Goal: Task Accomplishment & Management: Use online tool/utility

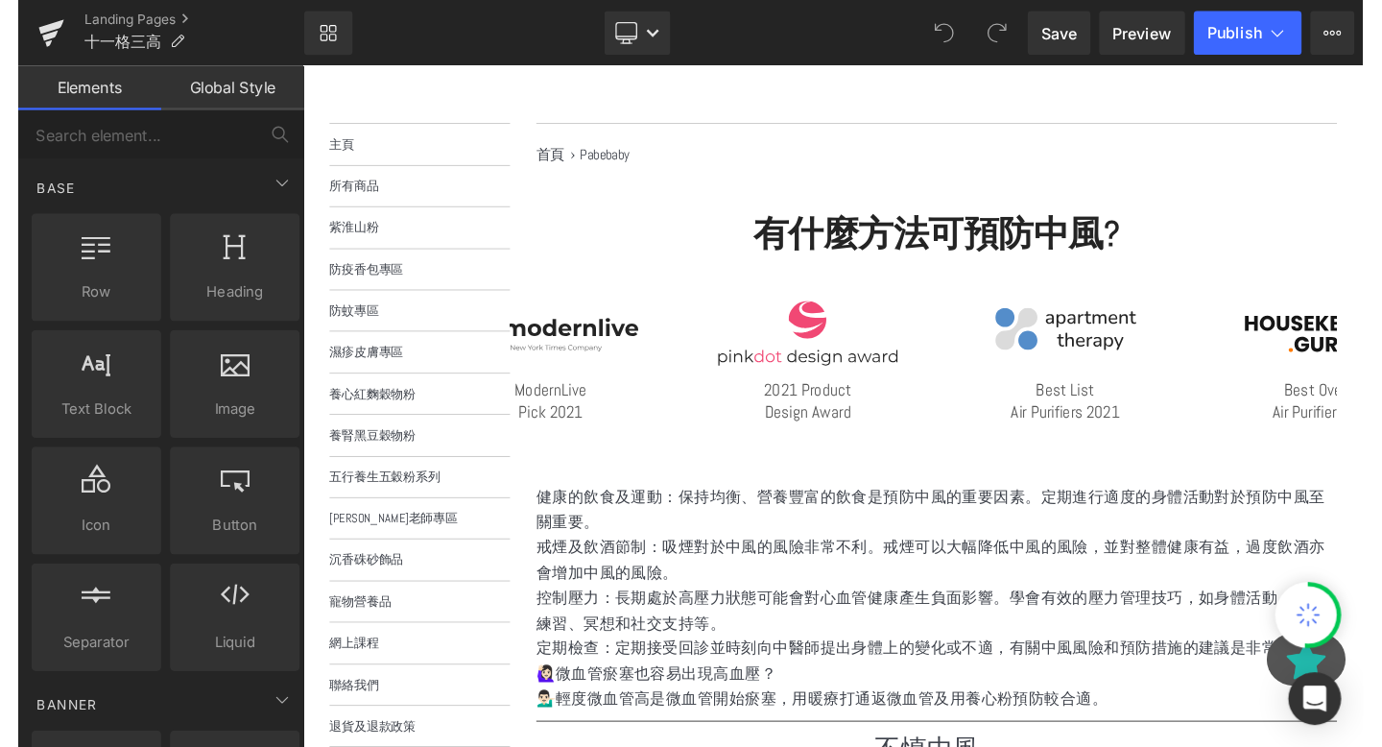
scroll to position [276, 0]
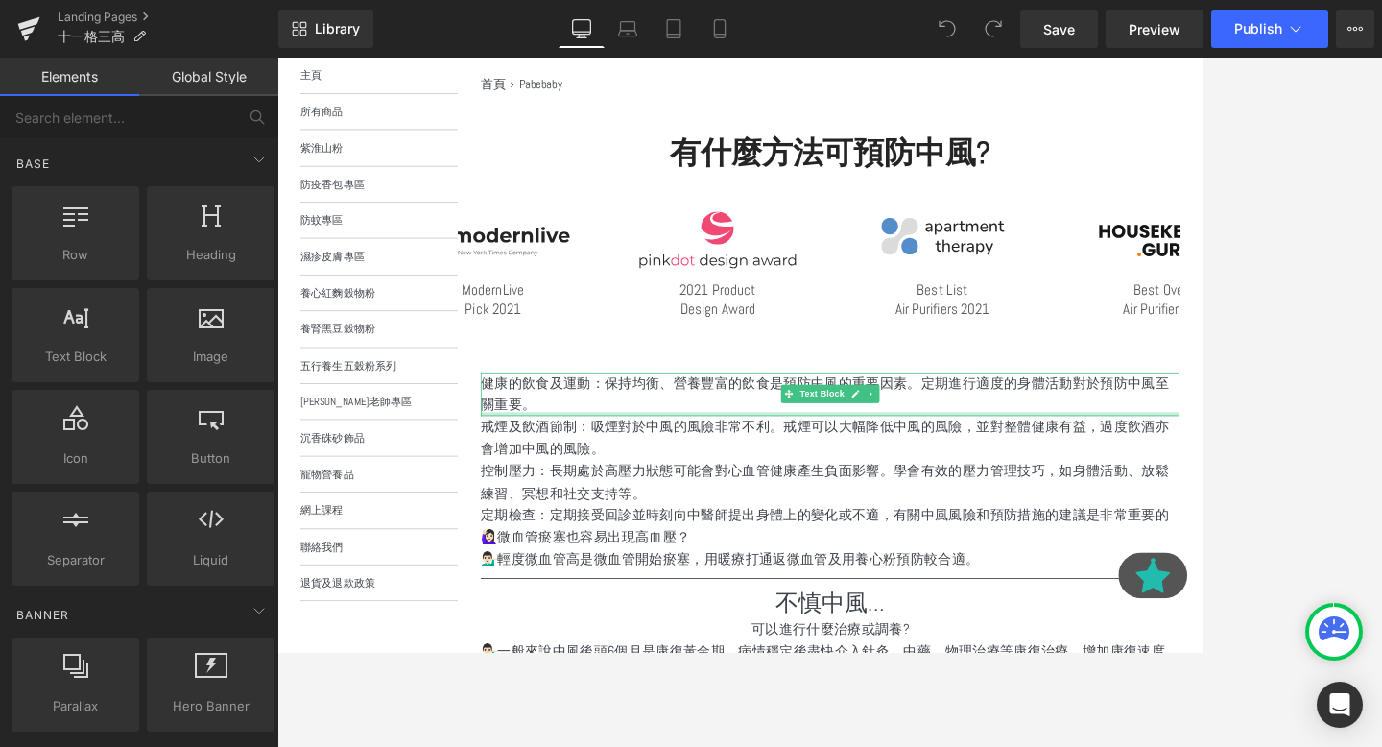
click at [1144, 503] on div at bounding box center [971, 504] width 877 height 5
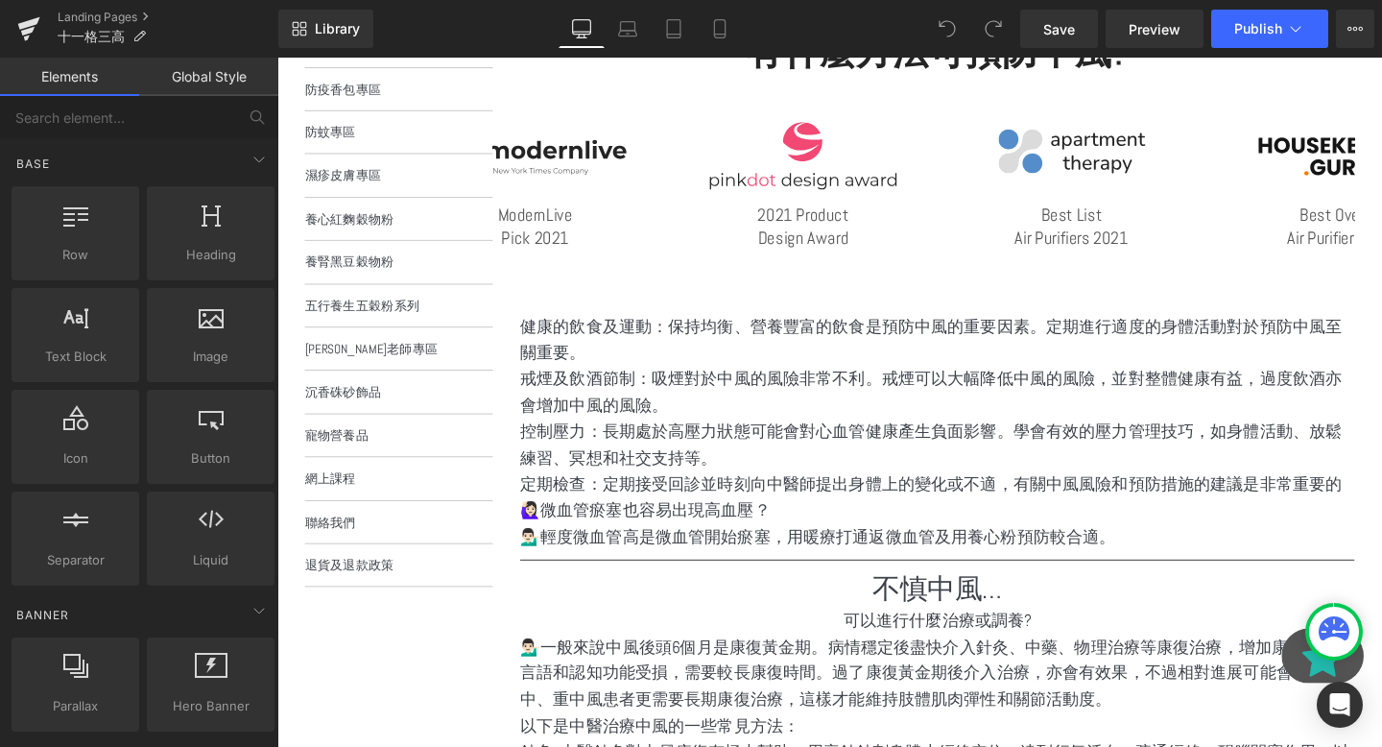
scroll to position [417, 0]
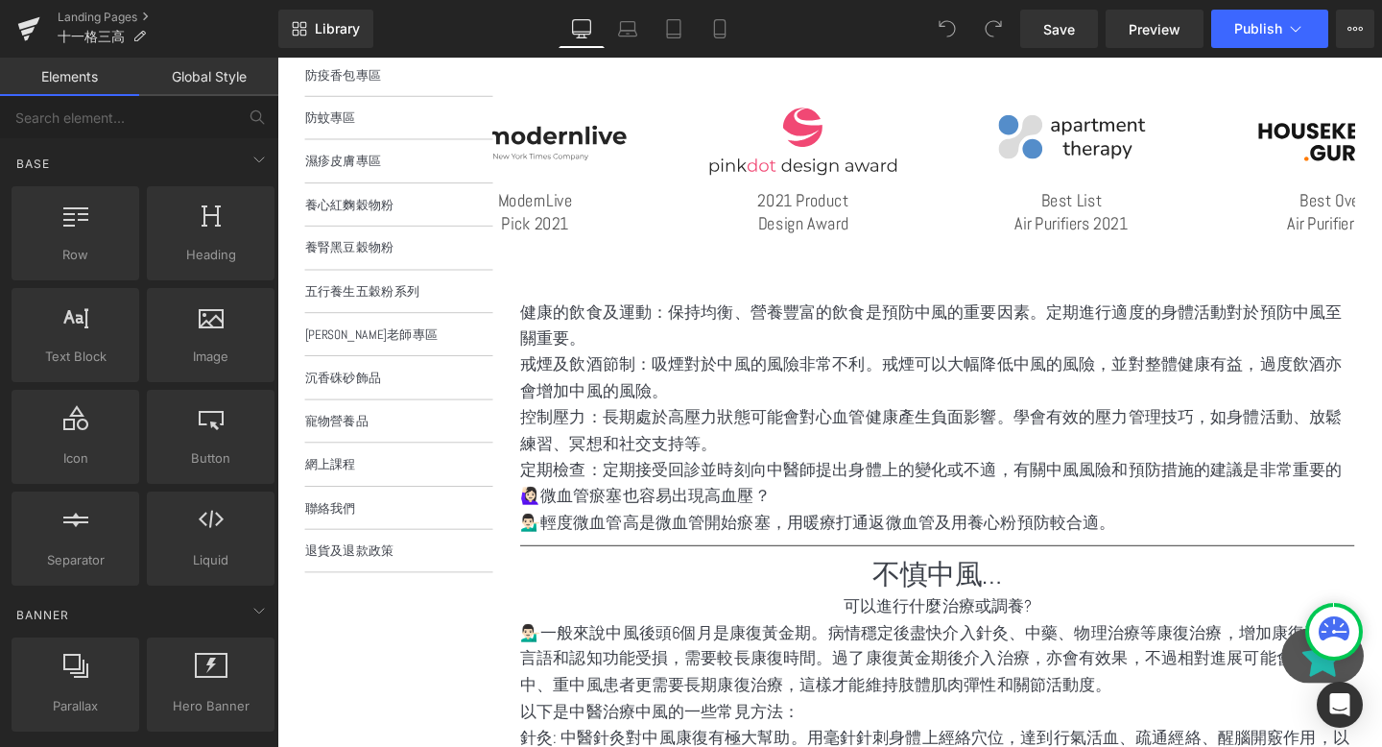
click at [687, 444] on p "控制壓力：長期處於高壓力狀態可能會對心血管健康產生負面影響。學會有效的壓力管理技巧，如身體活動、放鬆練習、冥想和社交支持等。" at bounding box center [971, 450] width 877 height 56
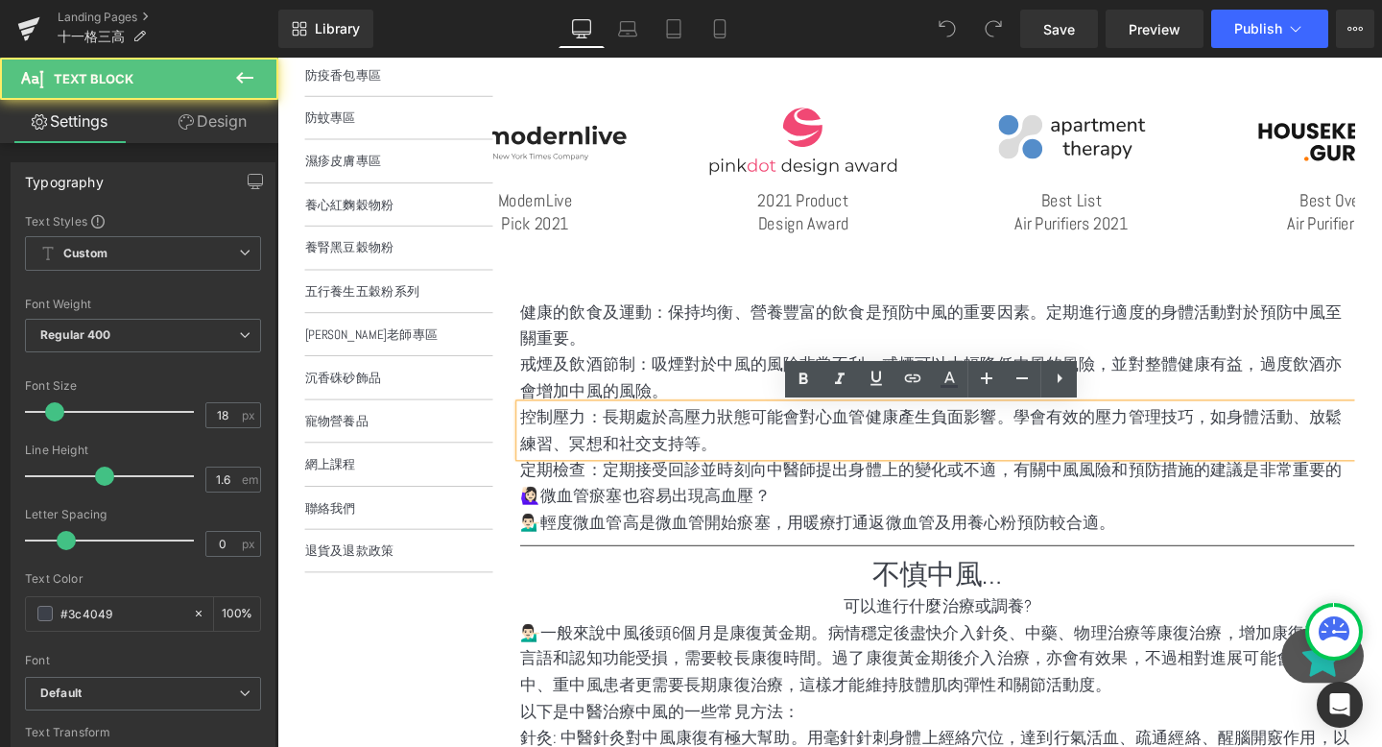
scroll to position [334, 0]
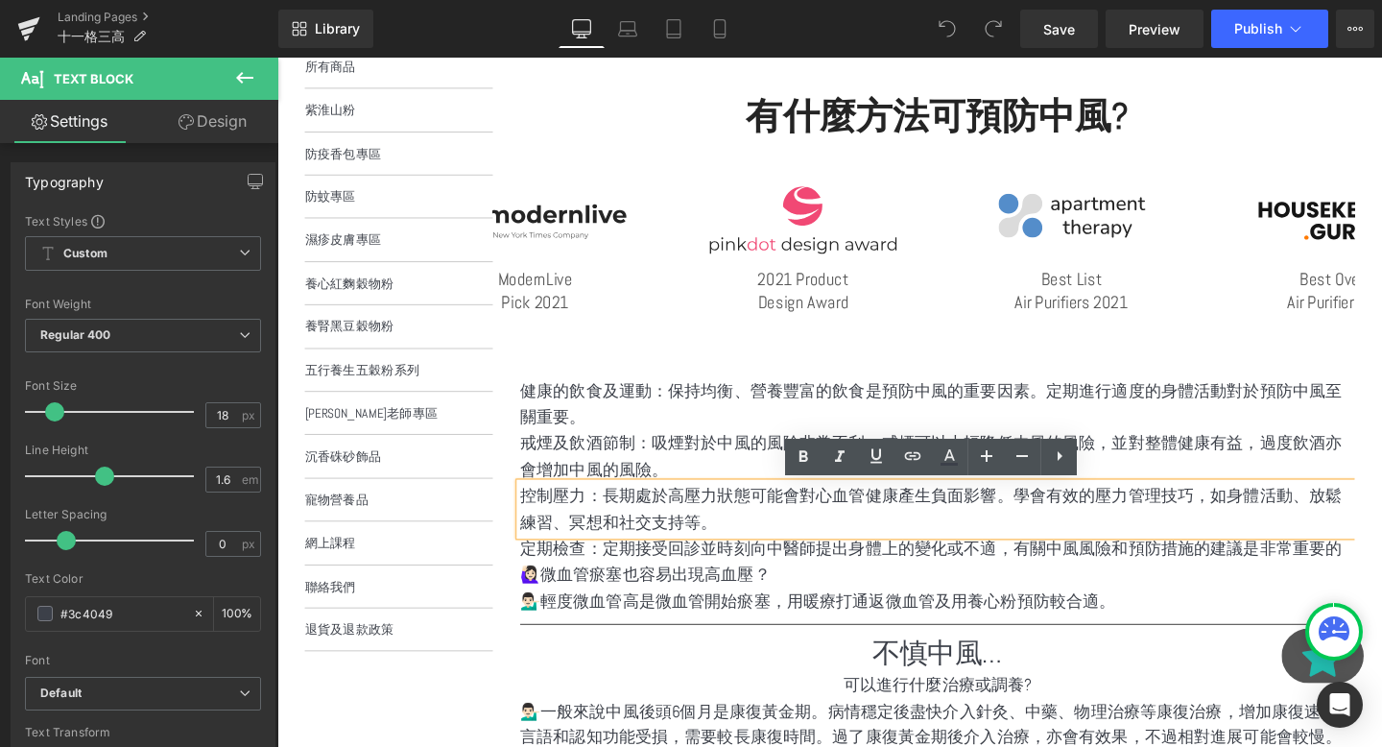
click at [663, 410] on p "健康的飲食及運動：保持均衡、營養豐富的飲食是預防中風的重要因素。定期進行適度的身體活動對於預防中風至關重要。" at bounding box center [971, 422] width 877 height 56
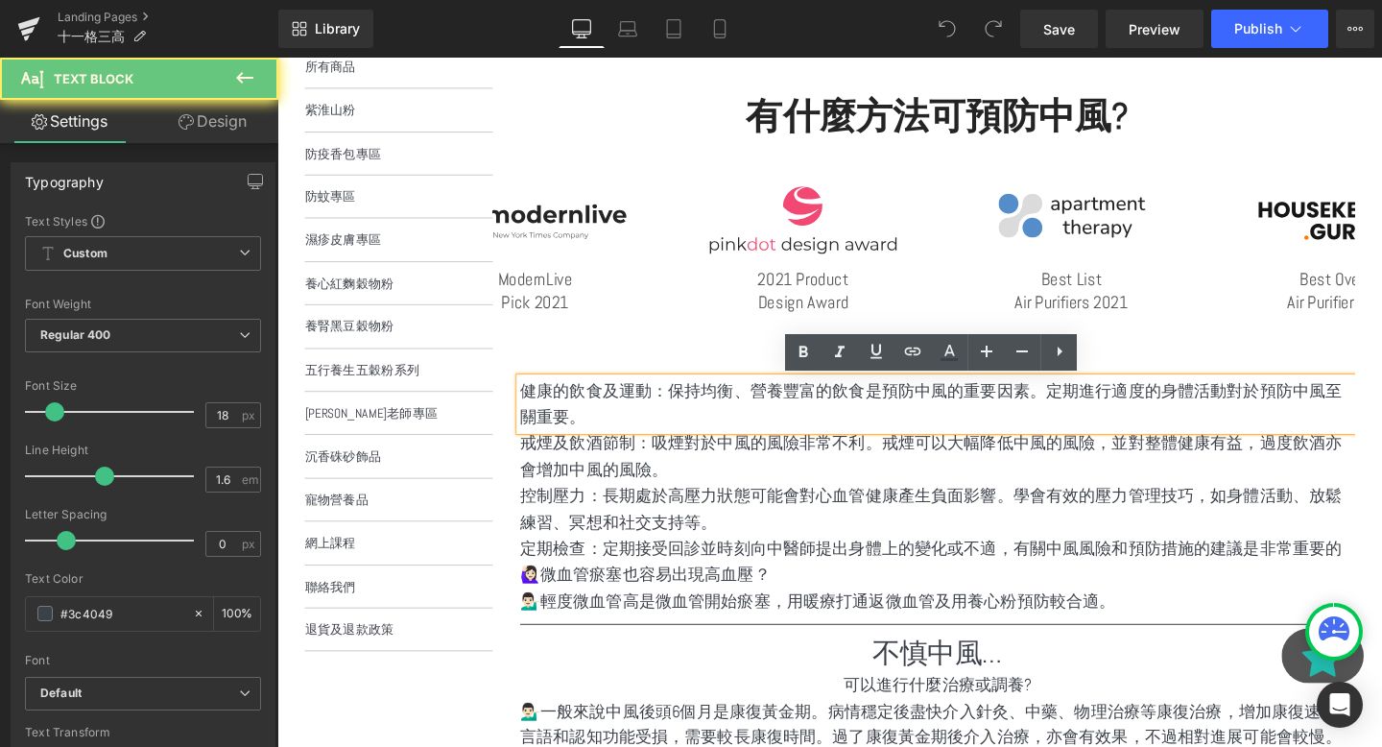
click at [686, 419] on p "健康的飲食及運動：保持均衡、營養豐富的飲食是預防中風的重要因素。定期進行適度的身體活動對於預防中風至關重要。" at bounding box center [971, 422] width 877 height 56
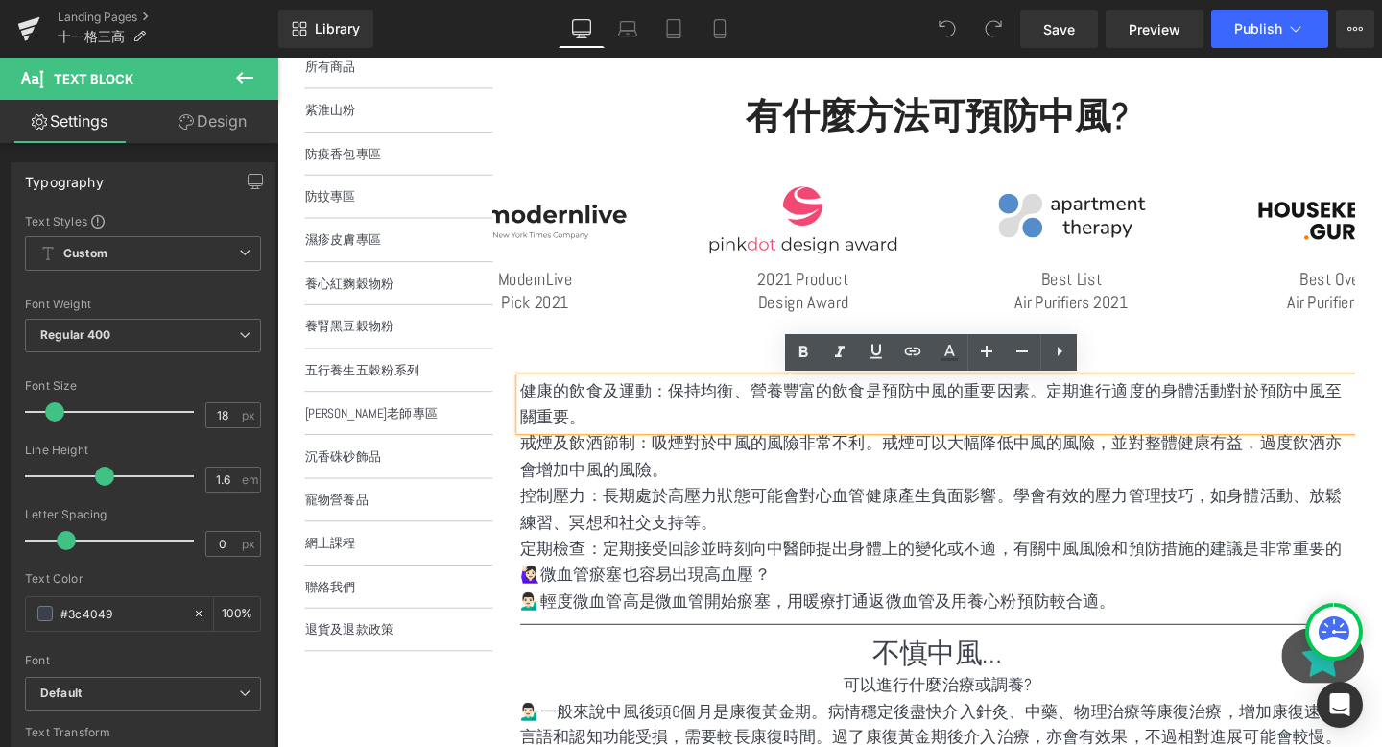
scroll to position [274, 0]
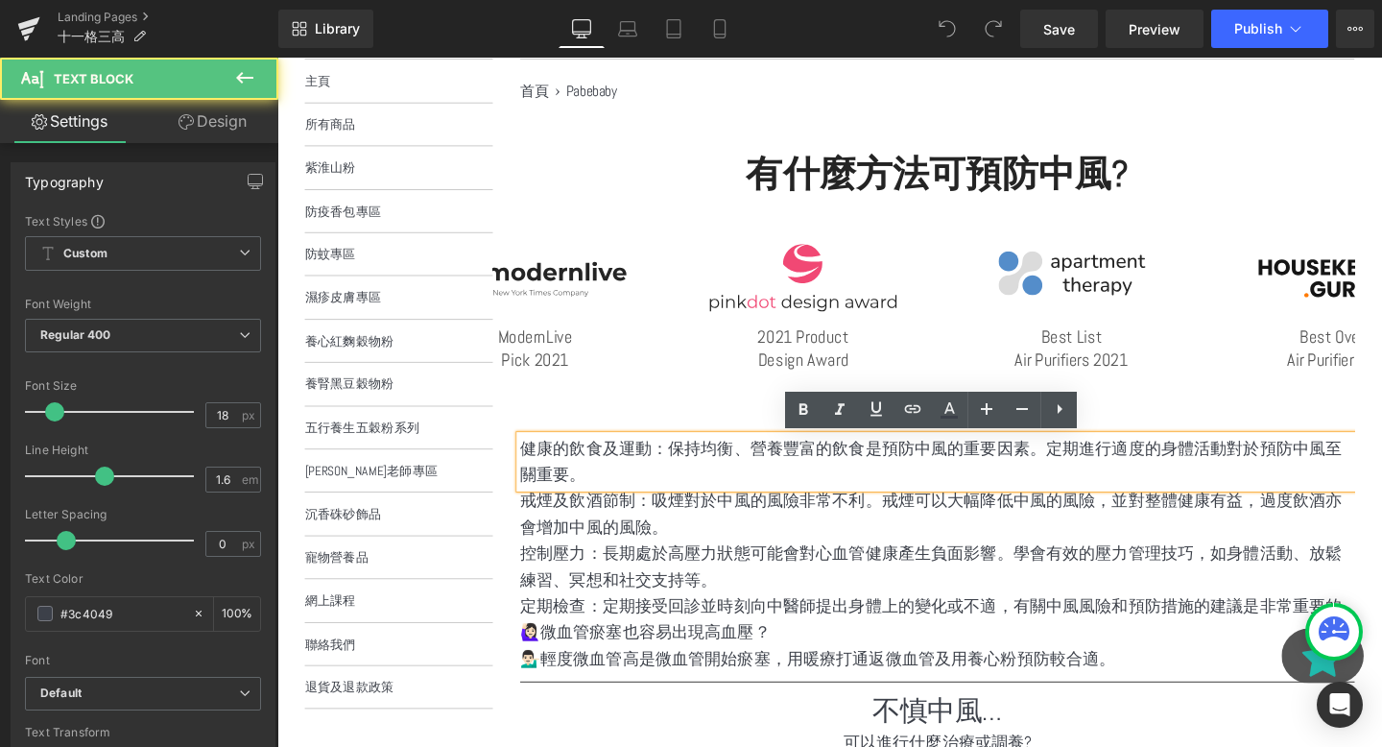
click at [669, 471] on p "健康的飲食及運動：保持均衡、營養豐富的飲食是預防中風的重要因素。定期進行適度的身體活動對於預防中風至關重要。" at bounding box center [971, 483] width 877 height 56
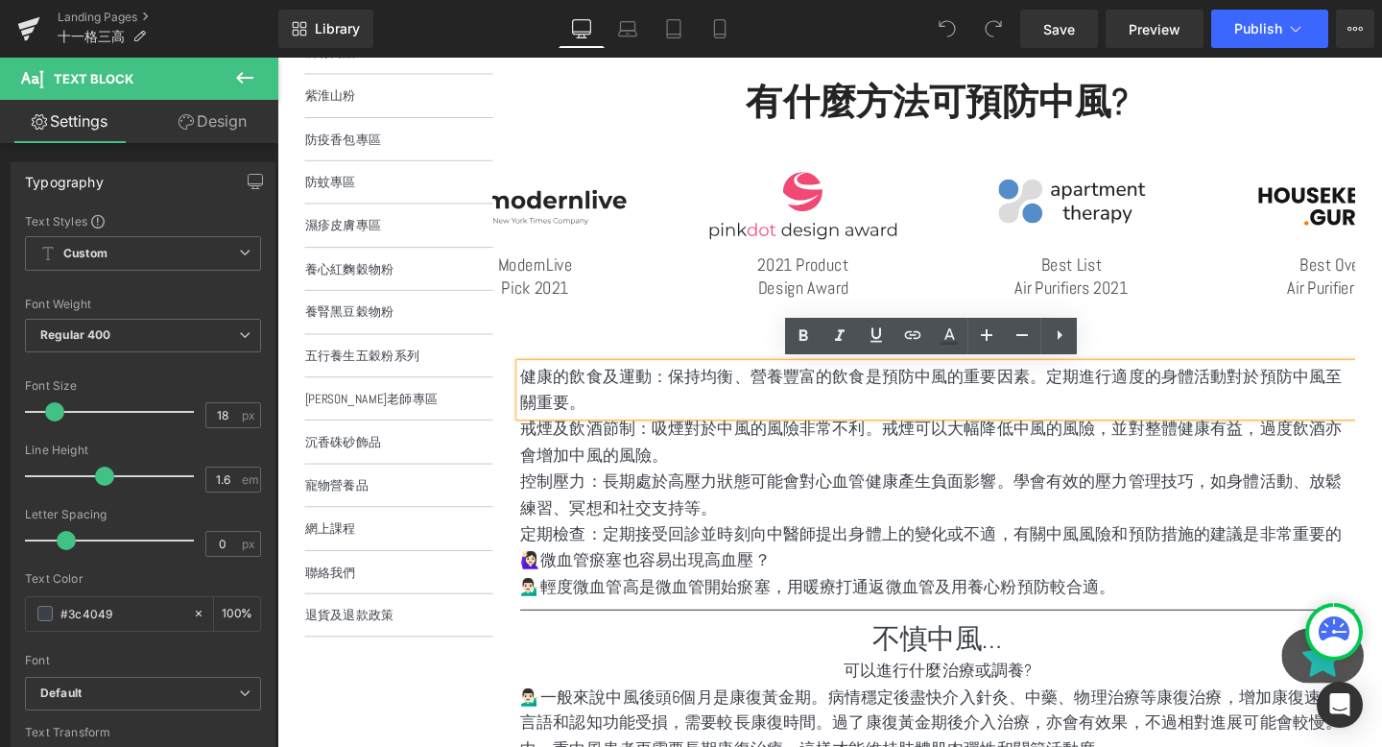
scroll to position [352, 0]
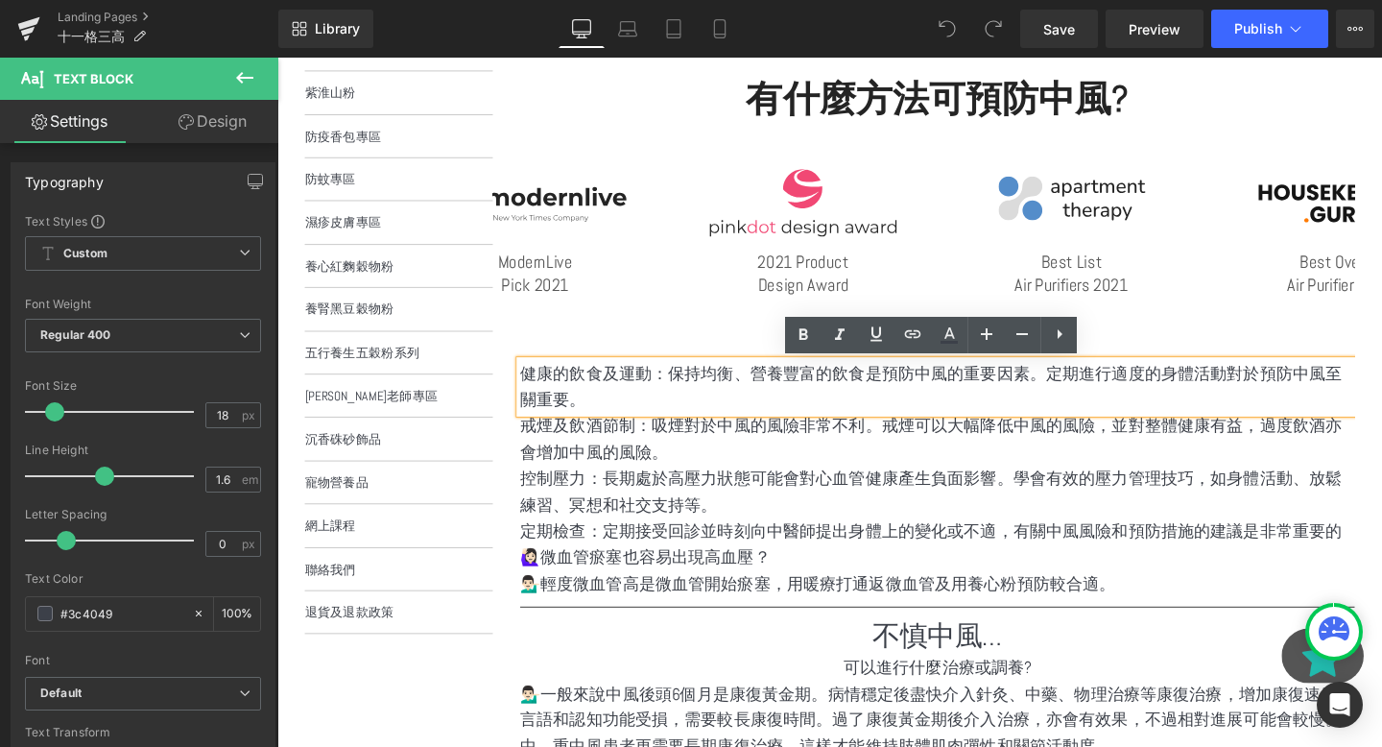
click at [713, 592] on p "🙋🏻‍♀️微血管瘀塞也容易出現高血壓？" at bounding box center [971, 583] width 877 height 28
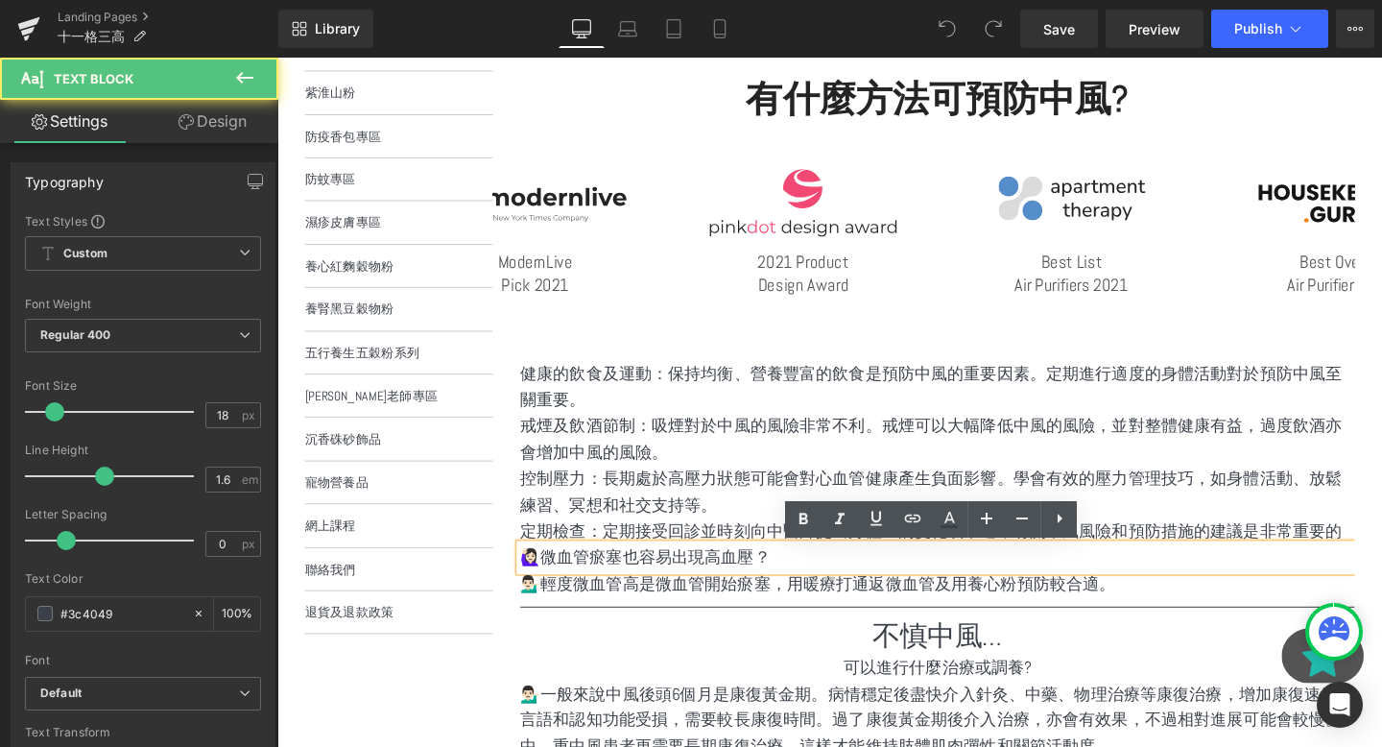
click at [705, 552] on p "定期檢查：定期接受回診並時刻向中醫師提出身體上的變化或不適，有關中風風險和預防措施的建議是非常重要的" at bounding box center [971, 555] width 877 height 28
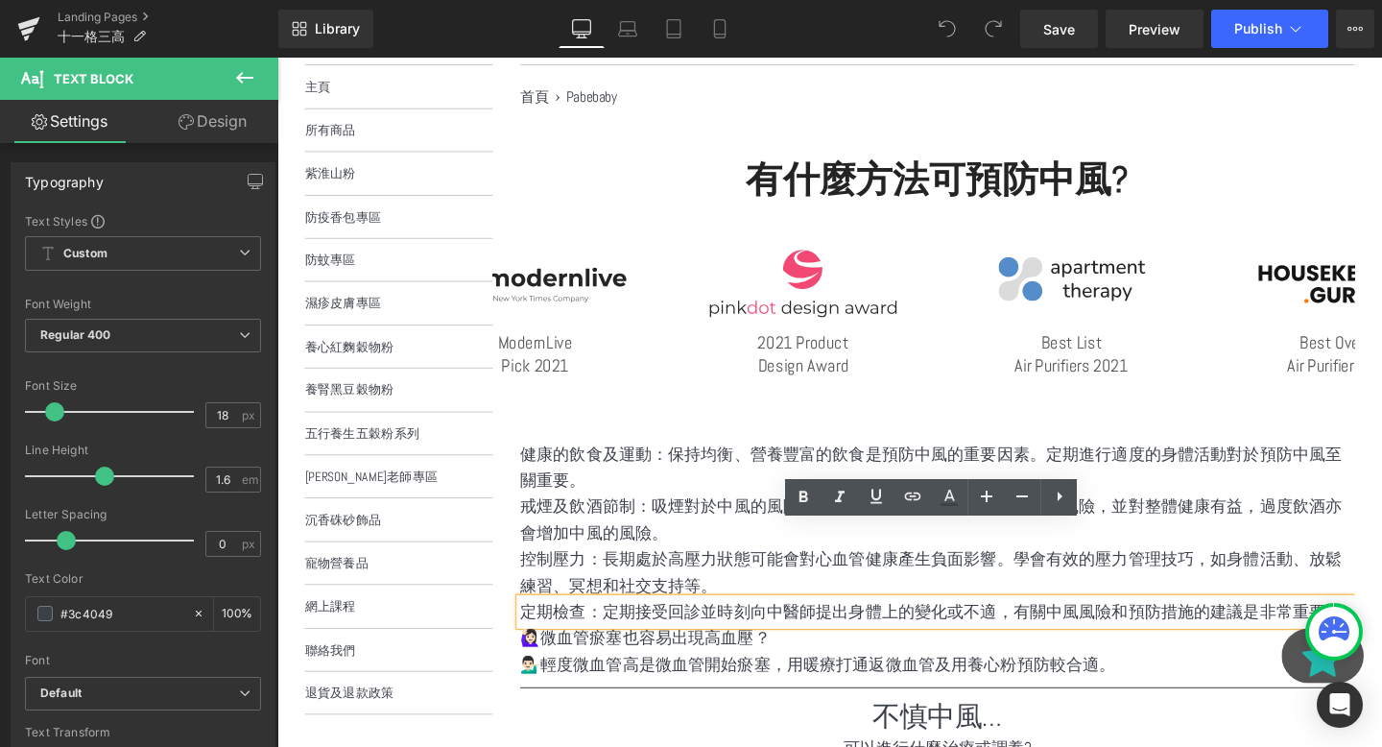
scroll to position [194, 0]
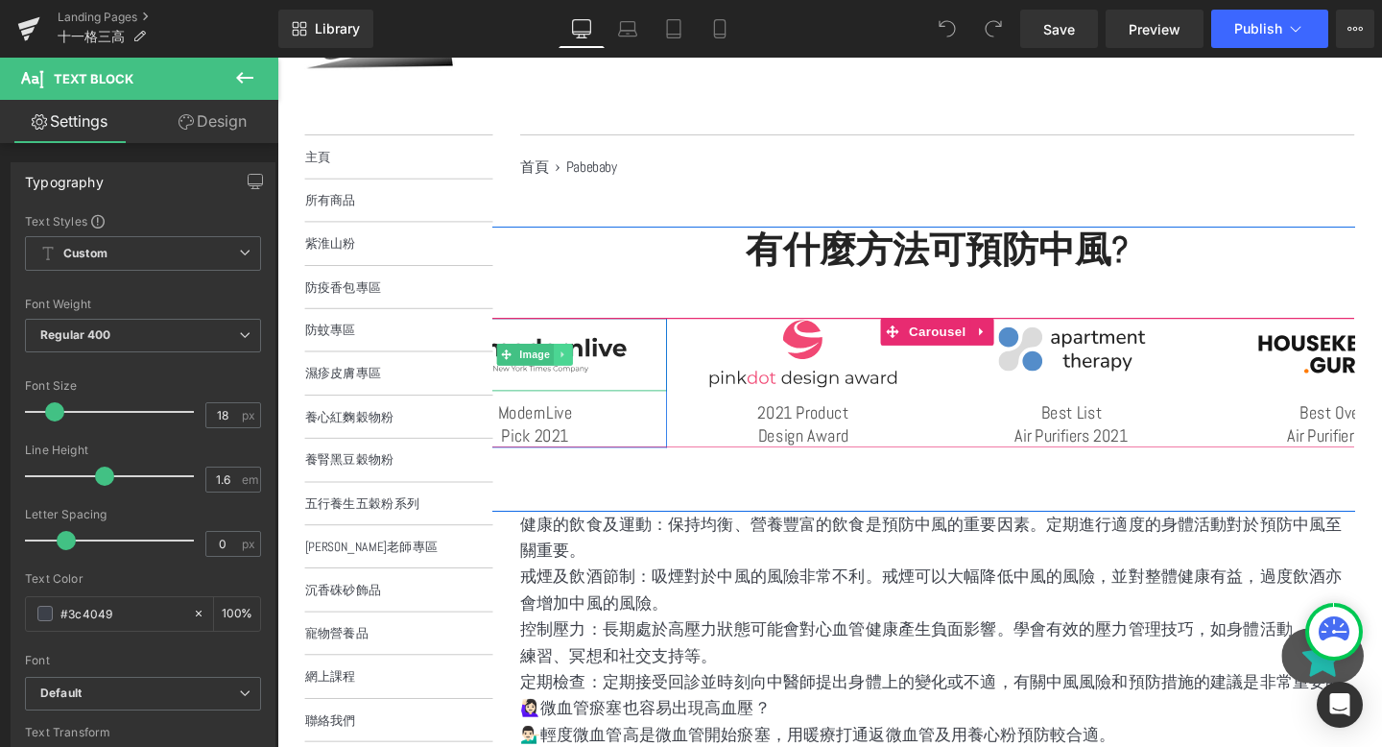
click at [577, 371] on icon at bounding box center [577, 370] width 3 height 7
click at [591, 371] on icon at bounding box center [588, 370] width 11 height 11
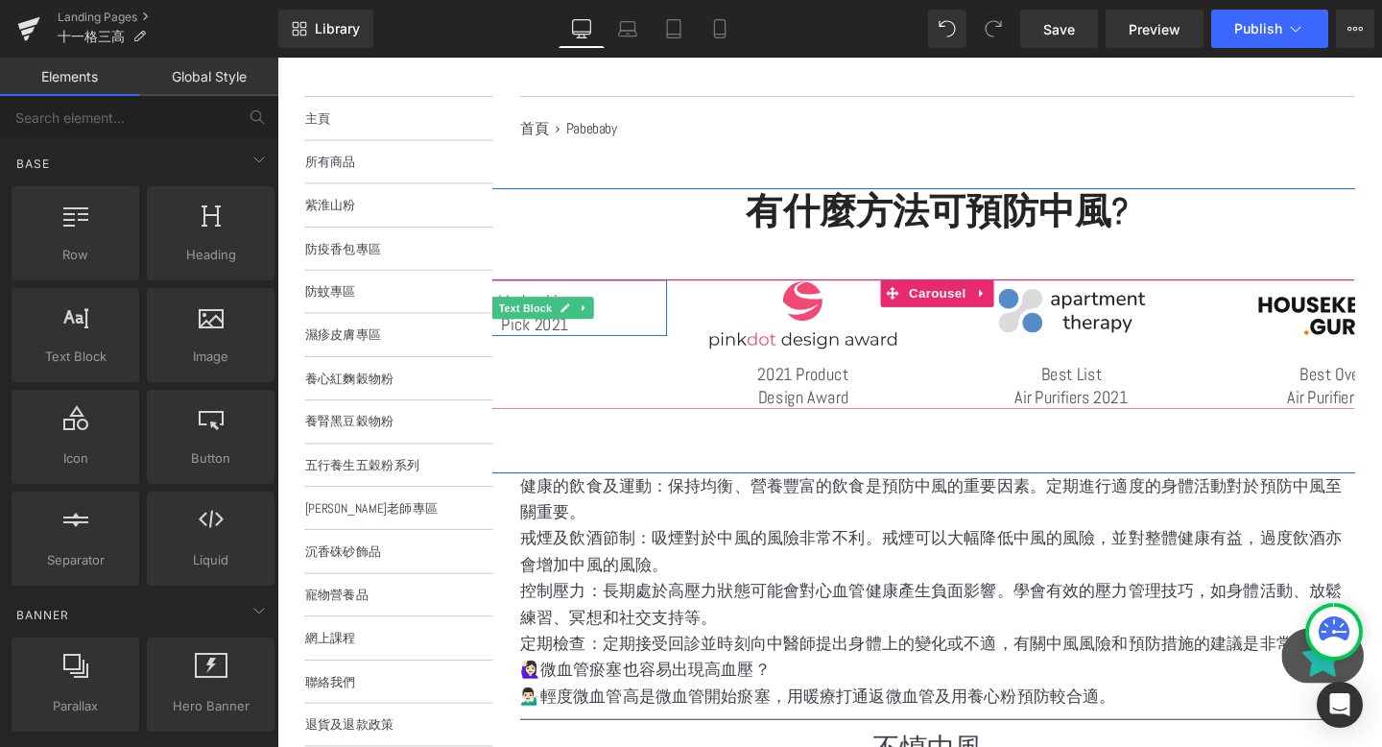
scroll to position [240, 0]
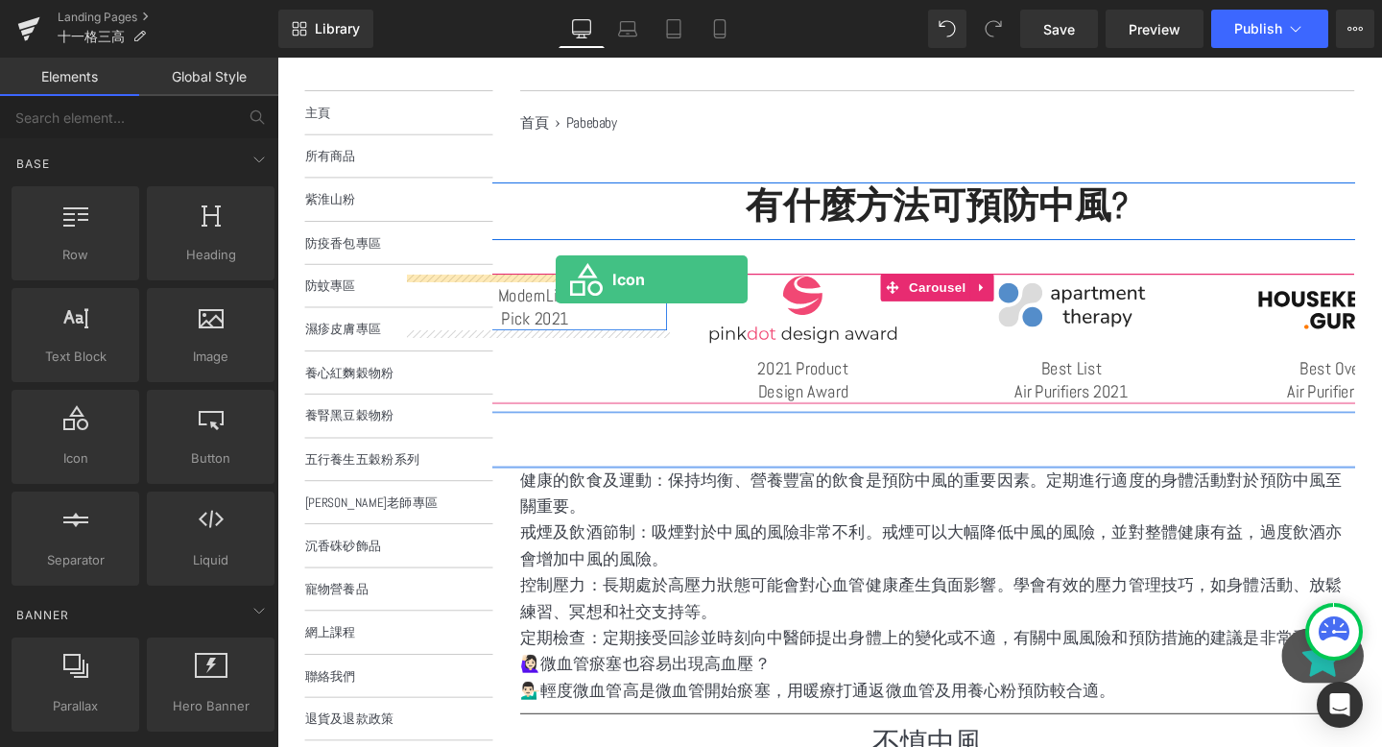
drag, startPoint x: 355, startPoint y: 509, endPoint x: 570, endPoint y: 290, distance: 306.8
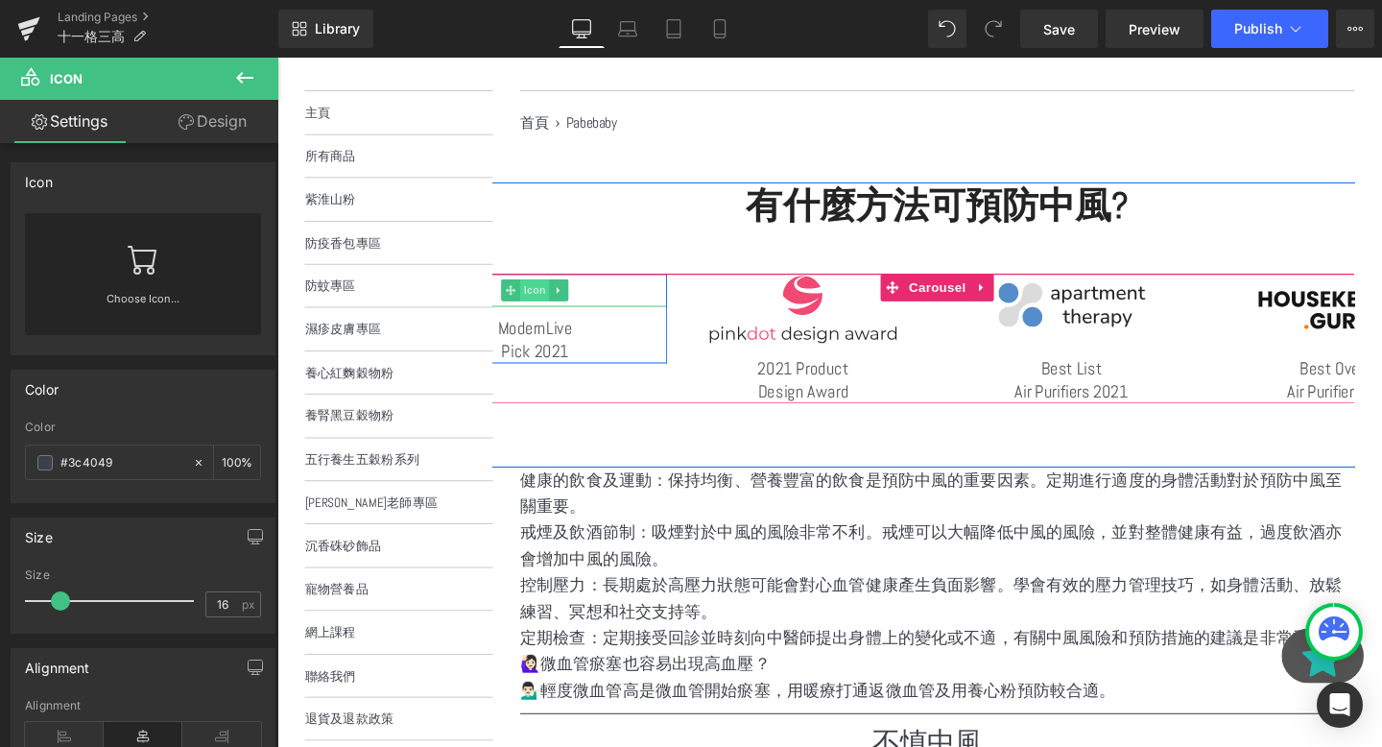
click at [549, 301] on span "Icon" at bounding box center [548, 302] width 31 height 23
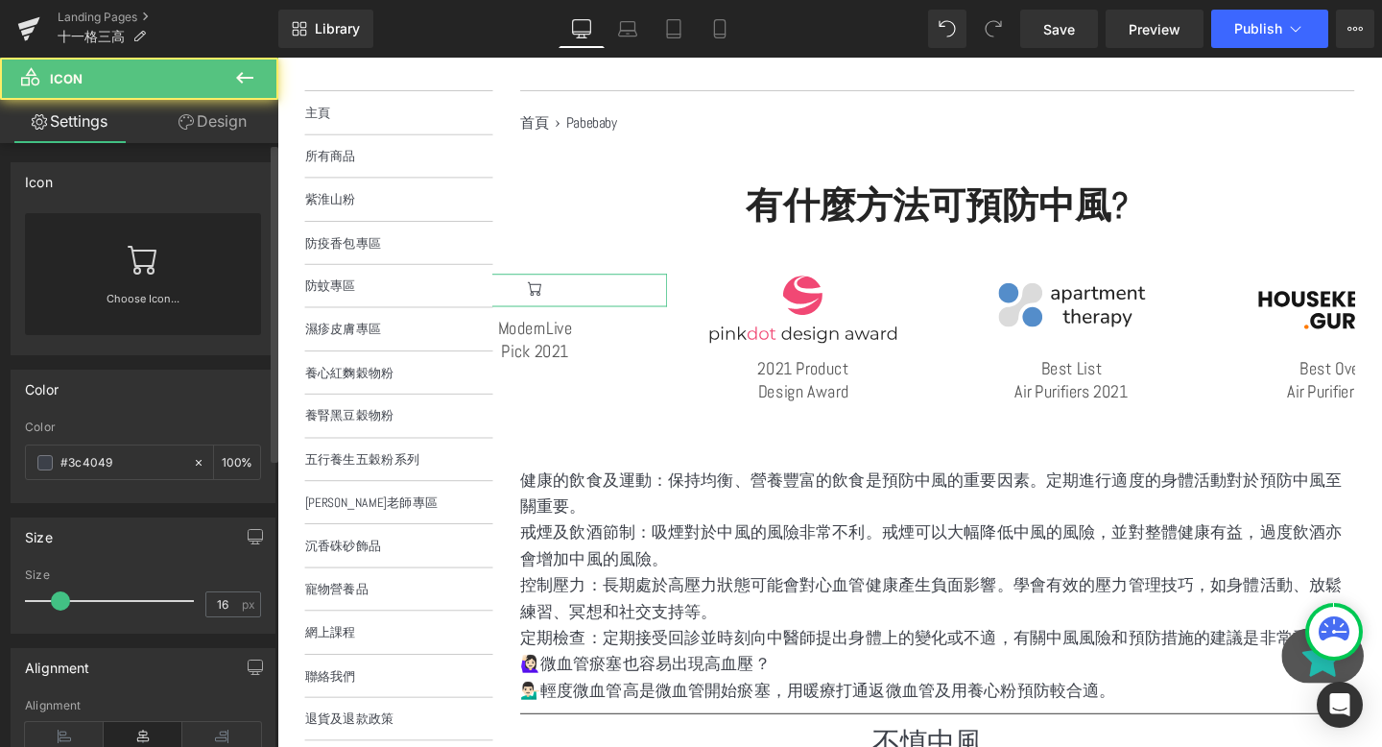
click at [192, 273] on div "Choose Icon..." at bounding box center [143, 274] width 236 height 122
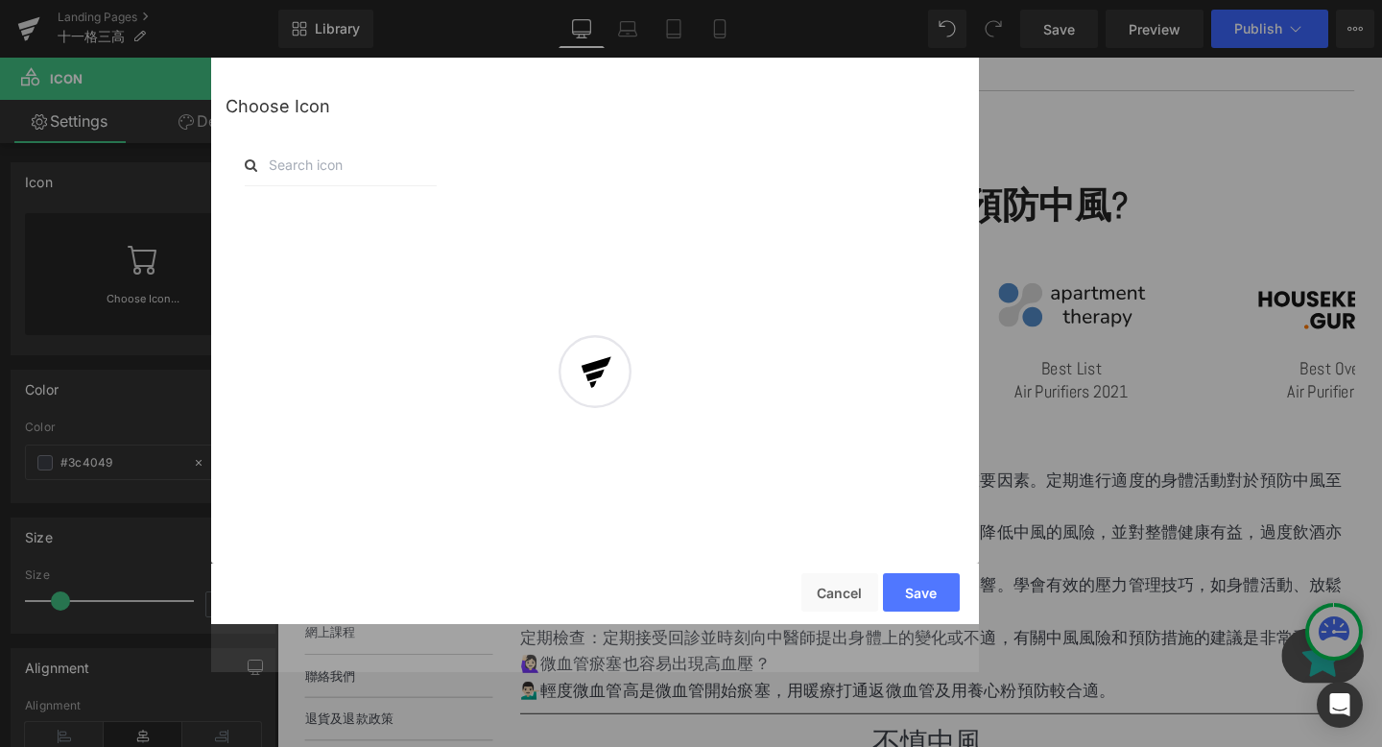
click at [325, 165] on input "text" at bounding box center [341, 165] width 192 height 42
click at [355, 158] on input "text" at bounding box center [341, 165] width 192 height 42
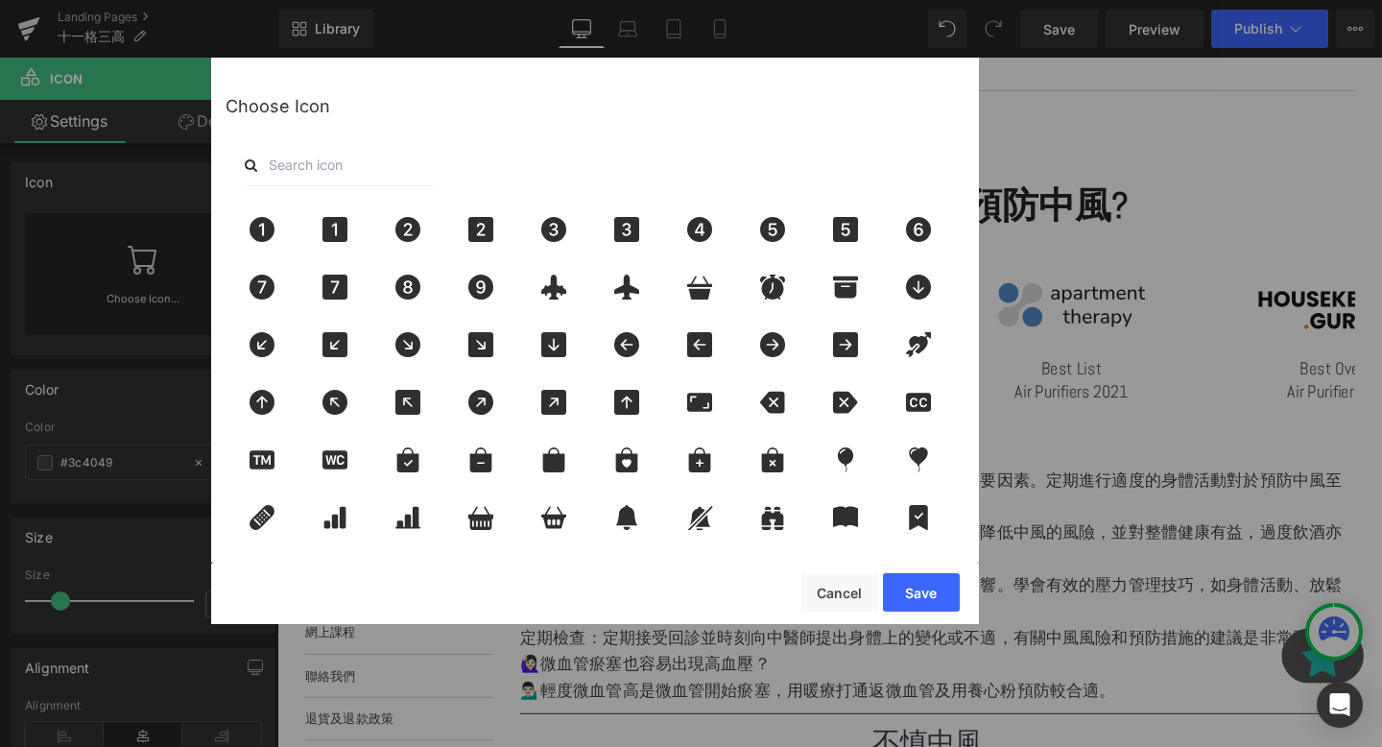
click at [349, 164] on input "text" at bounding box center [341, 165] width 192 height 42
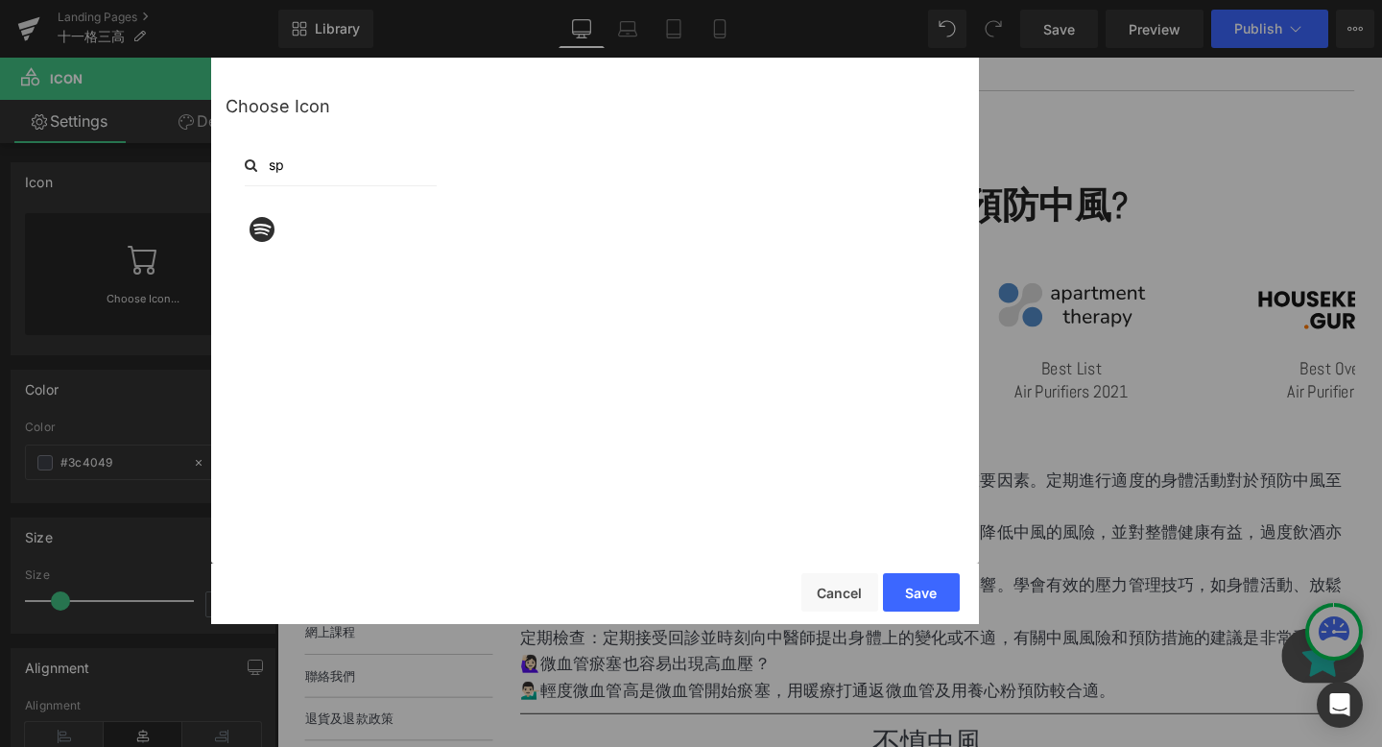
type input "s"
type input "r"
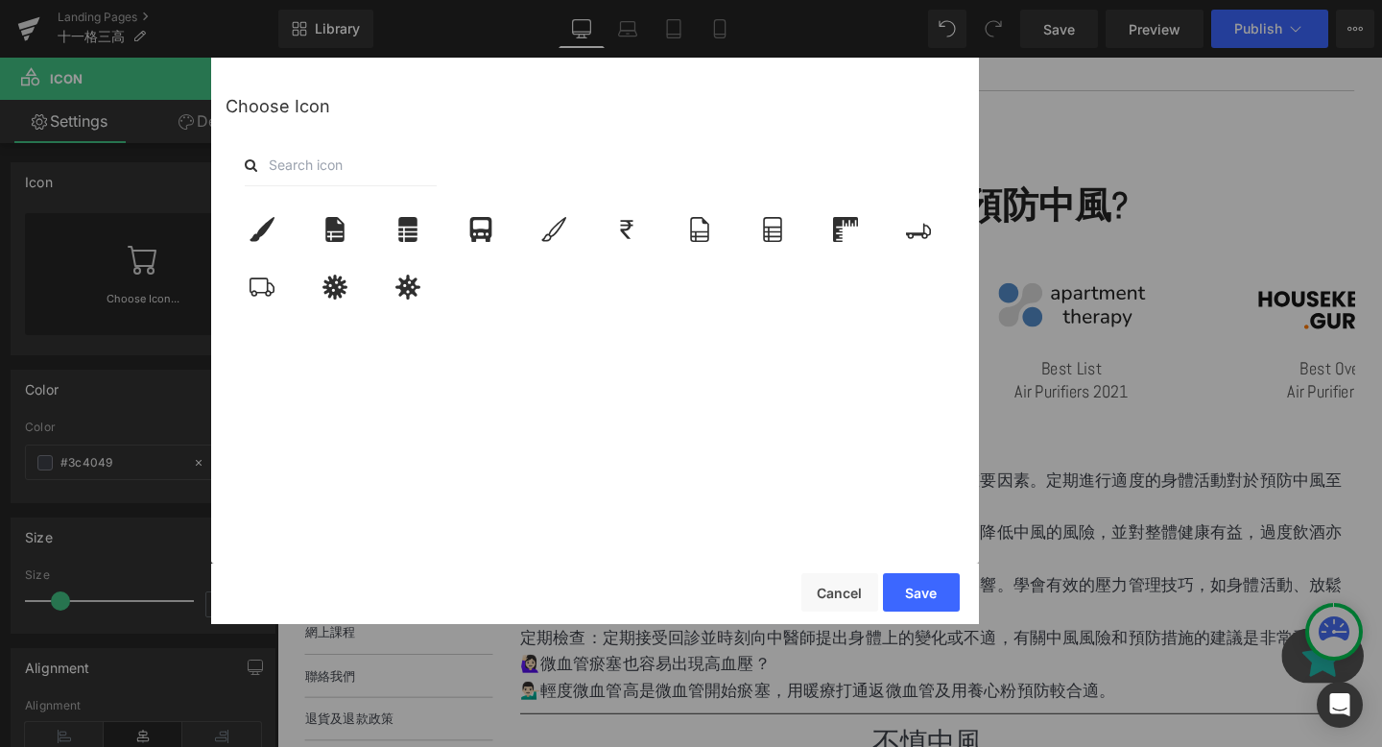
type input "r"
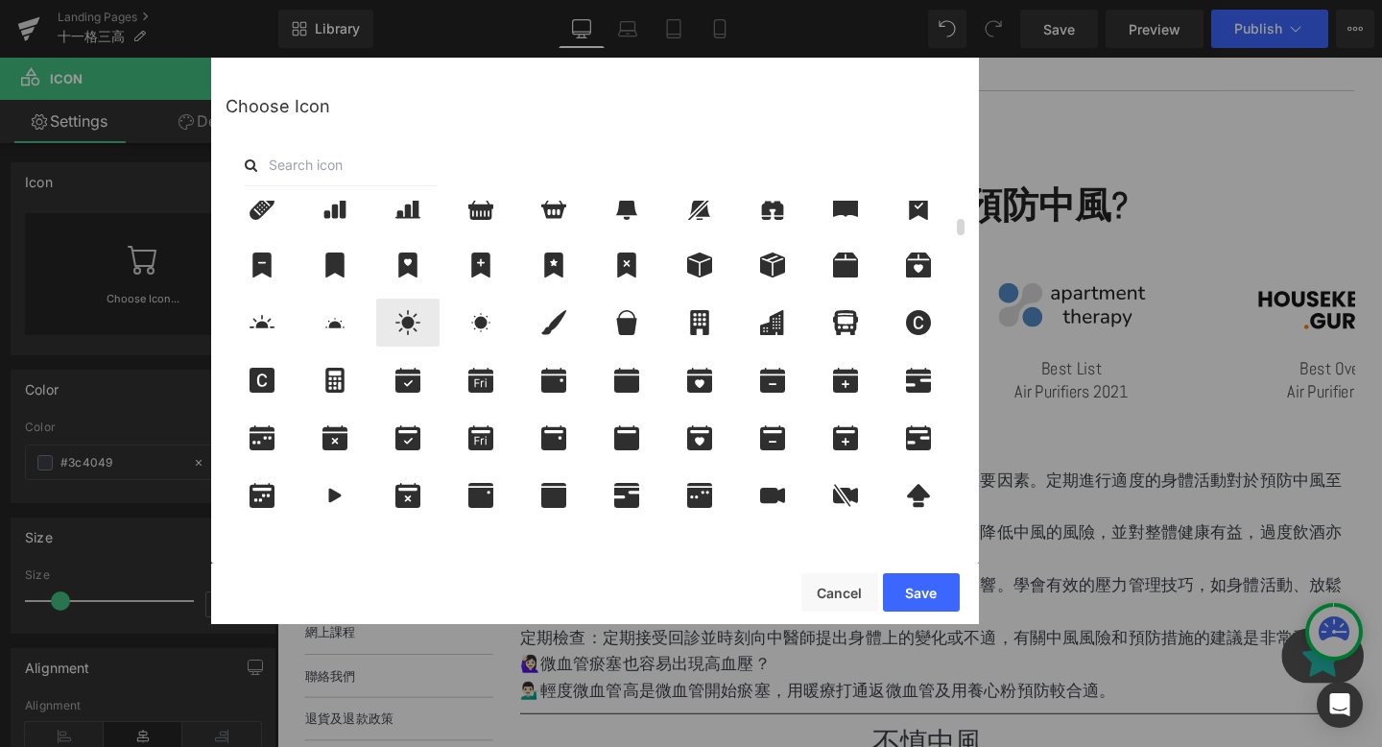
scroll to position [312, 0]
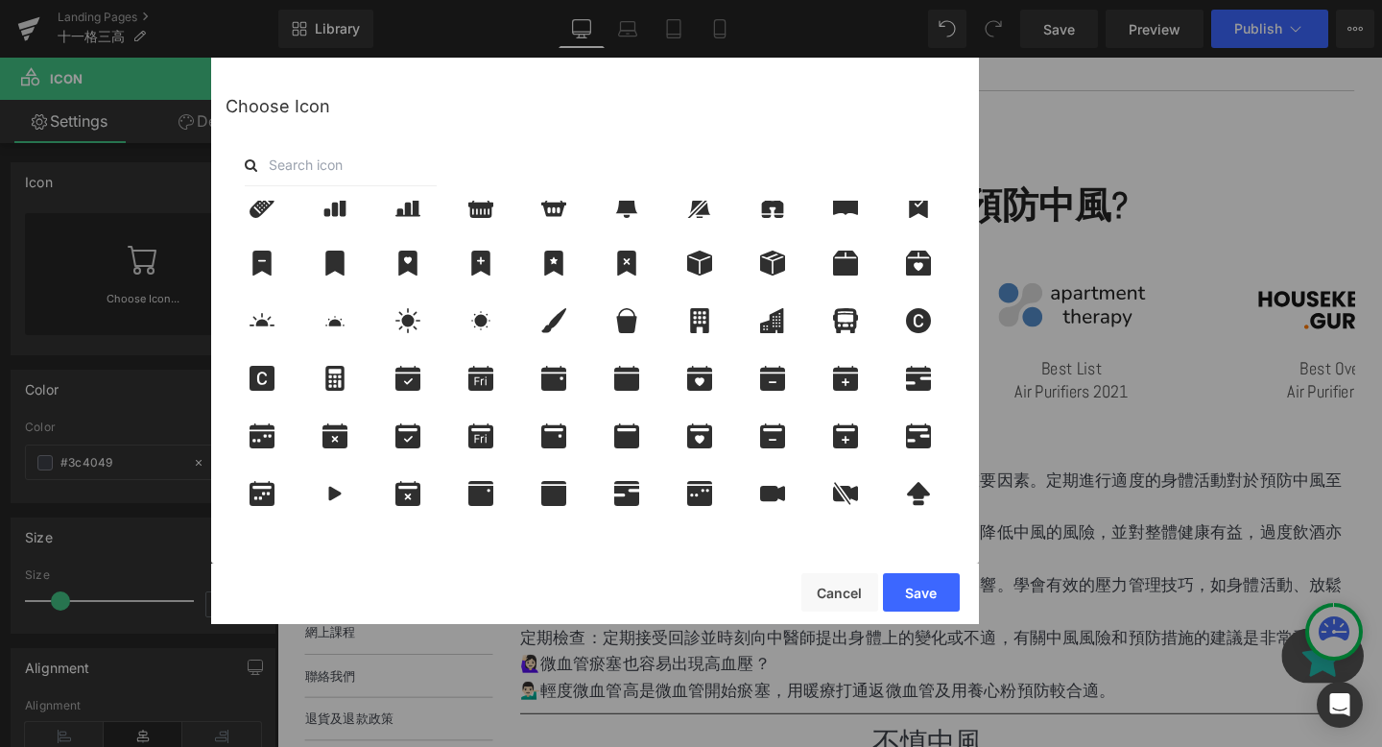
click at [367, 169] on input "text" at bounding box center [341, 165] width 192 height 42
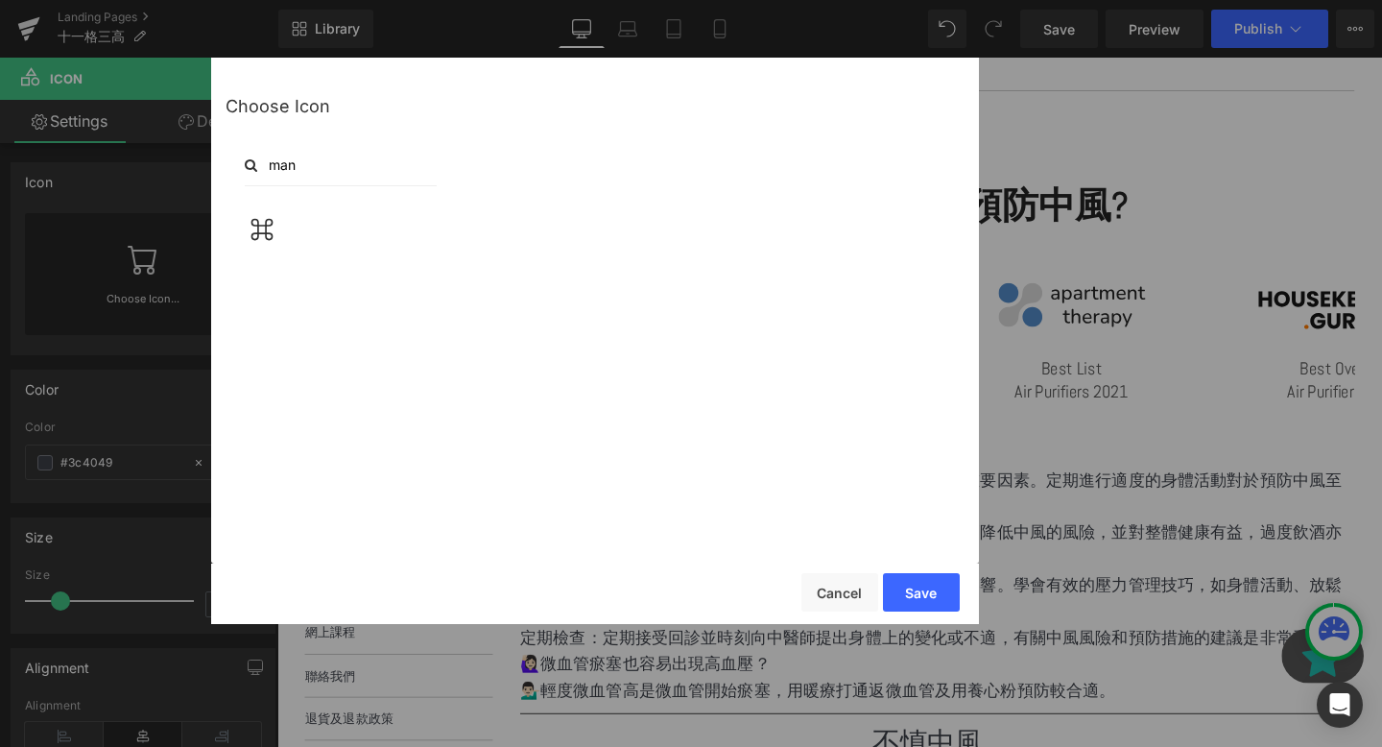
scroll to position [0, 0]
type input "m"
type input "s"
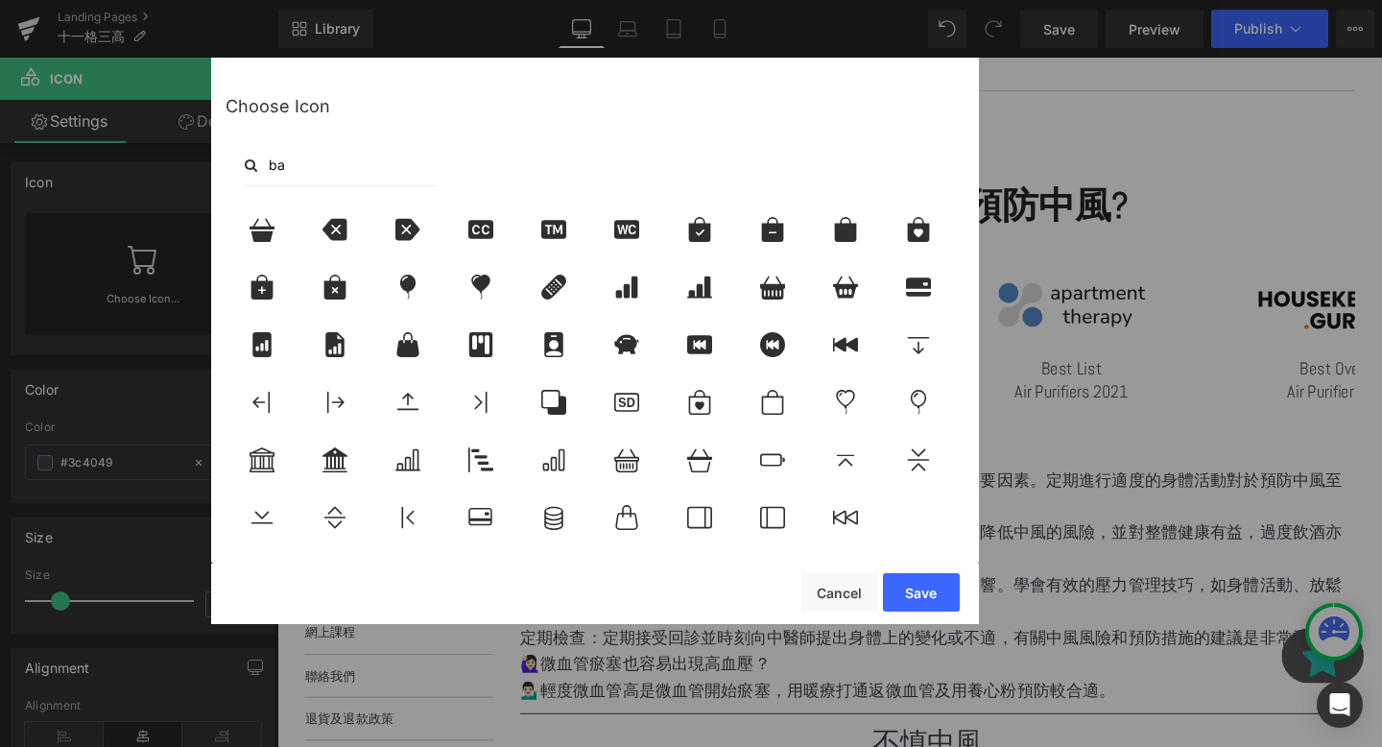
type input "b"
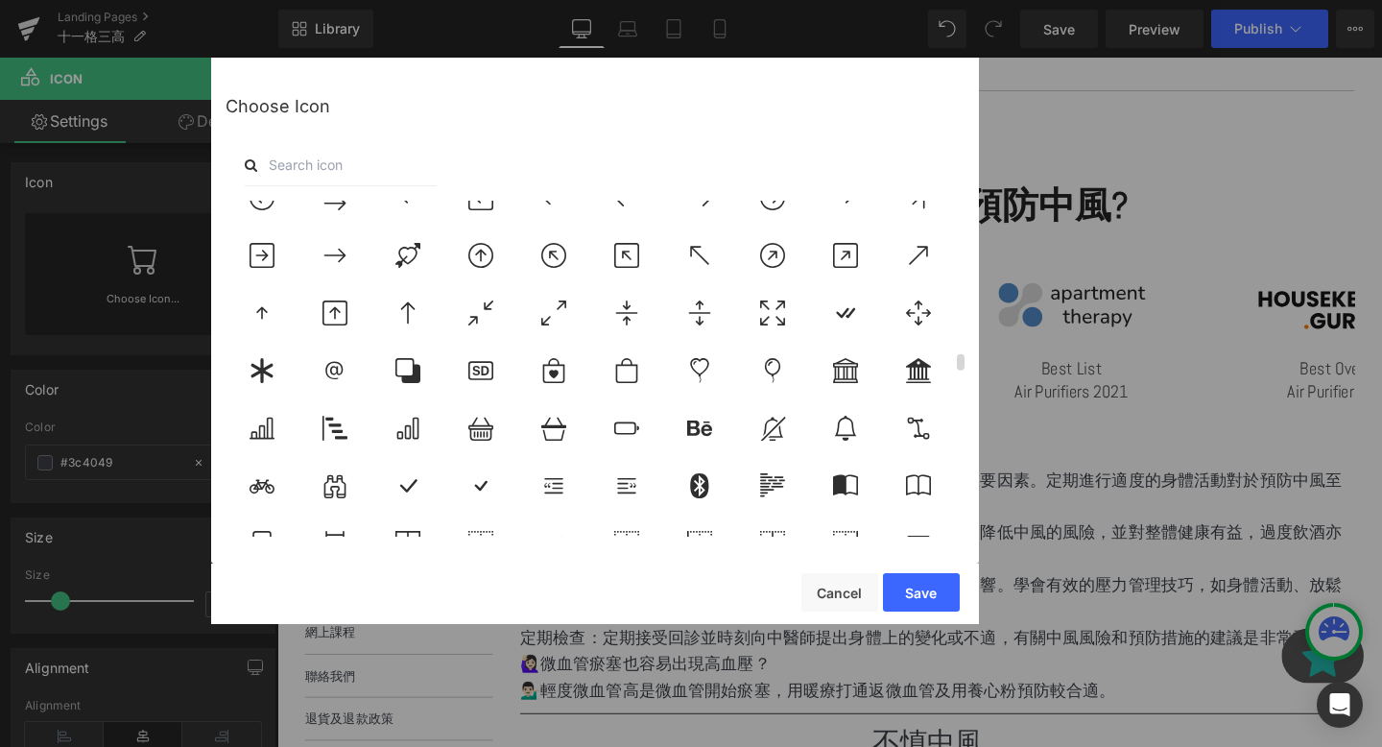
scroll to position [3340, 0]
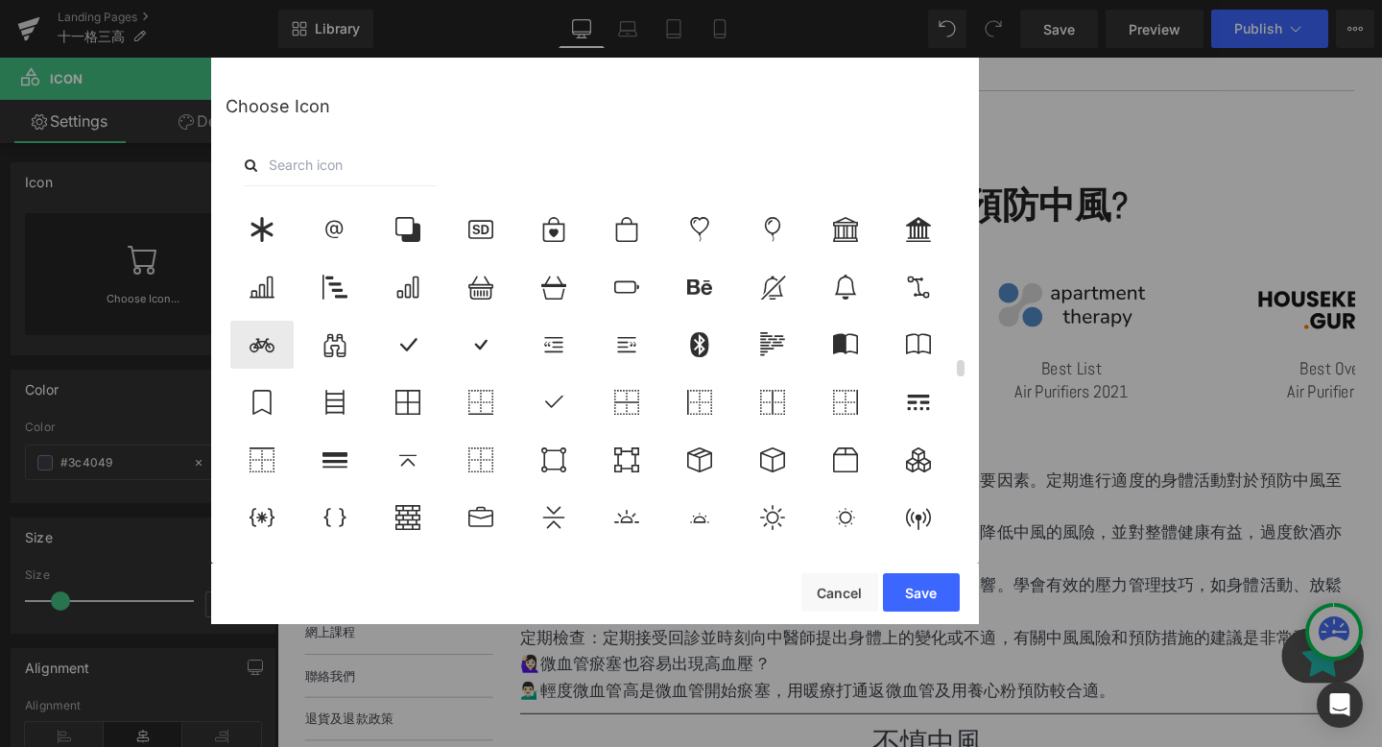
click at [250, 351] on icon at bounding box center [262, 344] width 40 height 25
click at [930, 584] on button "Save" at bounding box center [921, 592] width 77 height 38
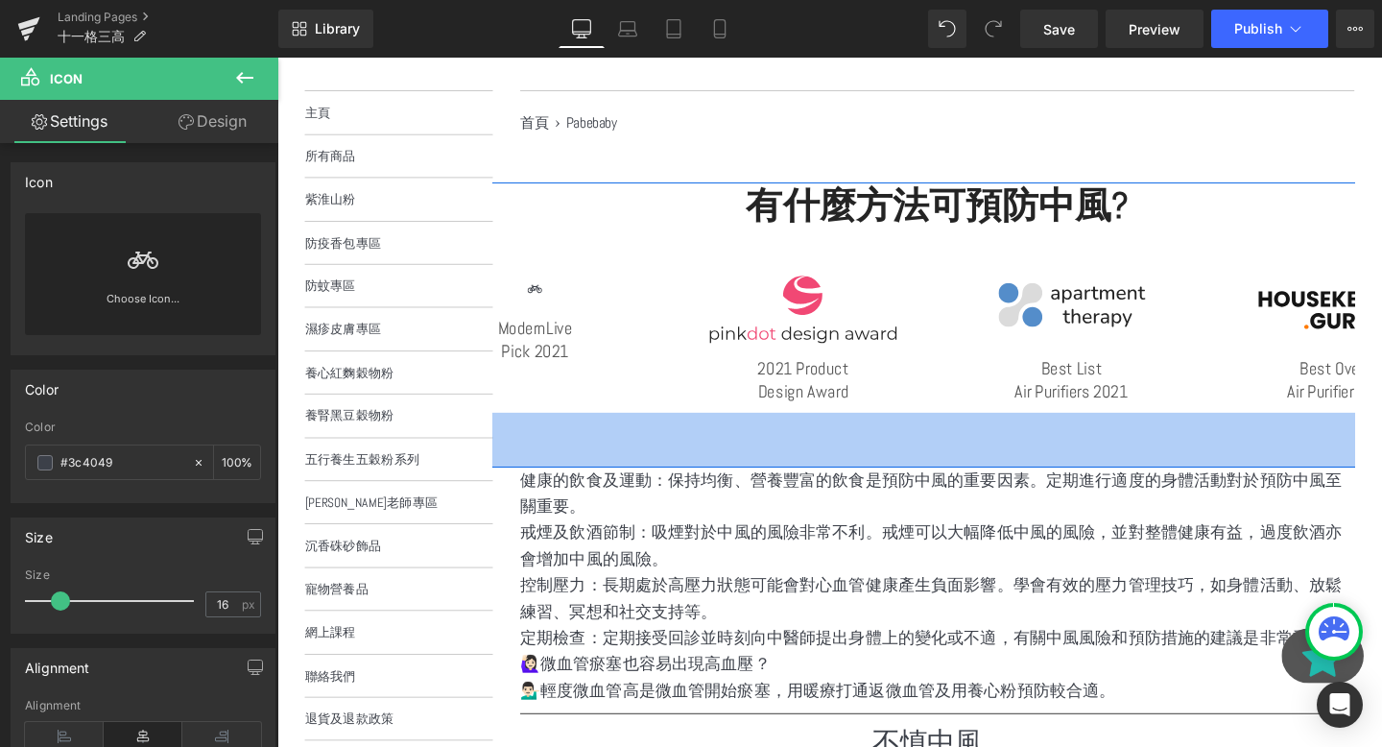
click at [754, 516] on p "健康的飲食及運動：保持均衡、營養豐富的飲食是預防中風的重要因素。定期進行適度的身體活動對於預防中風至關重要。" at bounding box center [971, 517] width 877 height 56
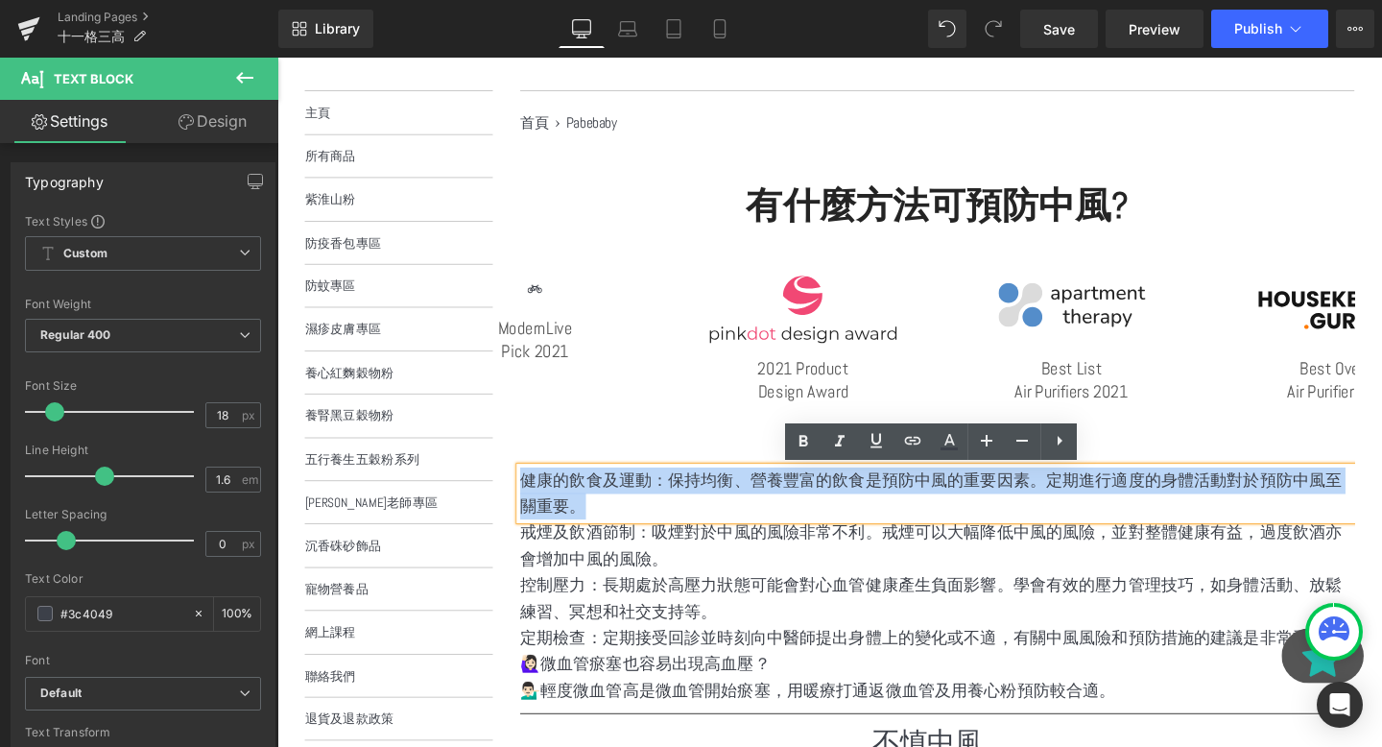
drag, startPoint x: 668, startPoint y: 519, endPoint x: 535, endPoint y: 494, distance: 135.7
click at [535, 494] on p "健康的飲食及運動：保持均衡、營養豐富的飲食是預防中風的重要因素。定期進行適度的身體活動對於預防中風至關重要。" at bounding box center [971, 517] width 877 height 56
copy p "健康的飲食及運動：保持均衡、營養豐富的飲食是預防中風的重要因素。定期進行適度的身體活動對於預防中風至關重要。"
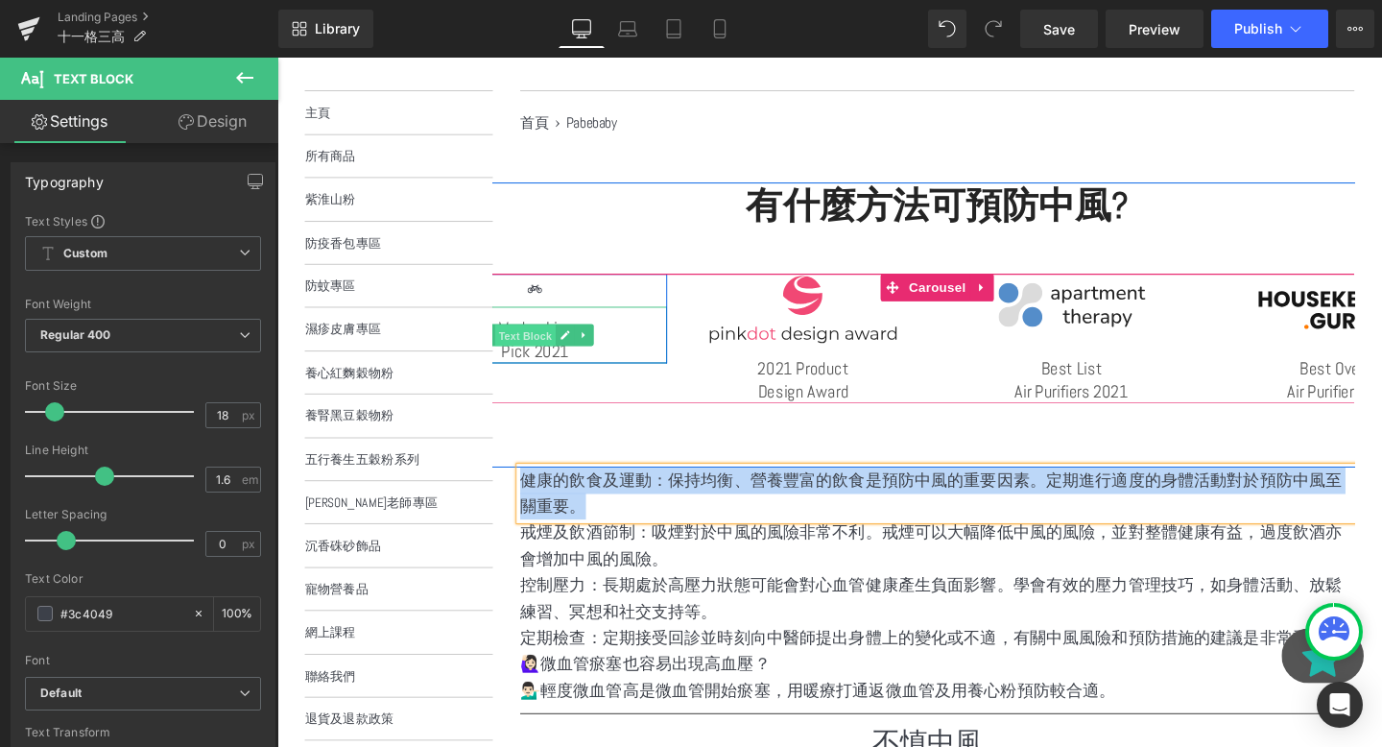
click at [535, 348] on span "Text Block" at bounding box center [538, 350] width 63 height 23
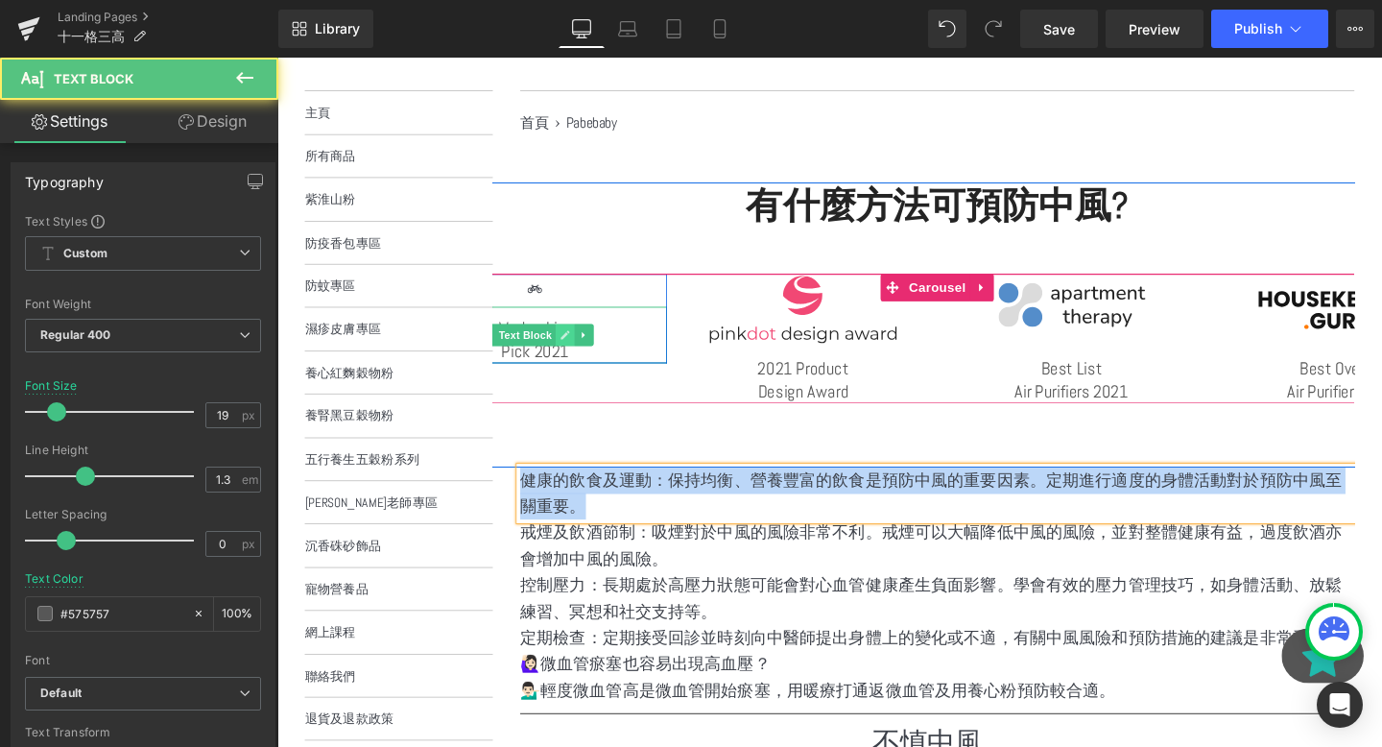
click at [576, 349] on icon at bounding box center [580, 350] width 11 height 12
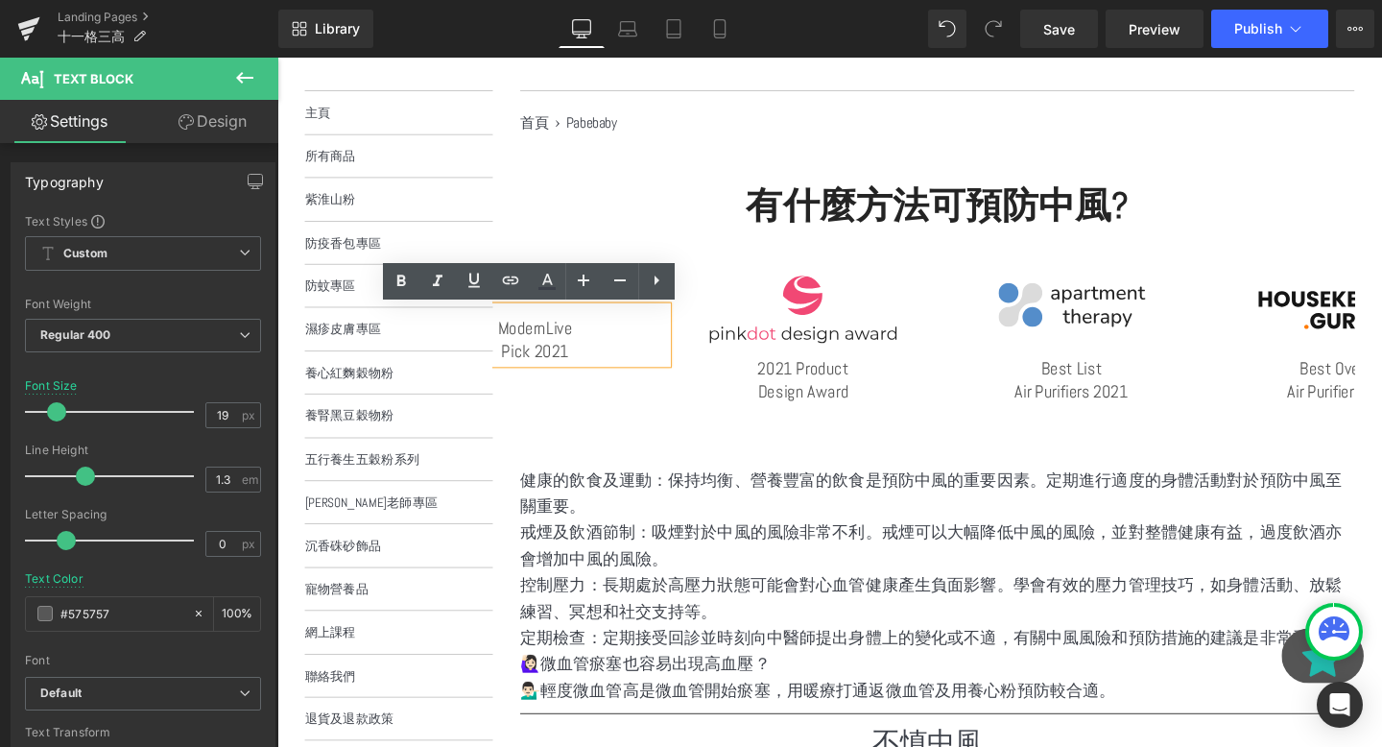
click at [586, 359] on p "Pick 2021" at bounding box center [548, 367] width 277 height 24
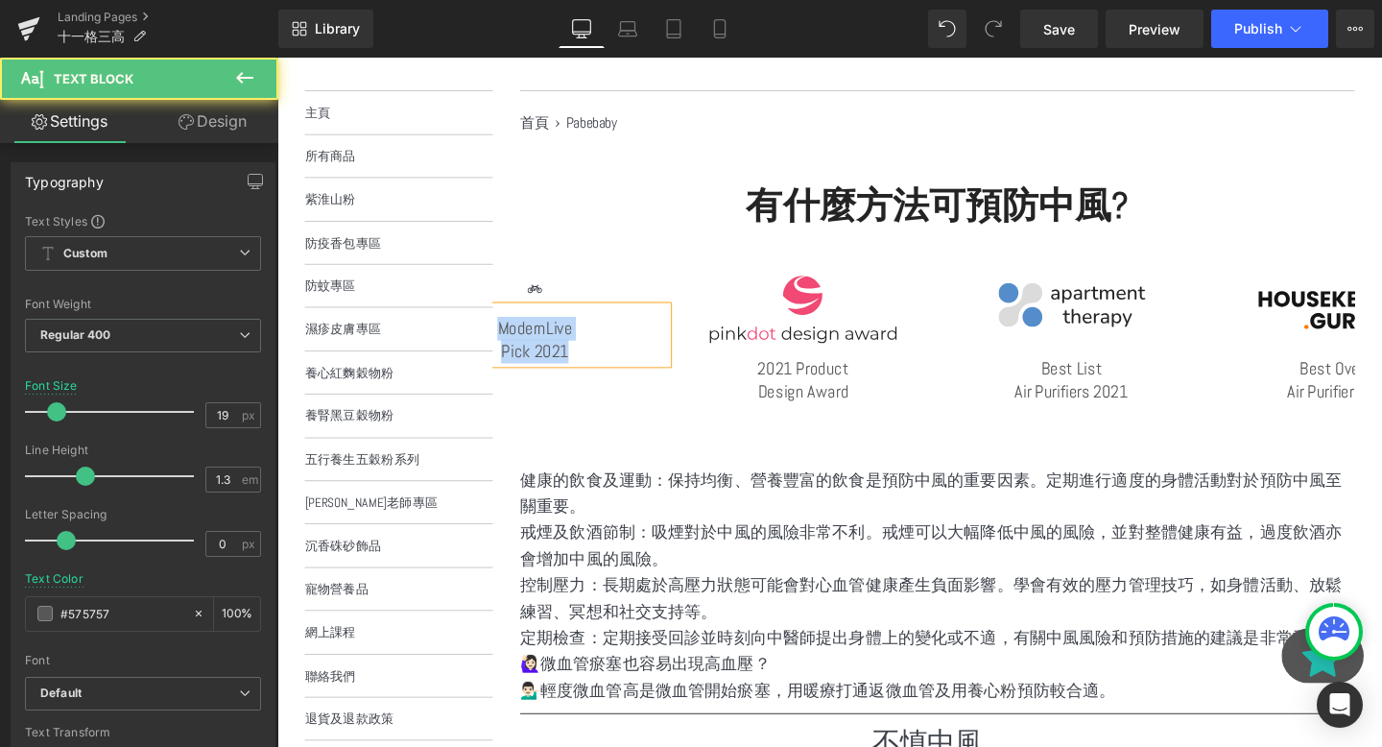
paste div
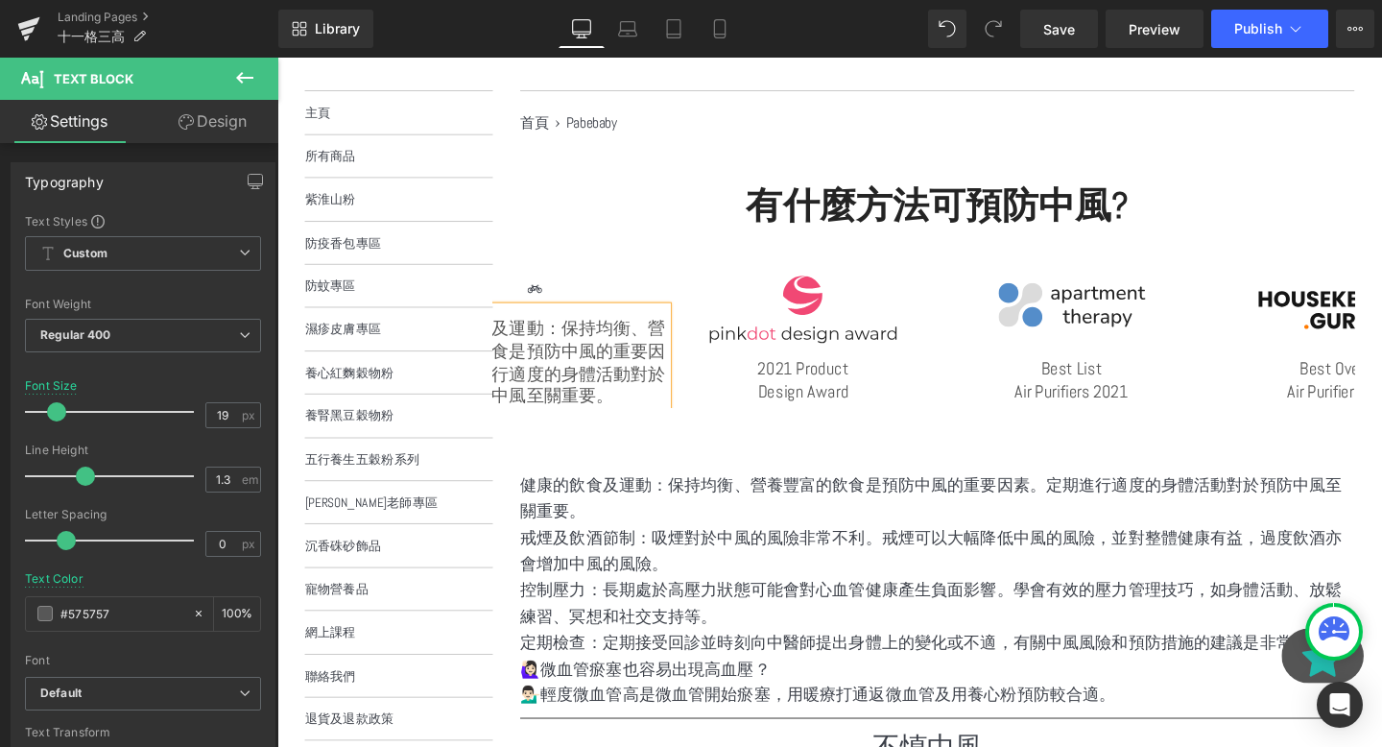
click at [584, 344] on p "健康的飲食及運動：保持均衡、營養豐富的飲食是預防中風的重要因素。定期進行適度的身體活動對於預防中風至關重要。" at bounding box center [548, 378] width 277 height 95
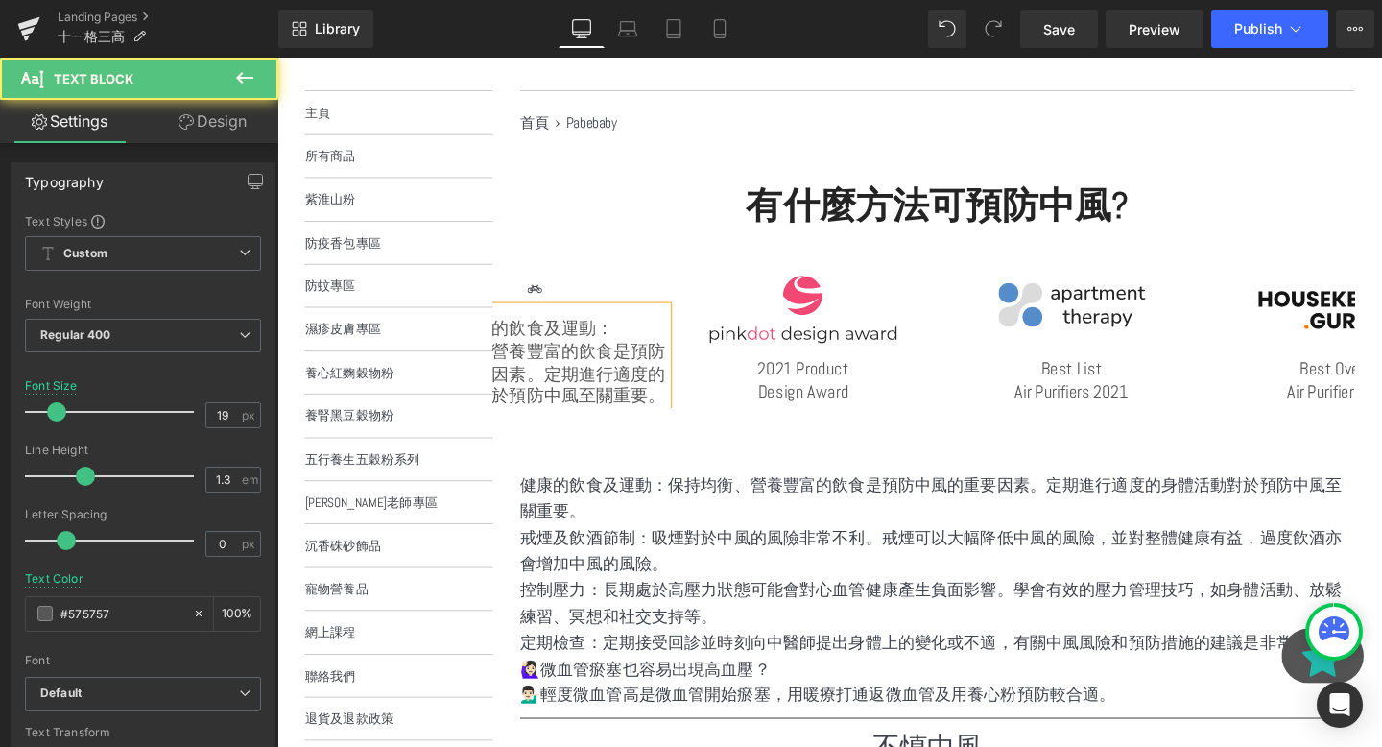
click at [605, 398] on p "保持均衡、營養豐富的飲食是預防中風的重要因素。定期進行適度的身體活動對於預防中風至關重要。" at bounding box center [548, 390] width 277 height 71
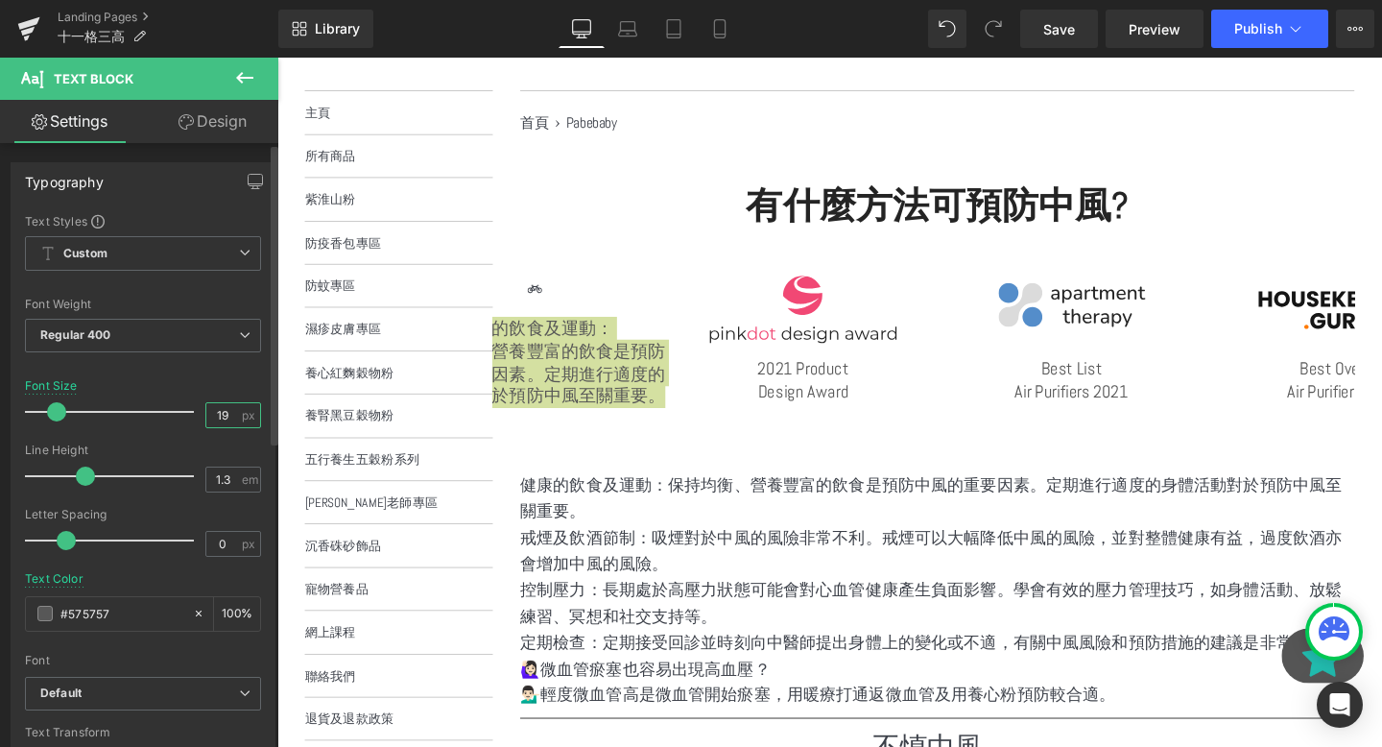
click at [226, 414] on input "19" at bounding box center [223, 415] width 34 height 24
type input "1"
type input "20"
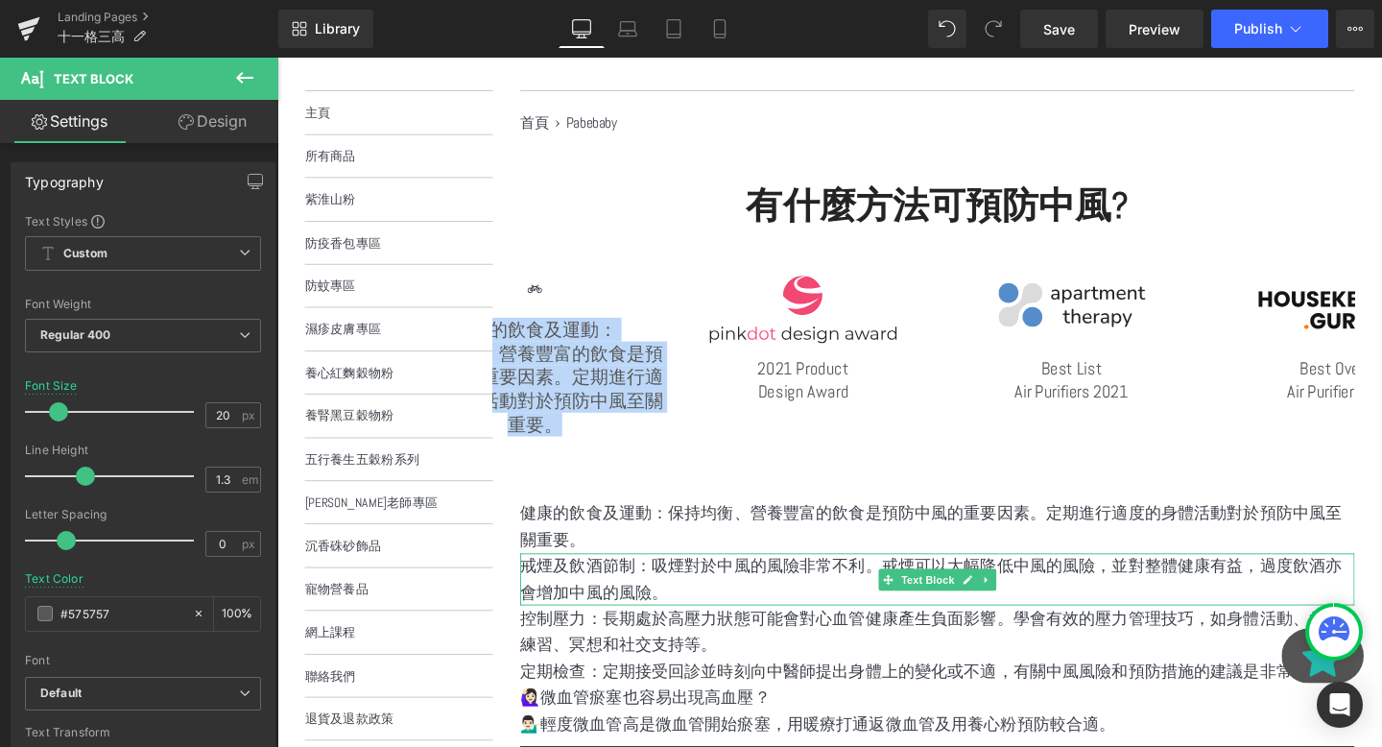
click at [646, 595] on p "戒煙及飲酒節制：吸煙對於中風的風險非常不利。戒煙可以大幅降低中風的風險，並對整體健康有益，過度飲酒亦會增加中風的風險。" at bounding box center [971, 607] width 877 height 56
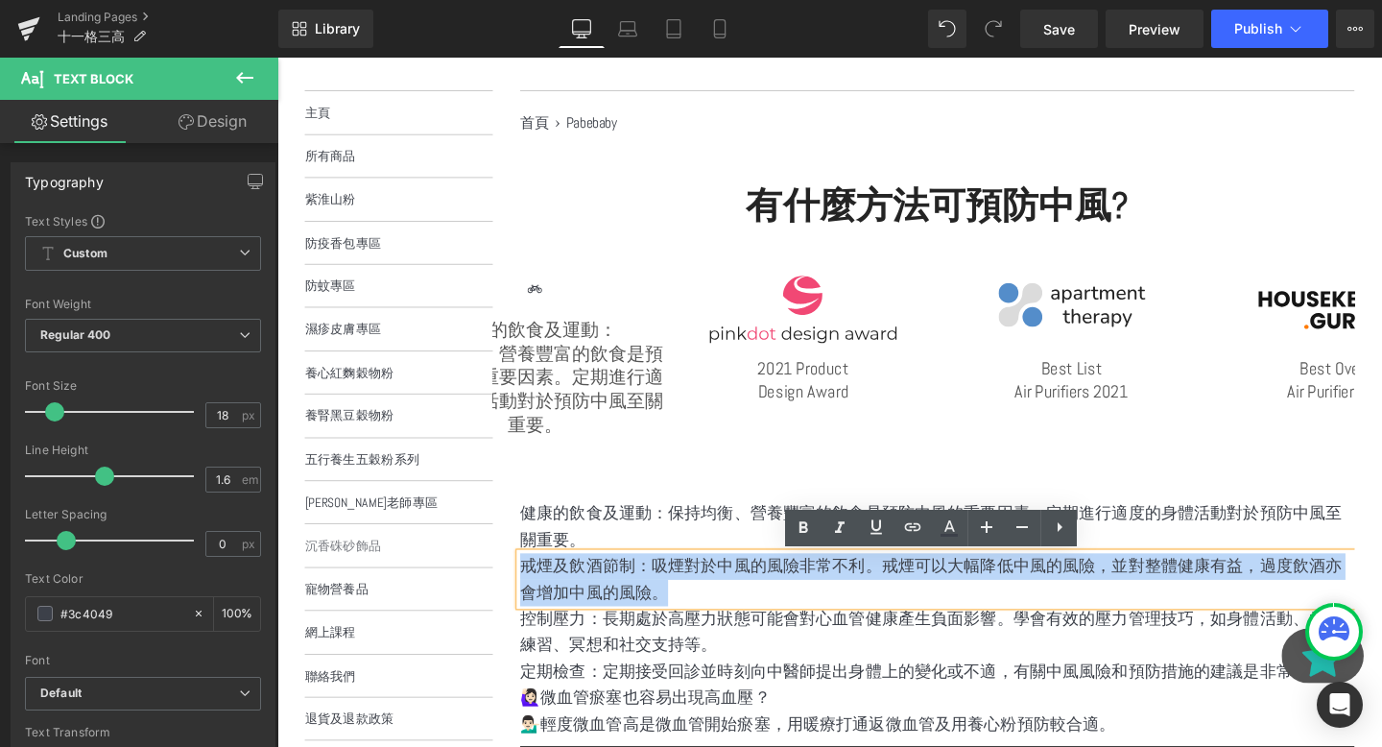
drag, startPoint x: 740, startPoint y: 611, endPoint x: 498, endPoint y: 566, distance: 246.0
copy p "戒煙及飲酒節制：吸煙對於中風的風險非常不利。戒煙可以大幅降低中風的風險，並對整體健康有益，過度飲酒亦會增加中風的風險。"
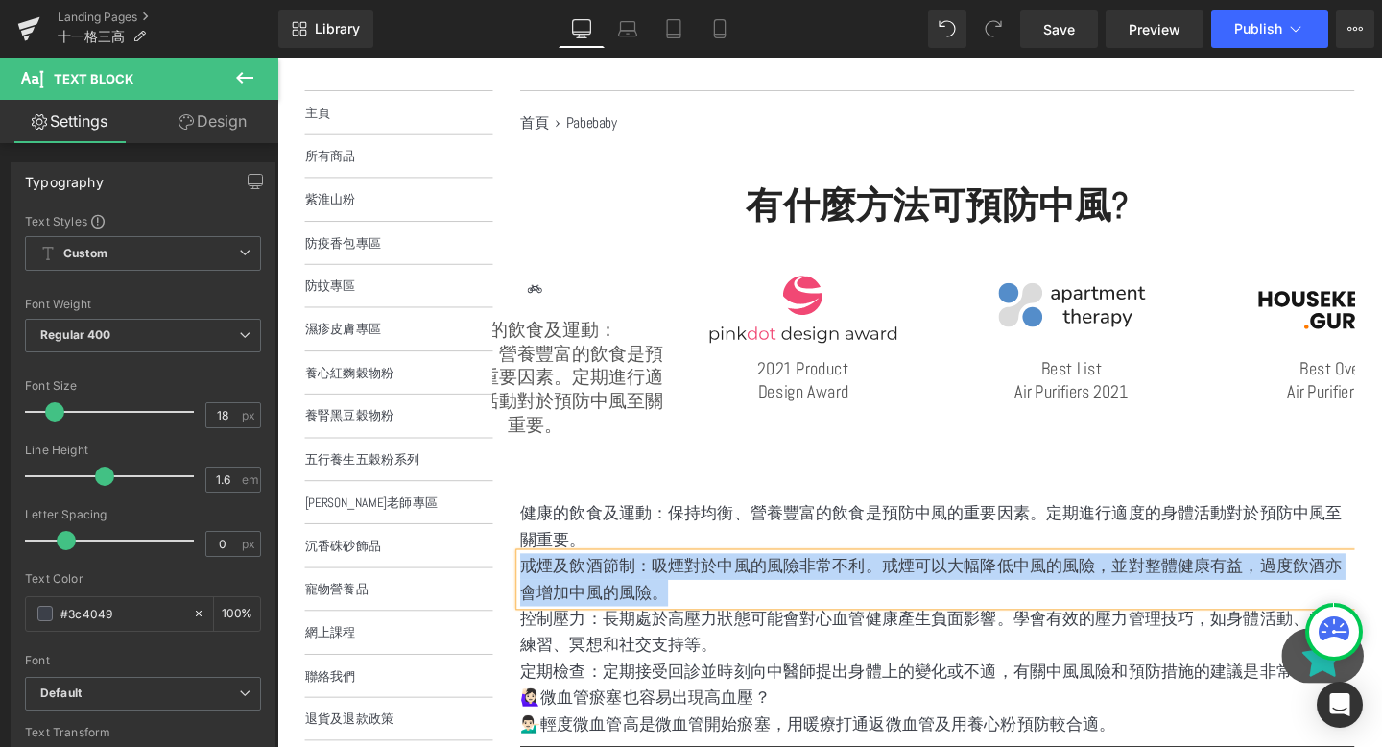
click at [824, 382] on span "Text Block" at bounding box center [820, 391] width 63 height 23
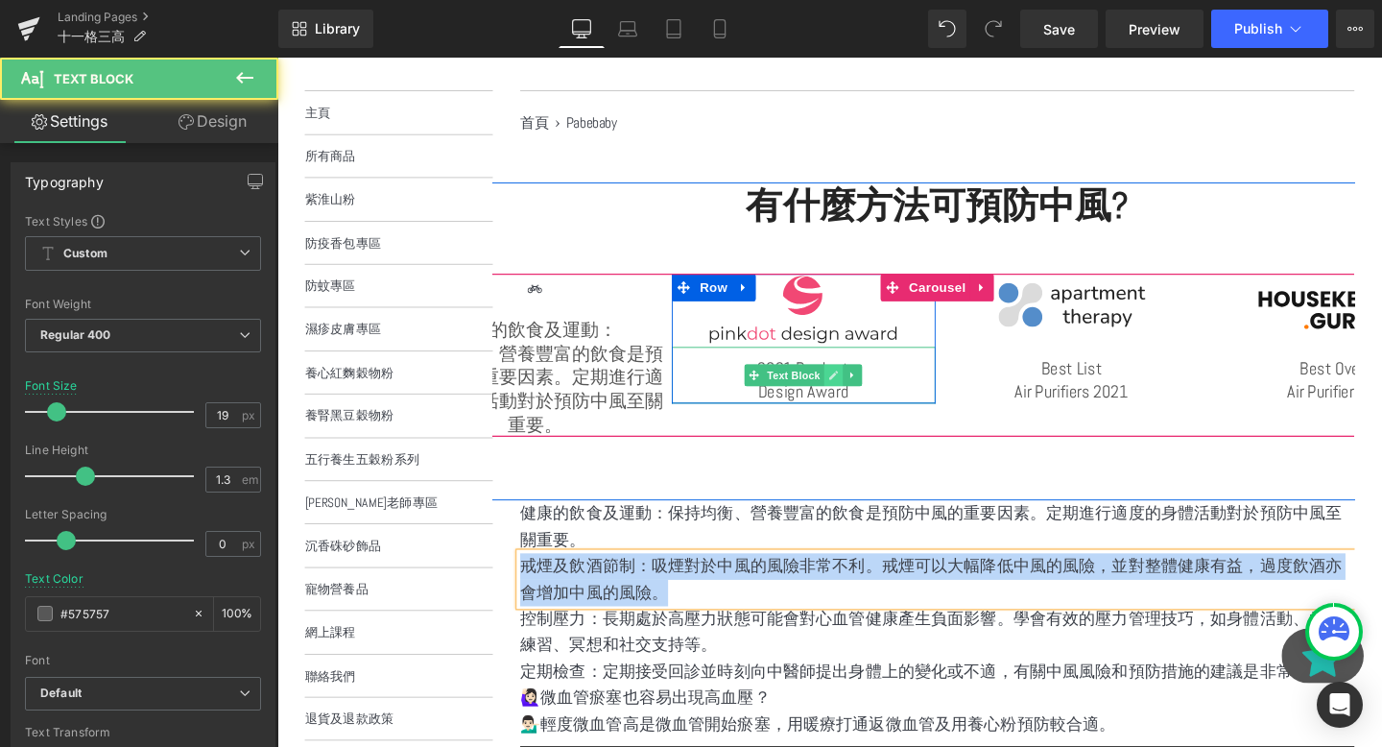
click at [855, 391] on link at bounding box center [862, 391] width 20 height 23
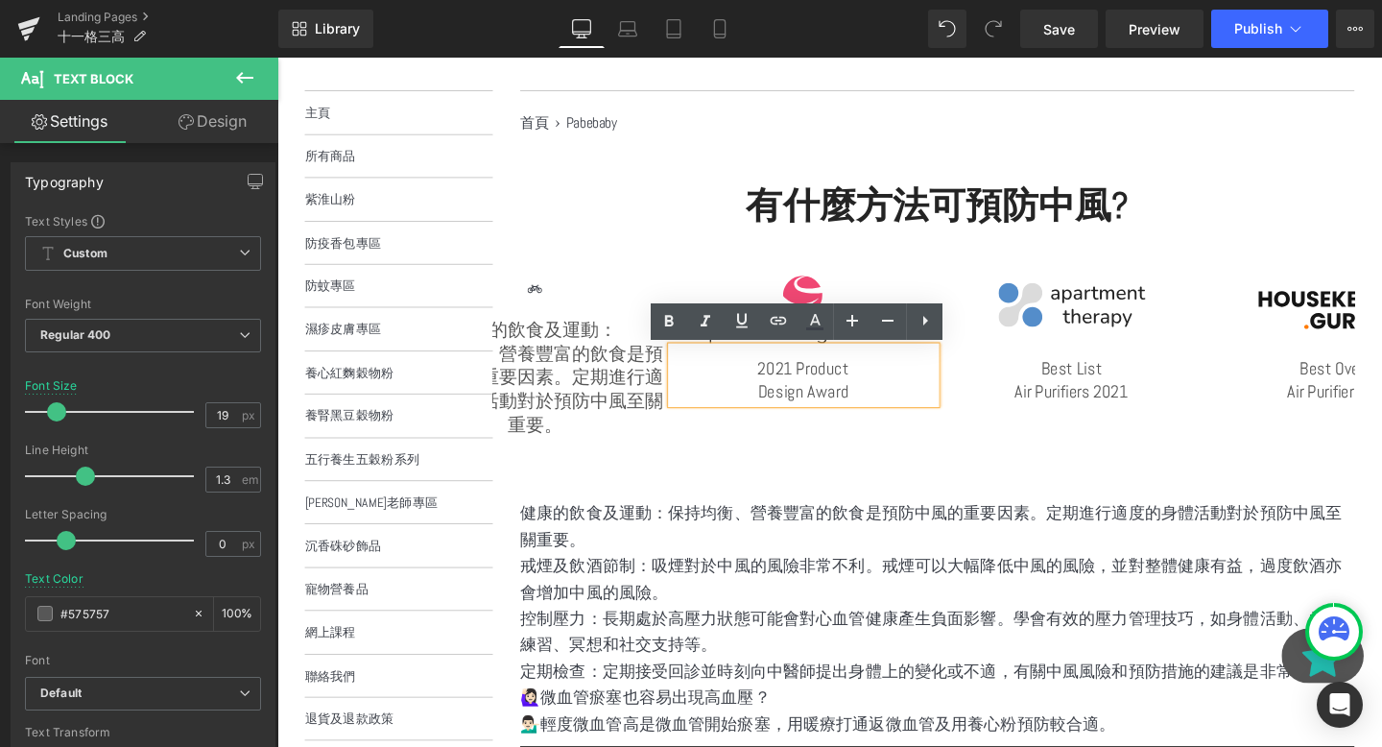
click at [823, 389] on p "2021 Product" at bounding box center [830, 385] width 277 height 24
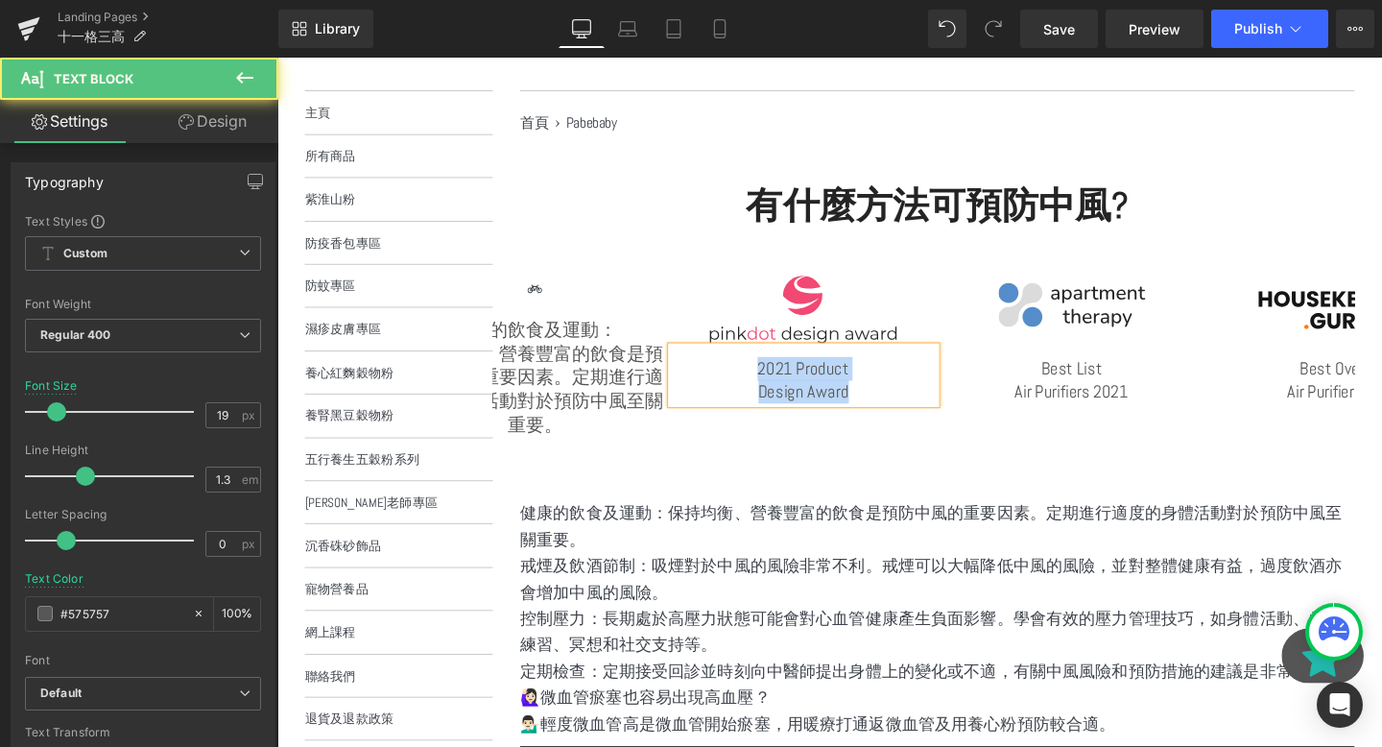
paste div
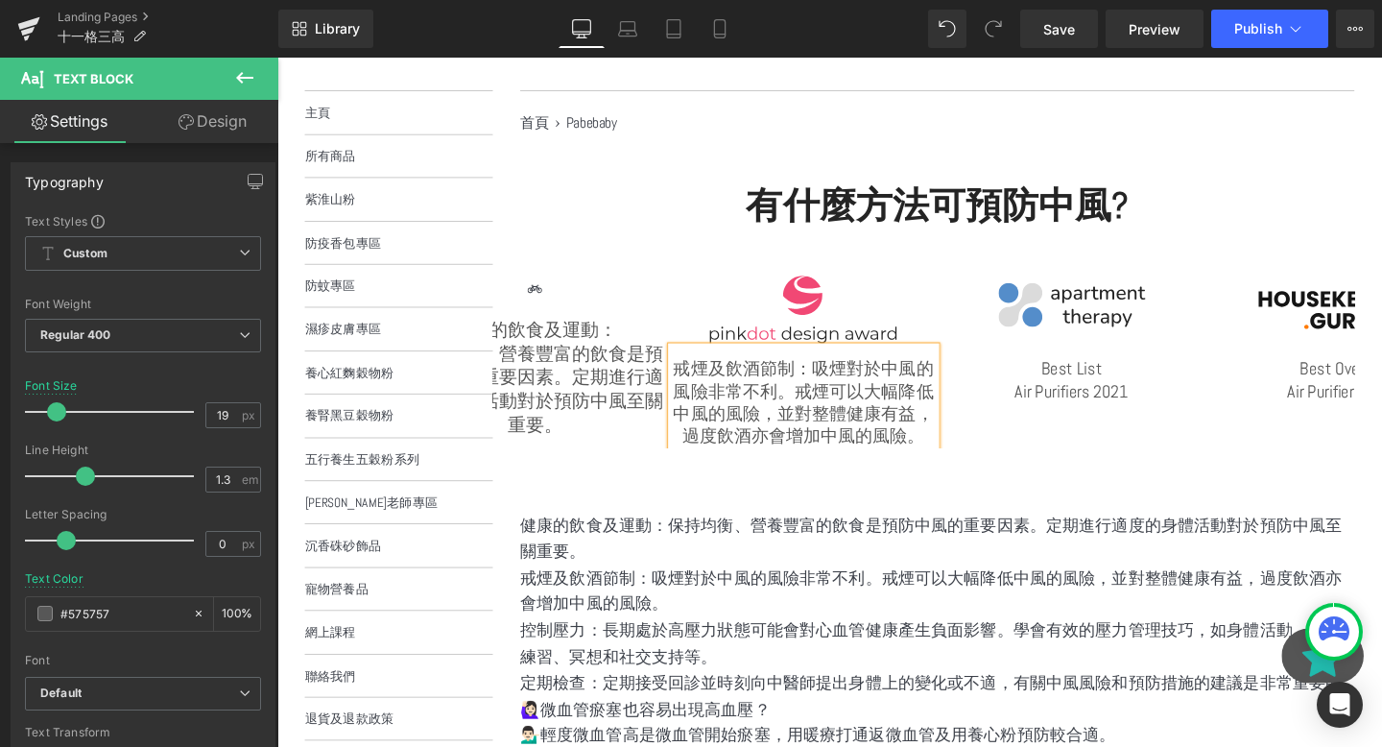
click at [841, 381] on p "戒煙及飲酒節制：吸煙對於中風的風險非常不利。戒煙可以大幅降低中風的風險，並對整體健康有益，過度飲酒亦會增加中風的風險。" at bounding box center [830, 420] width 277 height 95
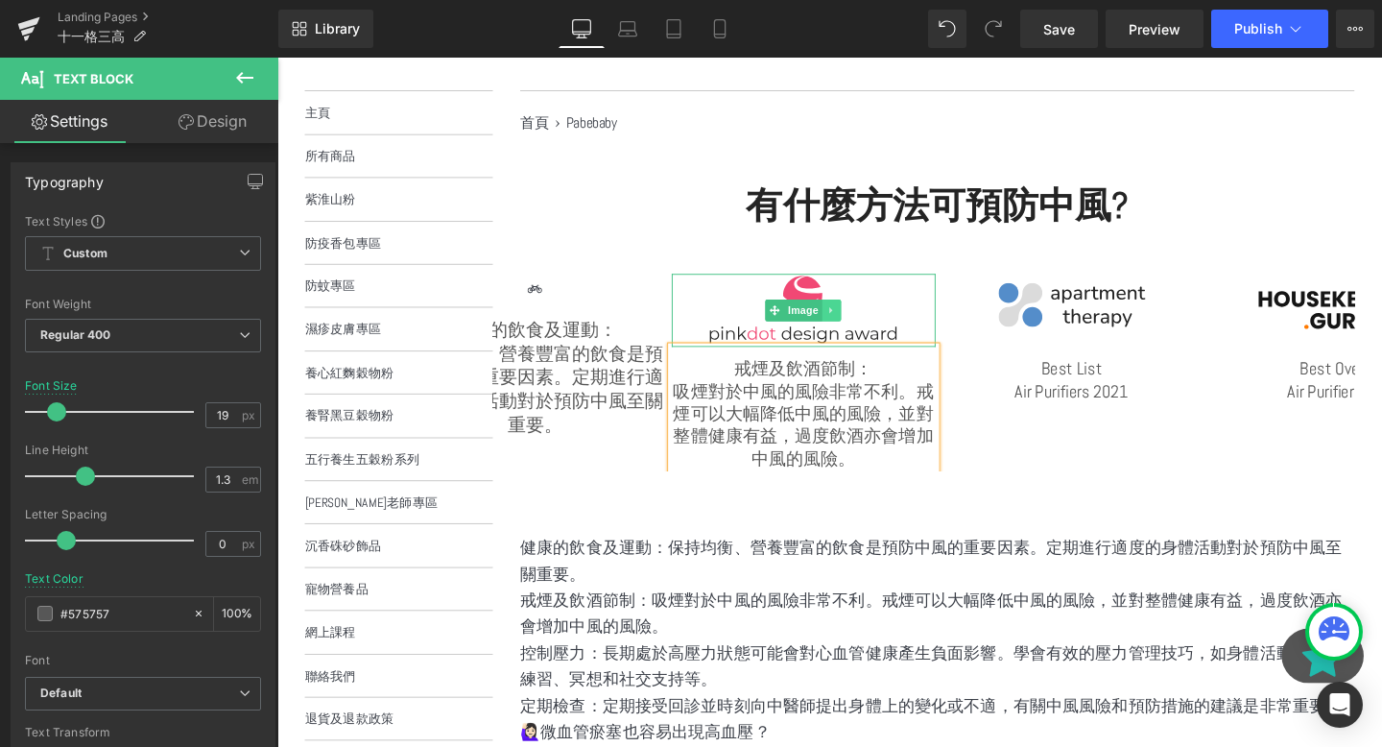
click at [864, 323] on icon at bounding box center [860, 324] width 11 height 12
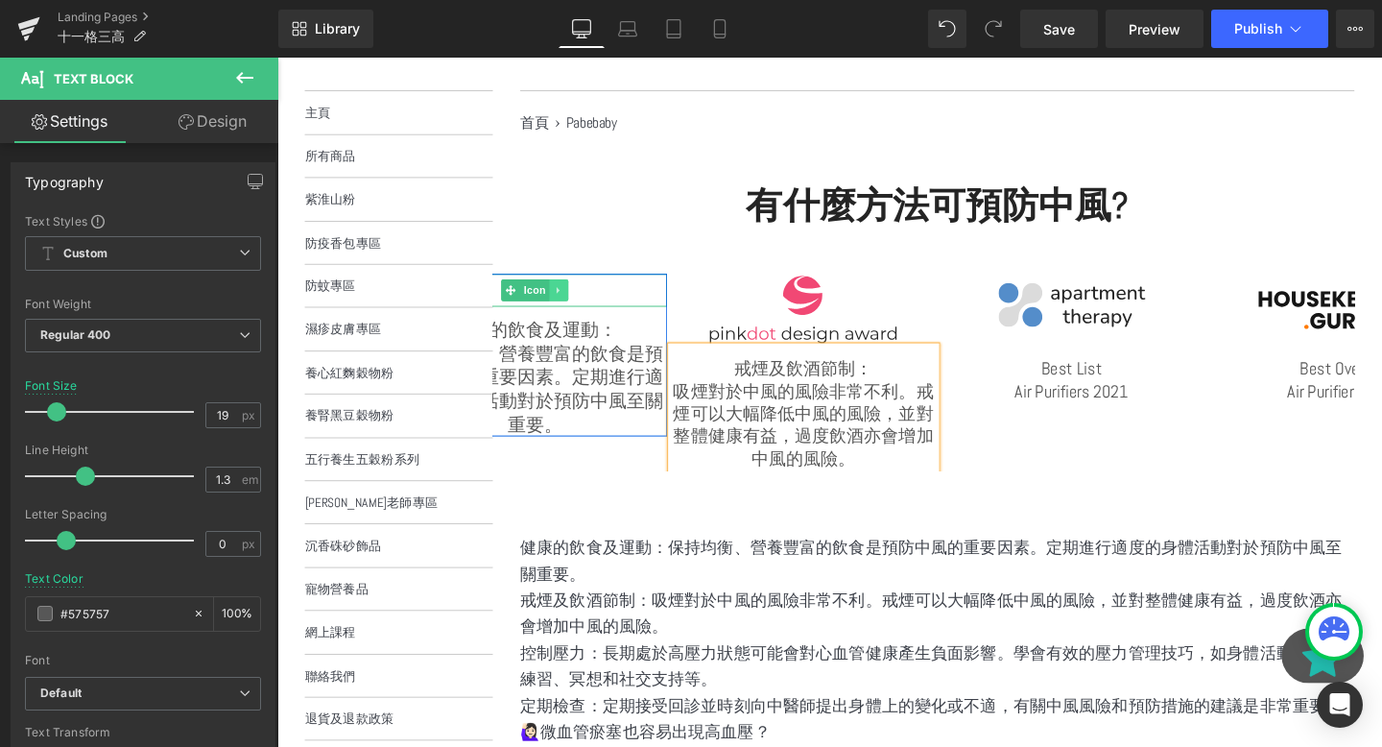
click at [571, 301] on icon at bounding box center [572, 302] width 3 height 7
click at [569, 301] on link at bounding box center [564, 302] width 20 height 23
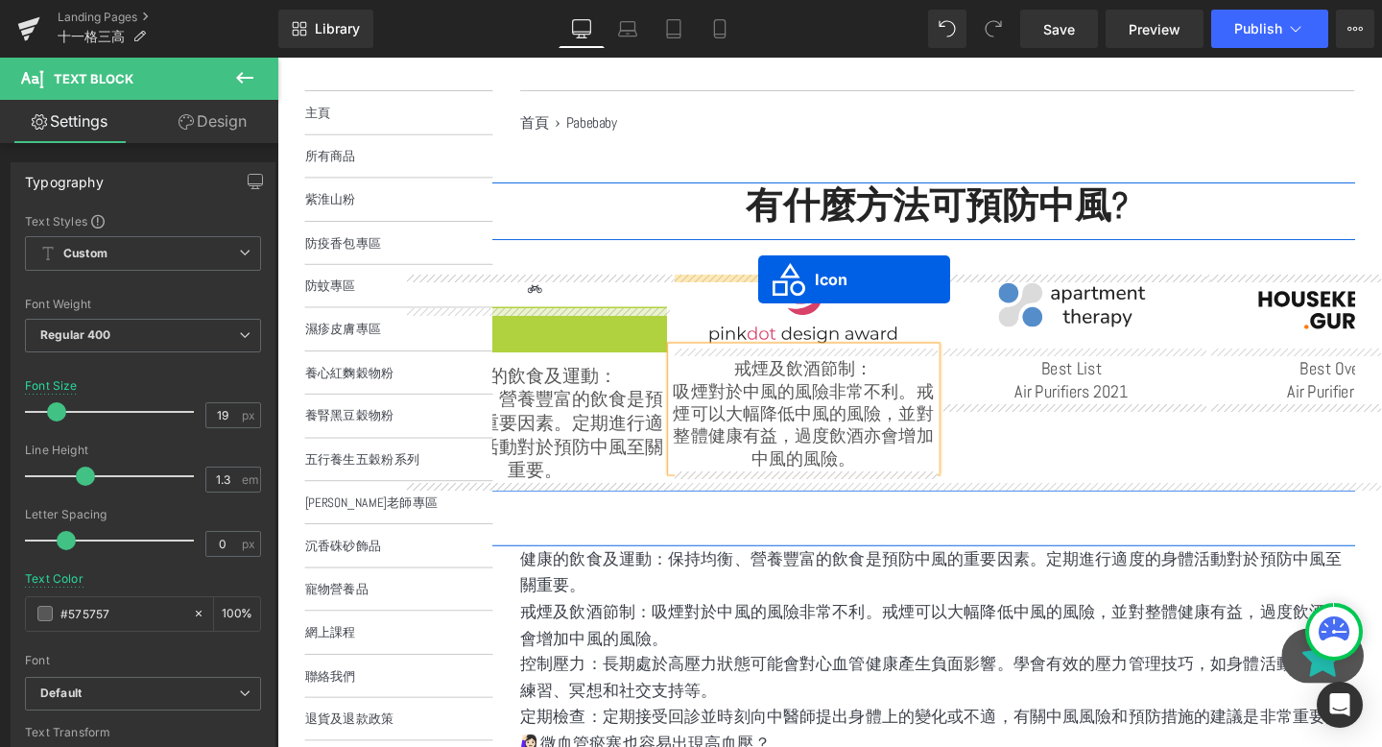
drag, startPoint x: 523, startPoint y: 341, endPoint x: 783, endPoint y: 291, distance: 264.9
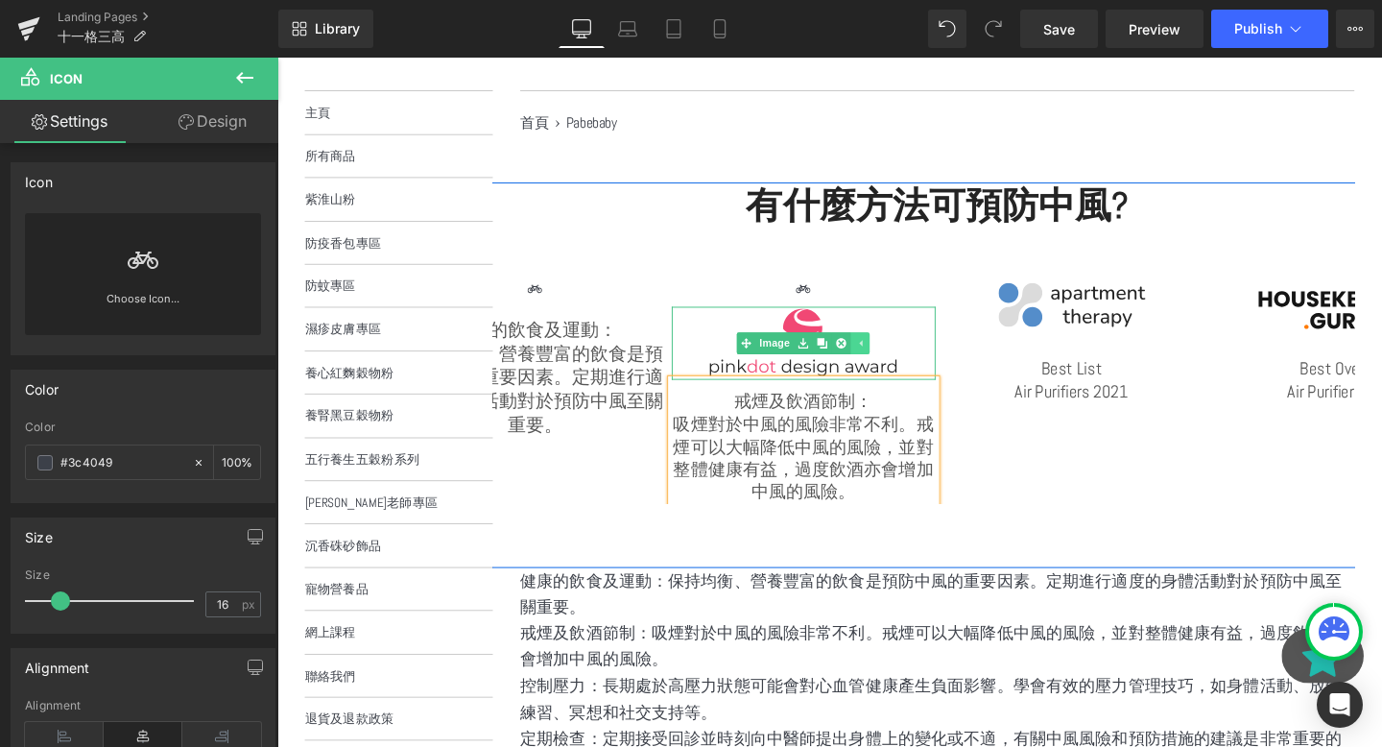
click at [889, 353] on icon at bounding box center [890, 358] width 11 height 12
click at [868, 357] on link at bounding box center [860, 358] width 20 height 23
click at [870, 358] on icon at bounding box center [870, 358] width 11 height 12
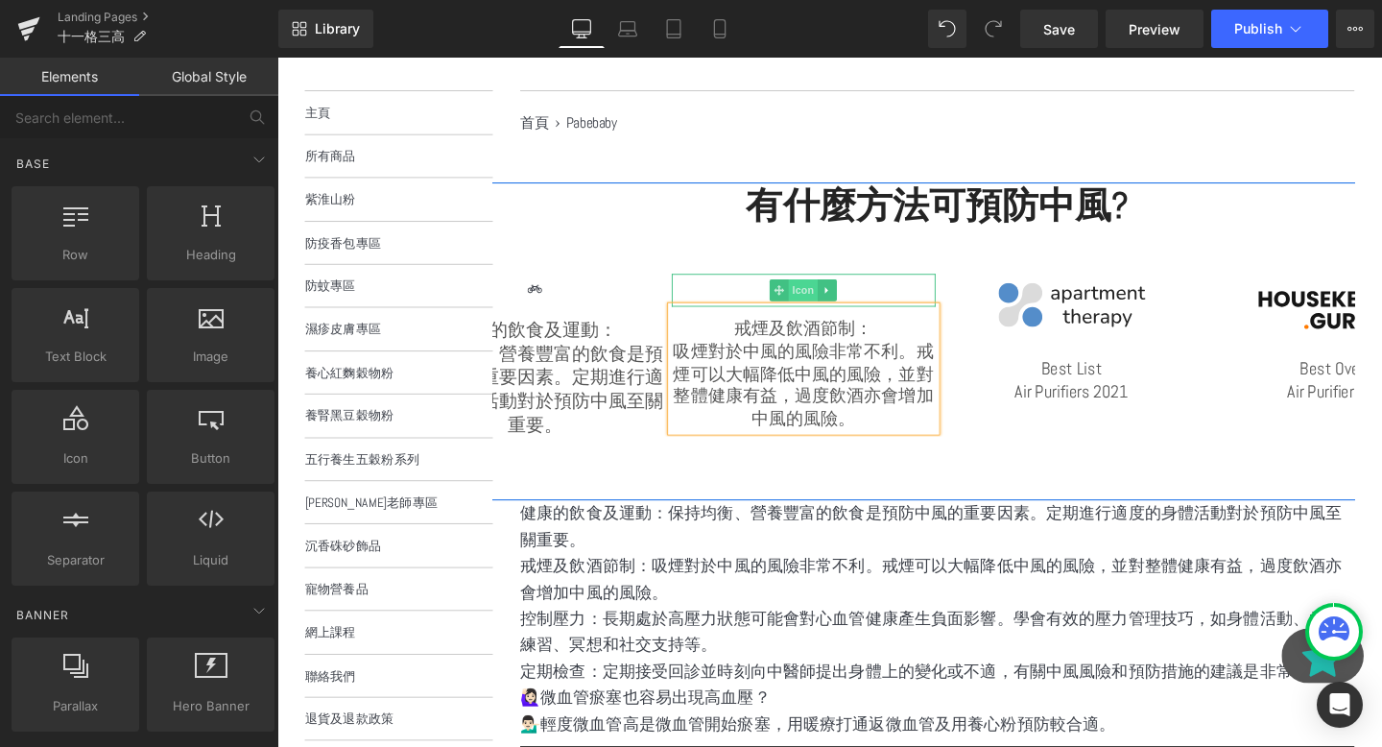
click at [831, 305] on span "Icon" at bounding box center [830, 302] width 31 height 23
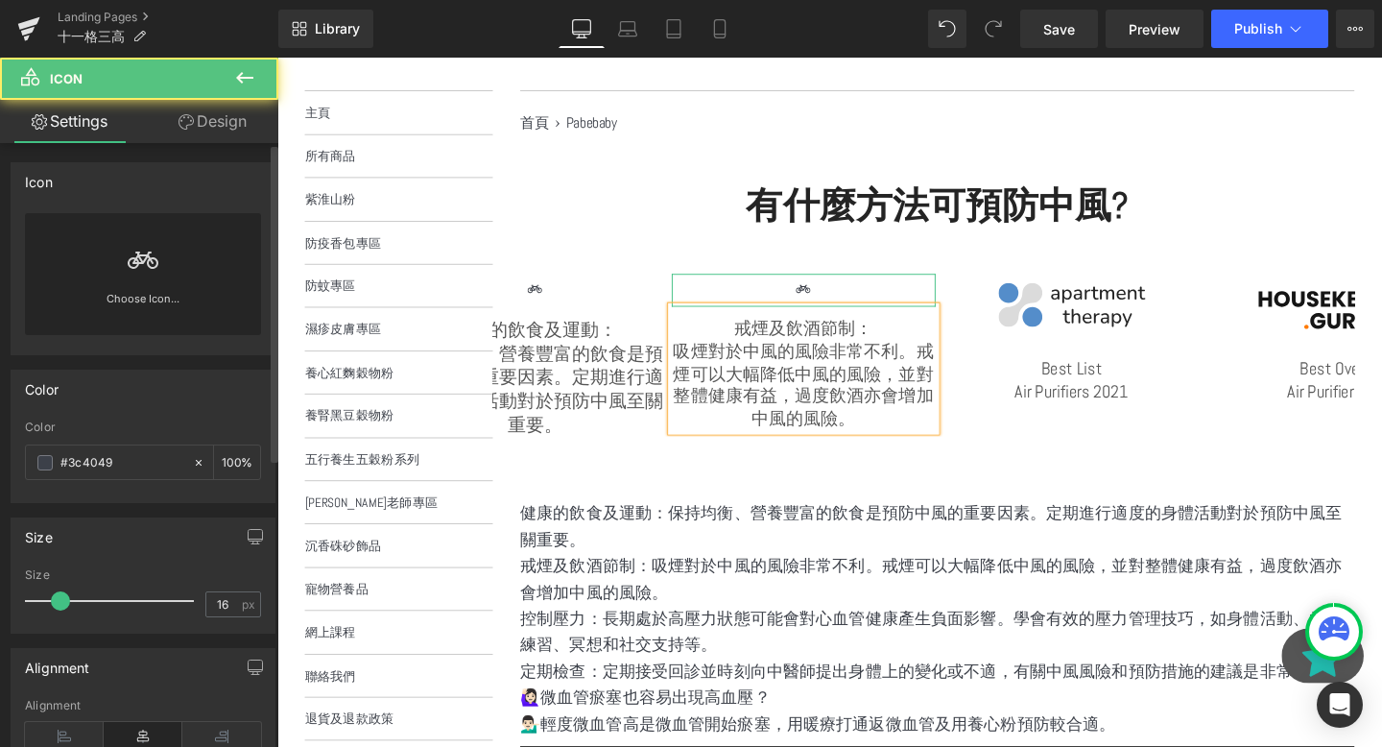
click at [118, 250] on div "Choose Icon..." at bounding box center [143, 274] width 236 height 122
click at [149, 0] on div "Icon You are previewing how the will restyle your page. You can not edit Elemen…" at bounding box center [691, 0] width 1382 height 0
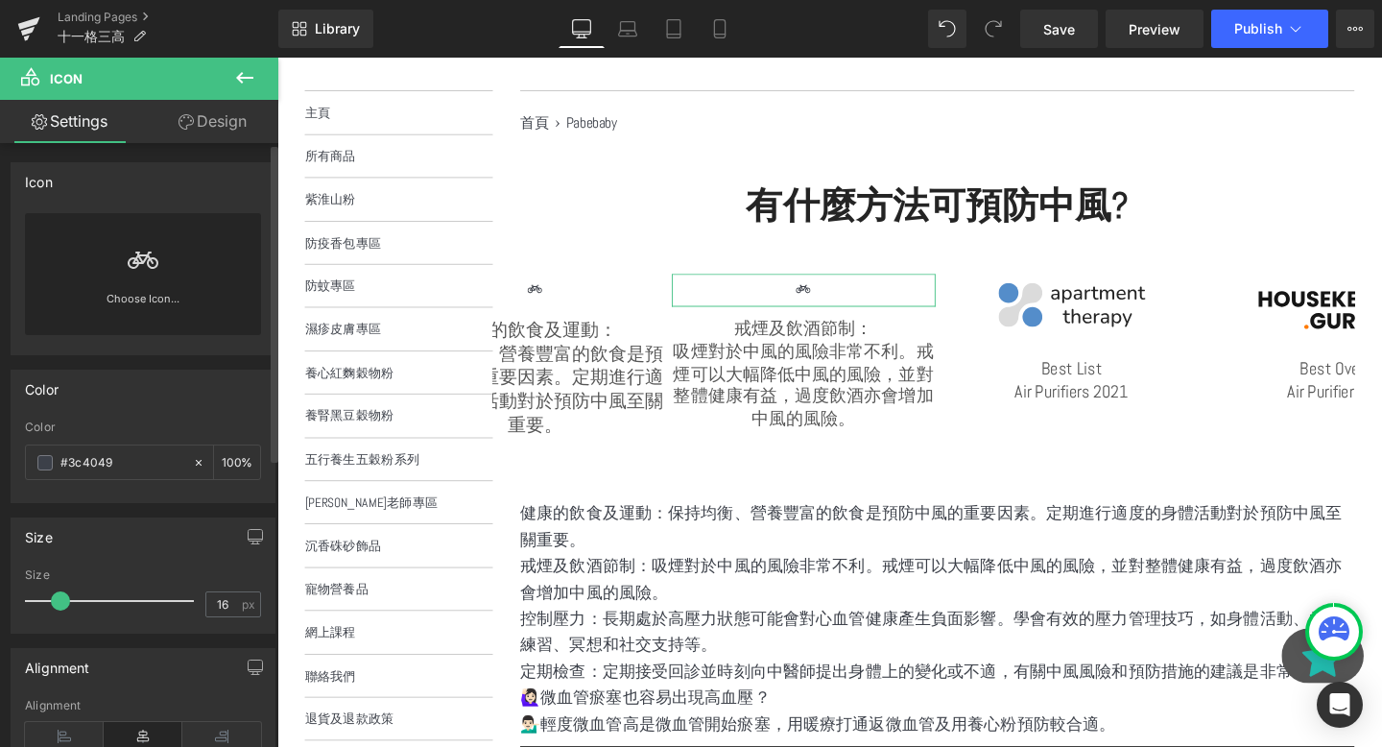
click at [215, 286] on div "Choose Icon..." at bounding box center [143, 274] width 236 height 122
click at [145, 0] on div "Icon You are previewing how the will restyle your page. You can not edit Elemen…" at bounding box center [691, 0] width 1382 height 0
click at [172, 259] on div "Choose Icon..." at bounding box center [143, 274] width 236 height 122
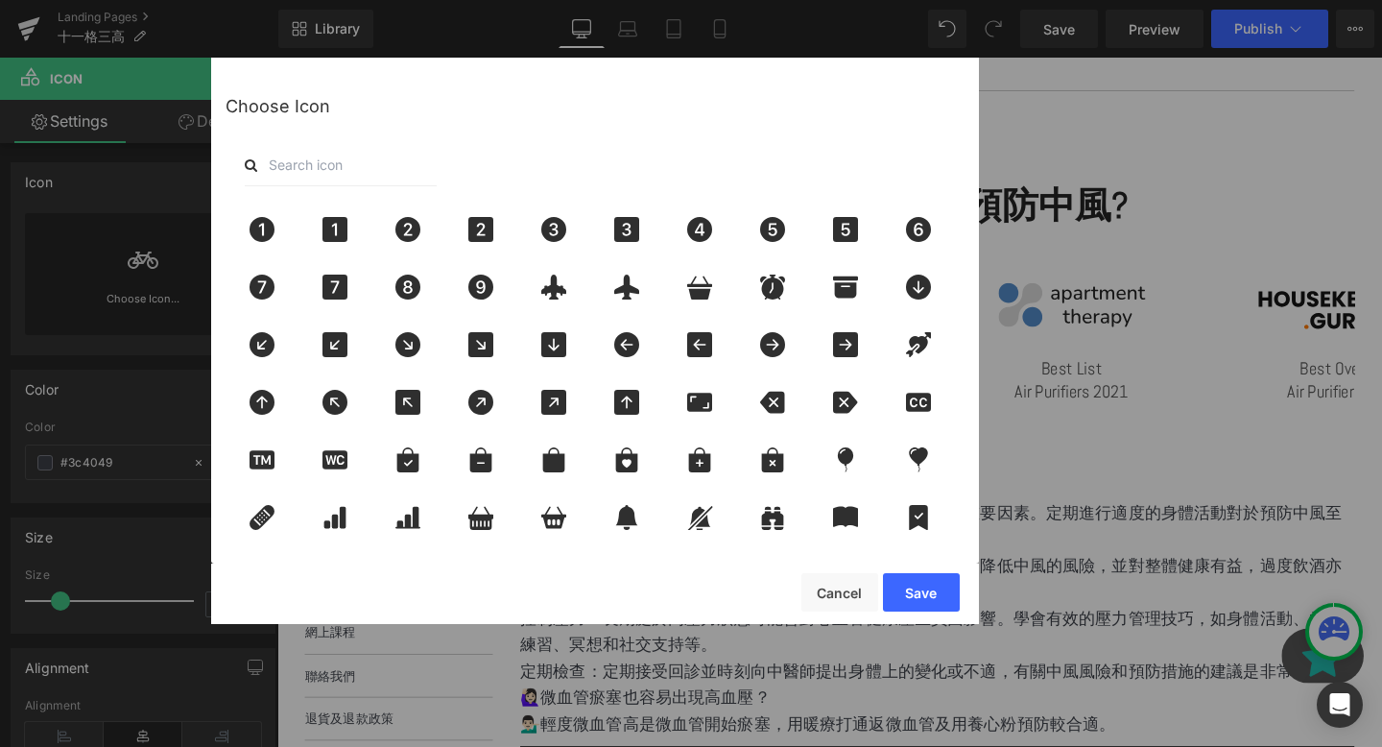
scroll to position [297, 0]
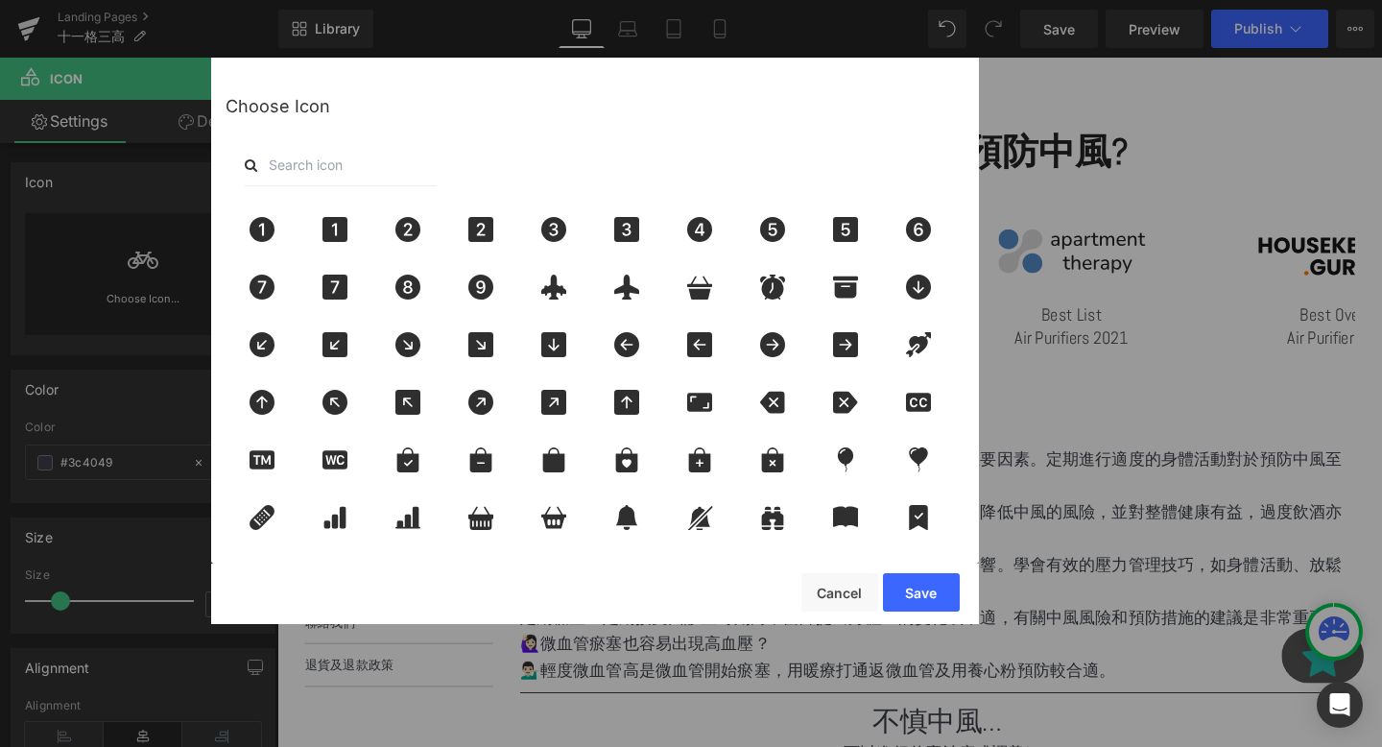
click at [369, 169] on input "text" at bounding box center [341, 165] width 192 height 42
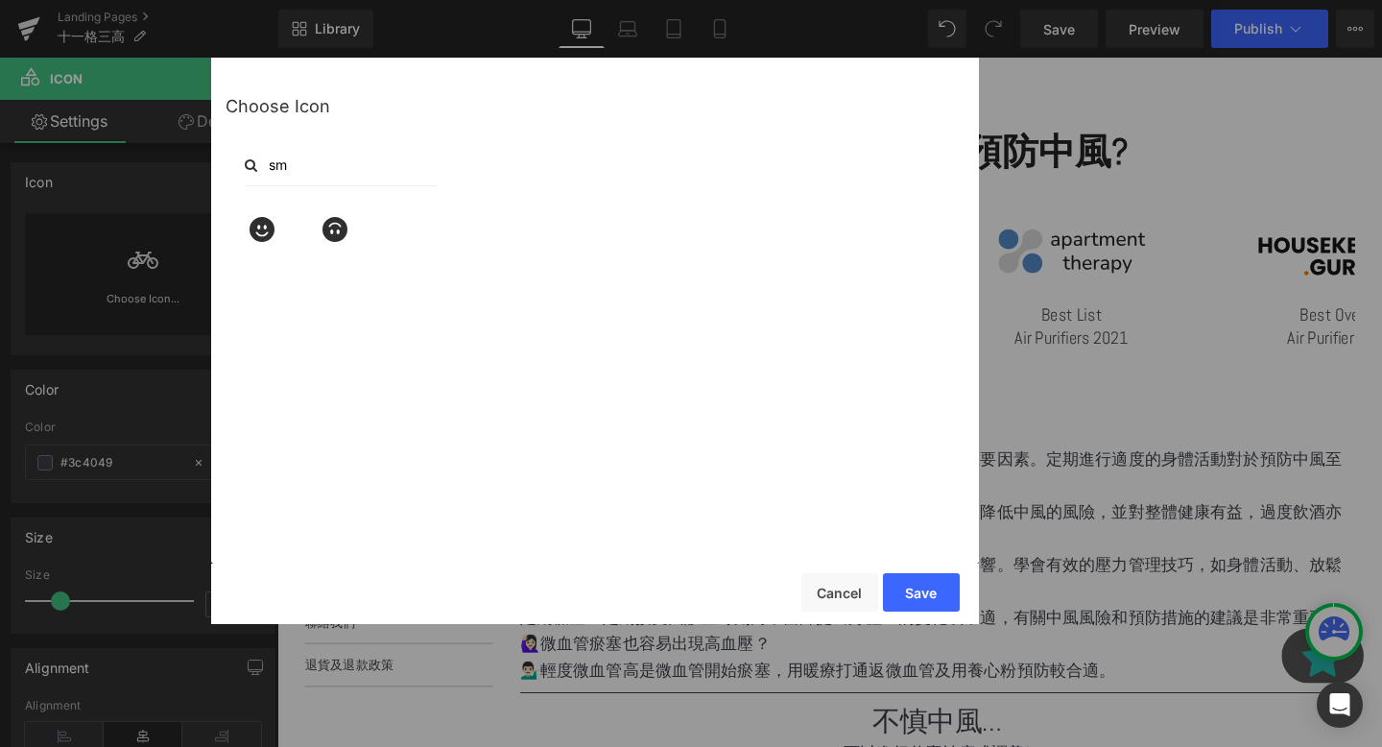
type input "s"
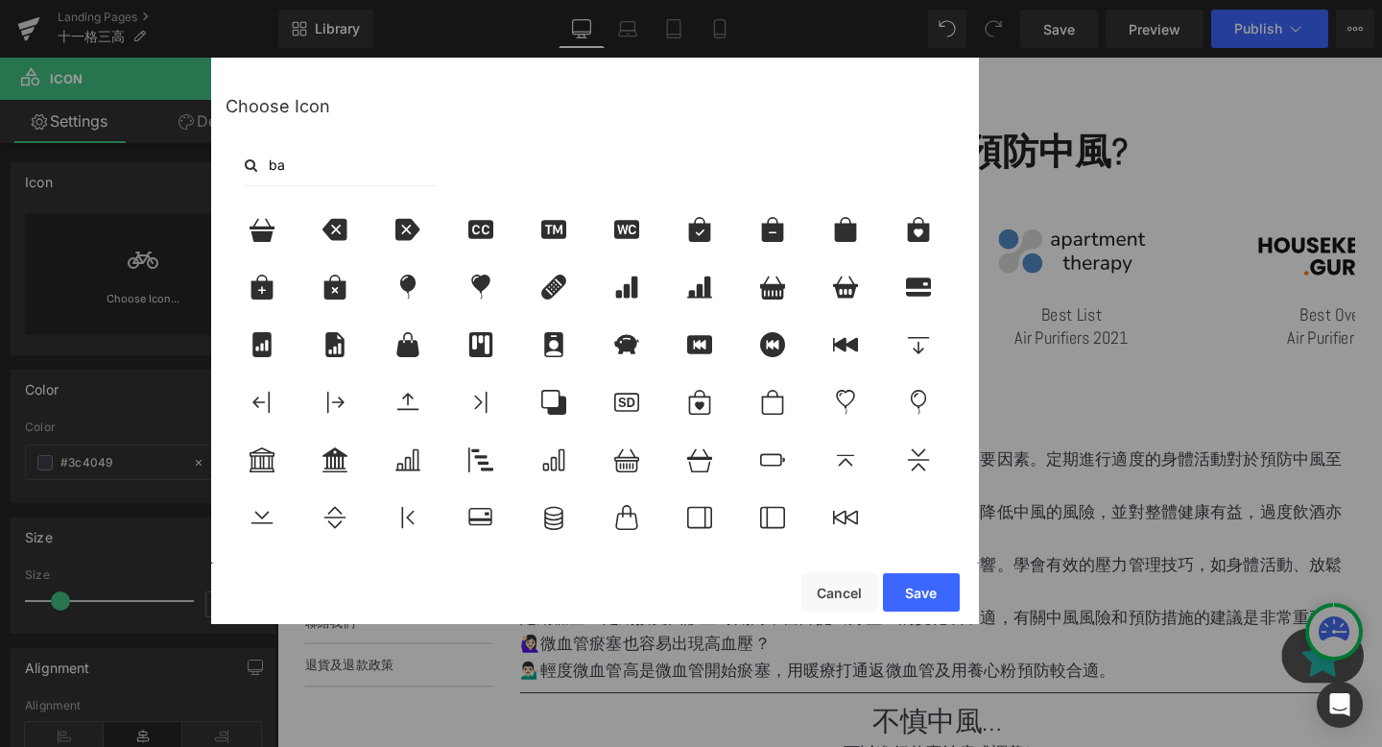
type input "b"
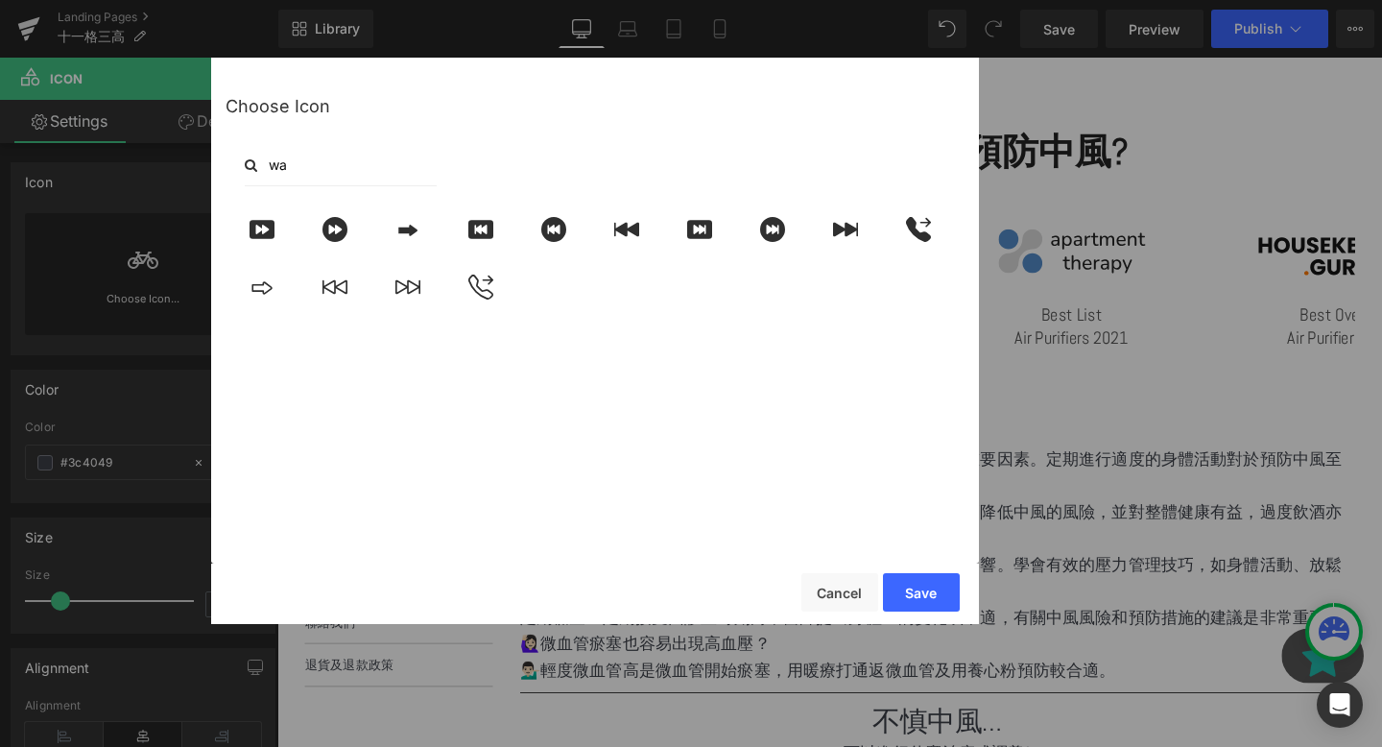
type input "w"
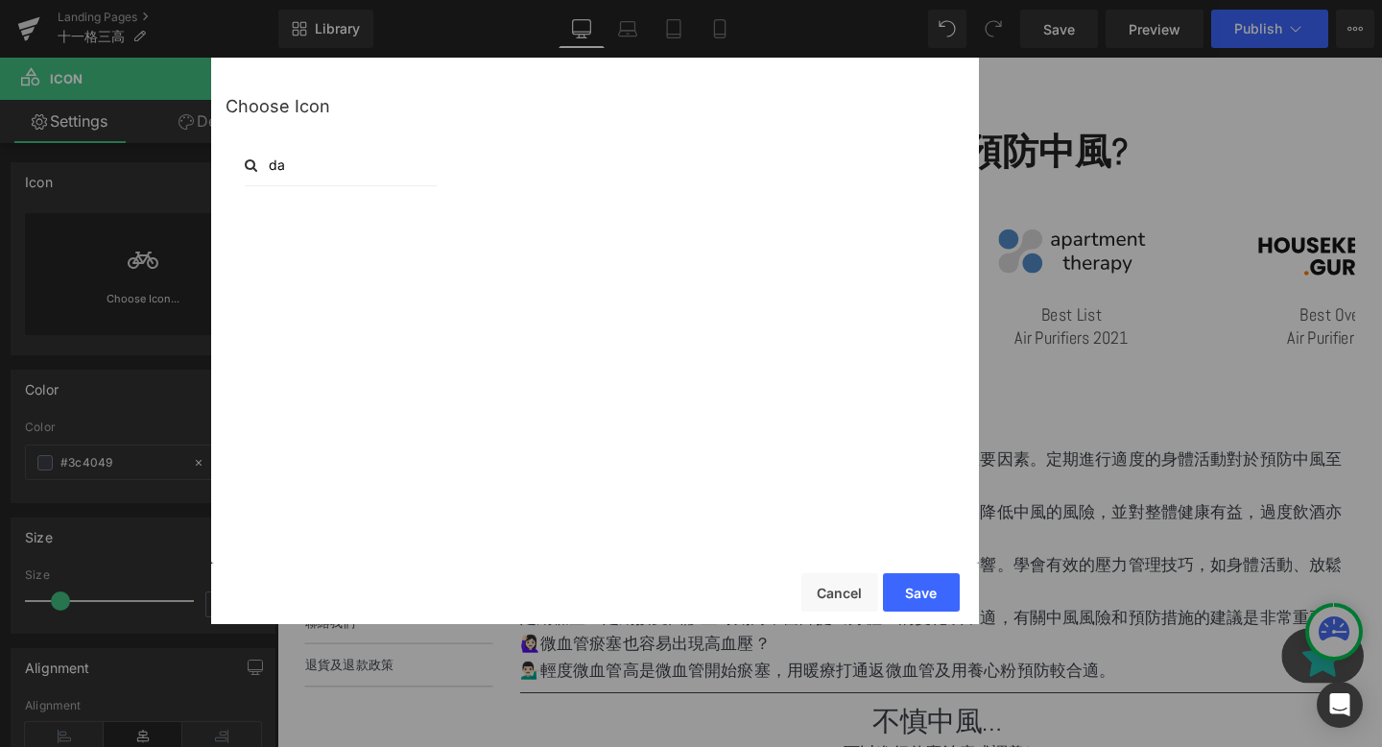
type input "d"
type input "m"
type input "n"
type input "d"
type input "w"
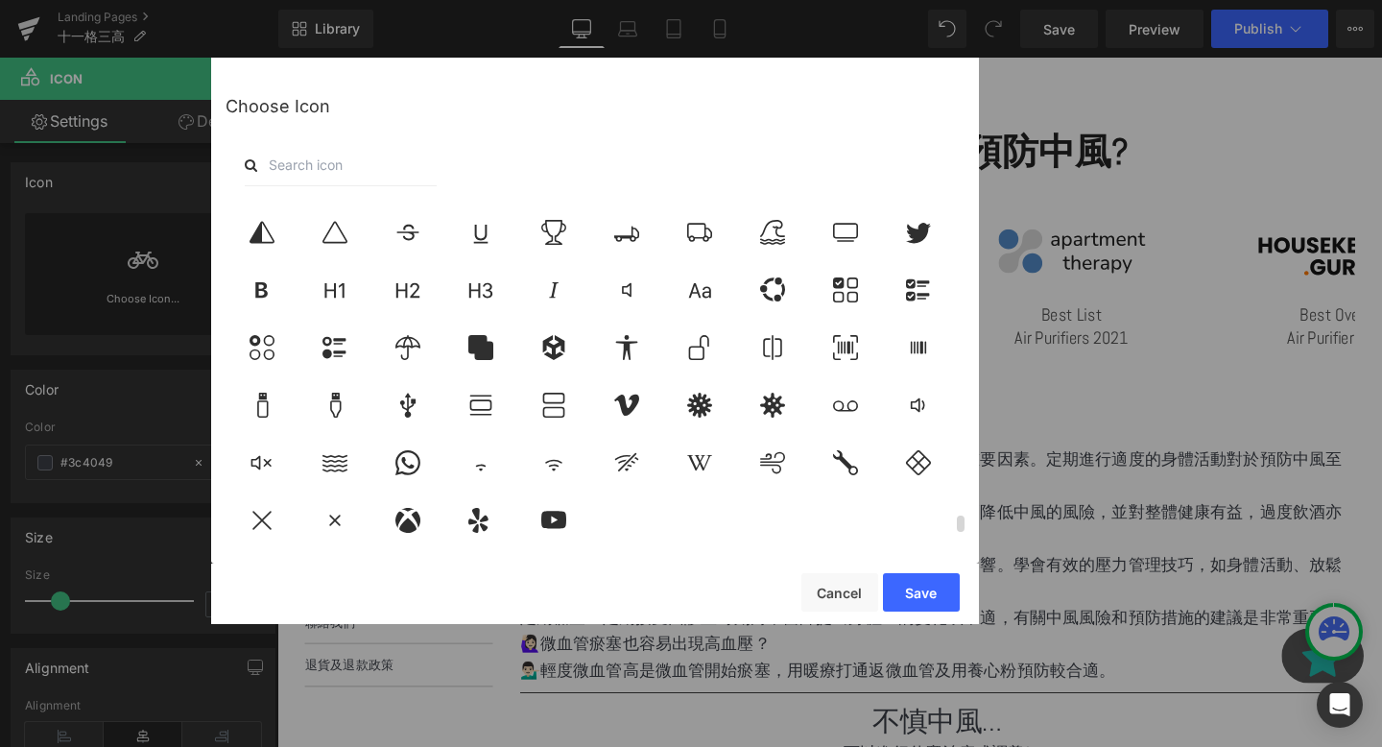
scroll to position [6693, 0]
click at [276, 508] on icon at bounding box center [262, 520] width 40 height 25
click at [925, 579] on button "Save" at bounding box center [921, 592] width 77 height 38
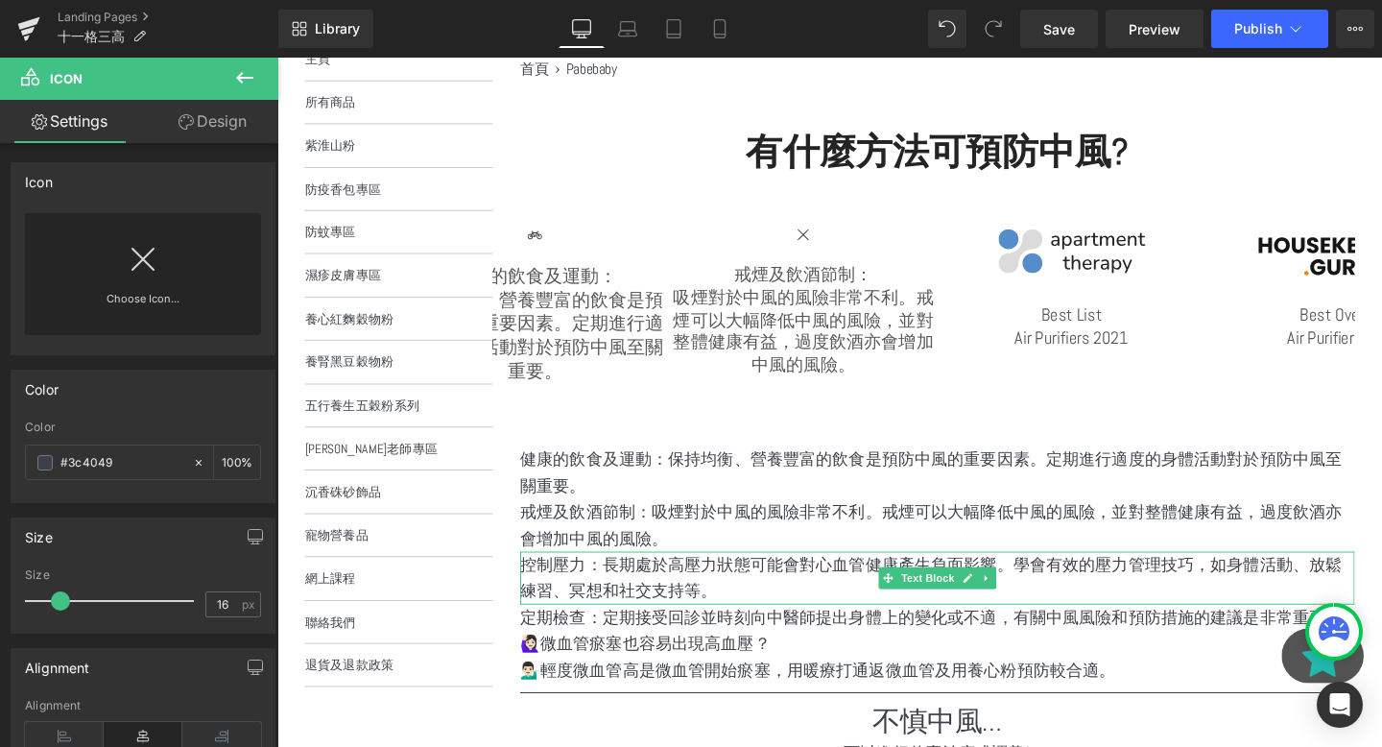
click at [962, 618] on p "控制壓力：長期處於高壓力狀態可能會對心血管健康產生負面影響。學會有效的壓力管理技巧，如身體活動、放鬆練習、冥想和社交支持等。" at bounding box center [971, 605] width 877 height 56
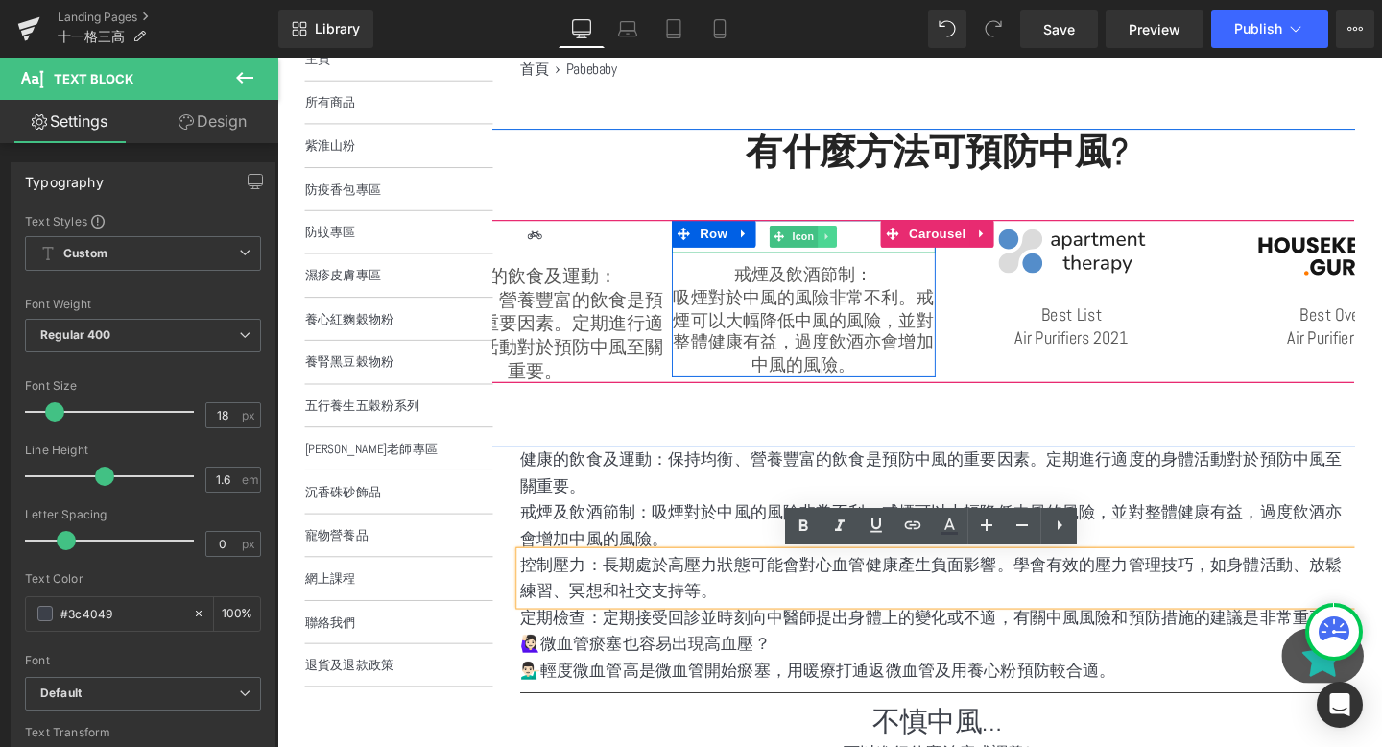
click at [852, 251] on icon at bounding box center [855, 246] width 11 height 12
click at [850, 251] on icon at bounding box center [846, 246] width 11 height 11
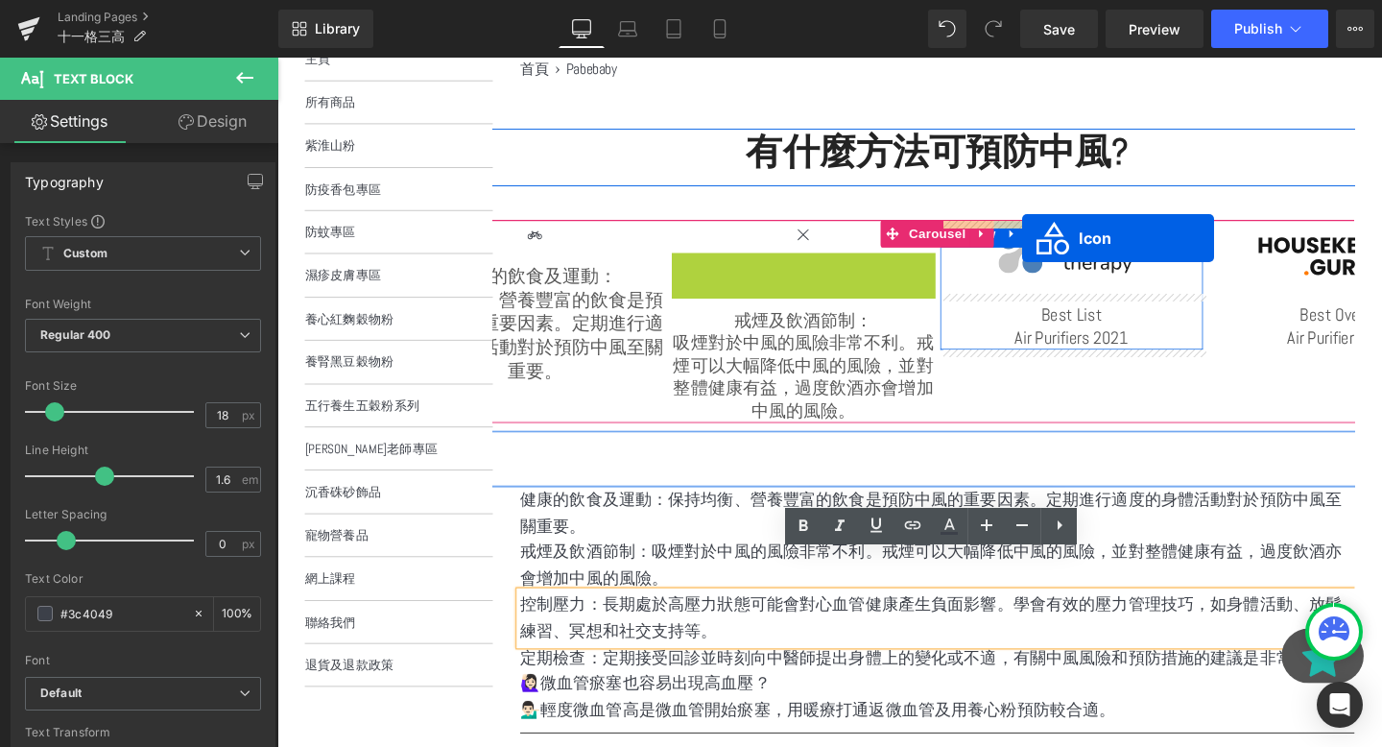
drag, startPoint x: 800, startPoint y: 280, endPoint x: 1067, endPoint y: 245, distance: 270.1
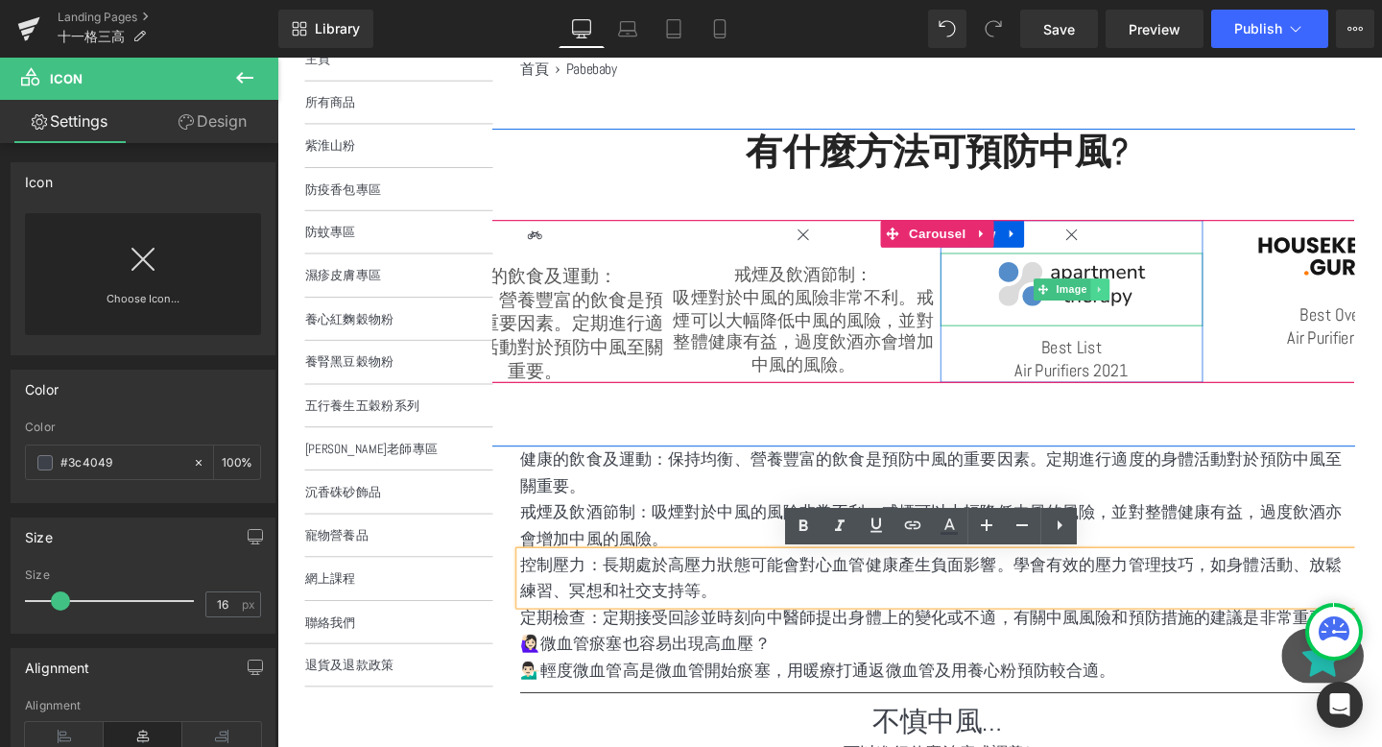
click at [1143, 298] on icon at bounding box center [1141, 302] width 11 height 12
click at [1154, 304] on icon at bounding box center [1152, 302] width 11 height 12
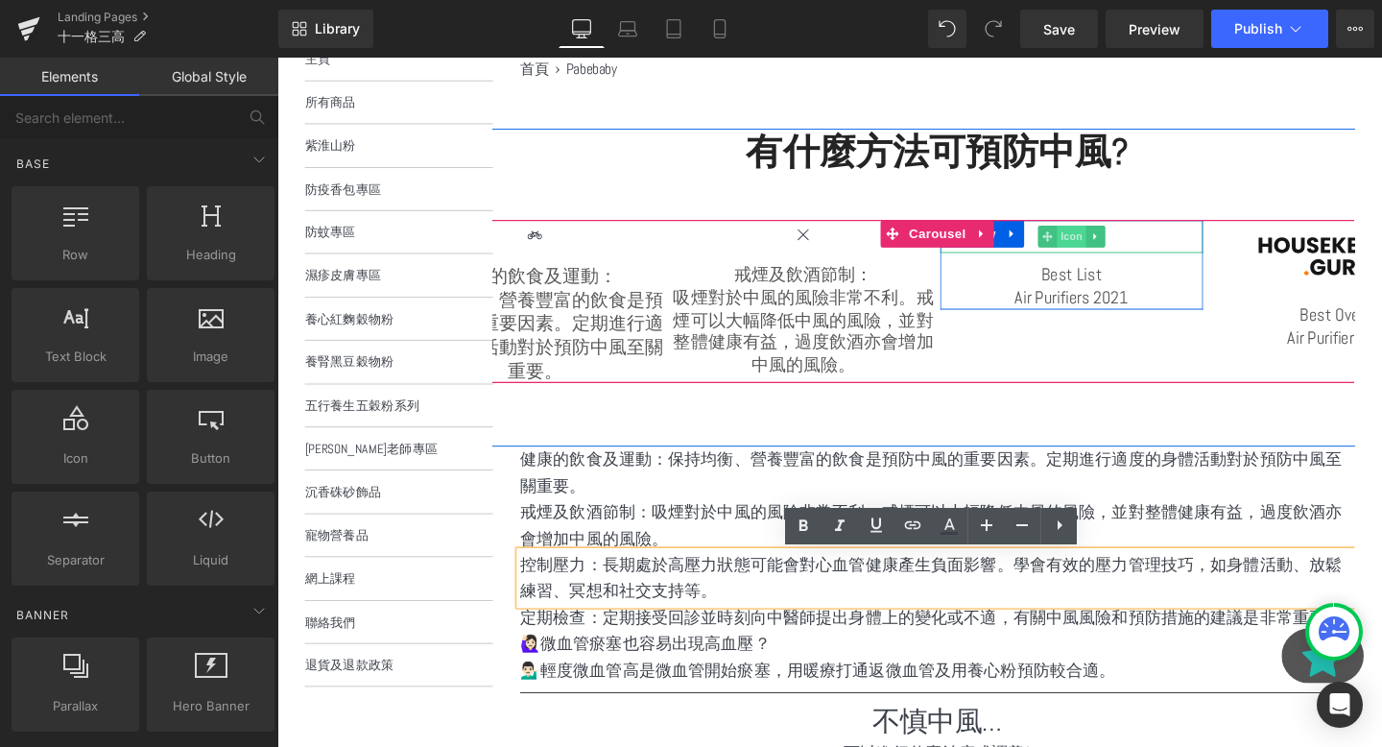
click at [1111, 241] on span "Icon" at bounding box center [1112, 245] width 31 height 23
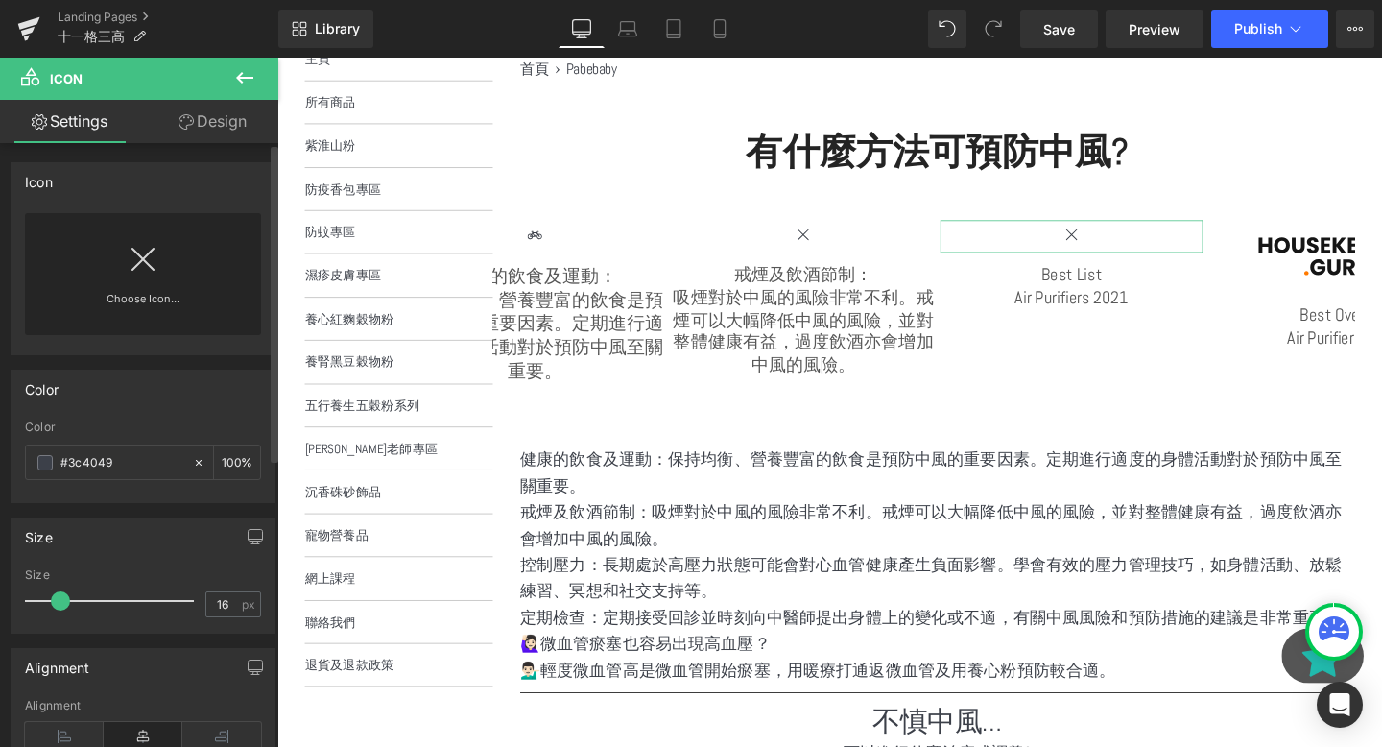
click at [158, 295] on link "Choose Icon..." at bounding box center [143, 312] width 236 height 45
click at [133, 0] on div "Icon You are previewing how the will restyle your page. You can not edit Elemen…" at bounding box center [691, 0] width 1382 height 0
click at [159, 278] on div "Choose Icon..." at bounding box center [143, 274] width 236 height 122
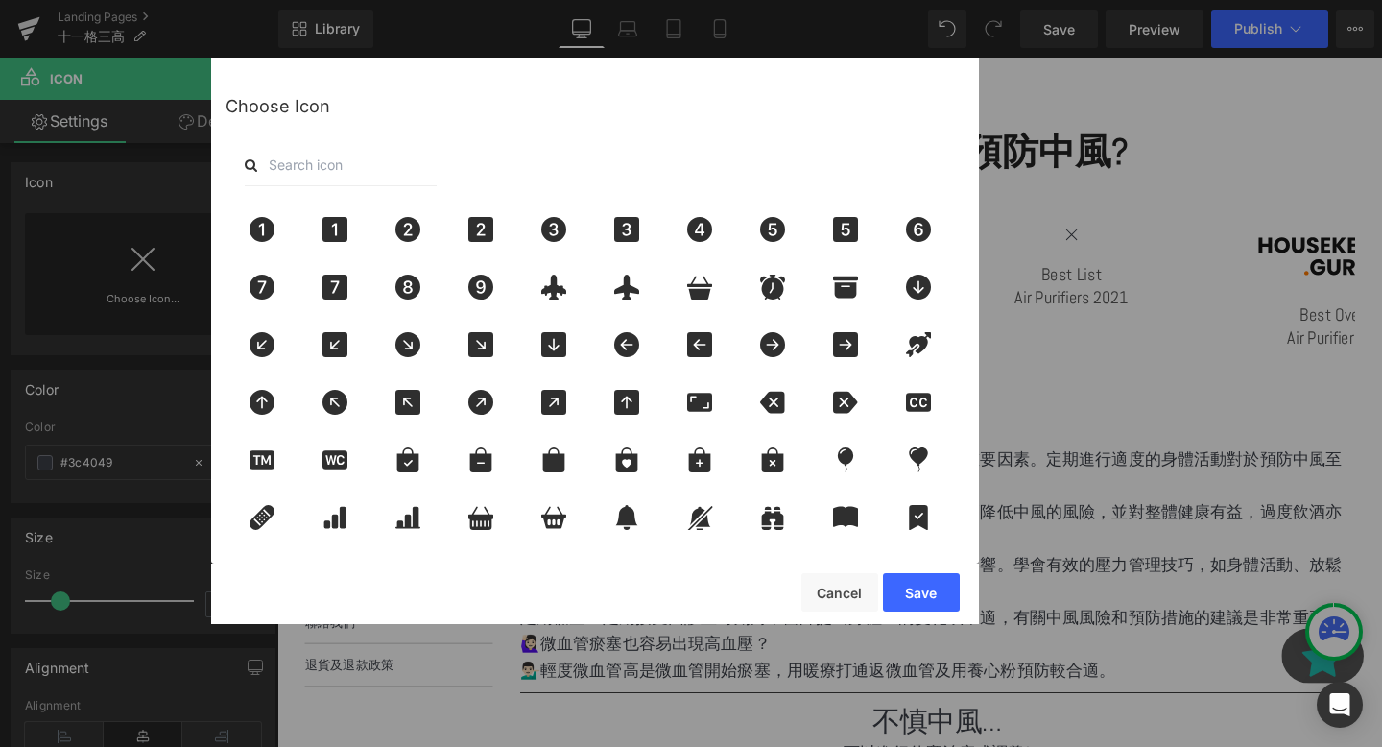
click at [312, 172] on input "text" at bounding box center [341, 165] width 192 height 42
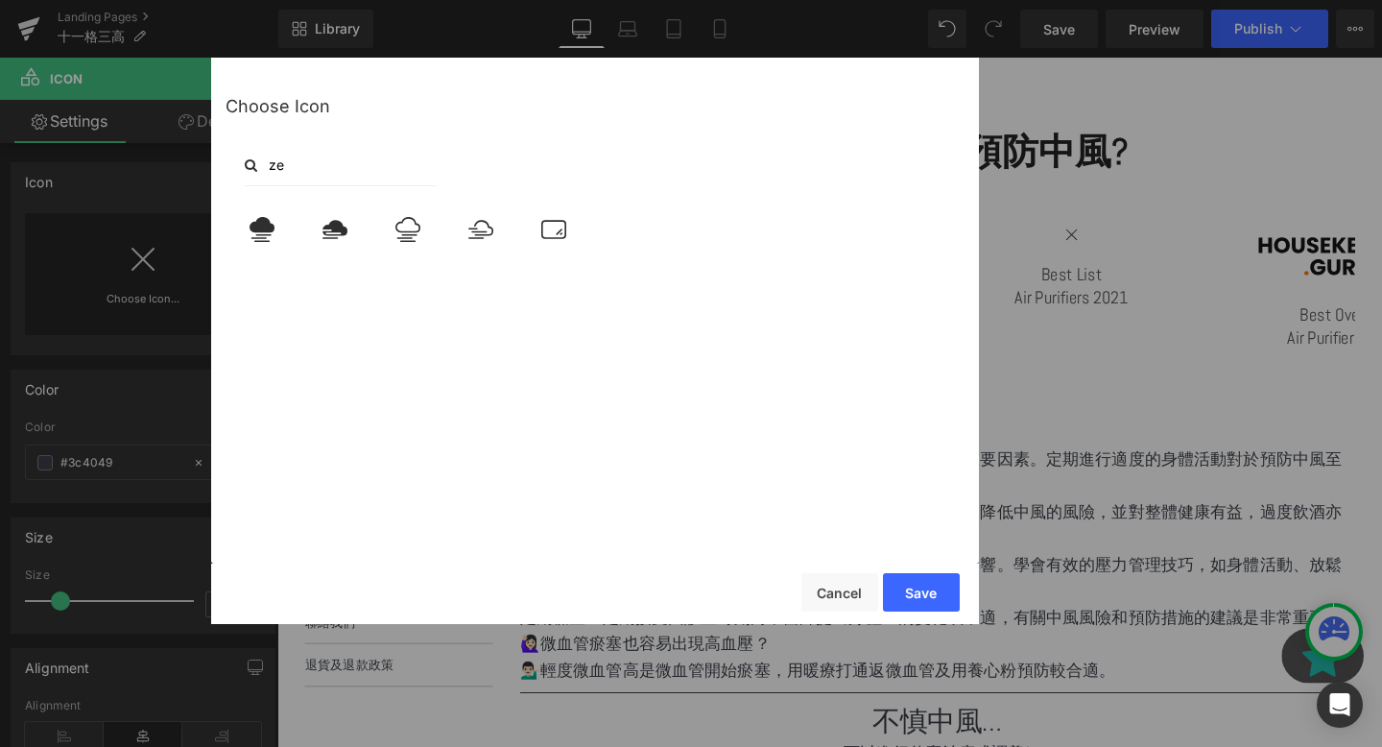
type input "z"
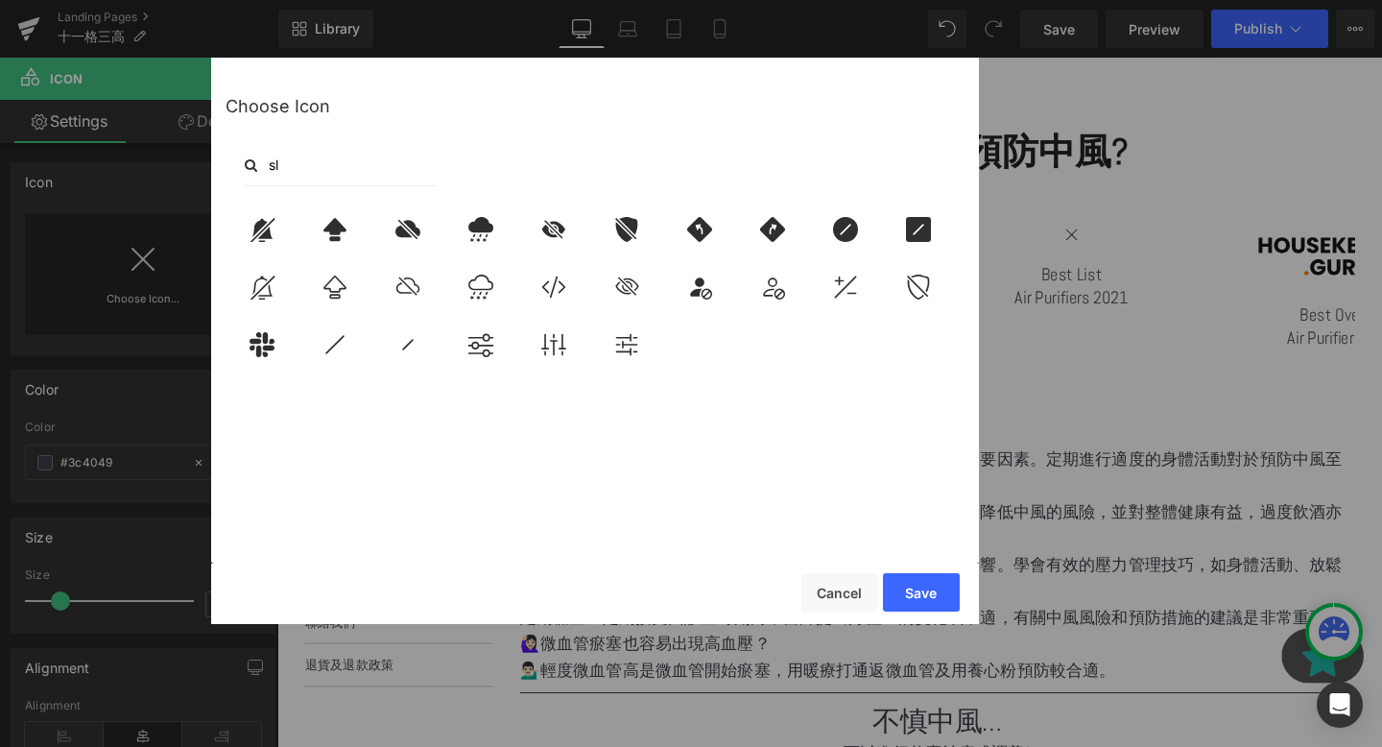
type input "s"
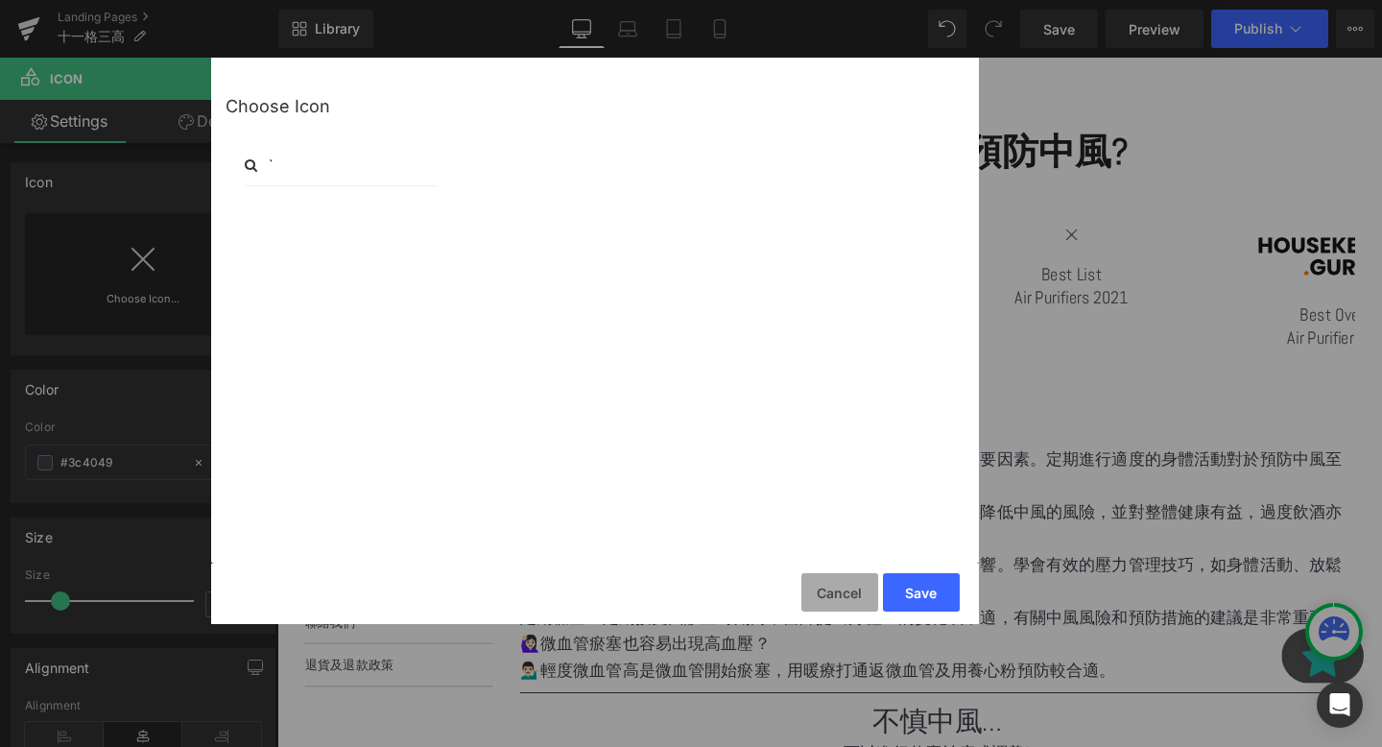
type input "`"
click at [844, 591] on button "Cancel" at bounding box center [839, 592] width 77 height 38
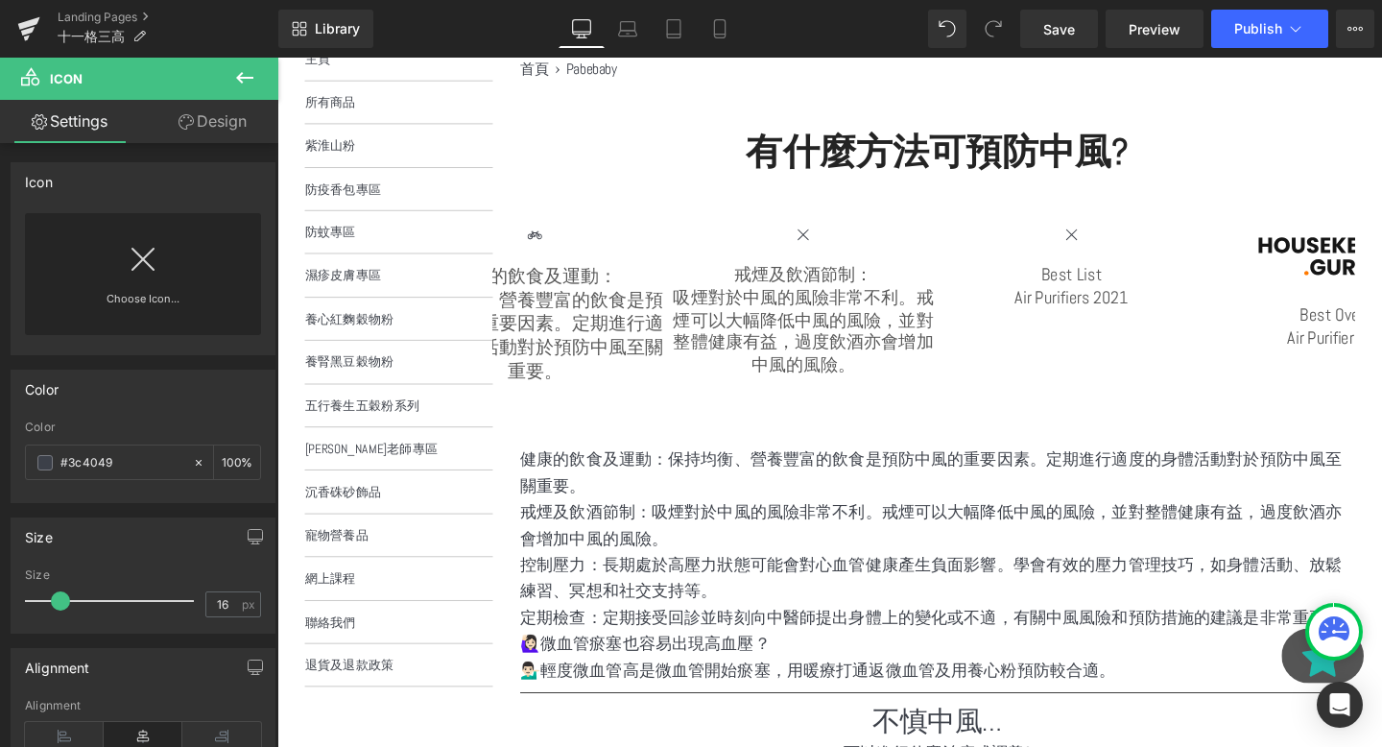
click at [825, 383] on p "吸煙對於中風的風險非常不利。戒煙可以大幅降低中風的風險，並對整體健康有益，過度飲酒亦會增加中風的風險。" at bounding box center [830, 346] width 277 height 95
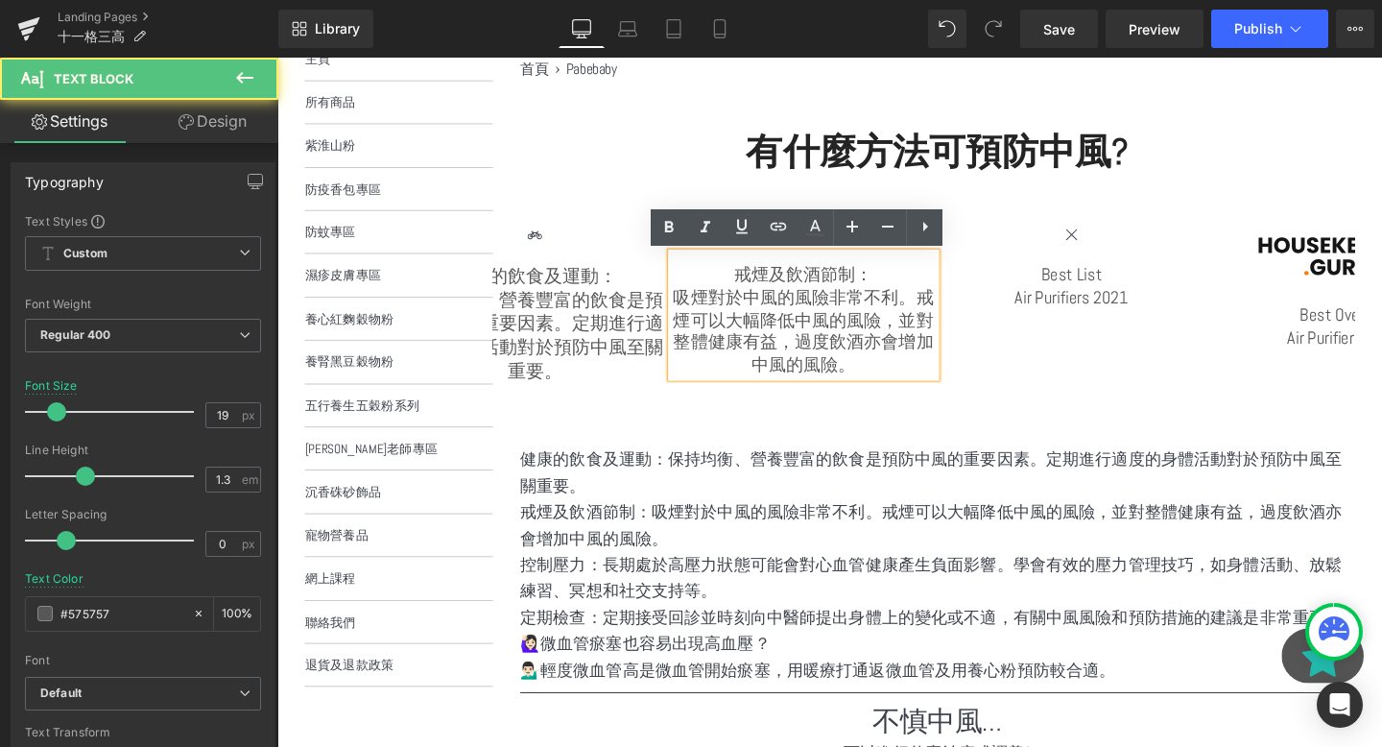
click at [796, 294] on p "戒煙及飲酒節制：" at bounding box center [830, 287] width 277 height 24
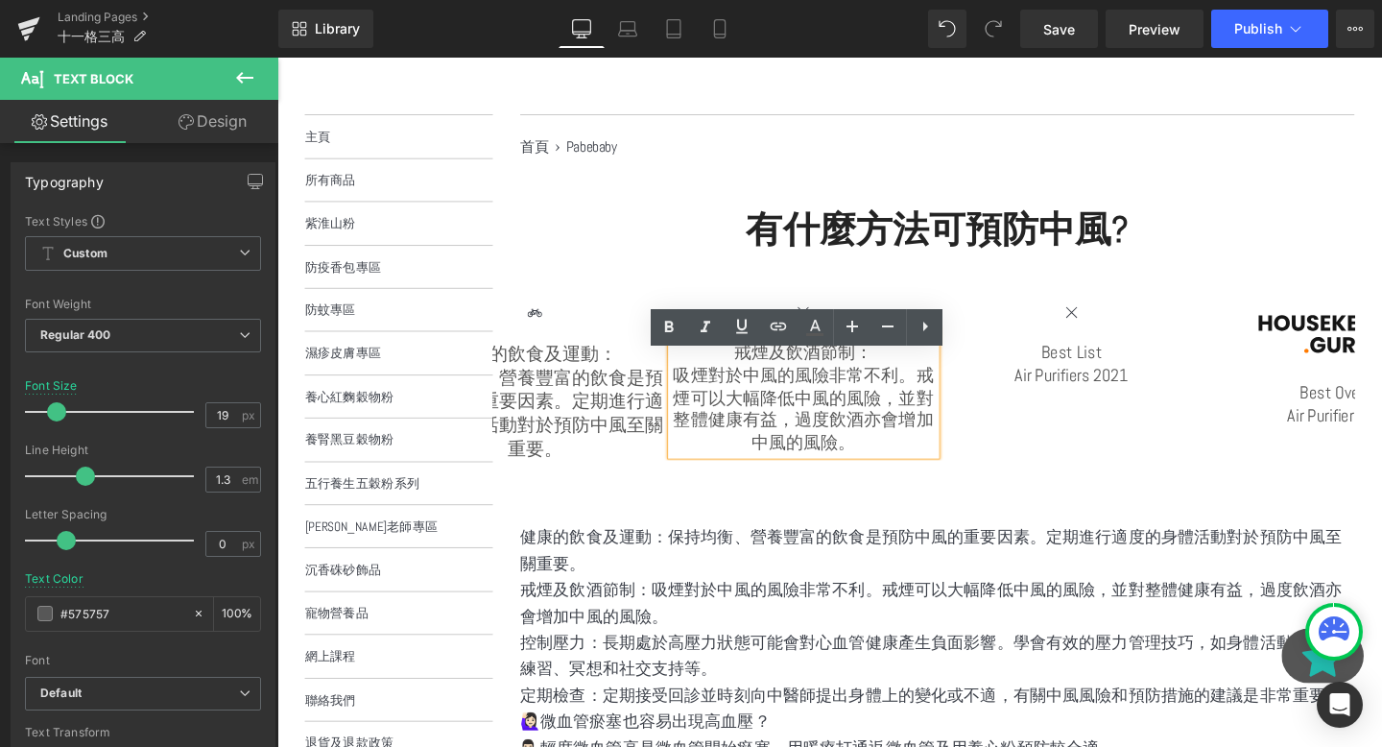
scroll to position [181, 0]
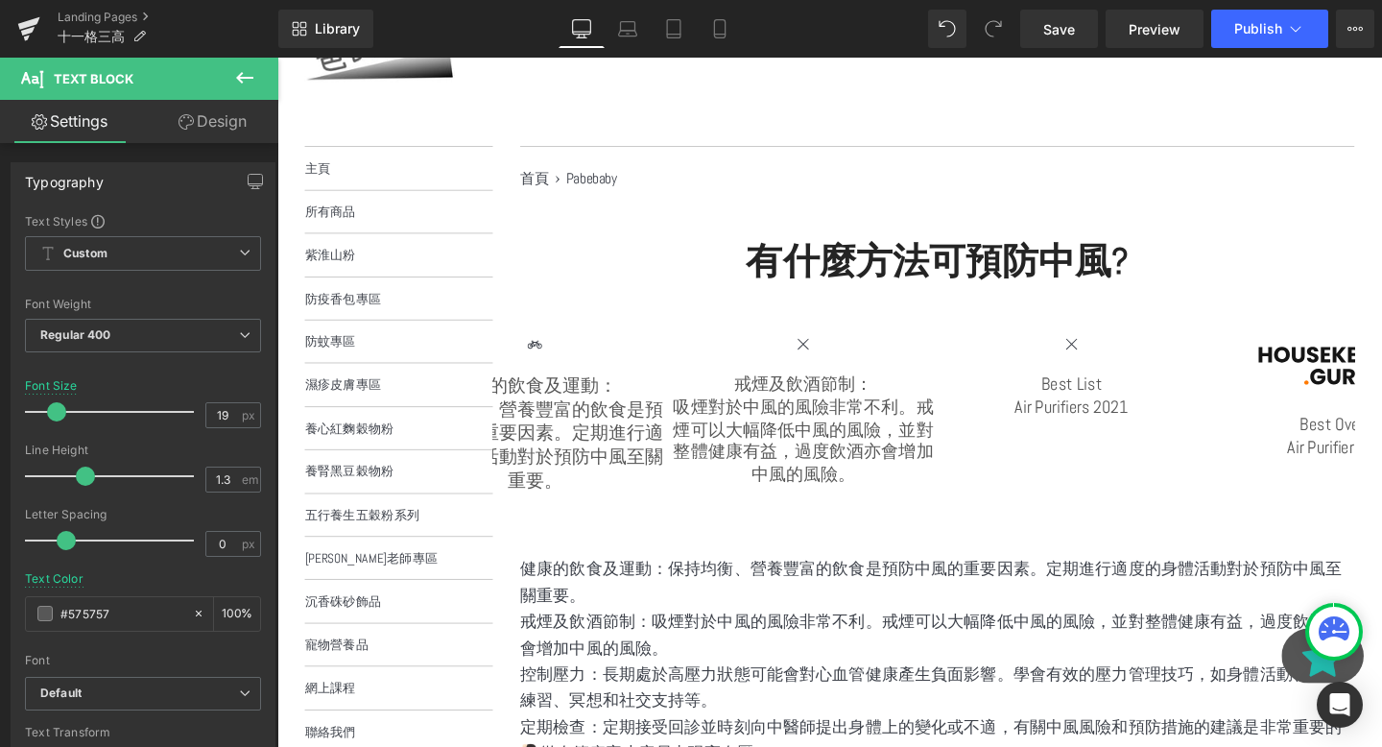
click at [240, 92] on button at bounding box center [244, 79] width 67 height 42
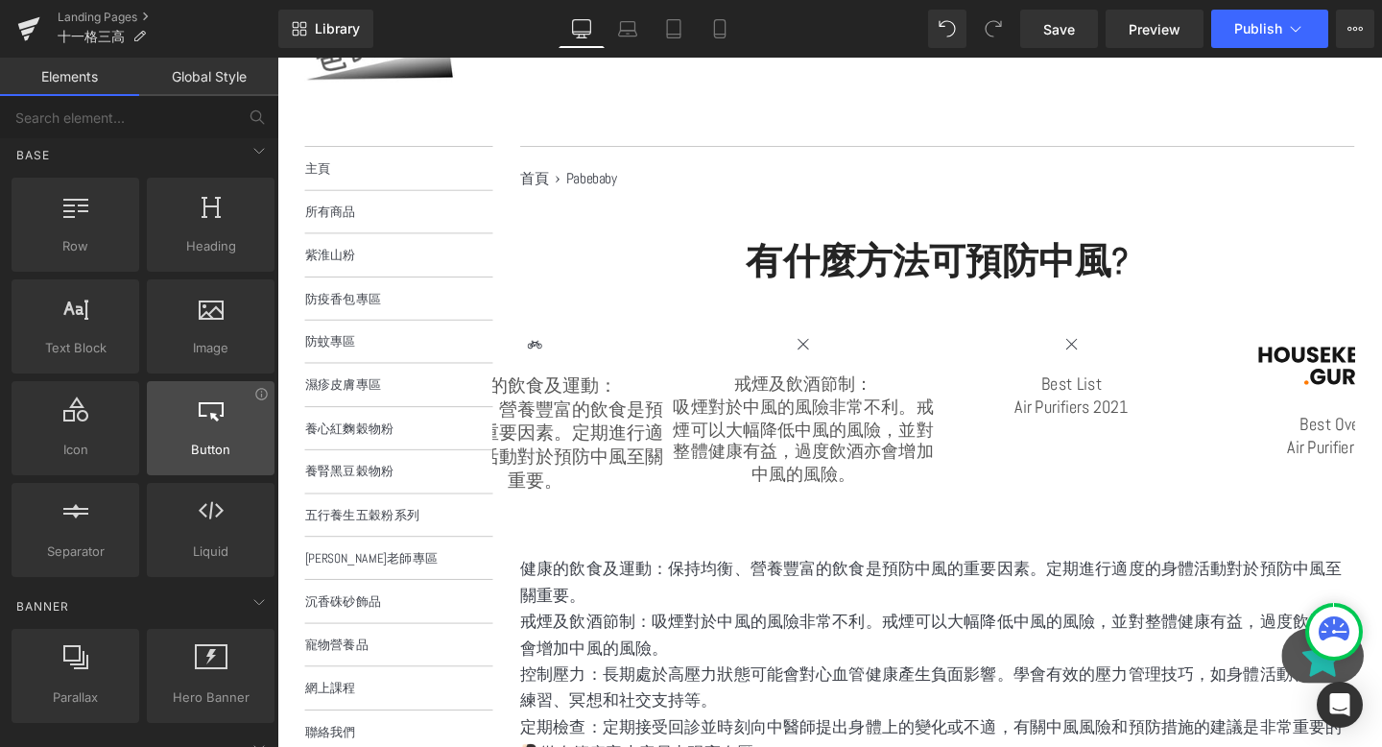
scroll to position [0, 0]
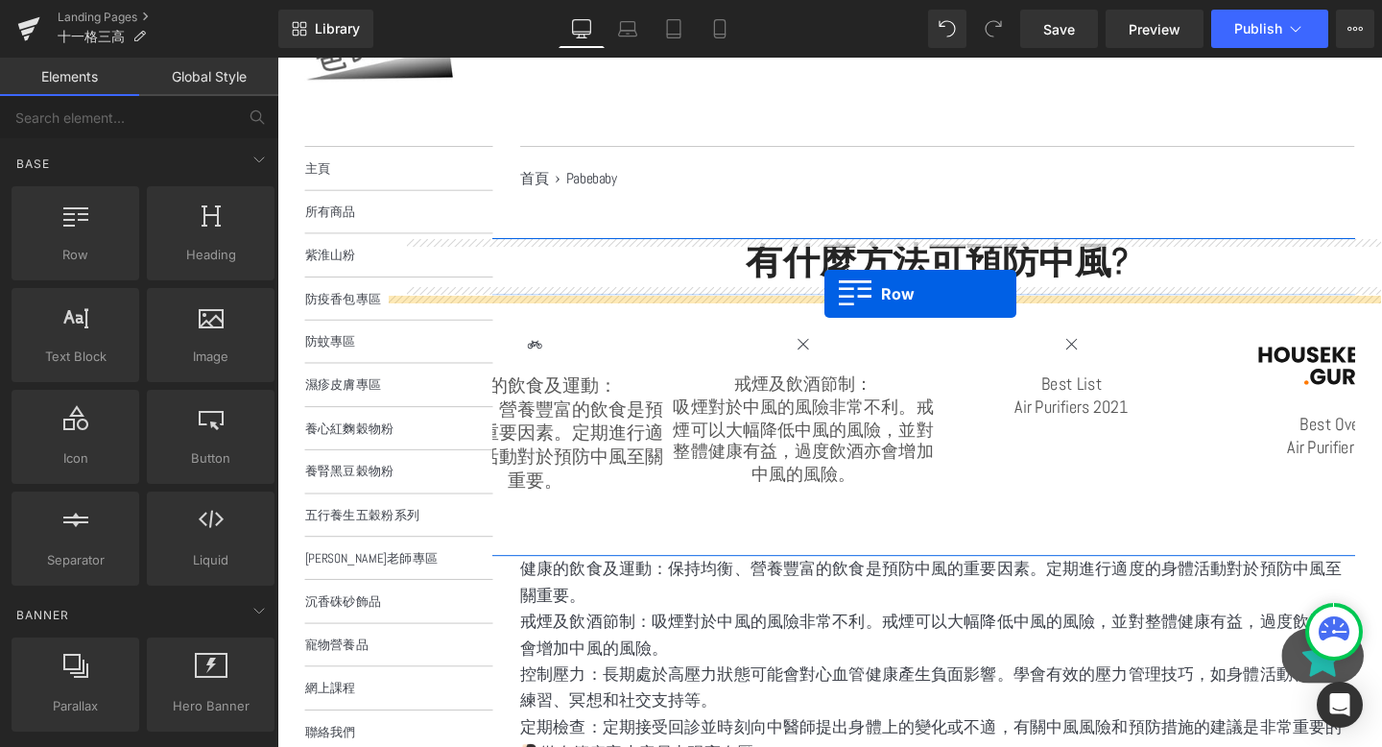
drag, startPoint x: 352, startPoint y: 307, endPoint x: 852, endPoint y: 306, distance: 500.1
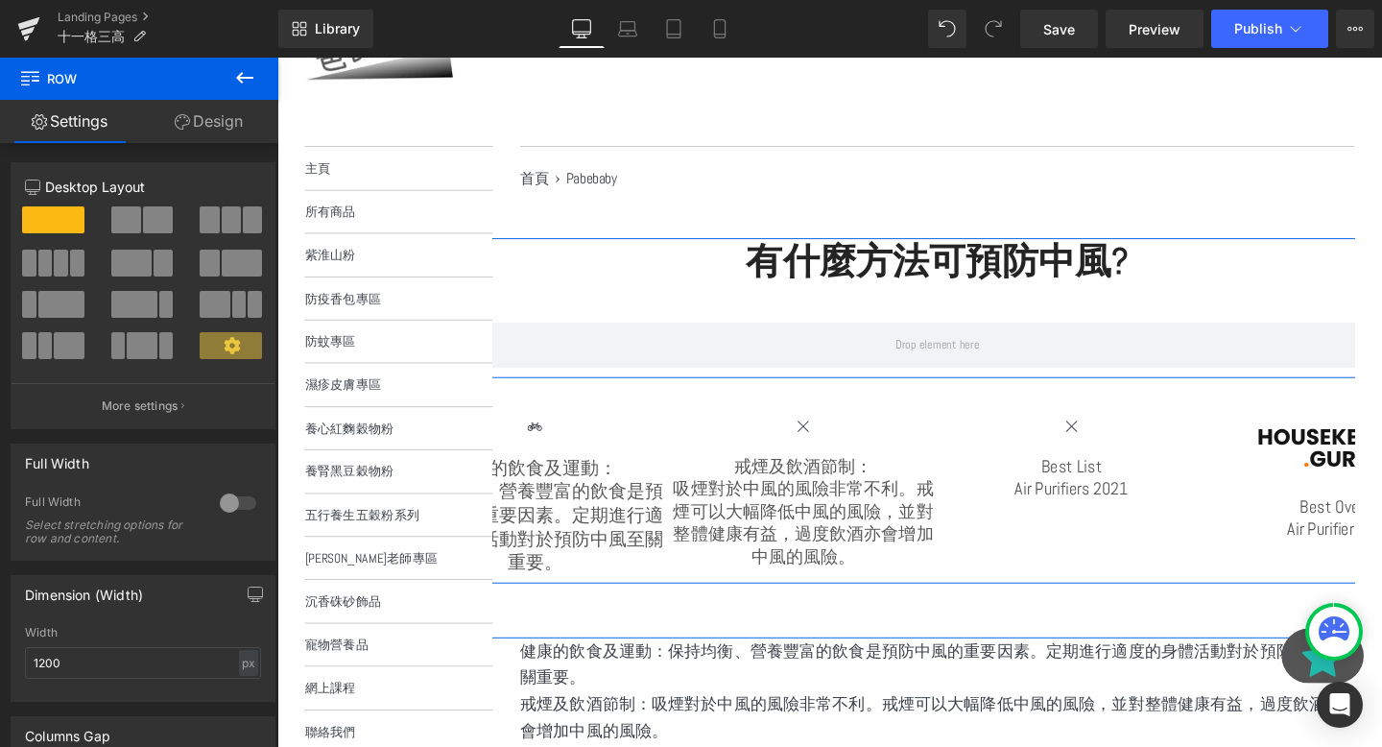
click at [881, 413] on div "Icon 健康的飲食及運動： 保持均衡、營養豐富的飲食是預防中風的重要因素。定期進行適度的身體活動對於預防中風至關重要。 Text Block Row Ico…" at bounding box center [971, 502] width 1152 height 217
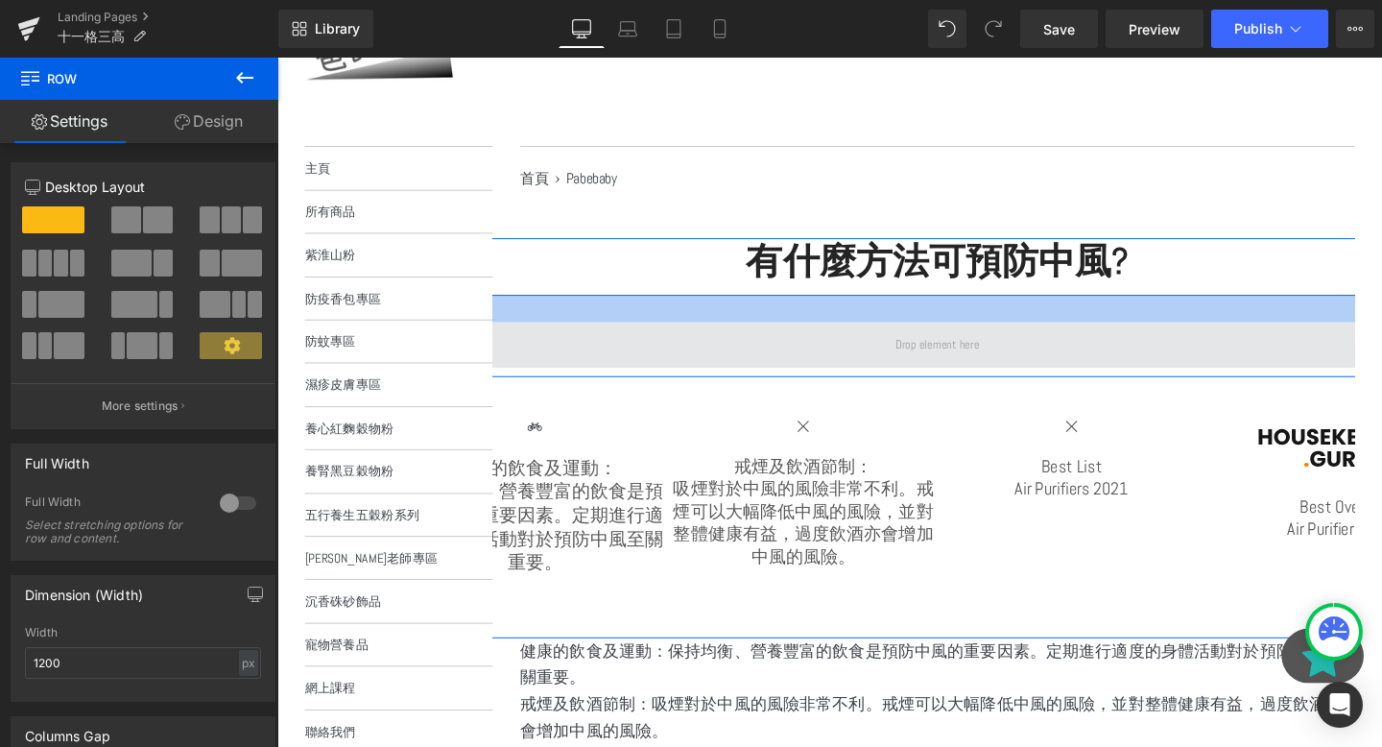
click at [844, 367] on span at bounding box center [971, 360] width 1123 height 48
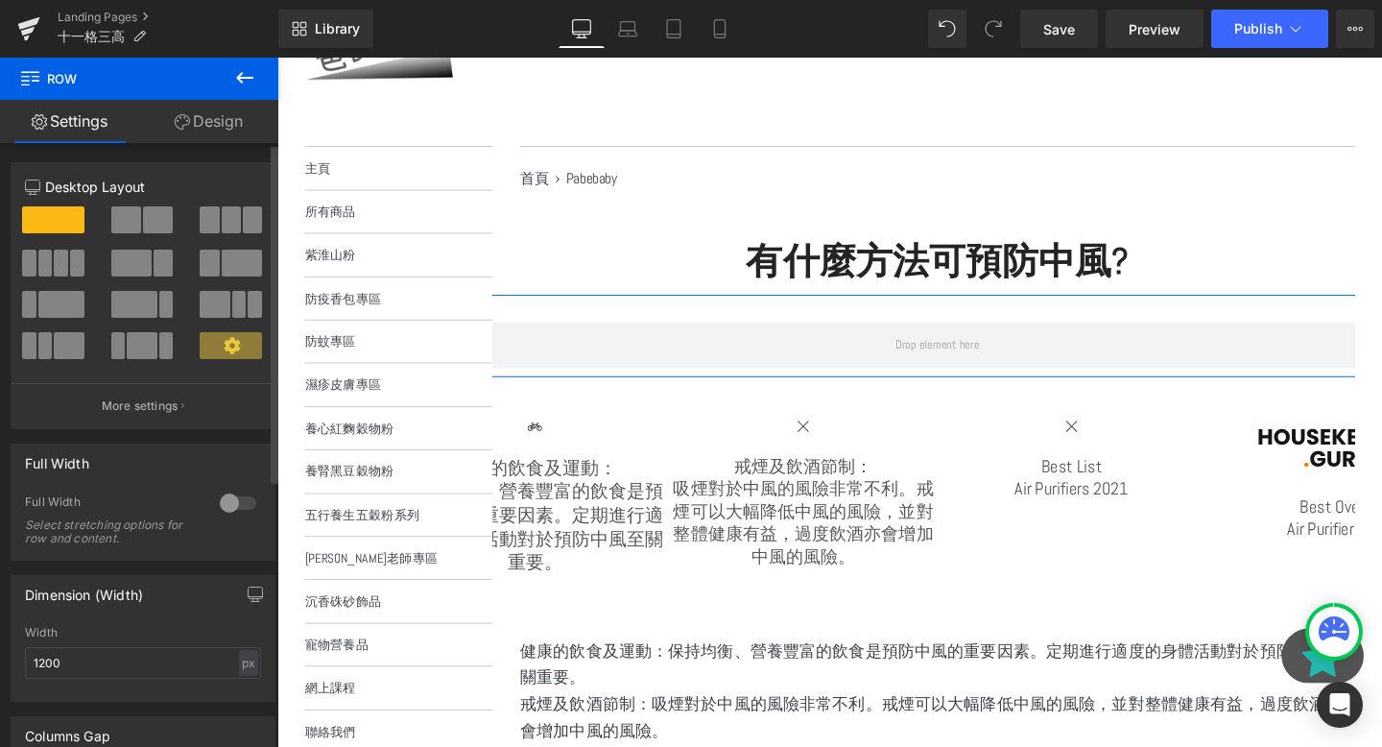
click at [29, 259] on span at bounding box center [29, 263] width 14 height 27
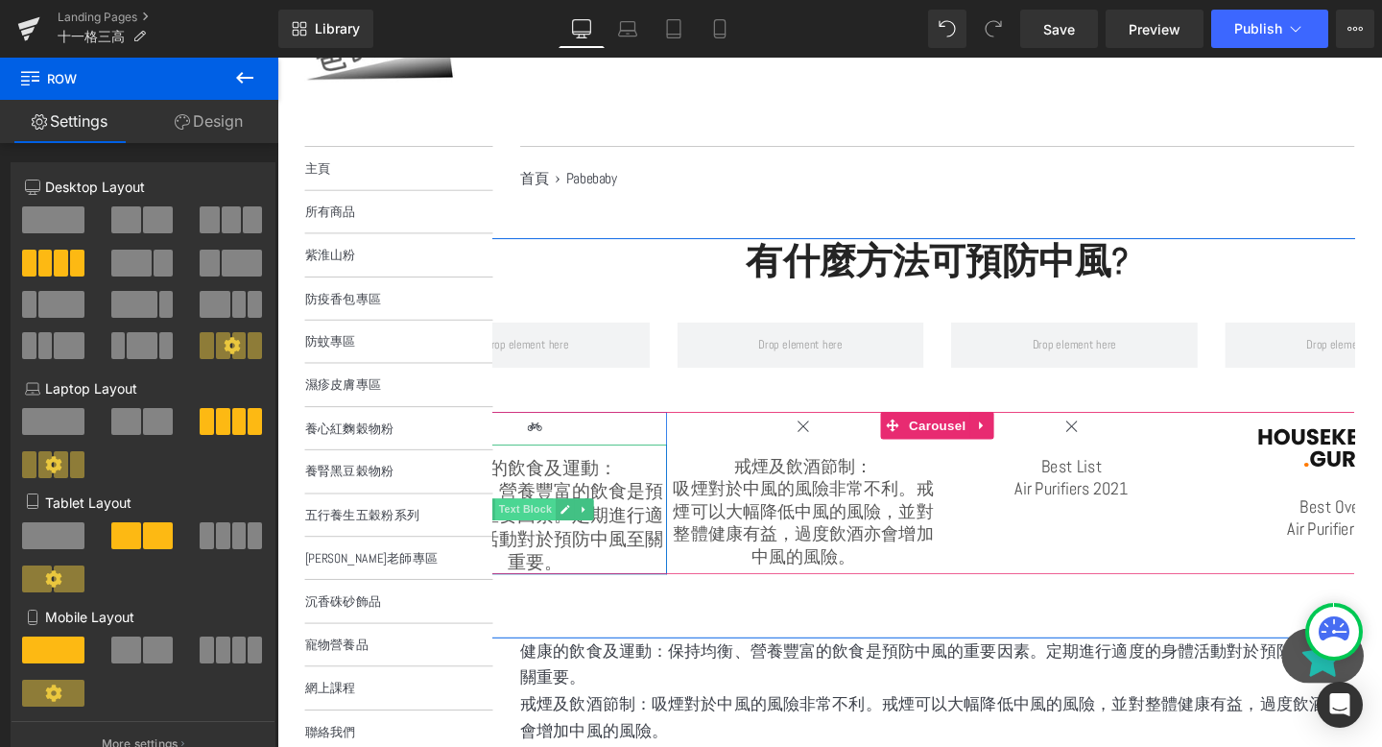
scroll to position [214, 0]
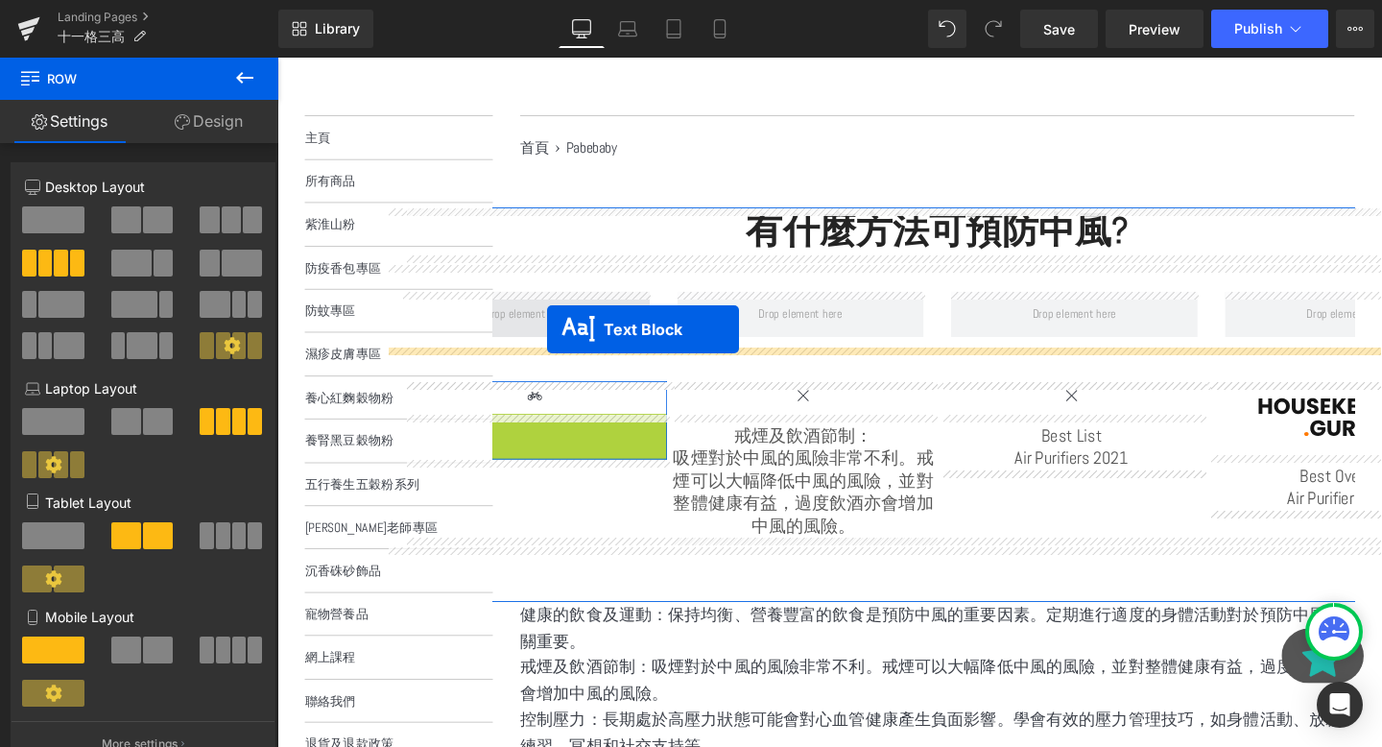
drag, startPoint x: 506, startPoint y: 503, endPoint x: 561, endPoint y: 339, distance: 173.0
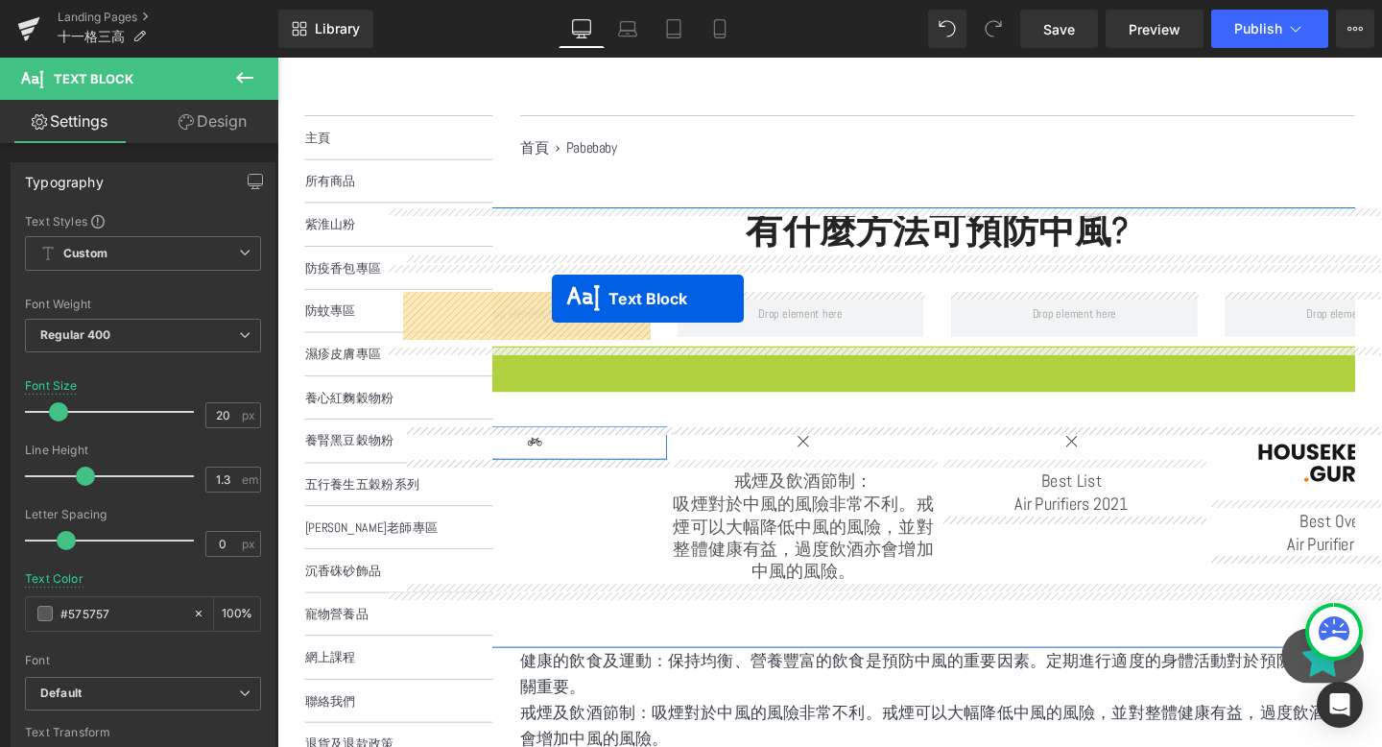
drag, startPoint x: 916, startPoint y: 394, endPoint x: 566, endPoint y: 311, distance: 359.2
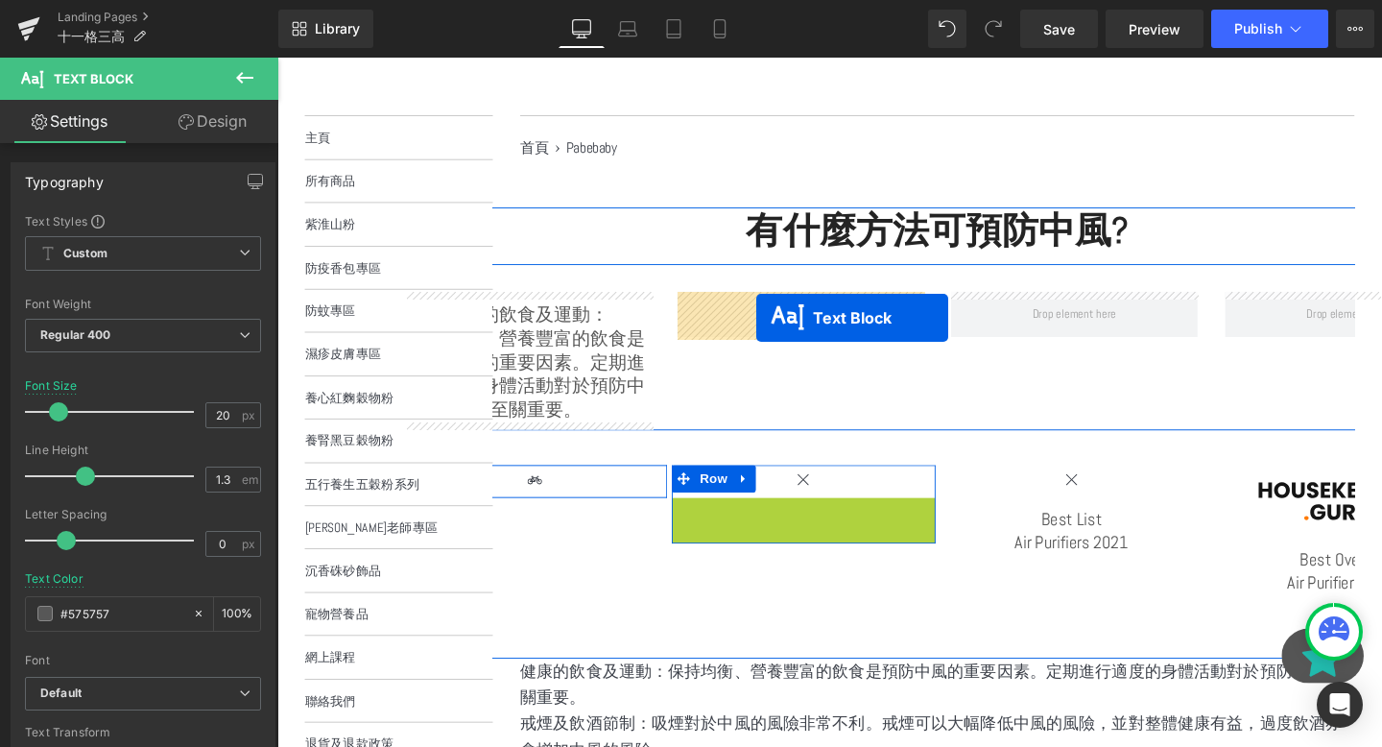
drag, startPoint x: 782, startPoint y: 589, endPoint x: 781, endPoint y: 330, distance: 259.2
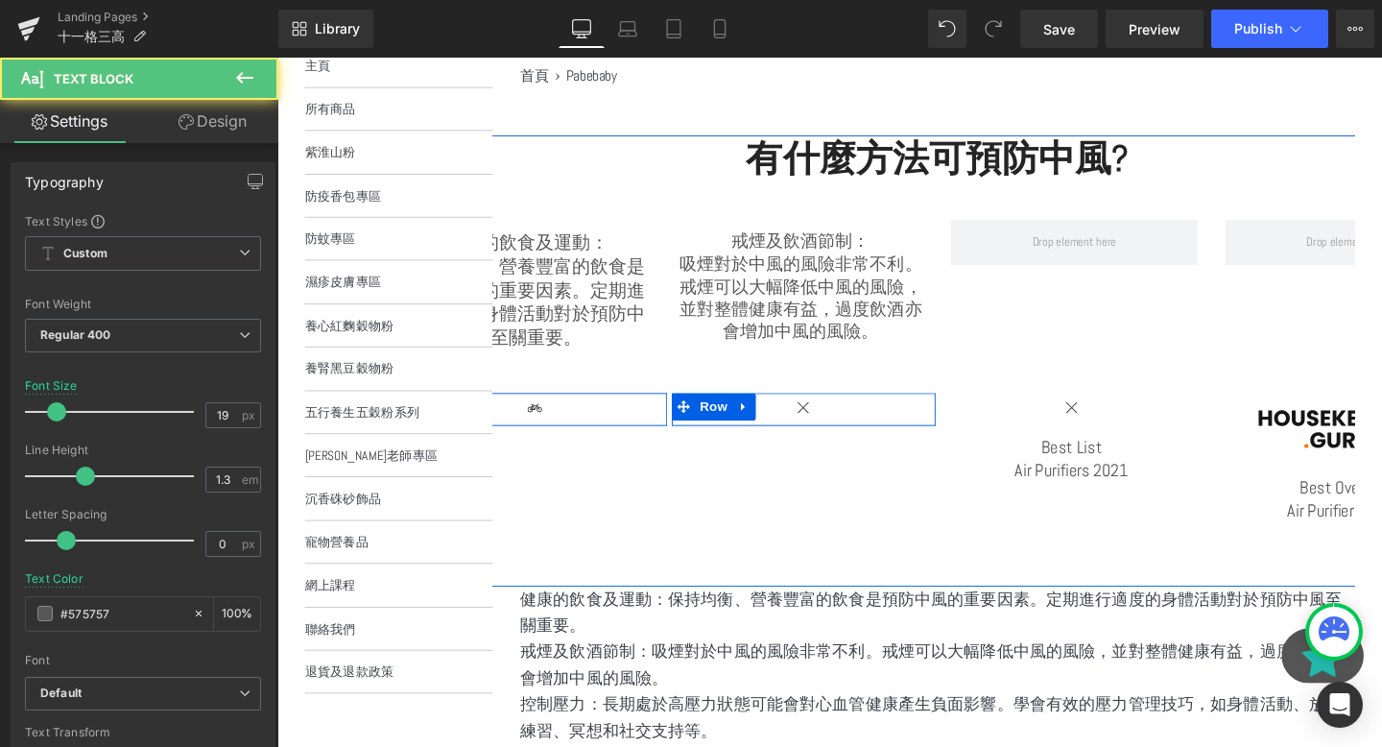
scroll to position [298, 0]
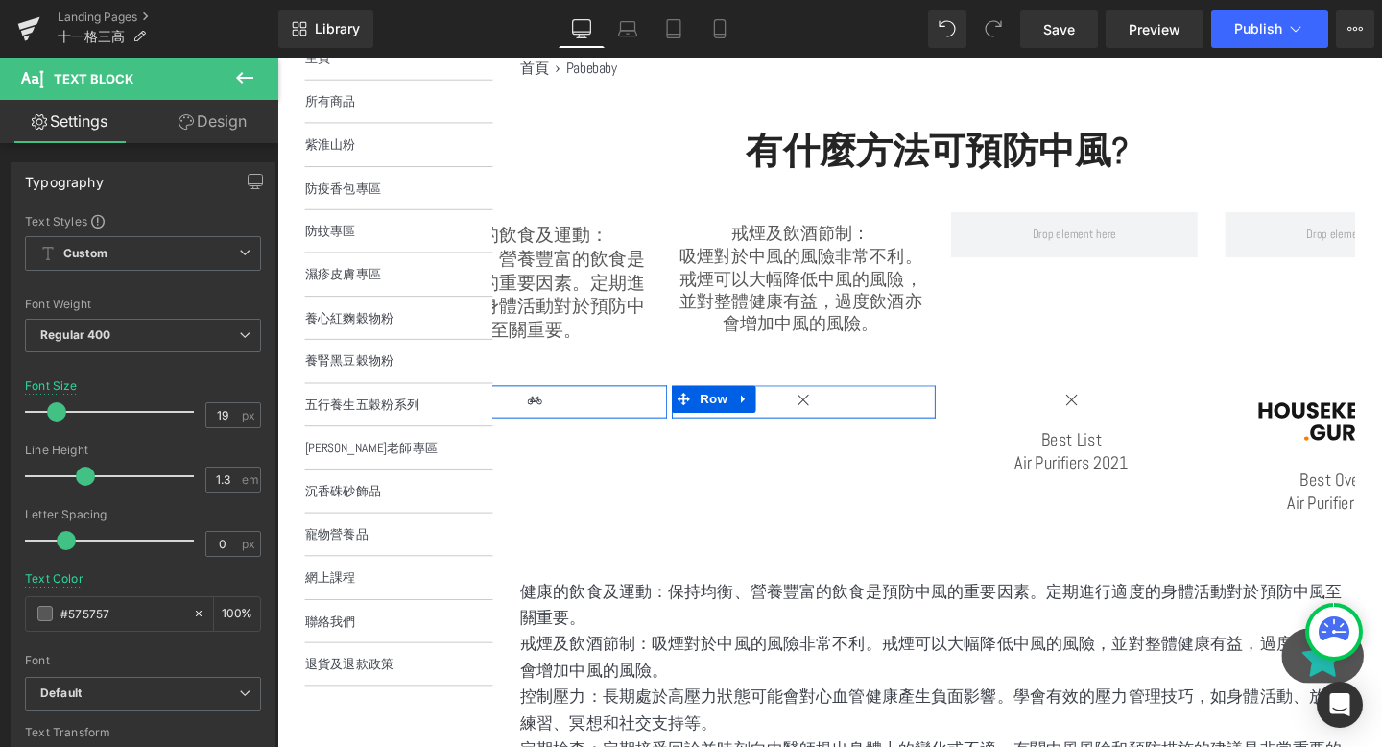
click at [643, 619] on p "健康的飲食及運動：保持均衡、營養豐富的飲食是預防中風的重要因素。定期進行適度的身體活動對於預防中風至關重要。" at bounding box center [971, 634] width 877 height 56
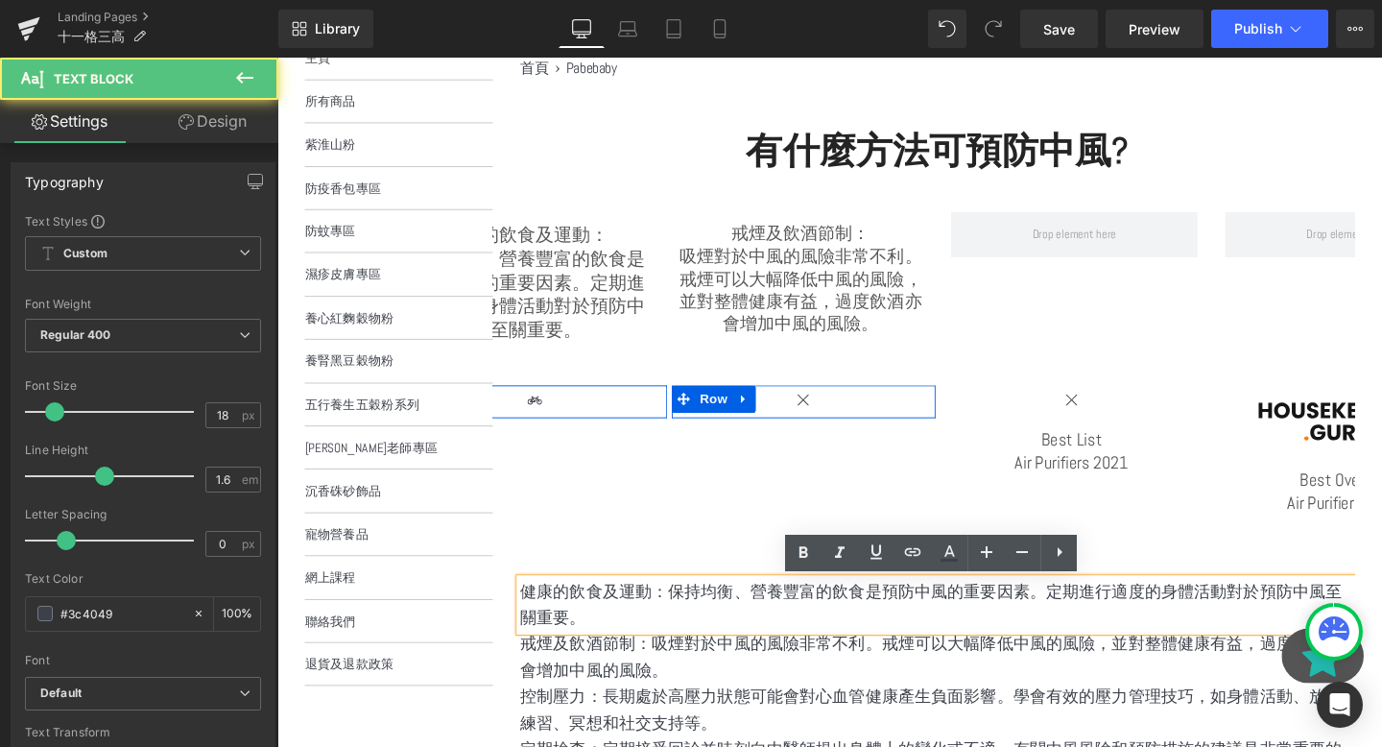
click at [874, 746] on p "控制壓力：長期處於高壓力狀態可能會對心血管健康產生負面影響。學會有效的壓力管理技巧，如身體活動、放鬆練習、冥想和社交支持等。" at bounding box center [971, 744] width 877 height 56
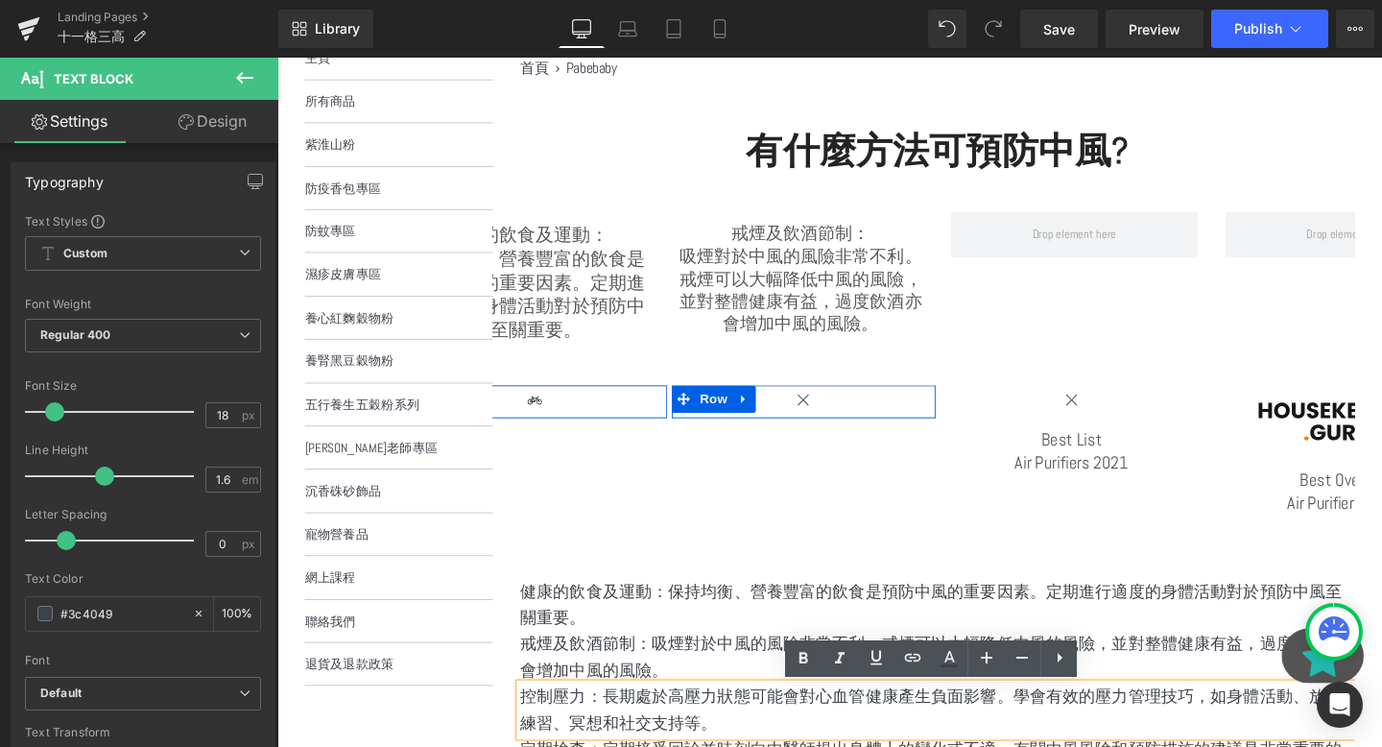
click at [728, 515] on div "Icon Row Icon Row Icon Best List Air Purifiers 2021 Text Block Row Image Best O…" at bounding box center [974, 469] width 1128 height 135
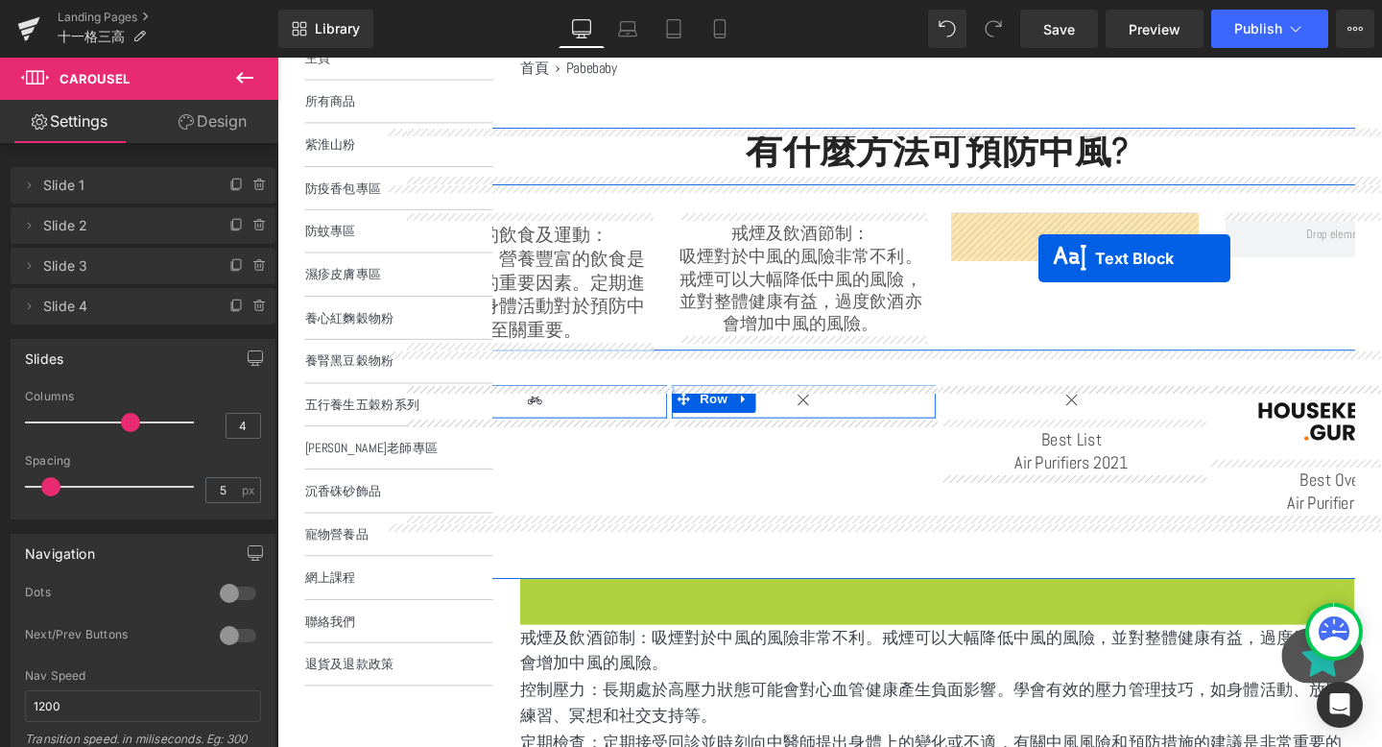
drag, startPoint x: 919, startPoint y: 633, endPoint x: 1077, endPoint y: 260, distance: 405.6
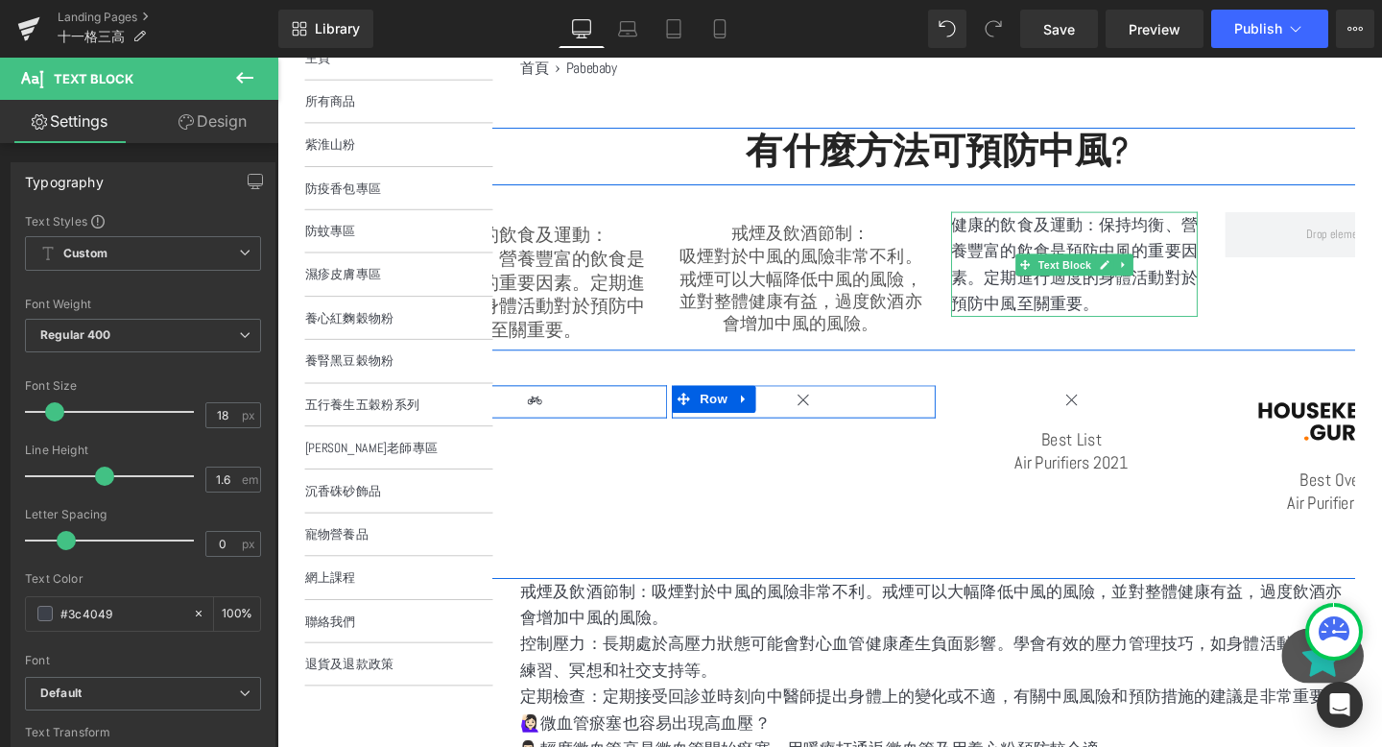
click at [1138, 229] on p "健康的飲食及運動：保持均衡、營養豐富的飲食是預防中風的重要因素。定期進行適度的身體活動對於預防中風至關重要。" at bounding box center [1115, 275] width 259 height 110
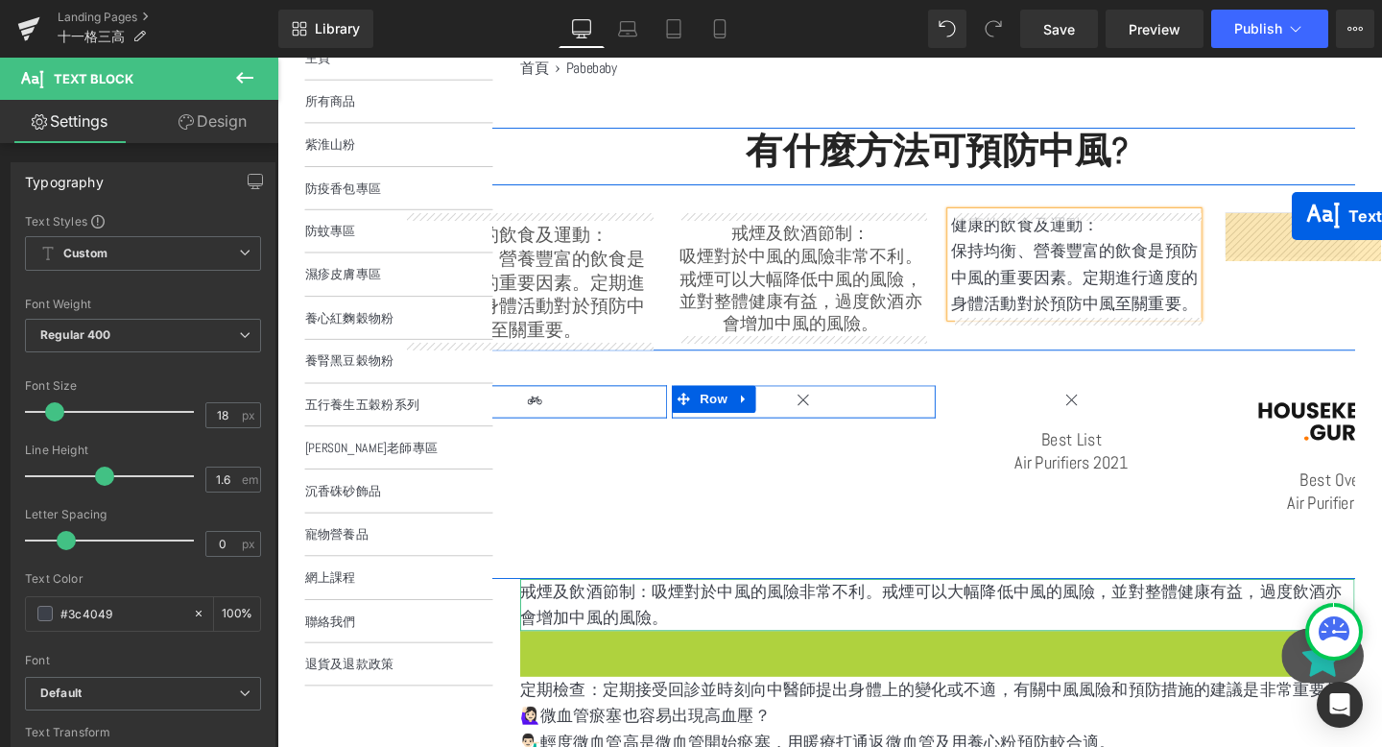
drag, startPoint x: 924, startPoint y: 691, endPoint x: 1342, endPoint y: 225, distance: 626.0
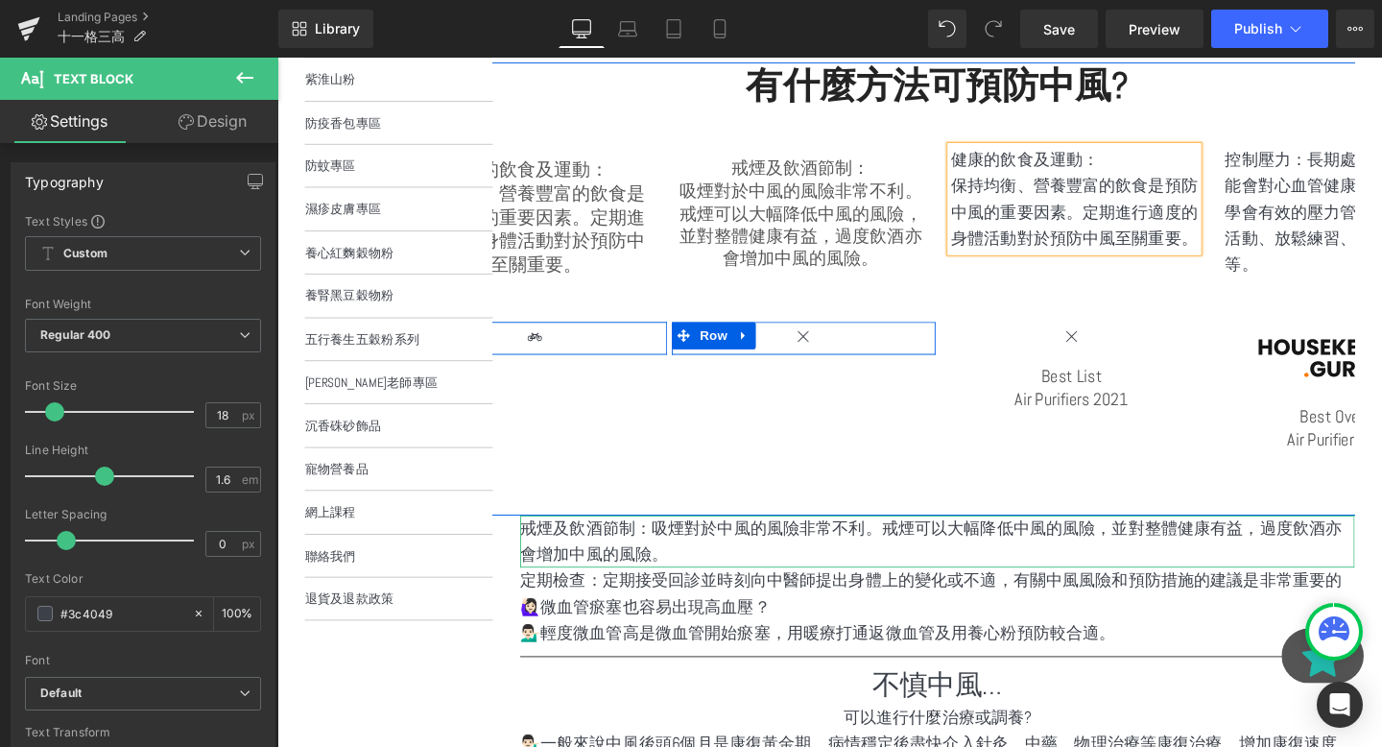
scroll to position [326, 0]
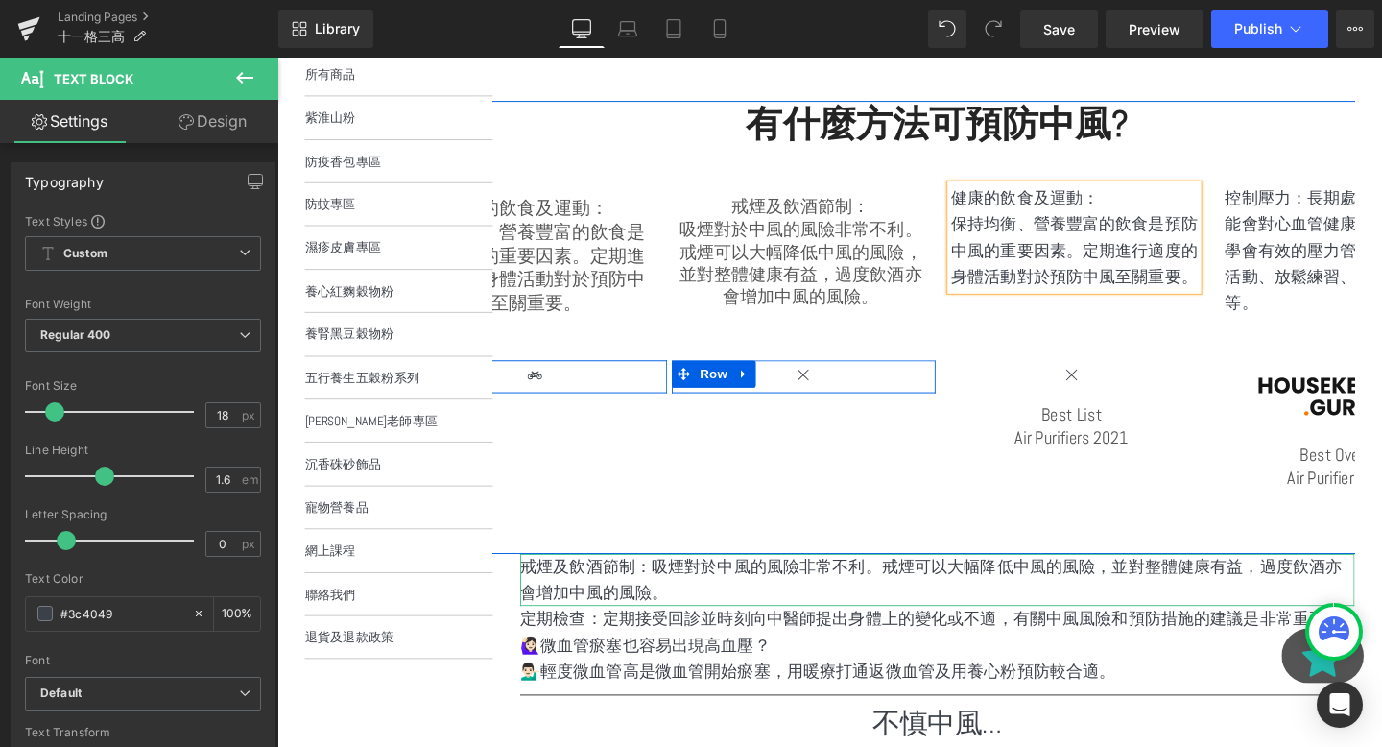
click at [1357, 204] on p "控制壓力：長期處於高壓力狀態可能會對心血管健康產生負面影響。學會有效的壓力管理技巧，如身體活動、放鬆練習、冥想和社交支持等。" at bounding box center [1403, 260] width 259 height 138
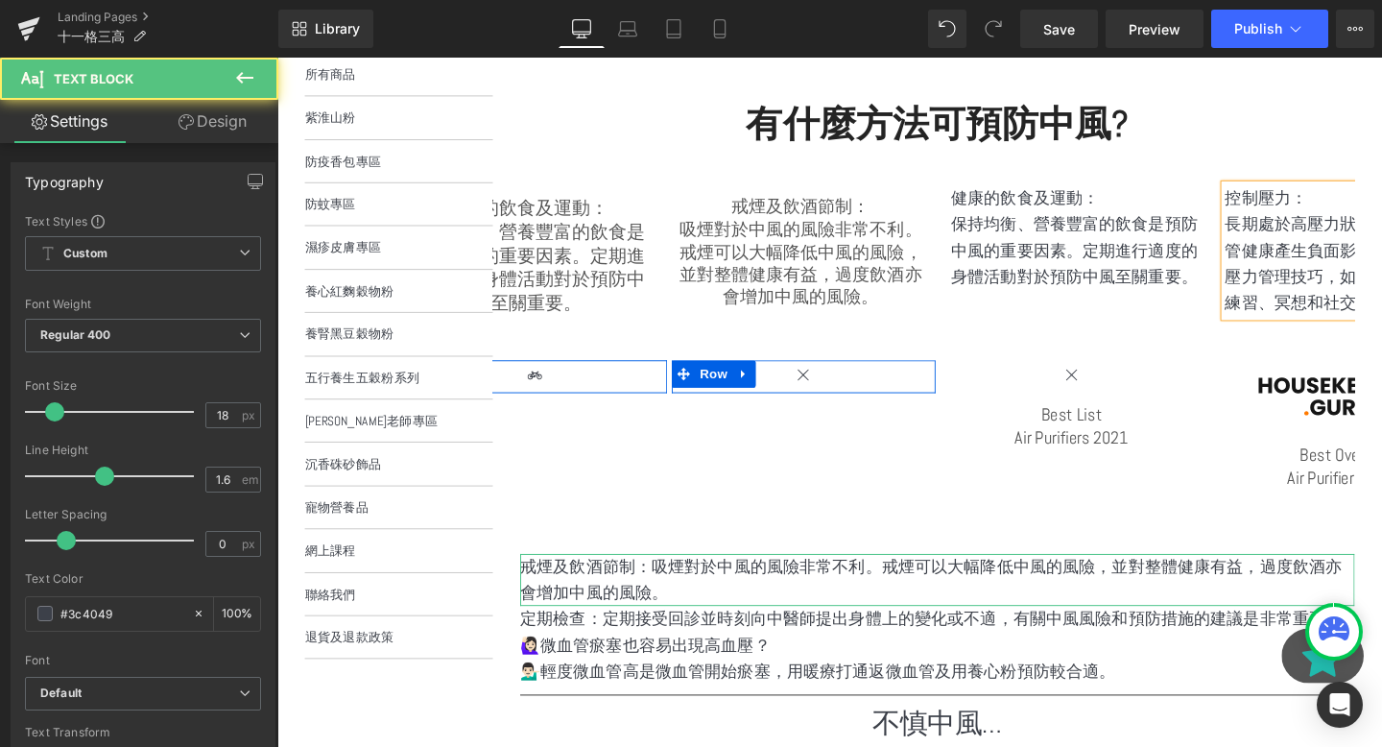
click at [1274, 233] on p "長期處於高壓力狀態可能會對心血管健康產生負面影響。學會有效的壓力管理技巧，如身體活動、放鬆練習、冥想和社交支持等。" at bounding box center [1403, 274] width 259 height 110
click at [1149, 245] on div "健康的飲食及運動： 保持均衡、營養豐富的飲食是預防中風的重要因素。定期進行適度的身體活動對於預防中風至關重要。 Text Block" at bounding box center [1115, 246] width 259 height 110
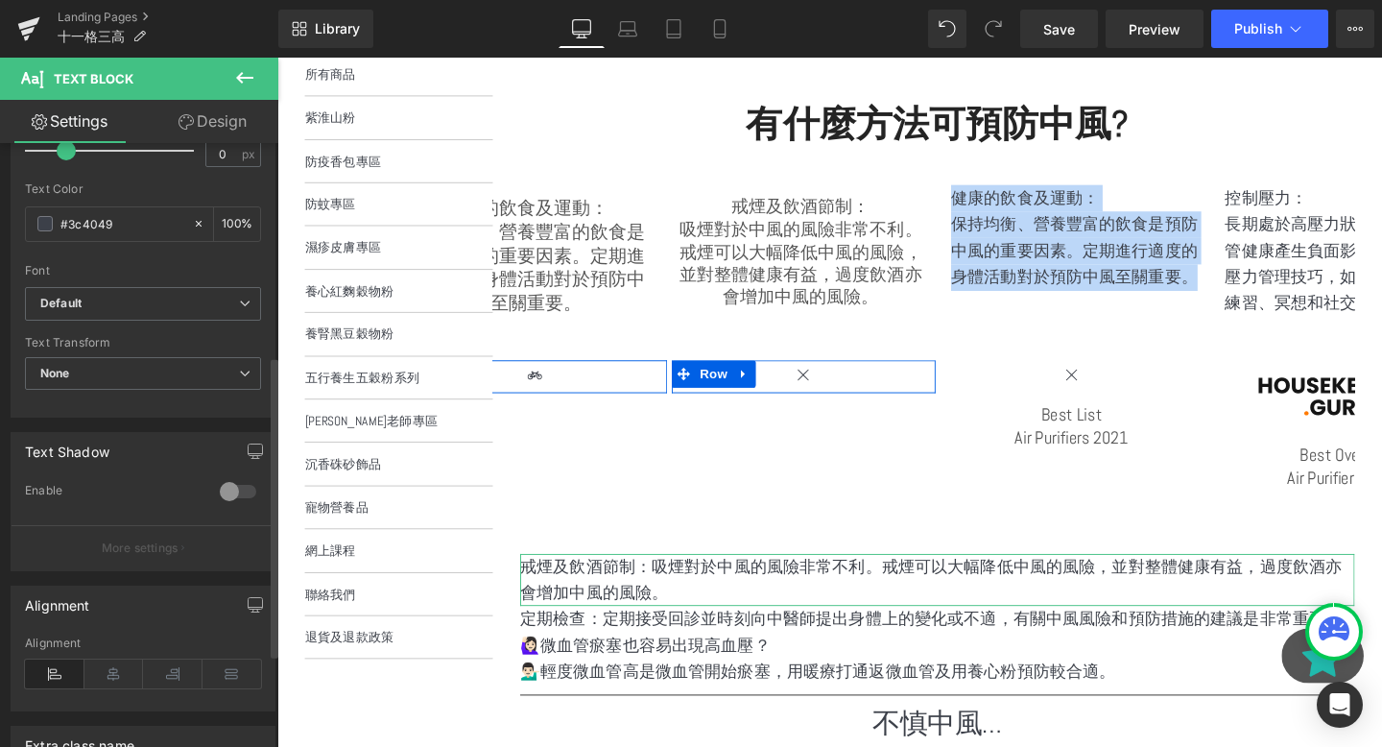
scroll to position [425, 0]
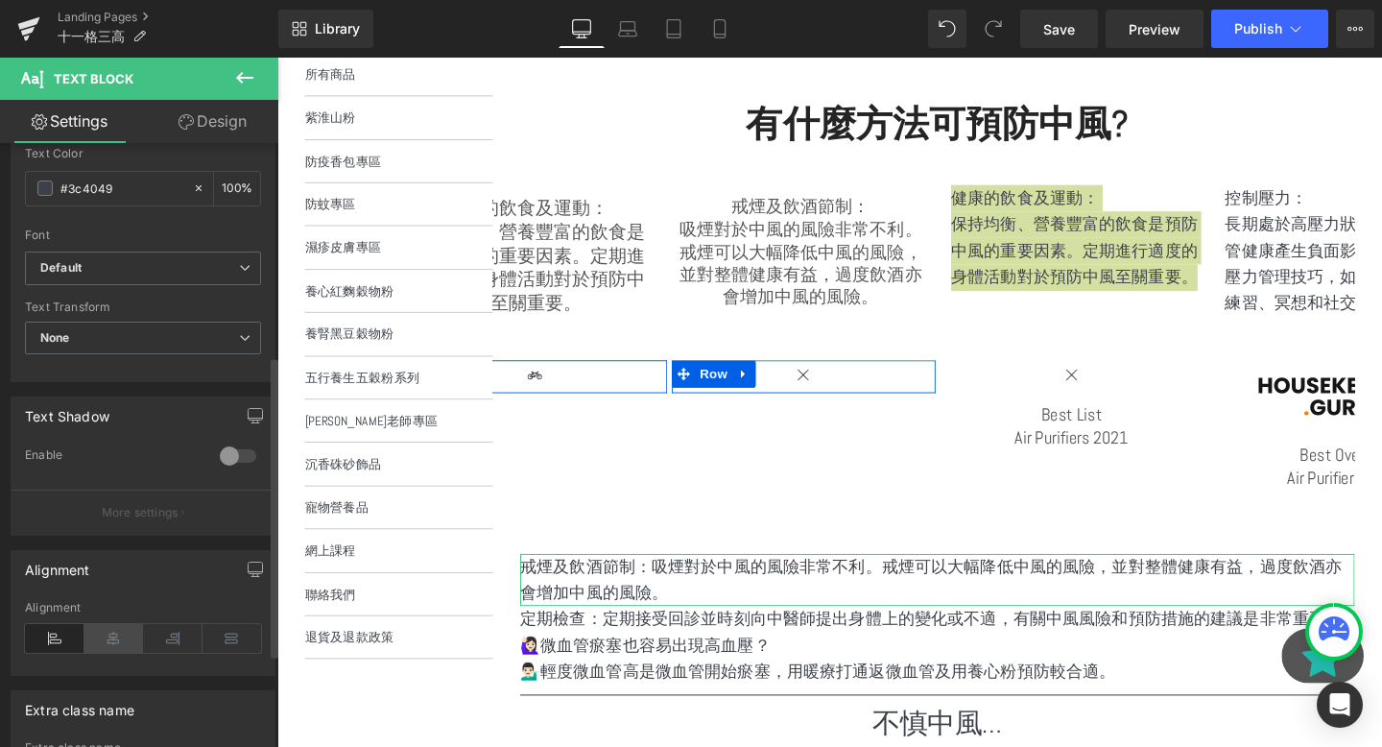
click at [102, 628] on icon at bounding box center [114, 638] width 60 height 29
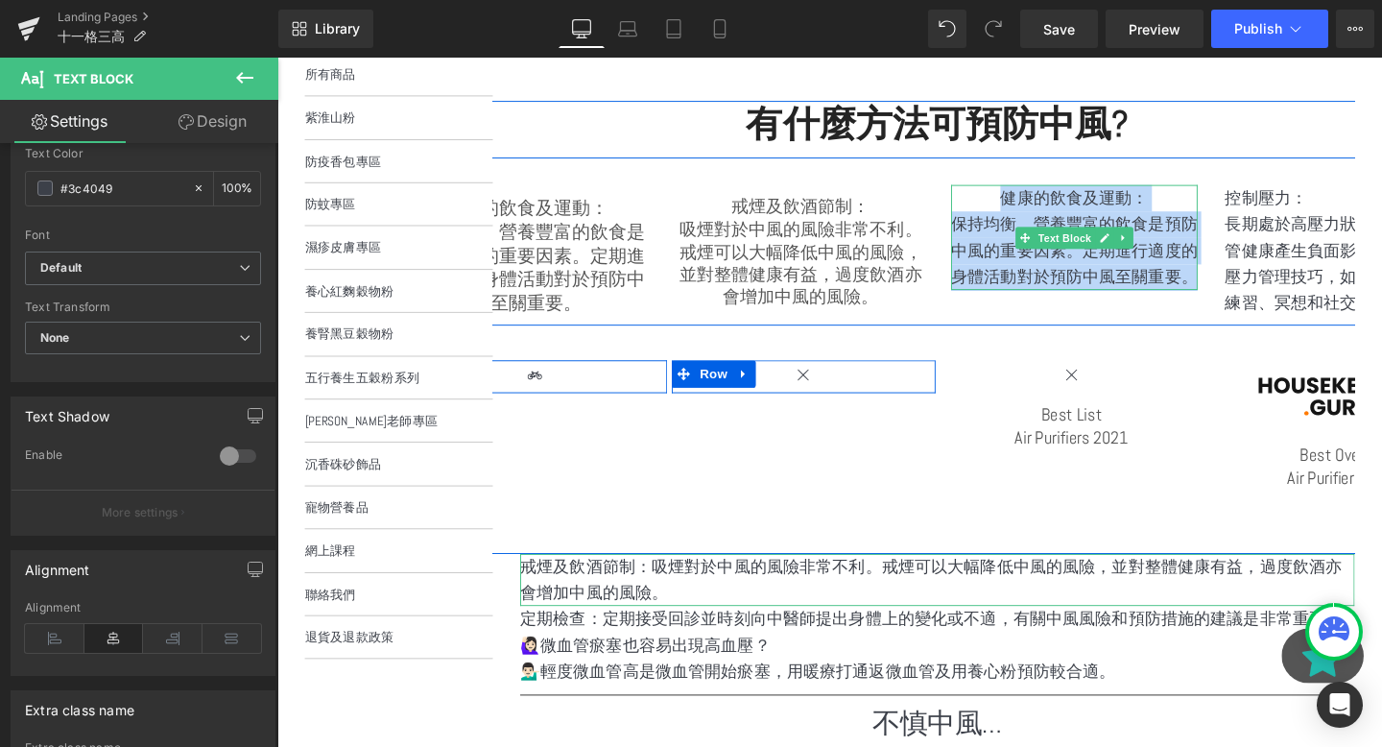
click at [1319, 229] on p "長期處於高壓力狀態可能會對心血管健康產生負面影響。學會有效的壓力管理技巧，如身體活動、放鬆練習、冥想和社交支持等。" at bounding box center [1403, 274] width 259 height 110
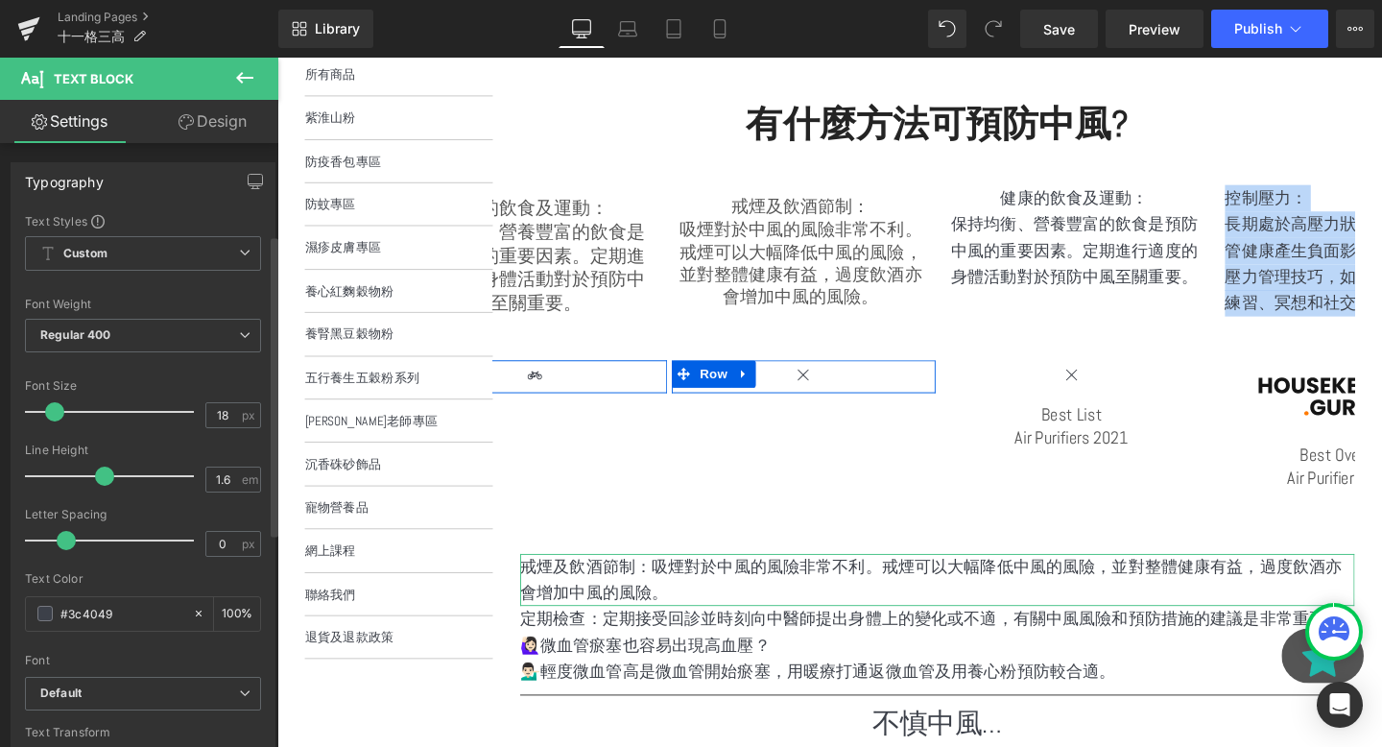
scroll to position [611, 0]
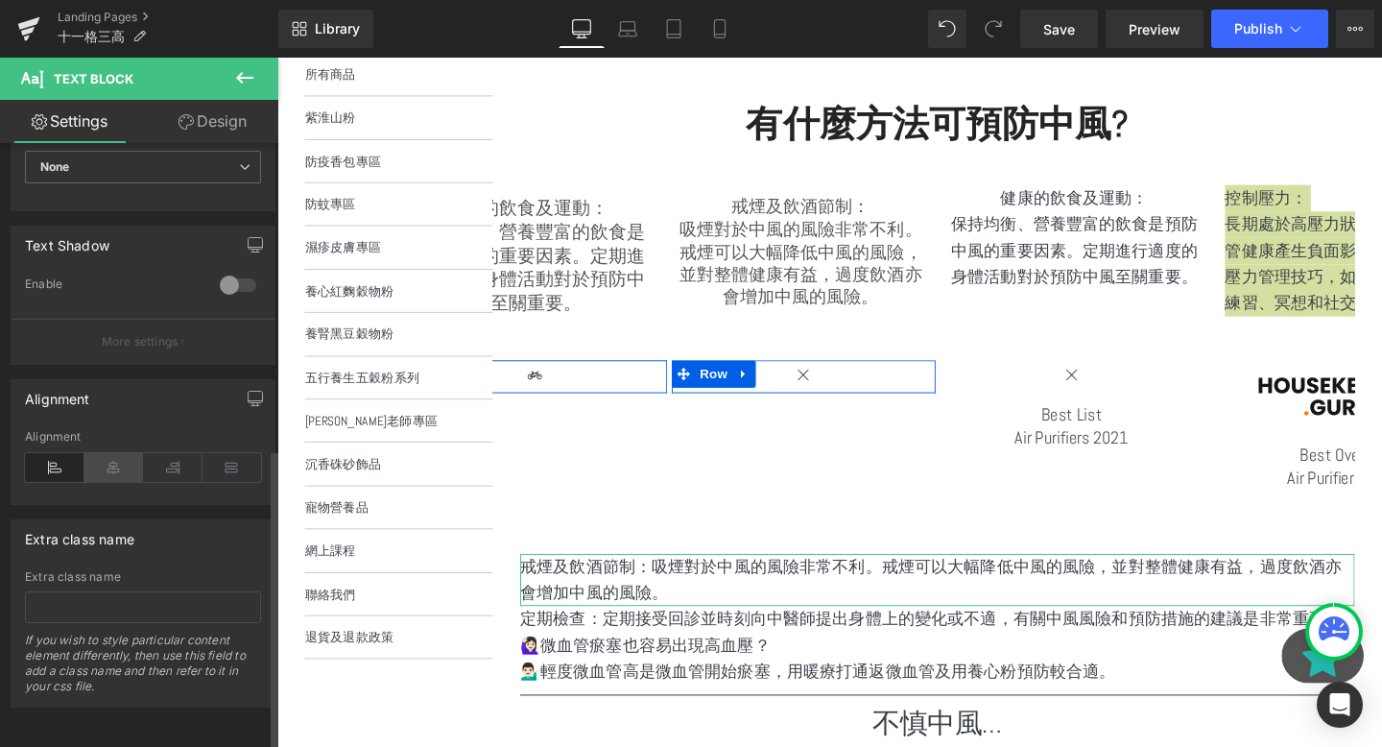
click at [104, 455] on icon at bounding box center [114, 467] width 60 height 29
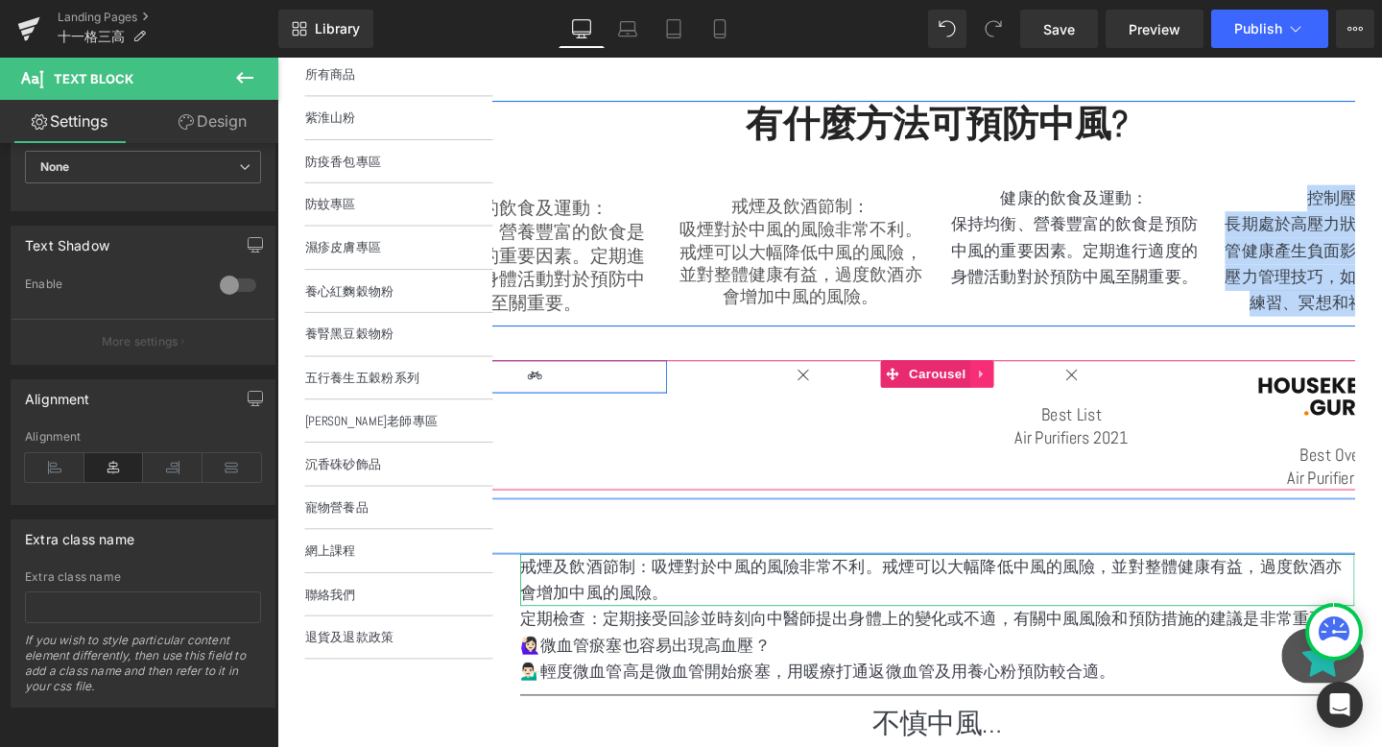
click at [1007, 391] on link at bounding box center [1018, 389] width 25 height 29
click at [1022, 393] on link at bounding box center [1030, 389] width 25 height 29
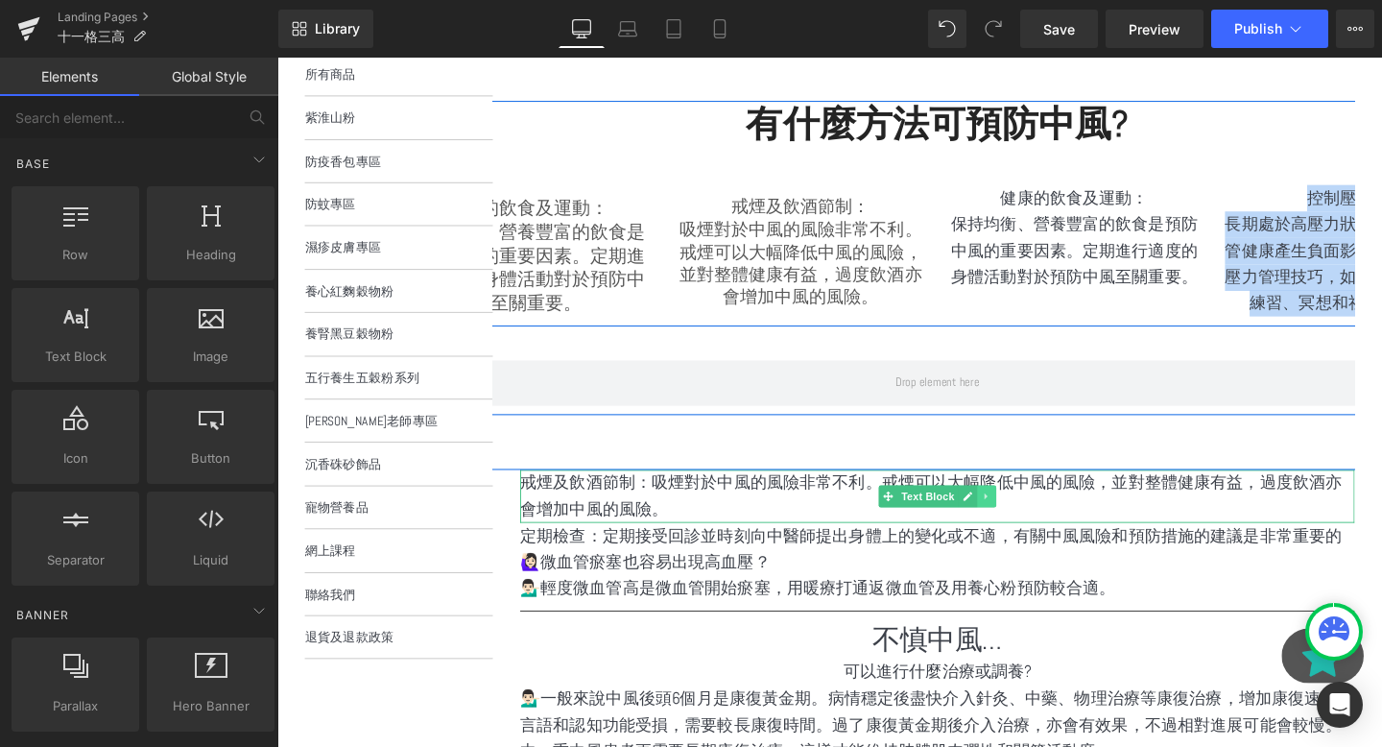
click at [1024, 522] on icon at bounding box center [1022, 519] width 11 height 12
click at [1033, 519] on icon at bounding box center [1033, 519] width 11 height 12
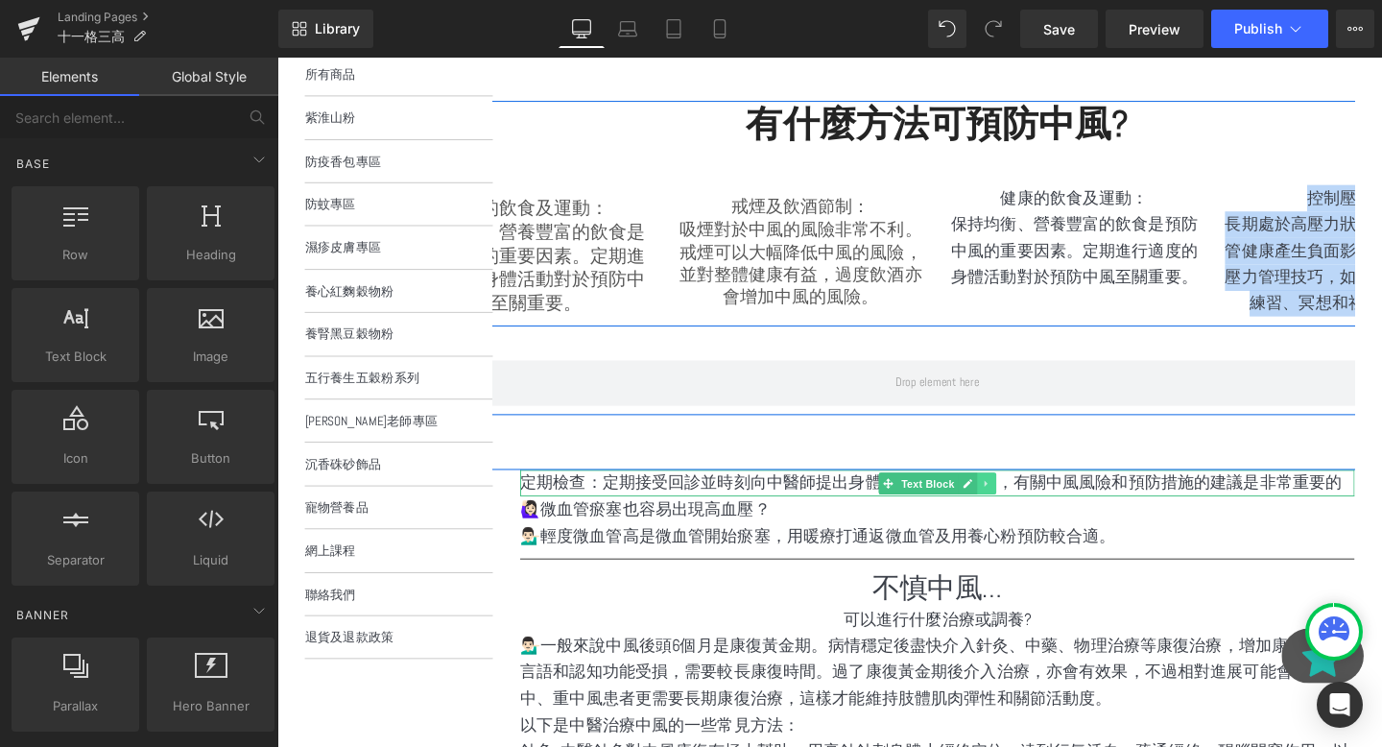
click at [1021, 510] on icon at bounding box center [1022, 505] width 11 height 12
click at [1031, 505] on icon at bounding box center [1033, 504] width 11 height 11
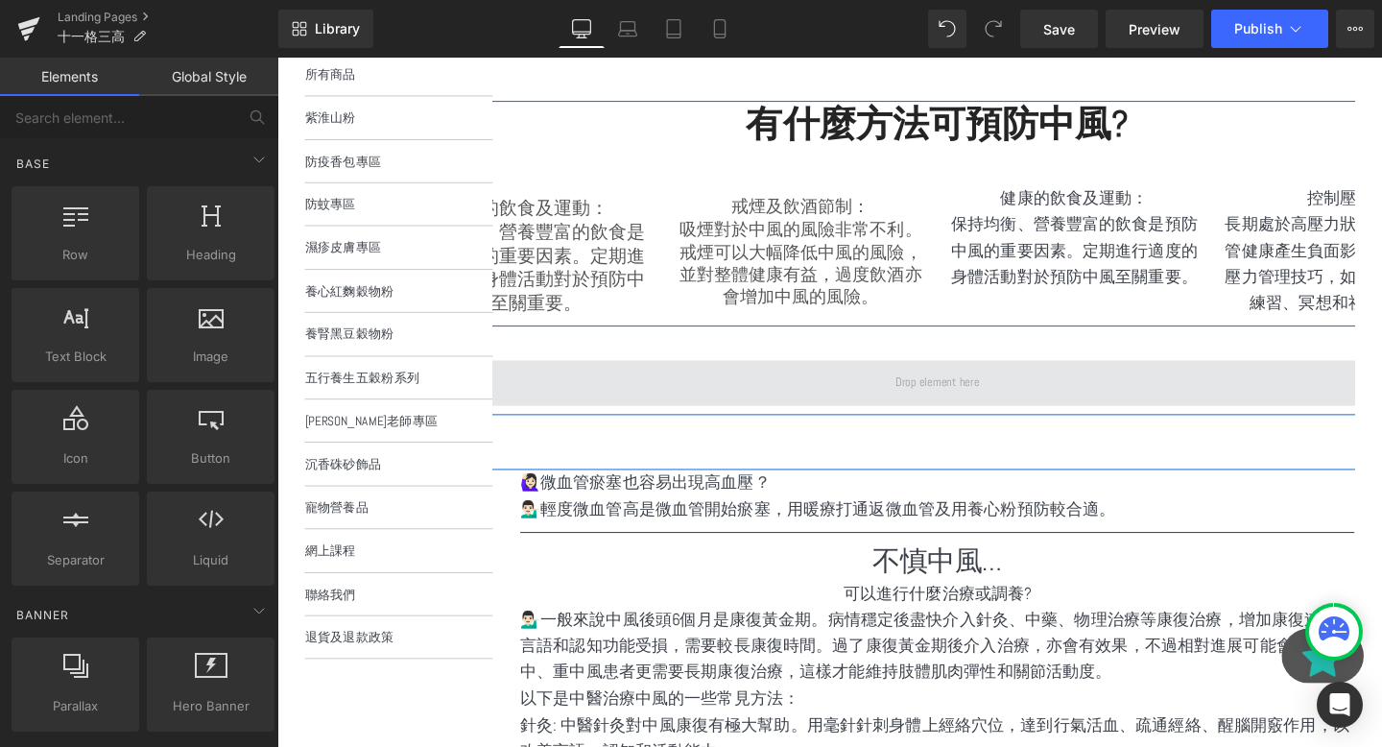
click at [968, 380] on span at bounding box center [971, 399] width 1123 height 48
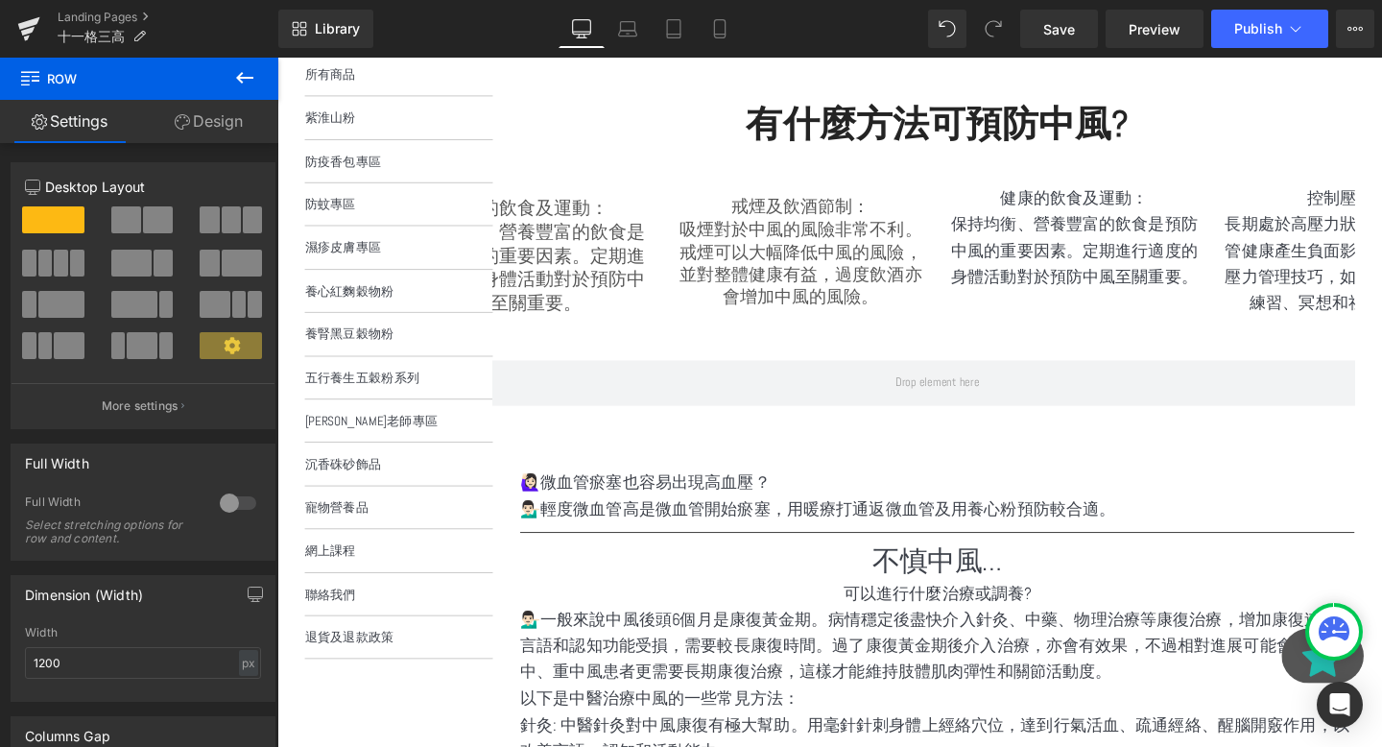
click at [247, 78] on icon at bounding box center [244, 78] width 17 height 12
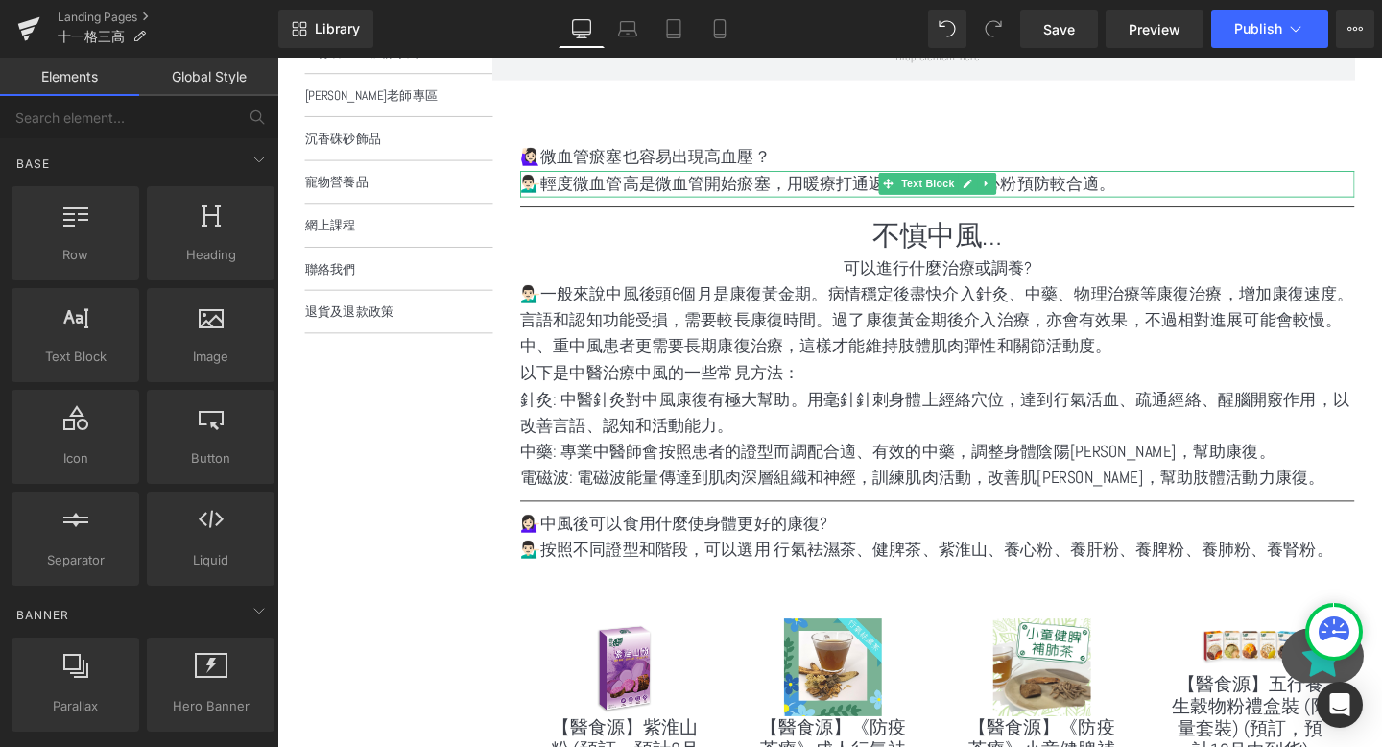
scroll to position [685, 0]
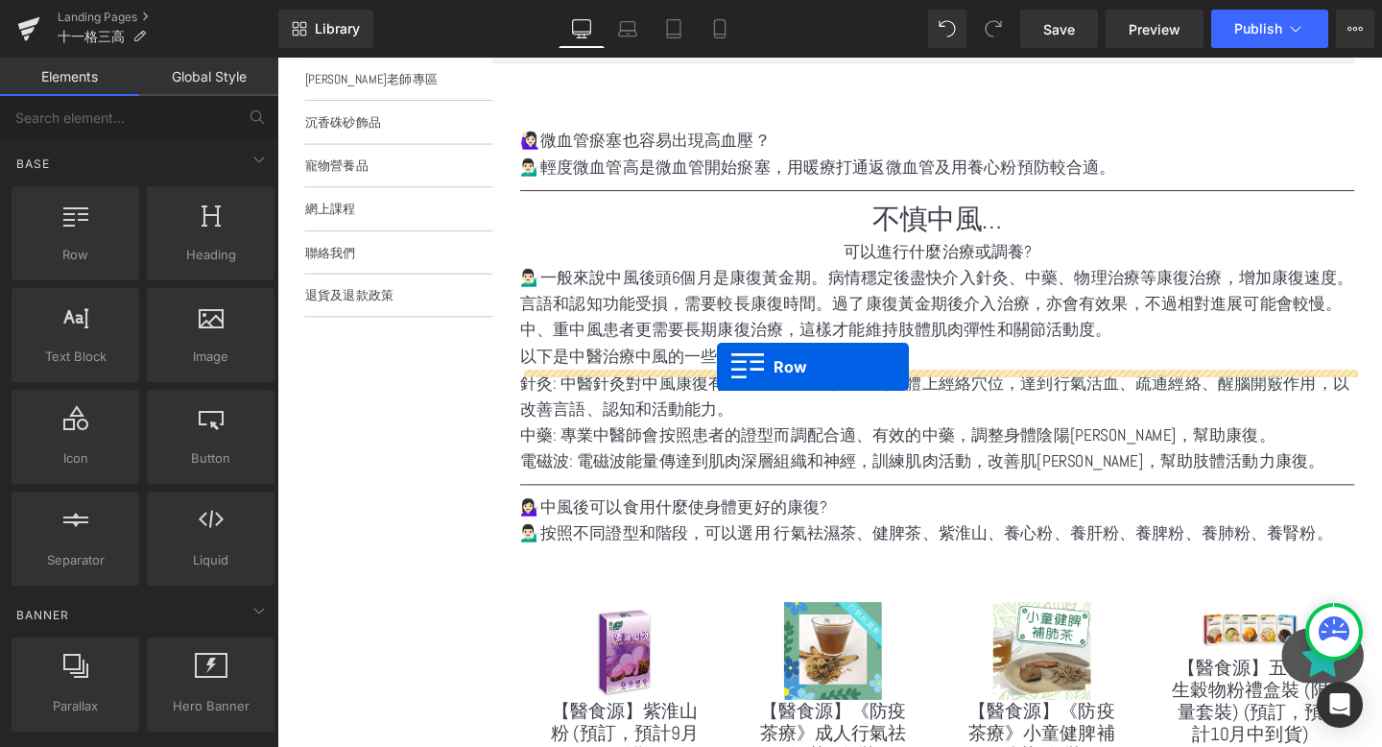
drag, startPoint x: 381, startPoint y: 276, endPoint x: 739, endPoint y: 382, distance: 373.3
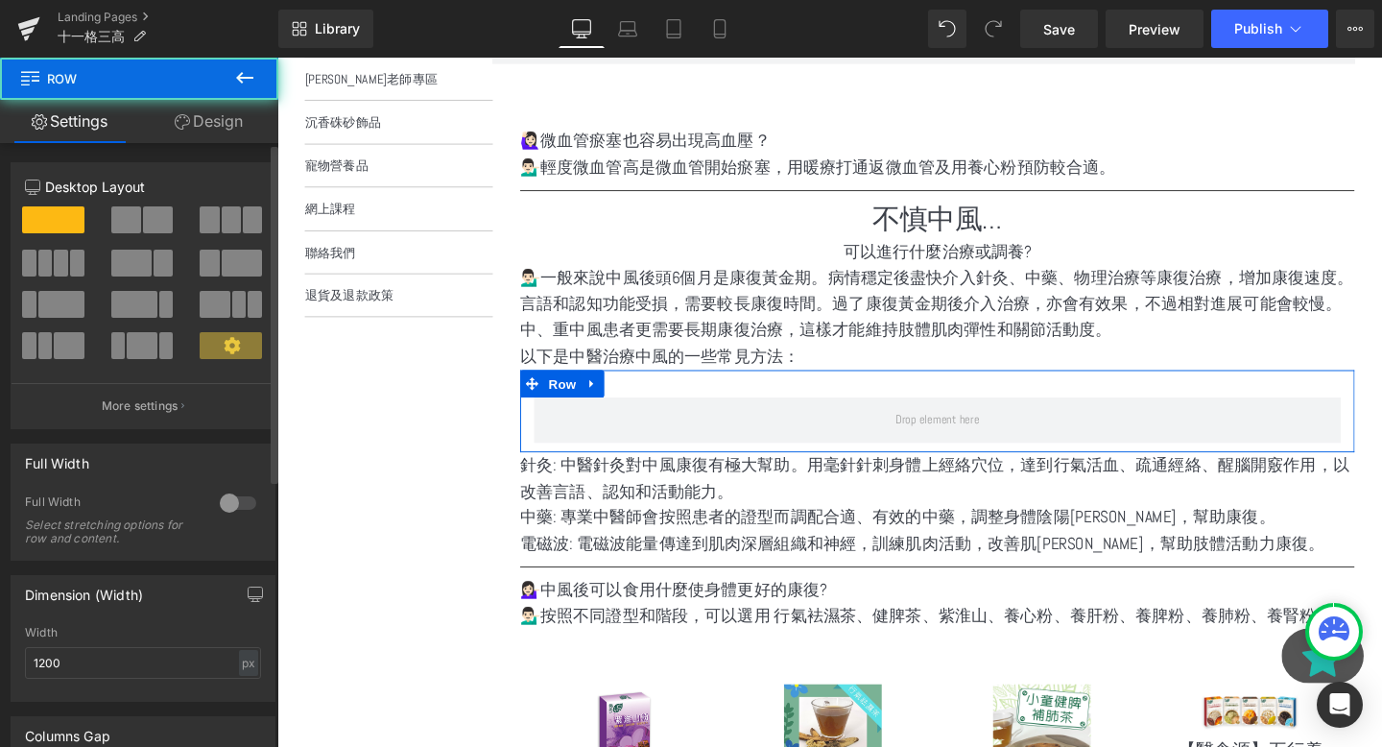
click at [212, 225] on span at bounding box center [209, 219] width 19 height 27
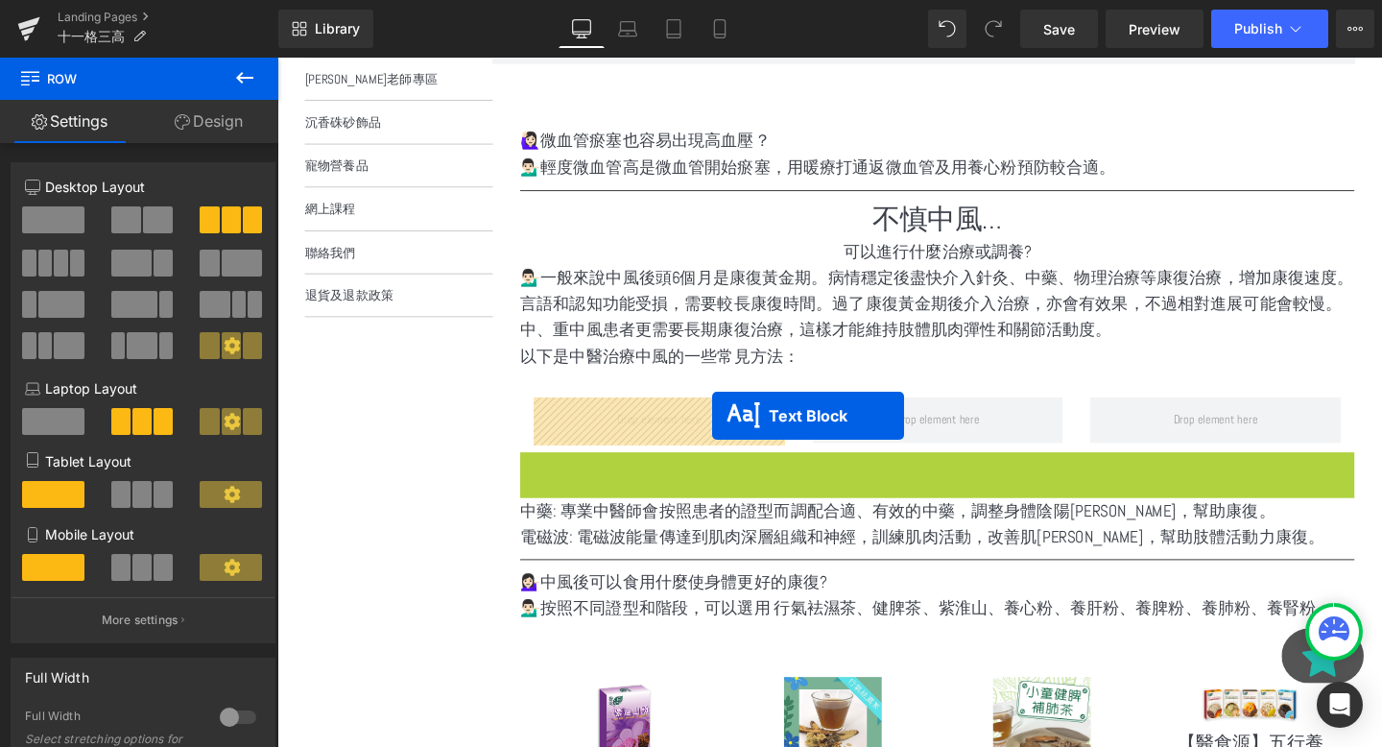
drag, startPoint x: 920, startPoint y: 503, endPoint x: 734, endPoint y: 434, distance: 197.7
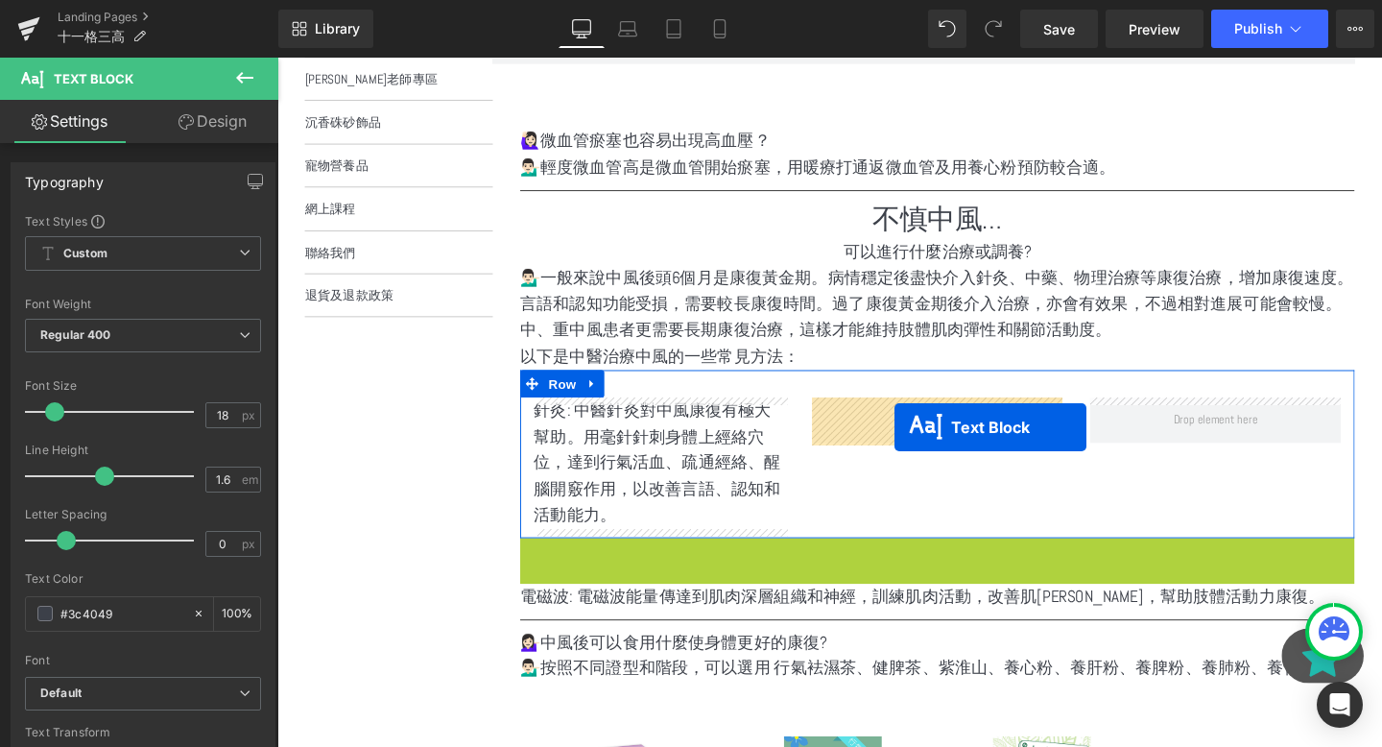
drag, startPoint x: 924, startPoint y: 577, endPoint x: 925, endPoint y: 443, distance: 133.4
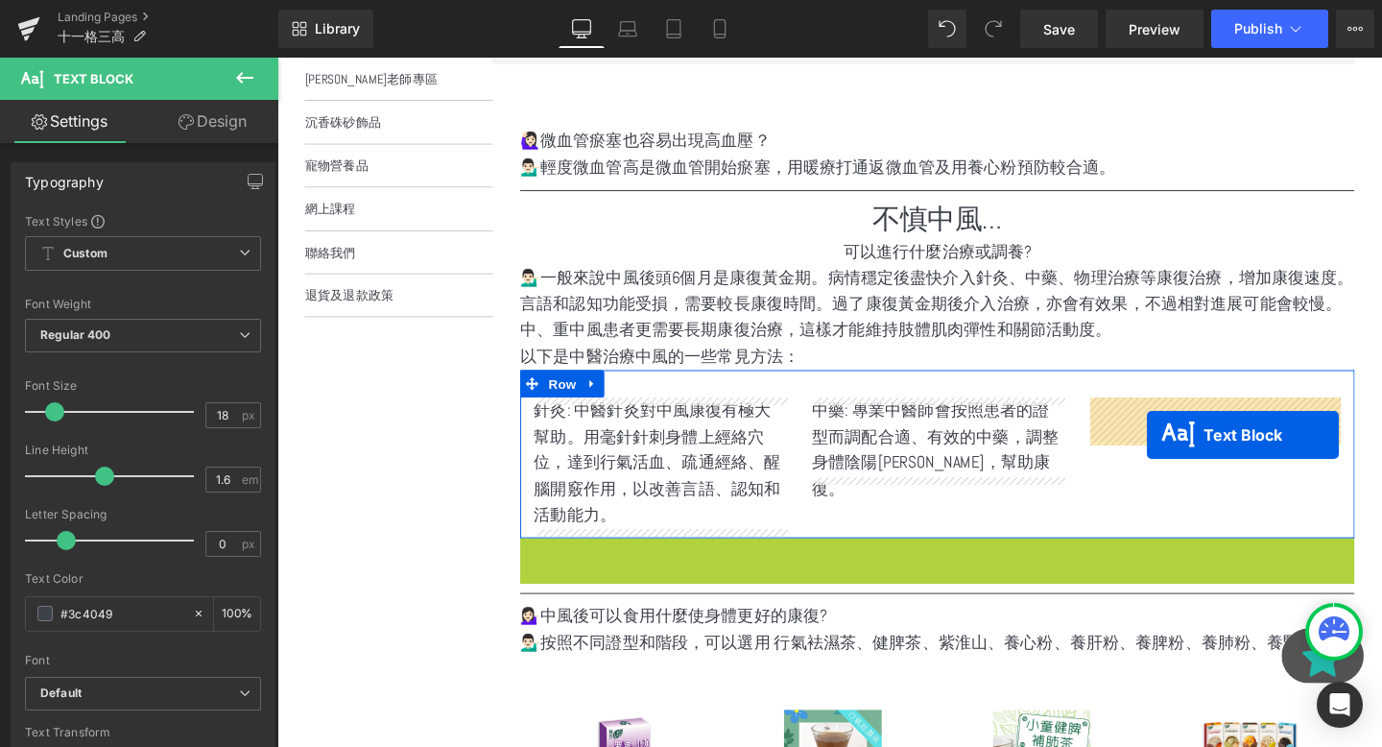
drag, startPoint x: 921, startPoint y: 577, endPoint x: 1194, endPoint y: 452, distance: 299.8
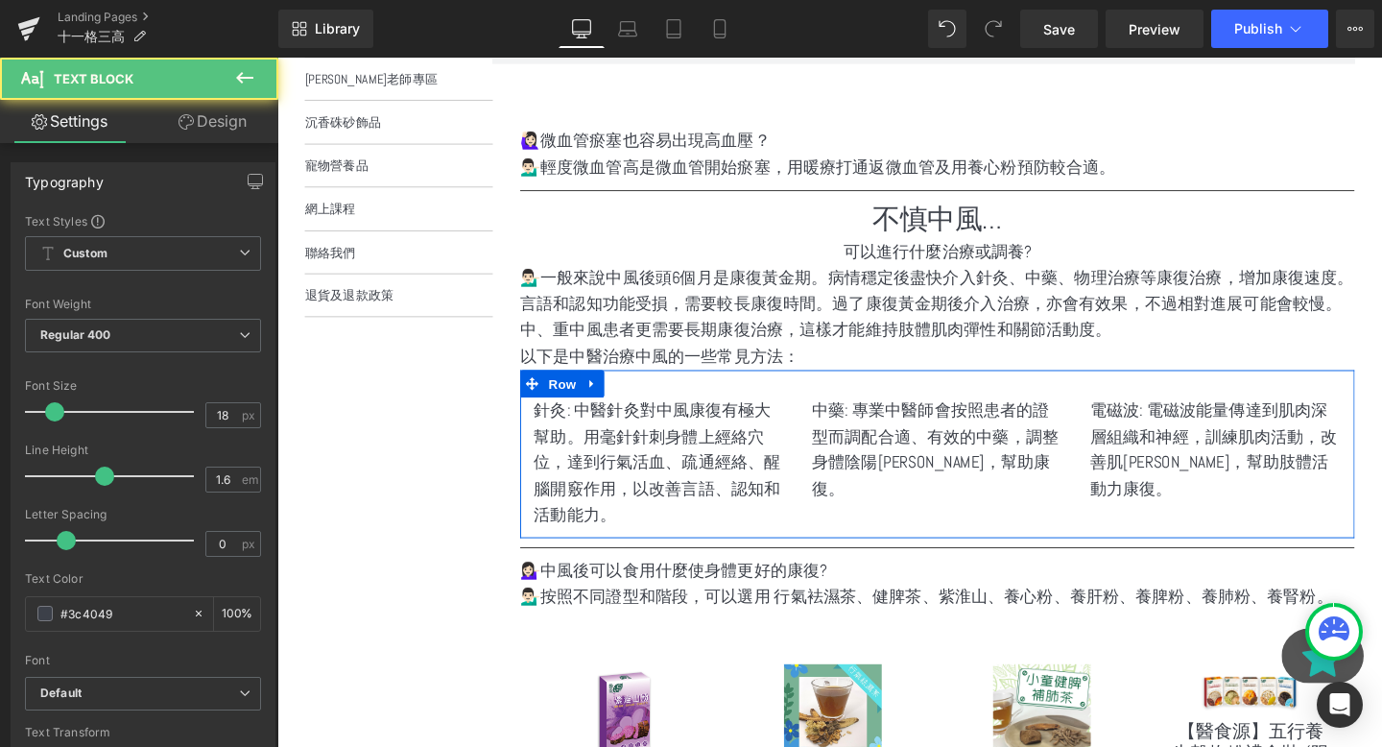
click at [882, 421] on p "中藥: 專業中醫師會按照患者的證型而調配合適、有效的中藥，調整身體陰陽平衡，幫助康復。" at bounding box center [972, 470] width 264 height 110
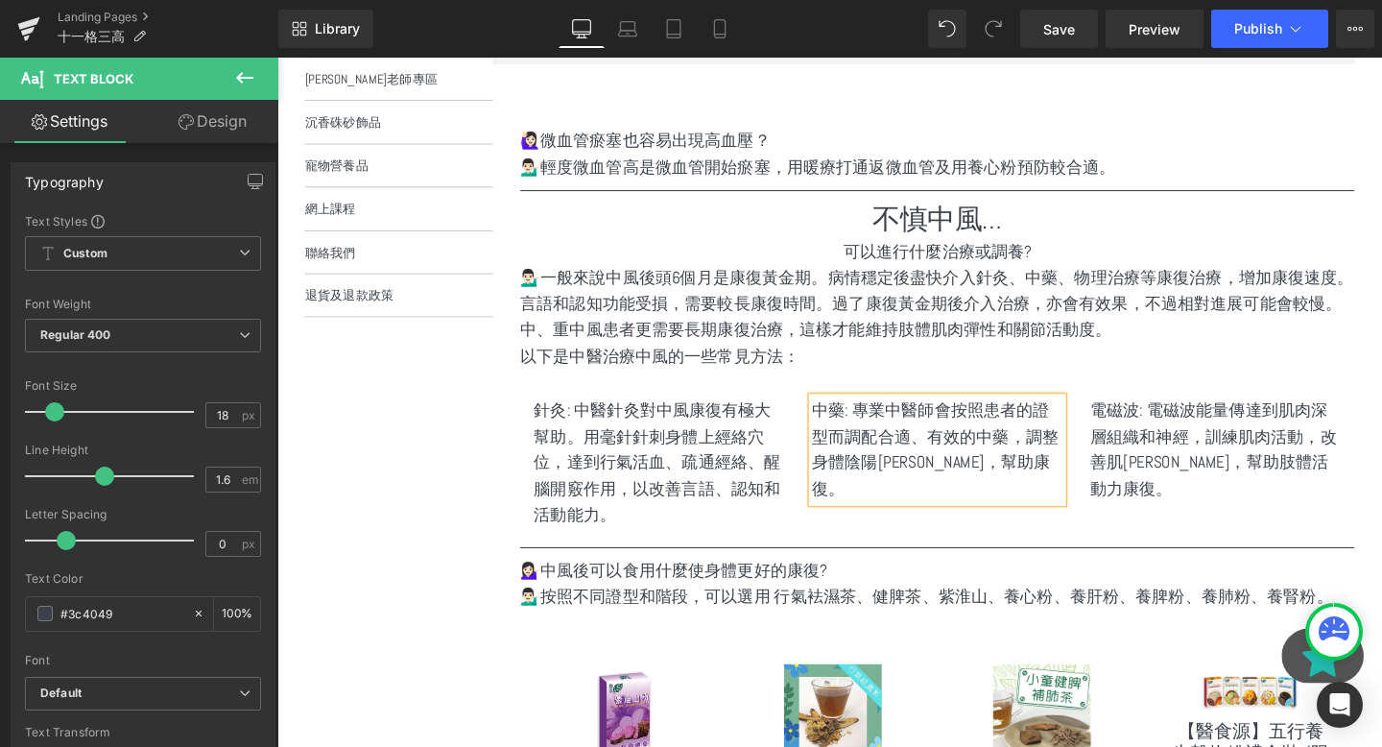
click at [882, 421] on p "中藥: 專業中醫師會按照患者的證型而調配合適、有效的中藥，調整身體陰陽平衡，幫助康復。" at bounding box center [972, 470] width 264 height 110
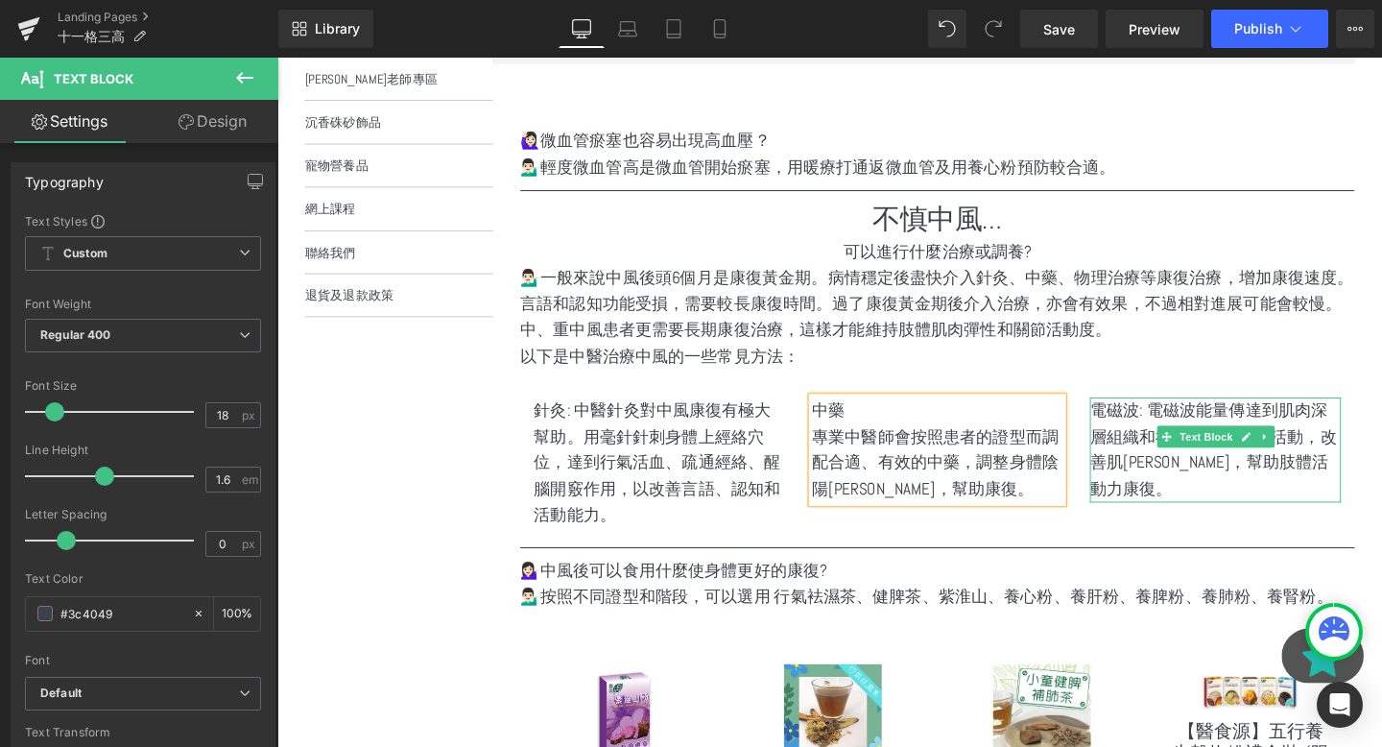
click at [1217, 444] on p "電磁波: 電磁波能量傳達到肌肉深層組織和神經，訓練肌肉活動，改善肌張力，幫助肢體活動力康復。" at bounding box center [1264, 470] width 264 height 110
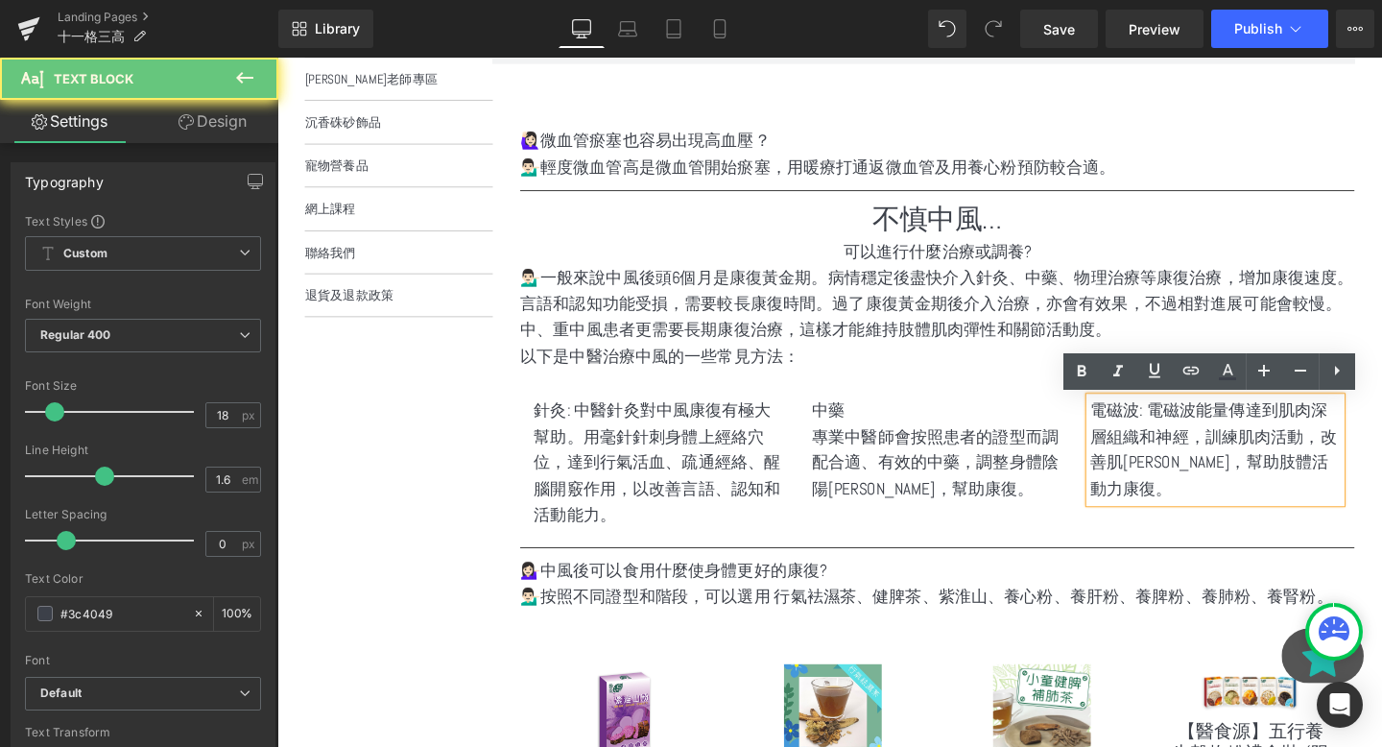
click at [1186, 426] on p "電磁波: 電磁波能量傳達到肌肉深層組織和神經，訓練肌肉活動，改善肌張力，幫助肢體活動力康復。" at bounding box center [1264, 470] width 264 height 110
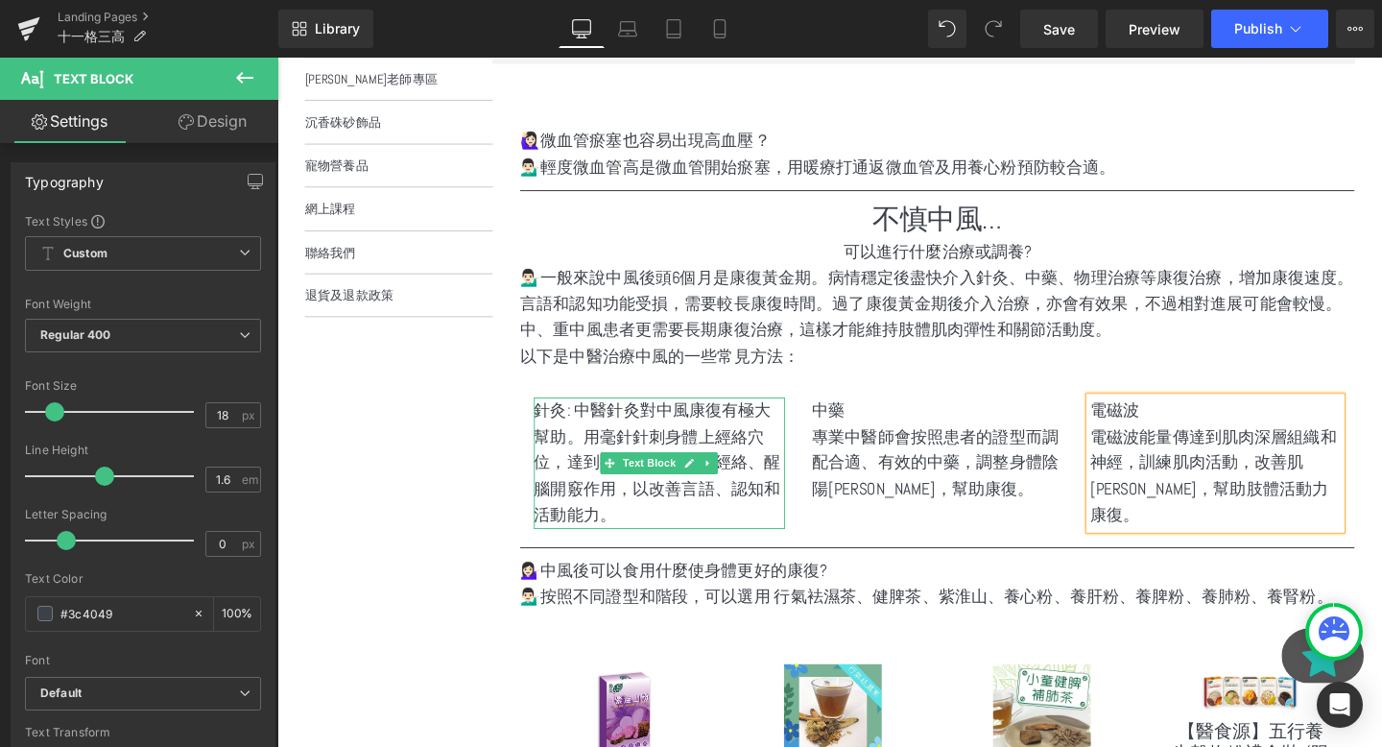
click at [616, 448] on p "針灸: 中醫針灸對中風康復有極大幫助。用毫針針刺身體上經絡穴位，達到行氣活血、疏通經絡、醒腦開竅作用，以改善言語、認知和活動能力。" at bounding box center [679, 484] width 264 height 138
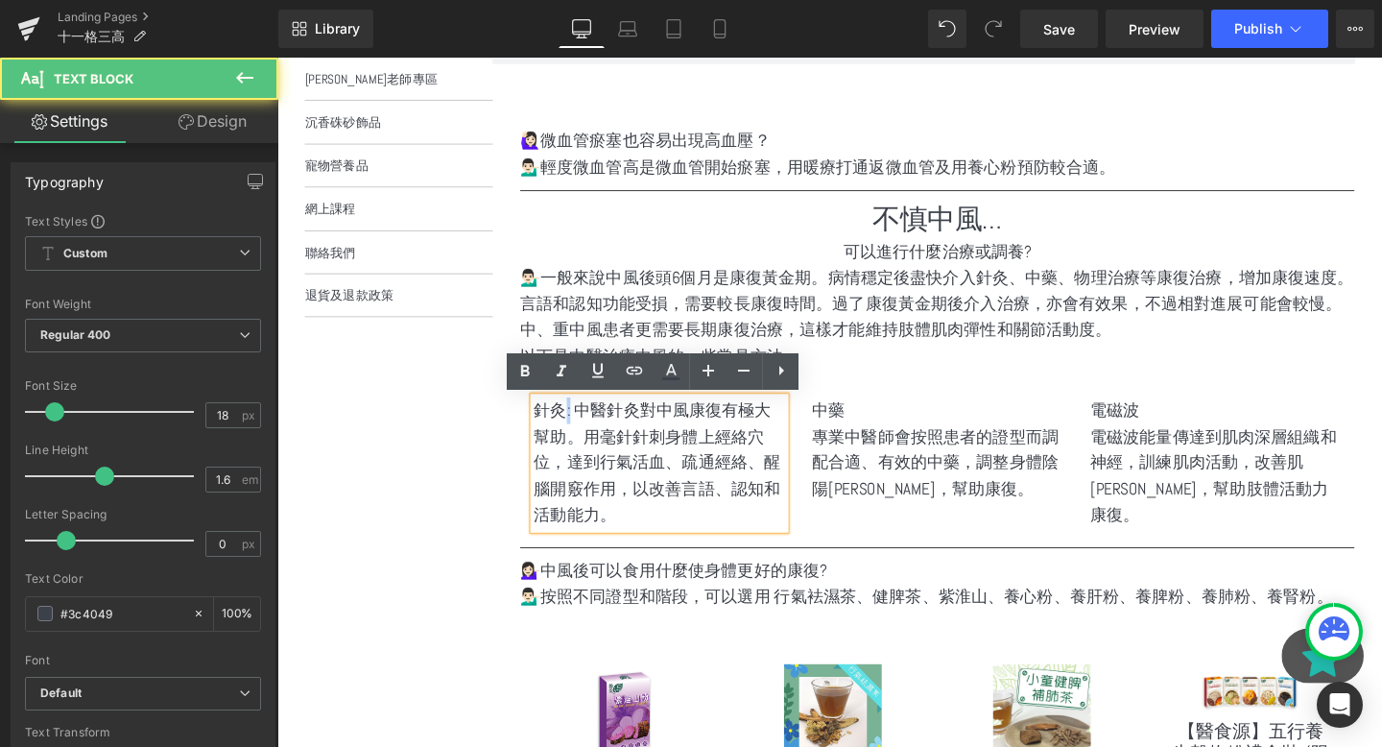
click at [584, 434] on p "針灸: 中醫針灸對中風康復有極大幫助。用毫針針刺身體上經絡穴位，達到行氣活血、疏通經絡、醒腦開竅作用，以改善言語、認知和活動能力。" at bounding box center [679, 484] width 264 height 138
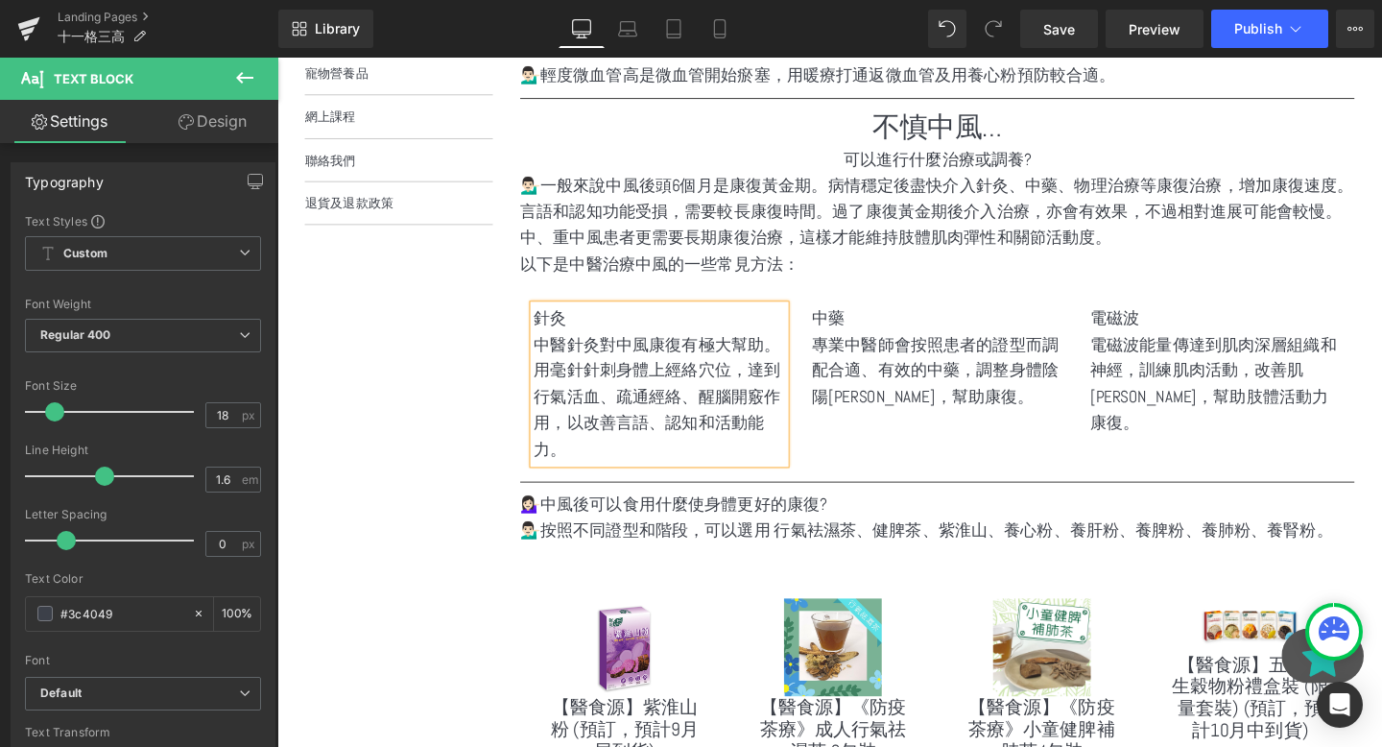
scroll to position [788, 0]
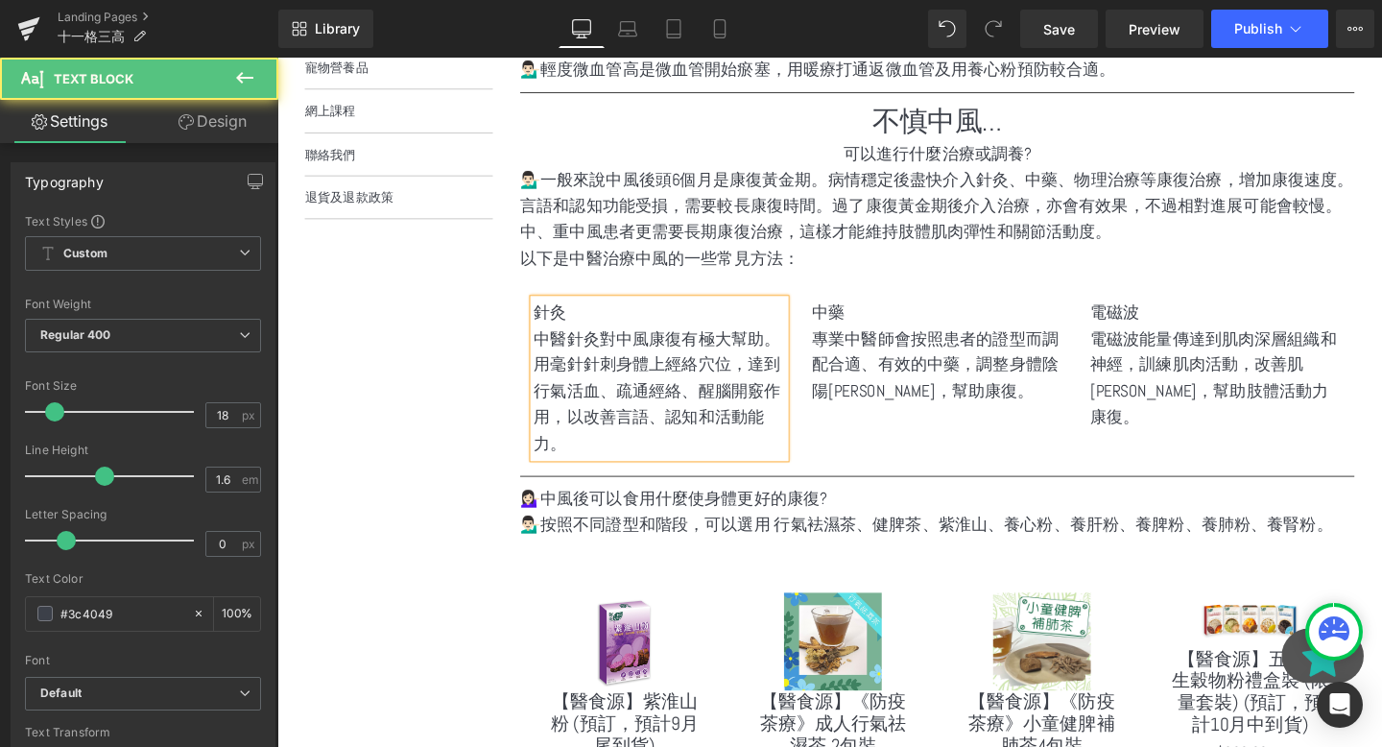
click at [702, 424] on p "中醫針灸對中風康復有極大幫助。用毫針針刺身體上經絡穴位，達到行氣活血、疏通經絡、醒腦開竅作用，以改善言語、認知和活動能力。" at bounding box center [679, 409] width 264 height 138
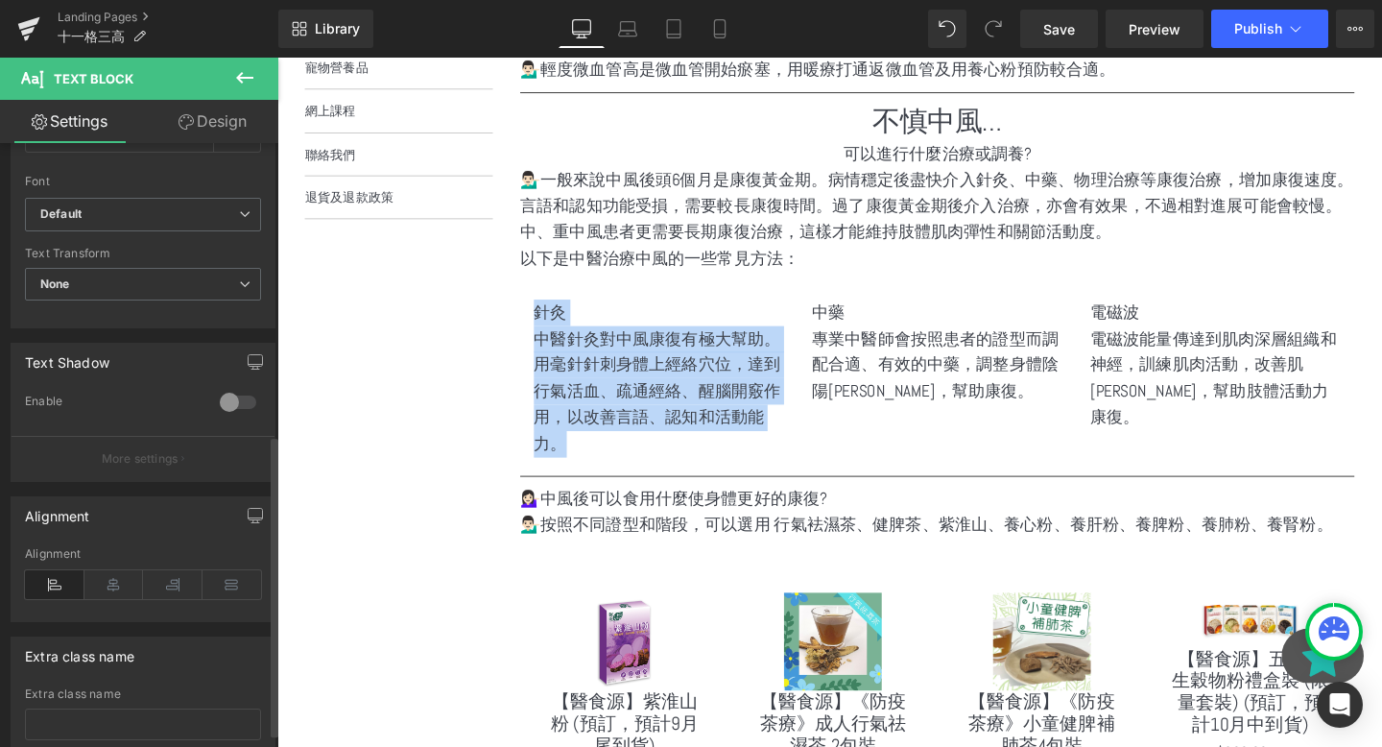
scroll to position [584, 0]
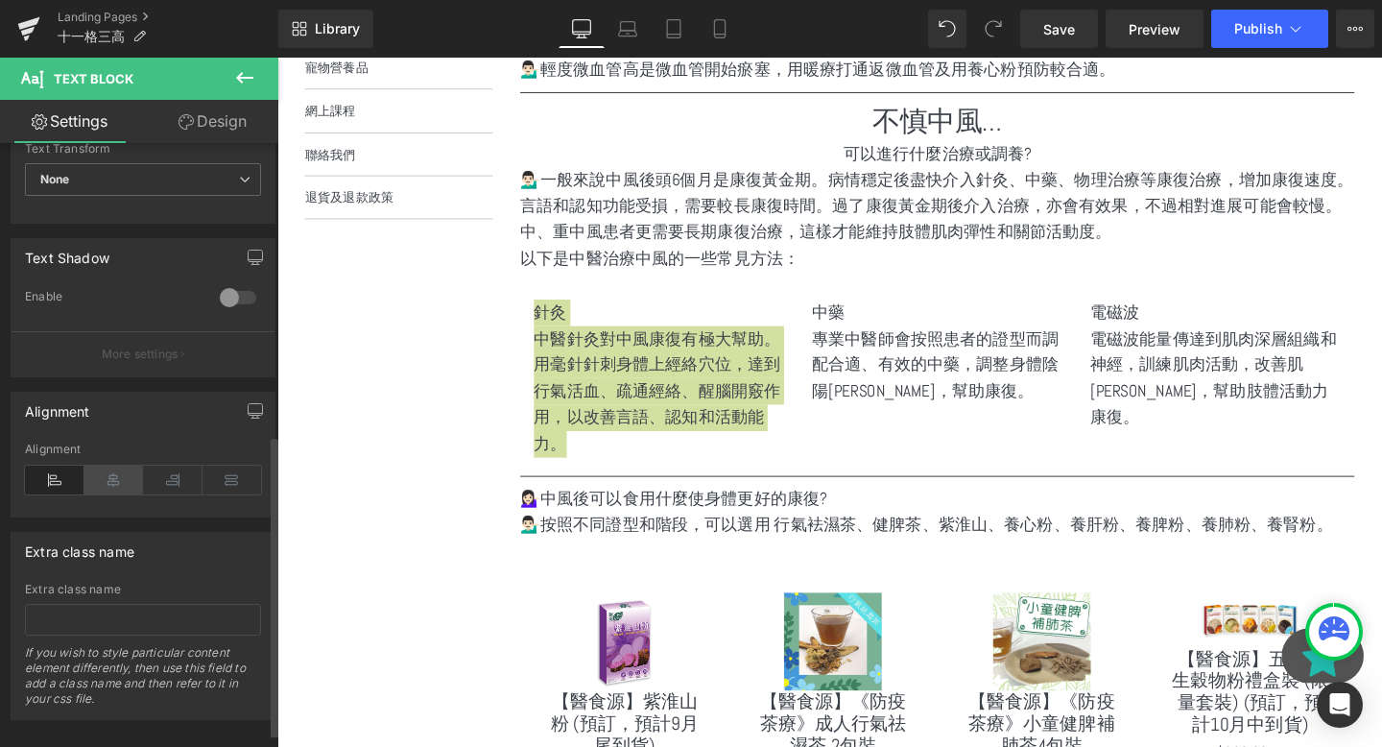
click at [103, 488] on icon at bounding box center [114, 480] width 60 height 29
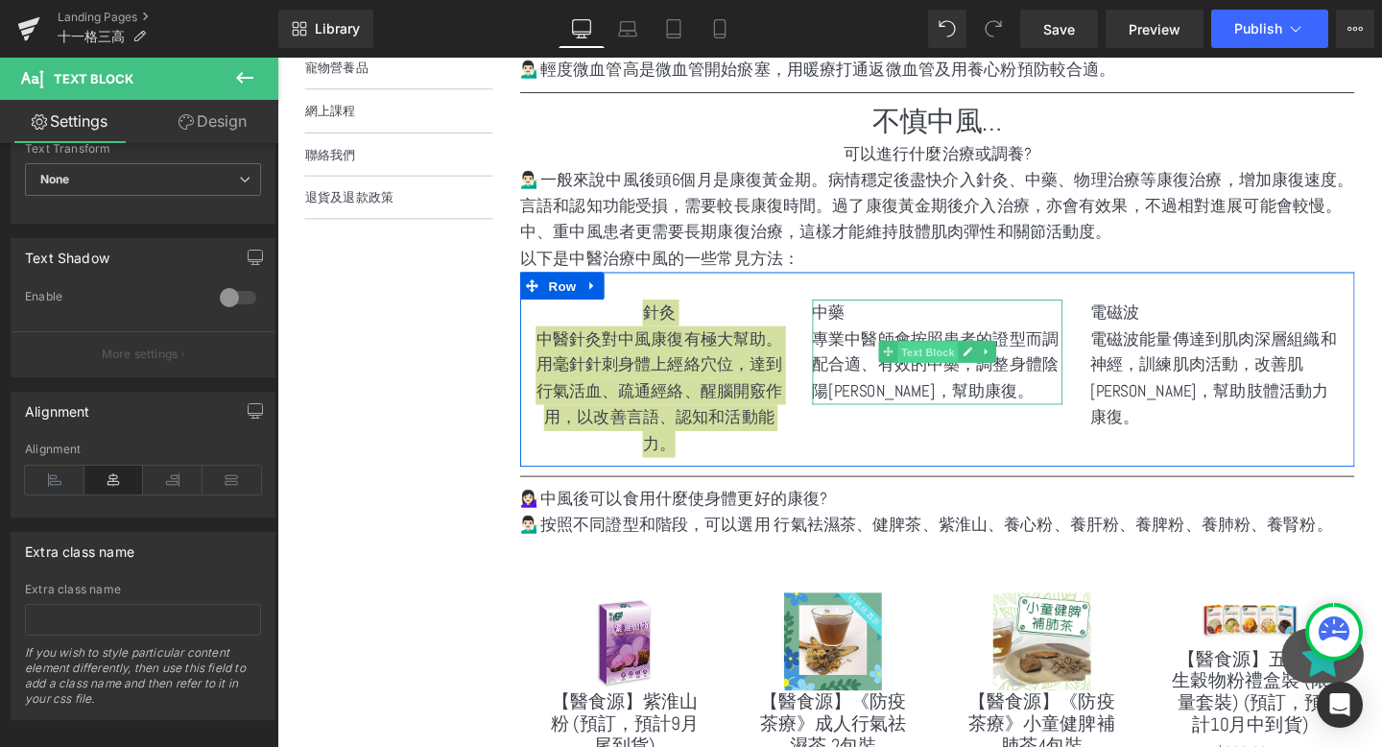
click at [934, 373] on span "Text Block" at bounding box center [960, 367] width 63 height 23
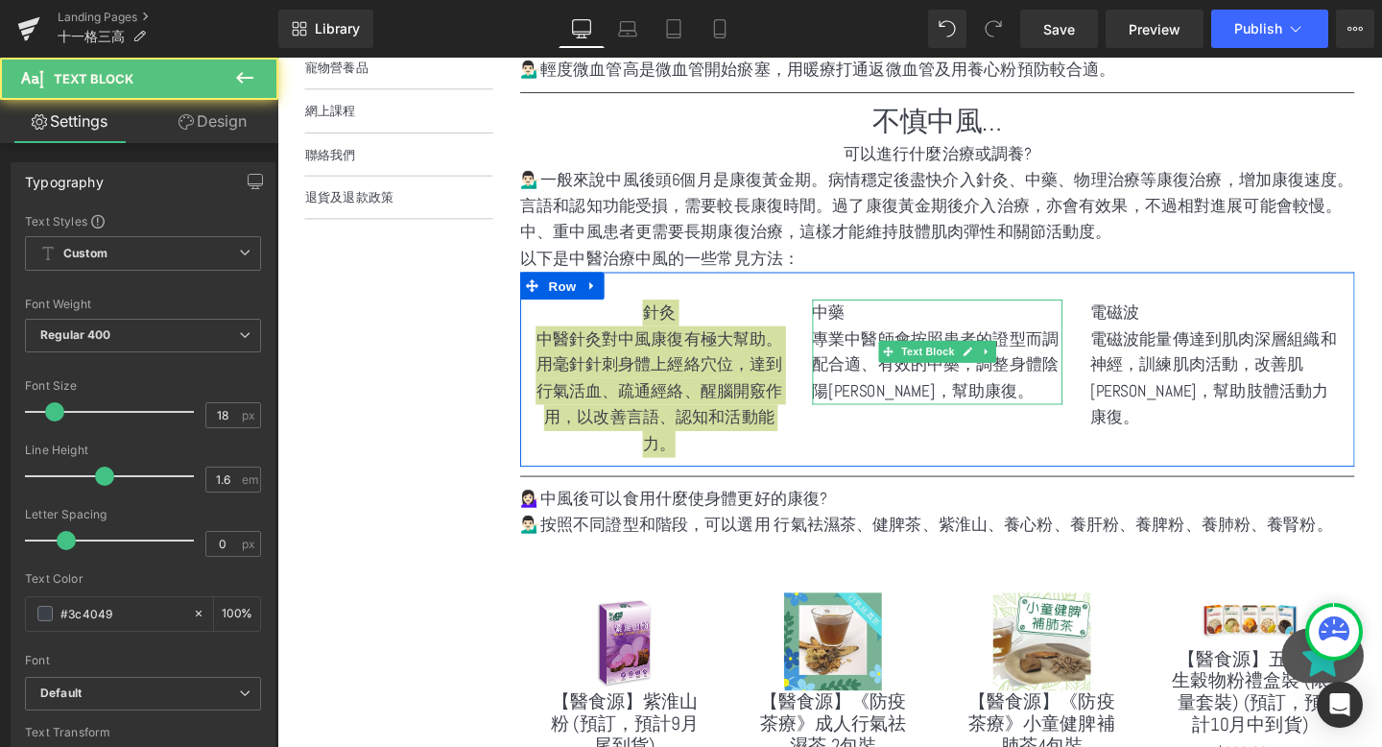
click at [833, 376] on div "中藥 專業中醫師會按照患者的證型而調配合適、有效的中藥，調整身體陰陽平衡，幫助康復。 Text Block" at bounding box center [971, 367] width 293 height 110
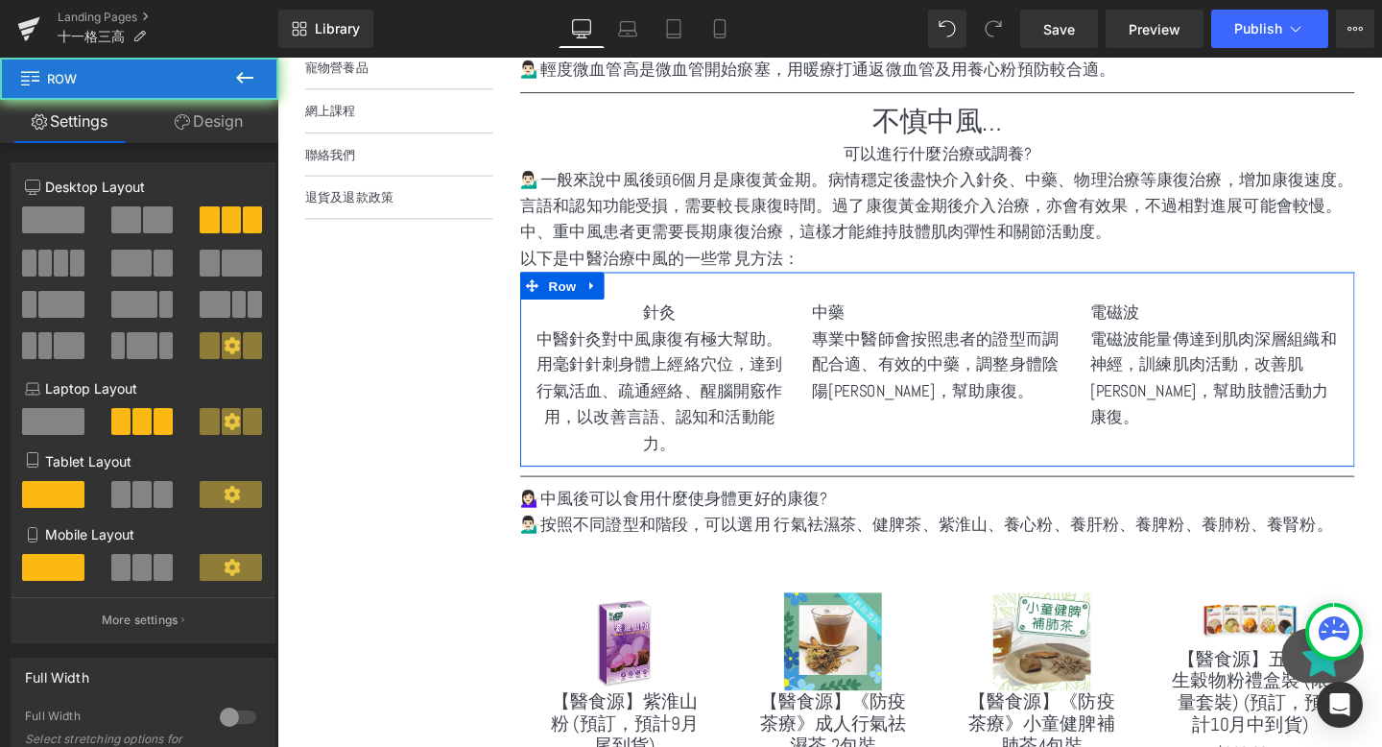
click at [872, 376] on p "專業中醫師會按照患者的證型而調配合適、有效的中藥，調整身體陰陽平衡，幫助康復。" at bounding box center [972, 381] width 264 height 83
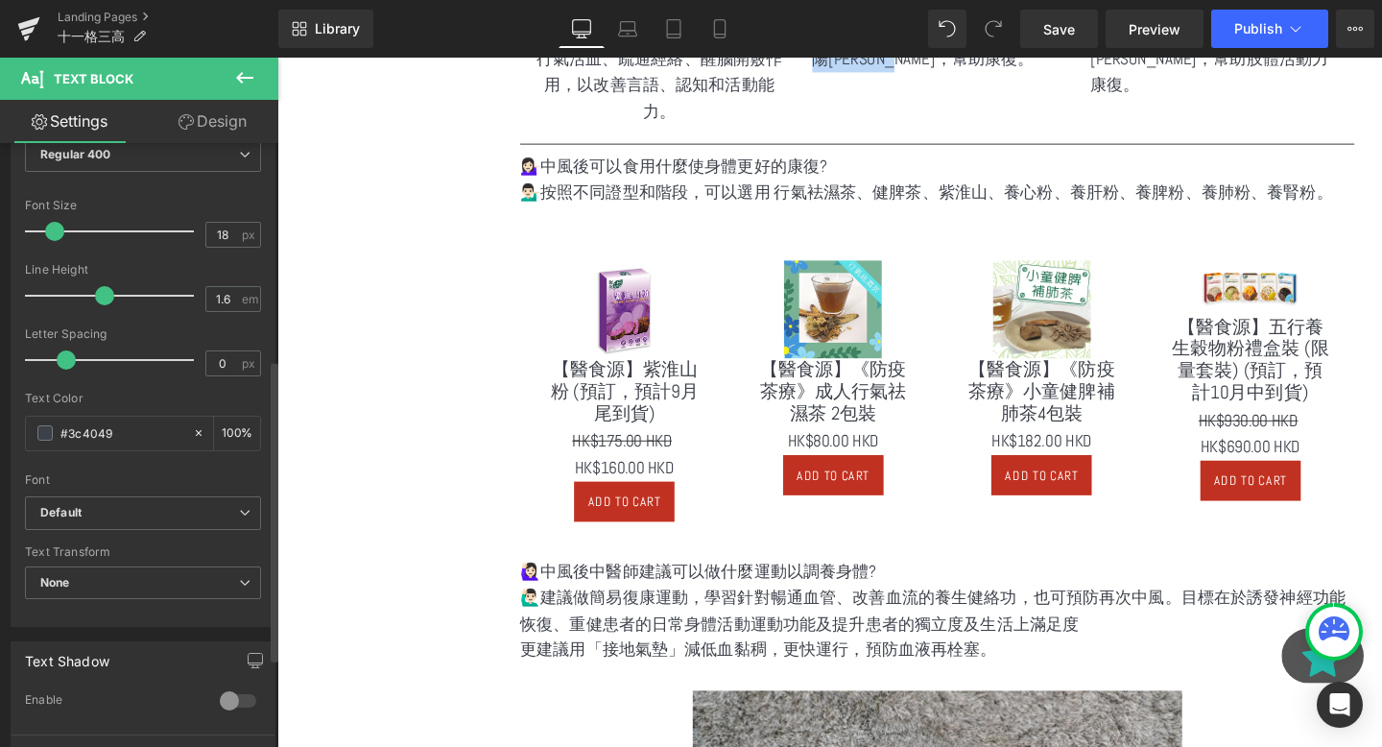
scroll to position [433, 0]
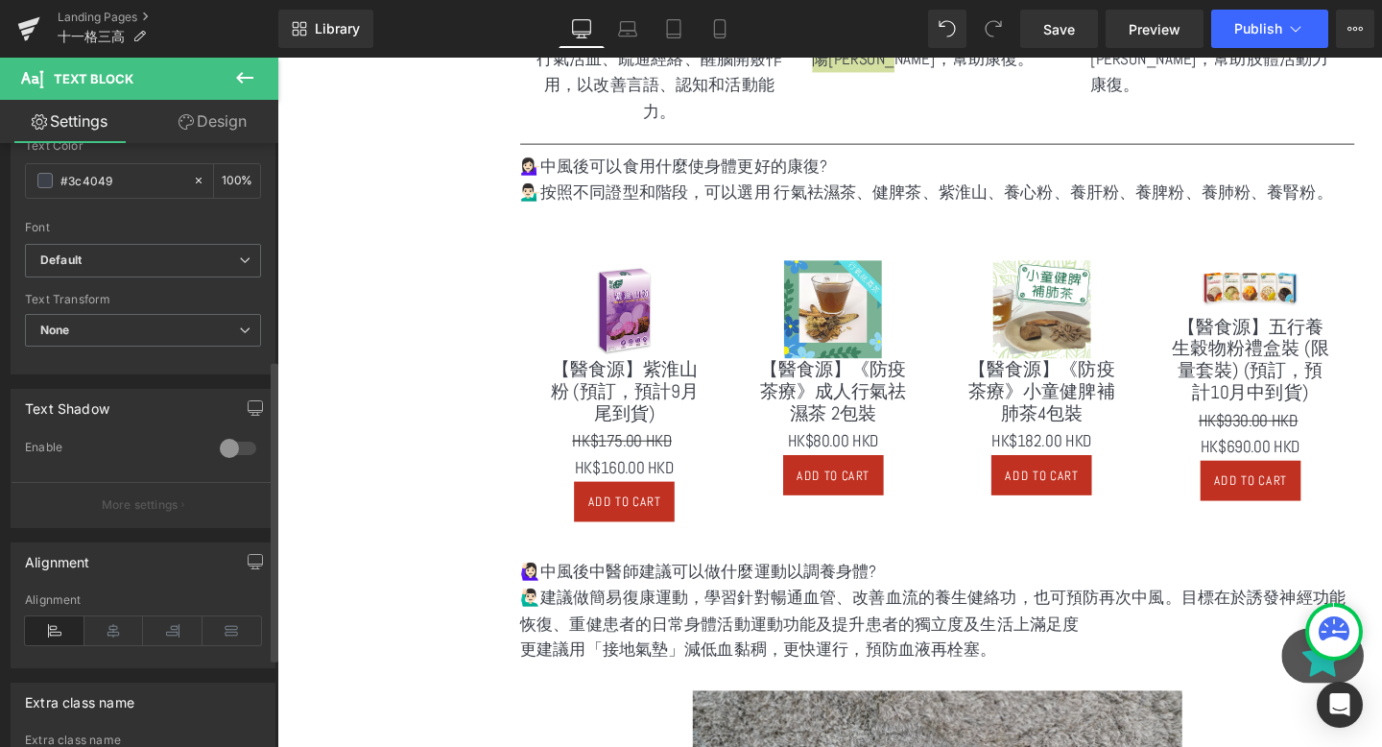
click at [111, 609] on div "Alignment" at bounding box center [143, 630] width 236 height 74
click at [114, 653] on div "Alignment" at bounding box center [143, 630] width 236 height 74
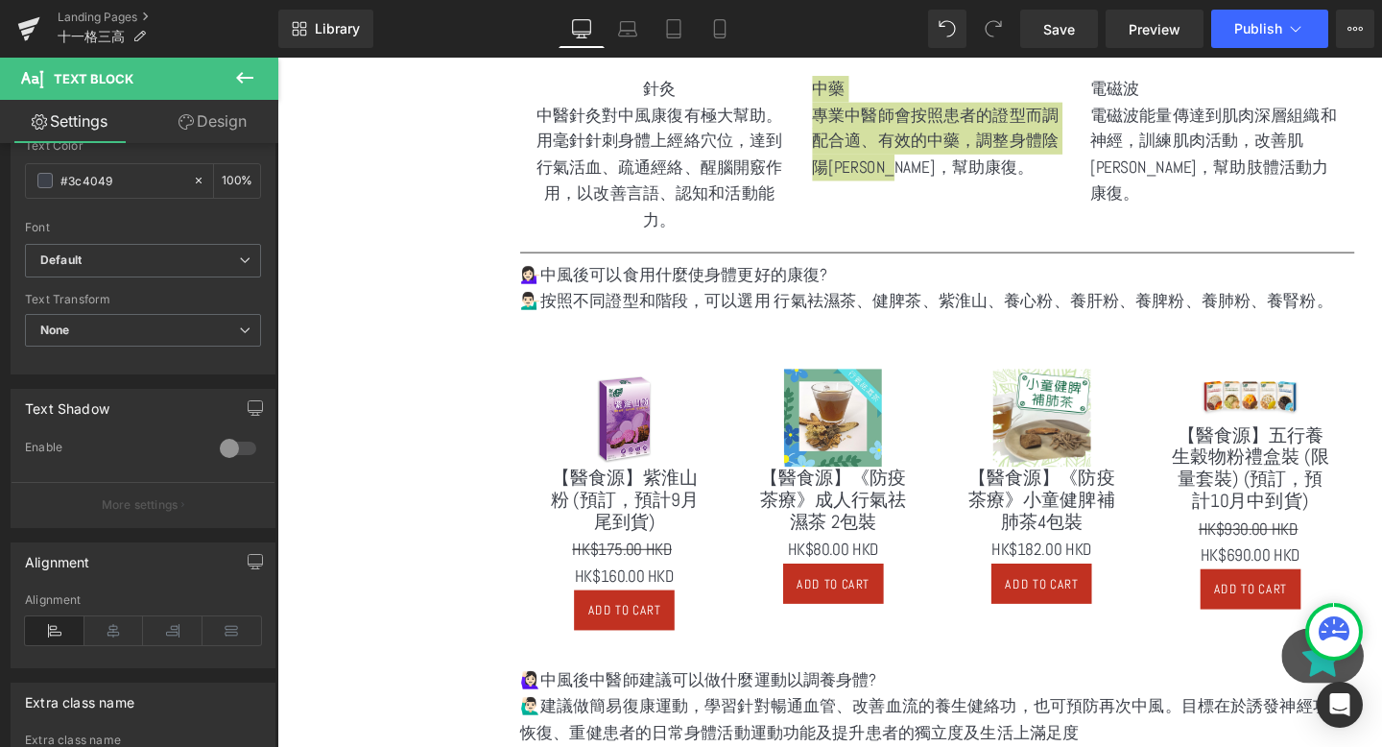
scroll to position [812, 0]
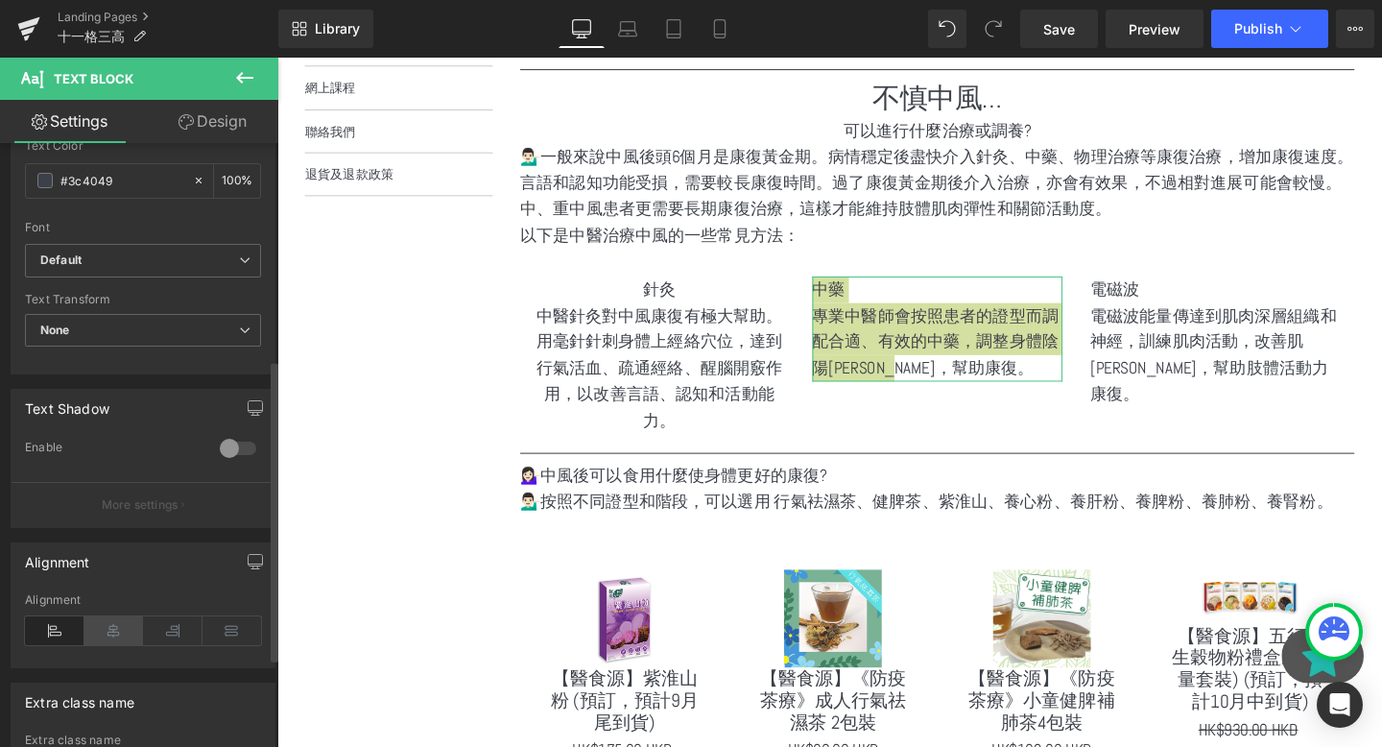
click at [103, 634] on icon at bounding box center [114, 630] width 60 height 29
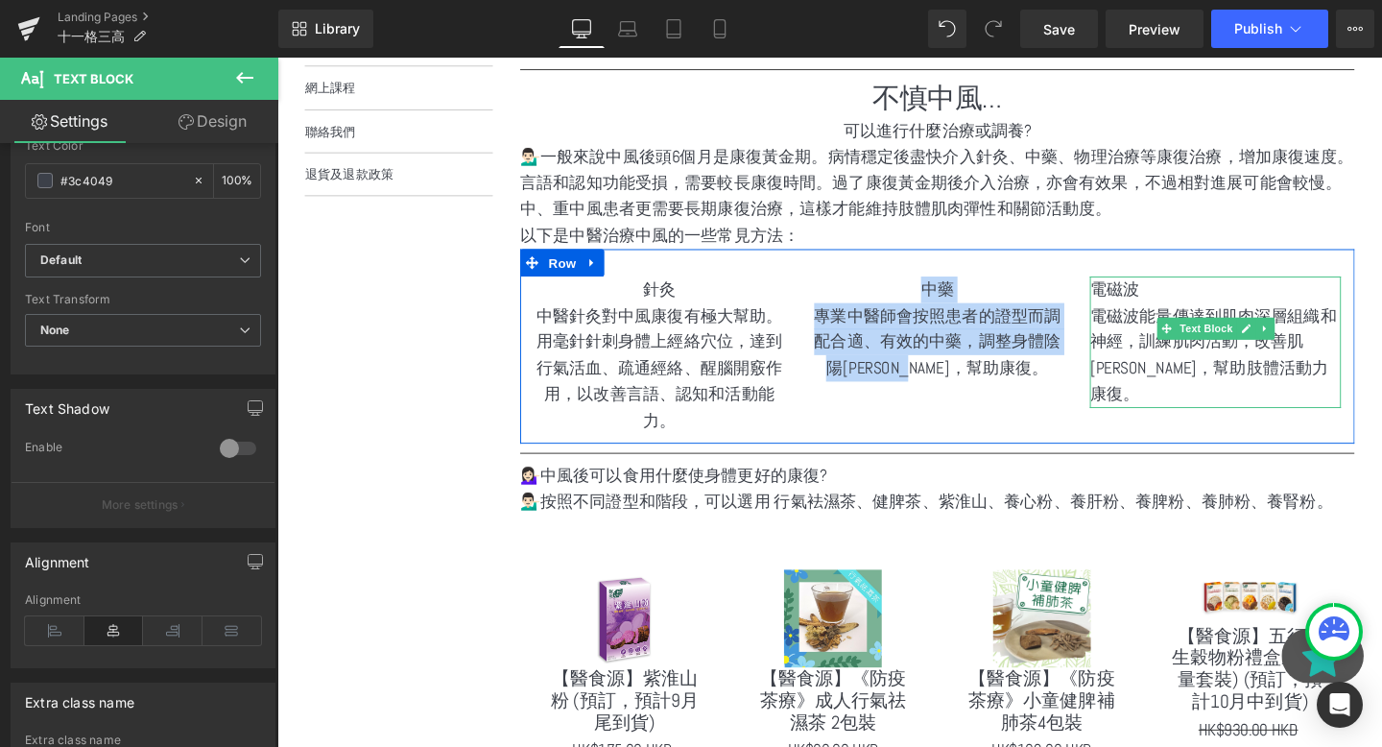
click at [1176, 357] on p "電磁波能量傳達到肌肉深層組織和神經，訓練肌肉活動，改善肌張力，幫助肢體活動力康復。" at bounding box center [1264, 371] width 264 height 110
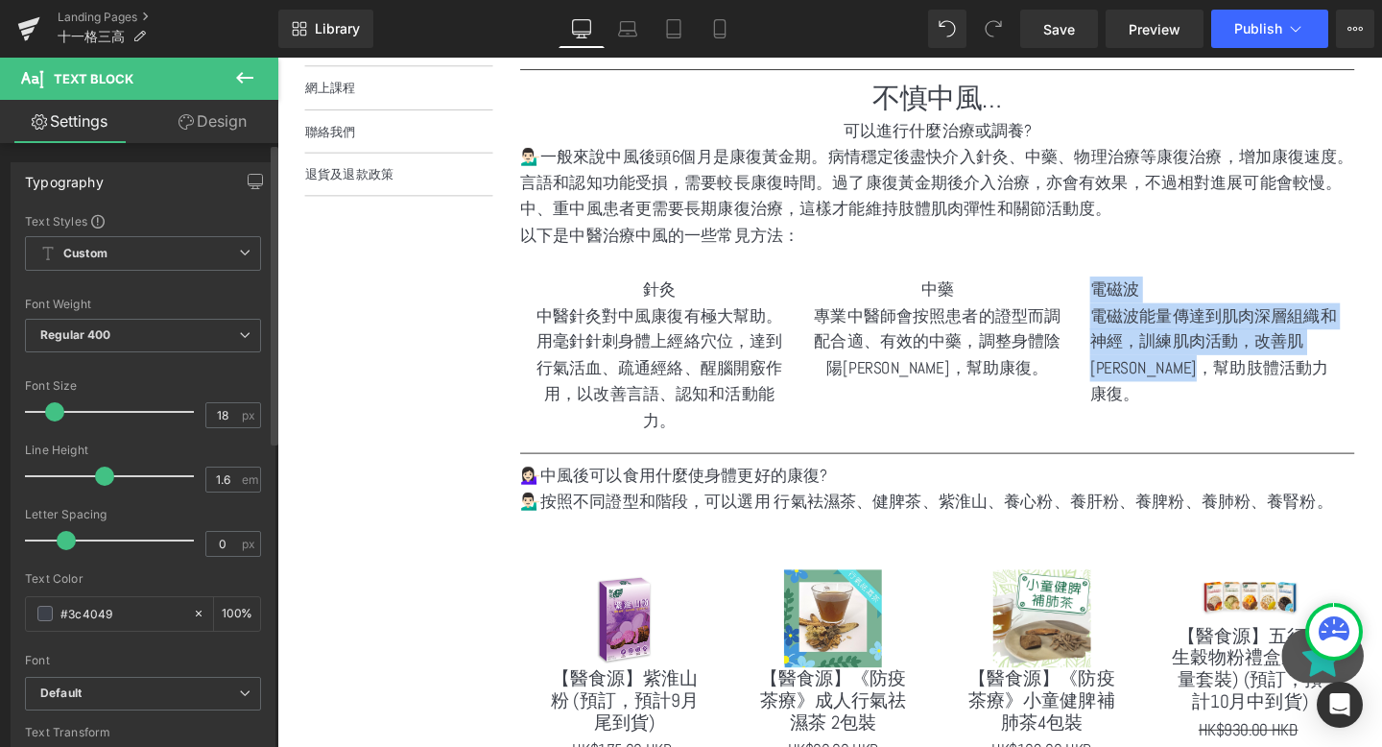
scroll to position [469, 0]
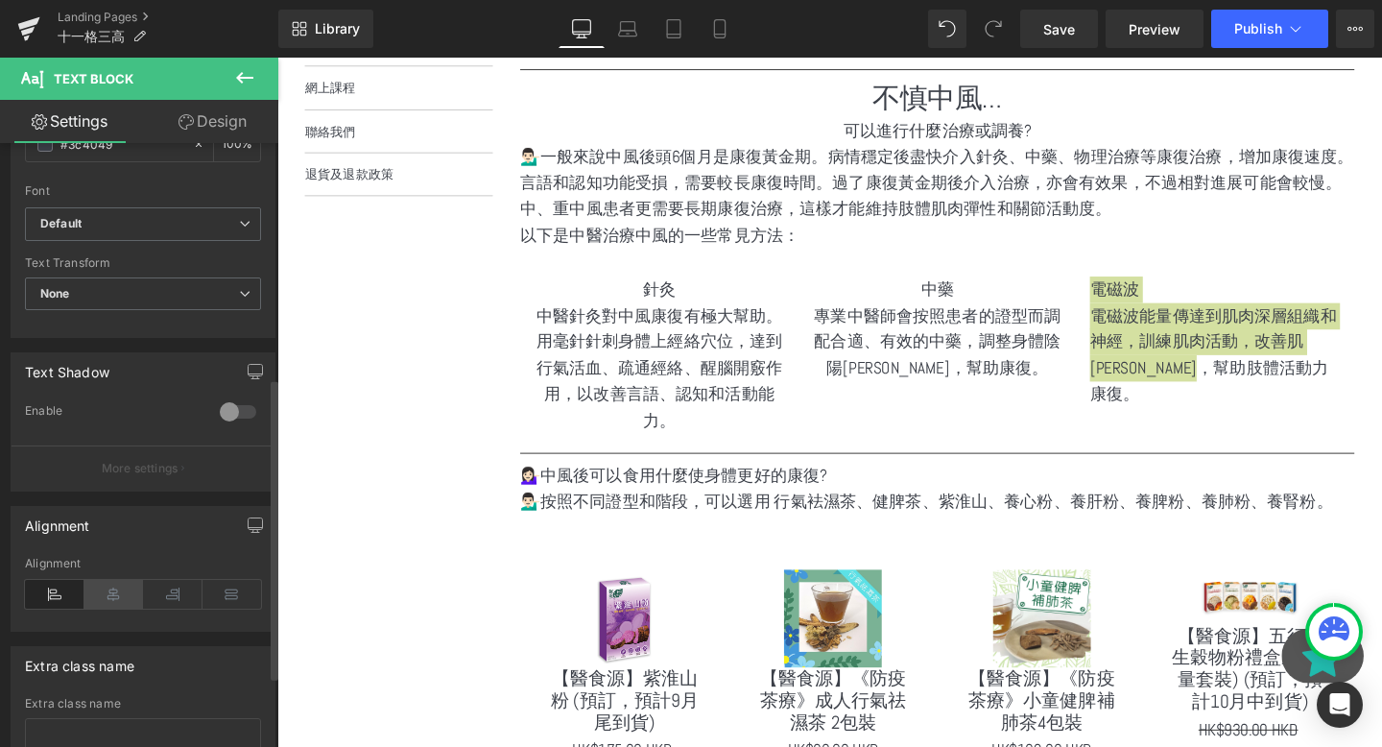
click at [91, 594] on icon at bounding box center [114, 594] width 60 height 29
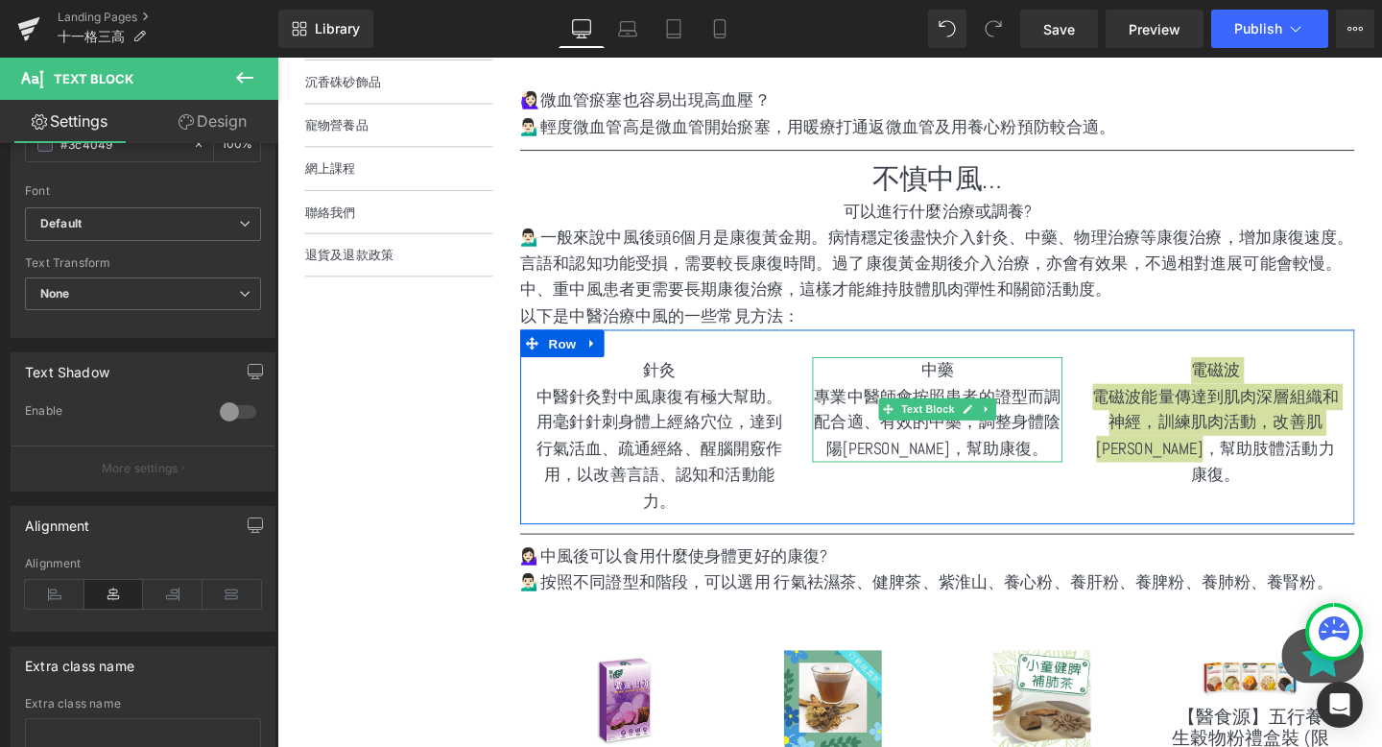
scroll to position [648, 0]
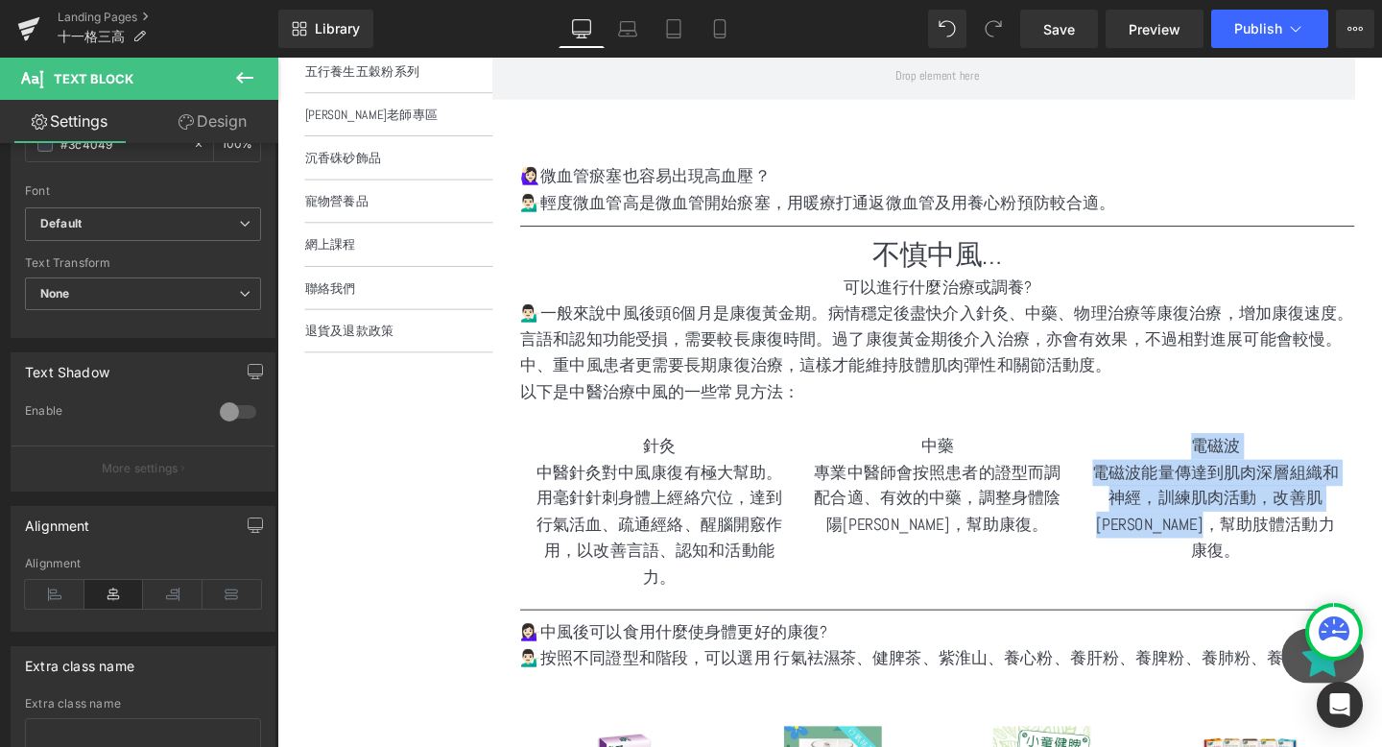
click at [954, 332] on p "💁🏻‍♂️一般來說中風後頭6個月是康復黃金期。病情穩定後盡快介入針灸、中藥、物理治療等康復治療，增加康復速度。言語和認知功能受損，需要較長康復時間。過了康復黃…" at bounding box center [971, 354] width 877 height 83
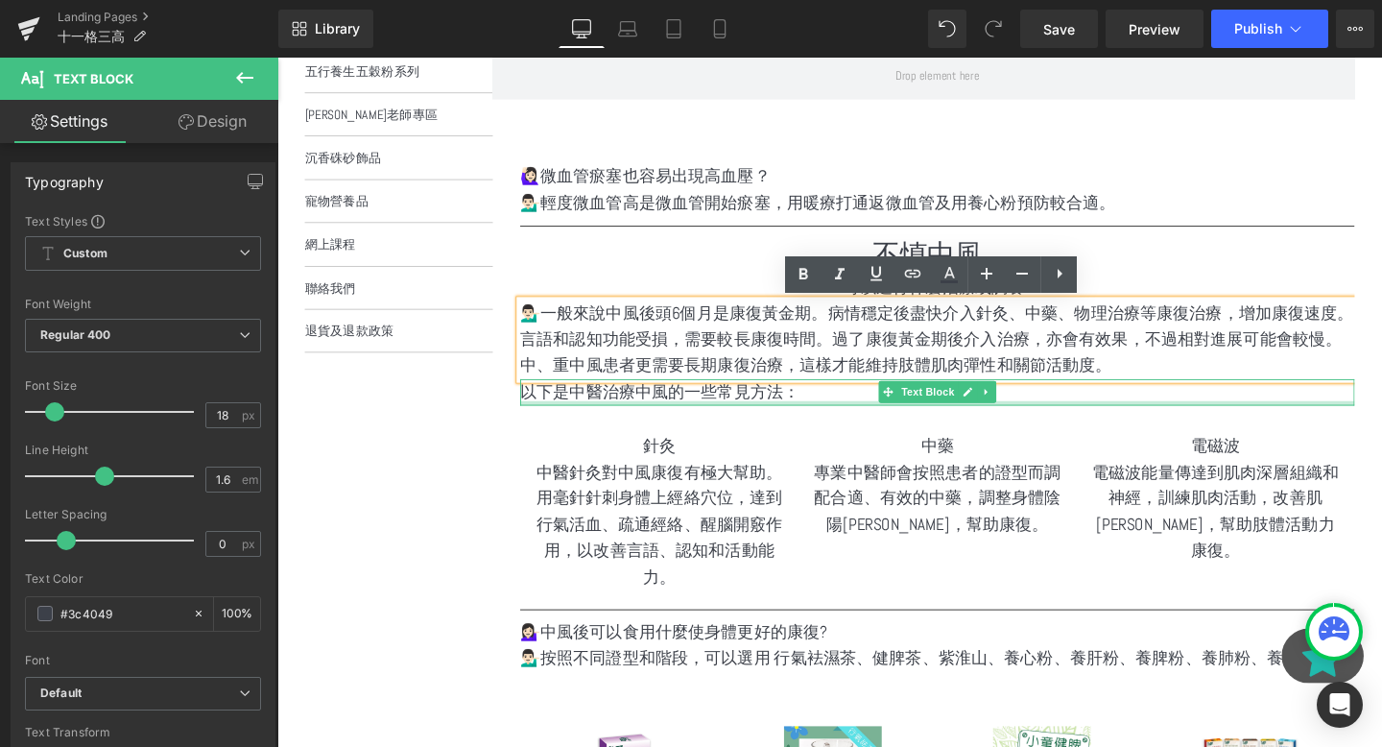
click at [815, 418] on div at bounding box center [971, 420] width 877 height 5
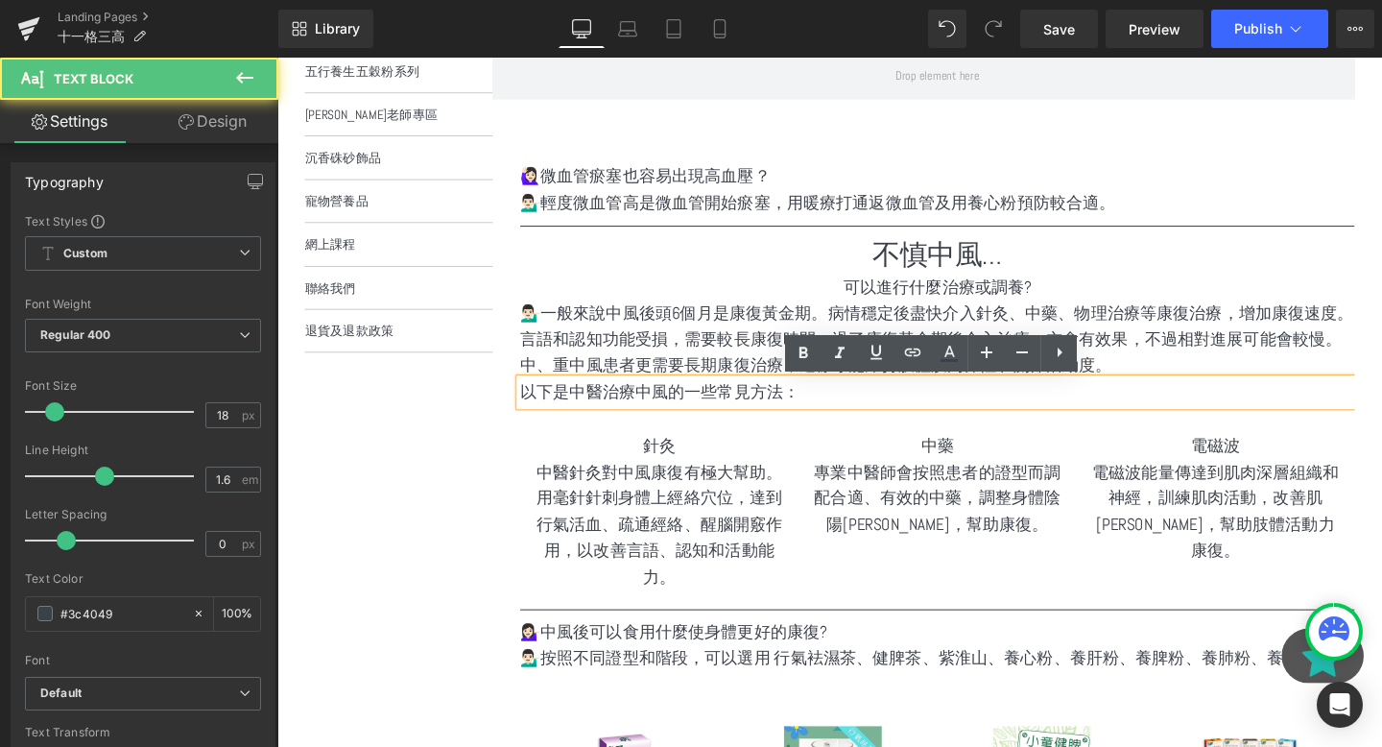
click at [786, 409] on p "以下是中醫治療中風的一些常見方法：" at bounding box center [971, 409] width 877 height 28
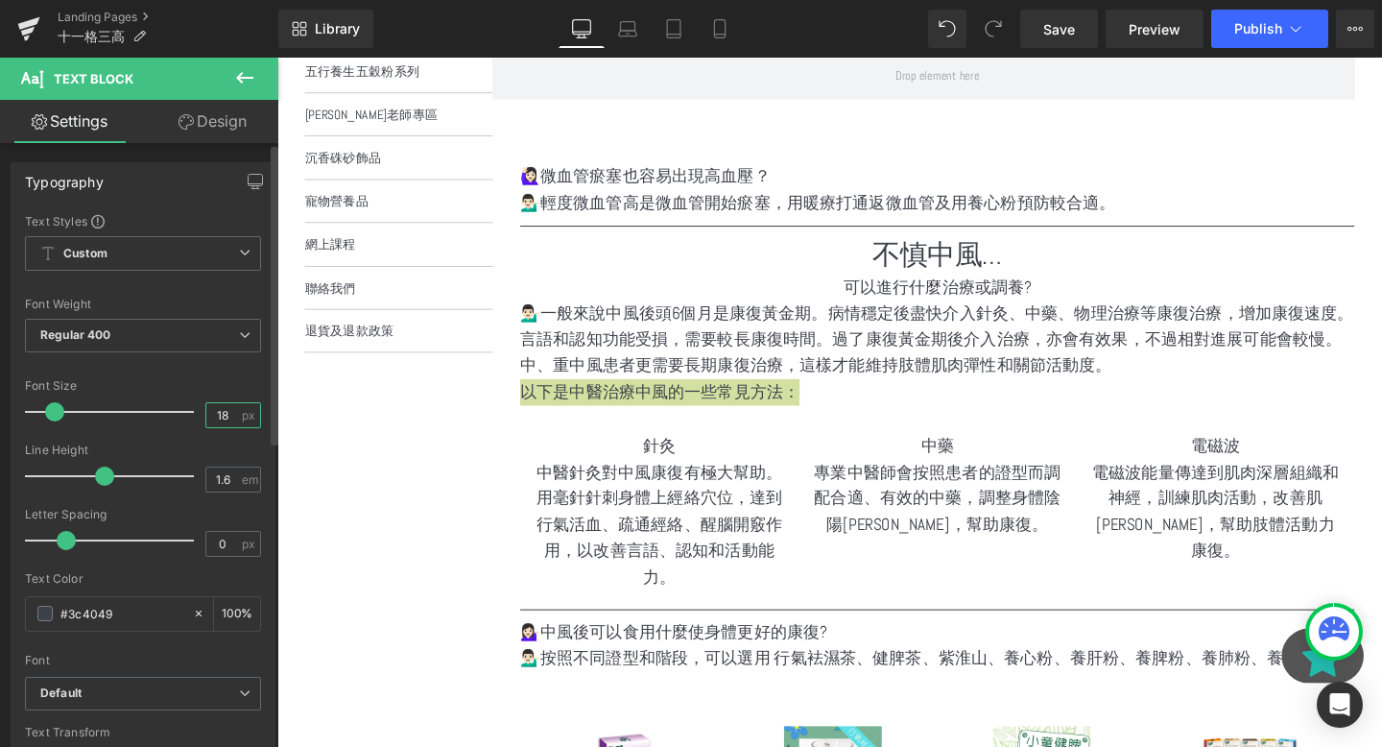
click at [228, 419] on input "18" at bounding box center [223, 415] width 34 height 24
type input "1"
type input "24"
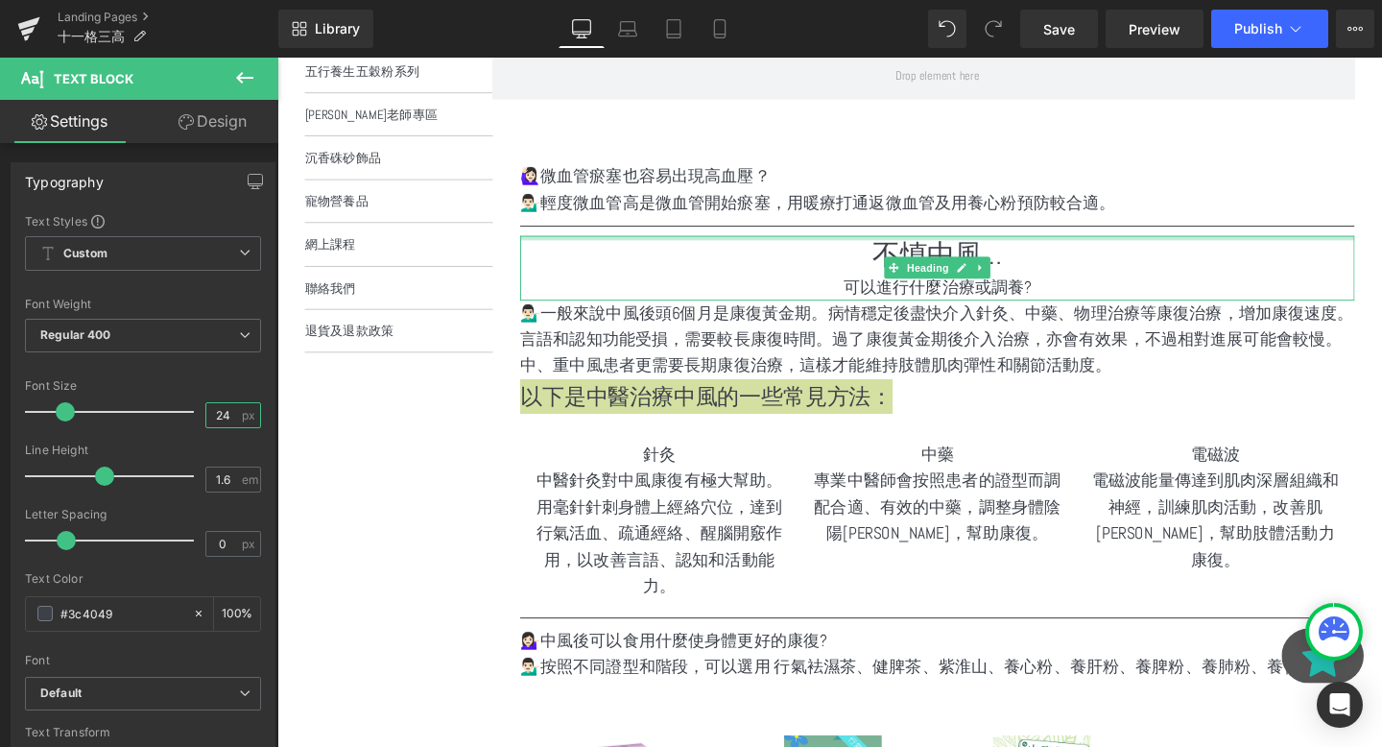
scroll to position [631, 0]
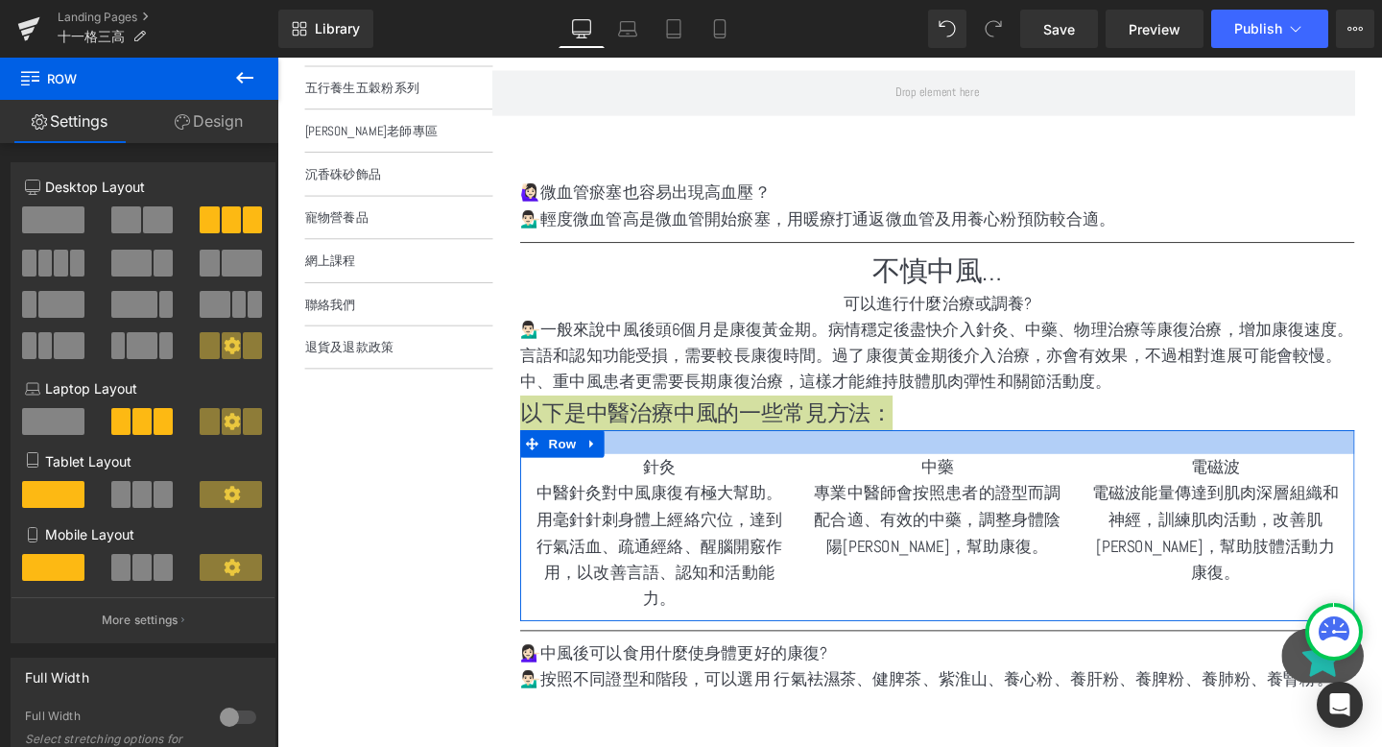
click at [851, 470] on div at bounding box center [971, 461] width 877 height 25
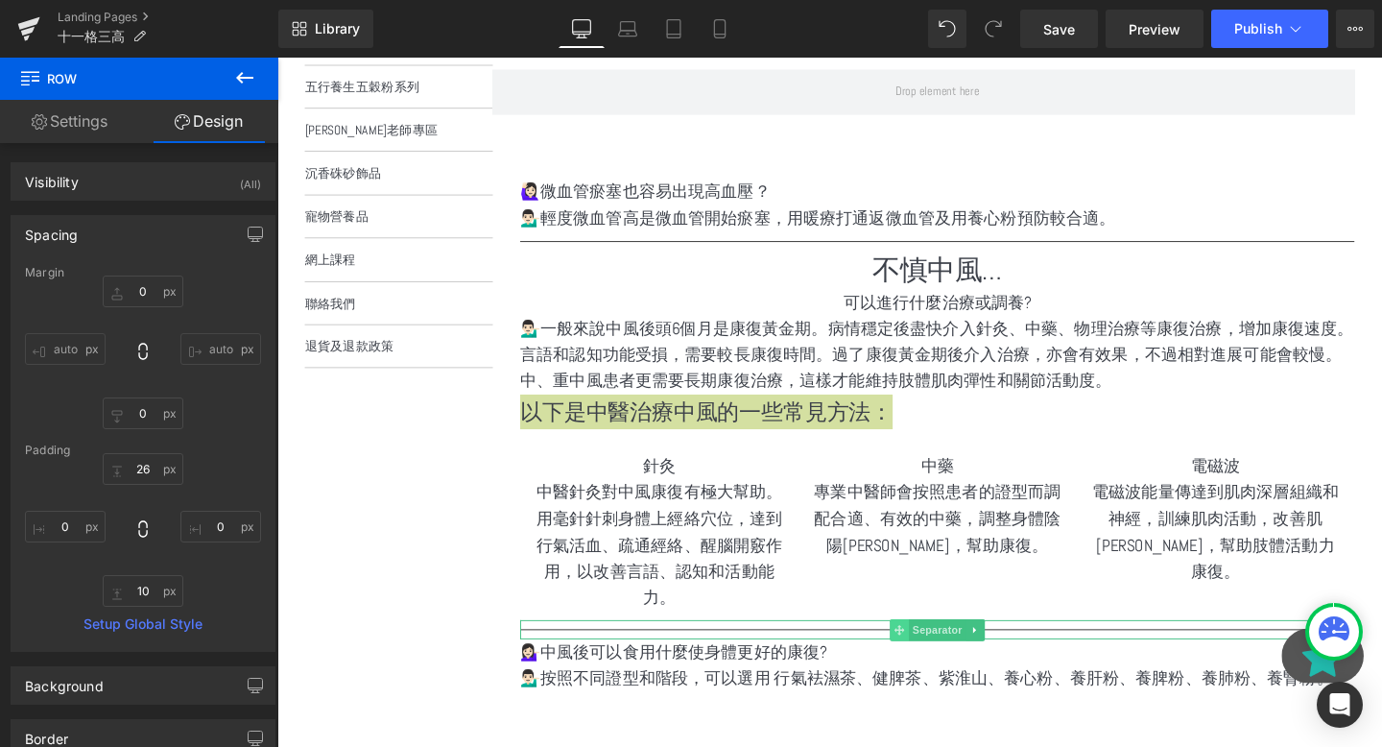
scroll to position [466, 0]
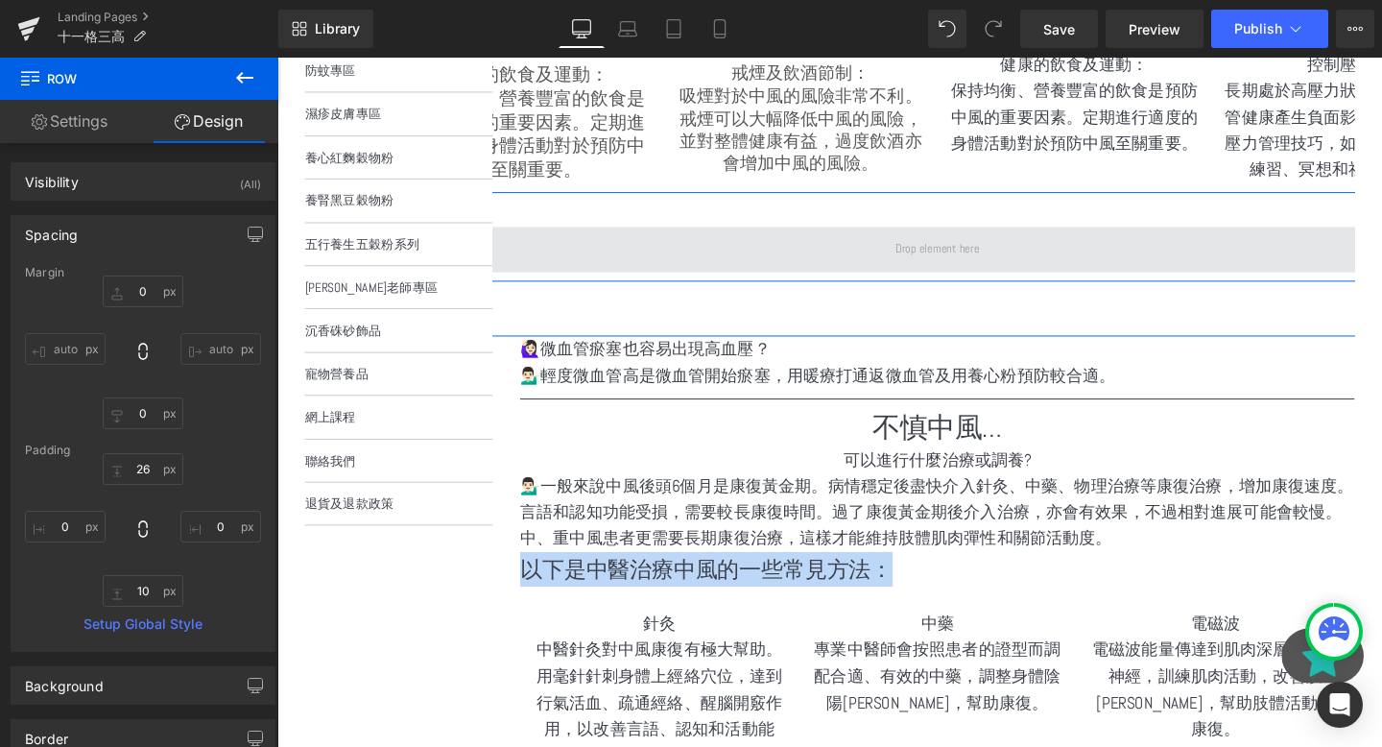
click at [1024, 255] on span at bounding box center [971, 259] width 1123 height 48
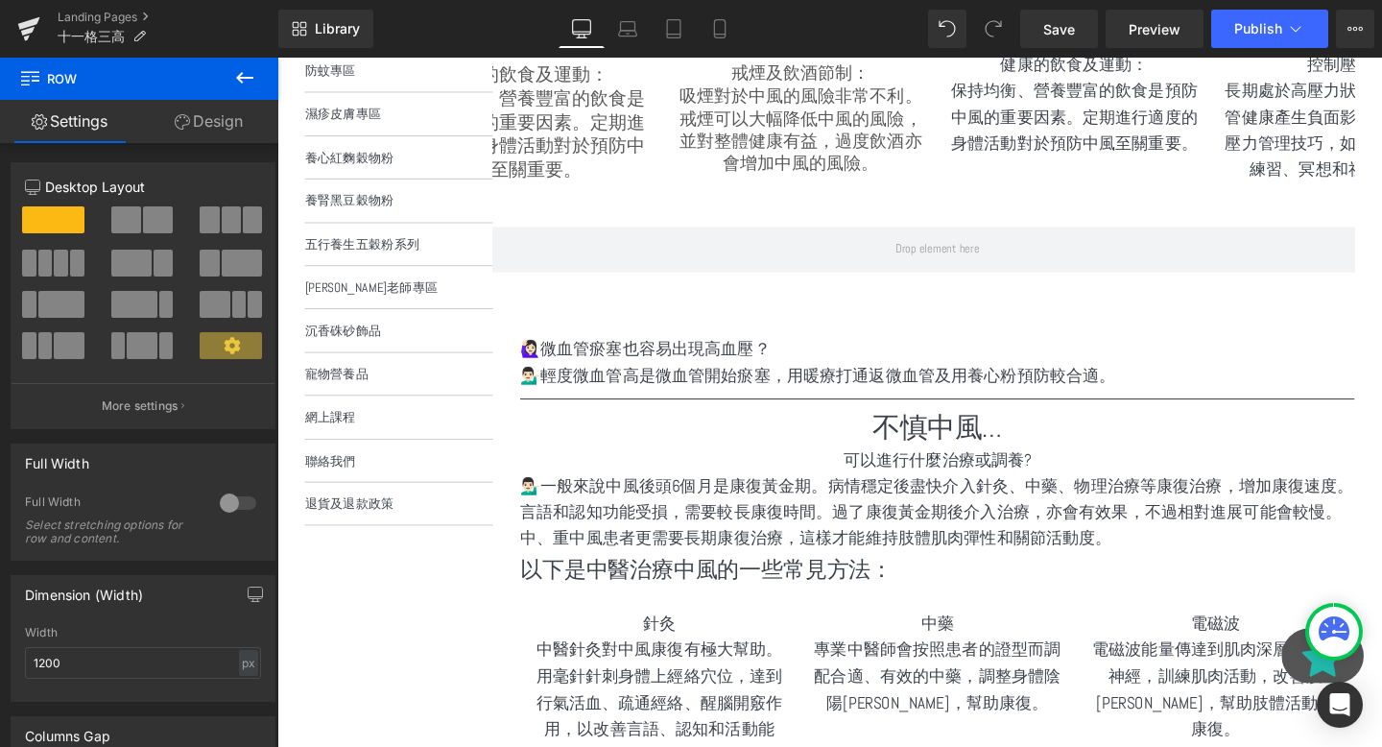
click at [244, 74] on icon at bounding box center [244, 77] width 23 height 23
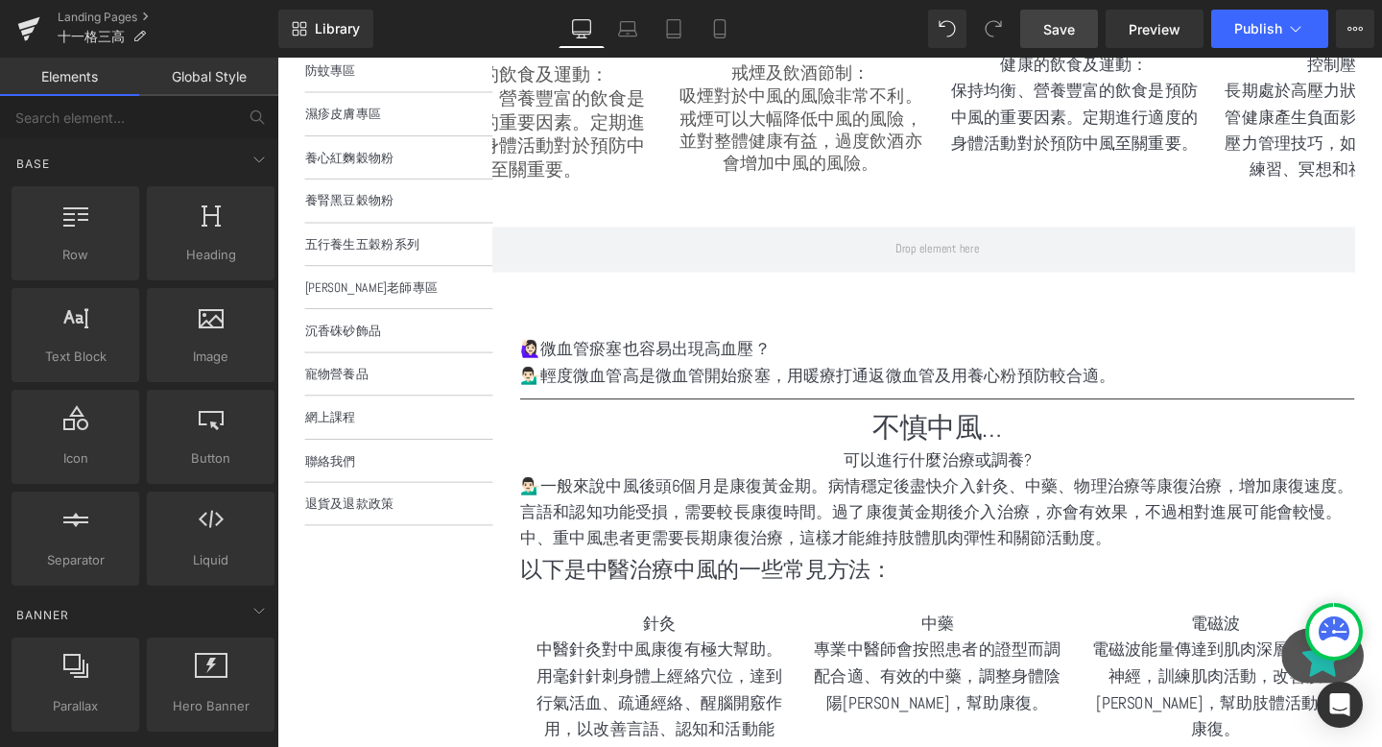
click at [1067, 26] on span "Save" at bounding box center [1059, 29] width 32 height 20
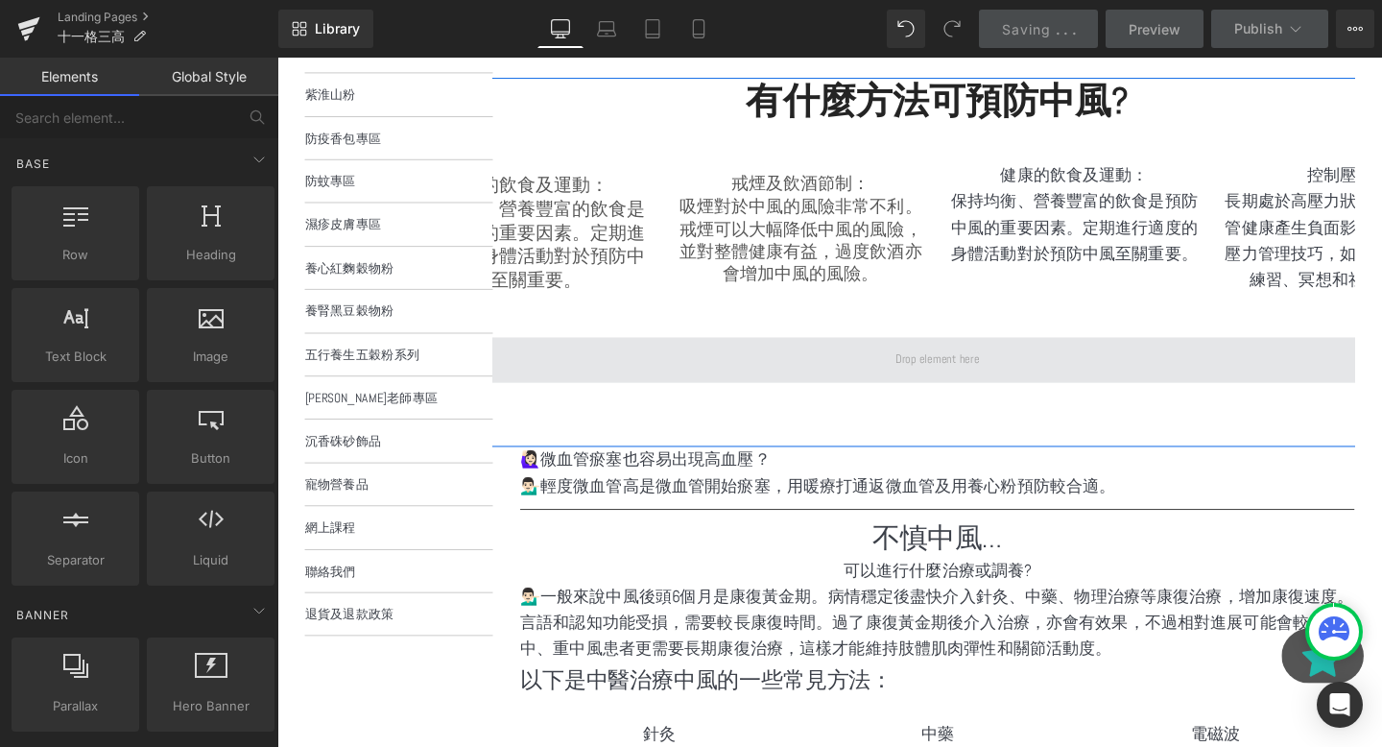
scroll to position [325, 0]
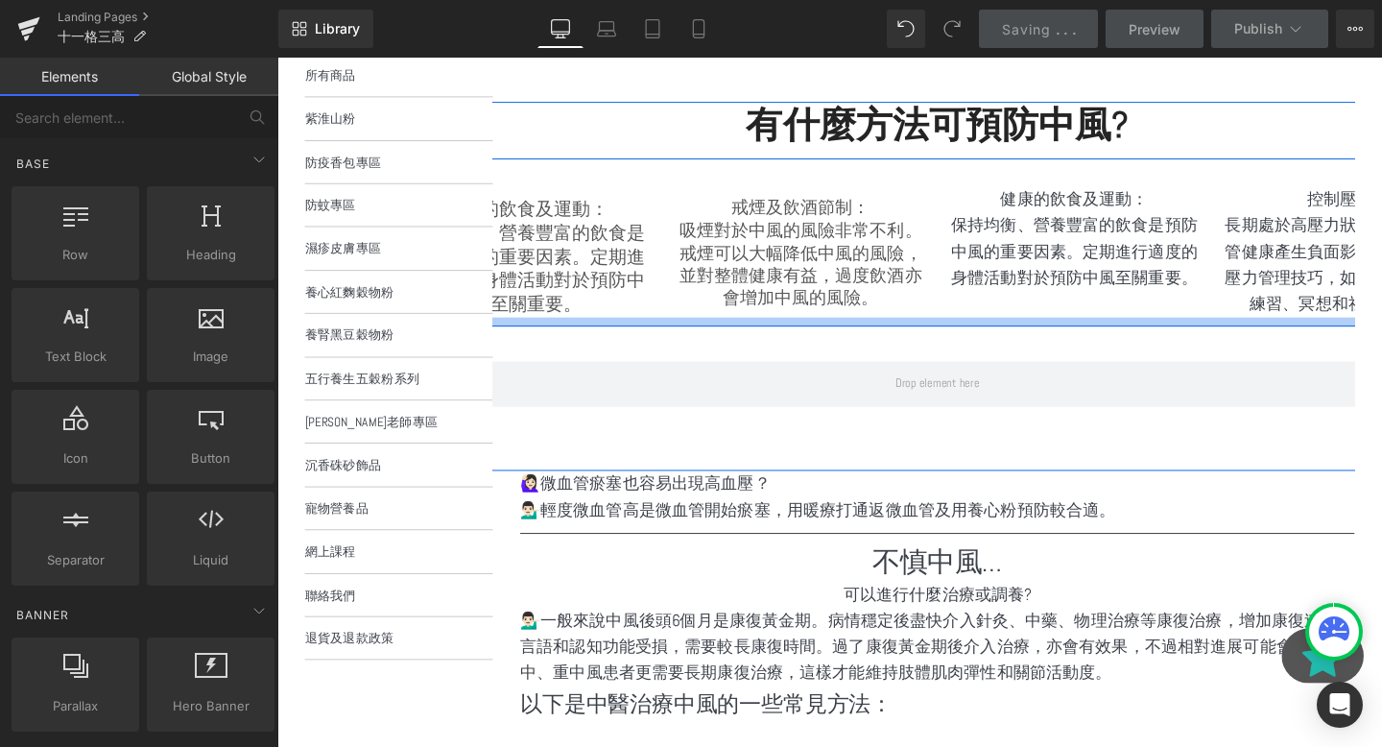
click at [926, 340] on div at bounding box center [971, 335] width 1152 height 10
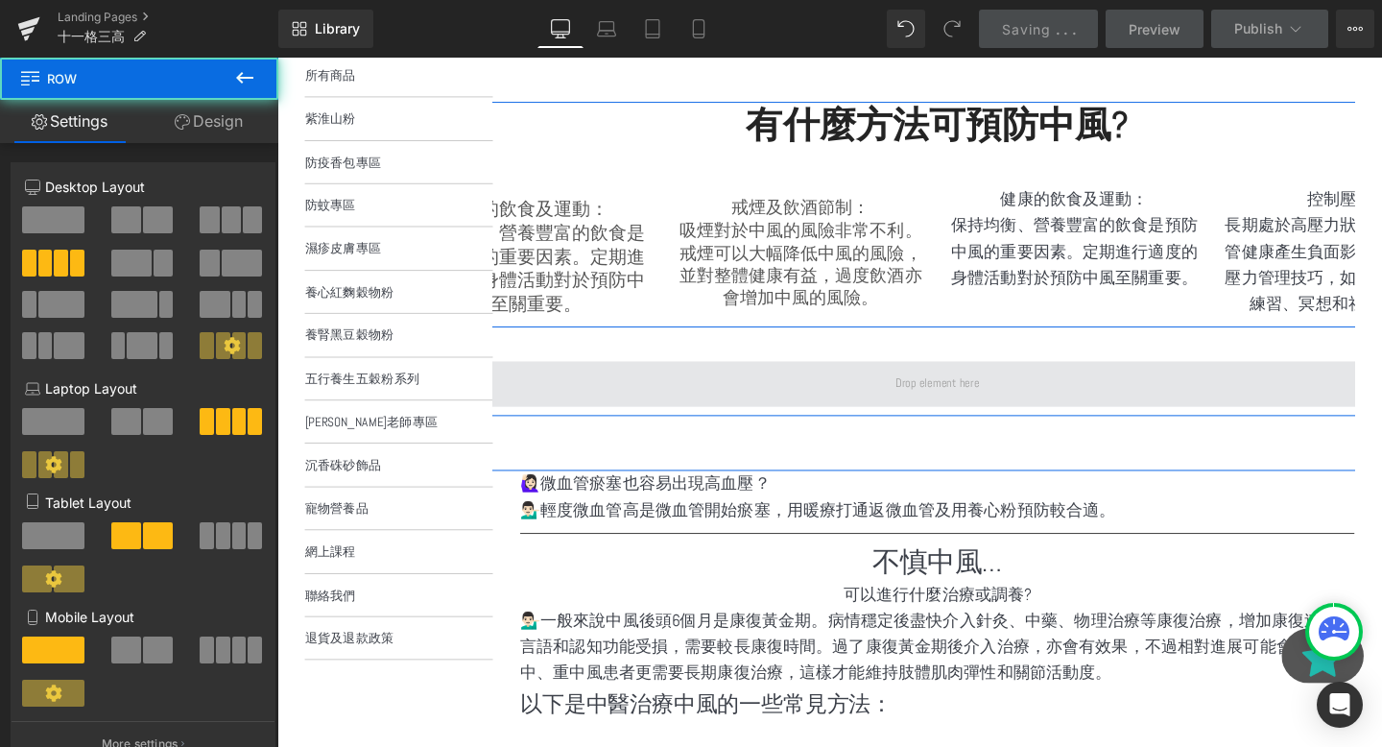
click at [922, 403] on span at bounding box center [971, 401] width 102 height 30
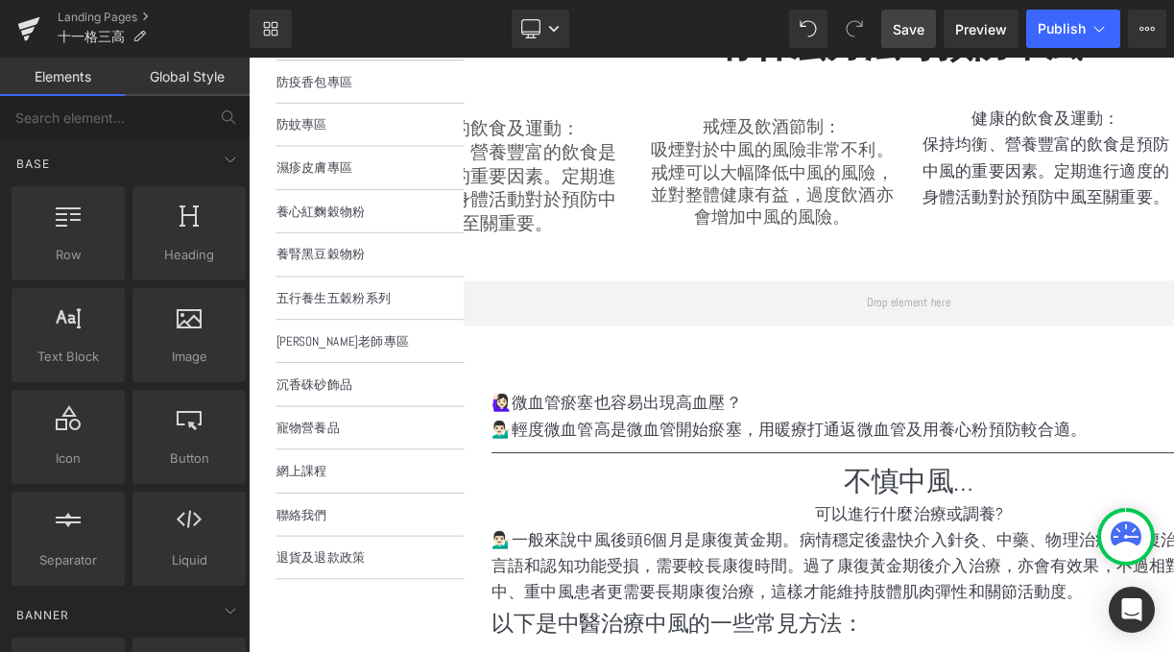
scroll to position [336, 0]
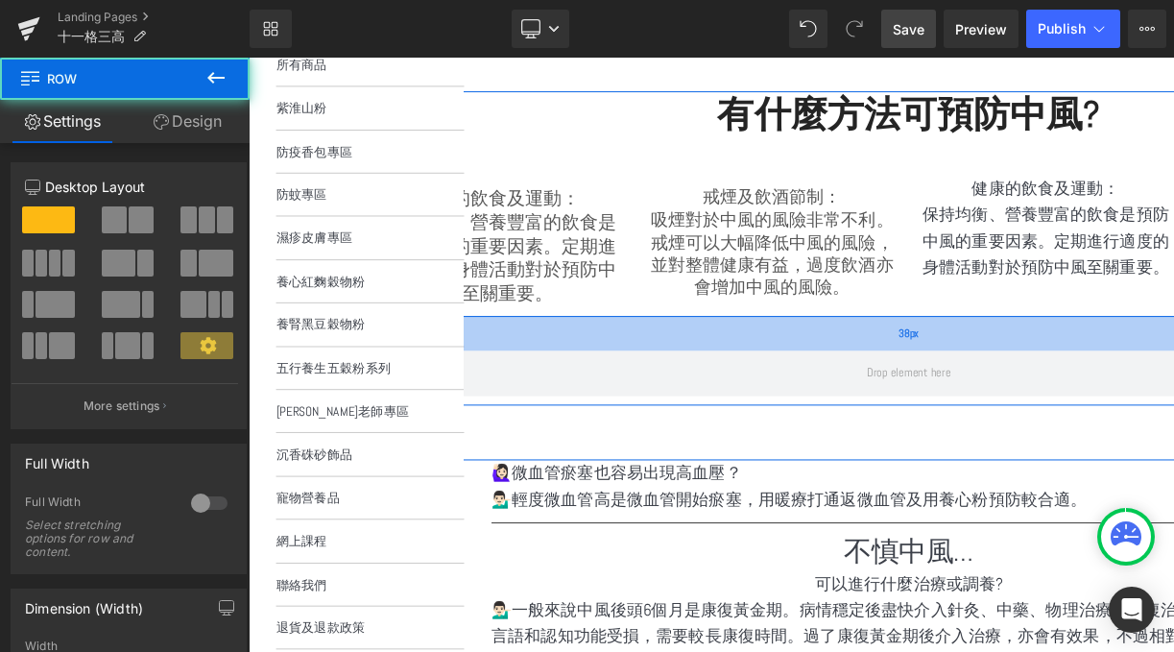
drag, startPoint x: 733, startPoint y: 409, endPoint x: 730, endPoint y: 351, distance: 57.7
click at [730, 351] on div "Row 38px" at bounding box center [943, 376] width 1152 height 94
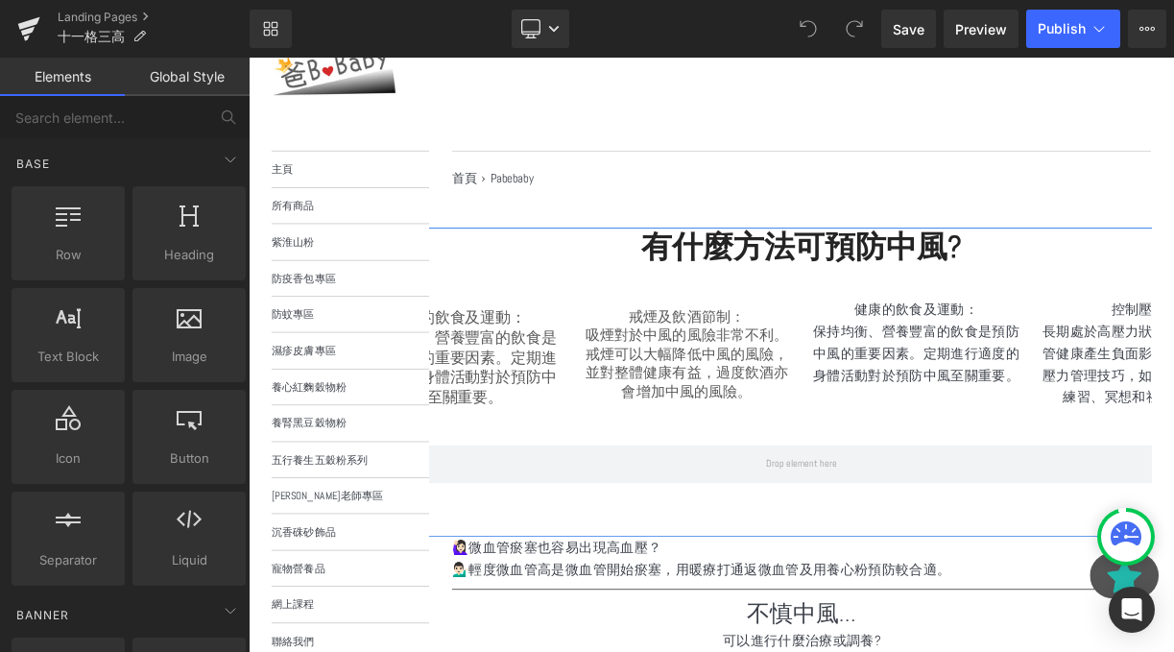
scroll to position [440, 0]
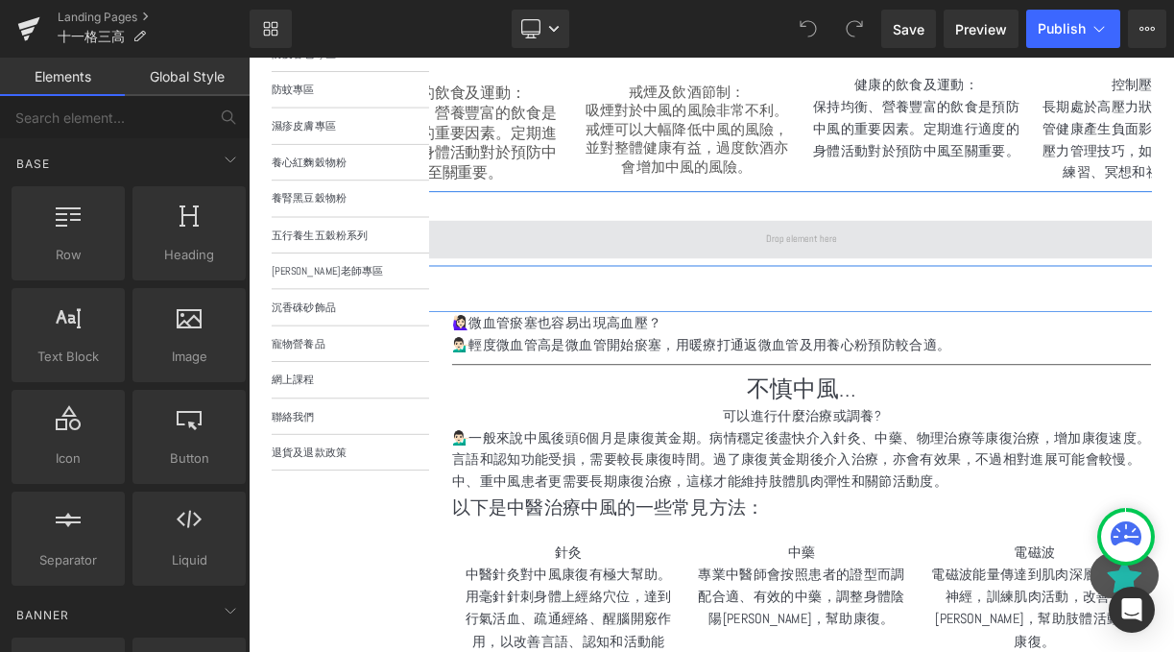
click at [931, 302] on span at bounding box center [942, 286] width 1123 height 48
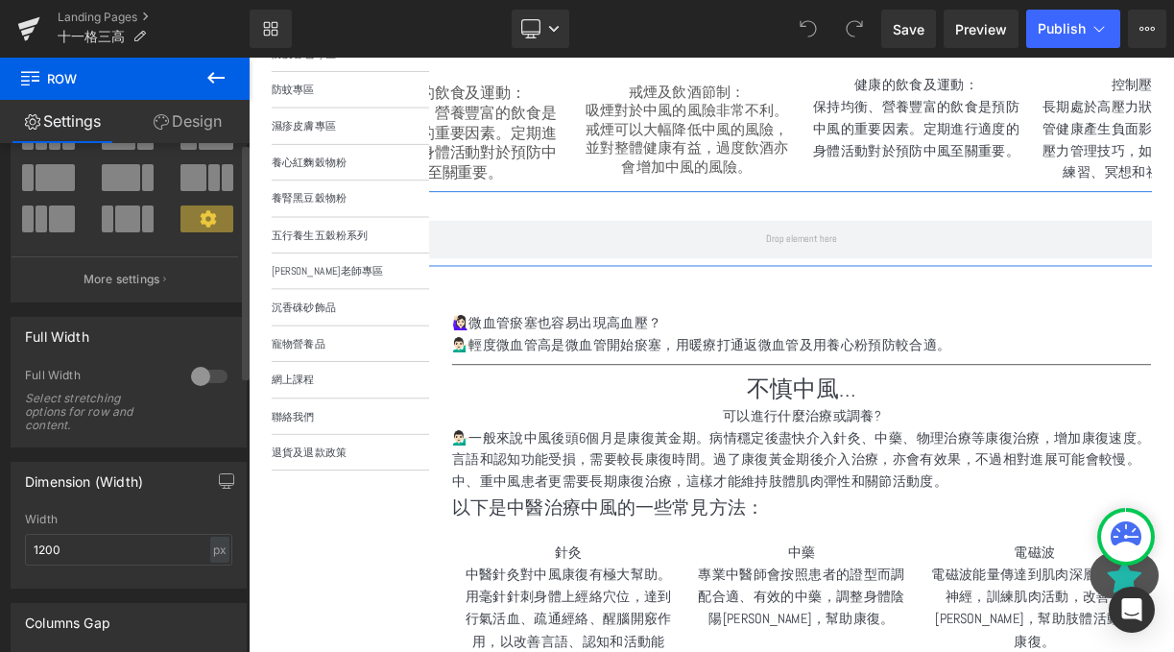
scroll to position [0, 0]
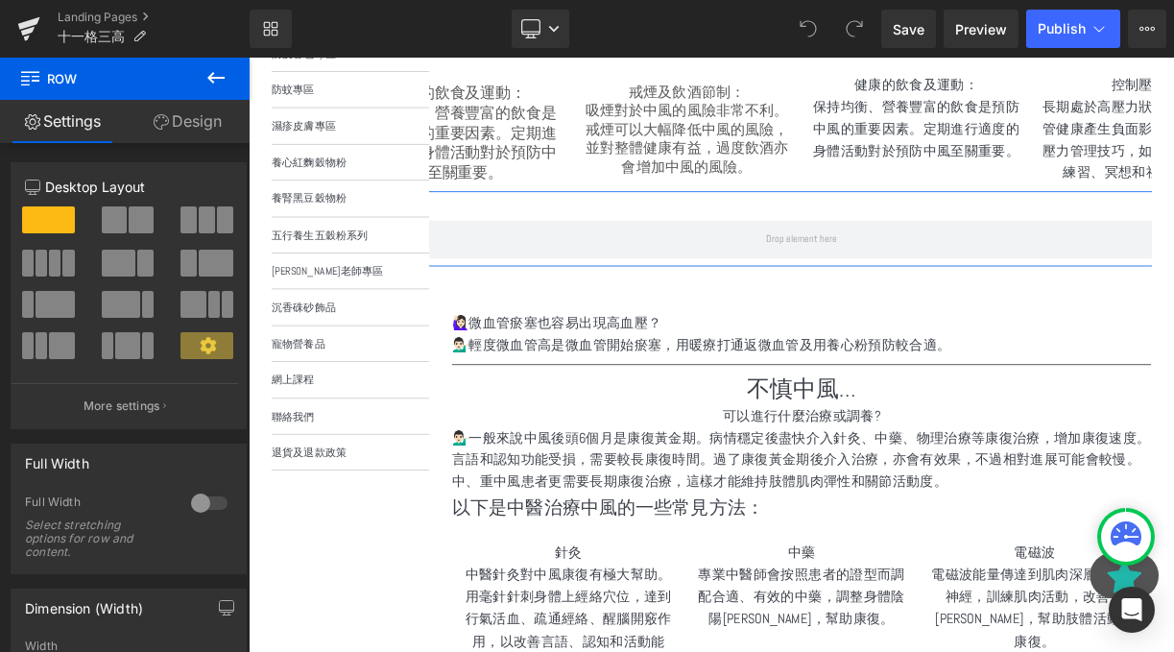
click at [196, 124] on link "Design" at bounding box center [187, 121] width 125 height 43
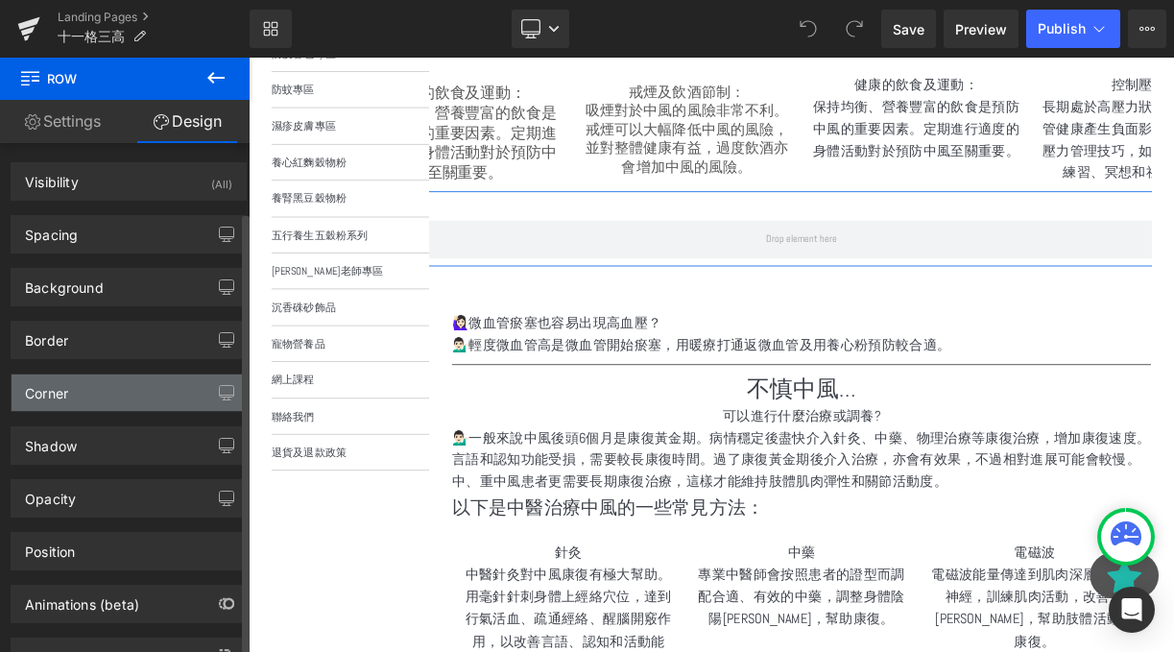
scroll to position [79, 0]
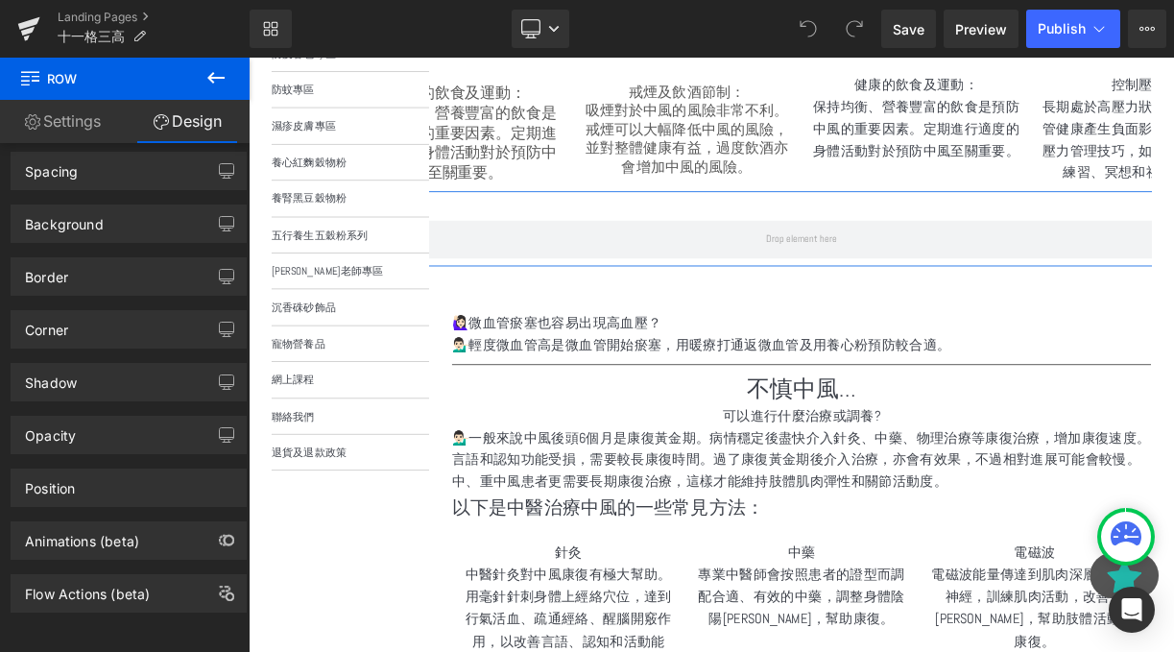
click at [217, 88] on icon at bounding box center [215, 77] width 23 height 23
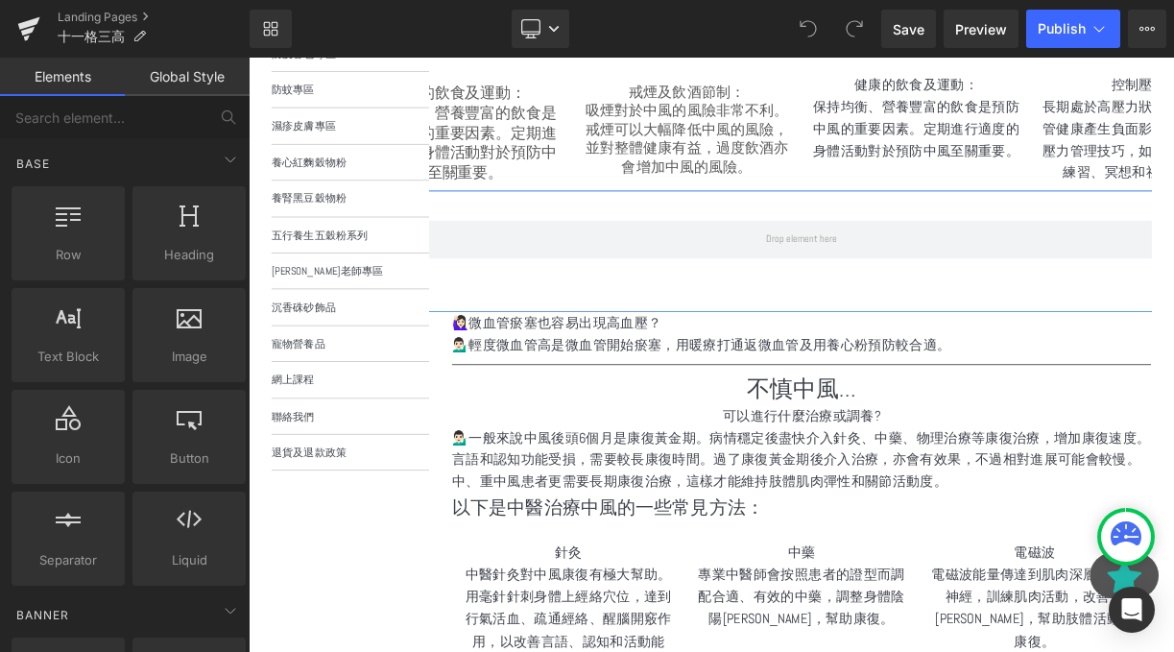
scroll to position [315, 0]
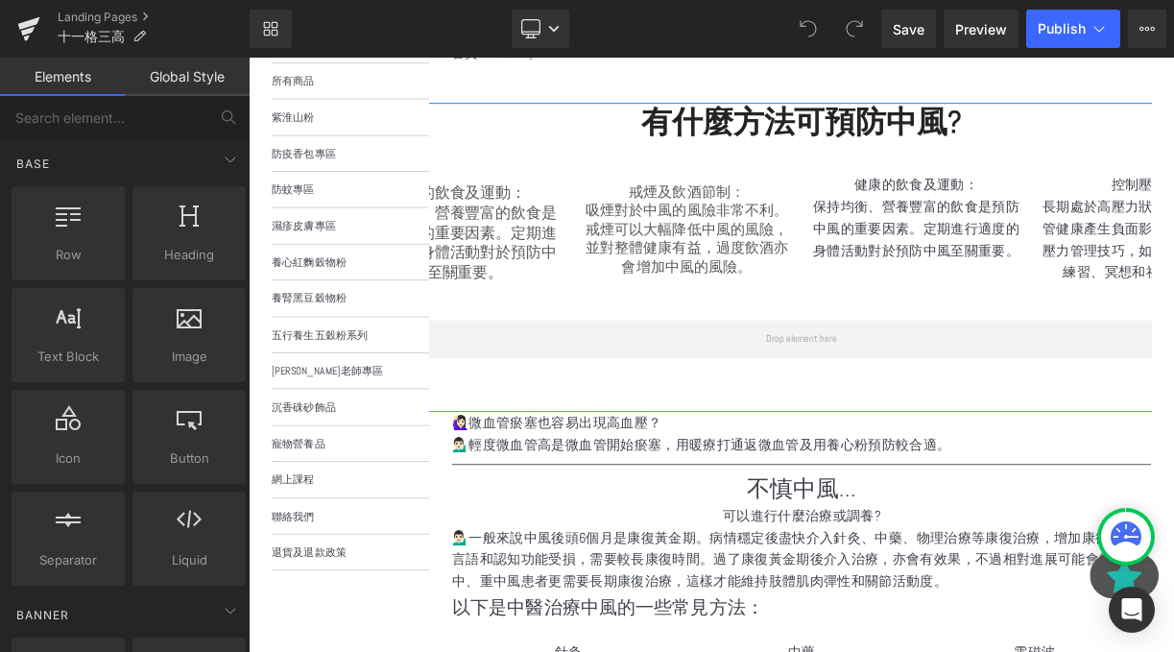
click at [868, 387] on div "Row" at bounding box center [943, 397] width 1152 height 94
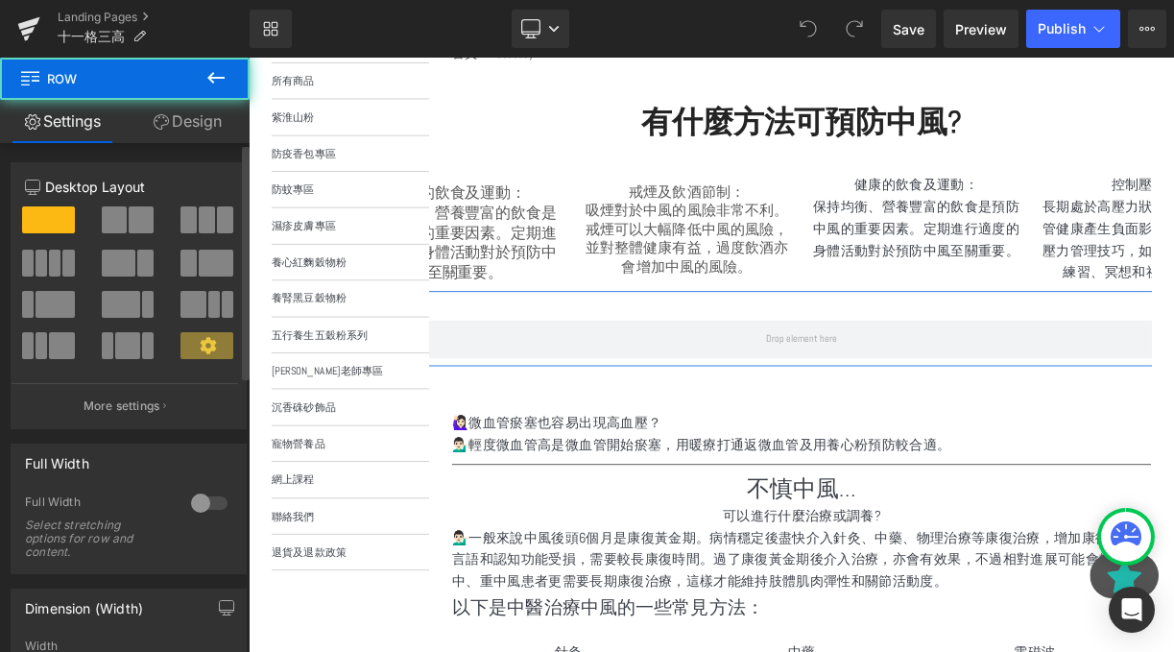
click at [182, 230] on span at bounding box center [188, 219] width 16 height 27
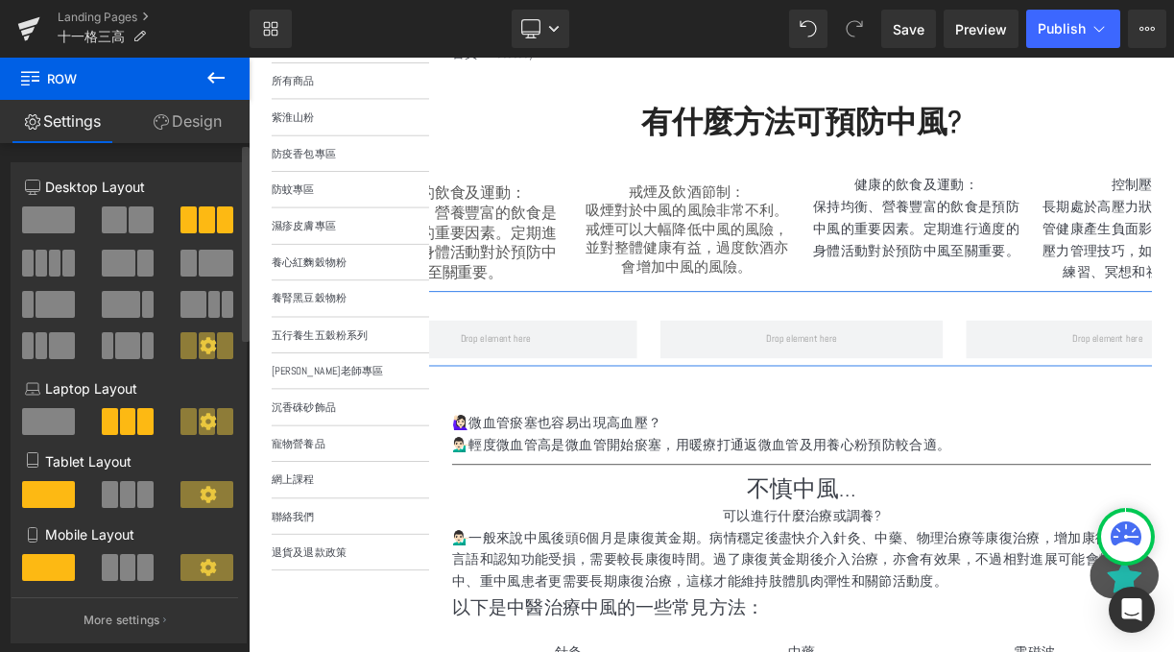
click at [53, 272] on span at bounding box center [55, 263] width 12 height 27
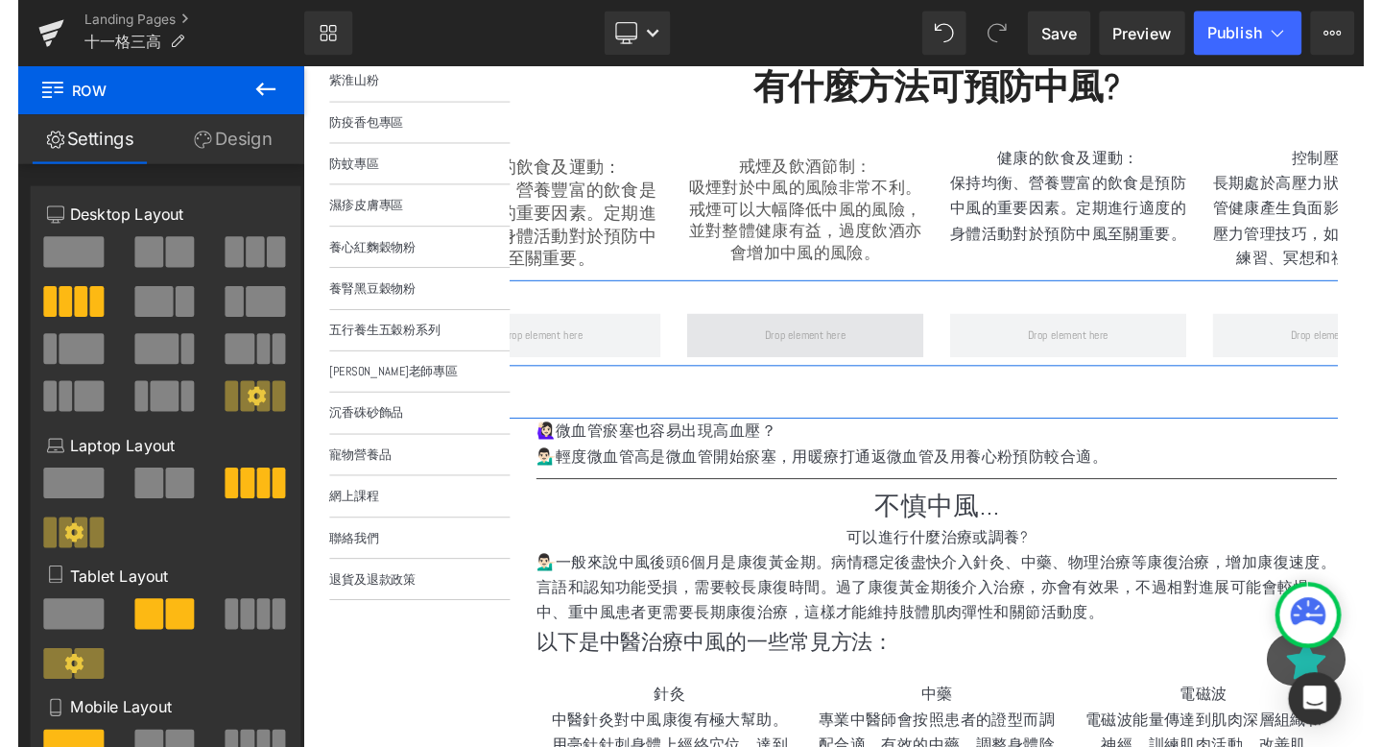
scroll to position [393, 0]
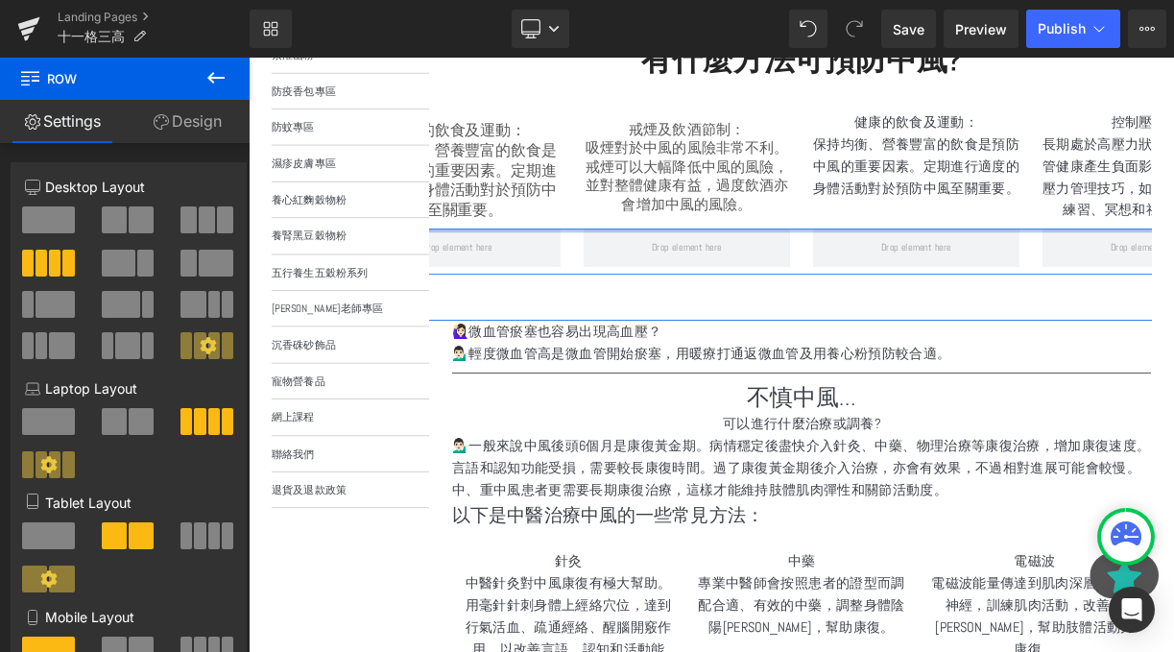
drag, startPoint x: 772, startPoint y: 276, endPoint x: 912, endPoint y: 226, distance: 149.1
click at [912, 226] on div "有什麼方法可預防中風? Heading Row 健康的飲食及運動： 保持均衡、營養豐富的飲食是預防中風的重要因素。定期進行適度的身體活動對於預防中風至關重要。…" at bounding box center [942, 183] width 1161 height 294
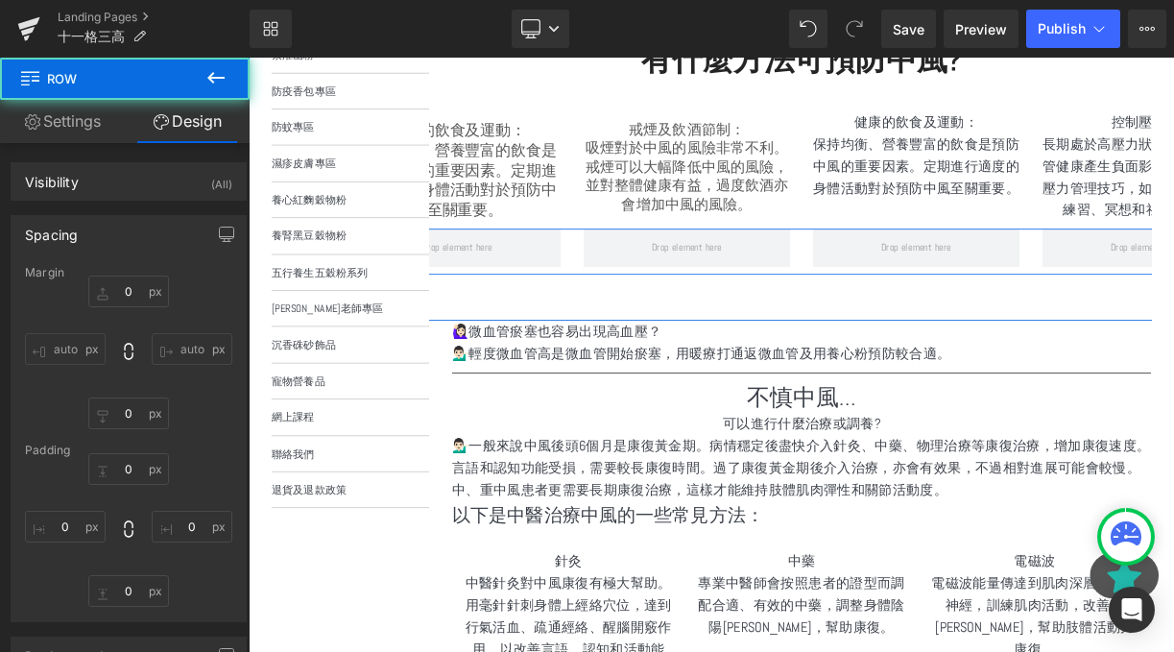
type input "0"
type input "10"
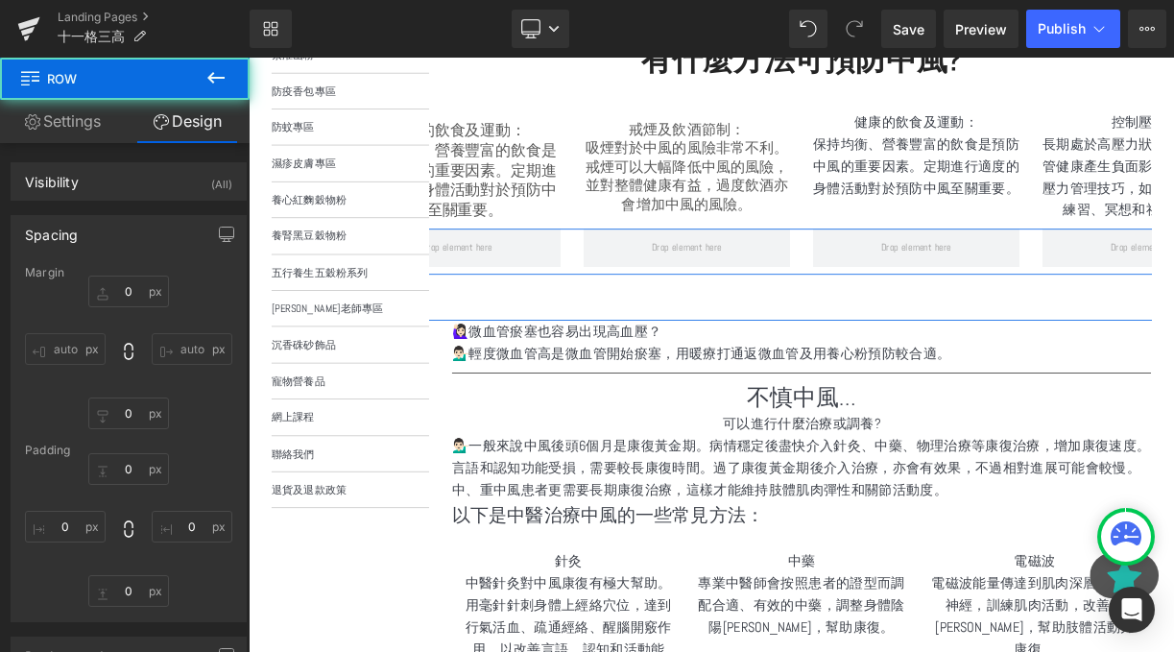
type input "0"
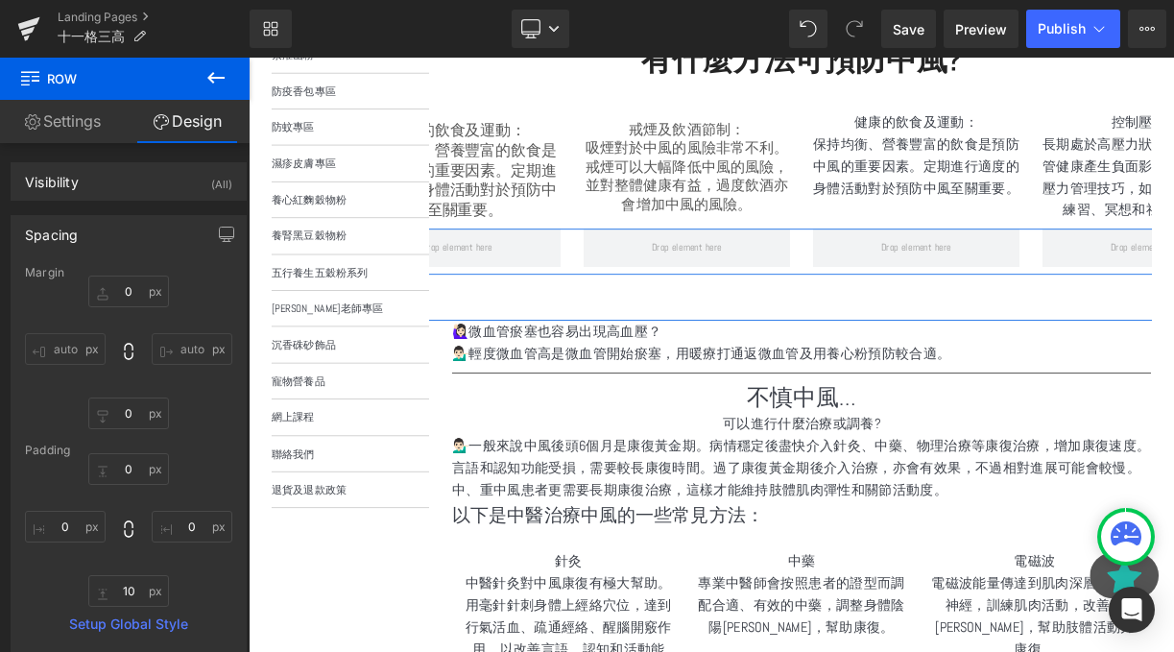
click at [883, 358] on div "有什麼方法可預防中風? Heading Row 健康的飲食及運動： 保持均衡、營養豐富的飲食是預防中風的重要因素。定期進行適度的身體活動對於預防中風至關重要。…" at bounding box center [942, 211] width 1161 height 351
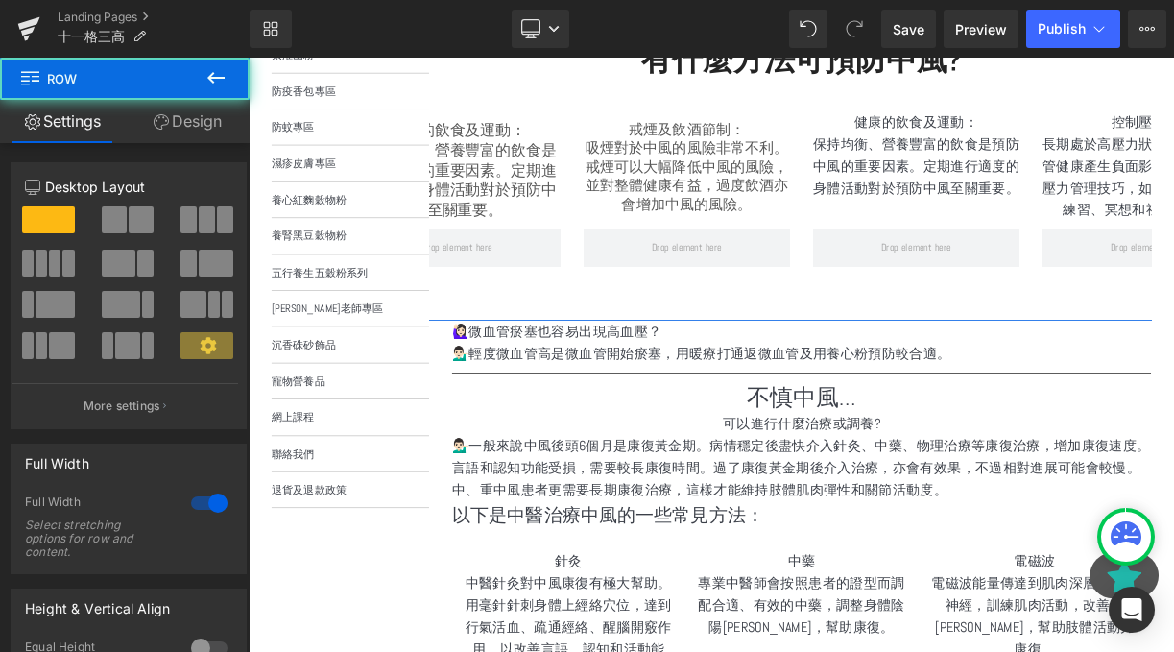
click at [765, 251] on p "吸煙對於中風的風險非常不利。戒煙可以大幅降低中風的風險，並對整體健康有益，過度飲酒亦會增加中風的風險。" at bounding box center [798, 207] width 259 height 95
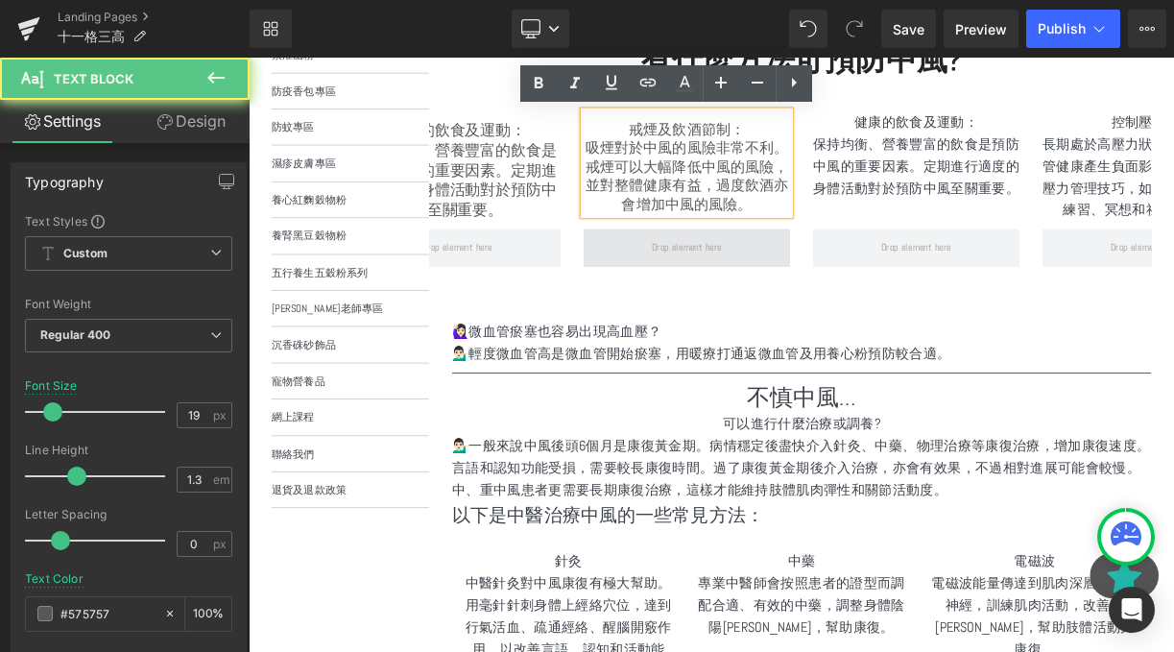
click at [767, 316] on span at bounding box center [798, 297] width 259 height 48
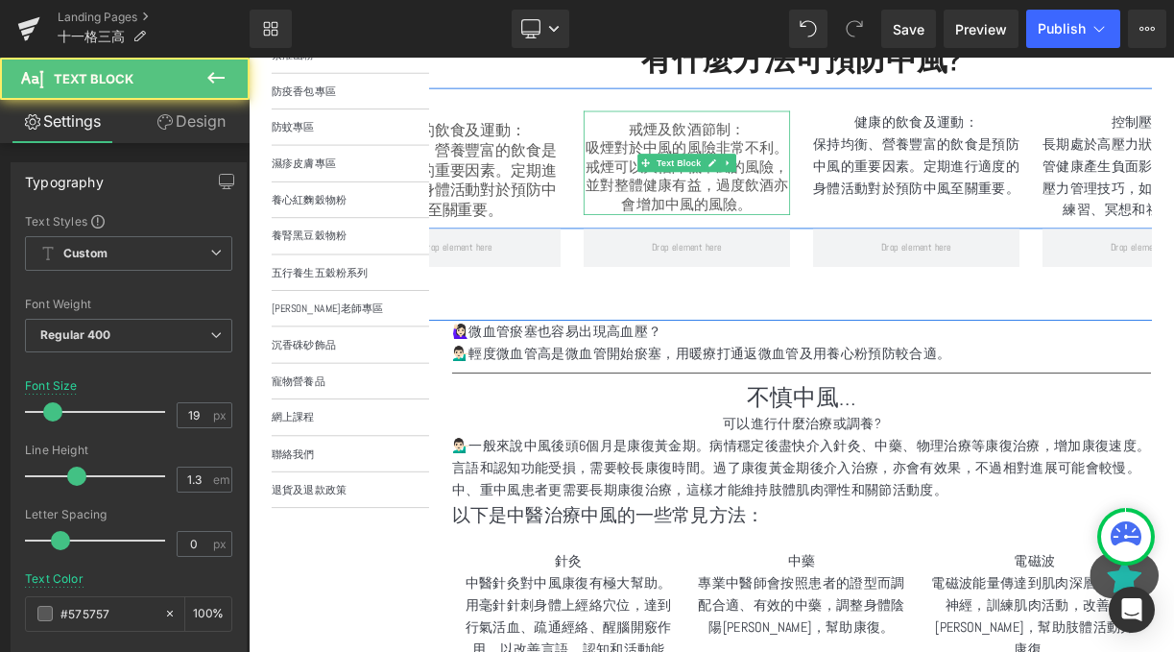
click at [743, 228] on p "吸煙對於中風的風險非常不利。戒煙可以大幅降低中風的風險，並對整體健康有益，過度飲酒亦會增加中風的風險。" at bounding box center [798, 207] width 259 height 95
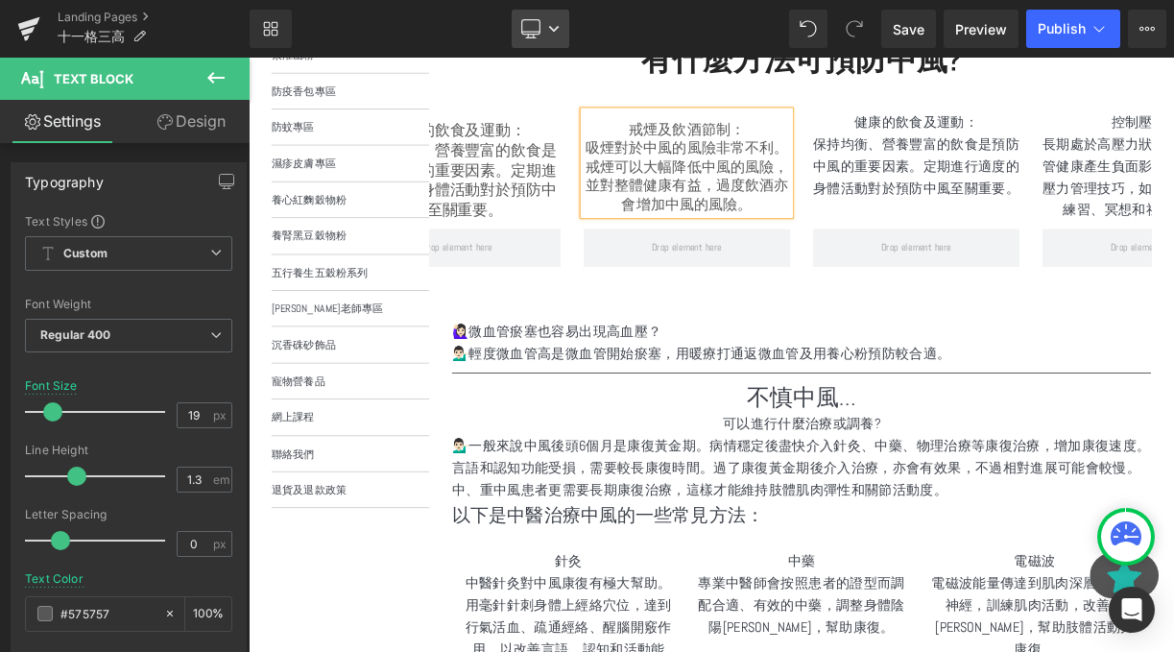
click at [561, 25] on link "Desktop" at bounding box center [541, 29] width 58 height 38
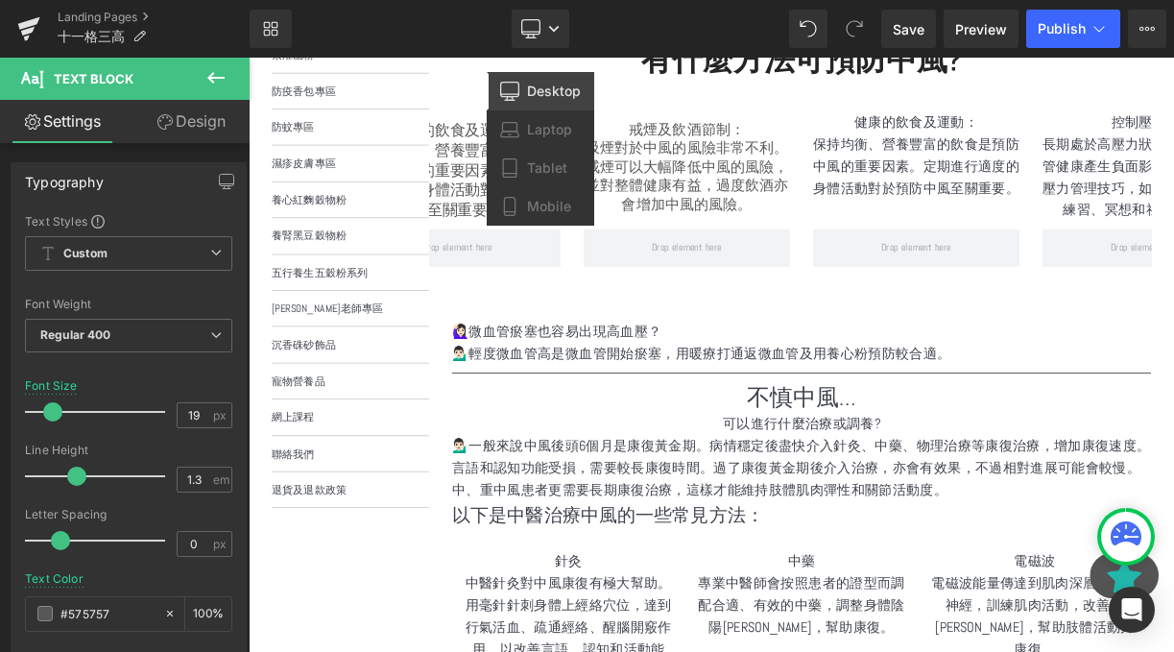
click at [541, 99] on span "Desktop" at bounding box center [554, 91] width 54 height 17
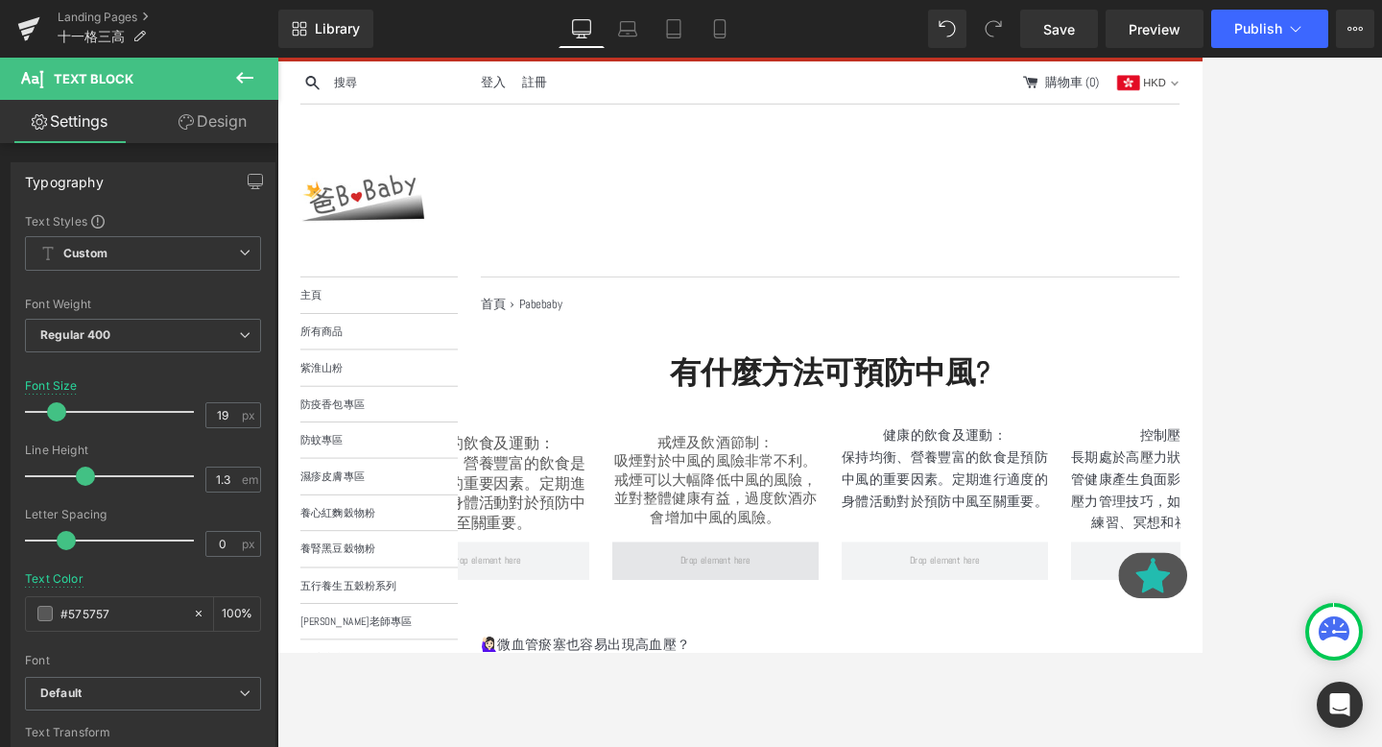
scroll to position [55, 0]
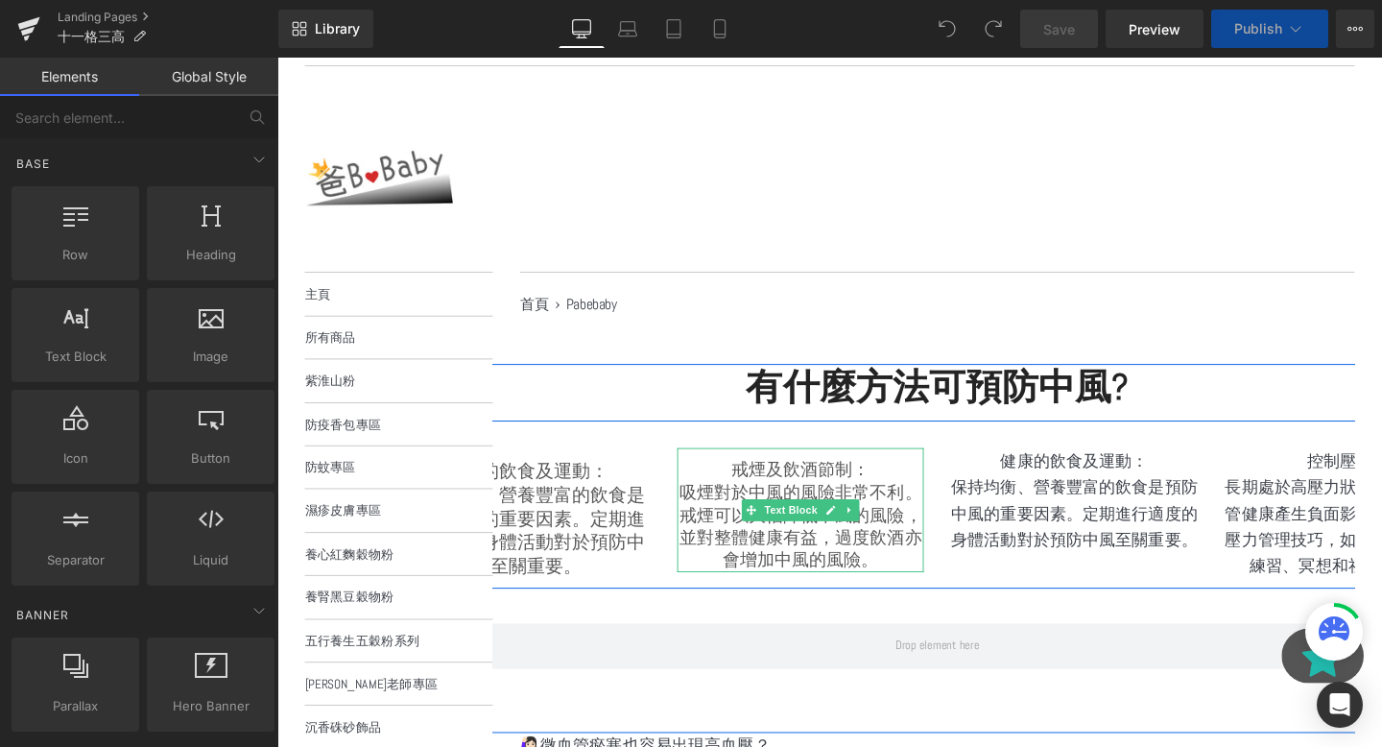
scroll to position [88, 0]
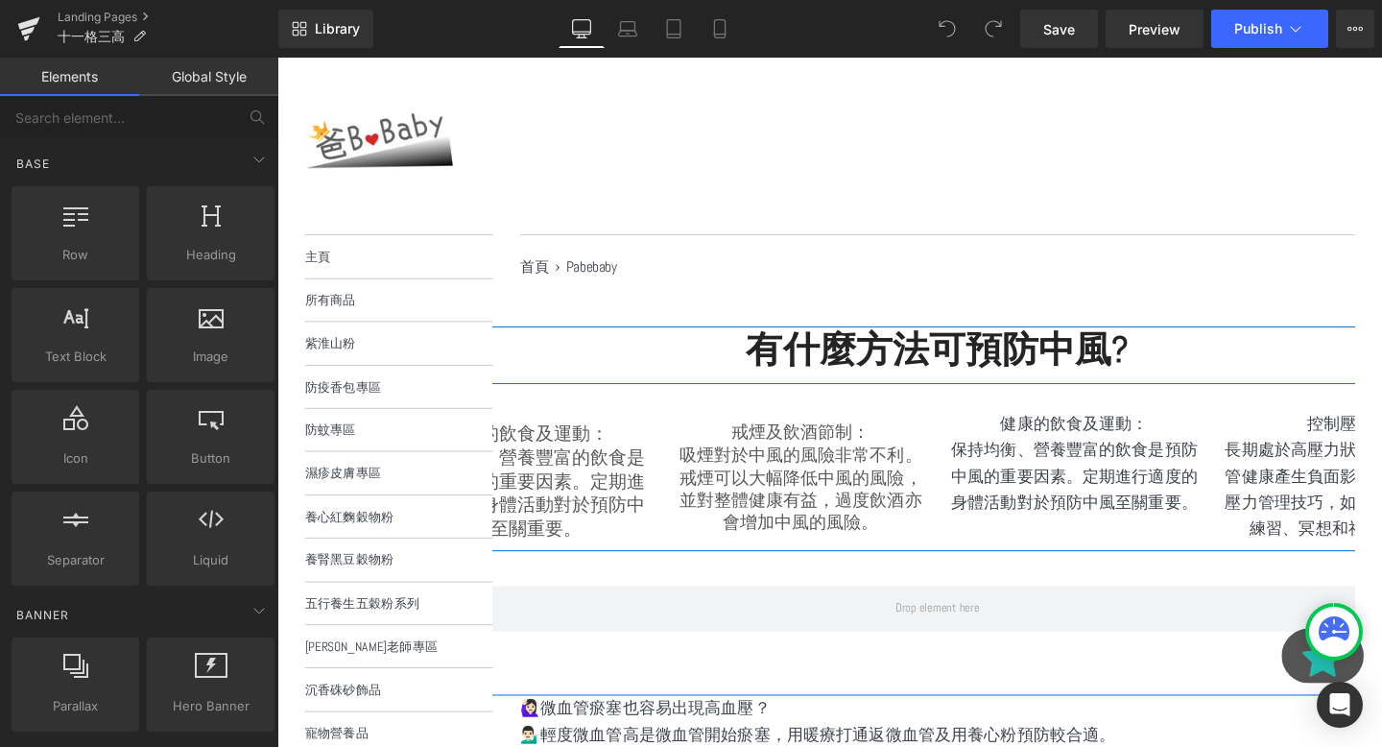
click at [964, 462] on div "戒煙及飲酒節制： 吸煙對於中風的風險非常不利。戒煙可以大幅降低中風的風險，並對整體健康有益，過度飲酒亦會增加中風的風險。 Text Block" at bounding box center [827, 494] width 288 height 131
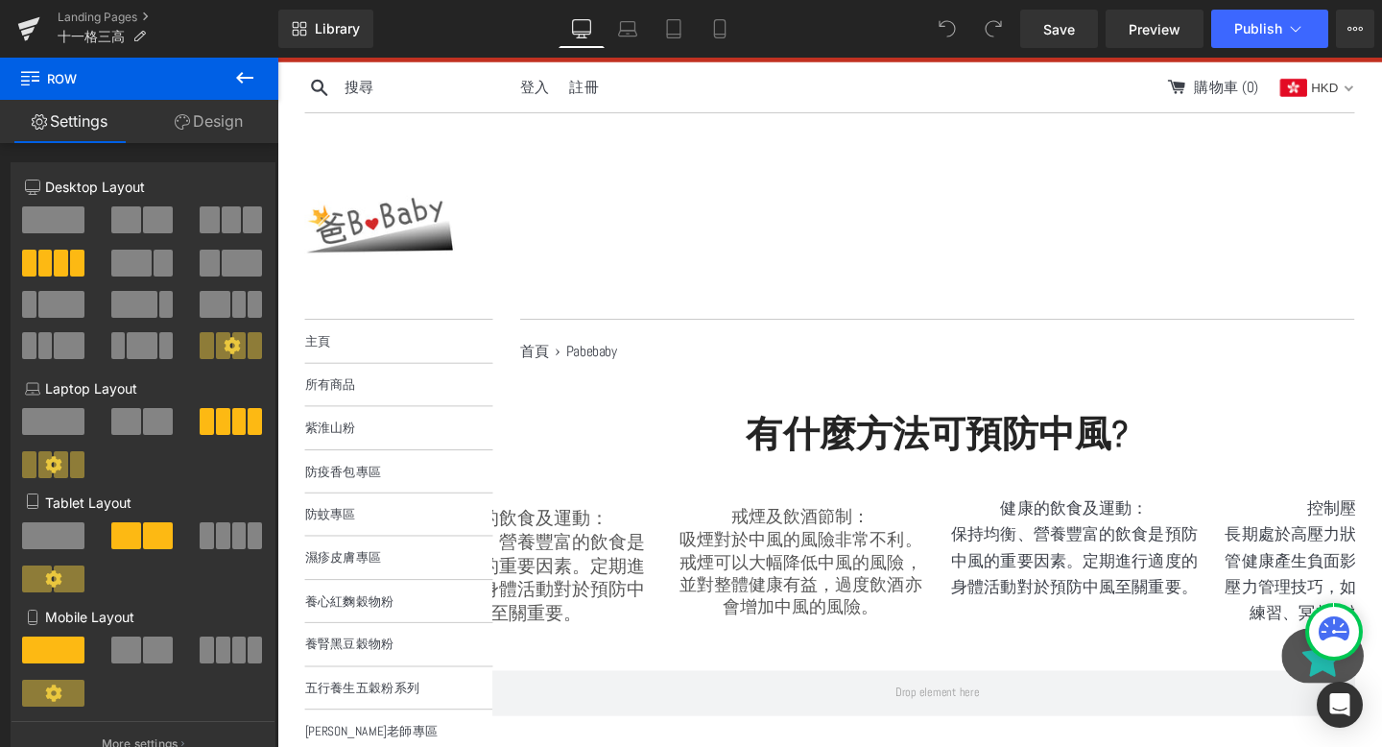
scroll to position [151, 0]
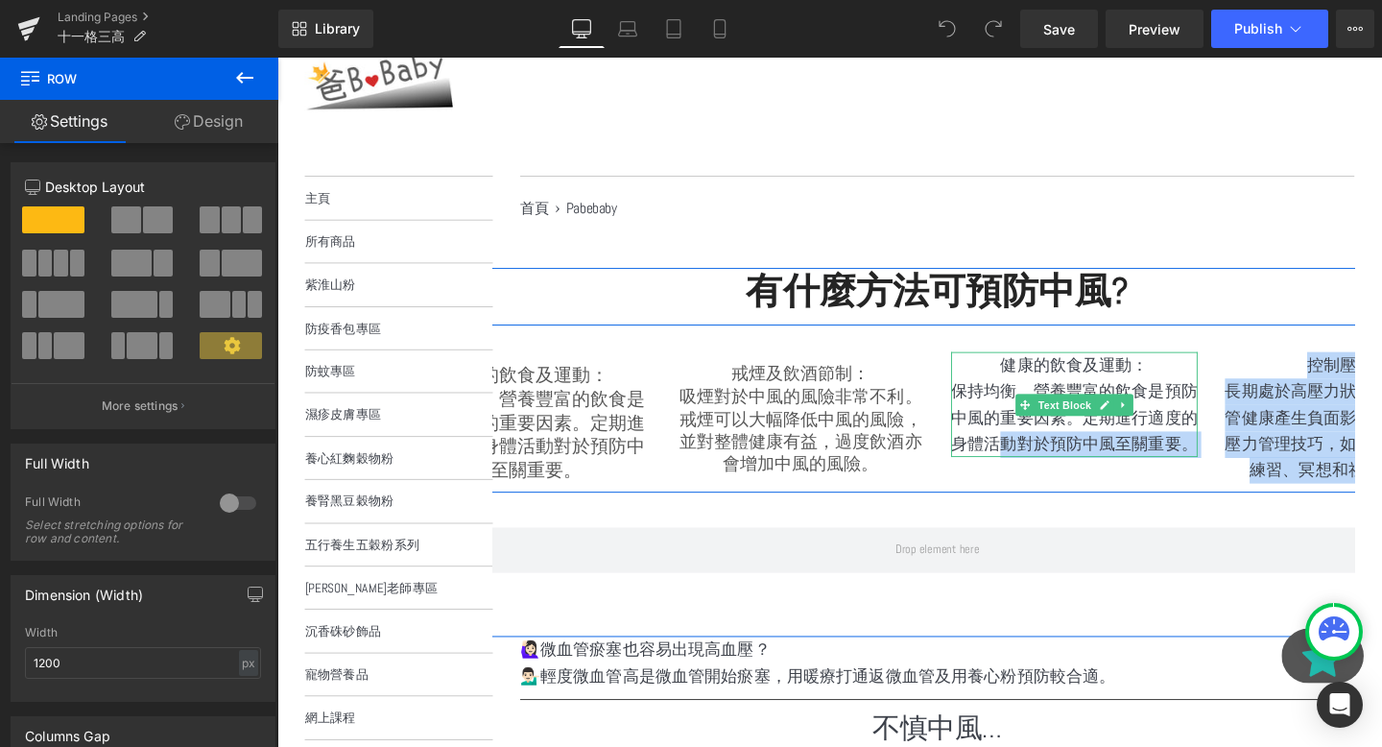
drag, startPoint x: 909, startPoint y: 542, endPoint x: 1030, endPoint y: 468, distance: 141.7
click at [1030, 468] on div "有什麼方法可預防中風? Heading Row 健康的飲食及運動： 保持均衡、營養豐富的飲食是預防中風的重要因素。定期進行適度的身體活動對於預防中風至關重要。…" at bounding box center [971, 443] width 1161 height 330
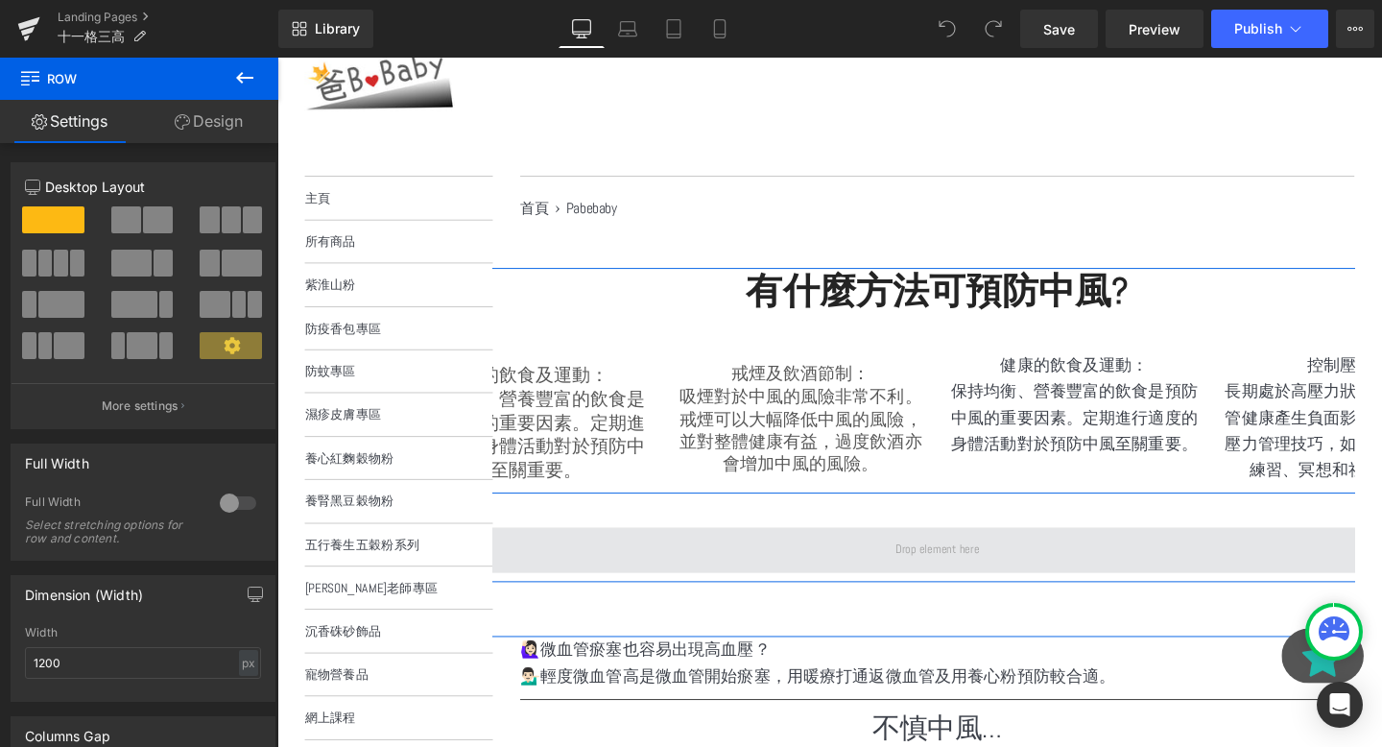
click at [1006, 555] on span at bounding box center [971, 575] width 1123 height 48
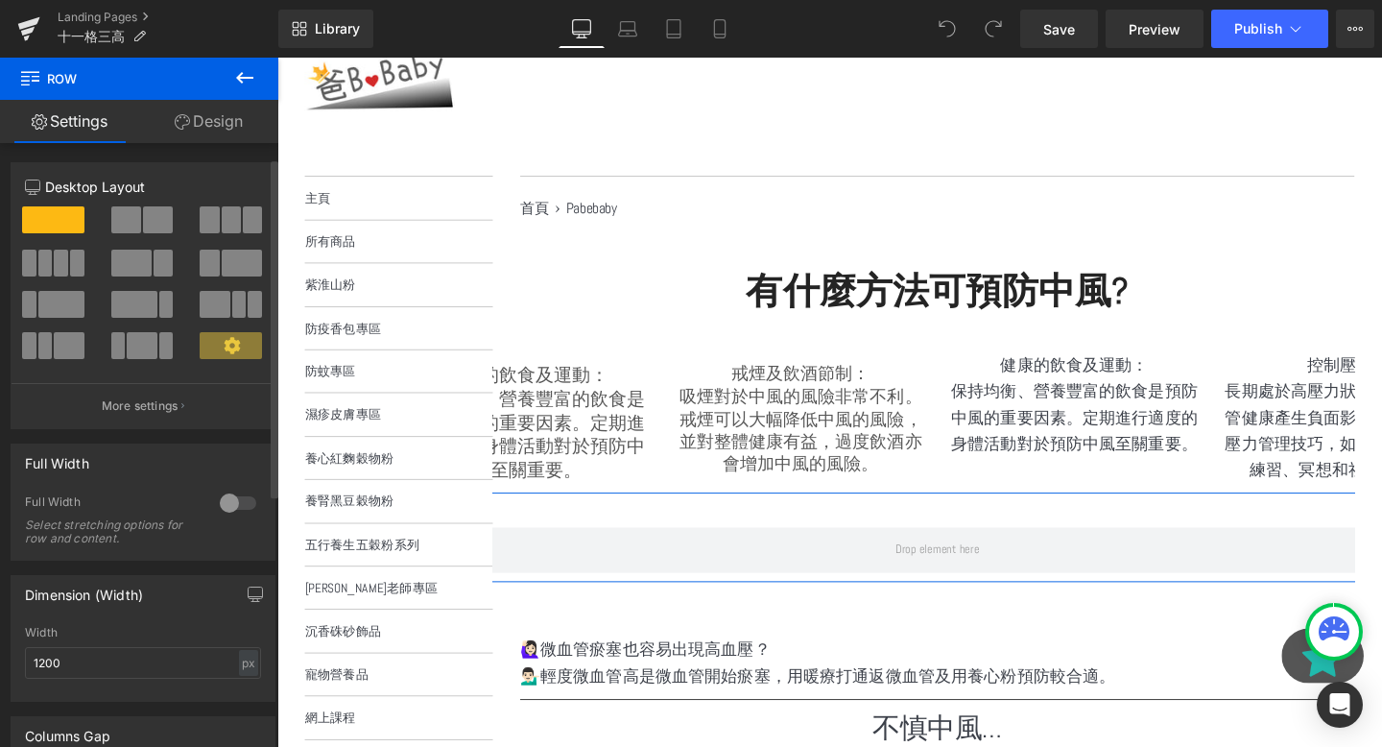
scroll to position [474, 0]
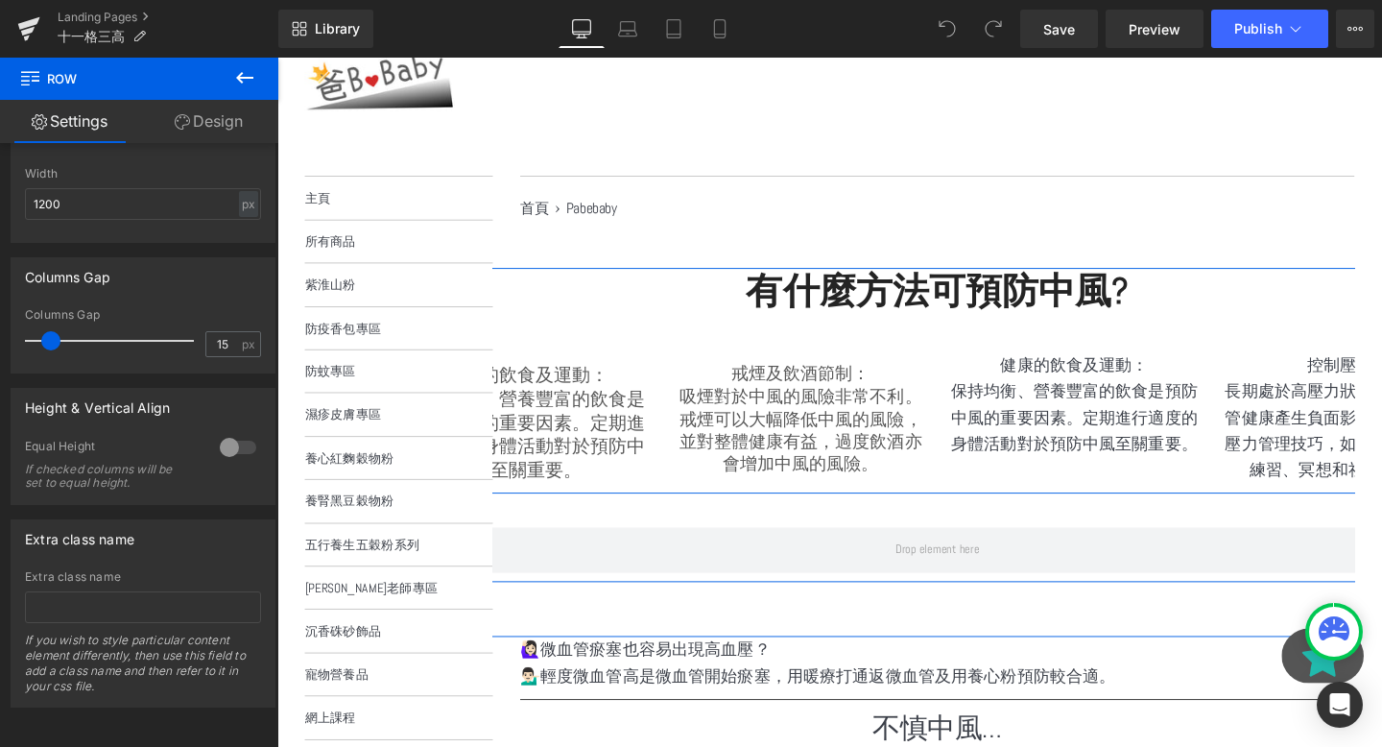
click at [865, 535] on div "Row" at bounding box center [971, 561] width 1152 height 94
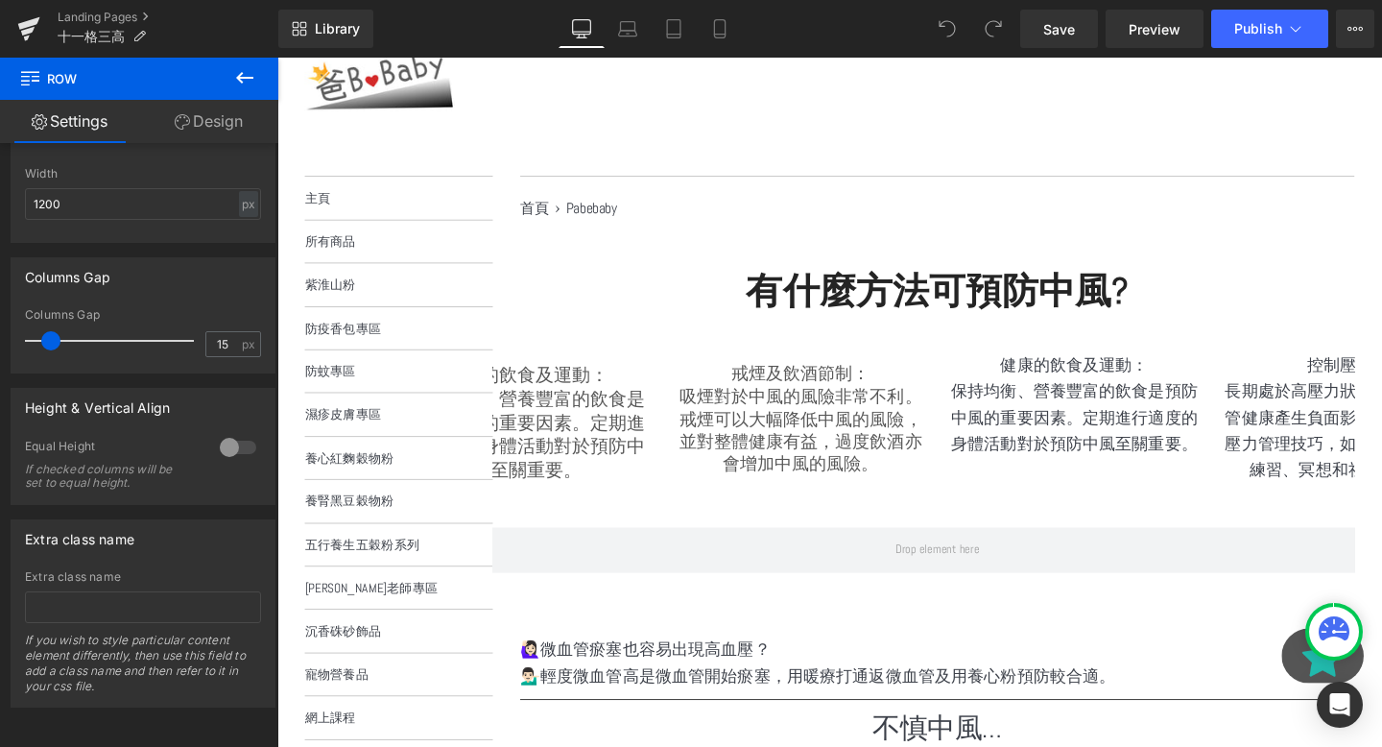
click at [243, 70] on icon at bounding box center [244, 77] width 23 height 23
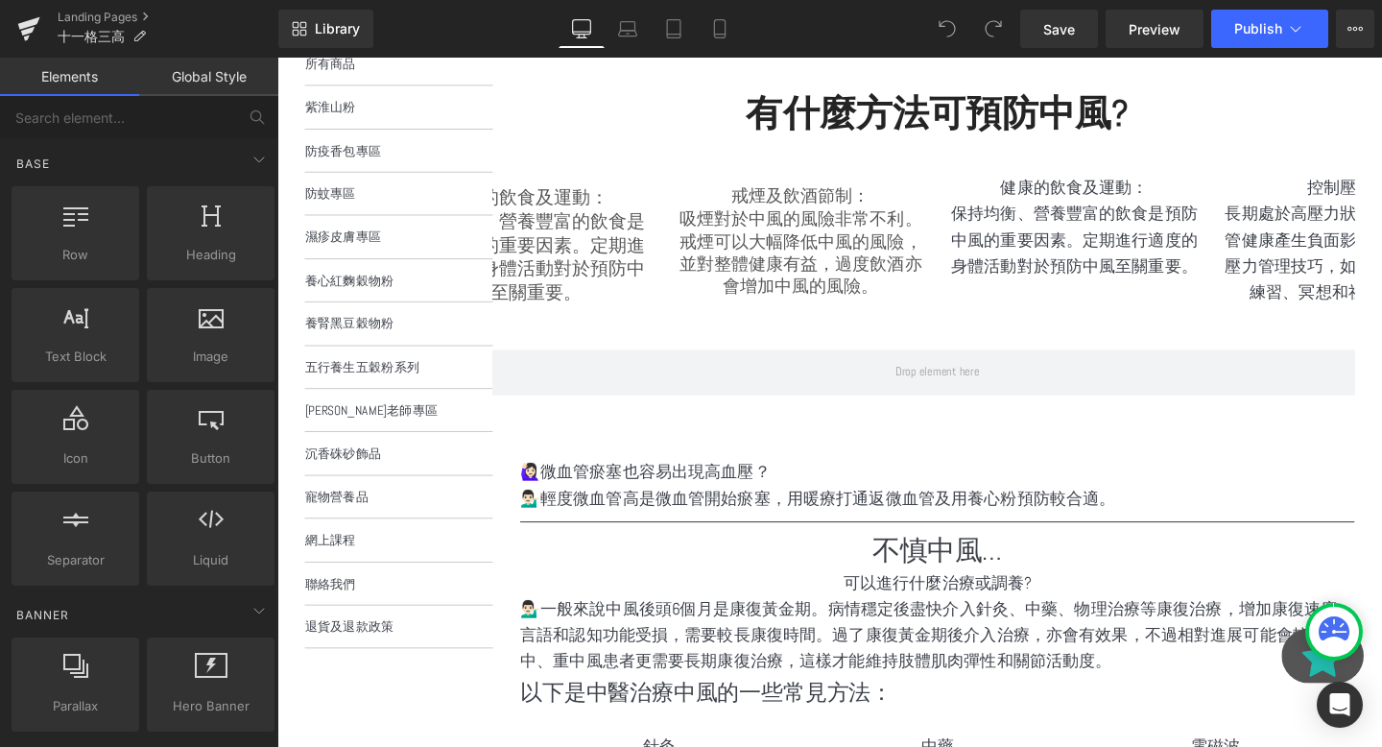
scroll to position [366, 0]
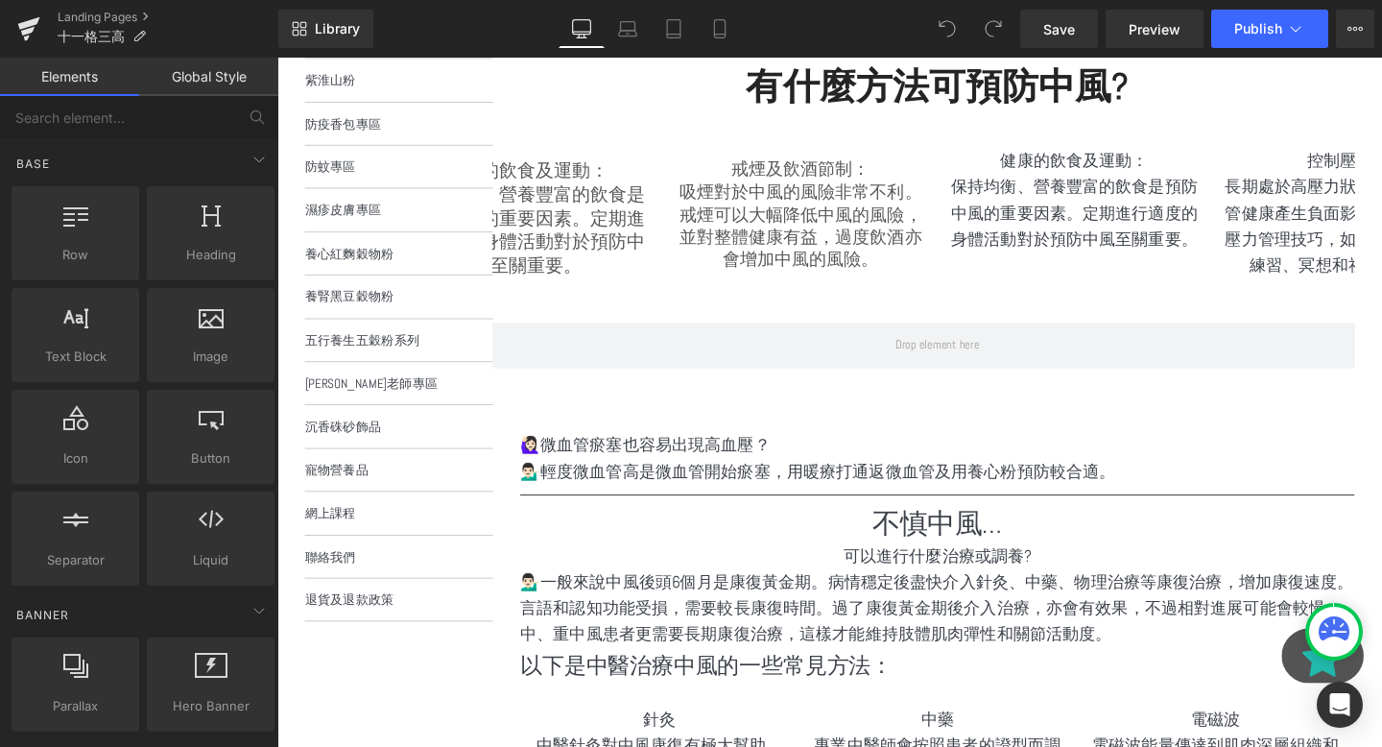
click at [277, 58] on div at bounding box center [277, 58] width 0 height 0
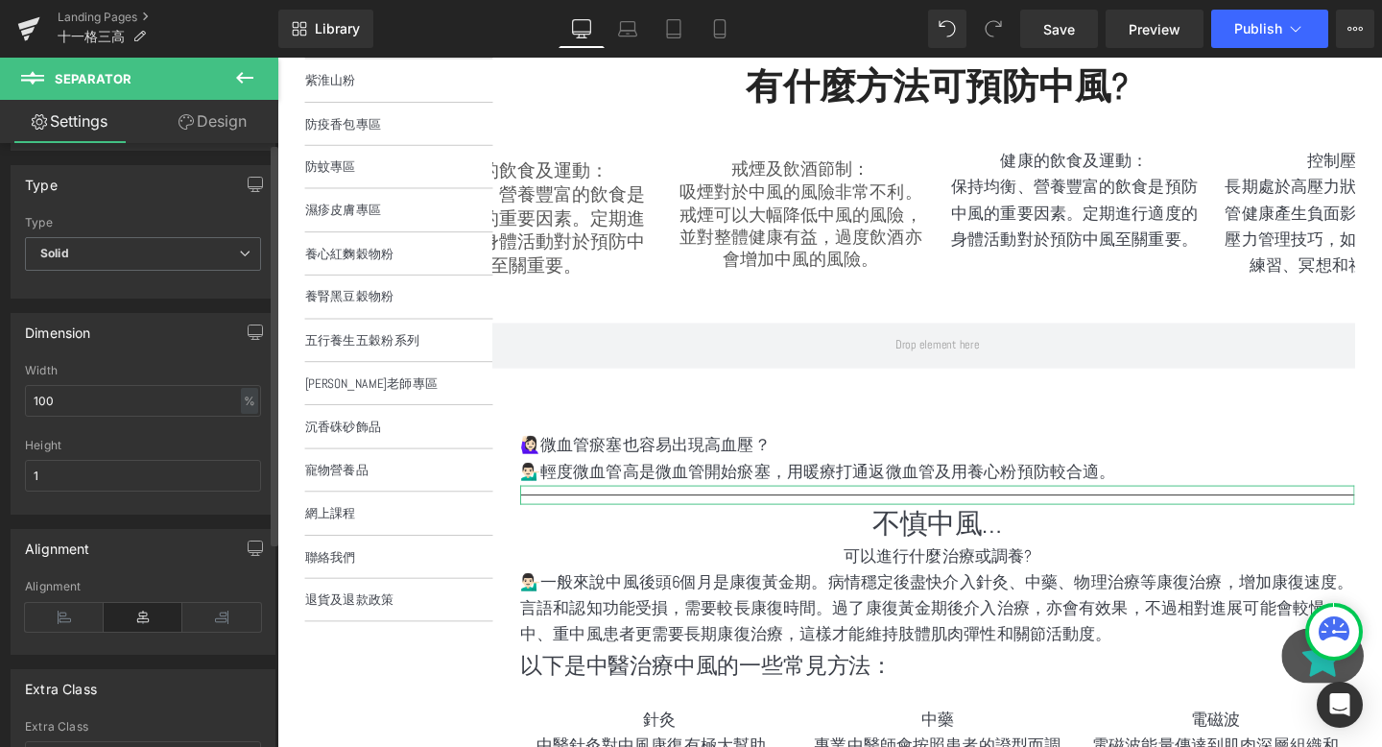
scroll to position [0, 0]
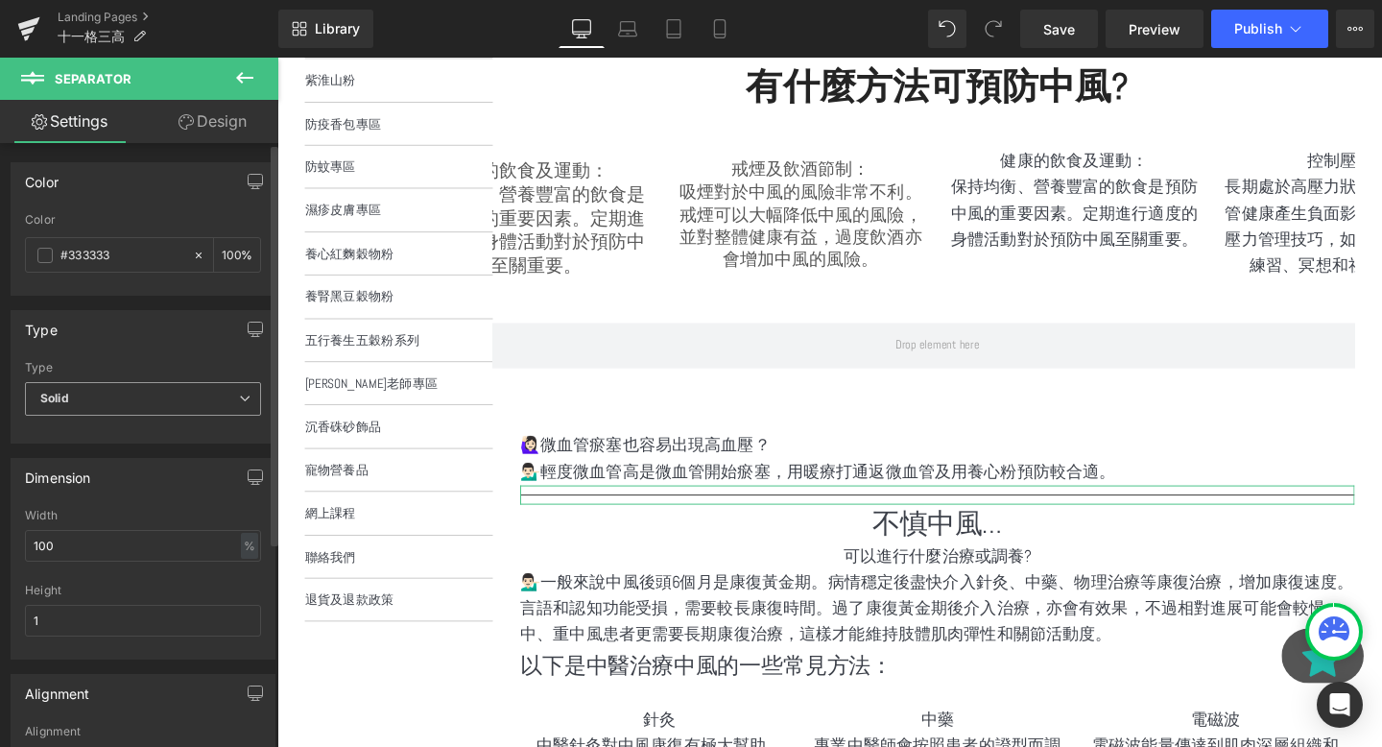
click at [117, 408] on span "Solid" at bounding box center [143, 399] width 236 height 34
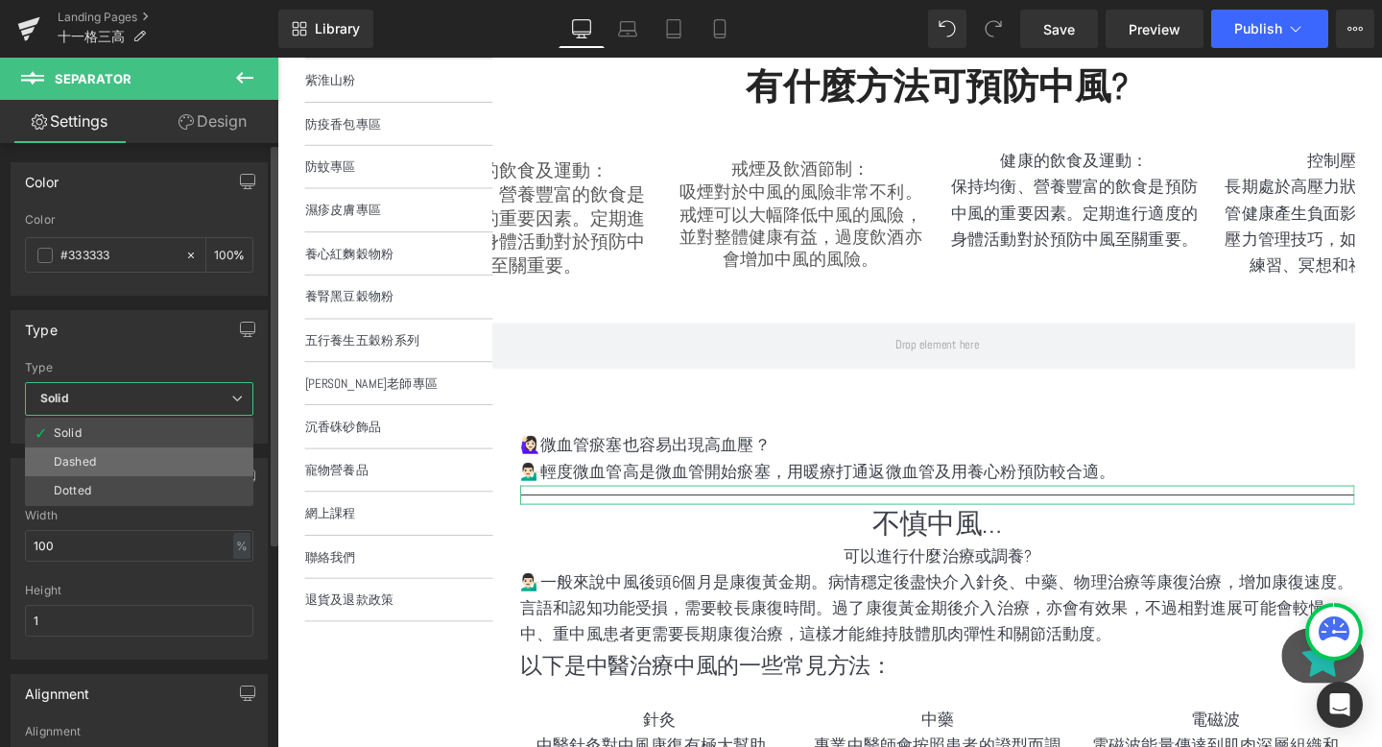
click at [102, 469] on li "Dashed" at bounding box center [139, 461] width 228 height 29
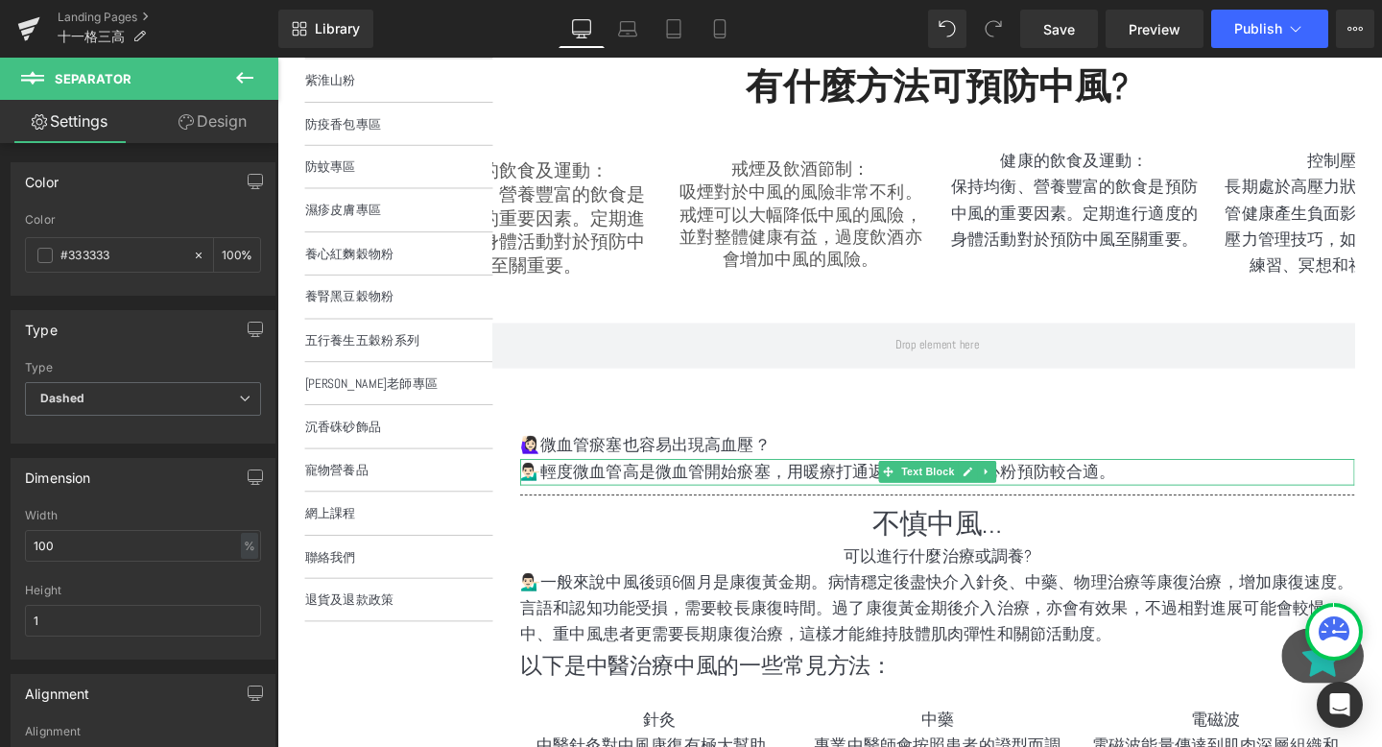
click at [559, 551] on h1 "不慎中風…" at bounding box center [971, 547] width 877 height 40
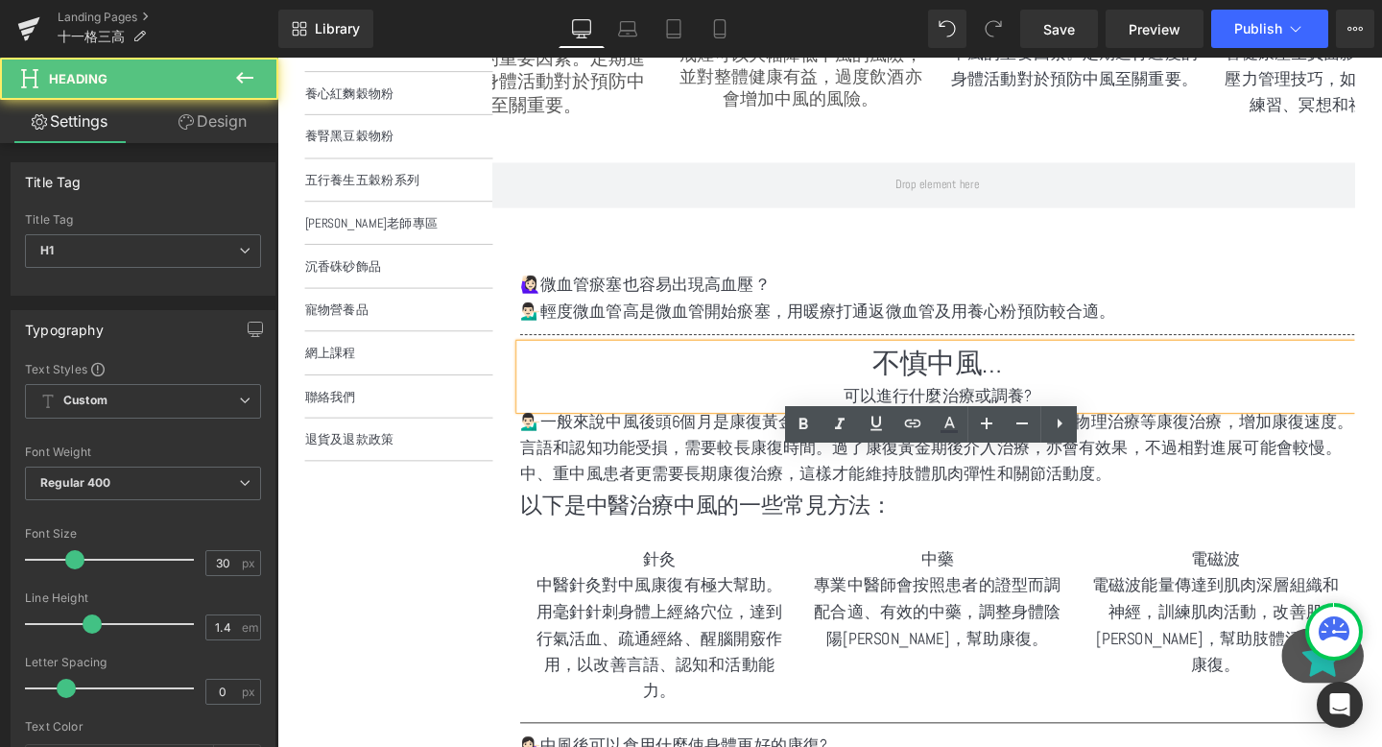
scroll to position [901, 0]
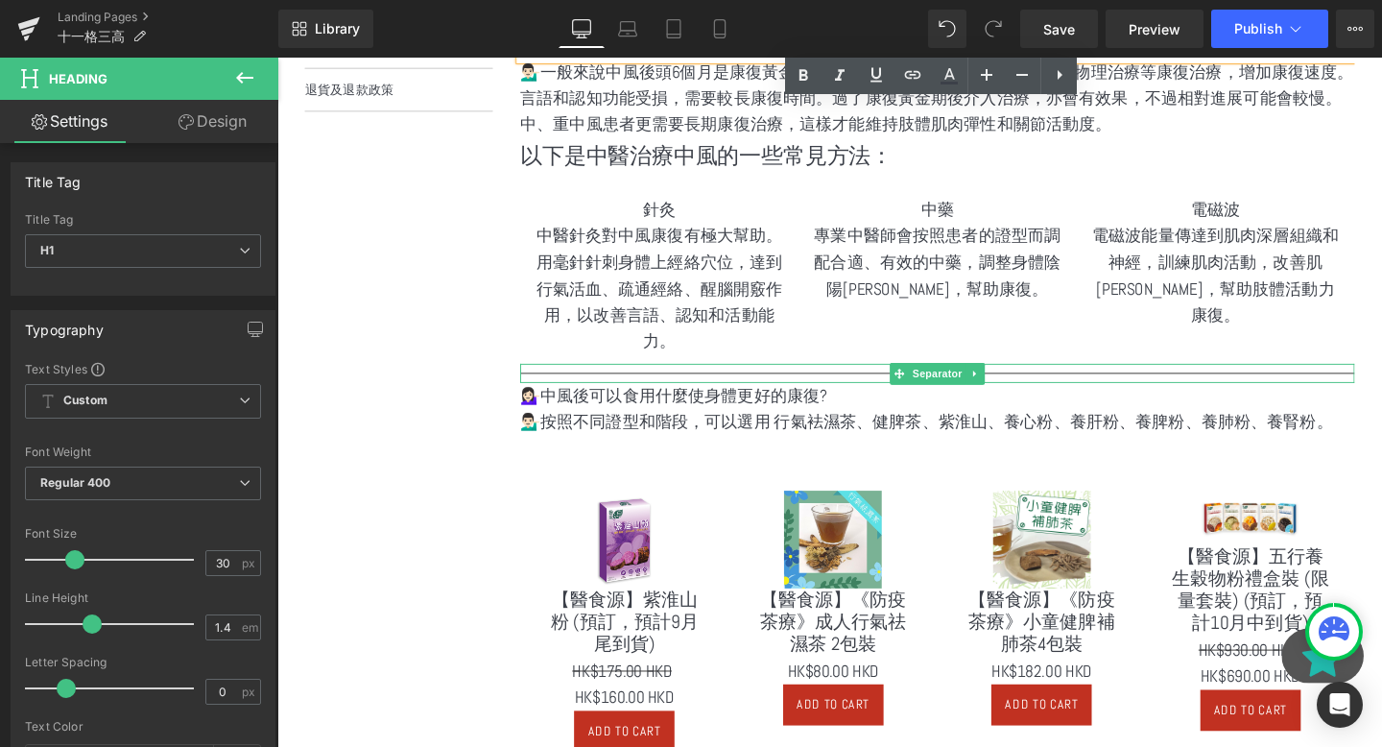
click at [742, 388] on div at bounding box center [971, 389] width 877 height 20
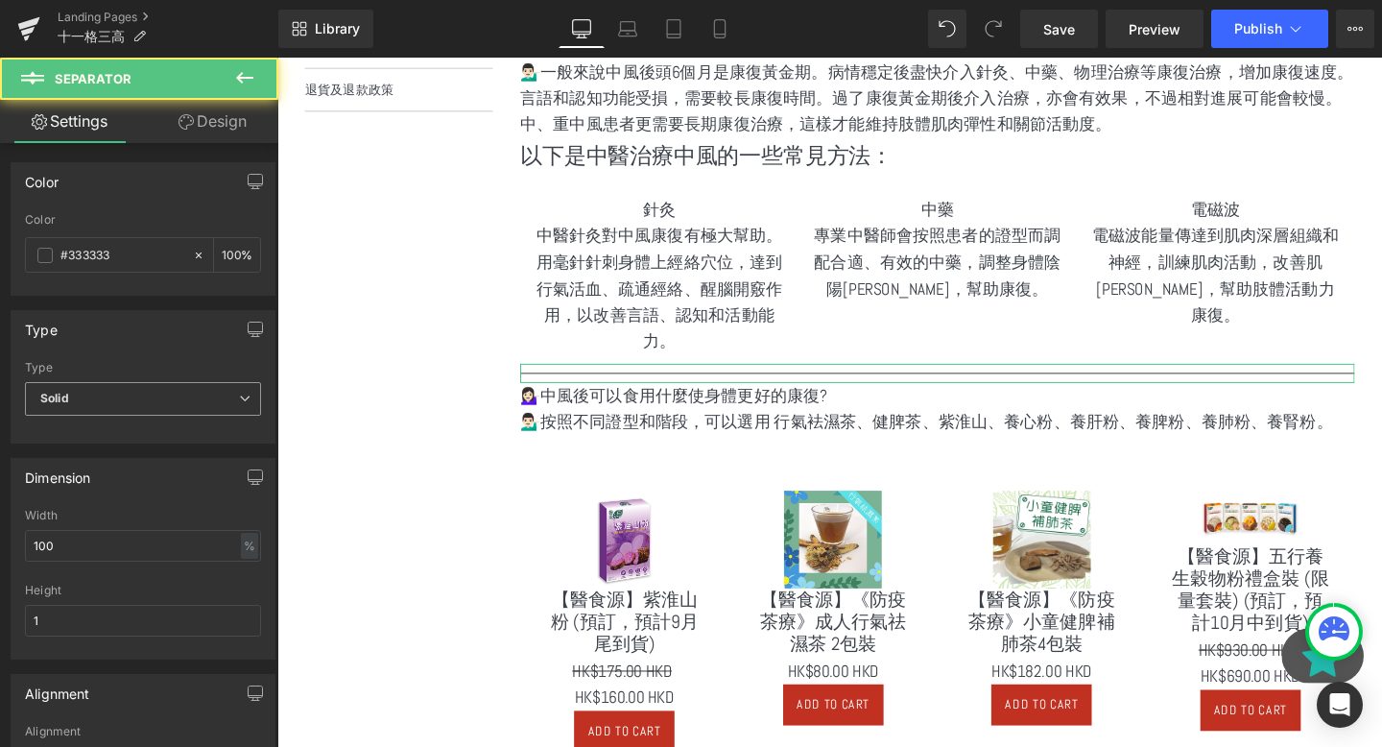
click at [62, 411] on span "Solid" at bounding box center [143, 399] width 236 height 34
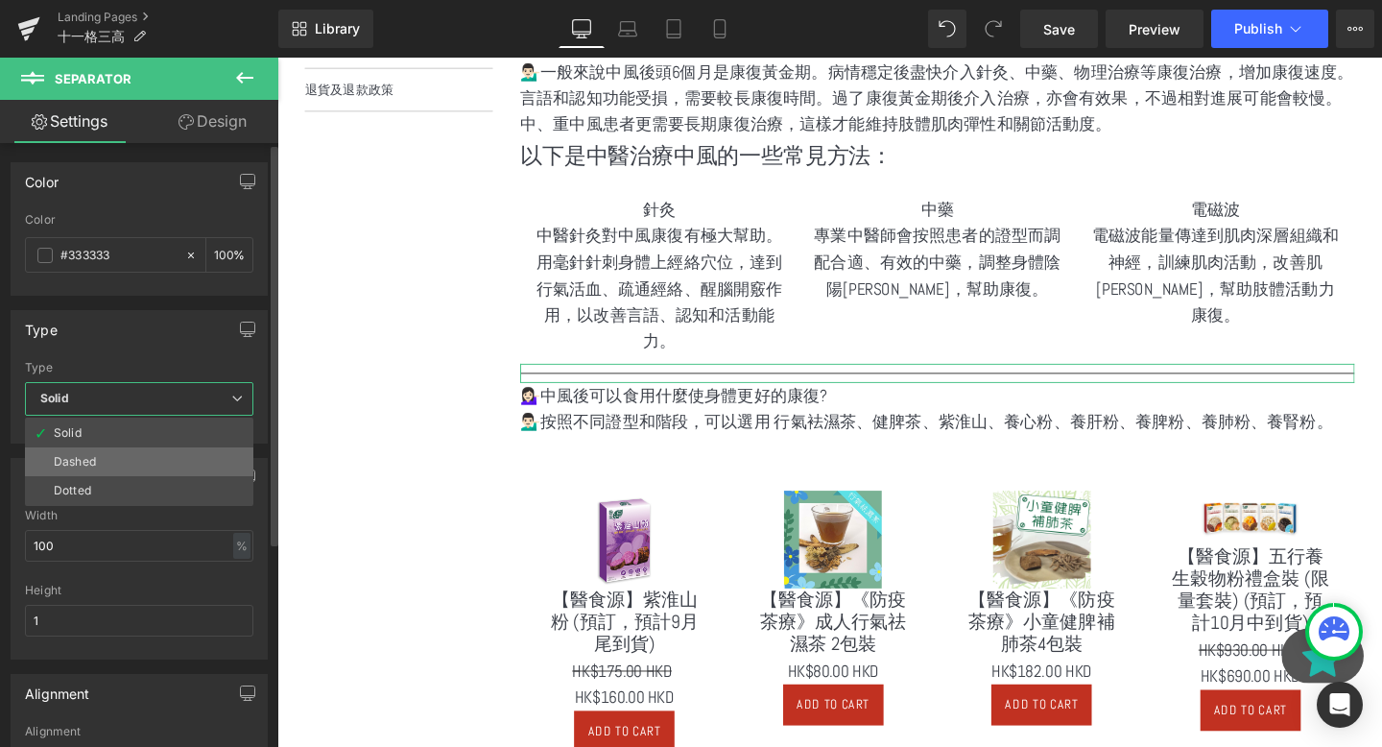
click at [83, 457] on div "Dashed" at bounding box center [75, 461] width 42 height 13
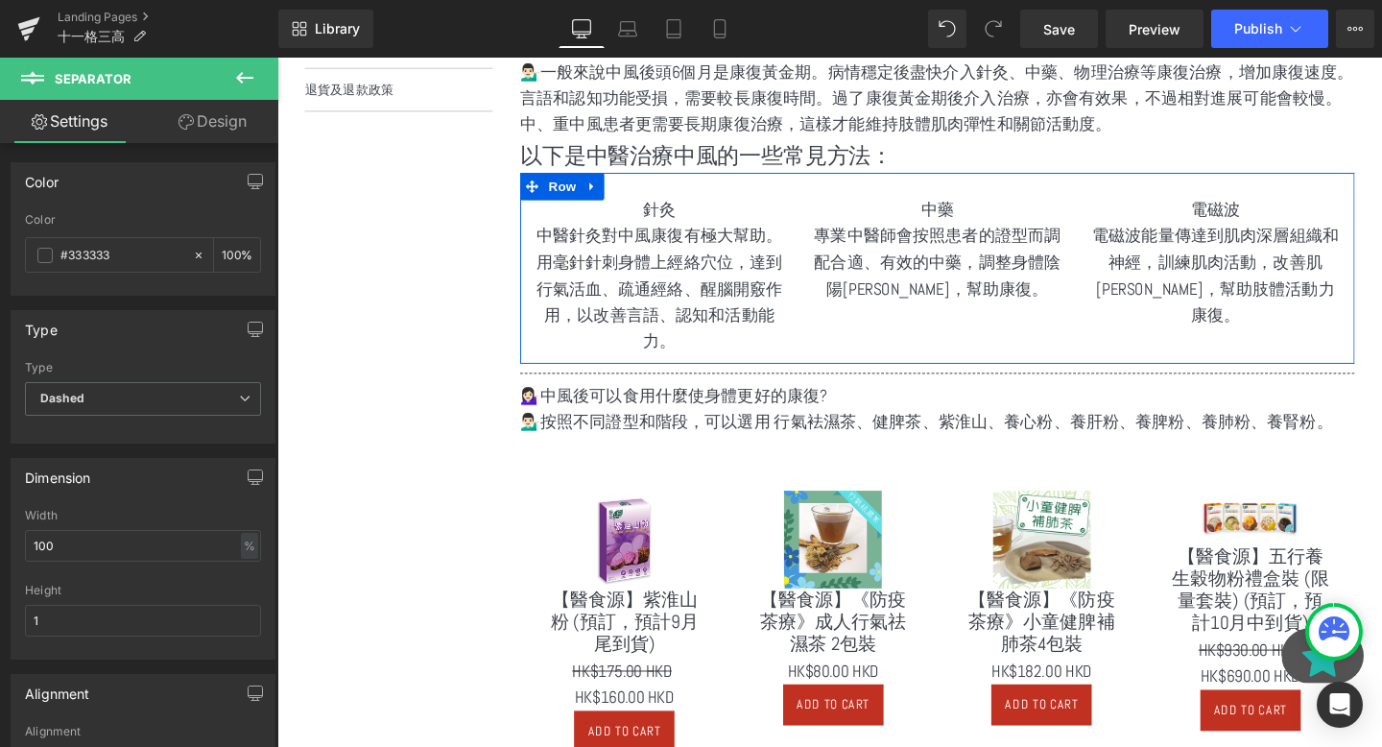
click at [546, 361] on div "針灸 中醫針灸對中風康復有極大幫助。用毫針針刺身體上經絡穴位，達到行氣活血、疏通經絡、醒腦開竅作用，以改善言語、認知和活動能力。 Text Block" at bounding box center [679, 286] width 293 height 166
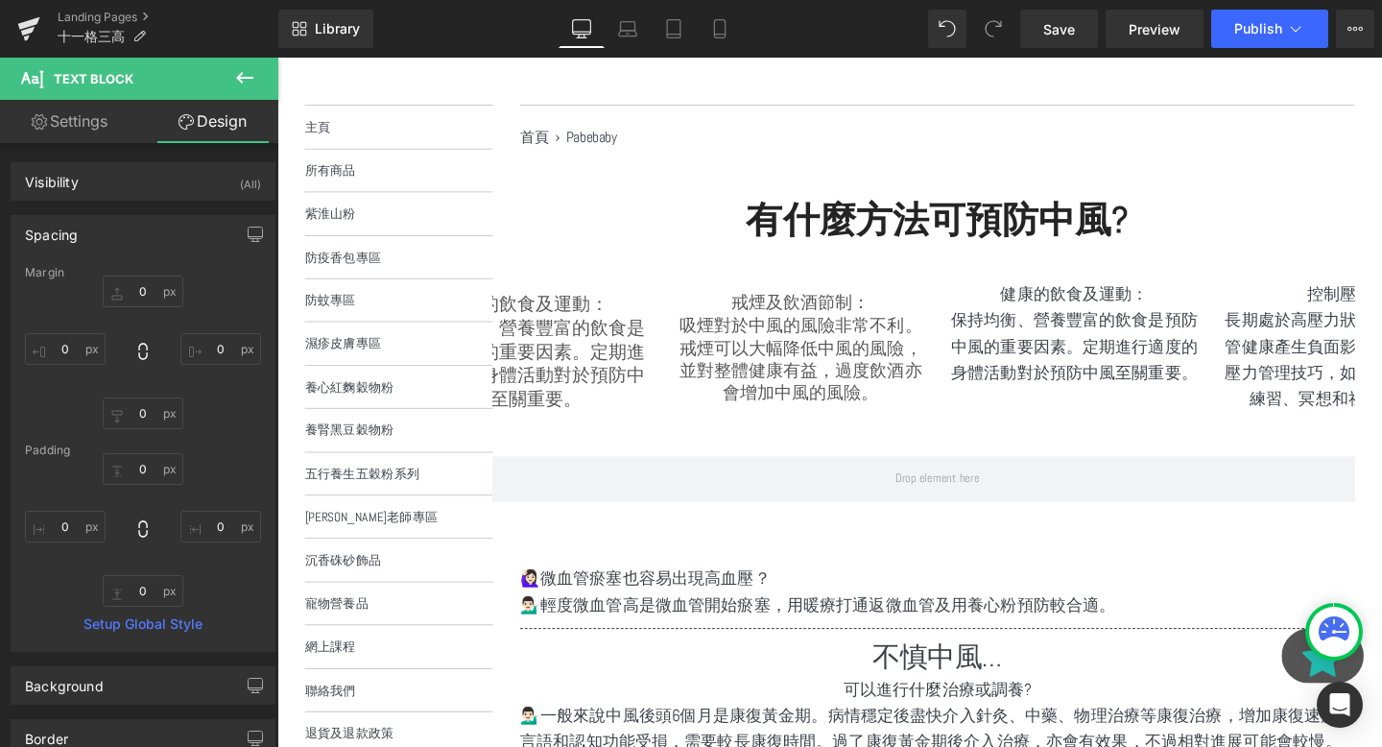
scroll to position [221, 0]
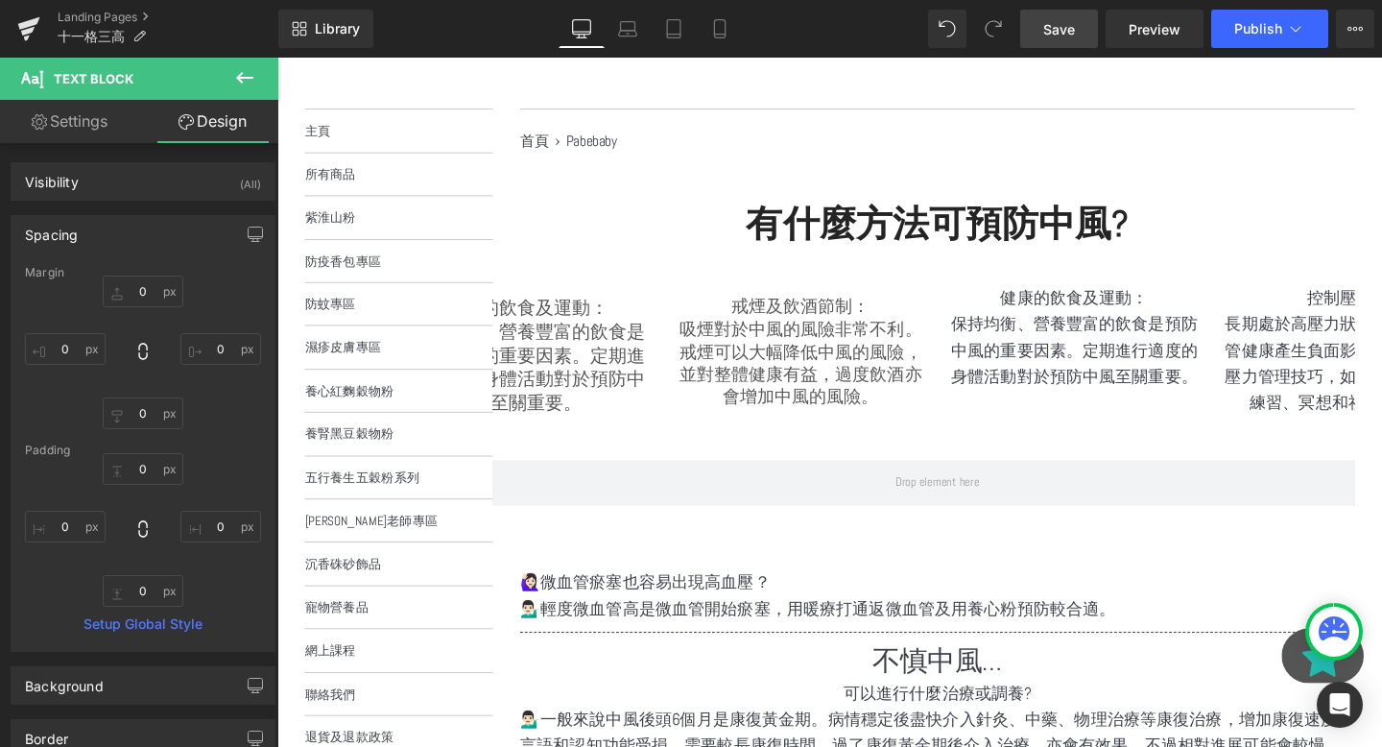
click at [1078, 37] on link "Save" at bounding box center [1059, 29] width 78 height 38
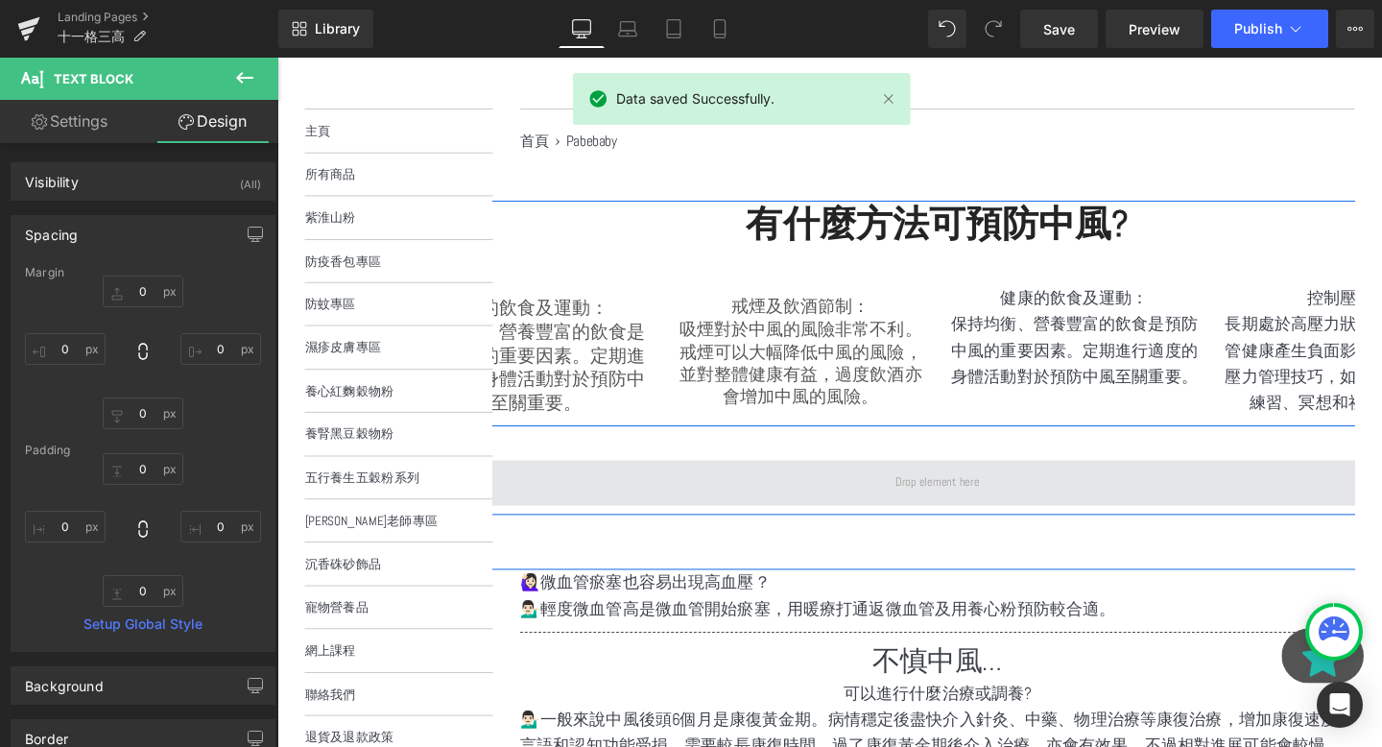
click at [963, 497] on span at bounding box center [971, 505] width 102 height 30
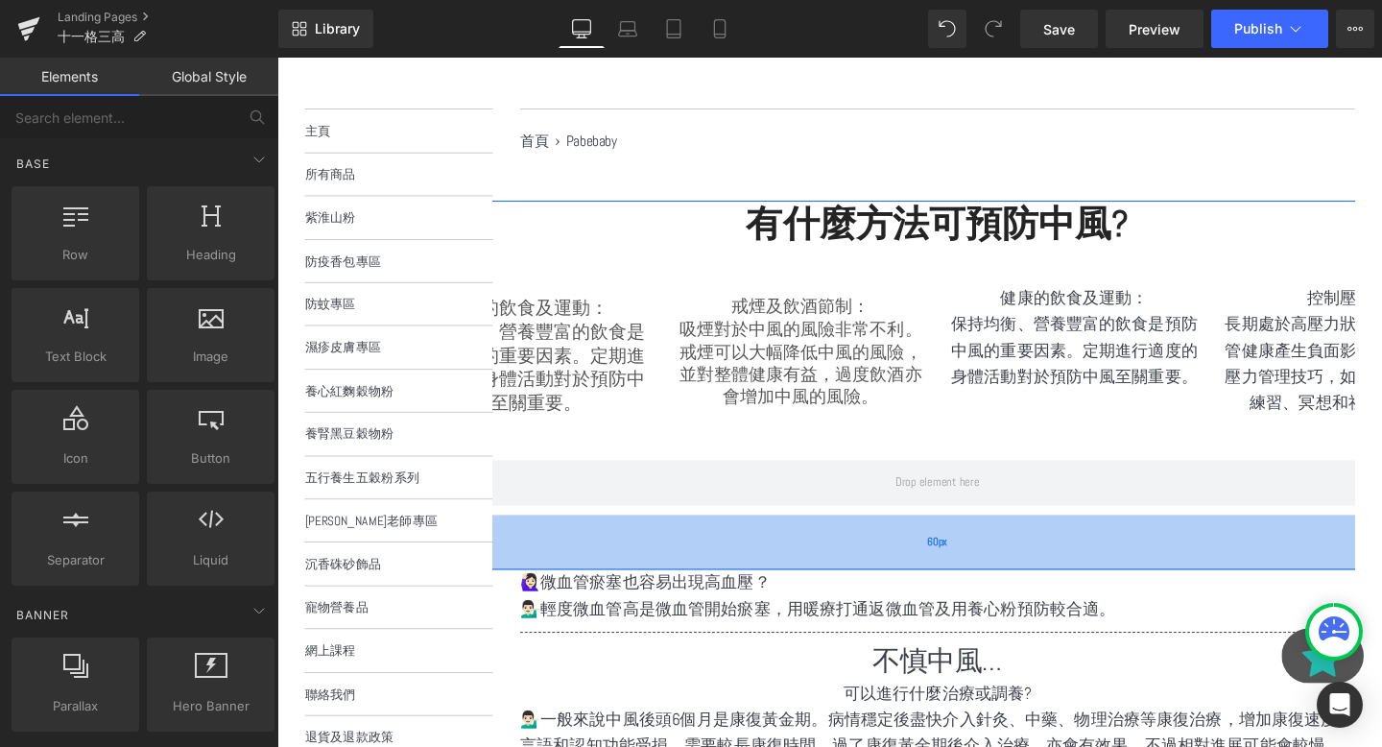
click at [818, 565] on div "60px" at bounding box center [971, 567] width 1161 height 58
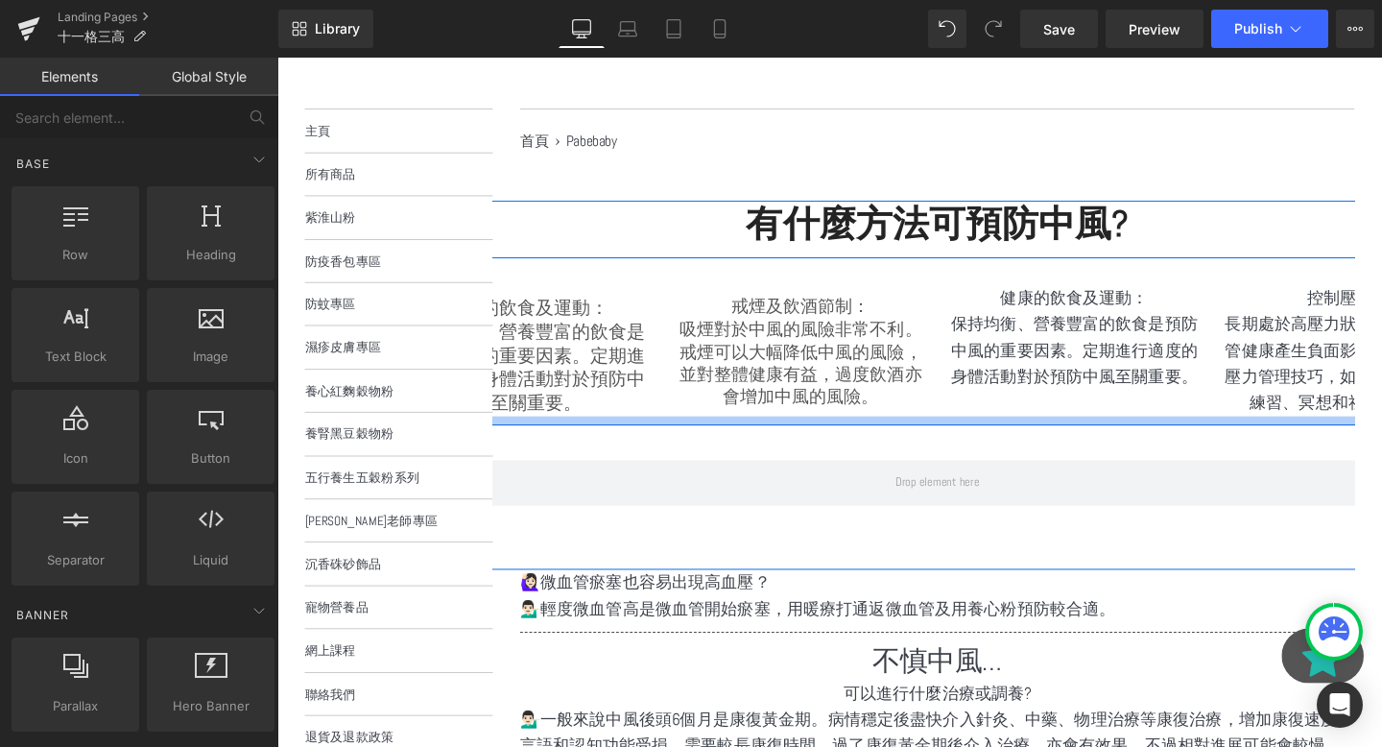
drag, startPoint x: 953, startPoint y: 492, endPoint x: 959, endPoint y: 437, distance: 56.0
click at [959, 437] on div "有什麼方法可預防中風? Heading Row 健康的飲食及運動： 保持均衡、營養豐富的飲食是預防中風的重要因素。定期進行適度的身體活動對於預防中風至關重要。…" at bounding box center [971, 373] width 1161 height 330
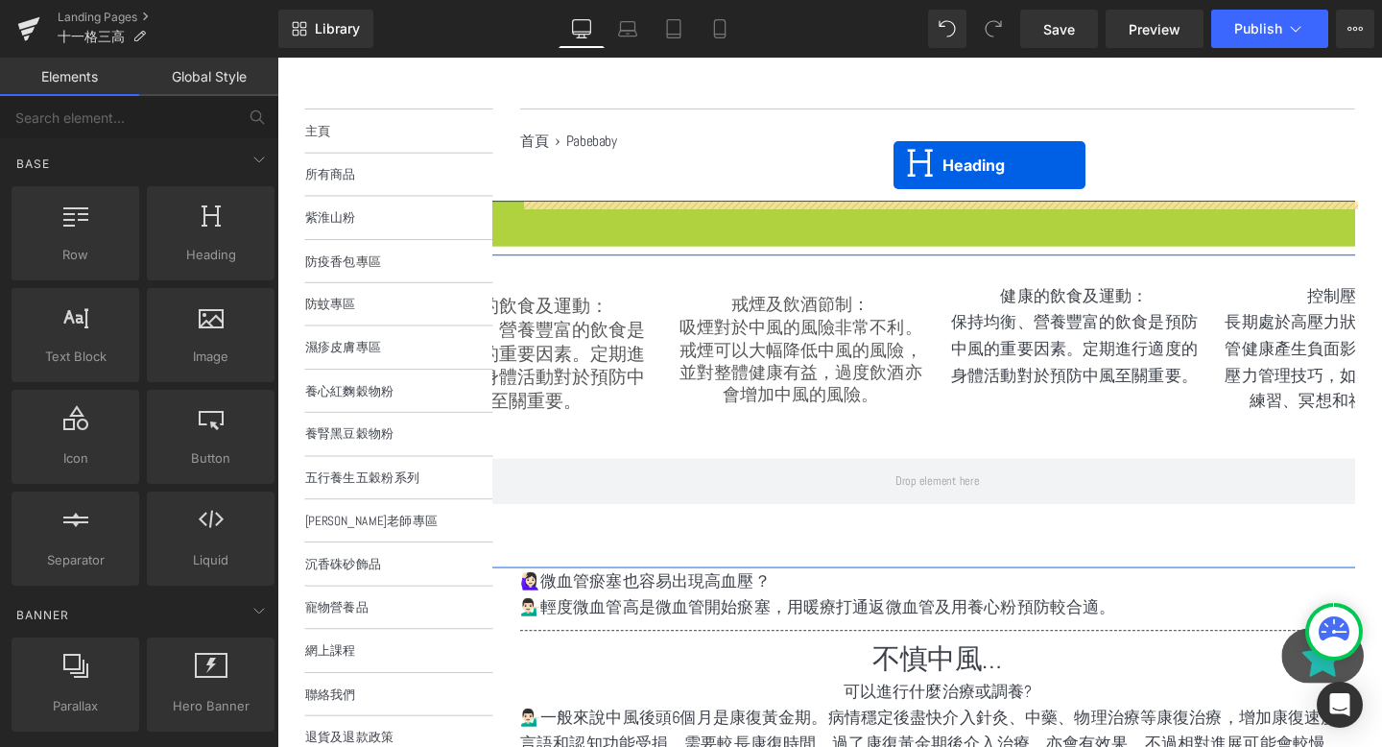
drag, startPoint x: 925, startPoint y: 227, endPoint x: 925, endPoint y: 172, distance: 54.7
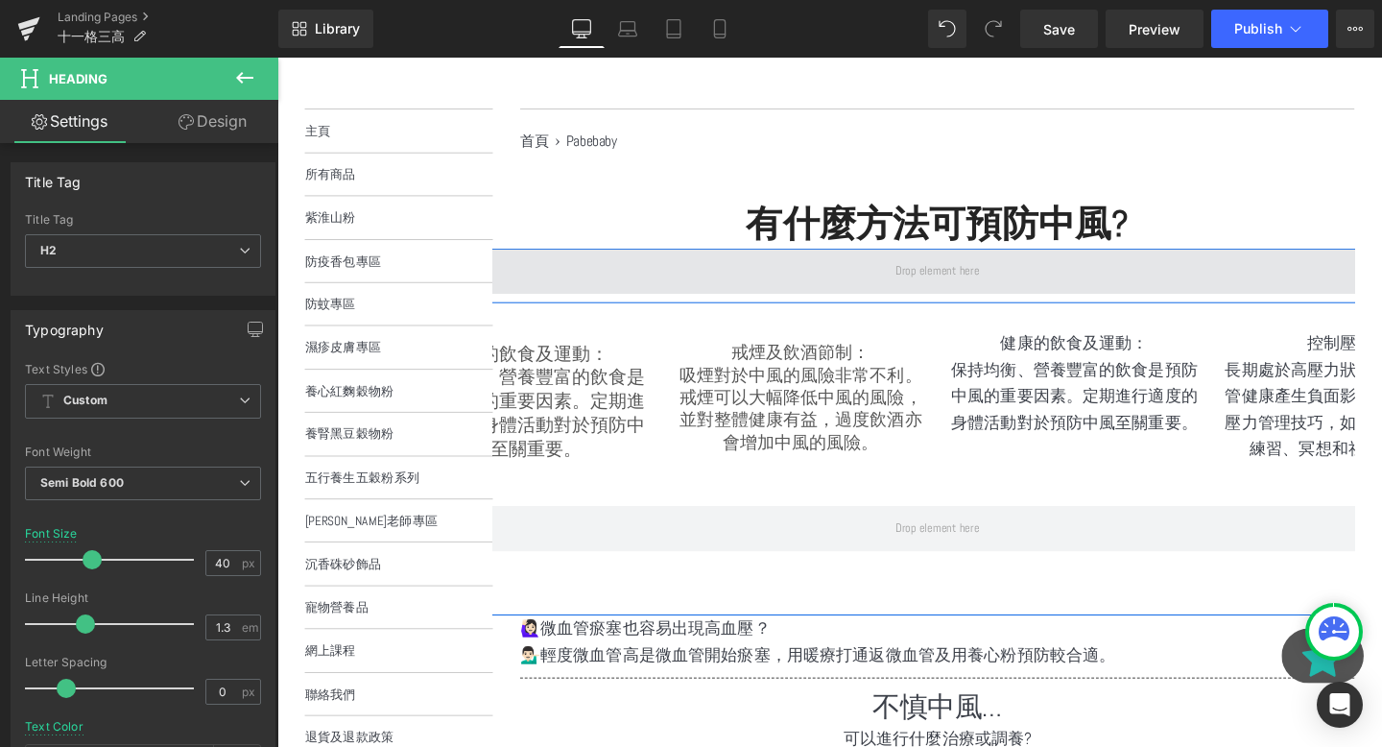
click at [891, 287] on span at bounding box center [971, 282] width 1123 height 48
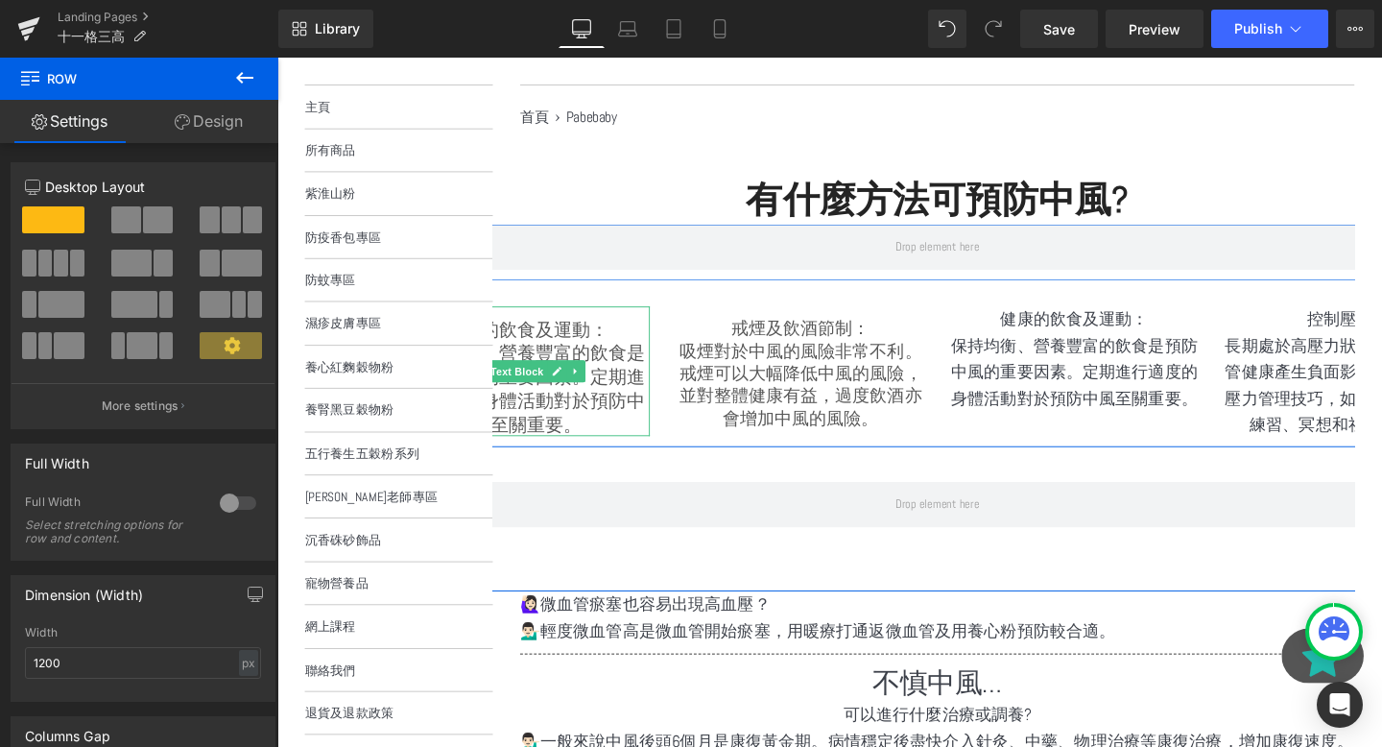
scroll to position [255, 0]
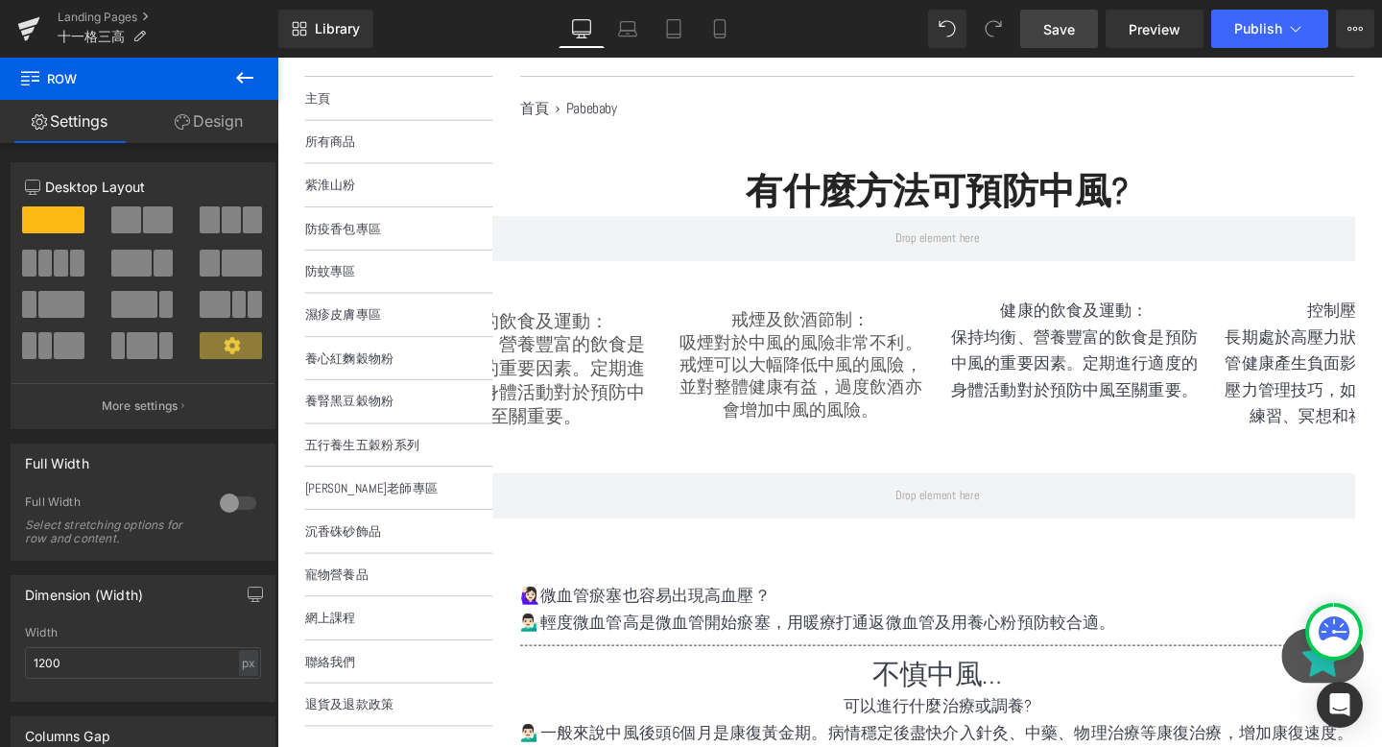
click at [1037, 36] on link "Save" at bounding box center [1059, 29] width 78 height 38
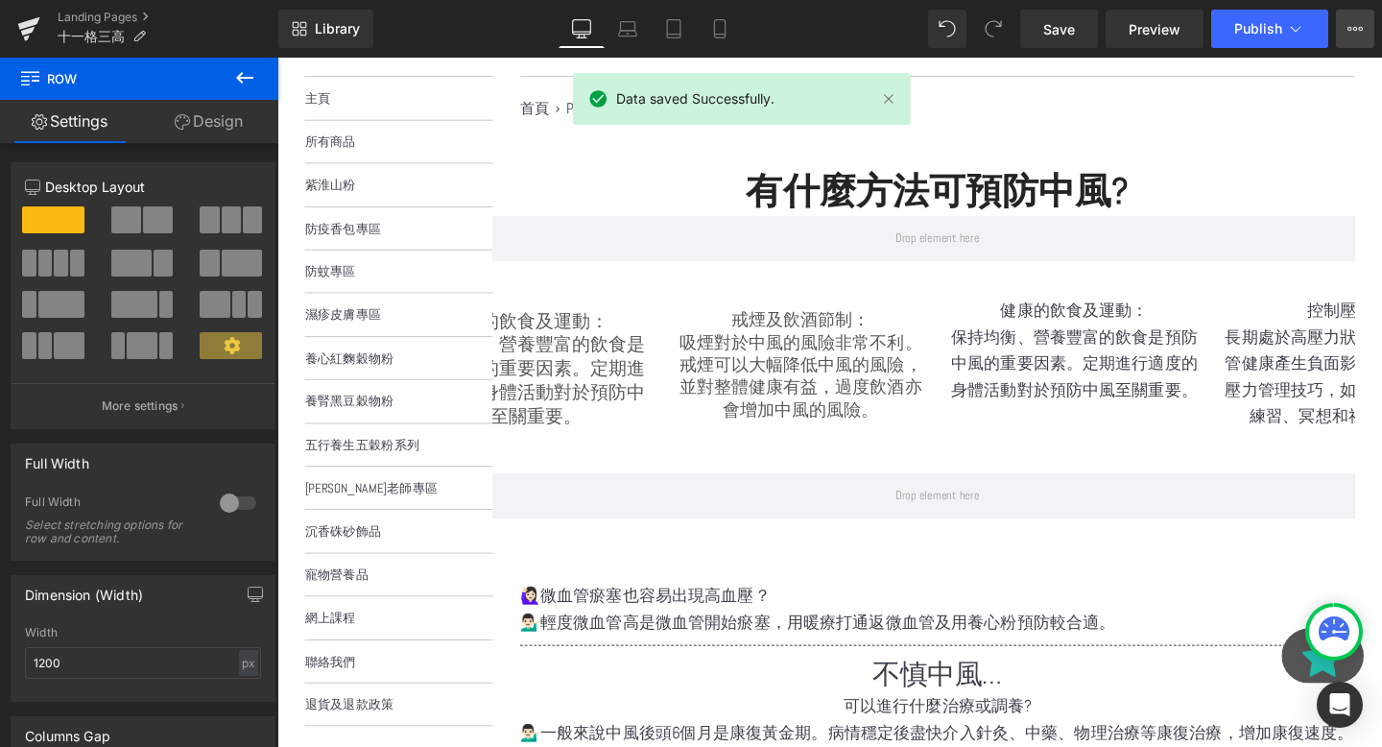
click at [1350, 29] on icon at bounding box center [1350, 29] width 5 height 4
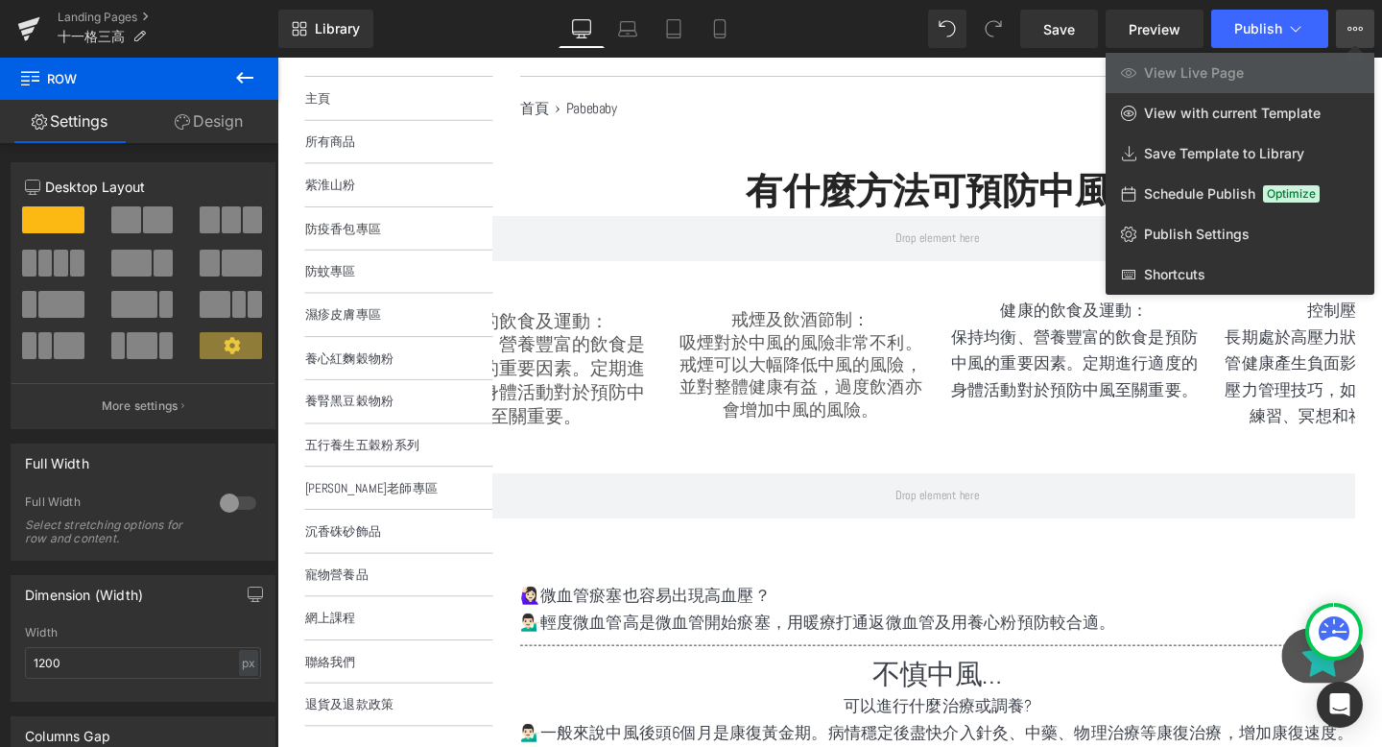
click at [1350, 29] on icon at bounding box center [1350, 29] width 5 height 4
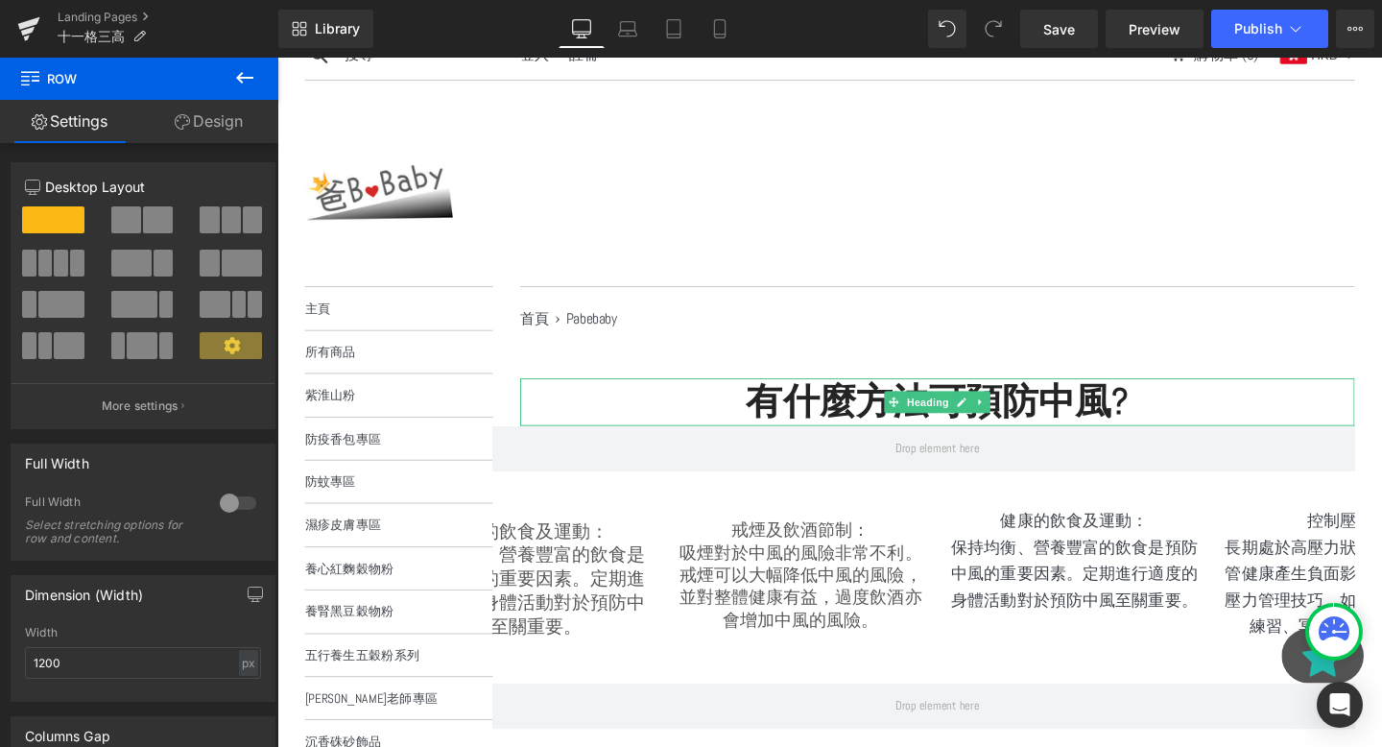
scroll to position [0, 0]
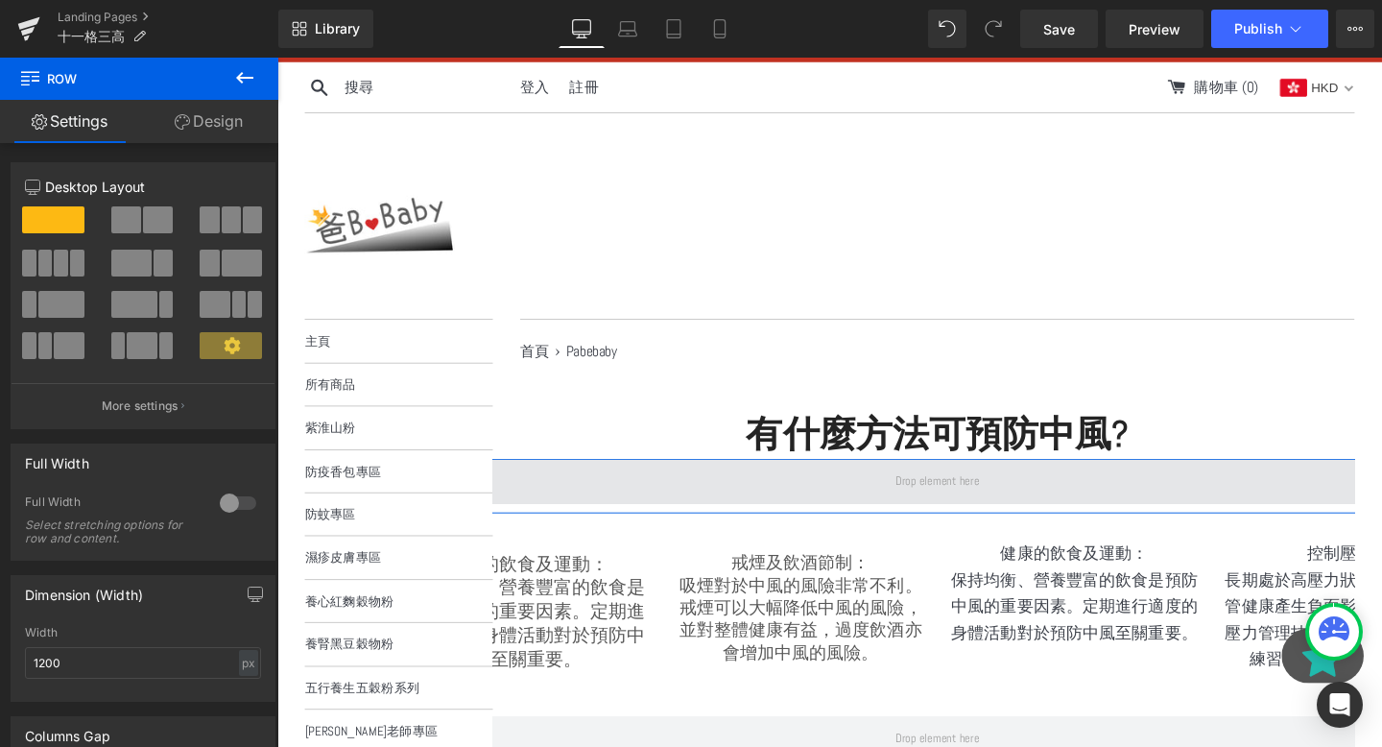
click at [762, 505] on span at bounding box center [971, 503] width 1123 height 48
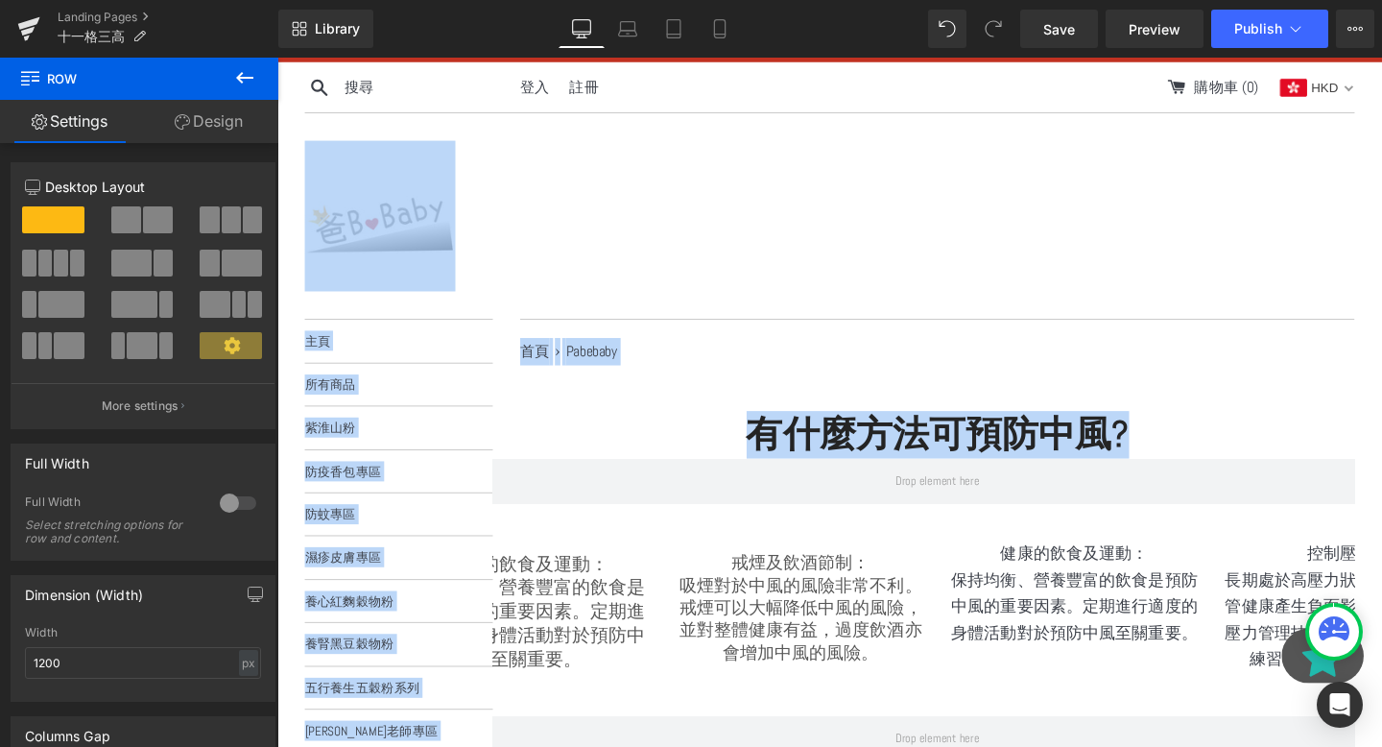
drag, startPoint x: 762, startPoint y: 505, endPoint x: 911, endPoint y: 327, distance: 231.7
click at [911, 327] on div at bounding box center [858, 224] width 1104 height 216
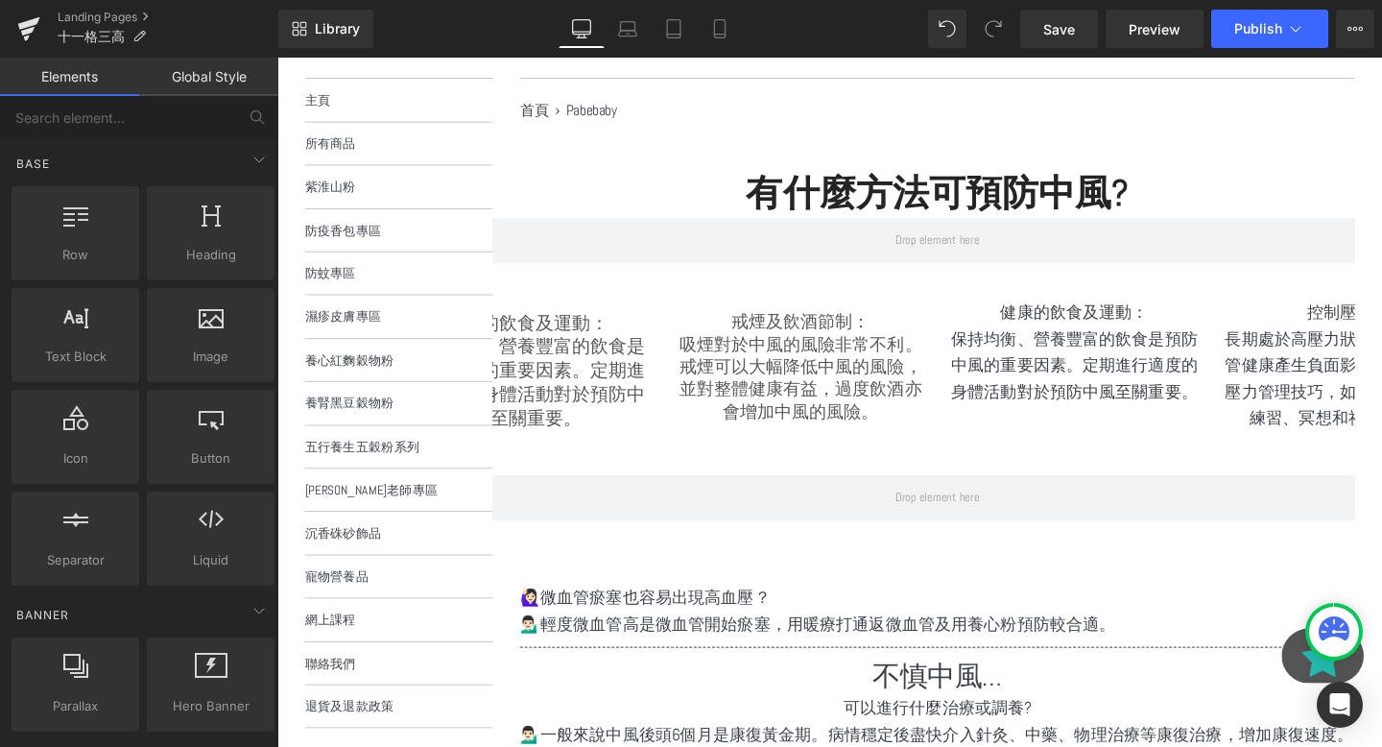
scroll to position [266, 0]
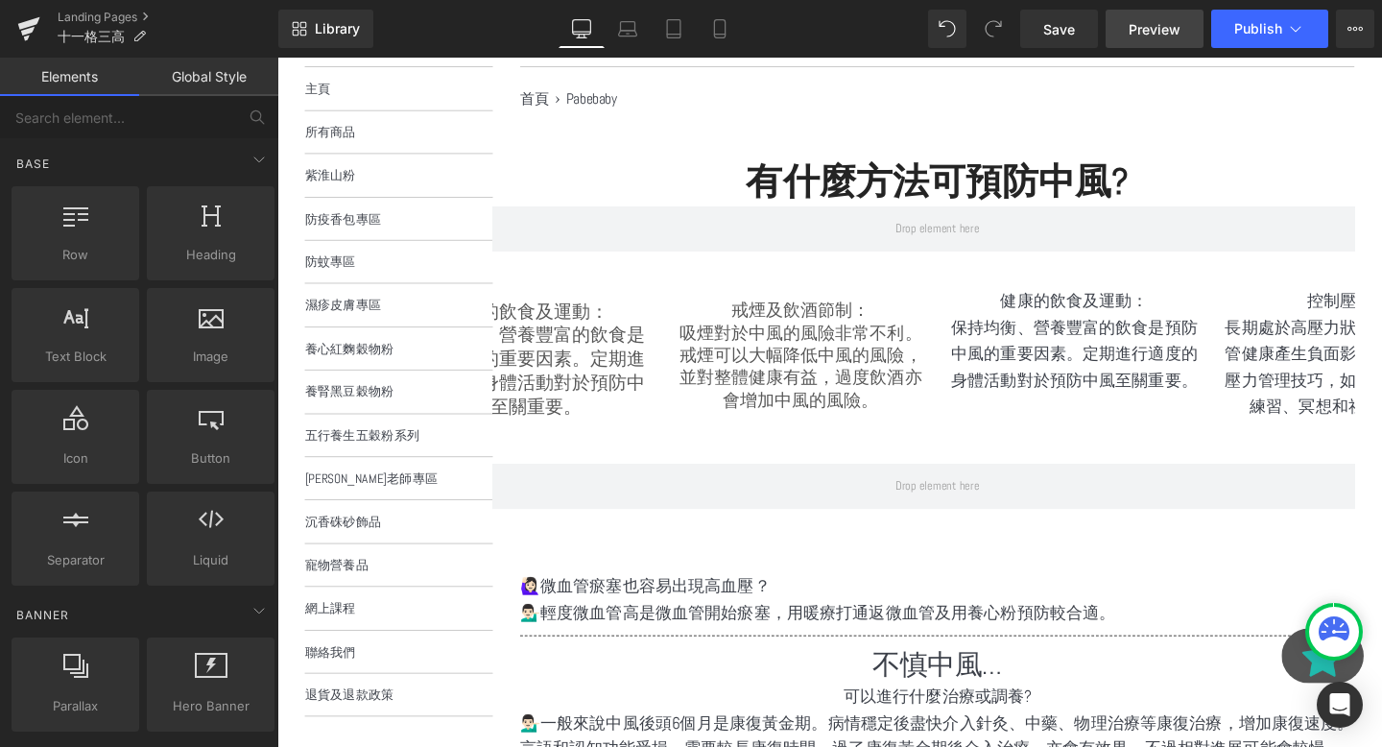
click at [1183, 21] on link "Preview" at bounding box center [1155, 29] width 98 height 38
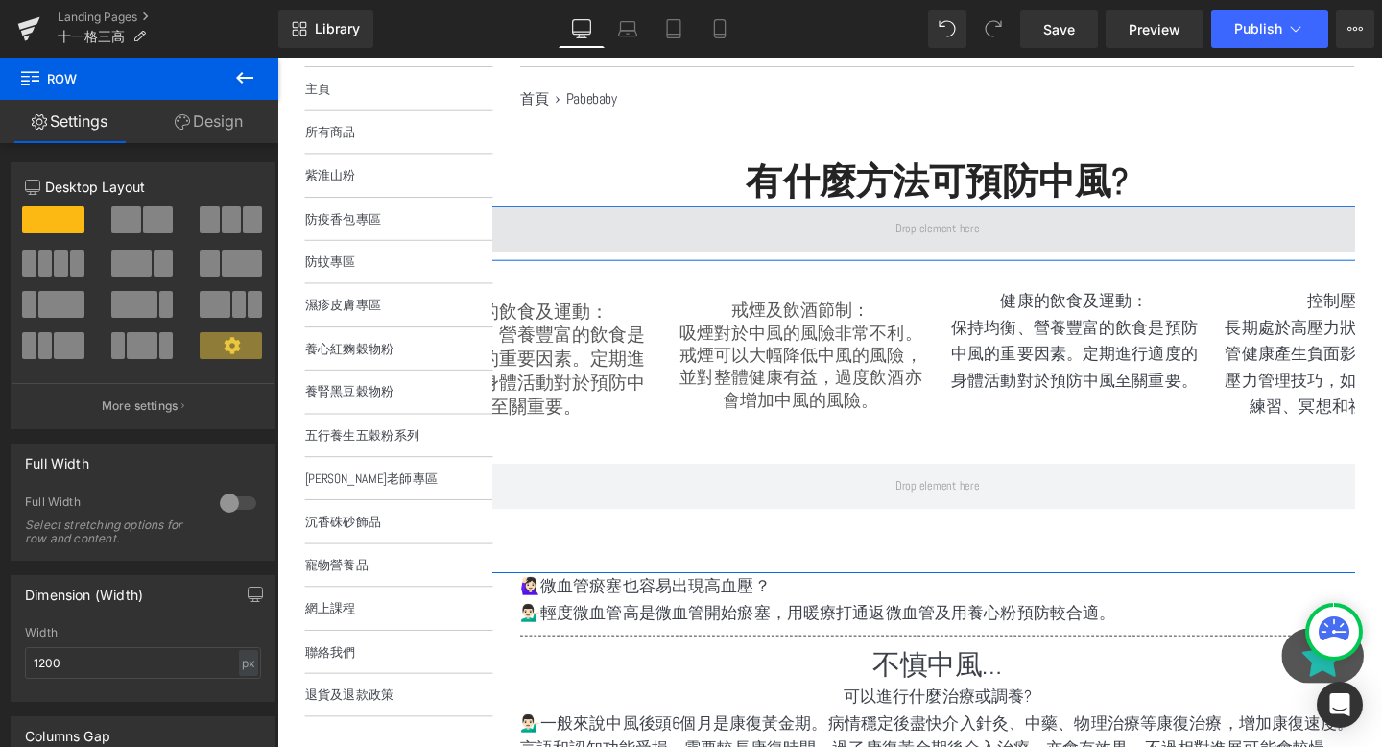
drag, startPoint x: 729, startPoint y: 245, endPoint x: 743, endPoint y: 261, distance: 21.8
click at [743, 261] on span at bounding box center [971, 237] width 1123 height 48
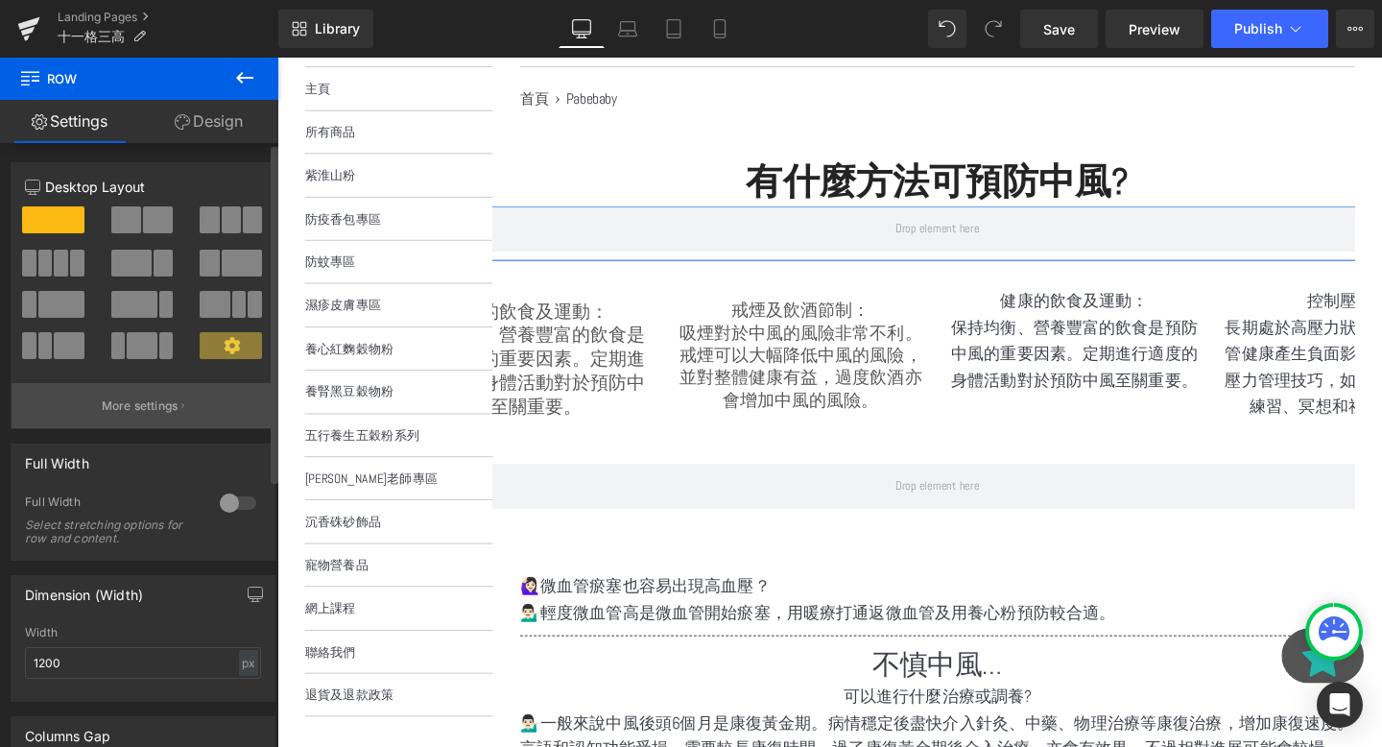
click at [115, 418] on button "More settings" at bounding box center [143, 405] width 263 height 45
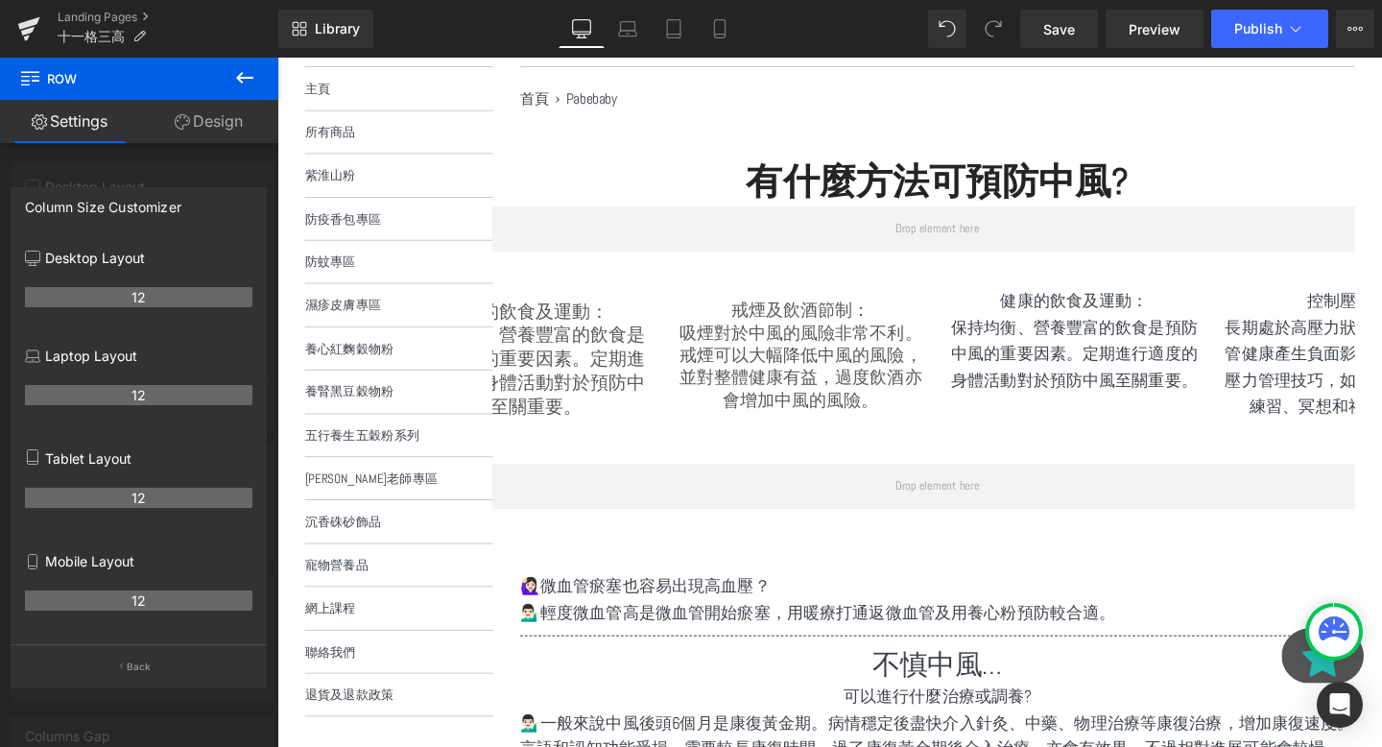
click at [227, 87] on button at bounding box center [244, 79] width 67 height 42
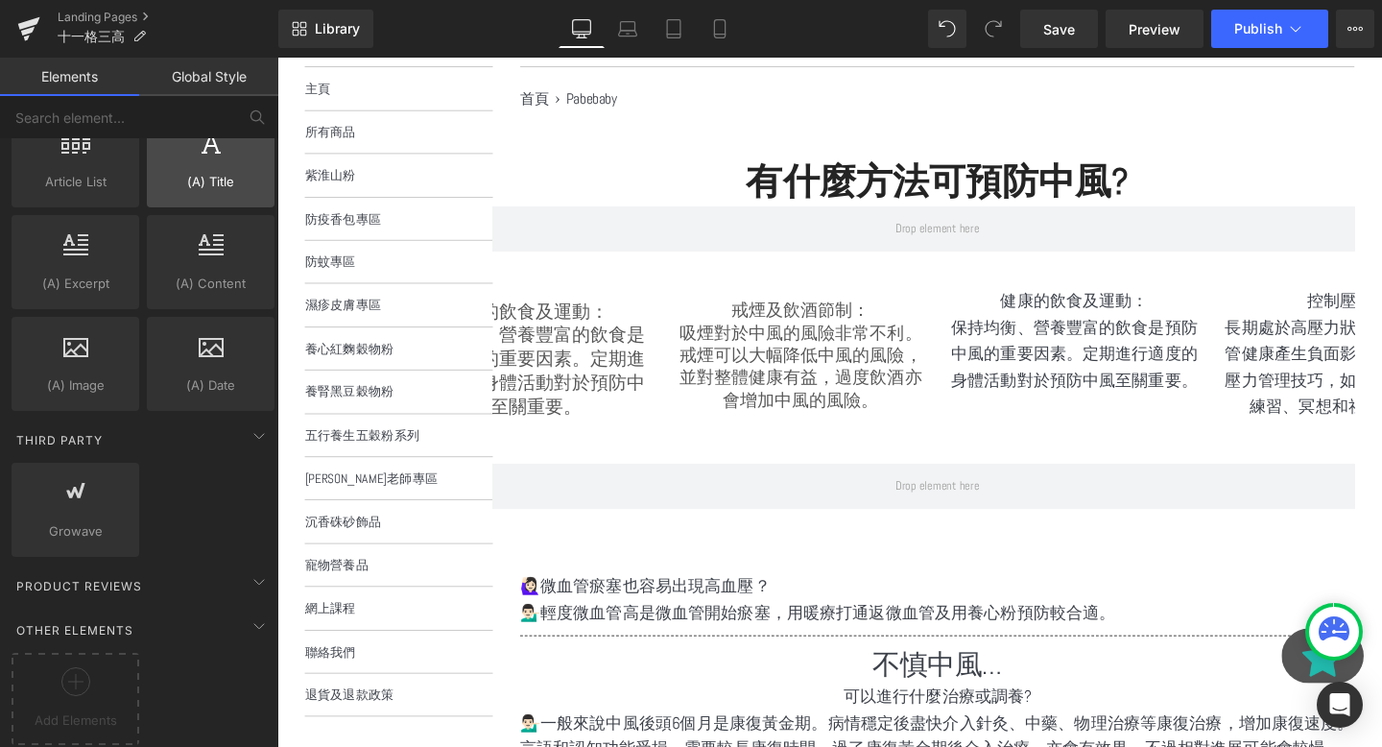
scroll to position [3423, 0]
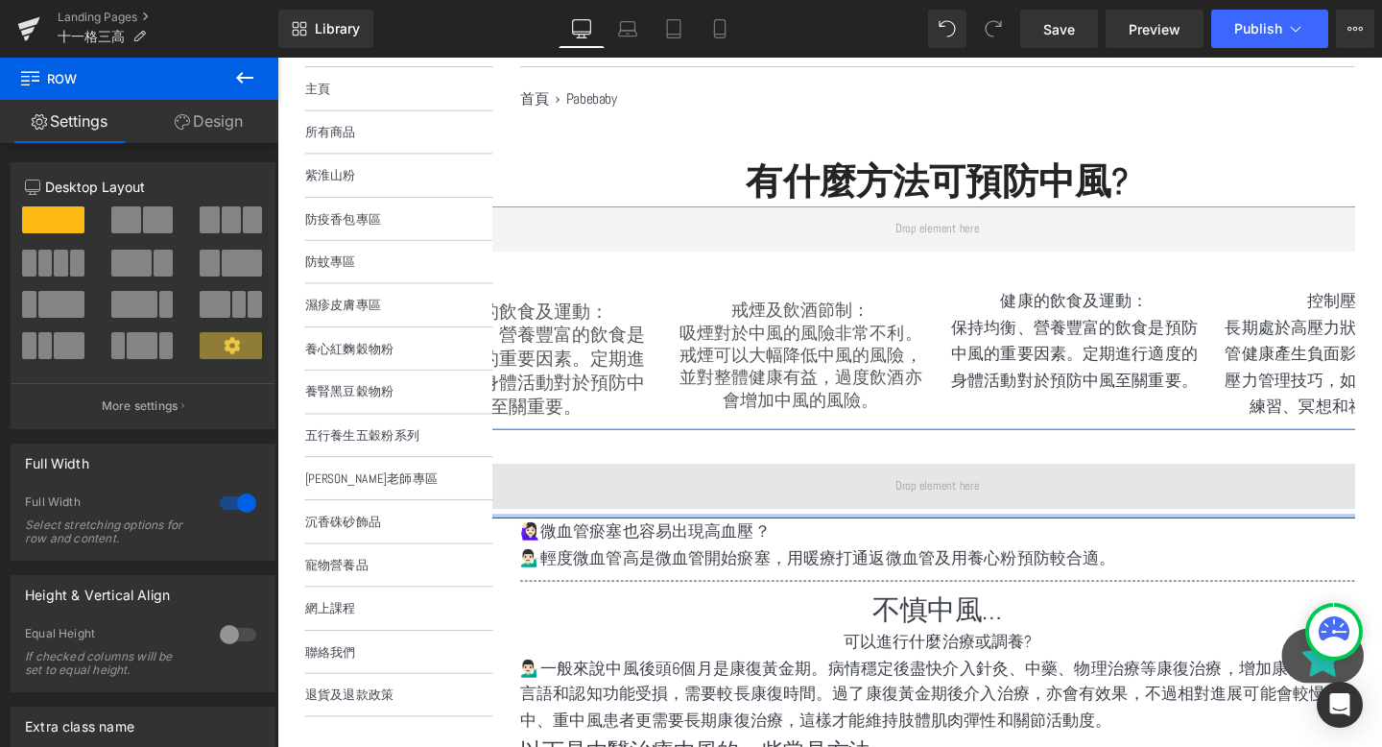
drag, startPoint x: 943, startPoint y: 544, endPoint x: 971, endPoint y: 502, distance: 51.1
click at [971, 502] on div "Row 健康的飲食及運動： 保持均衡、營養豐富的飲食是預防中風的重要因素。定期進行適度的身體活動對於預防中風至關重要。 Text Block 戒煙及飲酒節制：…" at bounding box center [971, 377] width 1161 height 328
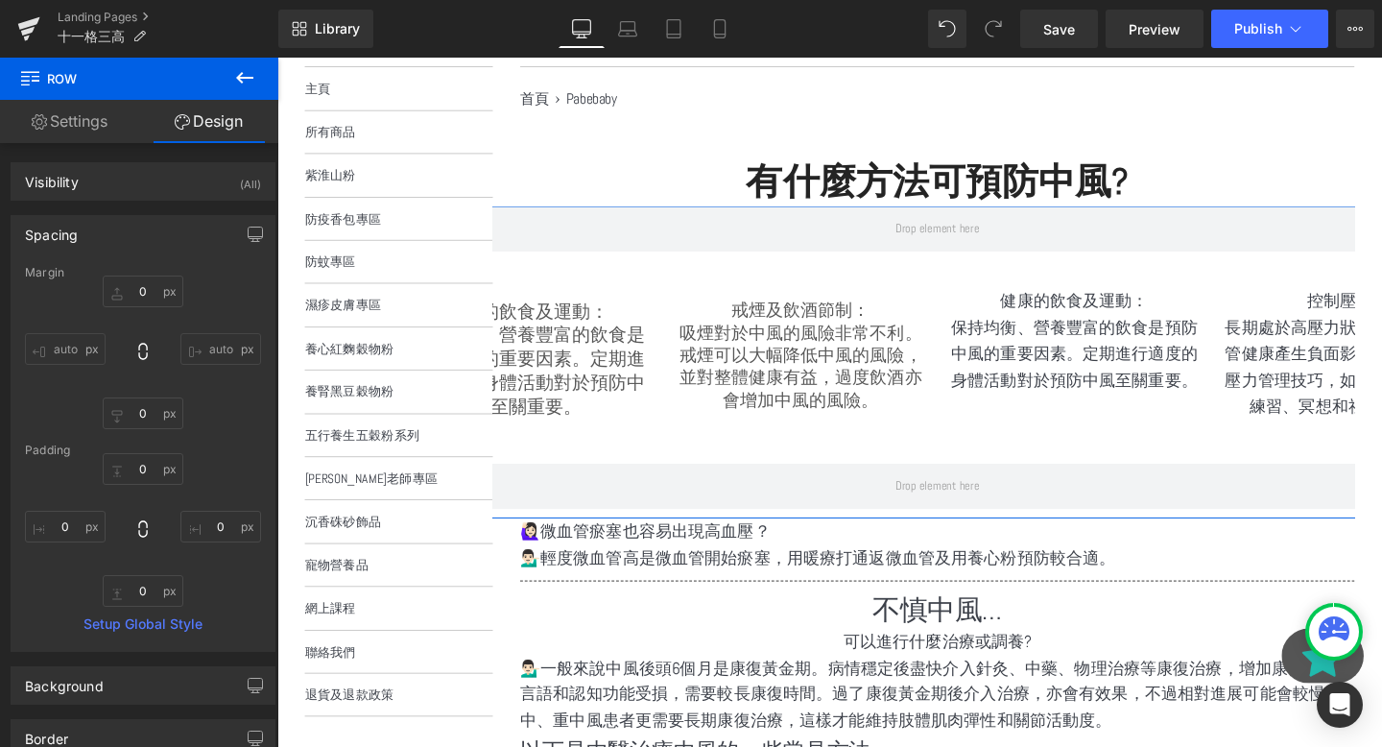
click at [277, 58] on div at bounding box center [277, 58] width 0 height 0
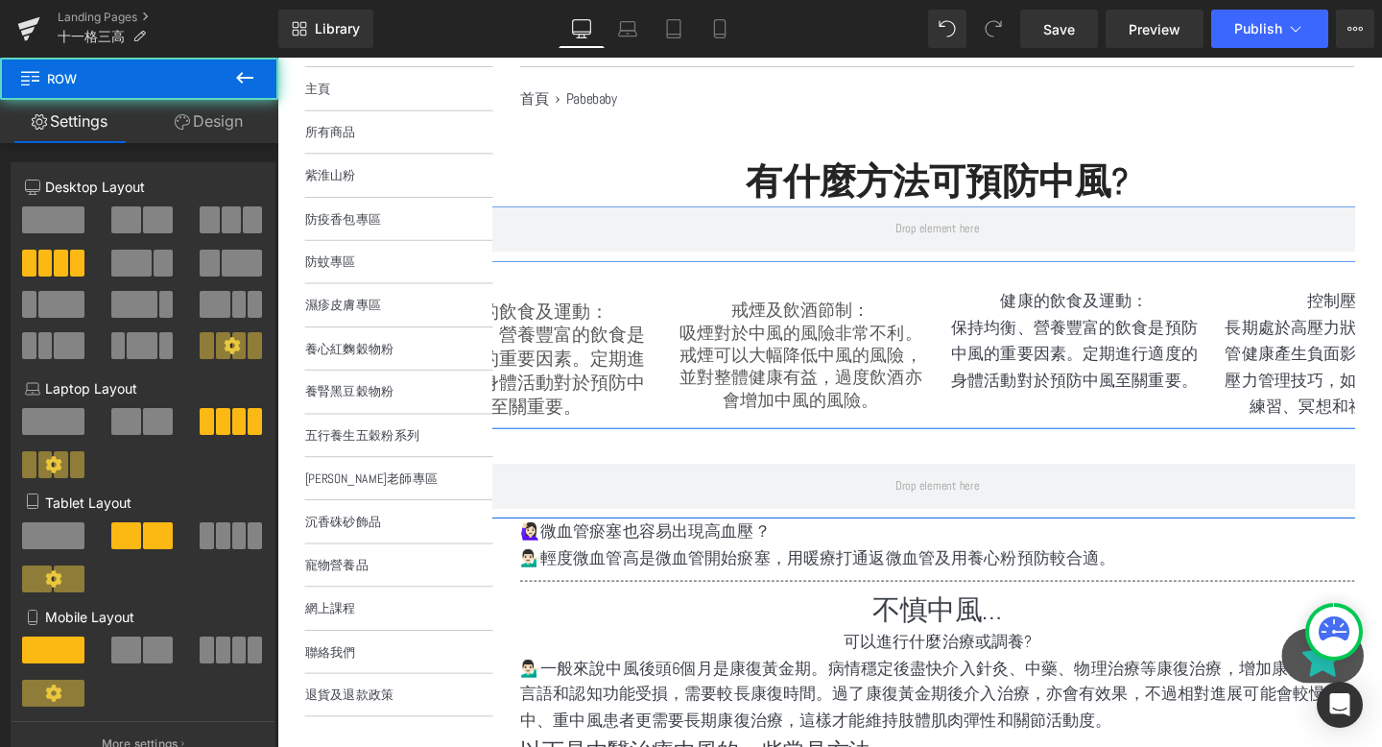
click at [954, 473] on div "Row 38px" at bounding box center [971, 494] width 1152 height 94
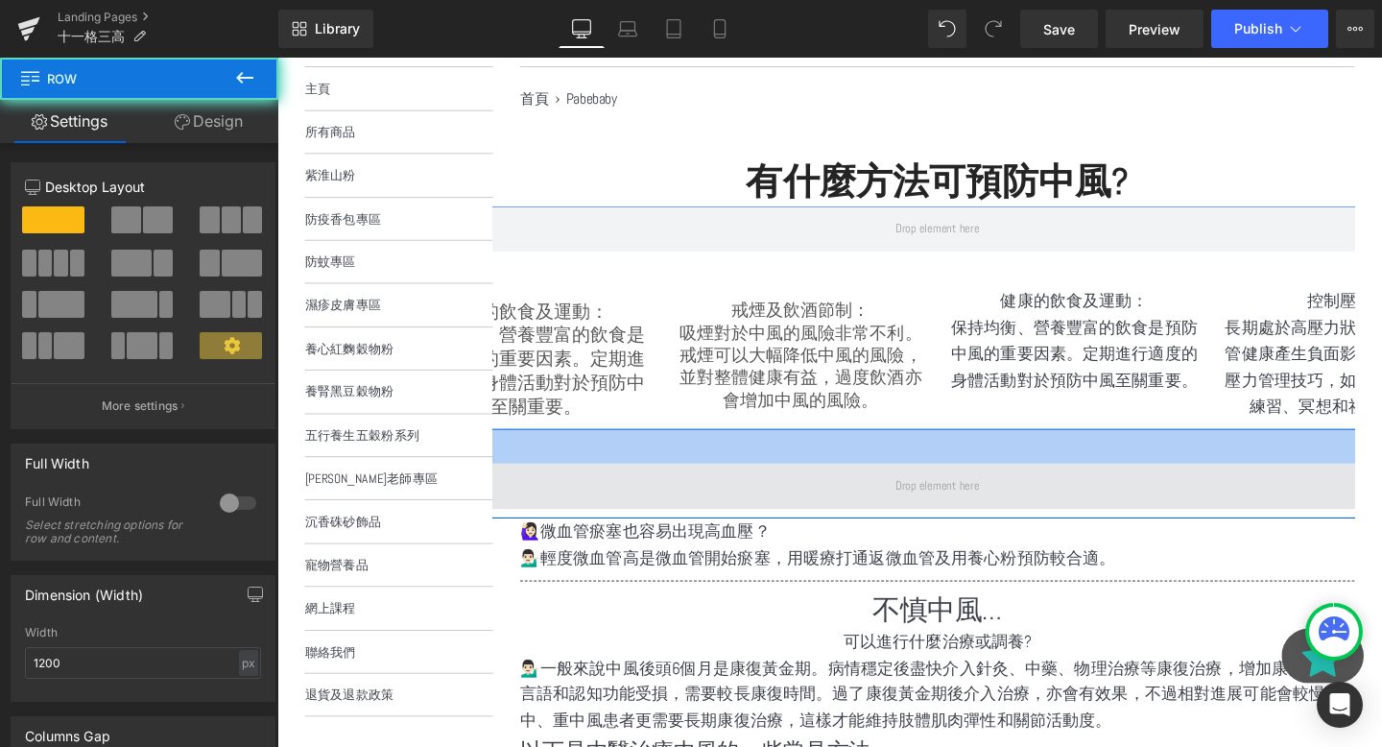
click at [939, 510] on span at bounding box center [971, 508] width 102 height 30
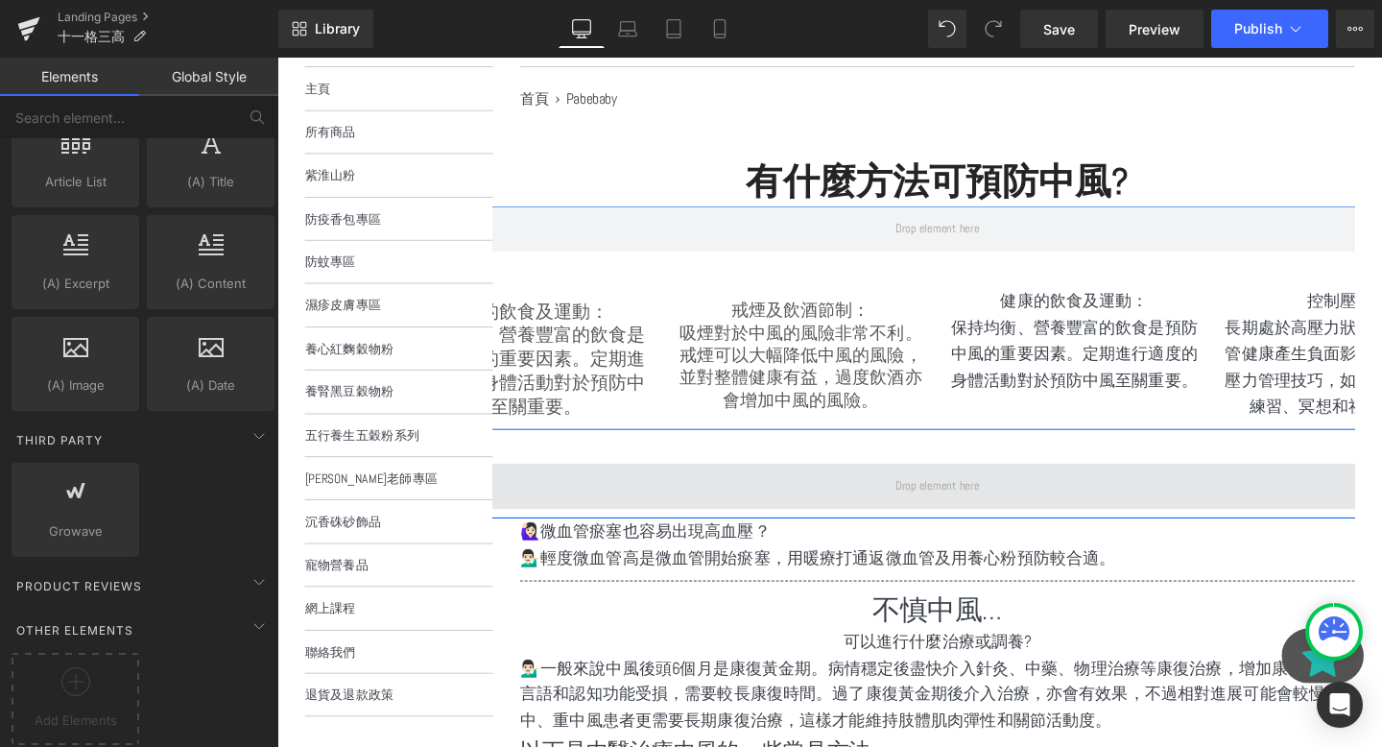
click at [939, 510] on span at bounding box center [971, 508] width 102 height 30
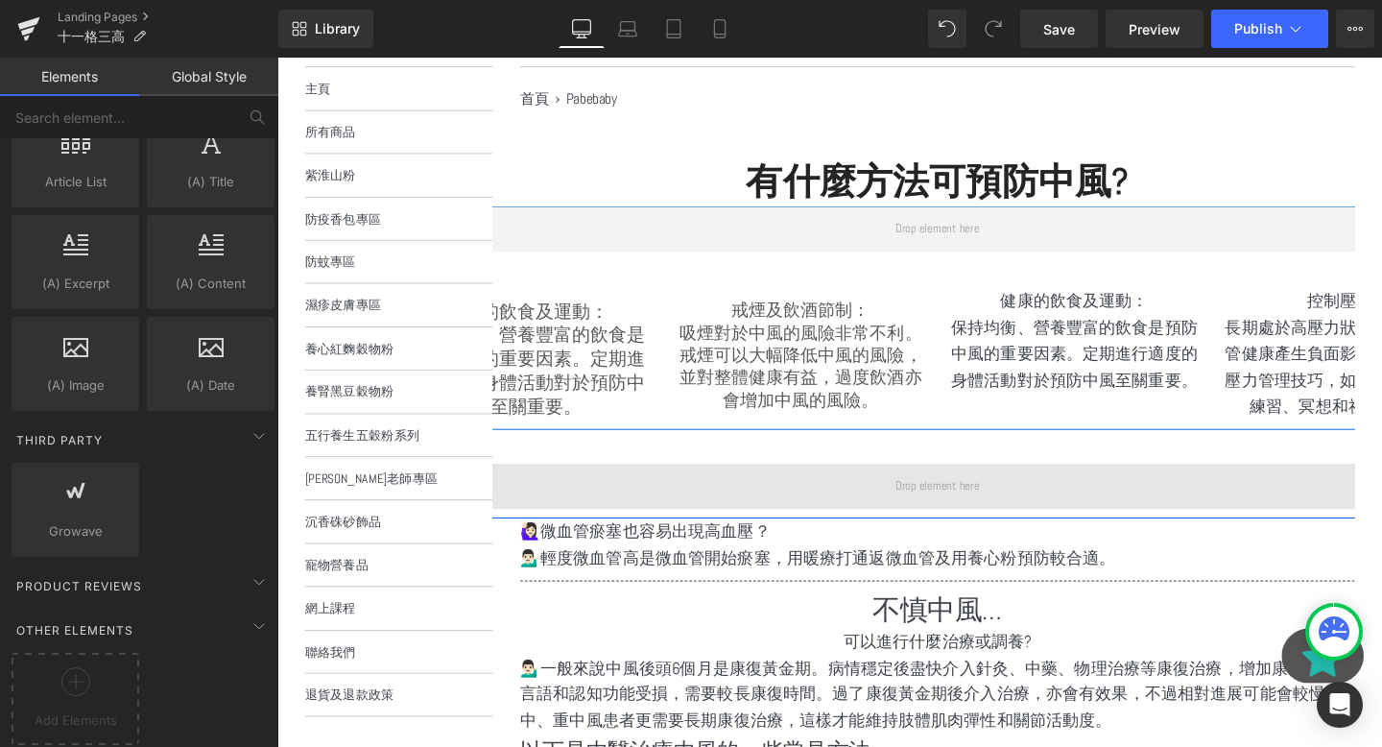
click at [939, 510] on span at bounding box center [971, 508] width 102 height 30
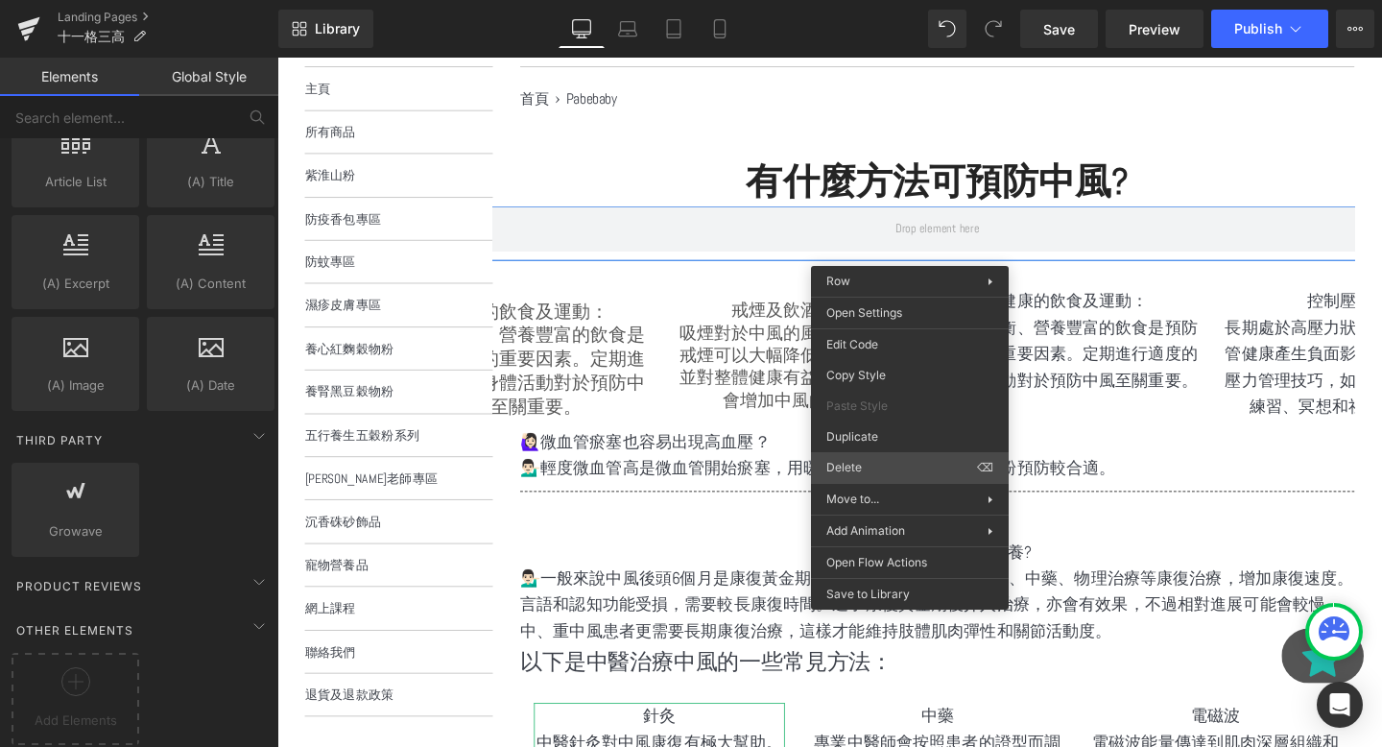
drag, startPoint x: 1175, startPoint y: 524, endPoint x: 929, endPoint y: 488, distance: 248.4
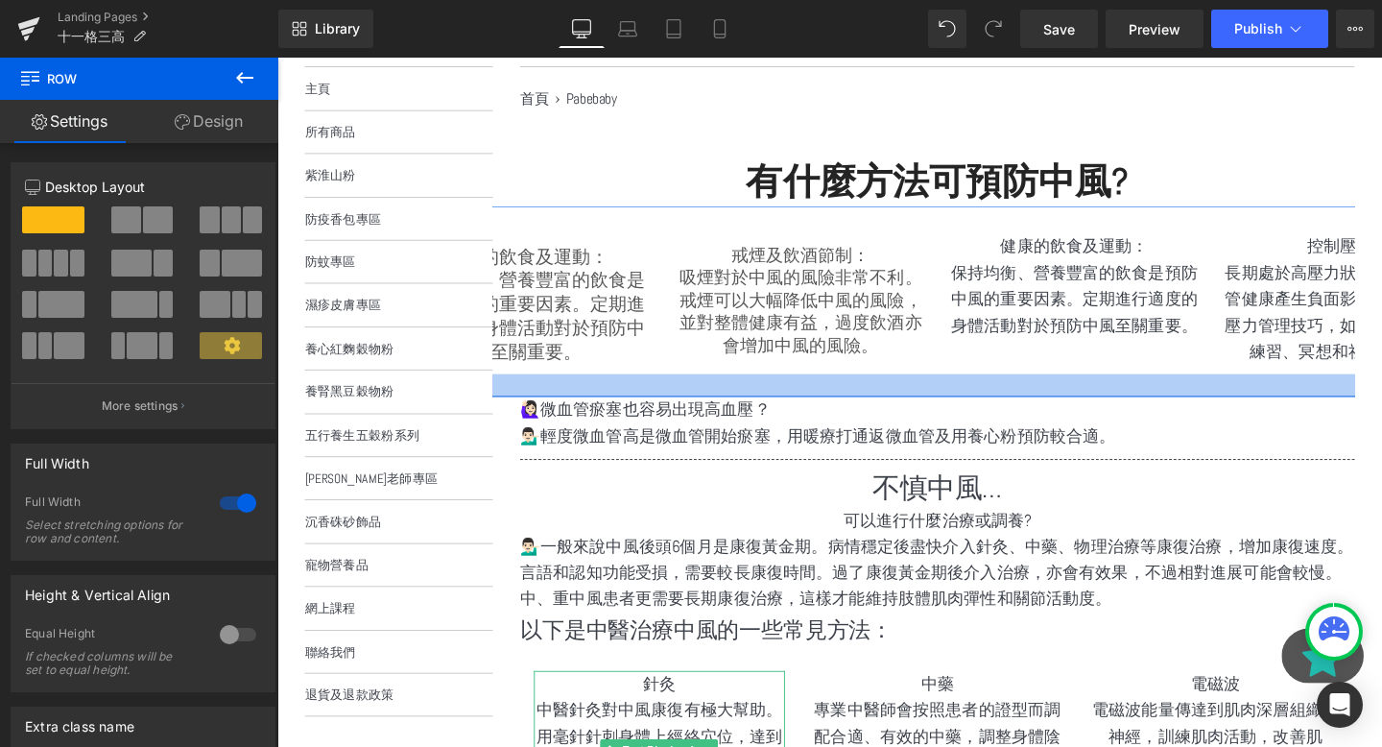
drag, startPoint x: 917, startPoint y: 386, endPoint x: 917, endPoint y: 413, distance: 26.9
click at [917, 413] on div at bounding box center [971, 402] width 1161 height 24
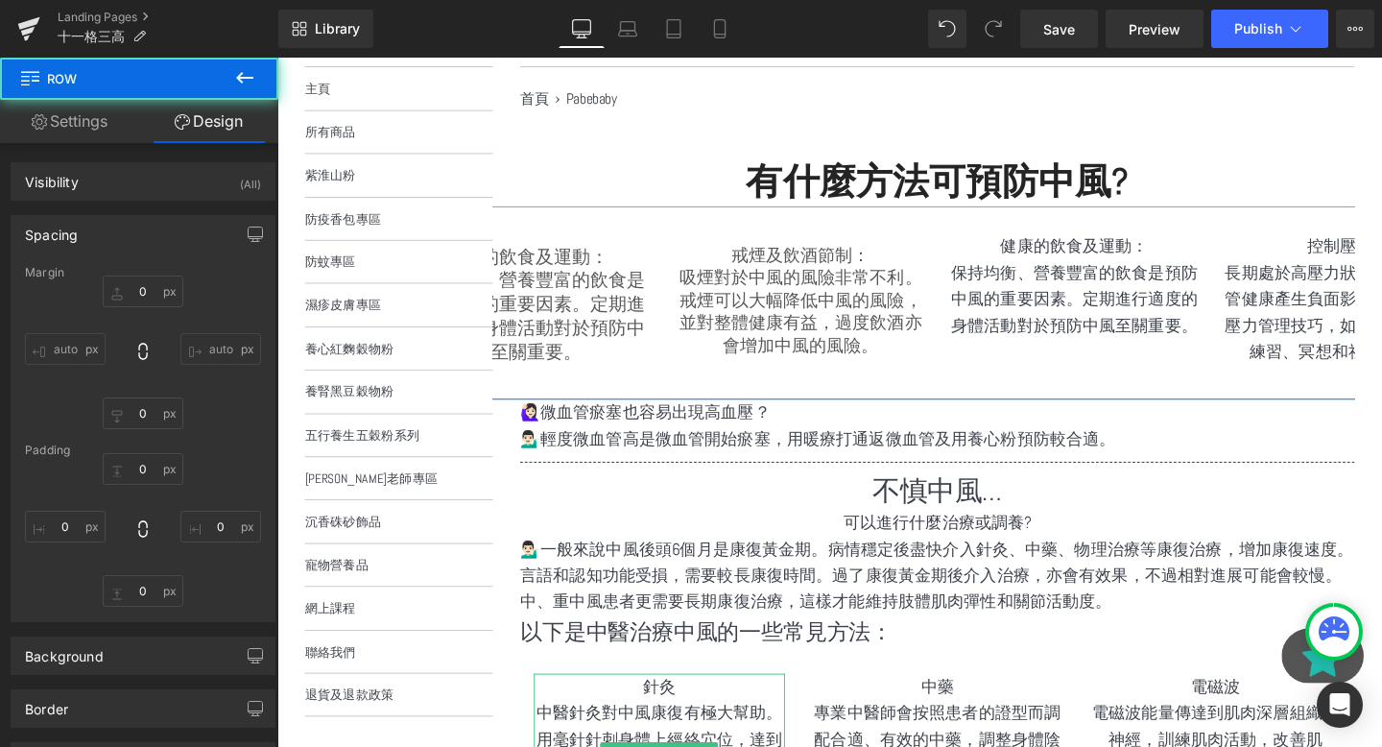
type input "0"
type input "28"
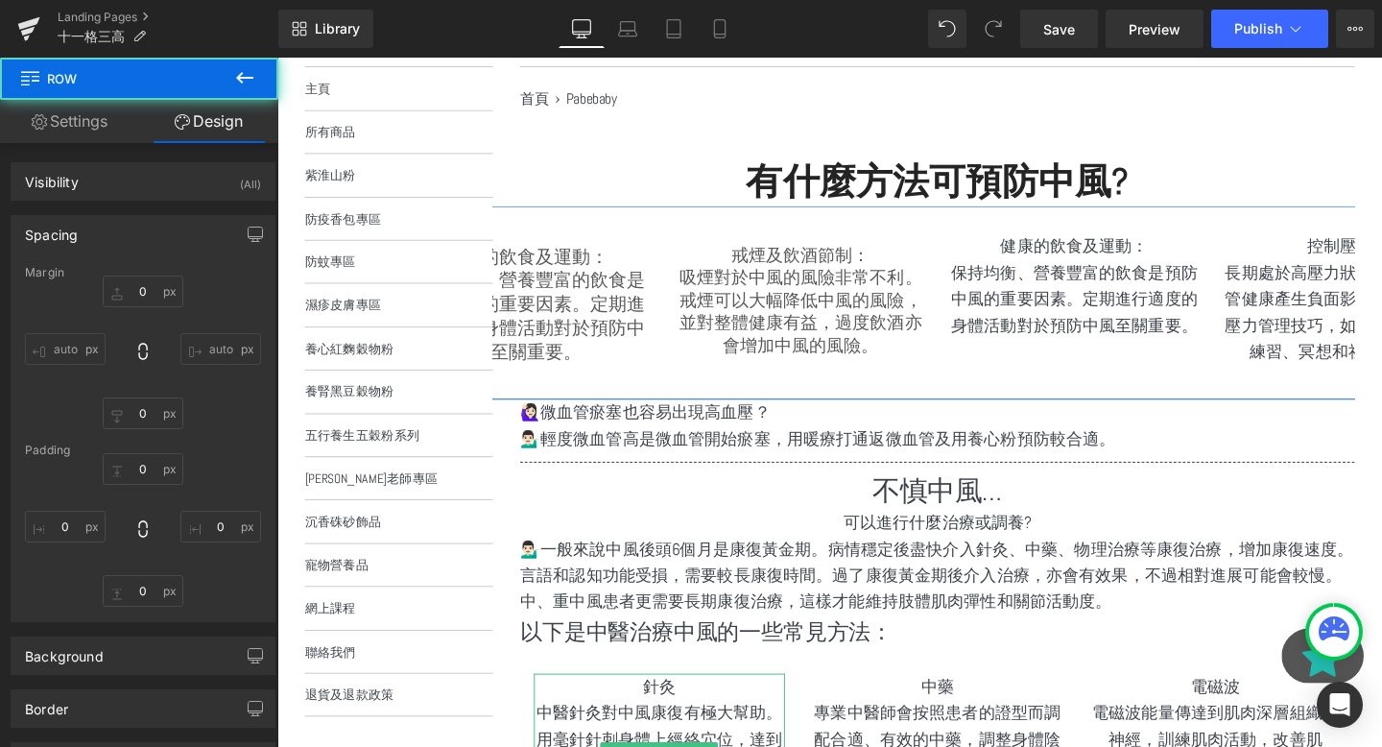
type input "0"
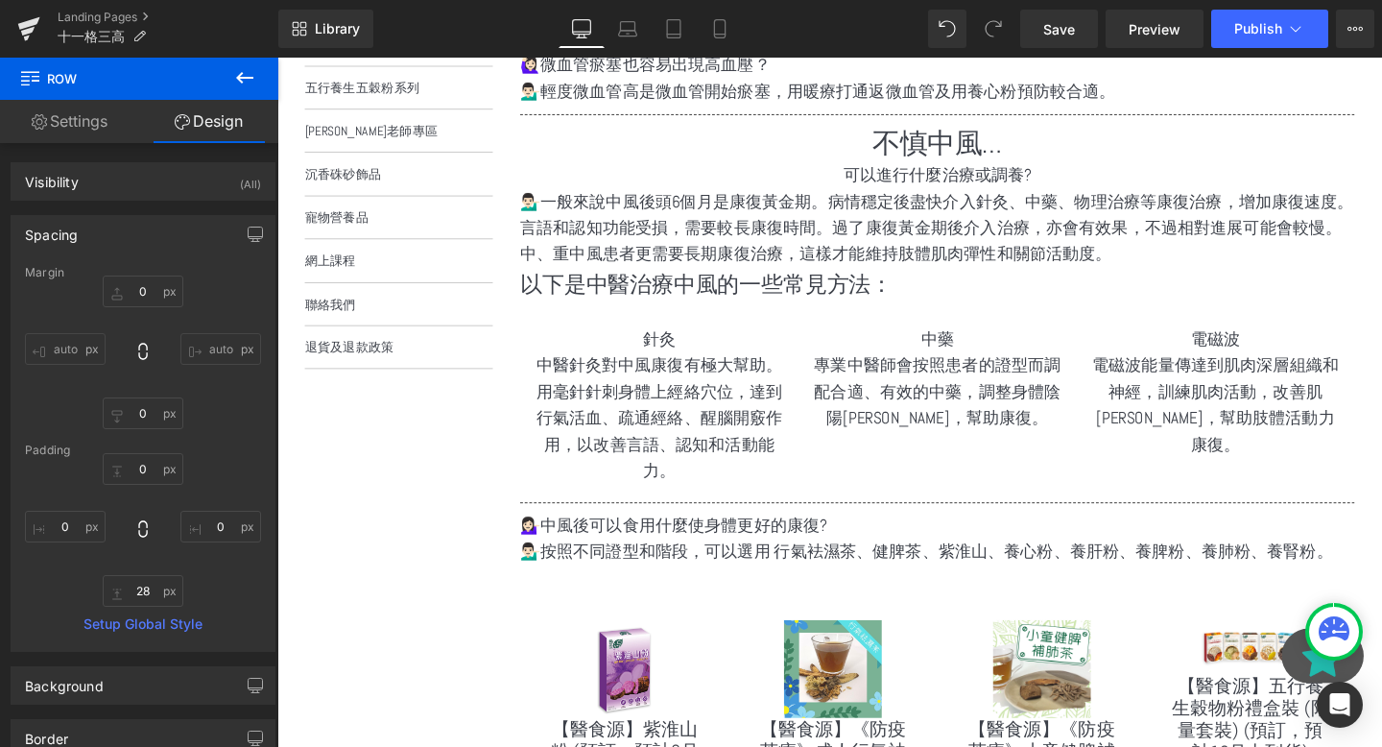
click at [707, 299] on p "以下是中醫治療中風的一些常見方法：" at bounding box center [971, 296] width 877 height 36
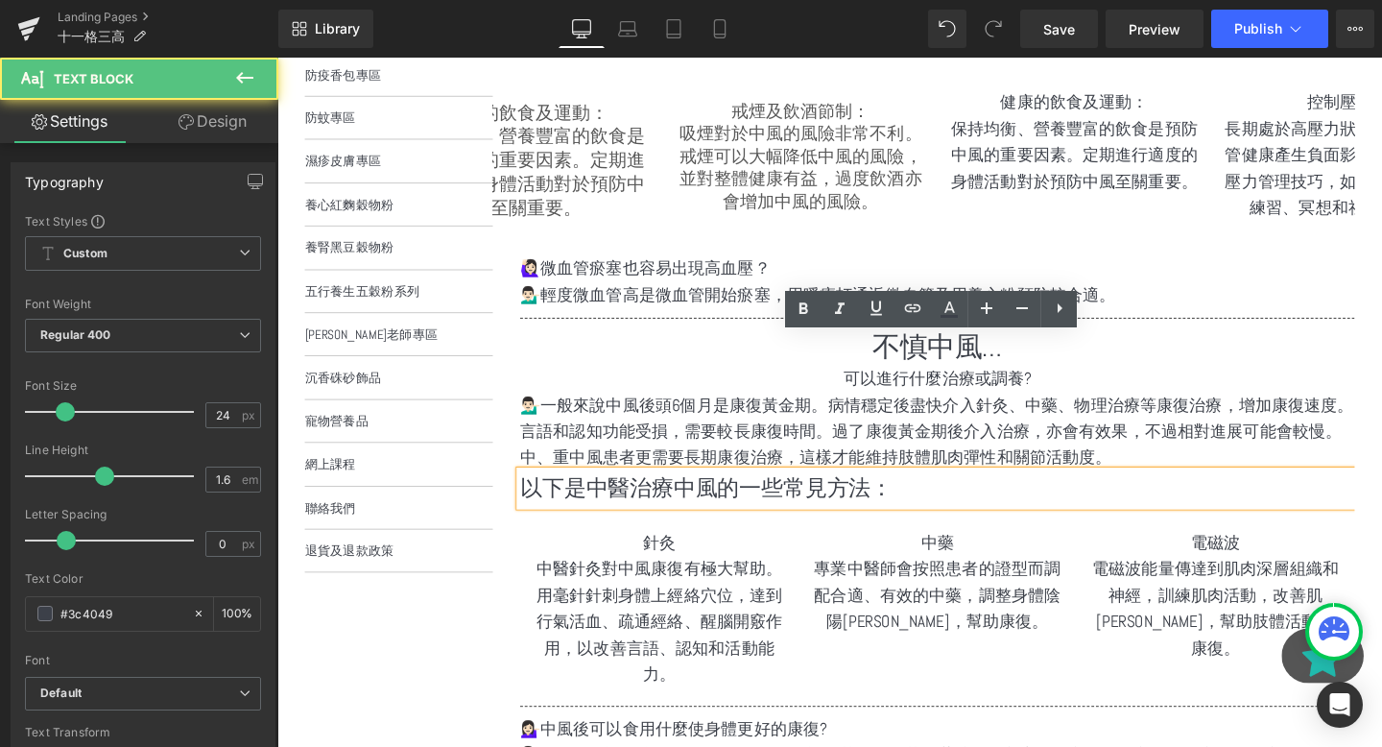
scroll to position [364, 0]
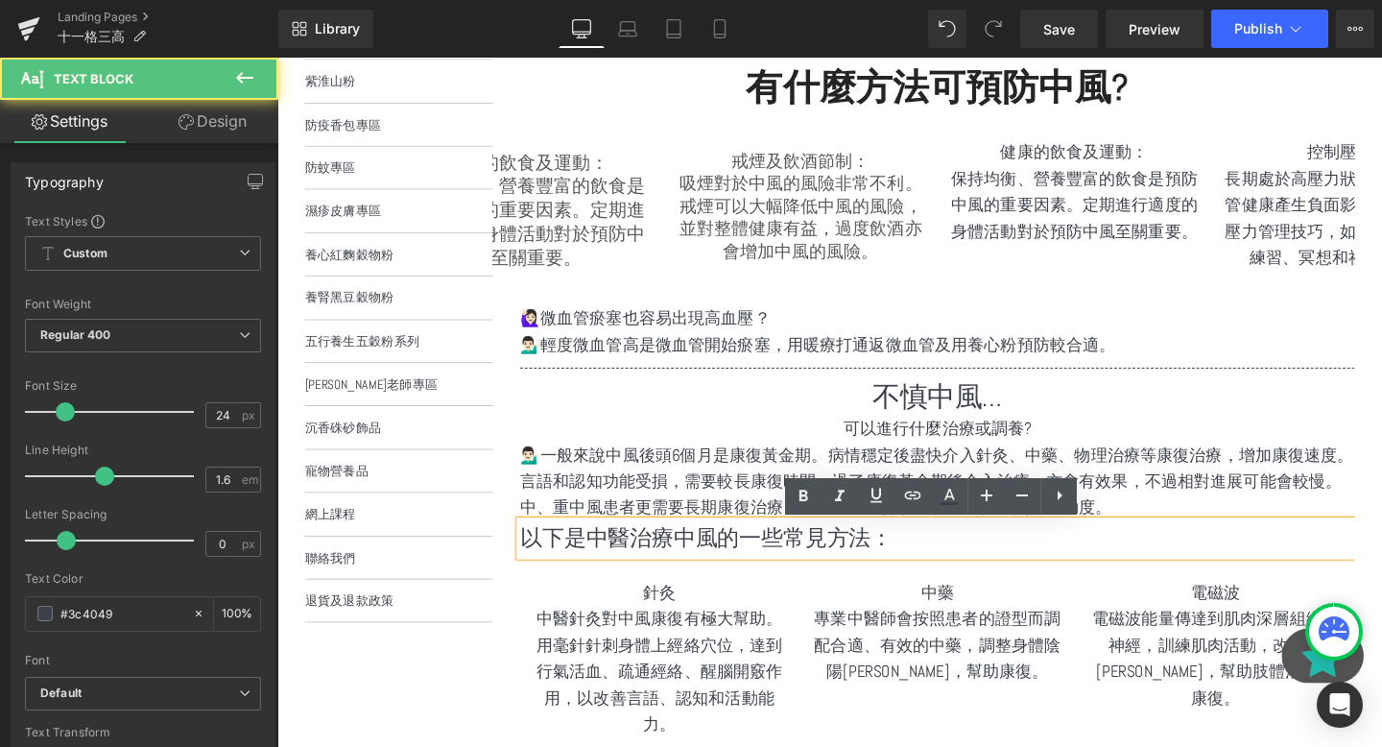
click at [688, 407] on h1 "不慎中風…" at bounding box center [971, 414] width 877 height 40
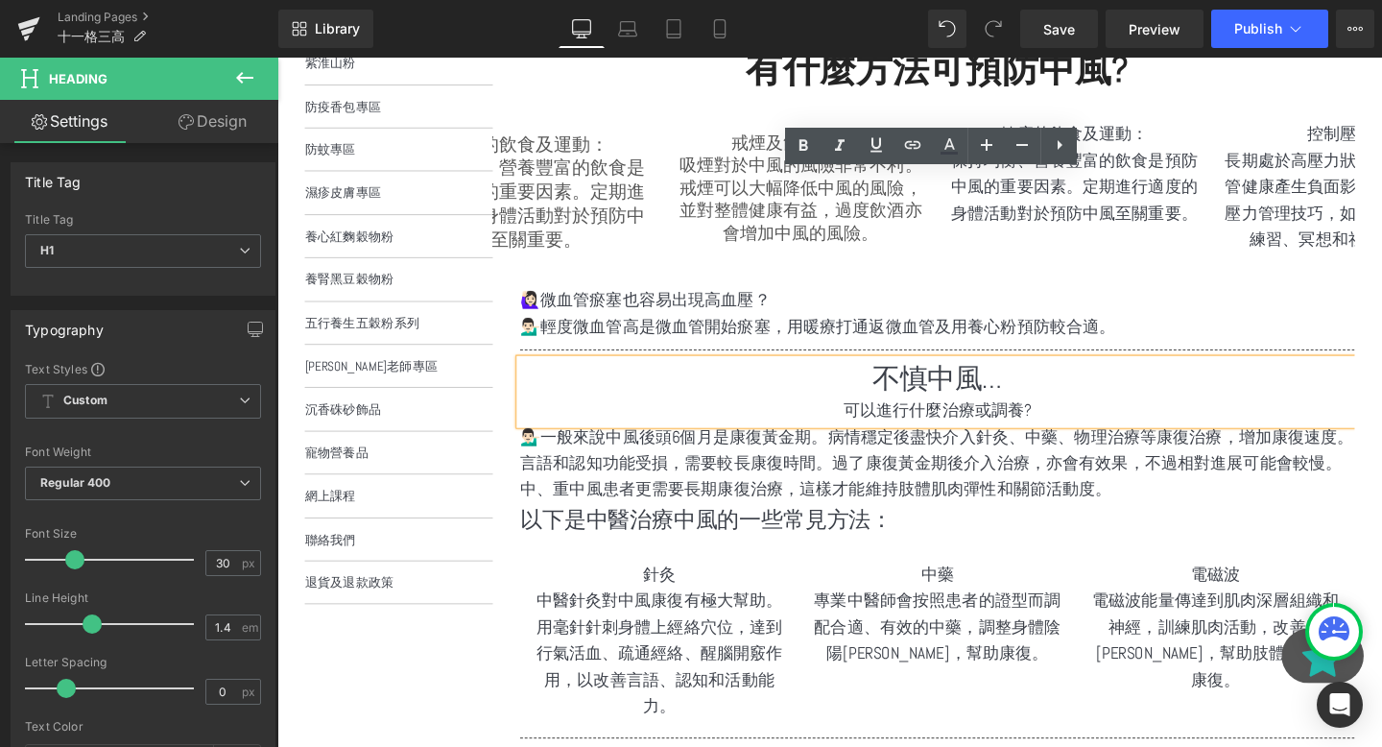
scroll to position [325, 0]
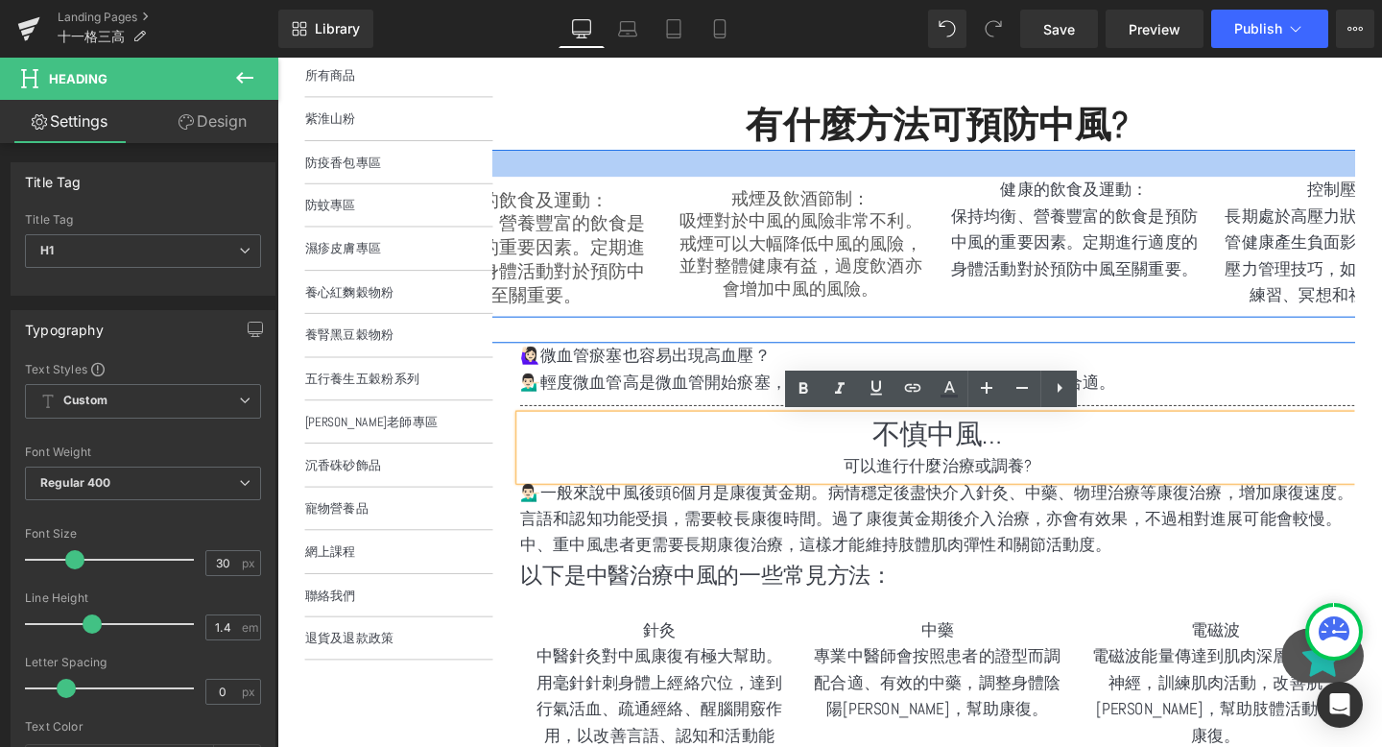
click at [801, 171] on div at bounding box center [971, 168] width 1152 height 29
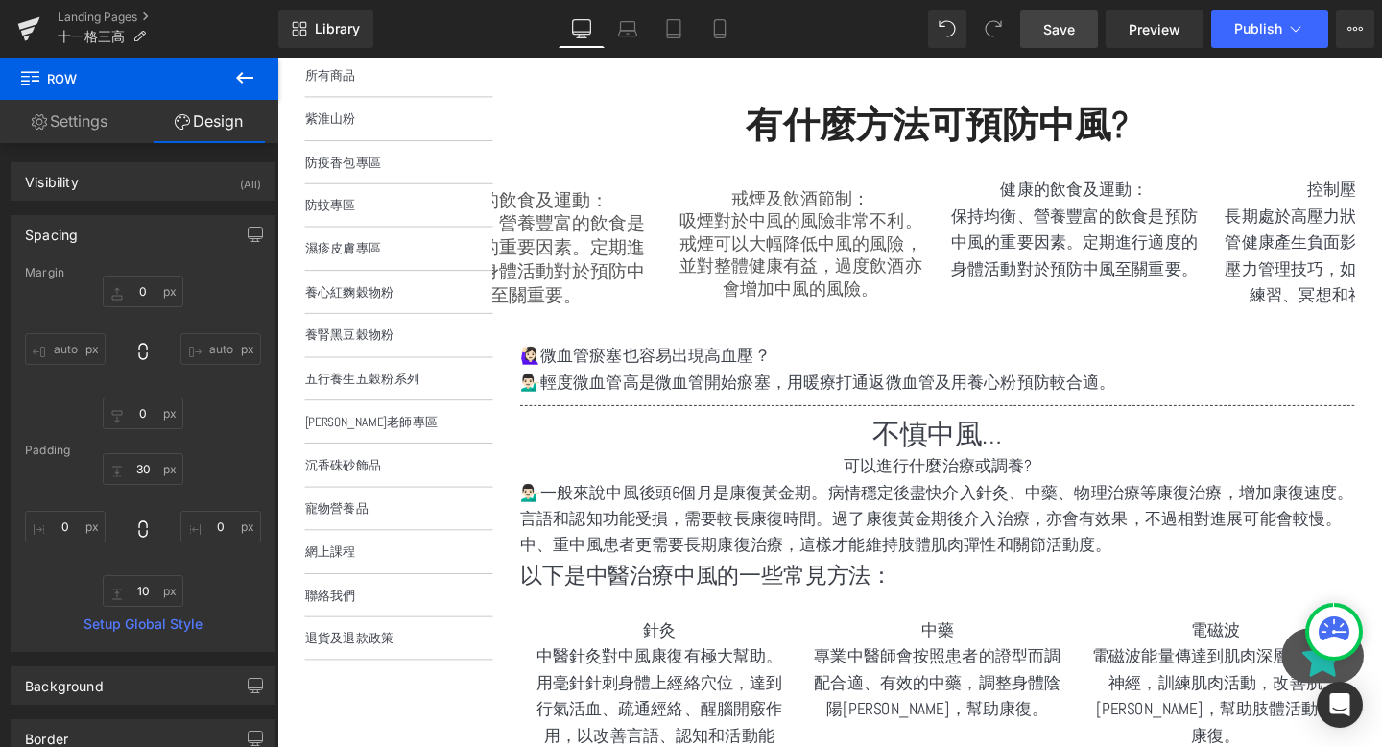
click at [1085, 20] on link "Save" at bounding box center [1059, 29] width 78 height 38
click at [843, 399] on p "💁🏻‍♂️輕度微血管高是微血管開始瘀塞，用暖療打通返微血管及用養心粉預防較合適。" at bounding box center [971, 399] width 877 height 28
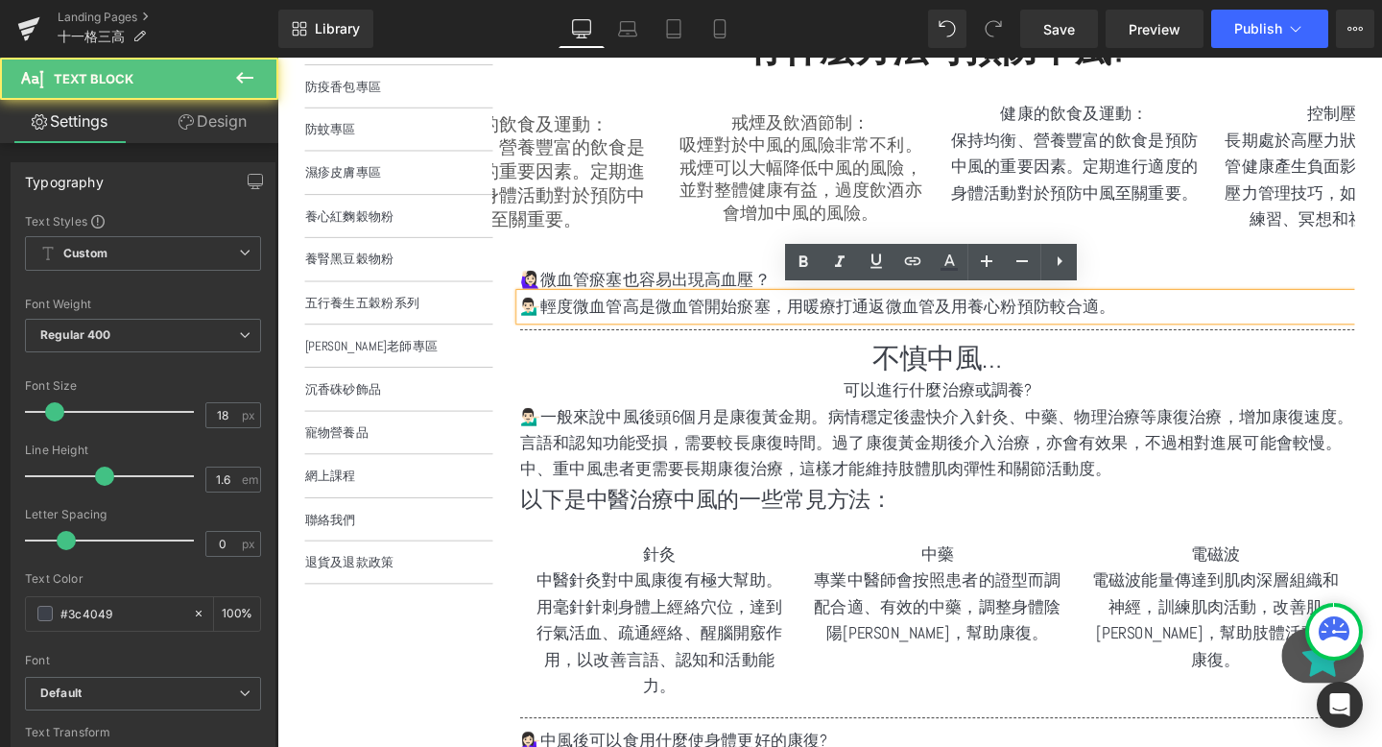
scroll to position [411, 0]
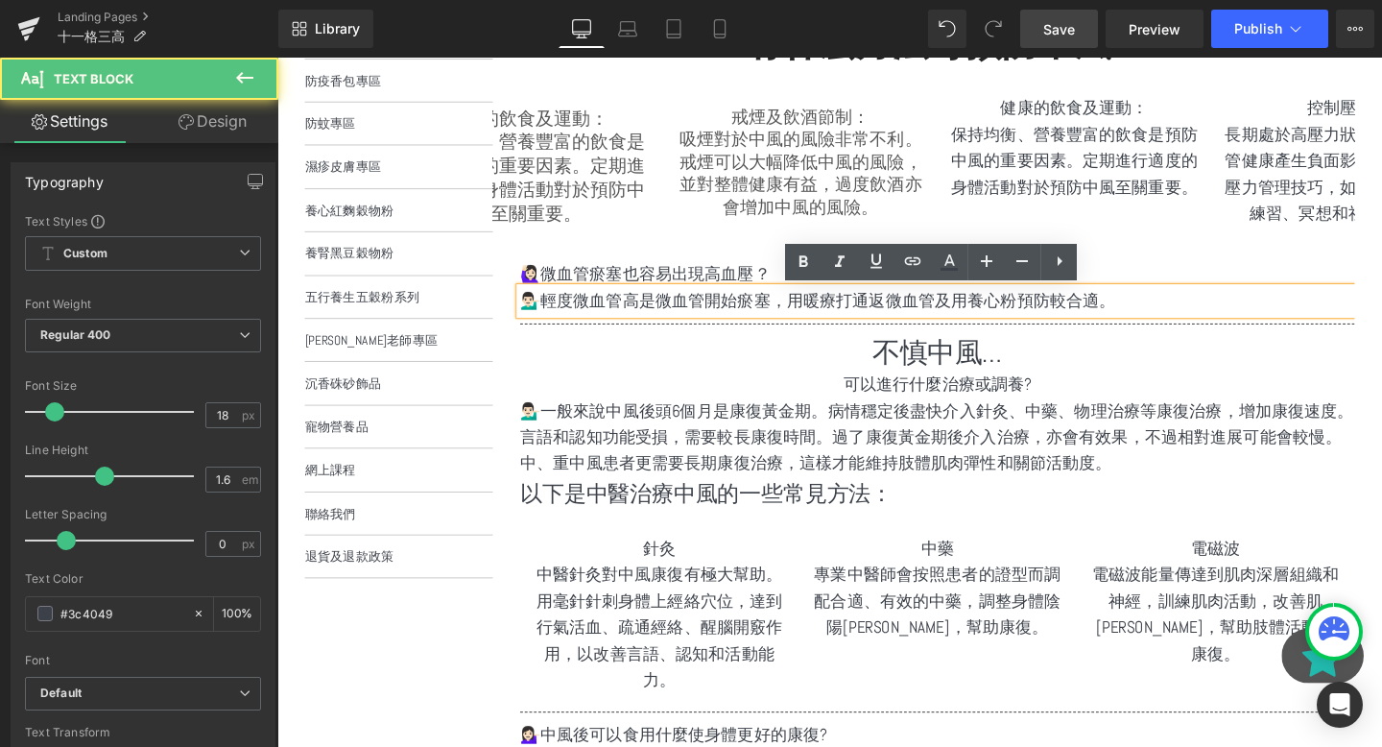
click at [1062, 32] on span "Save" at bounding box center [1059, 29] width 32 height 20
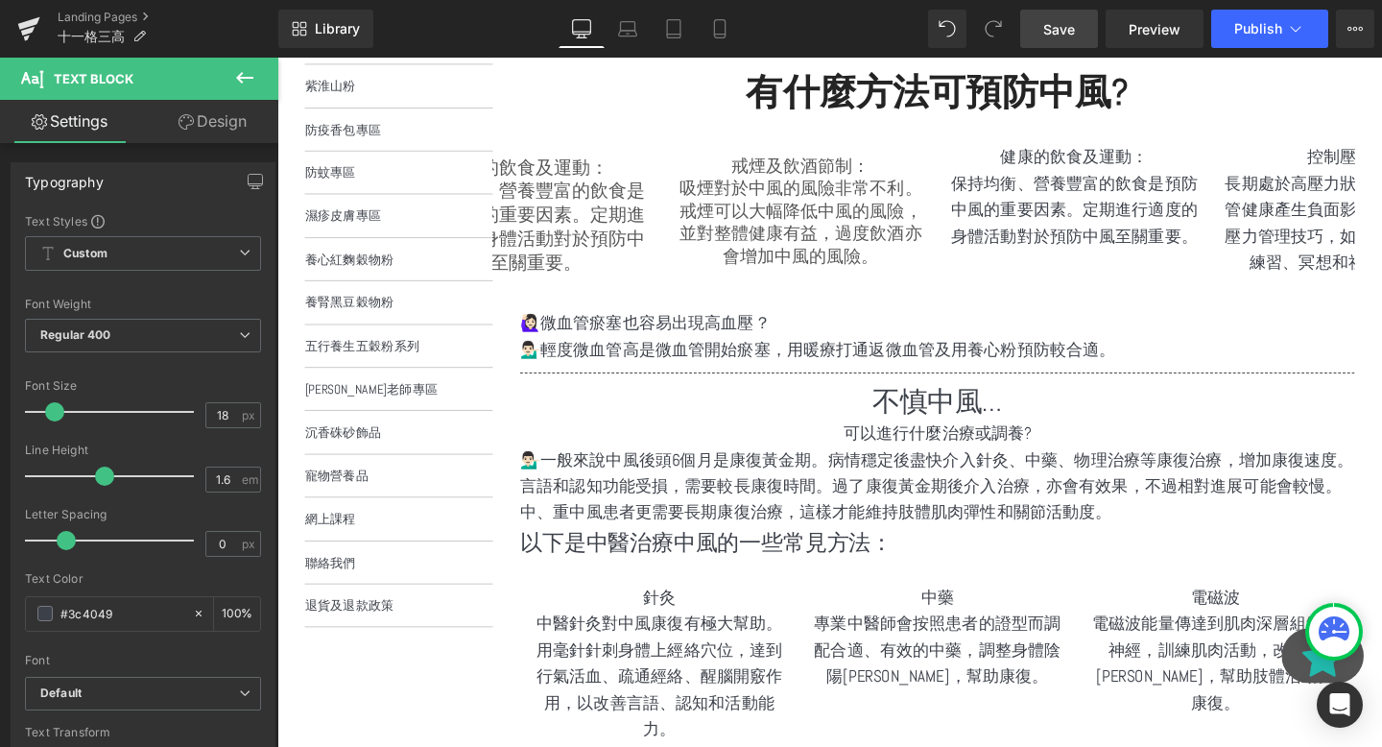
scroll to position [237, 0]
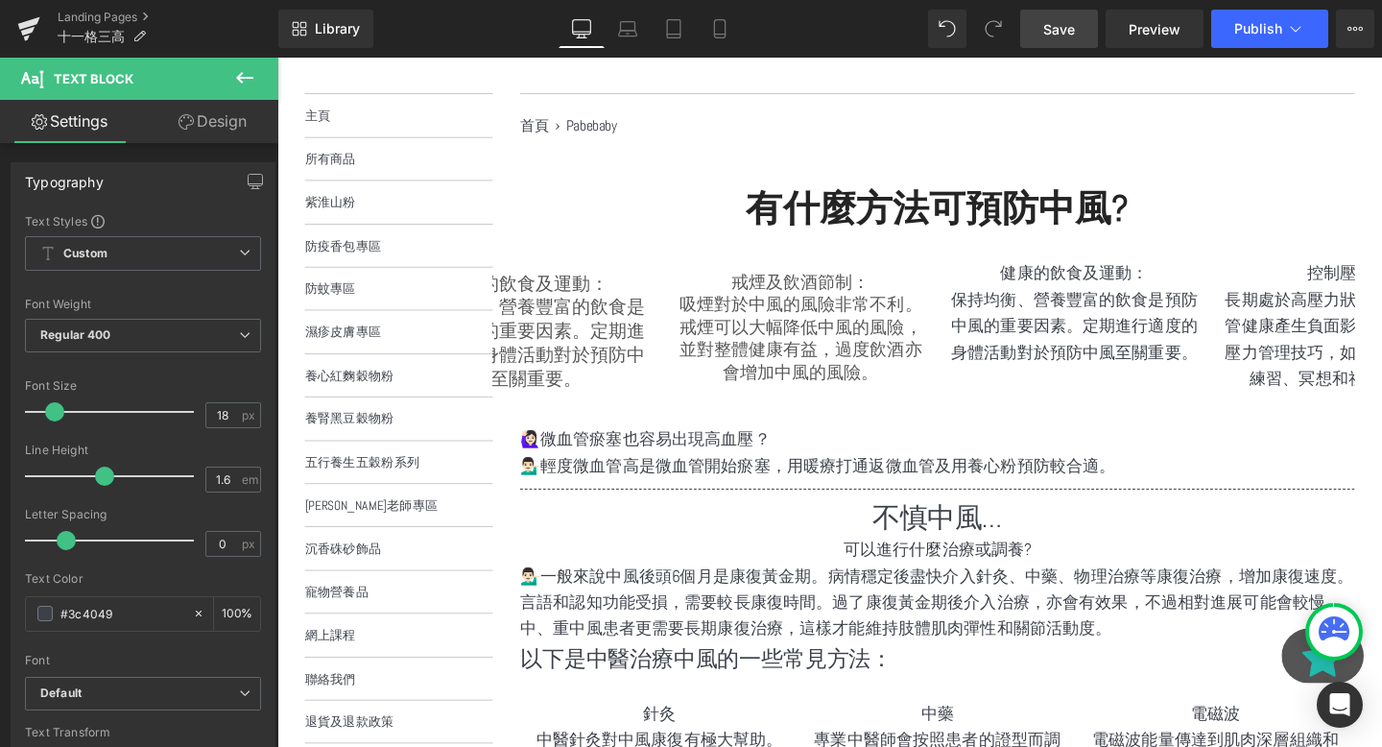
click at [775, 326] on div "戒煙及飲酒節制： 吸煙對於中風的風險非常不利。戒煙可以大幅降低中風的風險，並對整體健康有益，過度飲酒亦會增加中風的風險。 Text Block" at bounding box center [827, 336] width 259 height 131
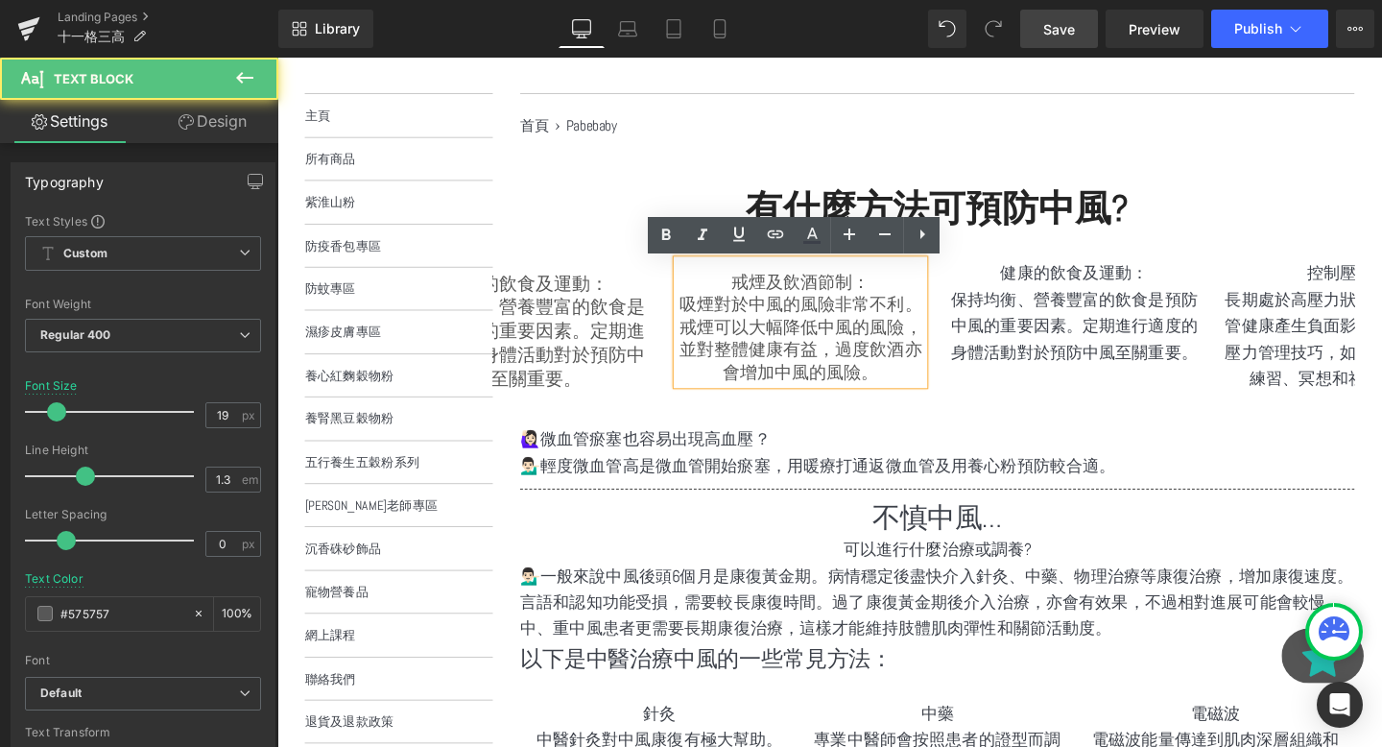
click at [611, 232] on h2 "有什麼方法可預防中風?" at bounding box center [971, 217] width 877 height 50
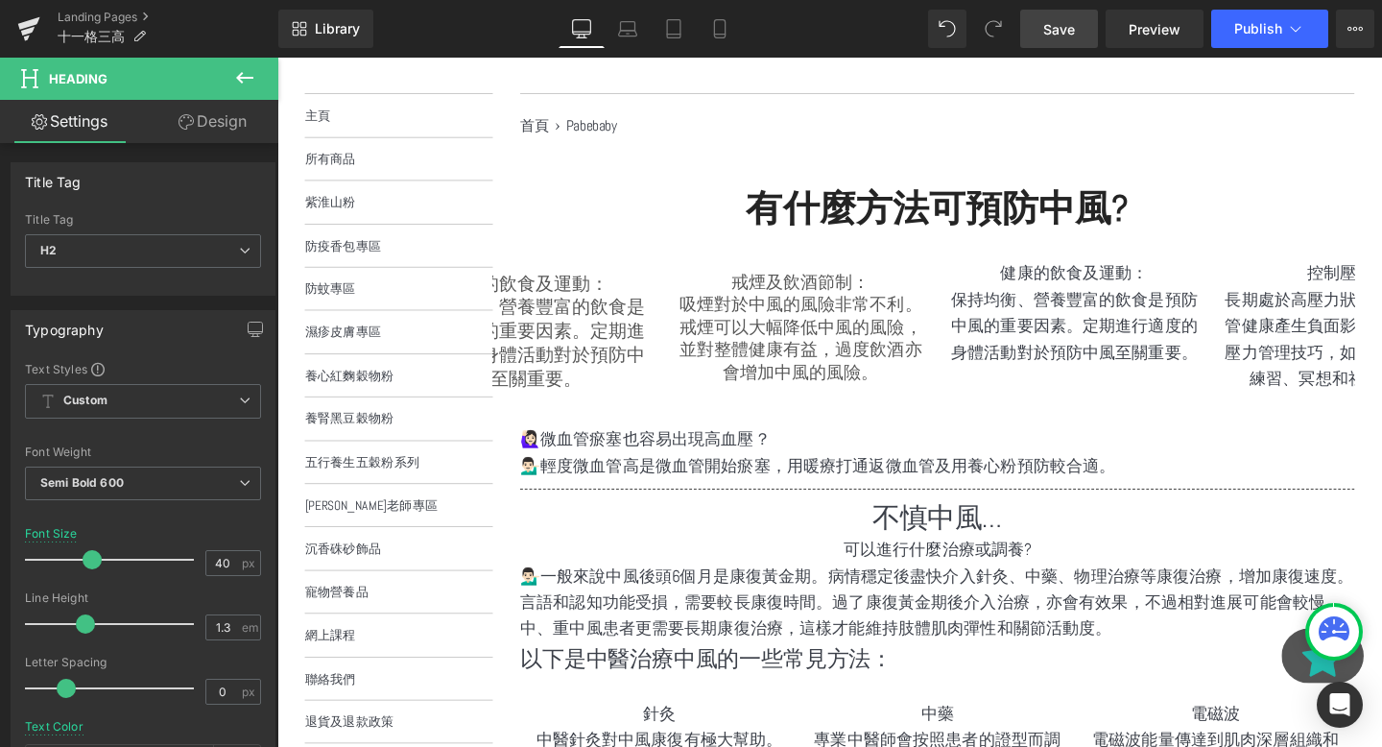
click at [235, 80] on icon at bounding box center [244, 77] width 23 height 23
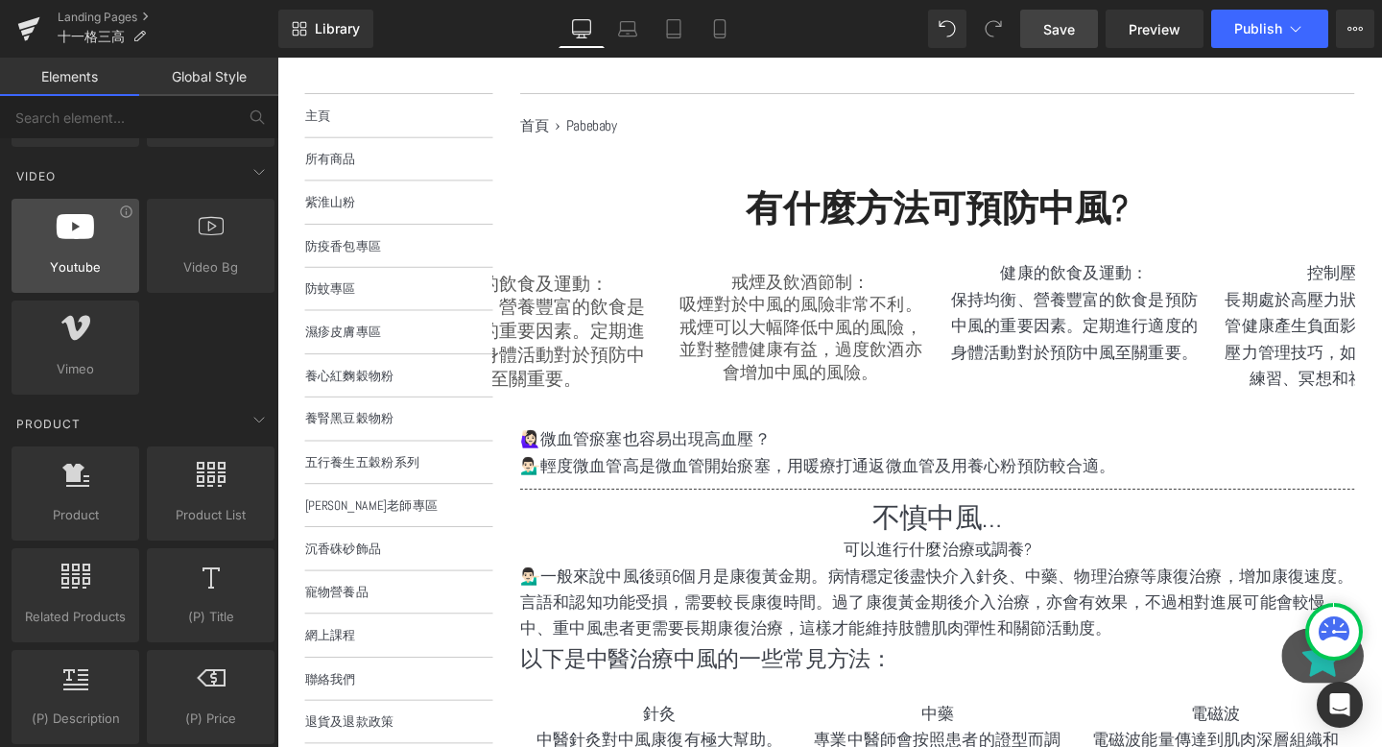
scroll to position [0, 0]
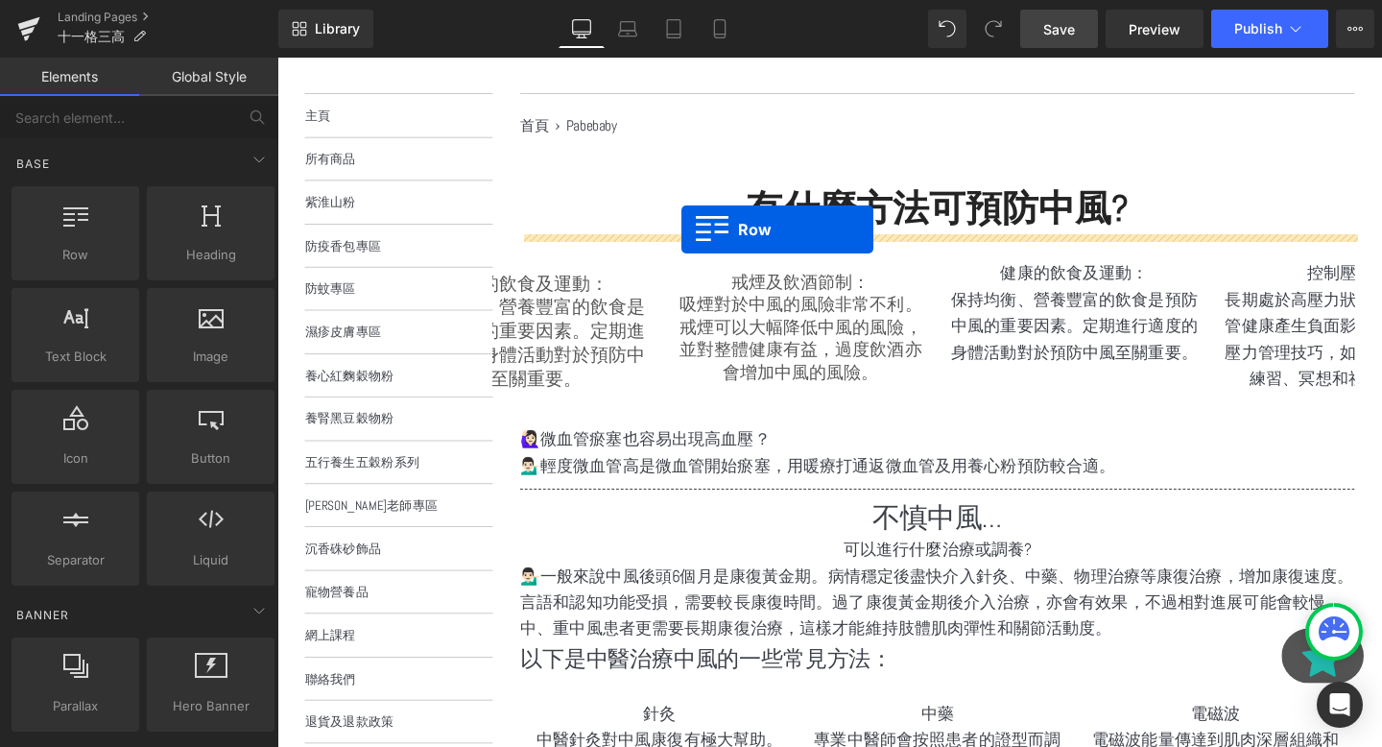
drag, startPoint x: 351, startPoint y: 303, endPoint x: 703, endPoint y: 238, distance: 357.3
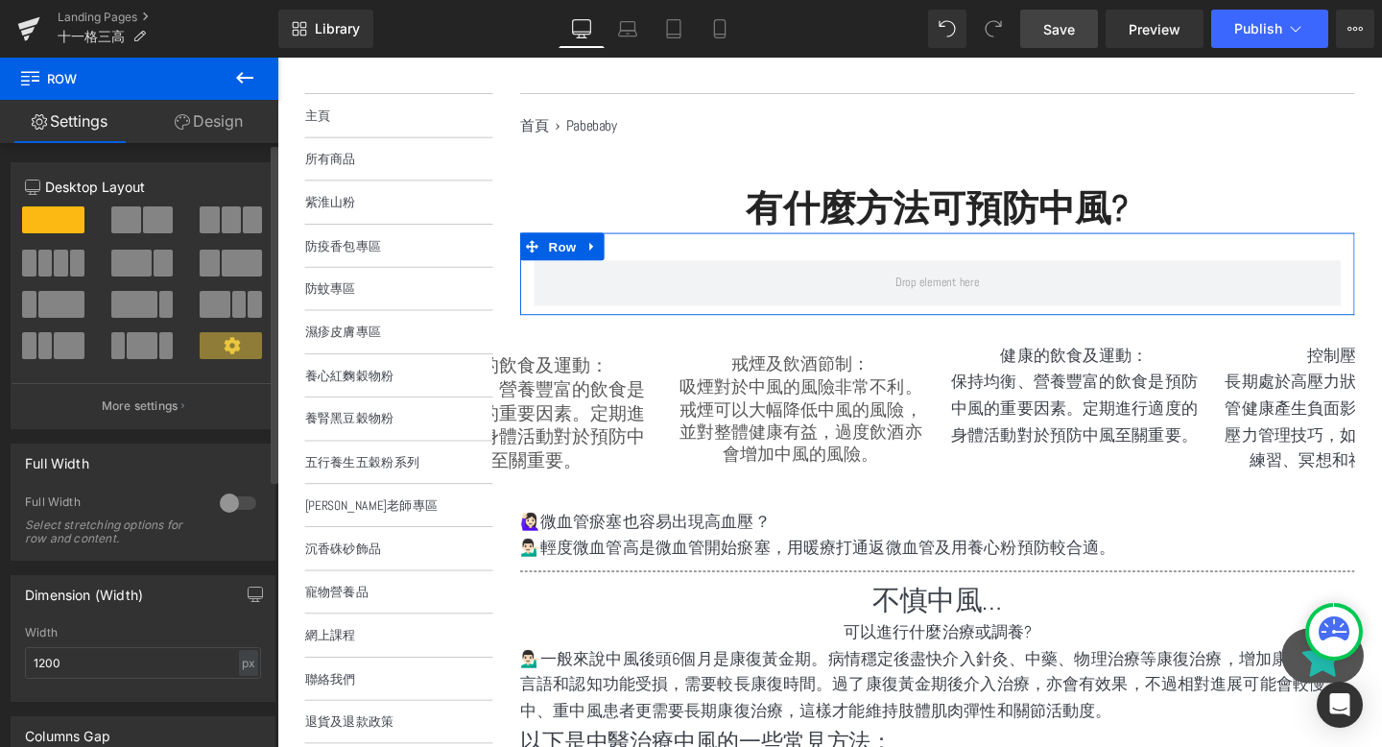
click at [38, 258] on span at bounding box center [45, 263] width 14 height 27
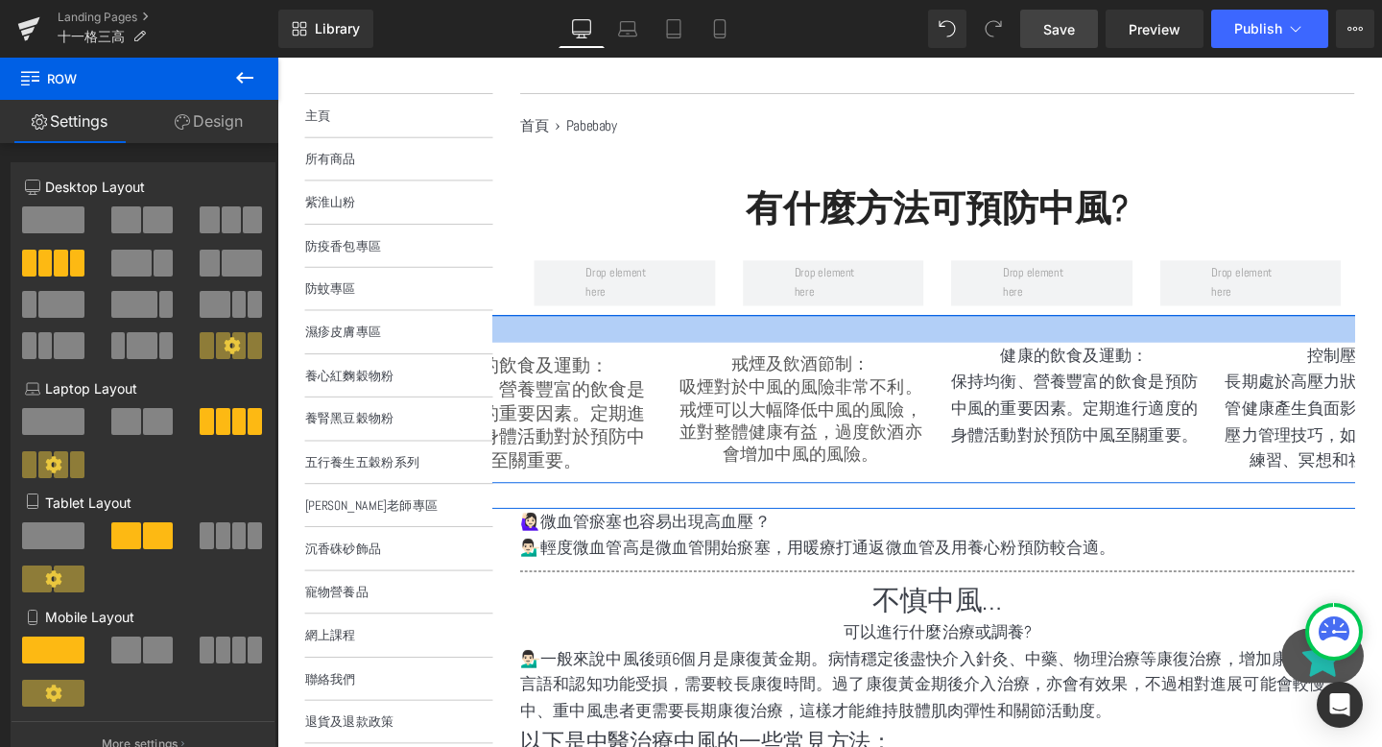
click at [722, 347] on div at bounding box center [971, 342] width 1152 height 29
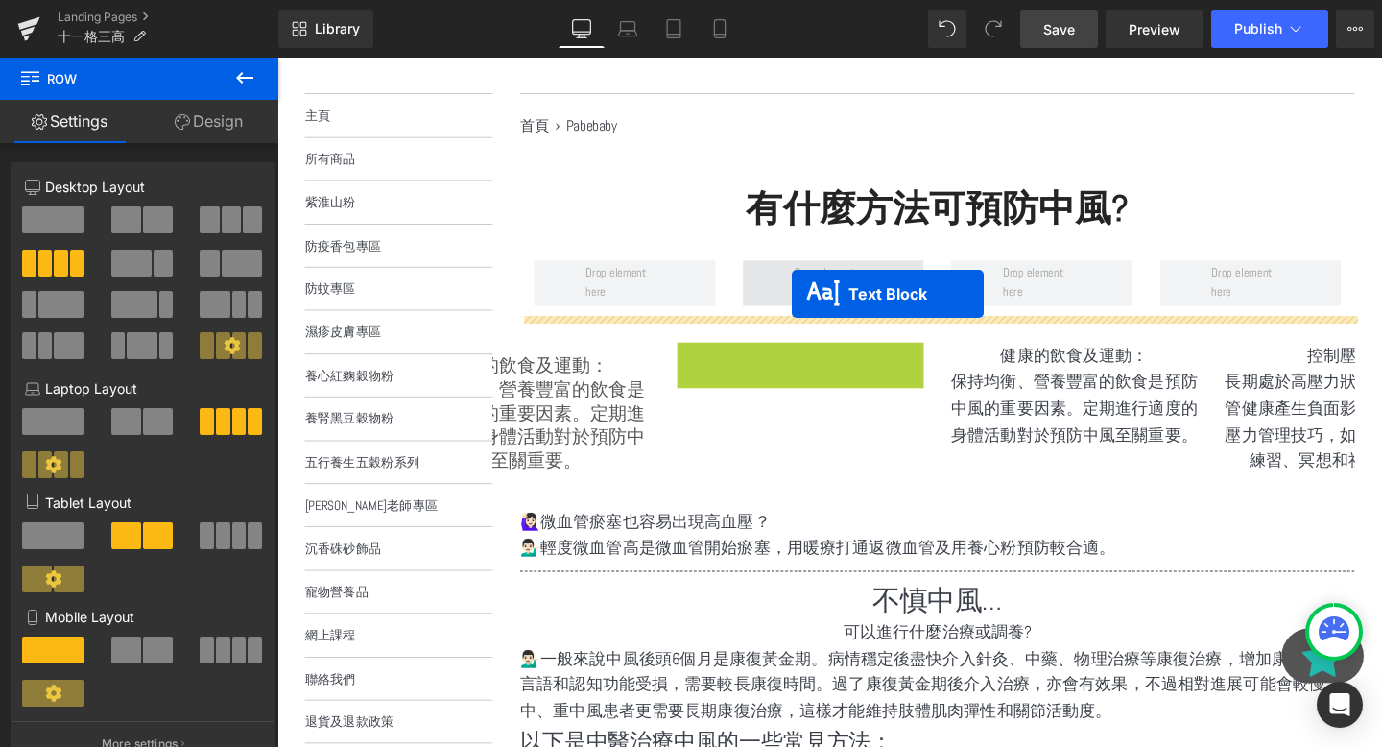
drag, startPoint x: 772, startPoint y: 419, endPoint x: 818, endPoint y: 306, distance: 122.3
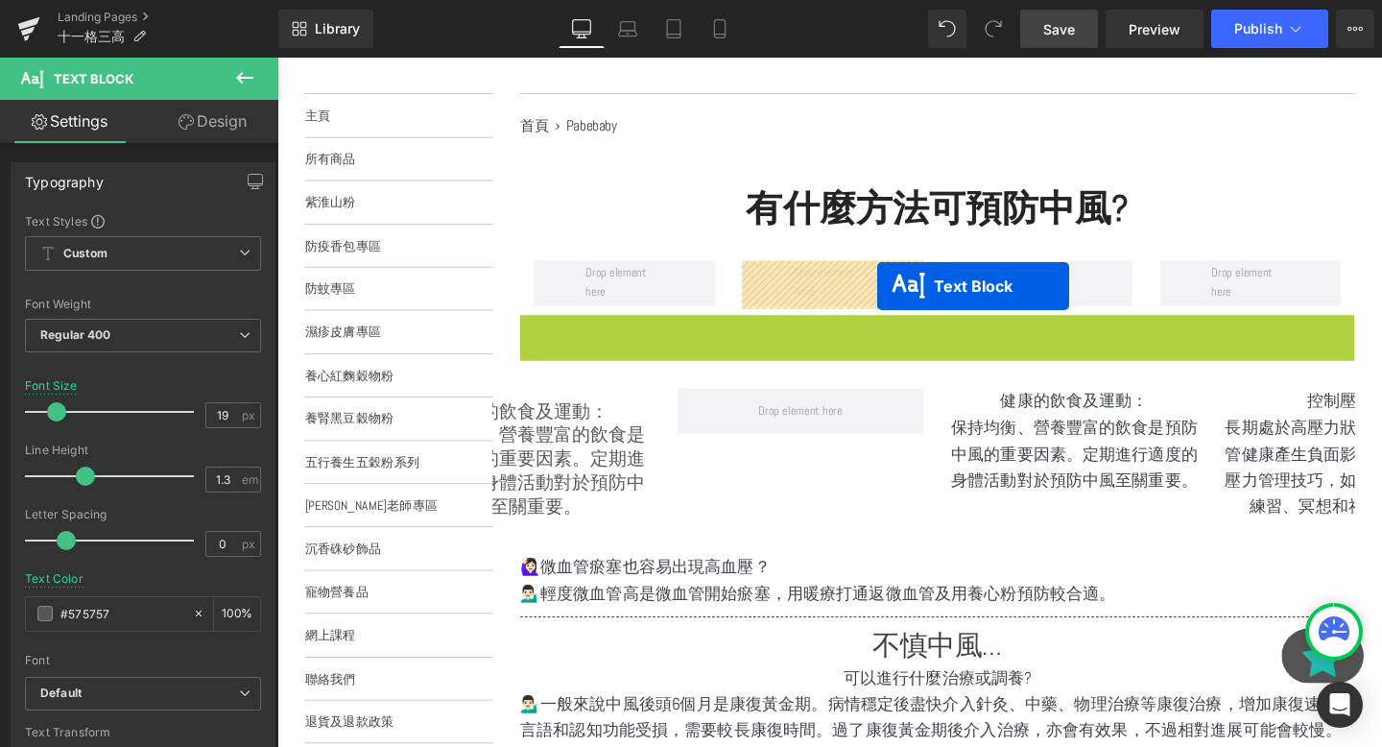
drag, startPoint x: 918, startPoint y: 373, endPoint x: 907, endPoint y: 298, distance: 76.6
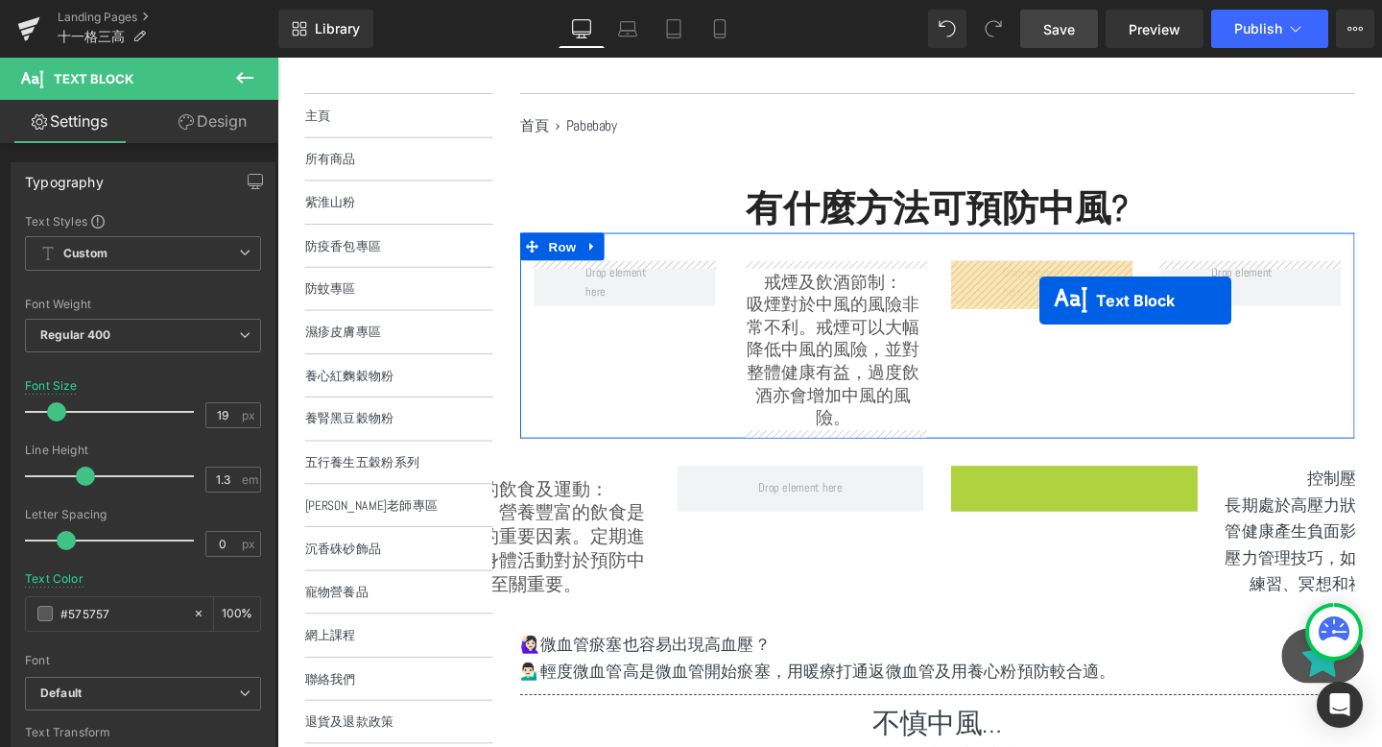
drag, startPoint x: 1063, startPoint y: 538, endPoint x: 1079, endPoint y: 305, distance: 232.8
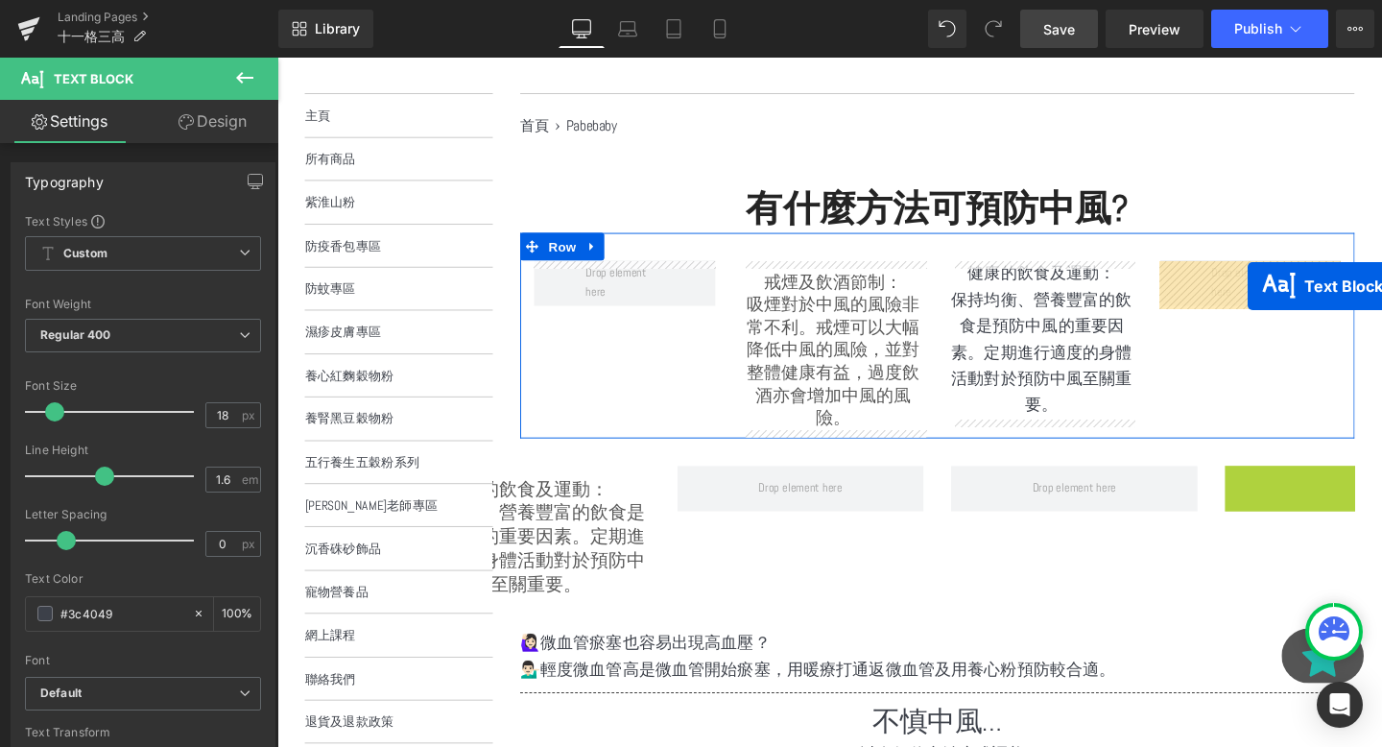
drag, startPoint x: 1350, startPoint y: 562, endPoint x: 1298, endPoint y: 298, distance: 269.9
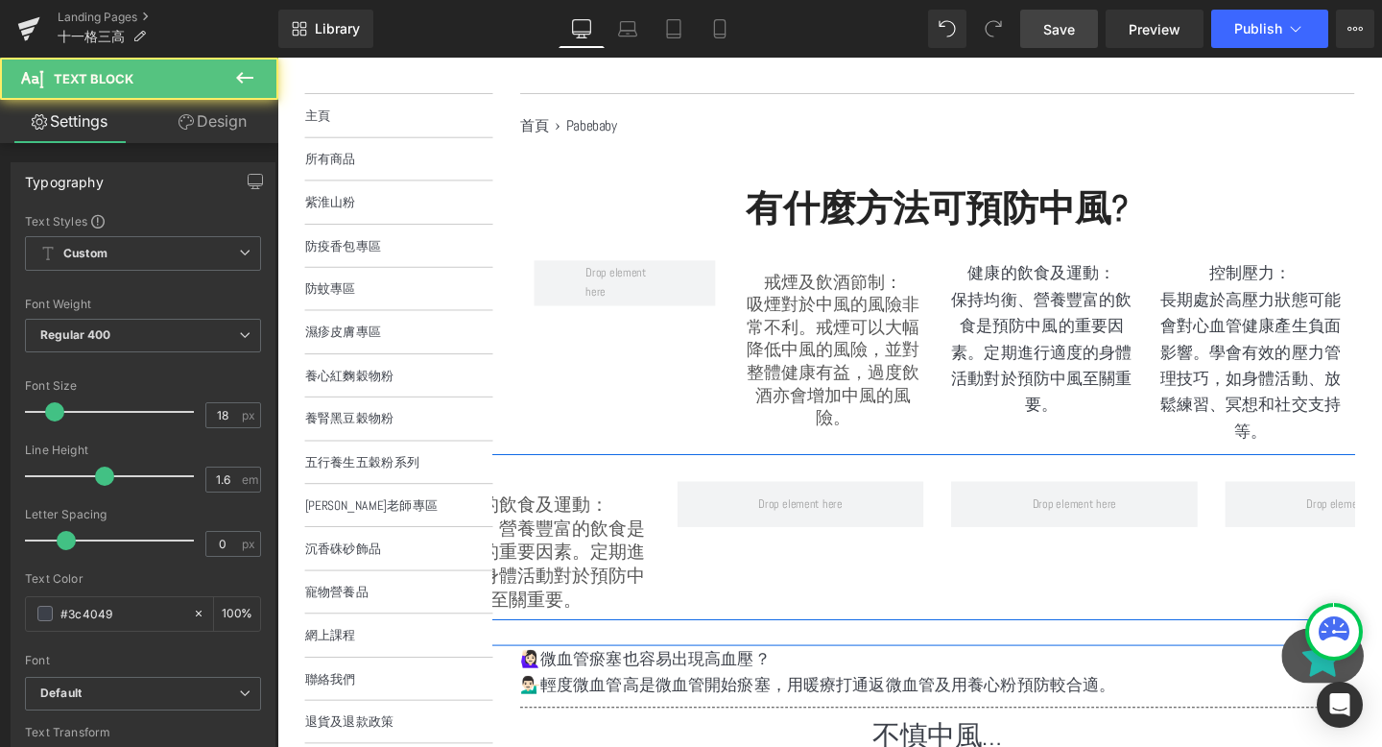
click at [695, 575] on div "健康的飲食及運動： 保持均衡、營養豐富的飲食是預防中風的重要因素。定期進行適度的身體活動對於預防中風至關重要。 Text Block Row" at bounding box center [971, 561] width 1152 height 175
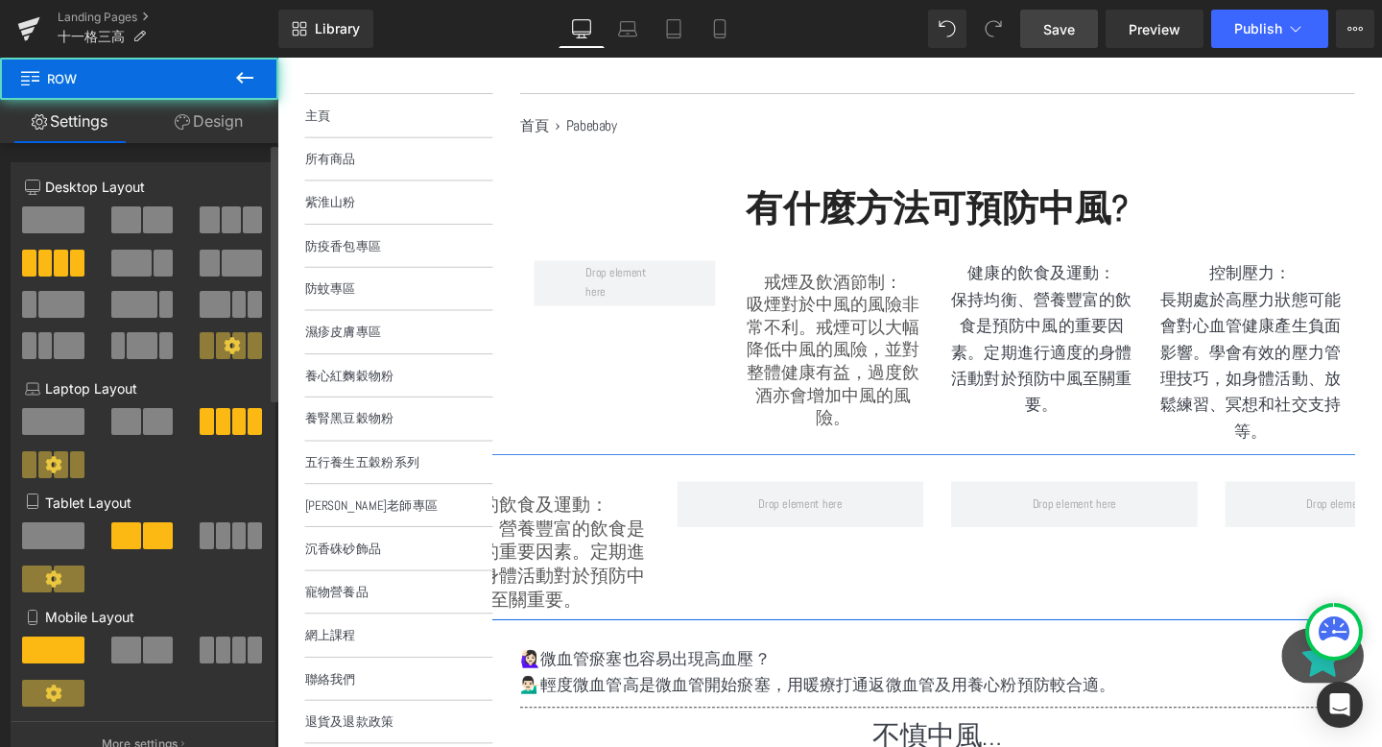
click at [51, 209] on span at bounding box center [53, 219] width 62 height 27
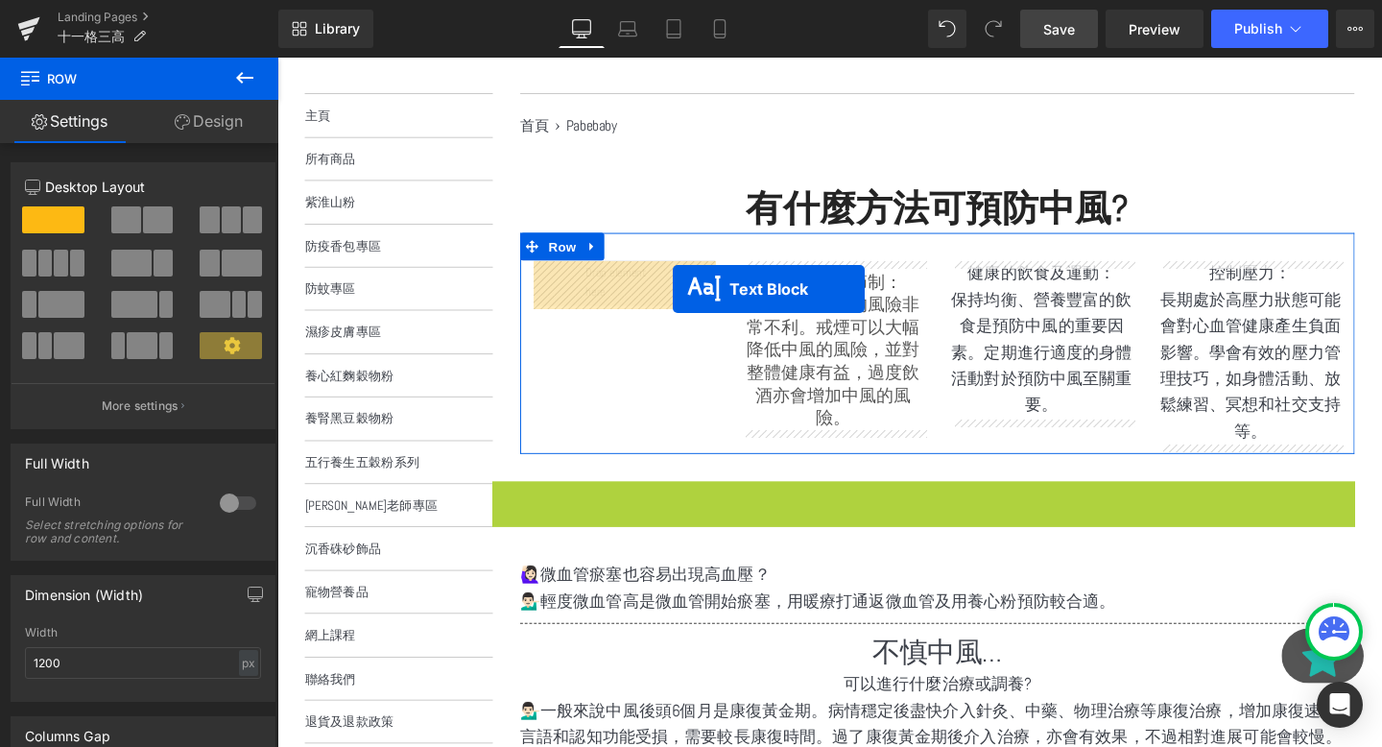
drag, startPoint x: 920, startPoint y: 535, endPoint x: 691, endPoint y: 299, distance: 328.5
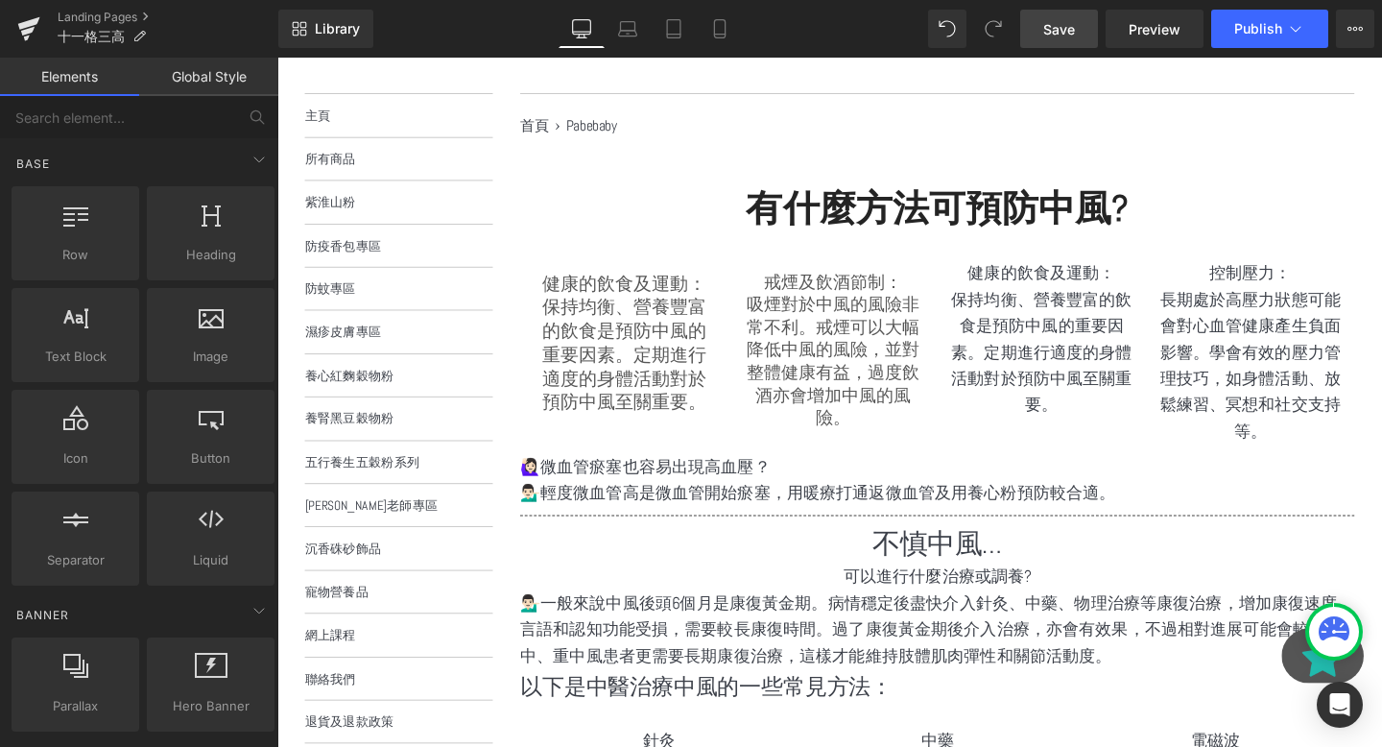
click at [1039, 38] on link "Save" at bounding box center [1059, 29] width 78 height 38
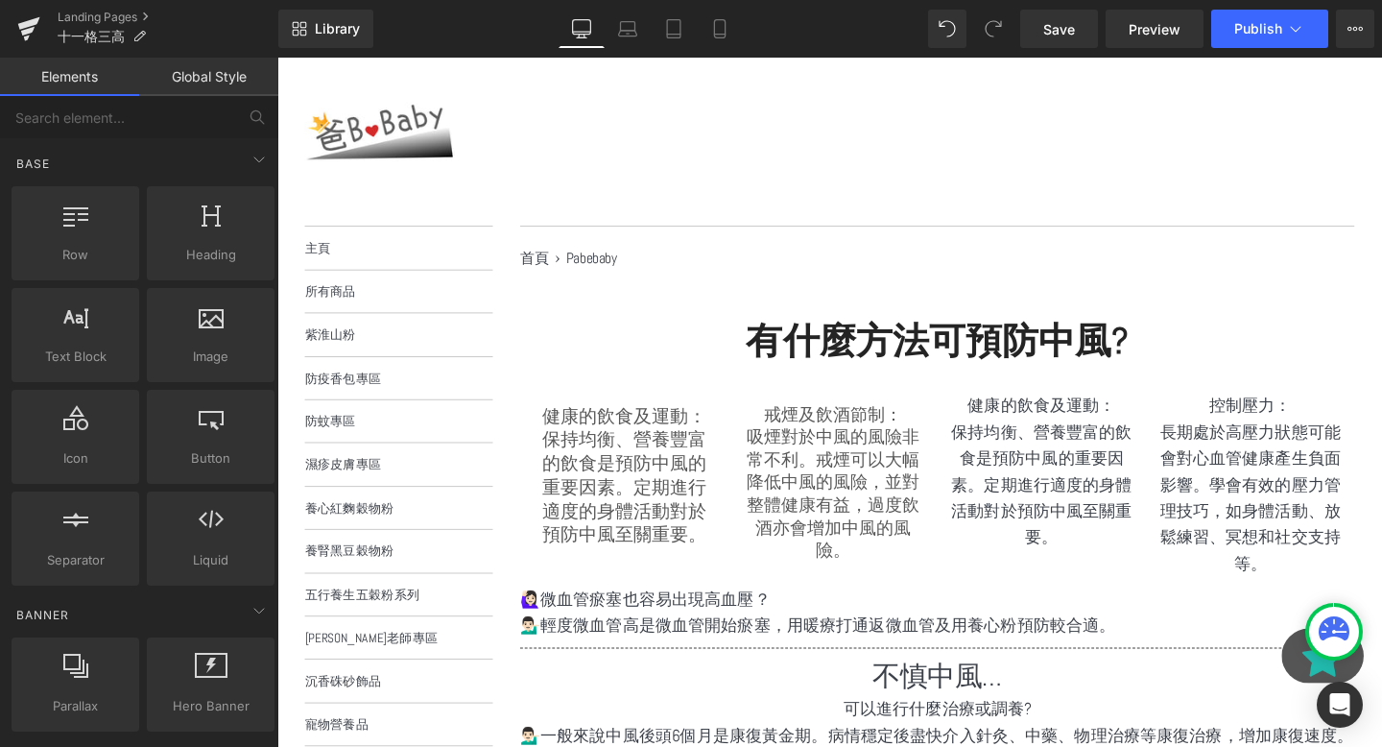
scroll to position [125, 0]
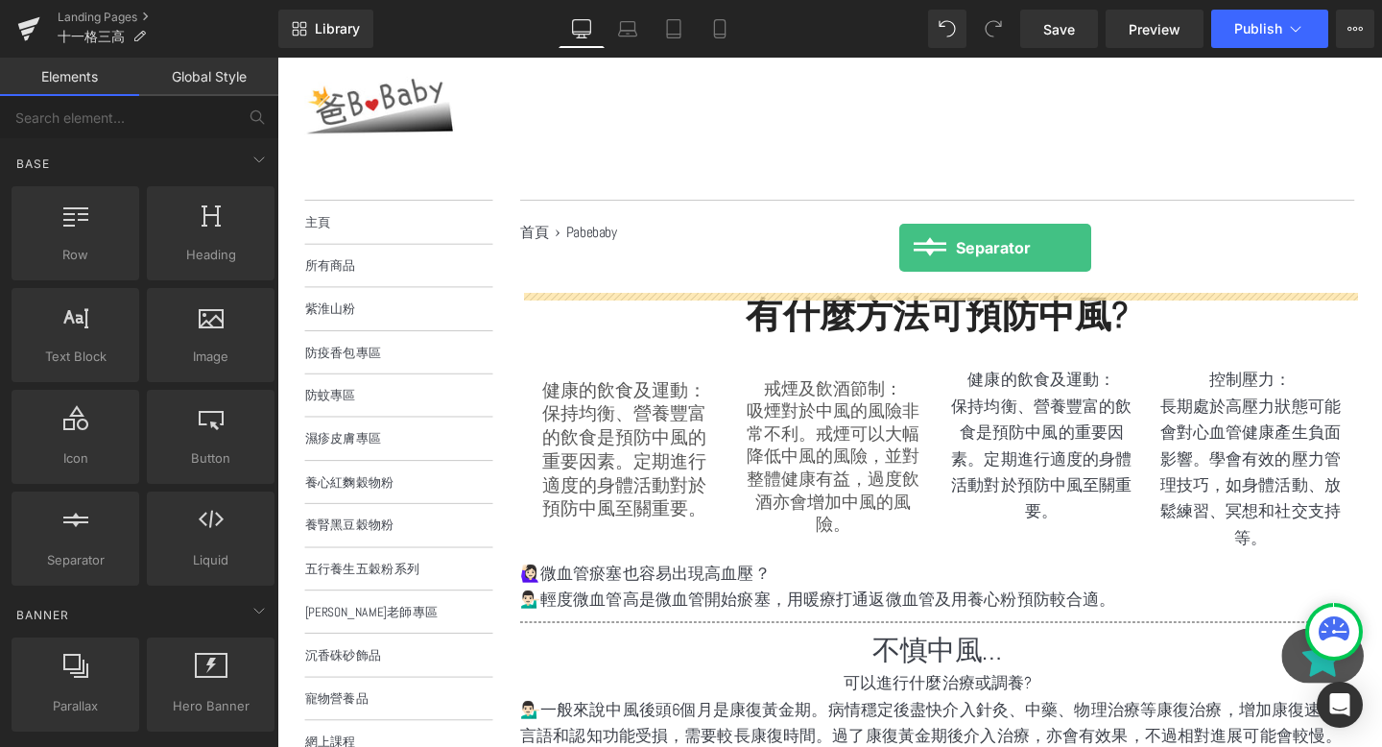
drag, startPoint x: 384, startPoint y: 619, endPoint x: 931, endPoint y: 257, distance: 655.9
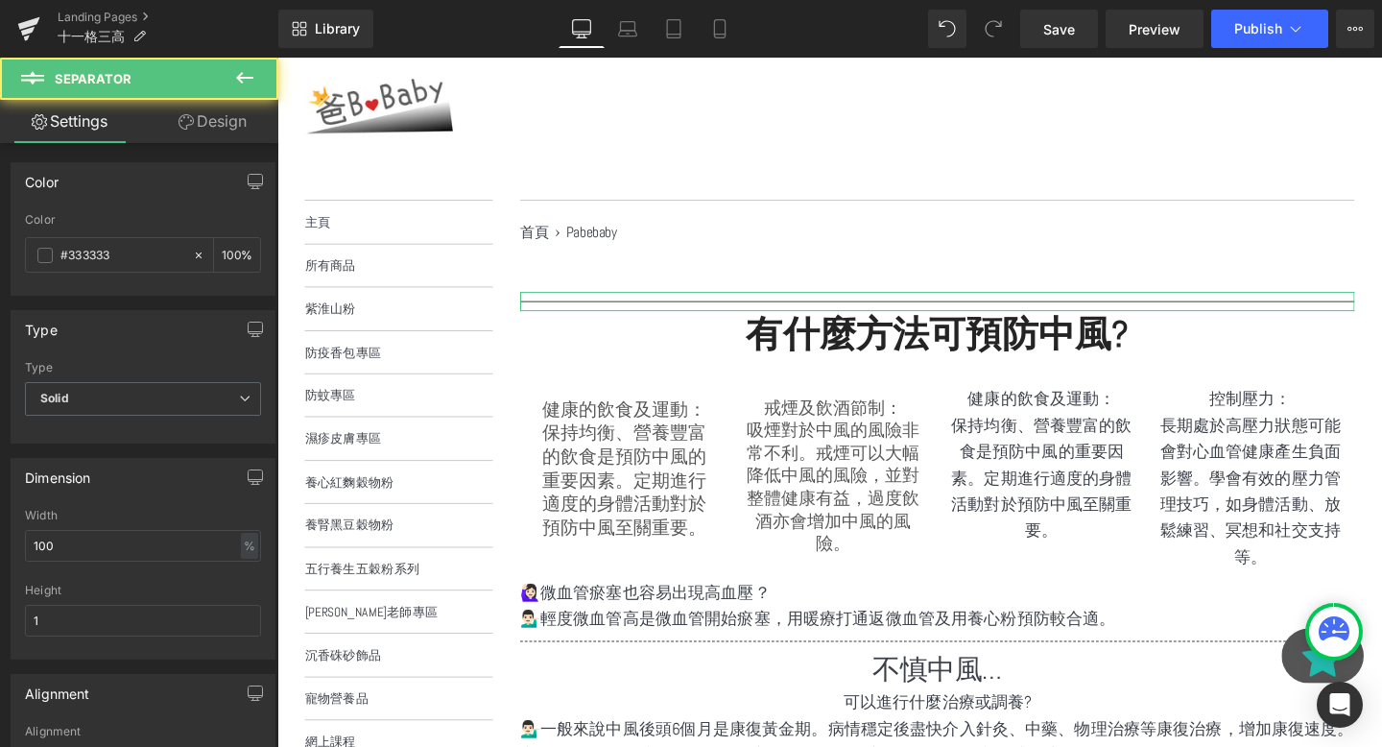
click at [235, 90] on button at bounding box center [244, 79] width 67 height 42
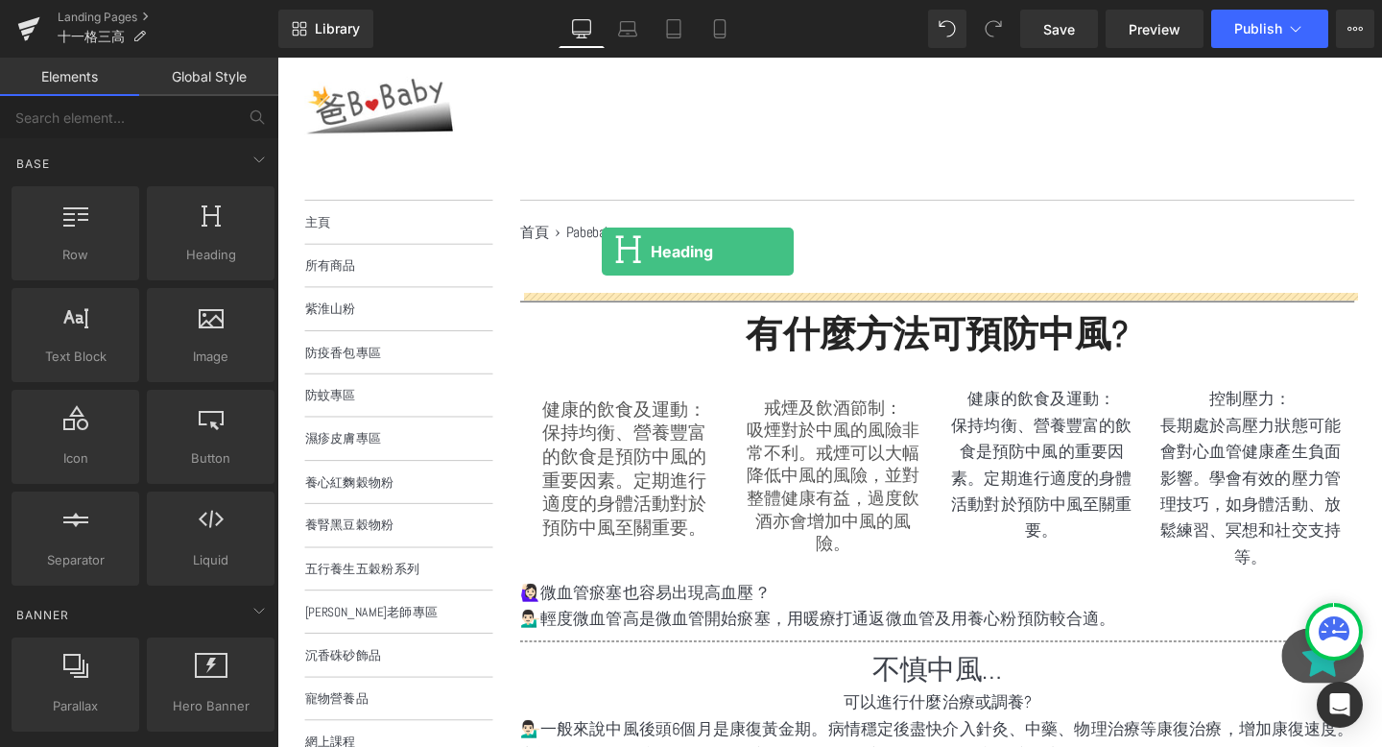
drag, startPoint x: 460, startPoint y: 251, endPoint x: 618, endPoint y: 261, distance: 158.7
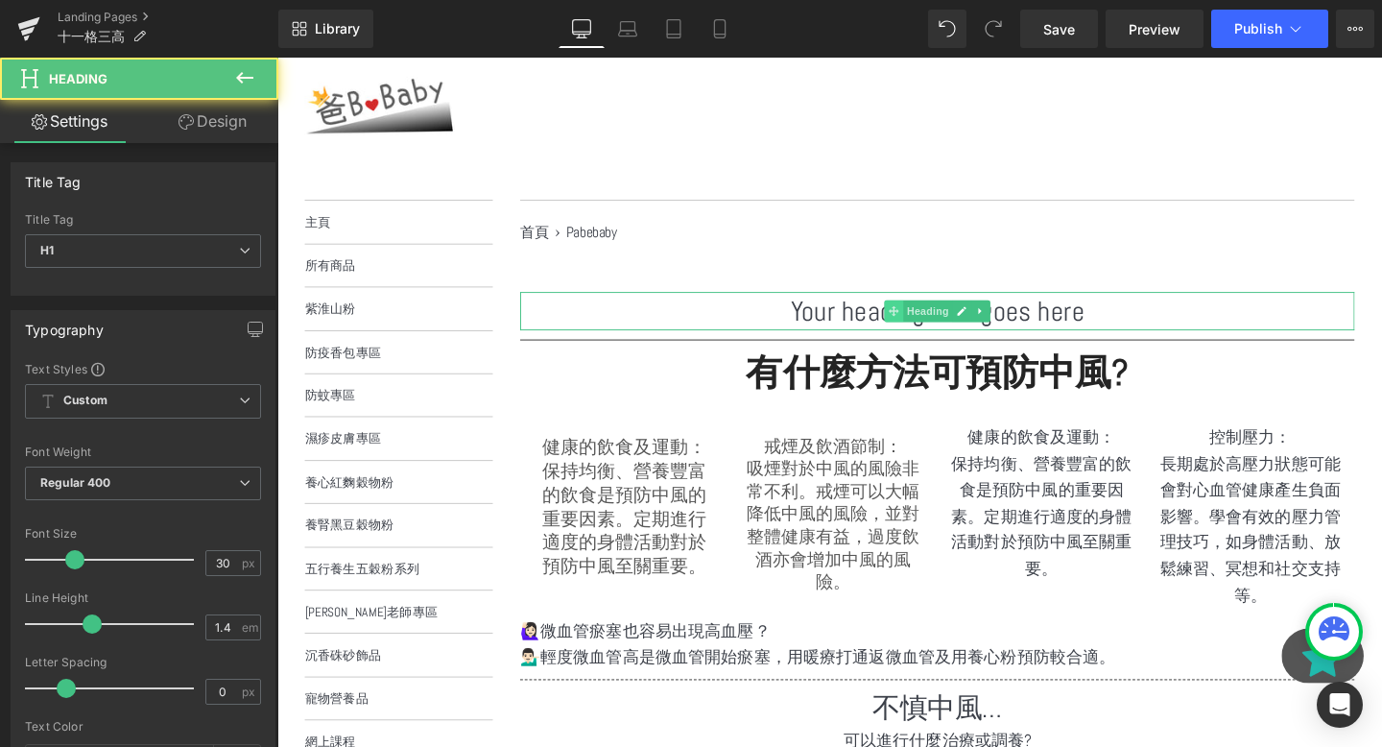
click at [931, 323] on span at bounding box center [926, 324] width 20 height 23
click at [892, 323] on h1 "Your heading text goes here" at bounding box center [971, 324] width 877 height 40
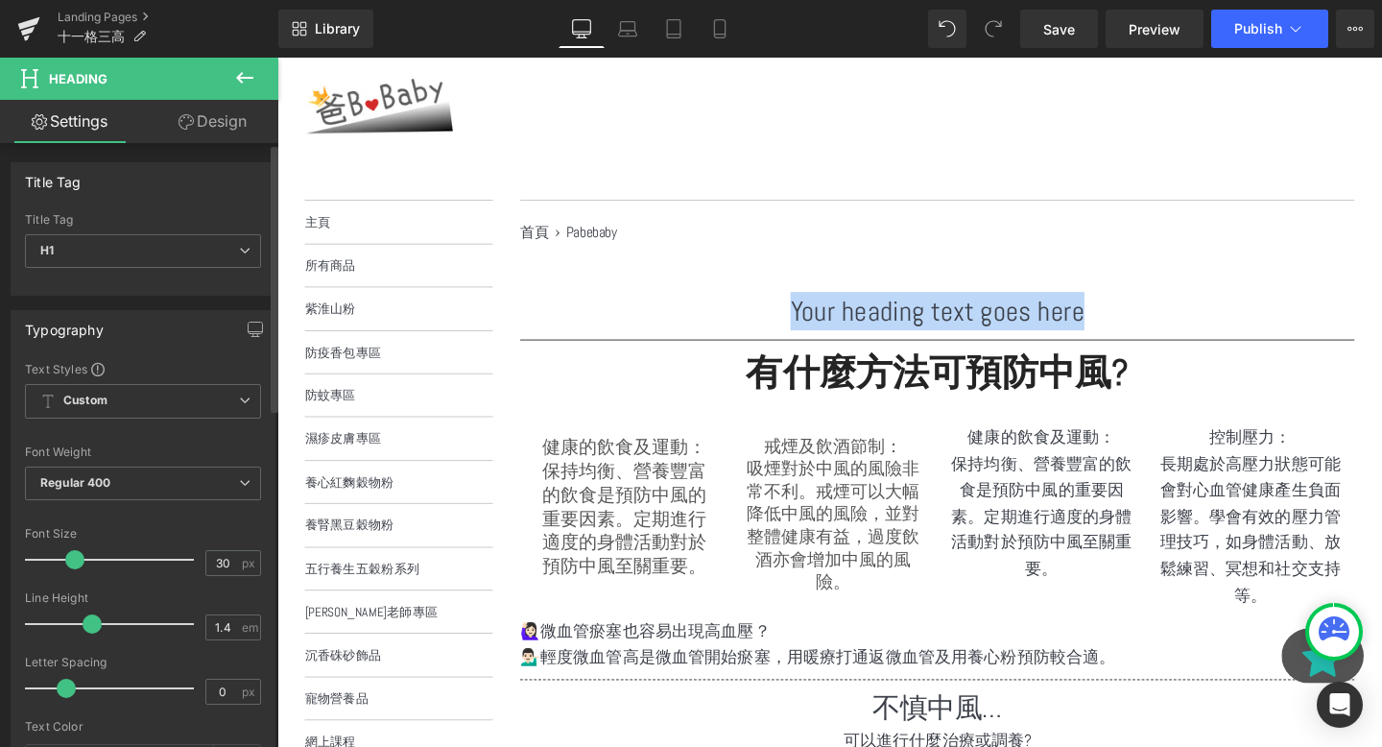
paste div
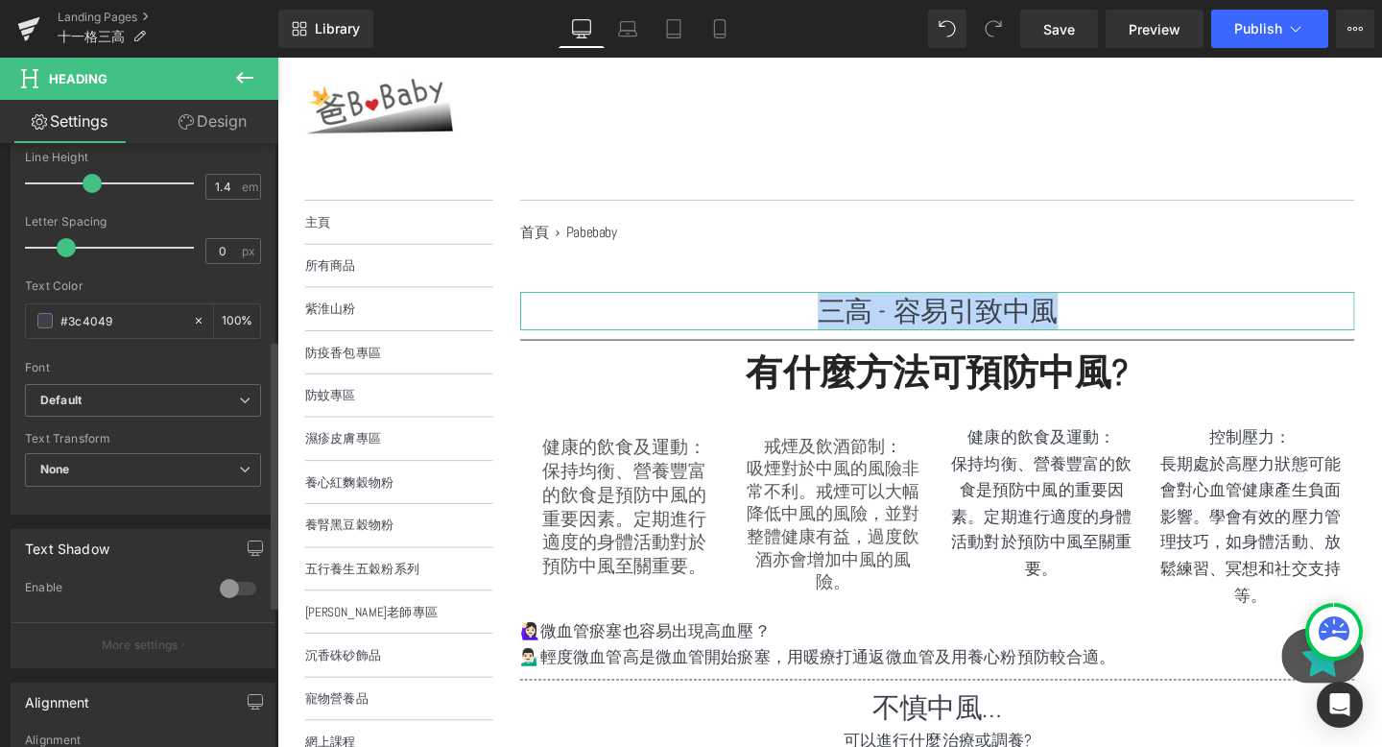
scroll to position [758, 0]
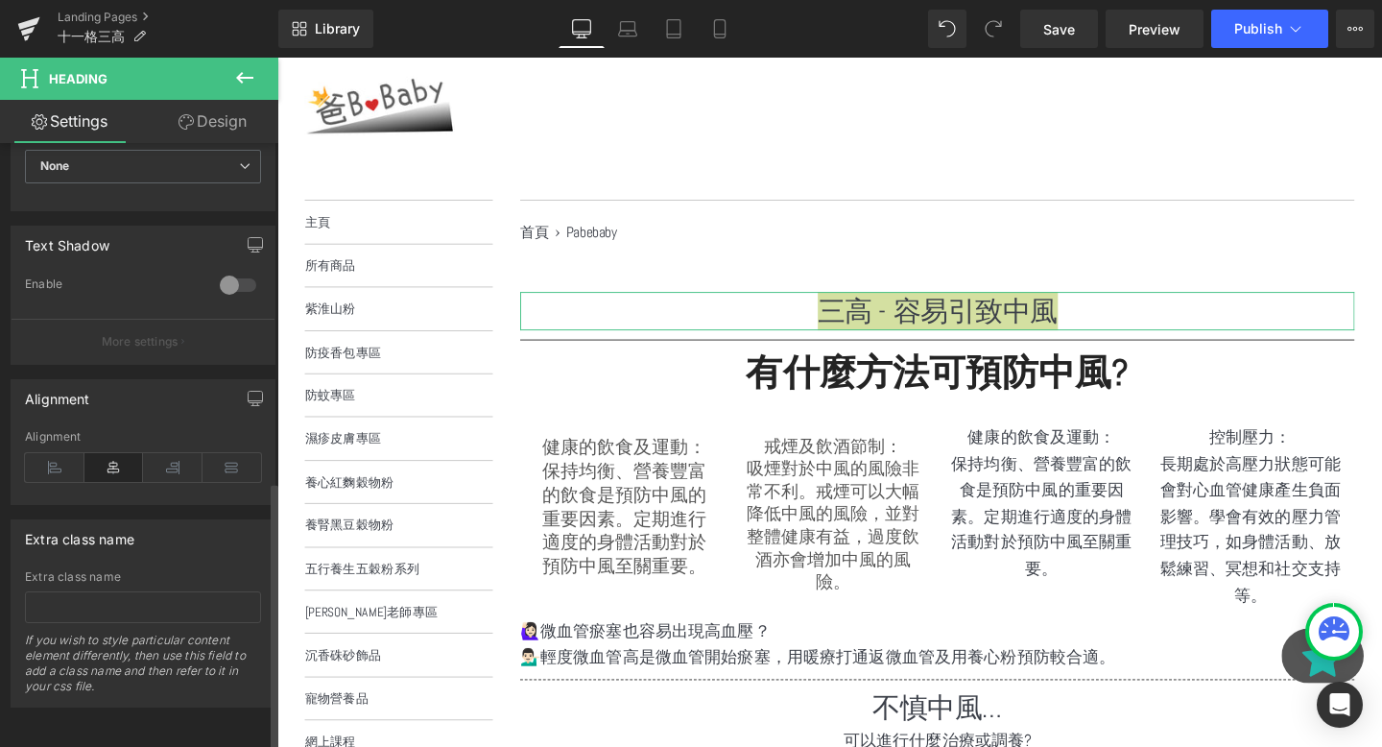
click at [55, 472] on div "Alignment" at bounding box center [143, 467] width 236 height 74
click at [43, 453] on icon at bounding box center [55, 467] width 60 height 29
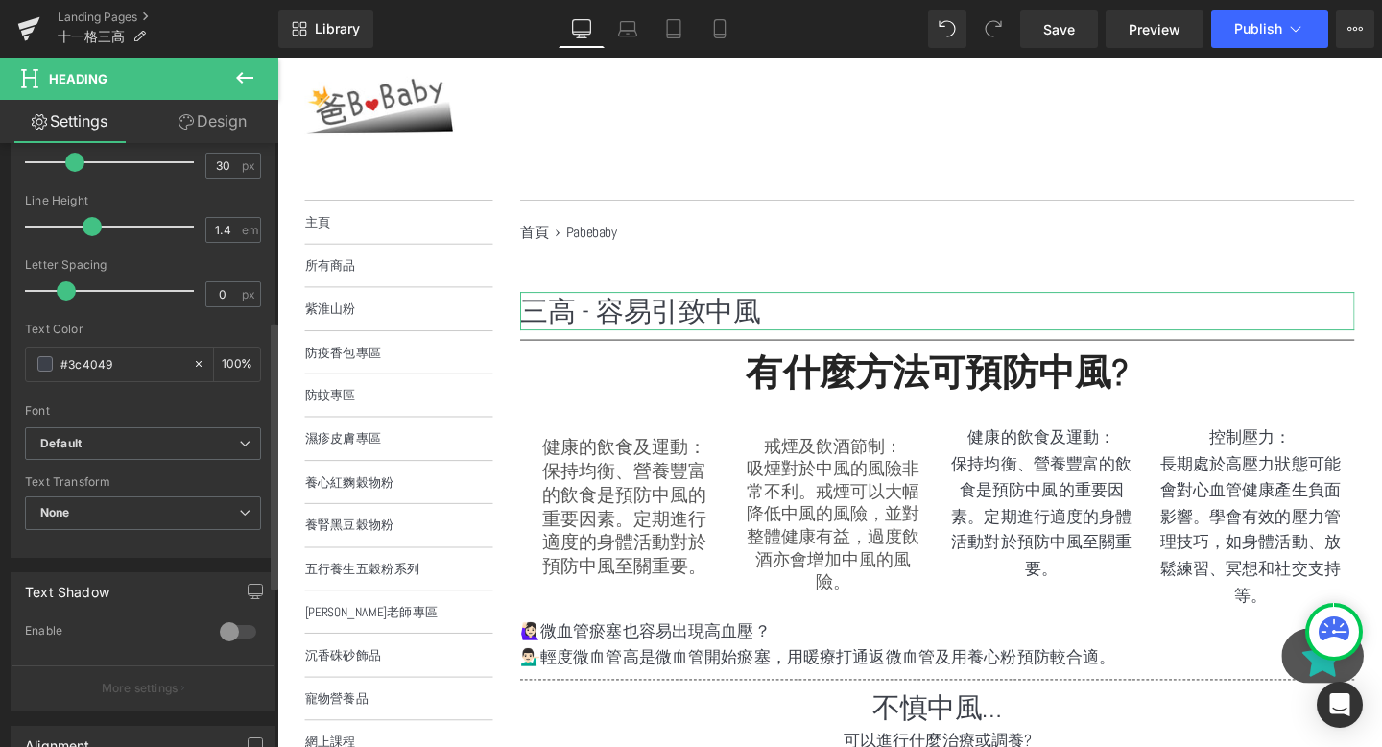
scroll to position [0, 0]
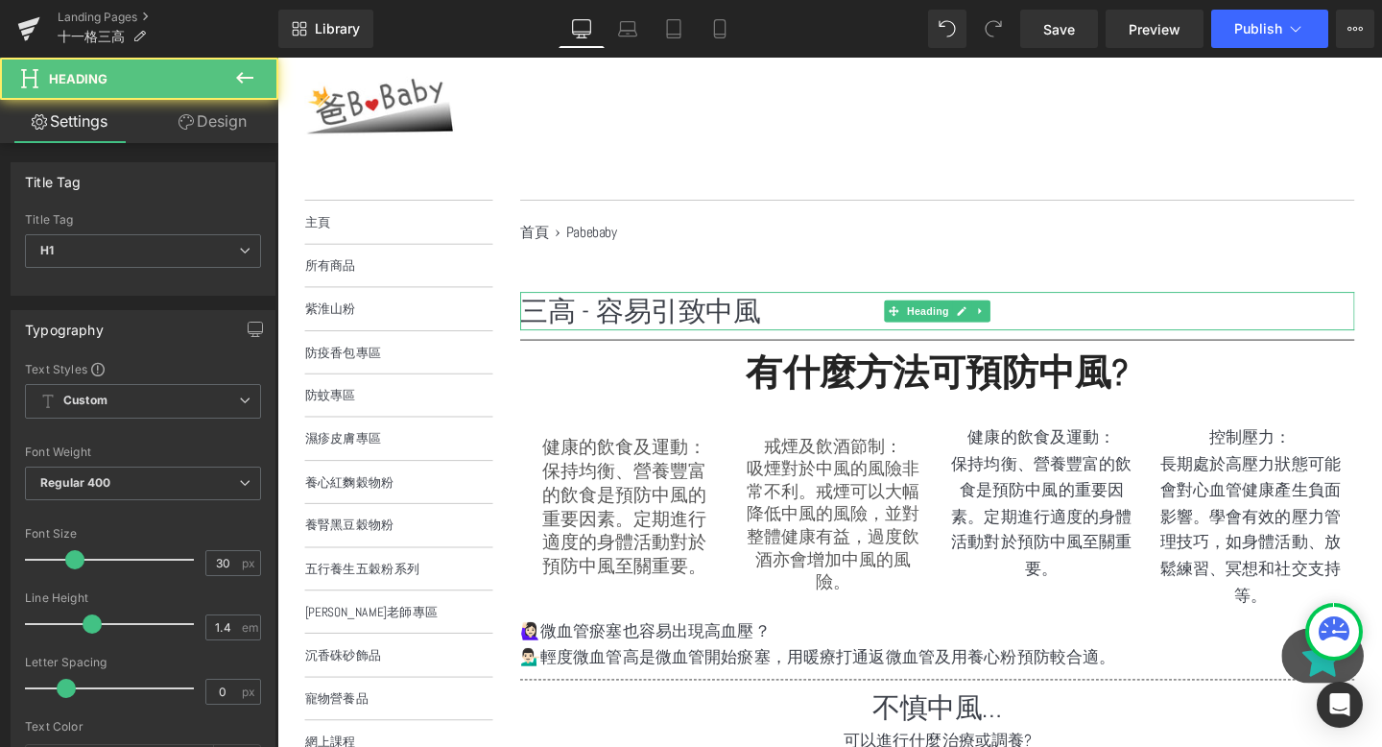
click at [685, 328] on h1 "三高 - 容易引致中風" at bounding box center [971, 324] width 877 height 40
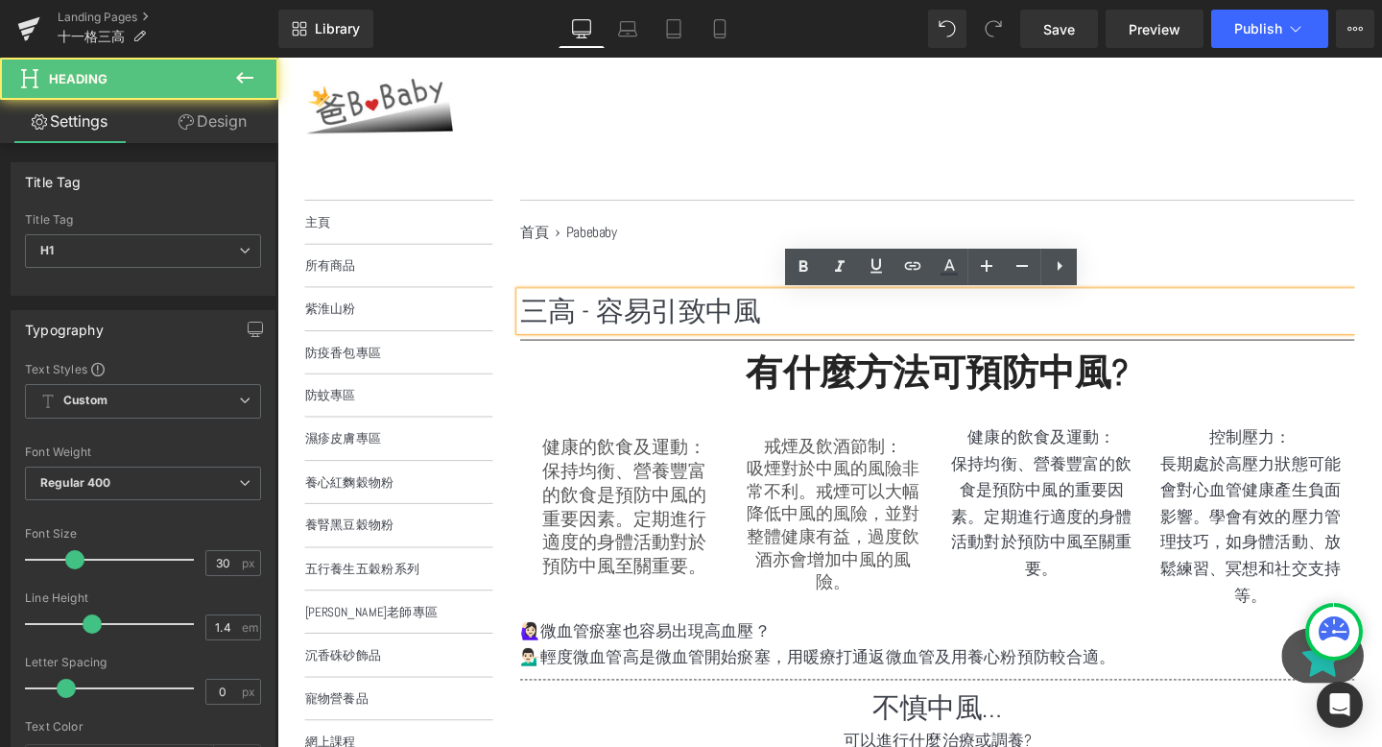
click at [880, 377] on h2 "有什麼方法可預防中風?" at bounding box center [971, 390] width 877 height 50
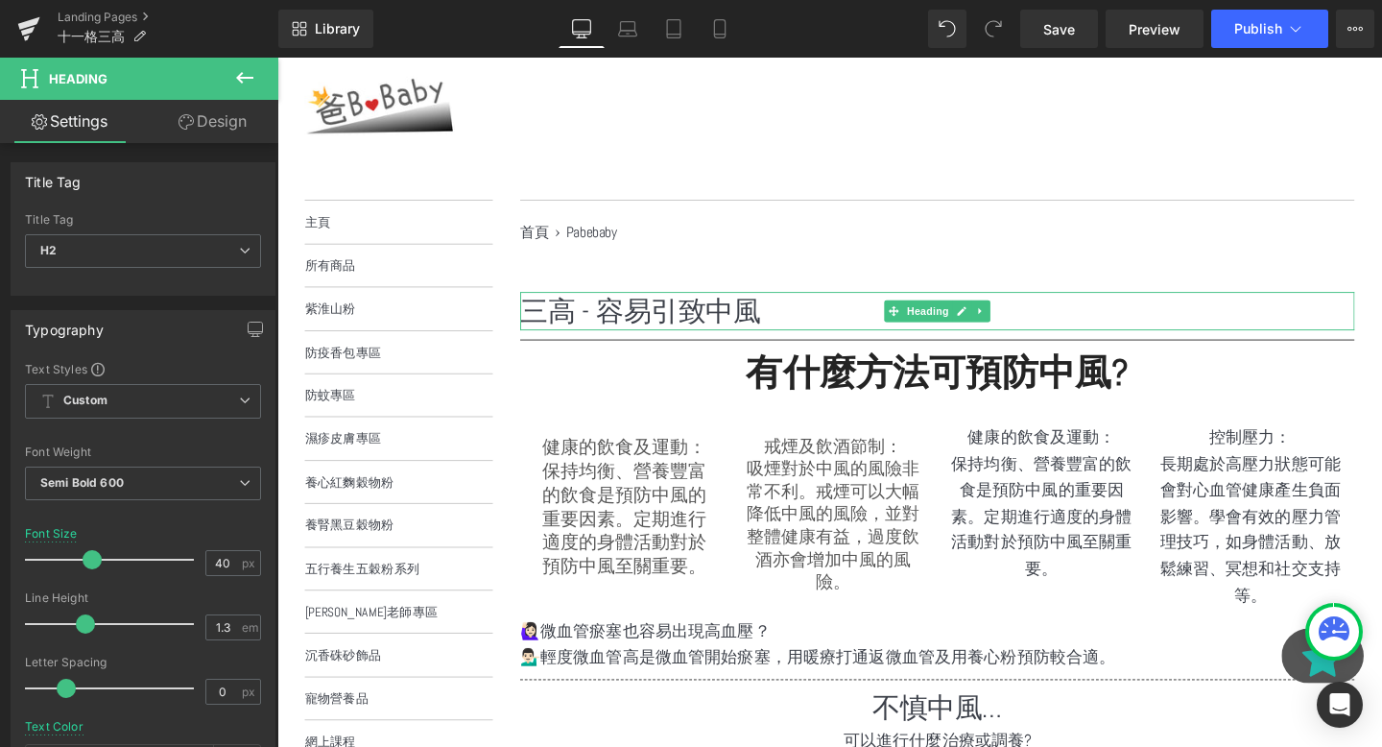
click at [677, 333] on h1 "三高 - 容易引致中風" at bounding box center [971, 324] width 877 height 40
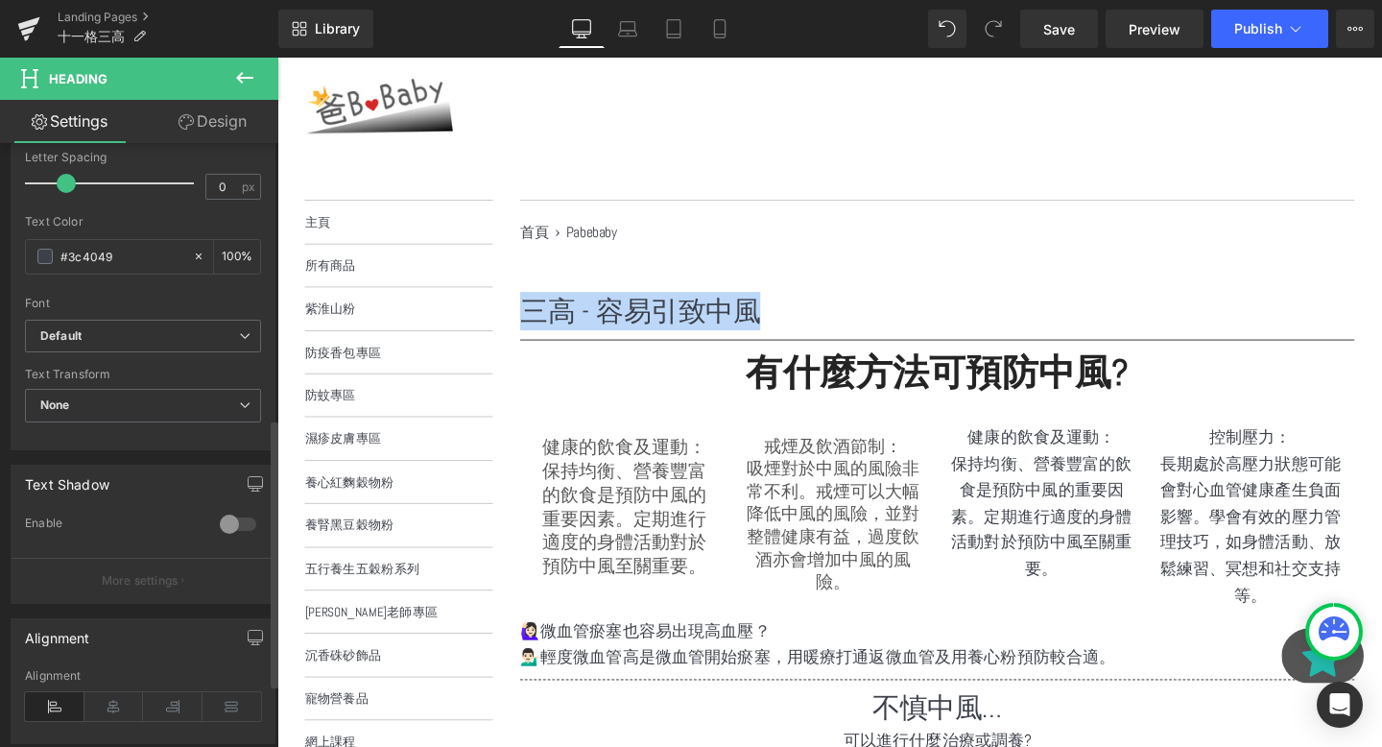
scroll to position [618, 0]
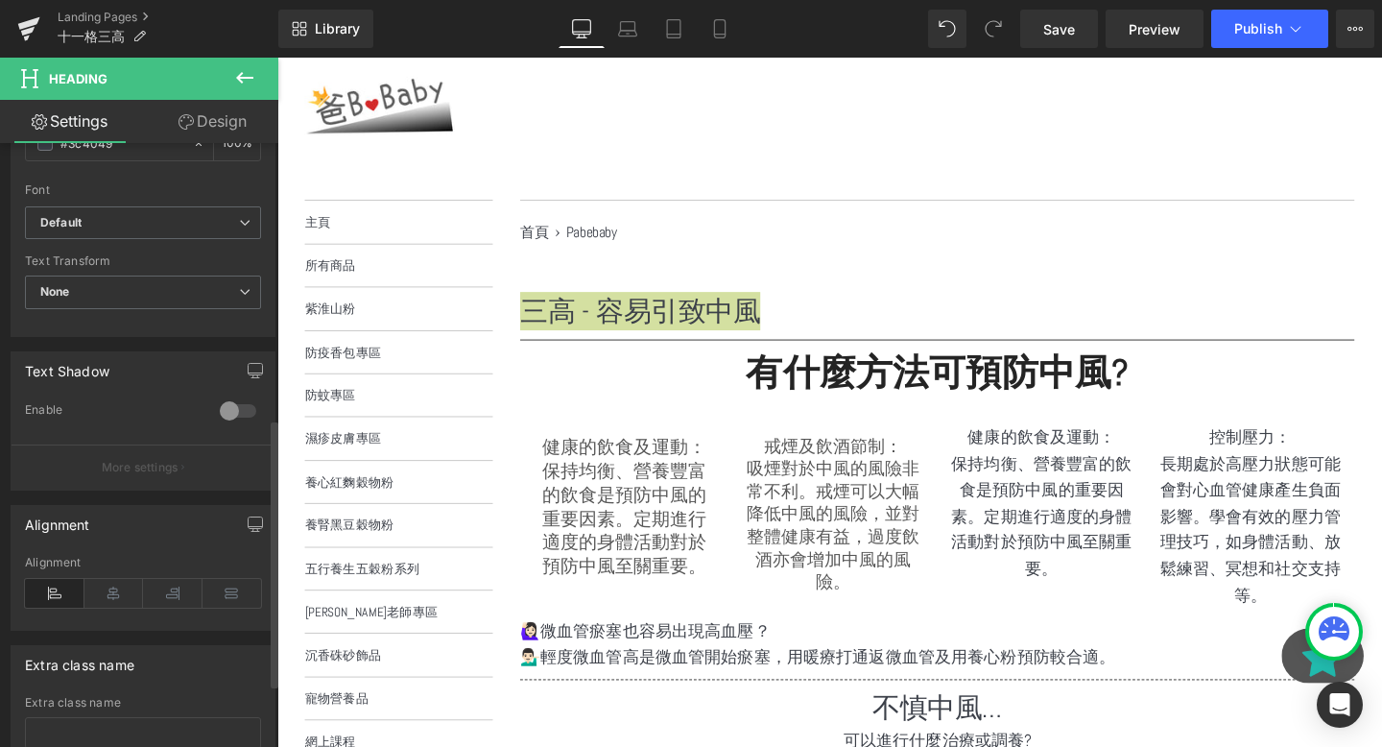
click at [120, 575] on div "Alignment" at bounding box center [143, 593] width 236 height 74
click at [111, 598] on icon at bounding box center [114, 593] width 60 height 29
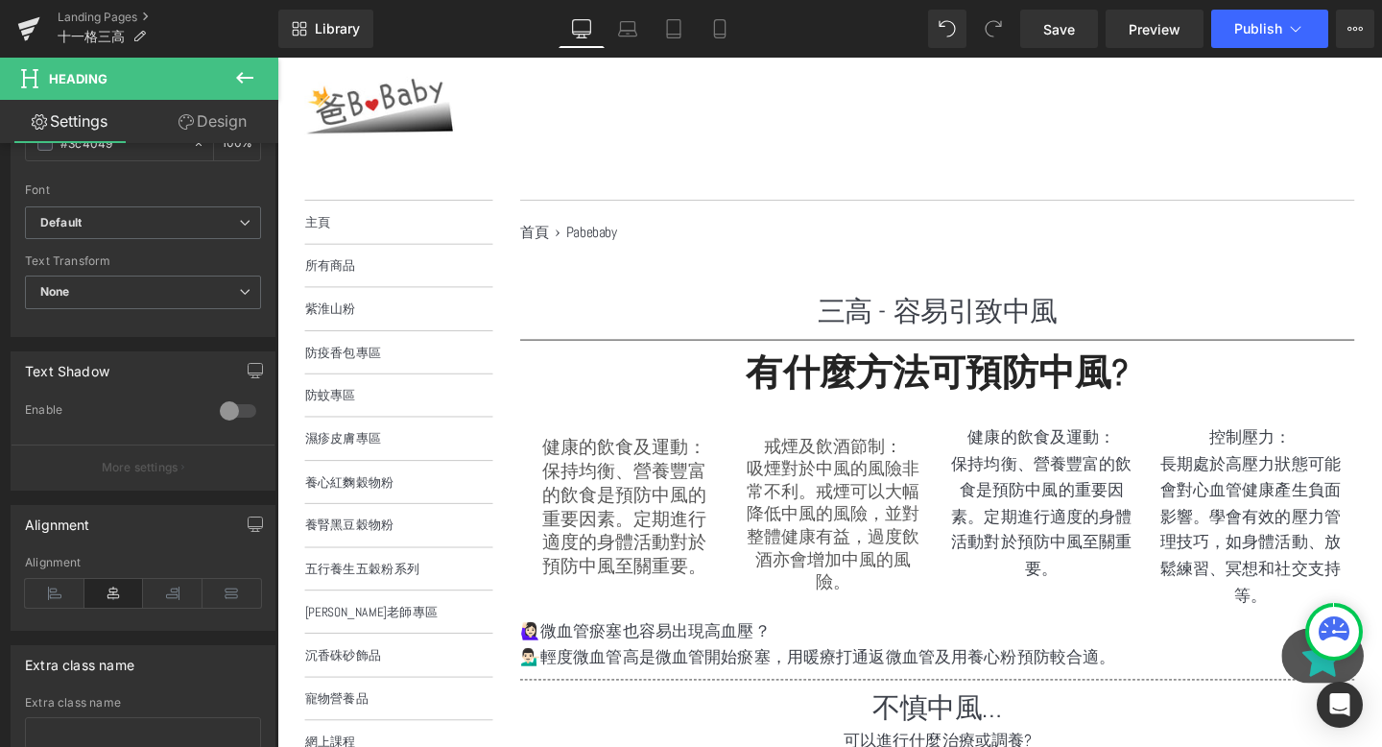
click at [888, 378] on h2 "有什麼方法可預防中風?" at bounding box center [971, 390] width 877 height 50
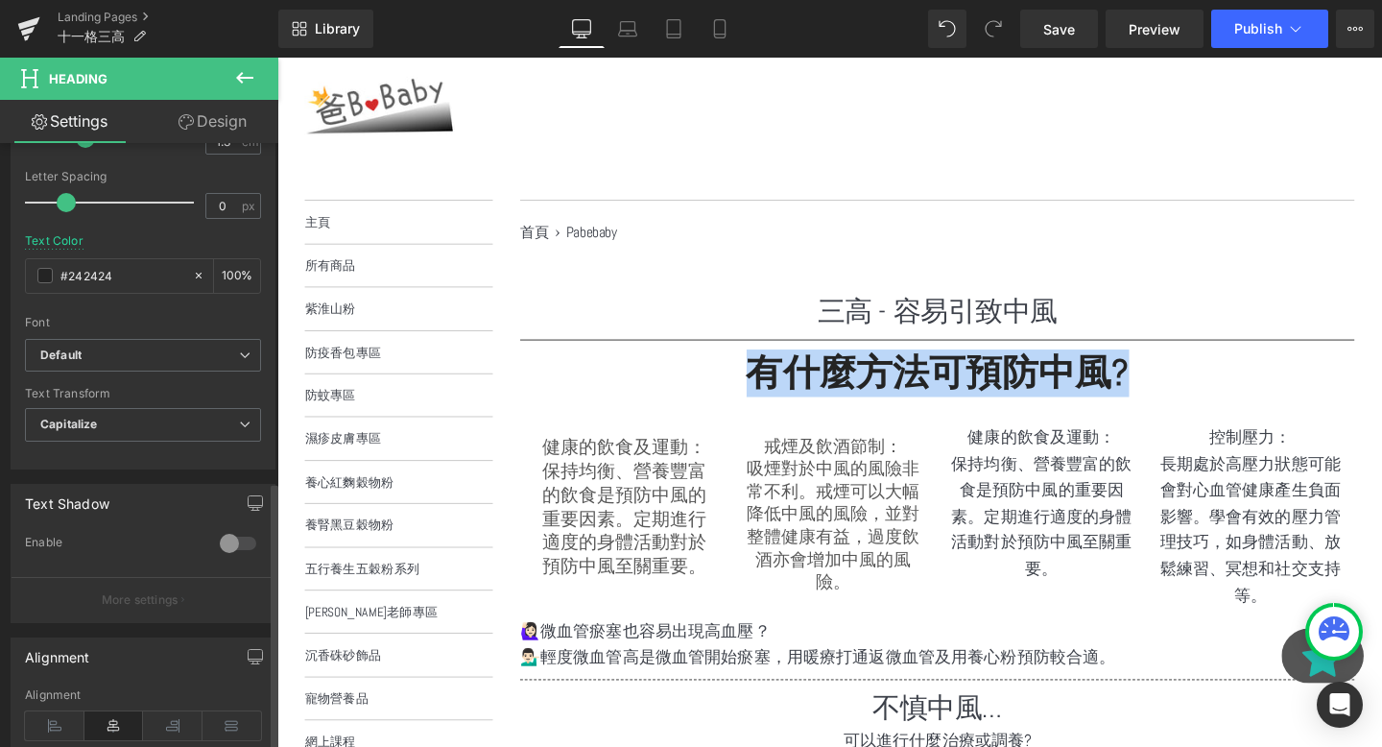
scroll to position [758, 0]
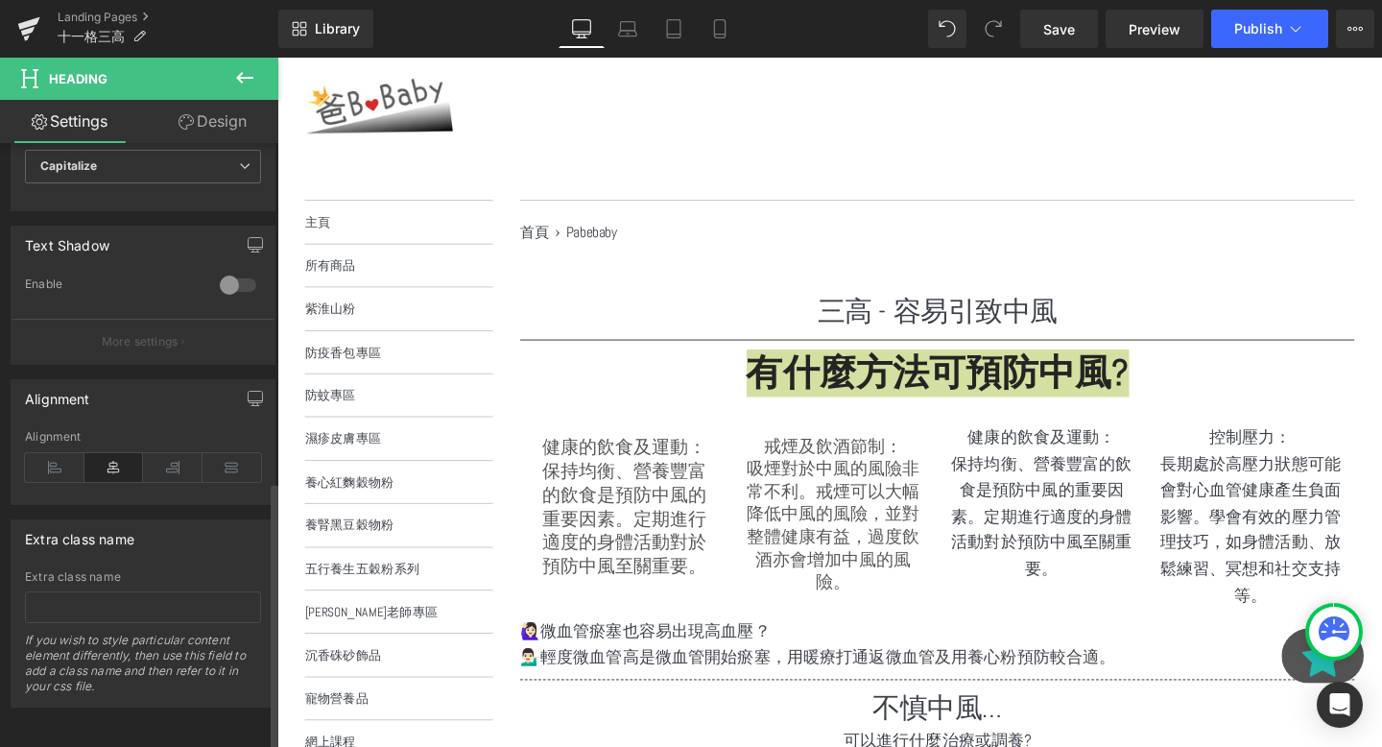
click at [100, 458] on icon at bounding box center [114, 467] width 60 height 29
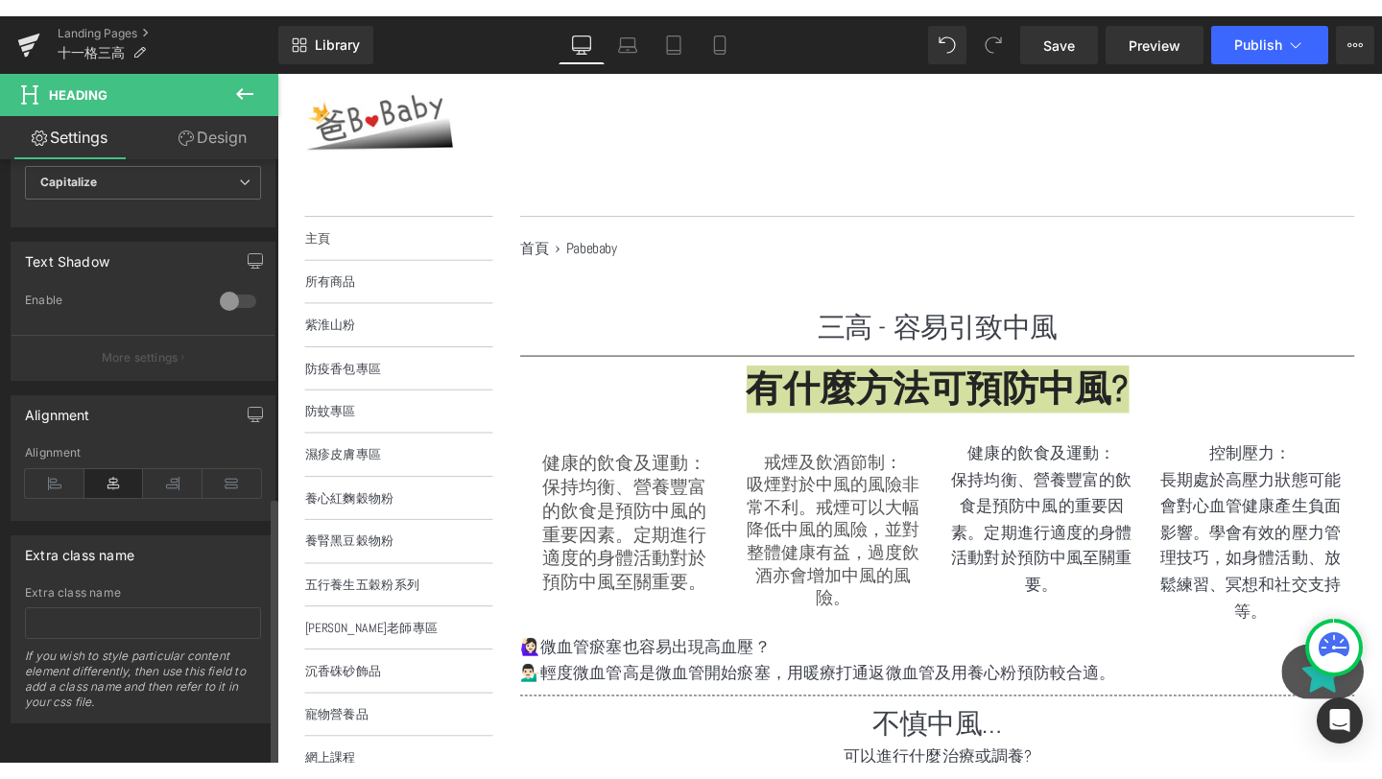
scroll to position [336, 0]
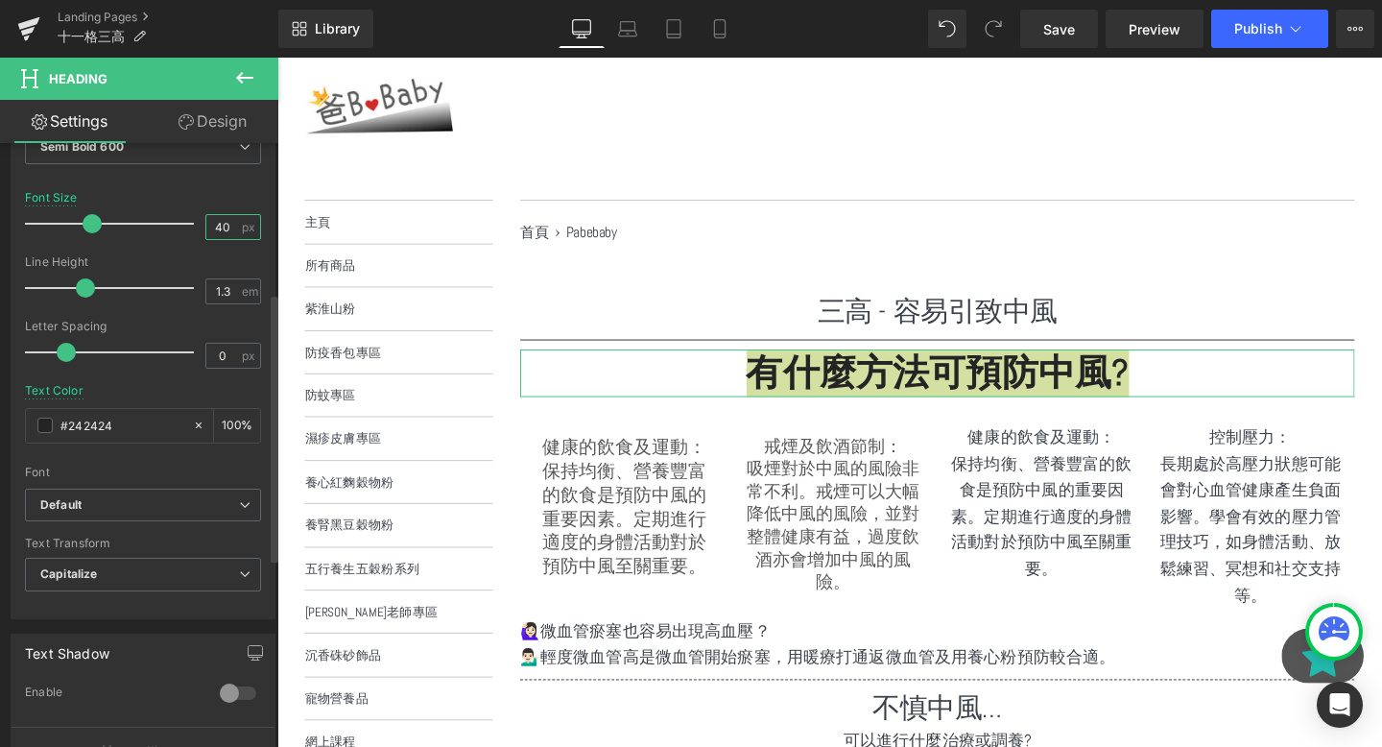
click at [219, 227] on input "40" at bounding box center [223, 227] width 34 height 24
type input "30"
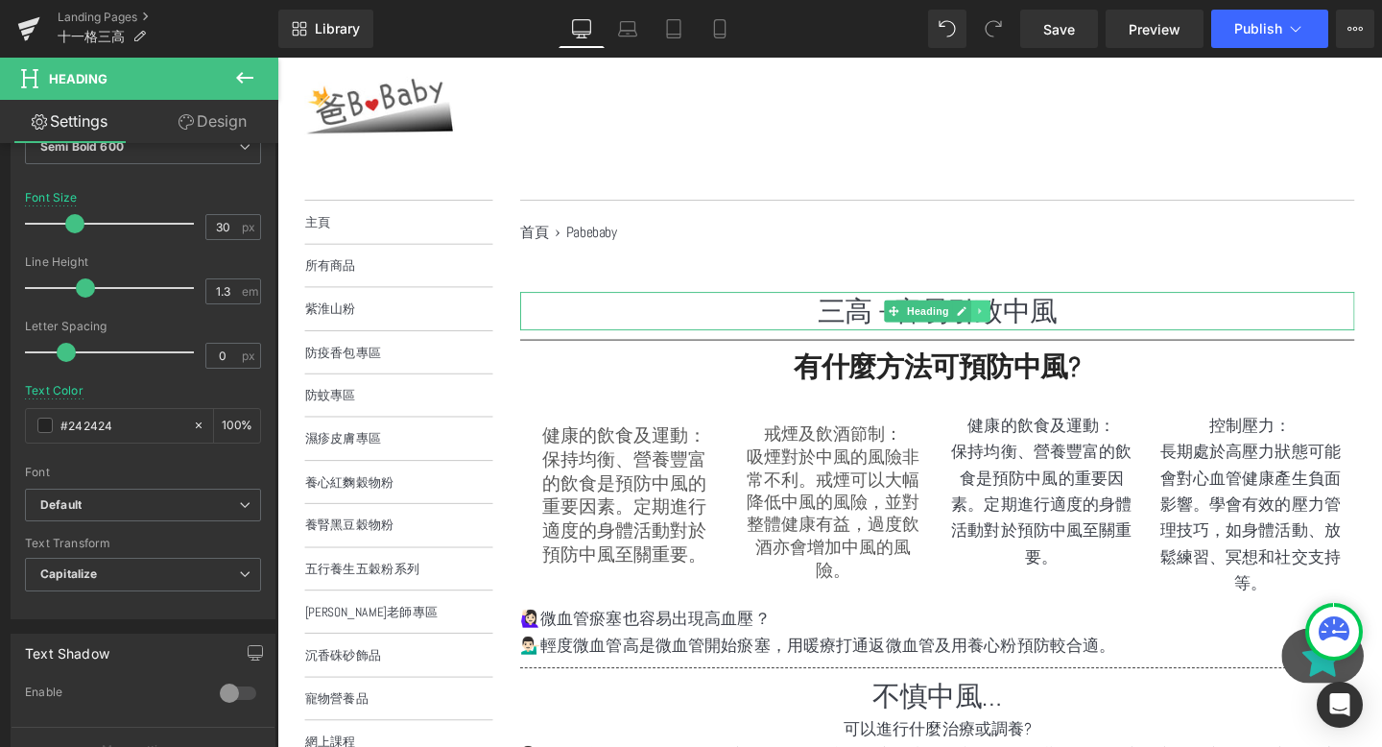
click at [1017, 323] on icon at bounding box center [1017, 325] width 11 height 12
click at [1094, 325] on h1 "三高 - 容易引致中風" at bounding box center [971, 324] width 877 height 40
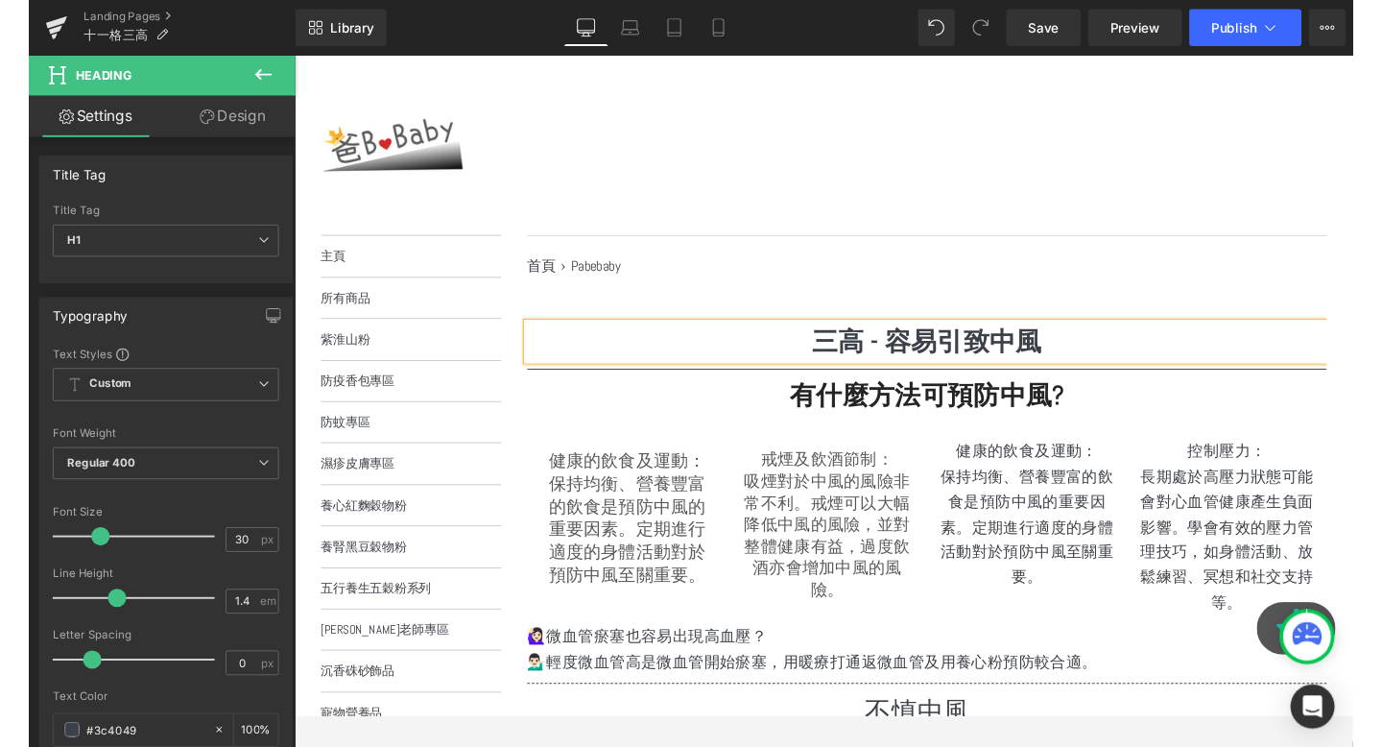
scroll to position [74, 0]
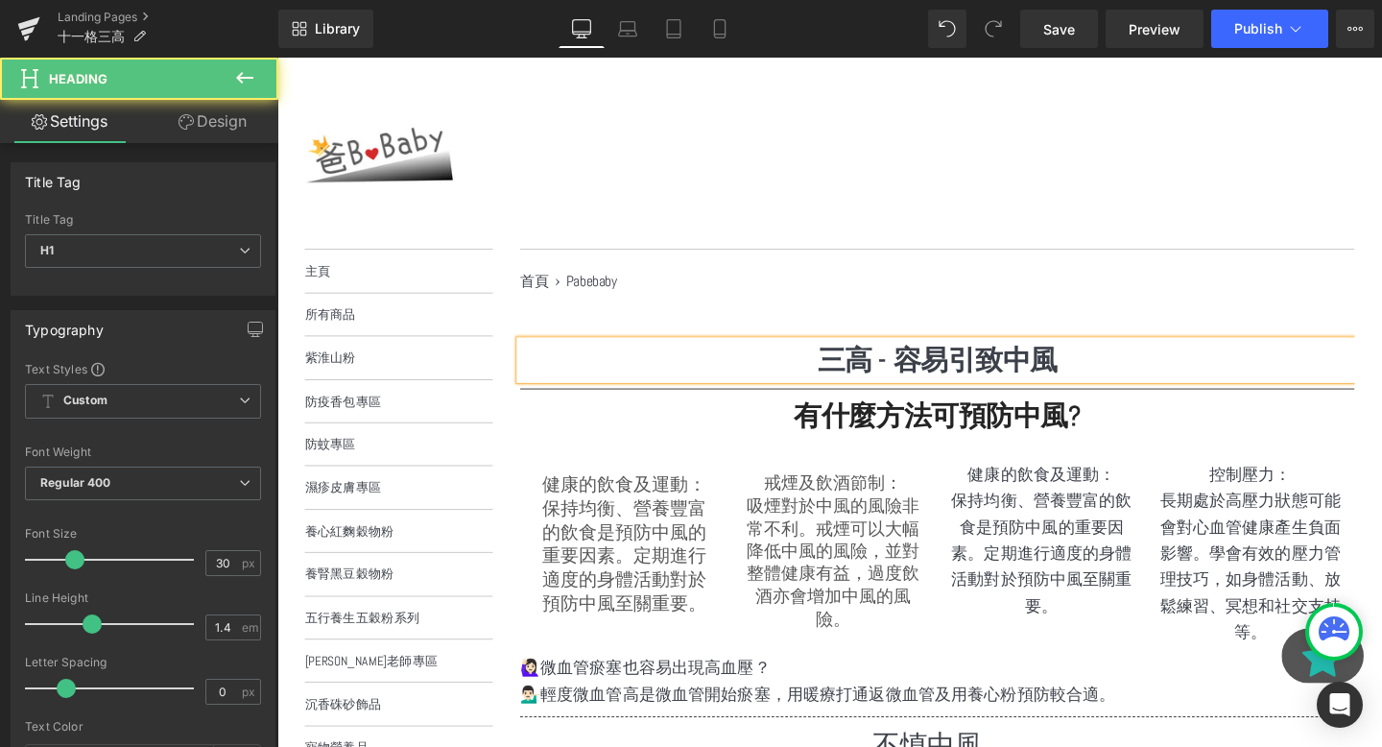
click at [1022, 383] on strong "三高 - 容易引致中風" at bounding box center [972, 375] width 252 height 36
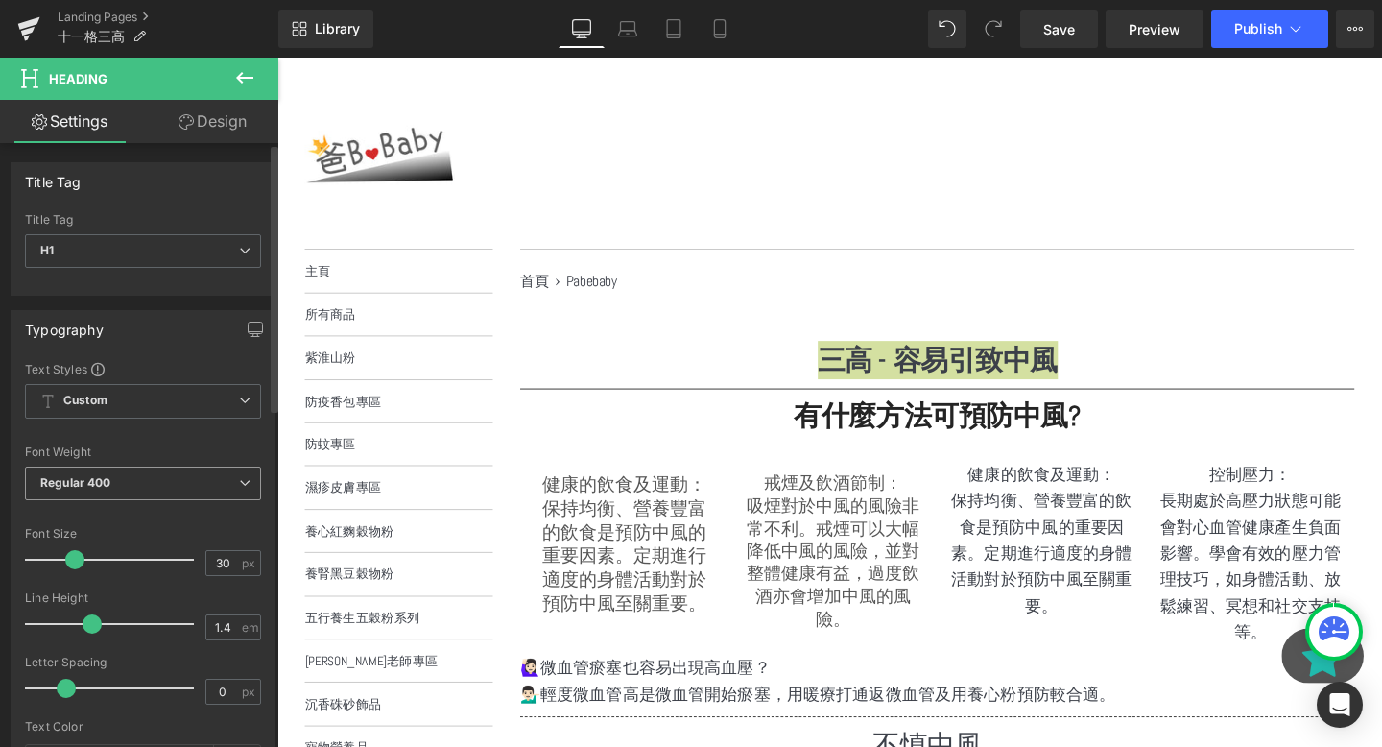
click at [96, 469] on span "Regular 400" at bounding box center [143, 483] width 236 height 34
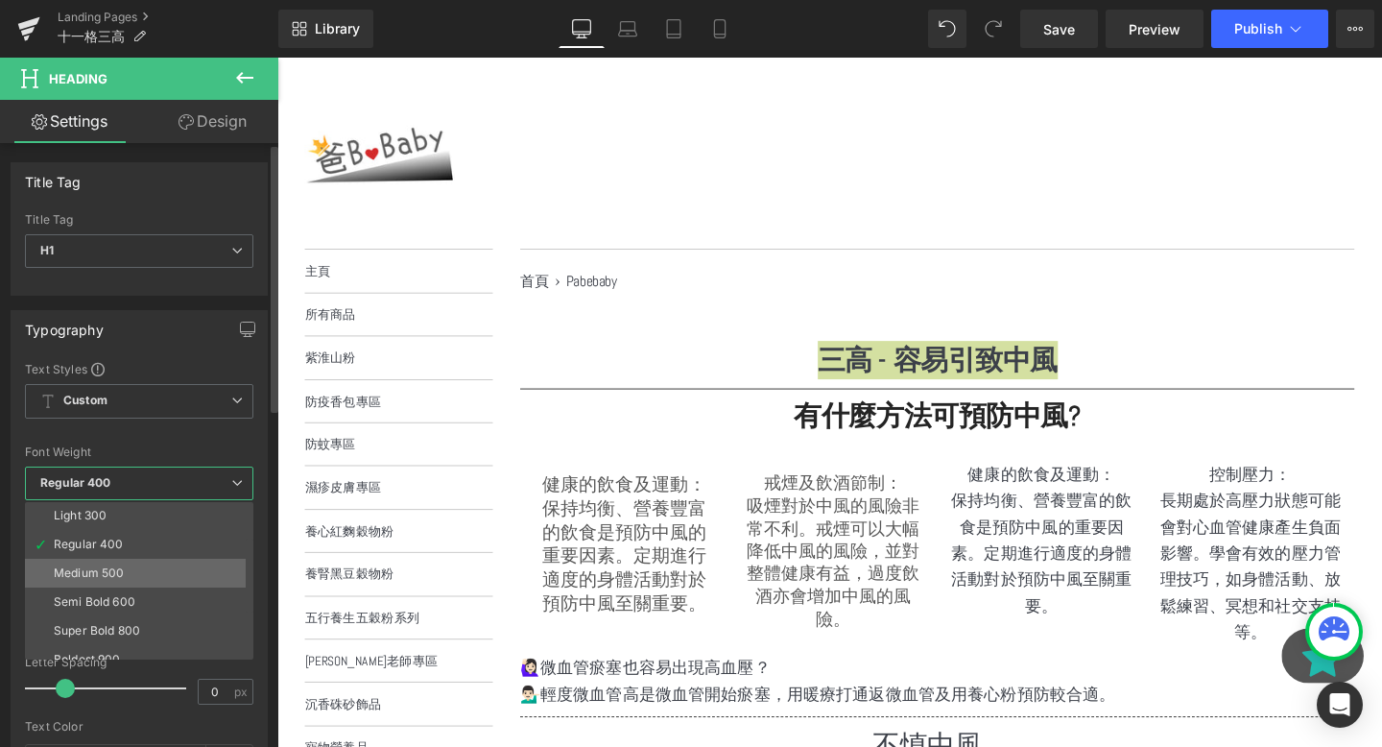
scroll to position [71, 0]
click at [106, 613] on div "Super Bold 800" at bounding box center [97, 617] width 86 height 13
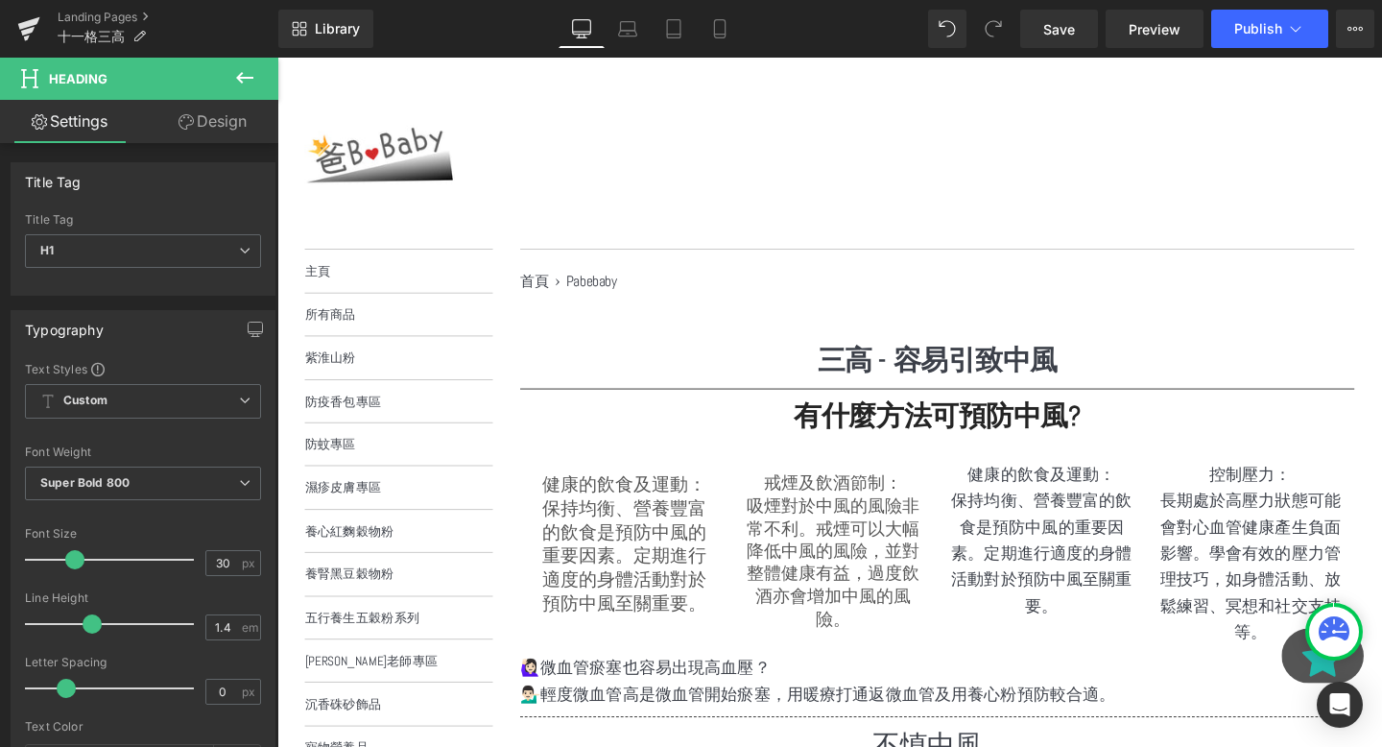
click at [609, 427] on h2 "有什麼方法可預防中風?" at bounding box center [971, 434] width 877 height 37
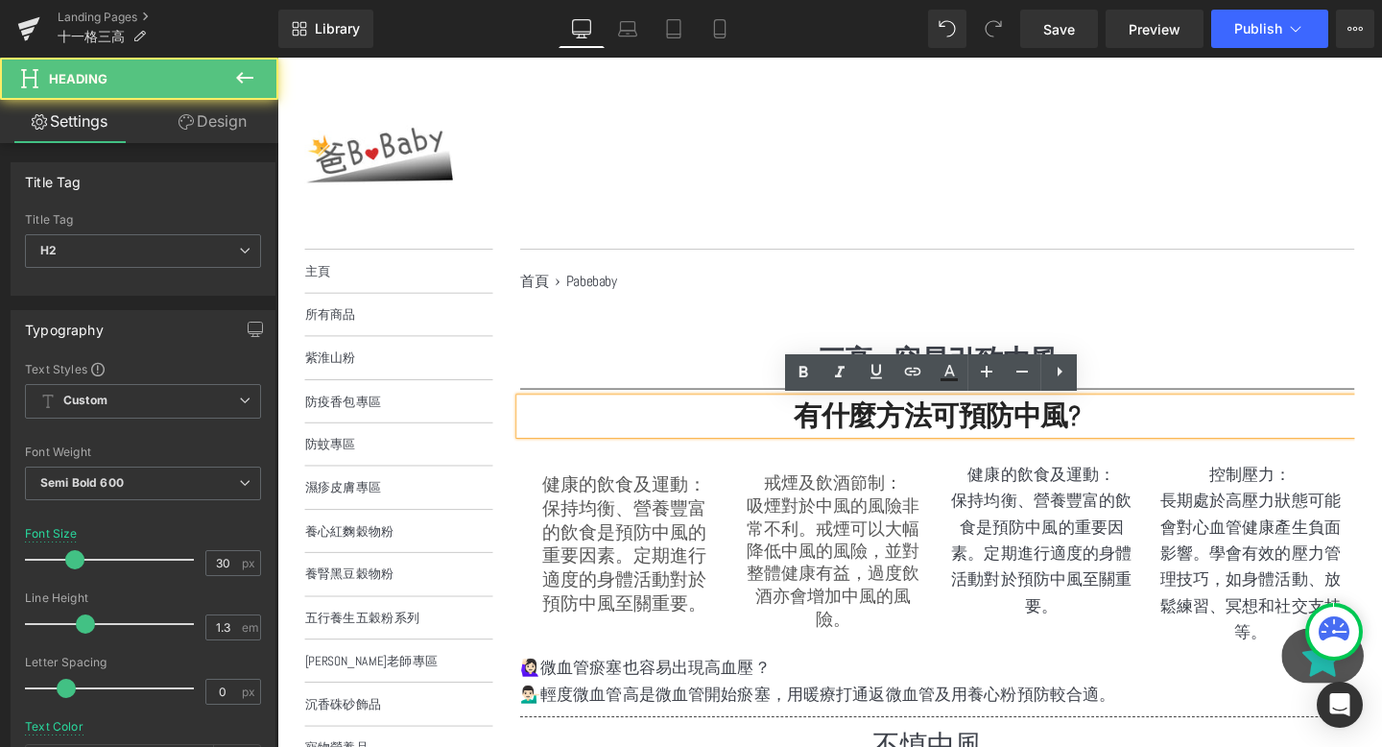
click at [759, 288] on nav "首頁 1 › Pabebaby 2" at bounding box center [971, 292] width 877 height 29
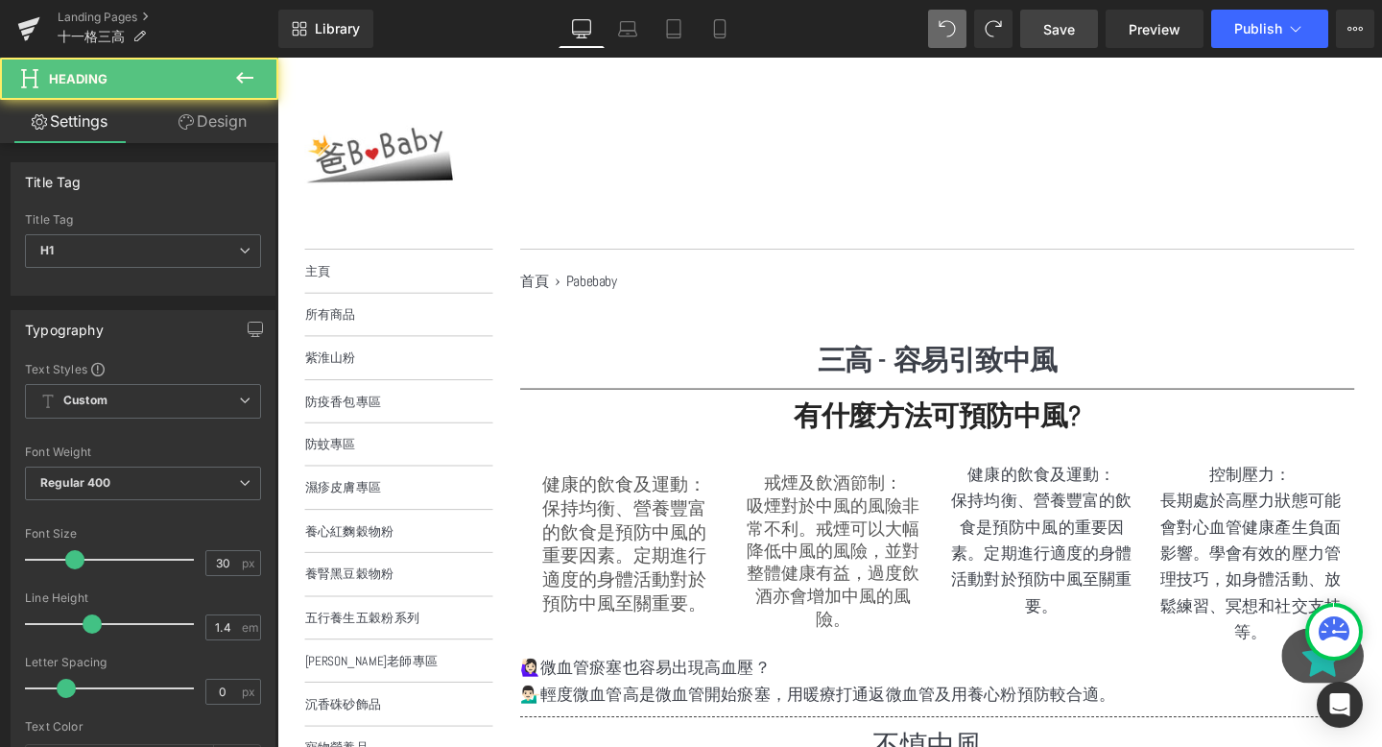
click at [1065, 31] on span "Save" at bounding box center [1059, 29] width 32 height 20
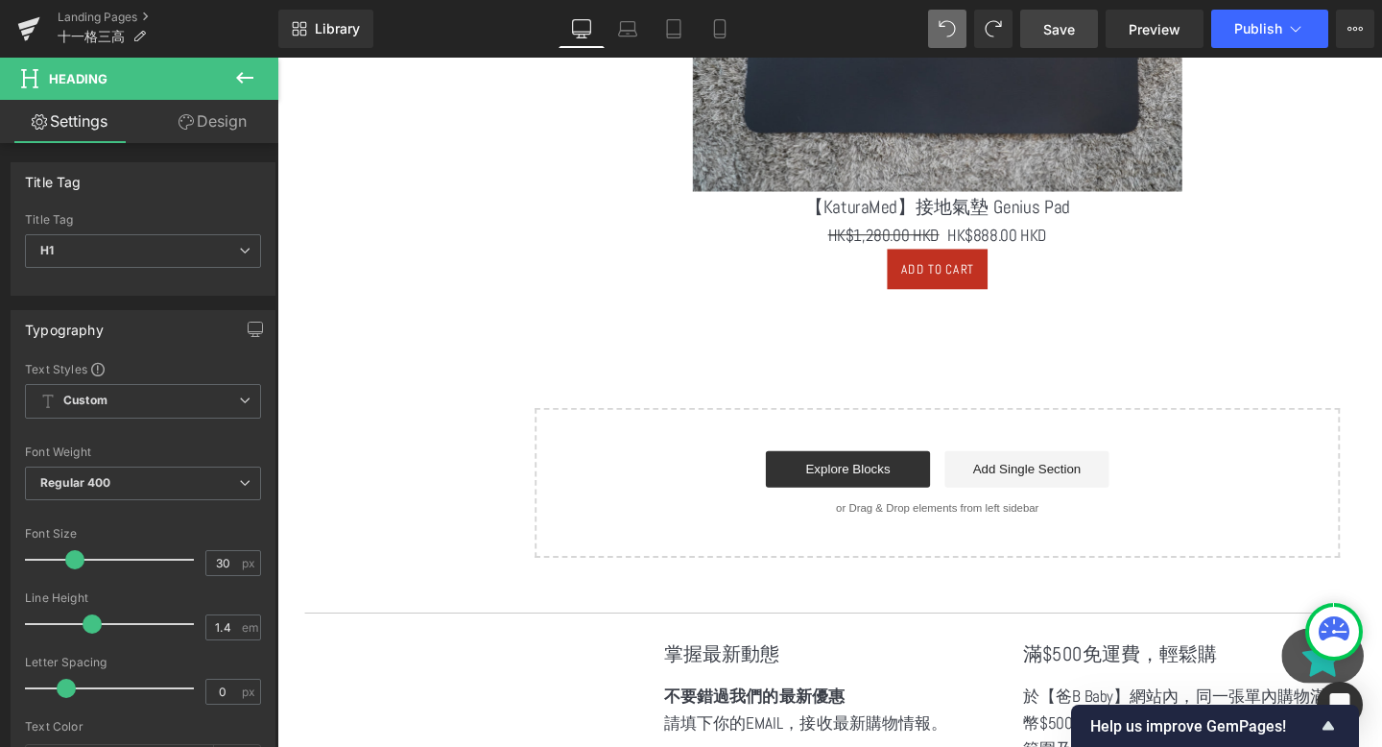
scroll to position [2120, 0]
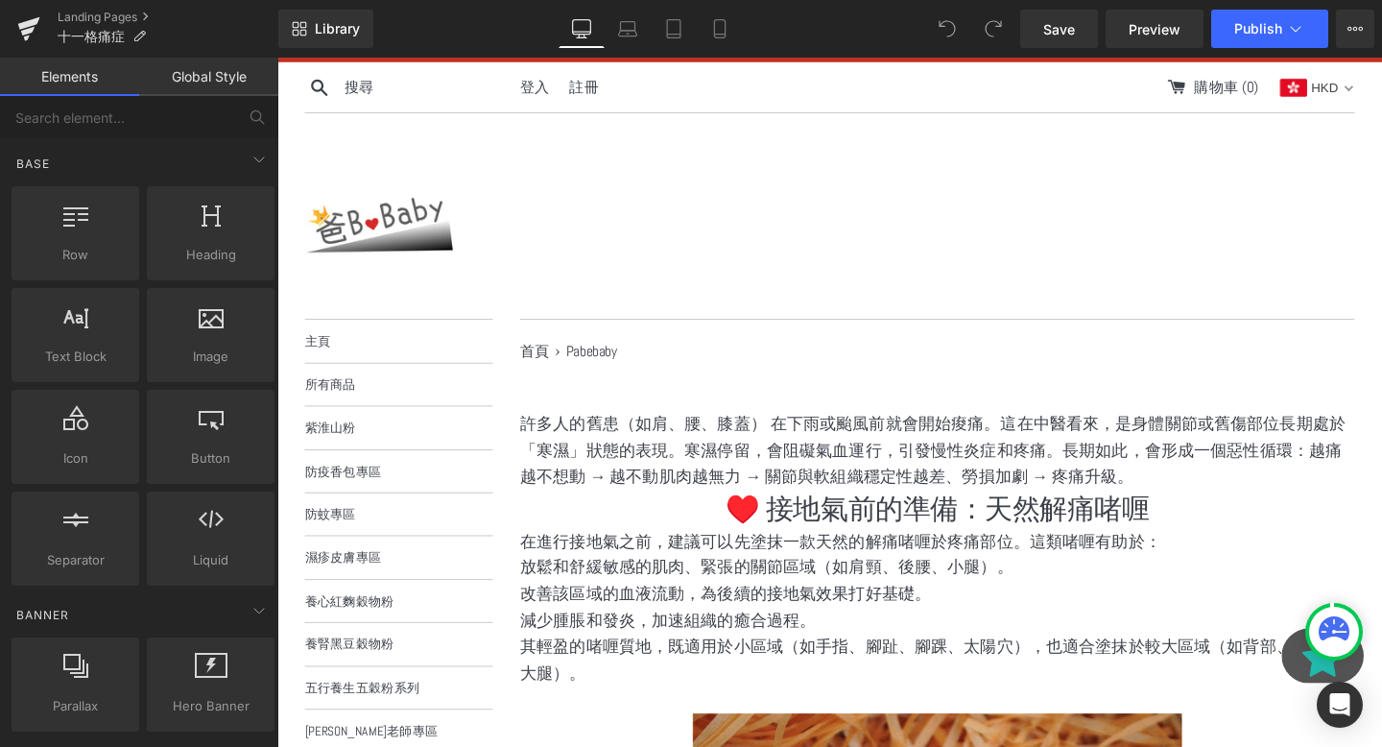
scroll to position [257, 0]
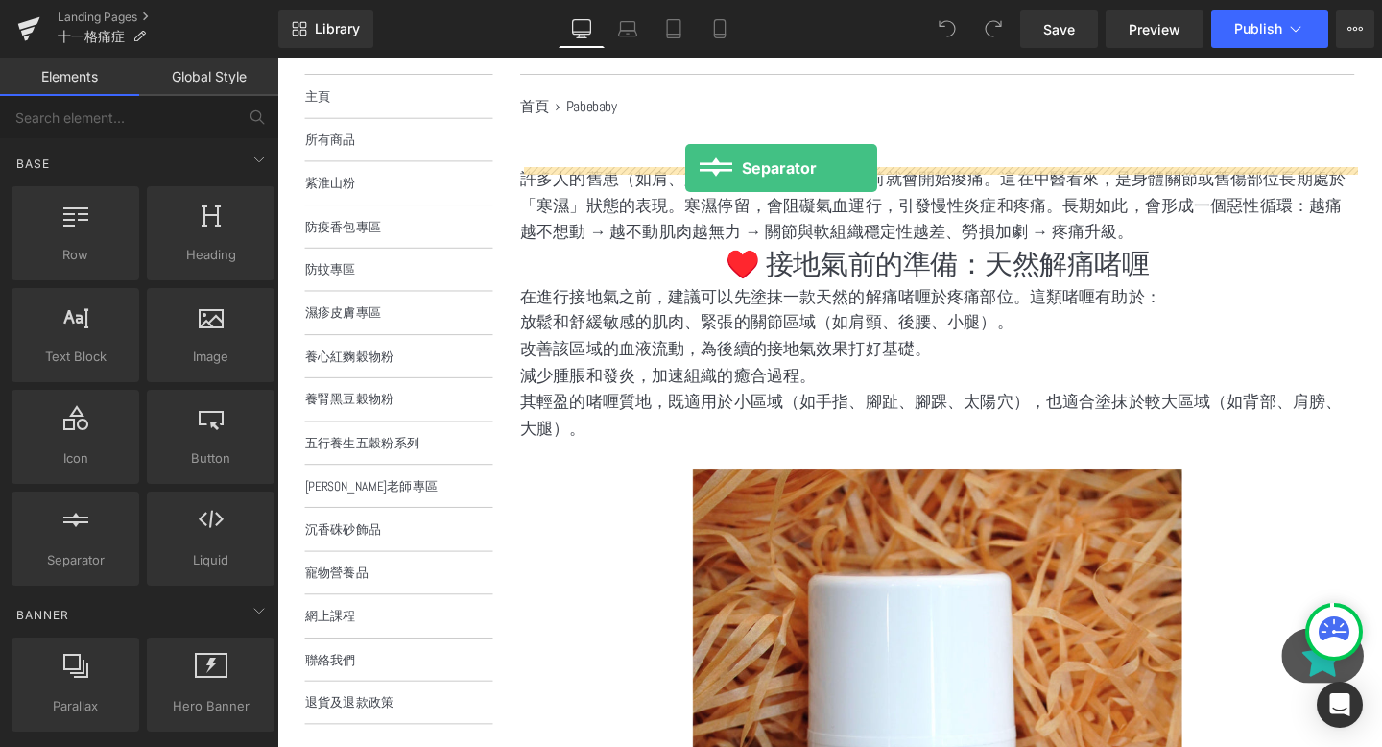
drag, startPoint x: 362, startPoint y: 599, endPoint x: 705, endPoint y: 170, distance: 549.7
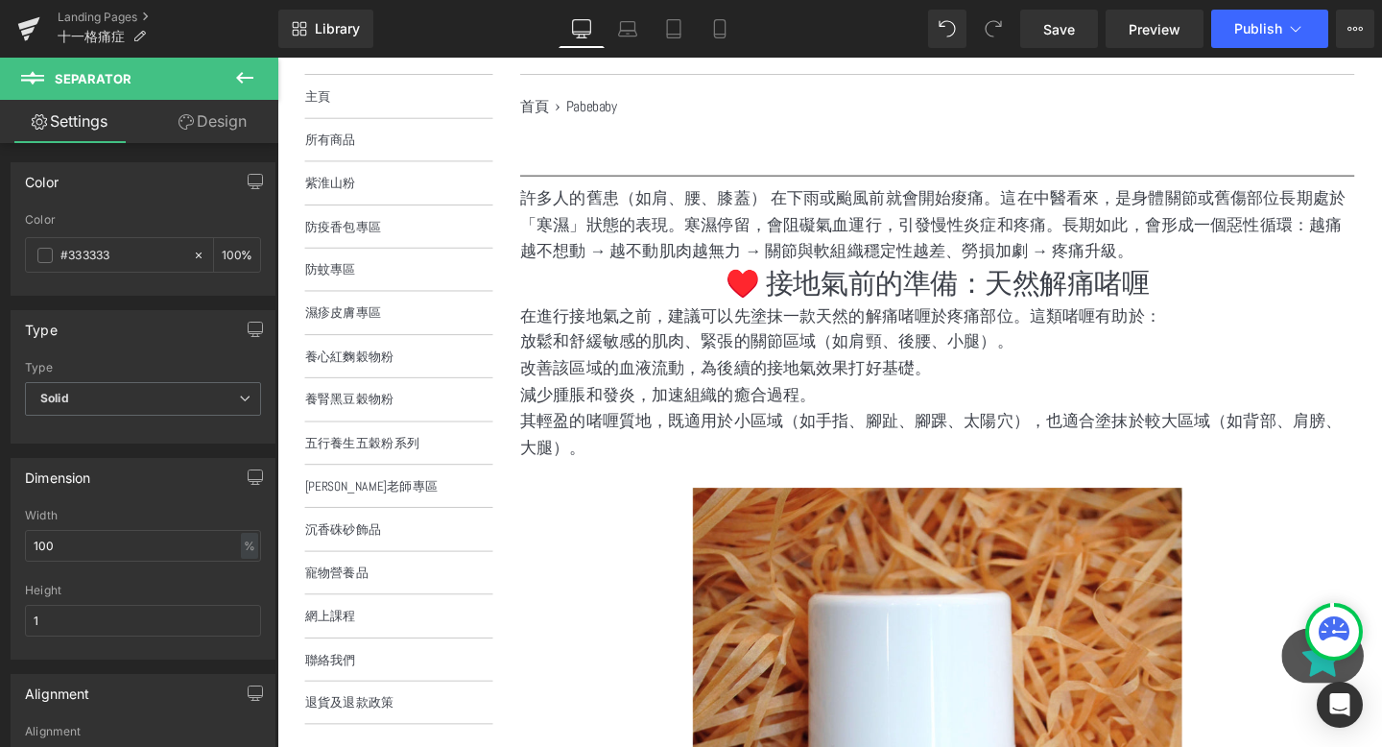
click at [229, 72] on button at bounding box center [244, 79] width 67 height 42
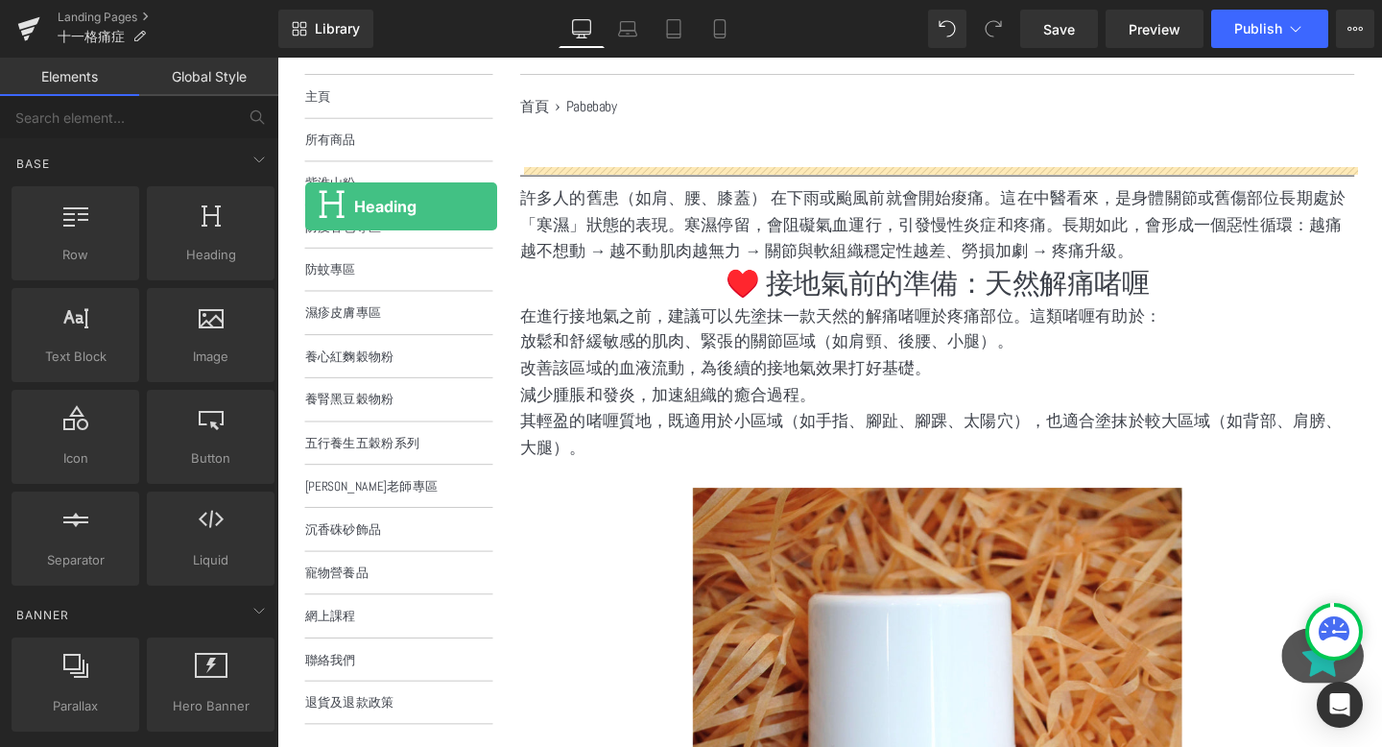
scroll to position [27, 0]
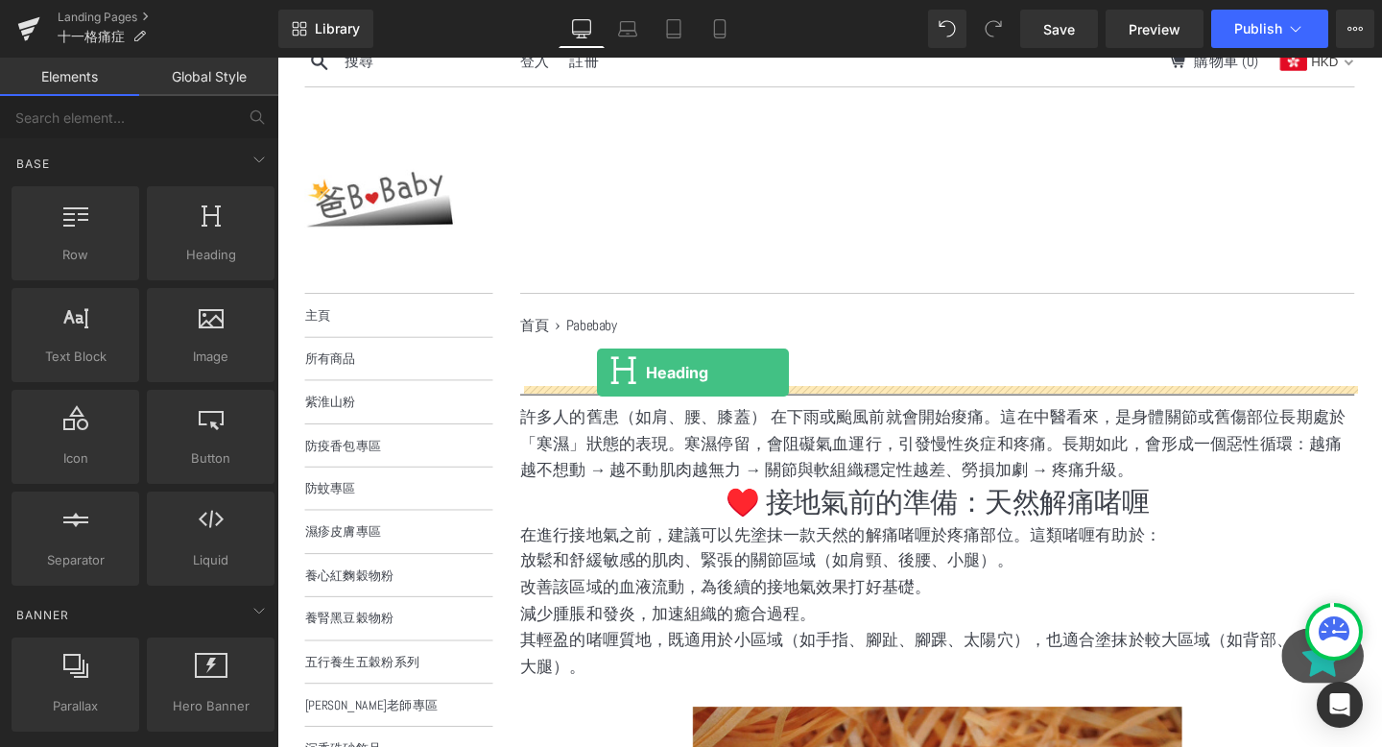
drag, startPoint x: 504, startPoint y: 275, endPoint x: 613, endPoint y: 389, distance: 158.2
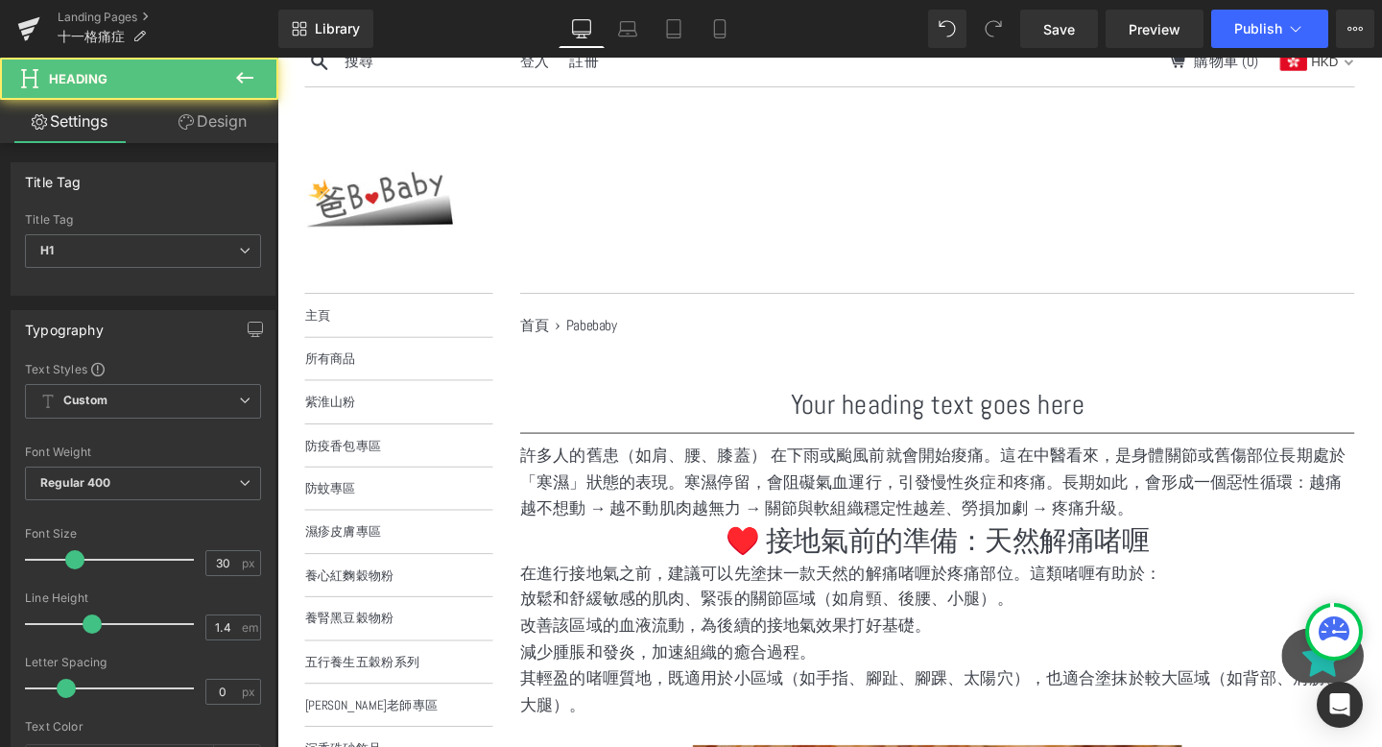
click at [863, 418] on h1 "Your heading text goes here" at bounding box center [971, 422] width 877 height 40
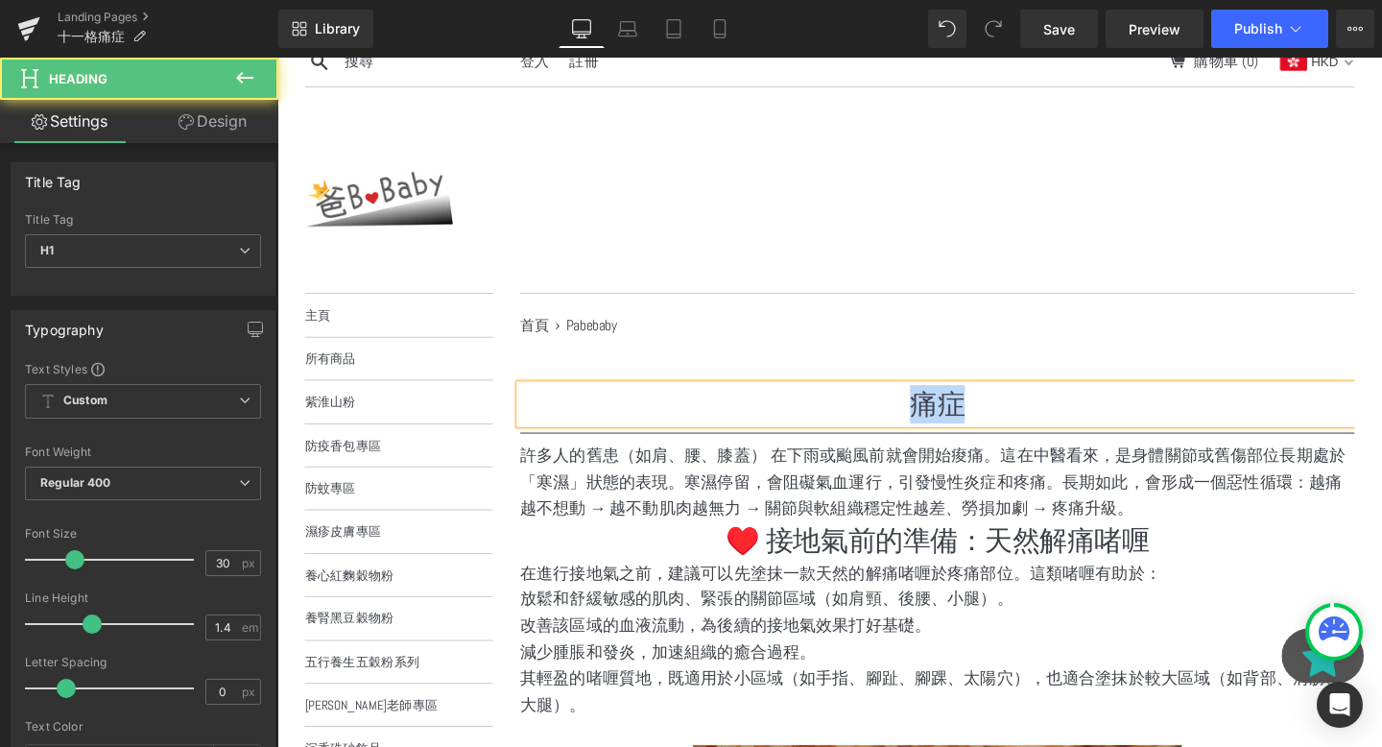
drag, startPoint x: 1019, startPoint y: 425, endPoint x: 863, endPoint y: 425, distance: 156.5
click at [863, 425] on h1 "痛症" at bounding box center [971, 422] width 877 height 40
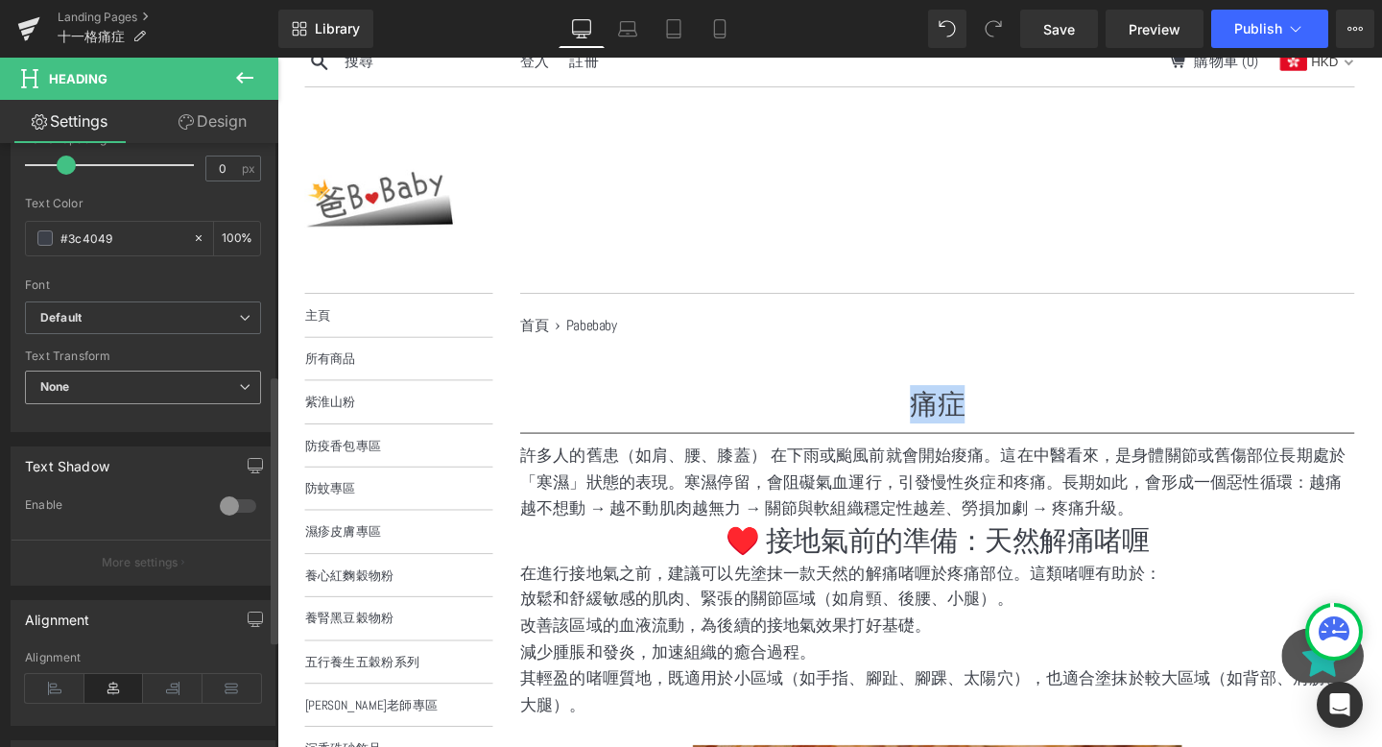
scroll to position [81, 0]
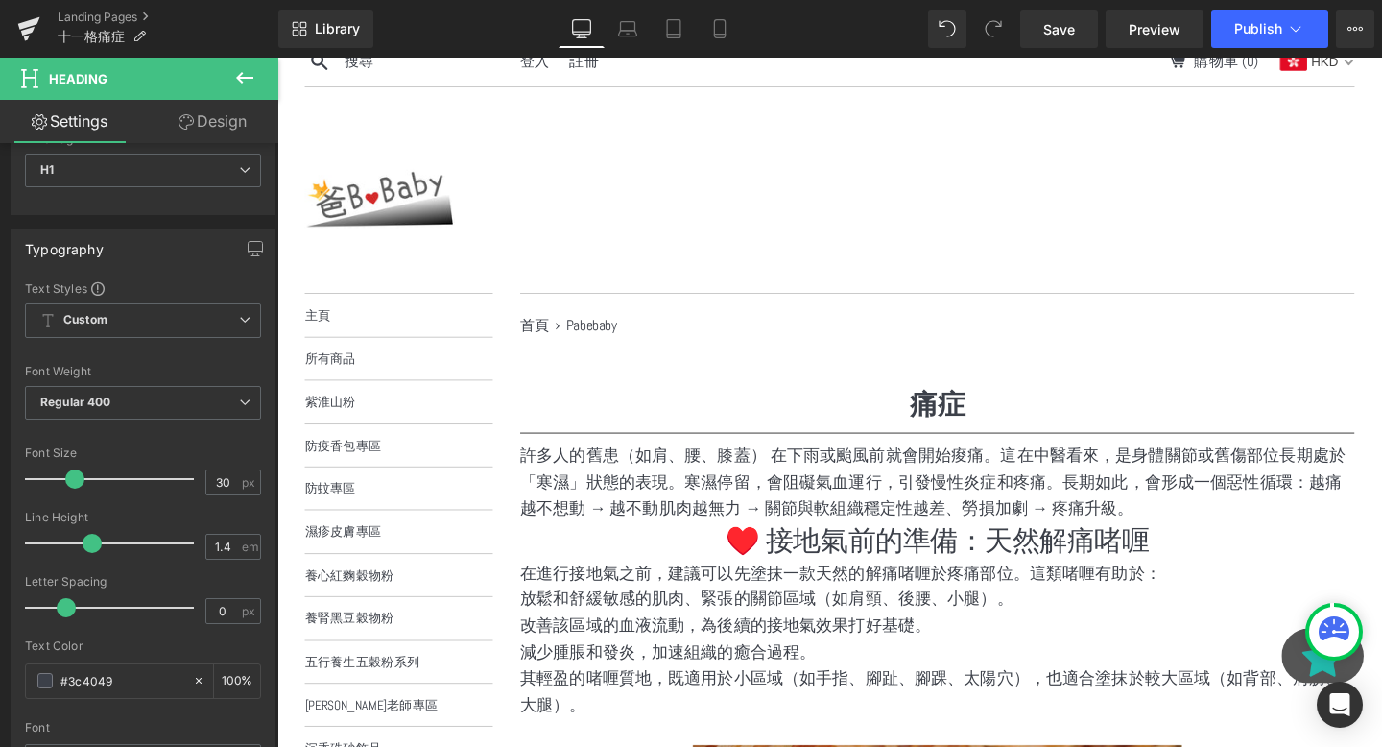
click at [991, 475] on p "許多人的舊患（如肩、腰、膝蓋） 在下雨或颱風前就會開始痠痛。這在中醫看來，是身體關節或舊傷部位長期處於「寒濕」狀態的表現。寒濕停留，會阻礙氣血運行，引發慢性炎…" at bounding box center [971, 504] width 877 height 83
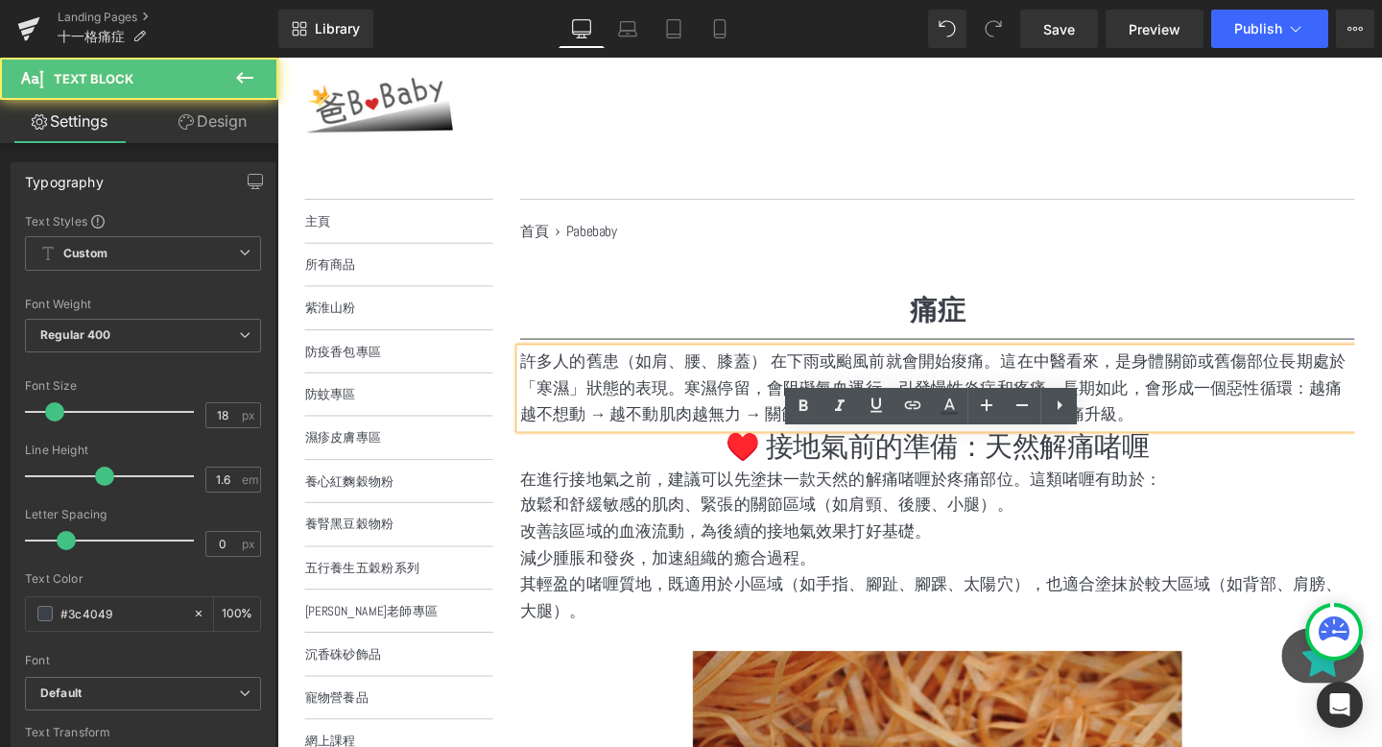
scroll to position [288, 0]
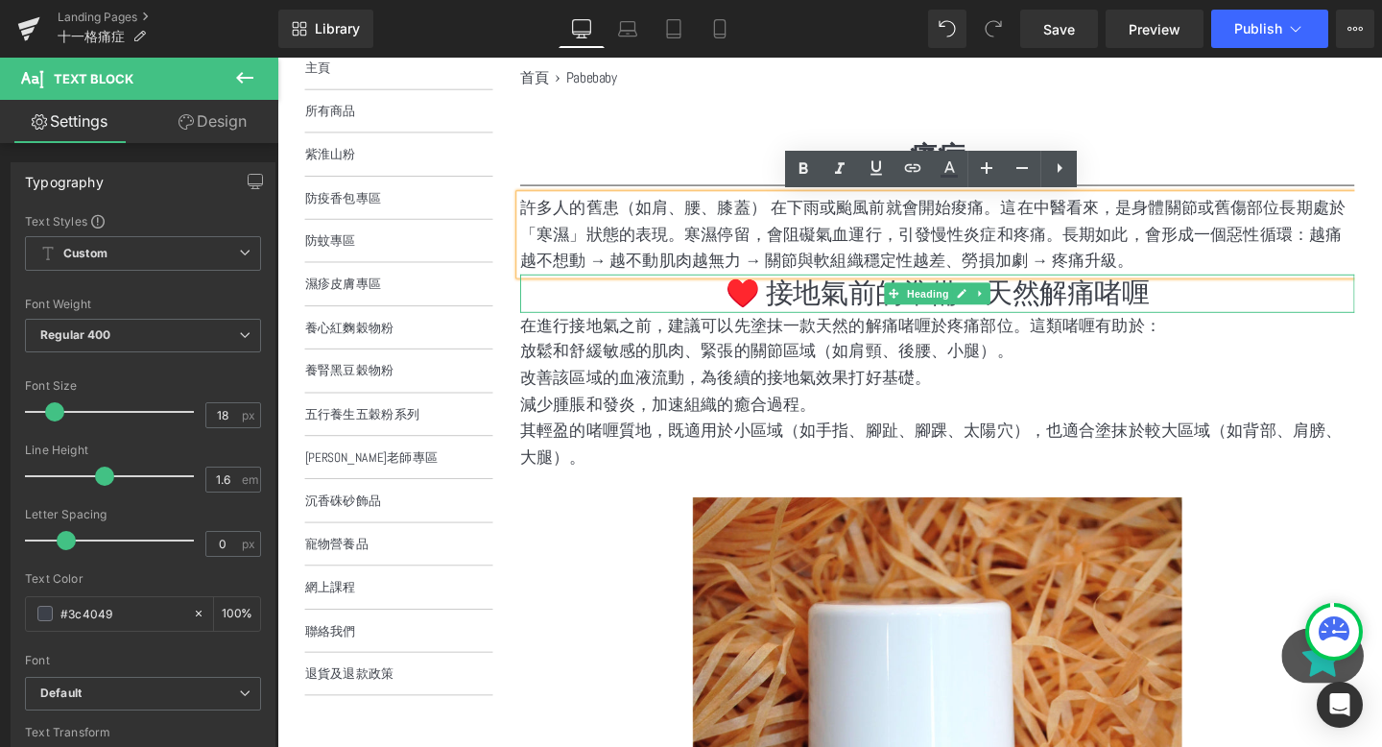
click at [920, 319] on h1 "♥️ 接地氣前的準備：天然解痛啫喱" at bounding box center [971, 305] width 877 height 40
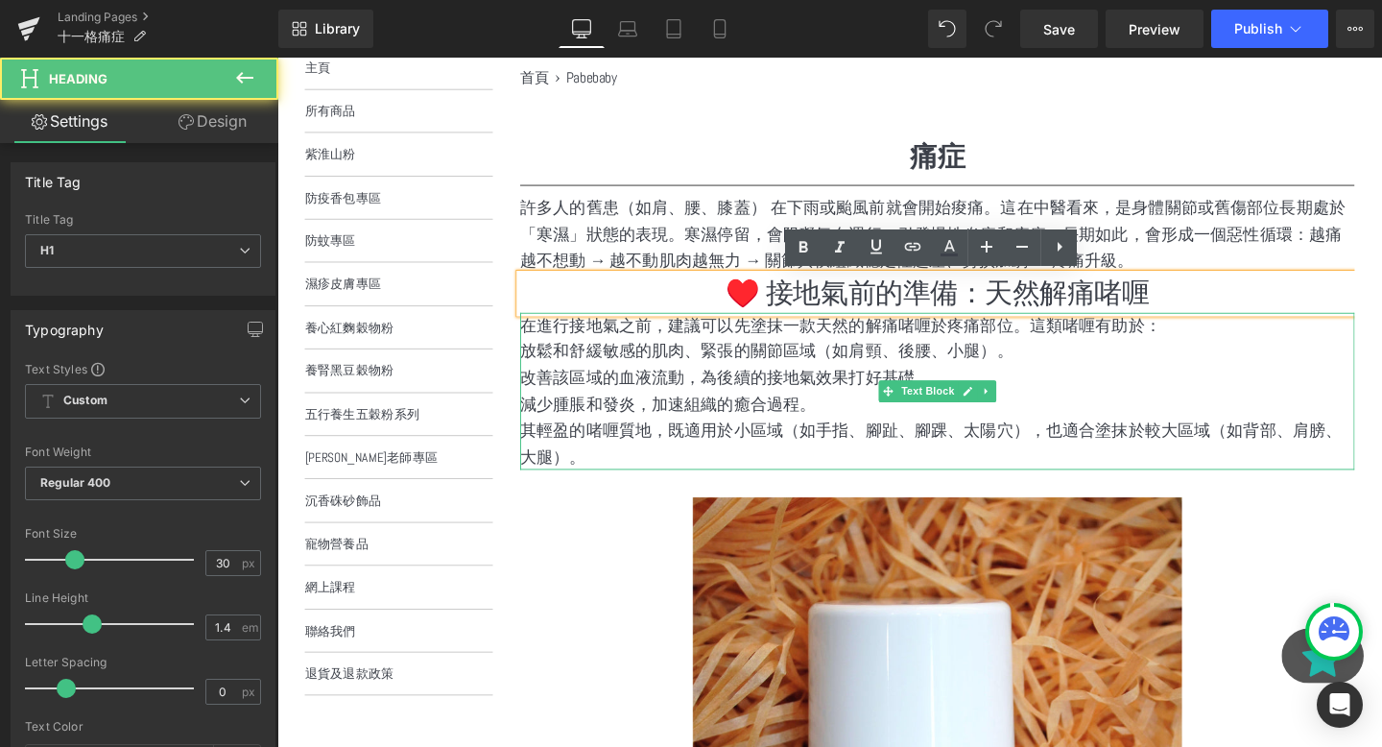
click at [834, 349] on p "在進行接地氣之前，建議可以先塗抹一款天然的解痛啫喱於疼痛部位。這類啫喱有助於：" at bounding box center [971, 339] width 877 height 28
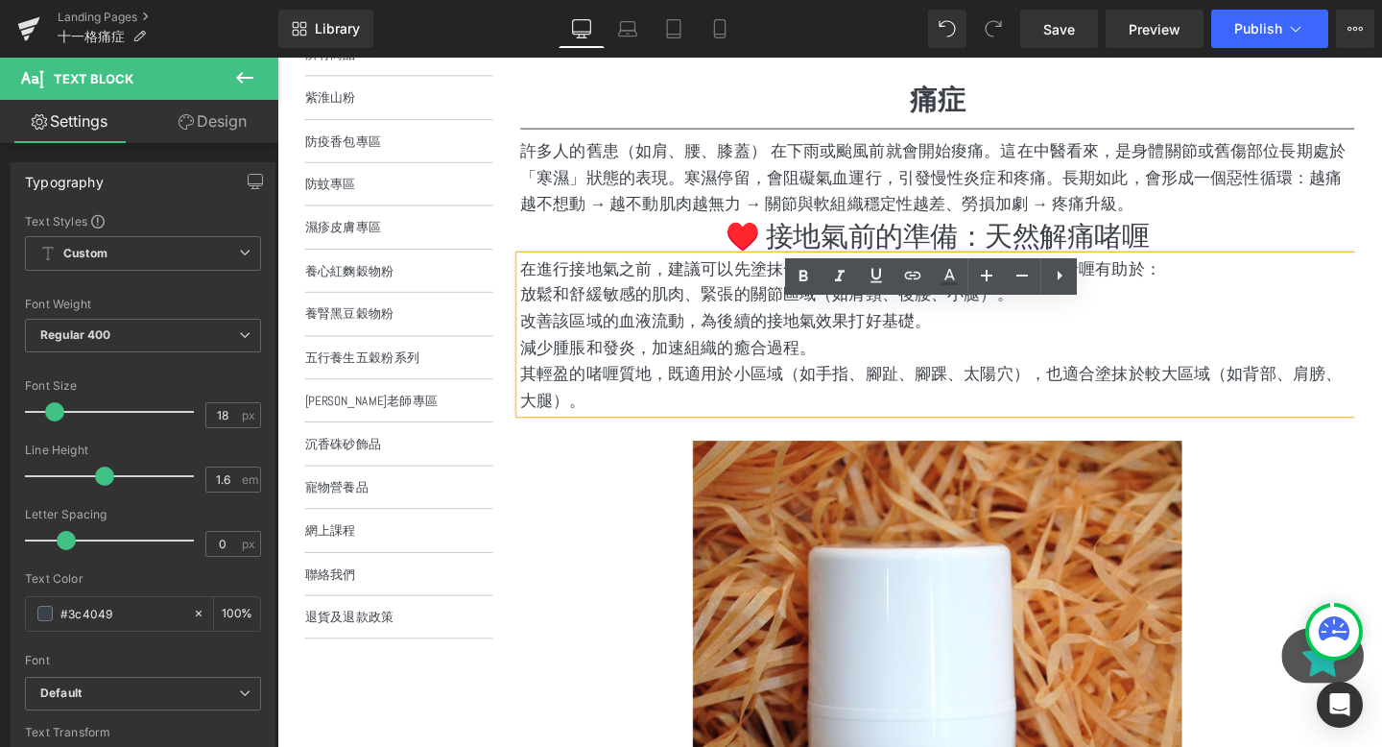
scroll to position [360, 0]
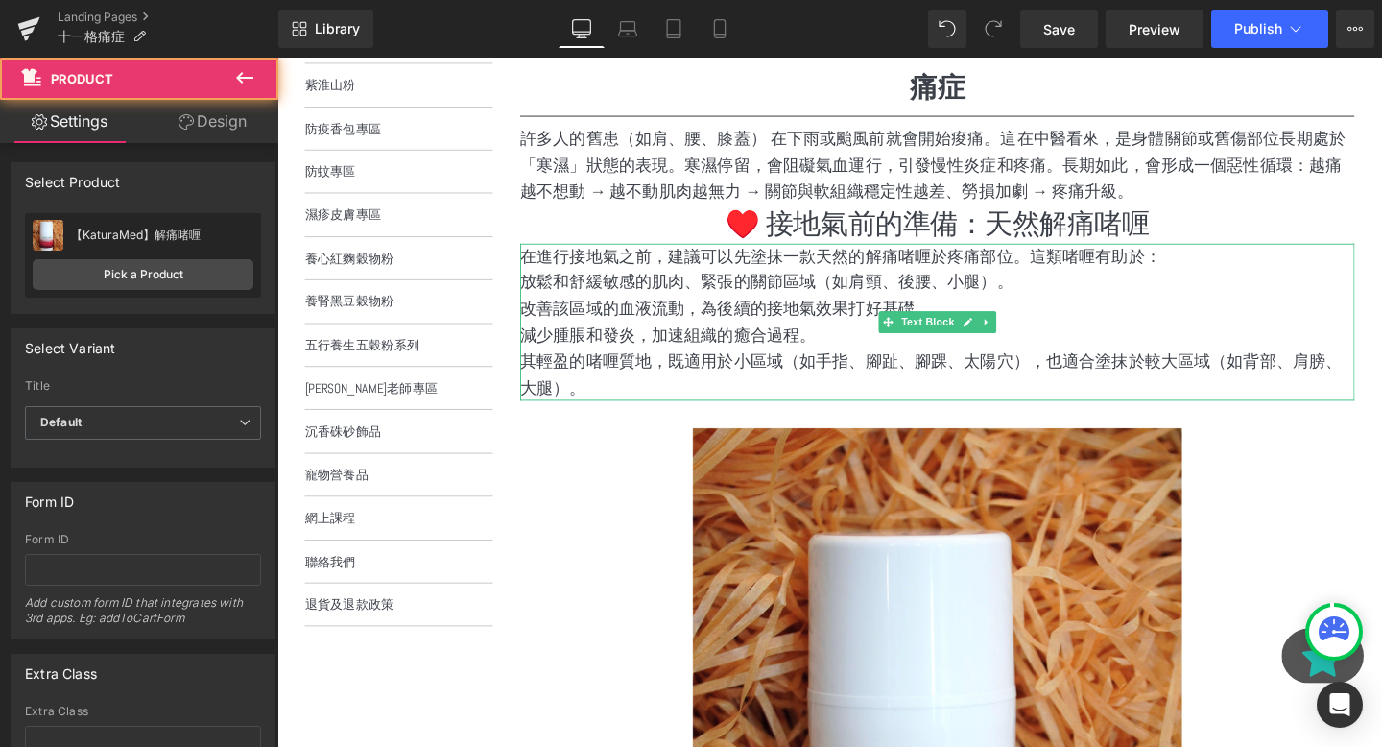
click at [824, 364] on p "其輕盈的啫喱質地，既適用於小區域（如手指、腳趾、腳踝、太陽穴），也適合塗抹於較大區域（如背部、肩膀、大腿）。" at bounding box center [971, 392] width 877 height 56
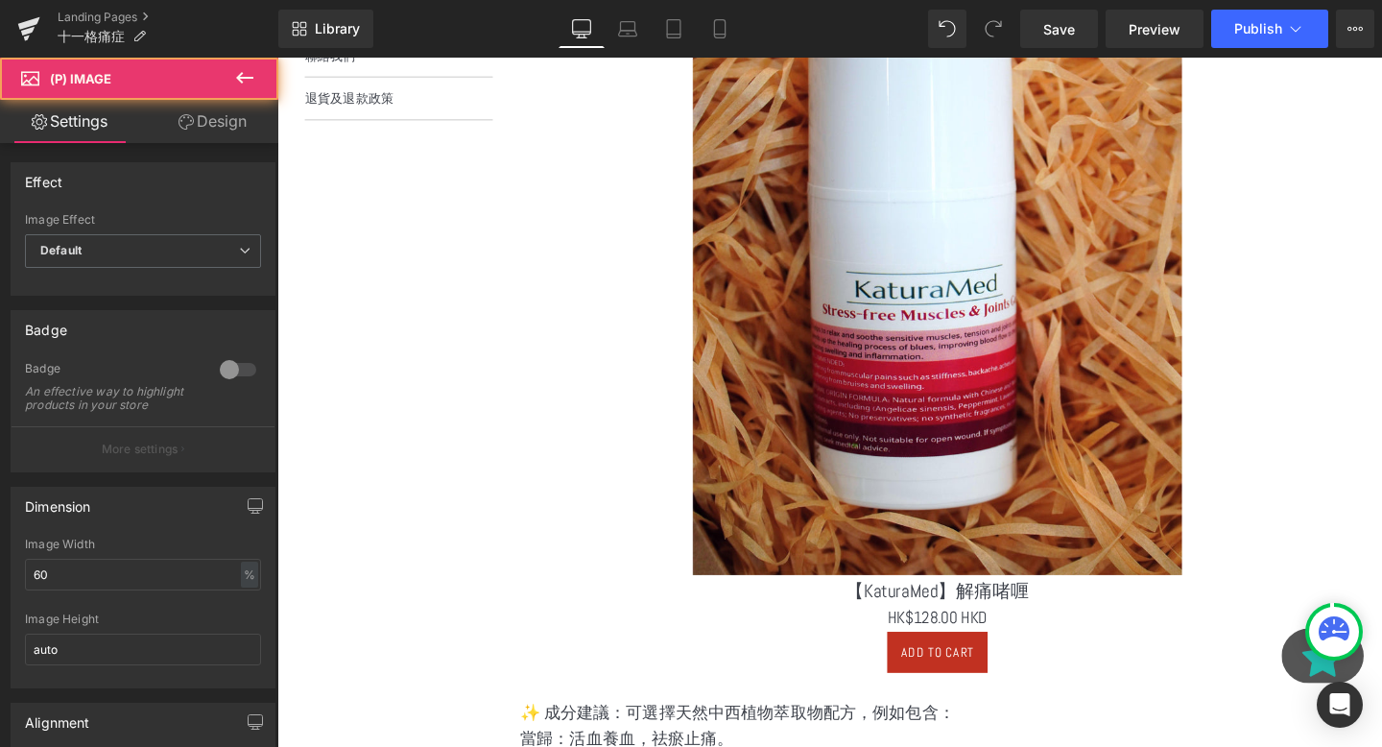
scroll to position [1190, 0]
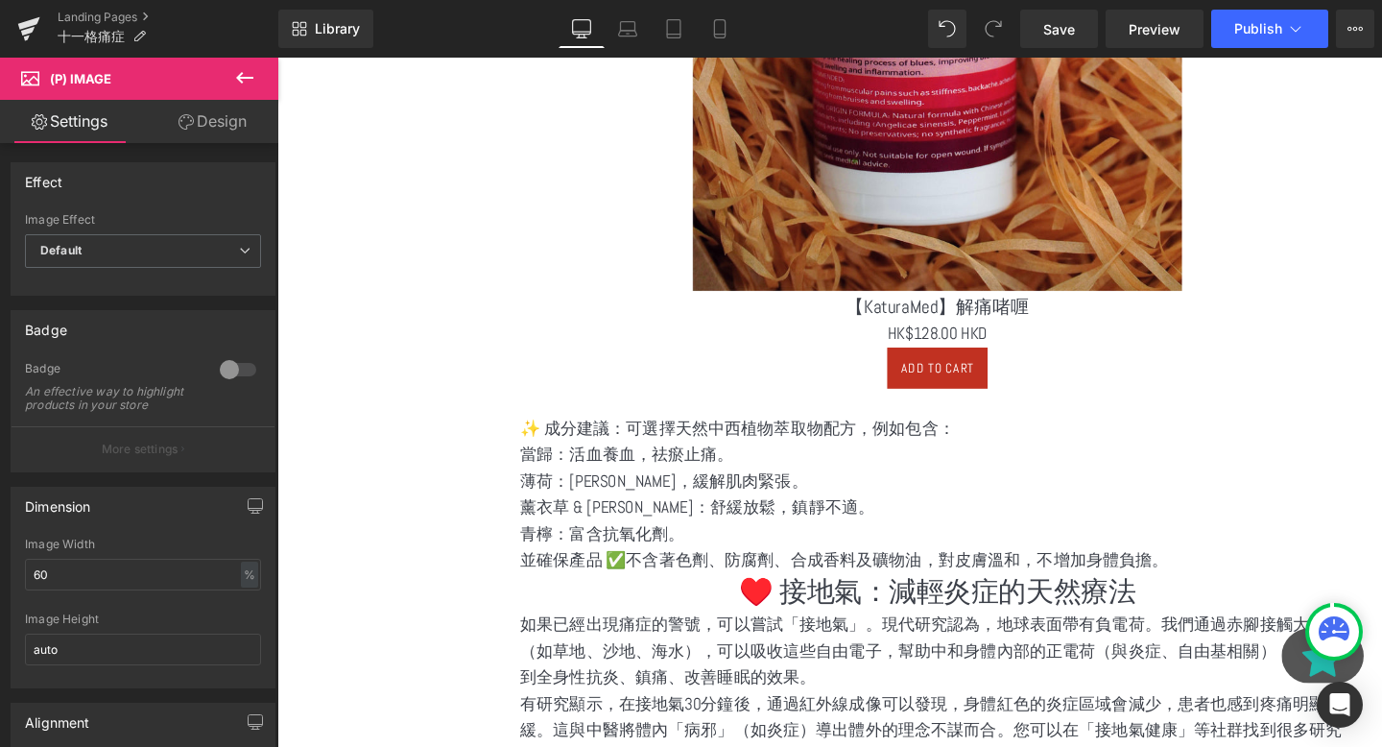
click at [426, 468] on div "選單 主頁 所有商品 紫淮山粉 防疫香包專區 防蚊專區 濕疹皮膚專區 養心紅麴穀物粉 養腎黑豆穀物粉 五行養生五穀粉系列" at bounding box center [843, 678] width 1133 height 3073
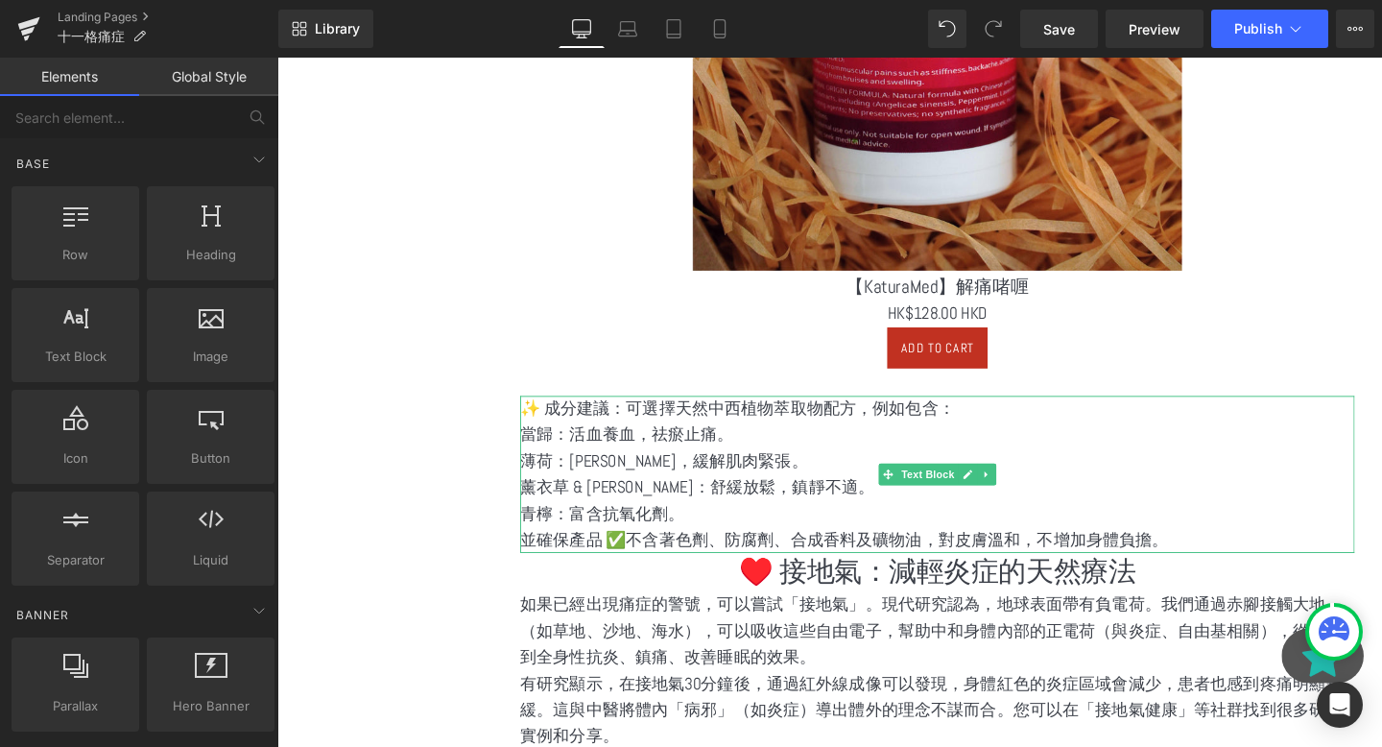
scroll to position [1183, 0]
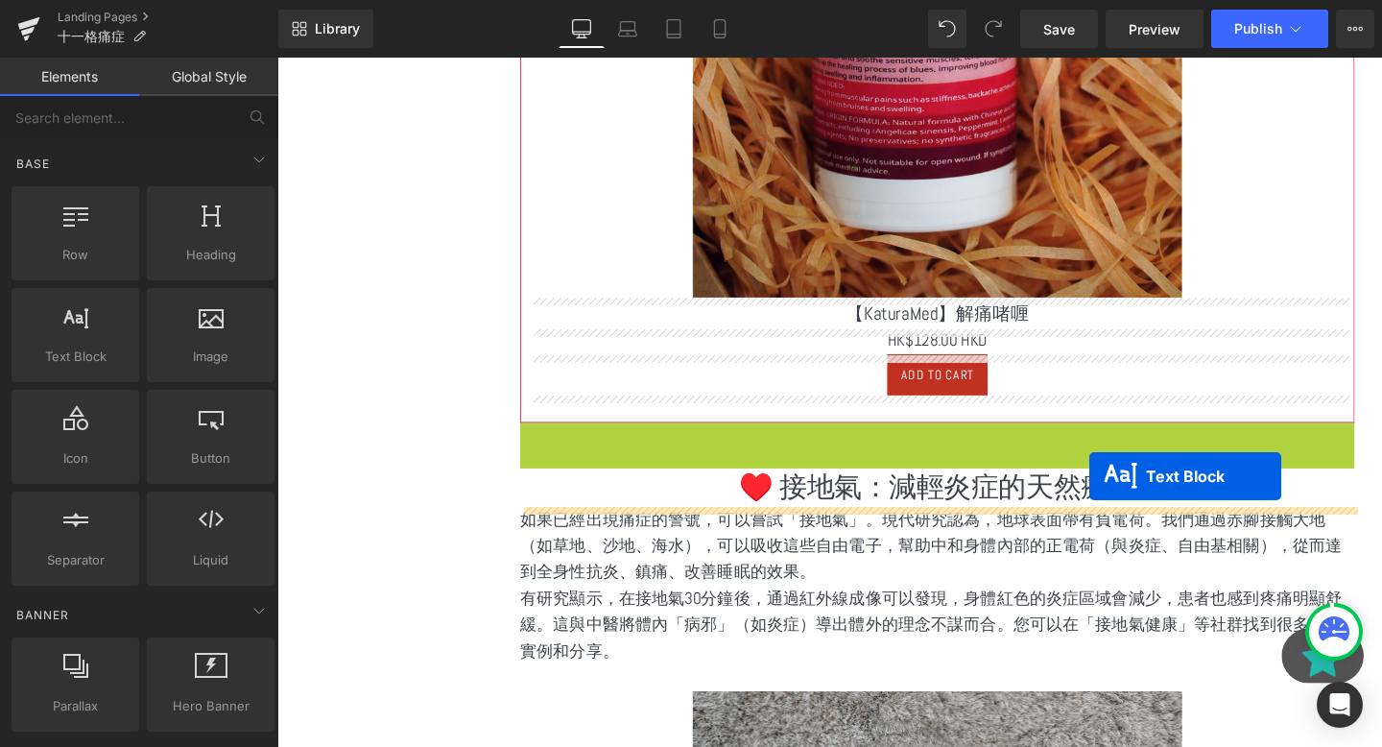
drag, startPoint x: 922, startPoint y: 526, endPoint x: 1131, endPoint y: 496, distance: 210.4
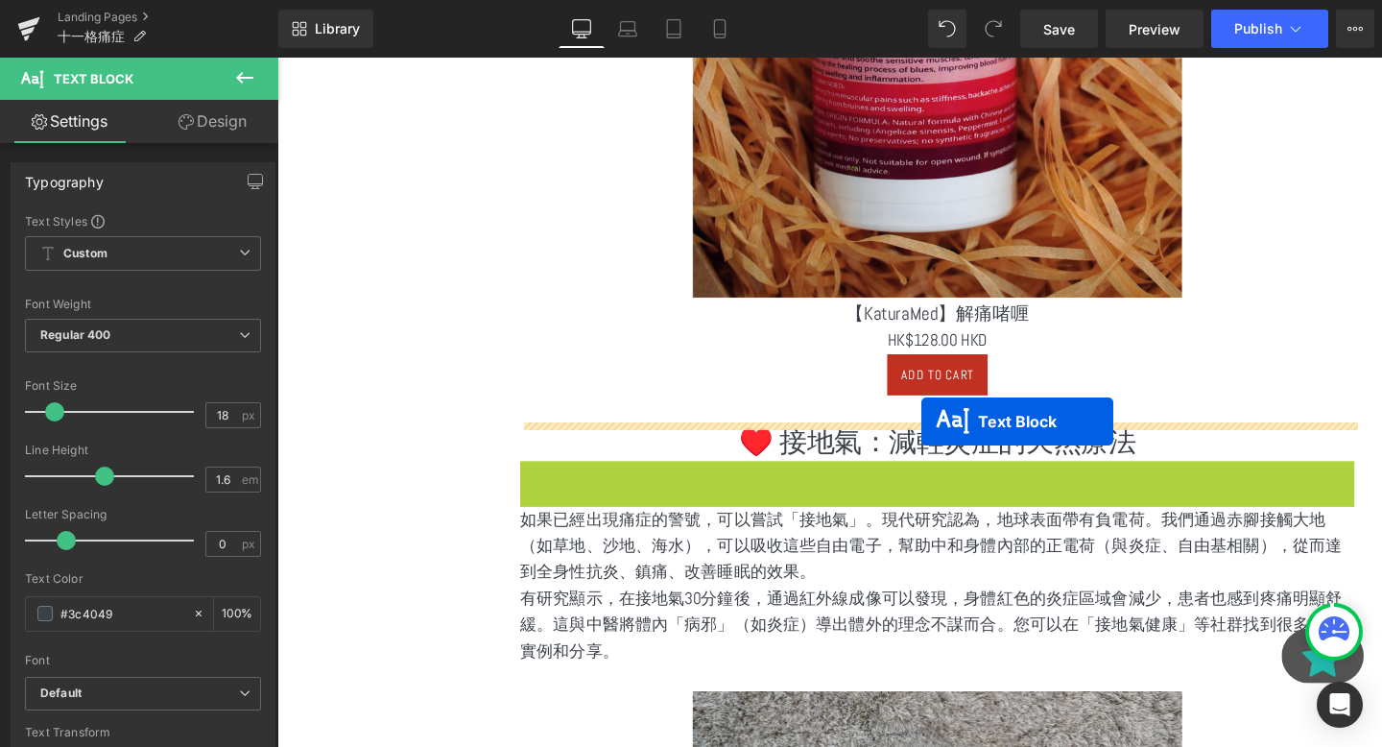
drag, startPoint x: 925, startPoint y: 565, endPoint x: 953, endPoint y: 446, distance: 122.2
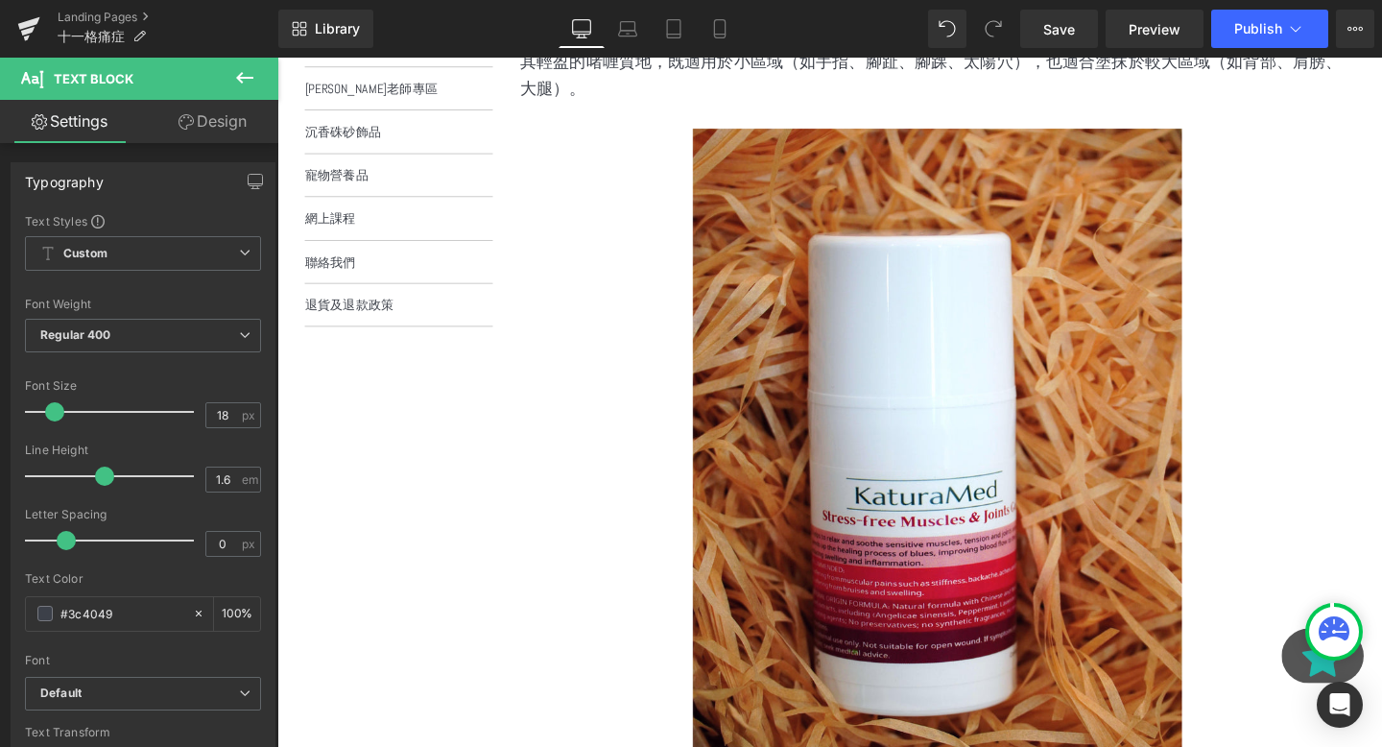
scroll to position [432, 0]
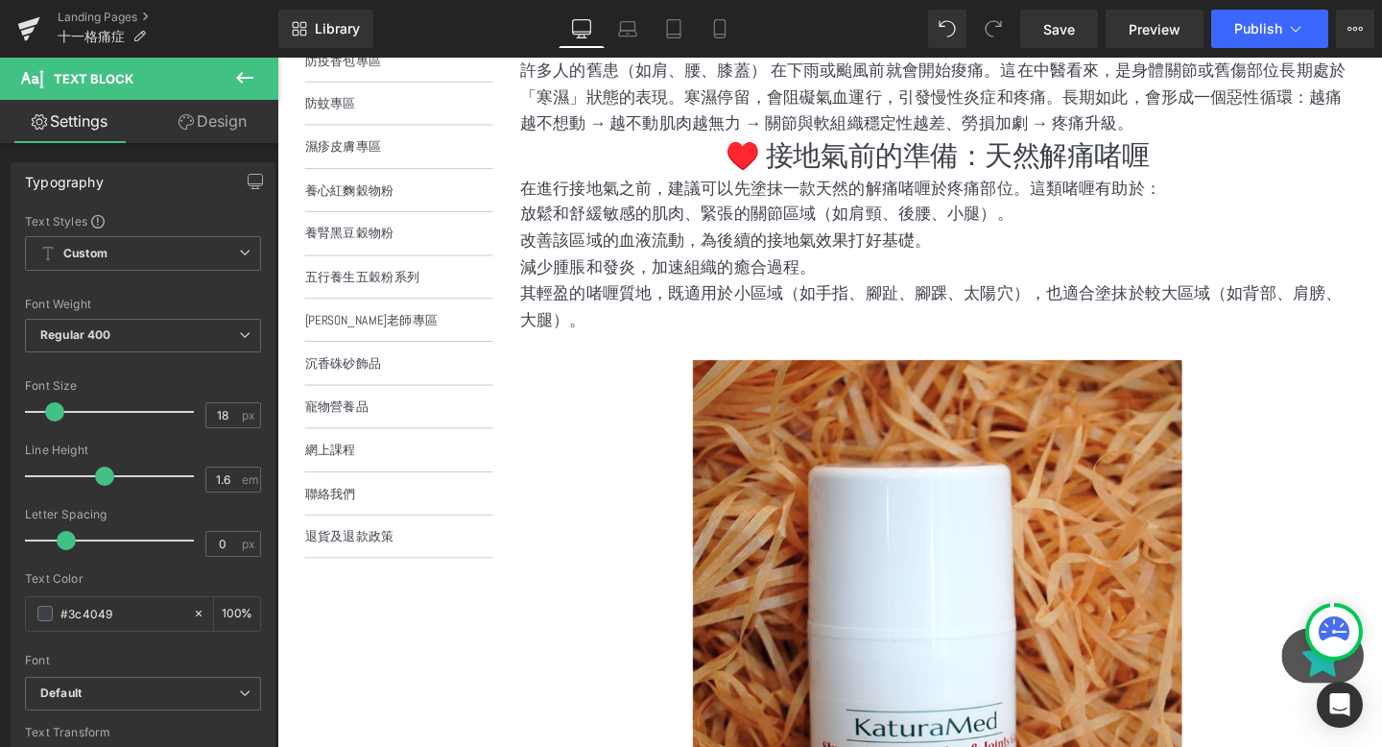
click at [1225, 451] on img at bounding box center [971, 717] width 514 height 685
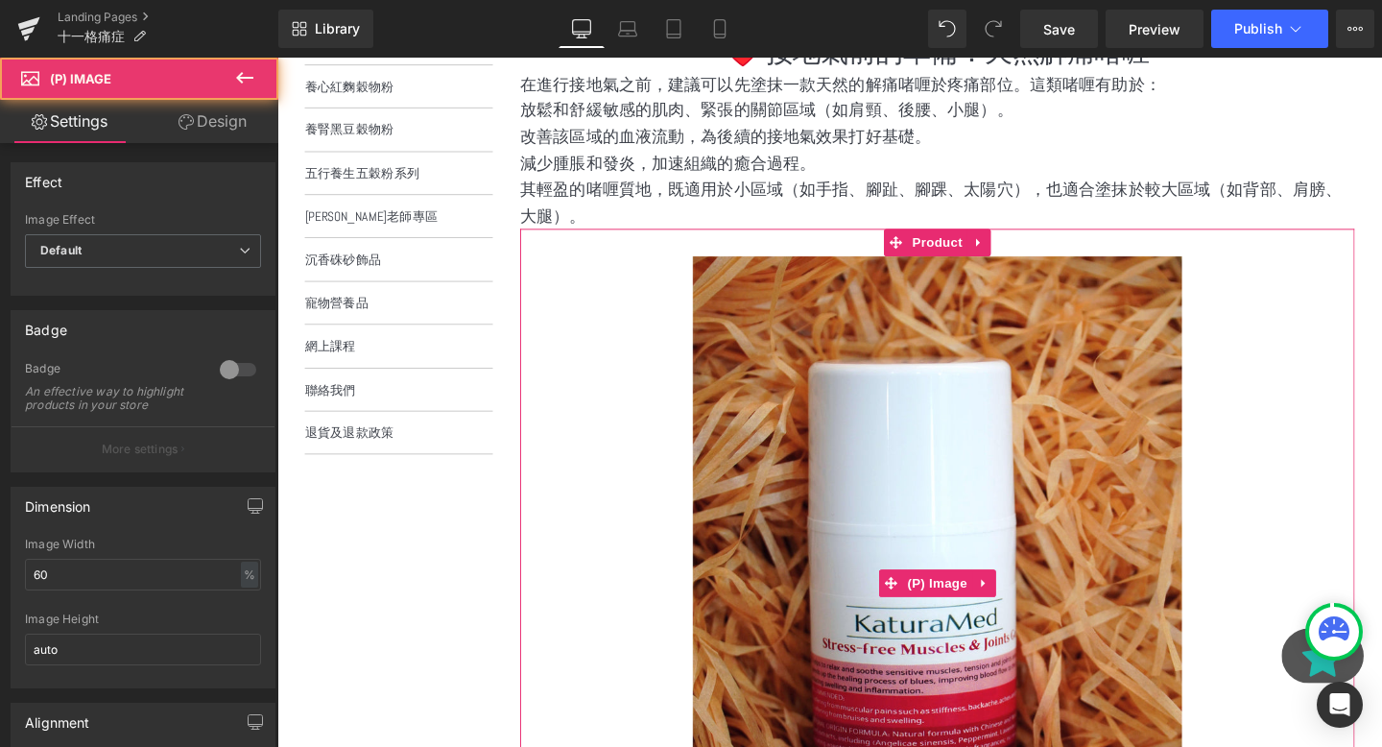
scroll to position [564, 0]
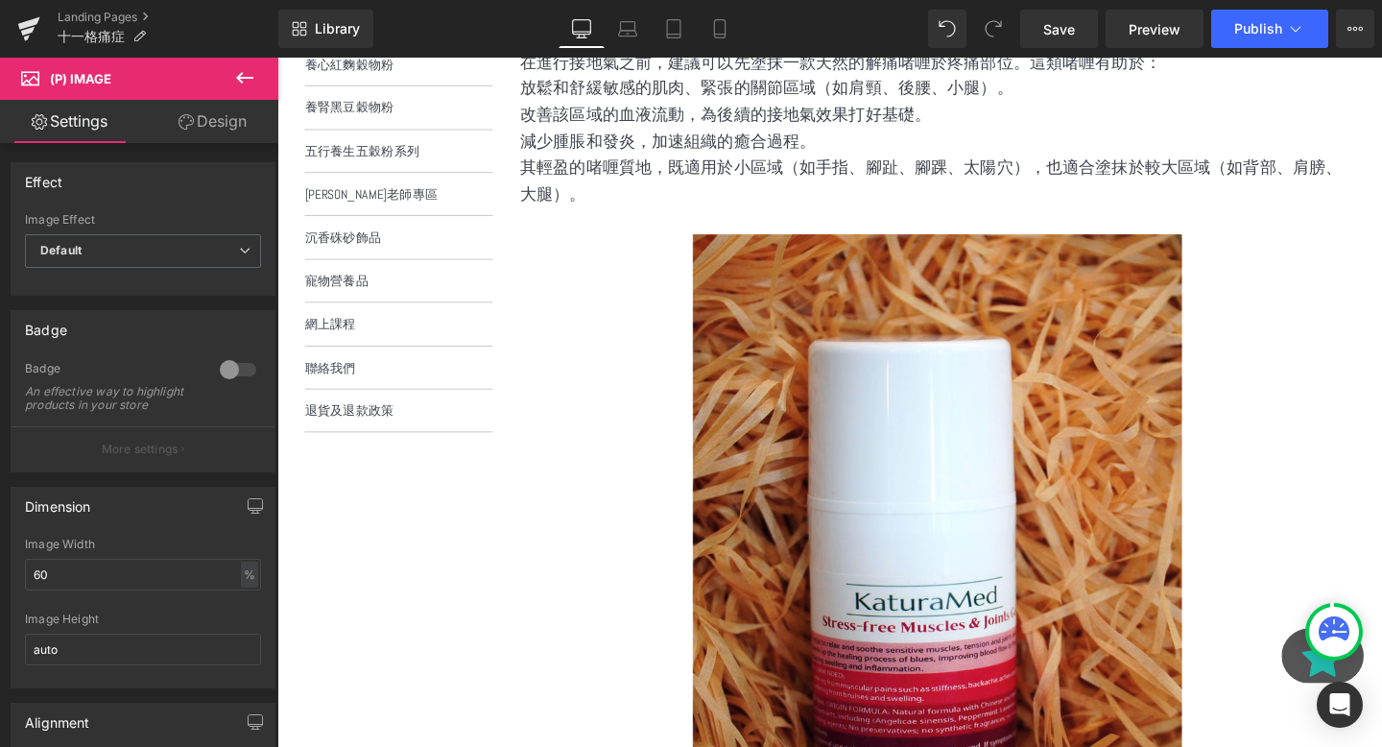
click at [231, 81] on button at bounding box center [244, 79] width 67 height 42
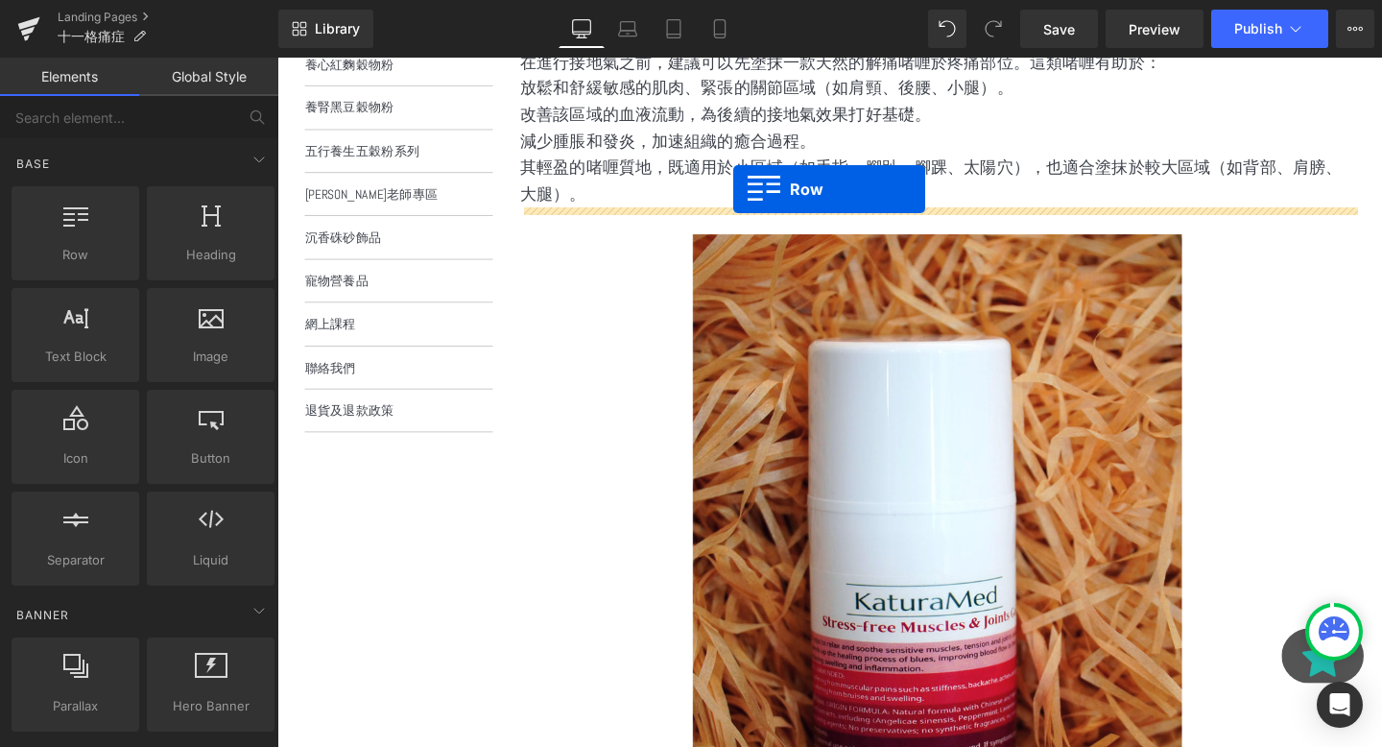
drag, startPoint x: 382, startPoint y: 251, endPoint x: 756, endPoint y: 196, distance: 378.3
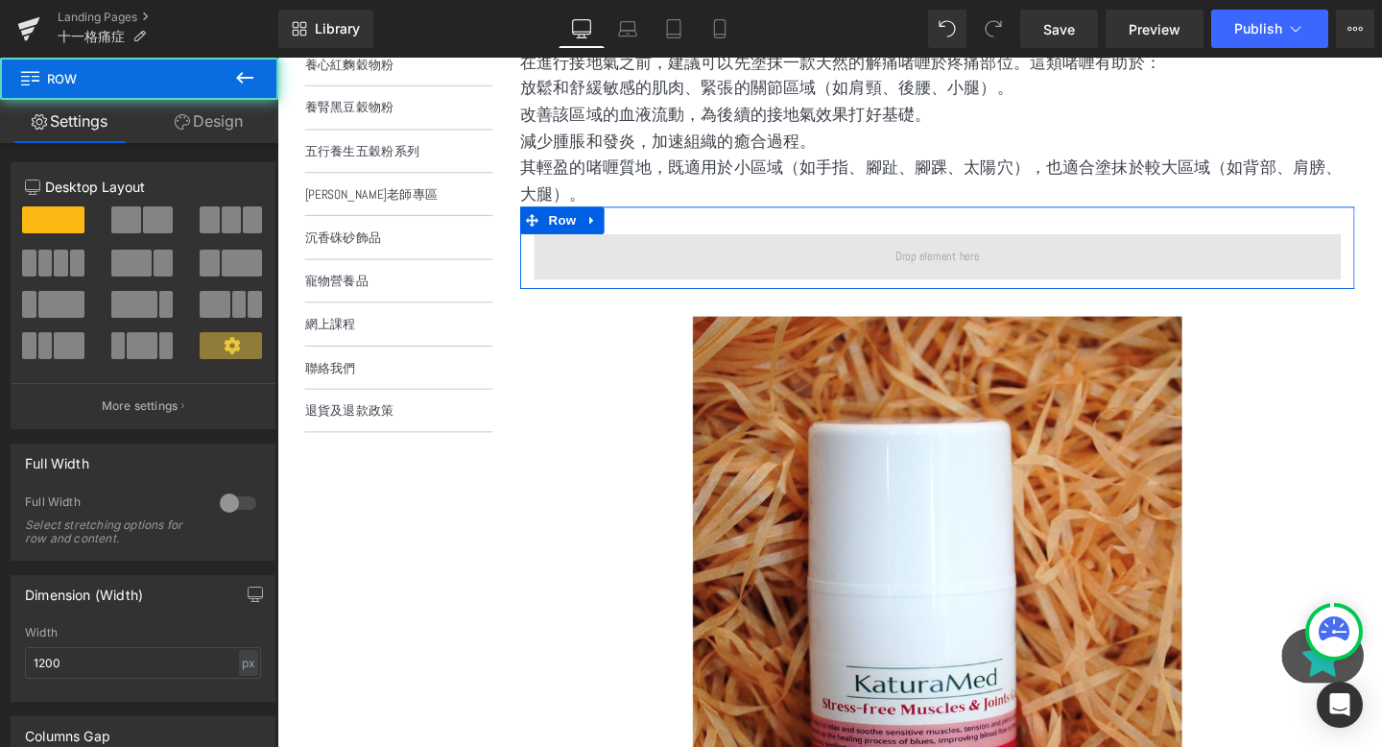
click at [711, 262] on span at bounding box center [971, 267] width 848 height 48
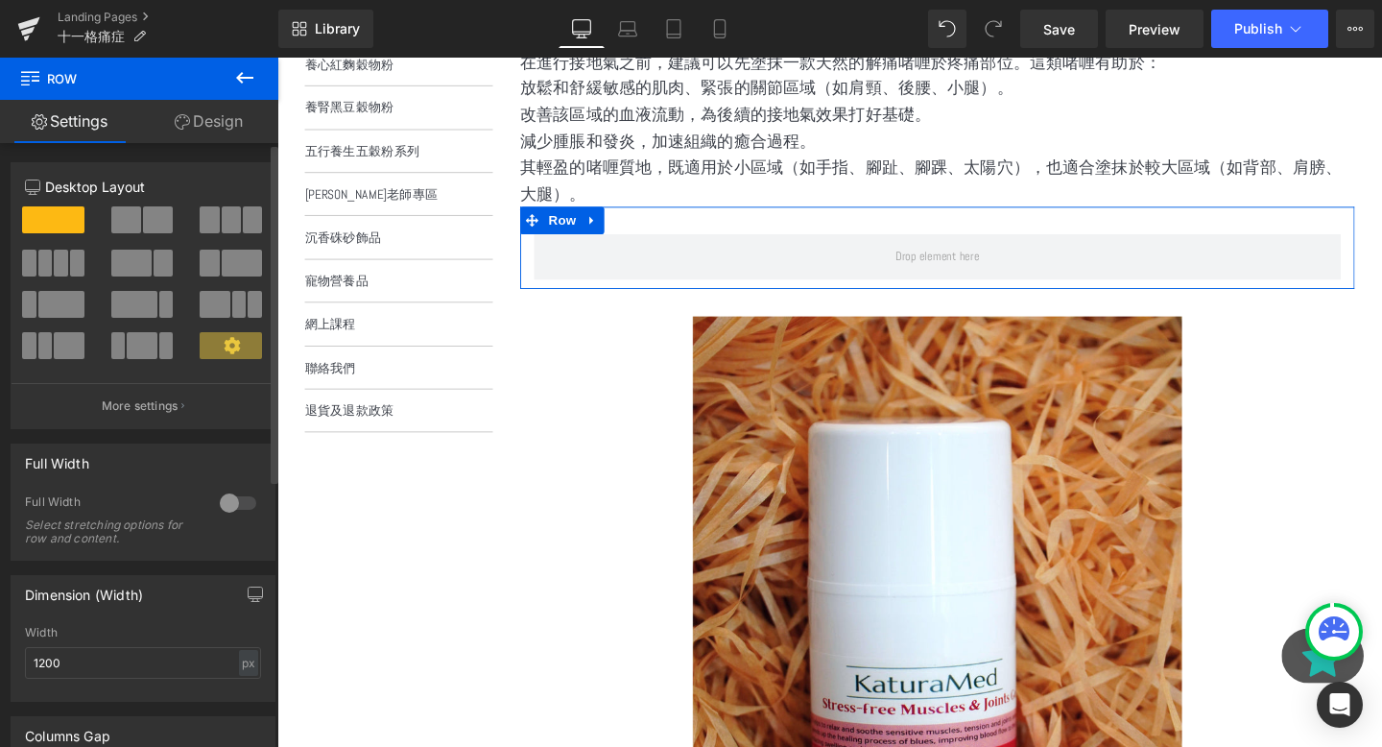
click at [140, 276] on span at bounding box center [131, 263] width 40 height 27
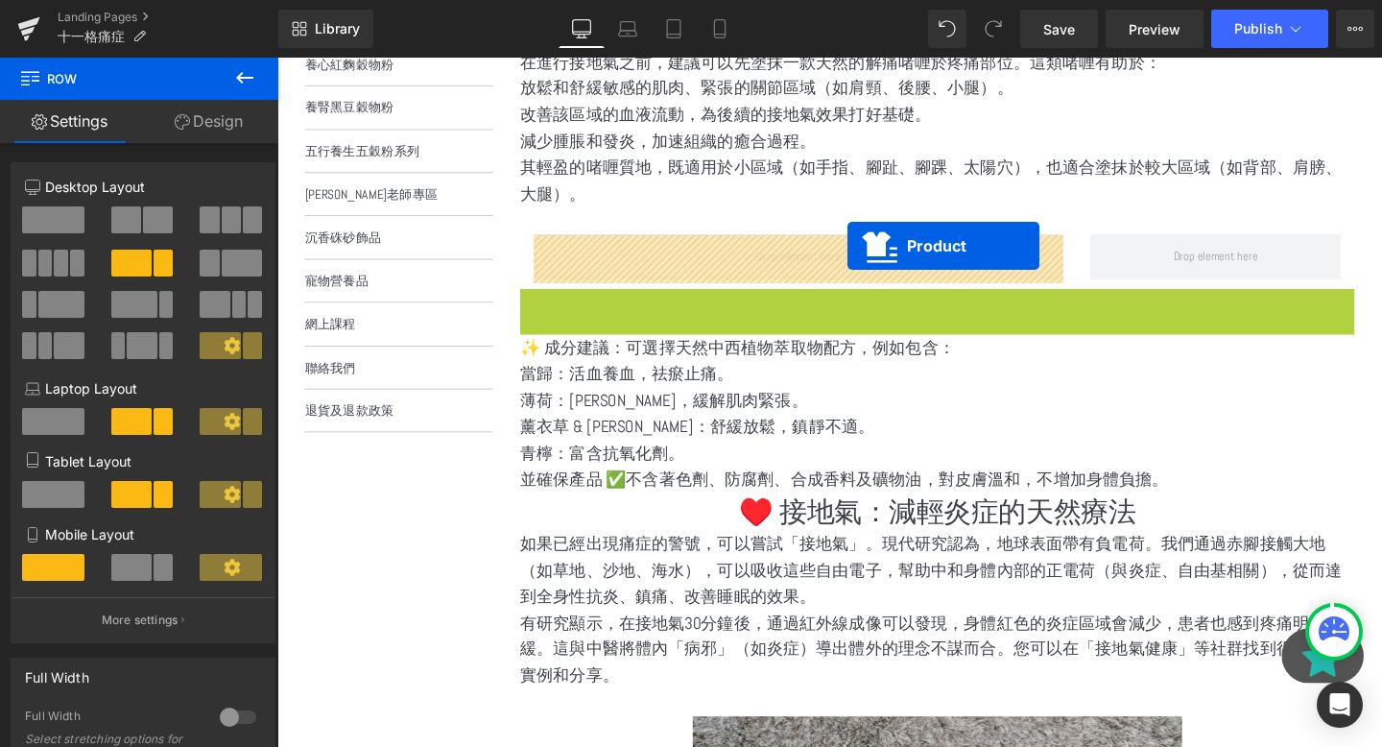
drag, startPoint x: 930, startPoint y: 317, endPoint x: 876, endPoint y: 255, distance: 81.6
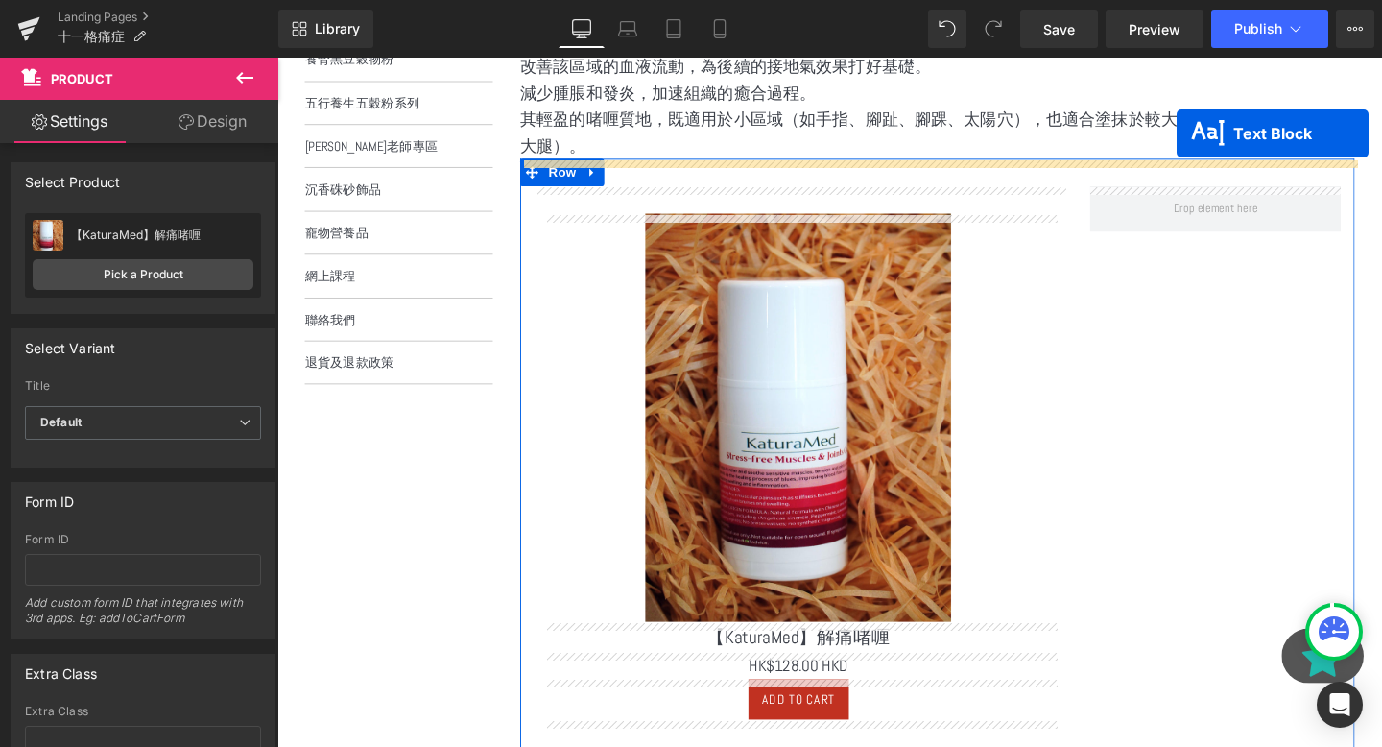
scroll to position [518, 0]
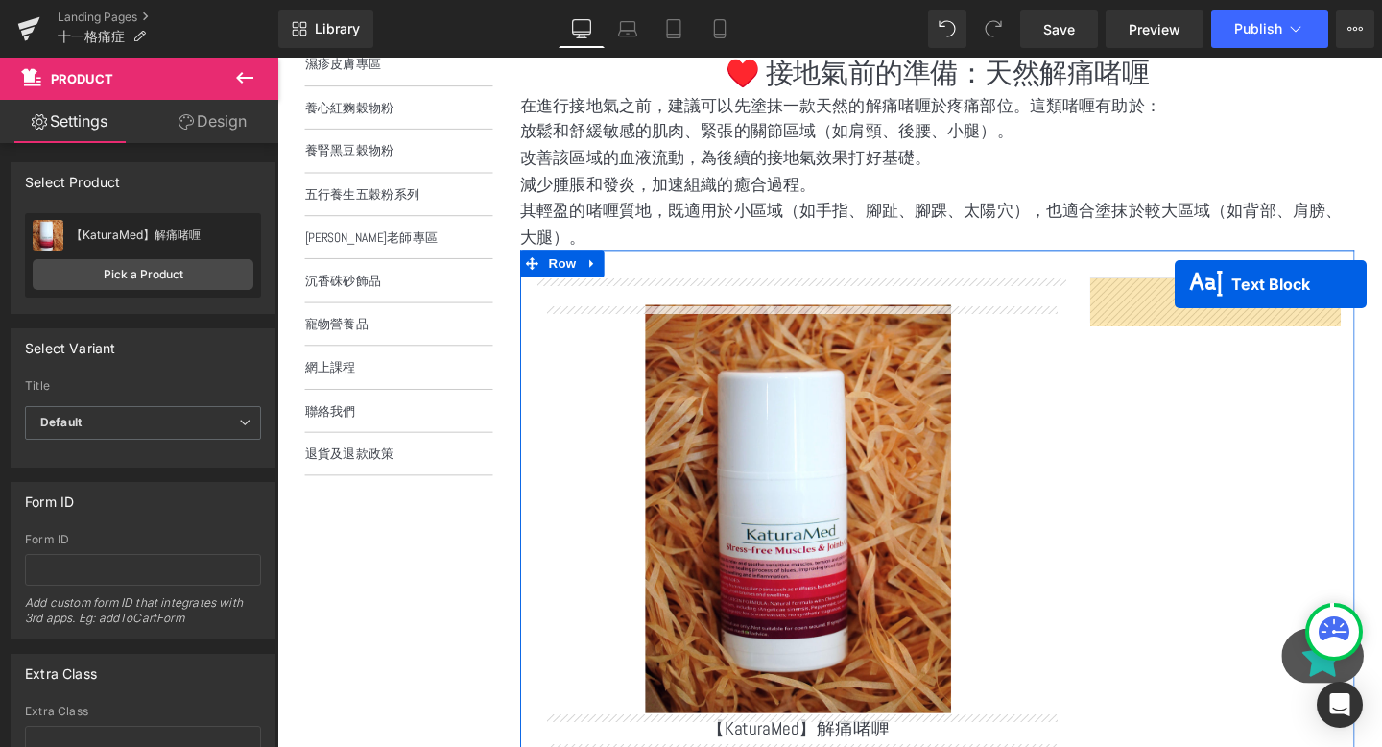
drag, startPoint x: 920, startPoint y: 524, endPoint x: 1221, endPoint y: 296, distance: 378.2
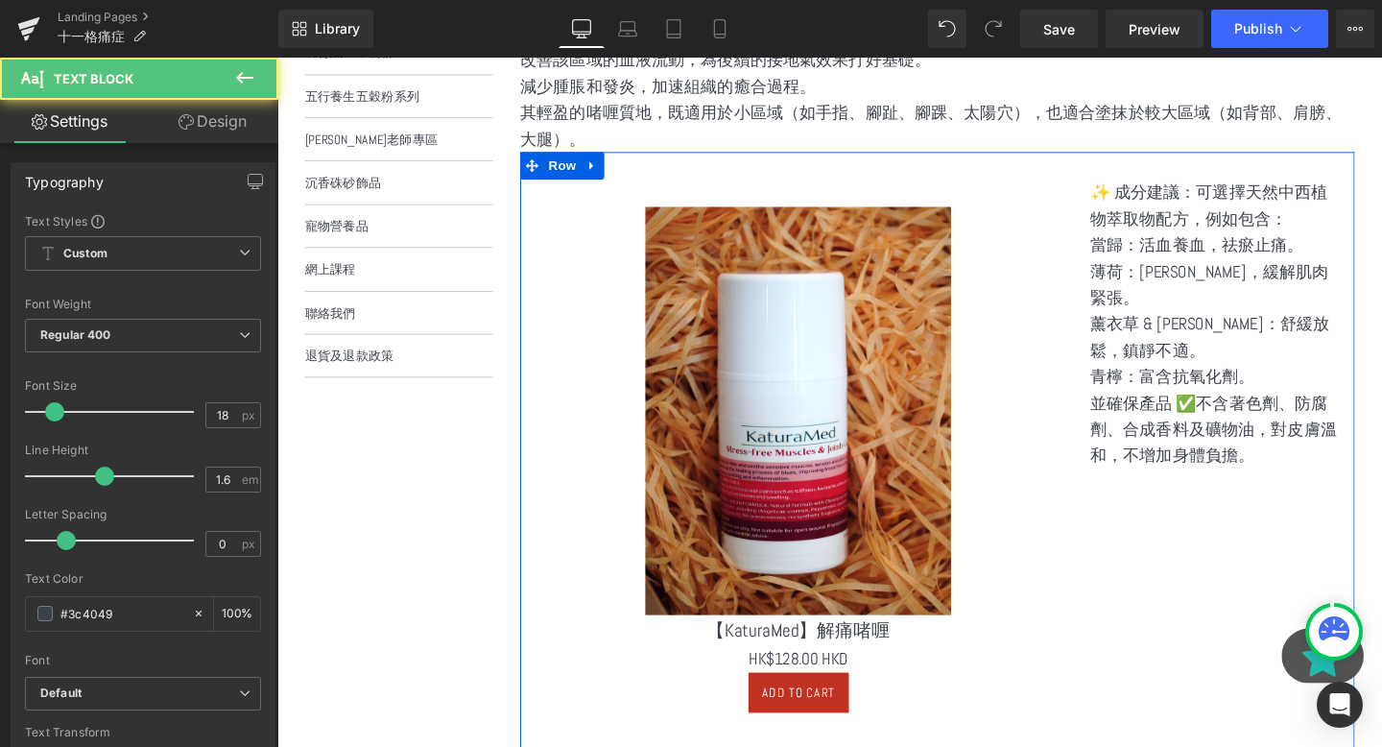
scroll to position [643, 0]
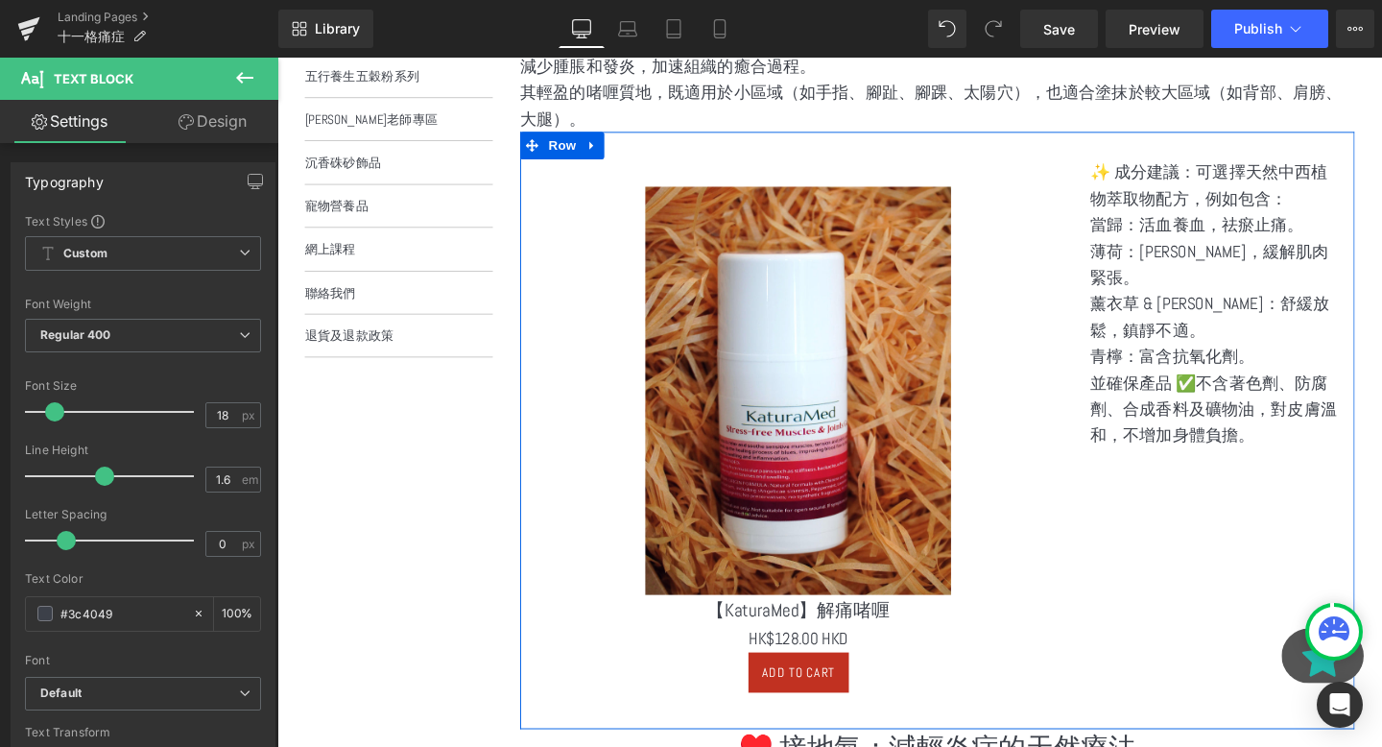
click at [1248, 269] on p "薄荷：[PERSON_NAME]，緩解肌肉緊張。" at bounding box center [1264, 276] width 264 height 56
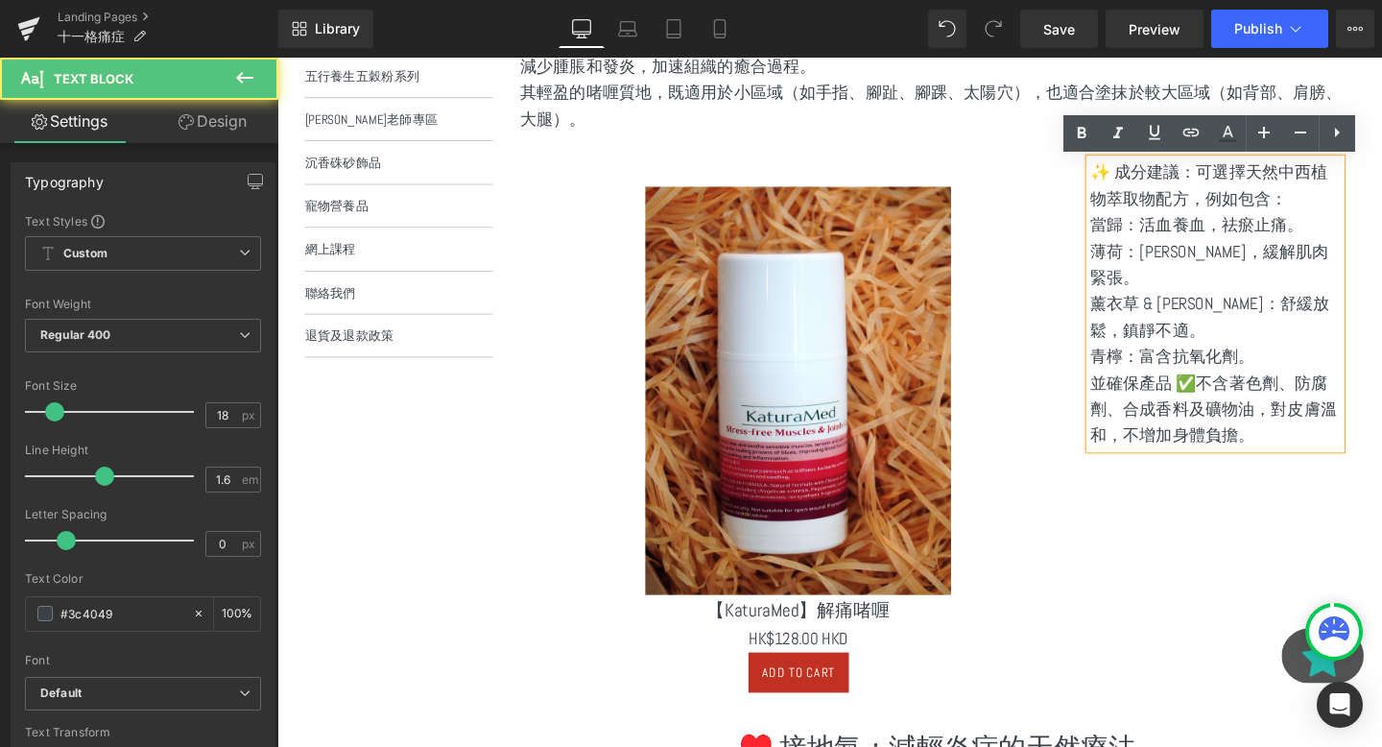
click at [1142, 176] on p "✨ 成分建議：可選擇天然中西植物萃取物配方，例如包含：" at bounding box center [1264, 192] width 264 height 56
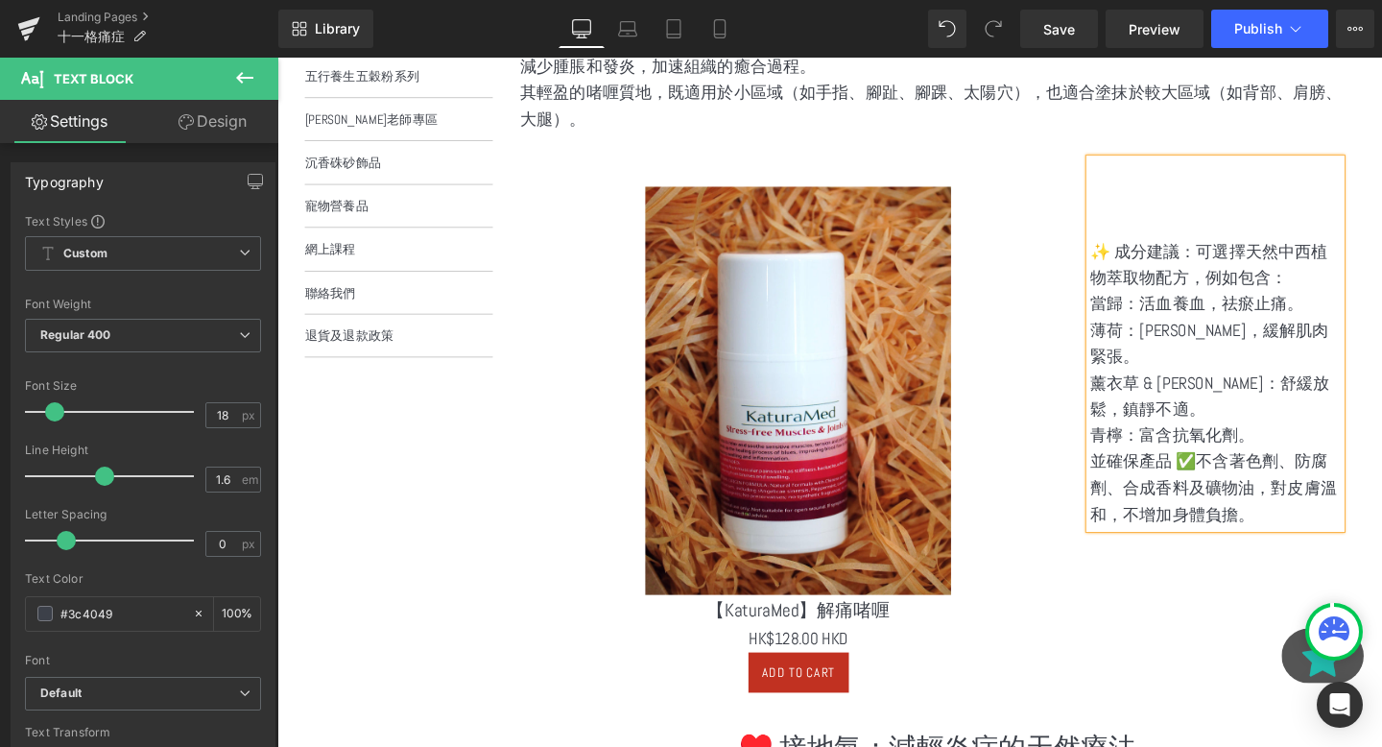
click at [277, 58] on div at bounding box center [277, 58] width 0 height 0
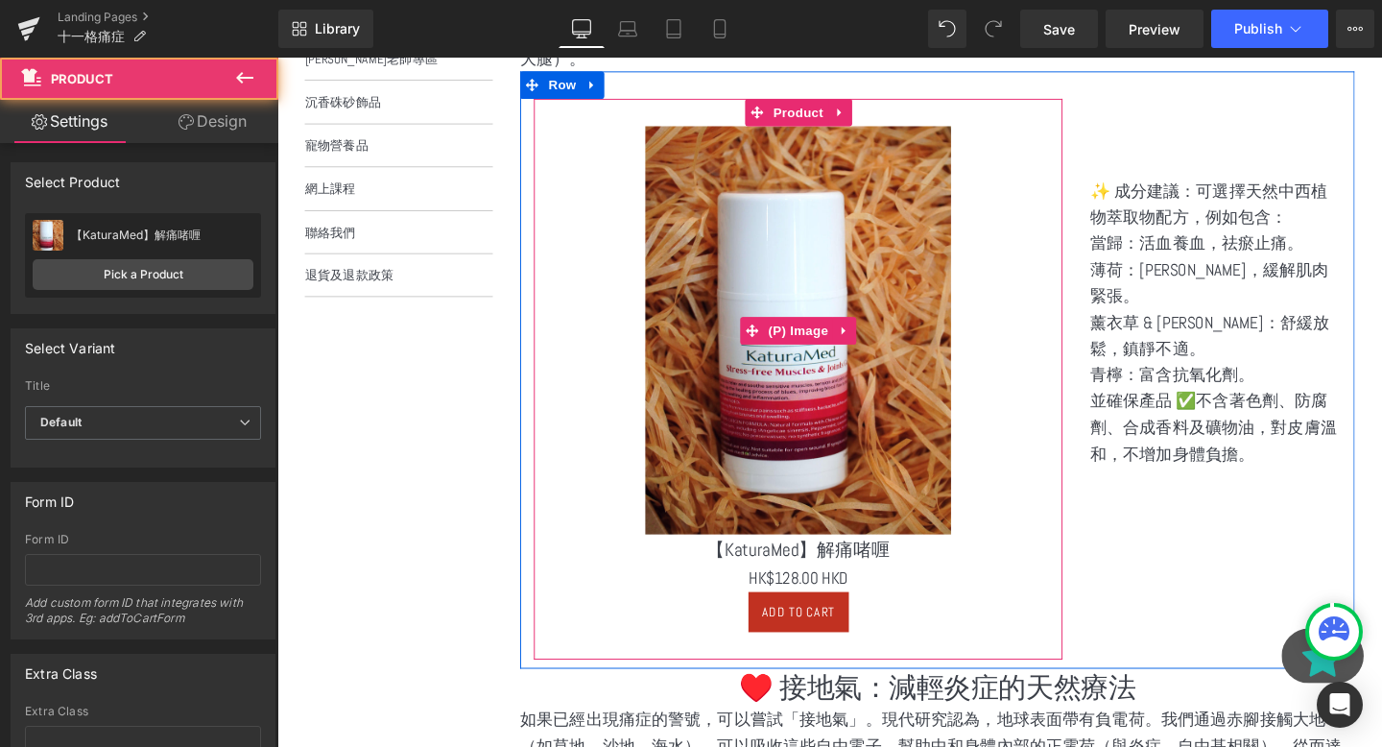
scroll to position [711, 0]
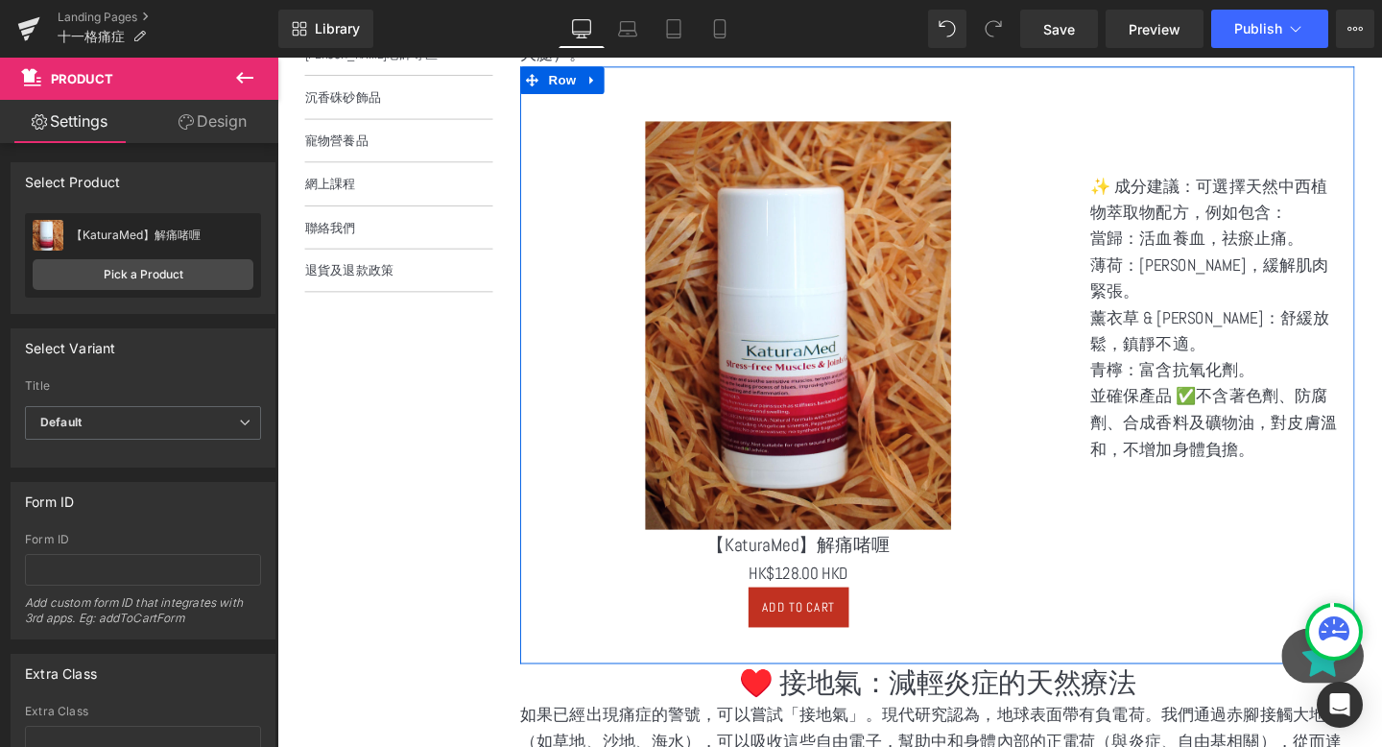
click at [1235, 170] on p at bounding box center [1264, 166] width 264 height 28
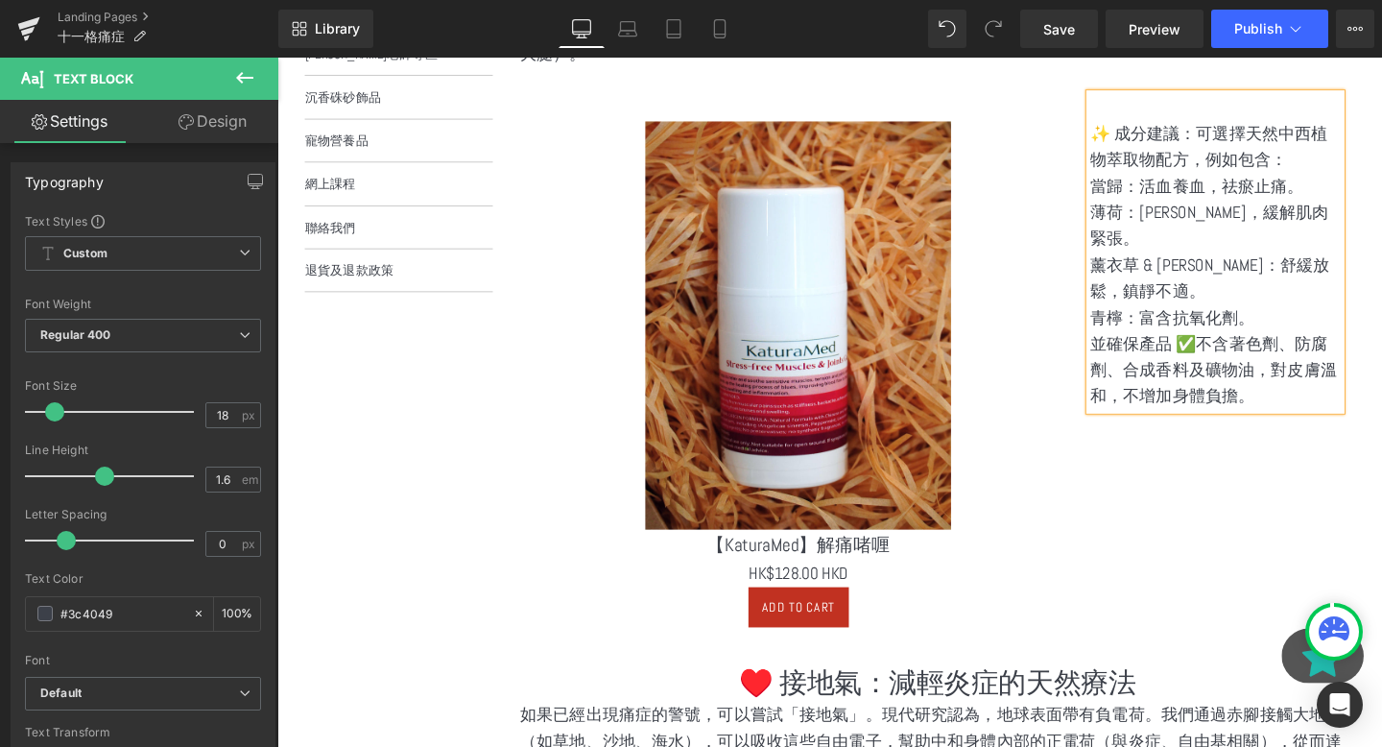
click at [1112, 308] on div "Sale Off (P) Image 【KaturaMed】解痛啫喱 (P) Title $0 HK$128.00 HKD (P) Price Add To …" at bounding box center [825, 390] width 585 height 589
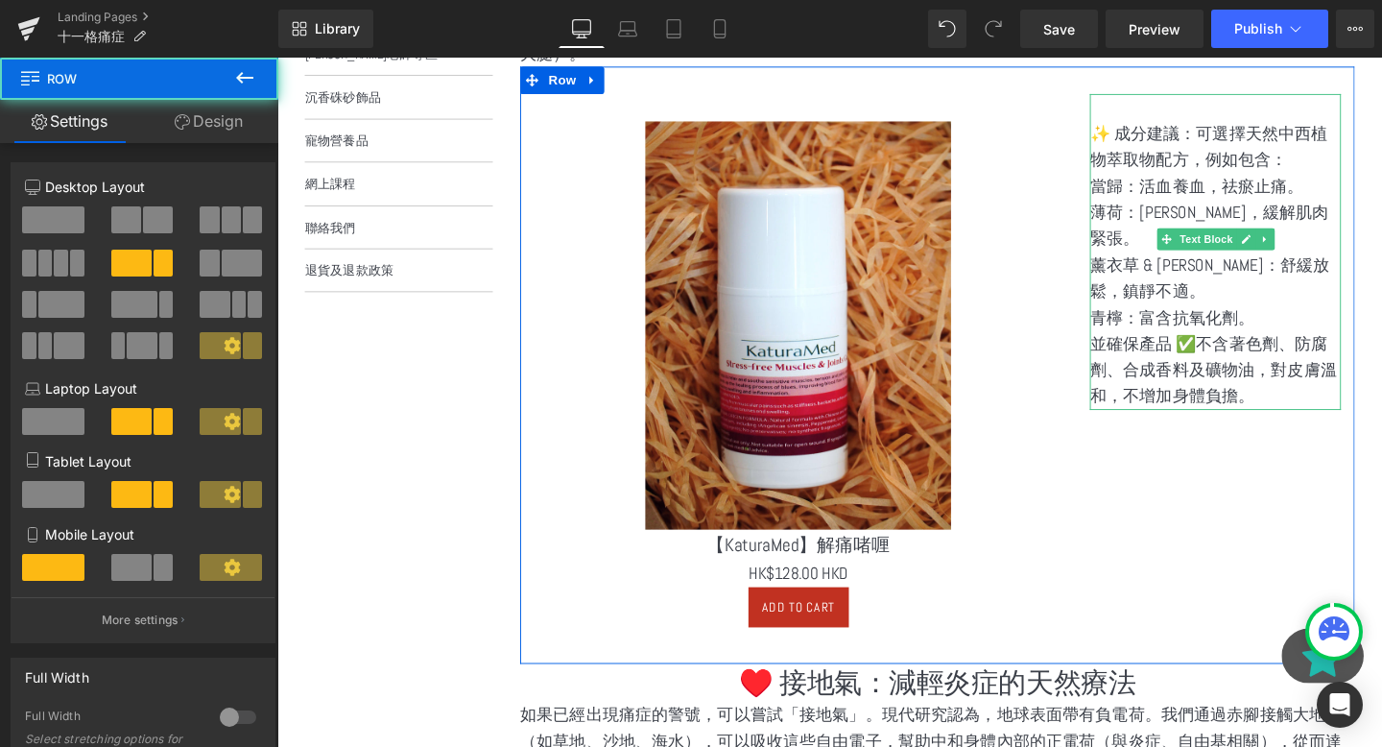
click at [1185, 346] on p "並確保產品 ✅不含著色劑、防腐劑、合成香料及礦物油，對皮膚溫和，不增加身體負擔。" at bounding box center [1264, 387] width 264 height 83
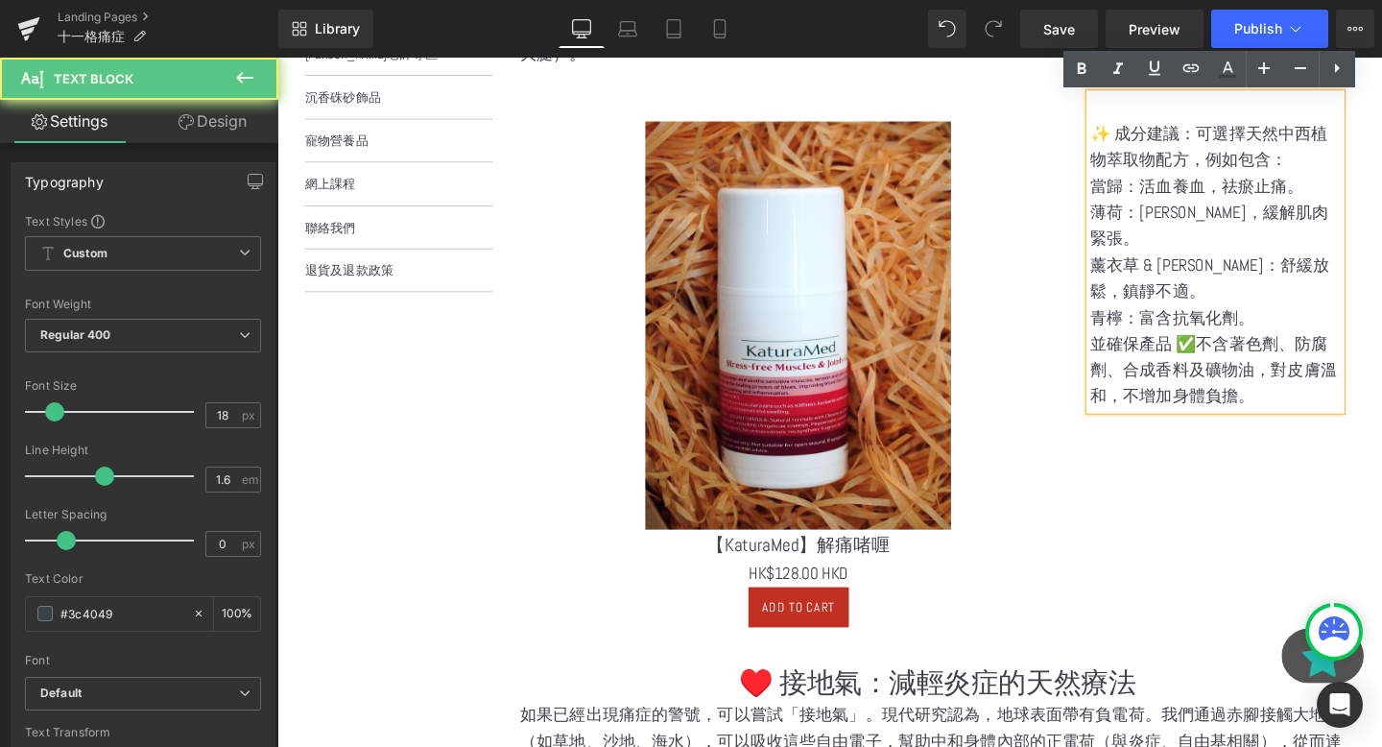
click at [1069, 403] on div "Sale Off" at bounding box center [825, 339] width 537 height 429
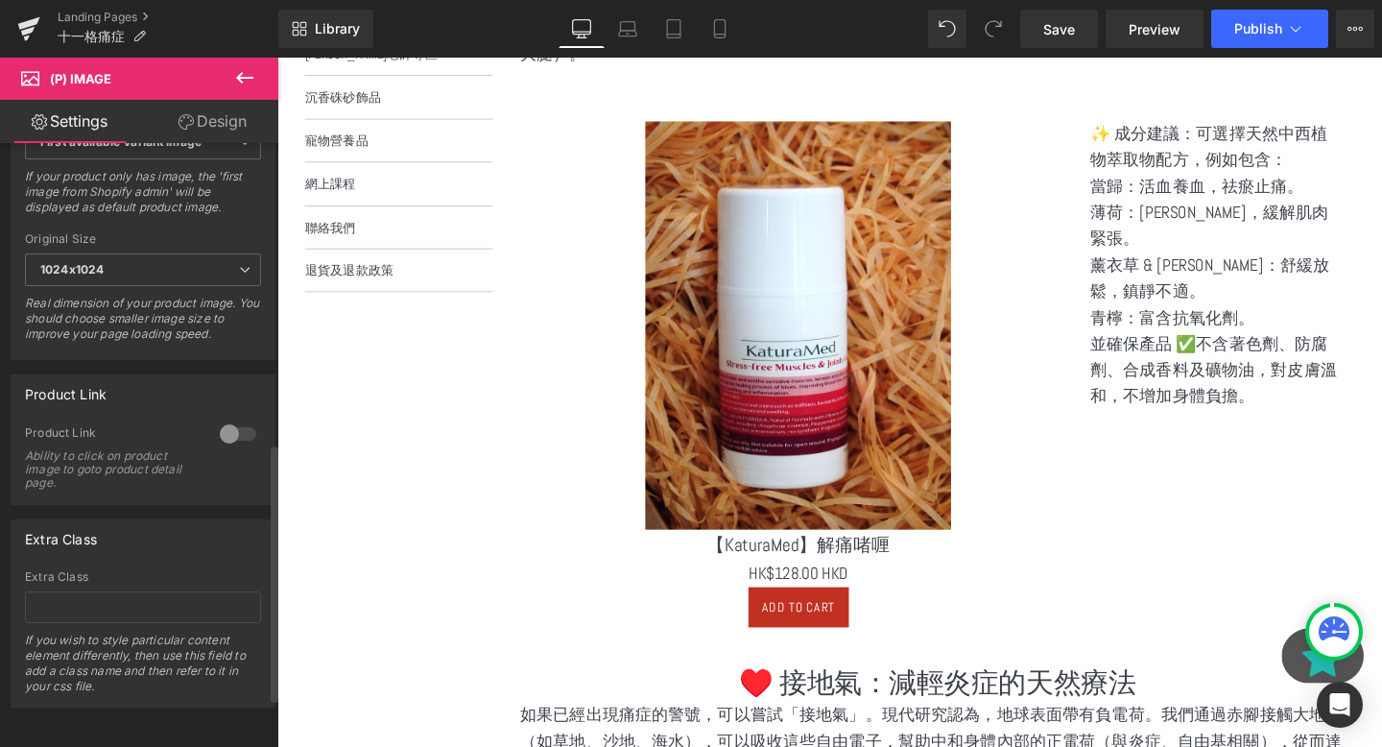
scroll to position [0, 0]
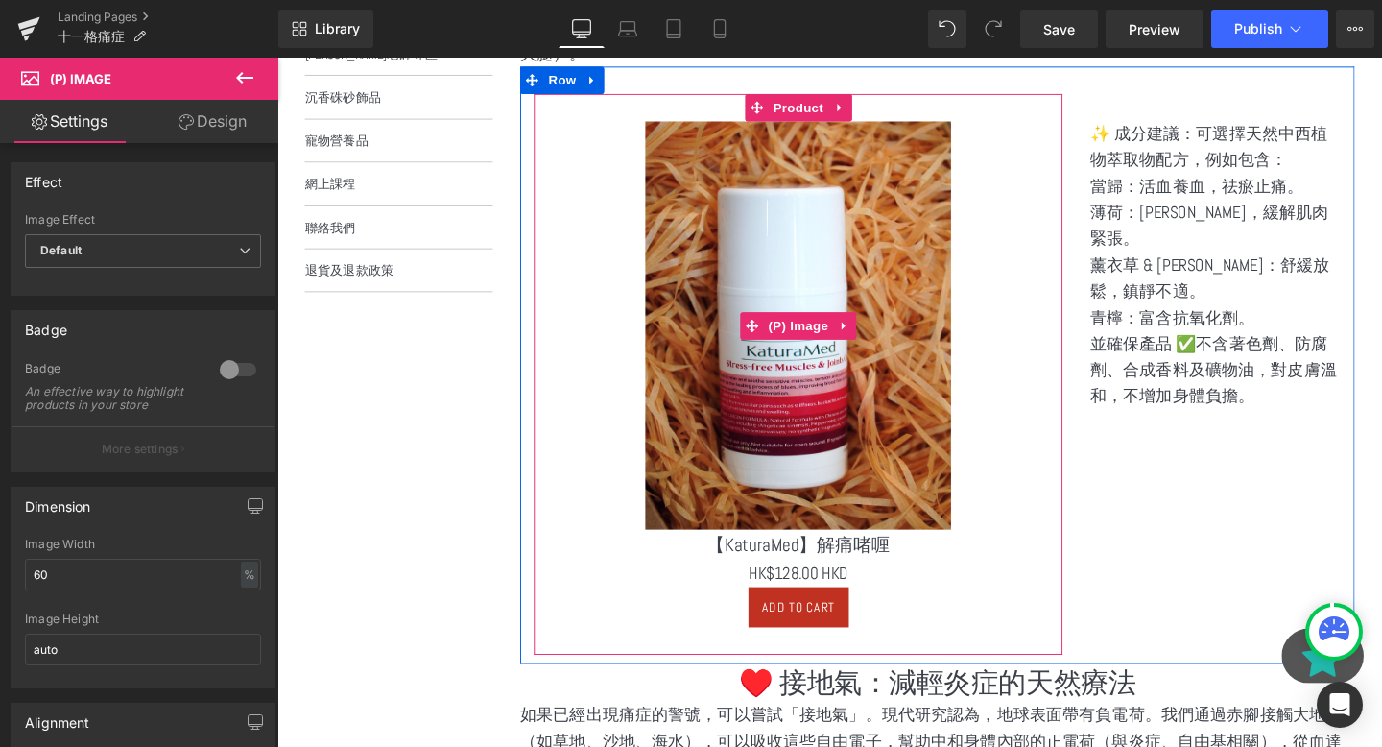
click at [569, 170] on div "Sale Off" at bounding box center [825, 339] width 537 height 429
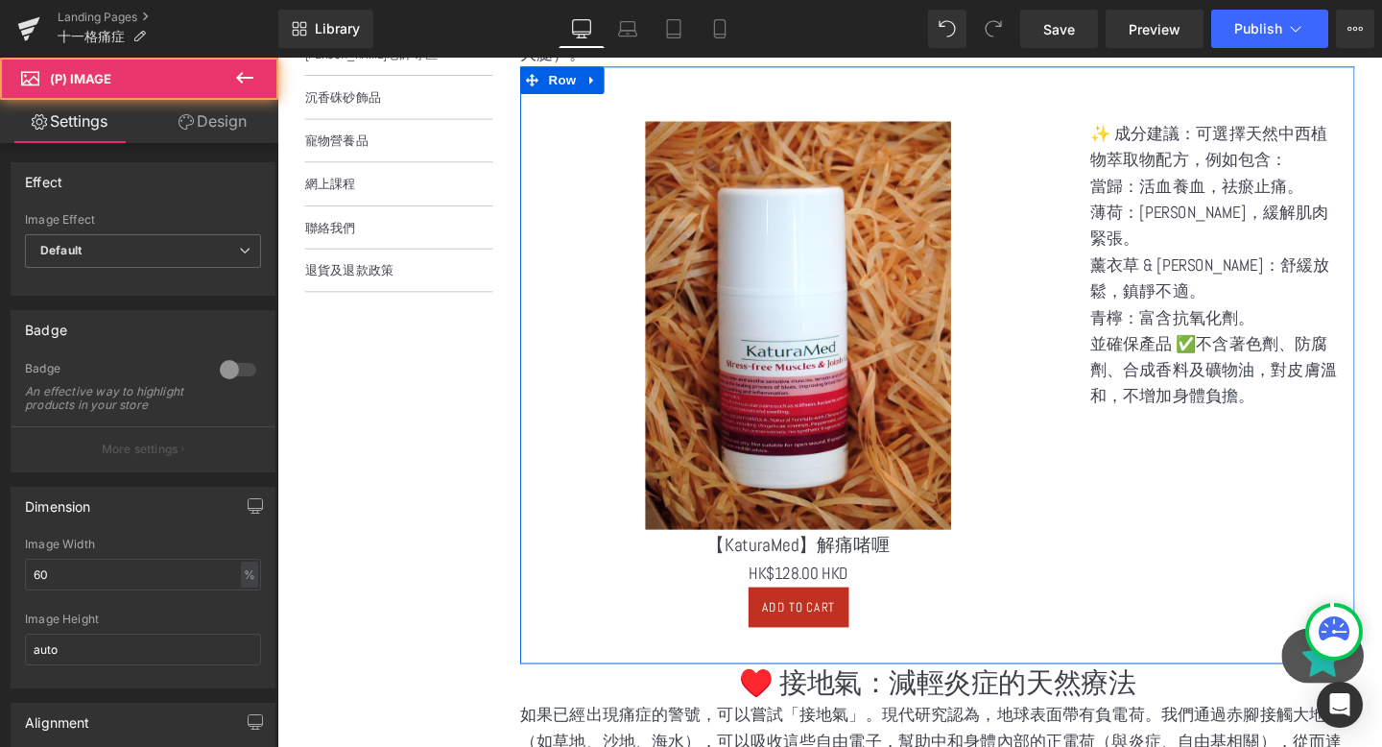
click at [536, 155] on div "Sale Off (P) Image 【KaturaMed】解痛啫喱 (P) Title $0 HK$128.00 HKD (P) Price Add To …" at bounding box center [971, 381] width 877 height 628
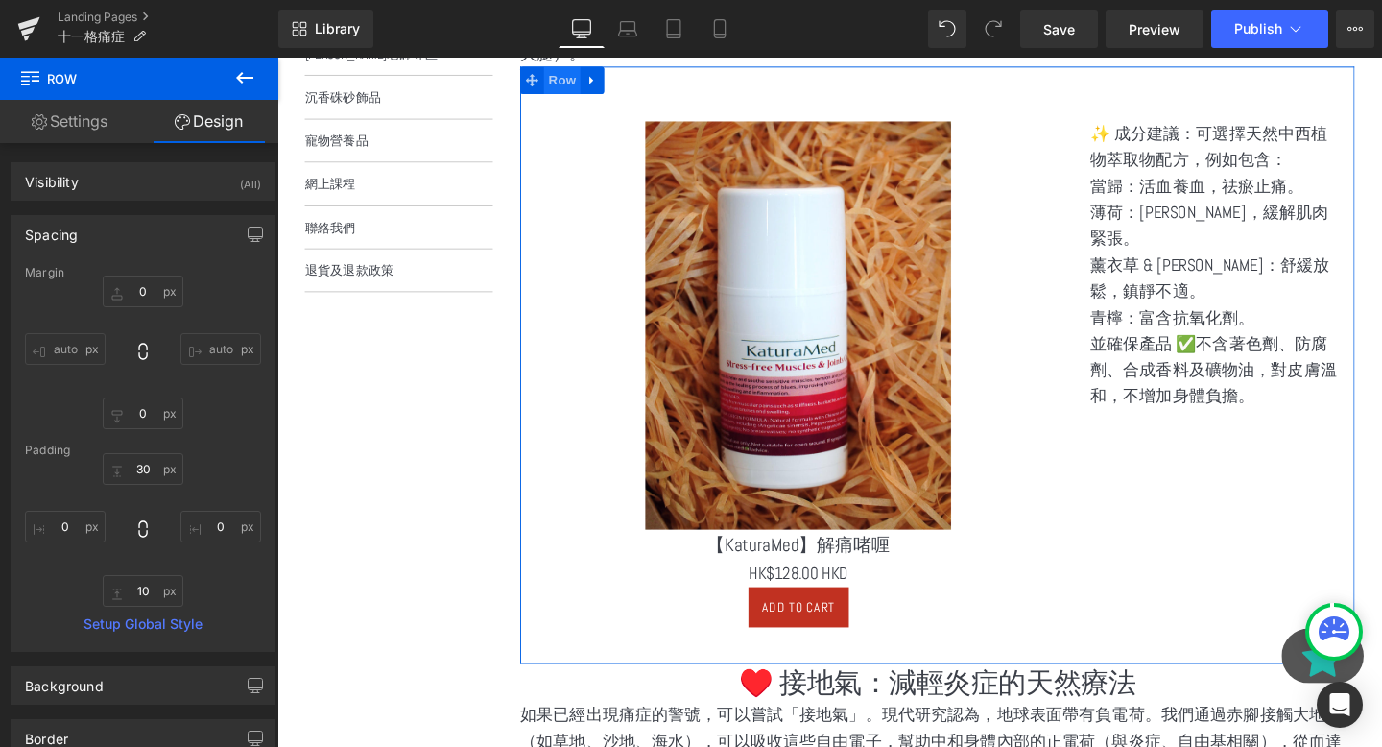
click at [568, 82] on span "Row" at bounding box center [577, 81] width 38 height 29
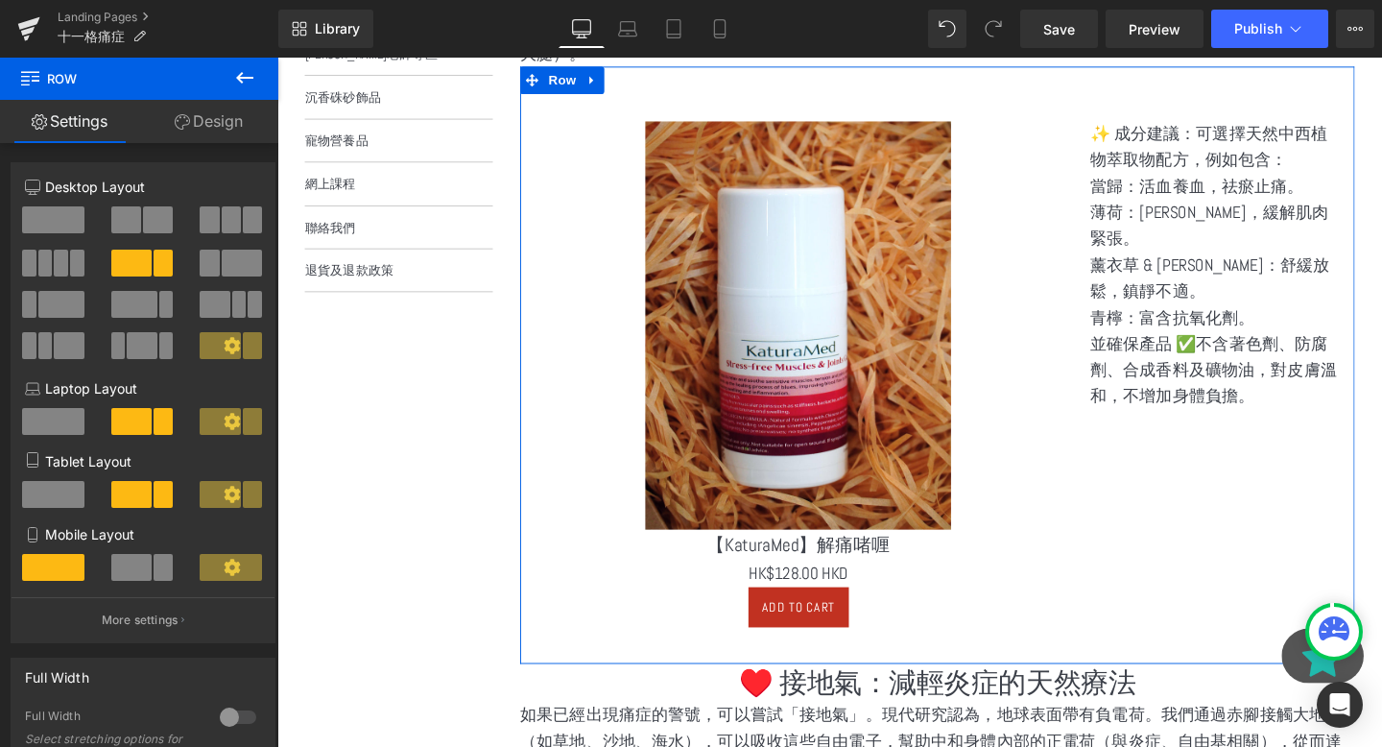
scroll to position [98, 0]
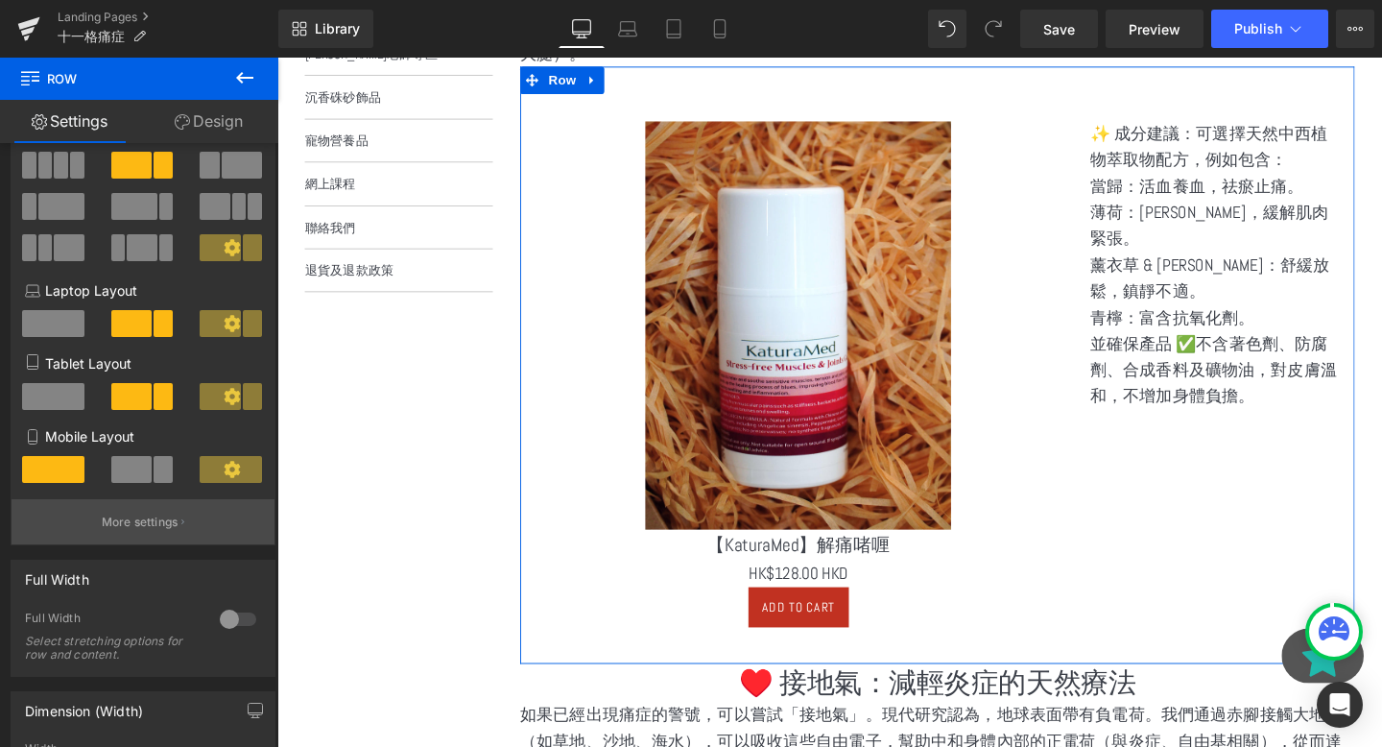
click at [124, 541] on button "More settings" at bounding box center [143, 521] width 263 height 45
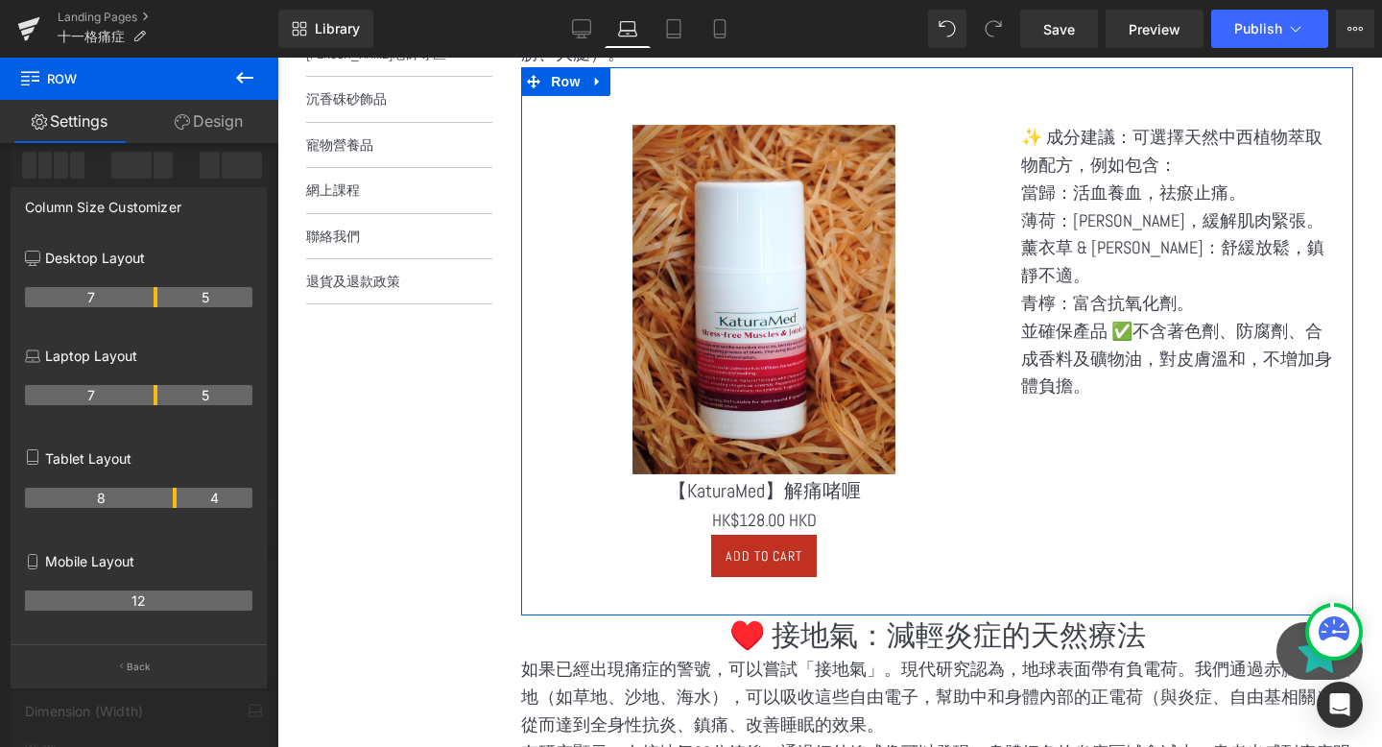
drag, startPoint x: 173, startPoint y: 392, endPoint x: 159, endPoint y: 392, distance: 13.4
click at [159, 392] on tr "7 5" at bounding box center [138, 395] width 227 height 20
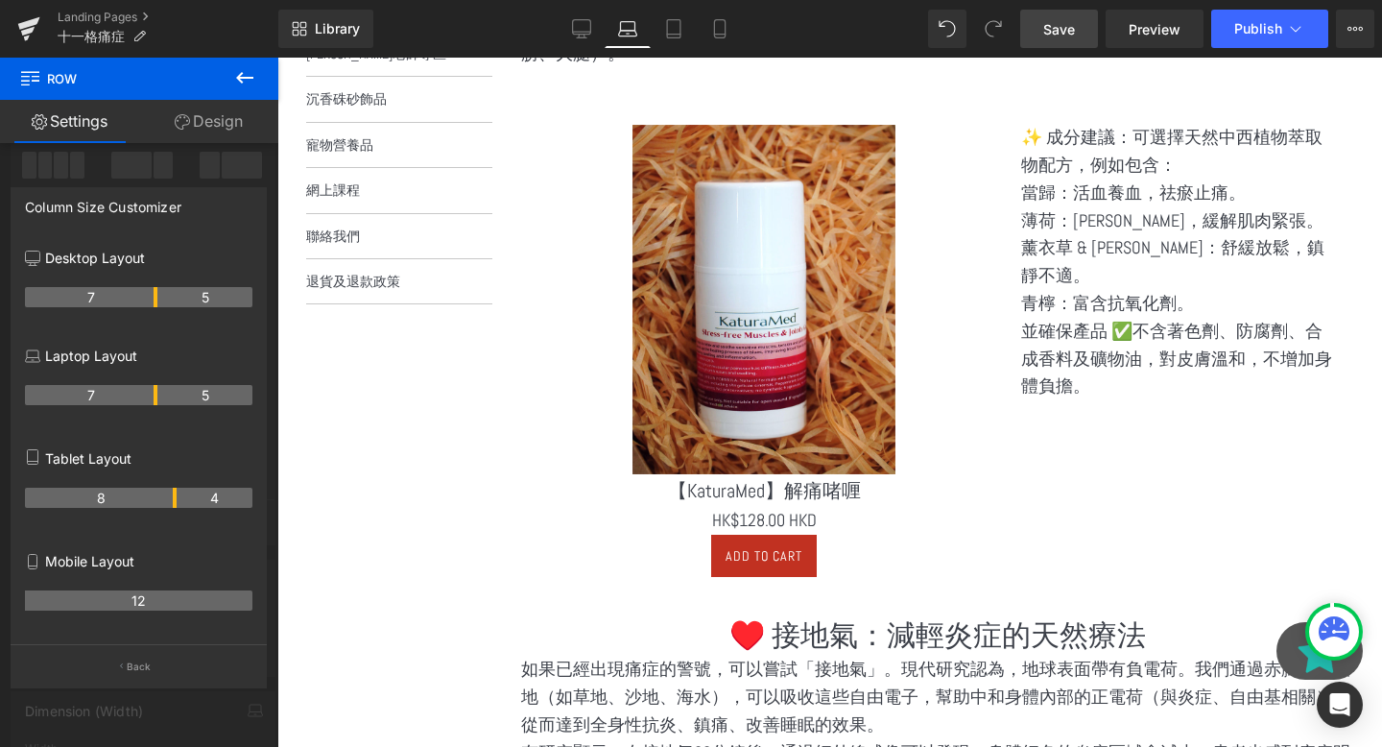
click at [1049, 27] on span "Save" at bounding box center [1059, 29] width 32 height 20
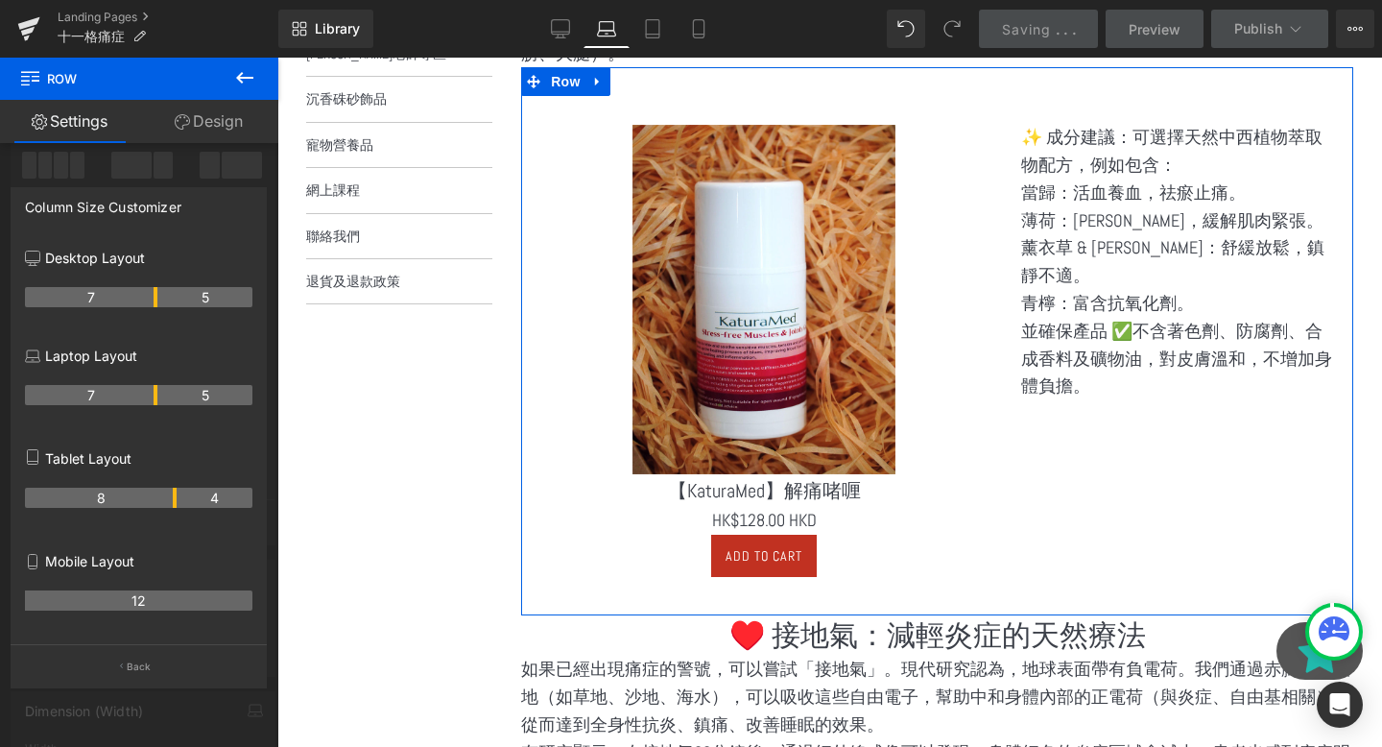
scroll to position [794, 0]
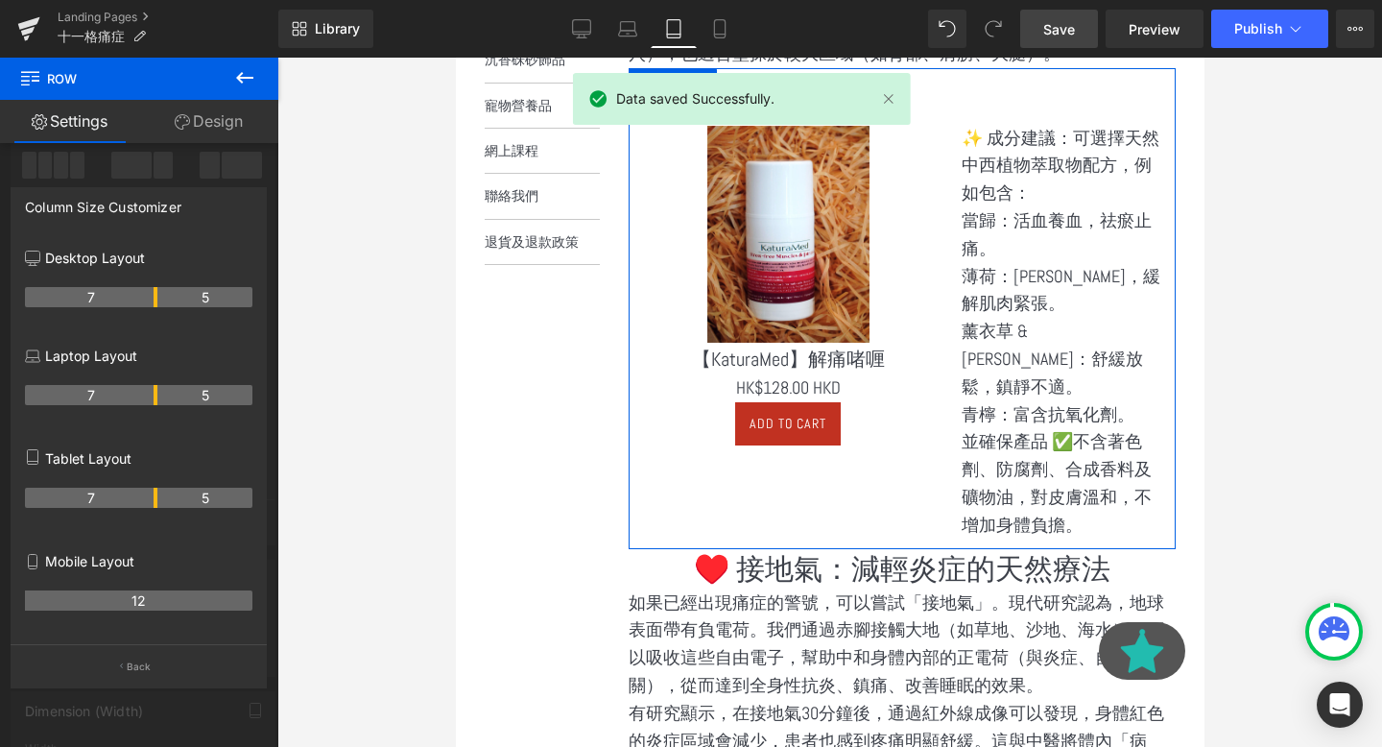
drag, startPoint x: 173, startPoint y: 505, endPoint x: 157, endPoint y: 503, distance: 15.5
click at [157, 503] on tr "7 5" at bounding box center [138, 498] width 227 height 20
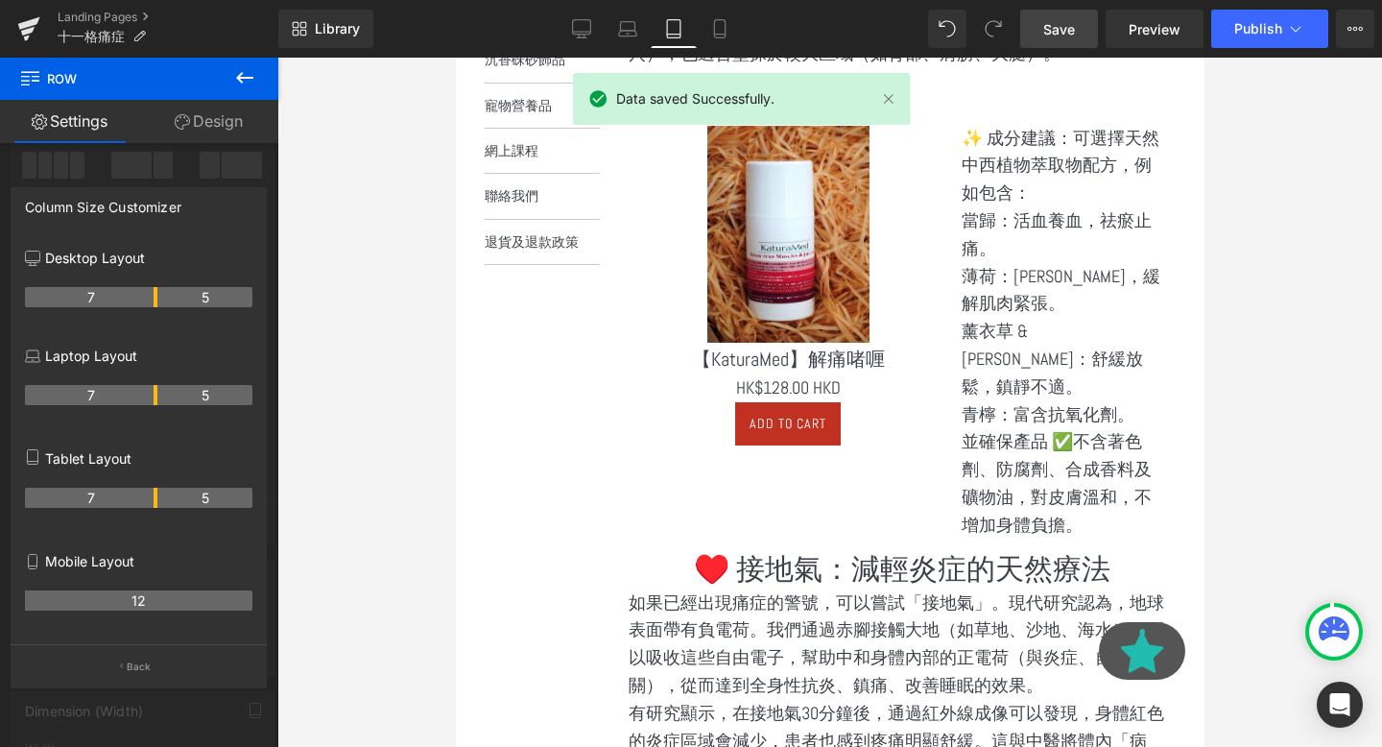
click at [1083, 30] on link "Save" at bounding box center [1059, 29] width 78 height 38
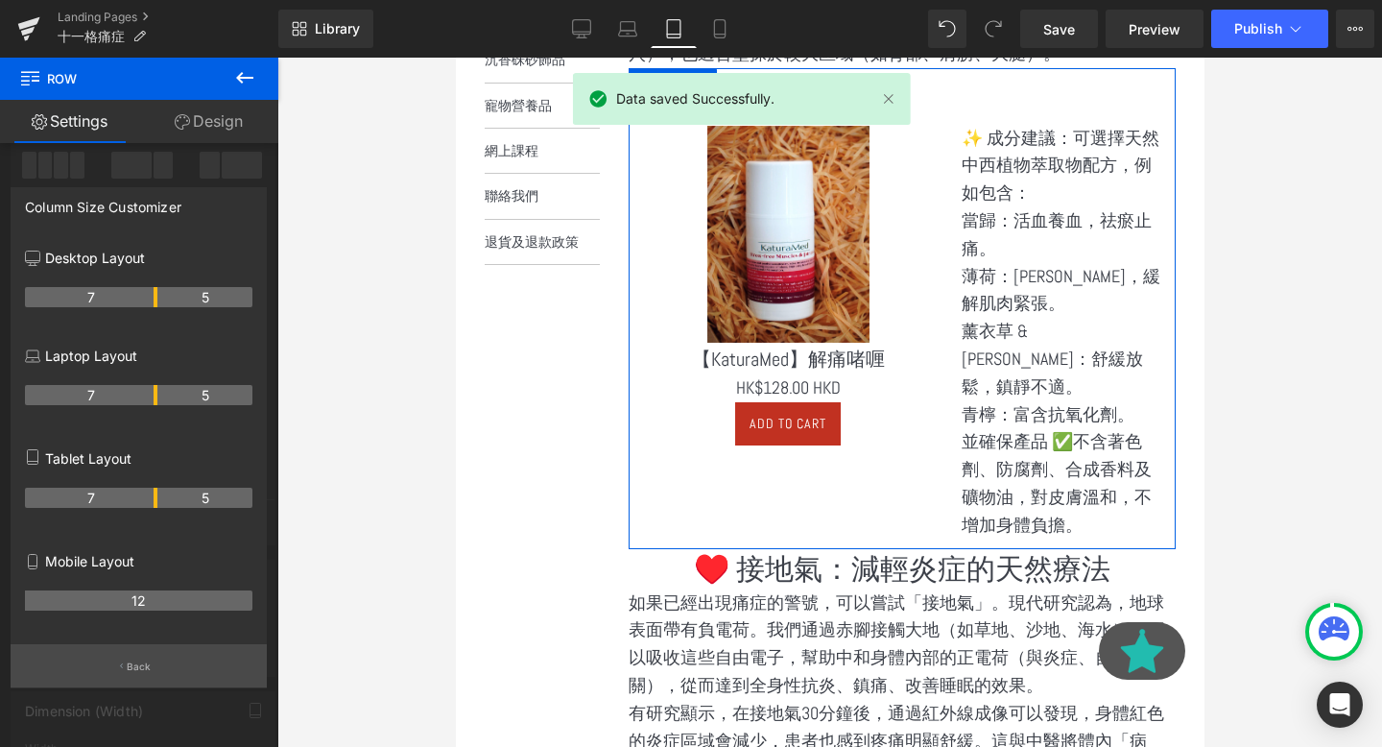
click at [155, 653] on button "Back" at bounding box center [139, 665] width 256 height 43
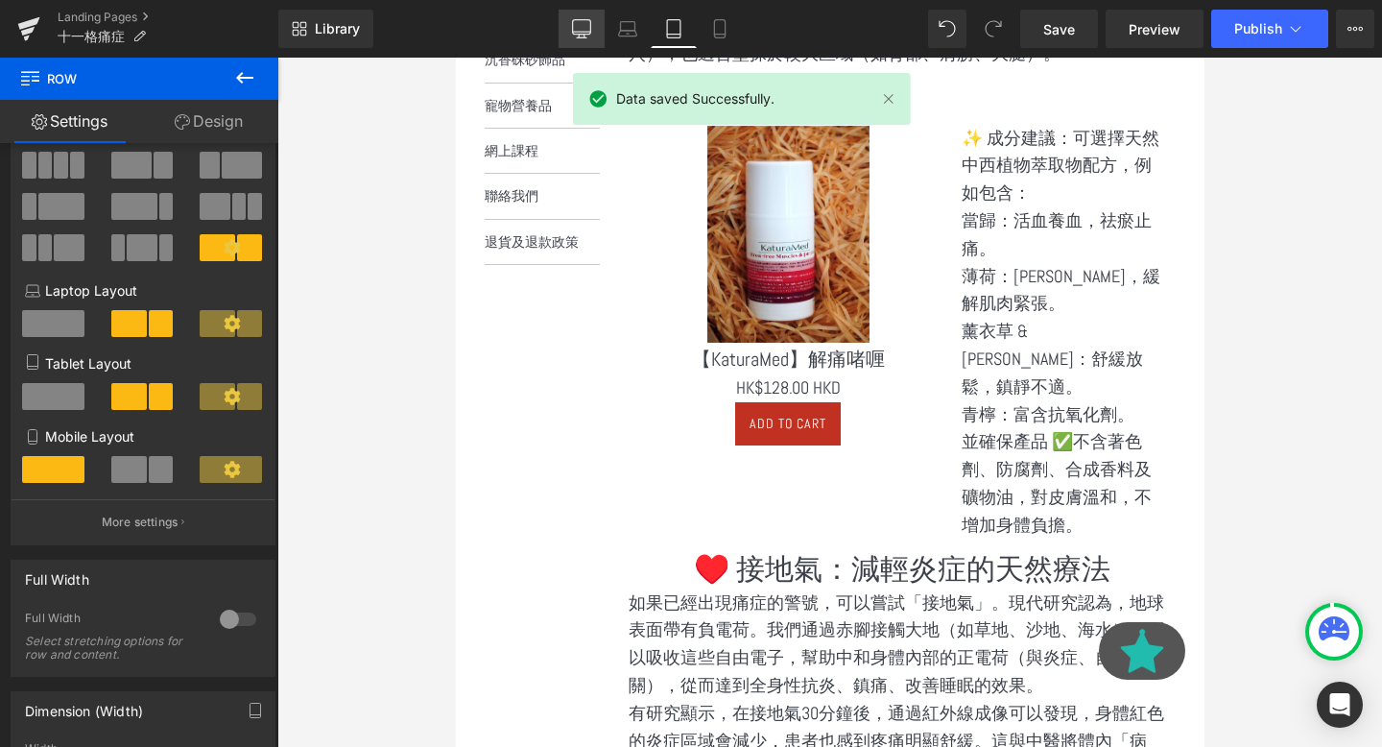
click at [572, 31] on icon at bounding box center [581, 28] width 19 height 19
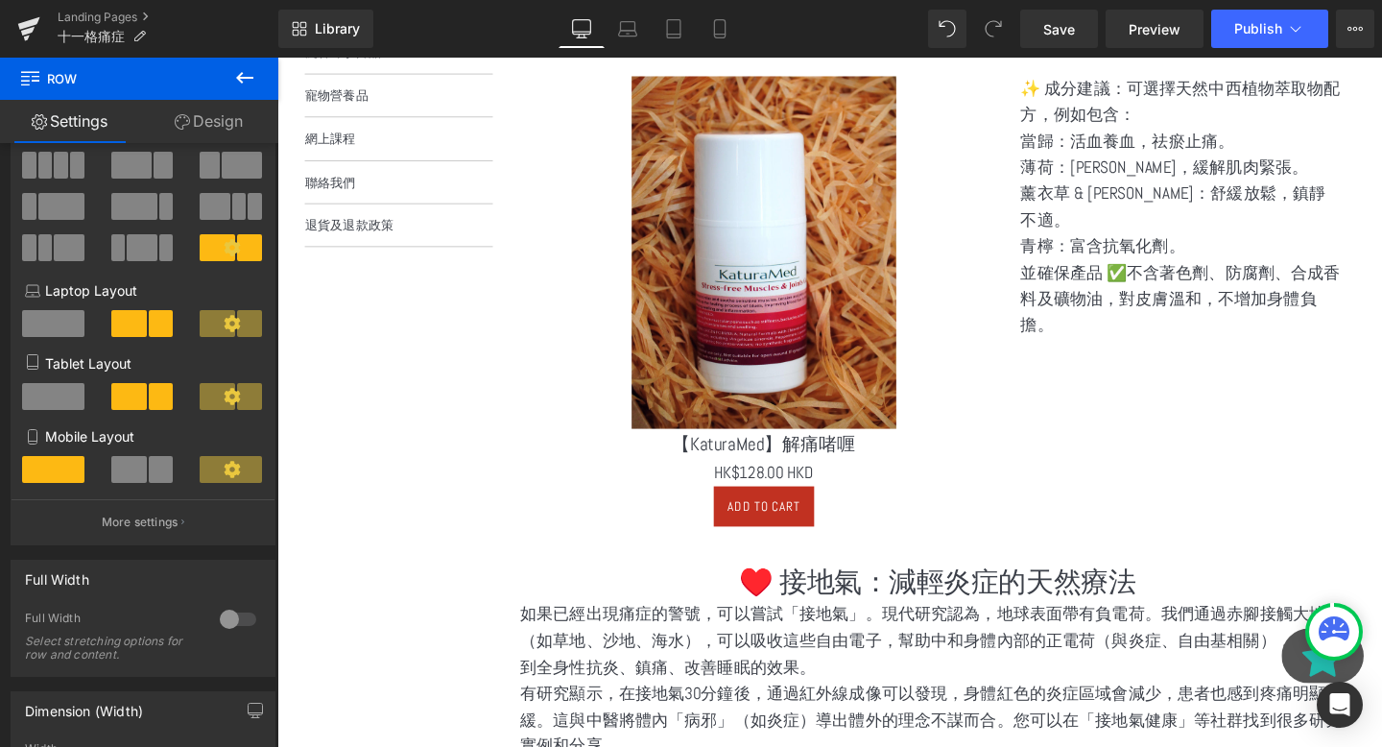
scroll to position [716, 0]
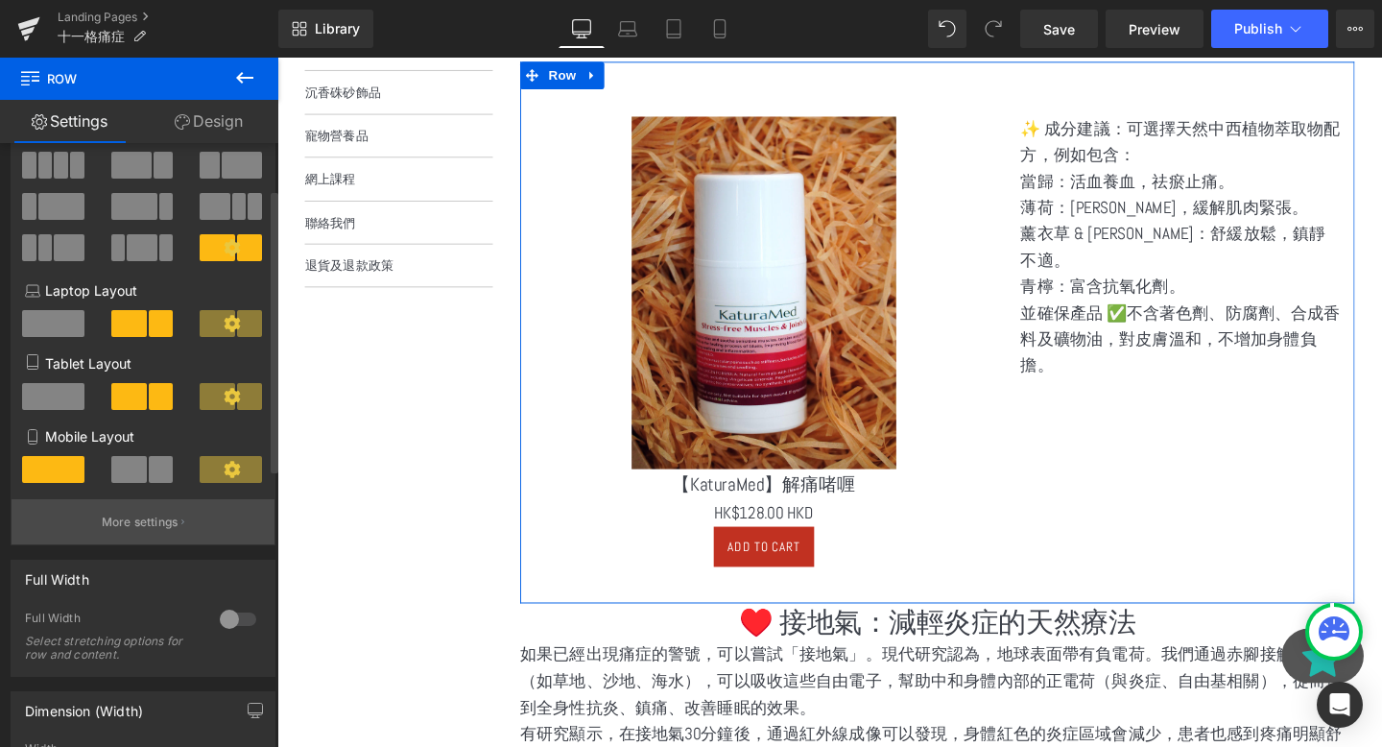
click at [139, 537] on button "More settings" at bounding box center [143, 521] width 263 height 45
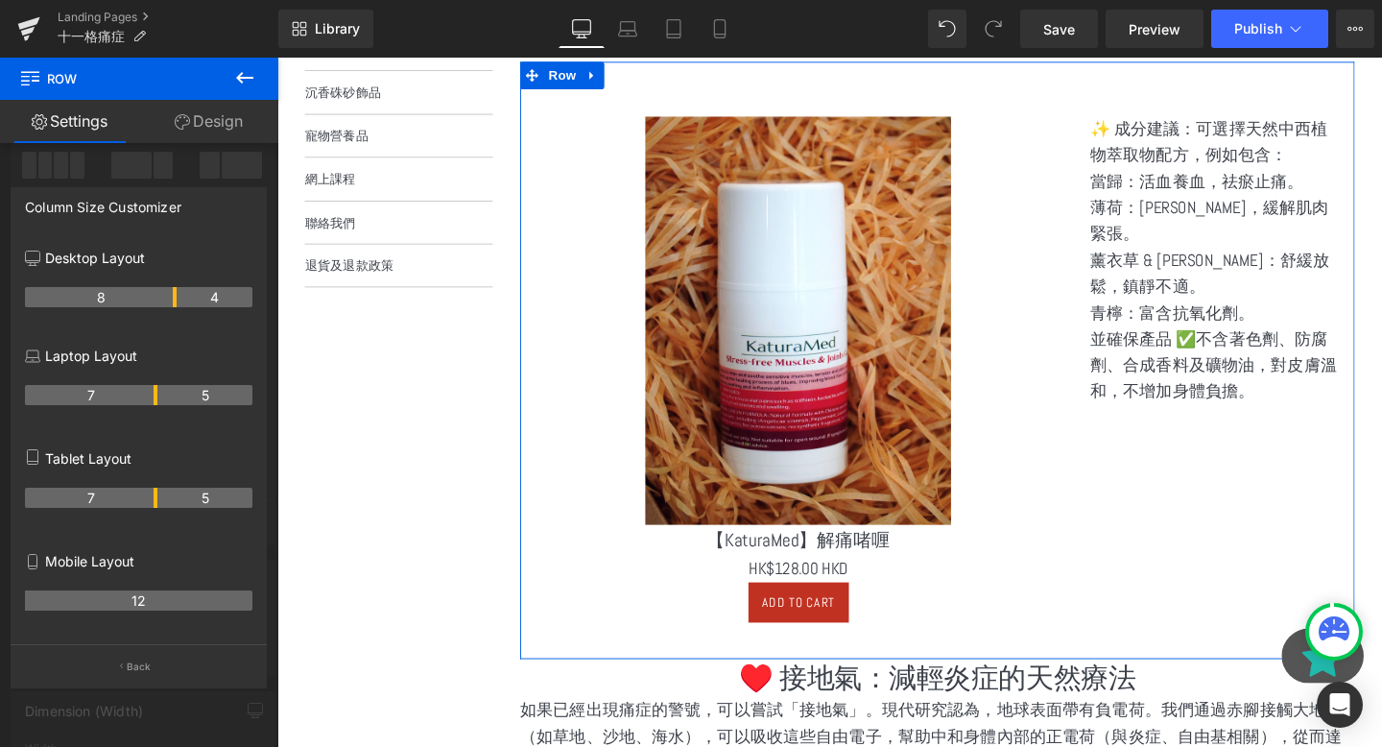
drag, startPoint x: 153, startPoint y: 300, endPoint x: 166, endPoint y: 301, distance: 13.5
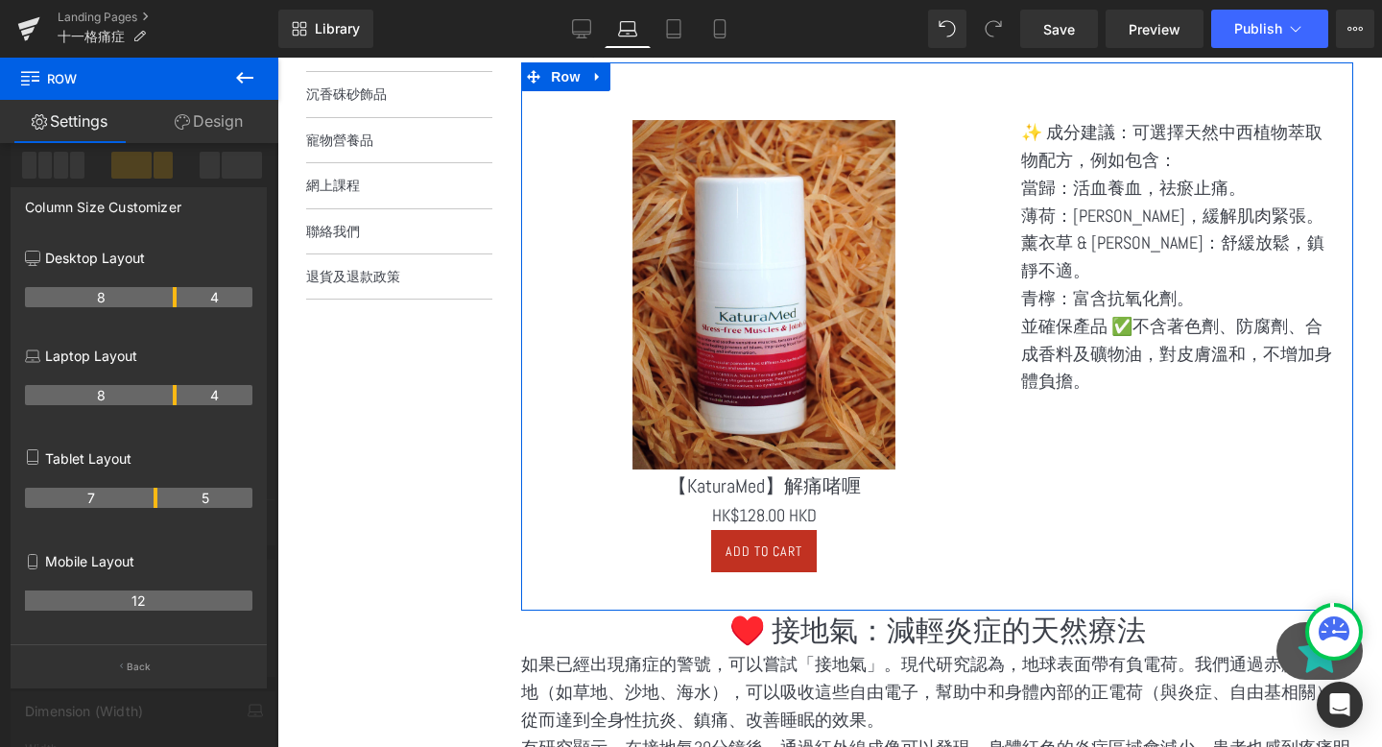
drag, startPoint x: 155, startPoint y: 387, endPoint x: 176, endPoint y: 391, distance: 20.5
click at [176, 391] on tr "8 4" at bounding box center [138, 395] width 227 height 20
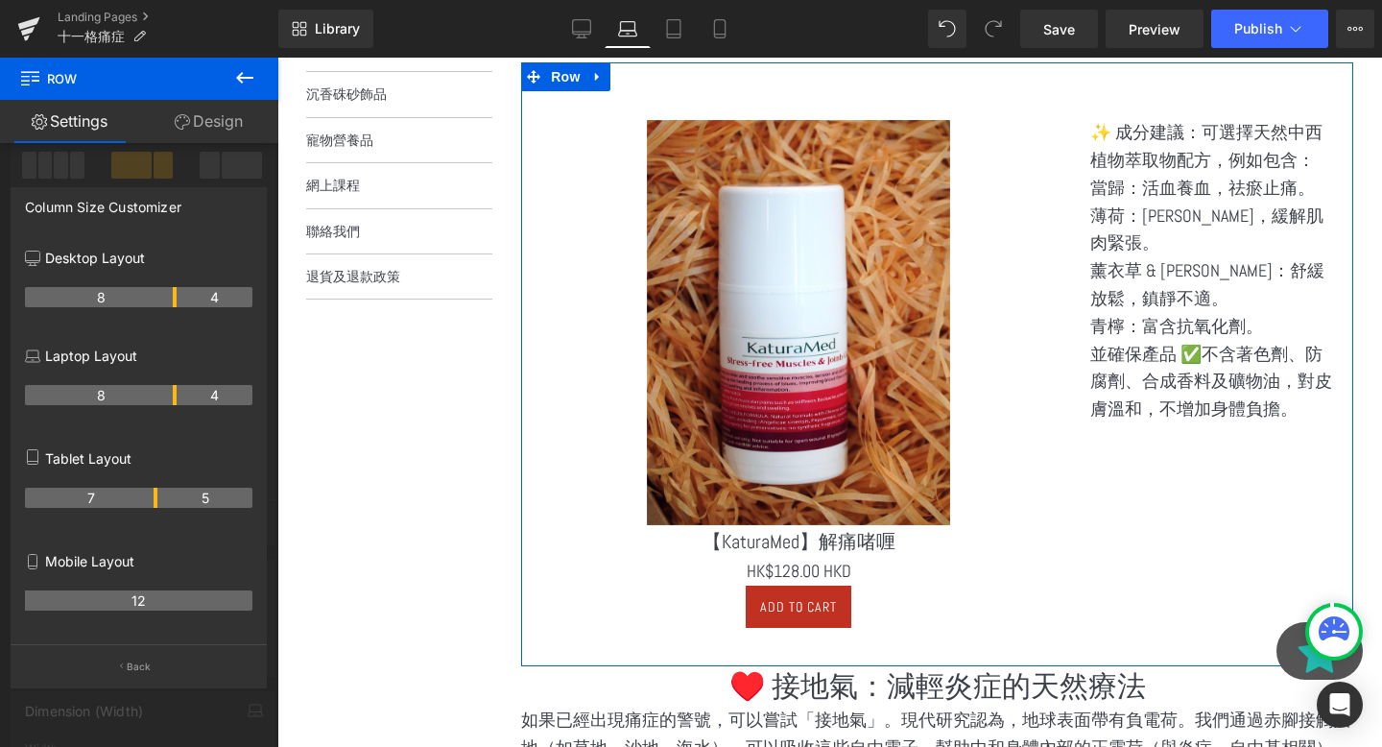
scroll to position [799, 0]
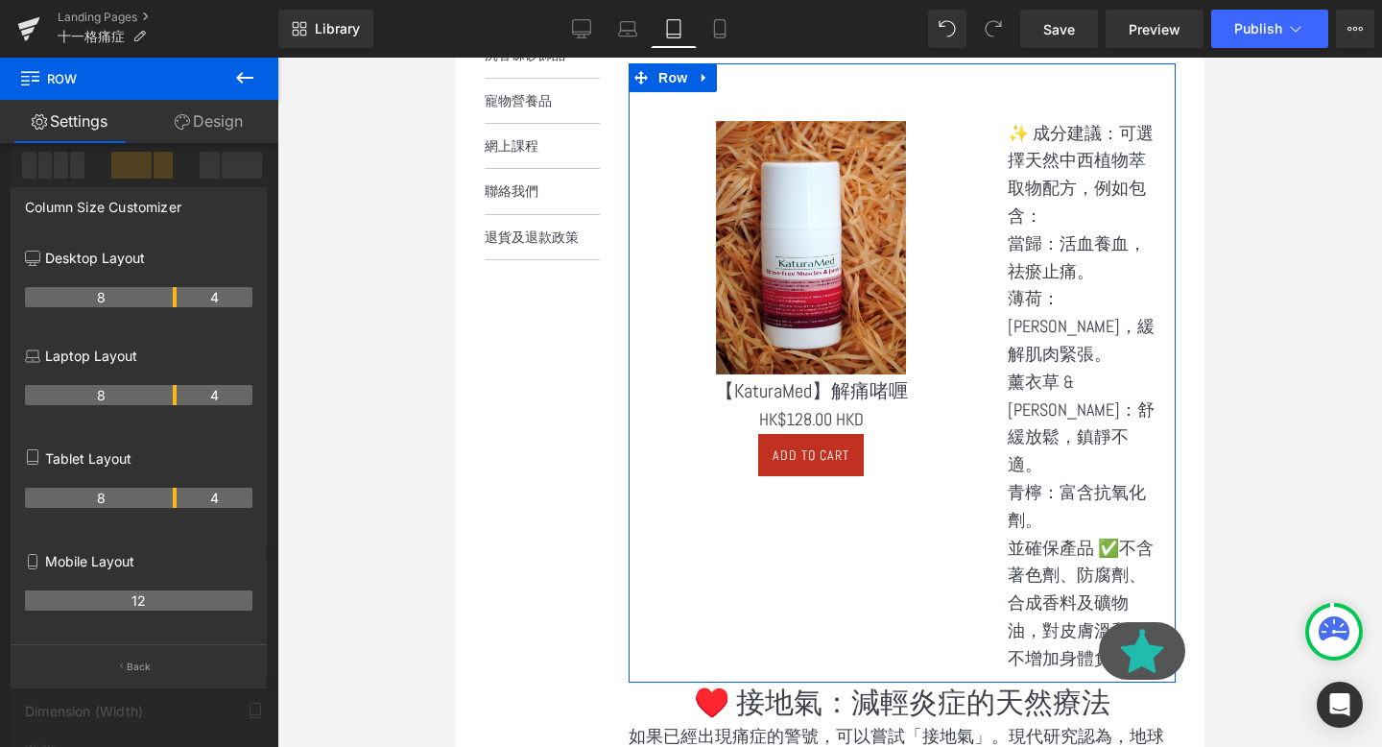
drag, startPoint x: 155, startPoint y: 503, endPoint x: 171, endPoint y: 503, distance: 15.4
click at [171, 503] on th "8" at bounding box center [101, 498] width 152 height 20
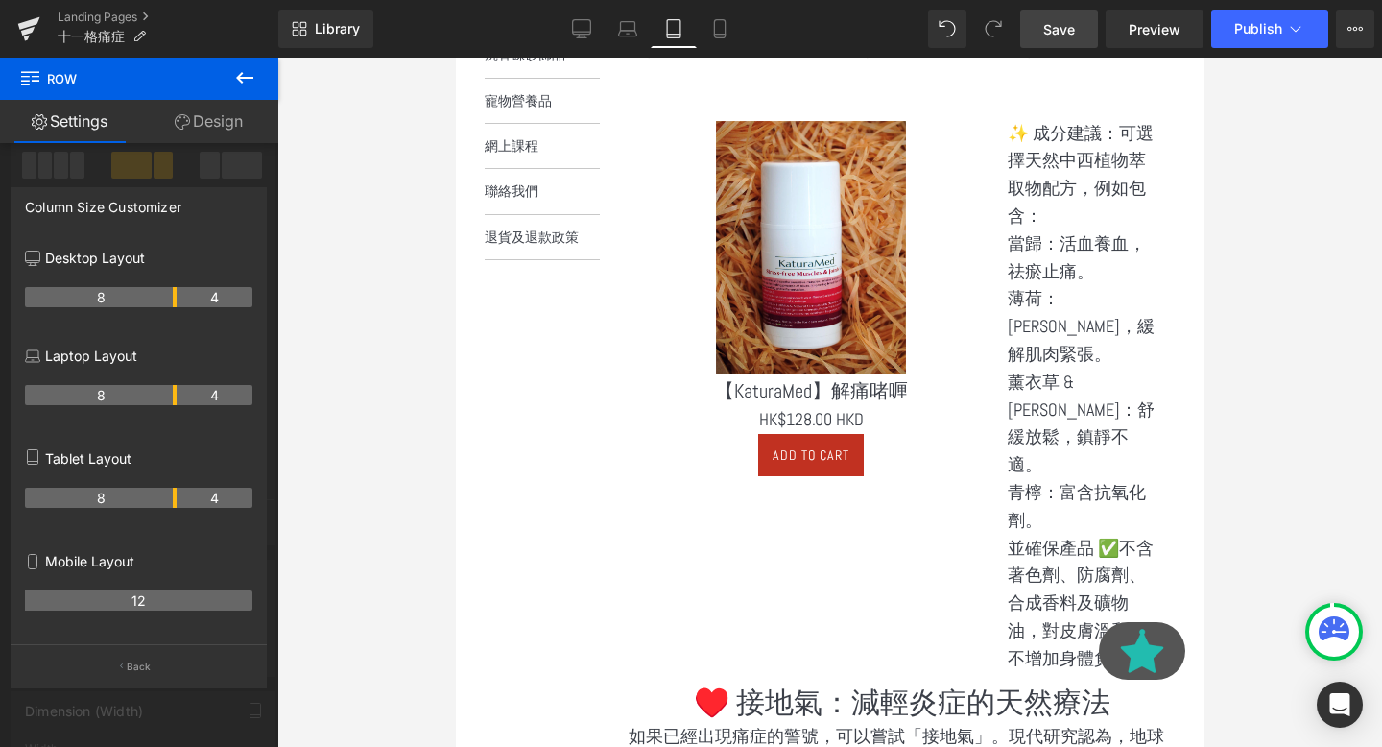
click at [1059, 28] on span "Save" at bounding box center [1059, 29] width 32 height 20
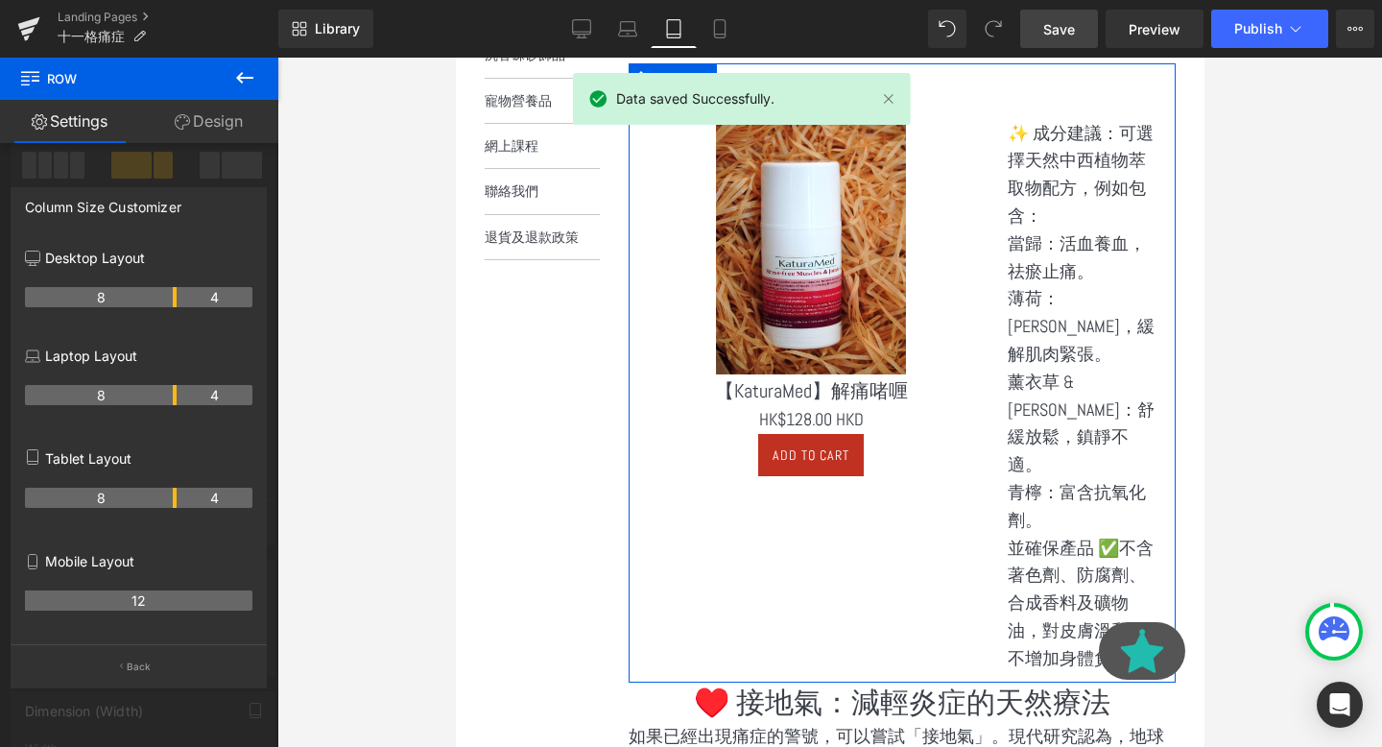
click at [177, 497] on th "4" at bounding box center [215, 498] width 76 height 20
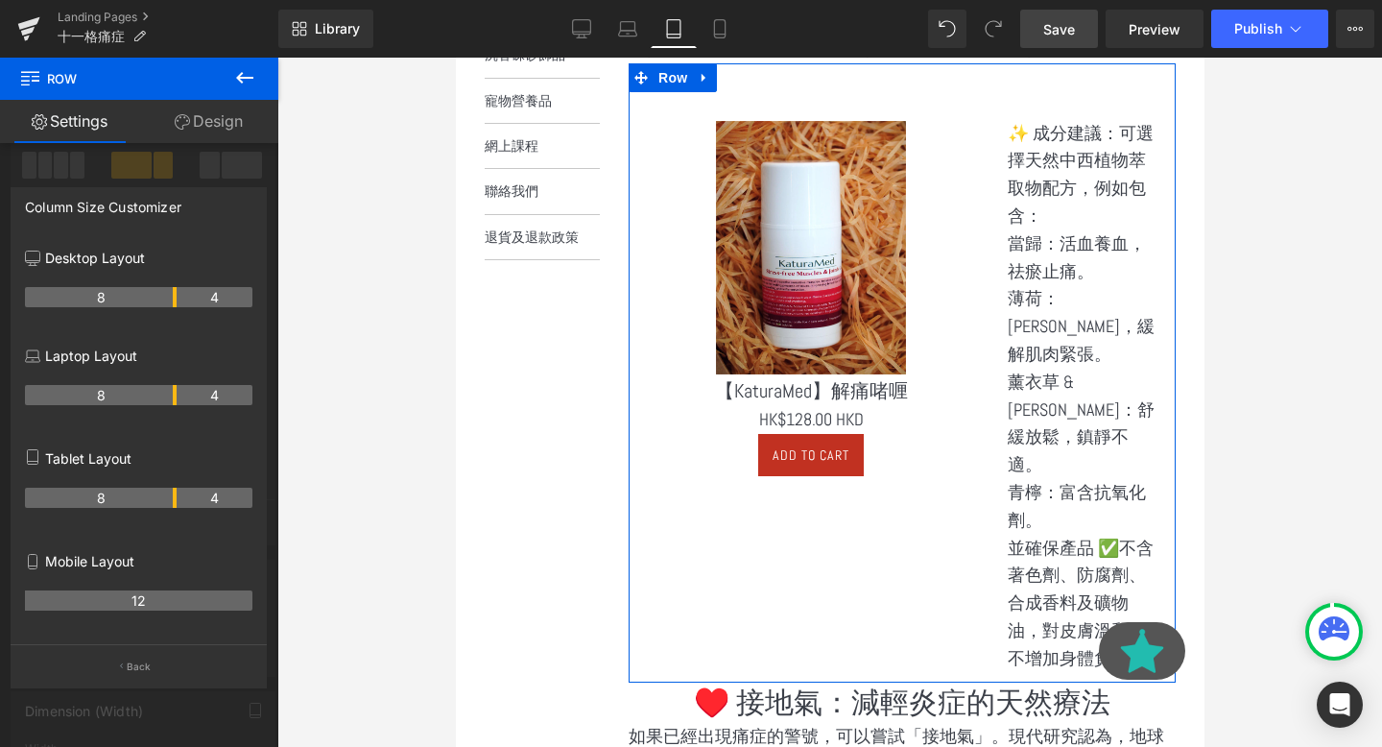
drag, startPoint x: 177, startPoint y: 497, endPoint x: 142, endPoint y: 499, distance: 34.6
click at [142, 499] on tr "8 4" at bounding box center [138, 498] width 227 height 20
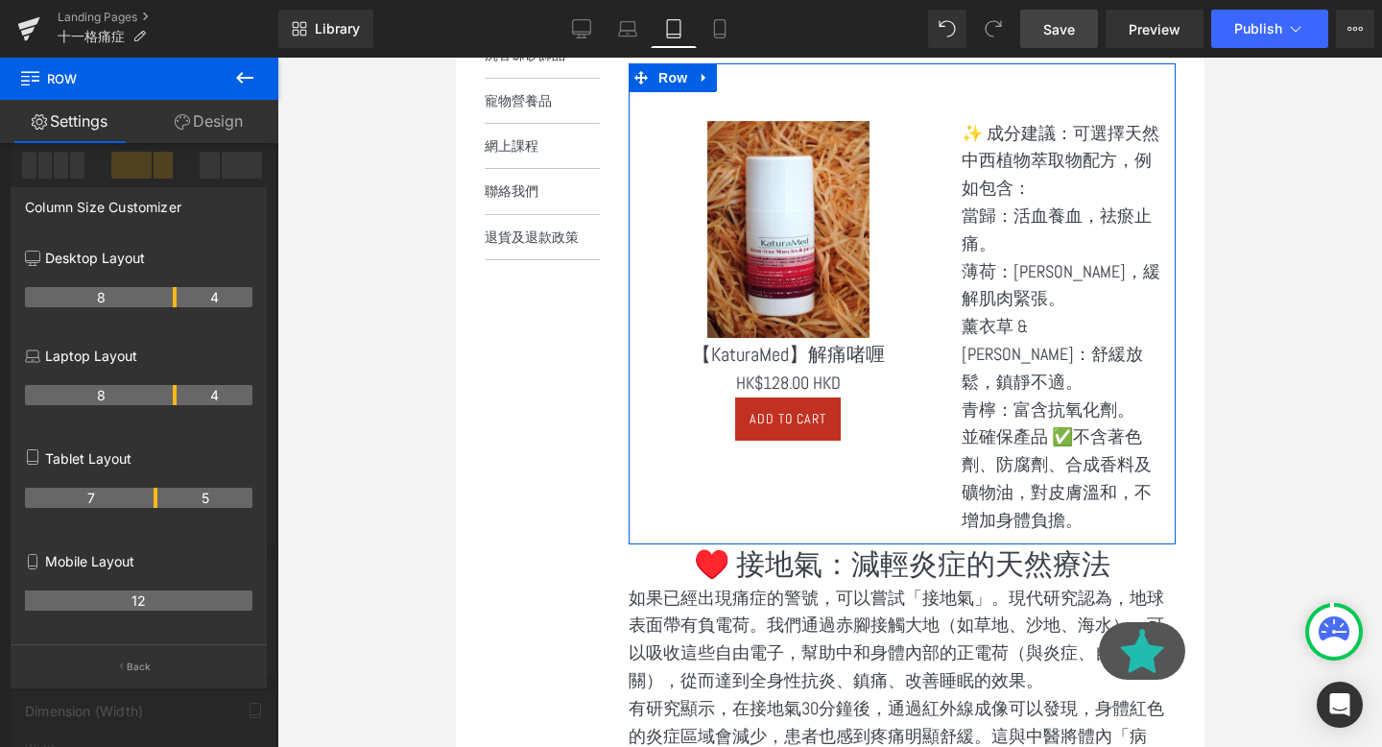
drag, startPoint x: 173, startPoint y: 501, endPoint x: 156, endPoint y: 501, distance: 16.3
click at [156, 501] on th "7" at bounding box center [91, 498] width 132 height 20
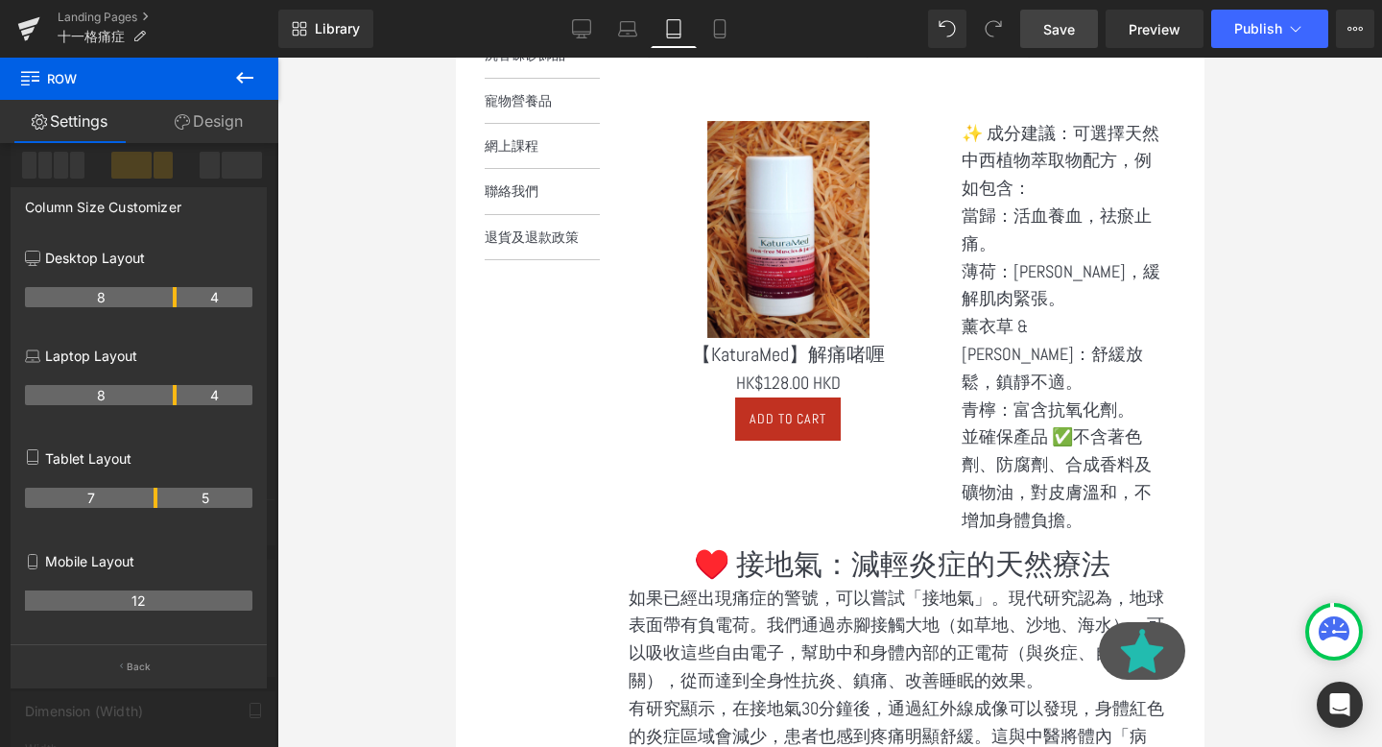
click at [1020, 34] on div "Save Preview Publish Scheduled View Live Page View with current Template Save T…" at bounding box center [1198, 29] width 370 height 38
click at [1053, 32] on span "Save" at bounding box center [1059, 29] width 32 height 20
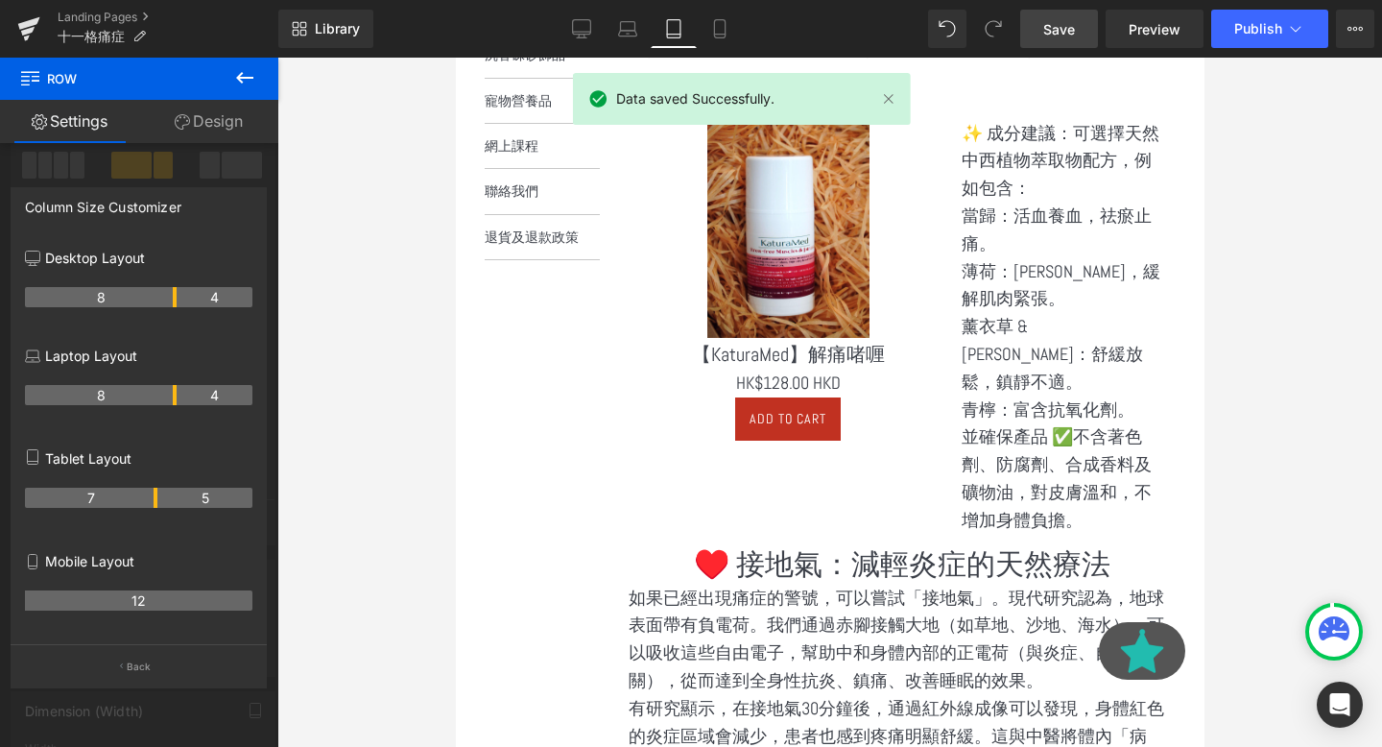
click at [249, 79] on icon at bounding box center [244, 77] width 23 height 23
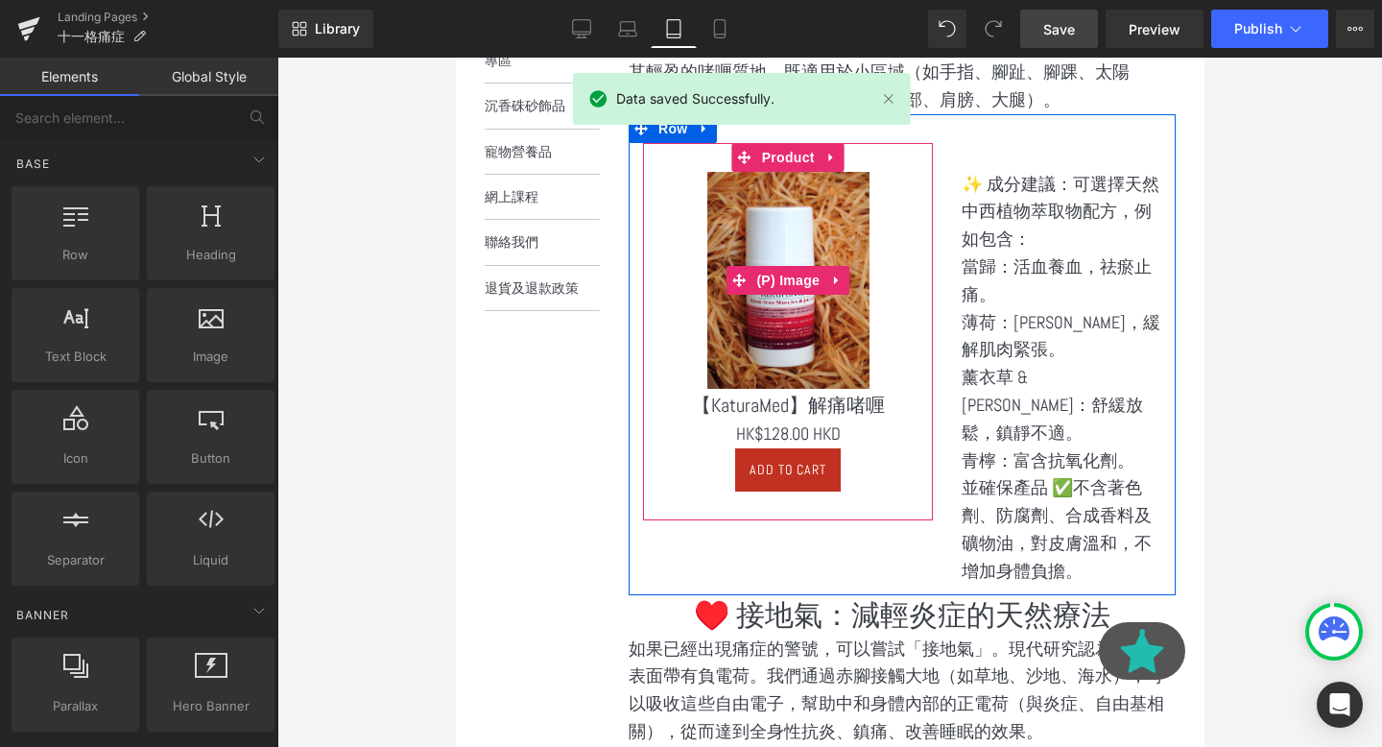
scroll to position [652, 0]
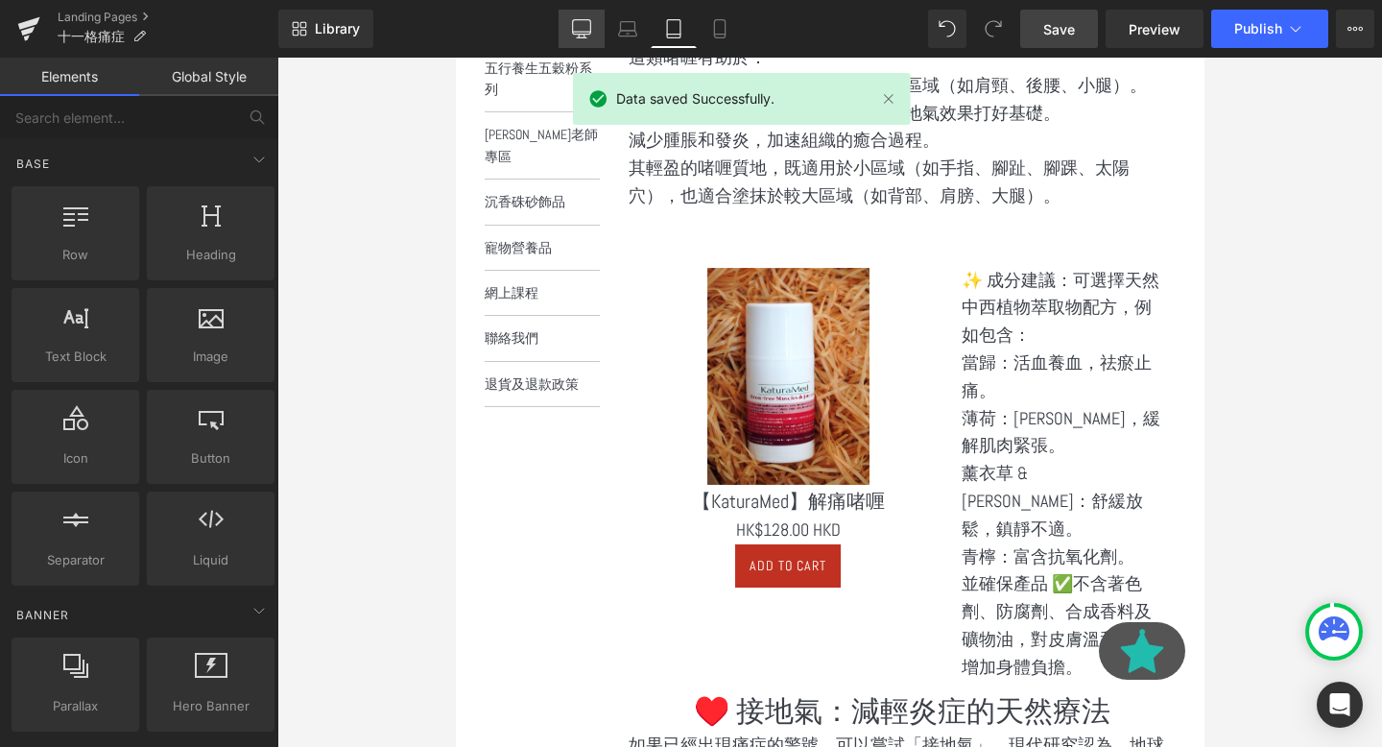
click at [591, 35] on icon at bounding box center [581, 28] width 19 height 19
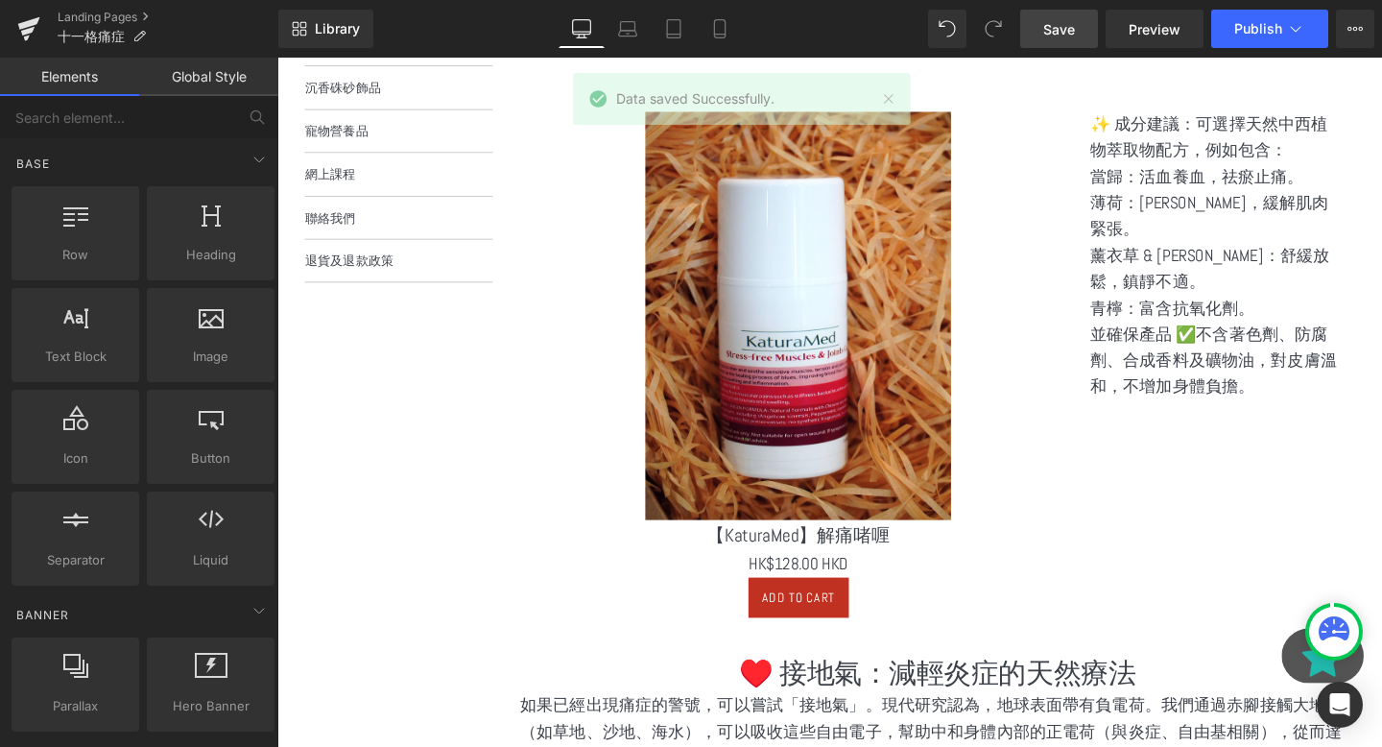
scroll to position [466, 0]
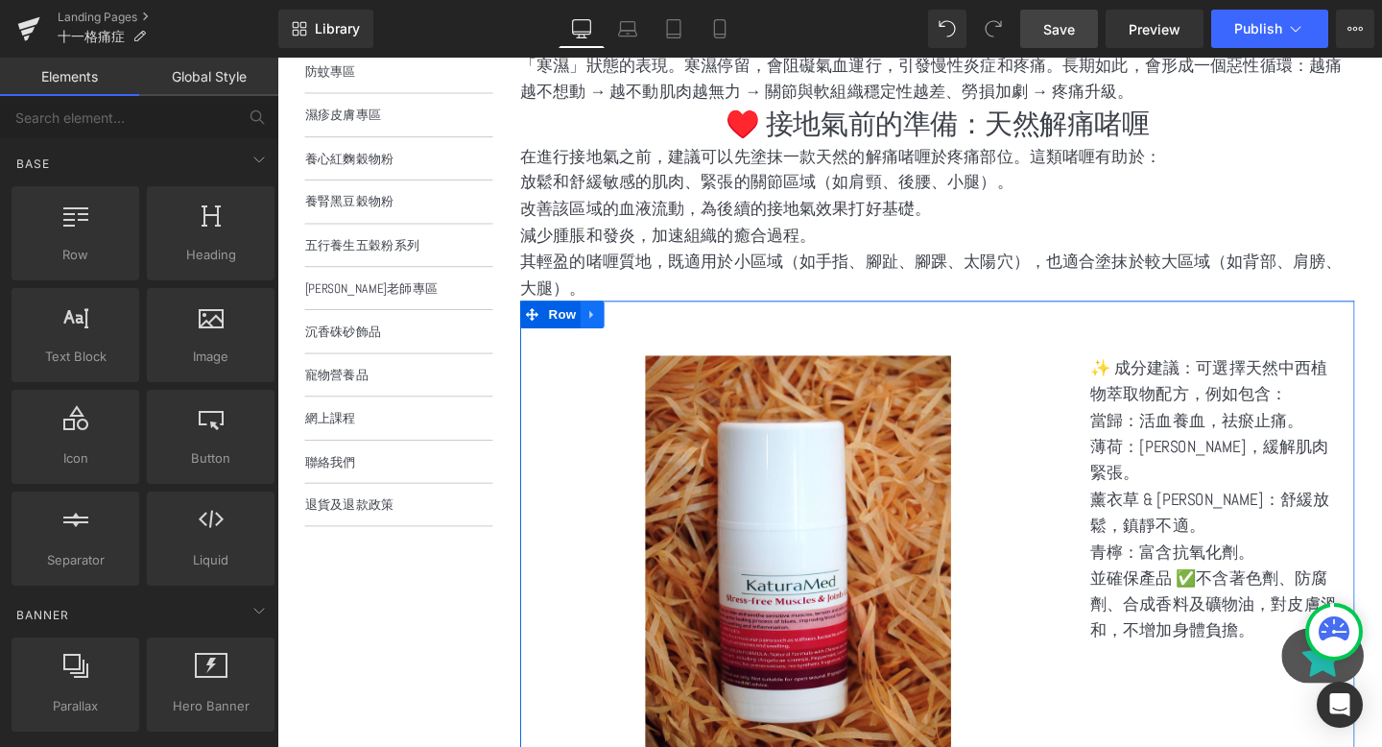
click at [615, 330] on icon at bounding box center [608, 328] width 13 height 14
click at [638, 333] on icon at bounding box center [633, 327] width 13 height 13
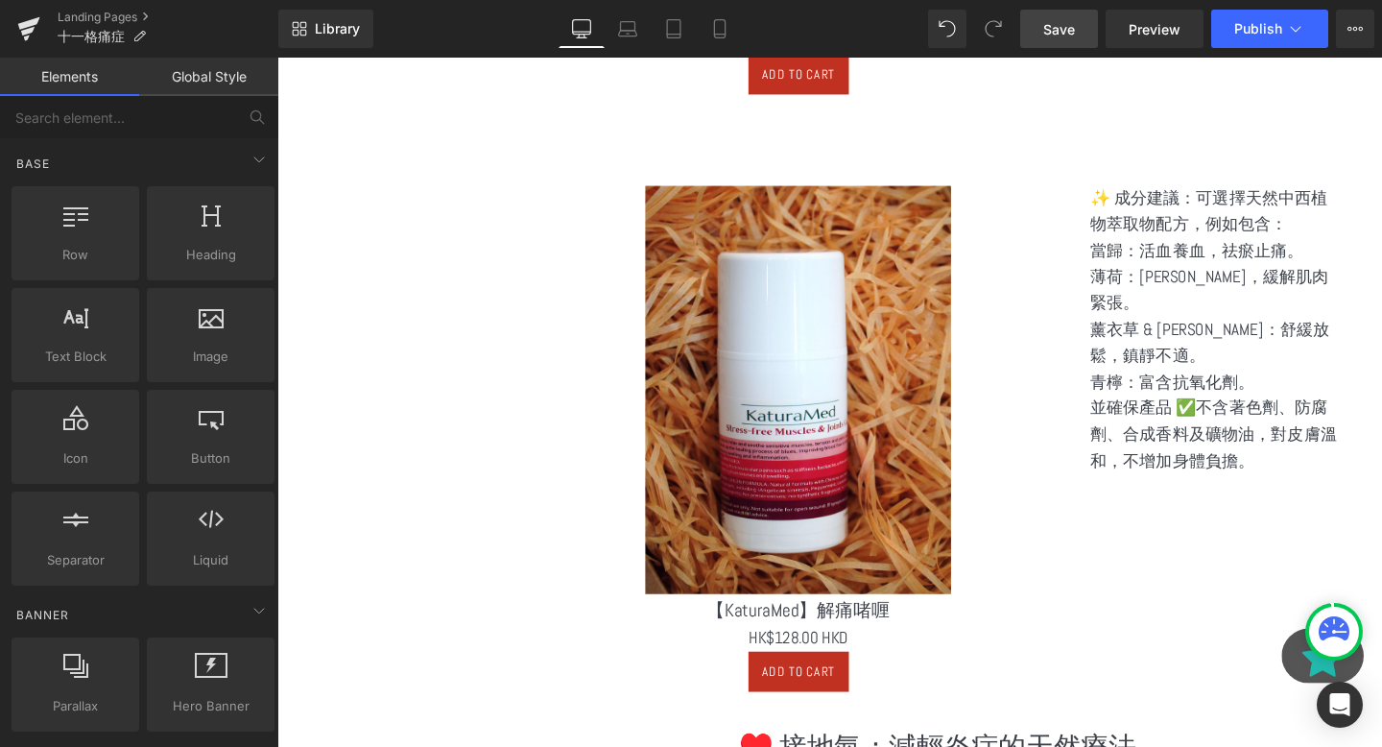
scroll to position [1273, 0]
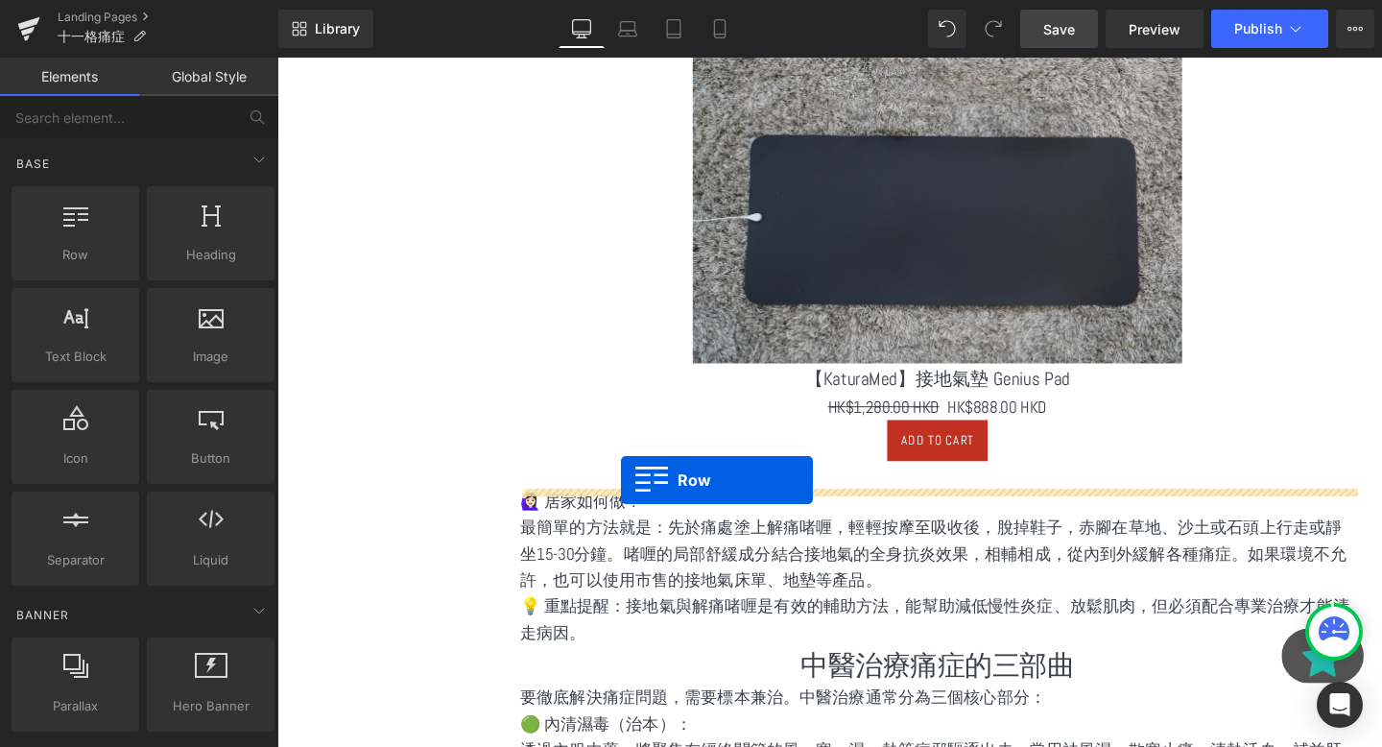
drag, startPoint x: 540, startPoint y: 152, endPoint x: 637, endPoint y: 501, distance: 362.6
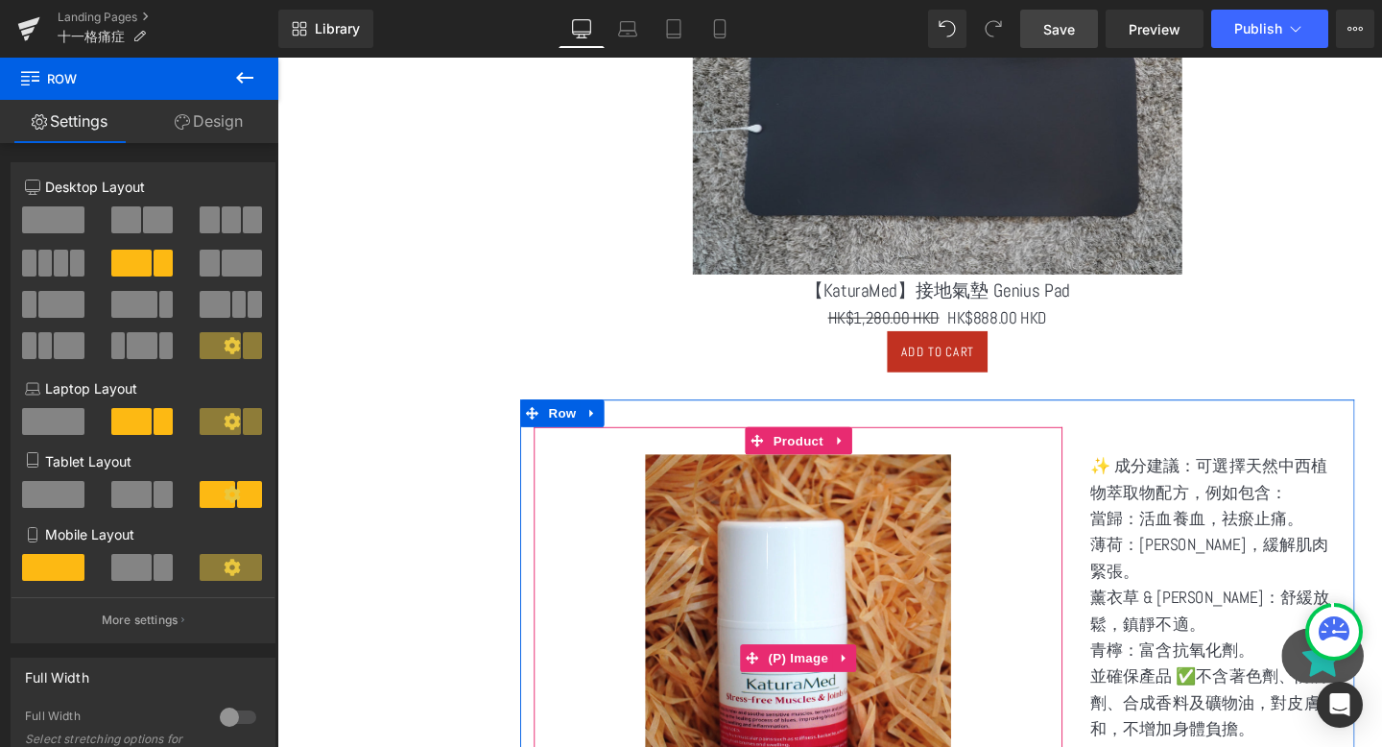
scroll to position [1820, 0]
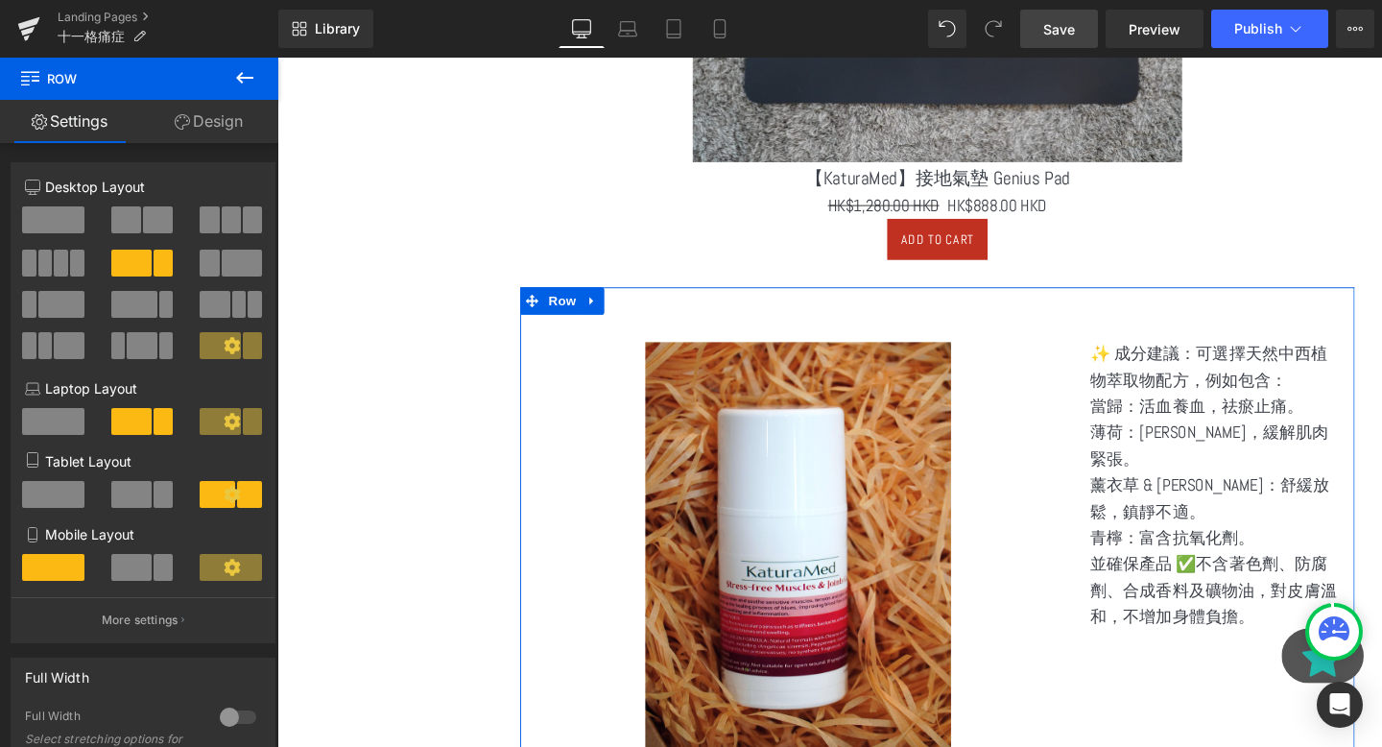
click at [864, 344] on icon at bounding box center [859, 343] width 11 height 12
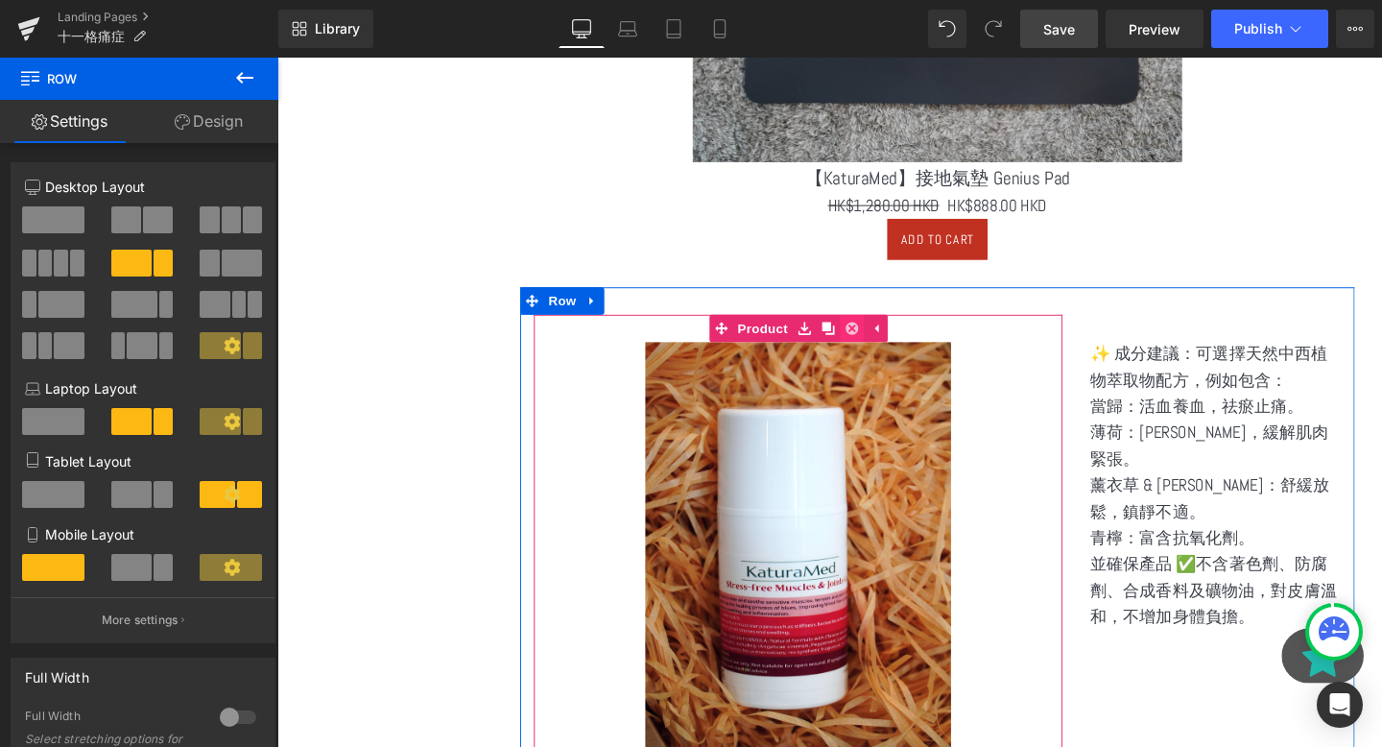
click at [880, 344] on icon at bounding box center [880, 342] width 13 height 14
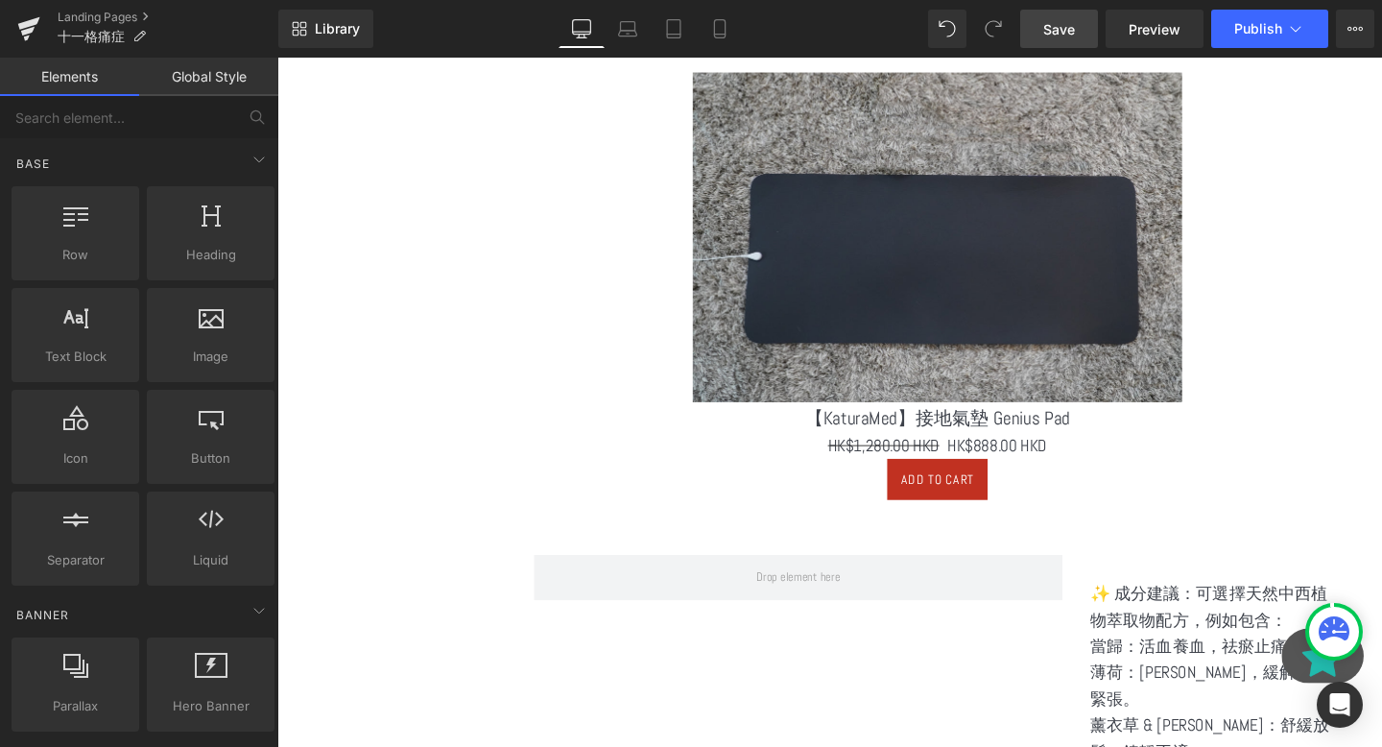
scroll to position [1385, 0]
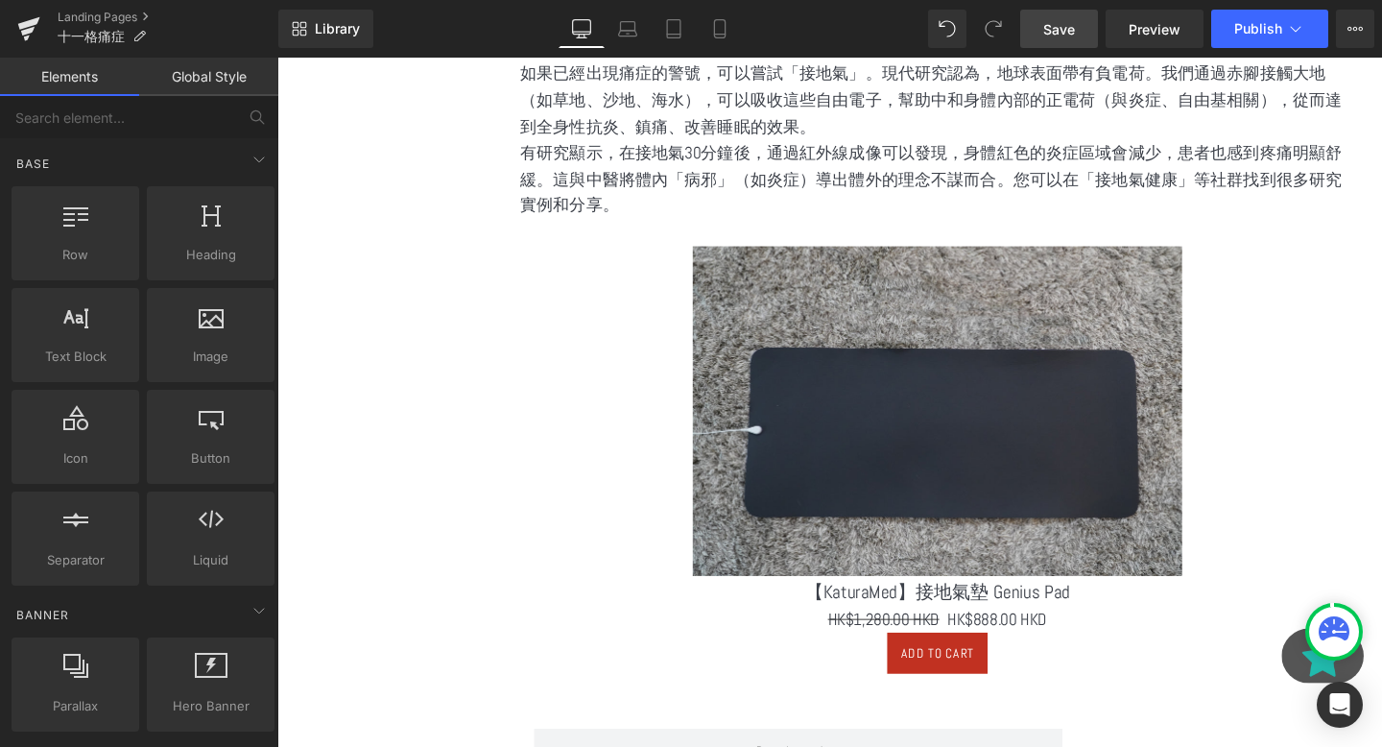
click at [935, 308] on img at bounding box center [971, 429] width 514 height 347
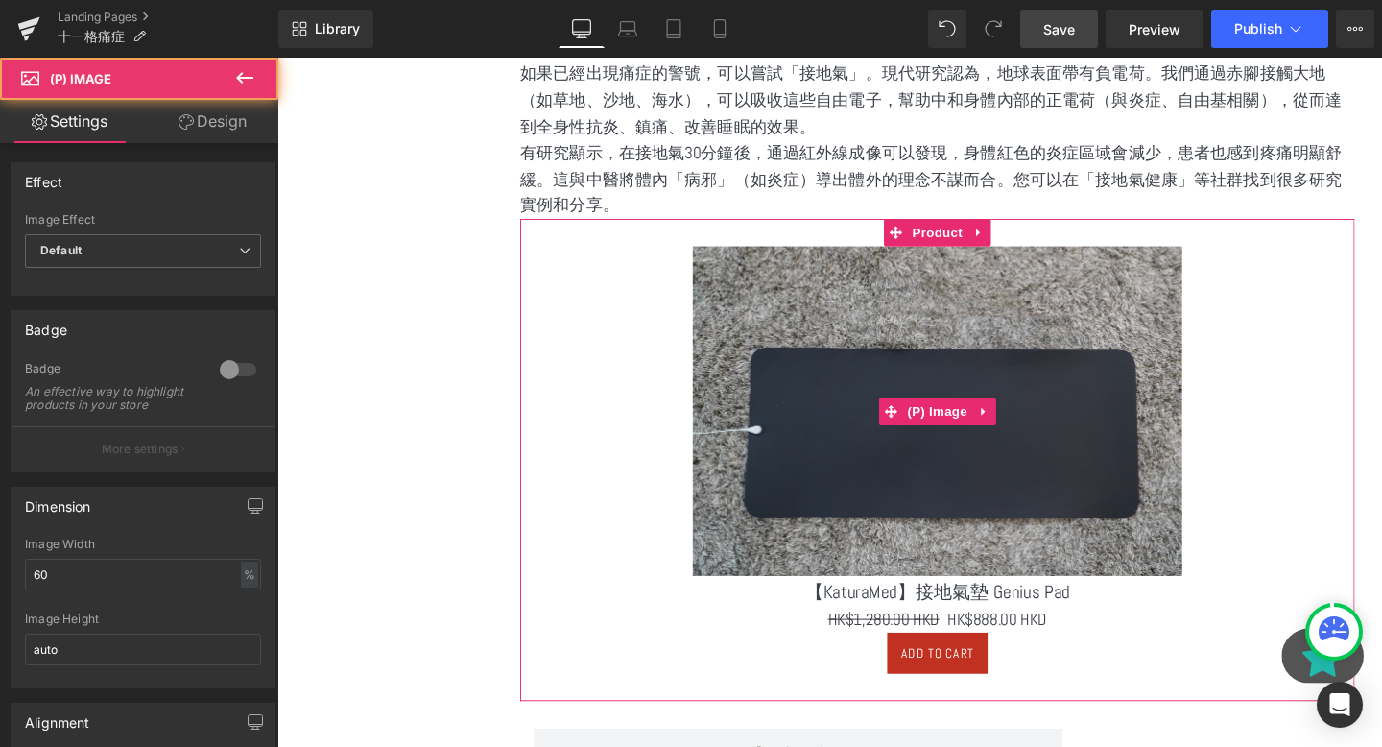
scroll to position [1423, 0]
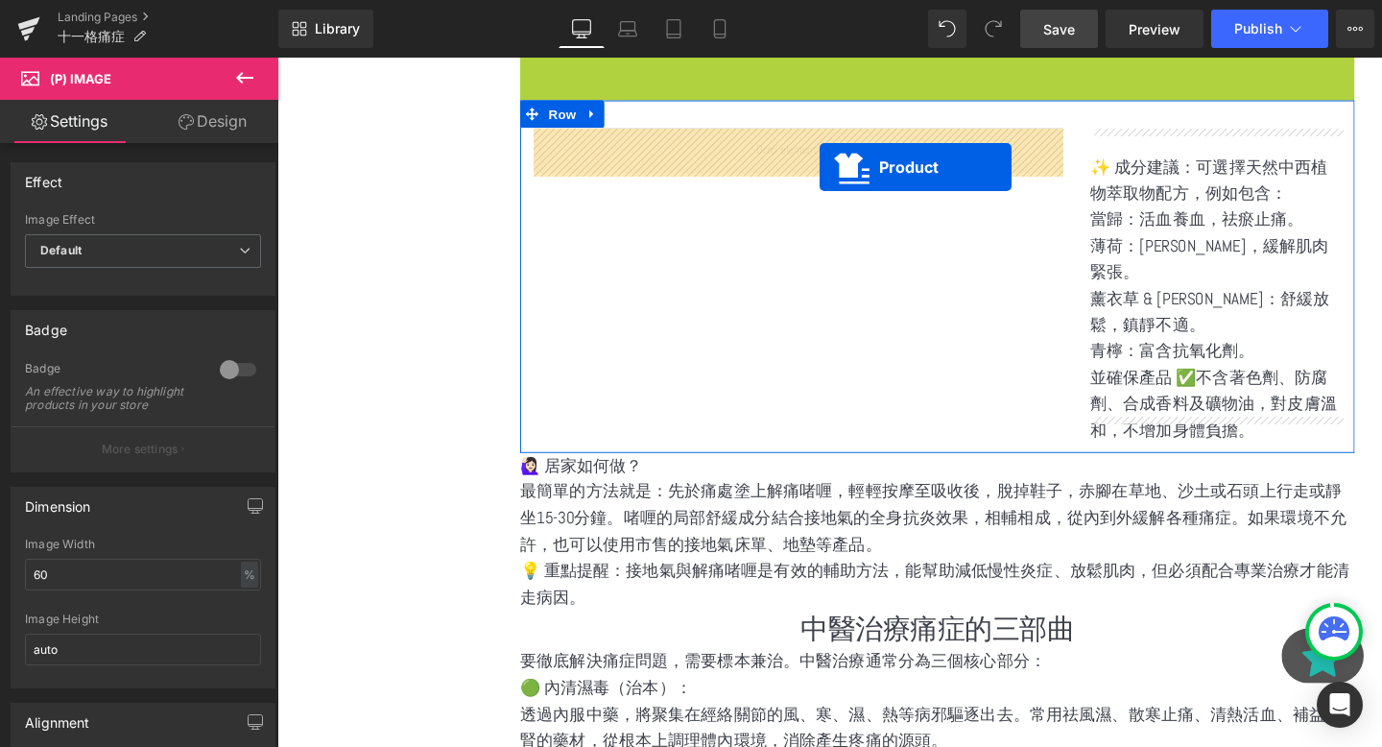
drag, startPoint x: 930, startPoint y: 207, endPoint x: 848, endPoint y: 172, distance: 89.9
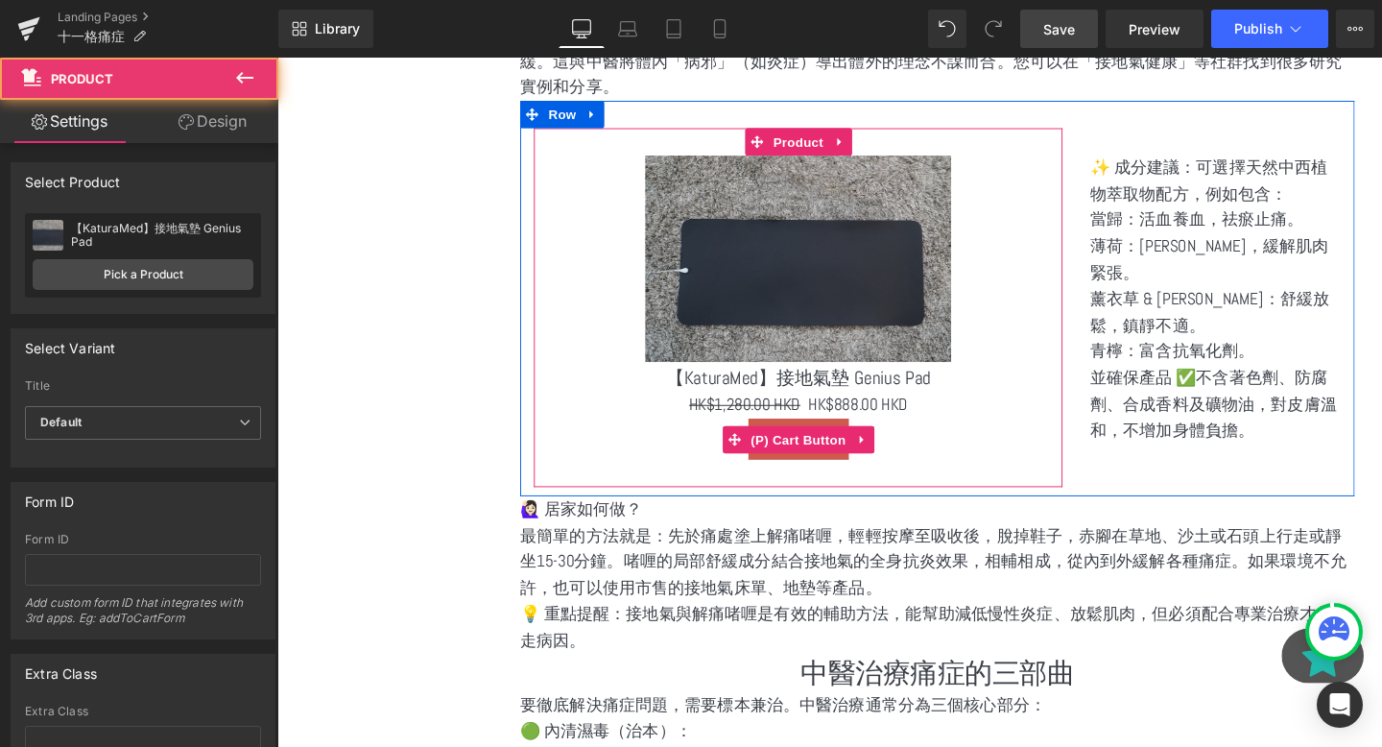
scroll to position [1529, 0]
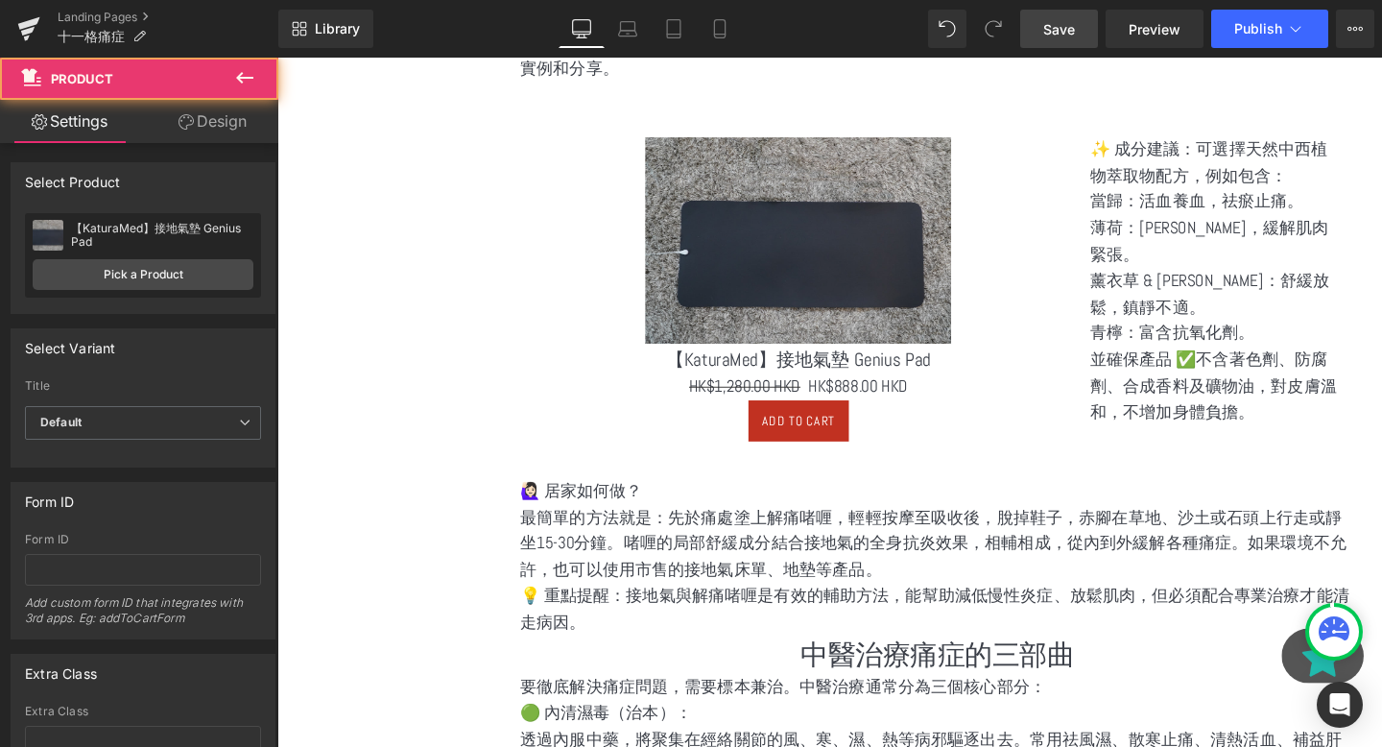
click at [748, 548] on p "最簡單的方法就是：先於痛處塗上解痛啫喱，輕輕按摩至吸收後，脫掉鞋子，赤腳在草地、沙土或石頭上行走或靜坐15-30分鐘。啫喱的局部舒緩成分結合接地氣的全身抗炎效…" at bounding box center [971, 568] width 877 height 83
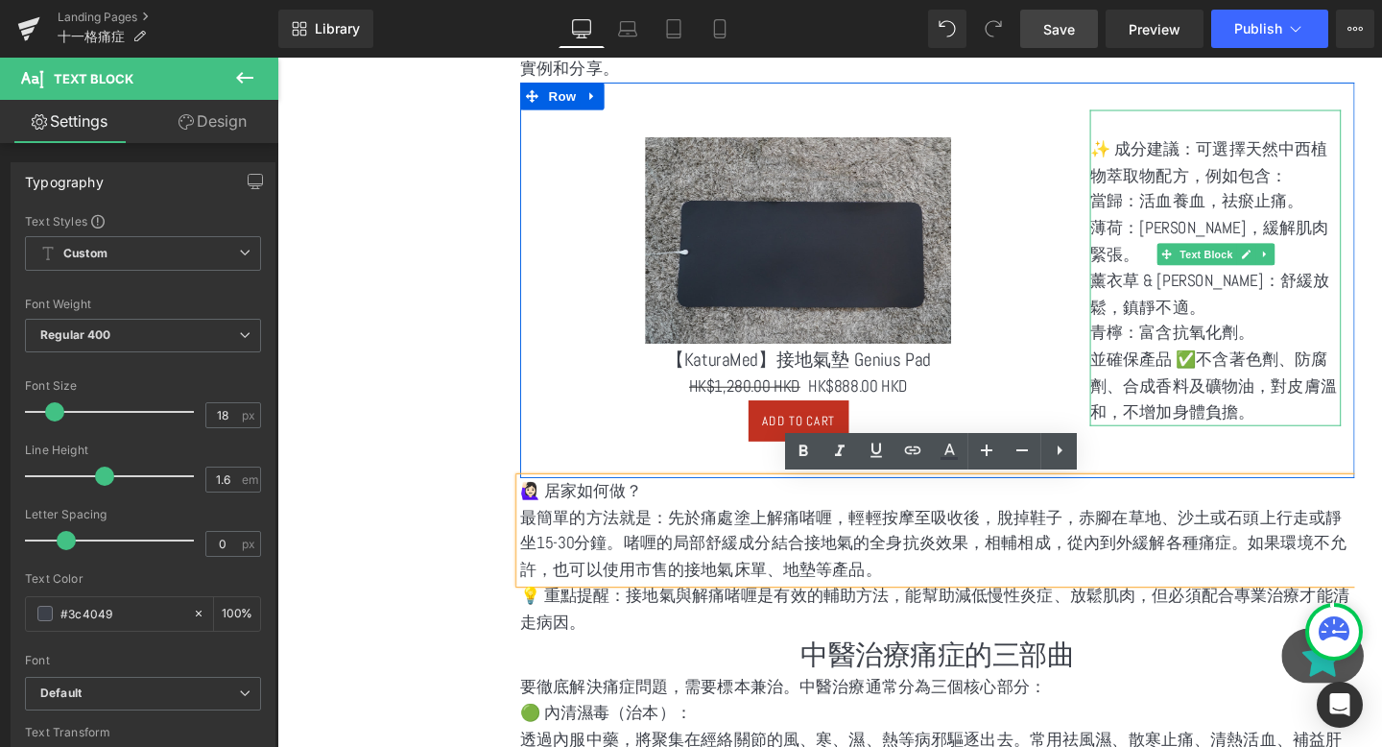
click at [1223, 197] on p "當歸：活血養血，祛瘀止痛。" at bounding box center [1264, 209] width 264 height 28
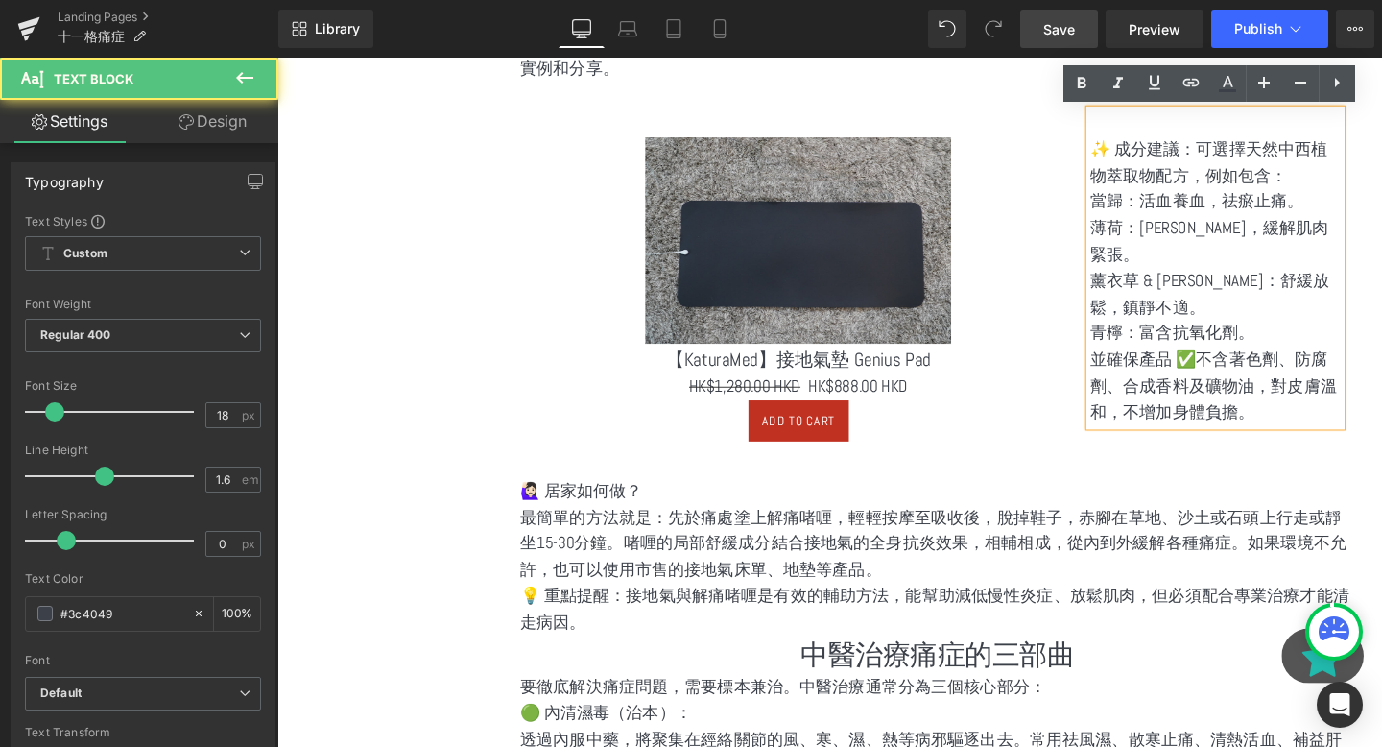
click at [1052, 250] on div "Sale Off" at bounding box center [825, 249] width 537 height 217
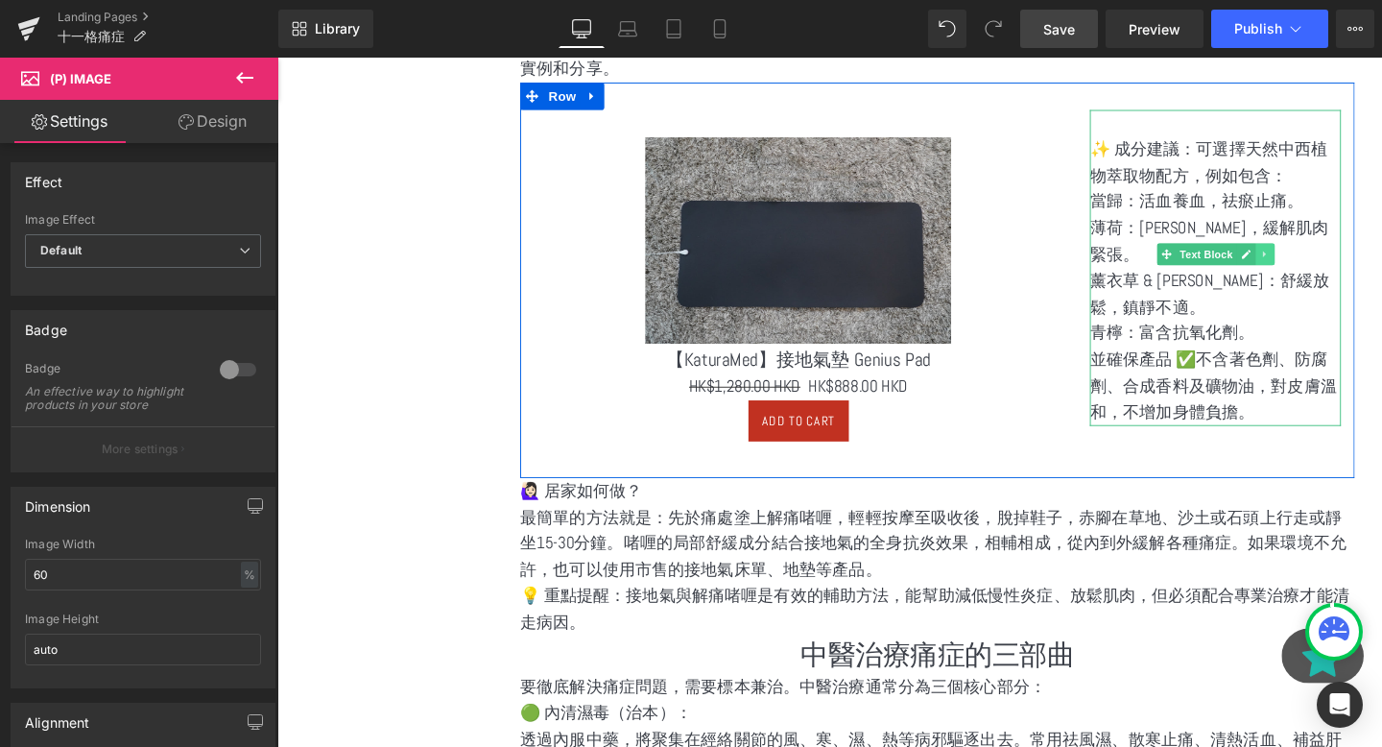
click at [1316, 262] on icon at bounding box center [1315, 264] width 11 height 12
click at [1316, 261] on link at bounding box center [1326, 263] width 20 height 23
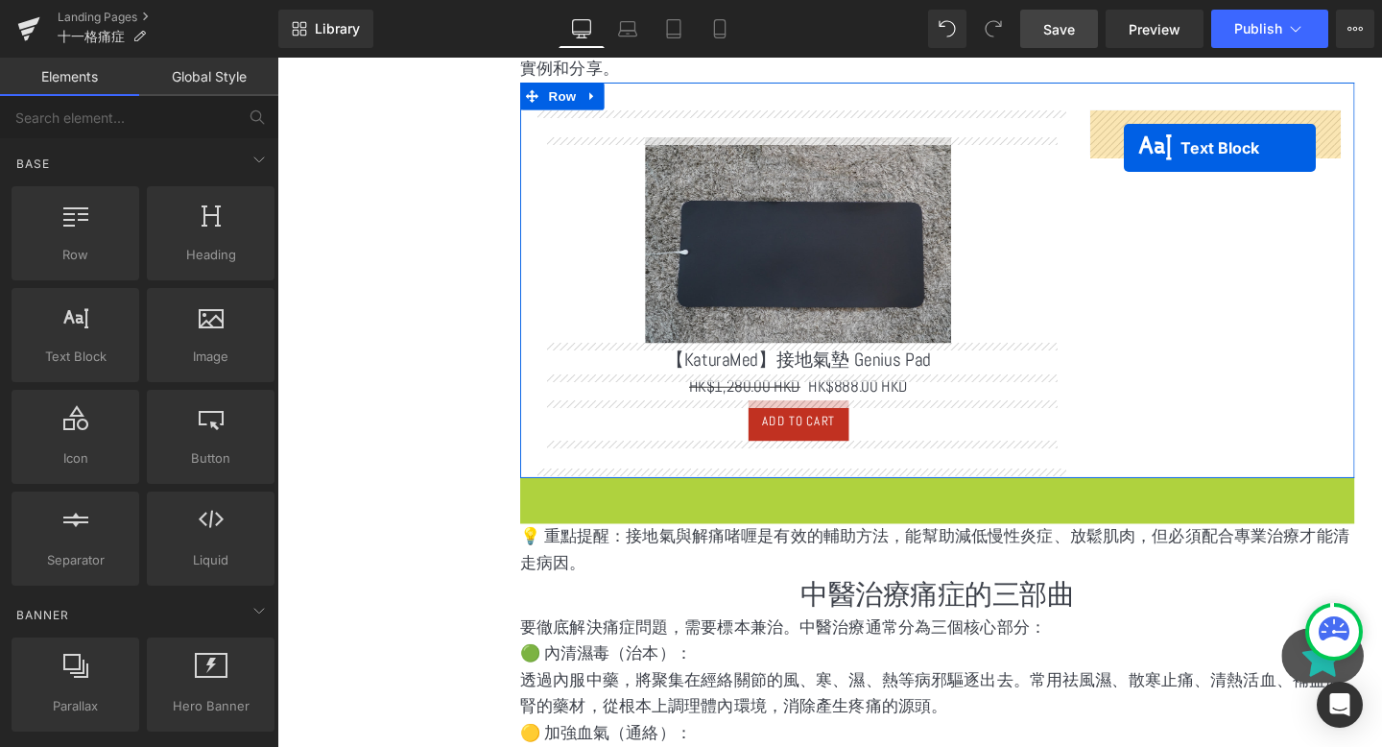
drag, startPoint x: 917, startPoint y: 550, endPoint x: 1167, endPoint y: 153, distance: 469.7
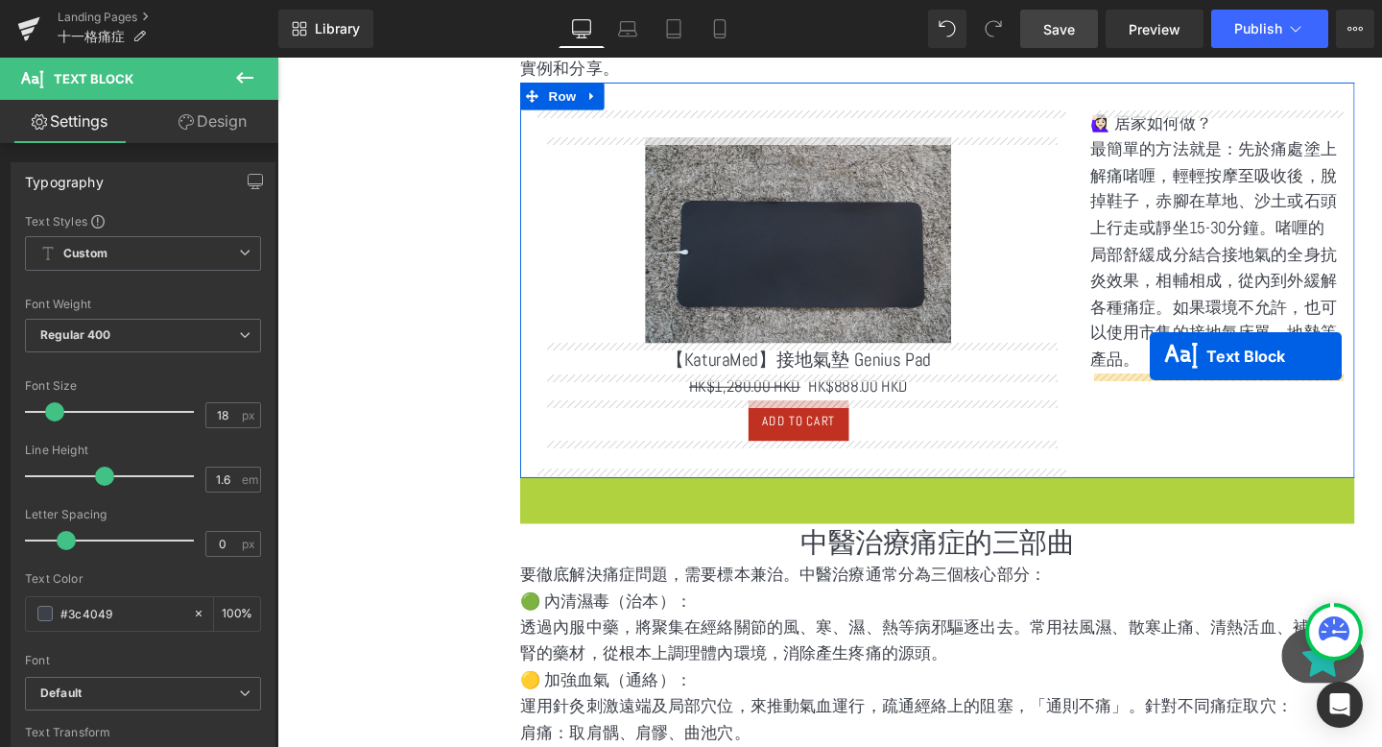
drag, startPoint x: 918, startPoint y: 528, endPoint x: 1189, endPoint y: 377, distance: 310.6
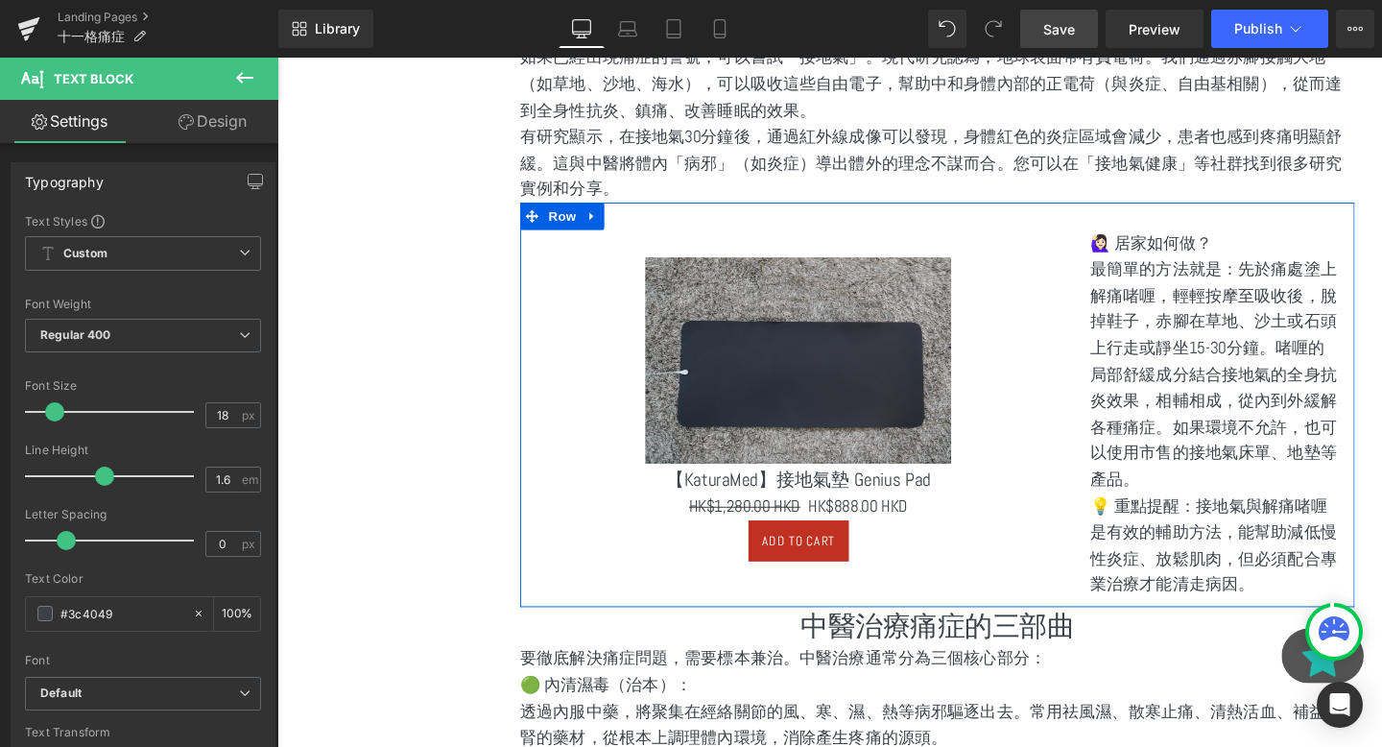
scroll to position [1324, 0]
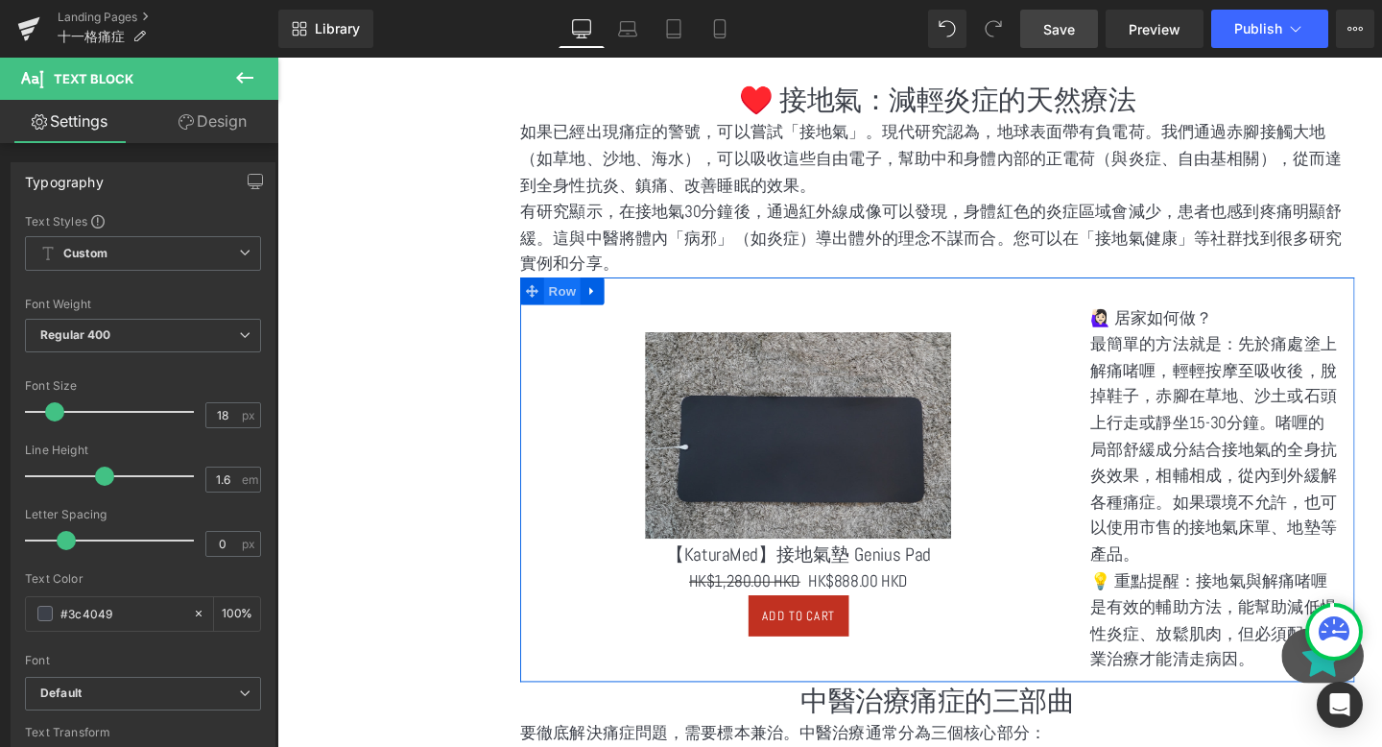
click at [566, 311] on span "Row" at bounding box center [577, 303] width 38 height 29
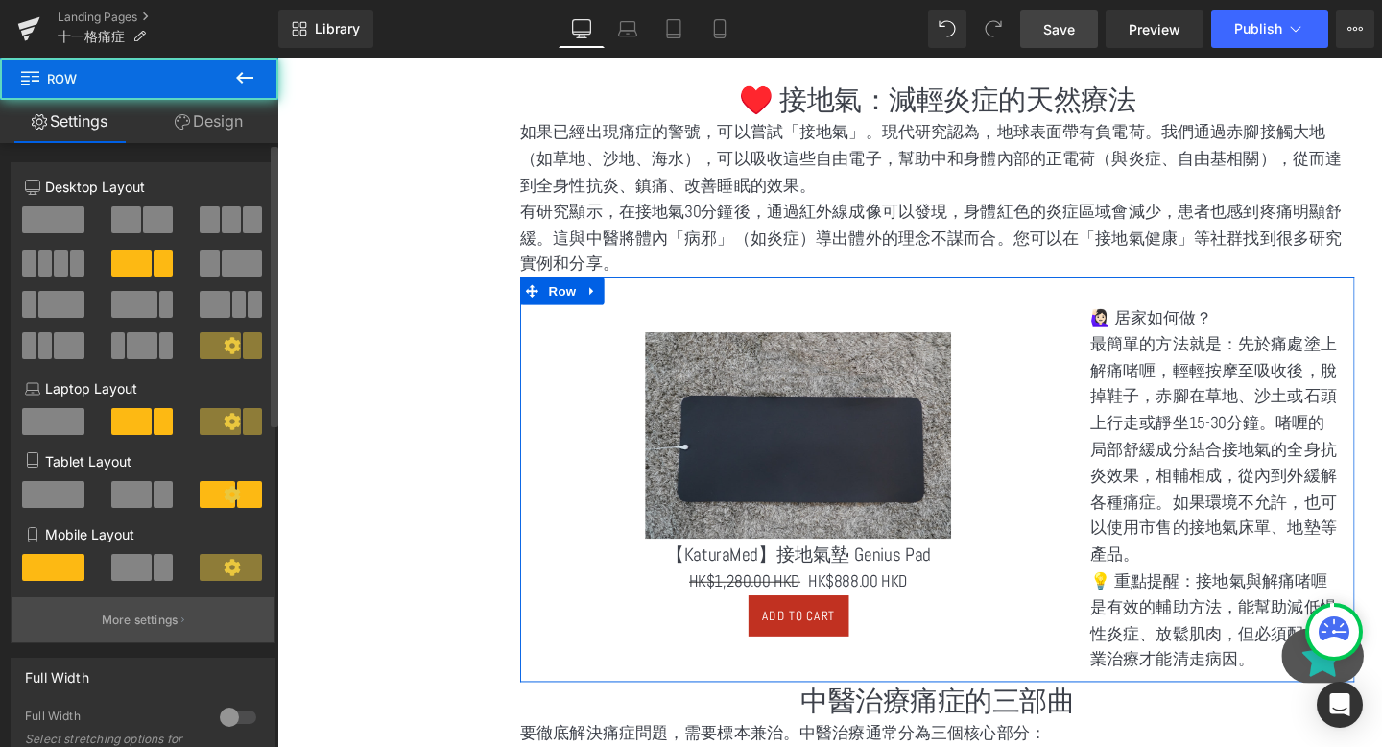
click at [141, 620] on p "More settings" at bounding box center [140, 619] width 77 height 17
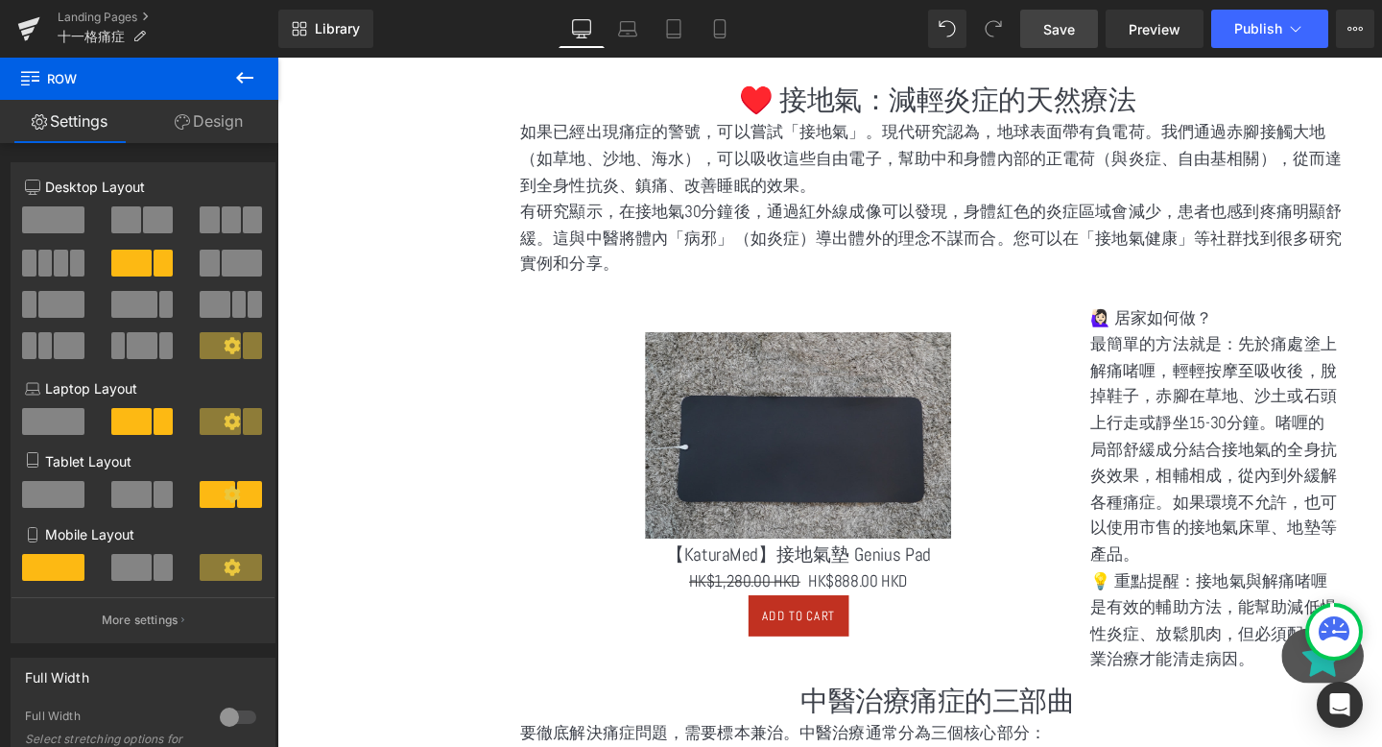
click at [442, 260] on body "跳到內容 搜尋 登入 註冊 購物車 ( 0 ) Hong Kong Dollar Malaysian Ringgit Singapore Dollar US …" at bounding box center [857, 259] width 1161 height 3051
click at [215, 79] on button at bounding box center [244, 79] width 67 height 42
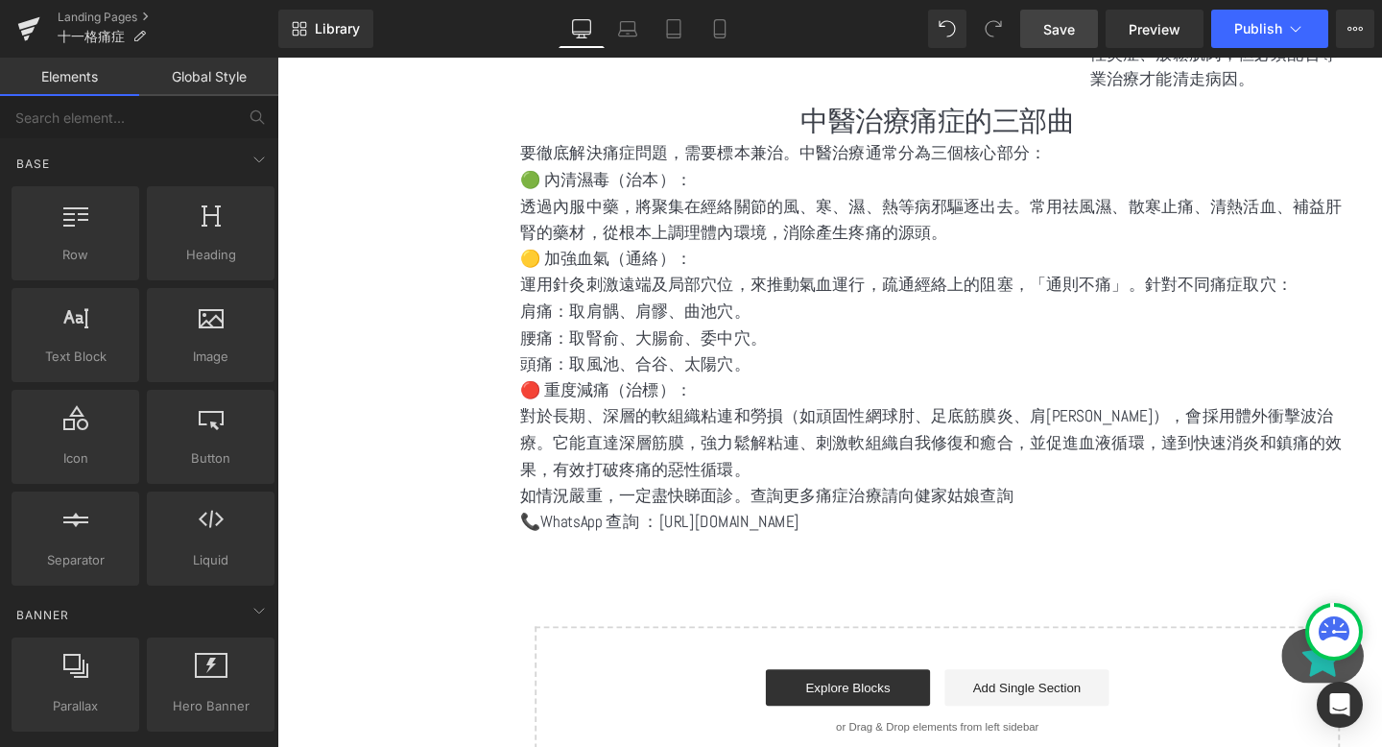
scroll to position [1919, 0]
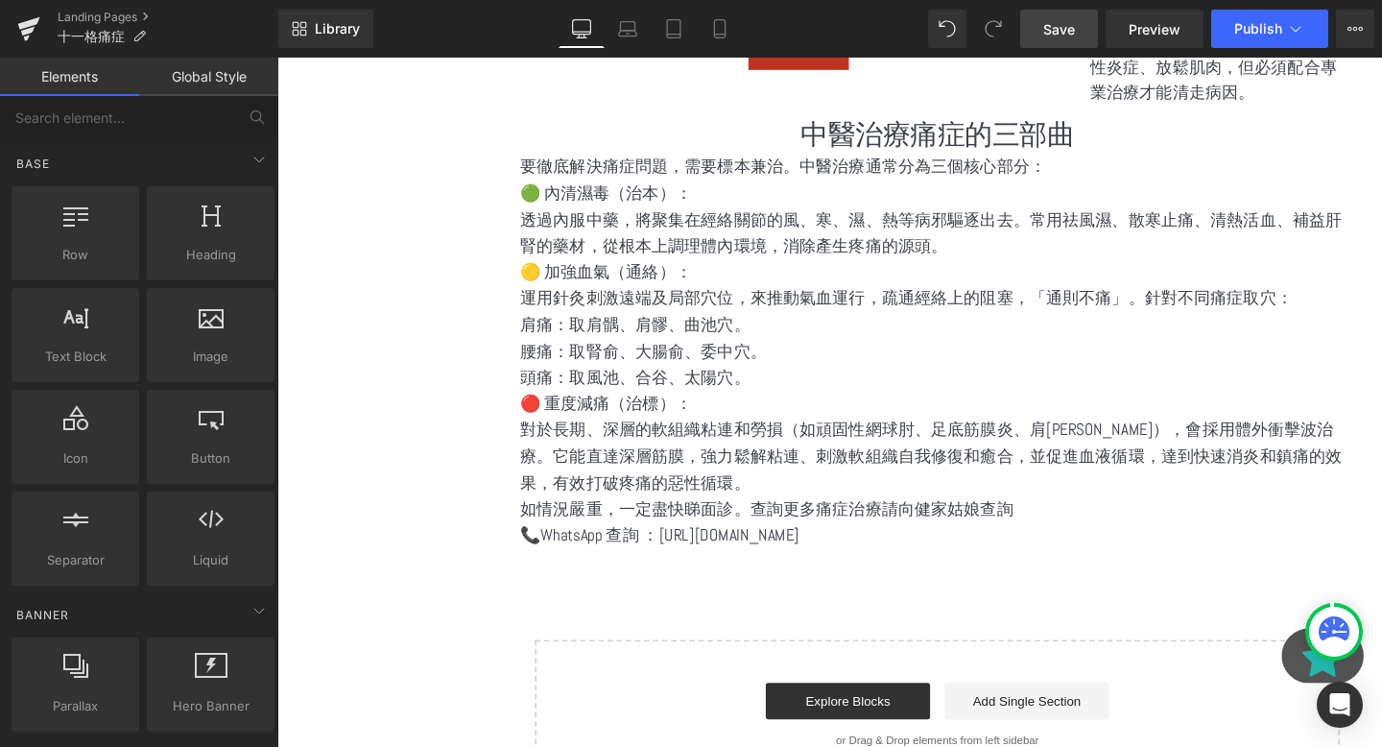
click at [906, 538] on p "如情況嚴重，一定盡快睇面診。查詢更多痛症治療請向健家姑娘查詢" at bounding box center [971, 533] width 877 height 28
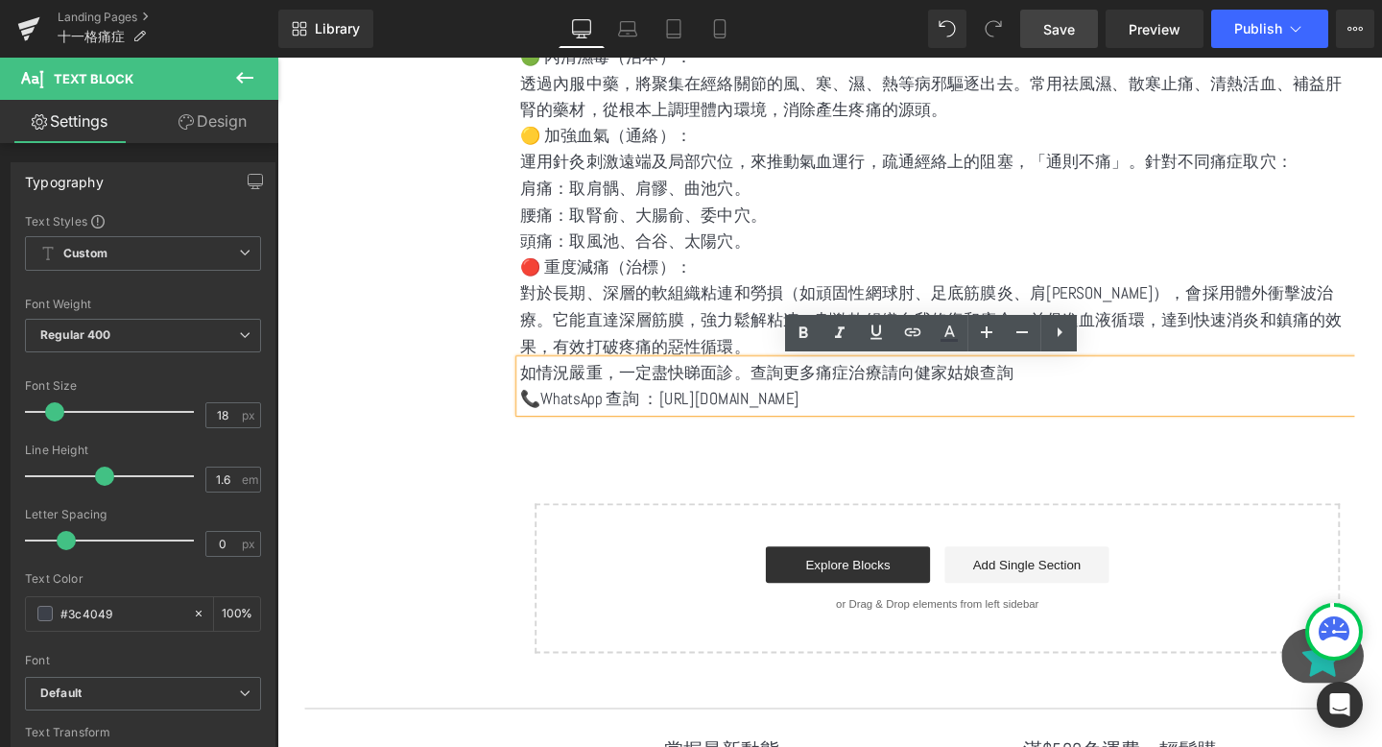
scroll to position [2085, 0]
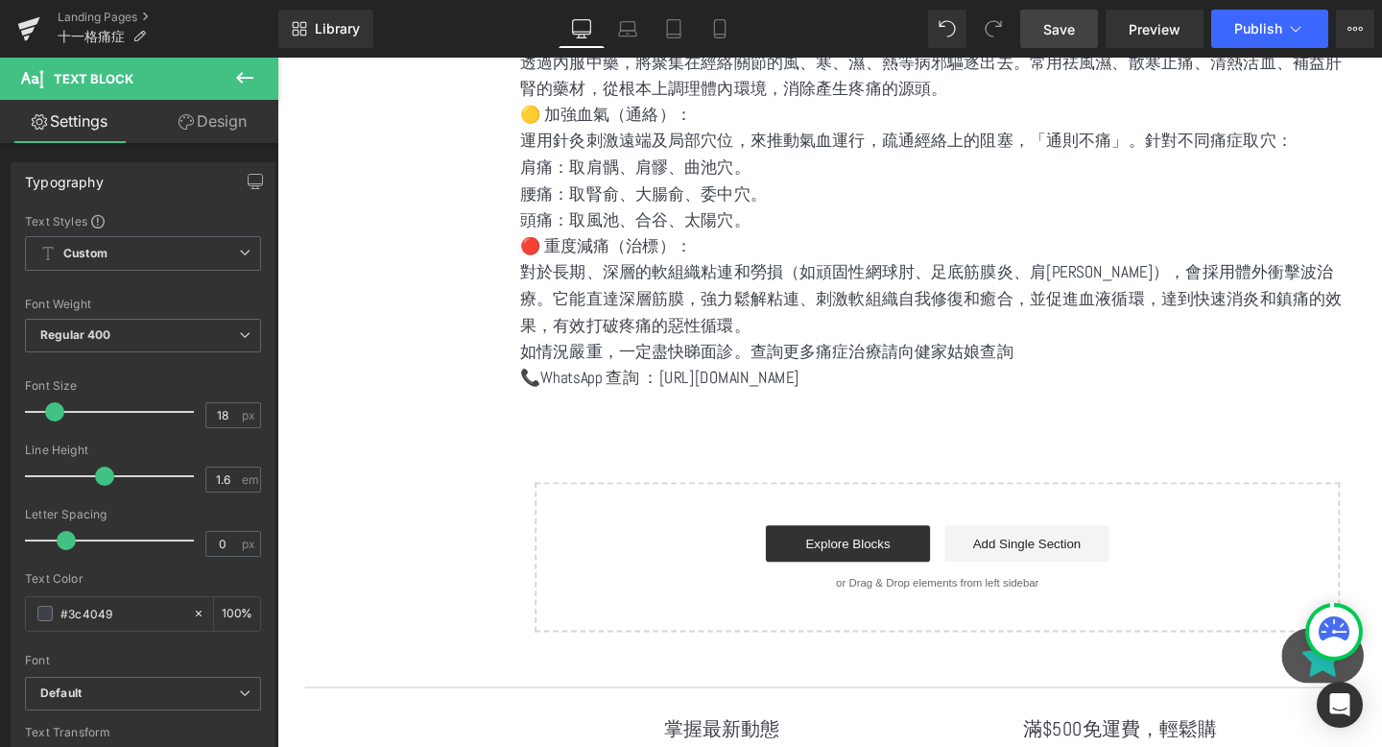
click at [251, 87] on icon at bounding box center [244, 77] width 23 height 23
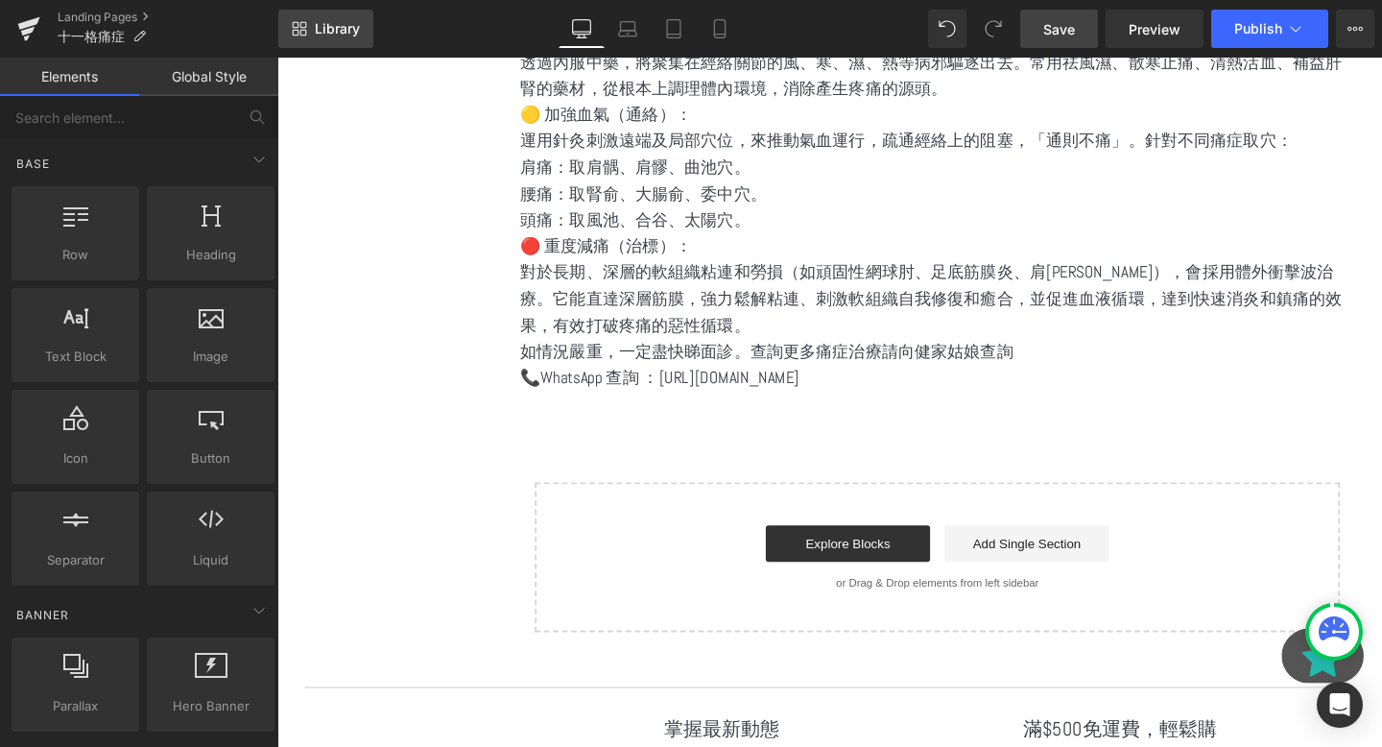
click at [308, 29] on link "Library" at bounding box center [325, 29] width 95 height 38
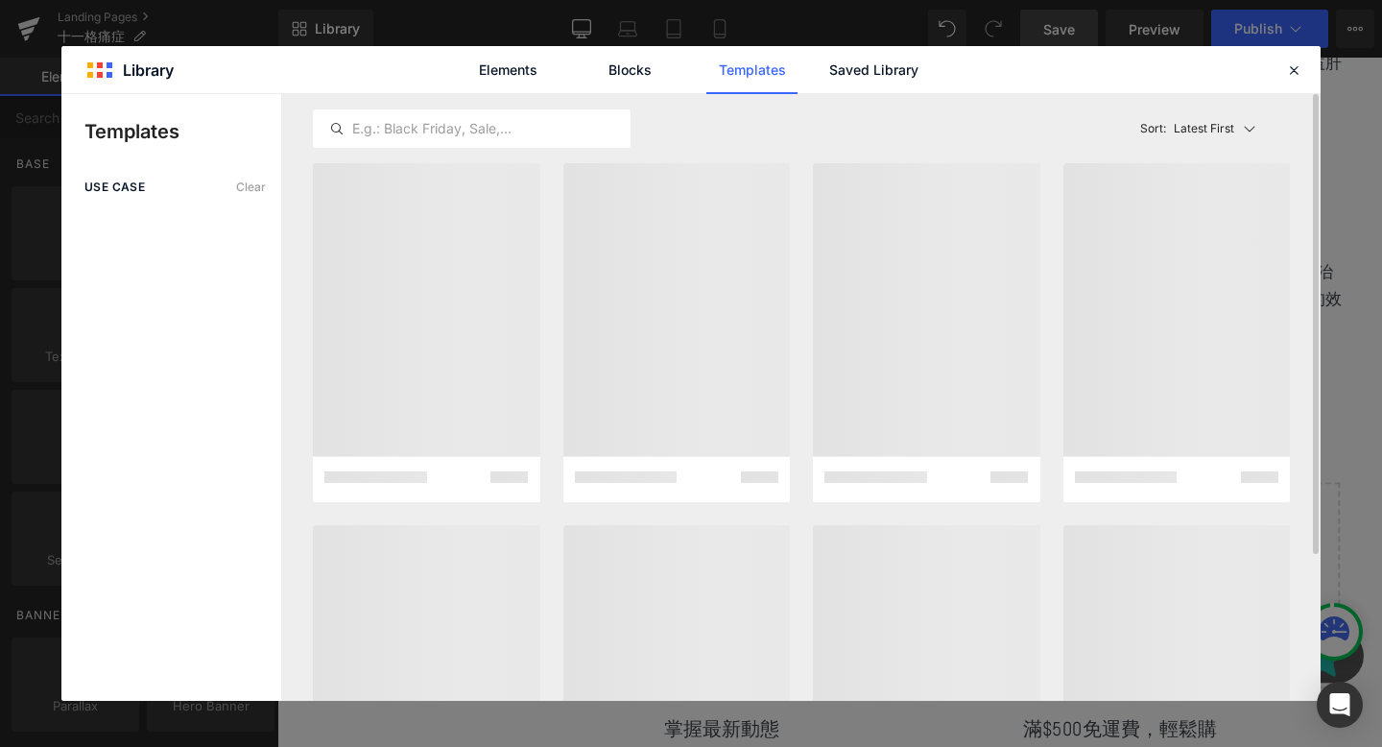
click at [635, 94] on div "Latest First Most View Latest First Sort: Latest First" at bounding box center [801, 128] width 977 height 69
click at [620, 68] on link "Blocks" at bounding box center [630, 70] width 91 height 48
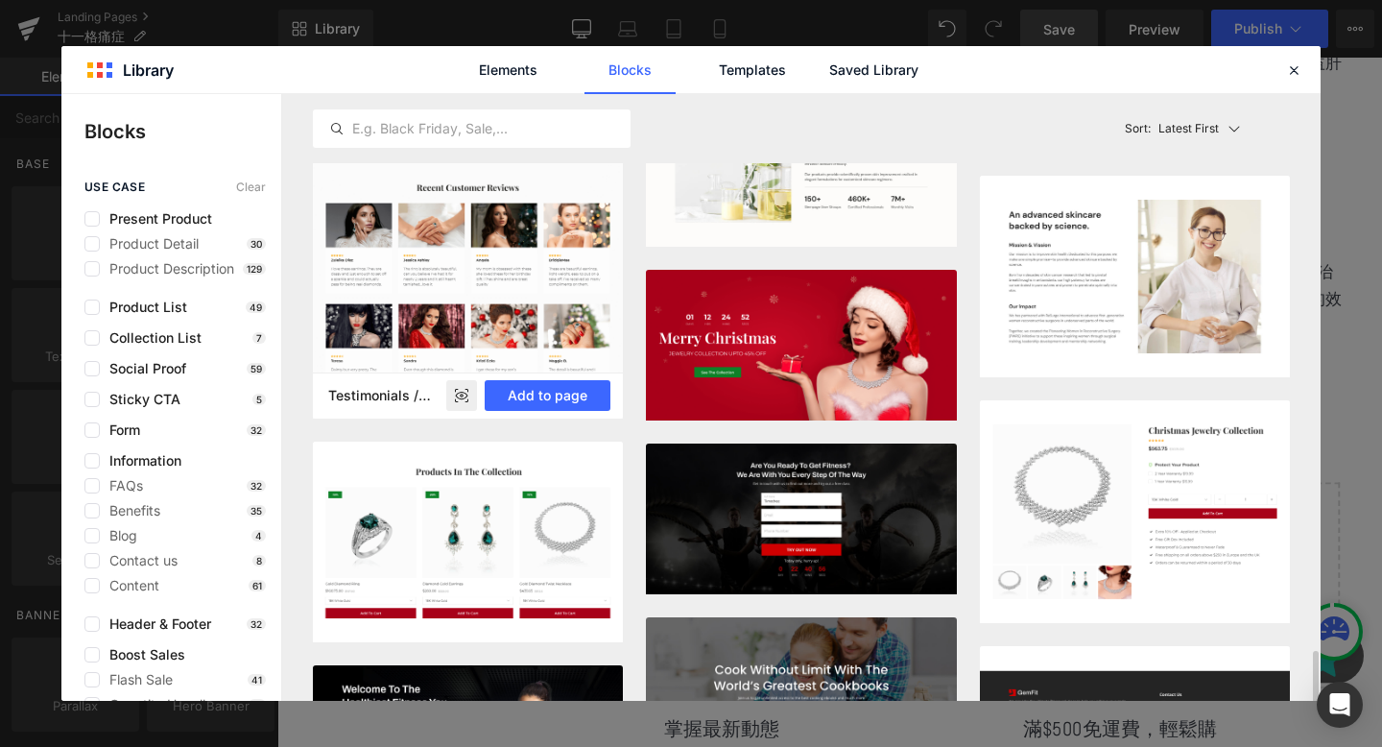
scroll to position [3314, 0]
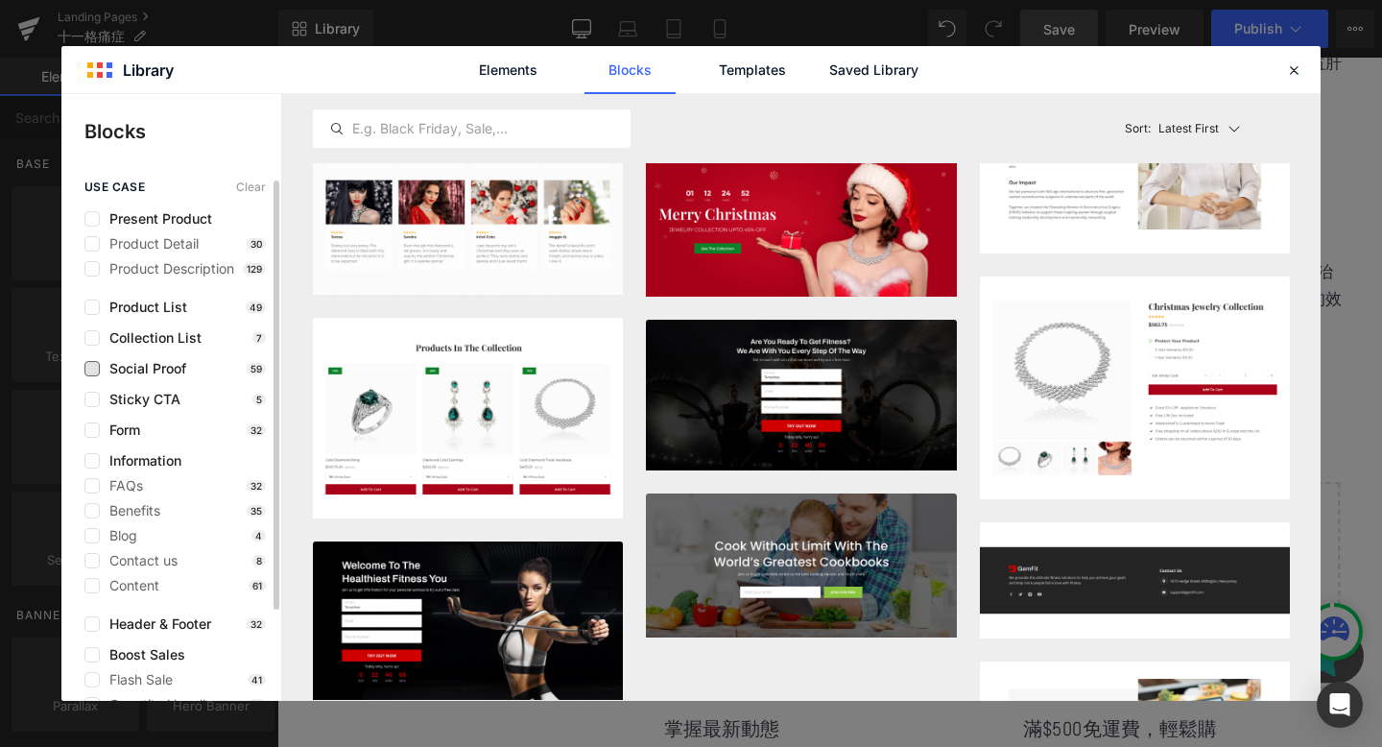
click at [149, 367] on span "Social Proof" at bounding box center [143, 368] width 86 height 15
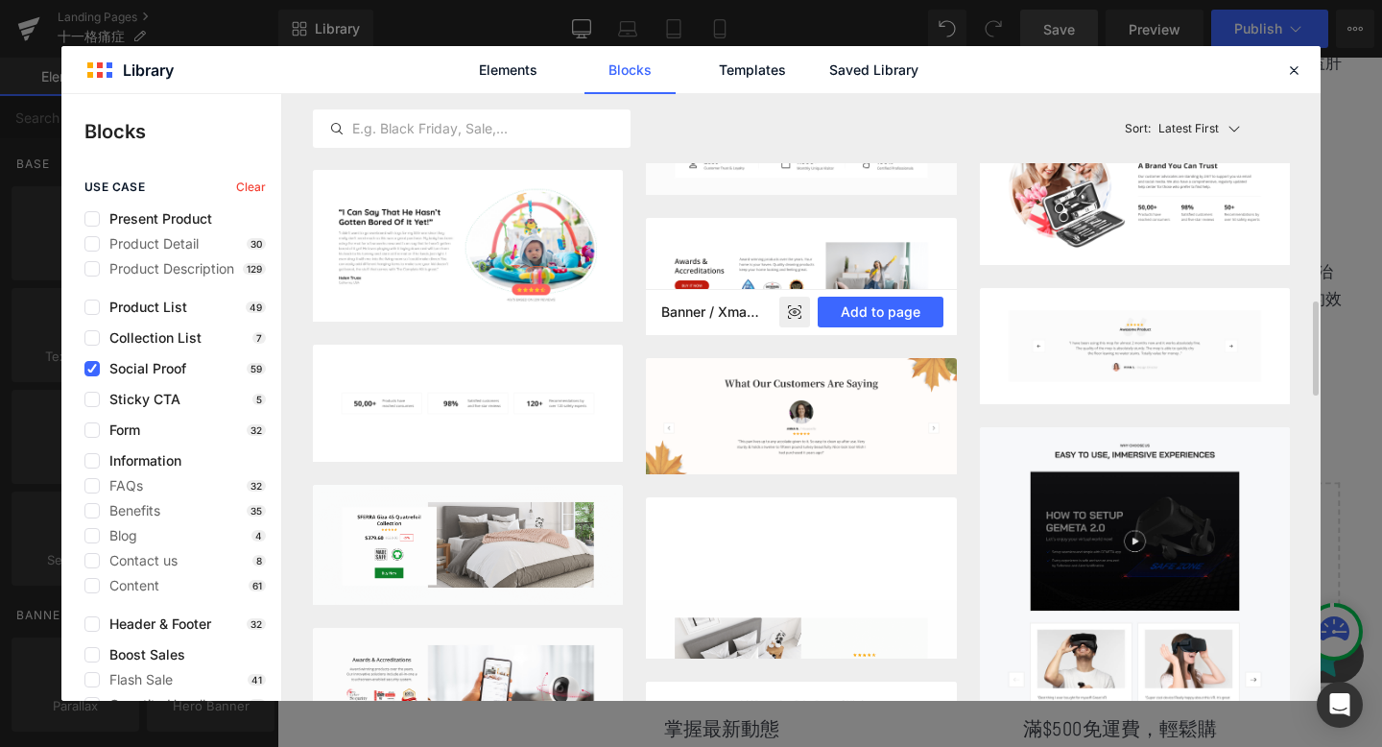
scroll to position [591, 0]
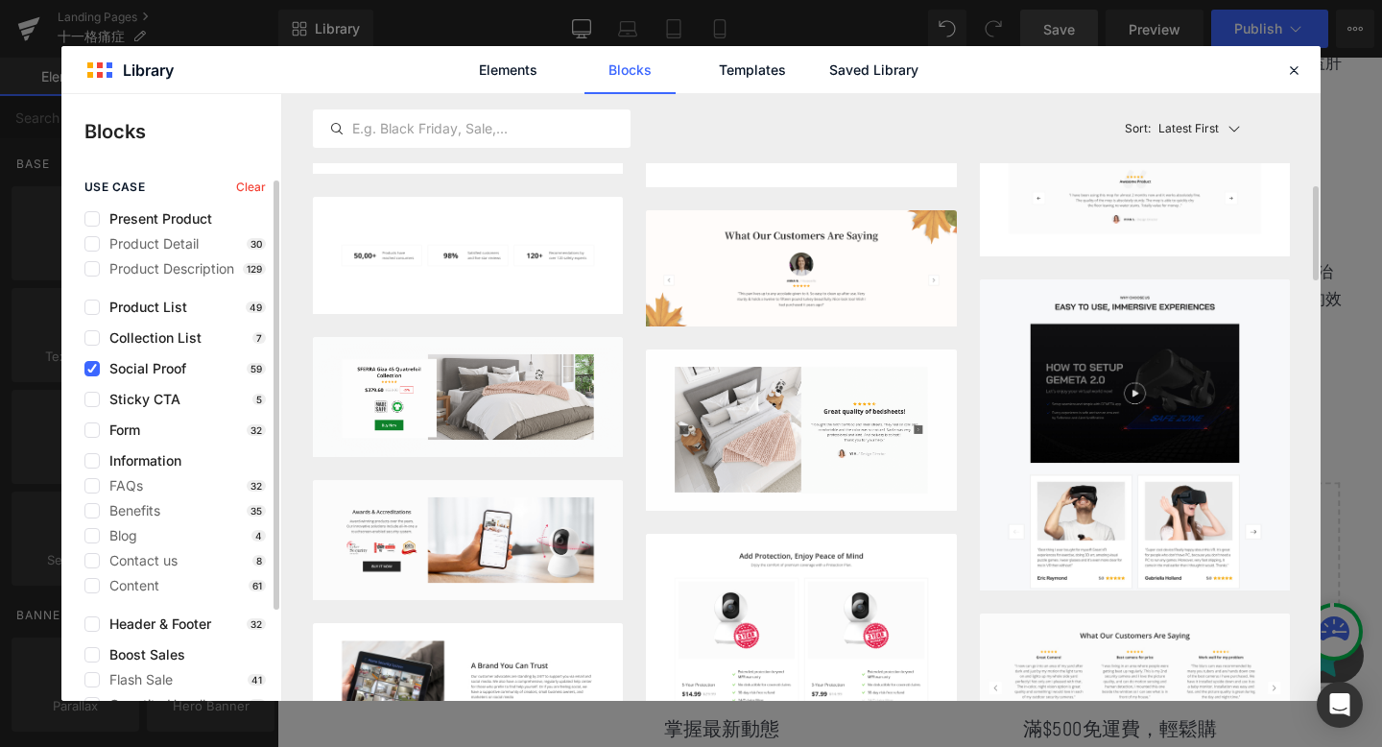
click at [151, 377] on div "use case Clear Present Product Product Detail 30 Product Description 129 Produc…" at bounding box center [171, 483] width 220 height 607
click at [91, 305] on label at bounding box center [91, 306] width 15 height 15
click at [92, 307] on input "checkbox" at bounding box center [92, 307] width 0 height 0
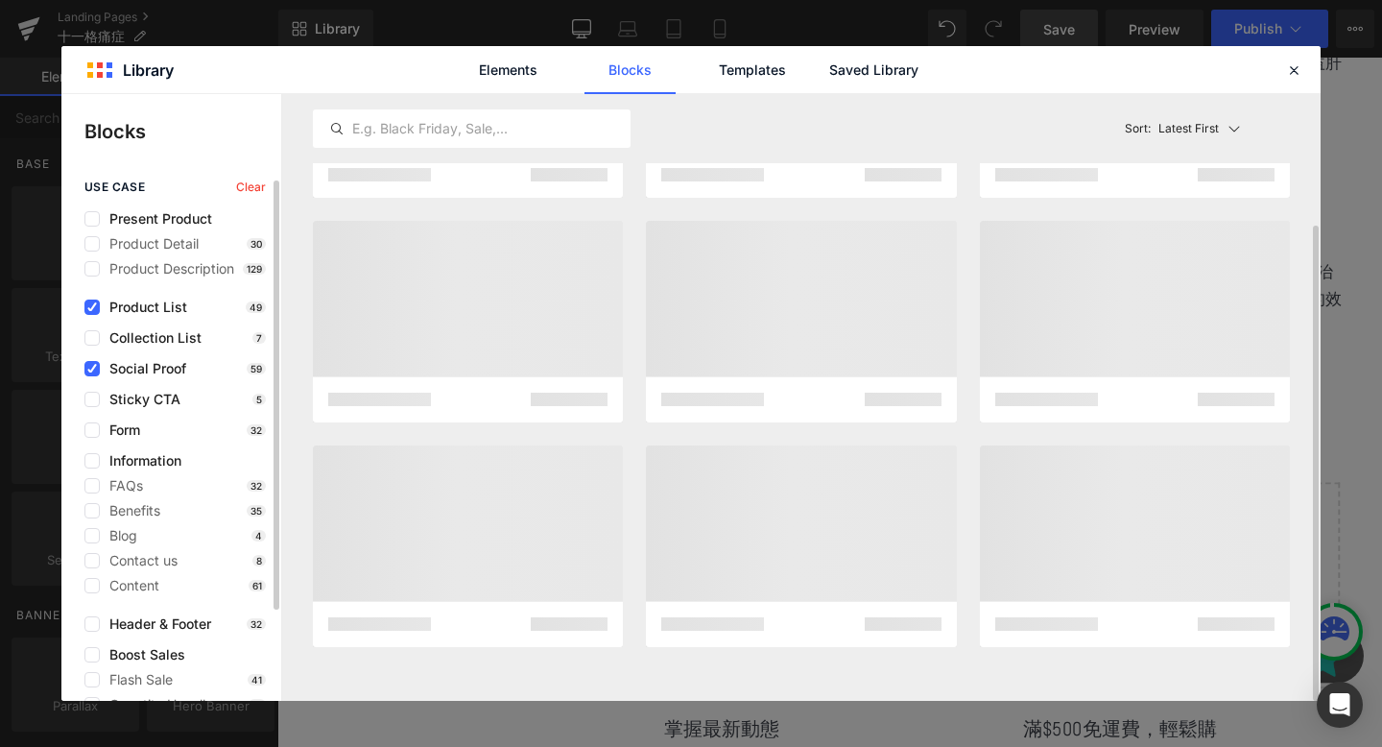
scroll to position [167, 0]
click at [91, 369] on icon at bounding box center [92, 369] width 10 height 0
click at [92, 369] on input "checkbox" at bounding box center [92, 369] width 0 height 0
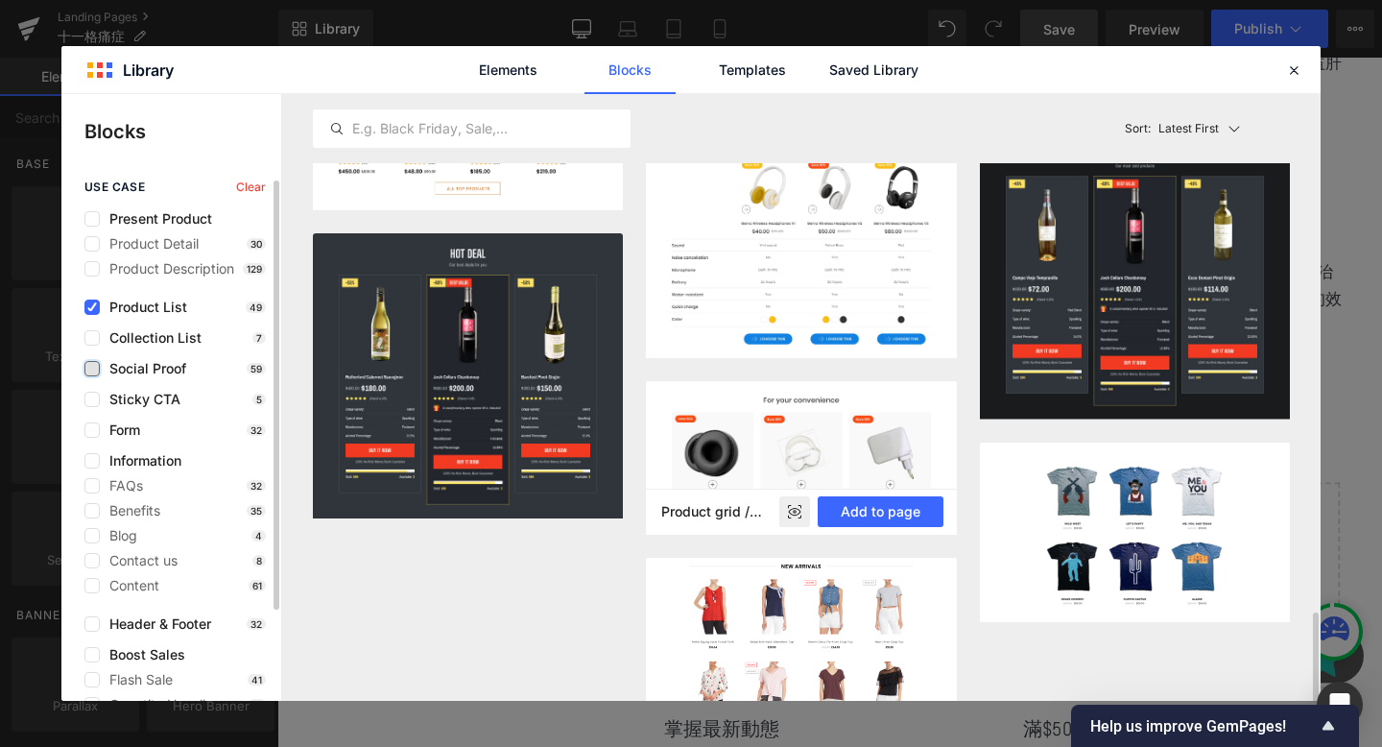
scroll to position [3392, 0]
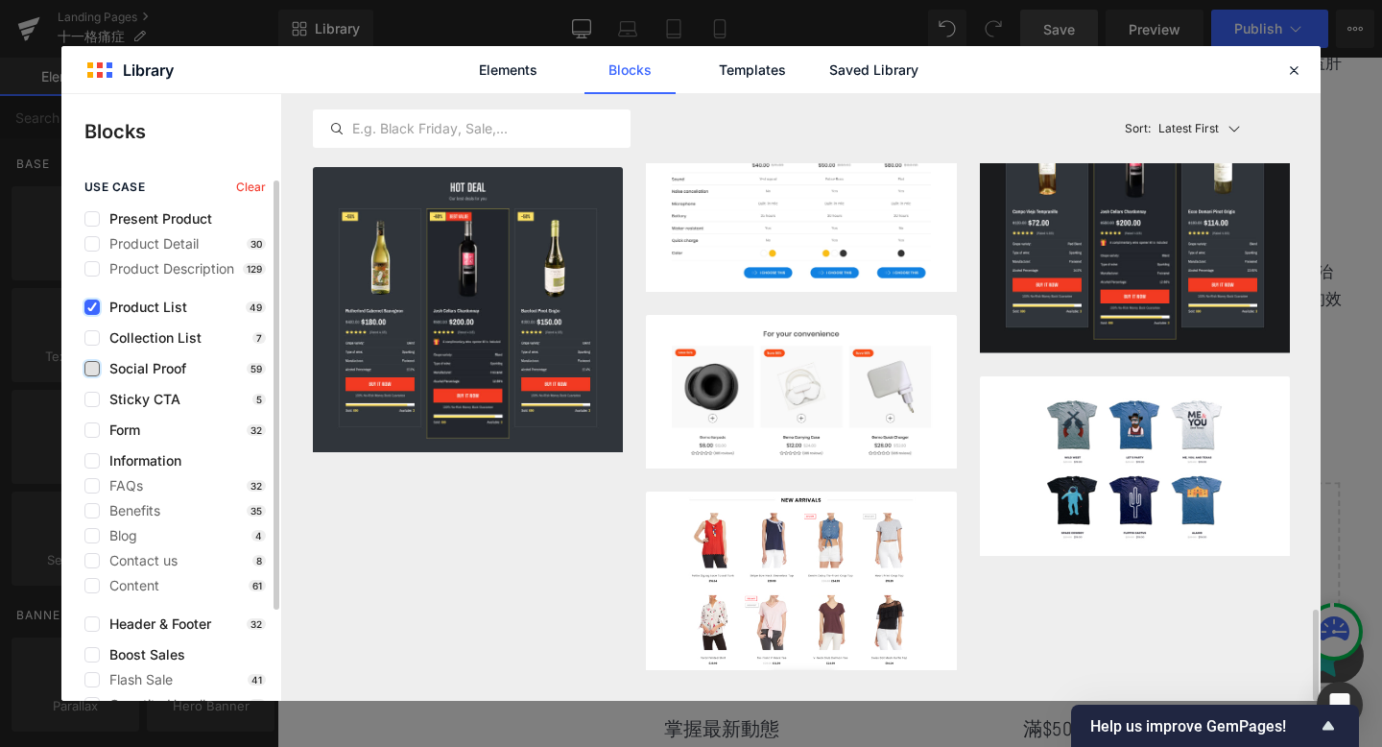
click at [91, 307] on icon at bounding box center [92, 307] width 10 height 0
click at [92, 307] on input "checkbox" at bounding box center [92, 307] width 0 height 0
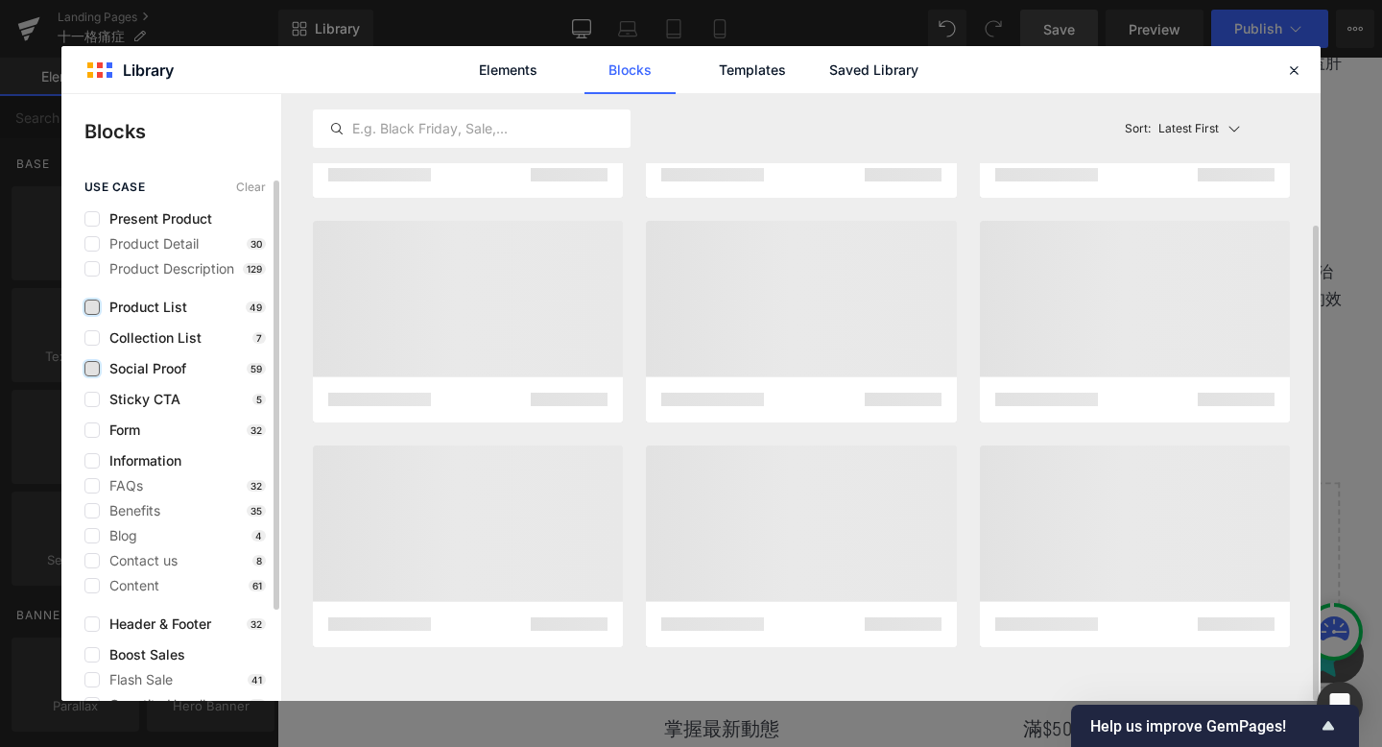
scroll to position [167, 0]
click at [91, 393] on label at bounding box center [91, 399] width 15 height 15
click at [92, 399] on input "checkbox" at bounding box center [92, 399] width 0 height 0
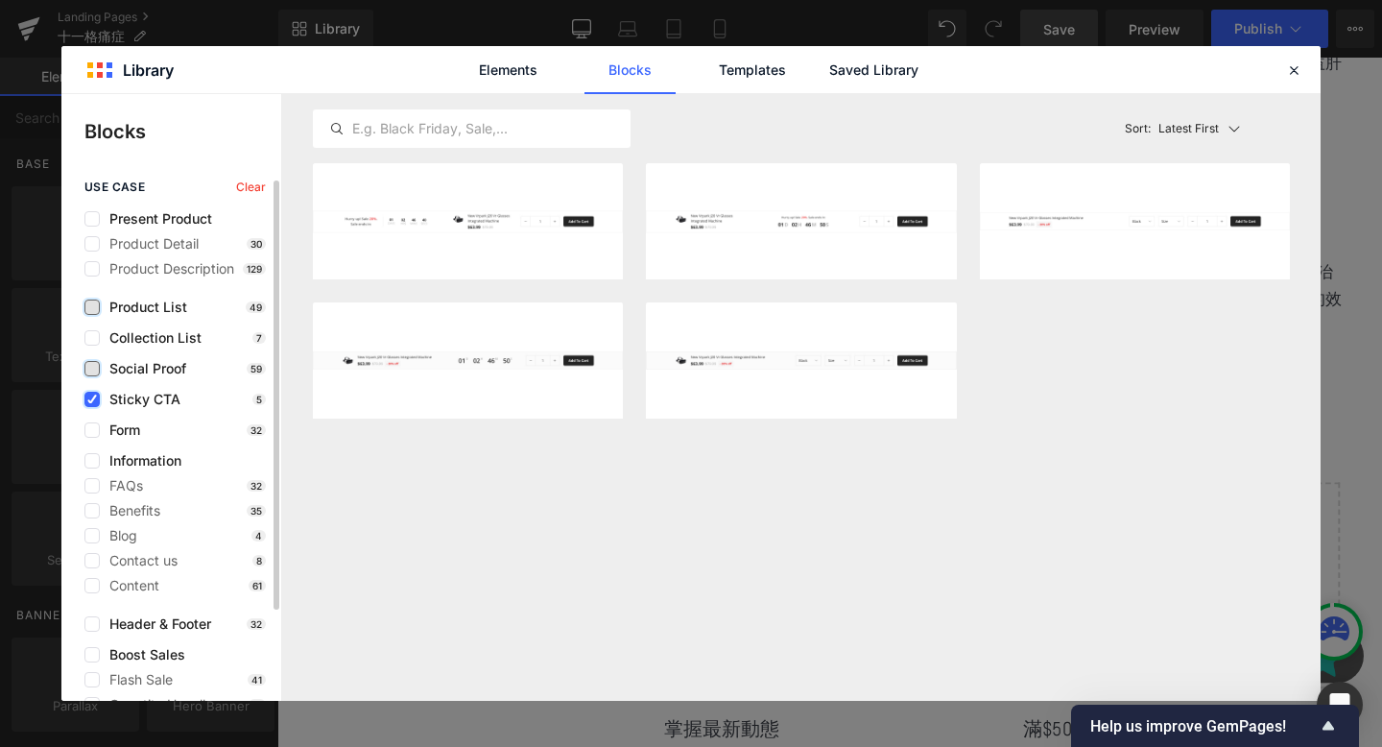
click at [91, 399] on icon at bounding box center [92, 399] width 10 height 0
click at [92, 399] on input "checkbox" at bounding box center [92, 399] width 0 height 0
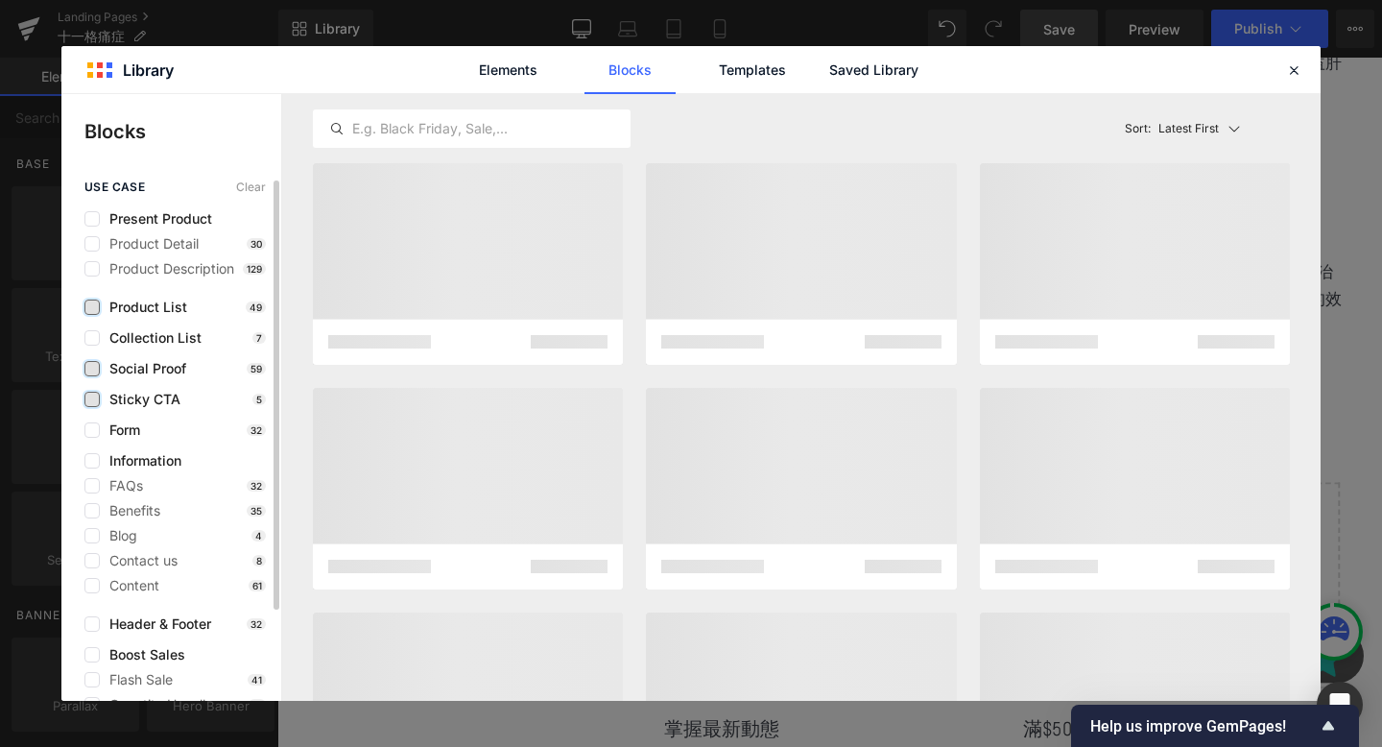
click at [91, 439] on div "use case Clear Present Product Product Detail 30 Product Description 129 Produc…" at bounding box center [171, 483] width 220 height 607
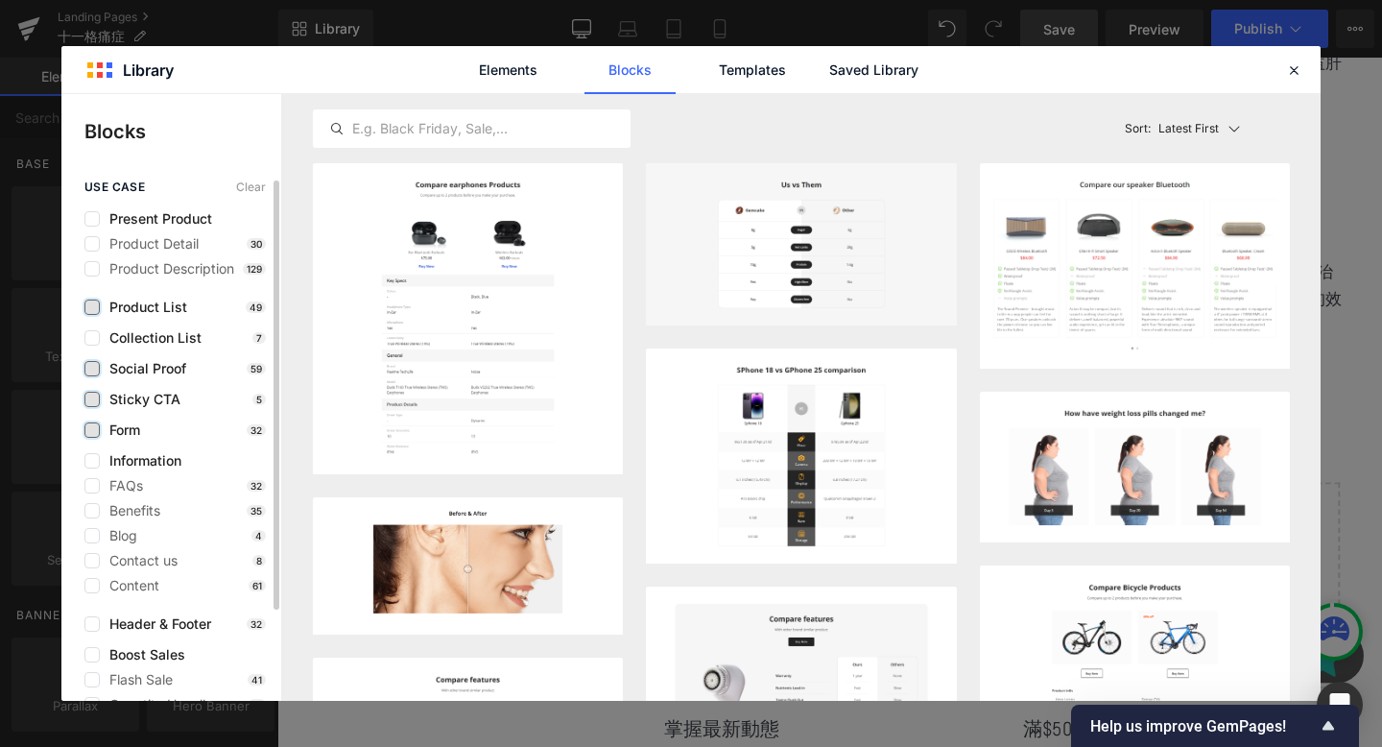
click at [91, 434] on label at bounding box center [91, 429] width 15 height 15
click at [92, 430] on input "checkbox" at bounding box center [92, 430] width 0 height 0
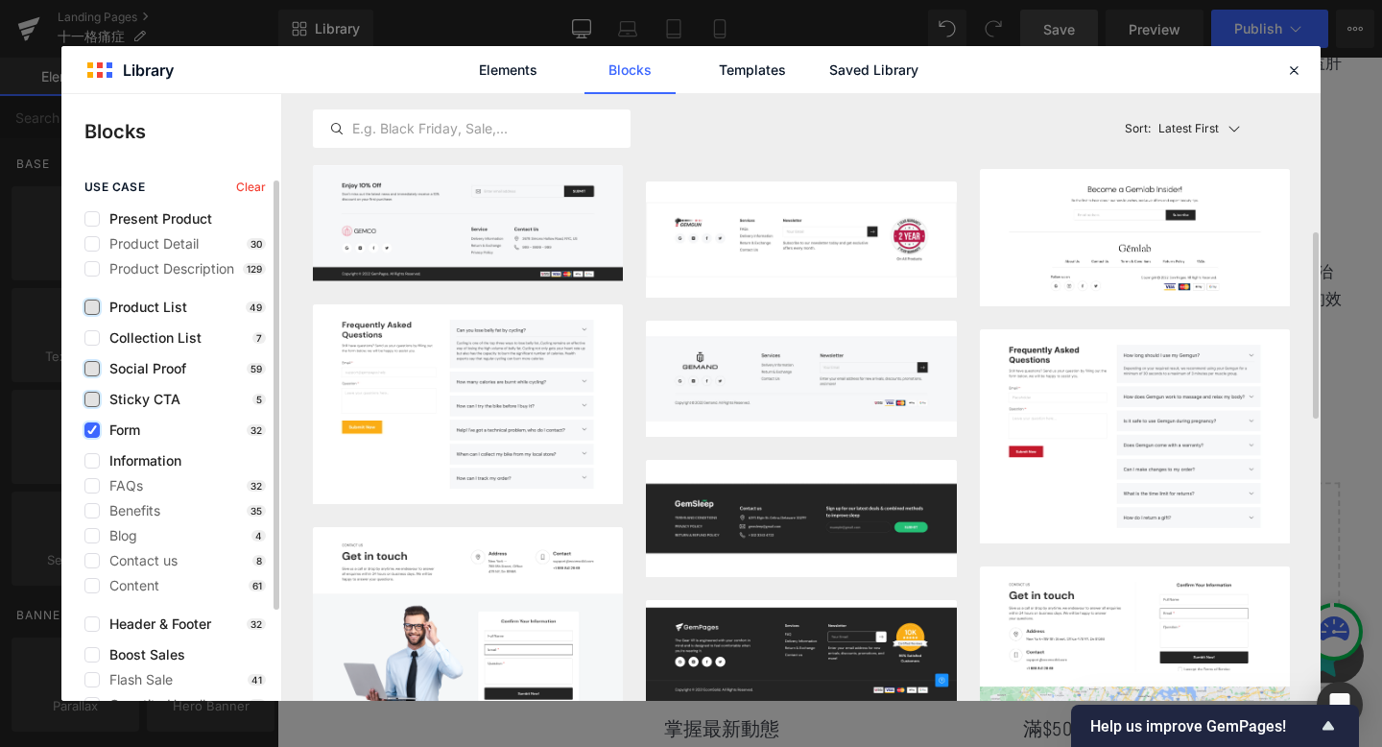
click at [92, 430] on icon at bounding box center [92, 430] width 10 height 0
click at [92, 430] on input "checkbox" at bounding box center [92, 430] width 0 height 0
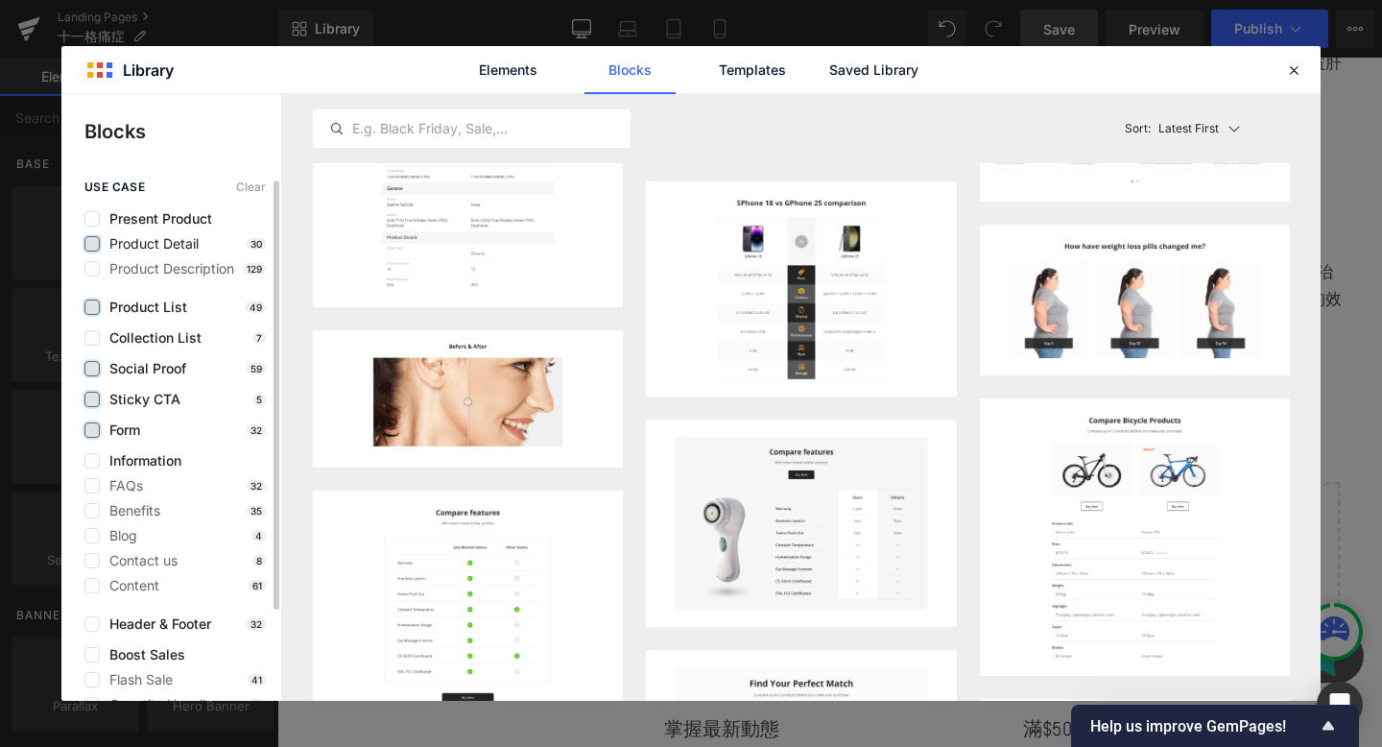
click at [92, 240] on label at bounding box center [91, 243] width 15 height 15
click at [92, 244] on input "checkbox" at bounding box center [92, 244] width 0 height 0
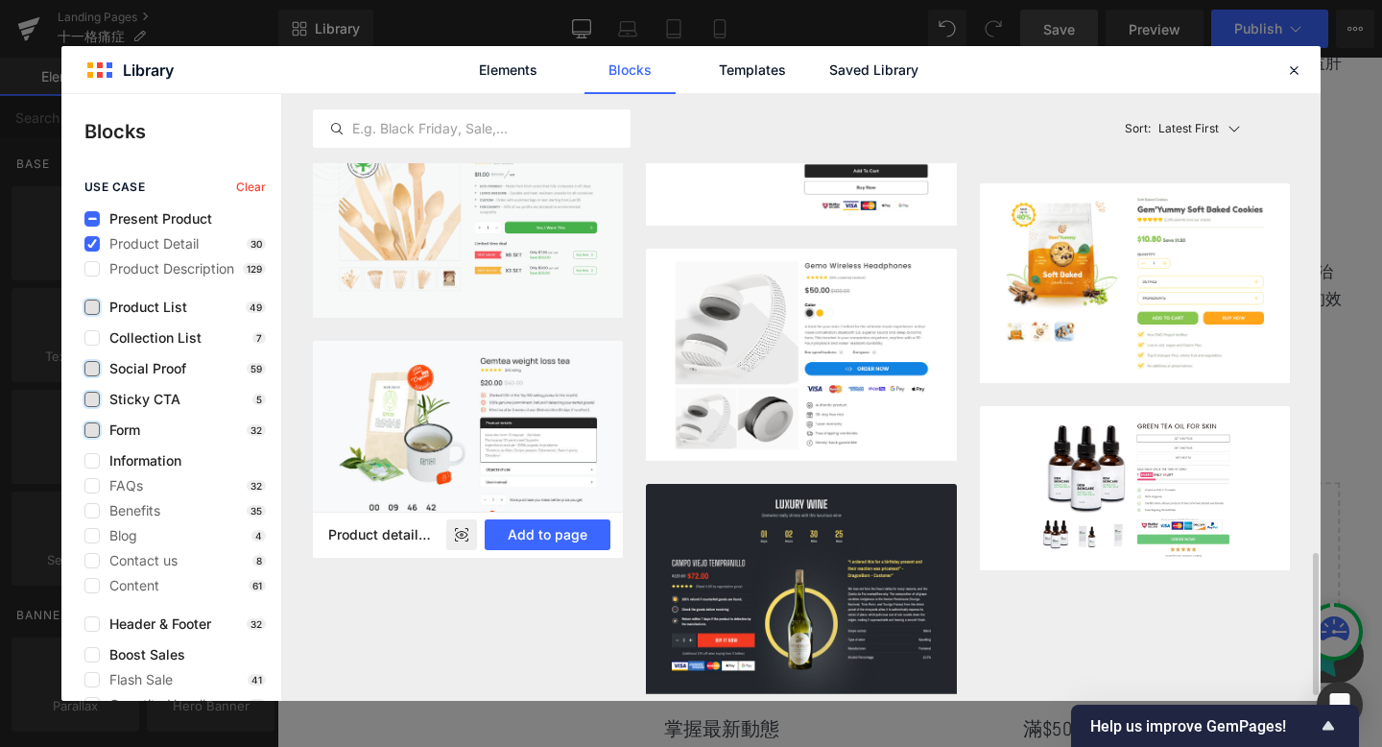
scroll to position [1972, 0]
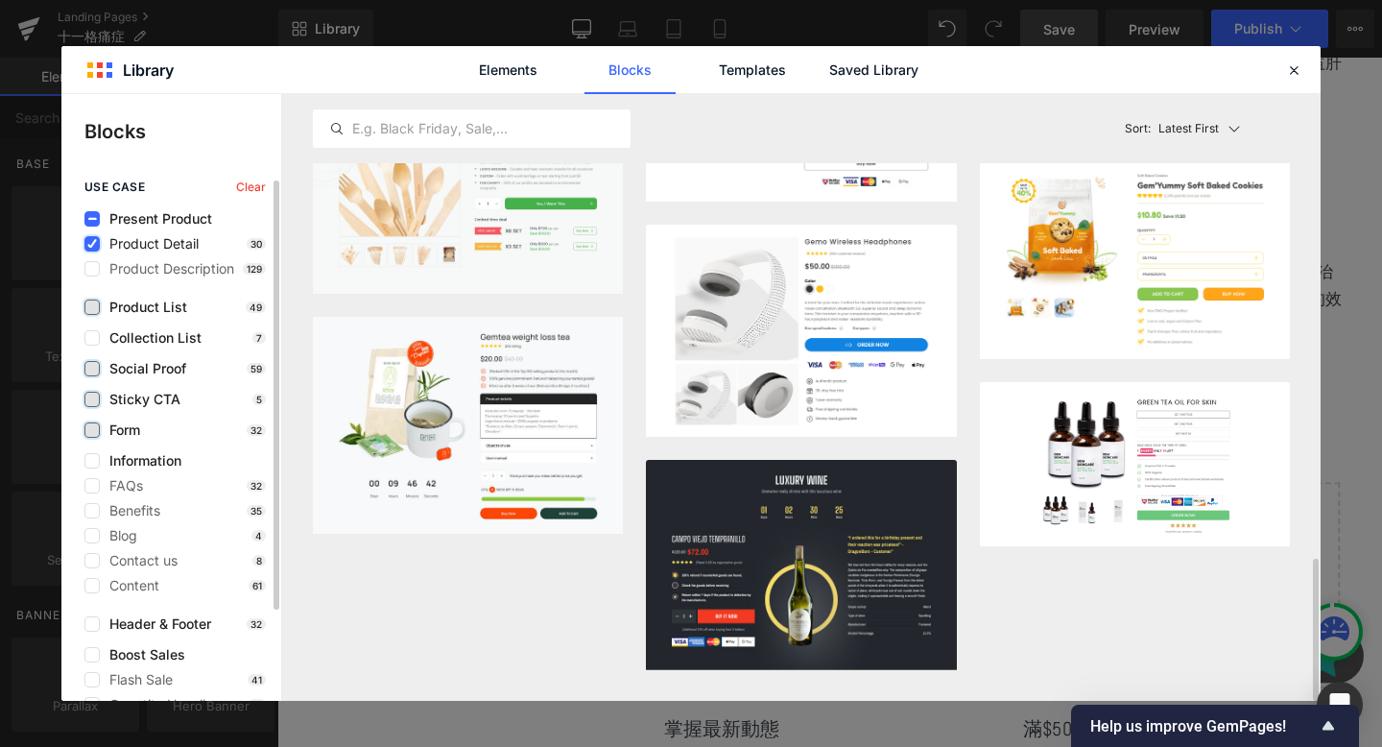
click at [96, 244] on icon at bounding box center [92, 244] width 10 height 0
click at [92, 244] on input "checkbox" at bounding box center [92, 244] width 0 height 0
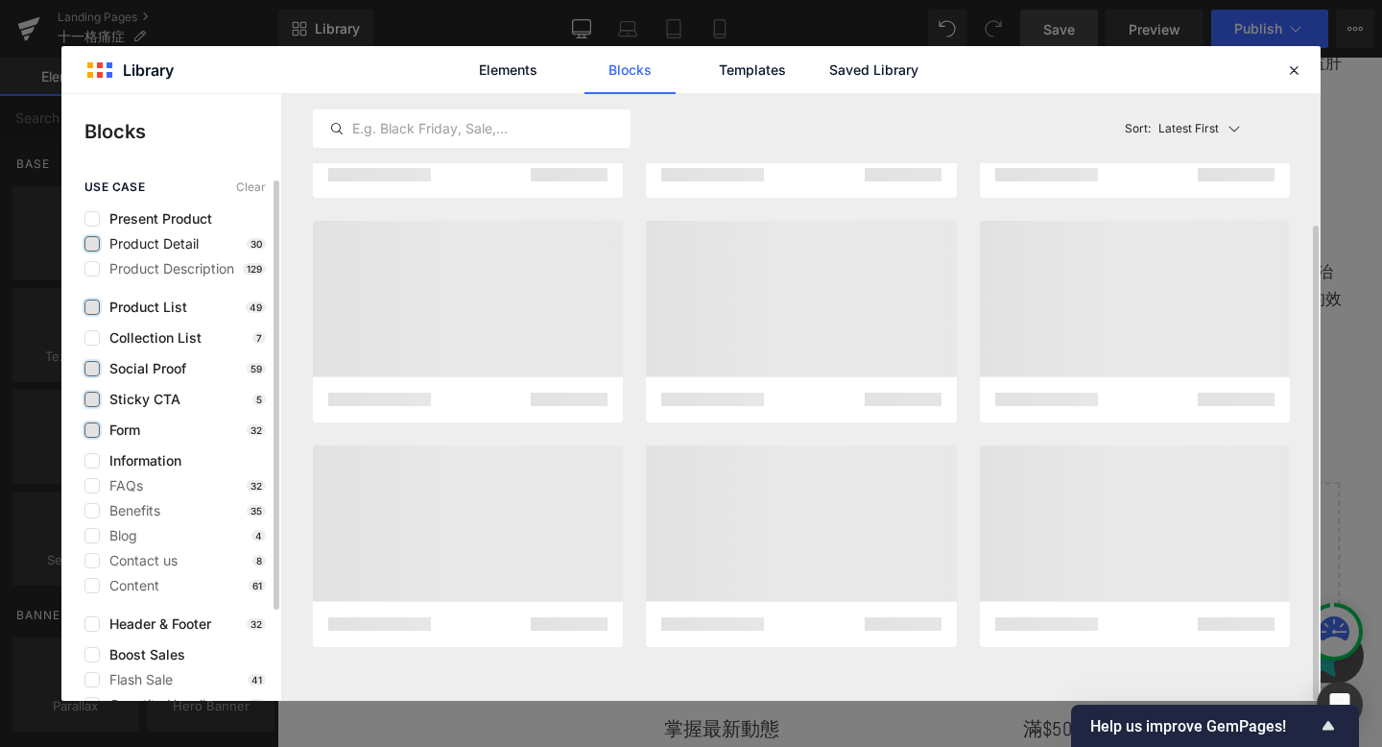
scroll to position [167, 0]
click at [93, 328] on div "use case Clear Present Product Product Detail 30 Product Description 129 Produc…" at bounding box center [171, 483] width 220 height 607
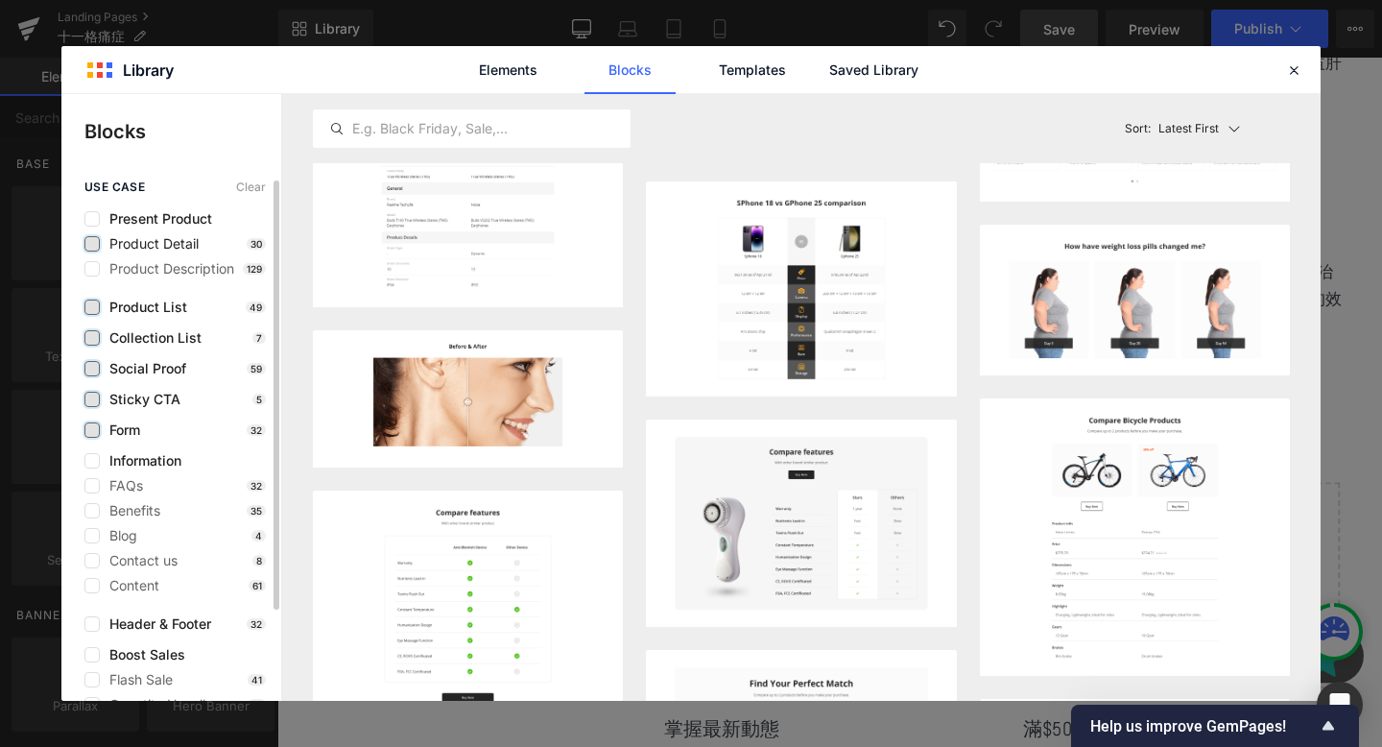
click at [92, 336] on label at bounding box center [91, 337] width 15 height 15
click at [92, 338] on input "checkbox" at bounding box center [92, 338] width 0 height 0
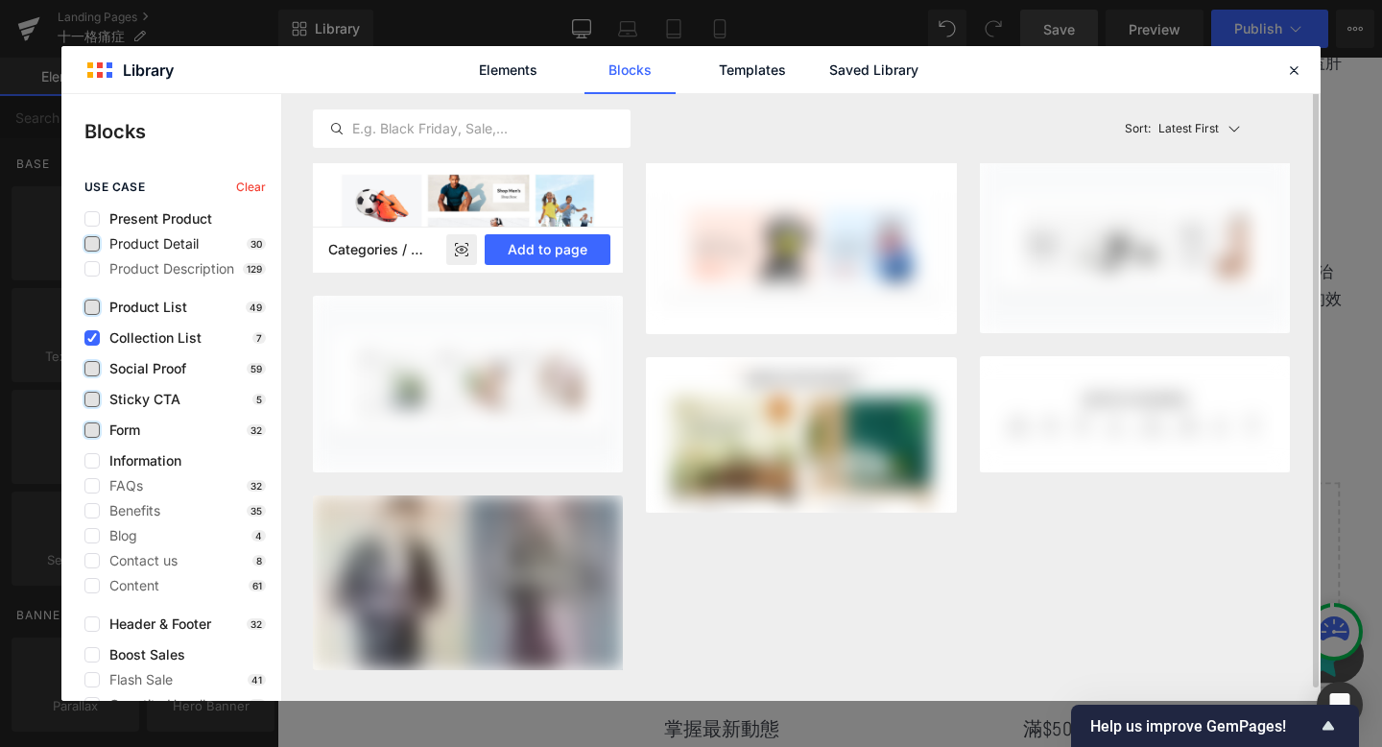
scroll to position [0, 0]
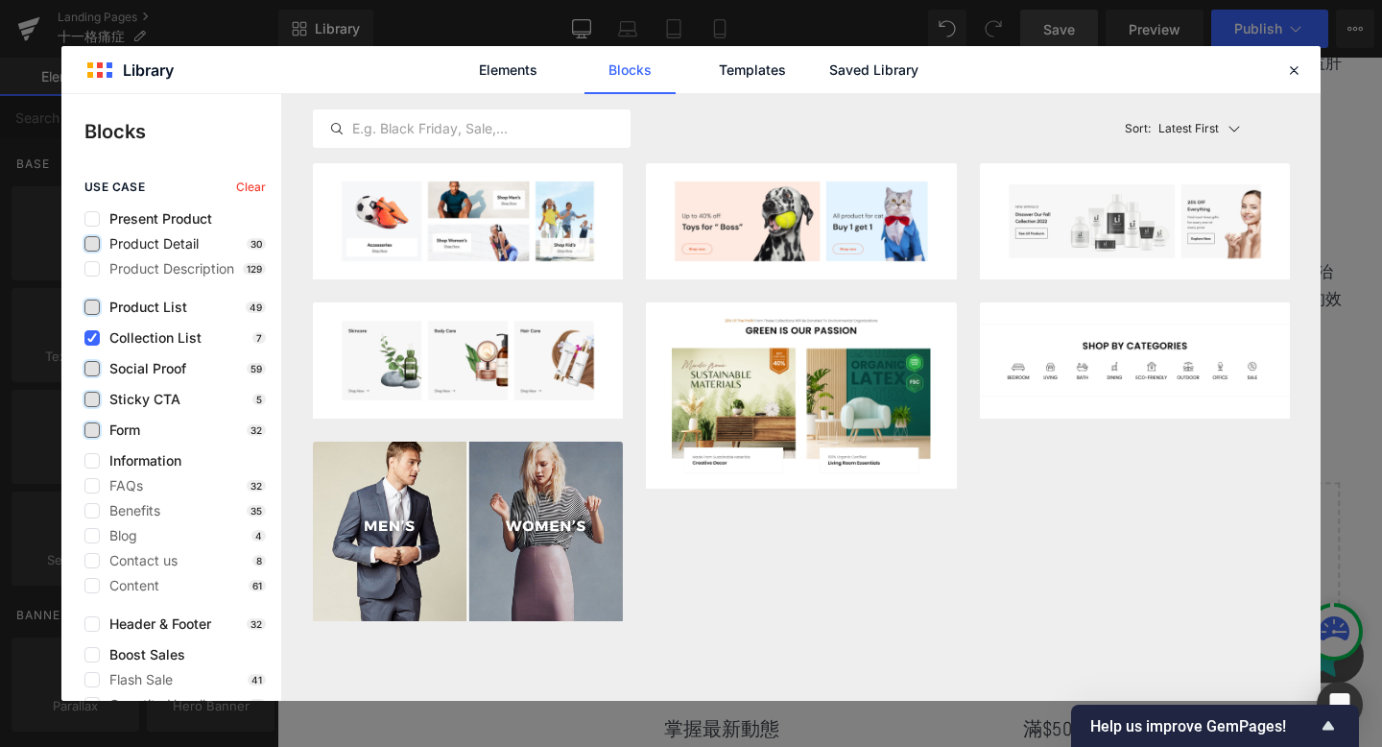
drag, startPoint x: 808, startPoint y: 513, endPoint x: 777, endPoint y: 603, distance: 95.3
click at [778, 604] on div "Categories / Sport Hub Add to page Categories / Amelia Add to page Categories -…" at bounding box center [801, 392] width 977 height 458
click at [105, 336] on span "Collection List" at bounding box center [151, 337] width 102 height 15
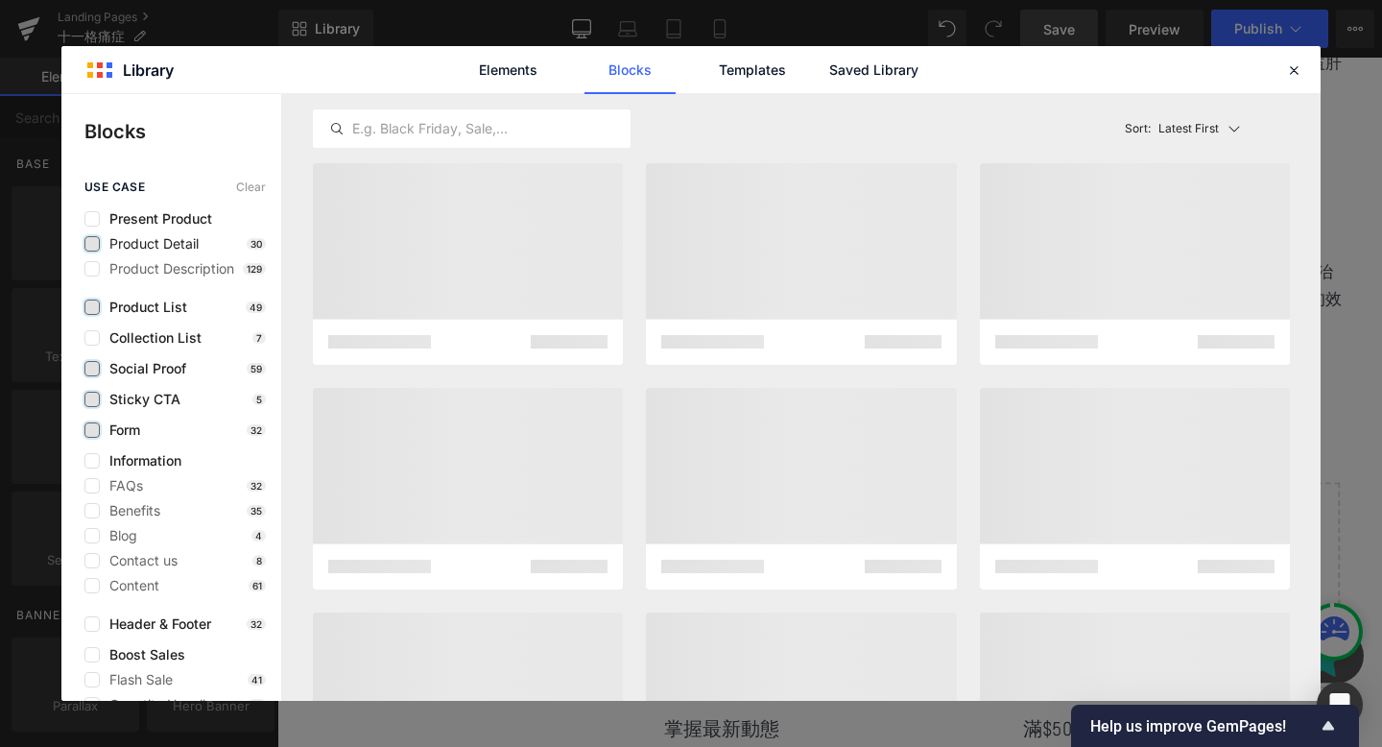
click at [94, 312] on label at bounding box center [91, 306] width 15 height 15
click at [92, 307] on input "checkbox" at bounding box center [92, 307] width 0 height 0
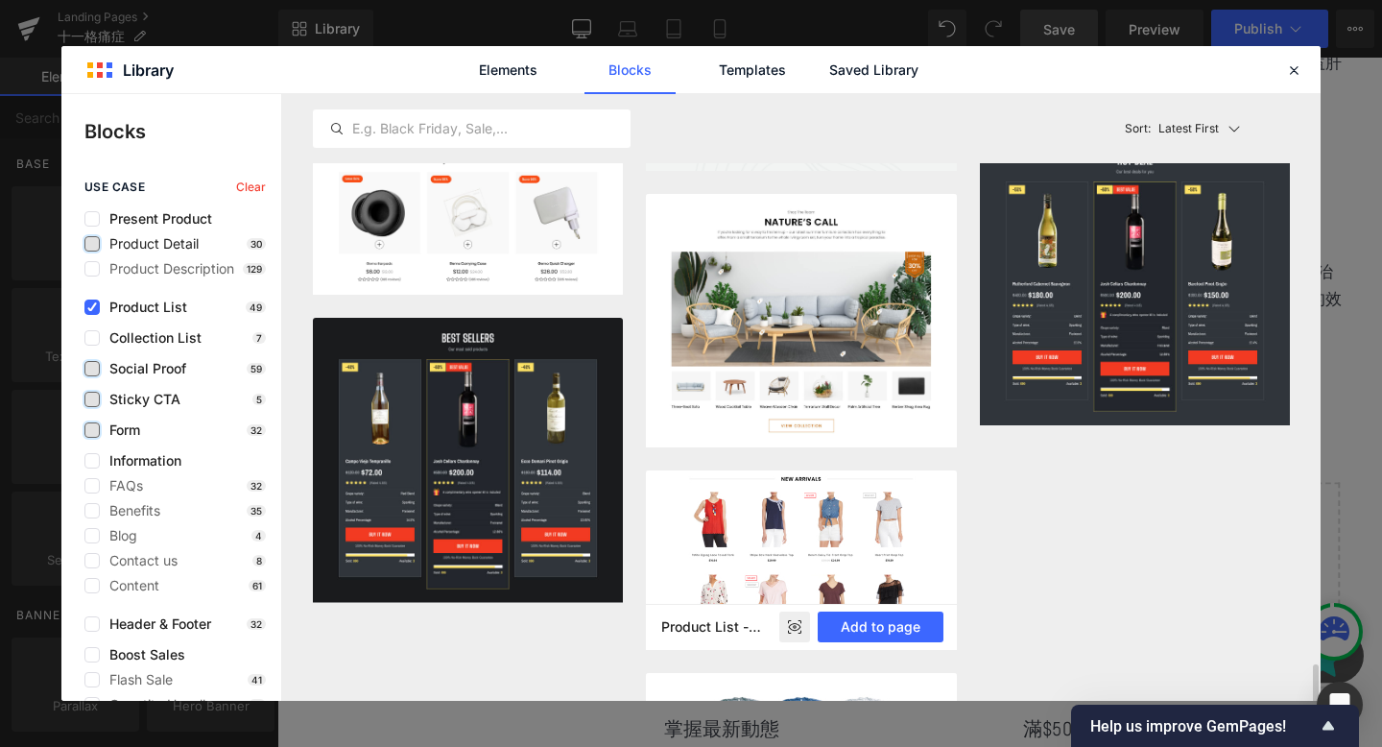
scroll to position [3461, 0]
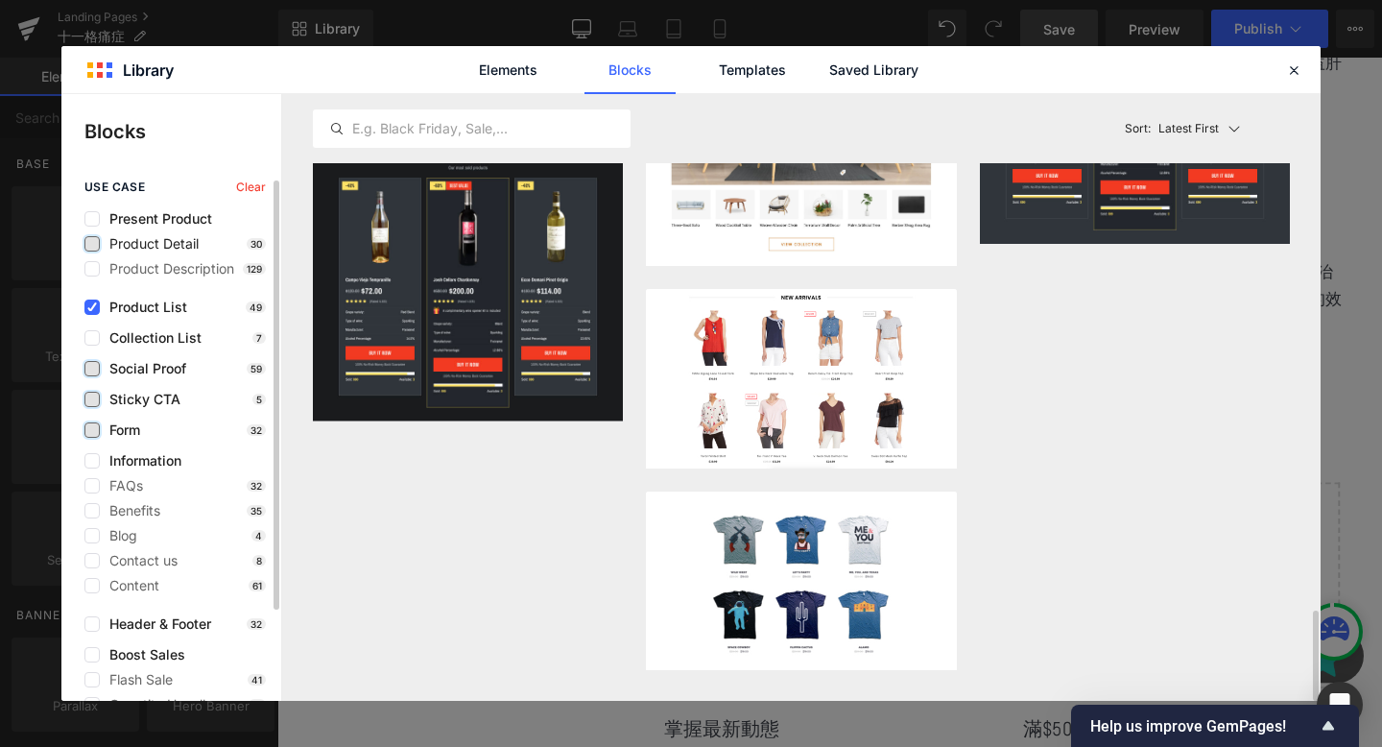
click at [154, 311] on span "Product List" at bounding box center [143, 306] width 87 height 15
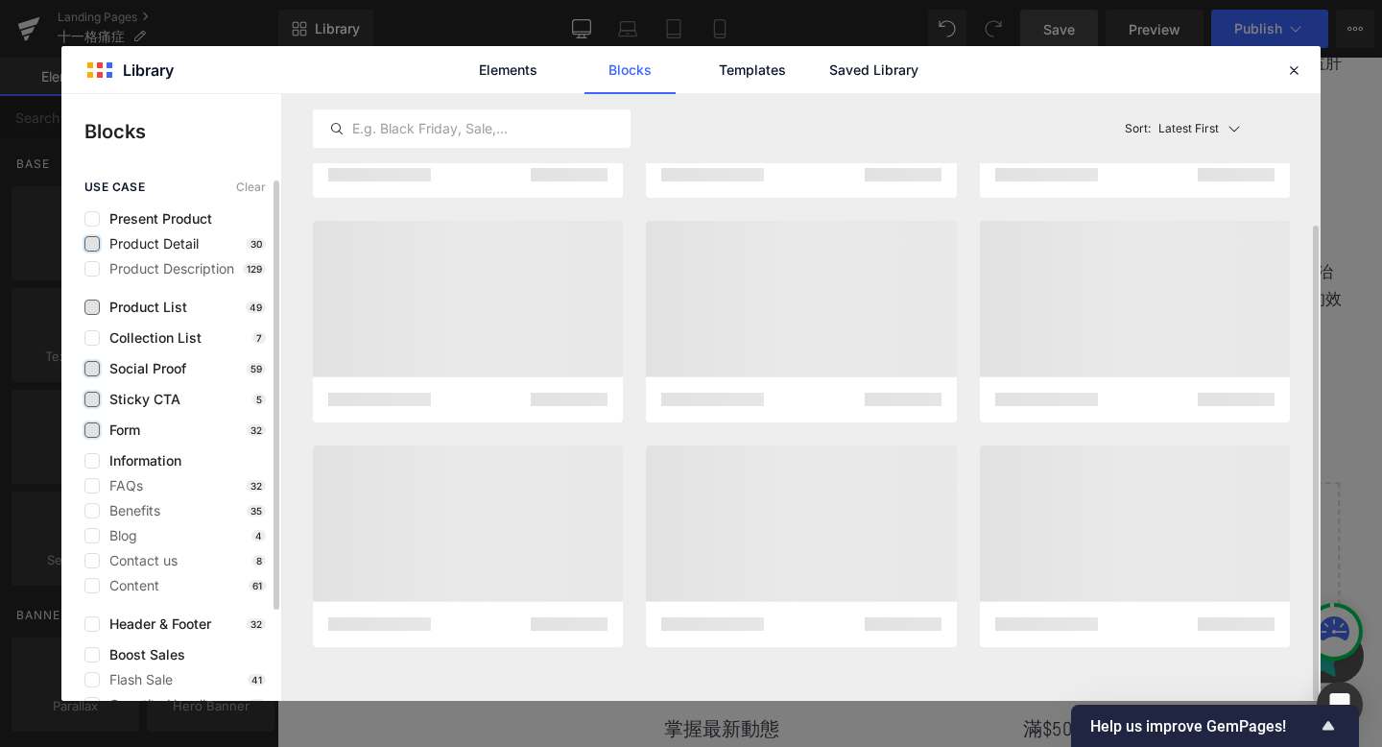
scroll to position [167, 0]
click at [143, 244] on span "Product Detail" at bounding box center [149, 243] width 99 height 15
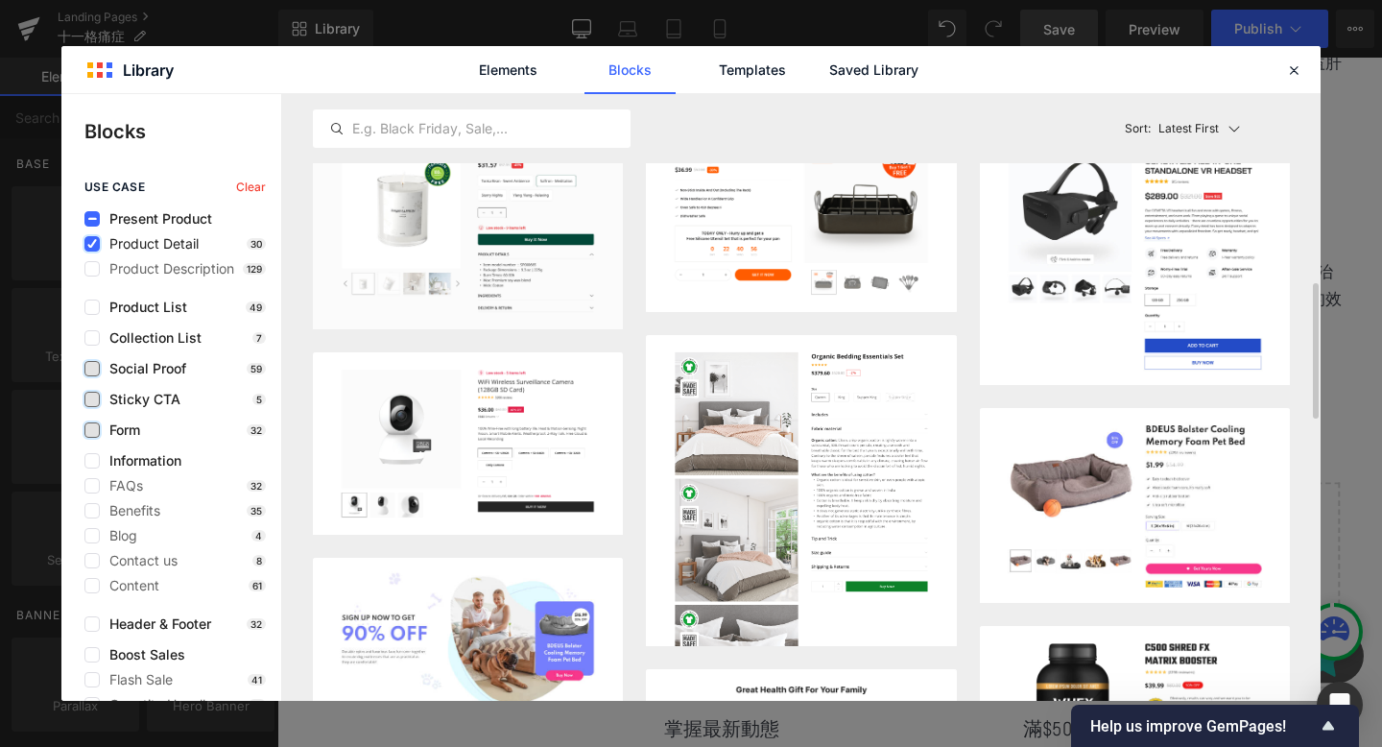
click at [171, 240] on span "Product Detail" at bounding box center [149, 243] width 99 height 15
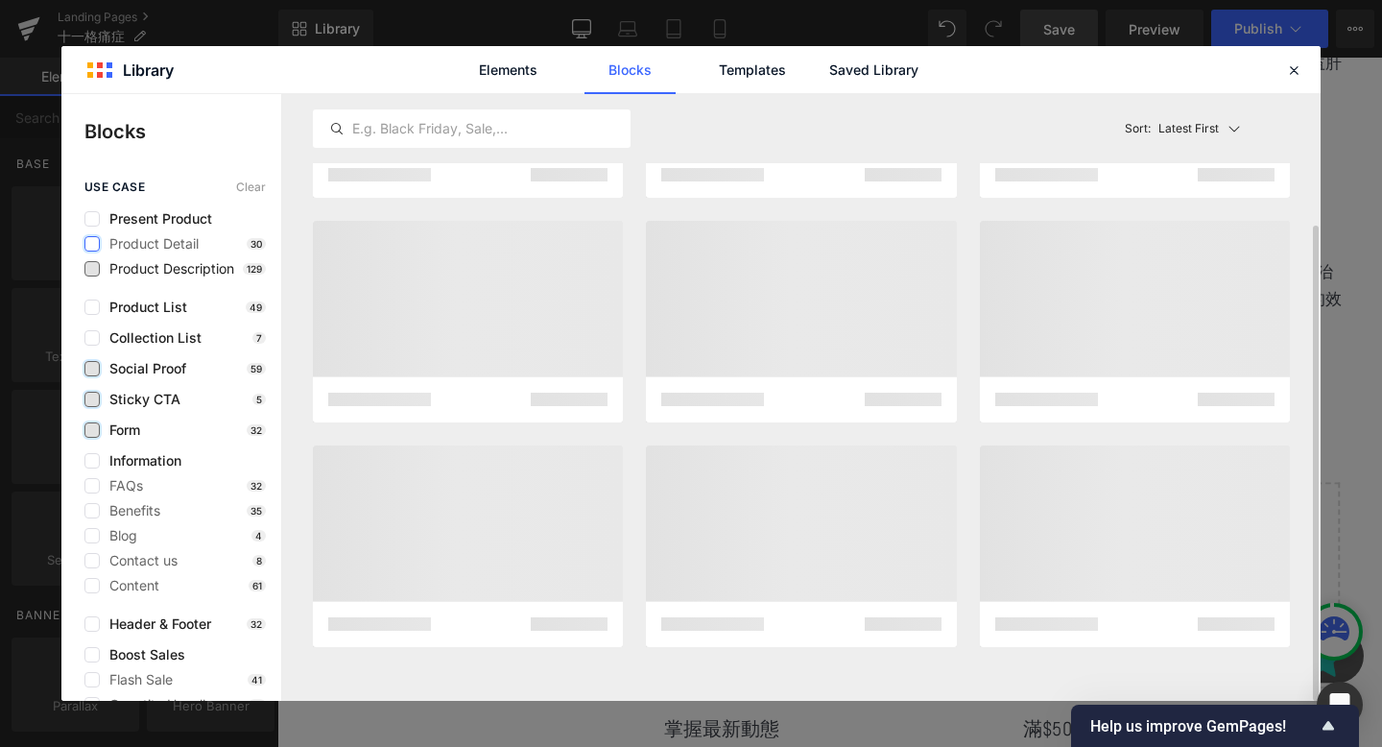
click at [167, 264] on span "Product Description" at bounding box center [167, 268] width 134 height 15
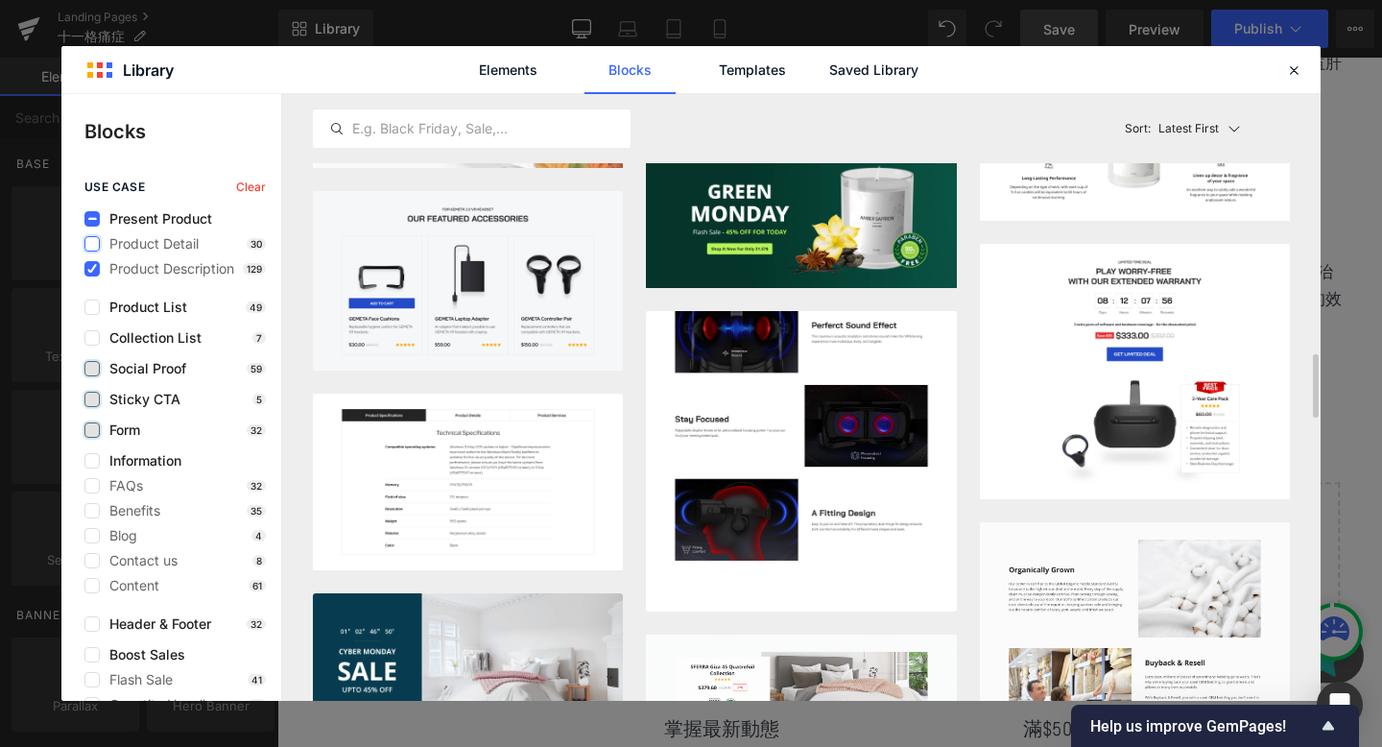
scroll to position [2543, 0]
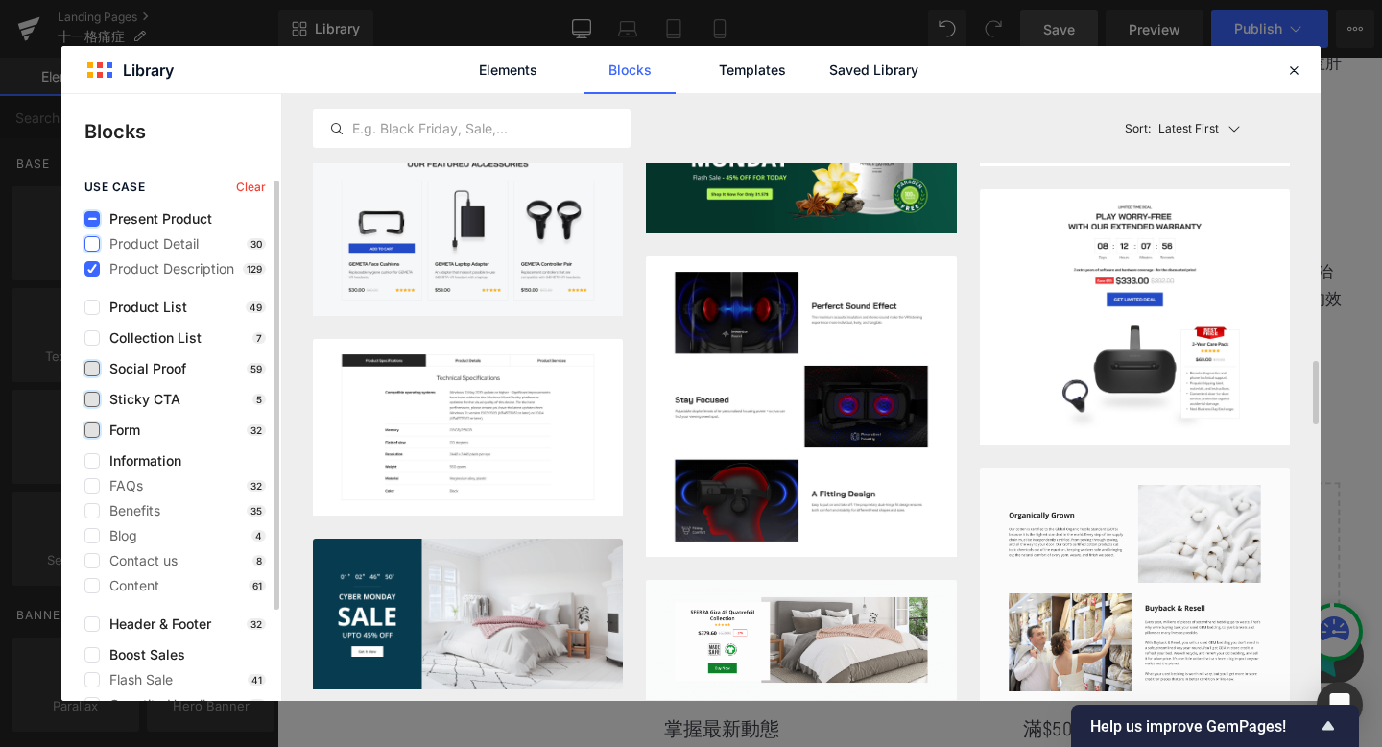
click at [96, 219] on icon at bounding box center [92, 219] width 10 height 0
click at [92, 219] on input "checkbox" at bounding box center [92, 219] width 0 height 0
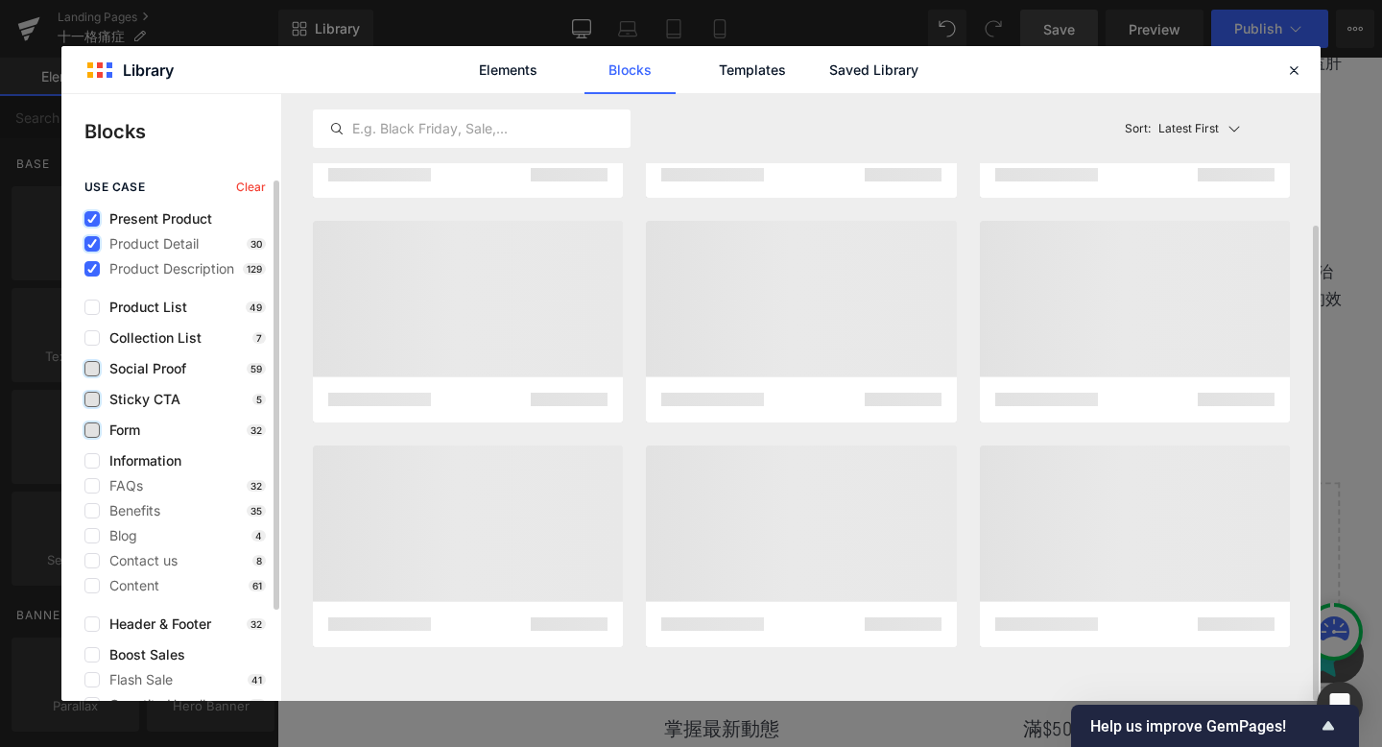
scroll to position [167, 0]
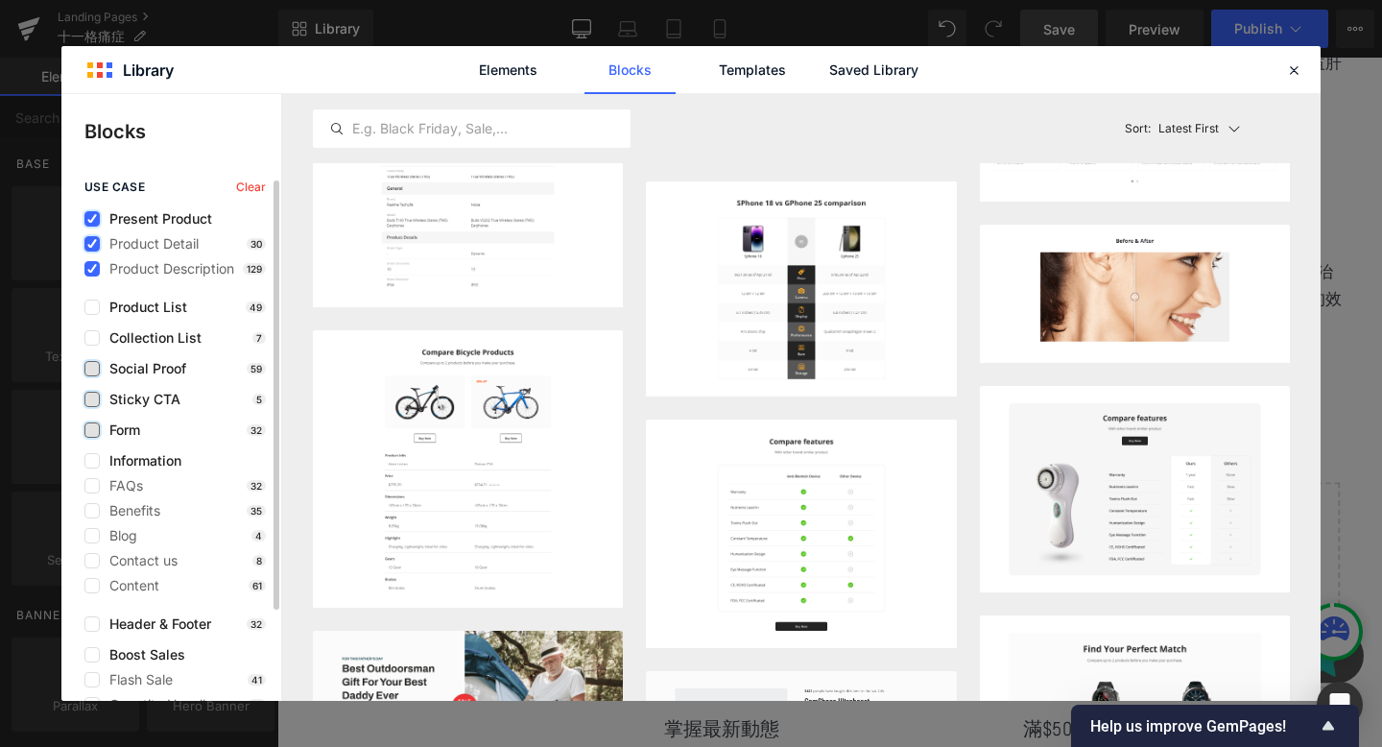
click at [105, 213] on span "Present Product" at bounding box center [156, 218] width 112 height 15
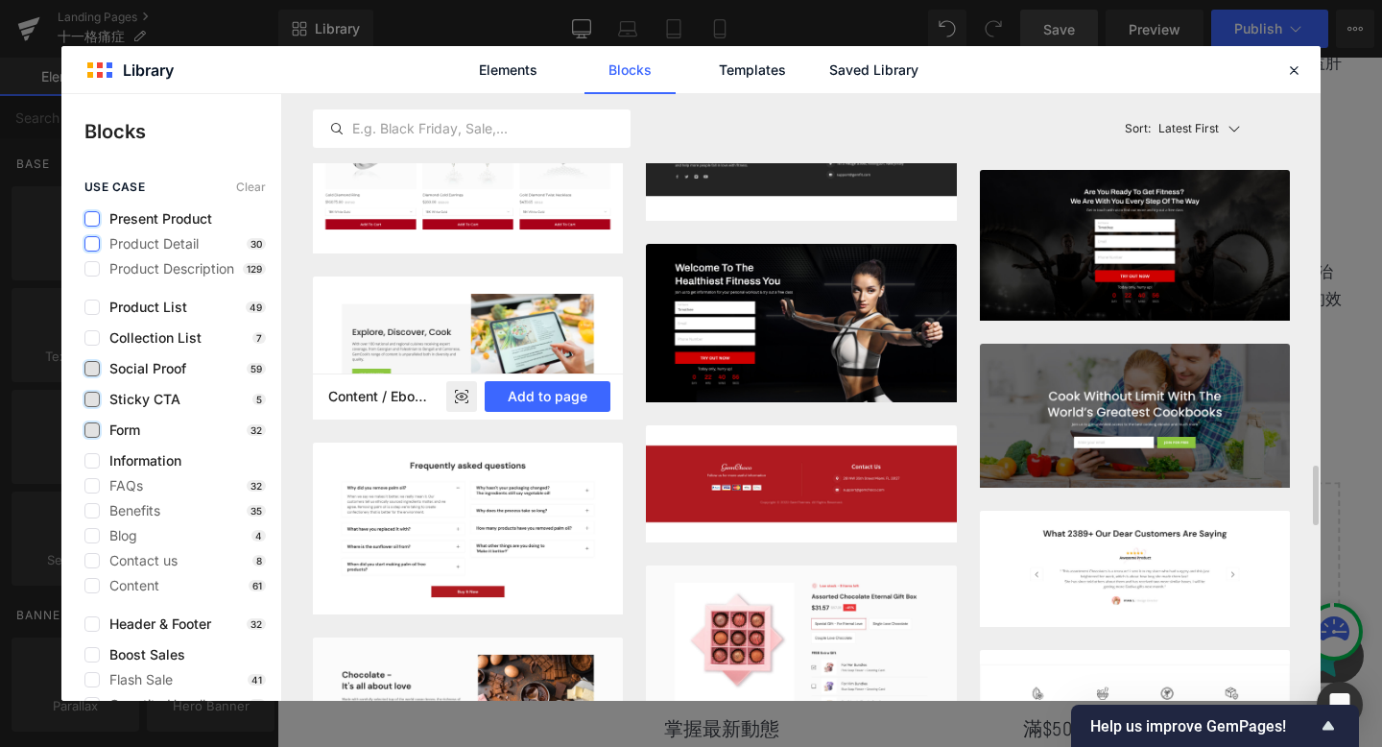
scroll to position [3609, 0]
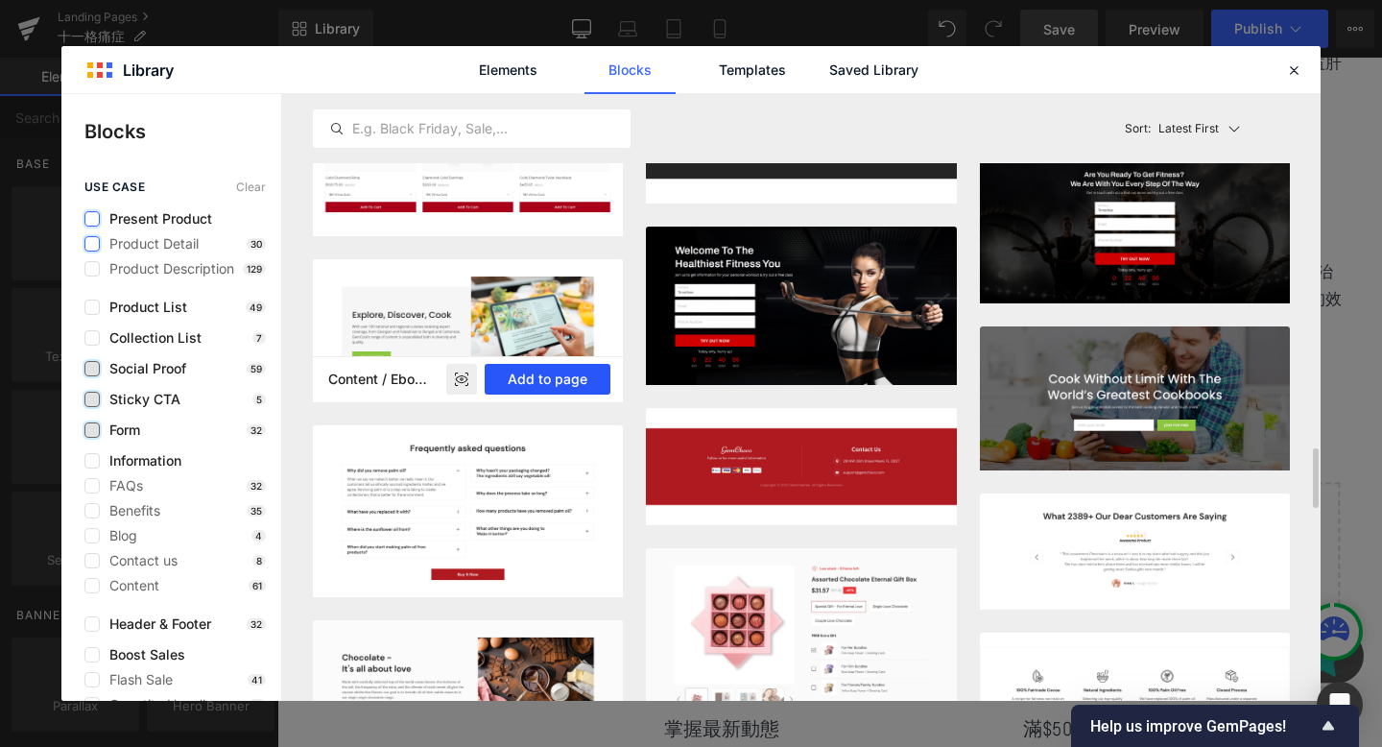
click at [497, 376] on button "Add to page" at bounding box center [548, 379] width 126 height 31
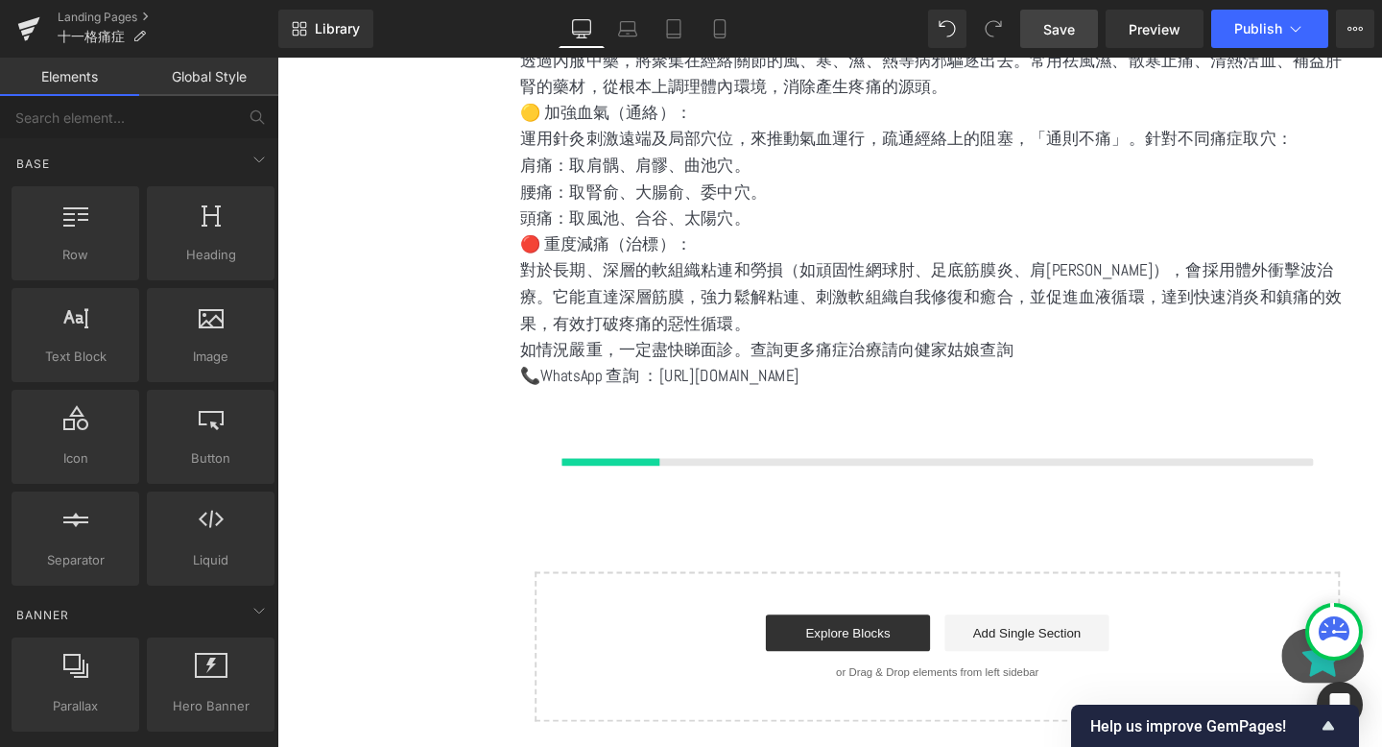
scroll to position [2086, 0]
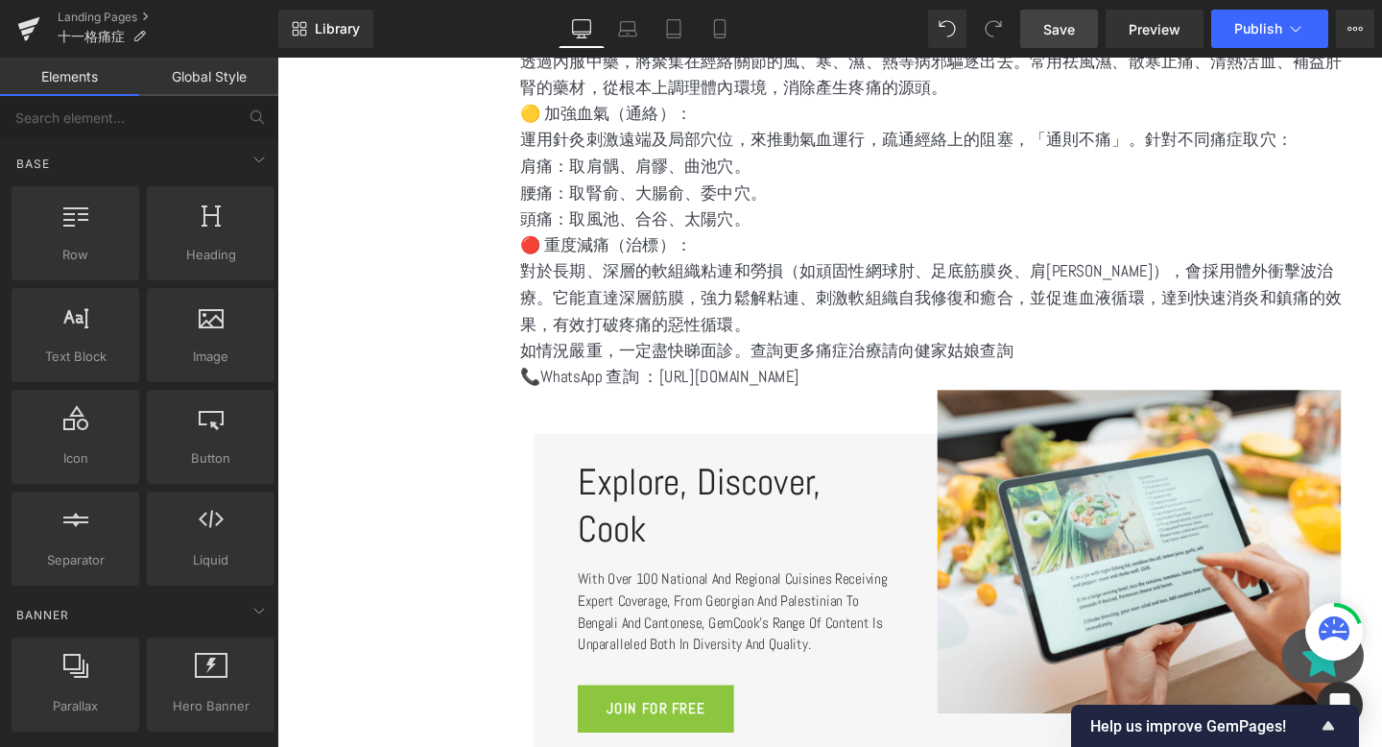
click at [798, 378] on p "如情況嚴重，一定盡快睇面診。查詢更多痛症治療請向健家姑娘查詢" at bounding box center [971, 366] width 877 height 28
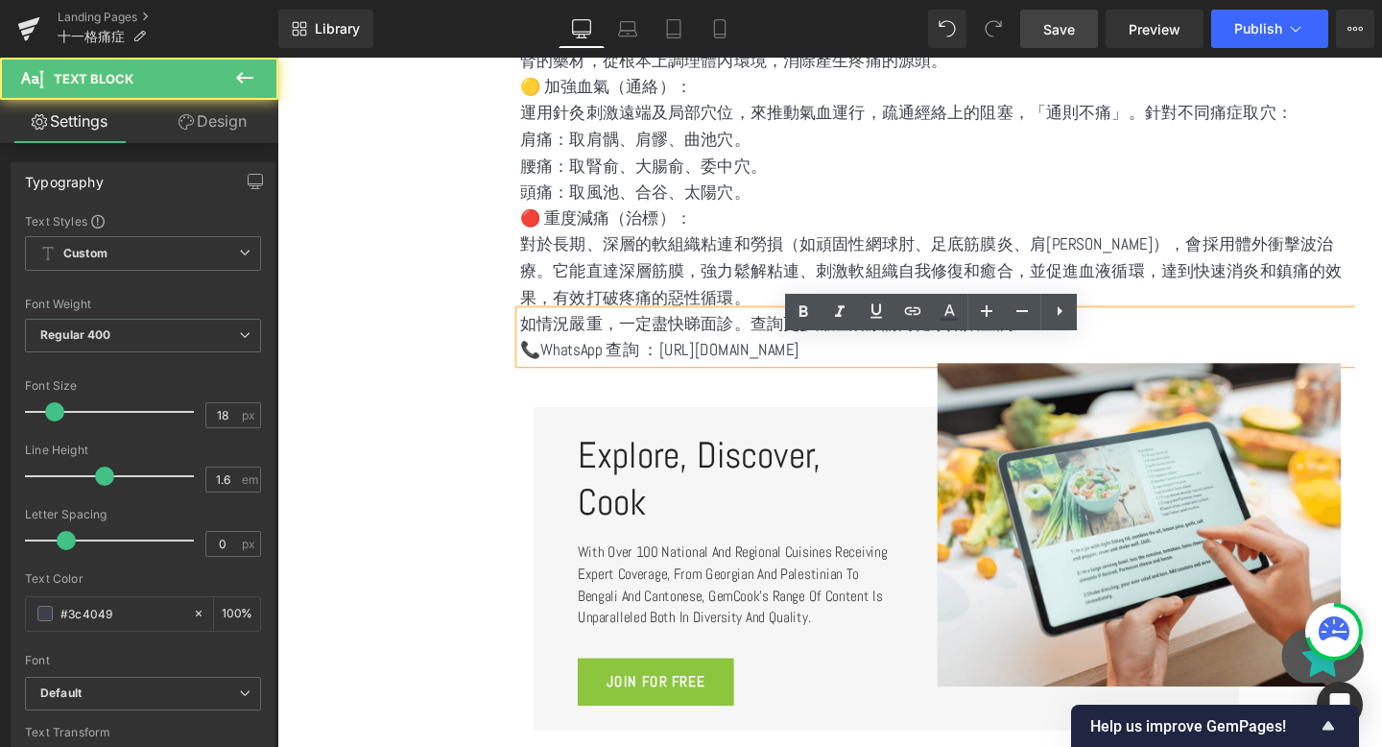
scroll to position [2115, 0]
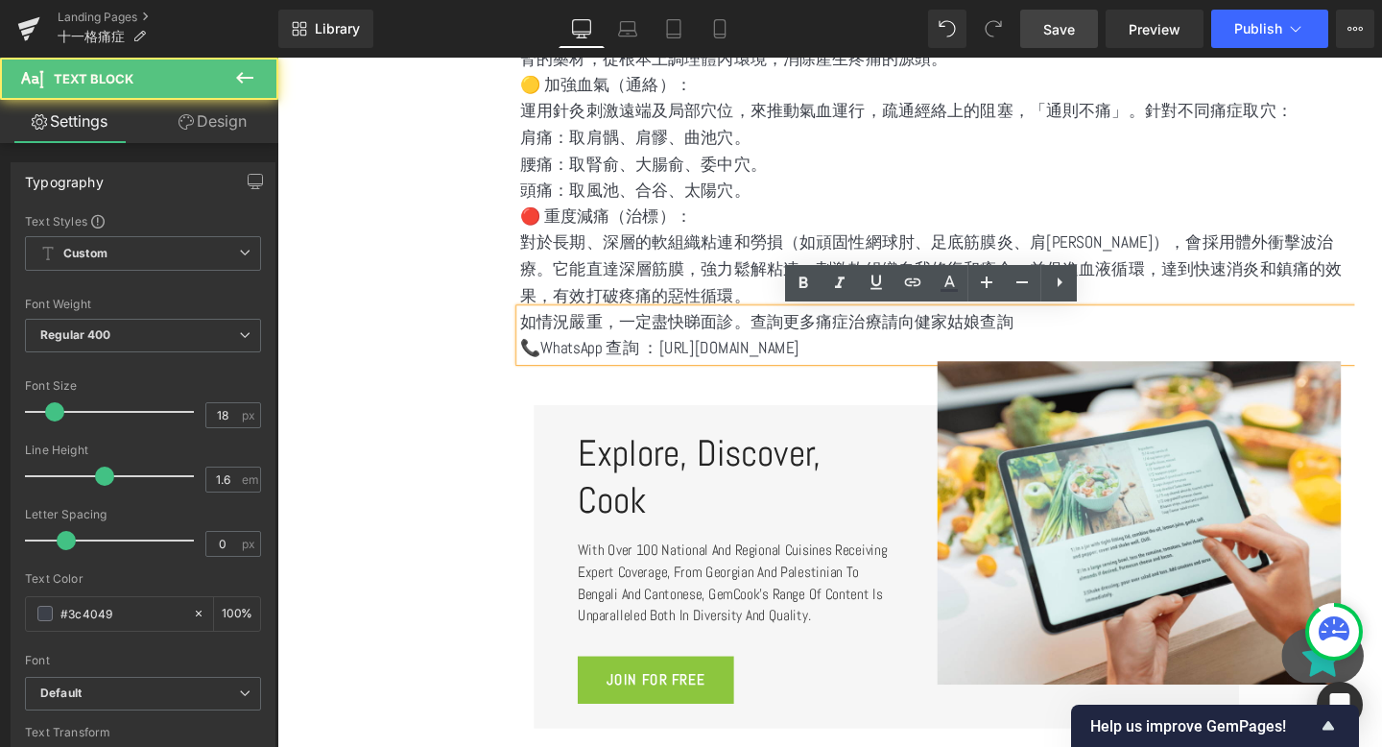
click at [729, 367] on p "📞WhatsApp 查詢 ：https://wa.me/85298608763" at bounding box center [971, 363] width 877 height 28
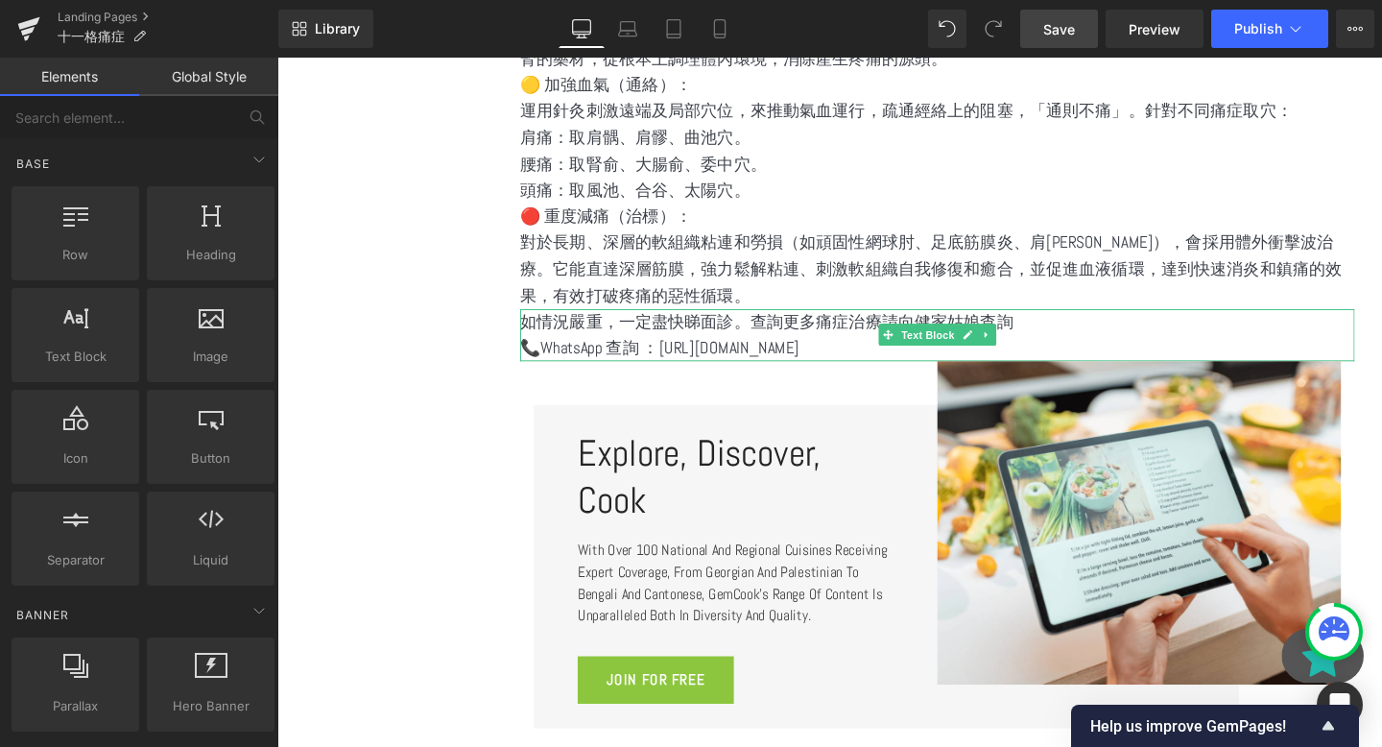
click at [648, 365] on p "📞WhatsApp 查詢 ：https://wa.me/85298608763" at bounding box center [971, 363] width 877 height 28
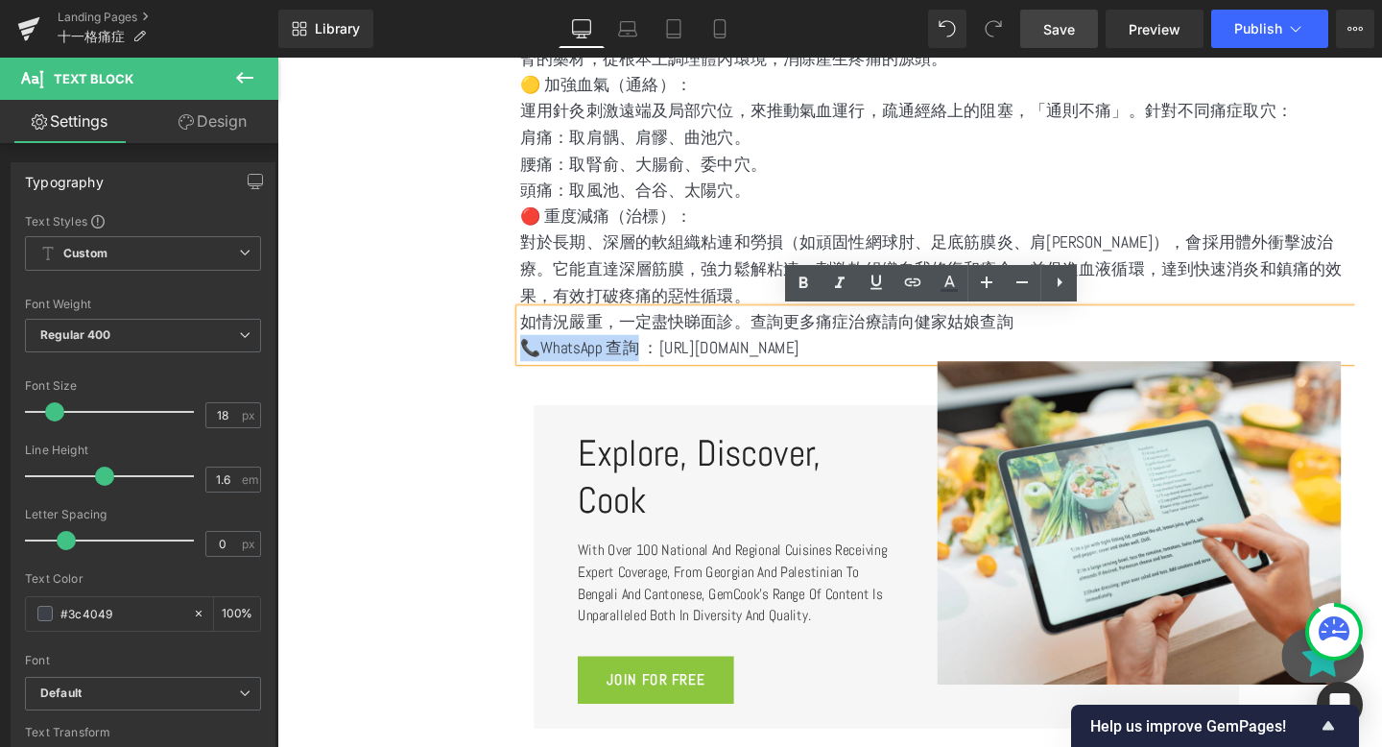
drag, startPoint x: 655, startPoint y: 366, endPoint x: 534, endPoint y: 368, distance: 121.0
click at [534, 368] on p "📞WhatsApp 查詢 ：https://wa.me/85298608763" at bounding box center [971, 363] width 877 height 28
click at [566, 368] on p "📞WhatsApp 查詢 ：https://wa.me/85298608763" at bounding box center [971, 363] width 877 height 28
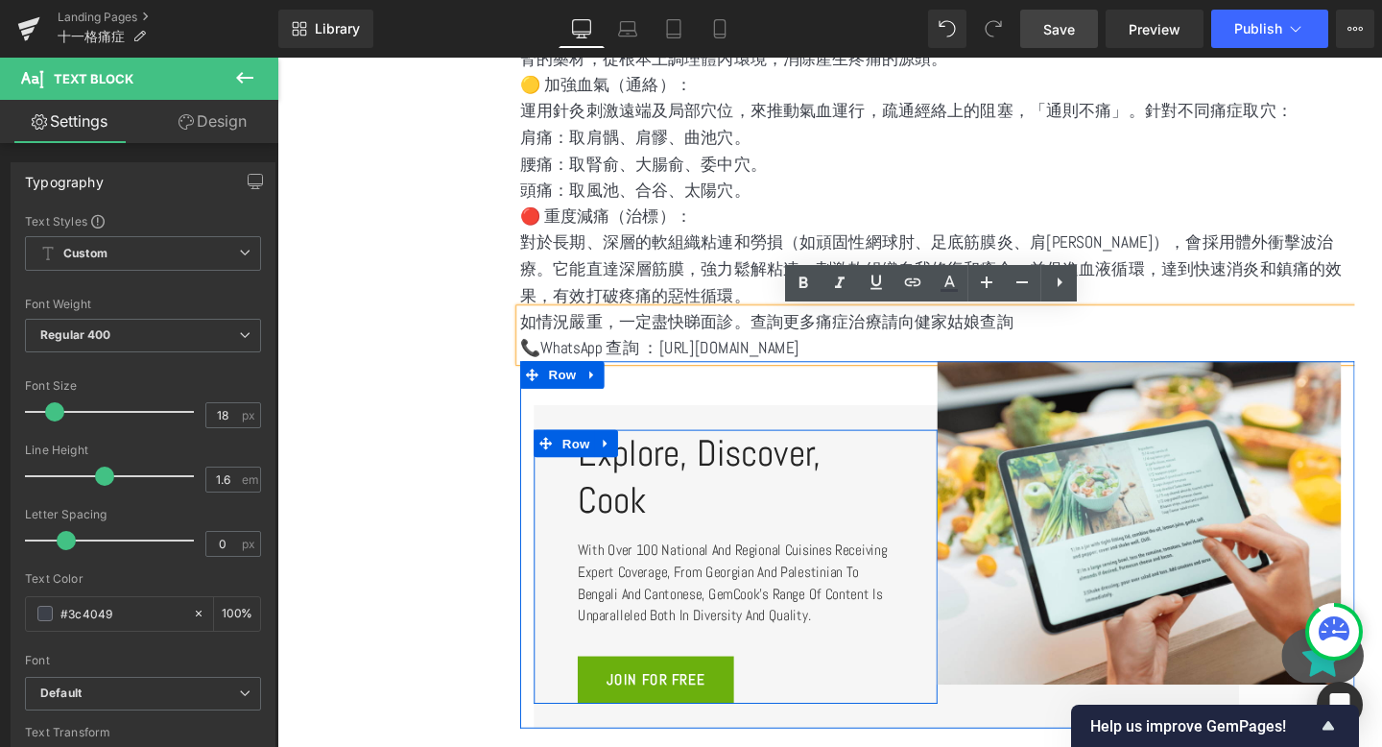
click at [621, 704] on link "JOIN FOR FREE" at bounding box center [675, 712] width 164 height 50
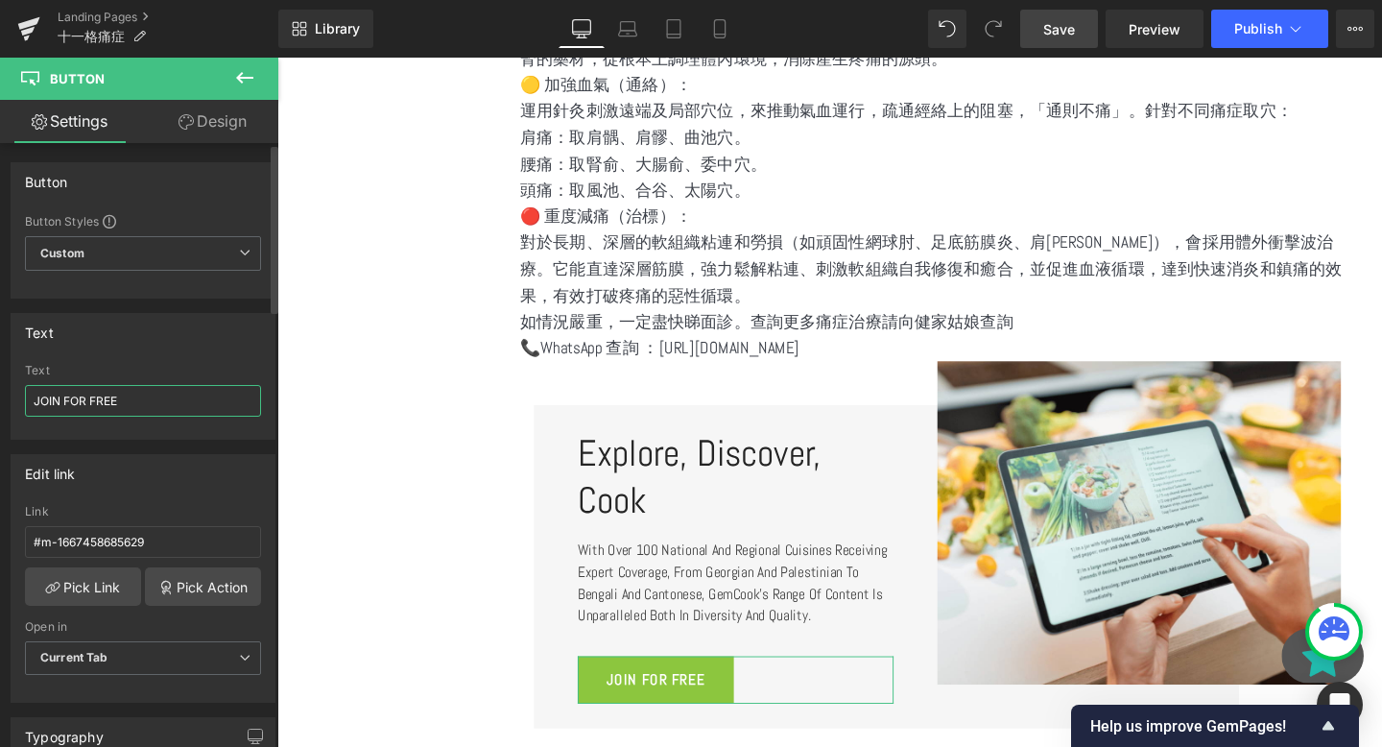
drag, startPoint x: 137, startPoint y: 394, endPoint x: 0, endPoint y: 394, distance: 137.3
click at [0, 394] on div "Text JOIN FOR FREE Text JOIN FOR FREE" at bounding box center [143, 369] width 287 height 141
paste input "通過WhatsApp馬上查詢"
type input "通過WhatsApp馬上查詢"
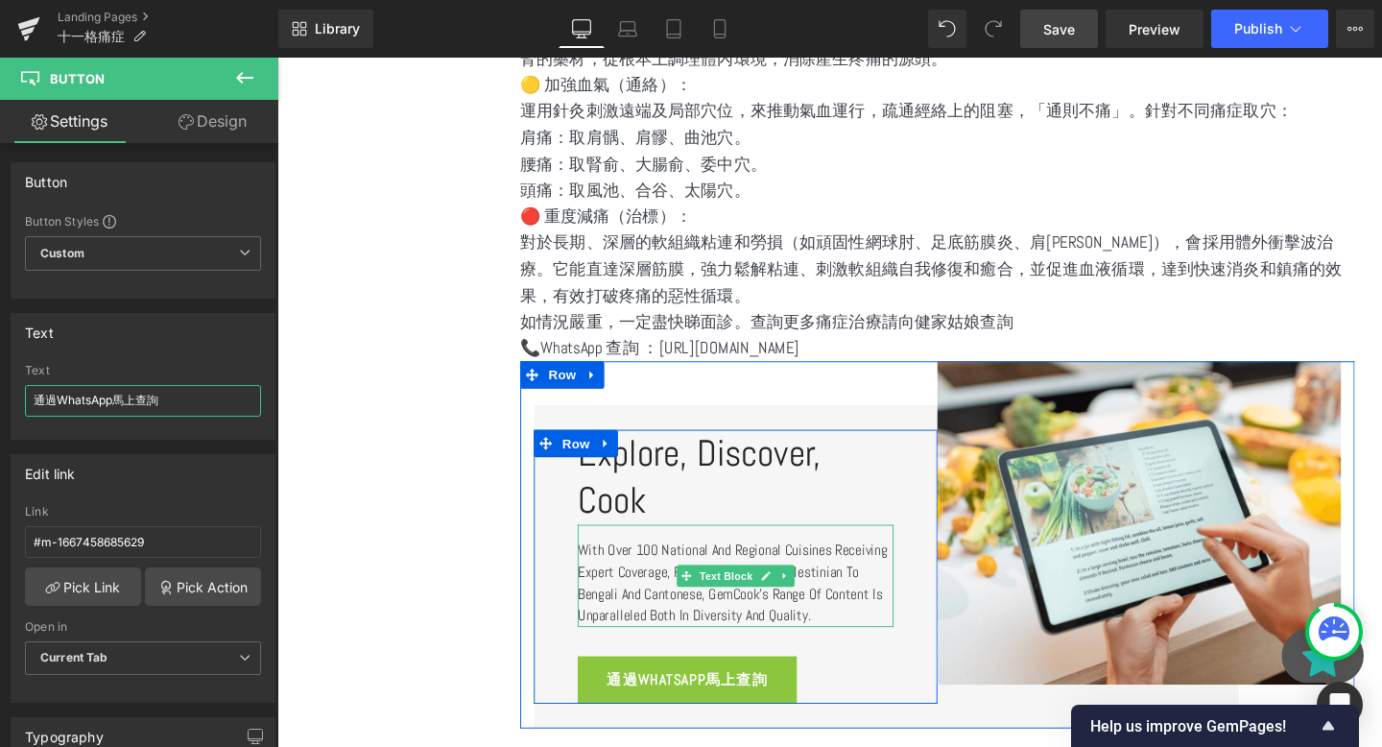
scroll to position [2192, 0]
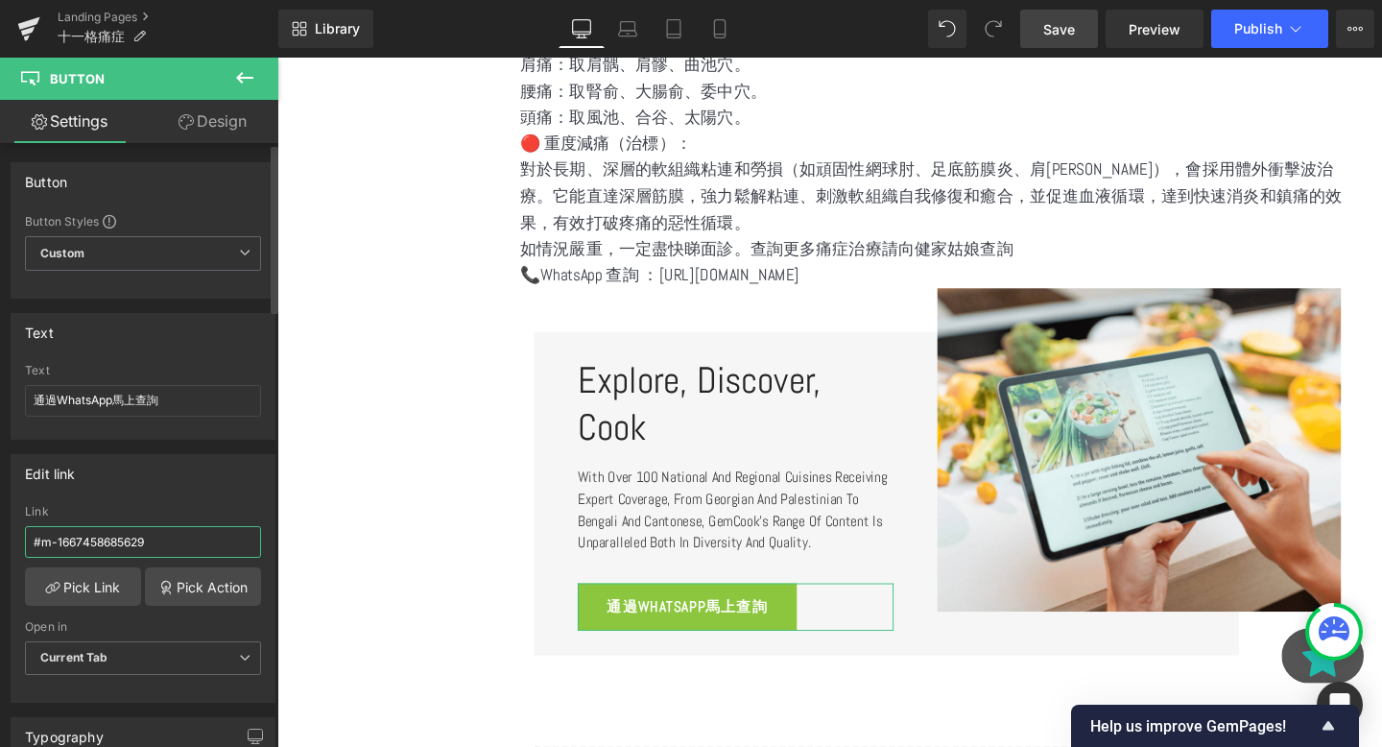
click at [134, 541] on input "#m-1667458685629" at bounding box center [143, 542] width 236 height 32
click at [136, 541] on input "#m-1667458685629" at bounding box center [143, 542] width 236 height 32
drag, startPoint x: 194, startPoint y: 541, endPoint x: 0, endPoint y: 532, distance: 194.1
click at [0, 532] on div "Edit link #m-1667458685629 Link #m-1667458685629 Pick Link Pick Action Current …" at bounding box center [143, 571] width 287 height 263
paste input "[URL][DOMAIN_NAME]"
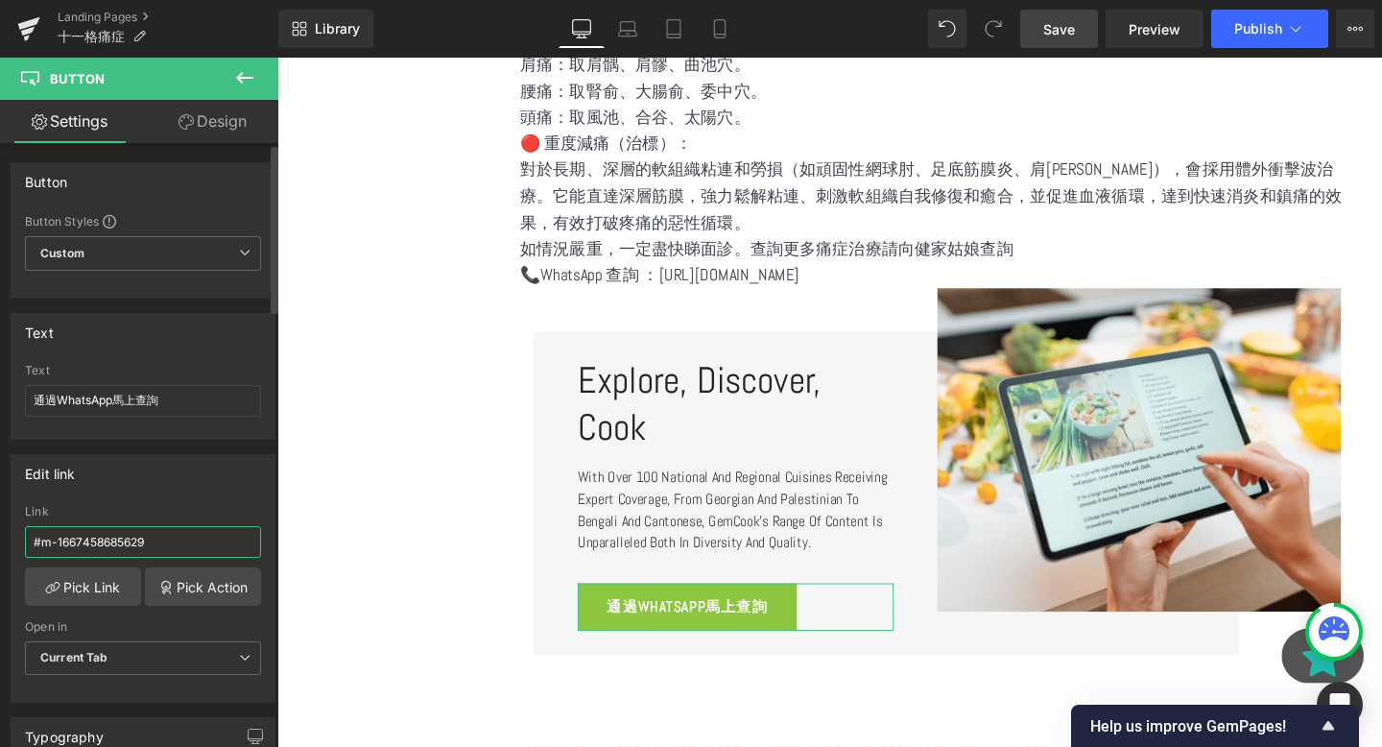
type input "[URL][DOMAIN_NAME]"
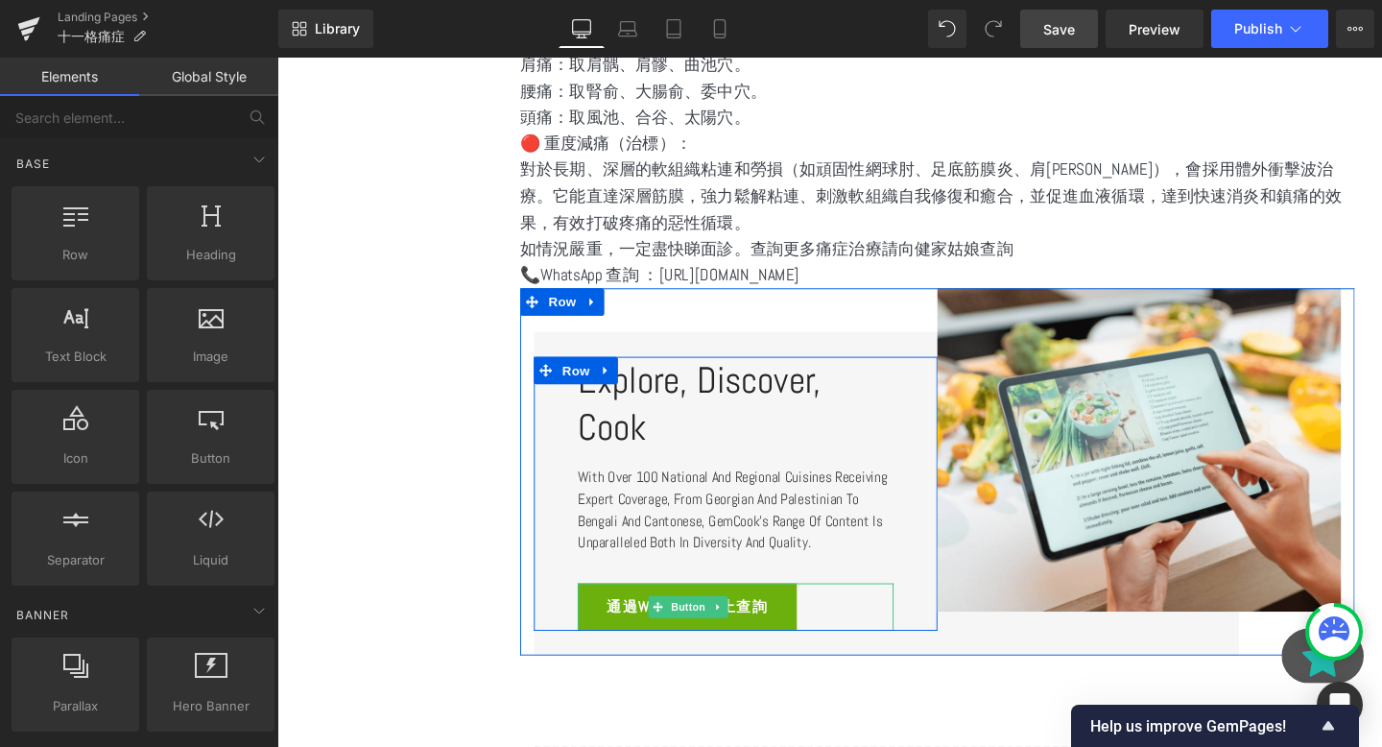
click at [753, 629] on span "通過WhatsApp馬上查詢" at bounding box center [708, 635] width 169 height 29
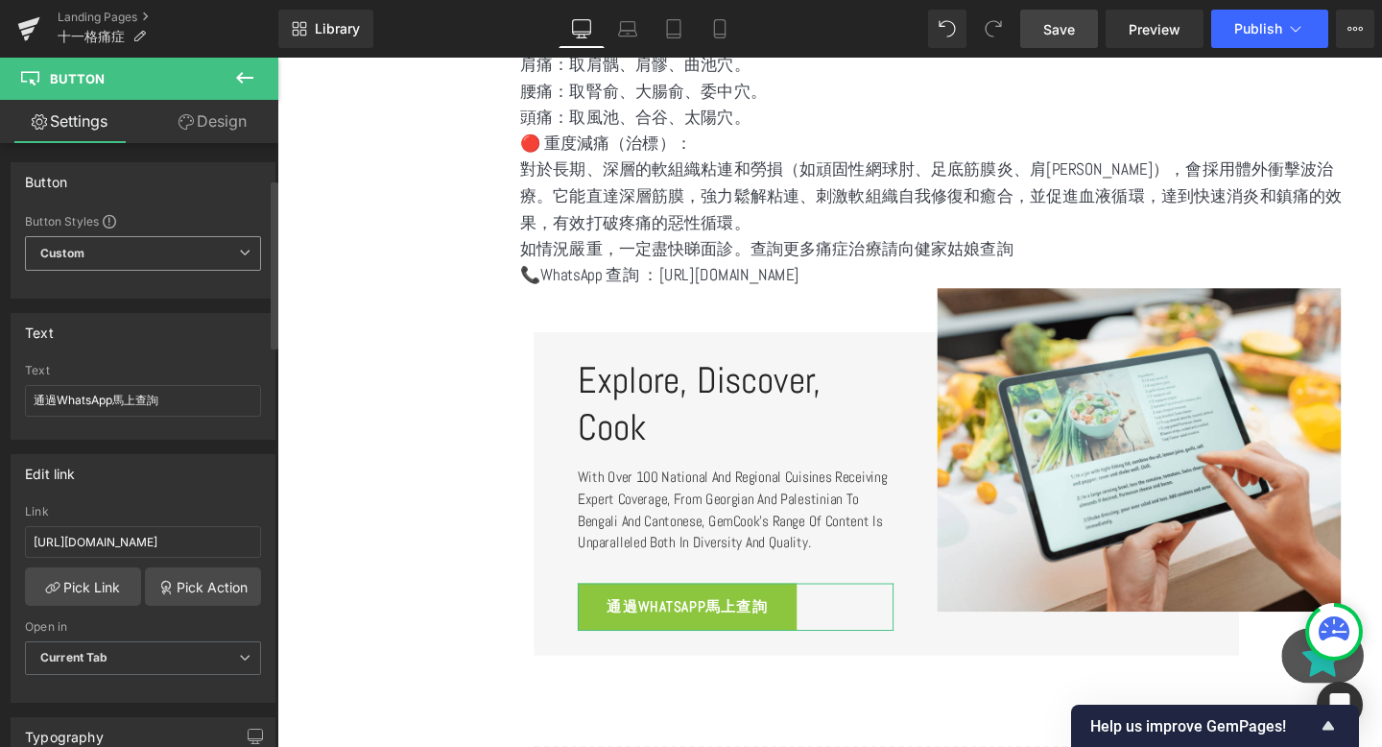
scroll to position [407, 0]
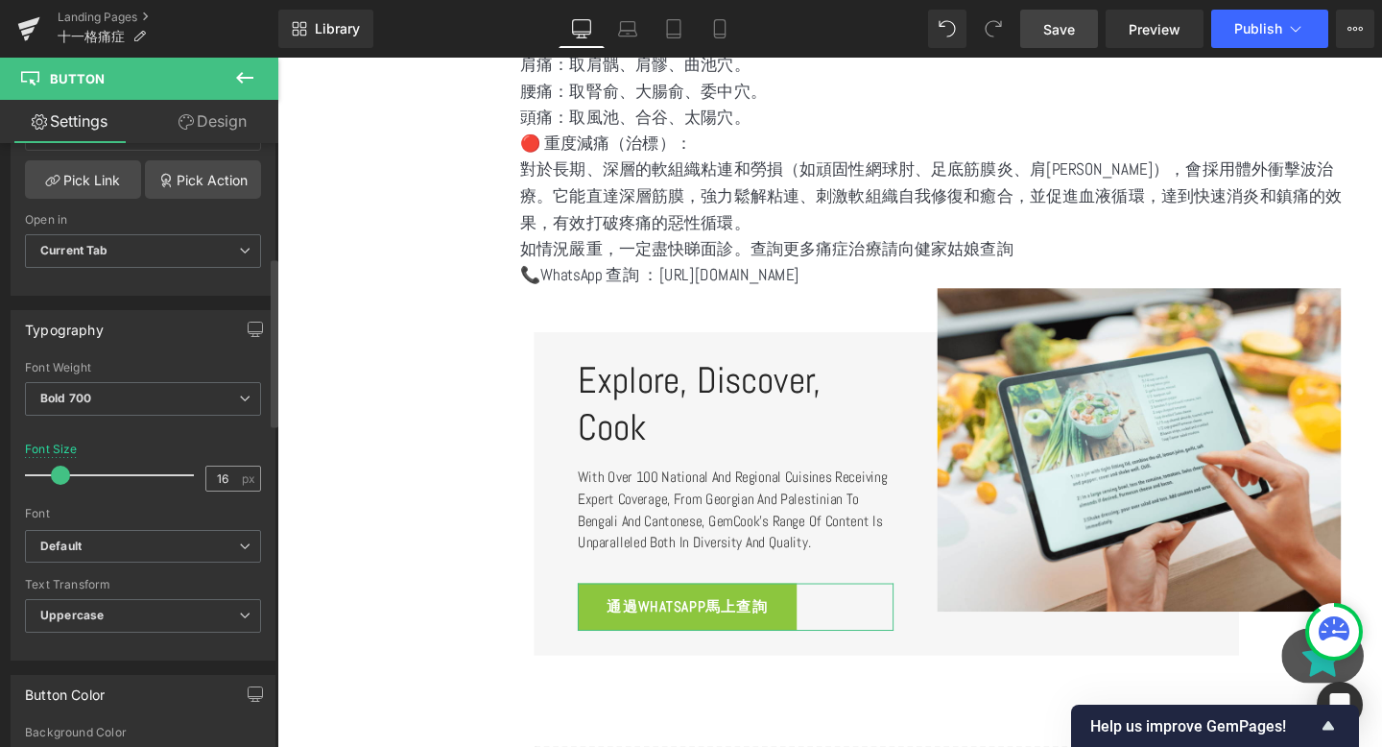
click at [234, 484] on div "16 px" at bounding box center [233, 479] width 56 height 26
click at [223, 478] on input "16" at bounding box center [223, 478] width 34 height 24
type input "1"
type input "20"
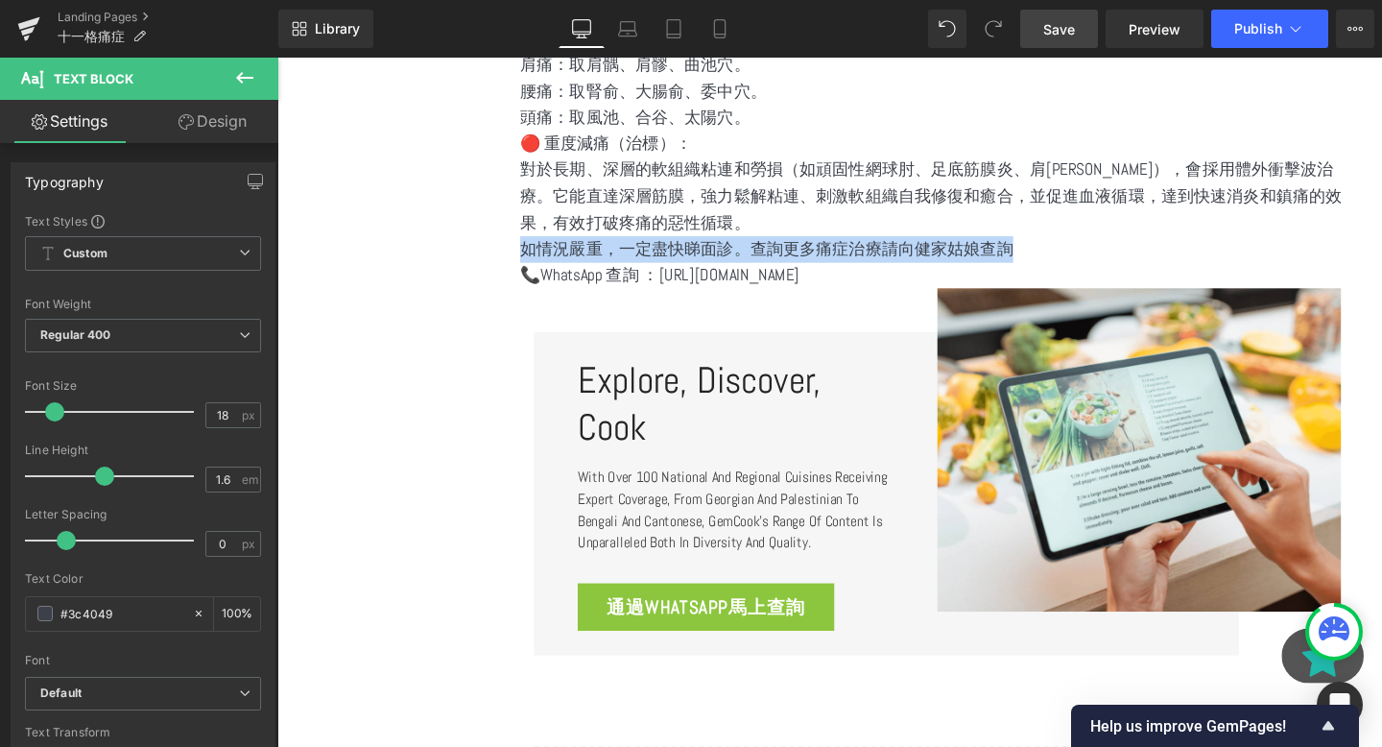
drag, startPoint x: 1071, startPoint y: 261, endPoint x: 534, endPoint y: 253, distance: 537.6
click at [534, 253] on div "如情況嚴重，一定盡快睇面診。查詢更多痛症治療請向健家姑娘查詢 📞WhatsApp 查詢 ：https://wa.me/85298608763 Text Blo…" at bounding box center [971, 274] width 877 height 56
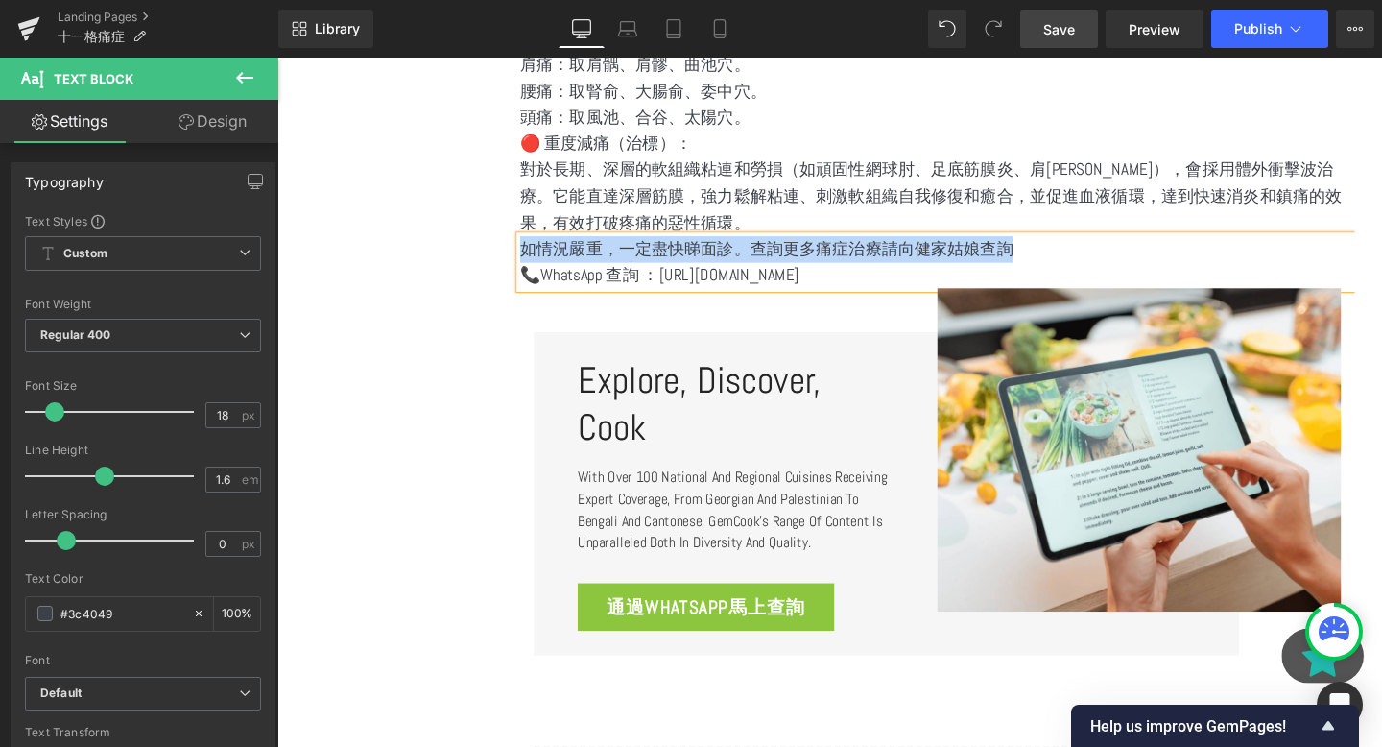
copy p "如情況嚴重，一定盡快睇面診。查詢更多痛症治療請向健家姑娘查詢"
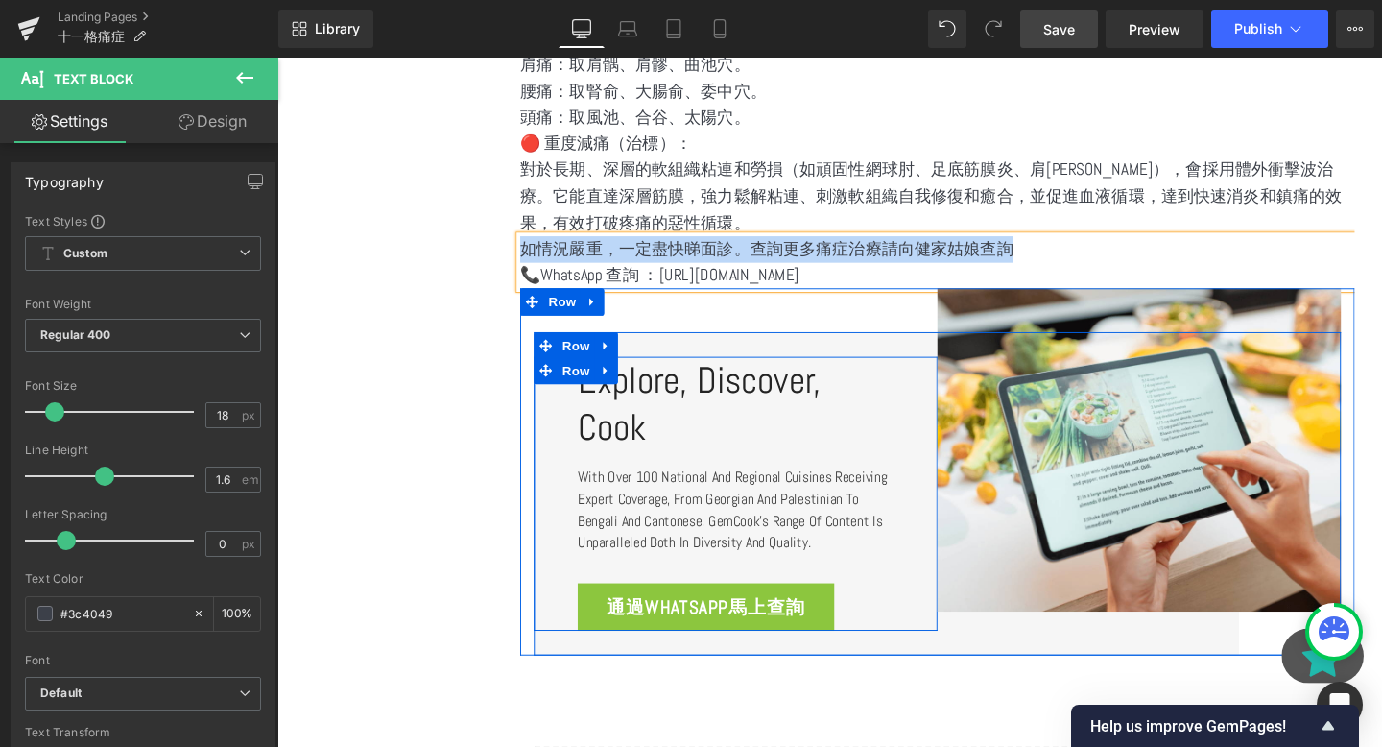
click at [693, 569] on p "With over 100 national and regional cuisines receiving expert coverage, from Ge…" at bounding box center [759, 534] width 332 height 92
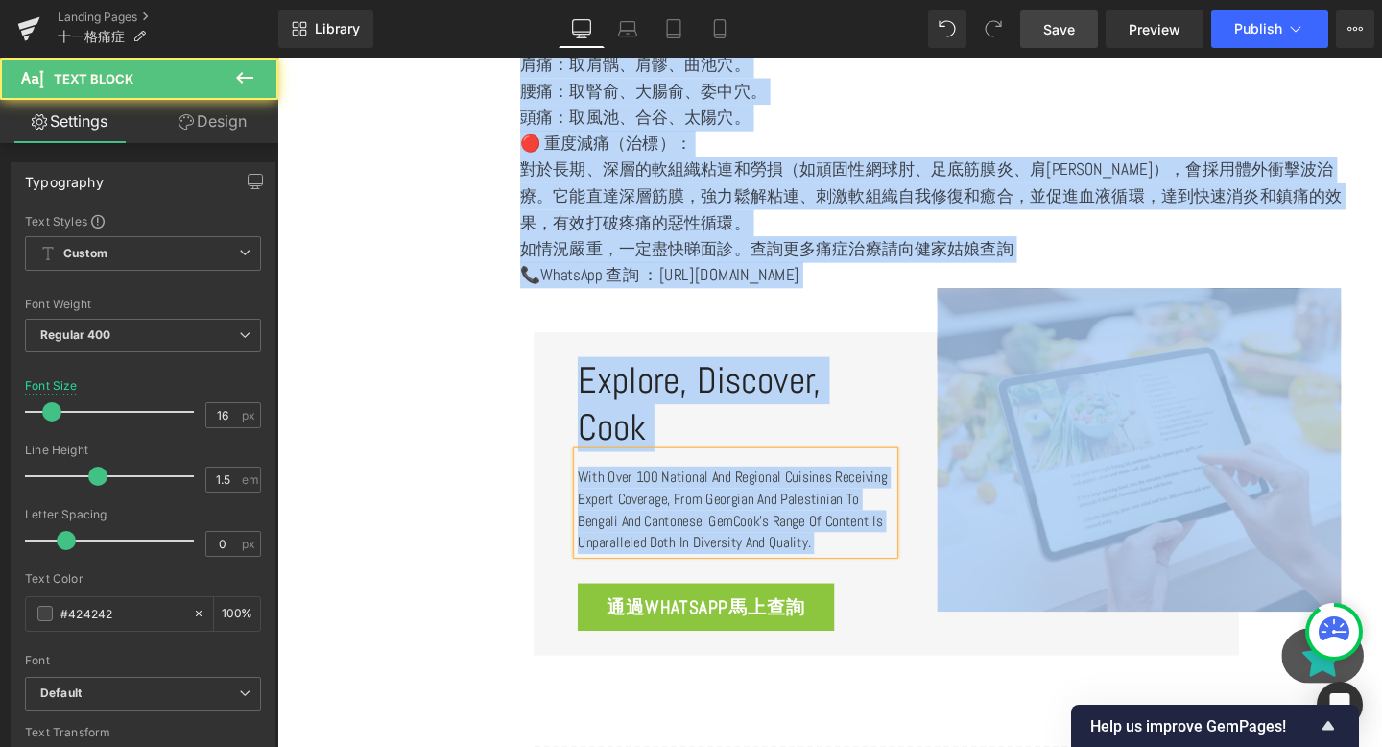
click at [693, 569] on p "With over 100 national and regional cuisines receiving expert coverage, from Ge…" at bounding box center [759, 534] width 332 height 92
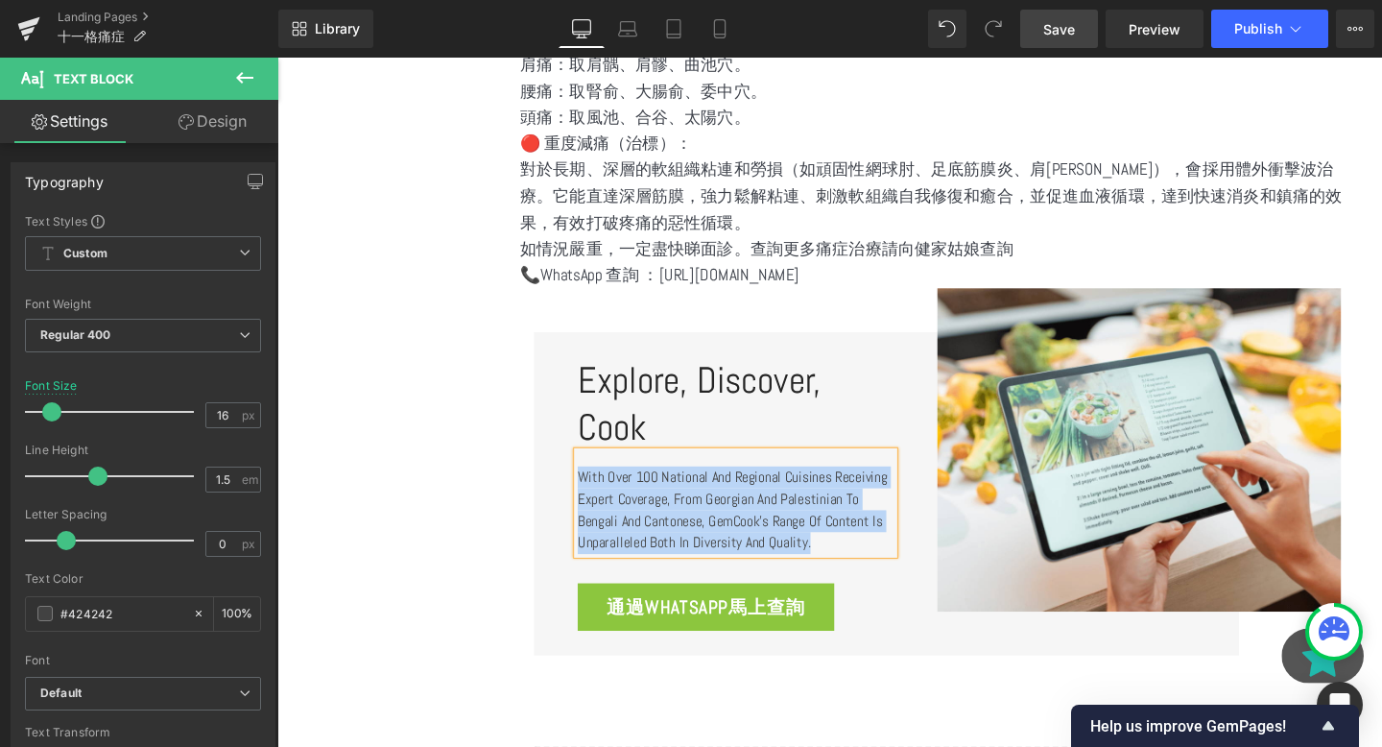
paste div
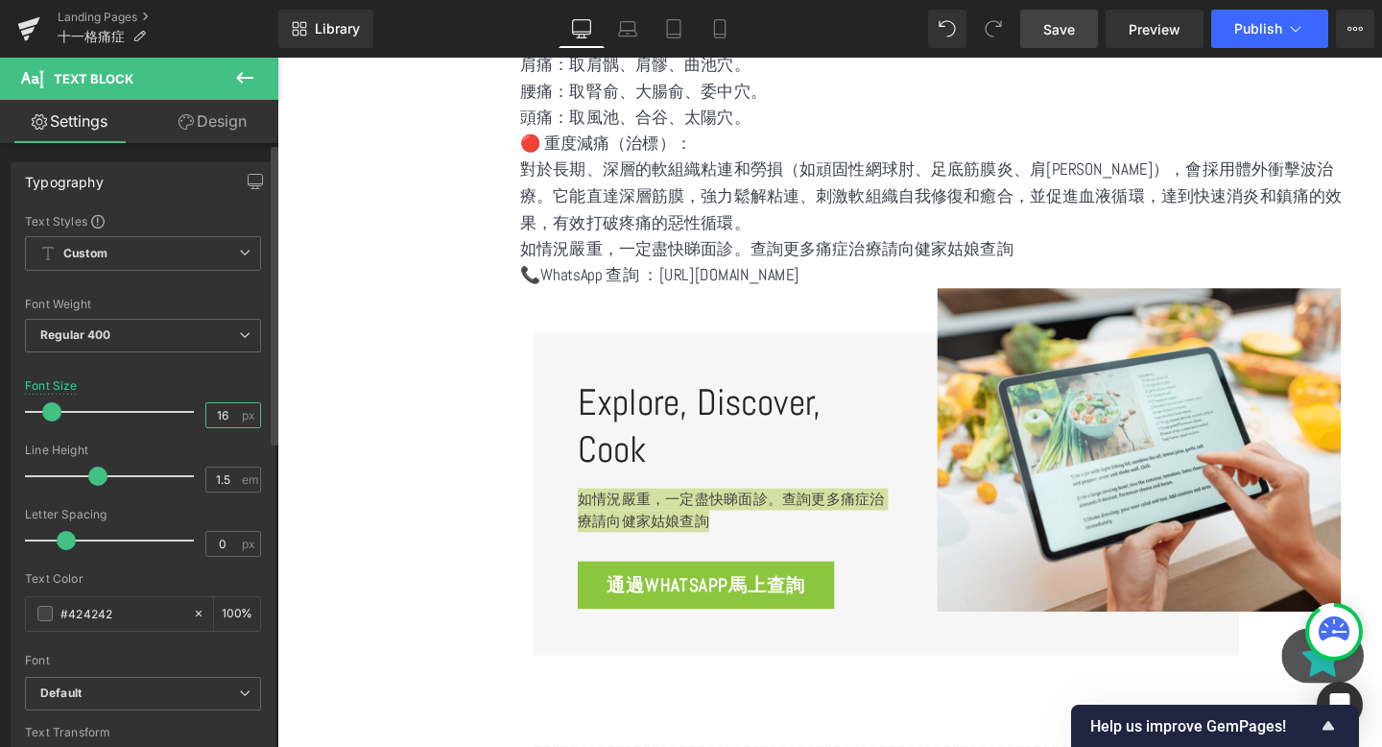
click at [224, 416] on input "16" at bounding box center [223, 415] width 34 height 24
type input "1"
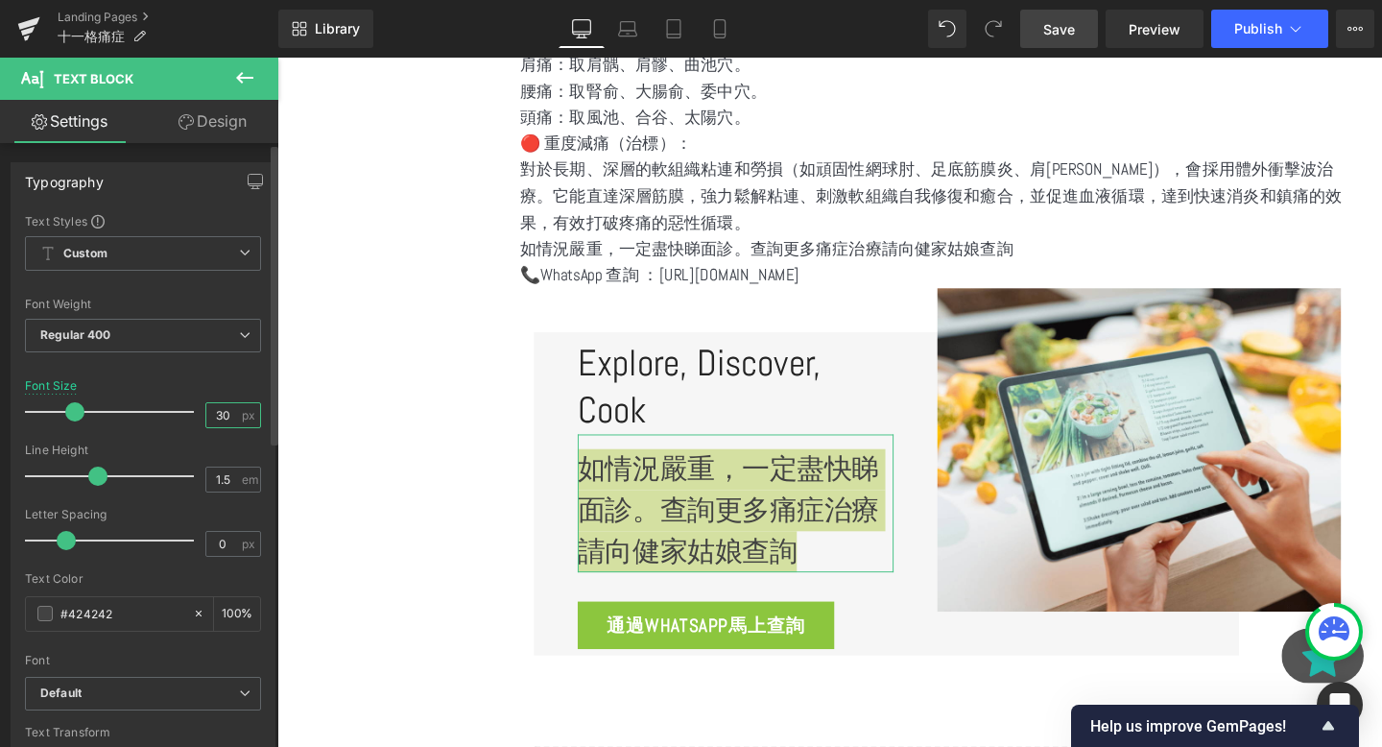
type input "3"
type input "20"
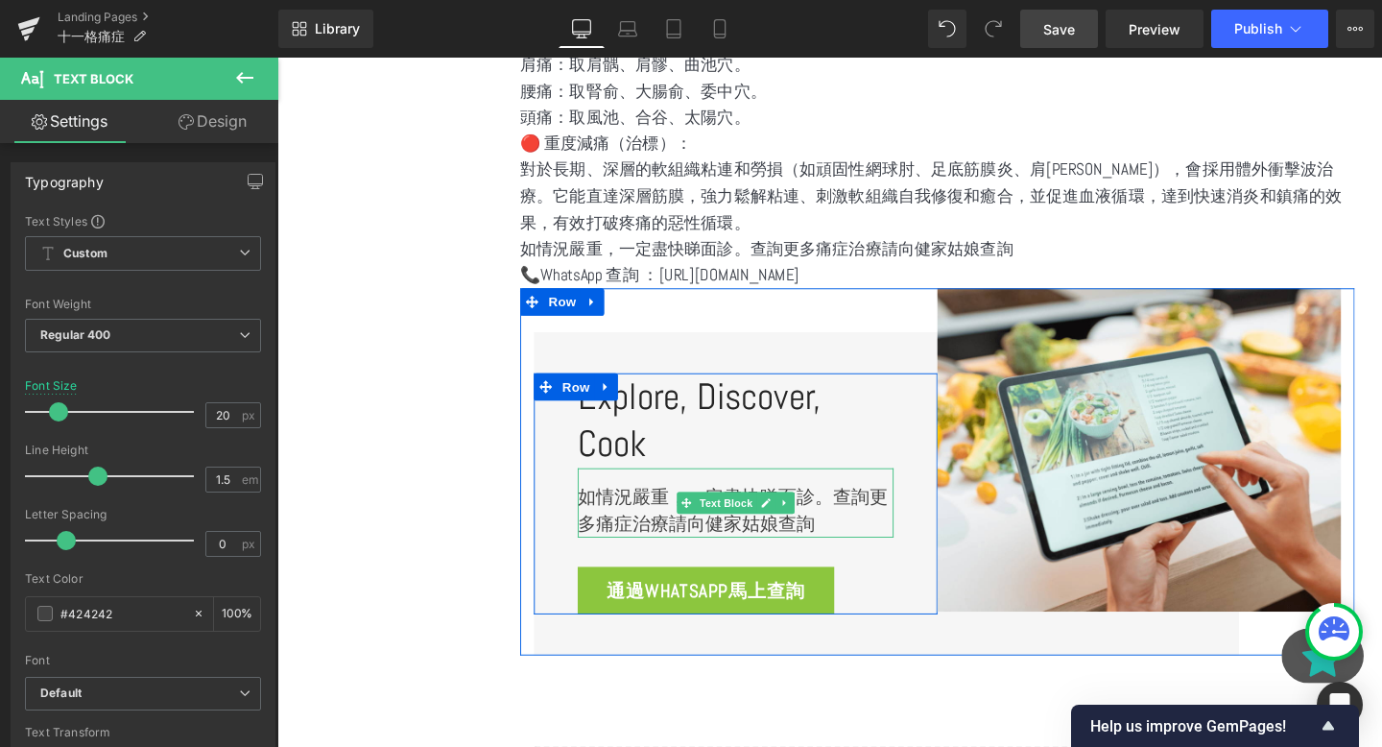
click at [678, 513] on p "如情況嚴重，一定盡快睇面診。查詢更多痛症治療請向健家姑娘查詢" at bounding box center [759, 534] width 332 height 58
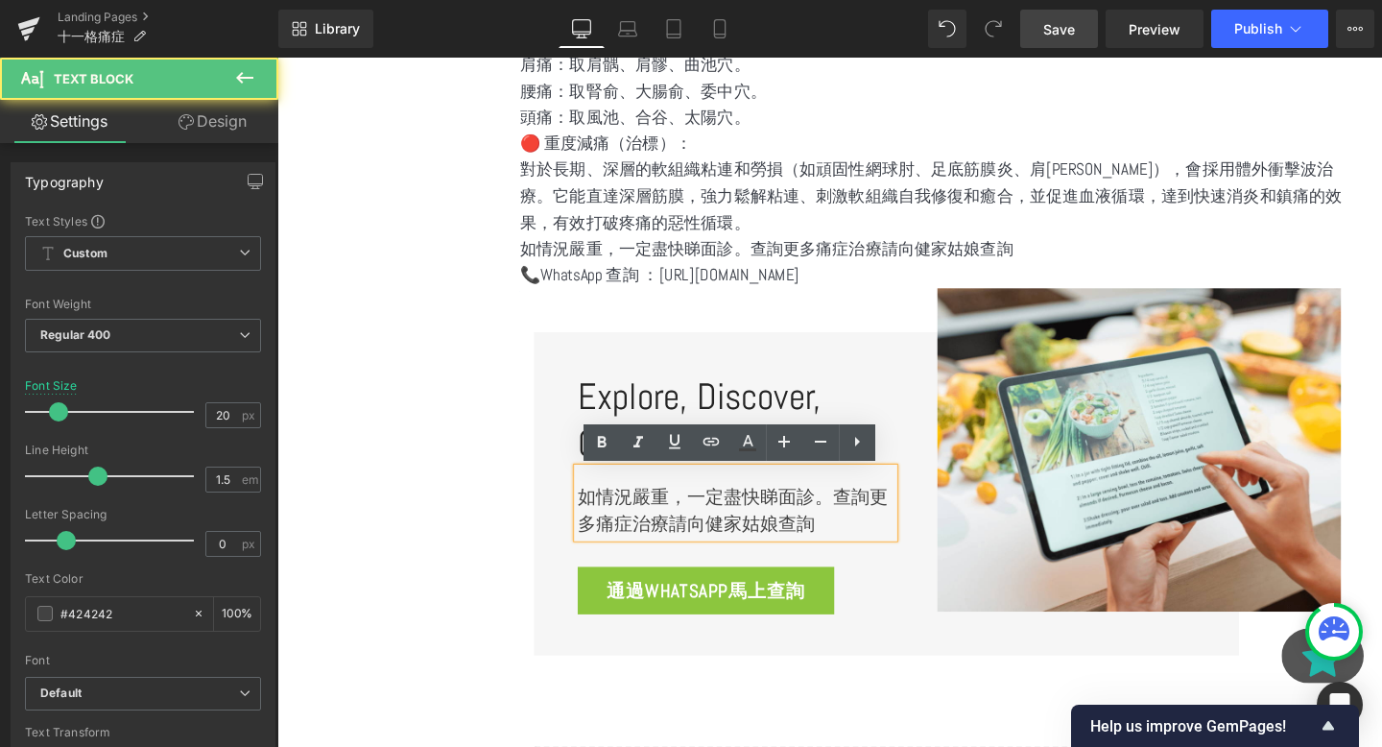
click at [613, 500] on div "如情況嚴重，一定盡快睇面診。查詢更多痛症治療請向健家姑娘查詢" at bounding box center [759, 526] width 332 height 73
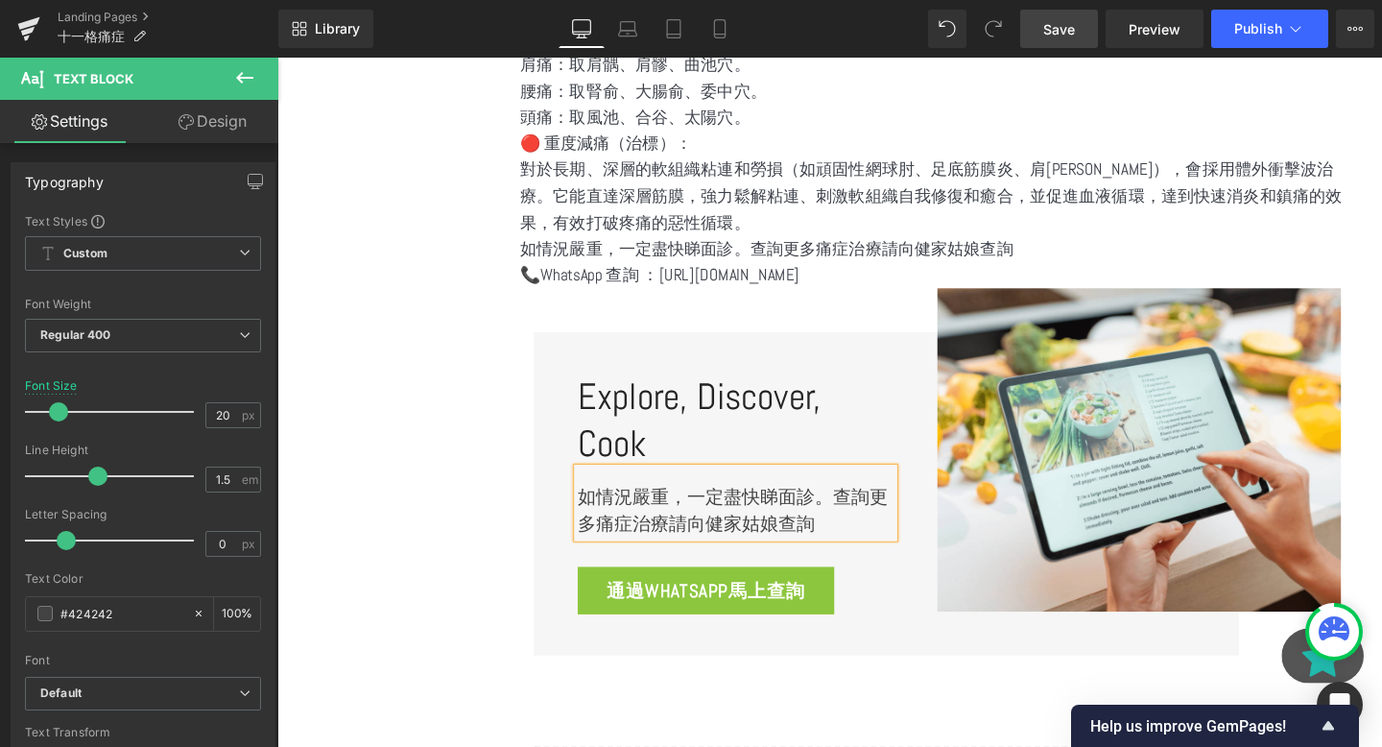
click at [864, 527] on p "如情況嚴重，一定盡快睇面診。查詢更多痛症治療請向健家姑娘查詢" at bounding box center [759, 534] width 332 height 58
click at [783, 547] on p "查詢更多痛症治療請向健家姑娘查詢" at bounding box center [759, 548] width 332 height 29
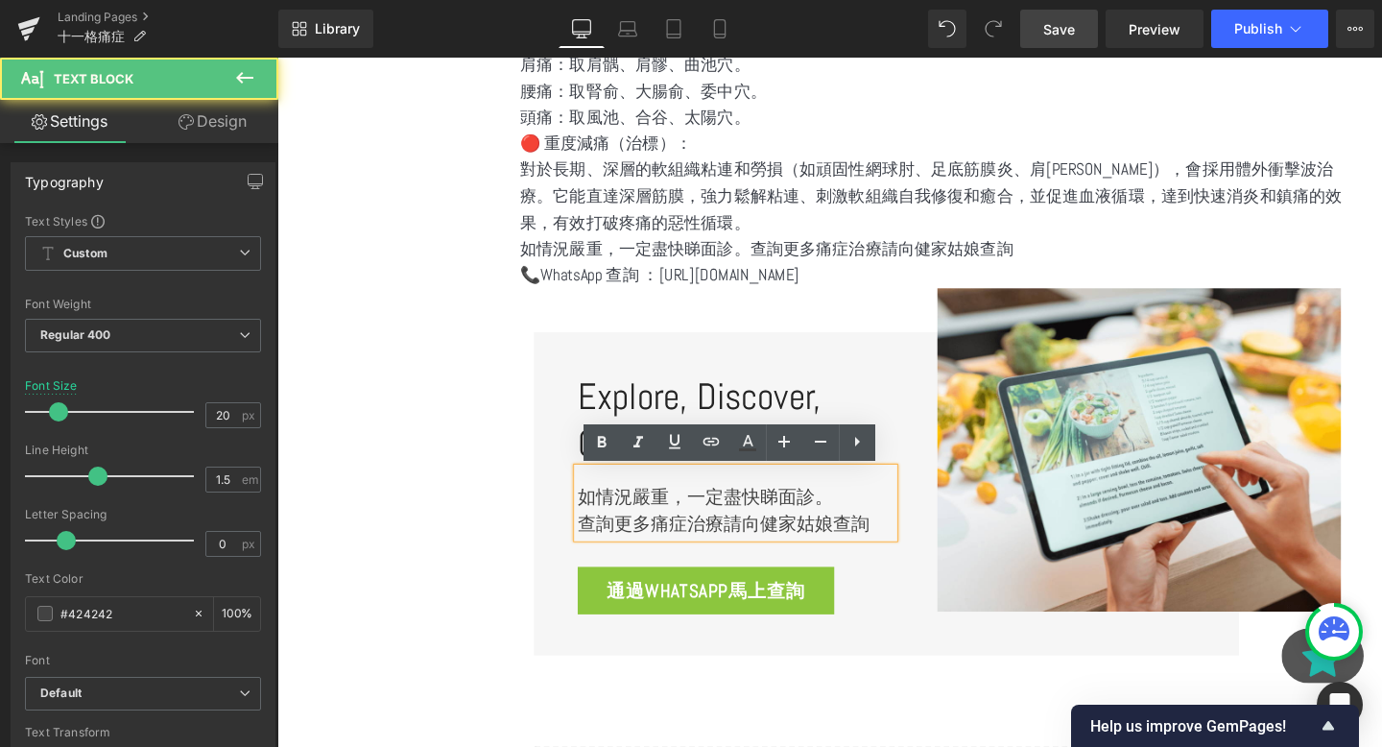
click at [701, 403] on h2 "Explore, Discover, Cook" at bounding box center [759, 440] width 332 height 100
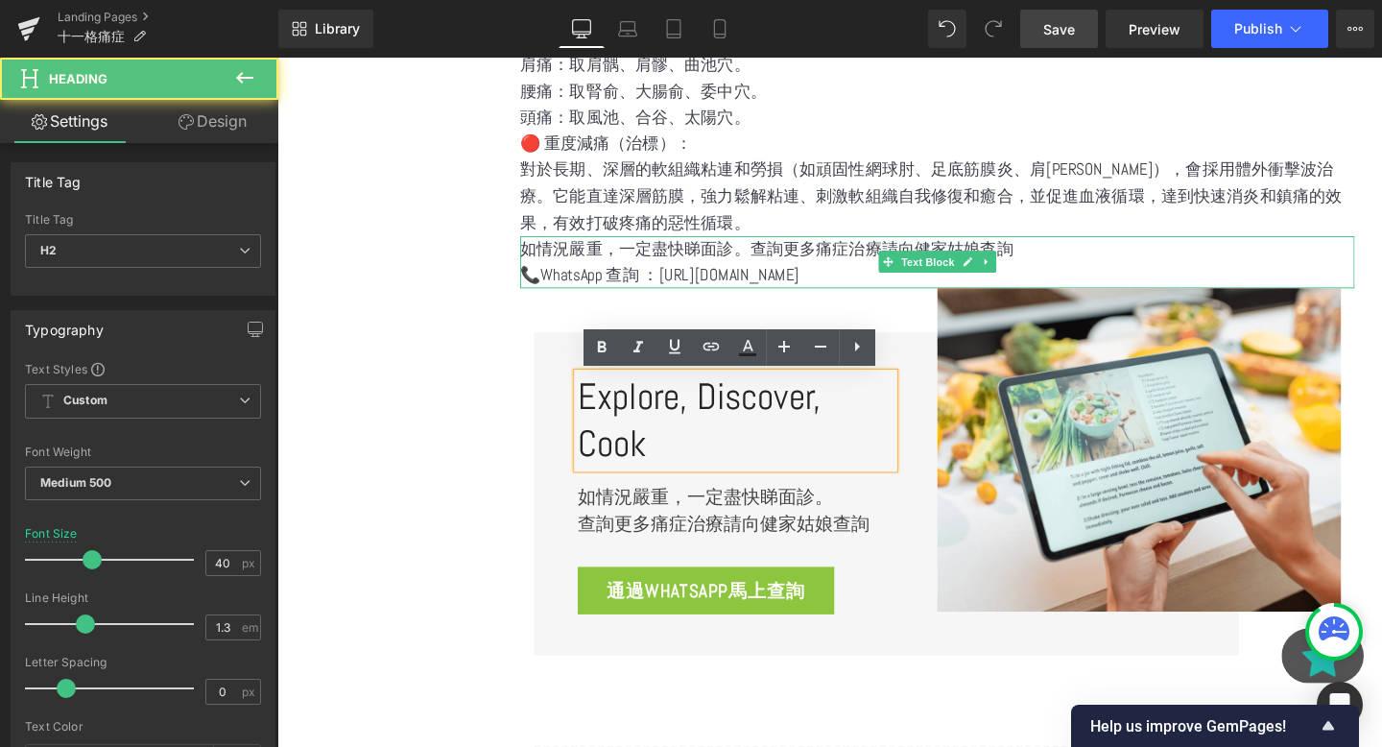
click at [646, 281] on p "📞WhatsApp 查詢 ：https://wa.me/85298608763" at bounding box center [971, 287] width 877 height 28
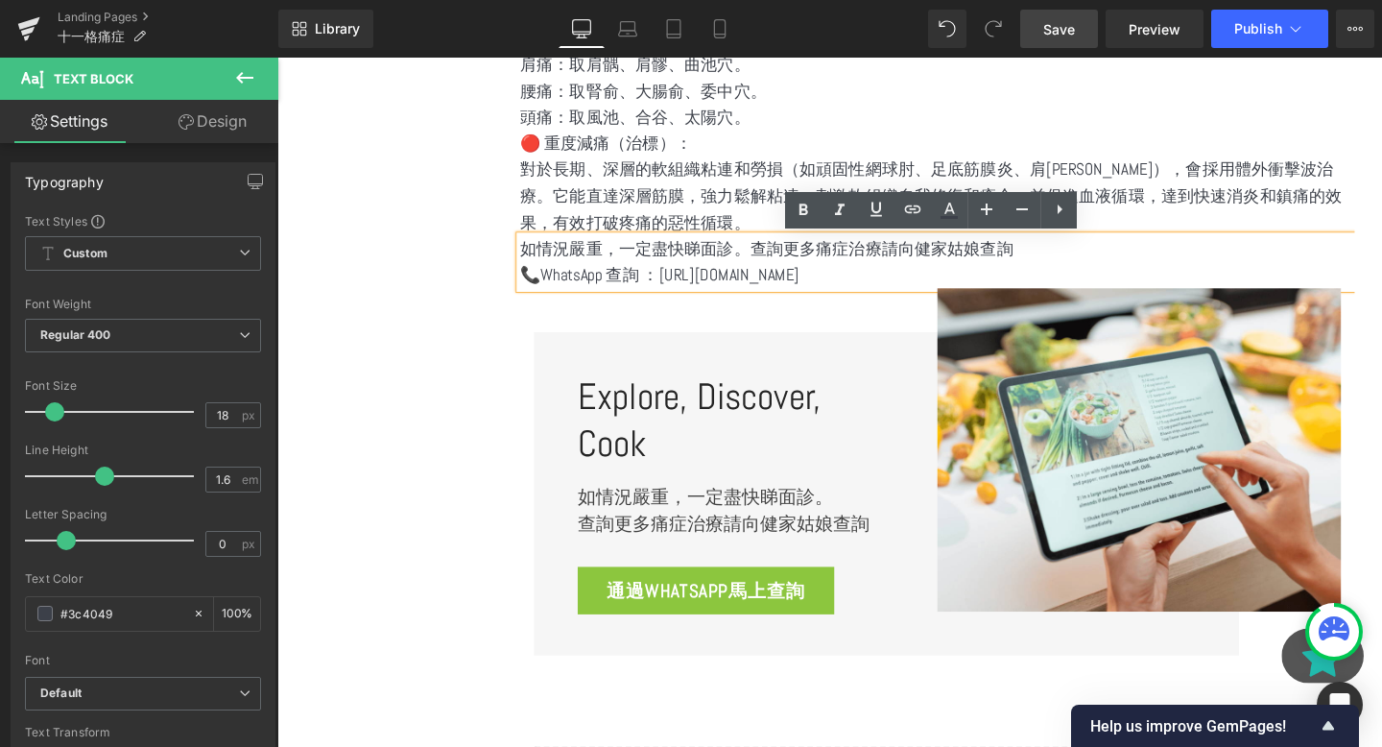
click at [714, 332] on div "Explore, Discover, Cook Heading 如情況嚴重，一定盡快睇面診。 查詢更多痛症治療請向健家姑娘查詢 Text Block 通過Wh…" at bounding box center [971, 493] width 877 height 386
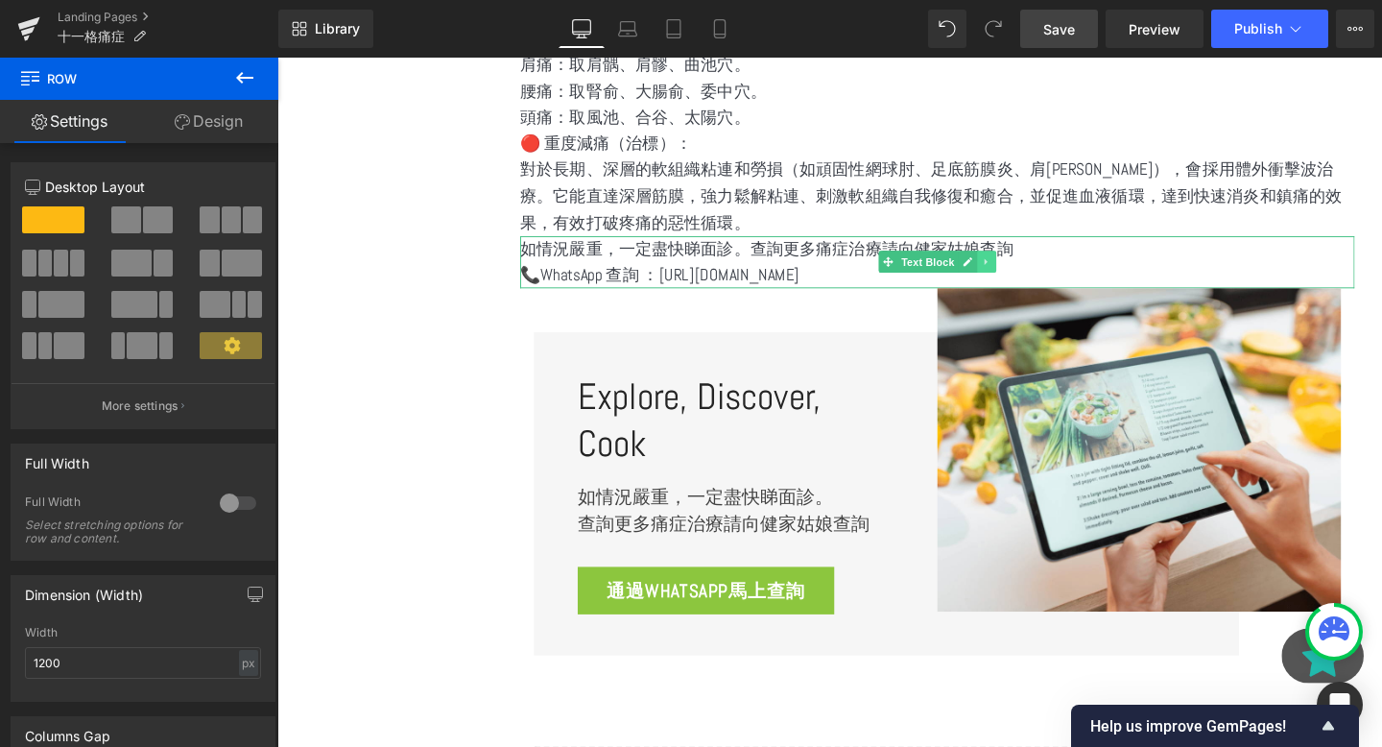
click at [1025, 274] on icon at bounding box center [1022, 273] width 11 height 12
click at [657, 261] on p "如情況嚴重，一定盡快睇面診。查詢更多痛症治療請向健家姑娘查詢" at bounding box center [971, 260] width 877 height 28
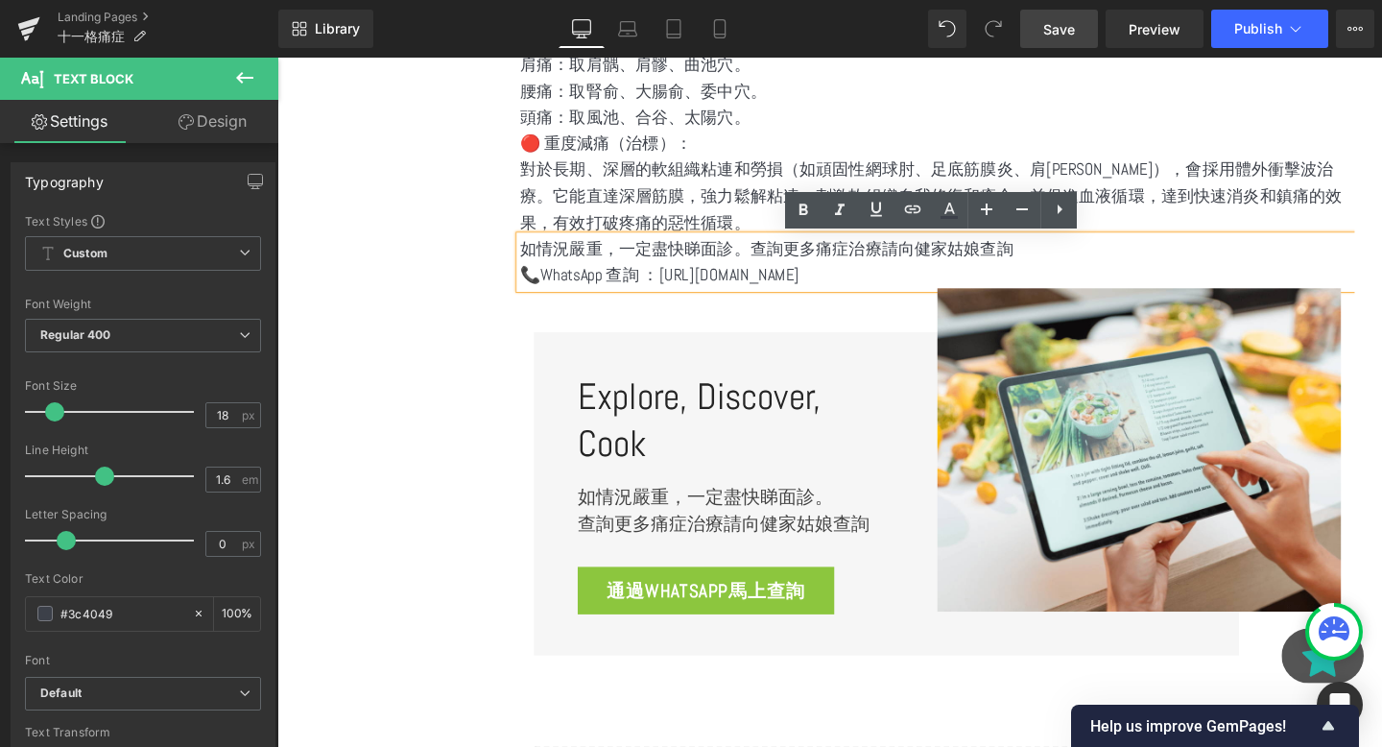
drag, startPoint x: 541, startPoint y: 293, endPoint x: 531, endPoint y: 293, distance: 10.6
click at [533, 293] on div "如情況嚴重，一定盡快睇面診。查詢更多痛症治療請向健家姑娘查詢 📞WhatsApp 查詢 ：https://wa.me/85298608763" at bounding box center [971, 274] width 877 height 56
click at [566, 292] on p "📞WhatsApp 查詢 ：https://wa.me/85298608763" at bounding box center [971, 287] width 877 height 28
drag, startPoint x: 561, startPoint y: 292, endPoint x: 543, endPoint y: 290, distance: 17.4
click at [543, 290] on p "📞WhatsApp 查詢 ：https://wa.me/85298608763" at bounding box center [971, 287] width 877 height 28
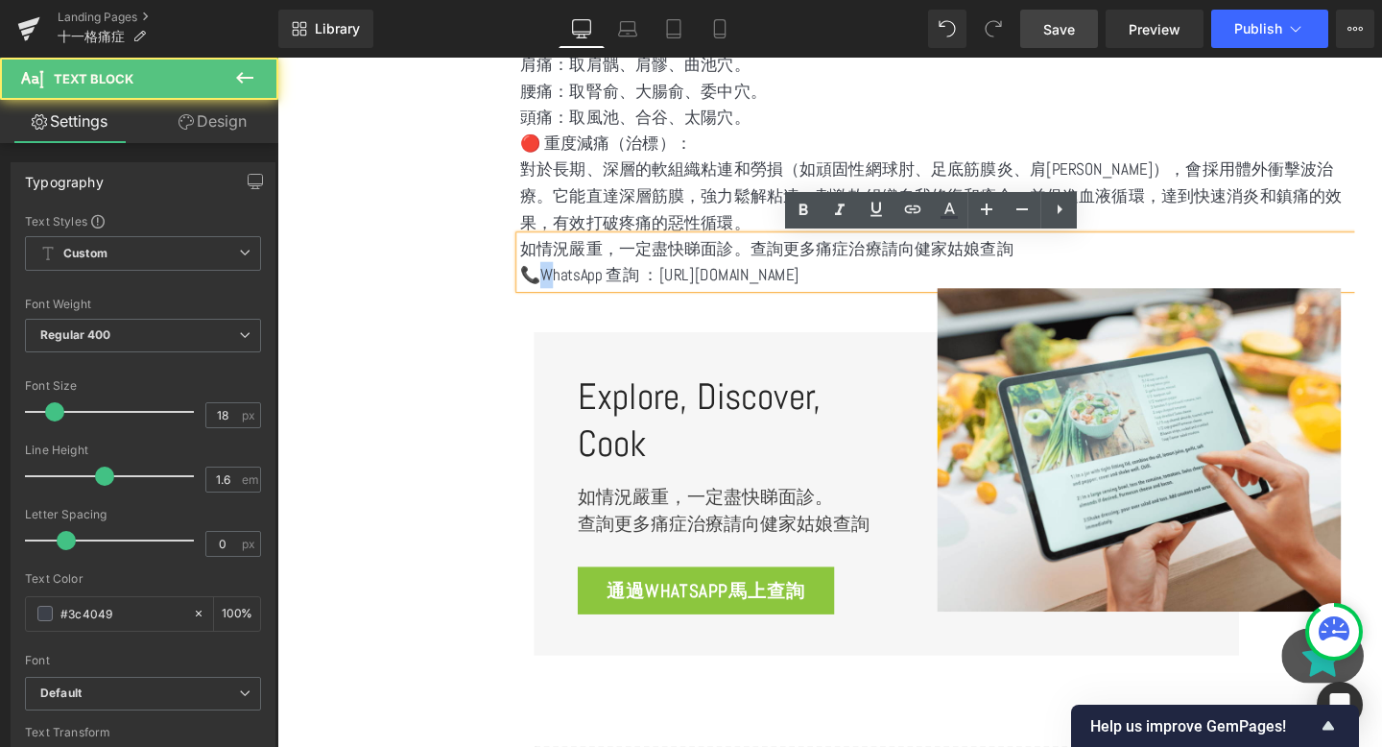
click at [543, 290] on p "📞WhatsApp 查詢 ：https://wa.me/85298608763" at bounding box center [971, 287] width 877 height 28
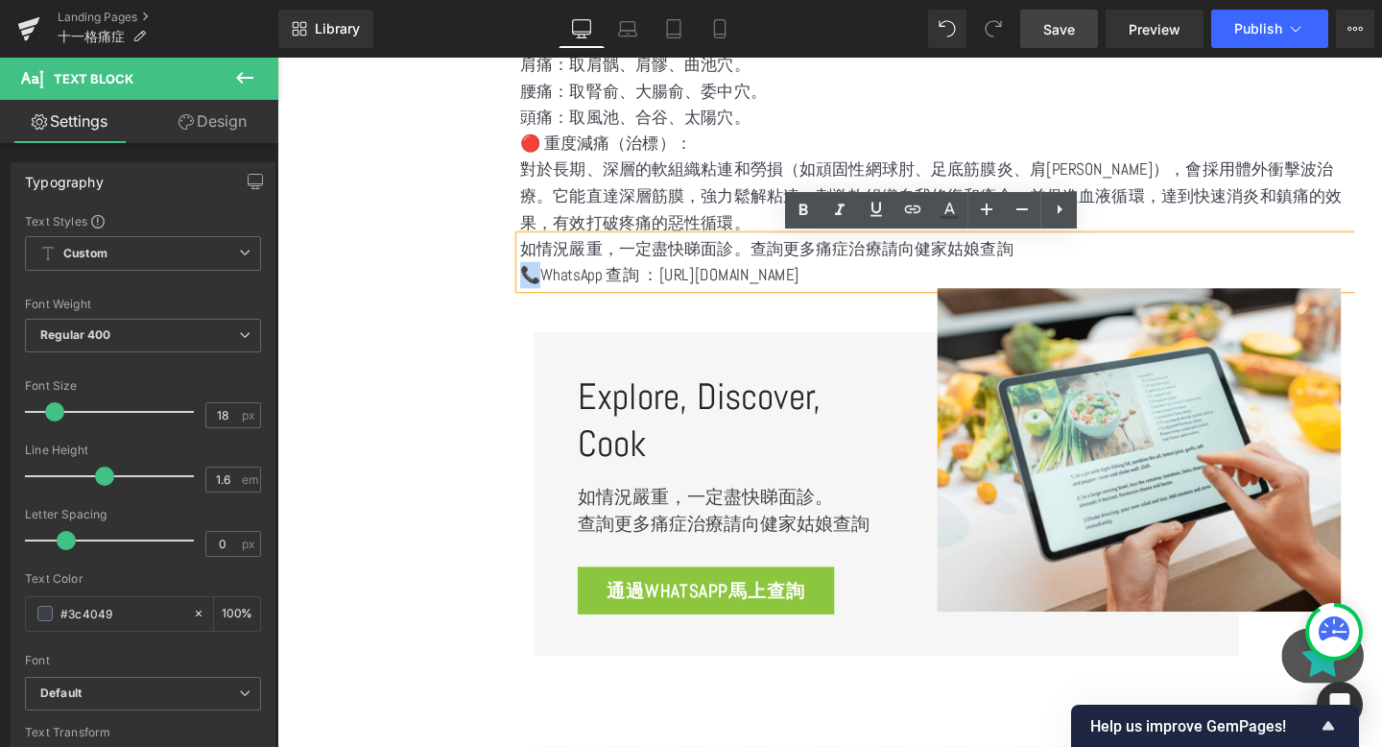
click at [536, 289] on p "📞WhatsApp 查詢 ：https://wa.me/85298608763" at bounding box center [971, 287] width 877 height 28
copy p "📞W"
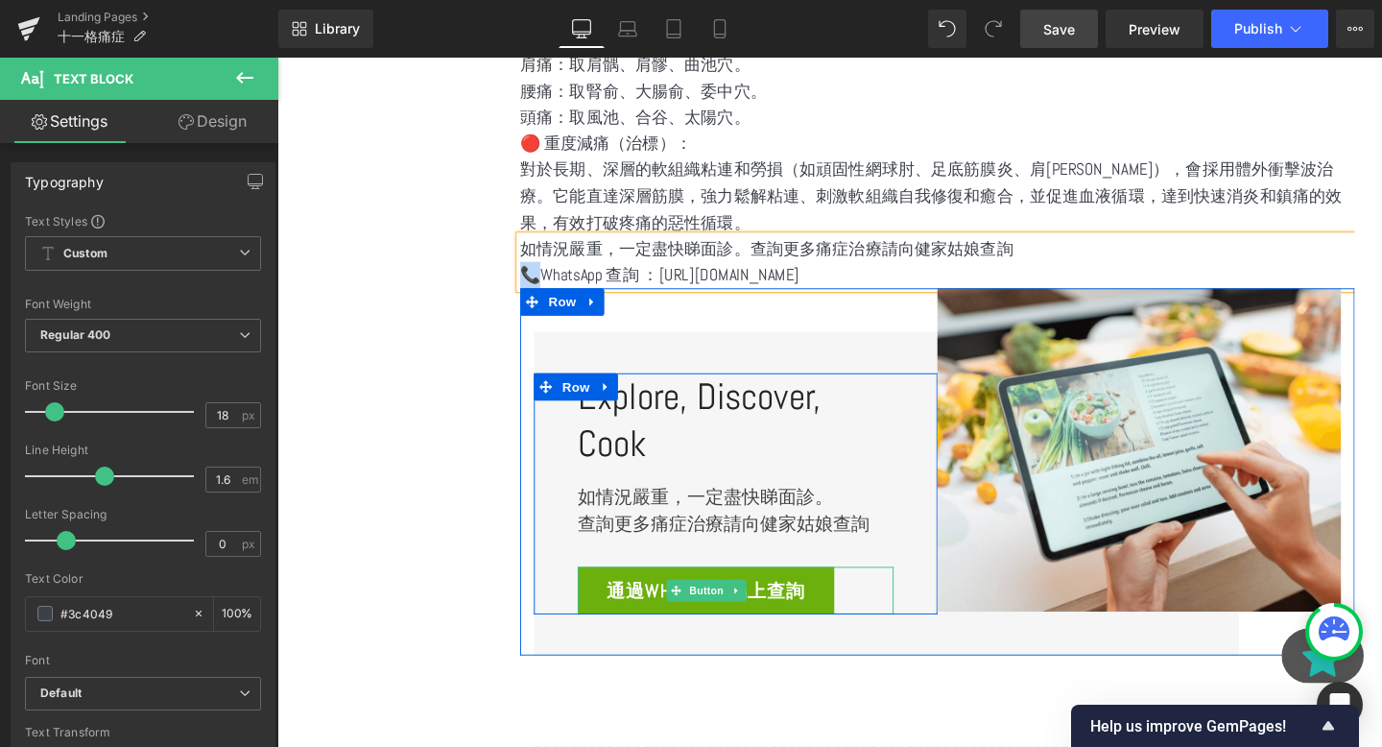
click at [663, 627] on span "通過WhatsApp馬上查詢" at bounding box center [728, 618] width 208 height 36
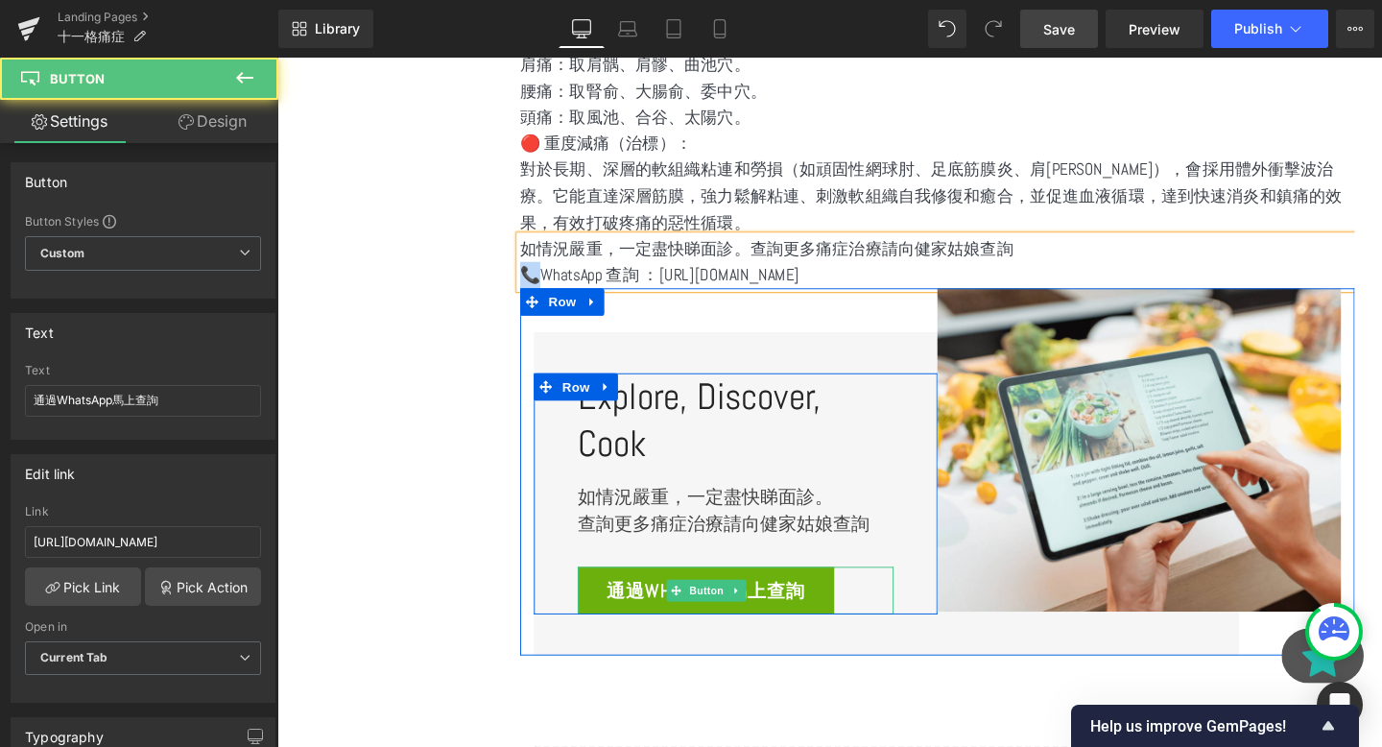
click at [668, 616] on span "通過WhatsApp馬上查詢" at bounding box center [728, 618] width 208 height 36
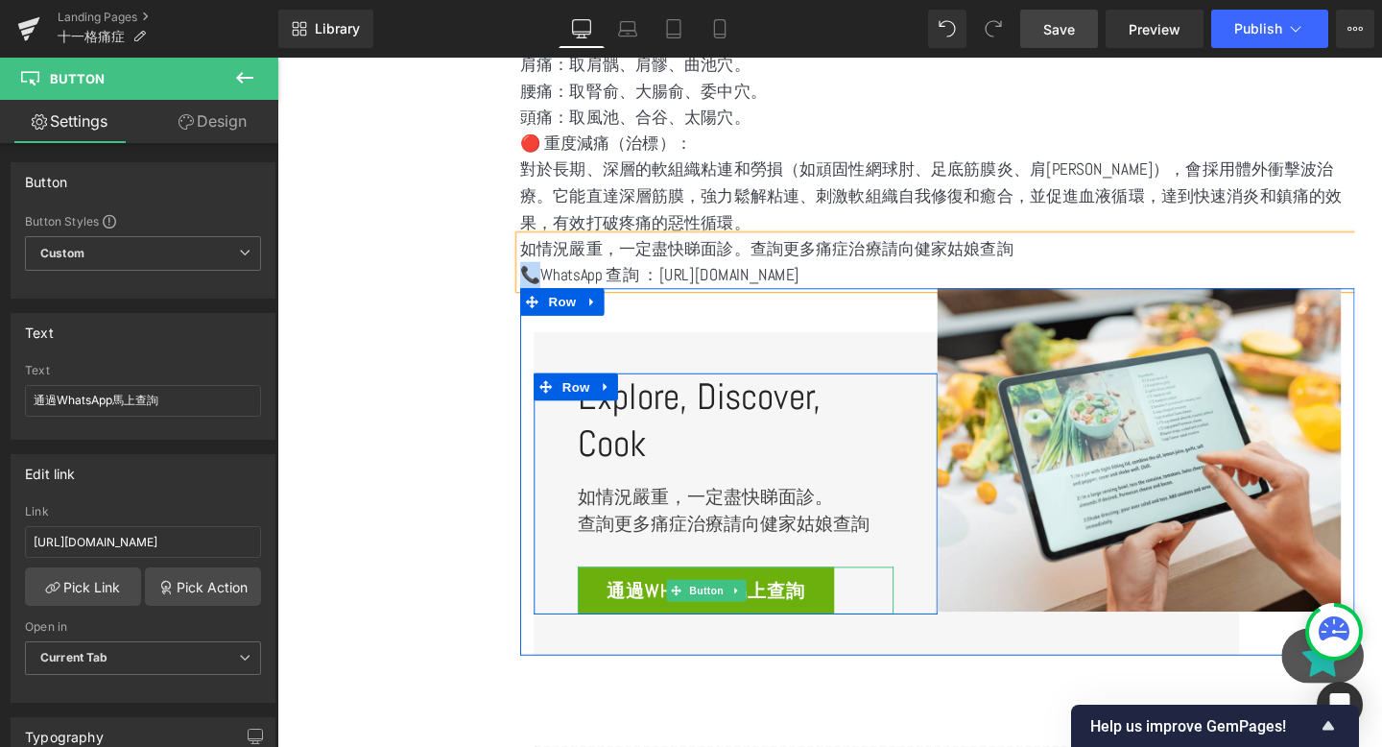
click at [668, 616] on span "通過WhatsApp馬上查詢" at bounding box center [728, 618] width 208 height 36
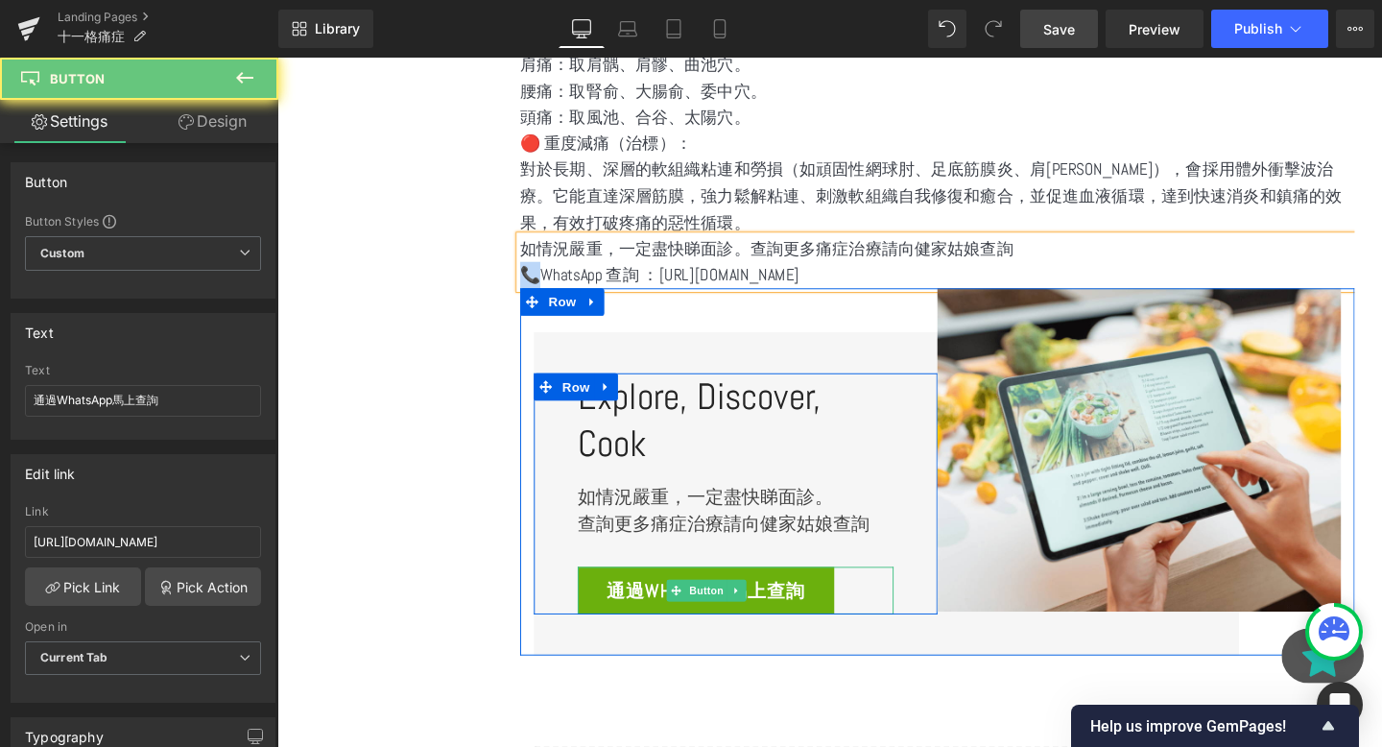
click at [668, 616] on span "通過WhatsApp馬上查詢" at bounding box center [728, 618] width 208 height 36
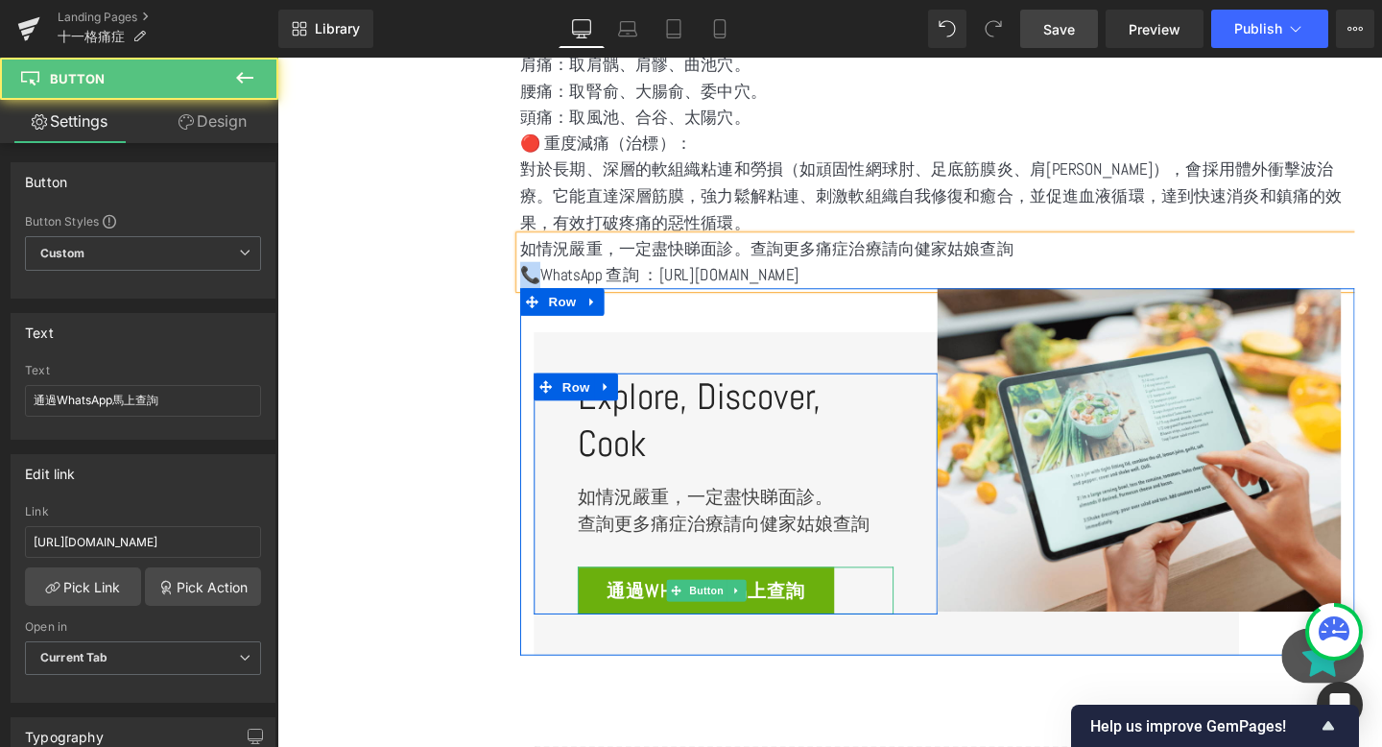
click at [668, 616] on span "通過WhatsApp馬上查詢" at bounding box center [728, 618] width 208 height 36
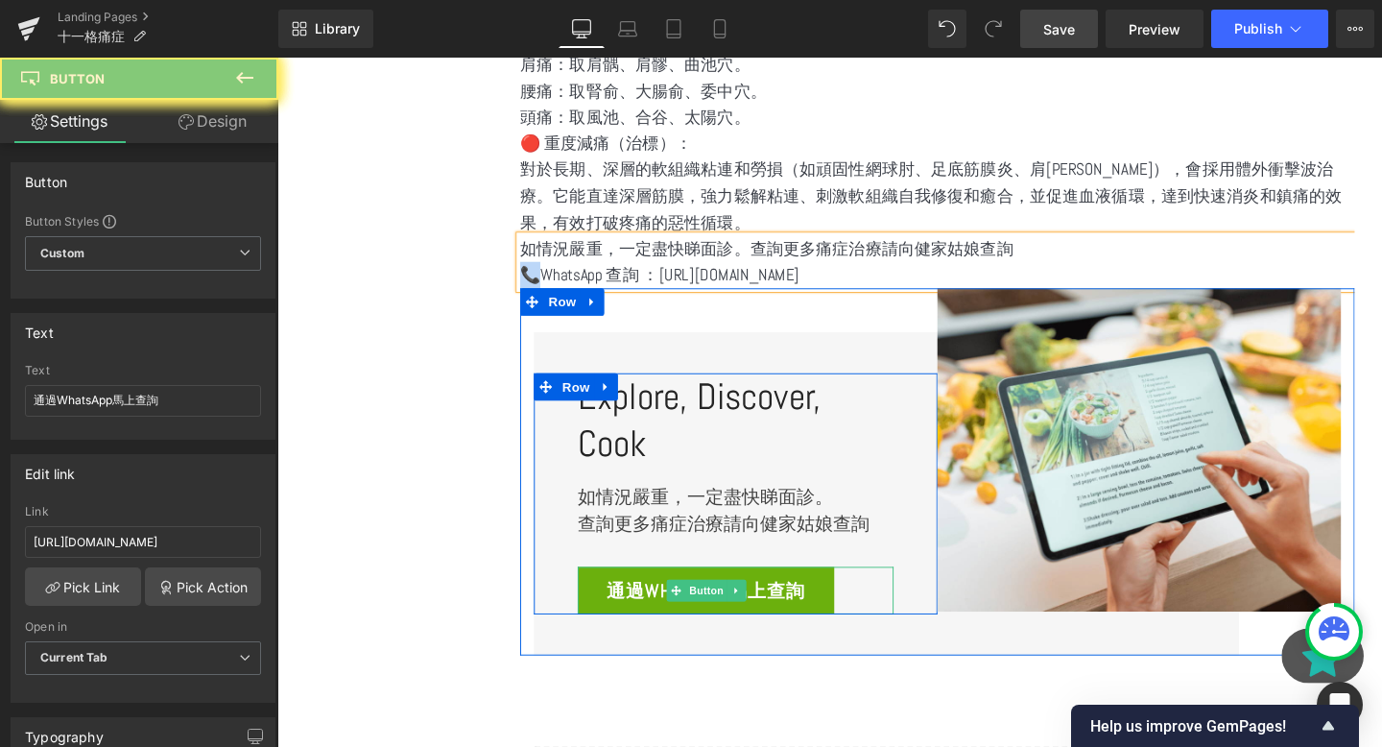
click at [668, 616] on span "通過WhatsApp馬上查詢" at bounding box center [728, 618] width 208 height 36
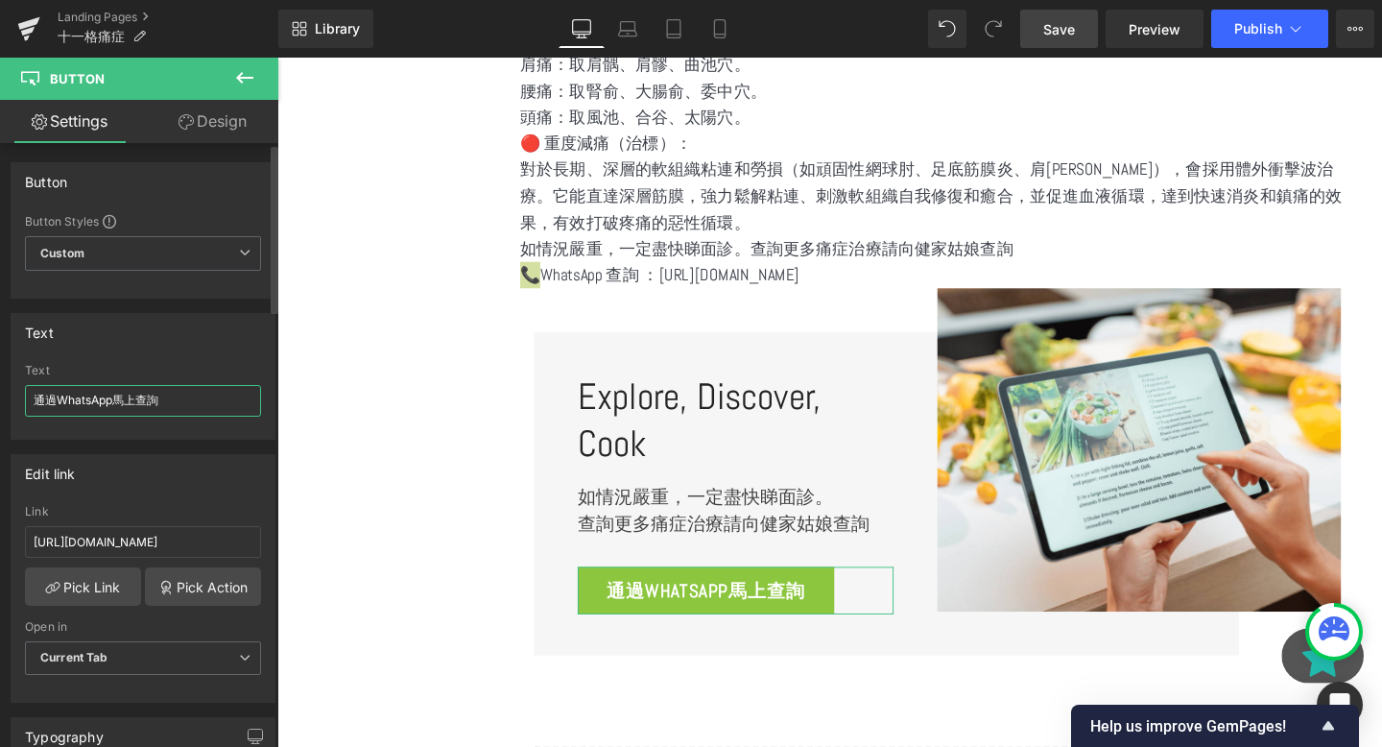
click at [186, 414] on input "通過WhatsApp馬上查詢" at bounding box center [143, 401] width 236 height 32
paste input "📞"
type input "通過WhatsApp馬上查詢"
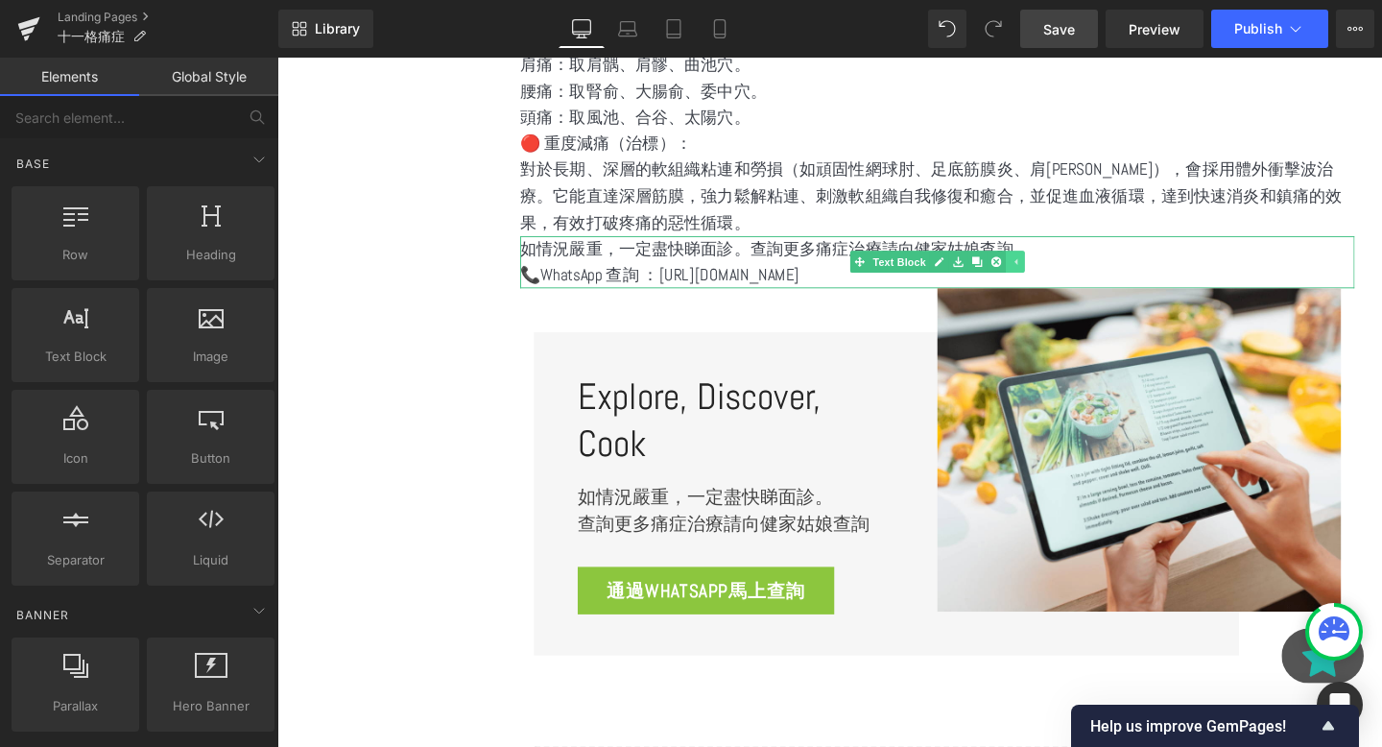
click at [1048, 271] on icon at bounding box center [1053, 273] width 11 height 12
click at [1023, 271] on icon at bounding box center [1022, 273] width 11 height 12
click at [1023, 271] on link at bounding box center [1033, 272] width 20 height 23
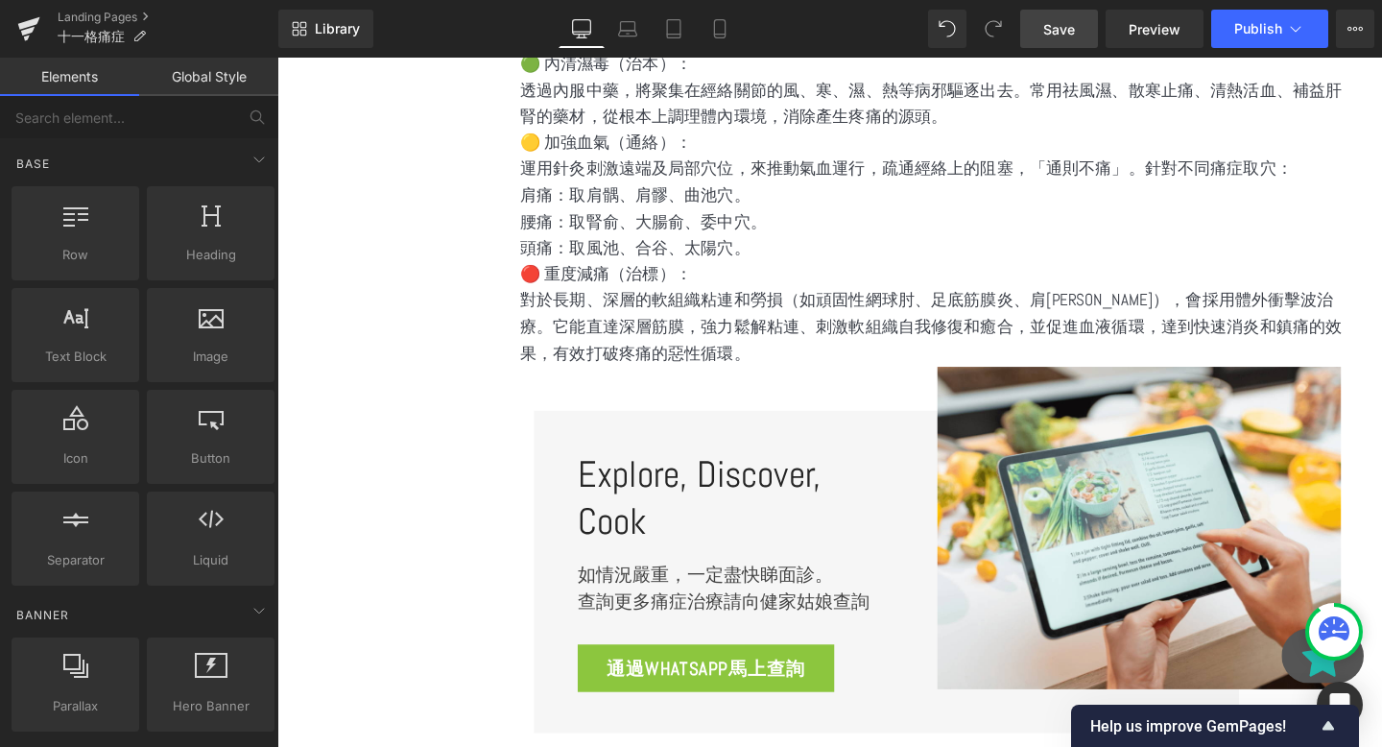
scroll to position [2054, 0]
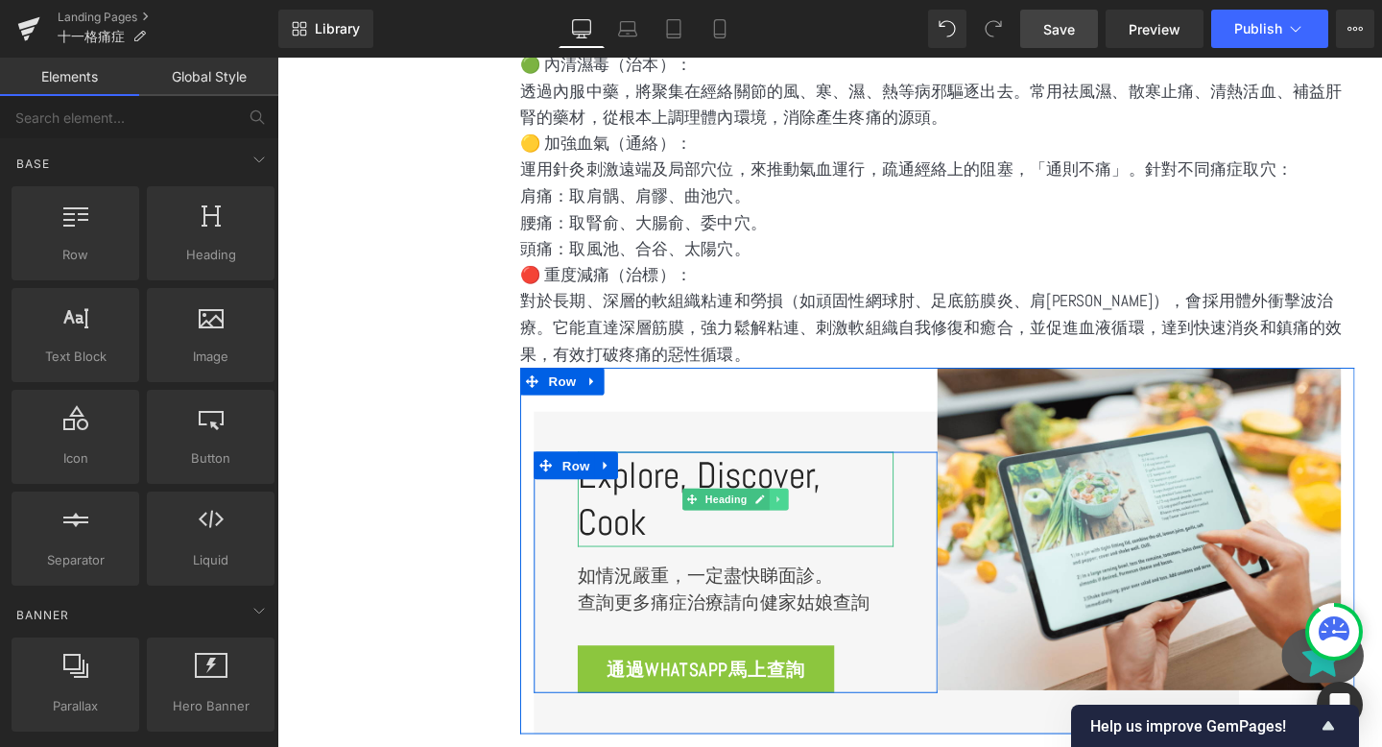
click at [805, 530] on link at bounding box center [805, 522] width 20 height 23
click at [812, 527] on icon at bounding box center [815, 522] width 11 height 11
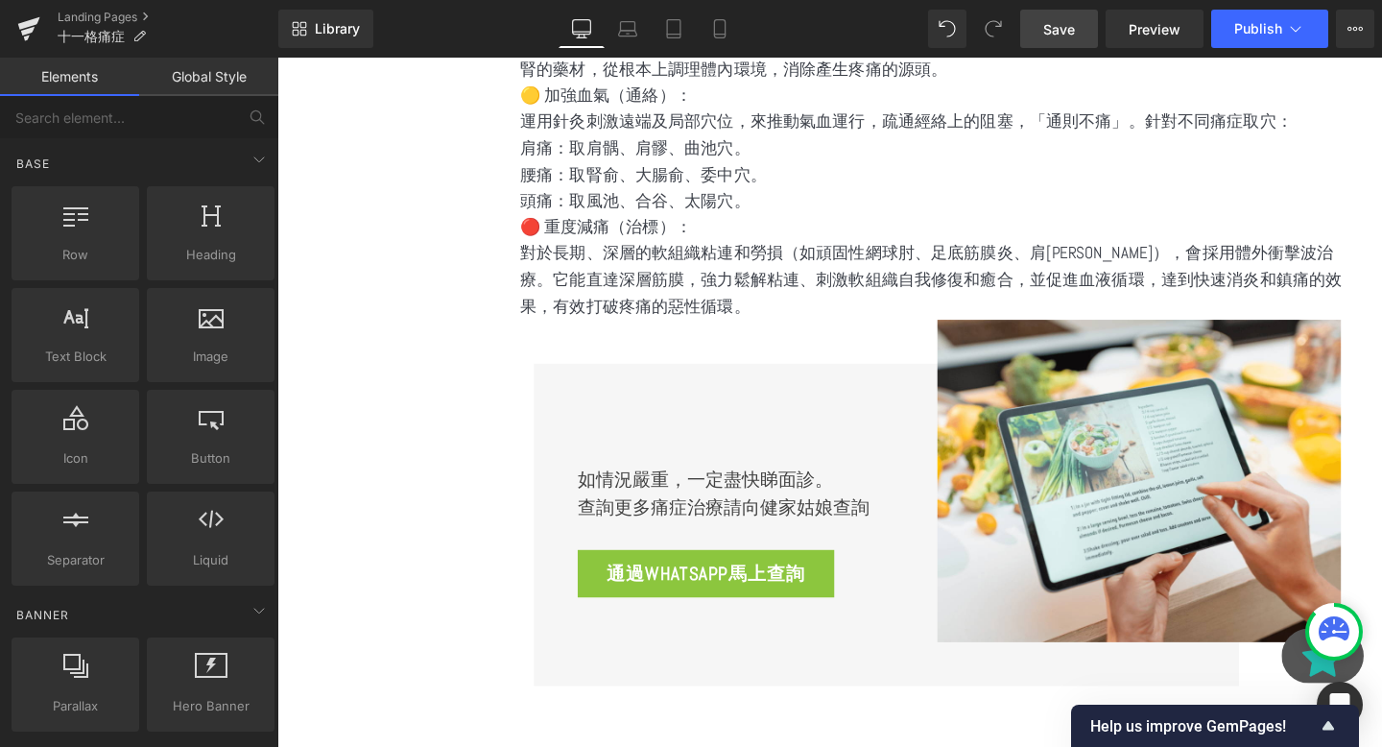
click at [277, 58] on div at bounding box center [277, 58] width 0 height 0
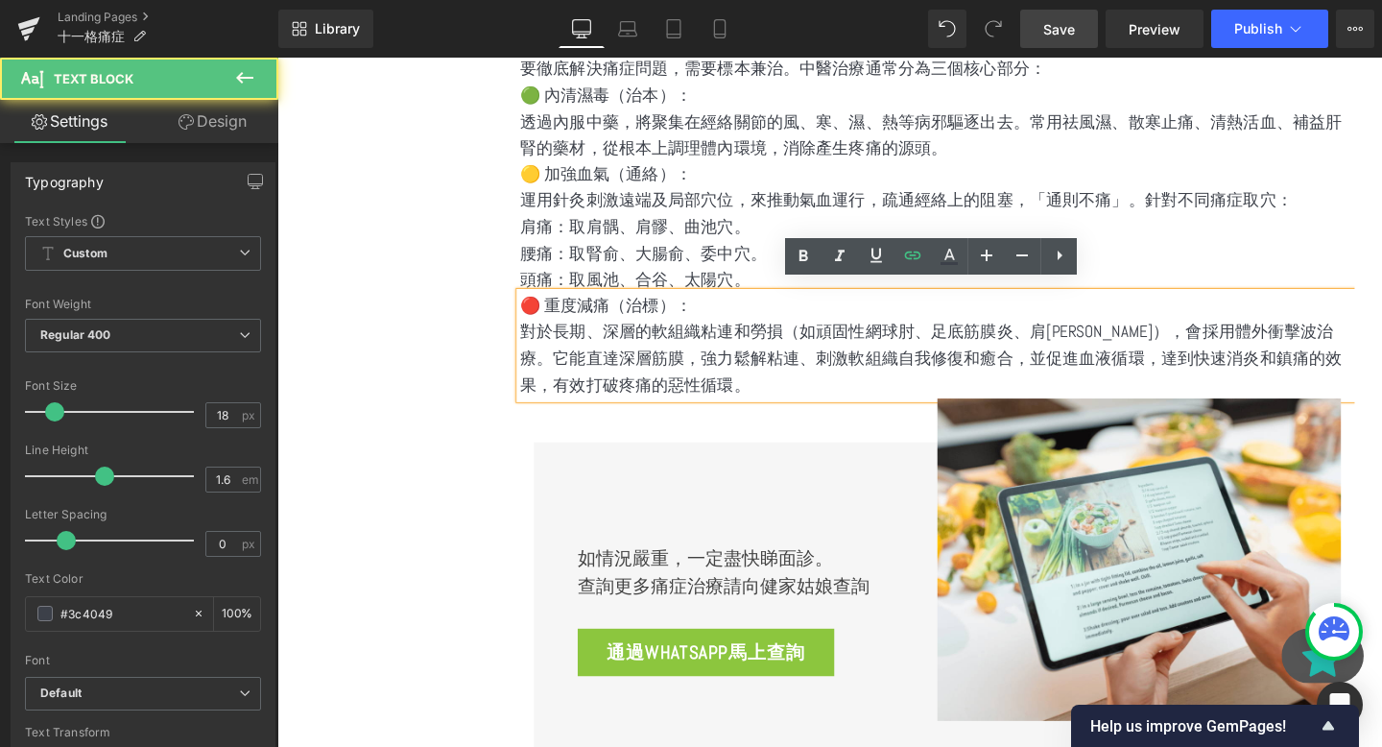
scroll to position [1870, 0]
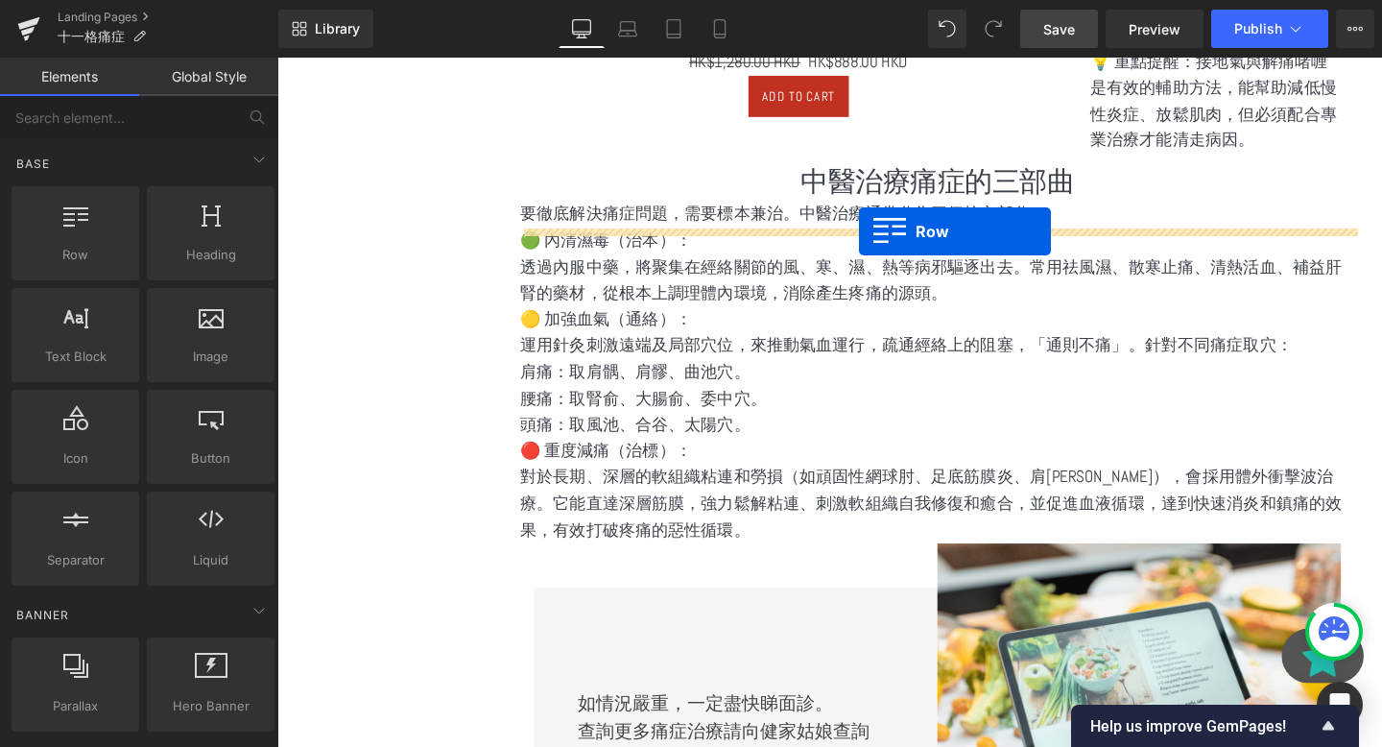
drag, startPoint x: 359, startPoint y: 298, endPoint x: 889, endPoint y: 240, distance: 532.9
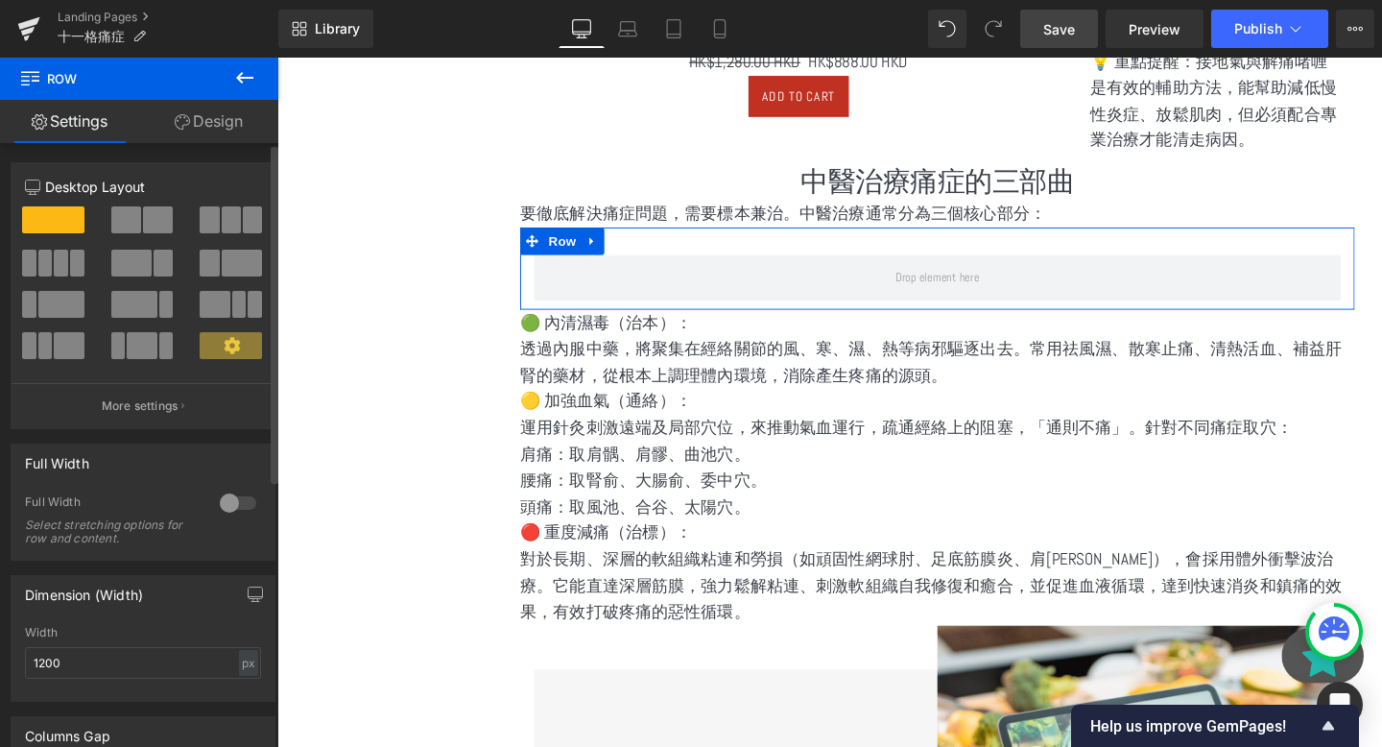
click at [223, 224] on span at bounding box center [231, 219] width 19 height 27
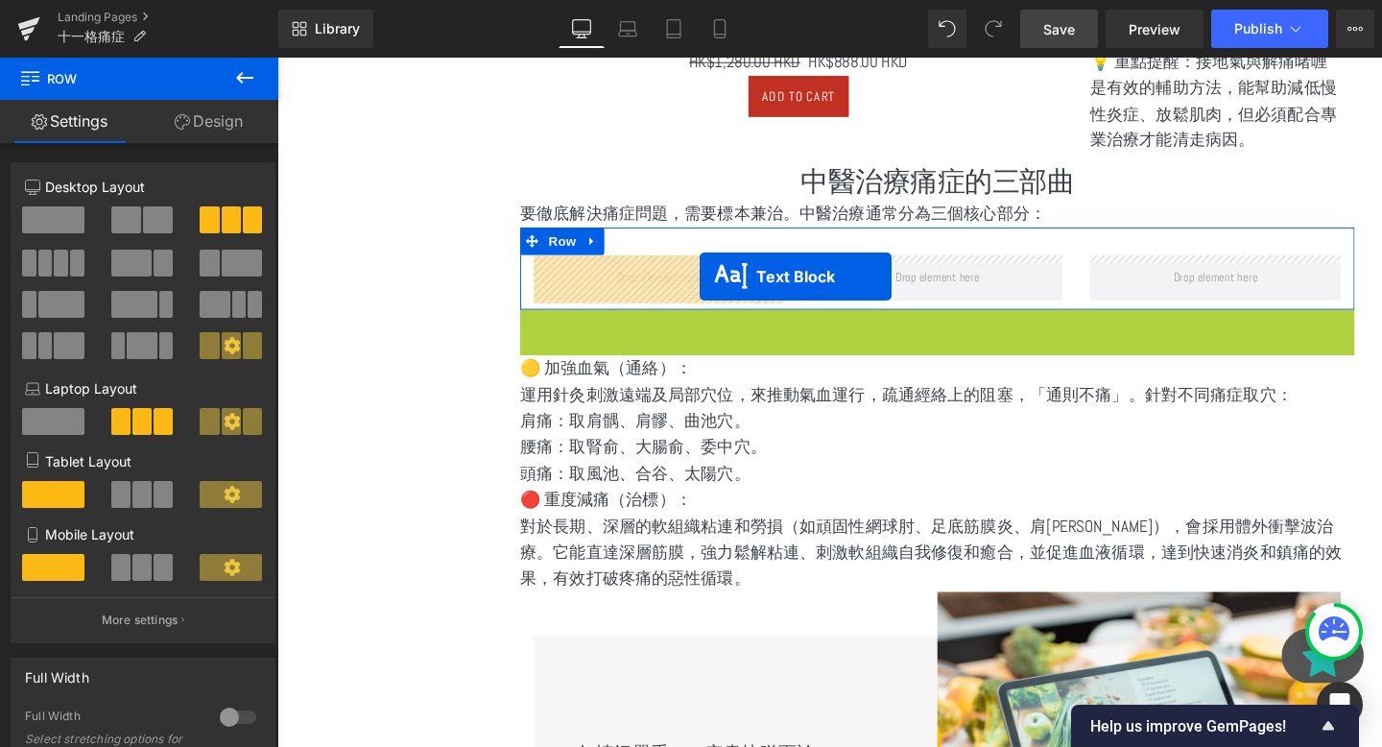
drag, startPoint x: 918, startPoint y: 367, endPoint x: 722, endPoint y: 288, distance: 211.0
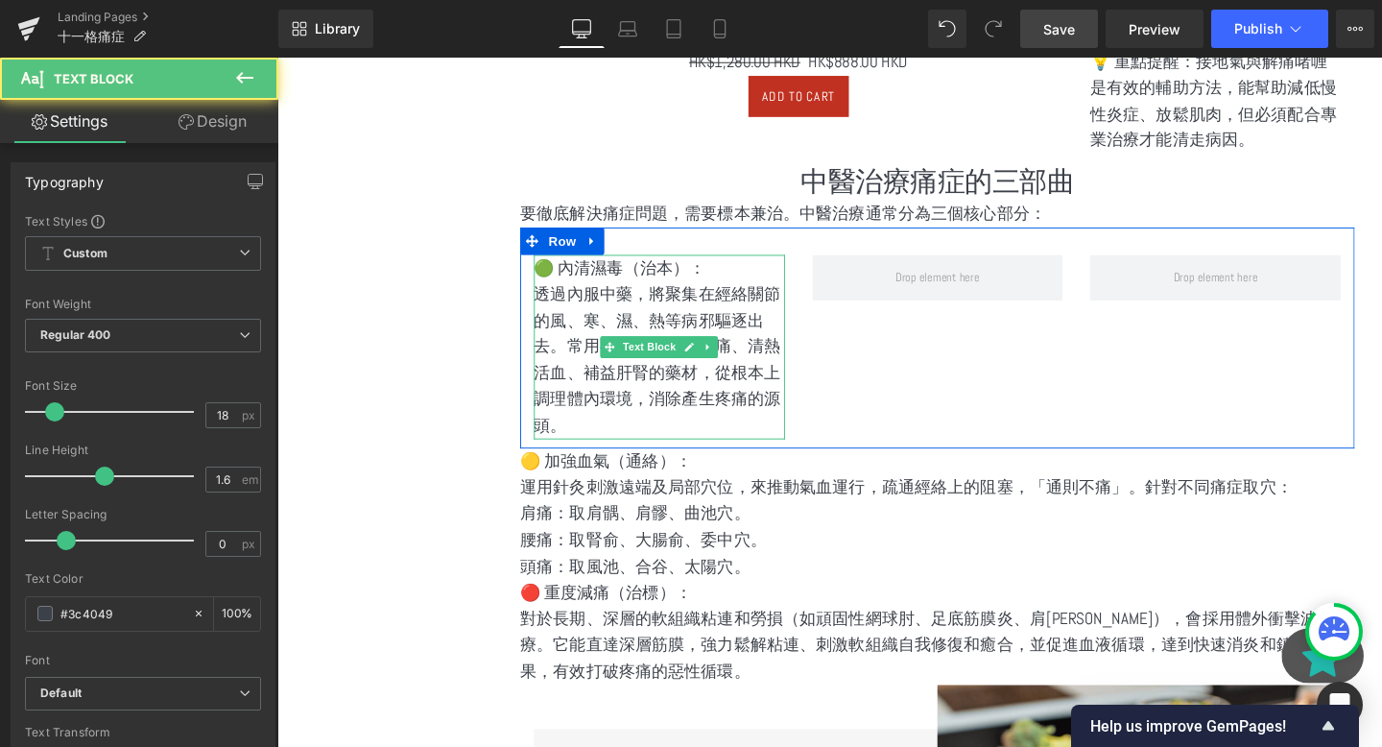
click at [698, 284] on p "🟢 內清濕毒（治本）：" at bounding box center [679, 279] width 264 height 28
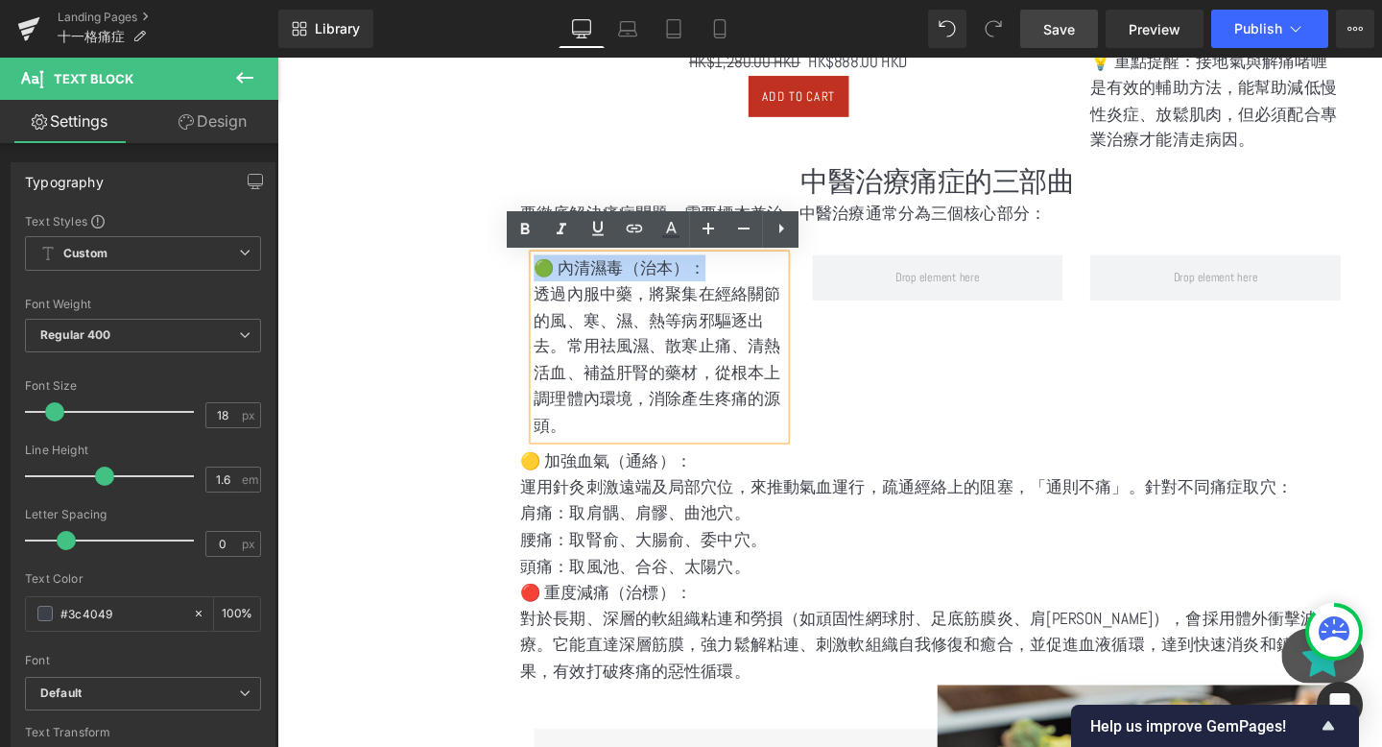
drag, startPoint x: 730, startPoint y: 284, endPoint x: 539, endPoint y: 272, distance: 191.4
click at [539, 272] on div "🟢 內清濕毒（治本）： 透過內服中藥，將聚集在經絡關節的風、寒、濕、熱等病邪驅逐出去。常用祛風濕、散寒止痛、清熱活血、補益肝腎的藥材，從根本上調理體內環境，消…" at bounding box center [679, 362] width 293 height 194
copy p "🟢 內清濕毒（治本）："
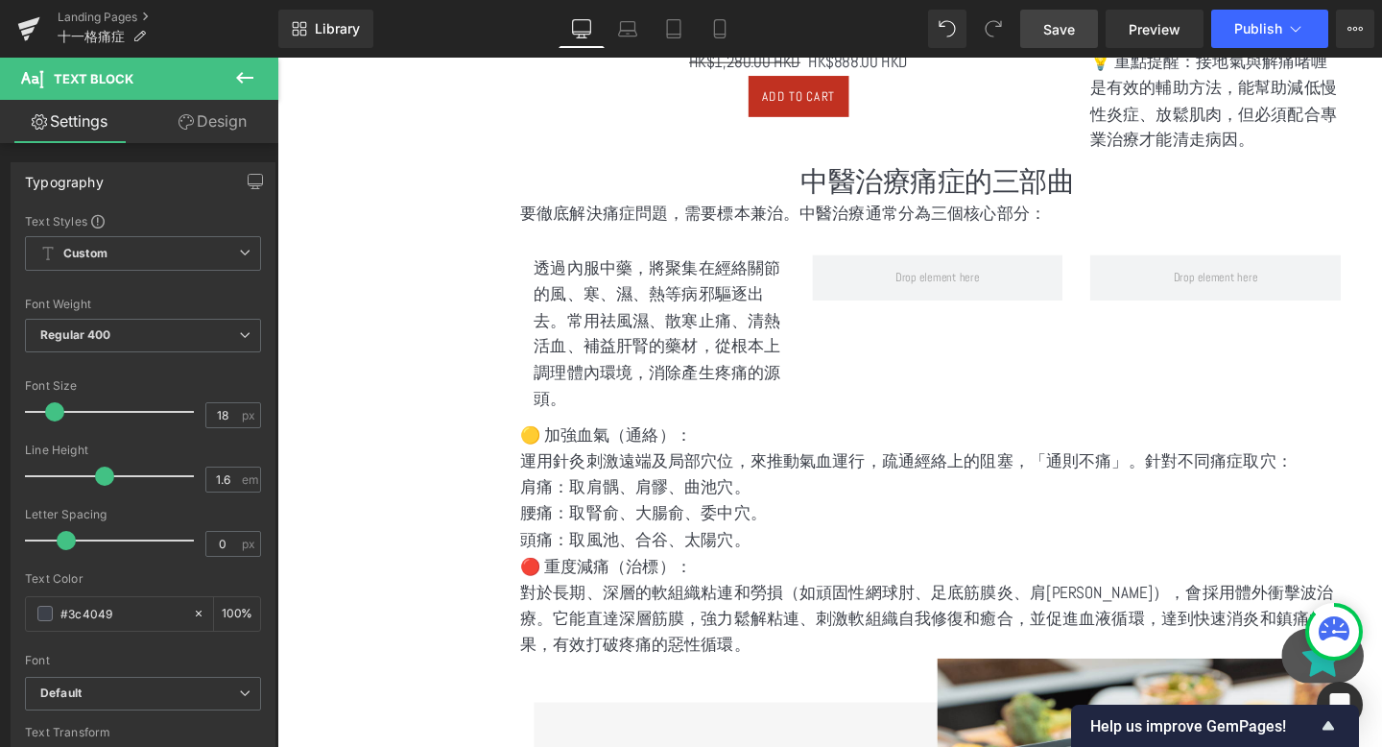
click at [249, 71] on icon at bounding box center [244, 77] width 23 height 23
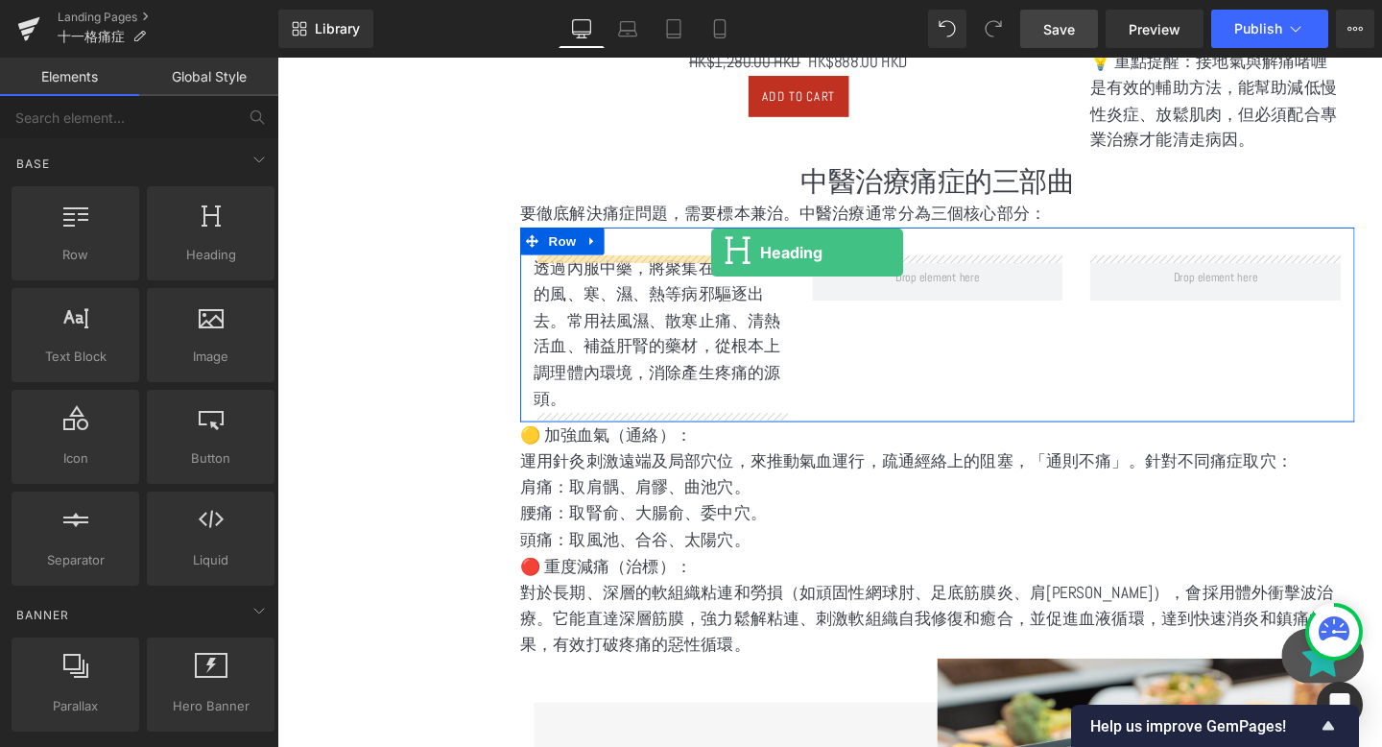
drag, startPoint x: 423, startPoint y: 331, endPoint x: 732, endPoint y: 263, distance: 316.5
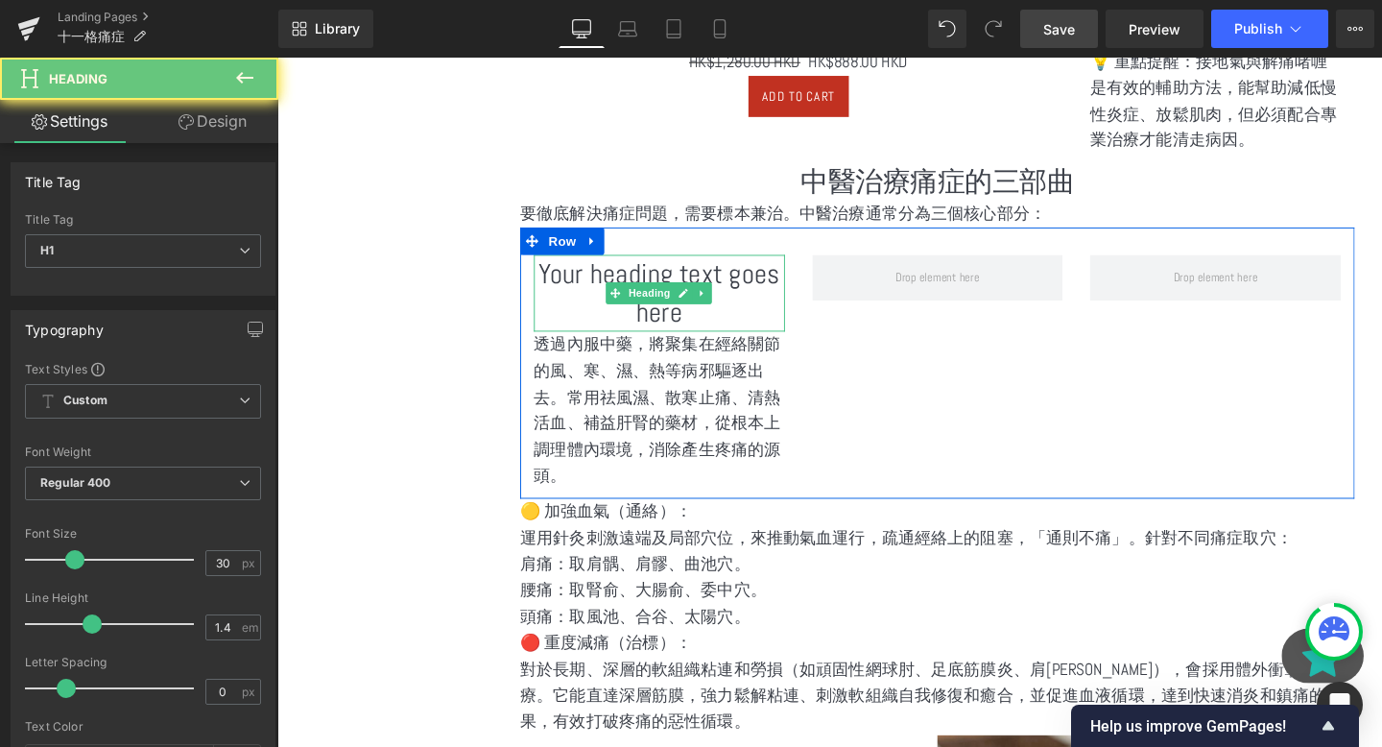
click at [696, 290] on h1 "Your heading text goes here" at bounding box center [679, 305] width 264 height 81
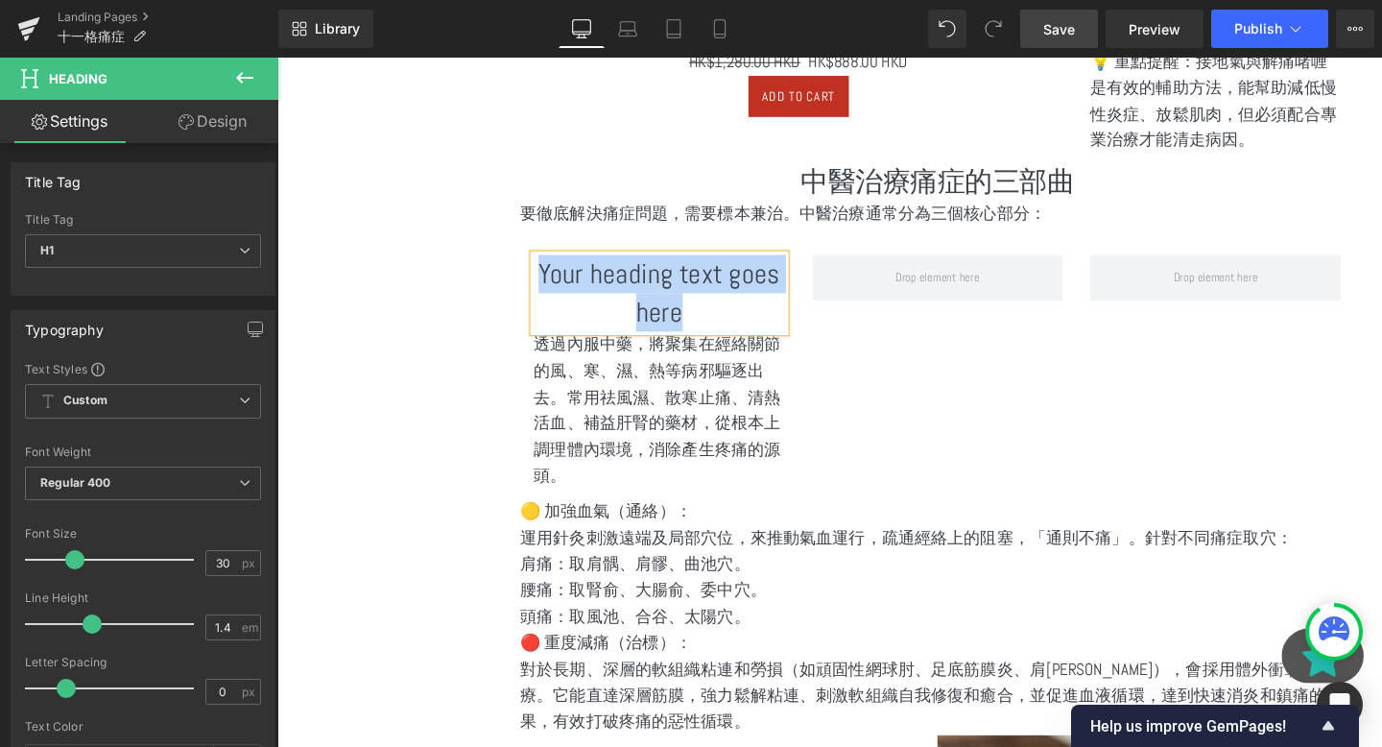
paste div
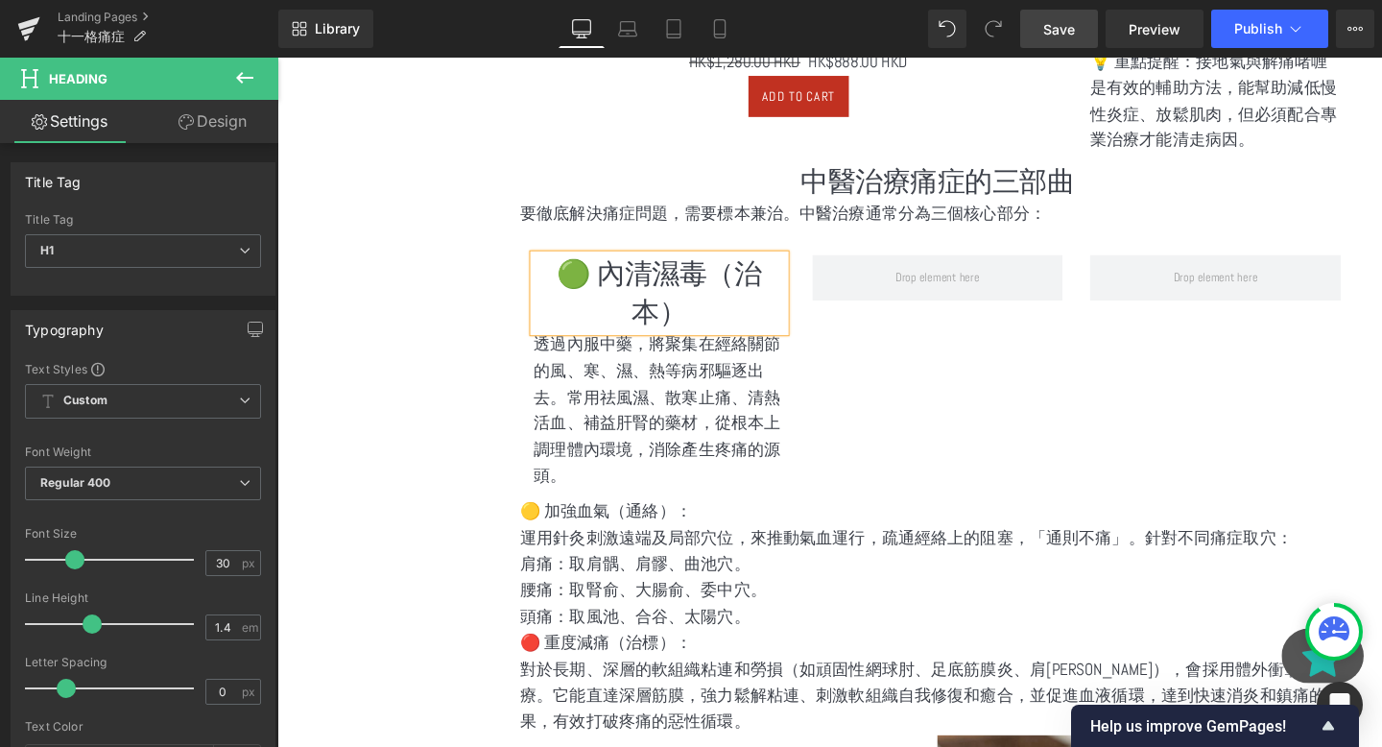
click at [854, 433] on div "🟢 內清濕毒（治本） Heading 透過內服中藥，將聚集在經絡關節的風、寒、濕、熱等病邪驅逐出去。常用祛風濕、散寒止痛、清熱活血、補益肝腎的藥材，從根本上調…" at bounding box center [971, 378] width 877 height 285
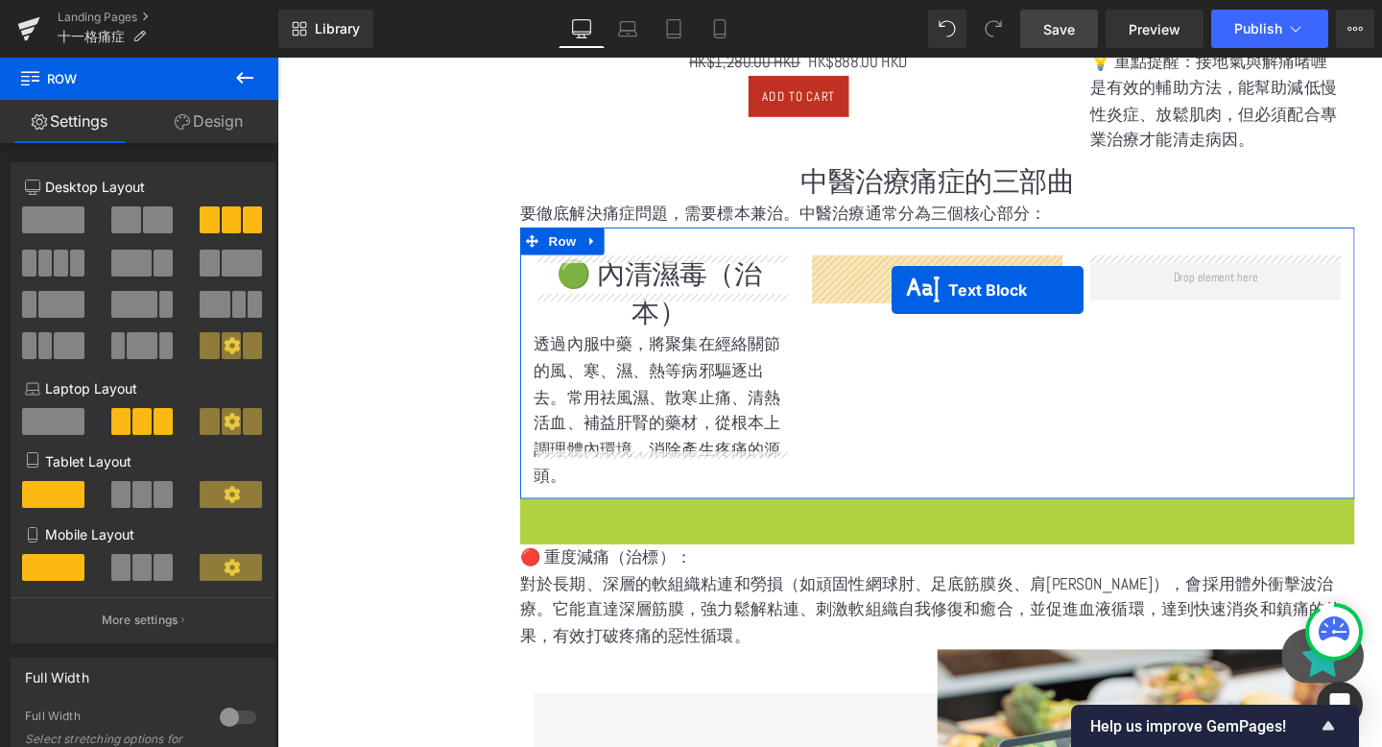
drag, startPoint x: 920, startPoint y: 555, endPoint x: 923, endPoint y: 301, distance: 253.4
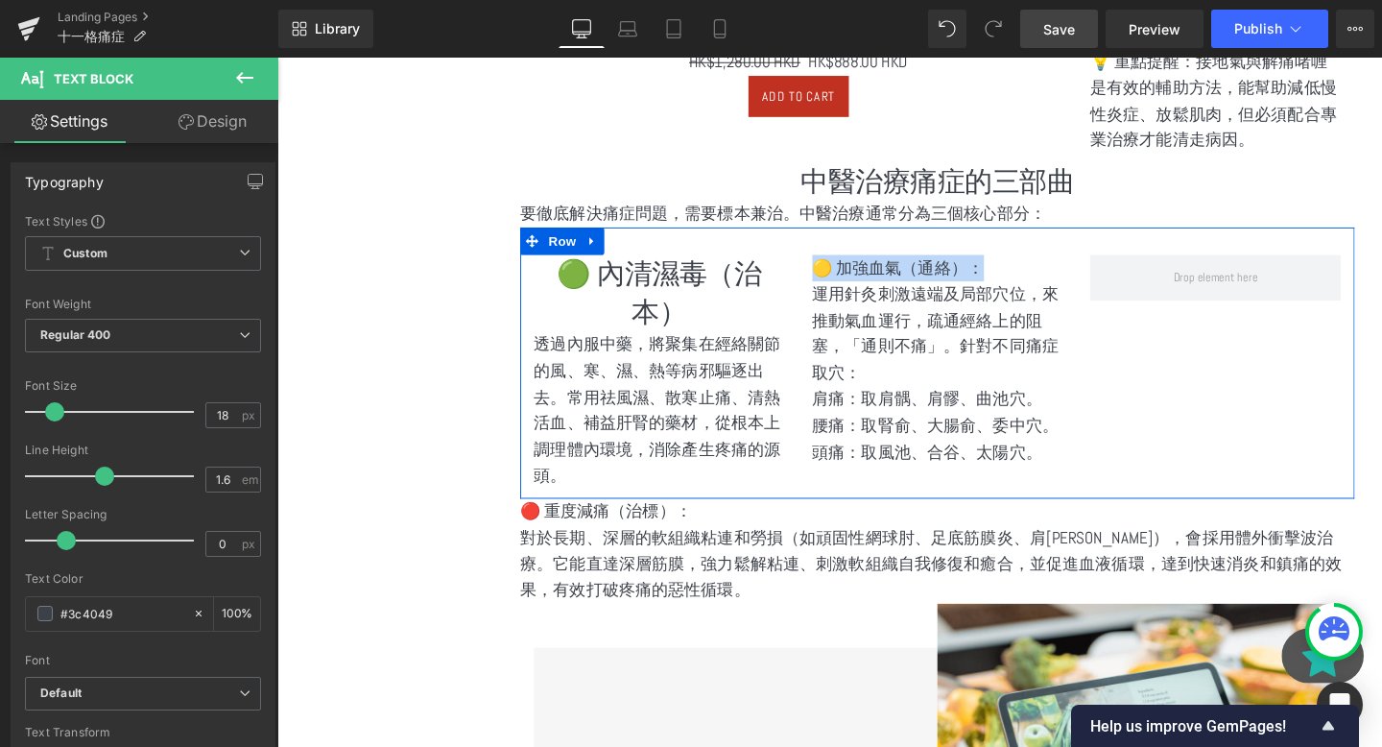
drag, startPoint x: 1003, startPoint y: 283, endPoint x: 833, endPoint y: 272, distance: 170.3
click at [833, 272] on div "🟡 加強血氣（通絡）： 運用針灸刺激遠端及局部穴位，來推動氣血運行，疏通經絡上的阻塞，「通則不痛」。針對不同痛症取穴： 肩痛：取肩髃、肩髎、曲池穴。 腰痛：取…" at bounding box center [971, 375] width 293 height 221
copy p "🟡 加強血氣（通絡）："
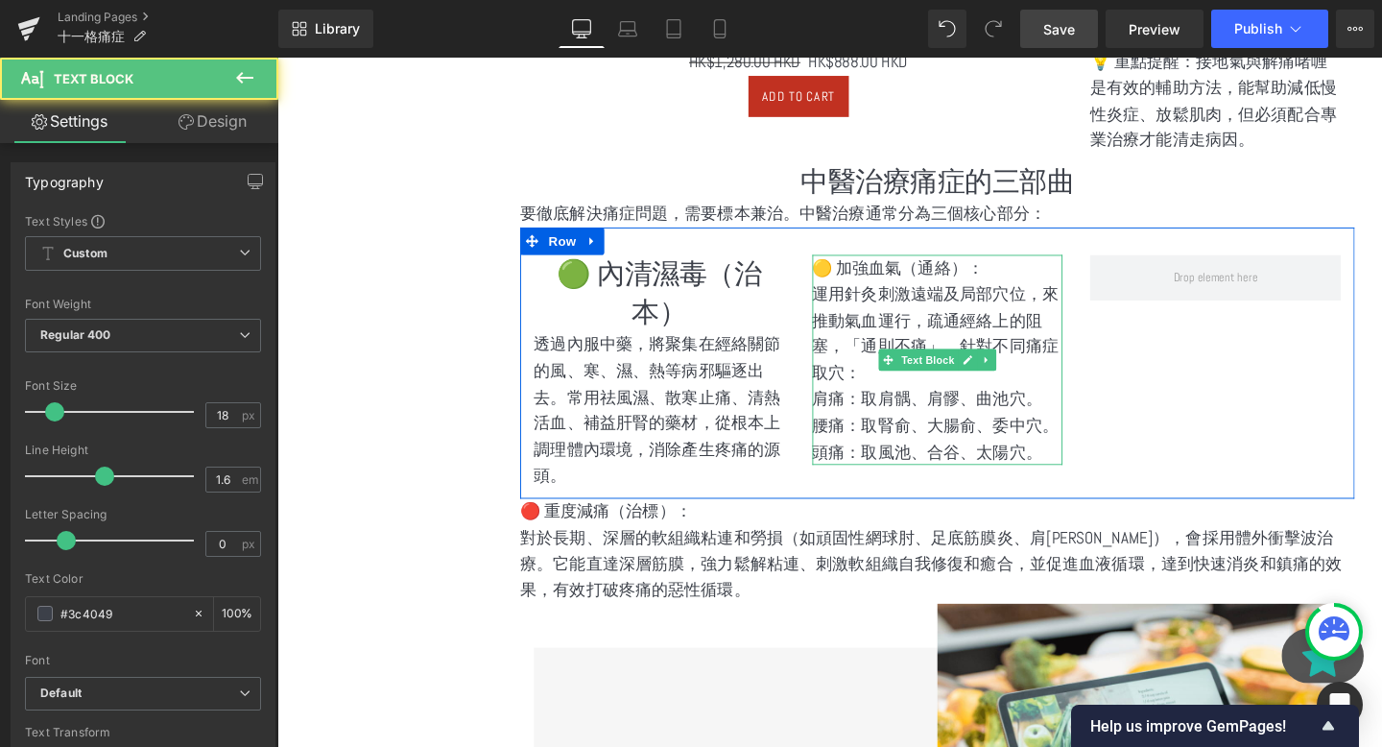
click at [901, 282] on p "🟡 加強血氣（通絡）：" at bounding box center [972, 279] width 264 height 28
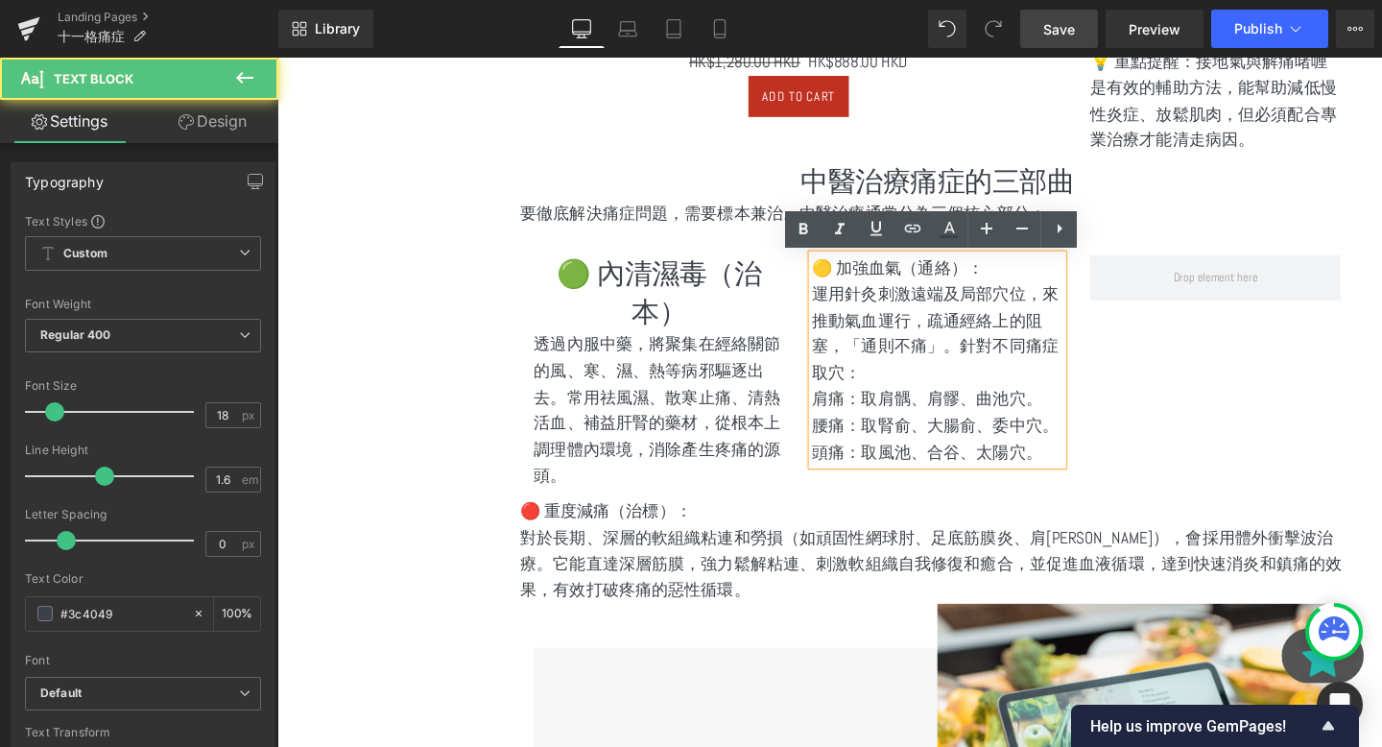
click at [986, 277] on p "🟡 加強血氣（通絡）：" at bounding box center [972, 279] width 264 height 28
click at [1022, 277] on p "🟡 加強血氣（通絡）：" at bounding box center [972, 279] width 264 height 28
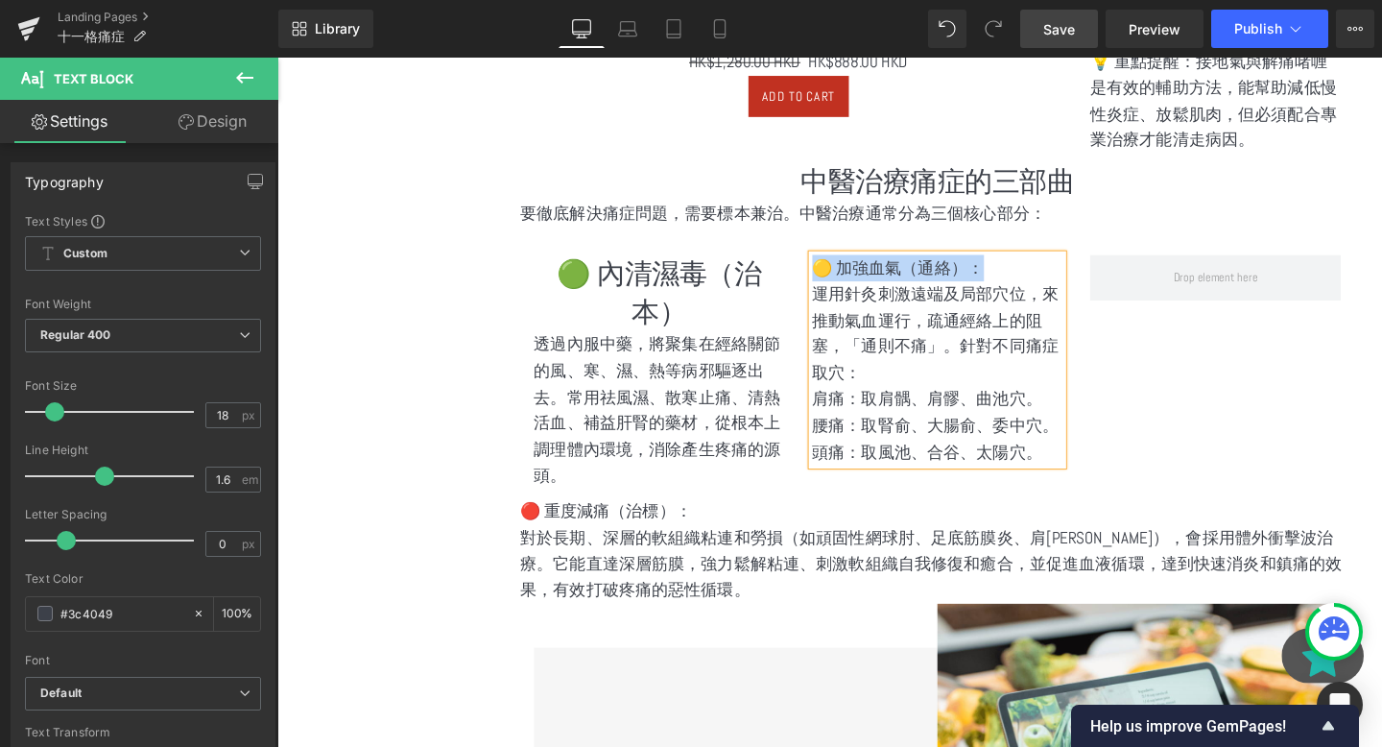
copy p "🟡 加強血氣（通絡）："
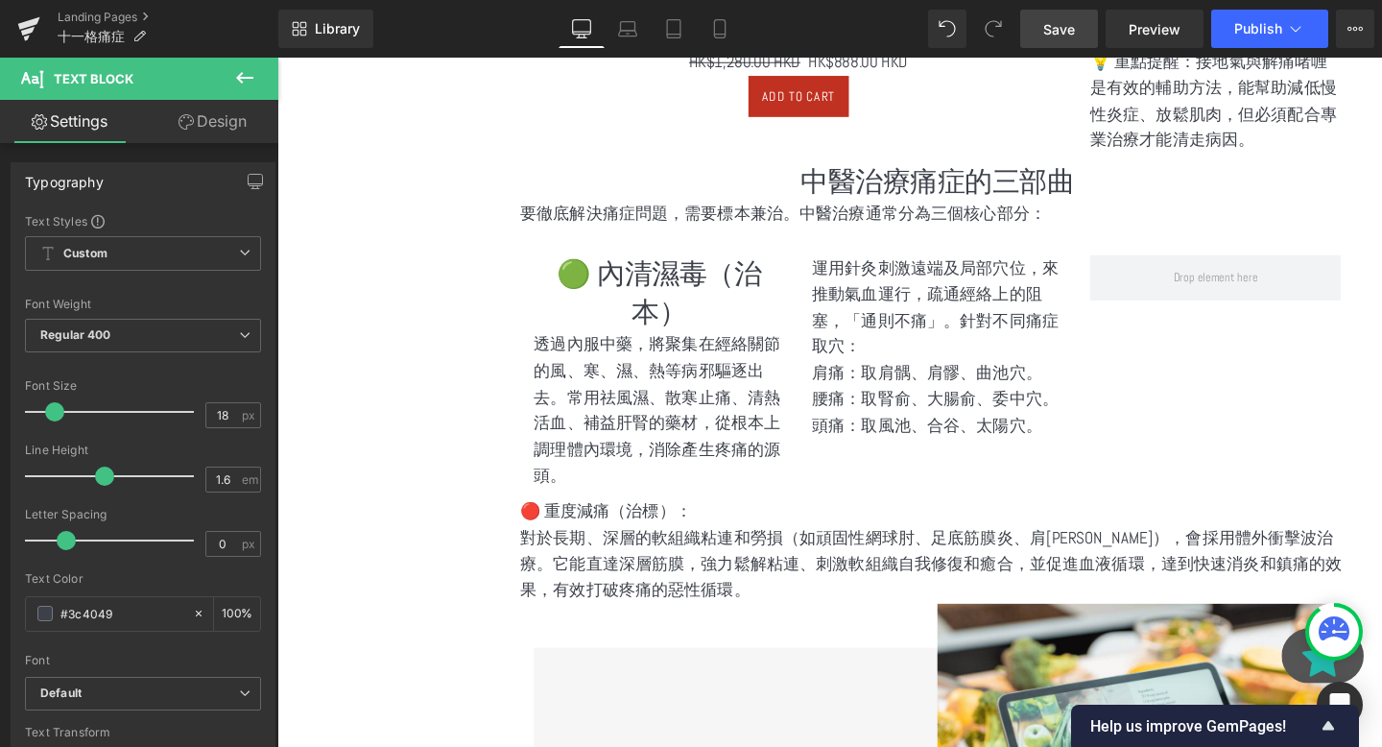
click at [256, 80] on button at bounding box center [244, 79] width 67 height 42
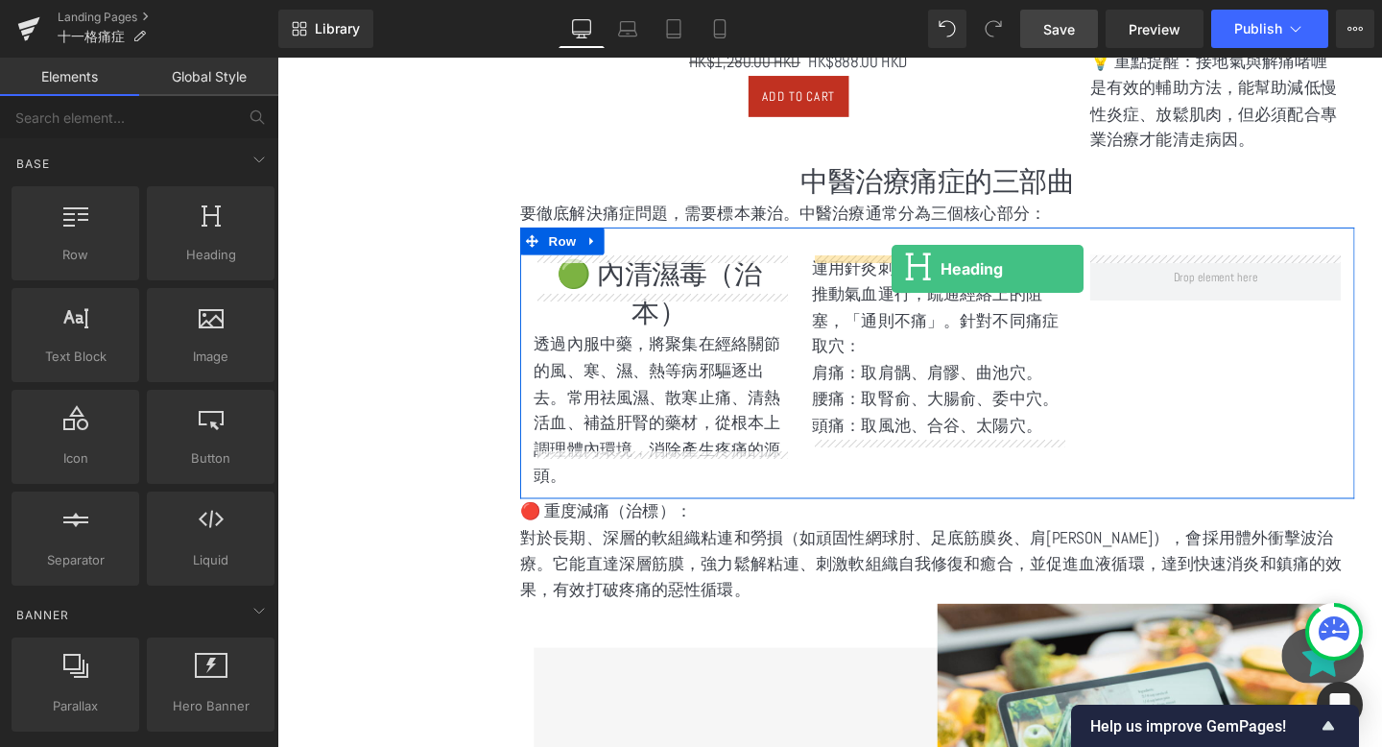
drag, startPoint x: 450, startPoint y: 333, endPoint x: 923, endPoint y: 279, distance: 476.2
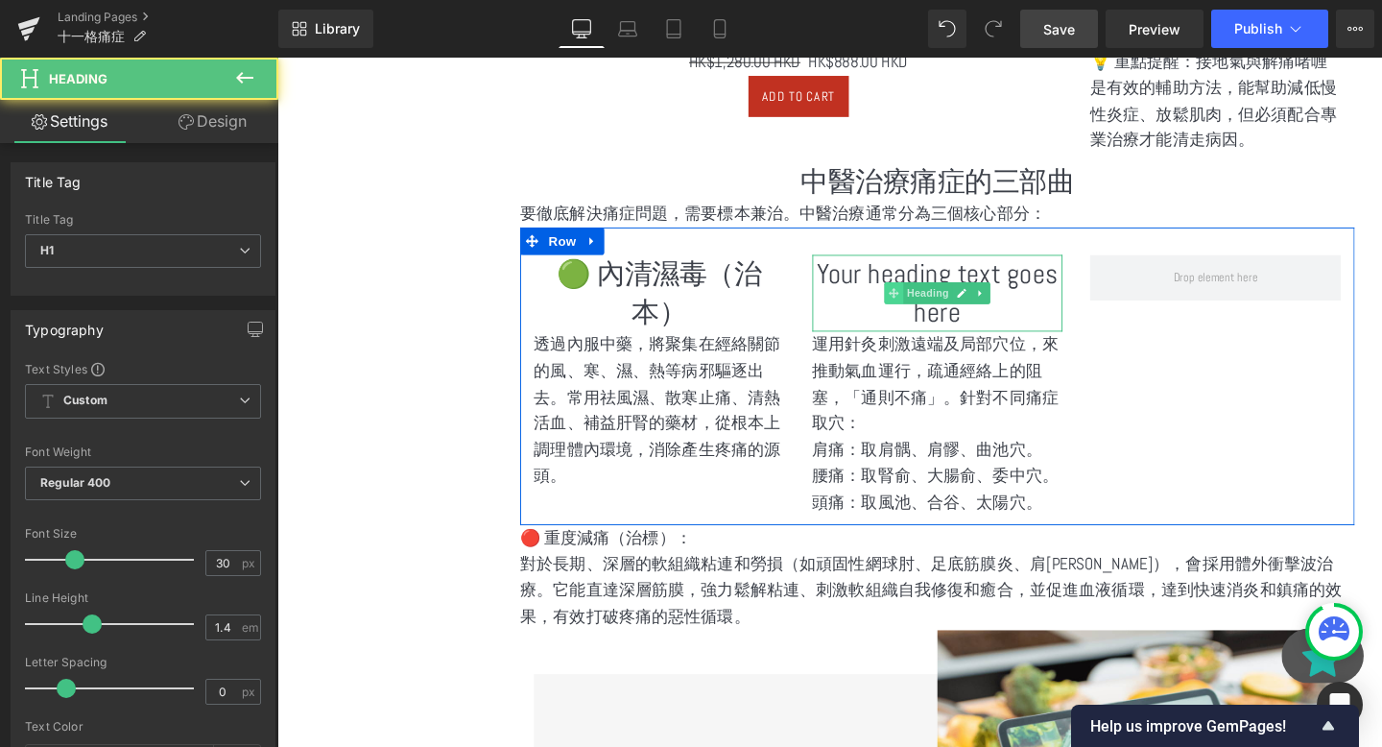
click at [933, 295] on span at bounding box center [926, 305] width 20 height 23
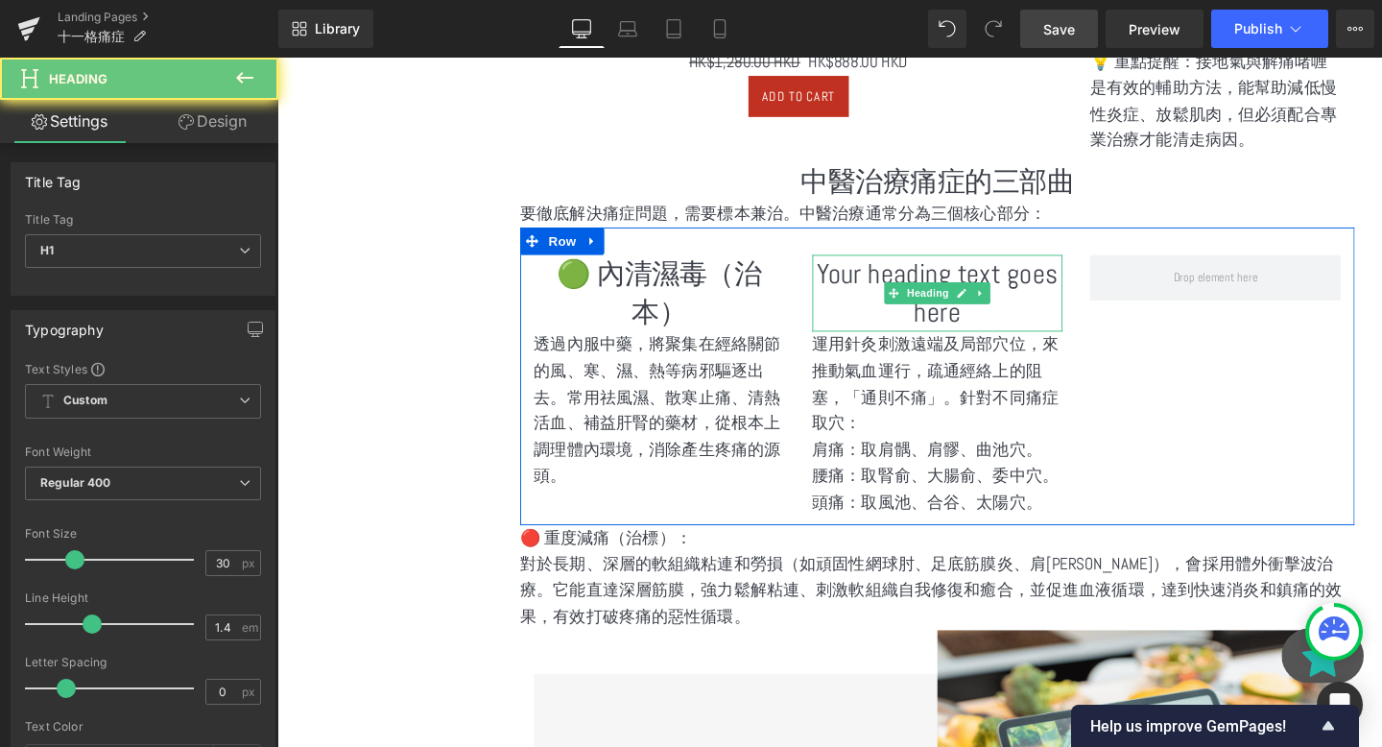
click at [926, 291] on h1 "Your heading text goes here" at bounding box center [972, 305] width 264 height 81
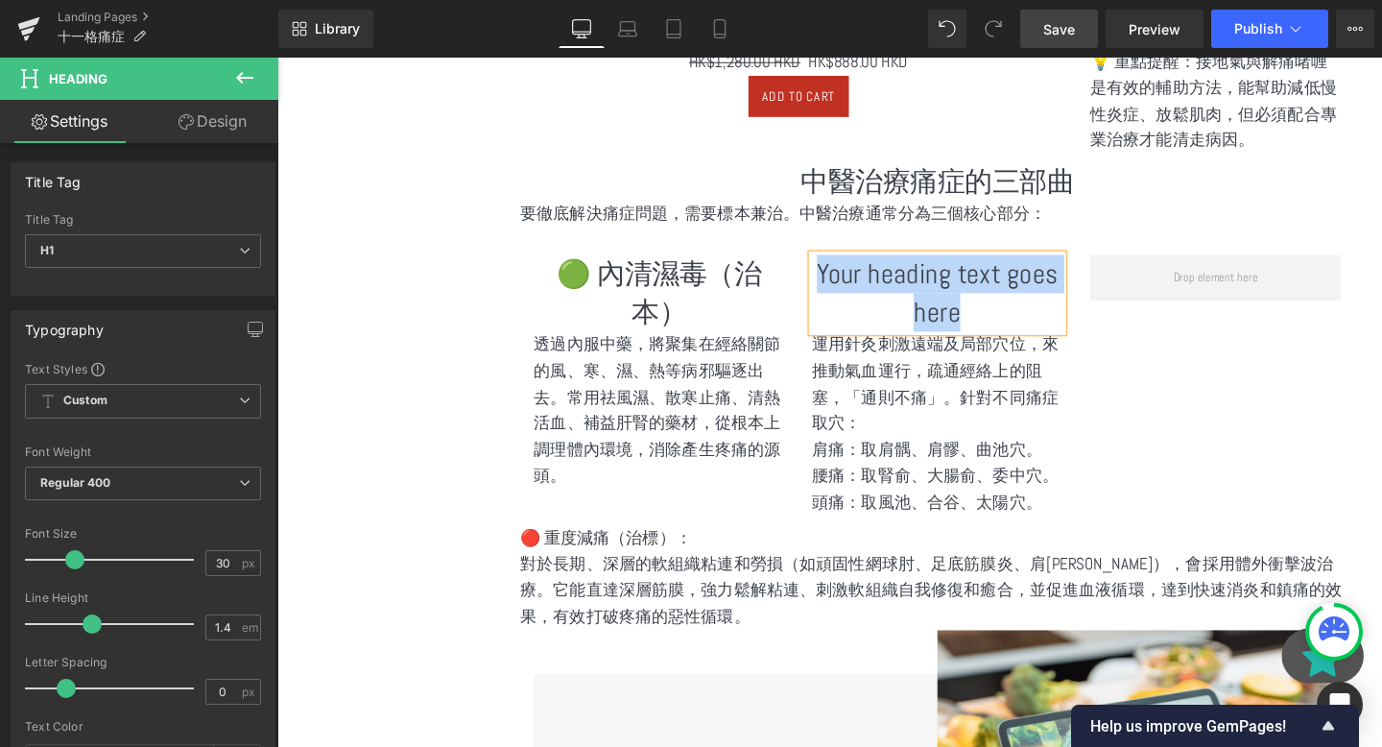
paste div
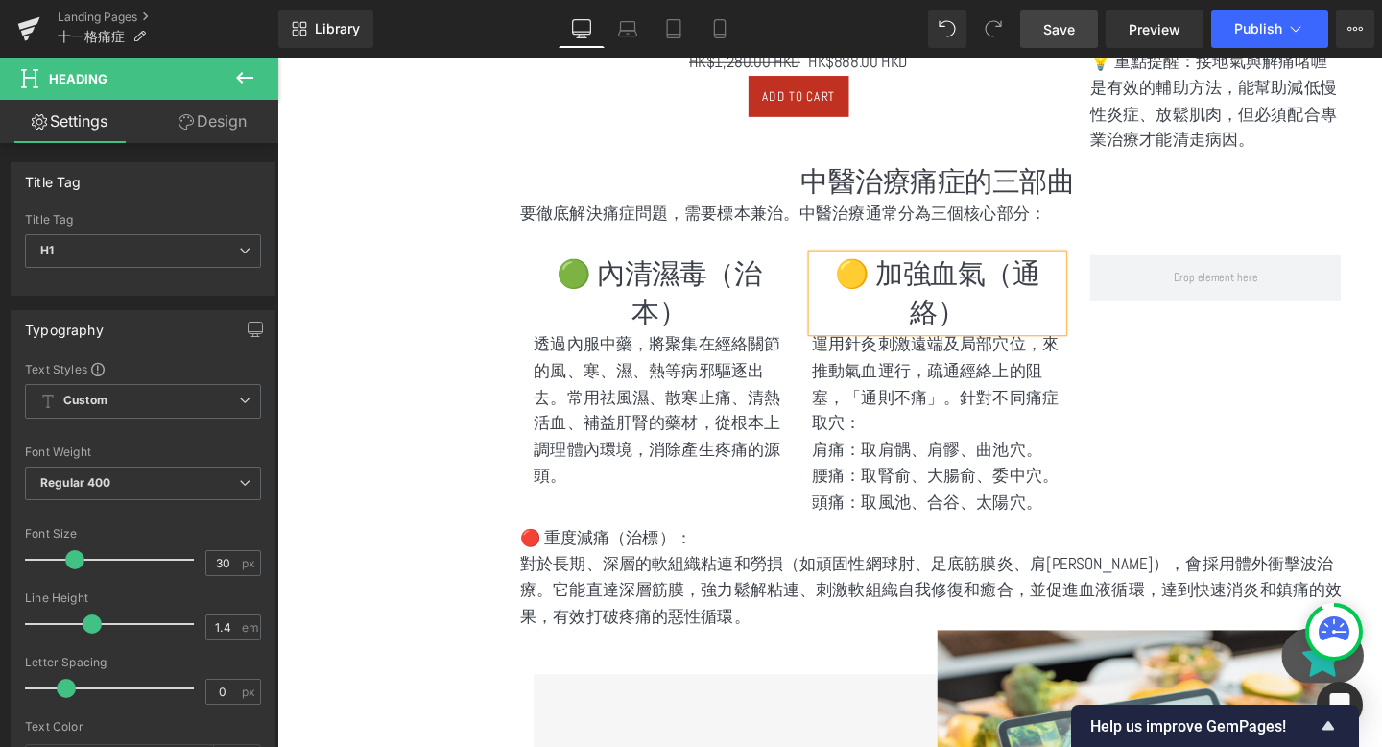
click at [1198, 434] on div "🟢 內清濕毒（治本） Heading 透過內服中藥，將聚集在經絡關節的風、寒、濕、熱等病邪驅逐出去。常用祛風濕、散寒止痛、清熱活血、補益肝腎的藥材，從根本上調…" at bounding box center [971, 392] width 877 height 313
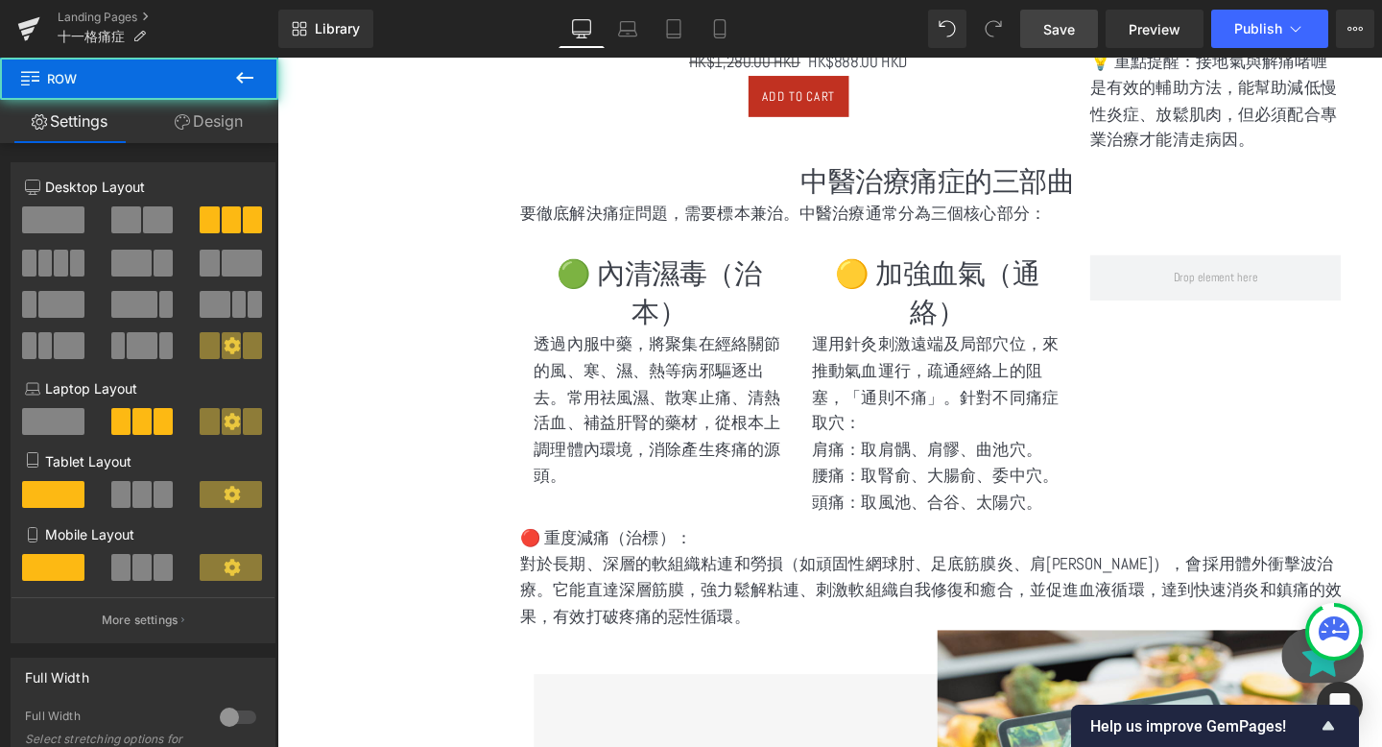
click at [997, 404] on div "運用針灸刺激遠端及局部穴位，來推動氣血運行，疏通經絡上的阻塞，「通則不痛」。針對不同痛症取穴： 肩痛：取肩髃、肩髎、曲池穴。 腰痛：取腎俞、大腸俞、委中穴。 …" at bounding box center [972, 443] width 264 height 194
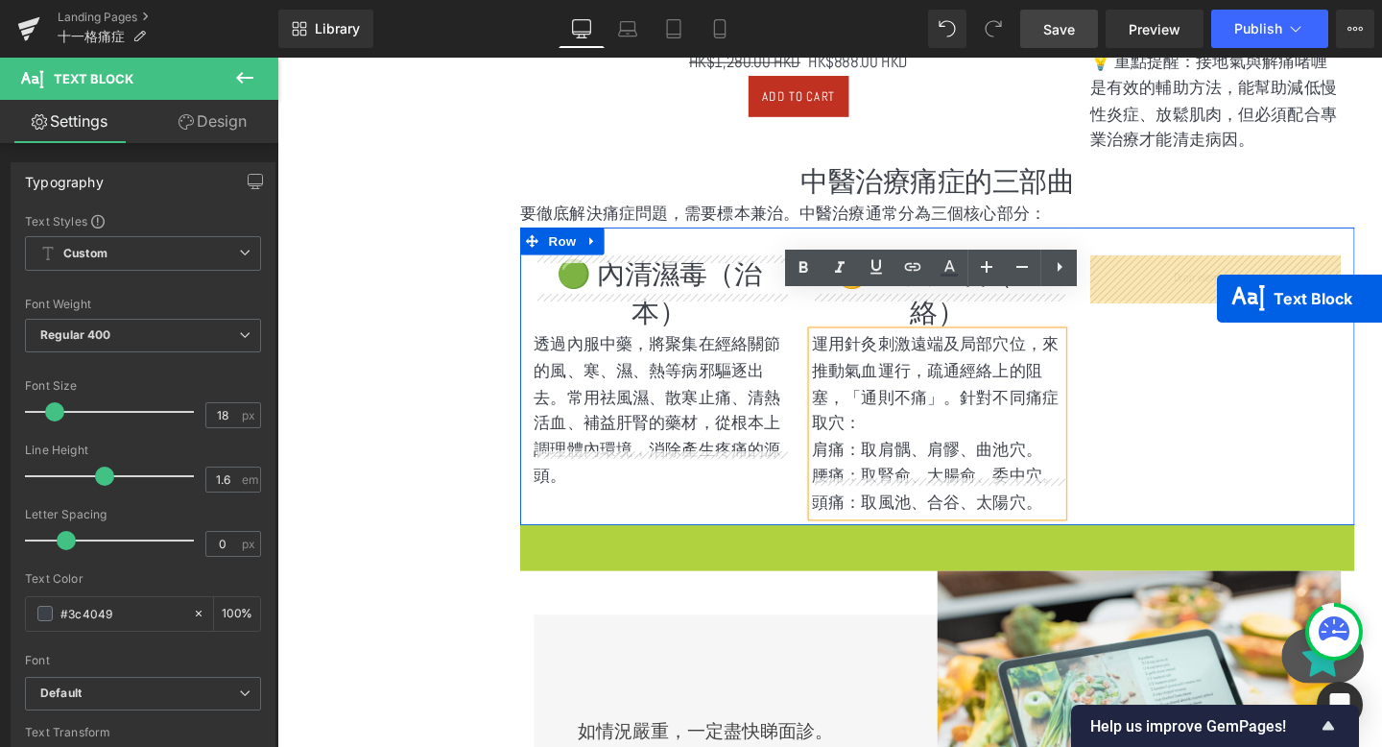
drag, startPoint x: 923, startPoint y: 563, endPoint x: 1265, endPoint y: 304, distance: 428.9
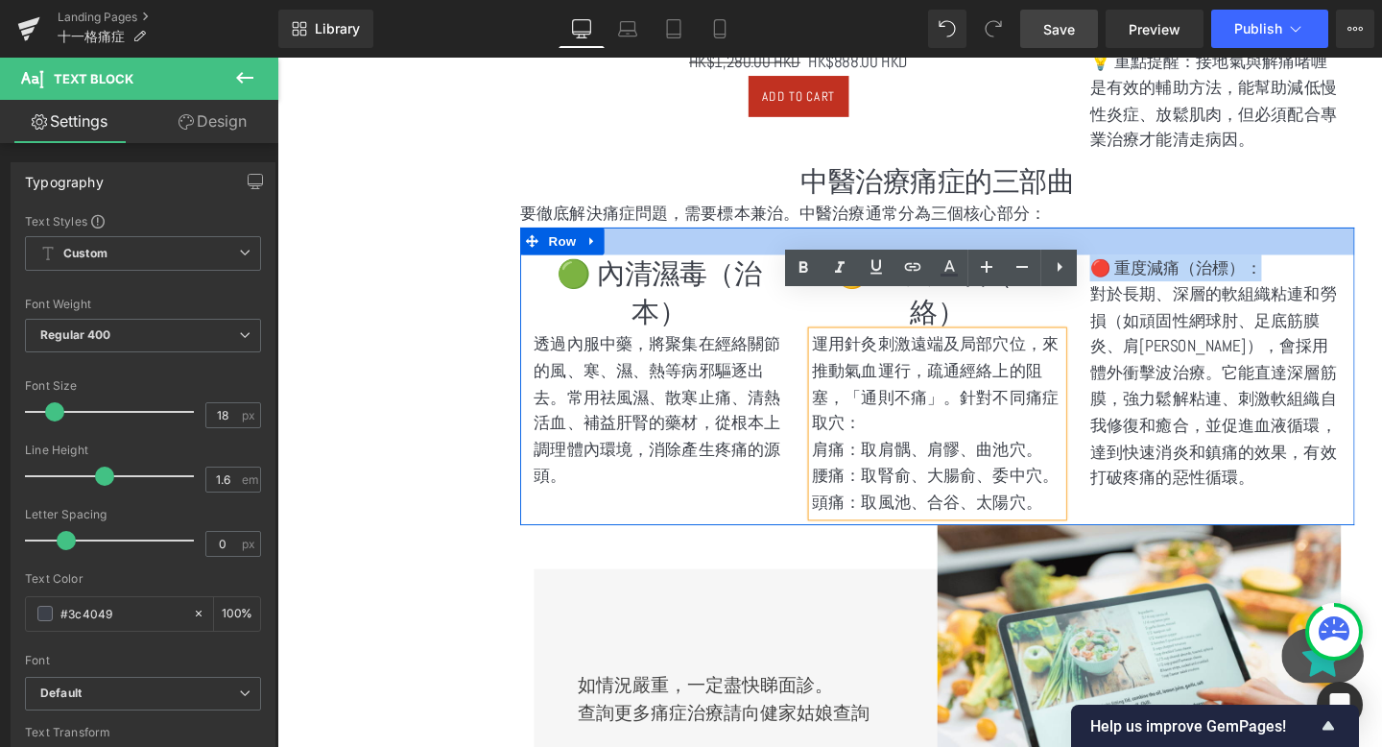
drag, startPoint x: 1303, startPoint y: 286, endPoint x: 1140, endPoint y: 264, distance: 164.7
click at [1140, 264] on div "🟢 內清濕毒（治本） Heading 透過內服中藥，將聚集在經絡關節的風、寒、濕、熱等病邪驅逐出去。常用祛風濕、散寒止痛、清熱活血、補益肝腎的藥材，從根本上調…" at bounding box center [971, 392] width 877 height 313
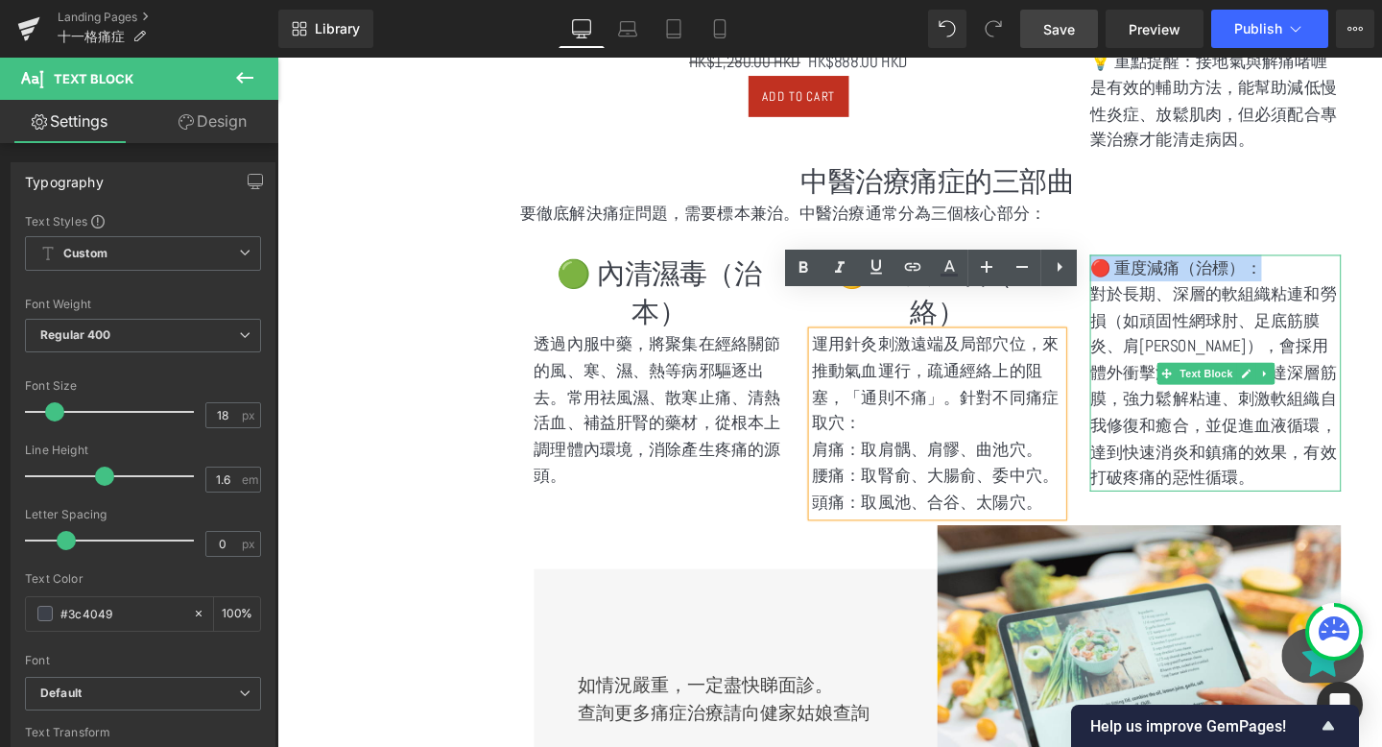
copy p "🔴 重度減痛（治標）："
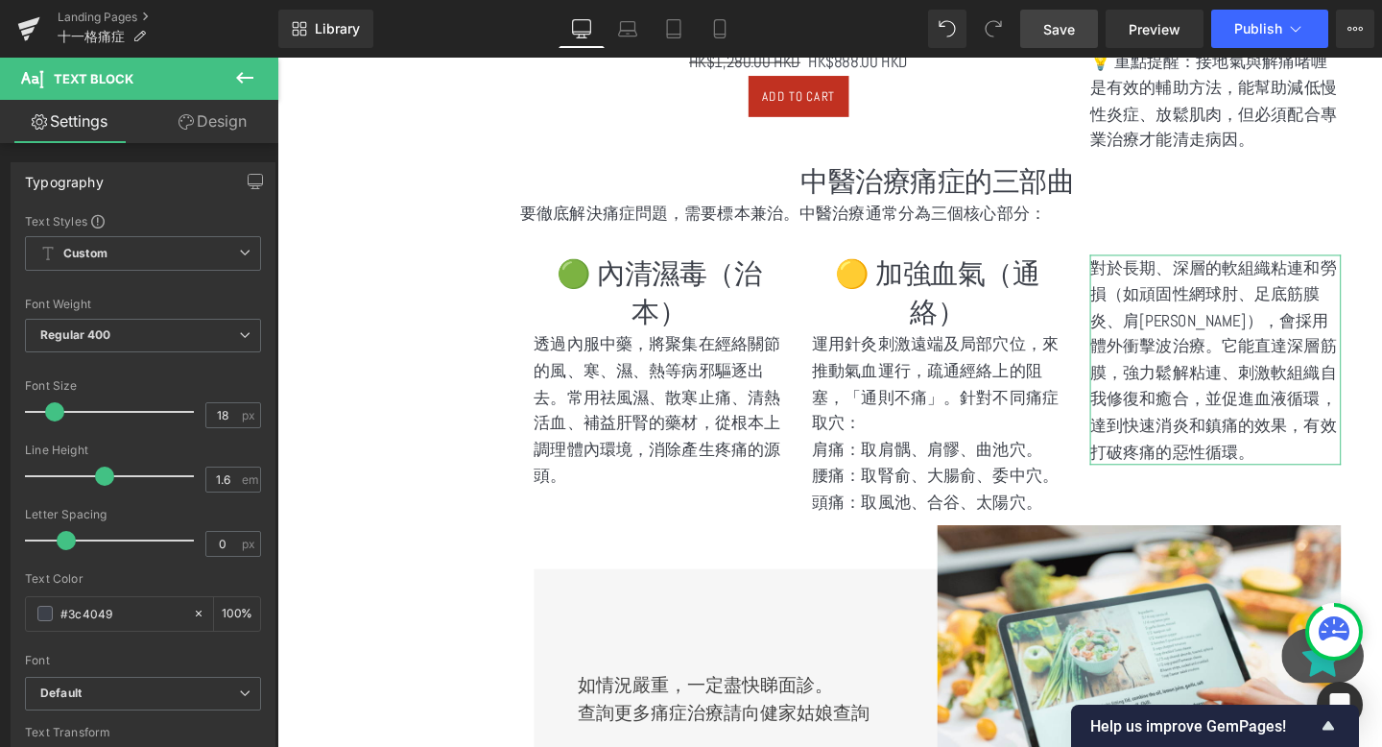
click at [250, 74] on icon at bounding box center [244, 77] width 23 height 23
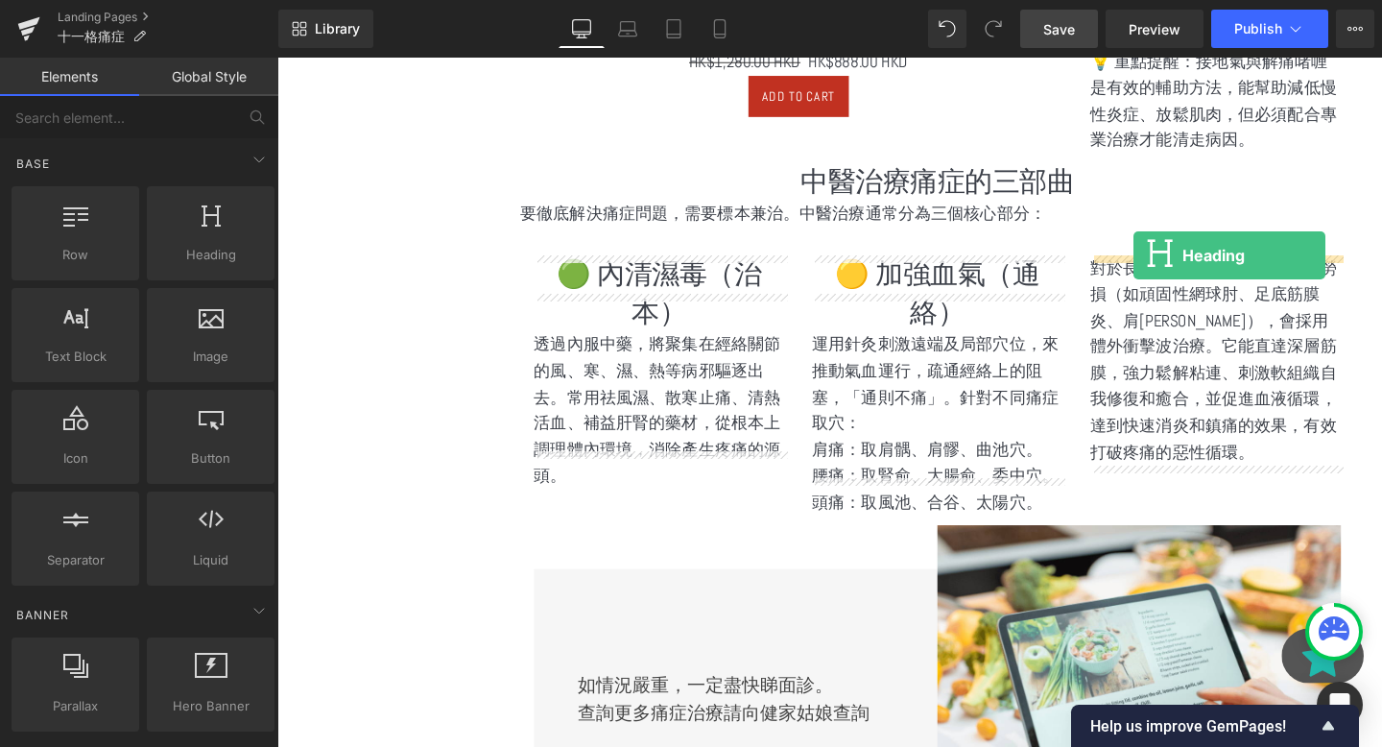
drag, startPoint x: 480, startPoint y: 308, endPoint x: 1178, endPoint y: 266, distance: 699.1
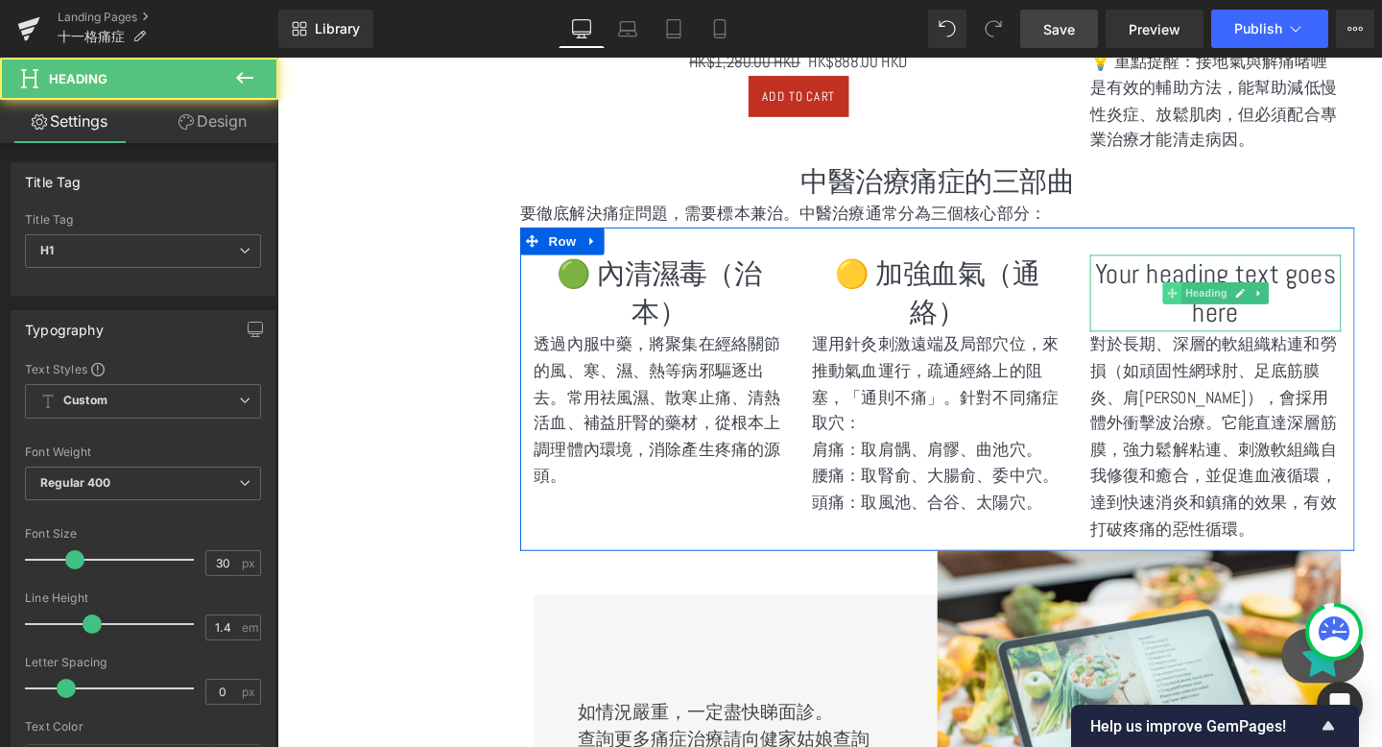
click at [1211, 299] on span at bounding box center [1218, 305] width 20 height 23
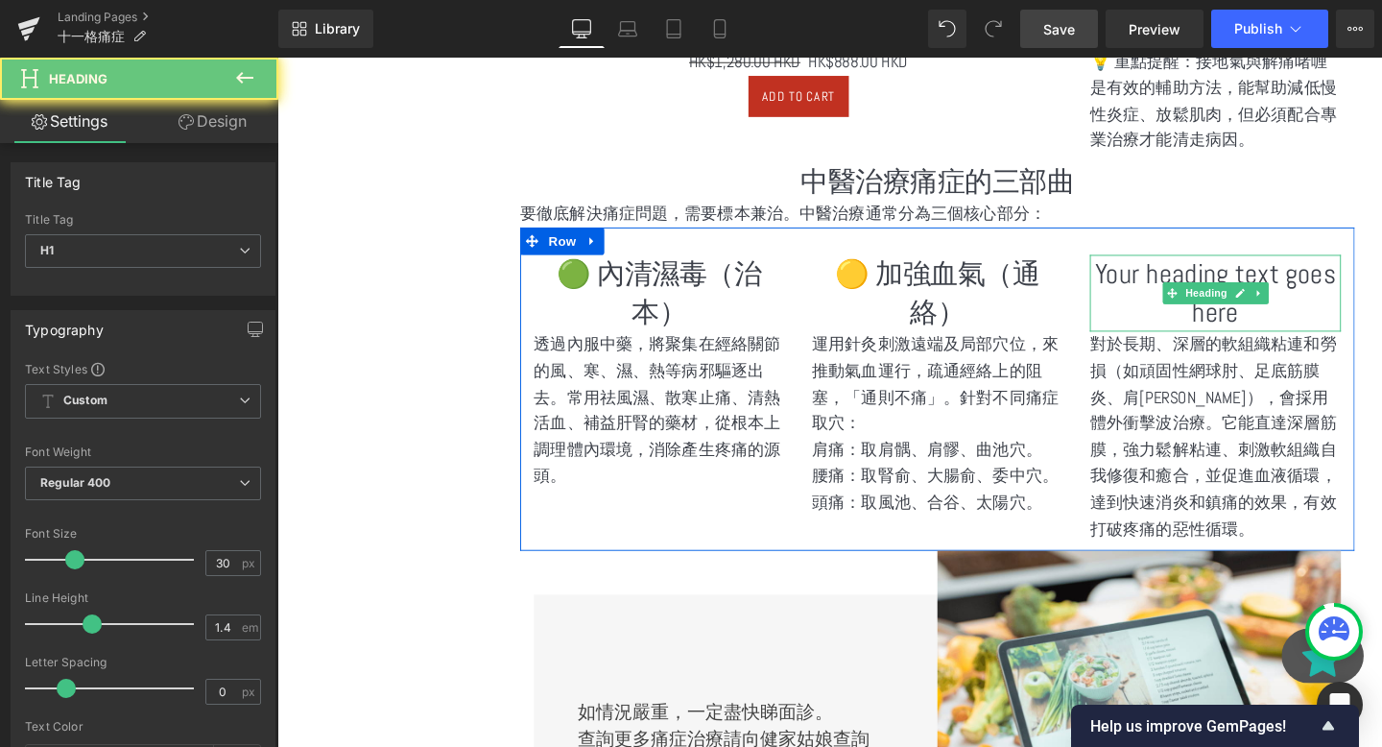
click at [1173, 286] on h1 "Your heading text goes here" at bounding box center [1264, 305] width 264 height 81
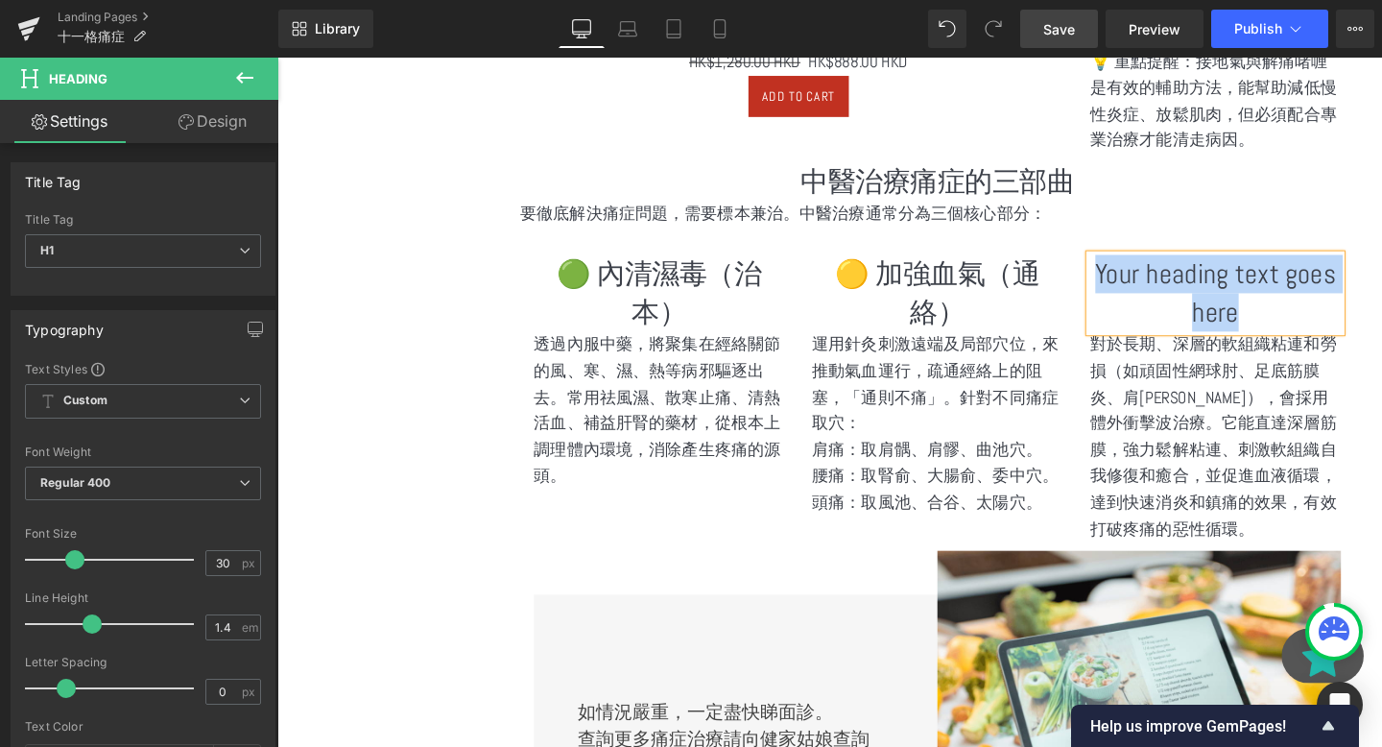
paste div
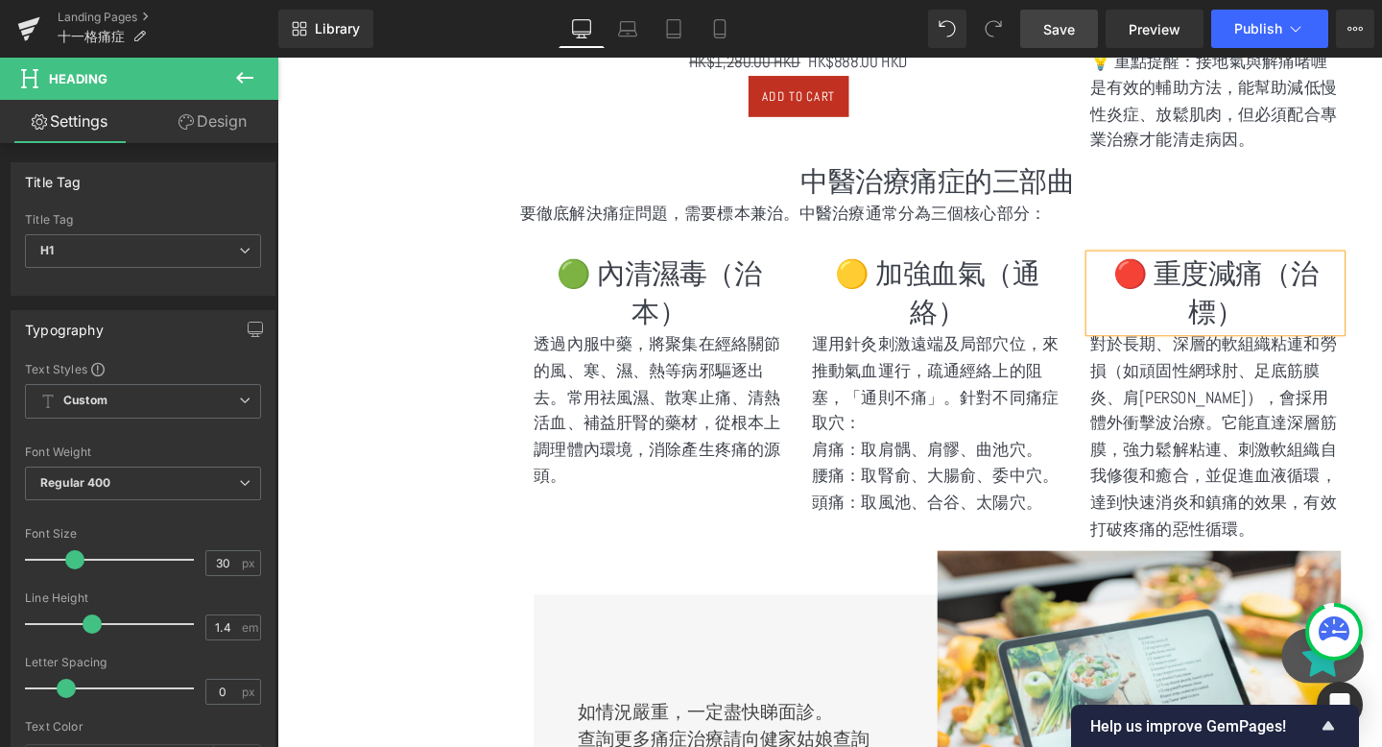
click at [1173, 185] on h1 "中醫治療痛症的三部曲" at bounding box center [971, 188] width 877 height 40
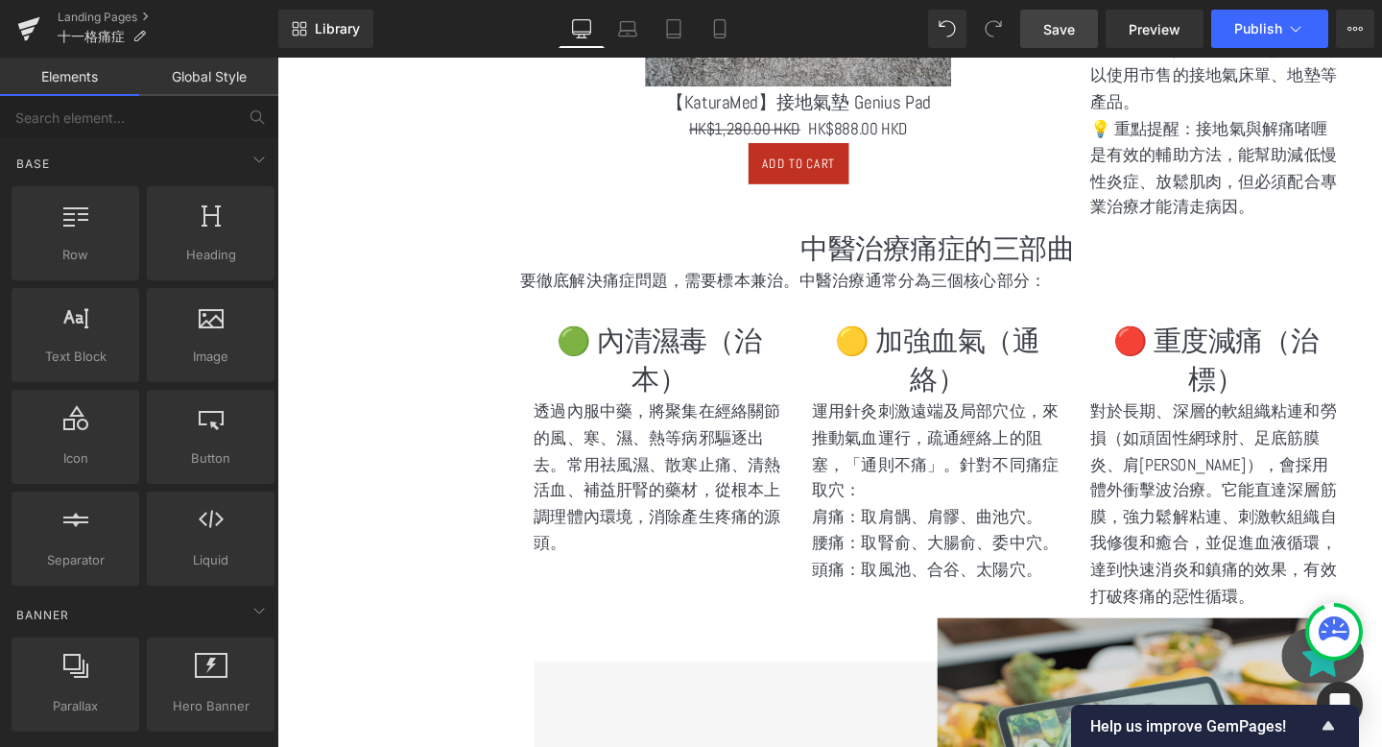
scroll to position [1990, 0]
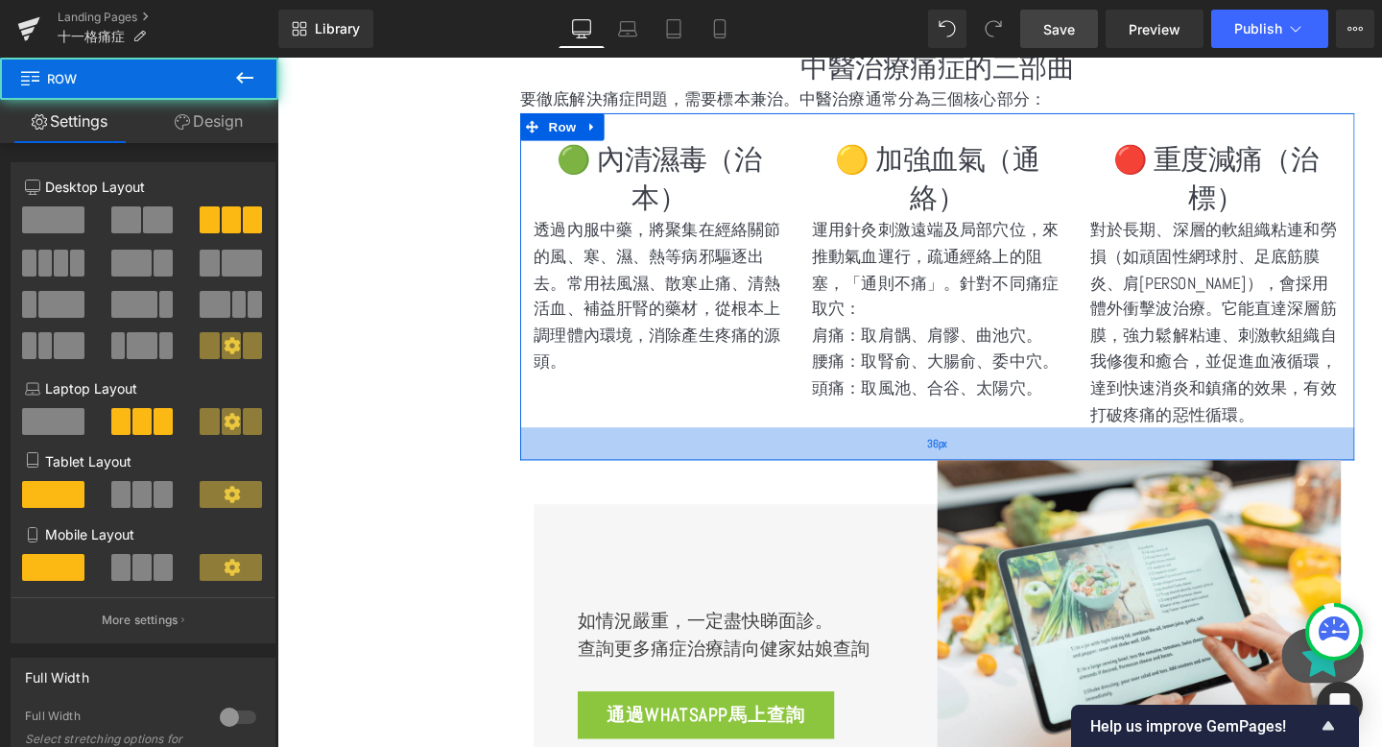
drag, startPoint x: 864, startPoint y: 411, endPoint x: 863, endPoint y: 436, distance: 25.0
click at [863, 446] on div "36px" at bounding box center [971, 463] width 877 height 35
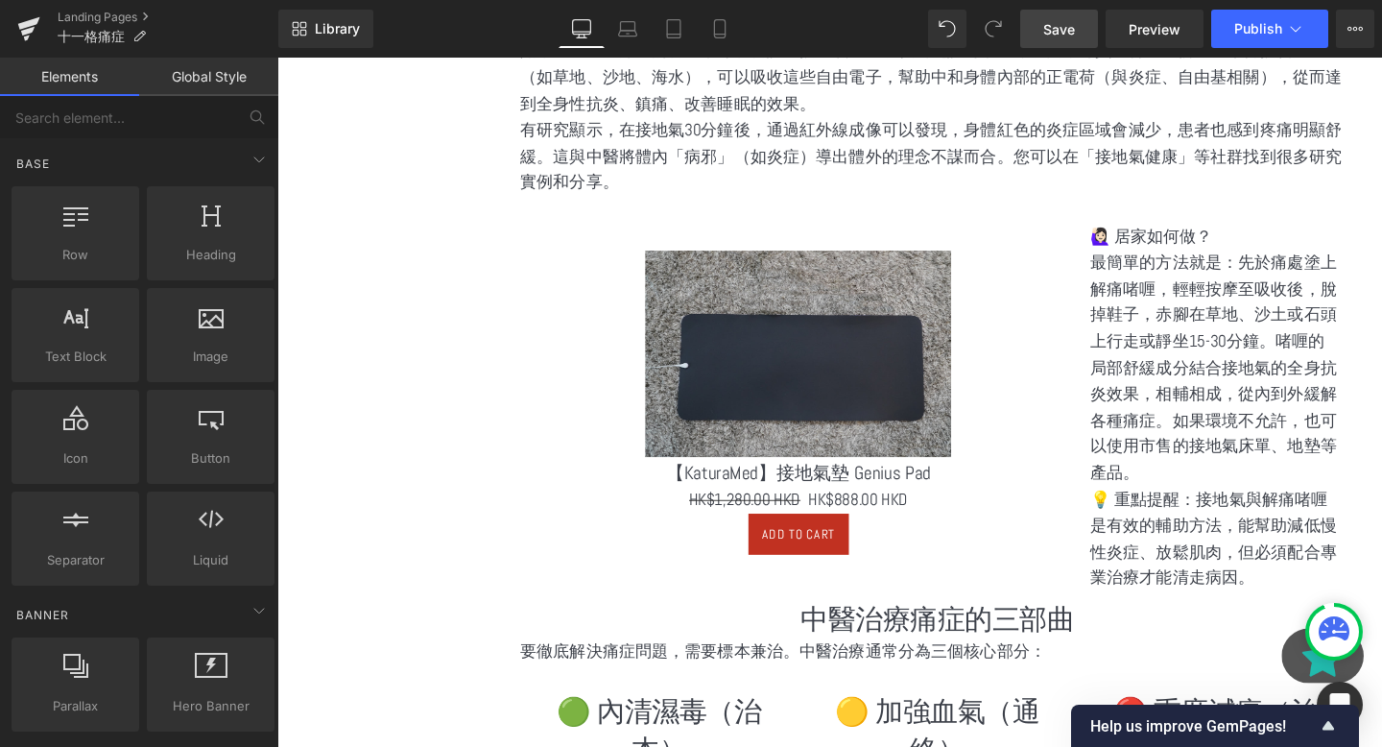
scroll to position [1396, 0]
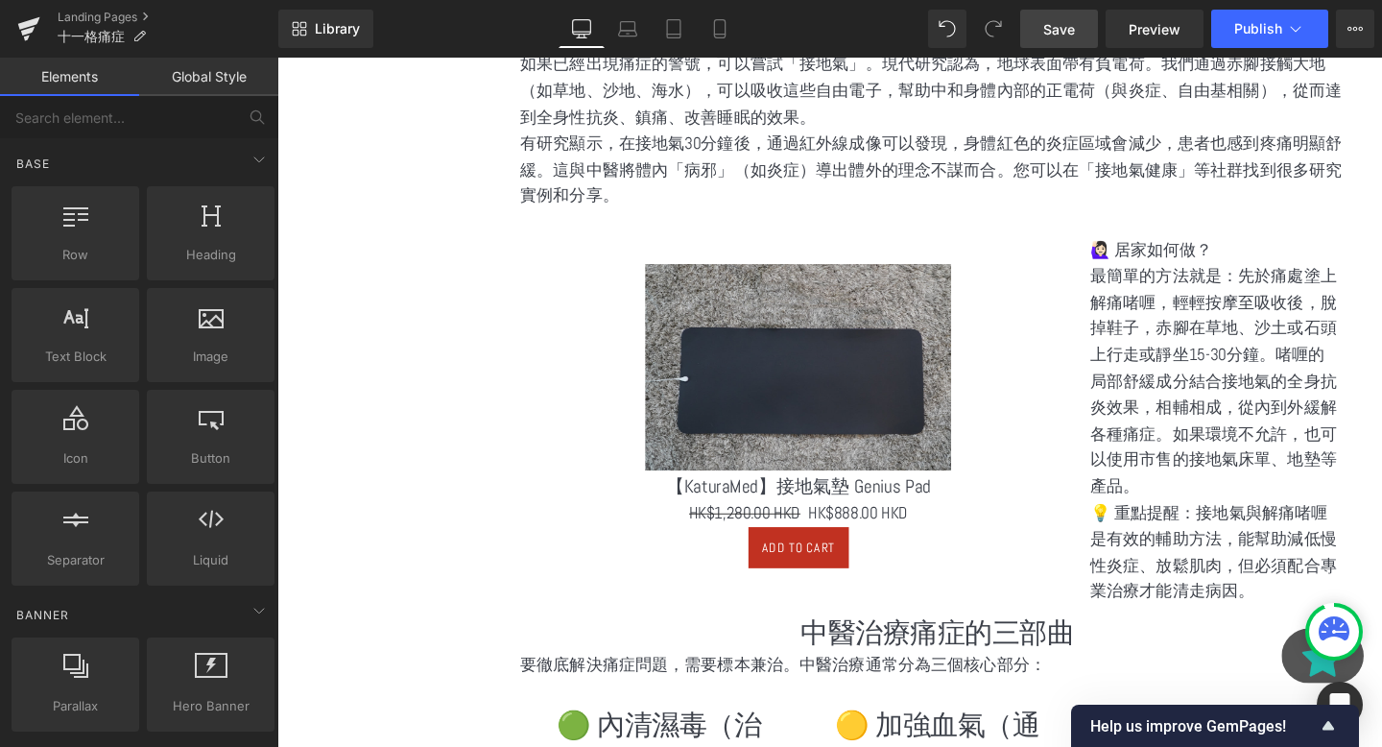
click at [907, 397] on img at bounding box center [825, 383] width 323 height 217
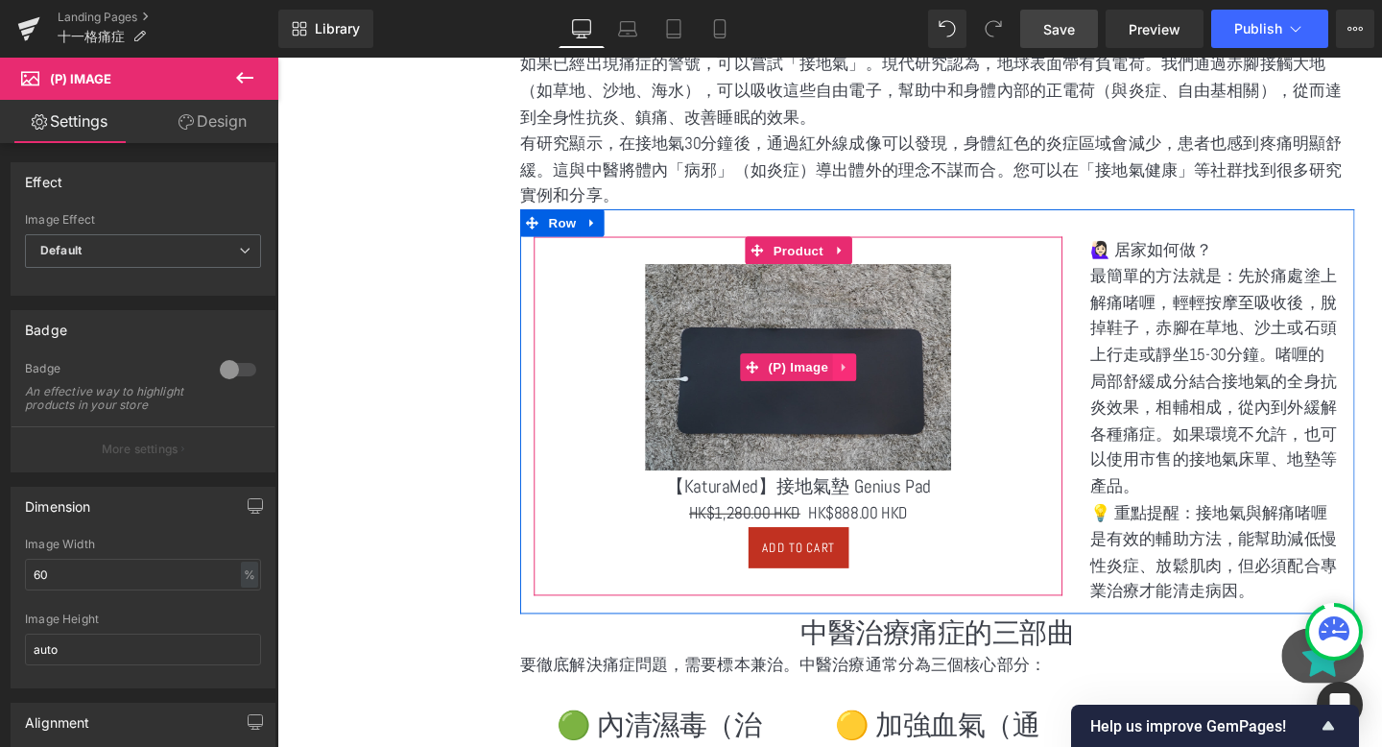
click at [875, 389] on icon at bounding box center [874, 382] width 13 height 14
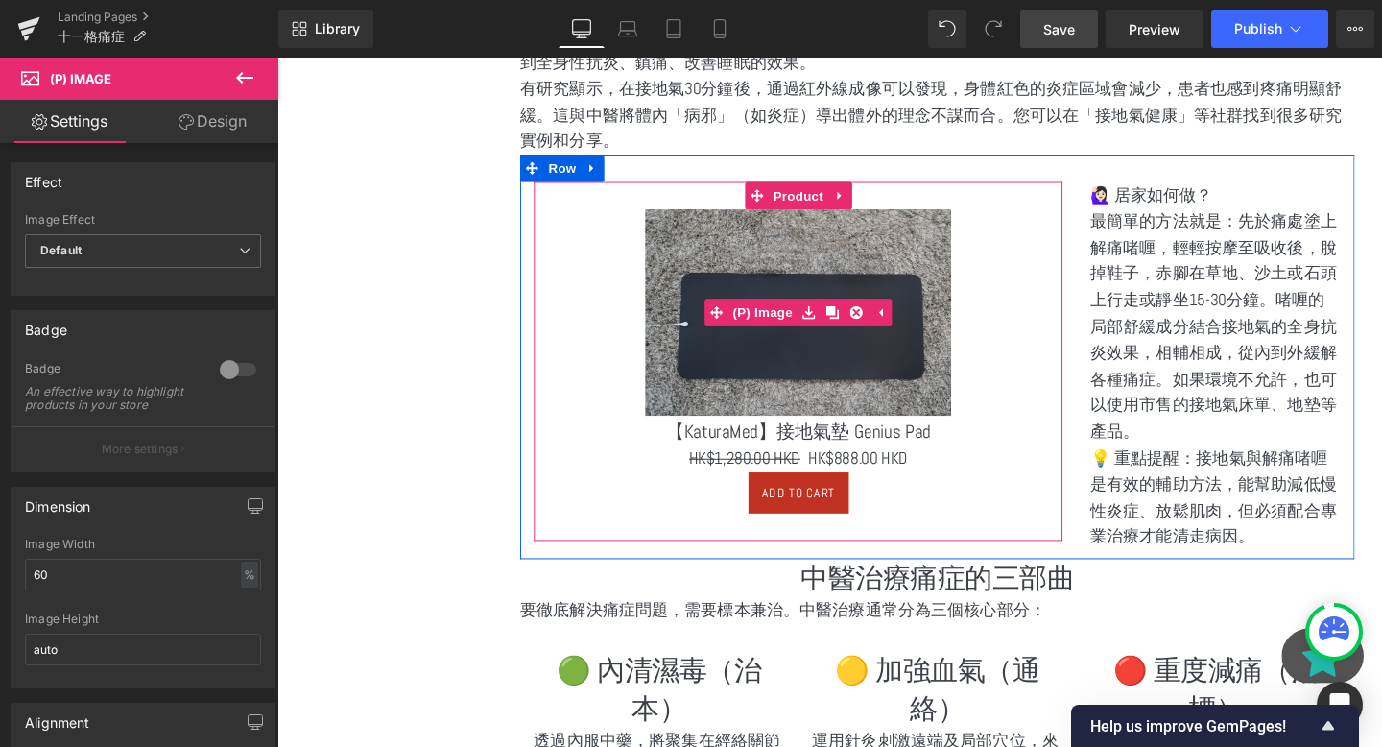
scroll to position [1541, 0]
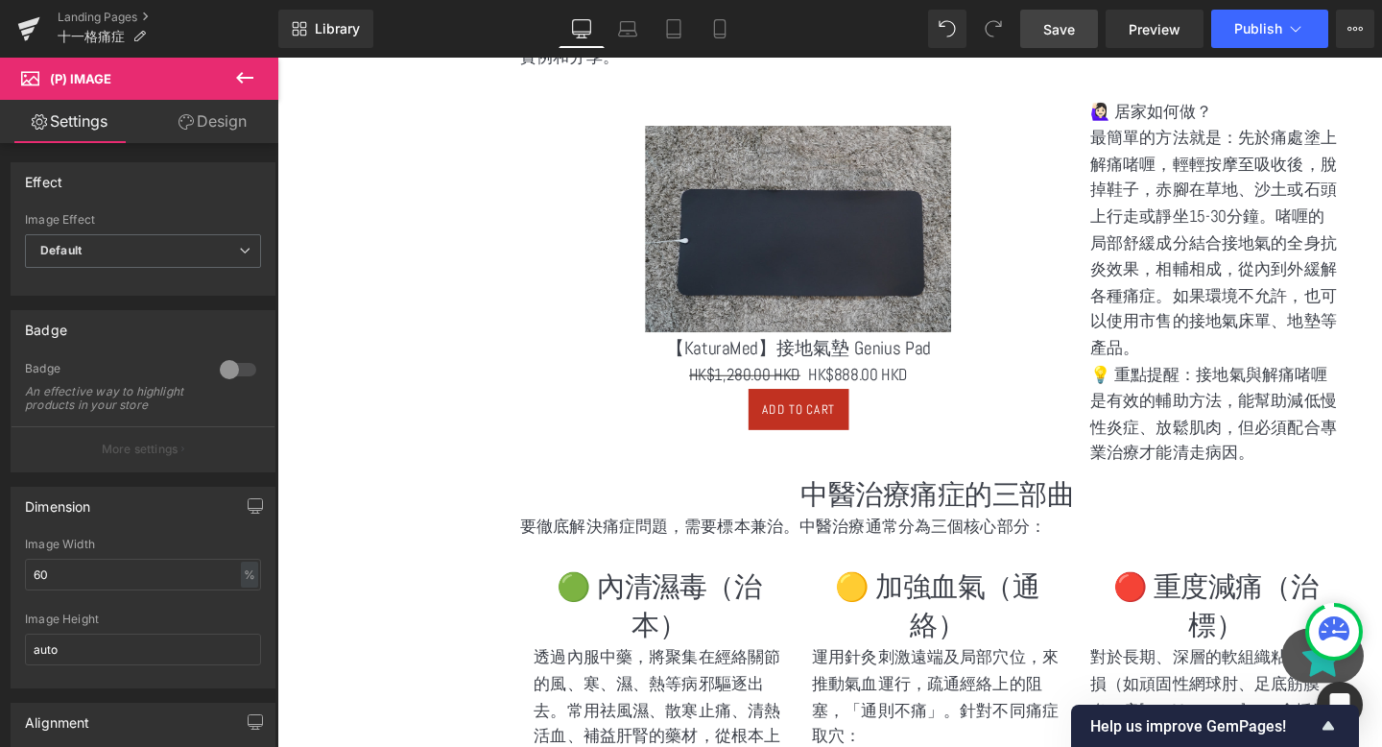
click at [372, 358] on div "選單 主頁 所有商品 紫淮山粉 防疫香包專區 防蚊專區 濕疹皮膚專區 養心紅麴穀物粉 養腎黑豆穀物粉 五行養生五穀粉系列" at bounding box center [843, 195] width 1133 height 2807
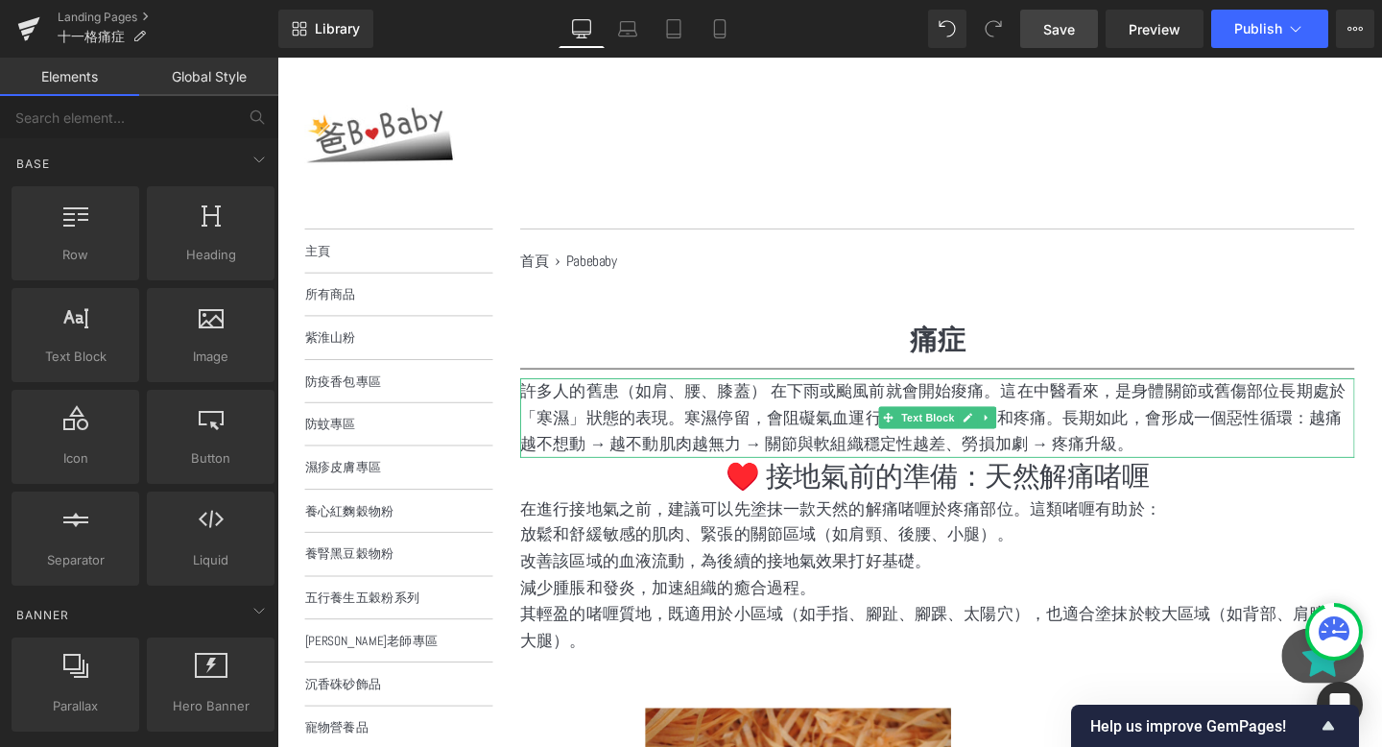
scroll to position [249, 0]
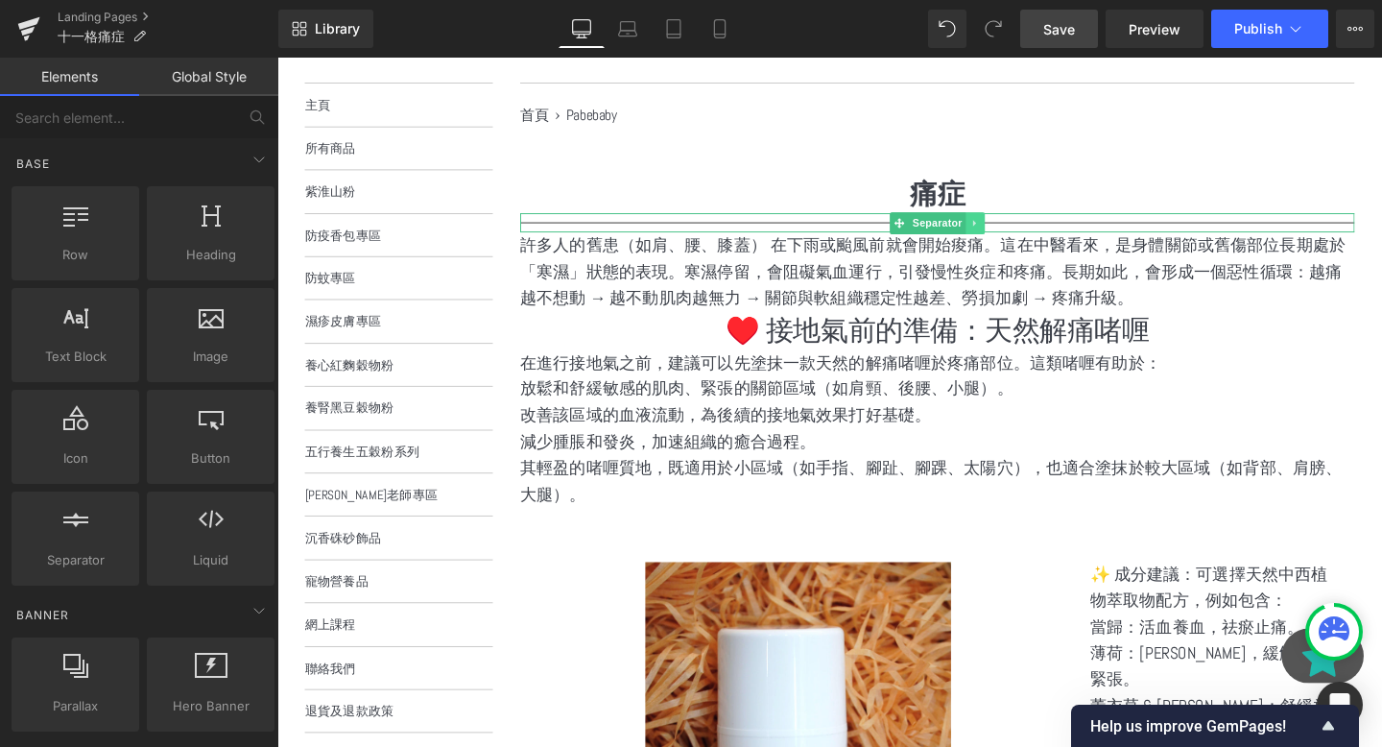
click at [1014, 233] on icon at bounding box center [1011, 232] width 11 height 12
click at [1004, 235] on icon at bounding box center [1001, 232] width 11 height 12
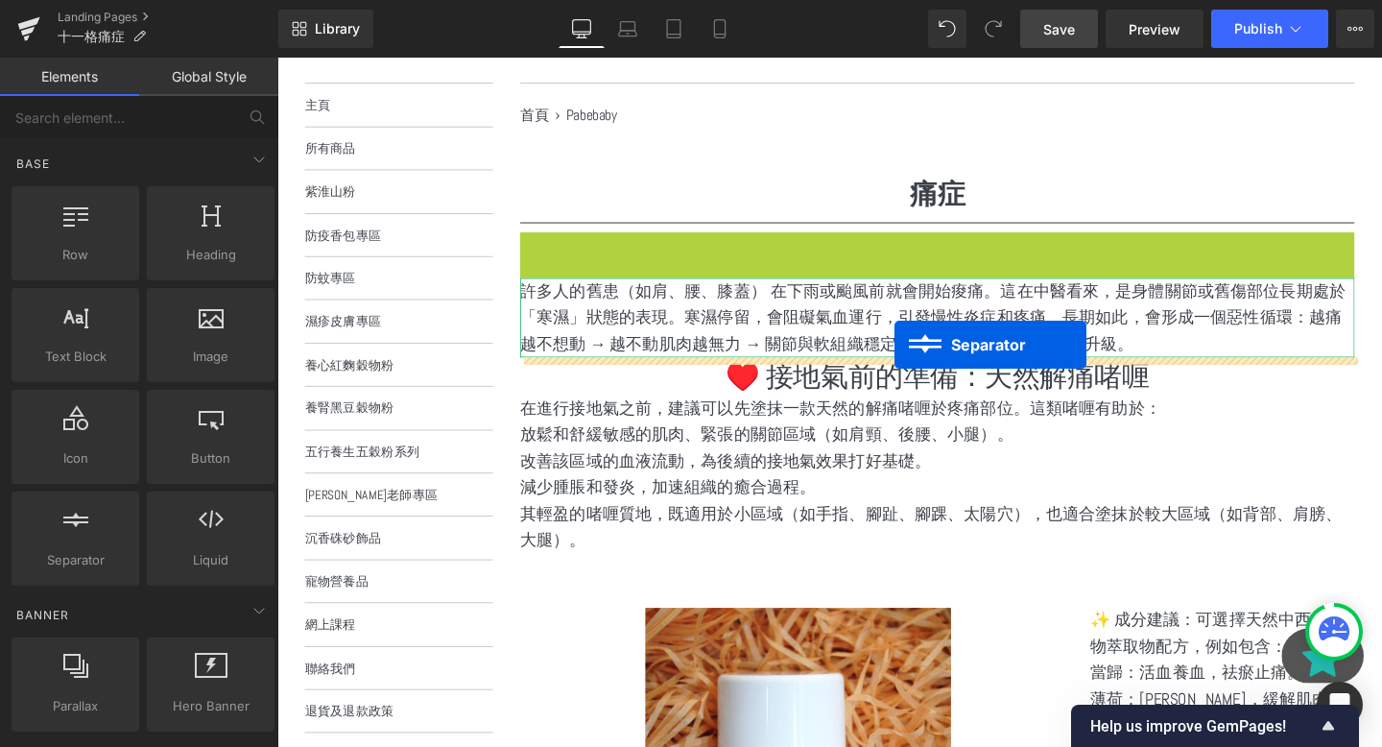
drag, startPoint x: 932, startPoint y: 251, endPoint x: 924, endPoint y: 368, distance: 117.4
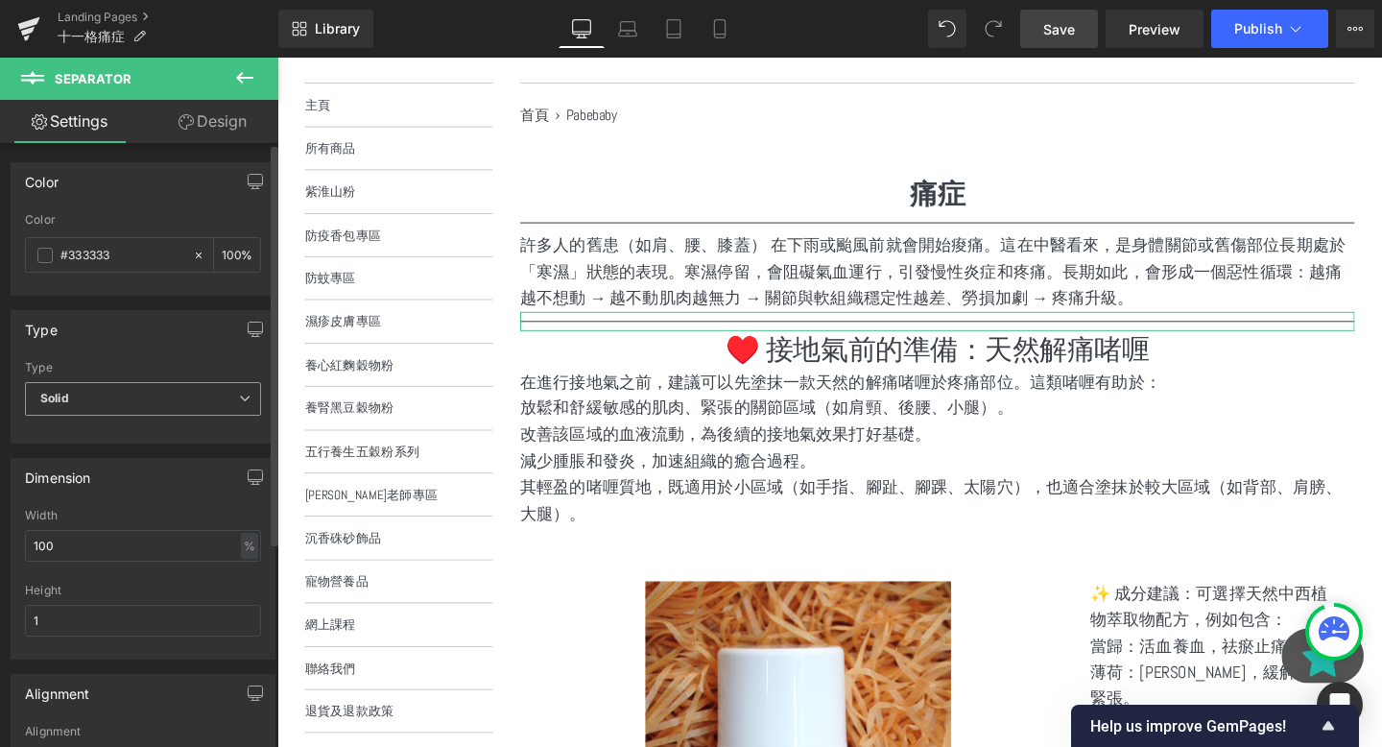
click at [90, 406] on span "Solid" at bounding box center [143, 399] width 236 height 34
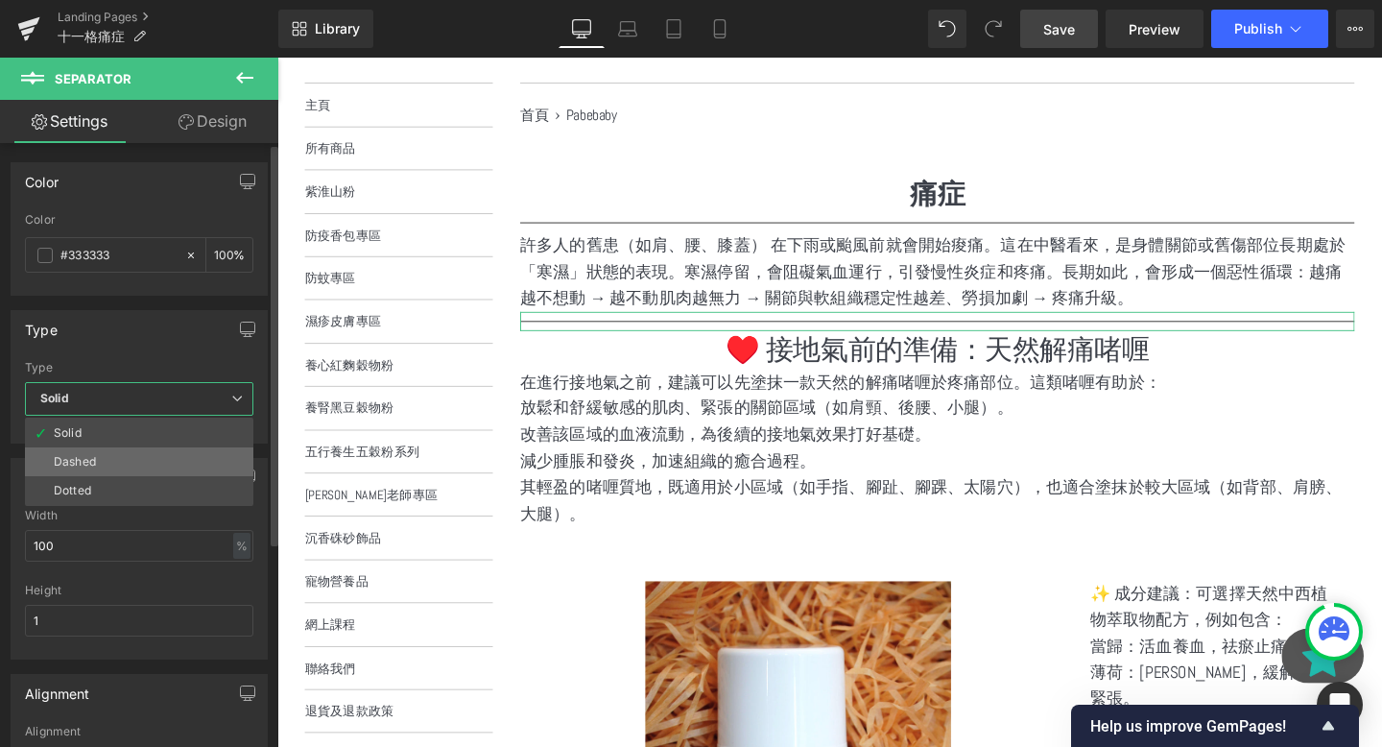
click at [108, 459] on li "Dashed" at bounding box center [139, 461] width 228 height 29
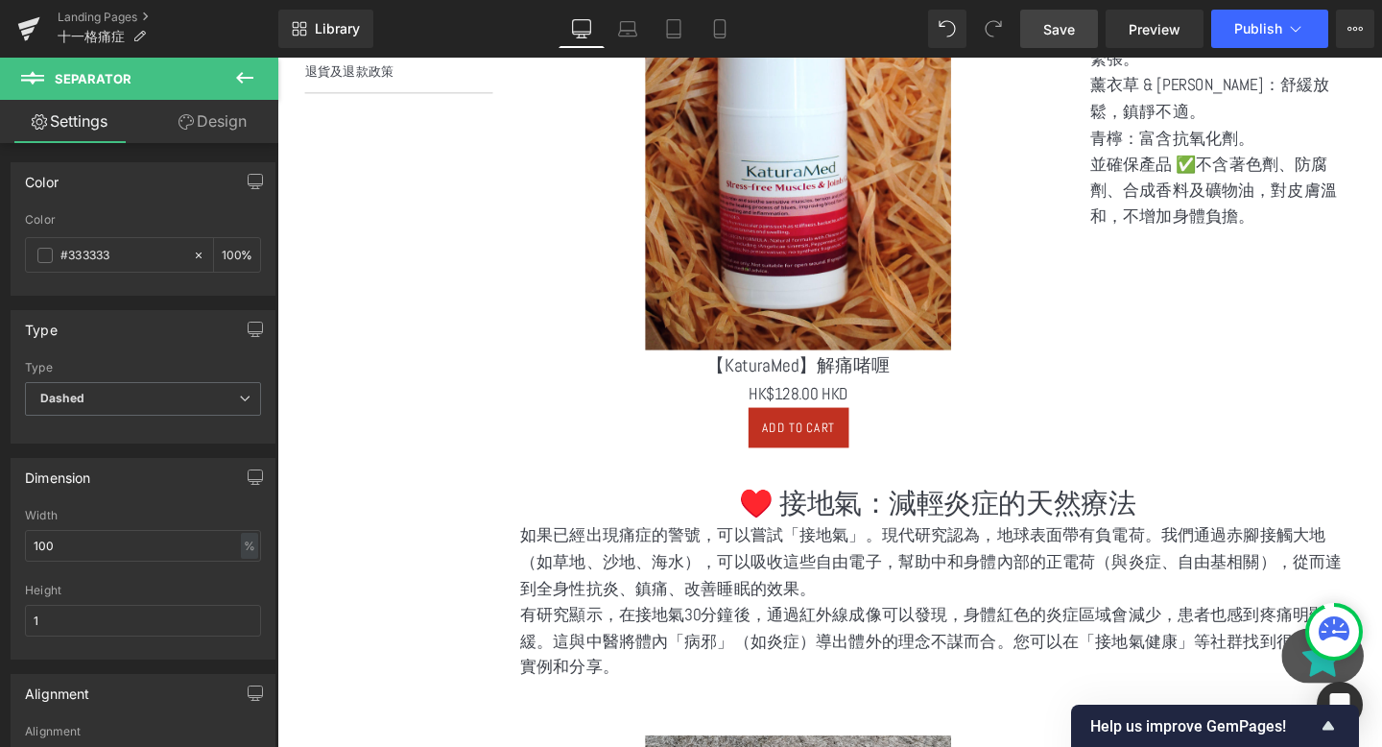
scroll to position [969, 0]
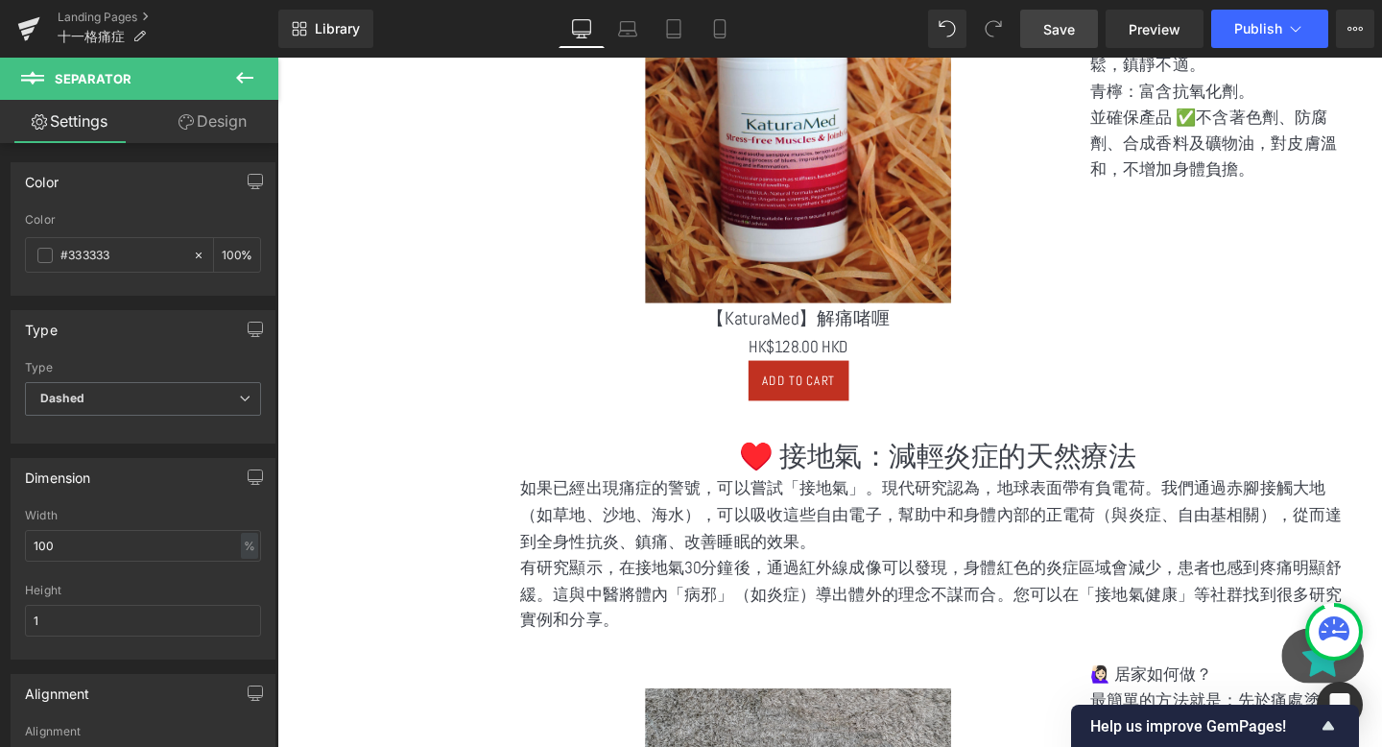
click at [255, 79] on icon at bounding box center [244, 77] width 23 height 23
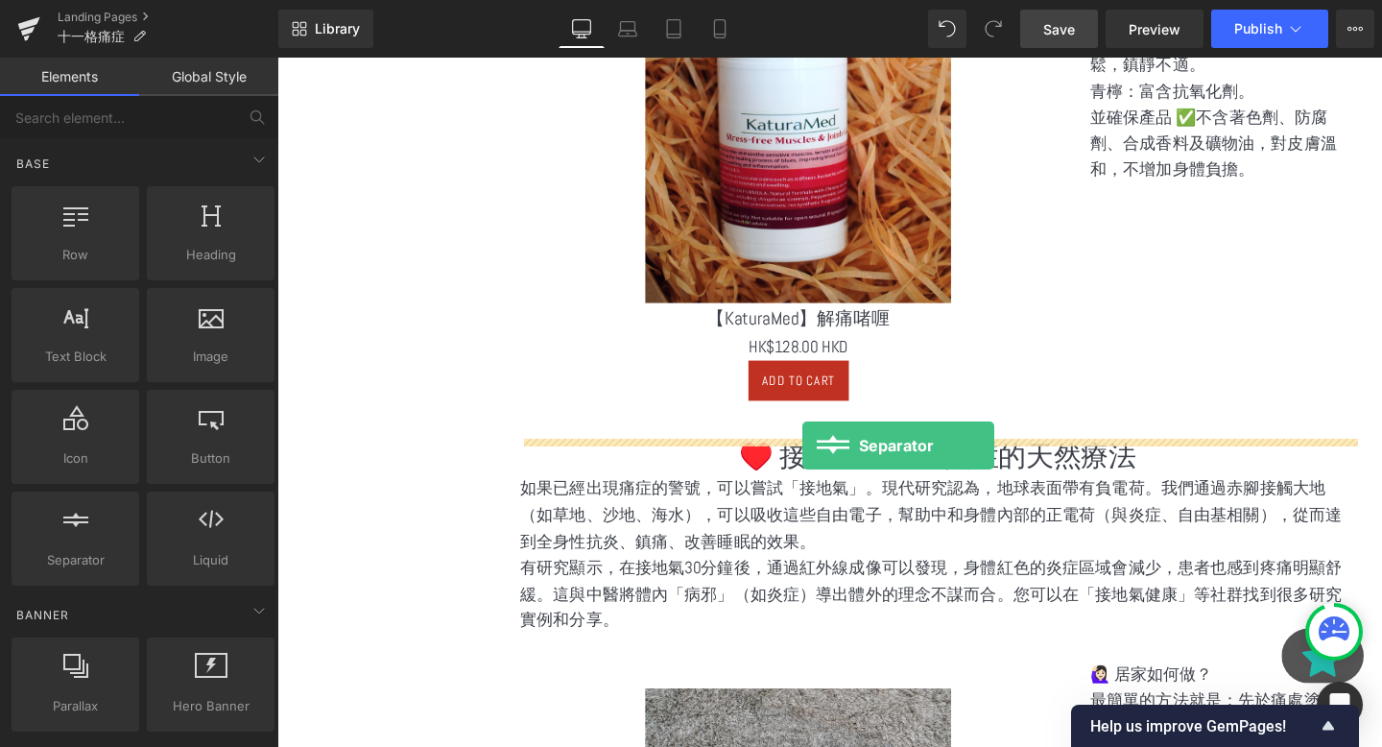
drag, startPoint x: 355, startPoint y: 563, endPoint x: 832, endPoint y: 458, distance: 488.6
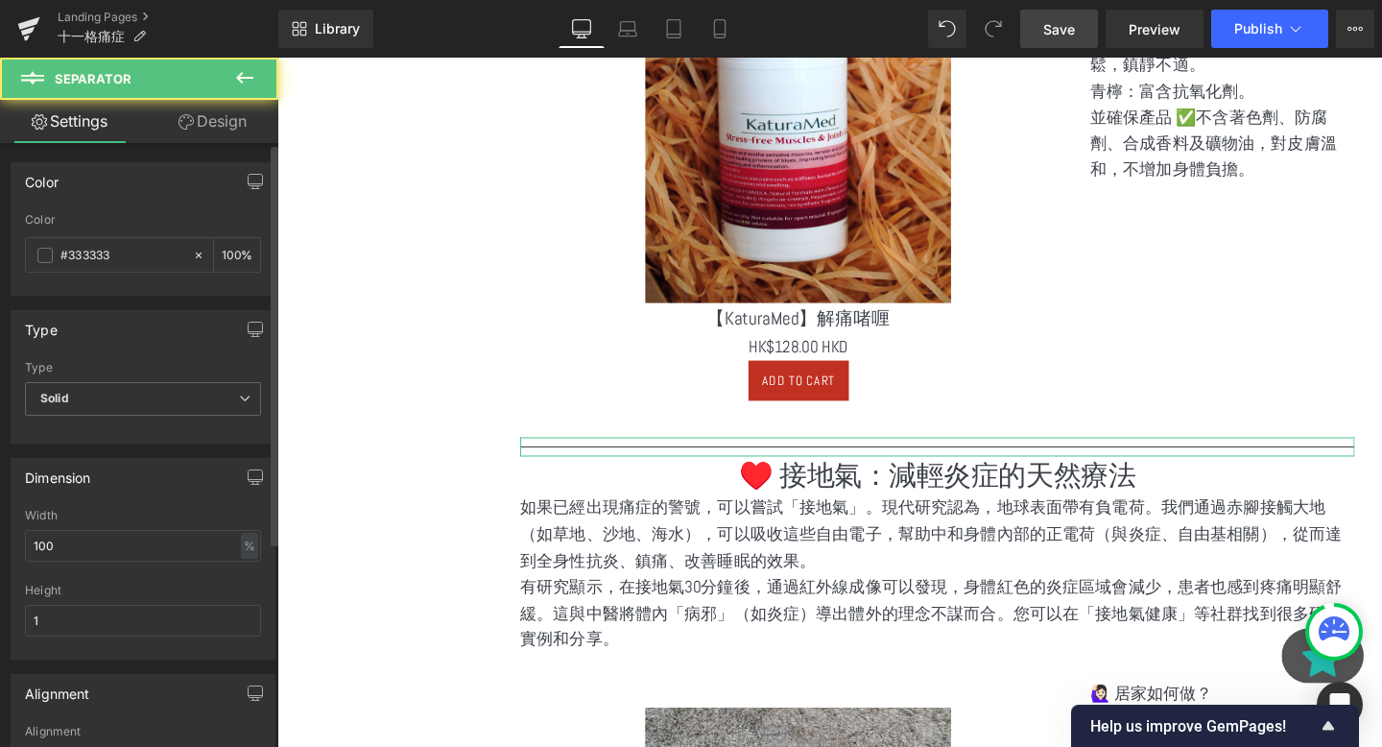
click at [136, 370] on div "Type" at bounding box center [143, 367] width 236 height 13
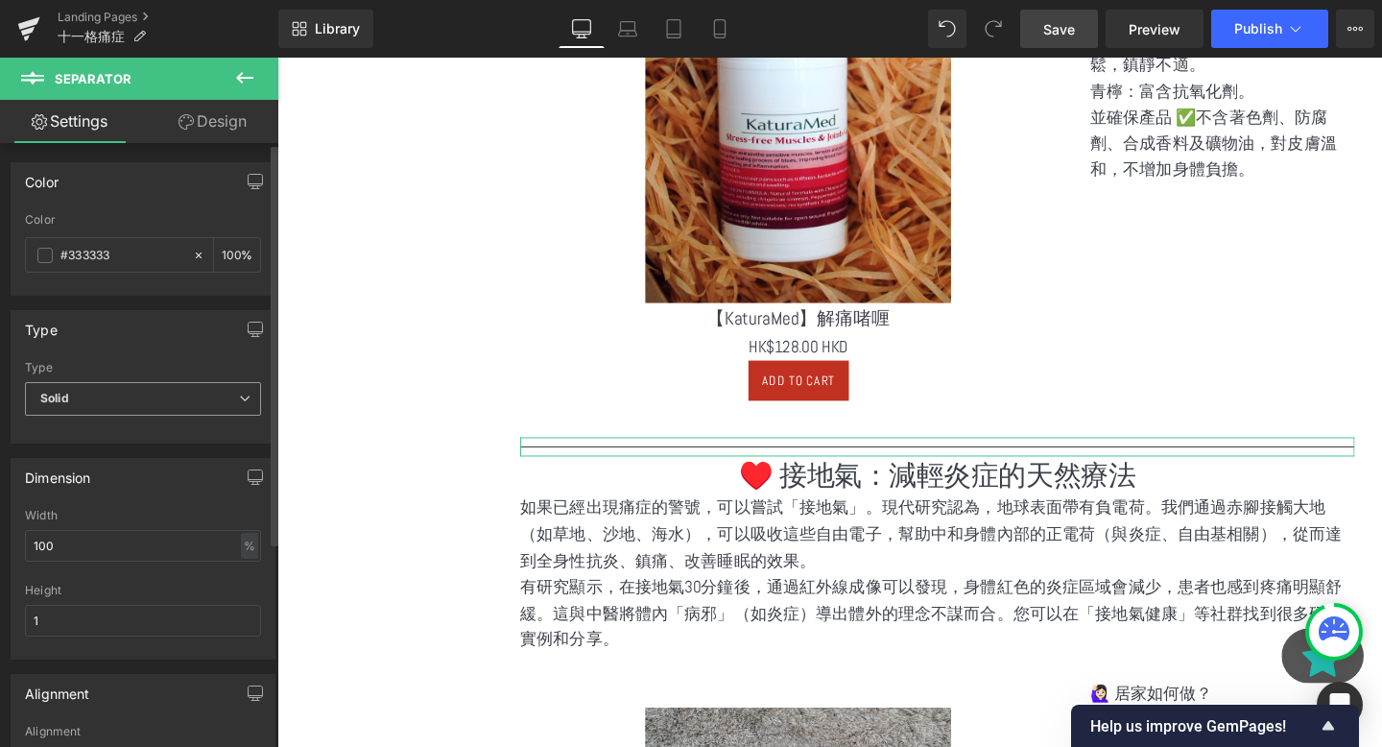
click at [89, 385] on span "Solid" at bounding box center [143, 399] width 236 height 34
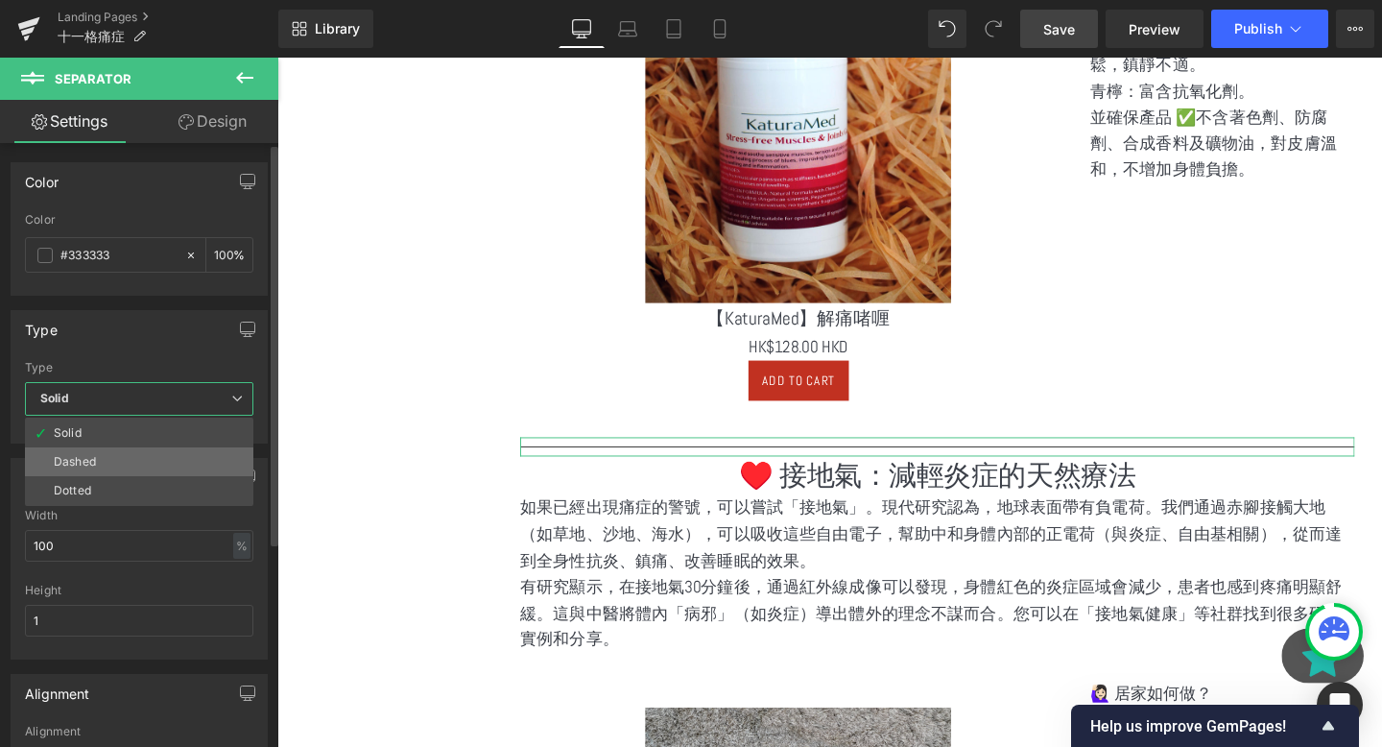
click at [82, 452] on li "Dashed" at bounding box center [139, 461] width 228 height 29
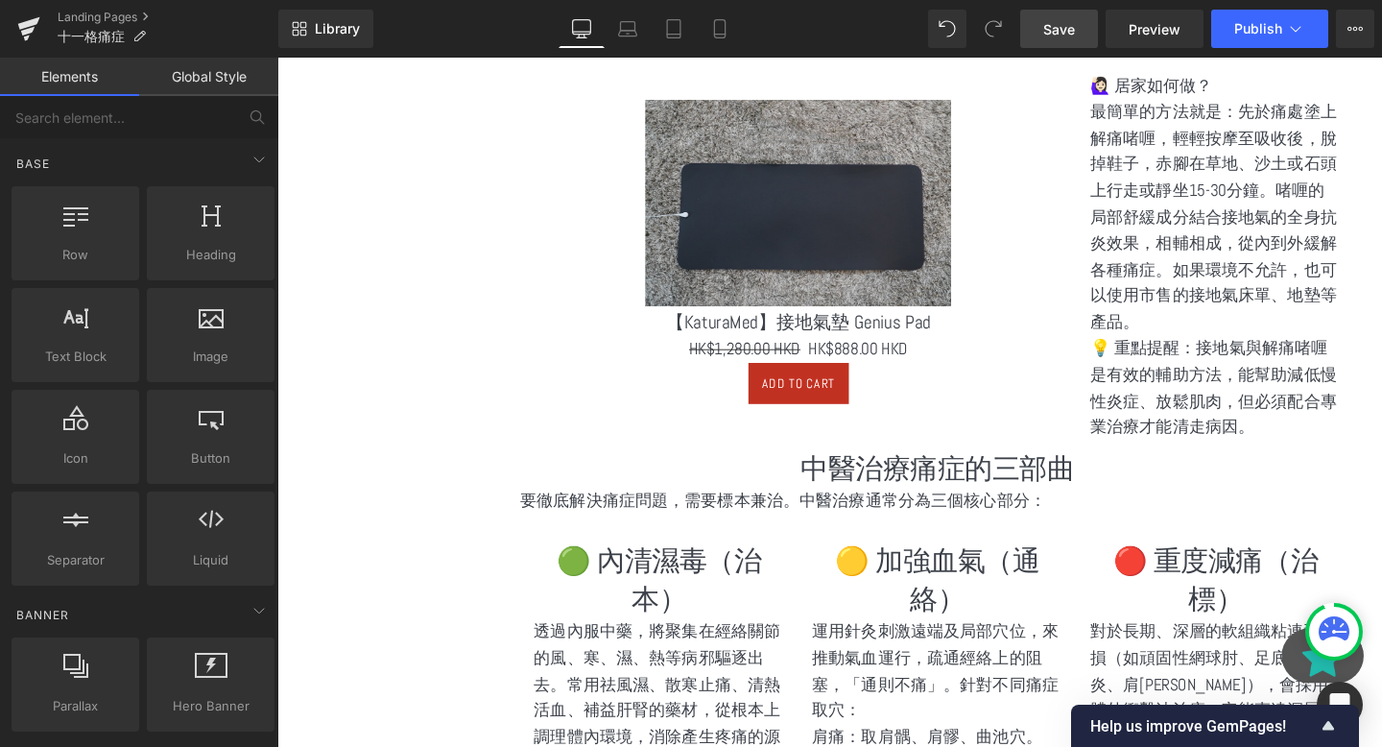
scroll to position [1785, 0]
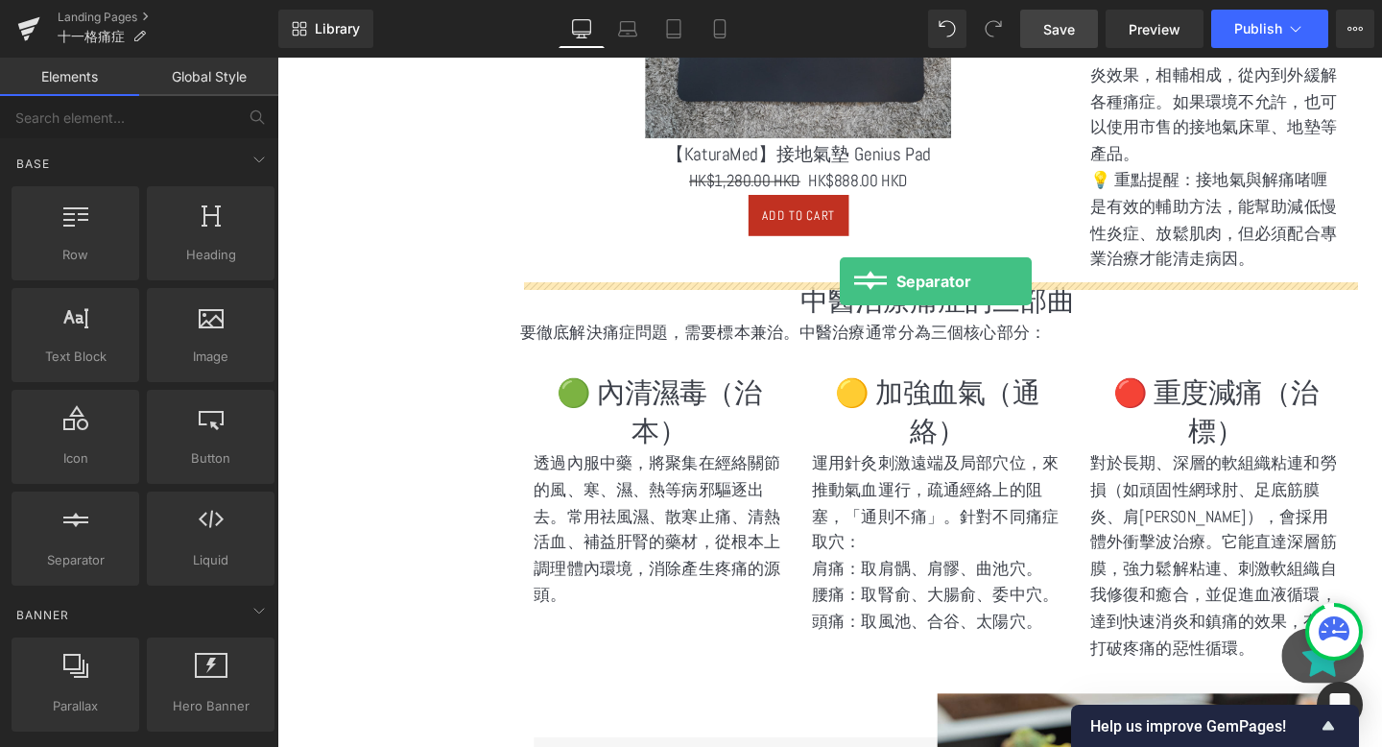
drag, startPoint x: 329, startPoint y: 575, endPoint x: 869, endPoint y: 293, distance: 608.8
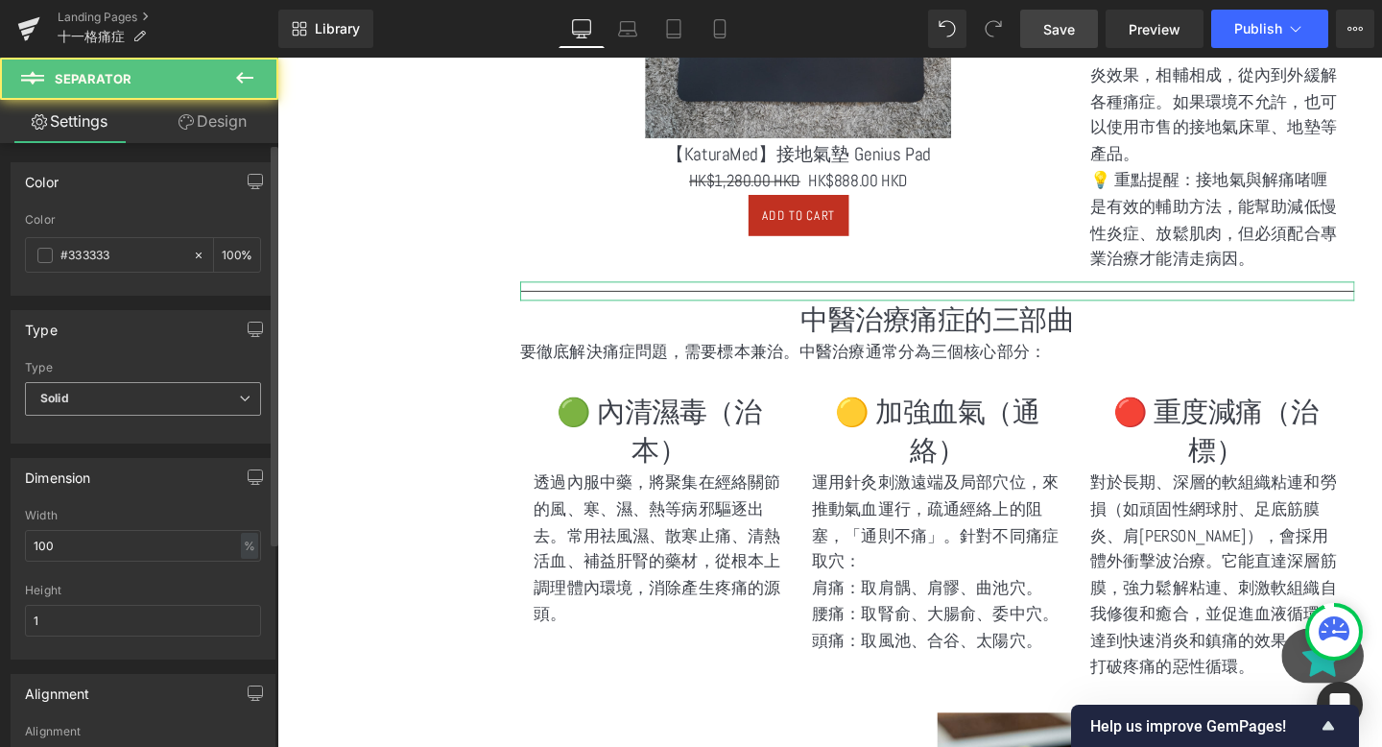
click at [144, 406] on span "Solid" at bounding box center [143, 399] width 236 height 34
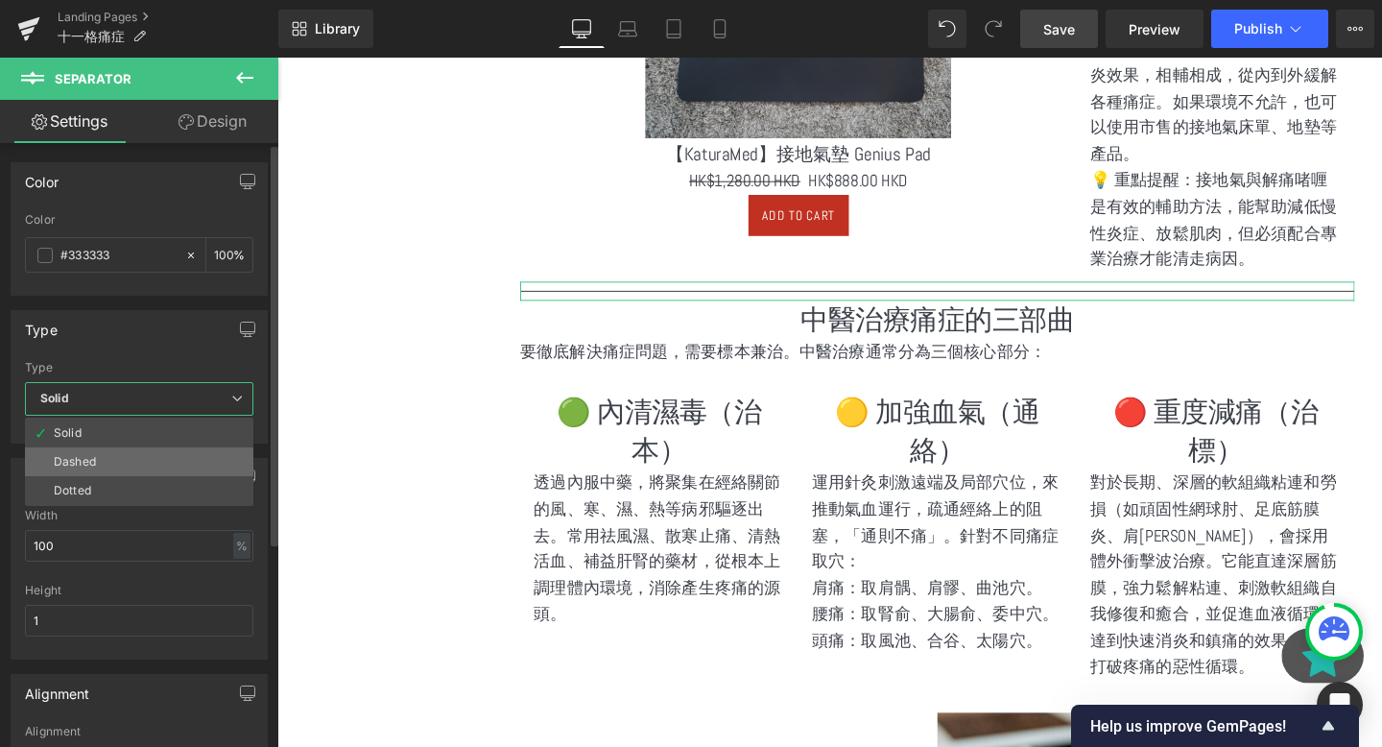
click at [129, 454] on li "Dashed" at bounding box center [139, 461] width 228 height 29
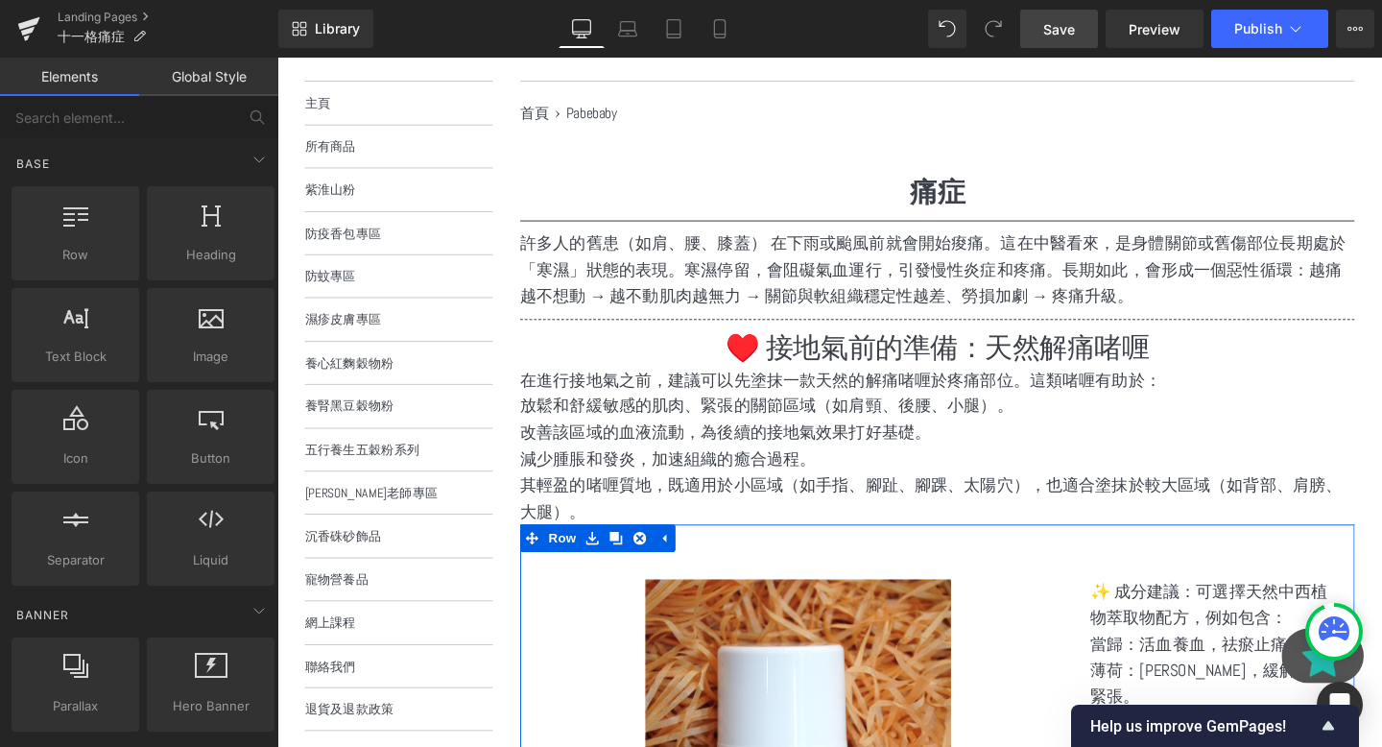
scroll to position [209, 0]
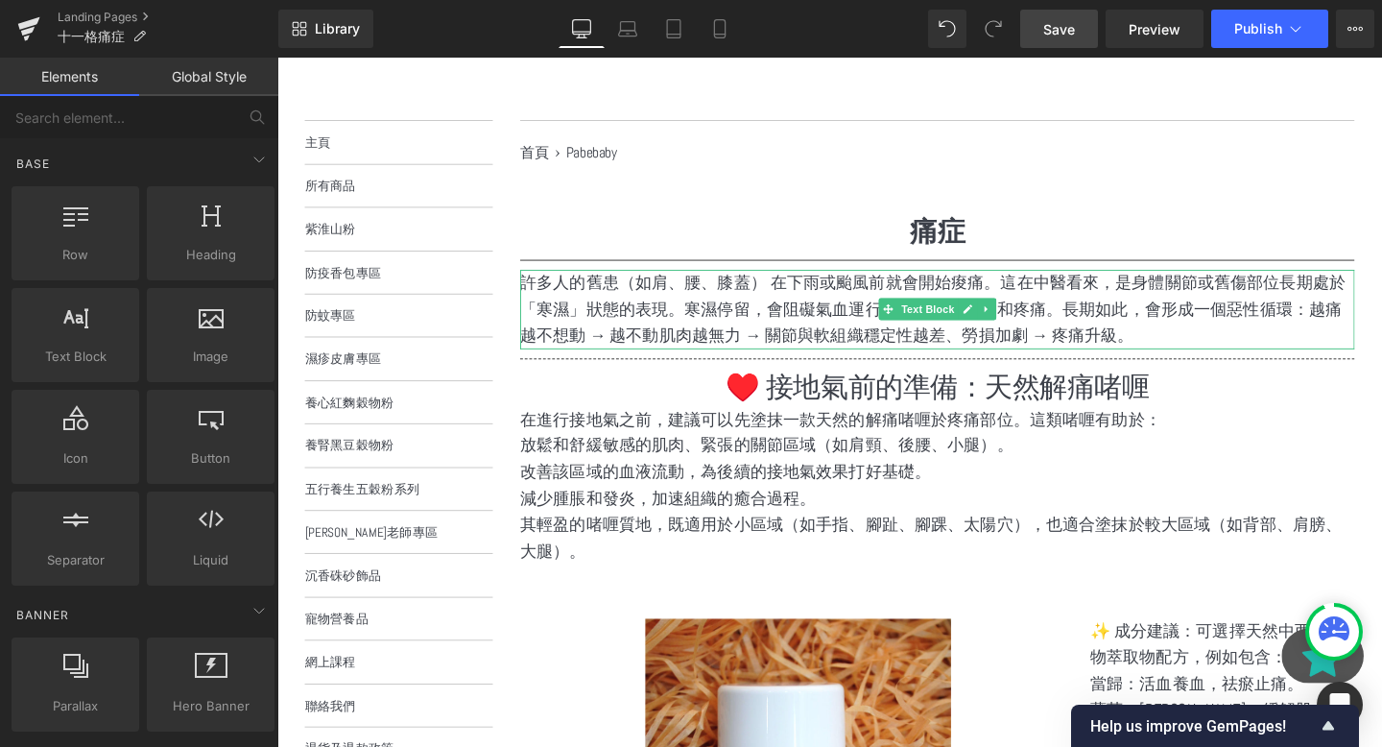
click at [973, 334] on p "許多人的舊患（如肩、腰、膝蓋） 在下雨或颱風前就會開始痠痛。這在中醫看來，是身體關節或舊傷部位長期處於「寒濕」狀態的表現。寒濕停留，會阻礙氣血運行，引發慢性炎…" at bounding box center [971, 321] width 877 height 83
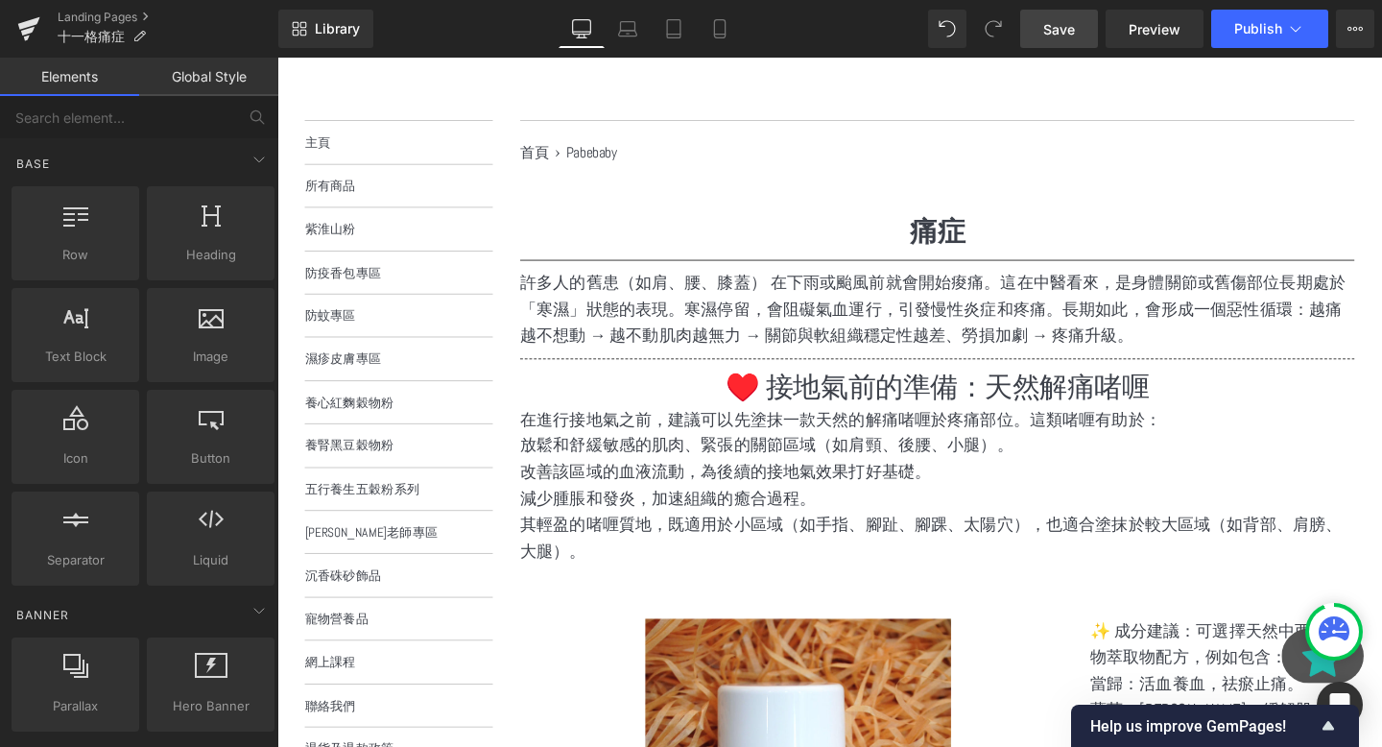
click at [1063, 24] on span "Save" at bounding box center [1059, 29] width 32 height 20
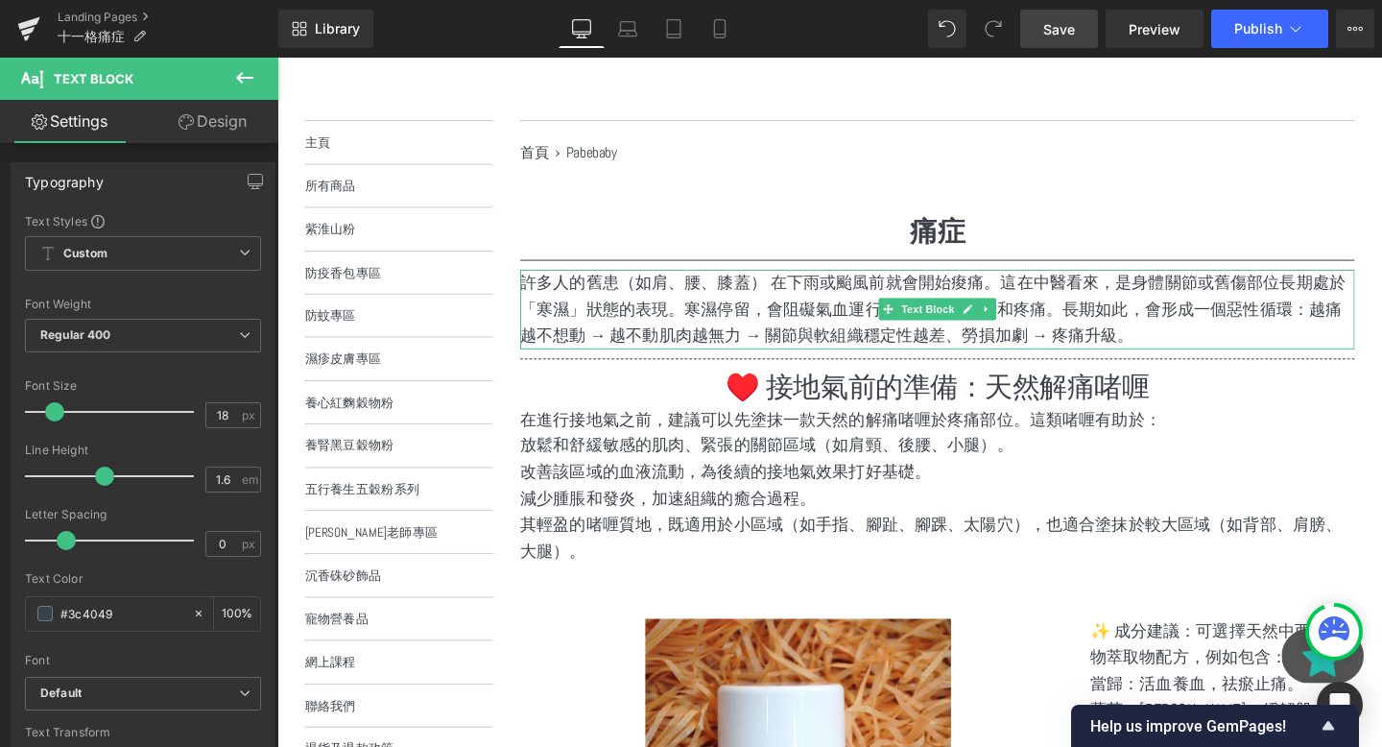
click at [1245, 351] on p "許多人的舊患（如肩、腰、膝蓋） 在下雨或颱風前就會開始痠痛。這在中醫看來，是身體關節或舊傷部位長期處於「寒濕」狀態的表現。寒濕停留，會阻礙氣血運行，引發慢性炎…" at bounding box center [971, 321] width 877 height 83
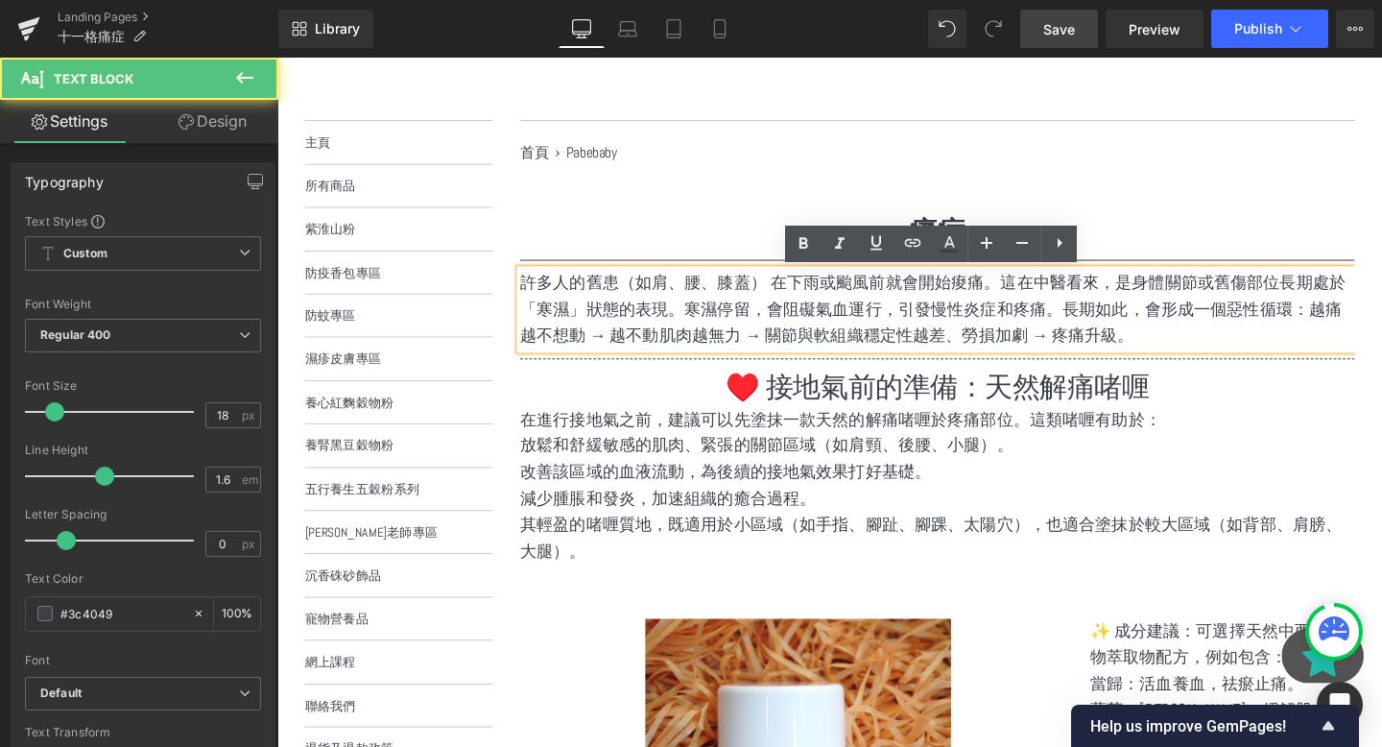
click at [1245, 351] on p "許多人的舊患（如肩、腰、膝蓋） 在下雨或颱風前就會開始痠痛。這在中醫看來，是身體關節或舊傷部位長期處於「寒濕」狀態的表現。寒濕停留，會阻礙氣血運行，引發慢性炎…" at bounding box center [971, 321] width 877 height 83
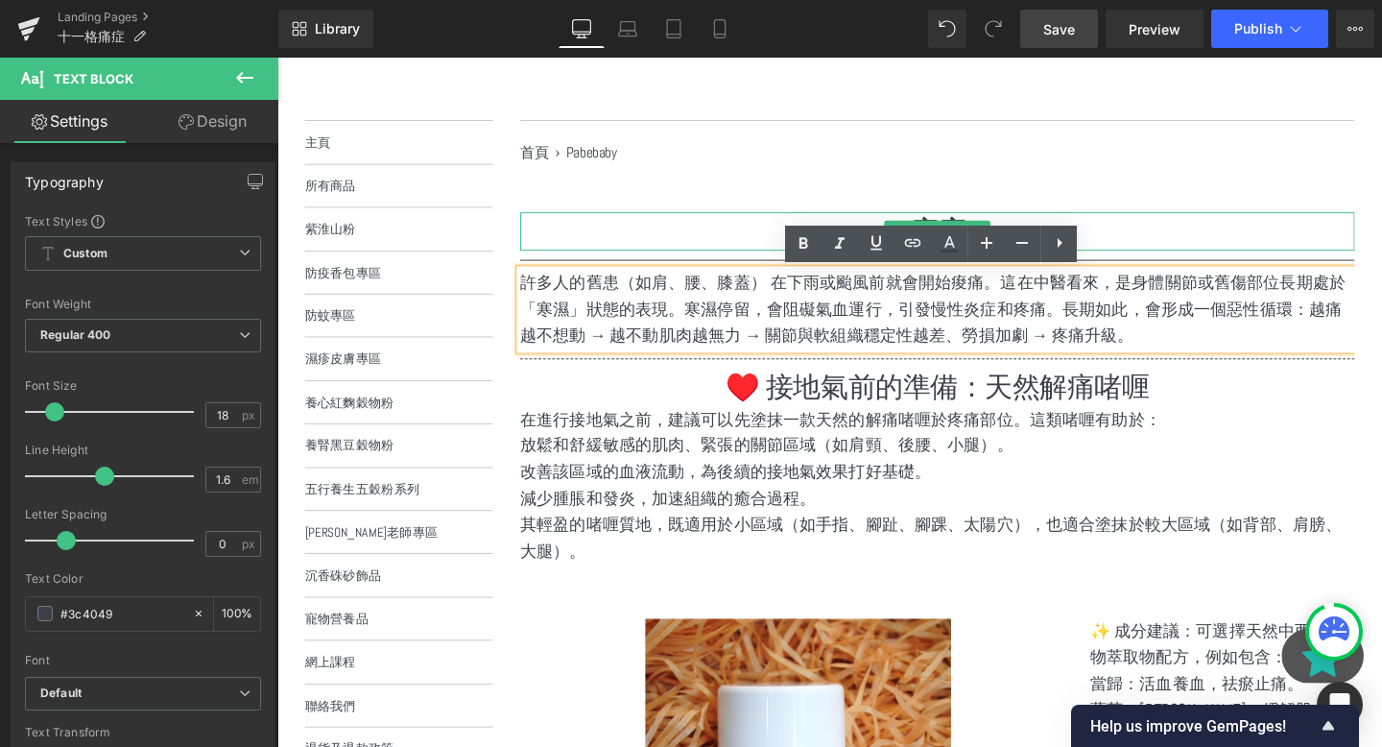
click at [654, 246] on h1 "痛症" at bounding box center [971, 240] width 877 height 40
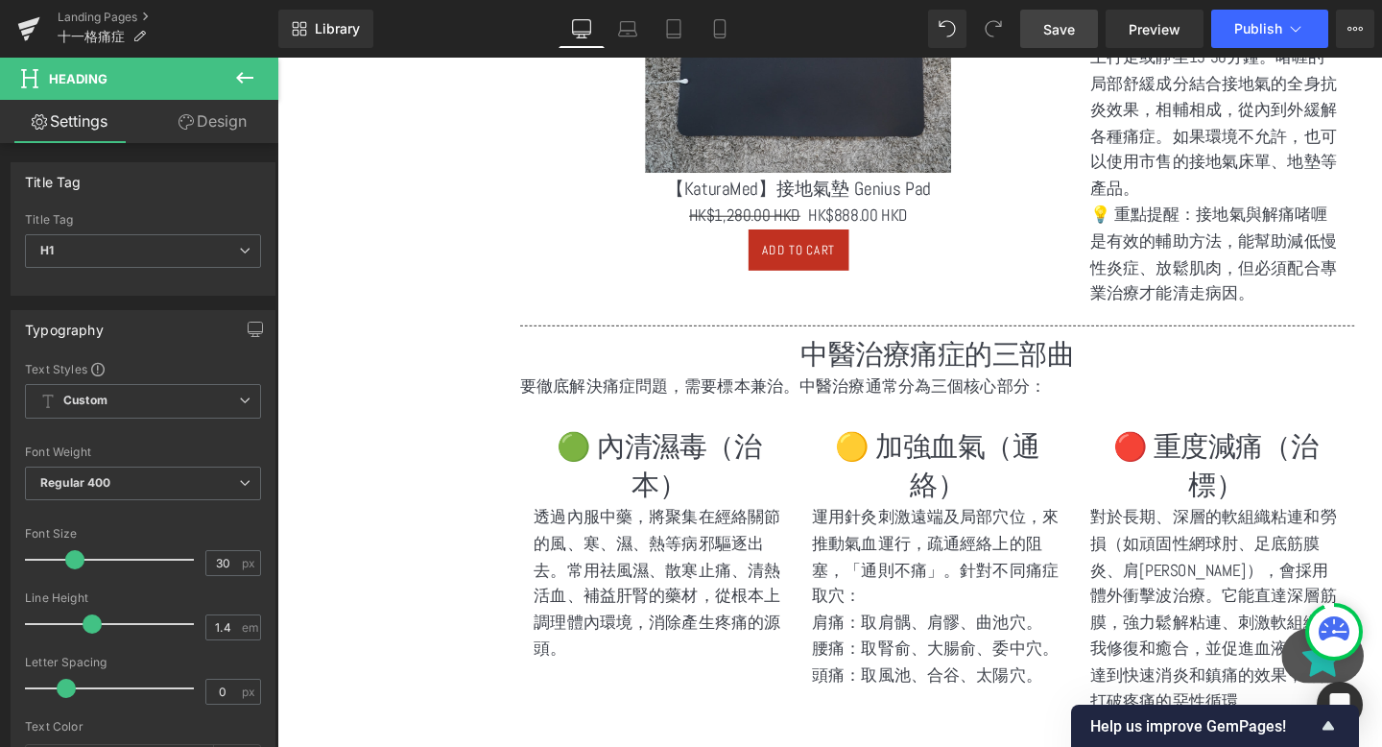
scroll to position [2123, 0]
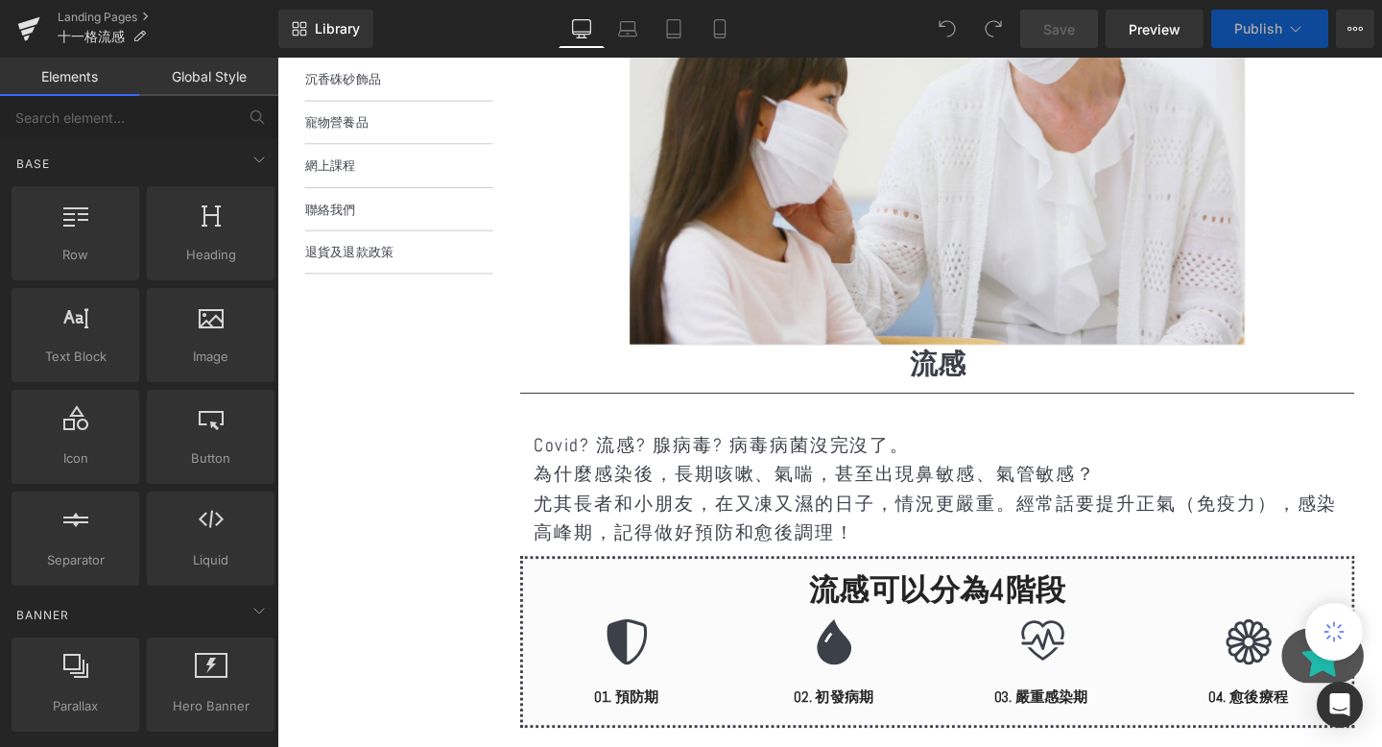
scroll to position [770, 0]
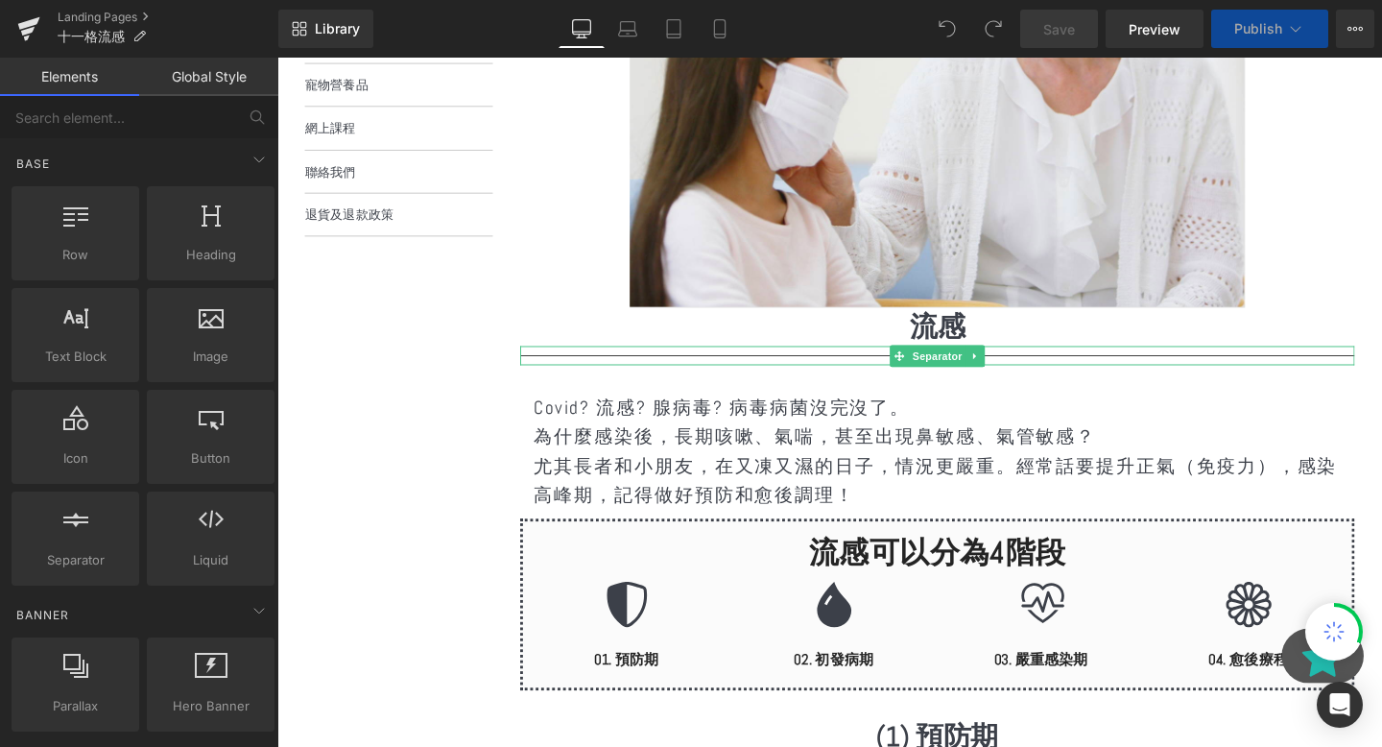
click at [957, 343] on div "流感 Heading" at bounding box center [971, 341] width 877 height 40
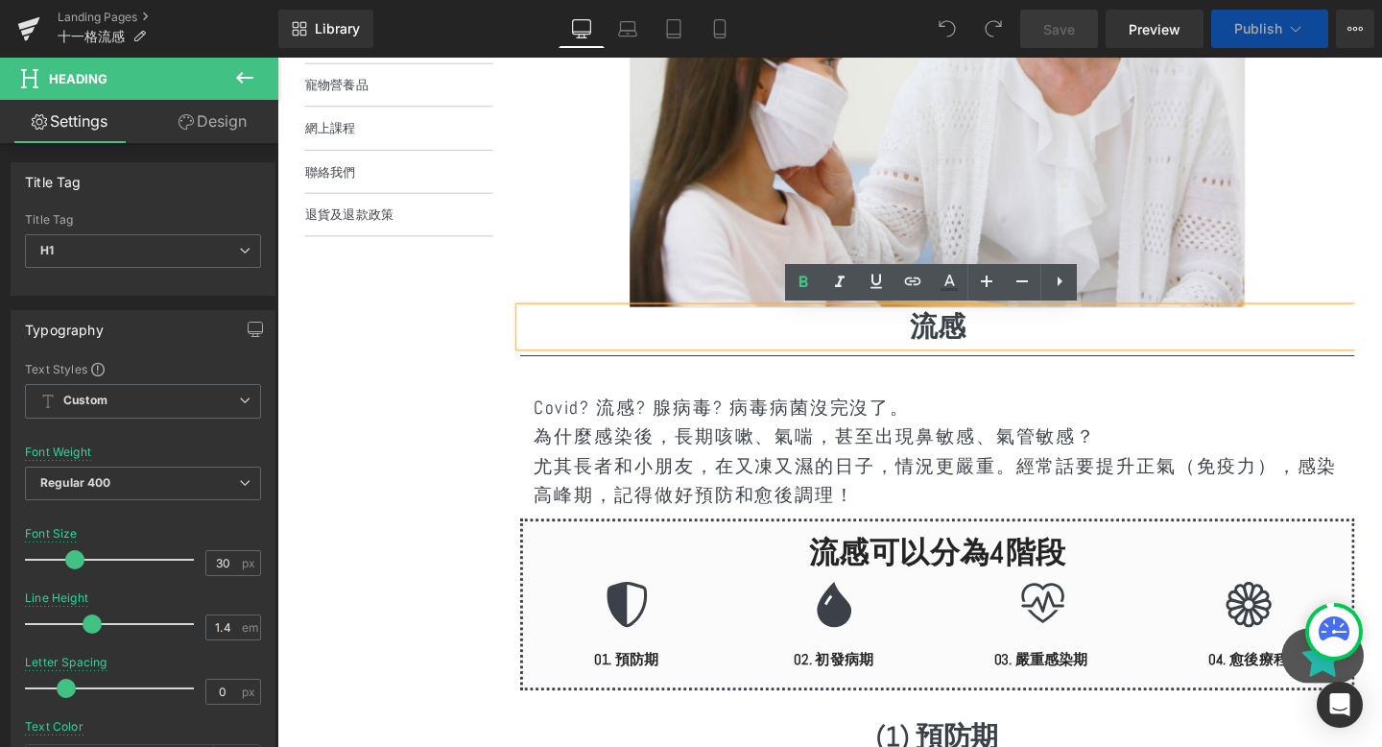
click at [689, 575] on div "流感可以分為4階段 Heading Row Icon 01. 預防期 Heading Row Icon 02. 初發病期 Heading Row Icon 0…" at bounding box center [972, 628] width 872 height 167
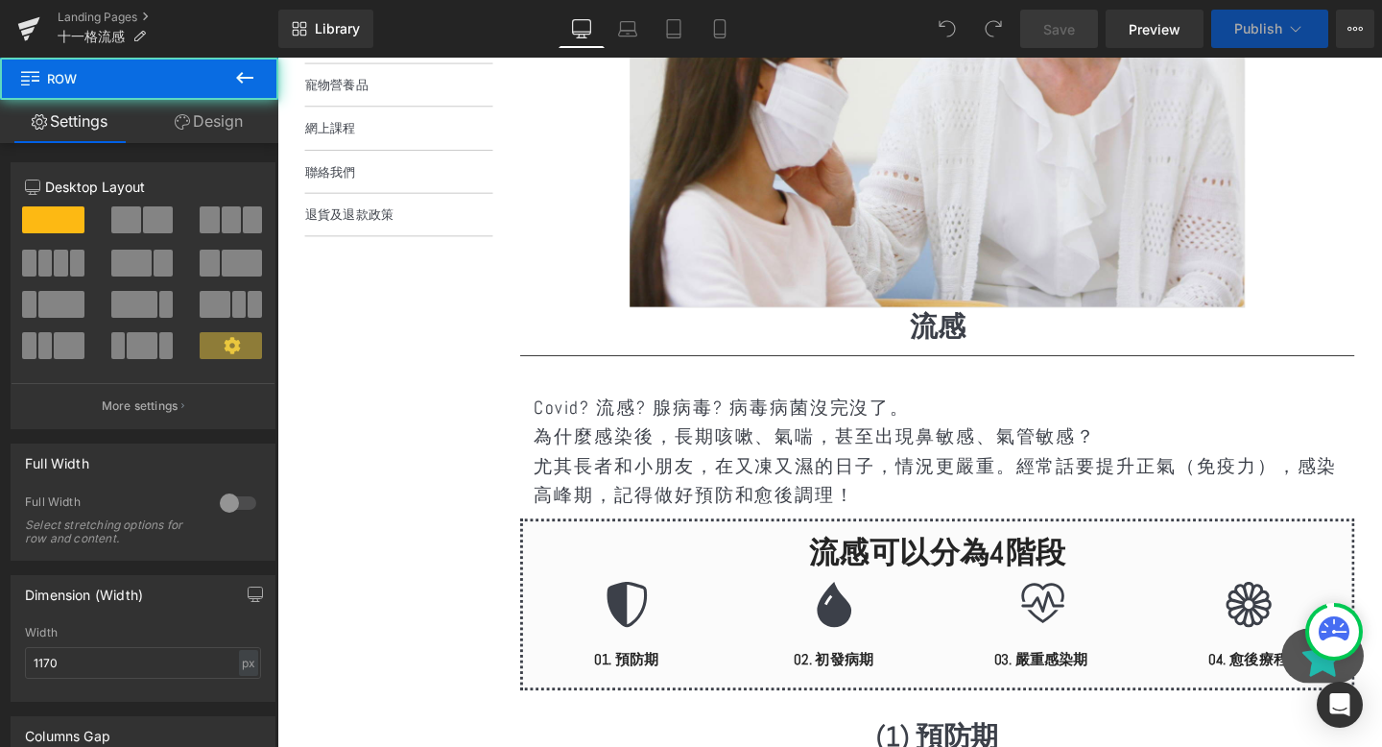
click at [666, 495] on p "尤其長者和小朋友，在又凍又濕的日子，情況更嚴重。經常話要提升正氣（免疫力），感染高峰期，記得做好預防和愈後調理！" at bounding box center [971, 501] width 848 height 61
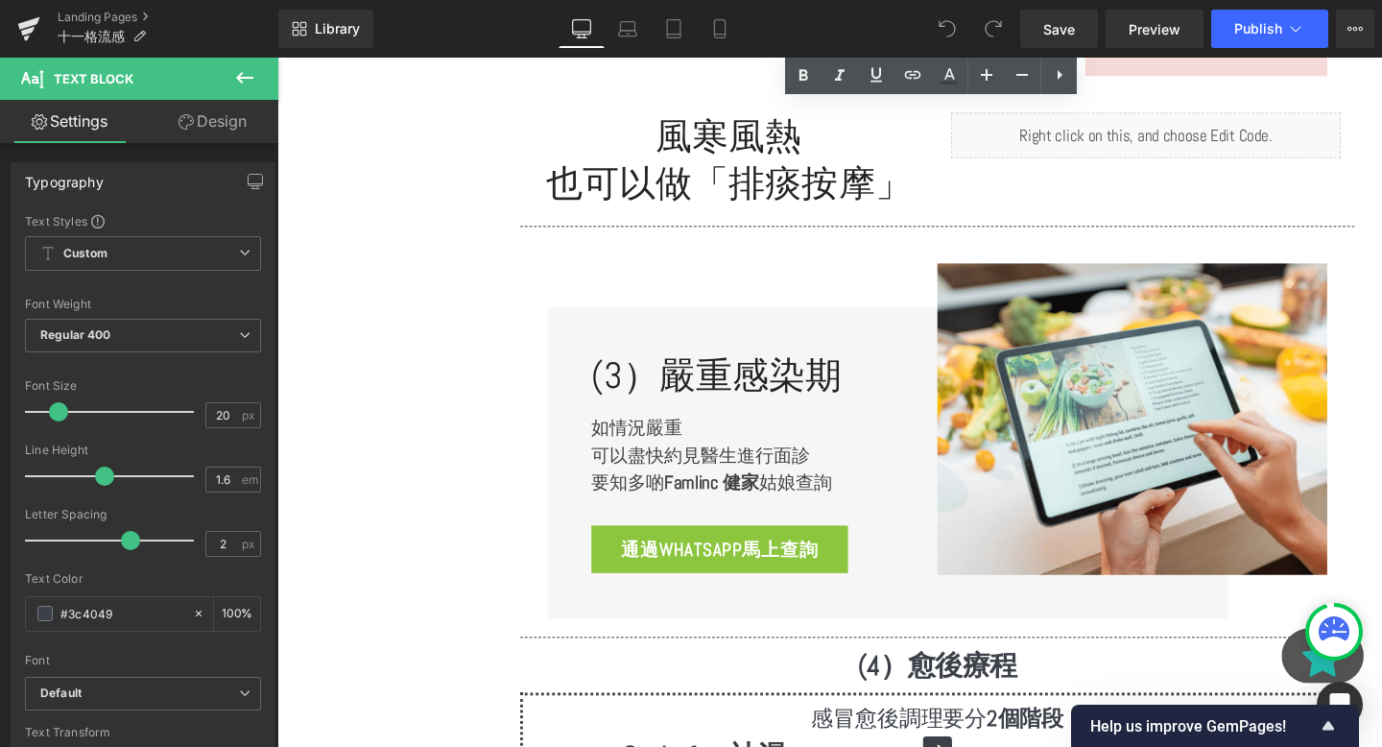
scroll to position [3621, 0]
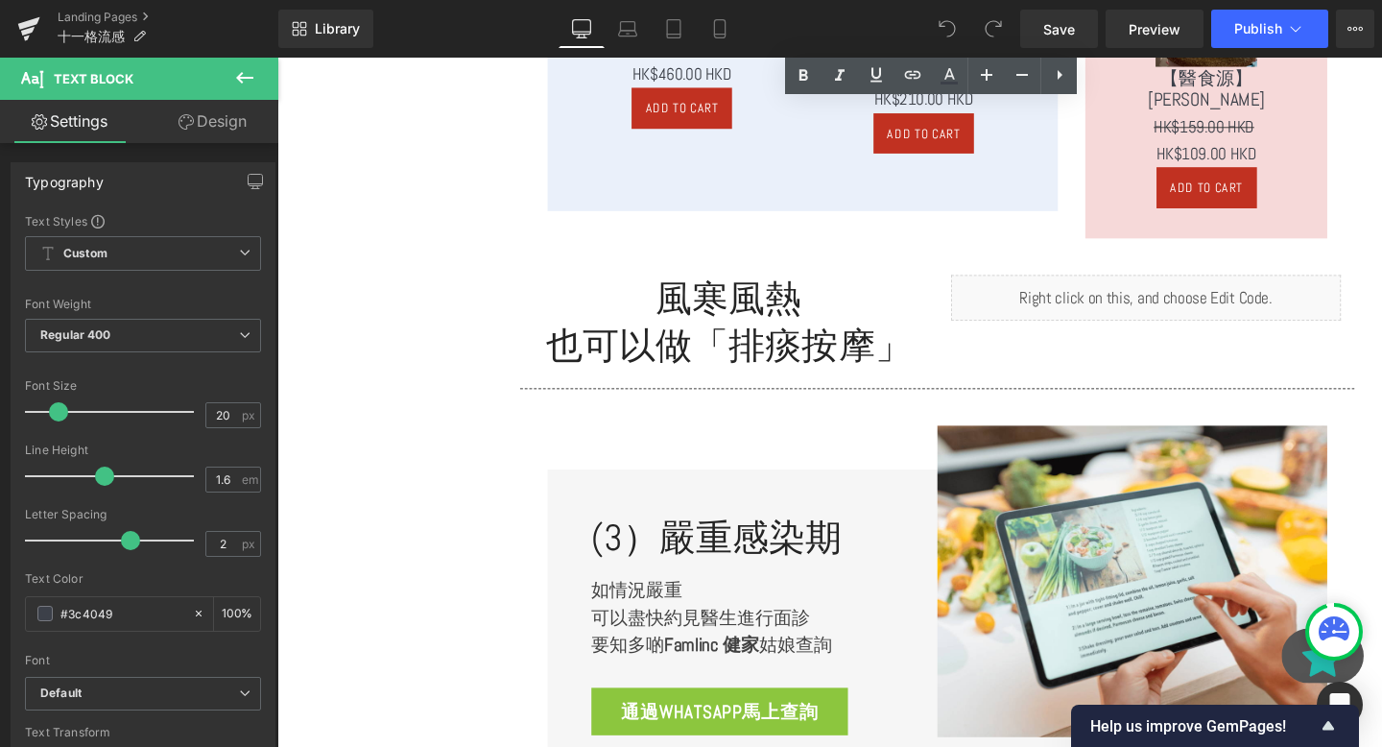
click at [920, 524] on div "(3）嚴重感染期 Heading 如情況嚴重 可以盡快約見醫生進行面診 要知多啲 Famlinc 健家 姑娘查詢 Text Block 通過WhatsApp馬…" at bounding box center [767, 654] width 410 height 328
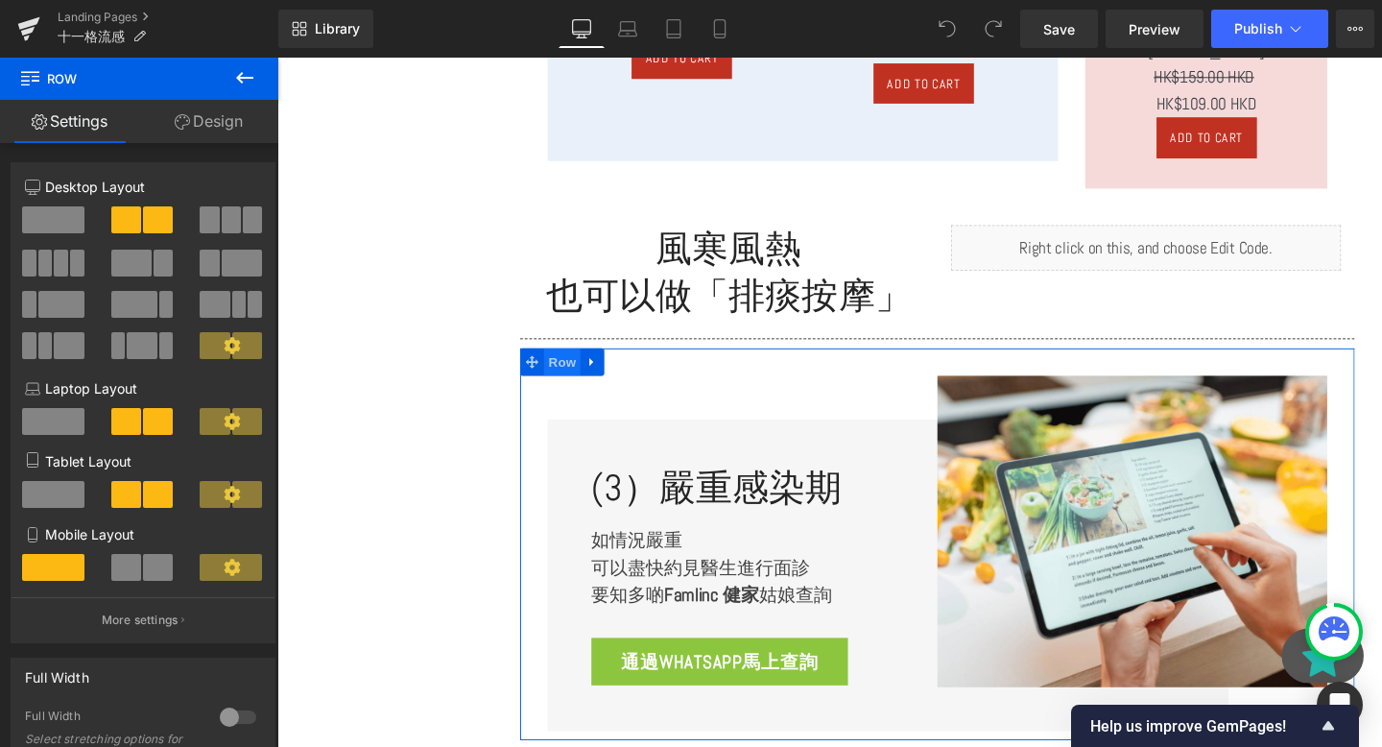
scroll to position [3707, 0]
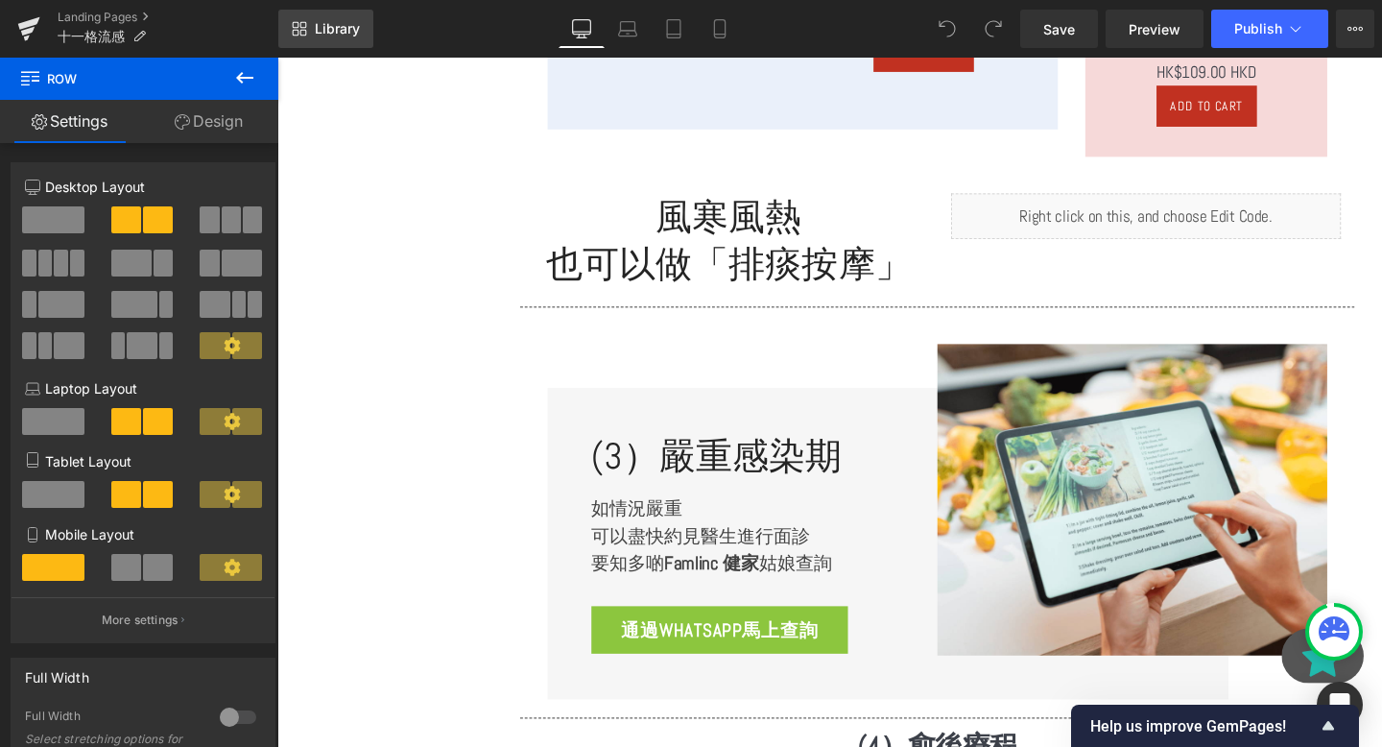
click at [299, 22] on icon at bounding box center [299, 28] width 15 height 15
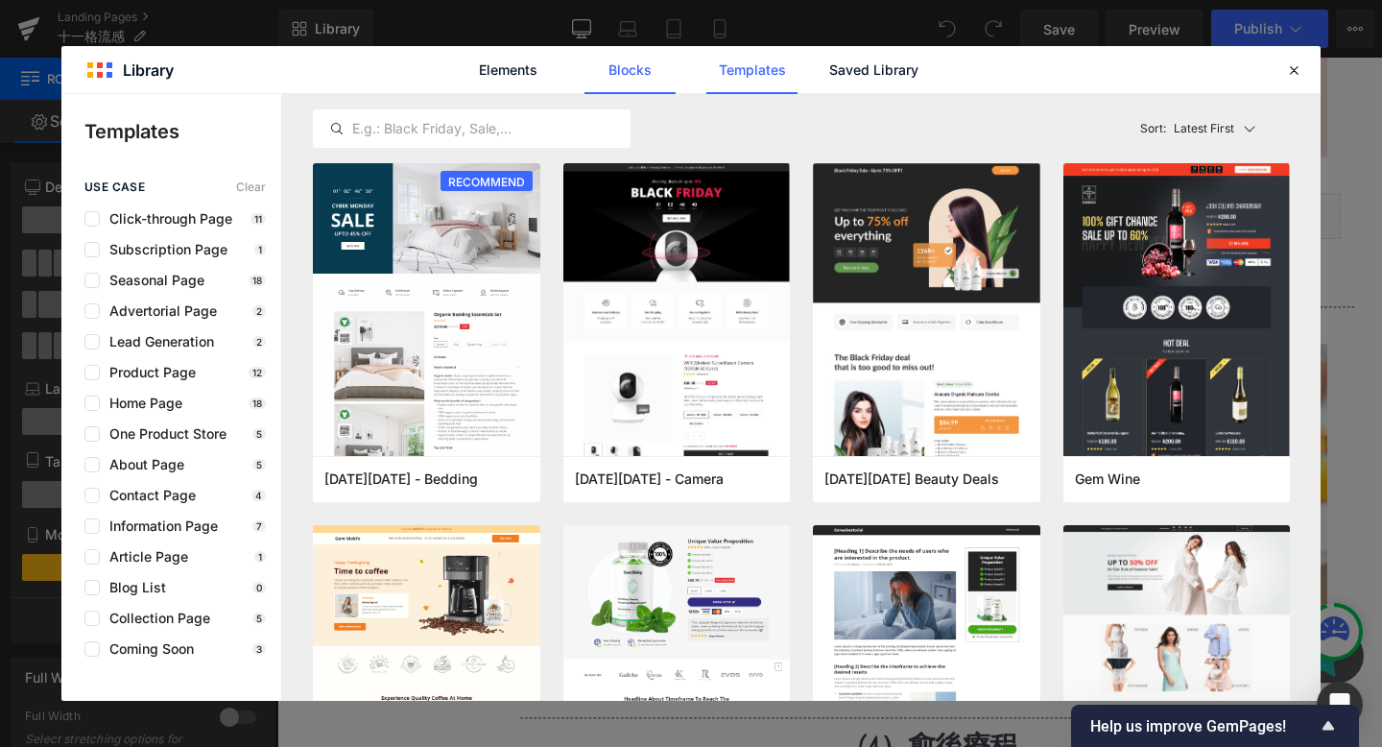
click at [634, 79] on link "Blocks" at bounding box center [630, 70] width 91 height 48
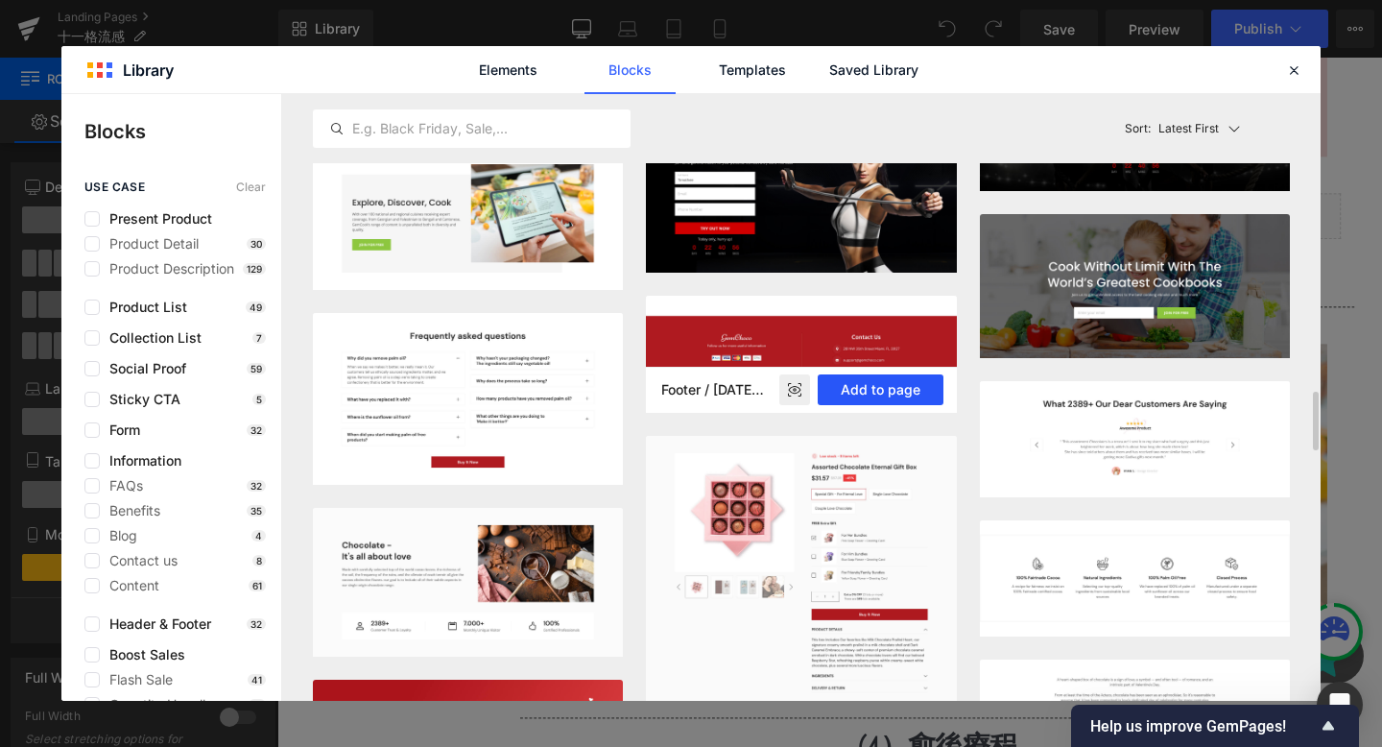
scroll to position [3660, 0]
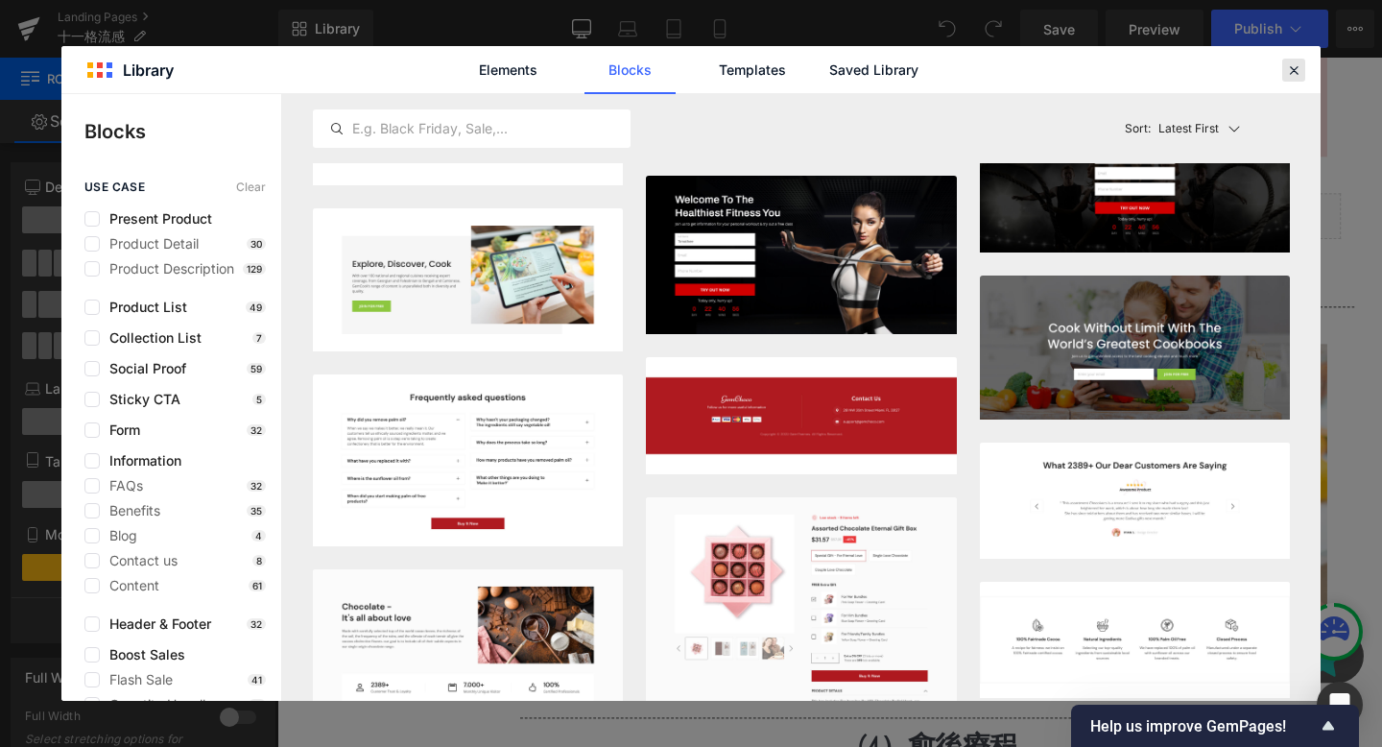
click at [1282, 71] on div at bounding box center [1293, 70] width 23 height 23
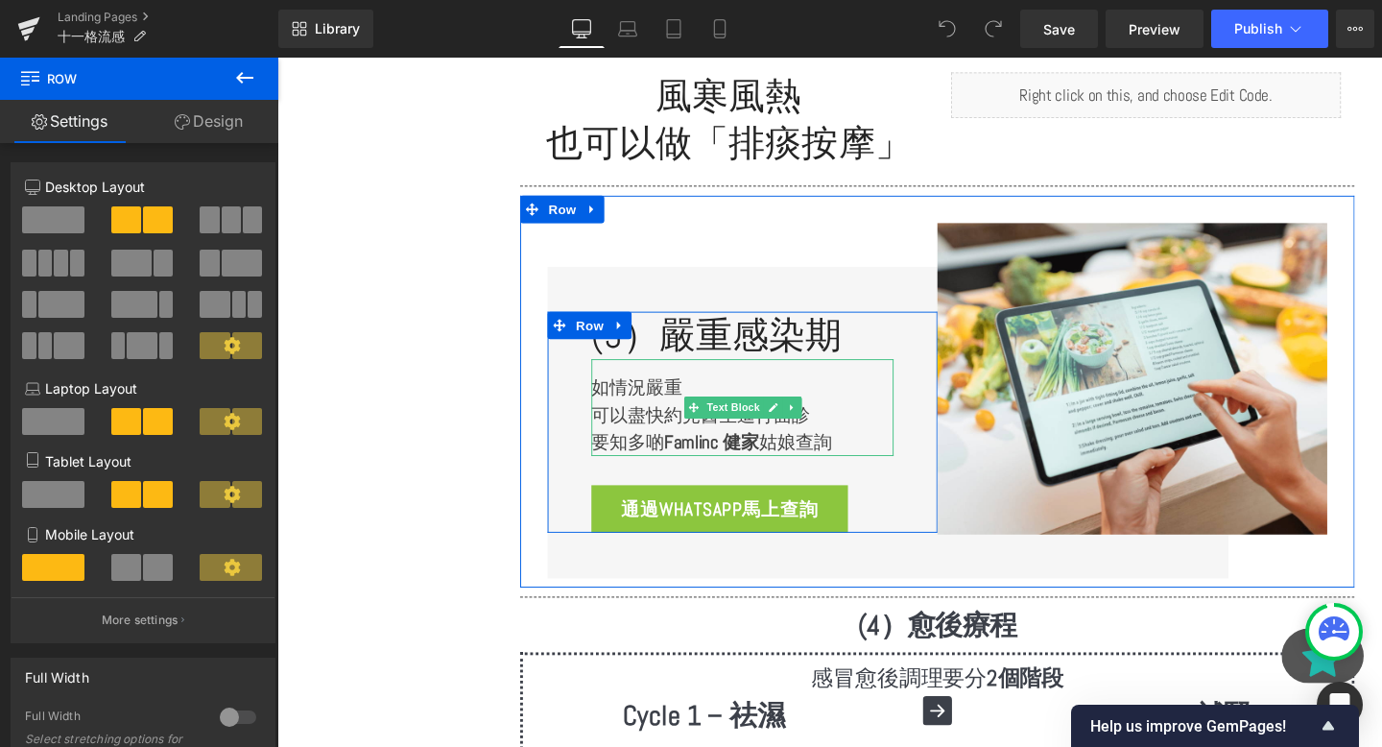
scroll to position [3841, 0]
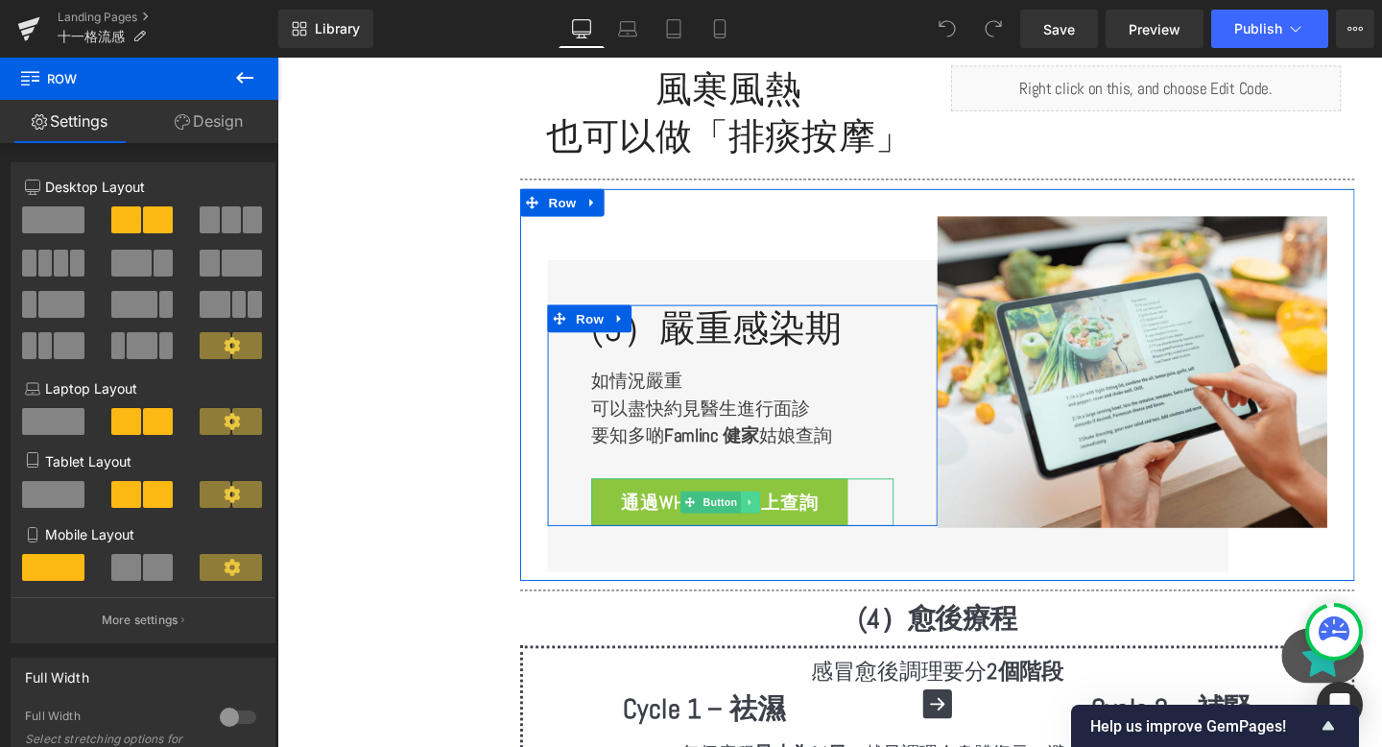
click at [773, 522] on icon at bounding box center [773, 525] width 3 height 7
click at [846, 519] on span "通過WhatsApp馬上查詢" at bounding box center [742, 525] width 208 height 36
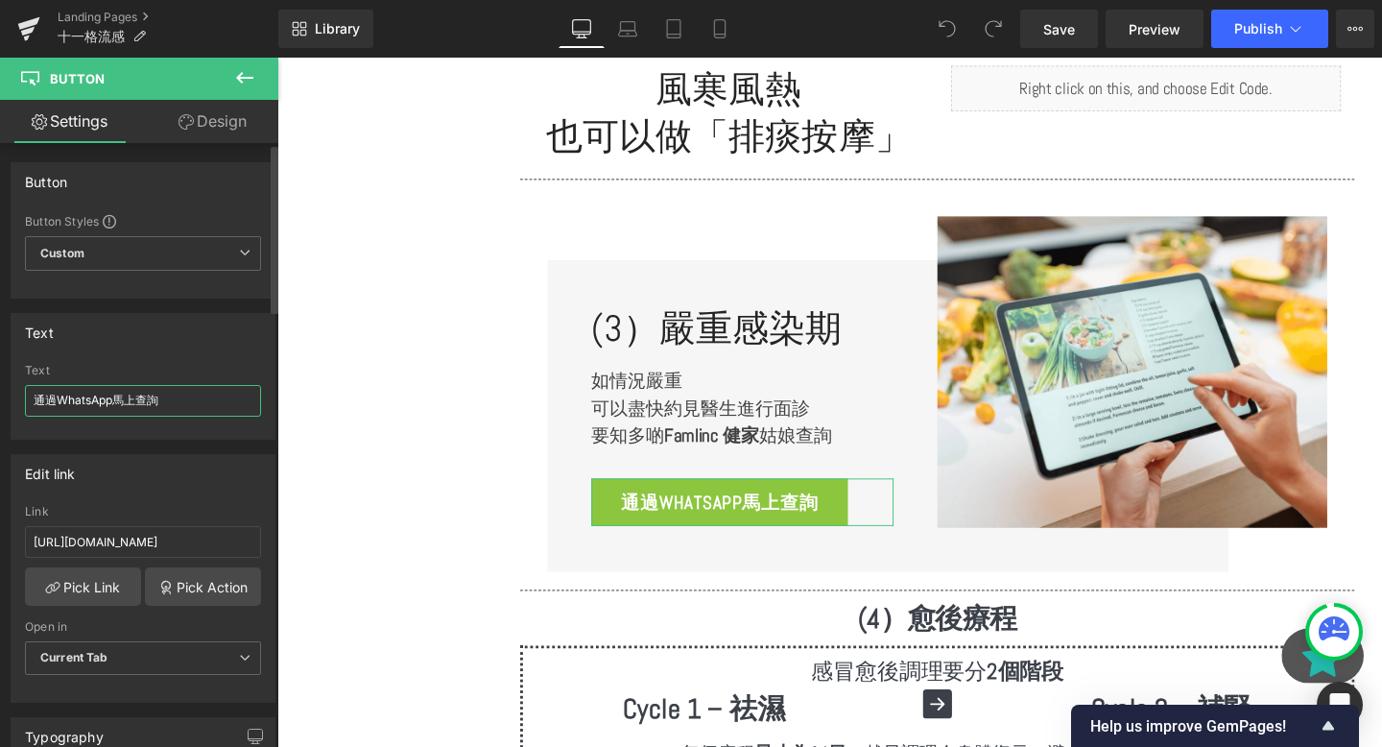
drag, startPoint x: 202, startPoint y: 405, endPoint x: 0, endPoint y: 398, distance: 201.7
click at [0, 398] on div "Text 通過WhatsApp馬上查詢 Text 通過WhatsApp馬上查詢" at bounding box center [143, 369] width 287 height 141
drag, startPoint x: 218, startPoint y: 538, endPoint x: 0, endPoint y: 540, distance: 217.9
click at [0, 540] on div "Edit link https://wa.me/85298608763 Link https://wa.me/85298608763 Pick Link Pi…" at bounding box center [143, 571] width 287 height 263
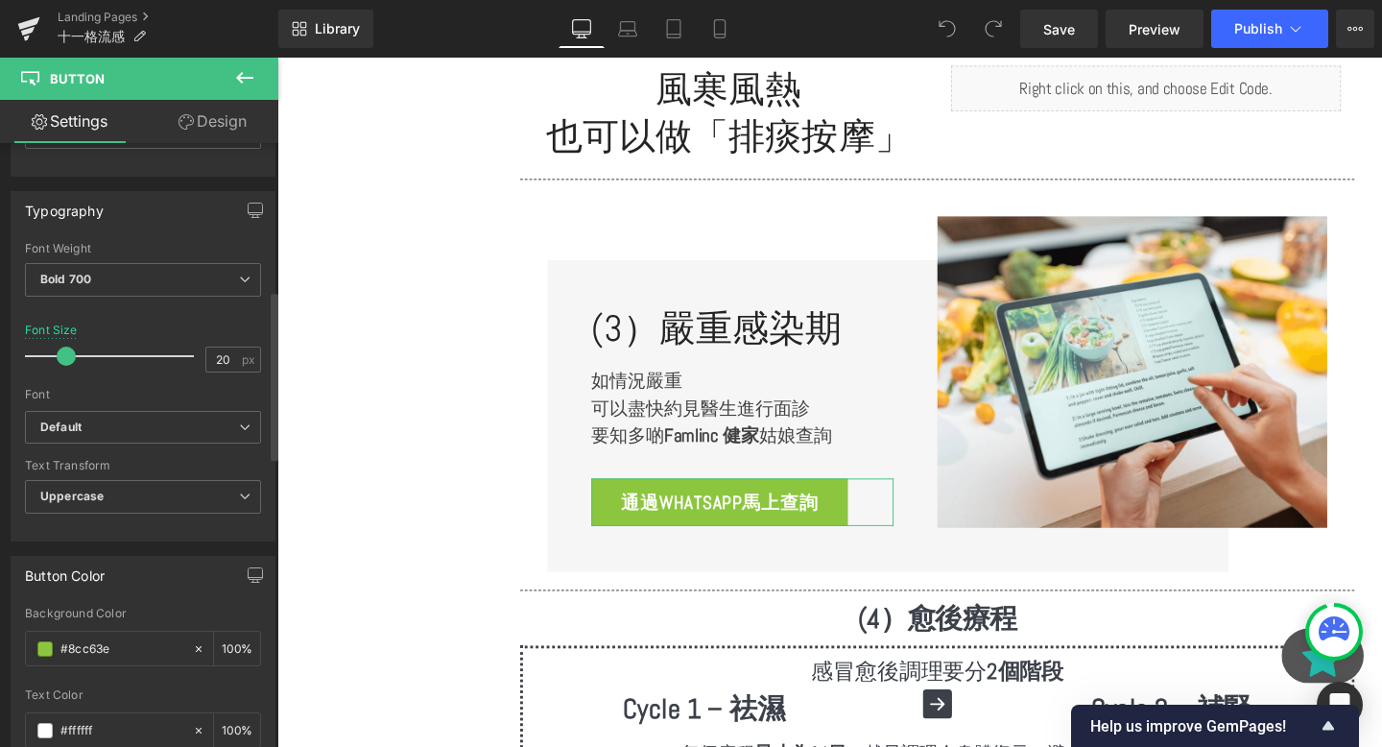
scroll to position [544, 0]
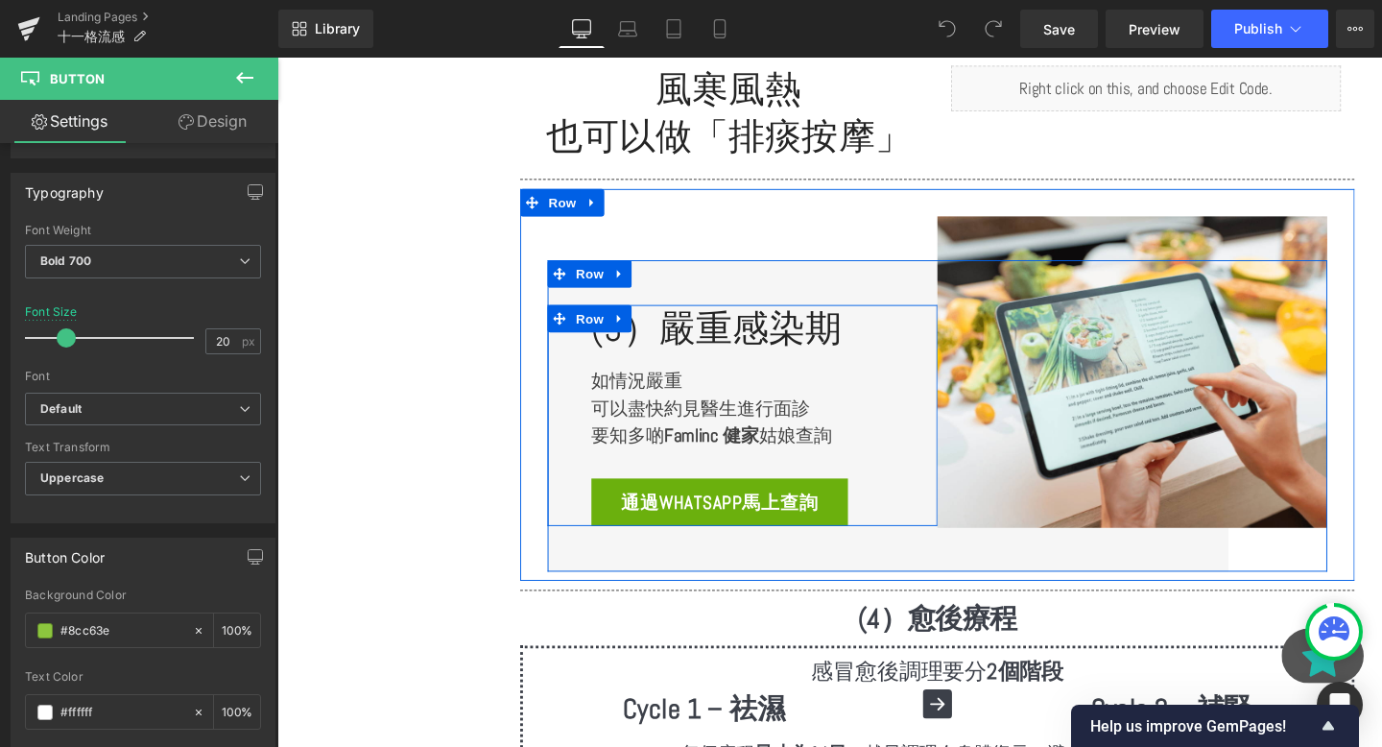
click at [671, 519] on div "通過WhatsApp馬上查詢 Button" at bounding box center [767, 525] width 318 height 50
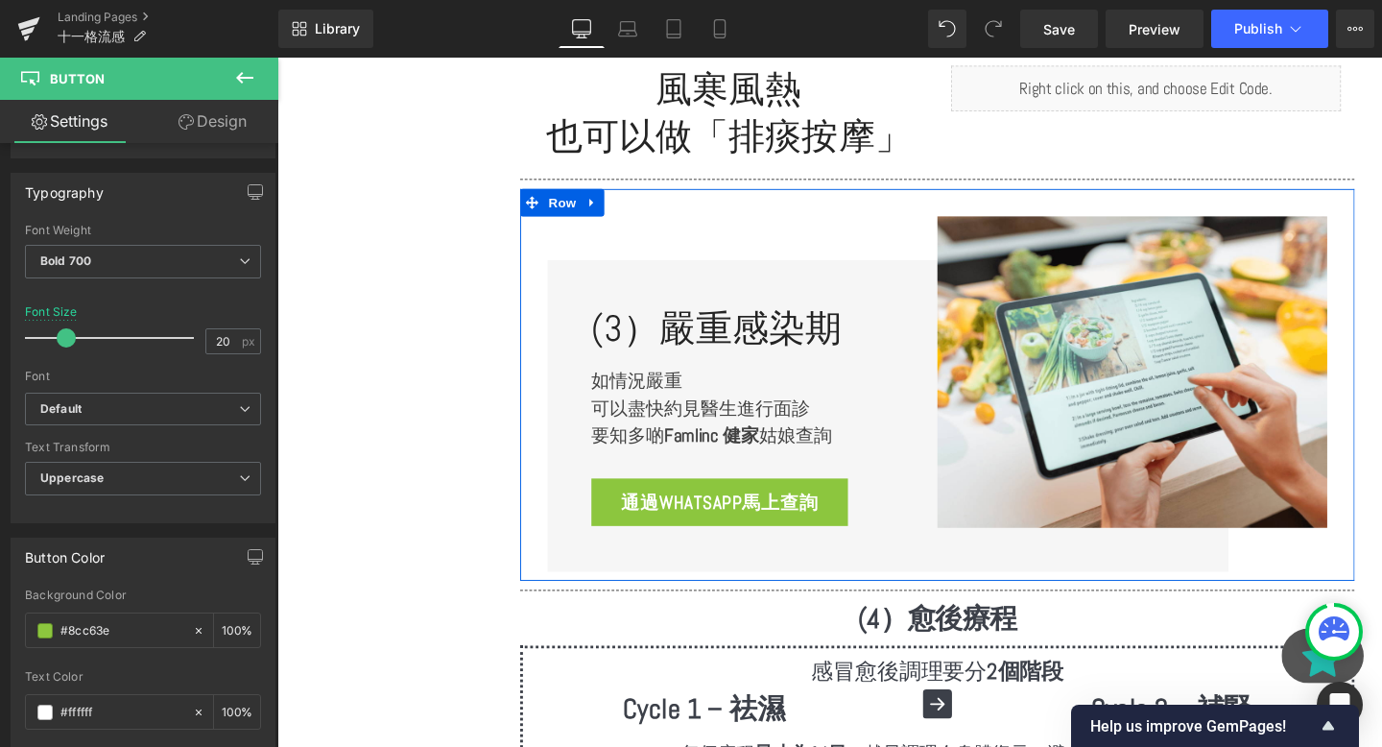
click at [490, 431] on div "選單 主頁 所有商品 紫淮山粉 防疫香包專區 防蚊專區 濕疹皮膚專區 養心紅麴穀物粉 養腎黑豆穀物粉 五行養生五穀粉系列" at bounding box center [843, 96] width 1133 height 7210
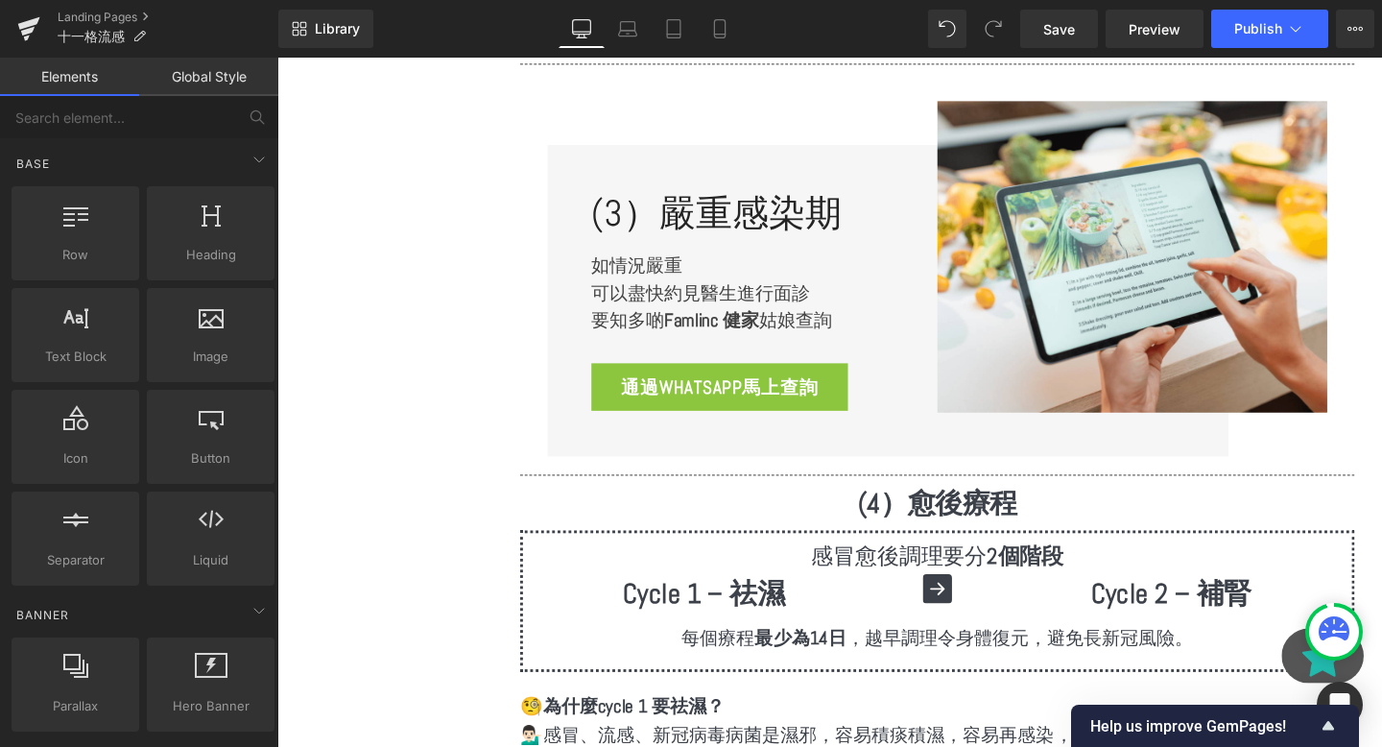
scroll to position [3883, 0]
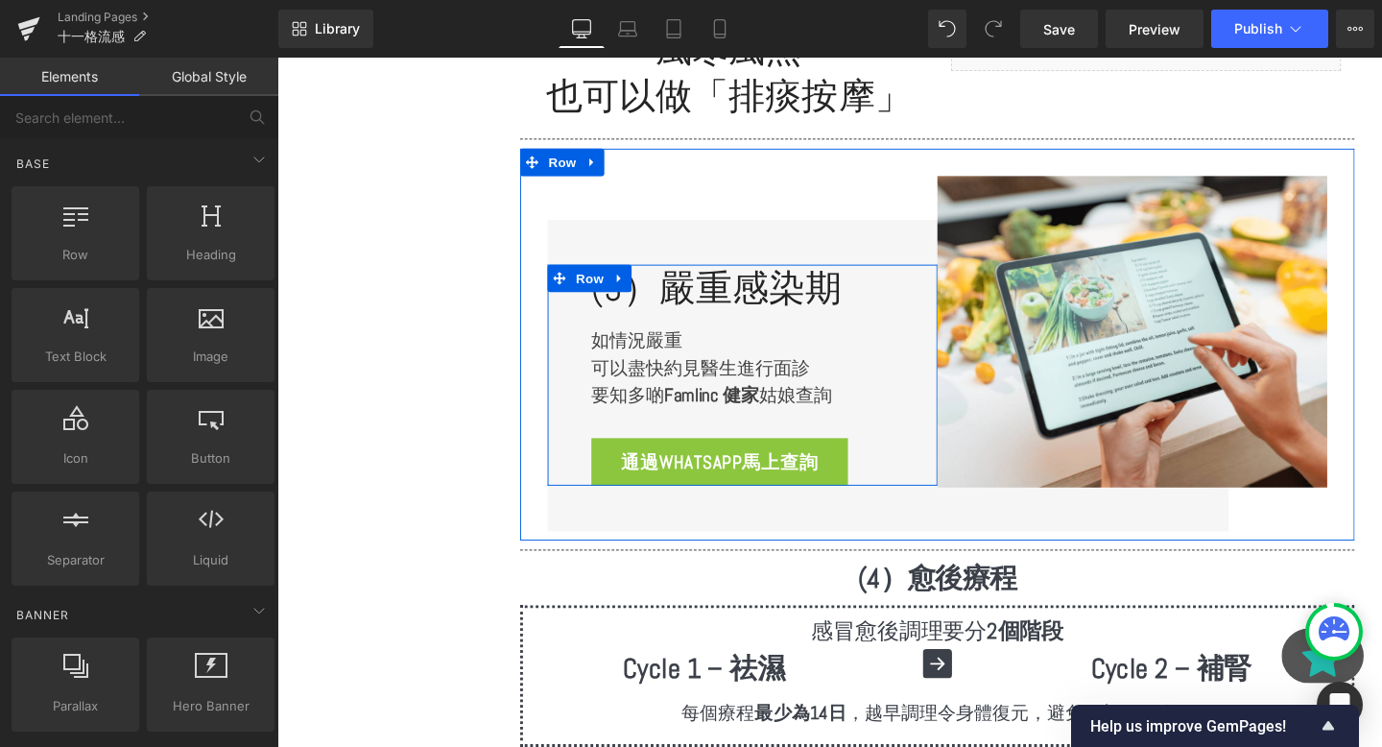
click at [706, 509] on div "(3）嚴重感染期 Heading 如情況嚴重 可以盡快約見醫生進行面診 要知多啲 Famlinc 健家 姑娘查詢 Text Block 通過WhatsApp馬…" at bounding box center [767, 392] width 410 height 328
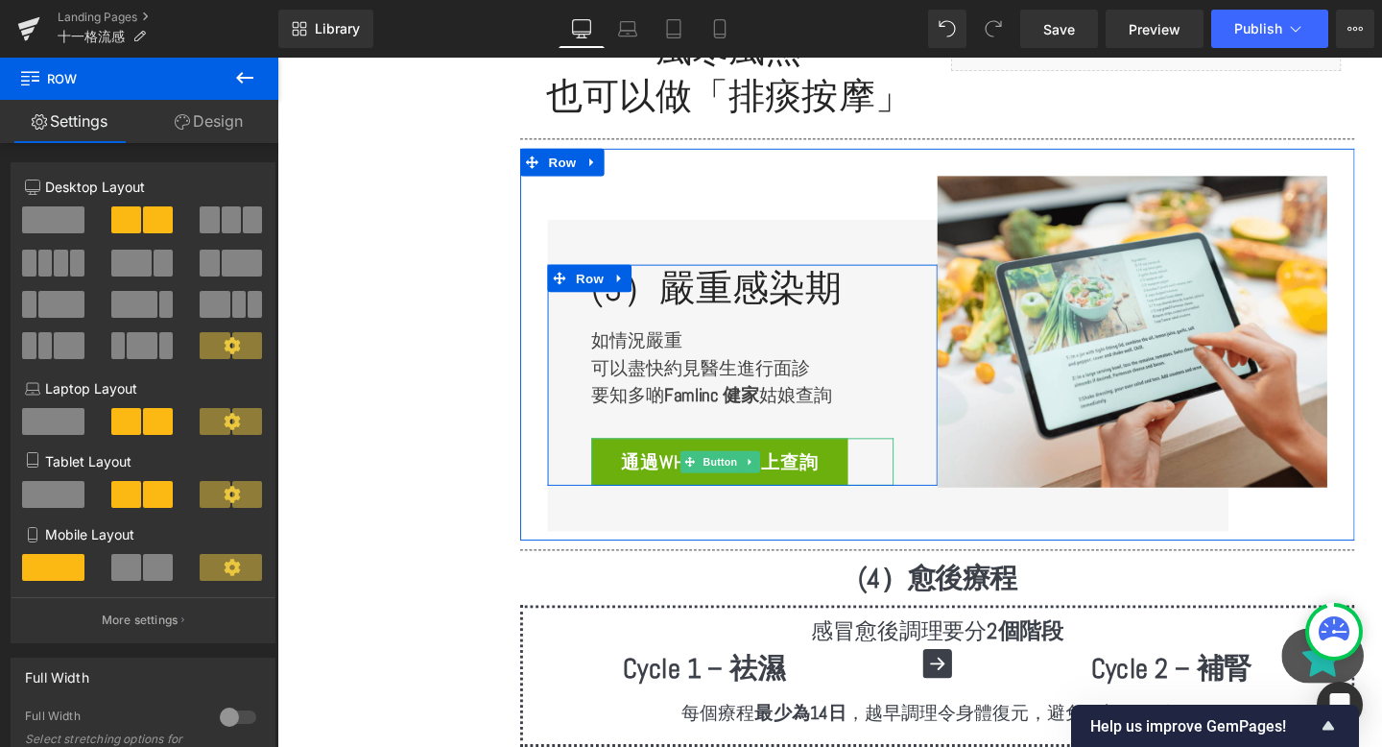
click at [687, 488] on span "通過WhatsApp馬上查詢" at bounding box center [742, 483] width 208 height 36
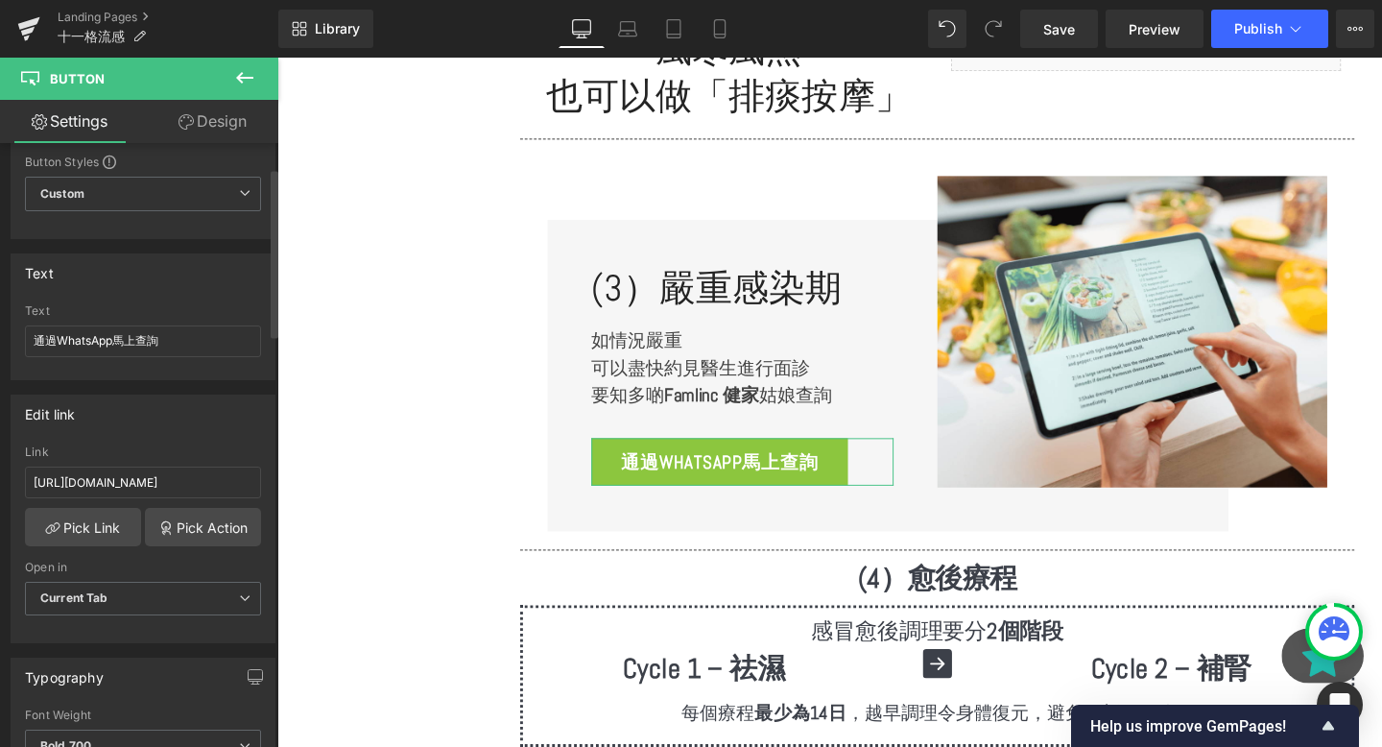
scroll to position [87, 0]
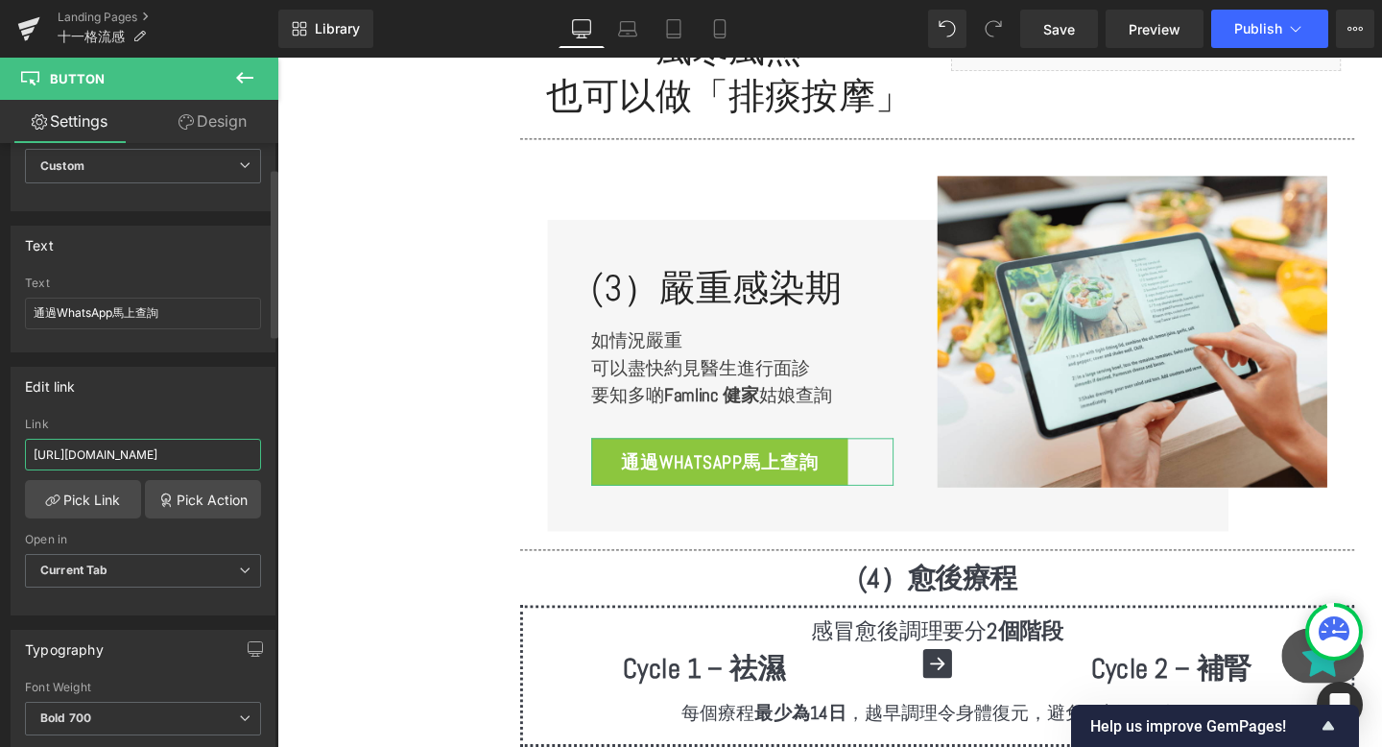
drag, startPoint x: 207, startPoint y: 457, endPoint x: 0, endPoint y: 452, distance: 207.4
click at [0, 452] on div "Edit link https://wa.me/85298608763 Link https://wa.me/85298608763 Pick Link Pi…" at bounding box center [143, 483] width 287 height 263
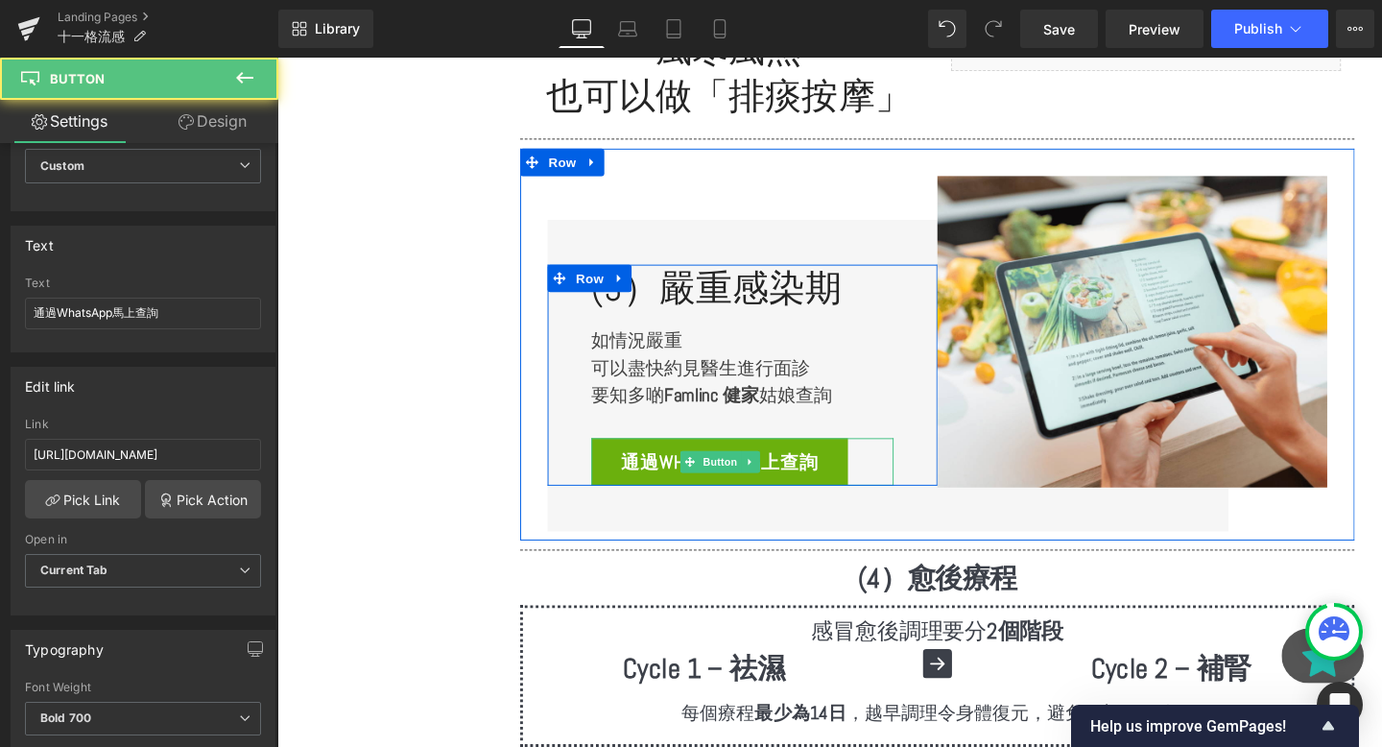
click at [806, 488] on span "通過WhatsApp馬上查詢" at bounding box center [742, 483] width 208 height 36
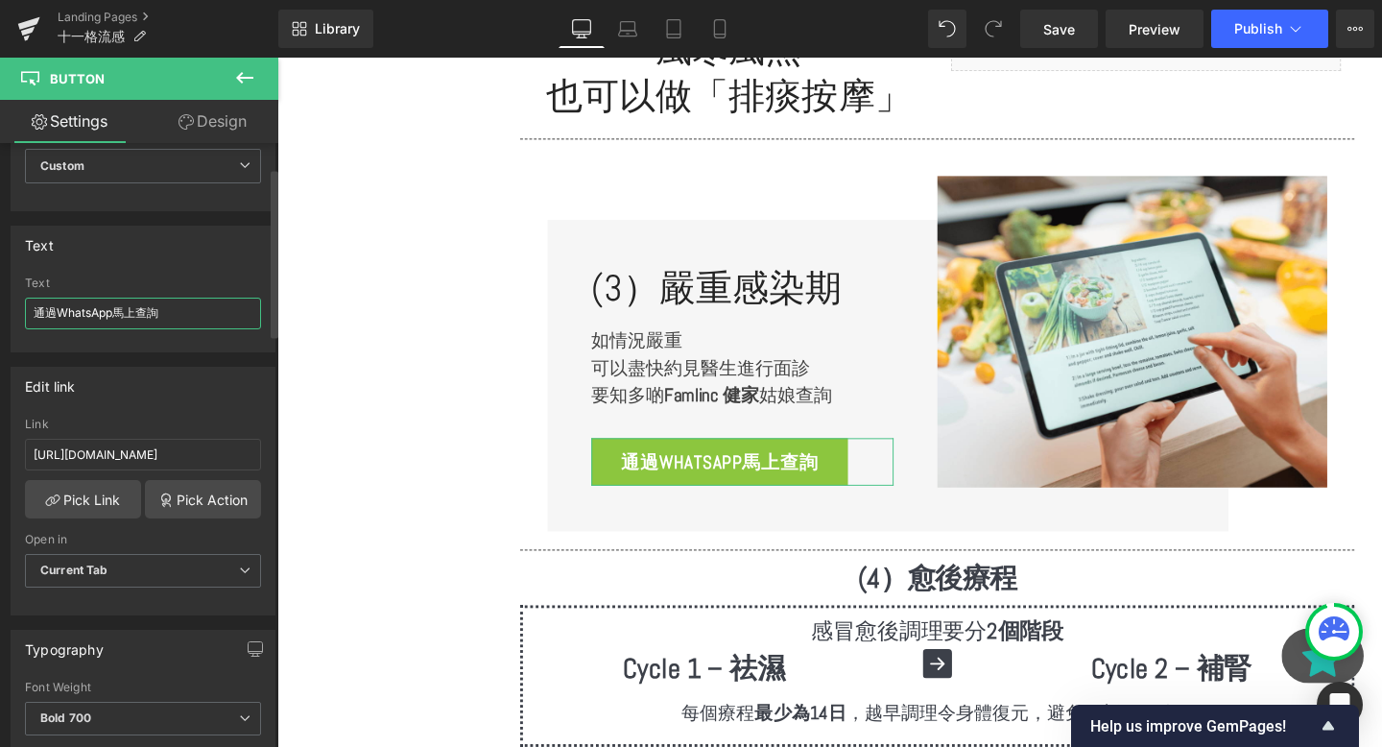
drag, startPoint x: 168, startPoint y: 315, endPoint x: 0, endPoint y: 314, distance: 168.0
click at [0, 314] on div "Text 通過WhatsApp馬上查詢 Text 通過WhatsApp馬上查詢" at bounding box center [143, 281] width 287 height 141
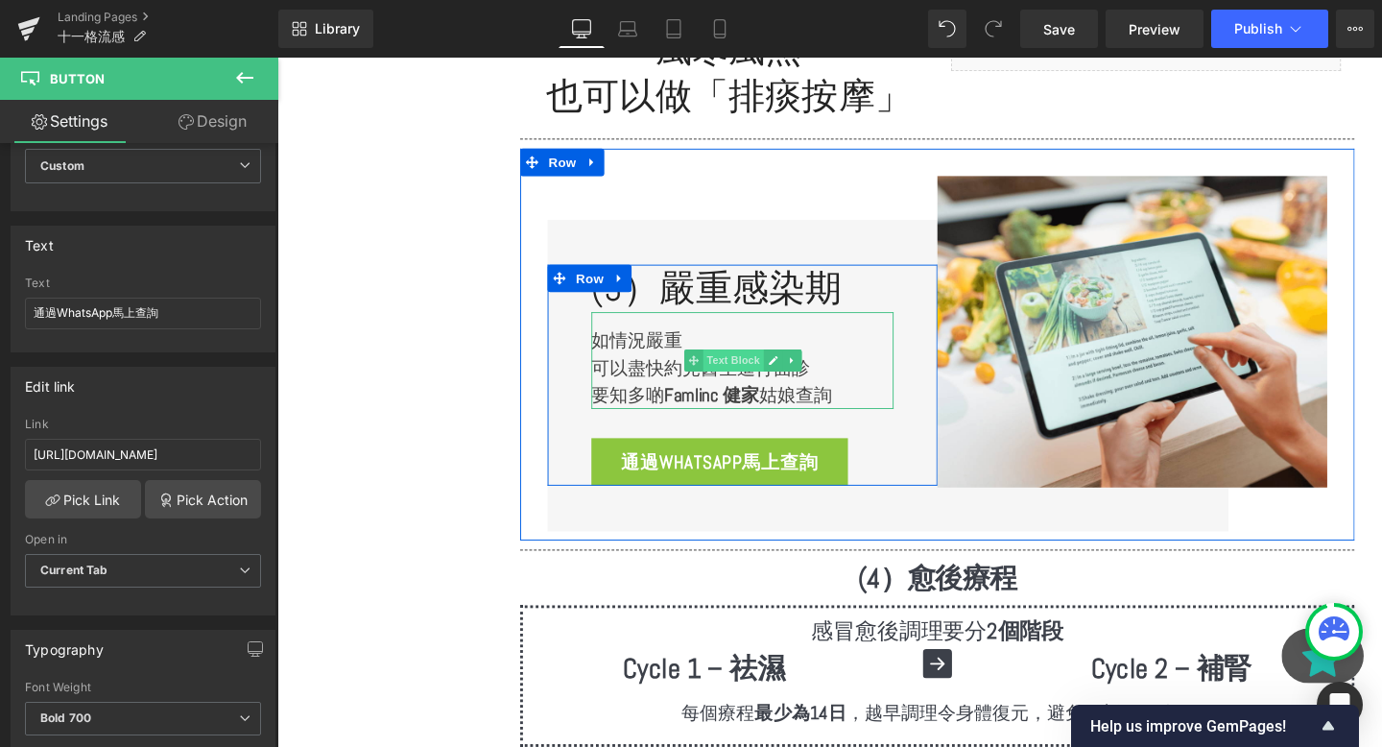
click at [755, 367] on span "Text Block" at bounding box center [756, 376] width 63 height 23
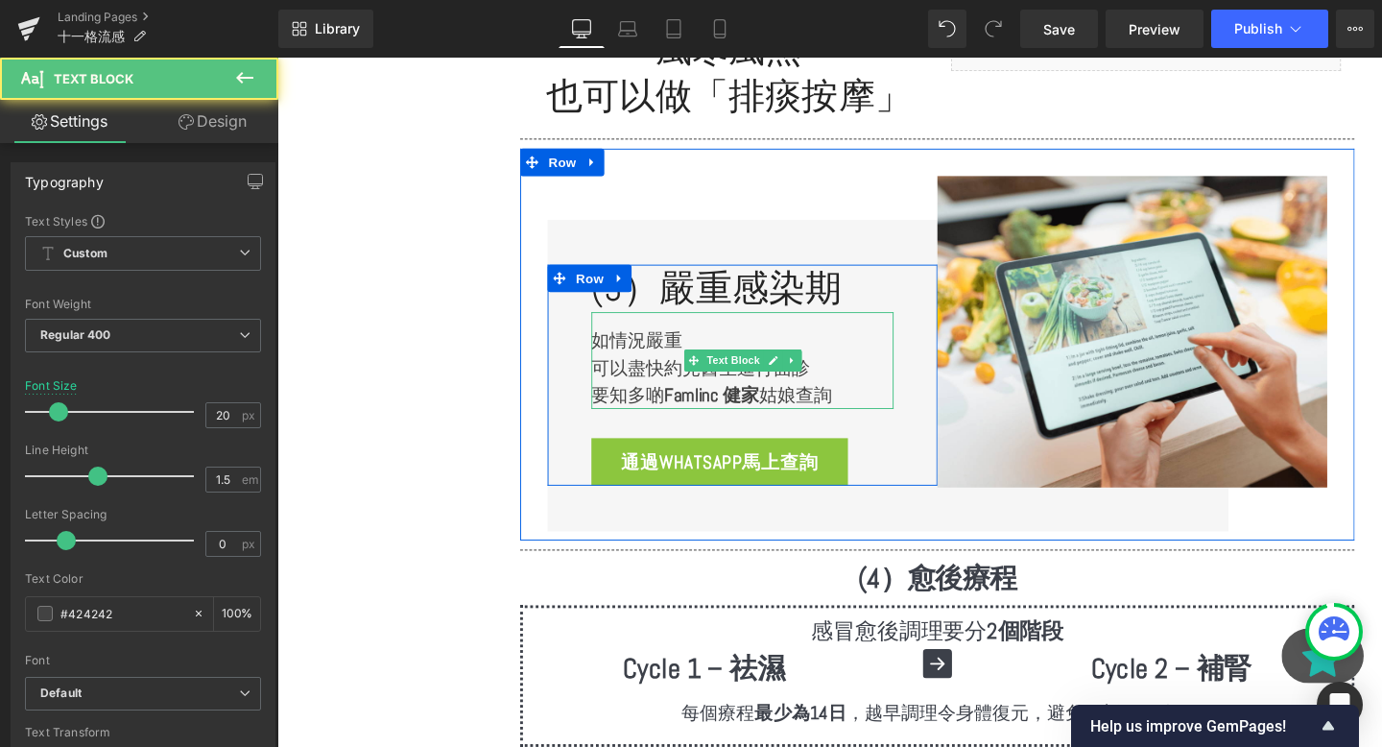
click at [675, 370] on p "可以盡快約見醫生進行面診" at bounding box center [767, 384] width 318 height 29
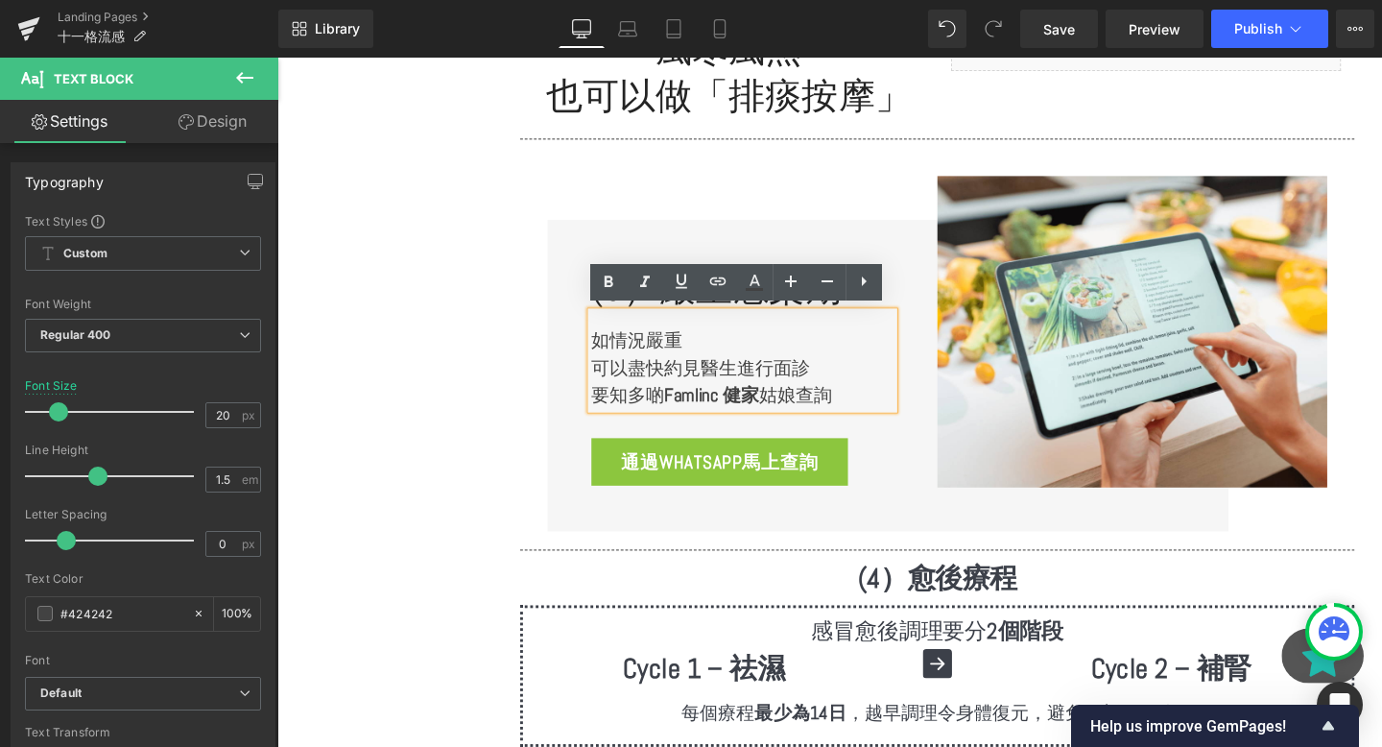
click at [637, 345] on p "如情況嚴重" at bounding box center [767, 355] width 318 height 29
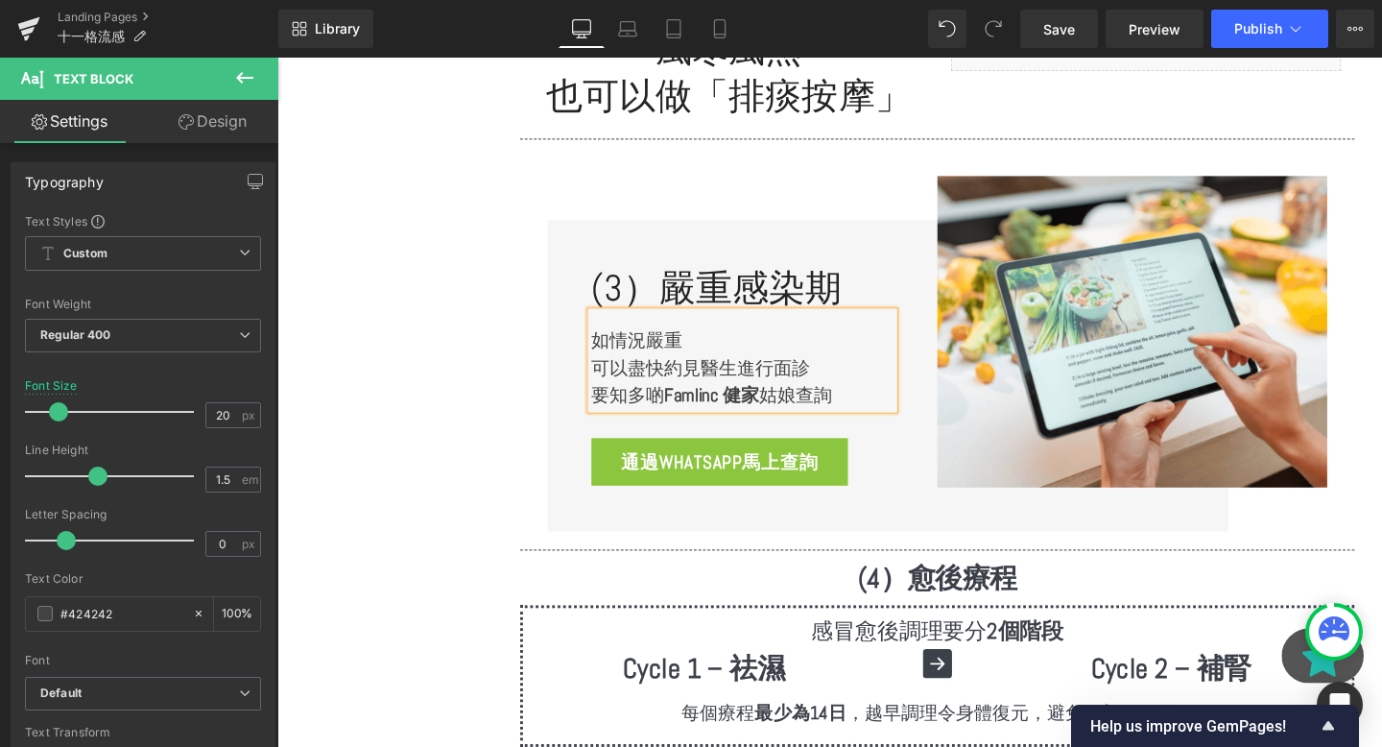
copy div "如情況嚴重 可以盡快約見醫生進行面診 要知多啲 Famlinc 健家 姑娘查詢"
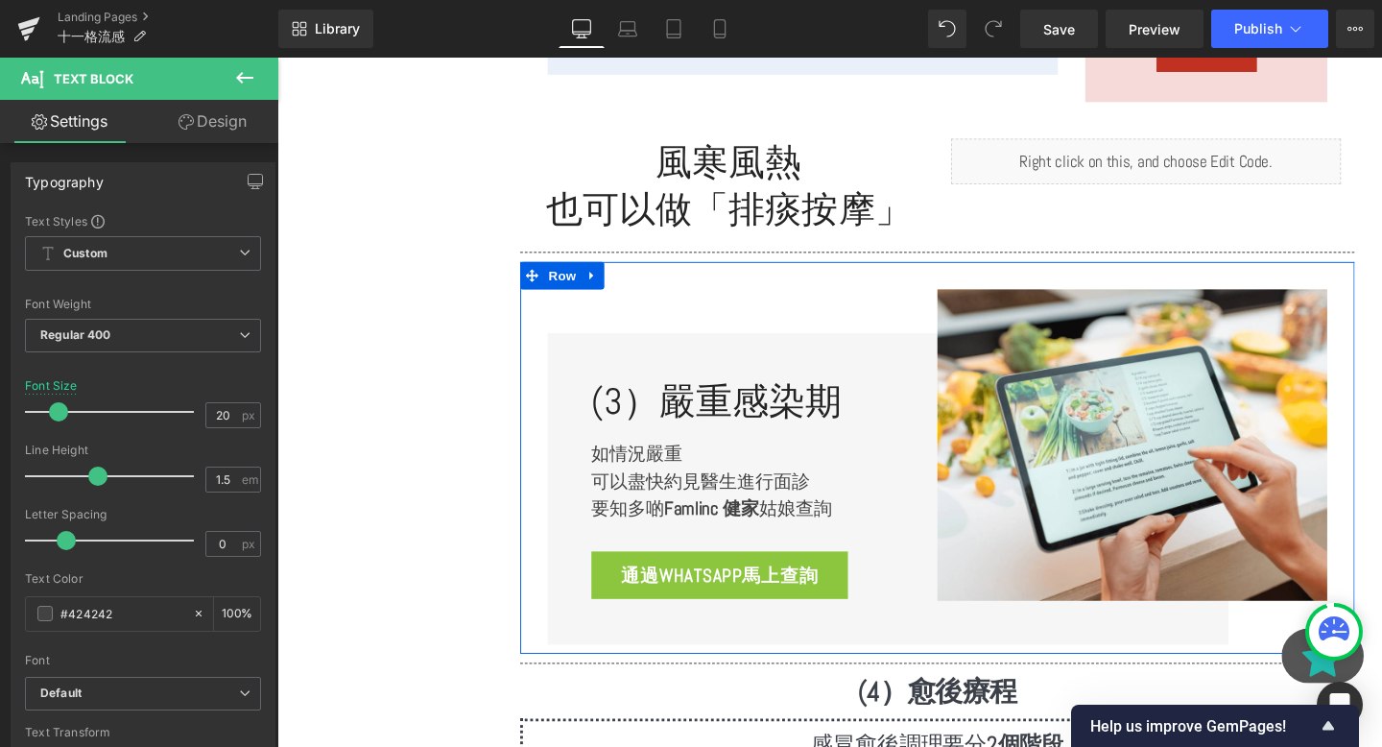
scroll to position [3741, 0]
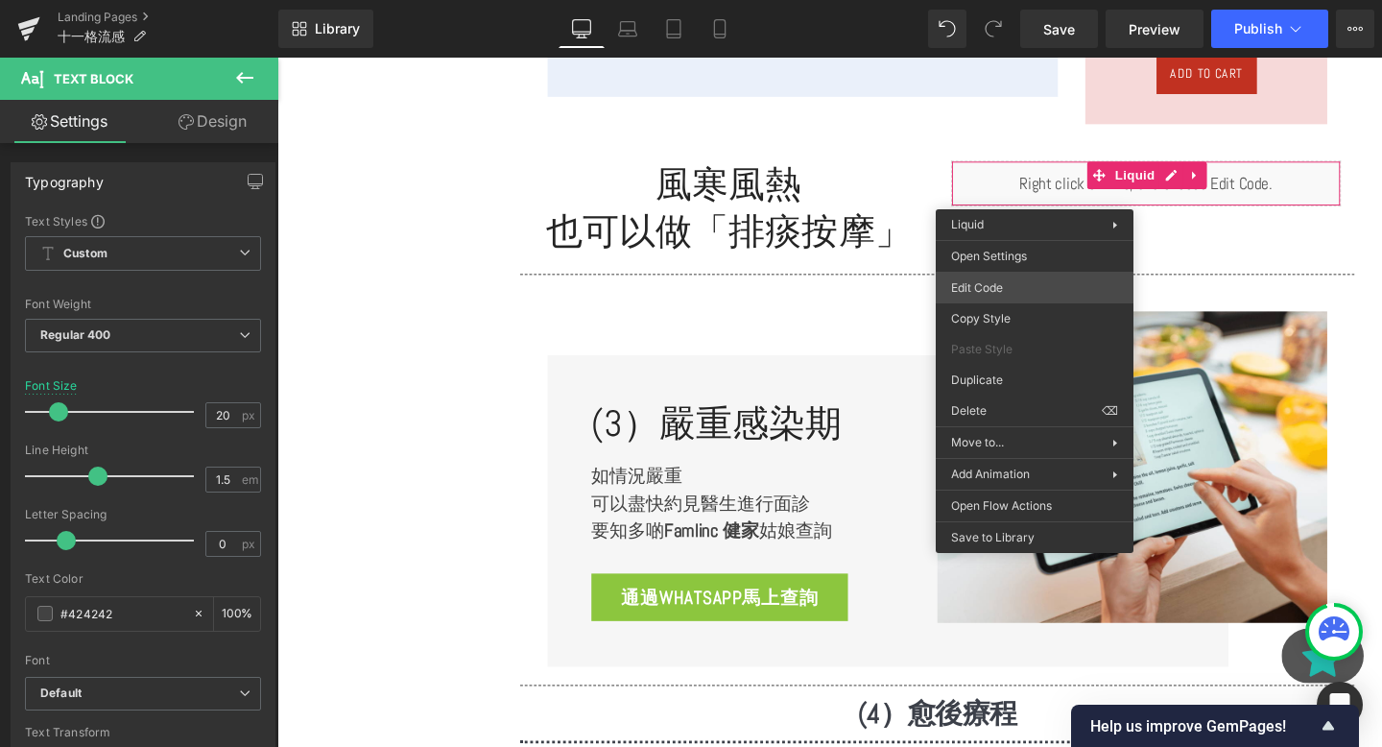
click at [1004, 0] on div "Text Block You are previewing how the will restyle your page. You can not edit …" at bounding box center [691, 0] width 1382 height 0
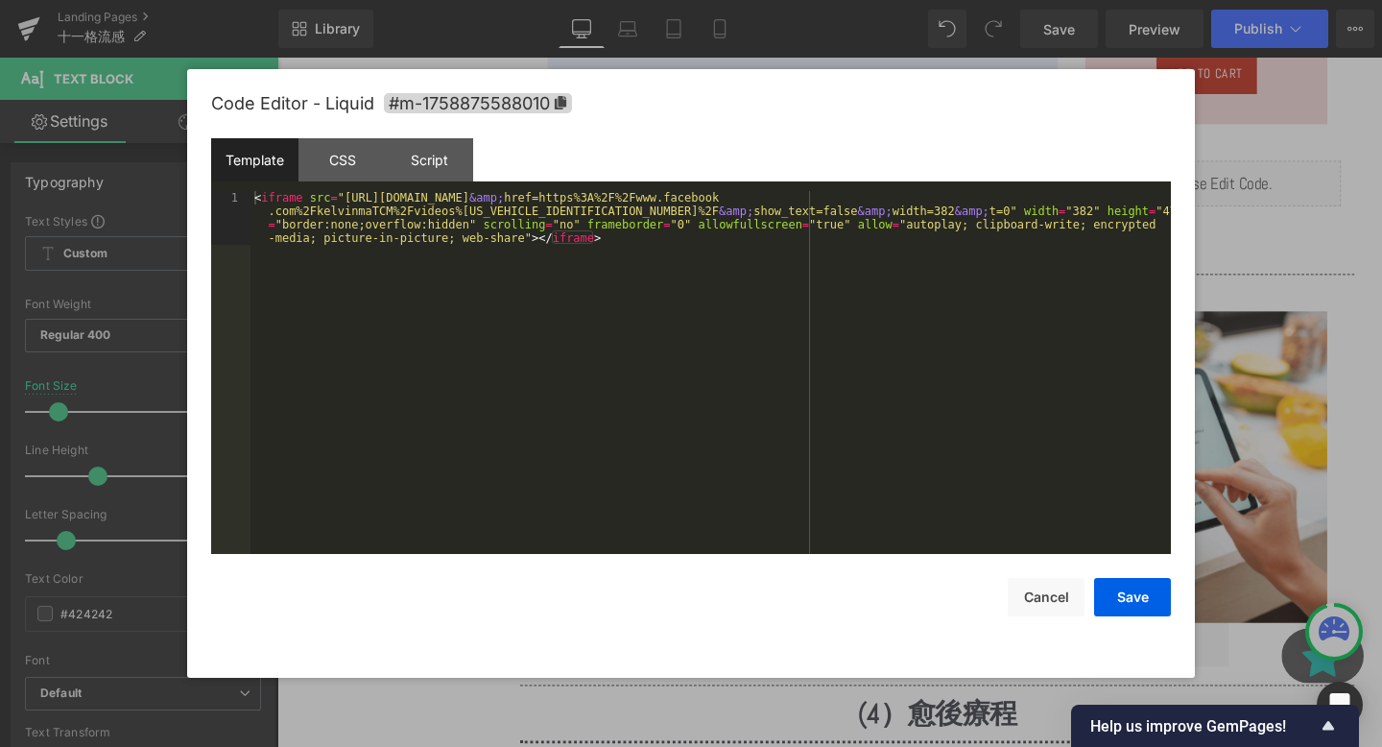
click at [594, 268] on div "< iframe src = "https://www.facebook.com/plugins/video.php?height=476 &amp; hre…" at bounding box center [711, 426] width 920 height 470
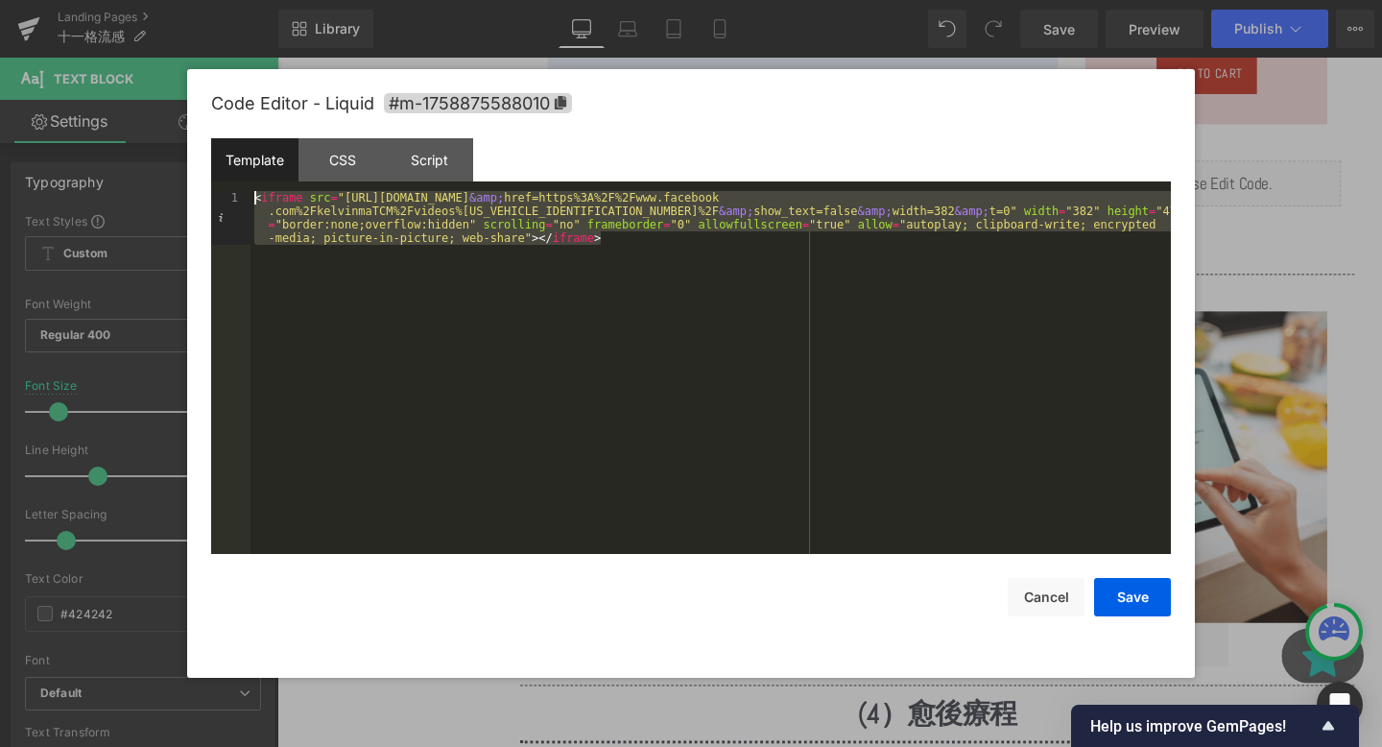
drag, startPoint x: 662, startPoint y: 246, endPoint x: 252, endPoint y: 189, distance: 413.7
click at [252, 189] on div "Template CSS Script Data 1 < iframe src = "https://www.facebook.com/plugins/vid…" at bounding box center [691, 346] width 960 height 416
click at [1063, 596] on button "Cancel" at bounding box center [1046, 597] width 77 height 38
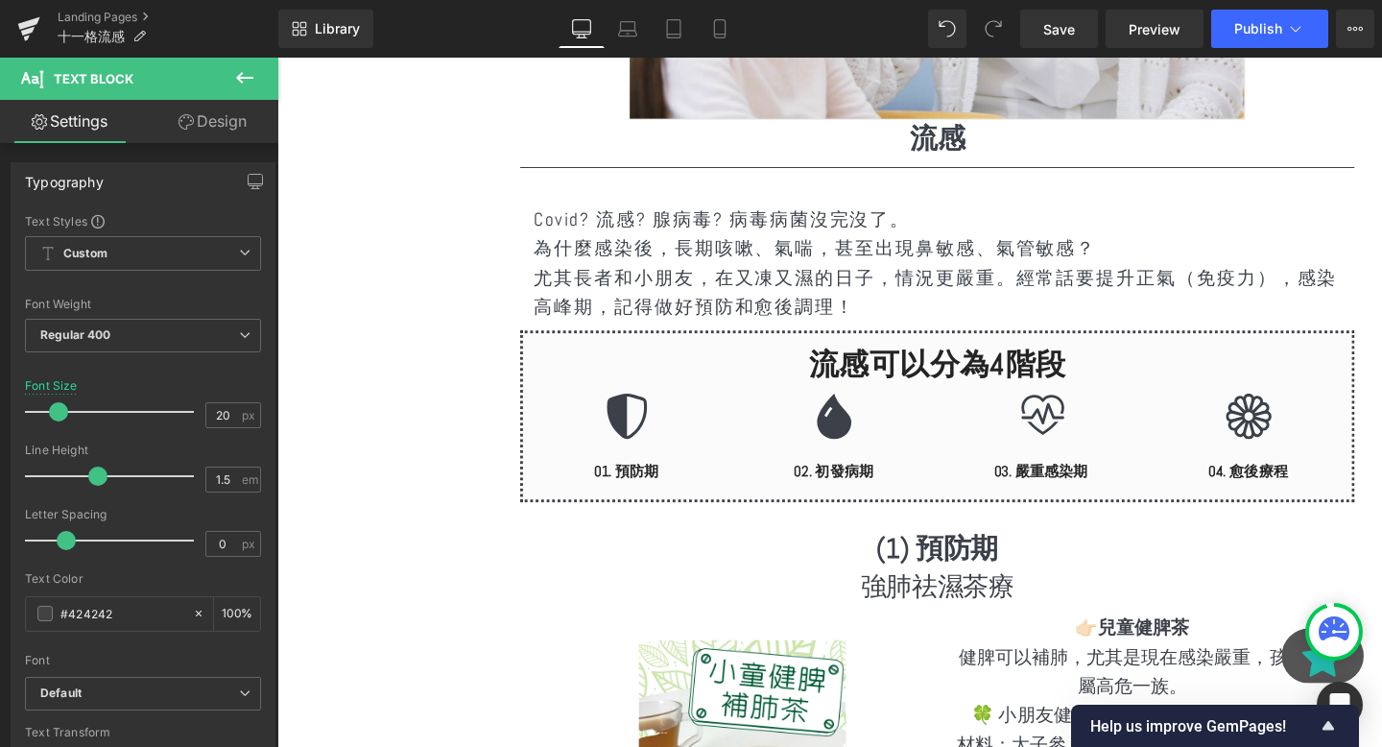
scroll to position [1047, 0]
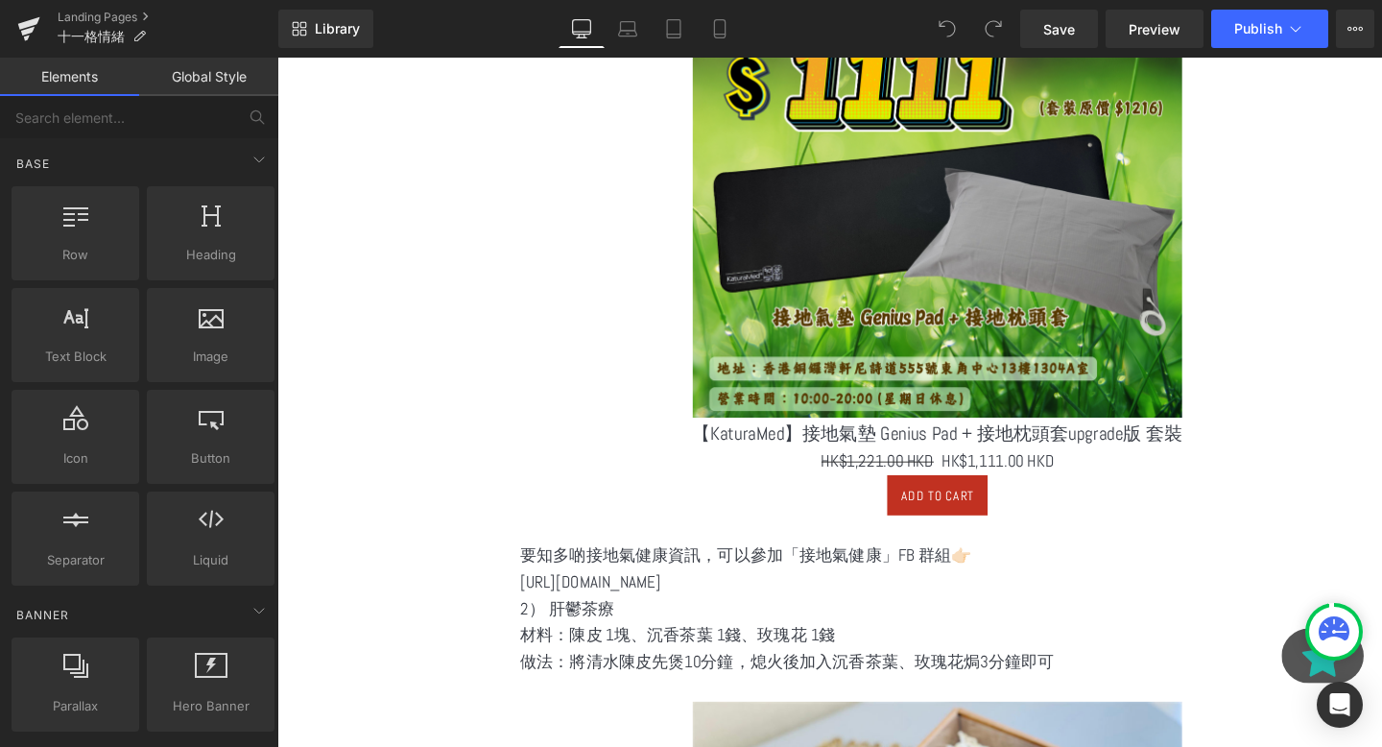
scroll to position [1000, 0]
click at [857, 581] on p "要知多啲接地氣健康資訊，可以參加「接地氣健康」FB 群組👉🏻" at bounding box center [971, 580] width 877 height 28
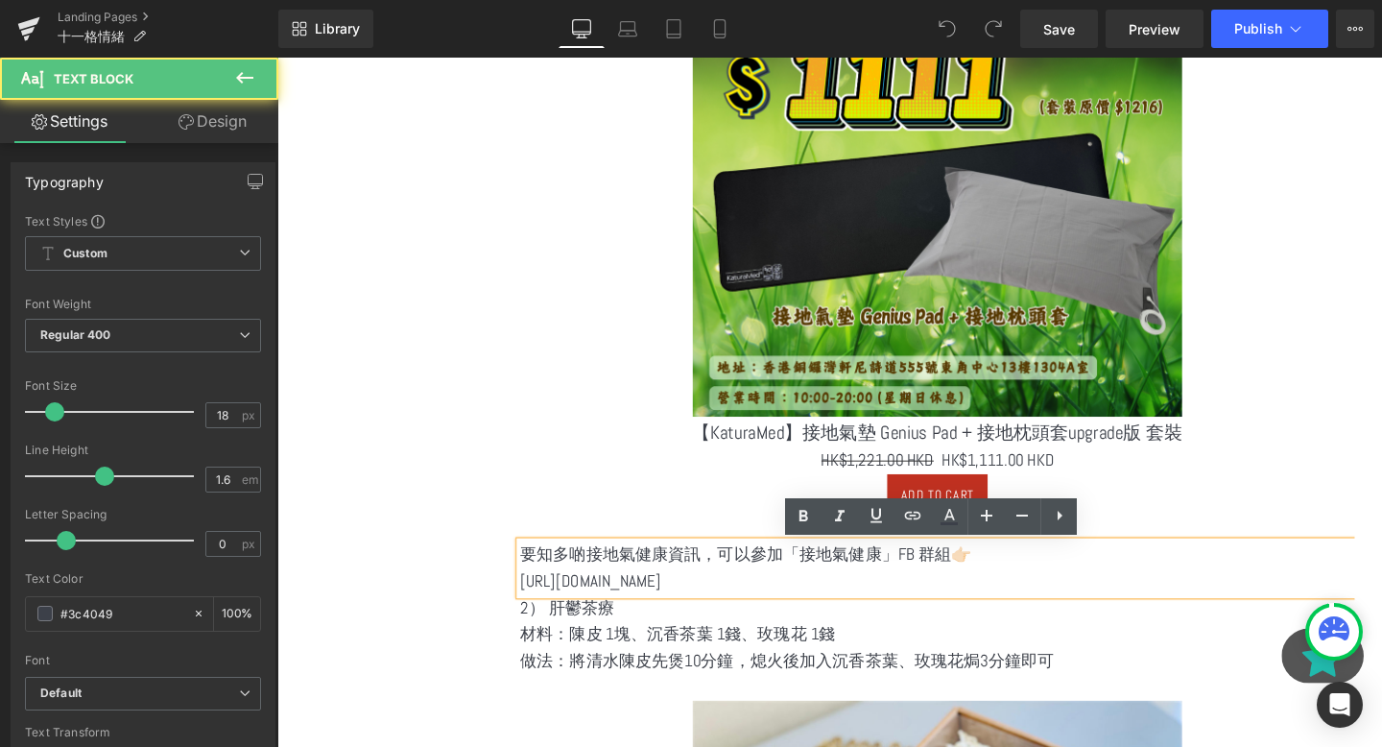
click at [800, 602] on p "[URL][DOMAIN_NAME]" at bounding box center [971, 608] width 877 height 28
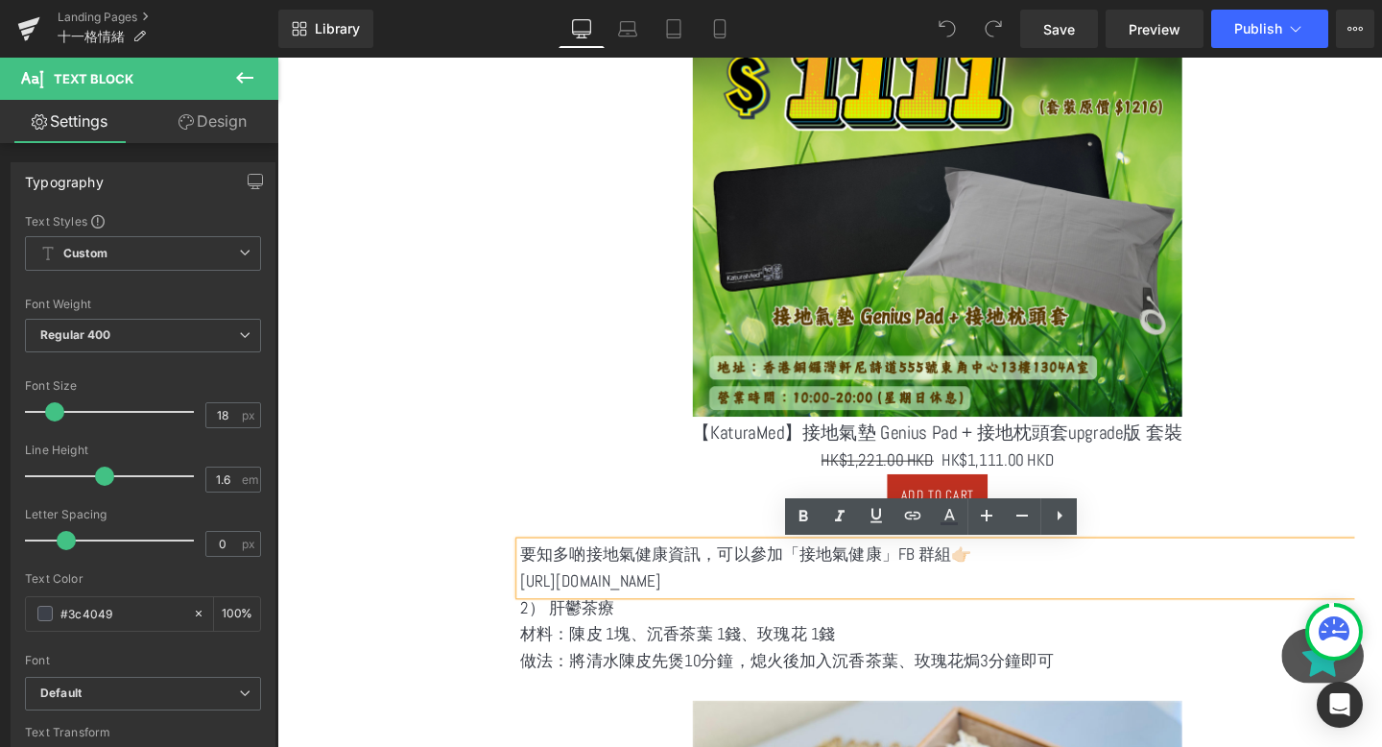
drag, startPoint x: 856, startPoint y: 608, endPoint x: 525, endPoint y: 615, distance: 331.2
copy p "[URL][DOMAIN_NAME]"
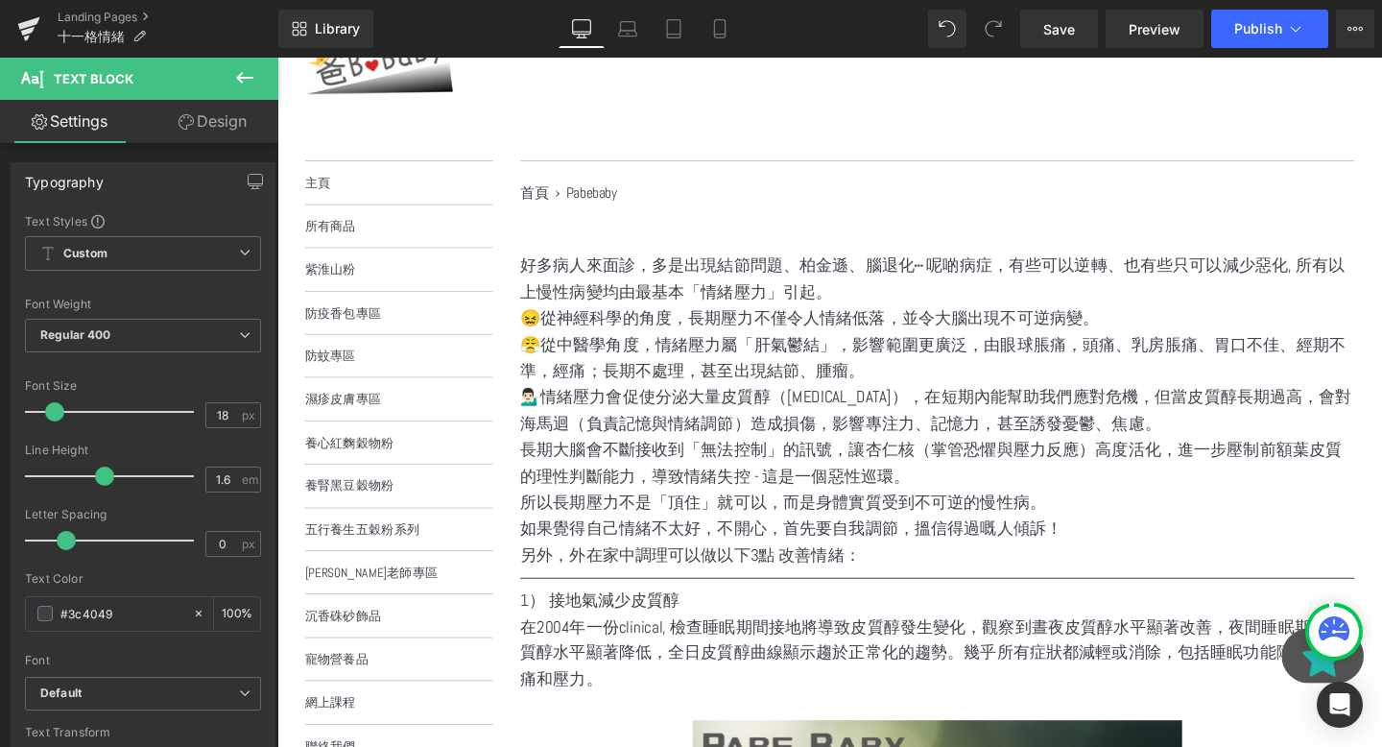
scroll to position [164, 0]
click at [231, 90] on button at bounding box center [244, 79] width 67 height 42
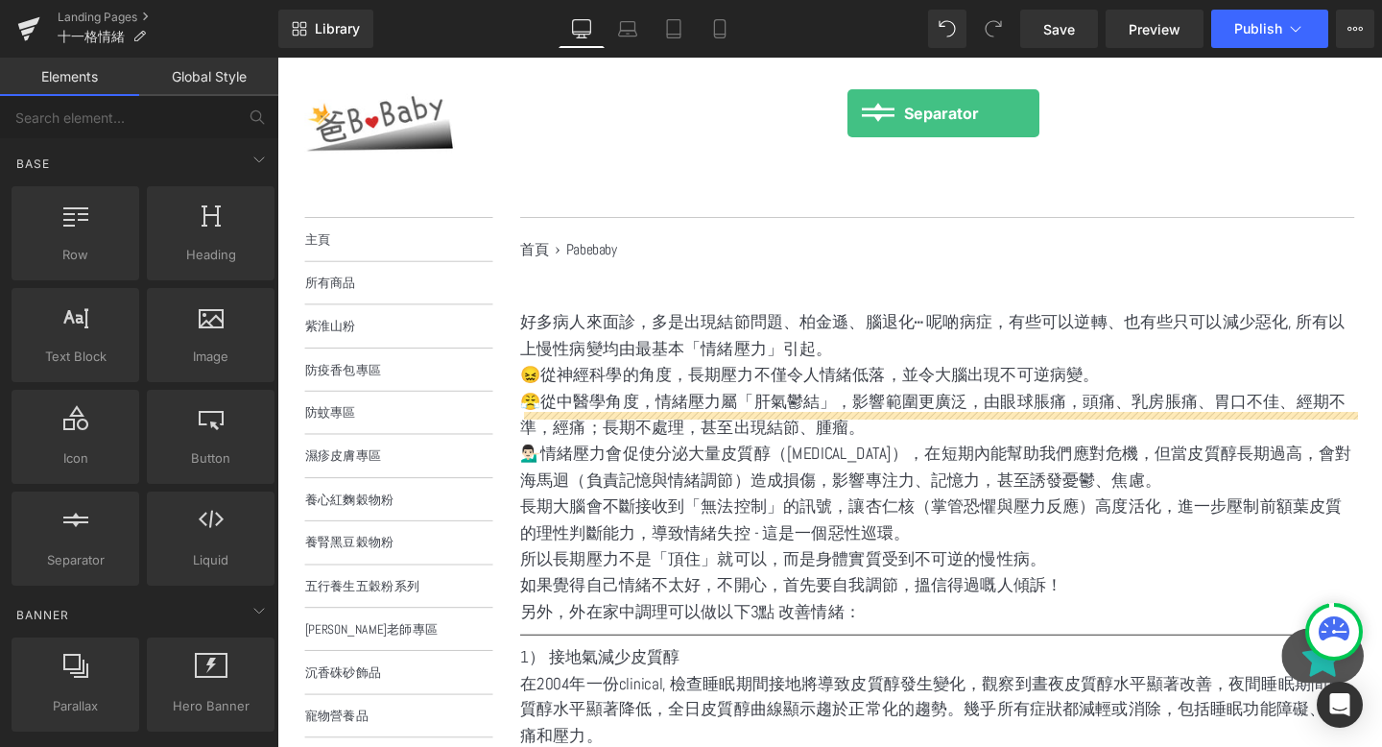
scroll to position [0, 0]
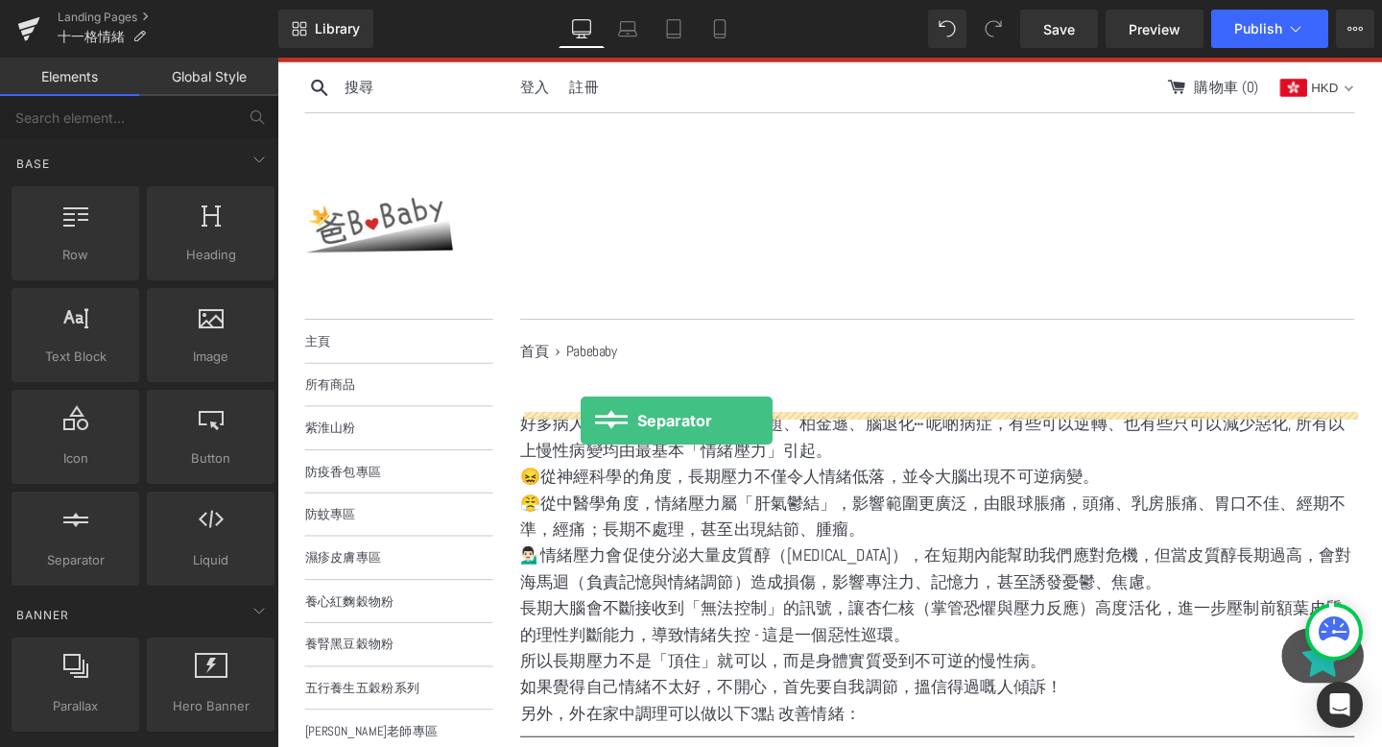
drag, startPoint x: 350, startPoint y: 617, endPoint x: 596, endPoint y: 439, distance: 303.7
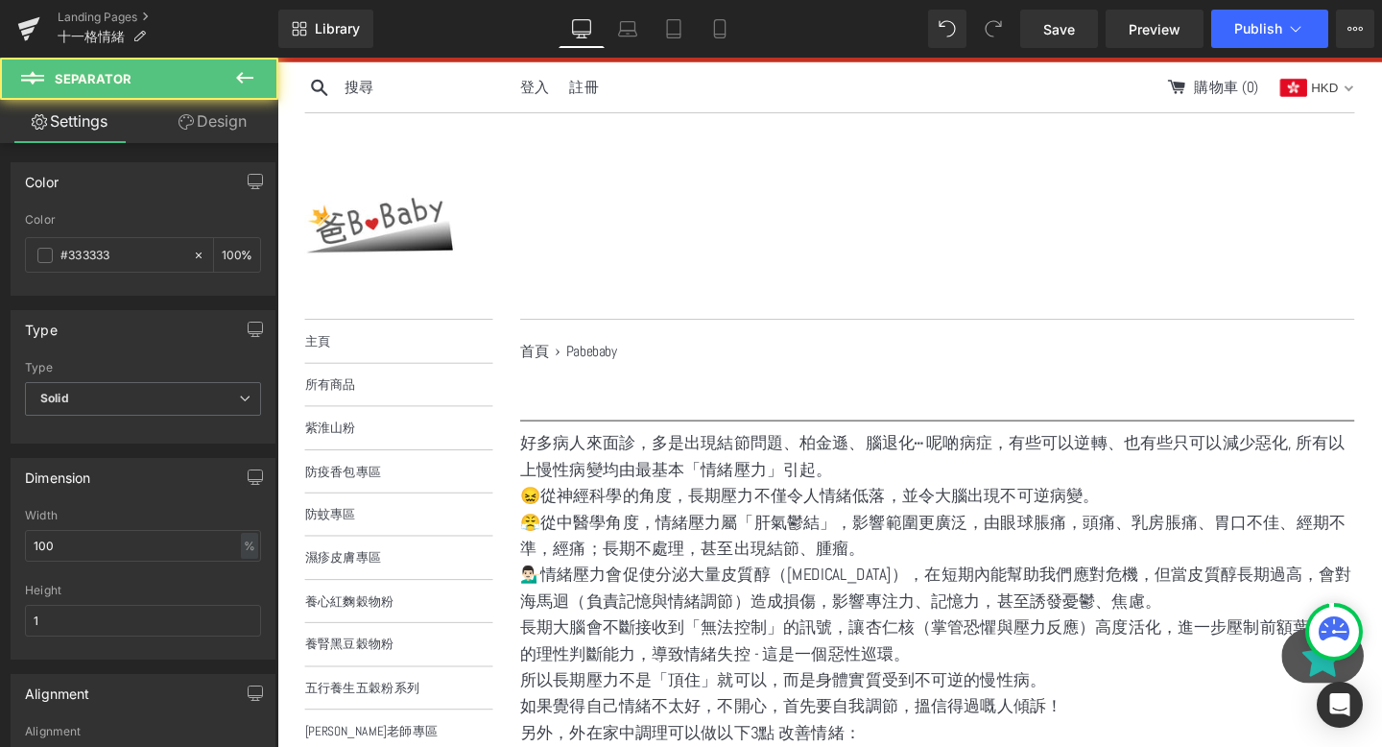
click at [254, 71] on icon at bounding box center [244, 77] width 23 height 23
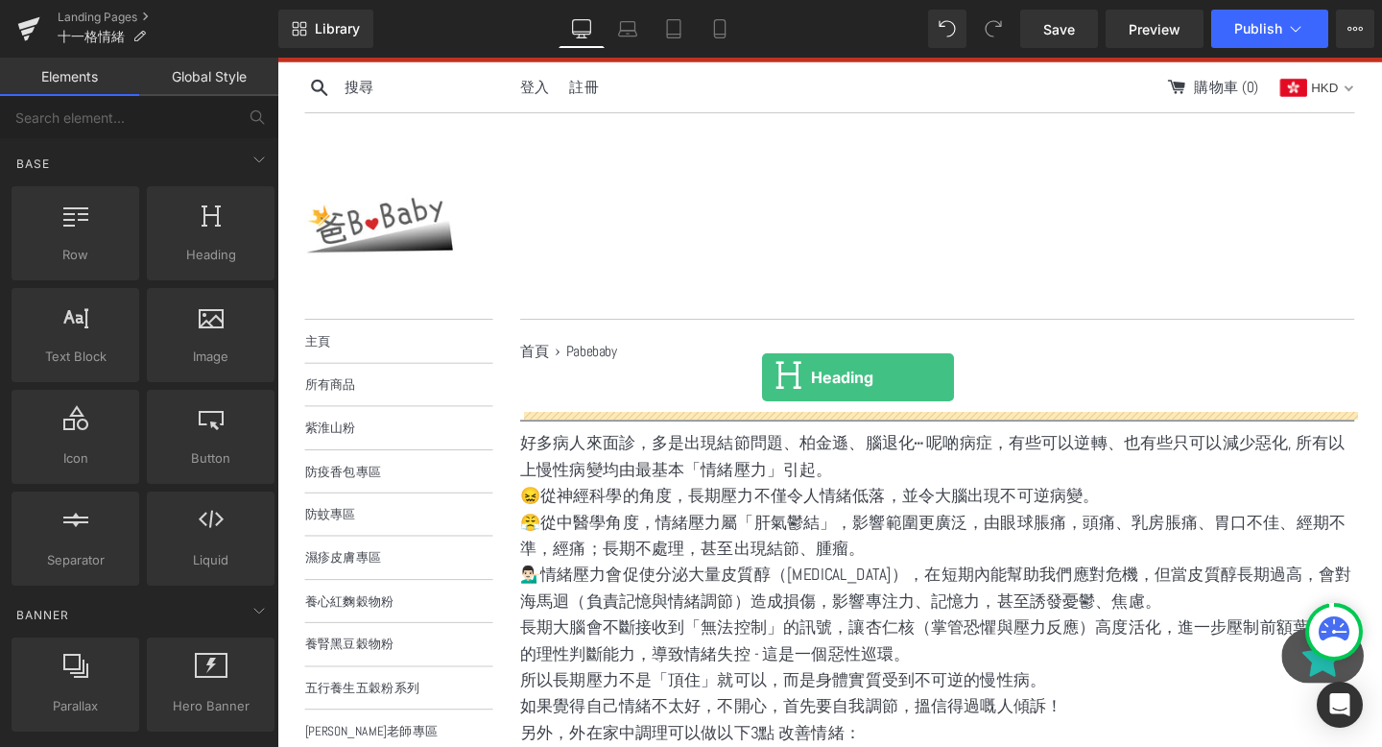
drag, startPoint x: 508, startPoint y: 308, endPoint x: 787, endPoint y: 403, distance: 295.0
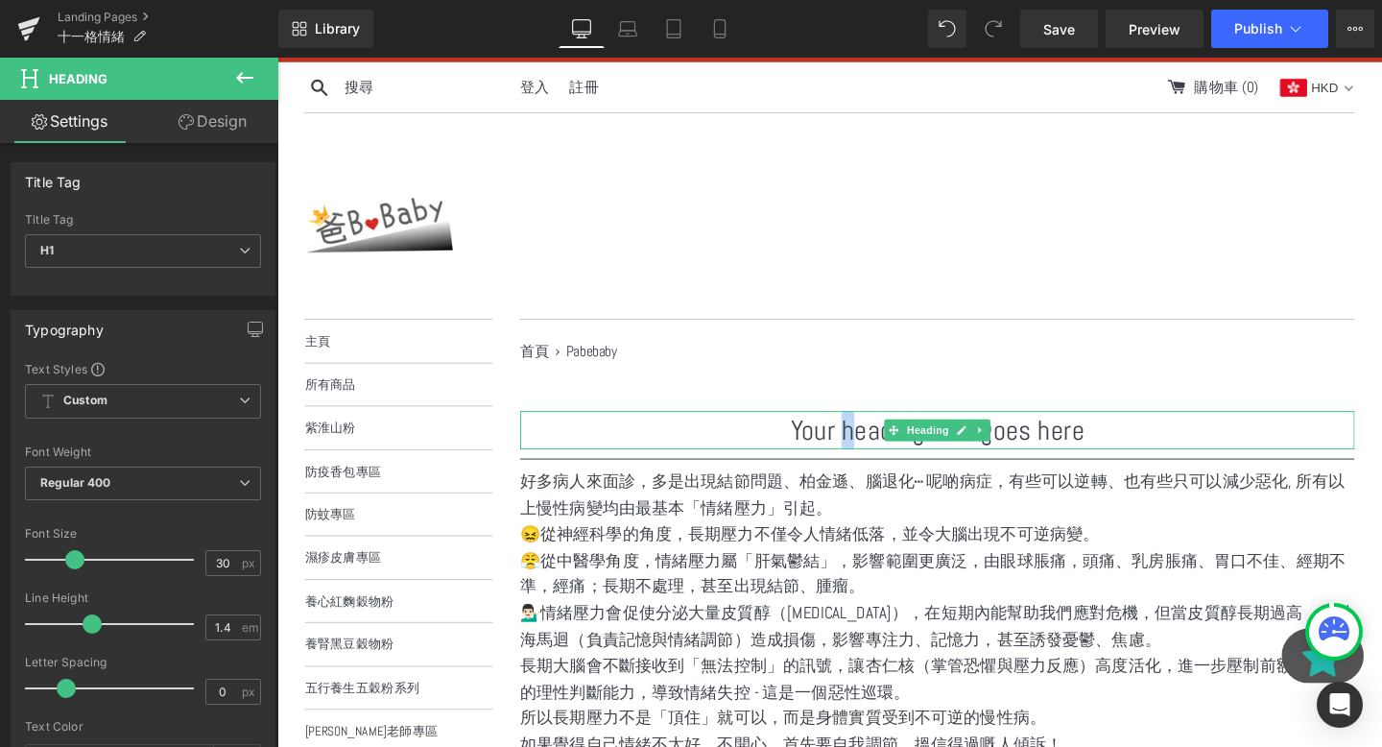
click at [879, 449] on h1 "Your heading text goes here" at bounding box center [971, 449] width 877 height 40
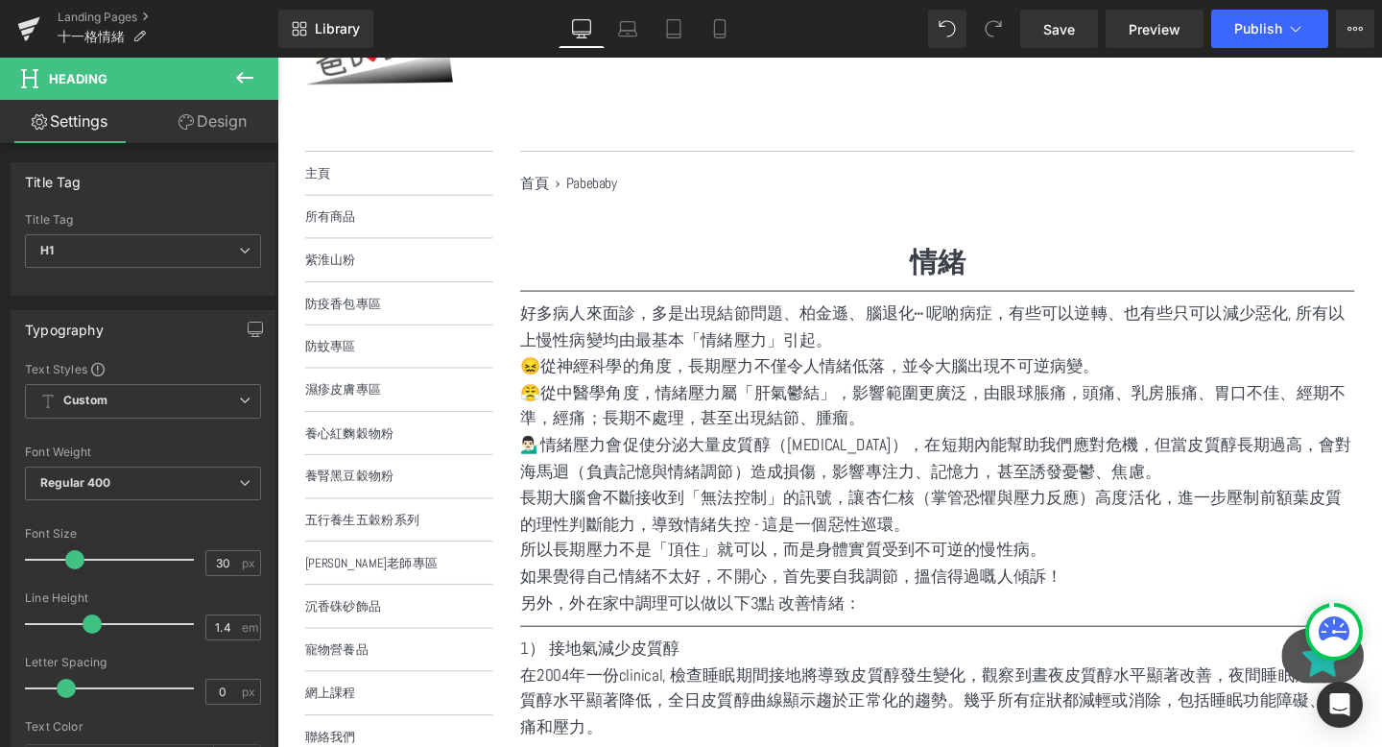
scroll to position [197, 0]
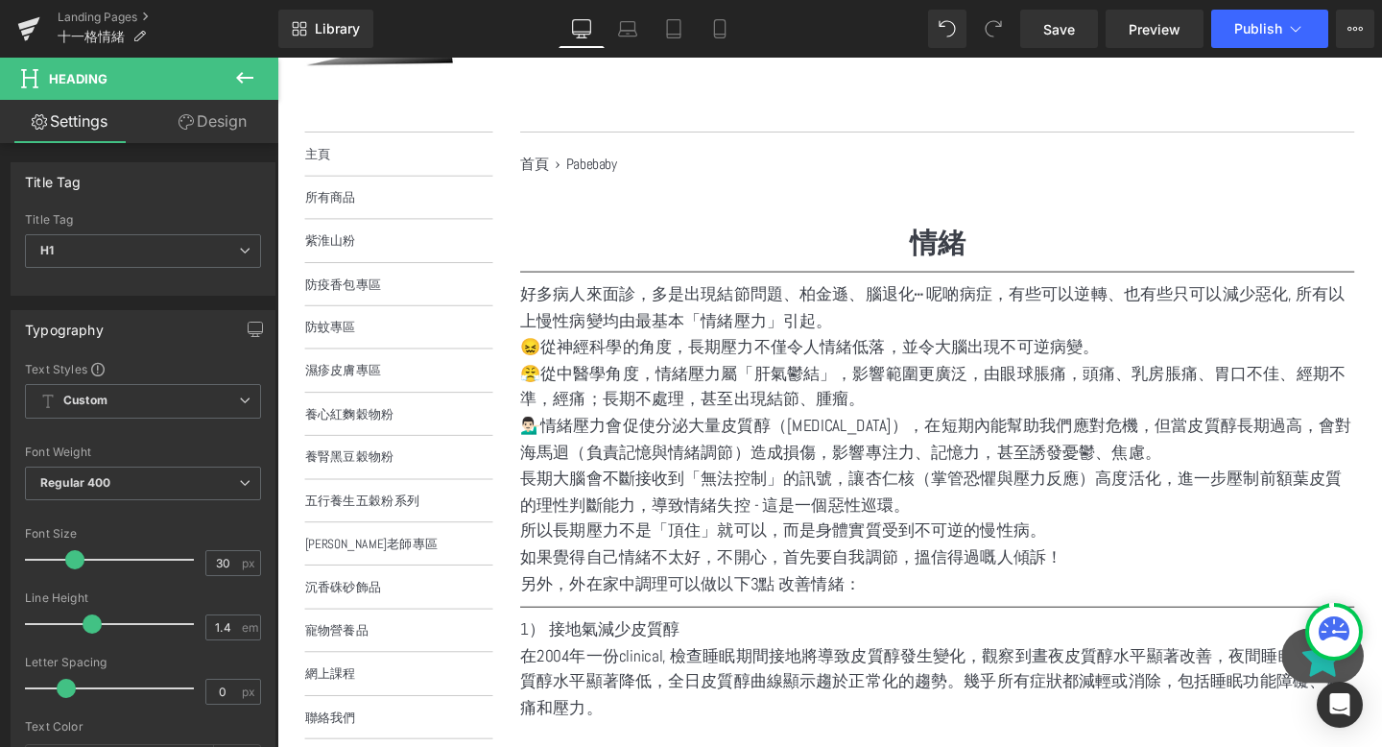
click at [782, 326] on p "好多病人來面診，多是出現結節問題、柏金遜、腦退化⋯ 呢啲病症，有些可以逆轉、也有些只可以減少惡化, 所有以上慢性病變均由最基本「情緒壓力」引起。" at bounding box center [971, 321] width 877 height 56
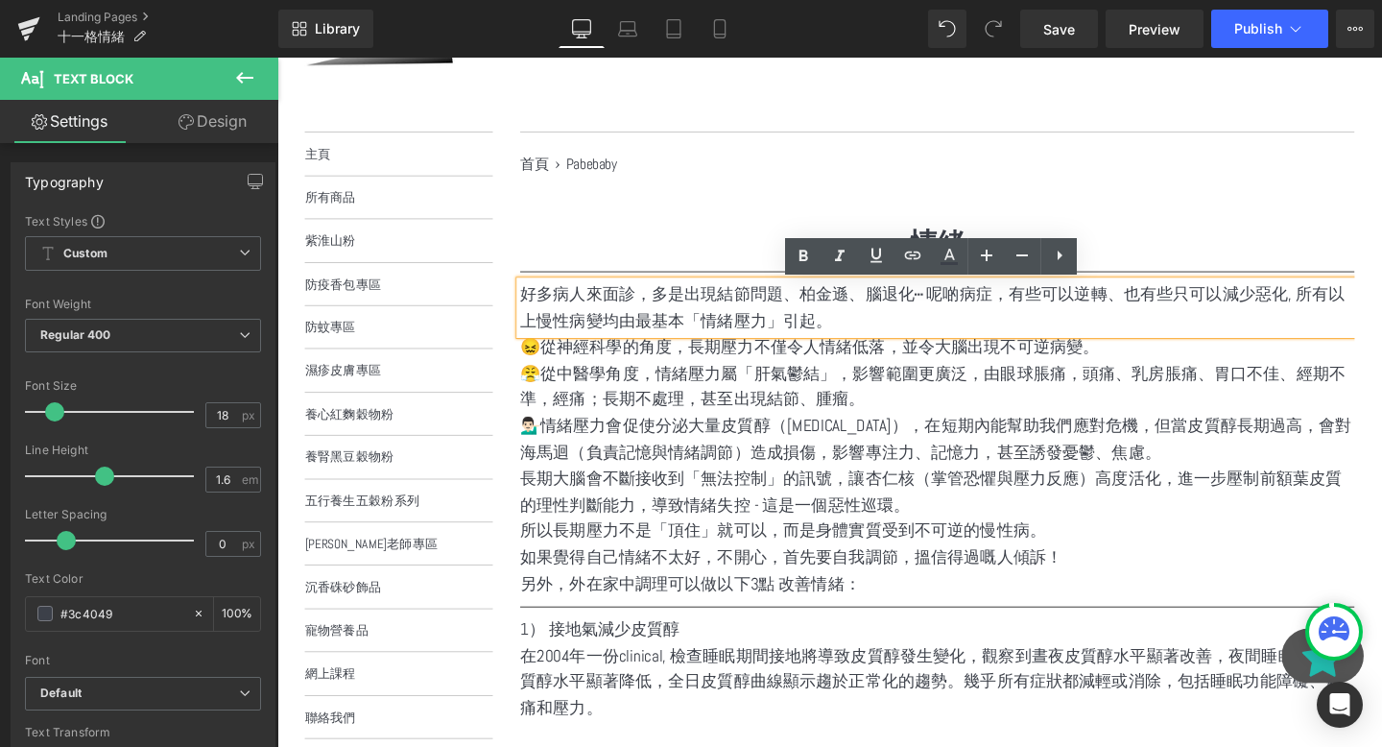
click at [1170, 321] on p "好多病人來面診，多是出現結節問題、柏金遜、腦退化⋯ 呢啲病症，有些可以逆轉、也有些只可以減少惡化, 所有以上慢性病變均由最基本「情緒壓力」引起。" at bounding box center [971, 321] width 877 height 56
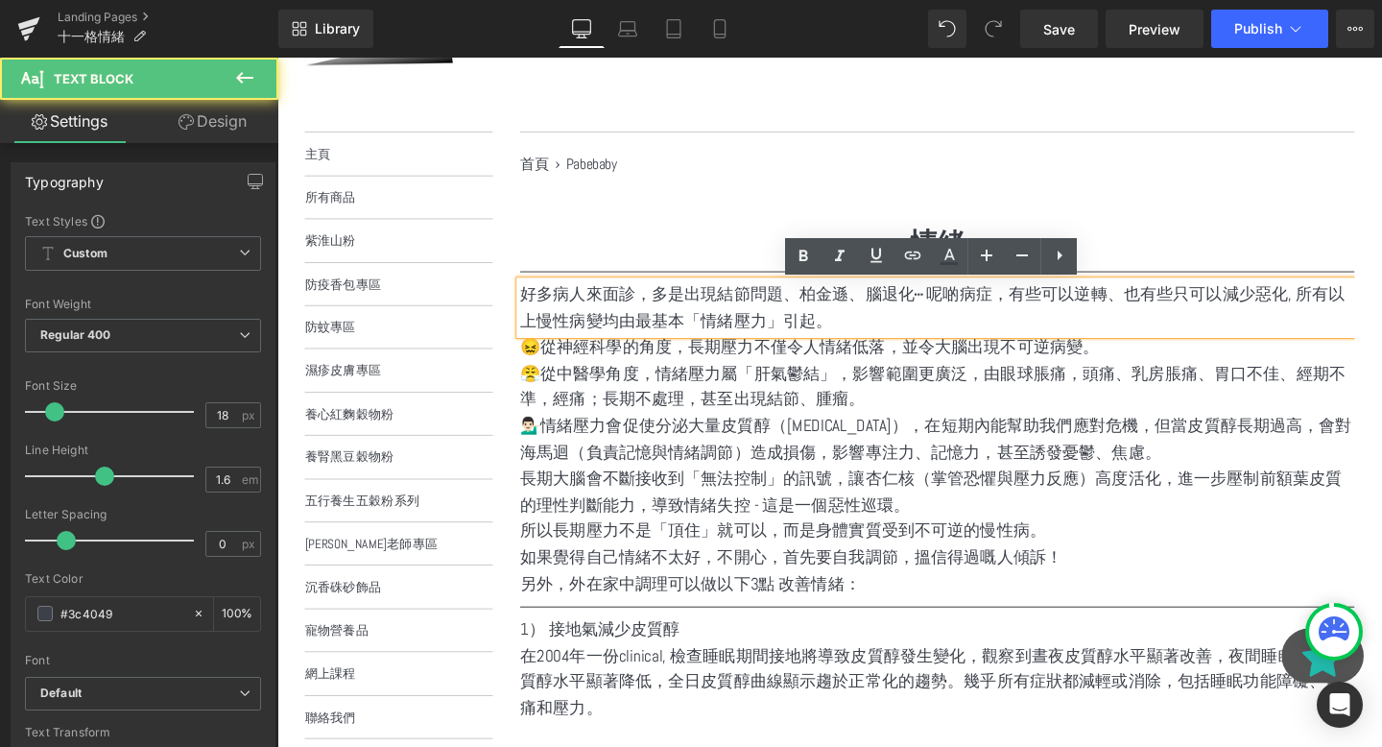
click at [1172, 313] on p "好多病人來面診，多是出現結節問題、柏金遜、腦退化⋯ 呢啲病症，有些可以逆轉、也有些只可以減少惡化, 所有以上慢性病變均由最基本「情緒壓力」引起。" at bounding box center [971, 321] width 877 height 56
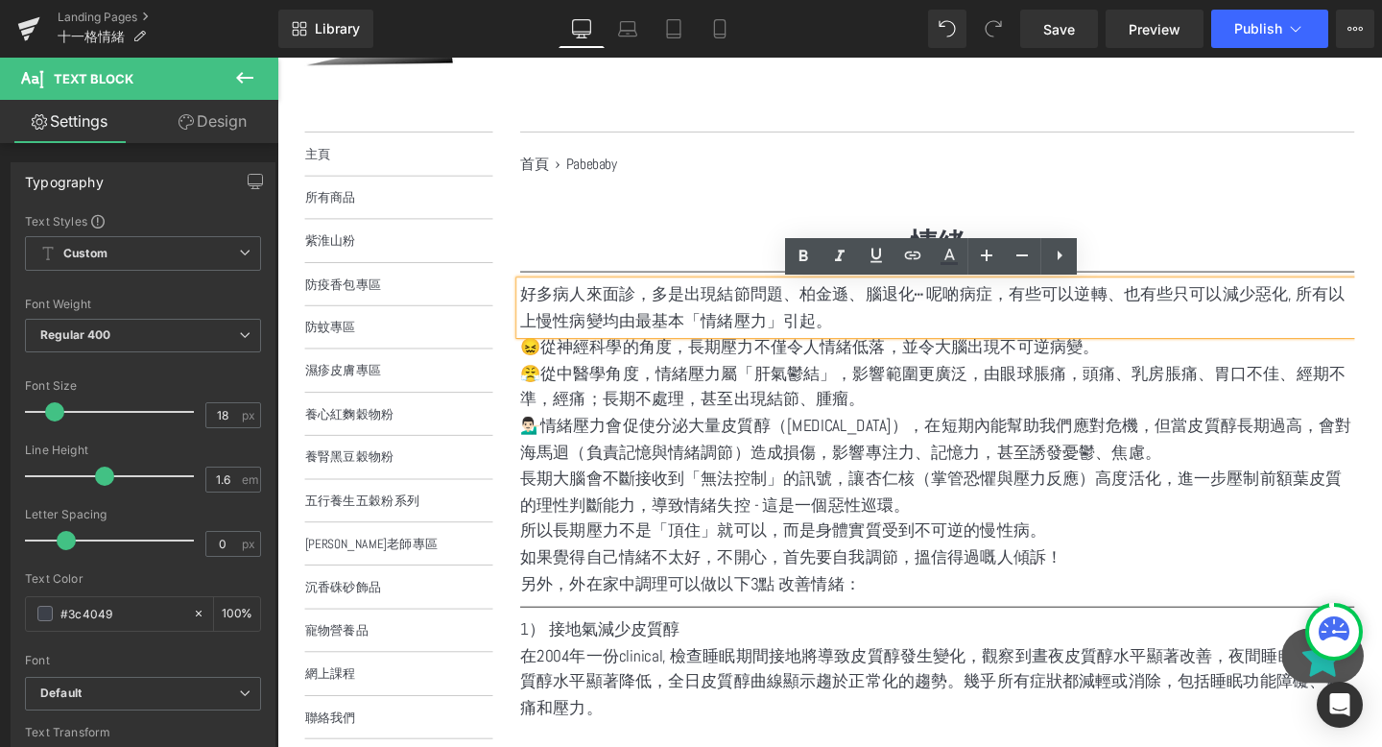
click at [1360, 313] on p "好多病人來面診，多是出現結節問題、柏金遜、腦退化⋯ 呢啲病症，有些可以逆轉、也有些只可以減少惡化, 所有以上慢性病變均由最基本「情緒壓力」引起。" at bounding box center [971, 321] width 877 height 56
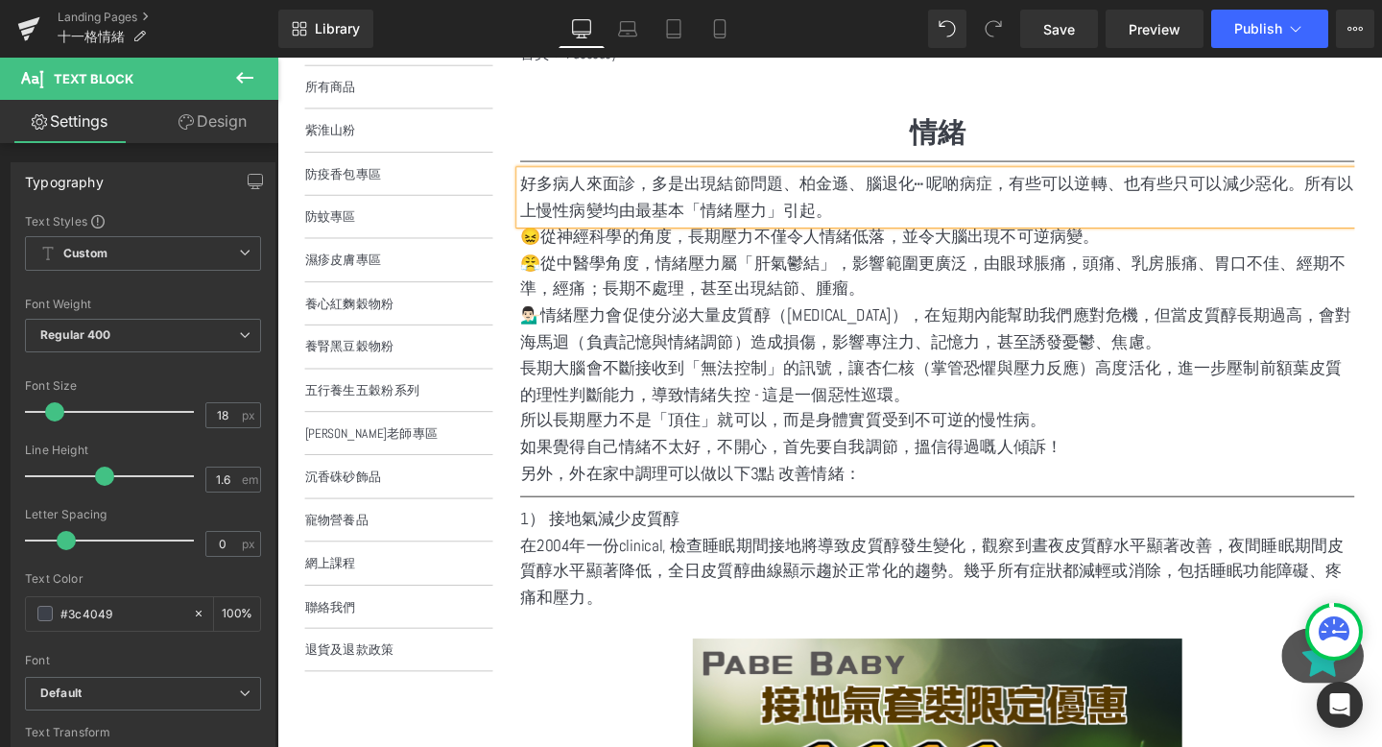
scroll to position [319, 0]
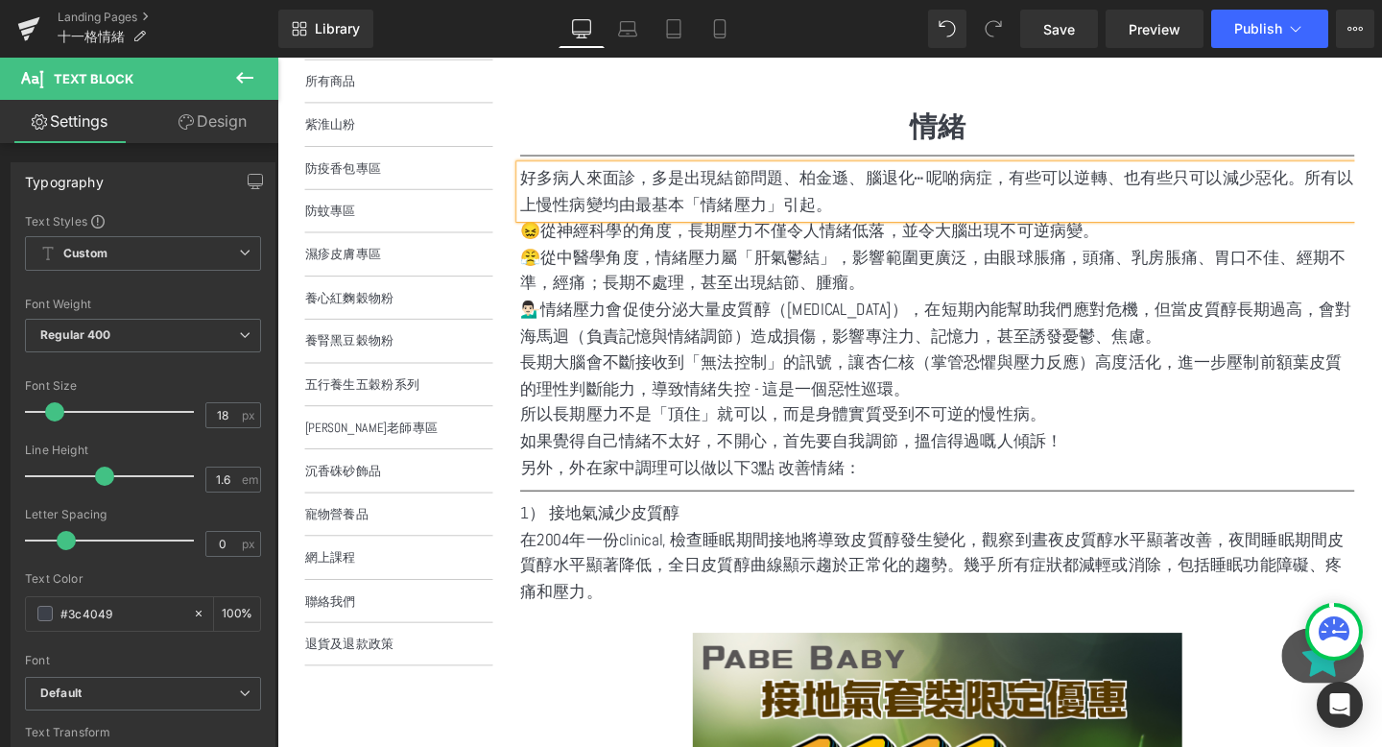
click at [733, 442] on p "所以長期壓力不是「頂住」就可以，而是身體實質受到不可逆的慢性病。" at bounding box center [971, 433] width 877 height 28
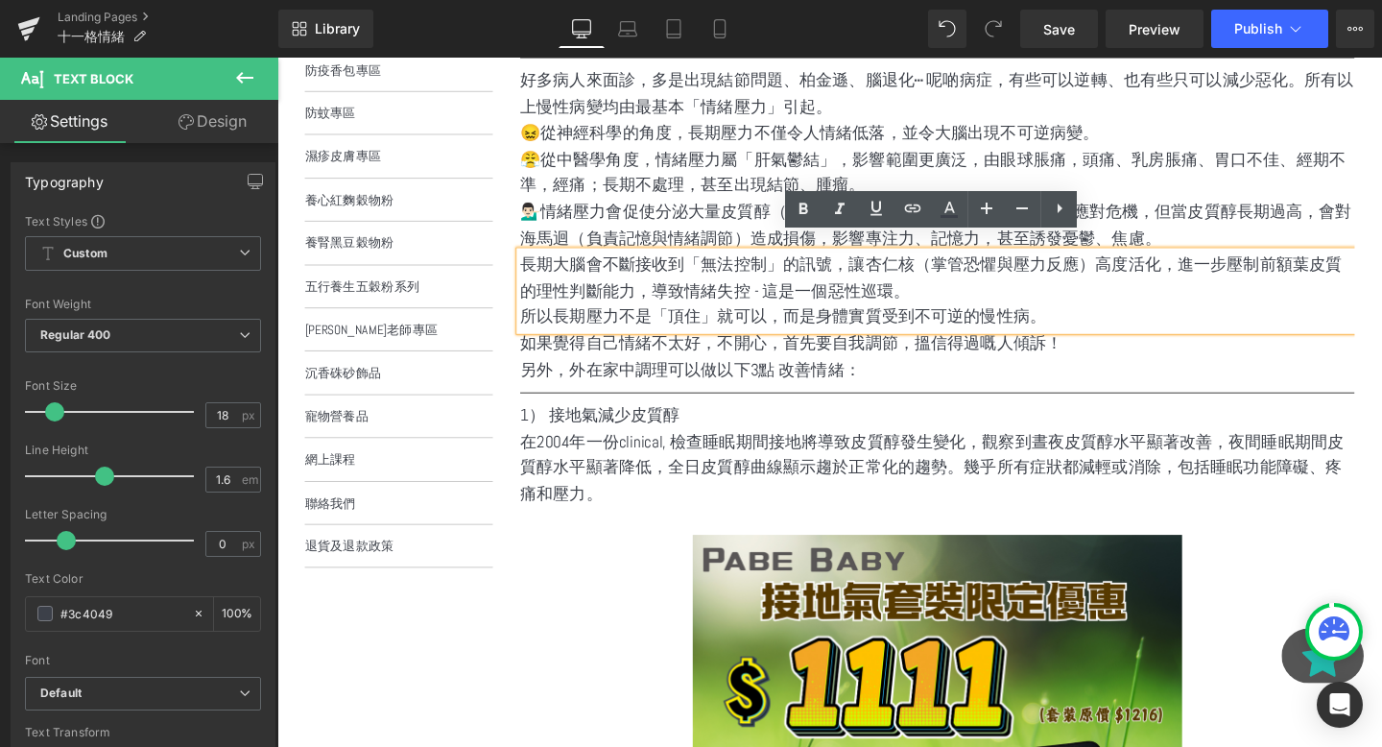
scroll to position [496, 0]
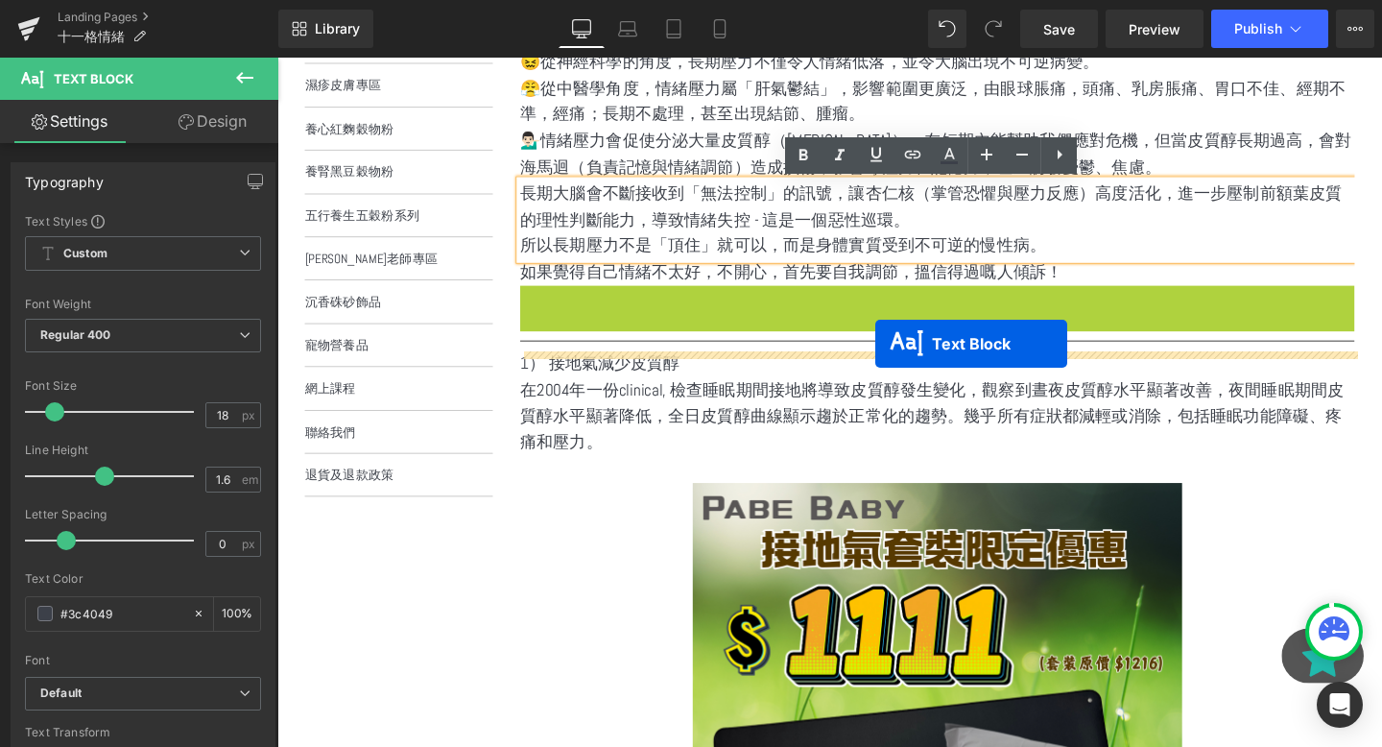
drag, startPoint x: 911, startPoint y: 319, endPoint x: 906, endPoint y: 357, distance: 38.7
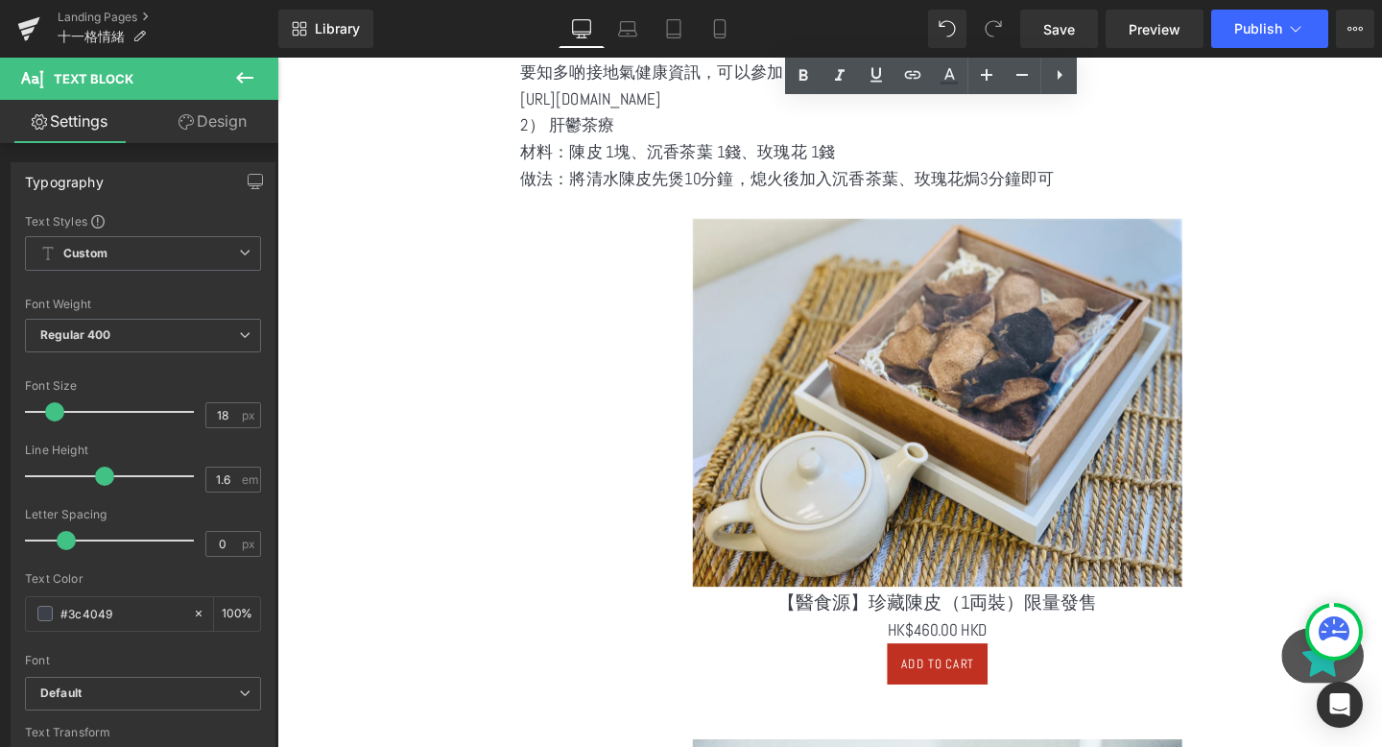
scroll to position [1480, 0]
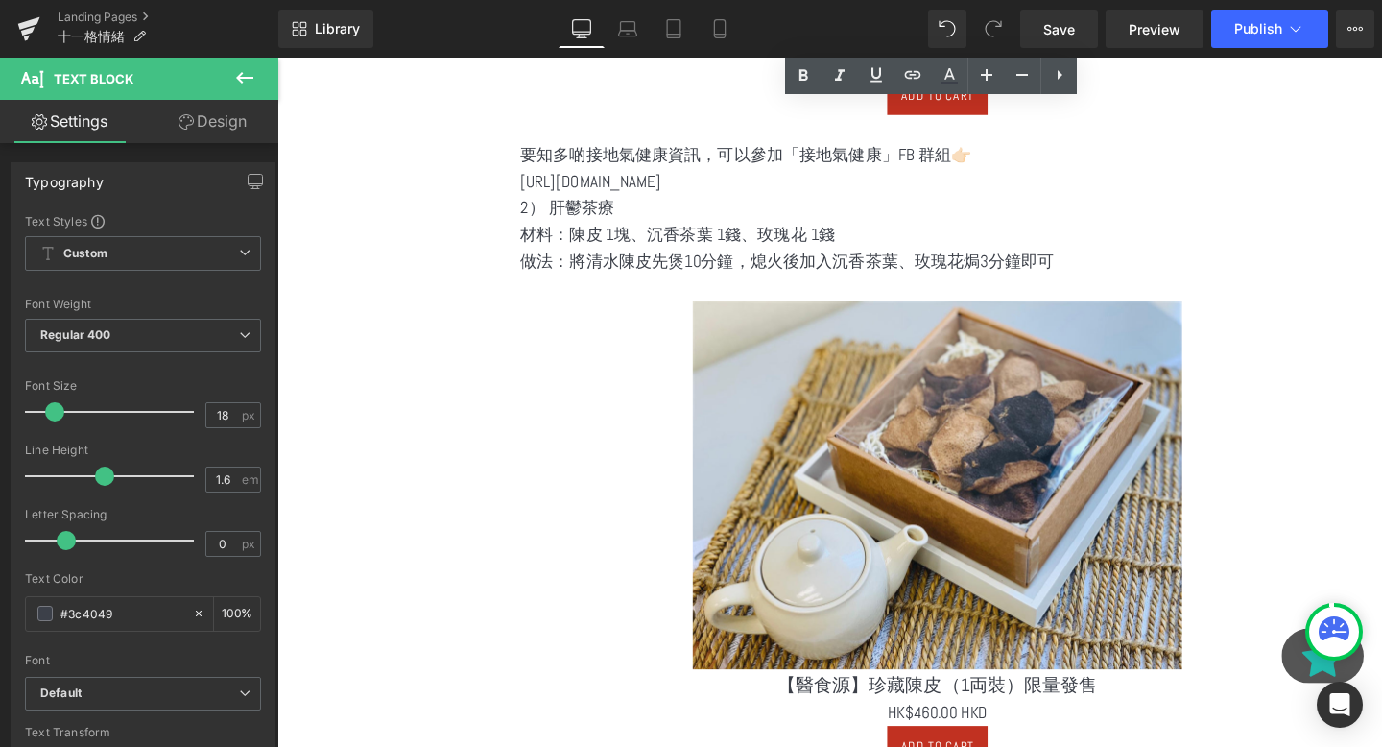
click at [452, 406] on div "選單 主頁 所有商品 紫淮山粉 防疫香包專區 防蚊專區 濕疹皮膚專區 養心紅麴穀物粉 養腎黑豆穀物粉 五行養生五穀粉系列" at bounding box center [843, 641] width 1133 height 3578
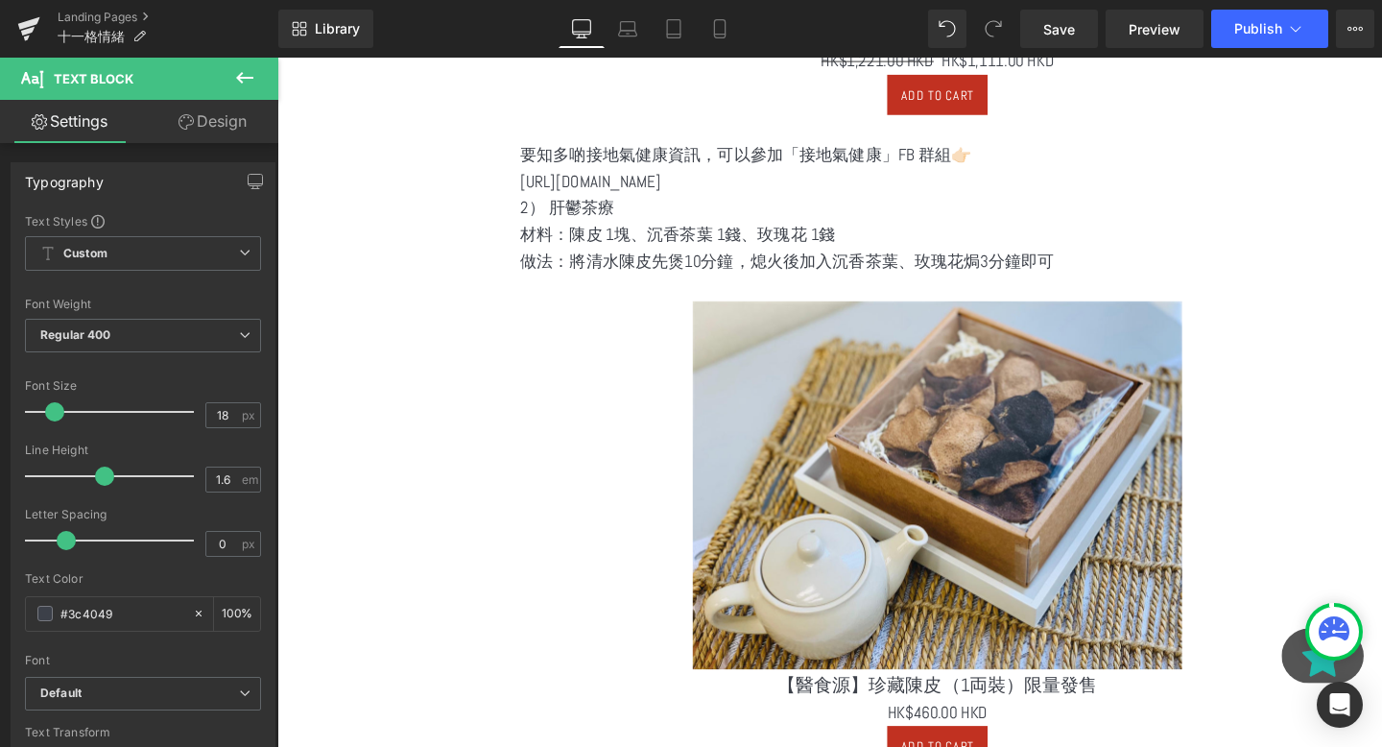
drag, startPoint x: 875, startPoint y: 195, endPoint x: 531, endPoint y: 182, distance: 344.8
click at [531, 182] on main "首頁 1 › Pabebaby 2 情緒 Heading Separator 好多病人來面診，多是出現結節問題、柏金遜、腦退化⋯ 呢啲病症，有些可以逆轉、也有…" at bounding box center [957, 641] width 906 height 3578
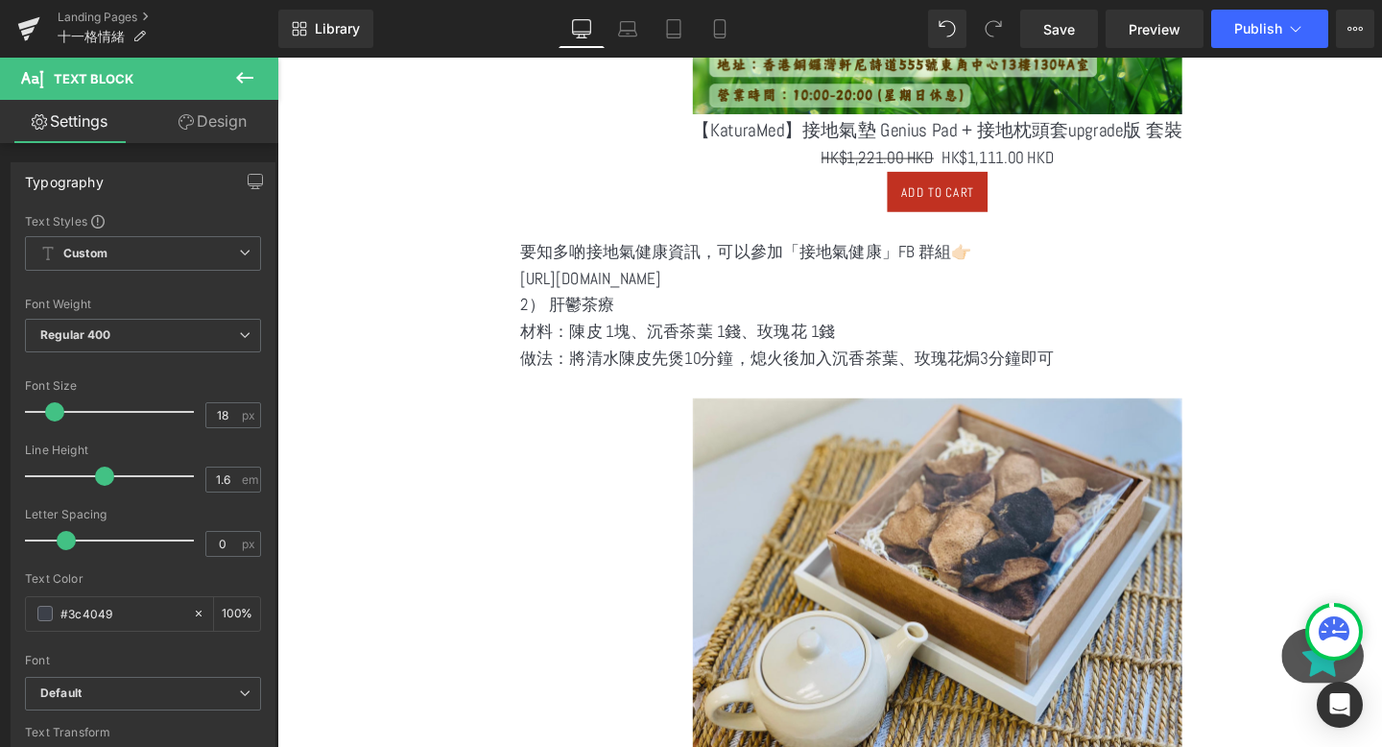
click at [557, 431] on div "Sale Off" at bounding box center [971, 609] width 858 height 386
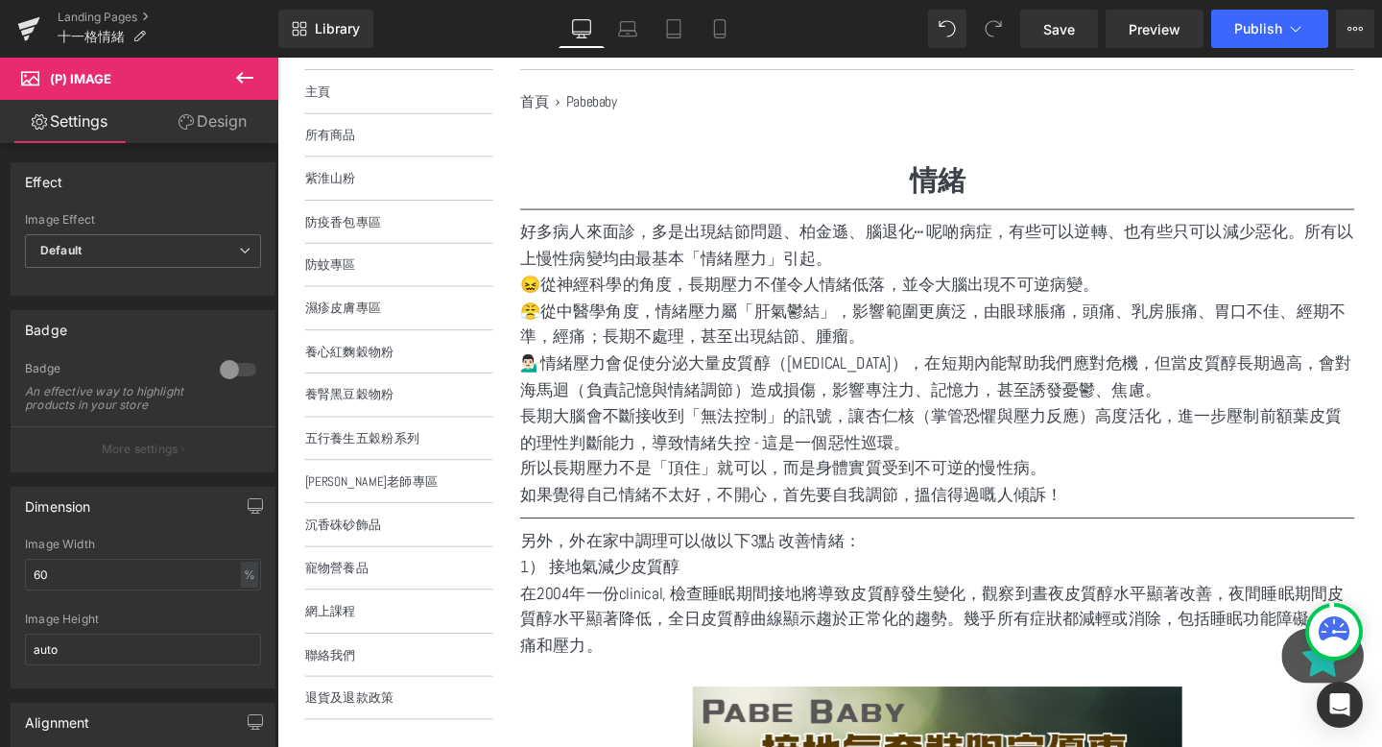
scroll to position [0, 0]
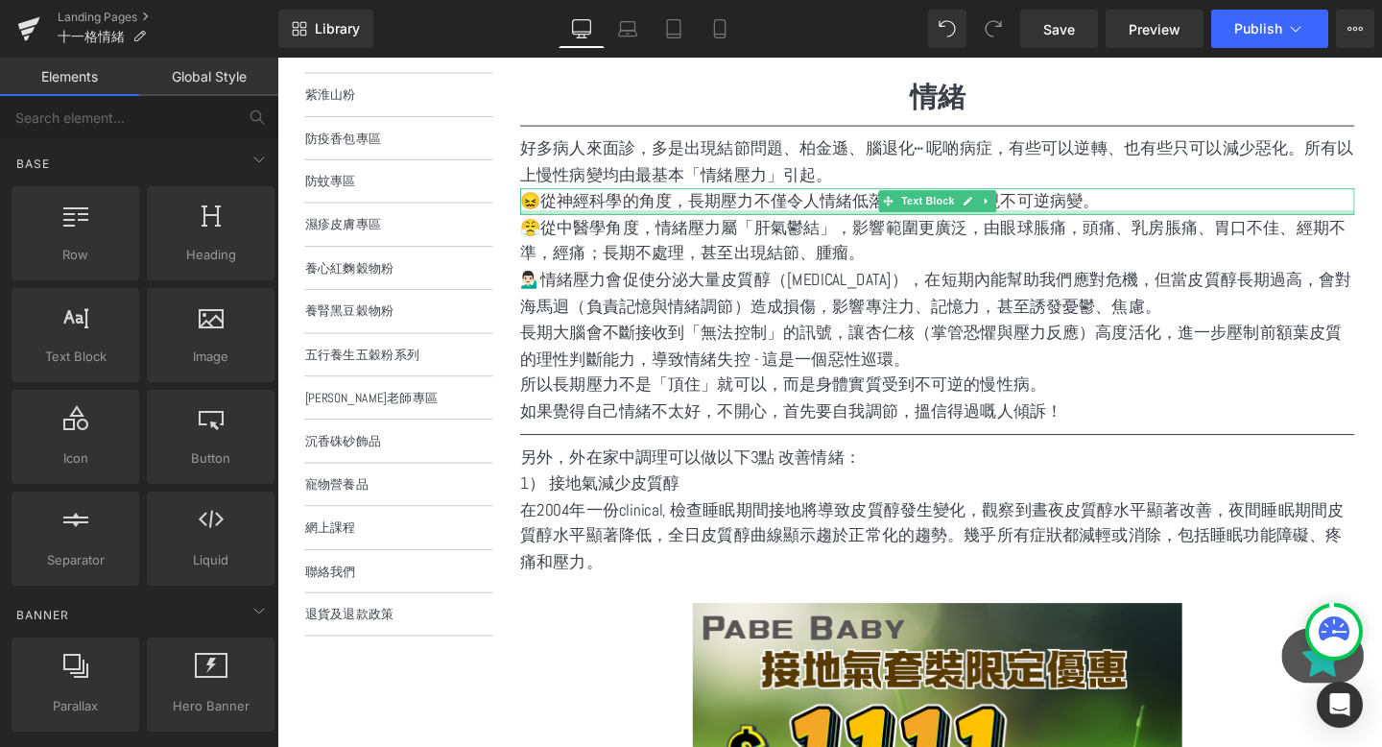
scroll to position [353, 0]
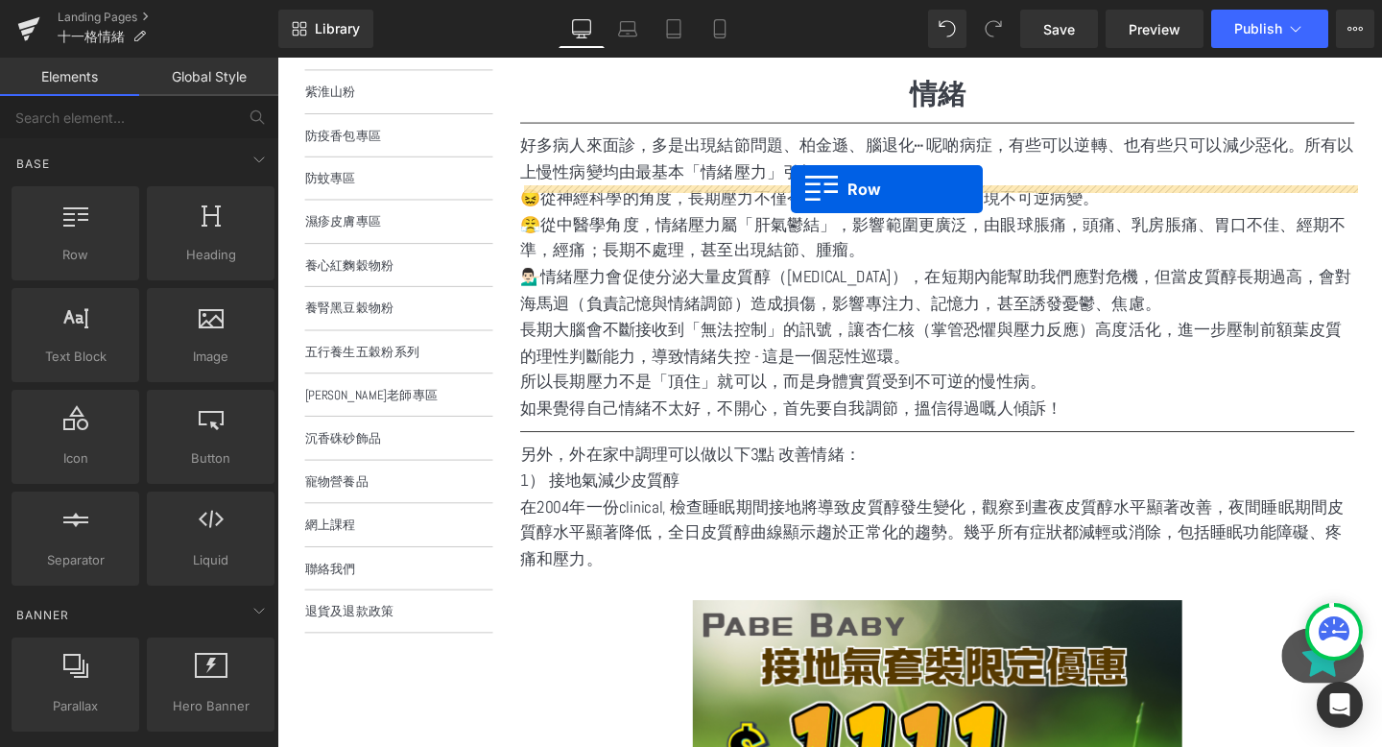
drag, startPoint x: 375, startPoint y: 308, endPoint x: 817, endPoint y: 196, distance: 455.6
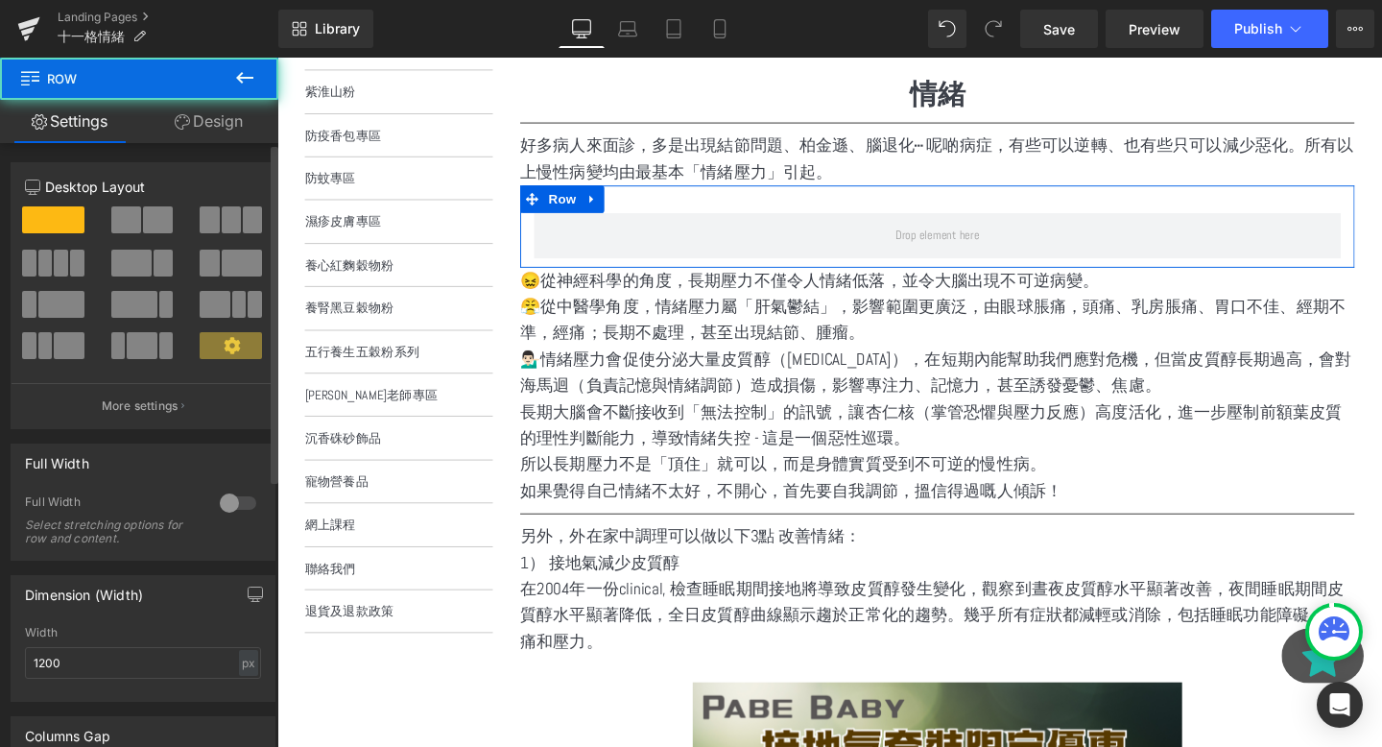
click at [122, 234] on div at bounding box center [143, 226] width 89 height 41
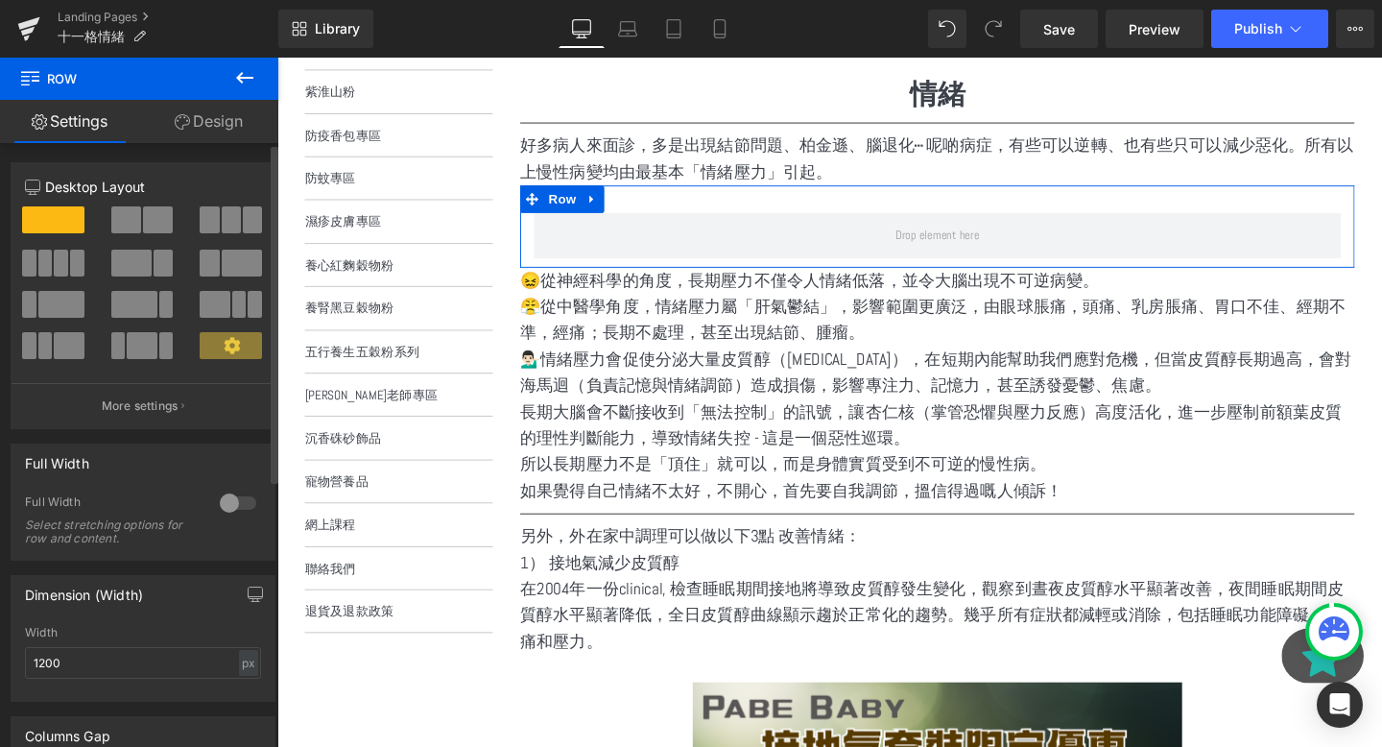
click at [165, 214] on span at bounding box center [158, 219] width 30 height 27
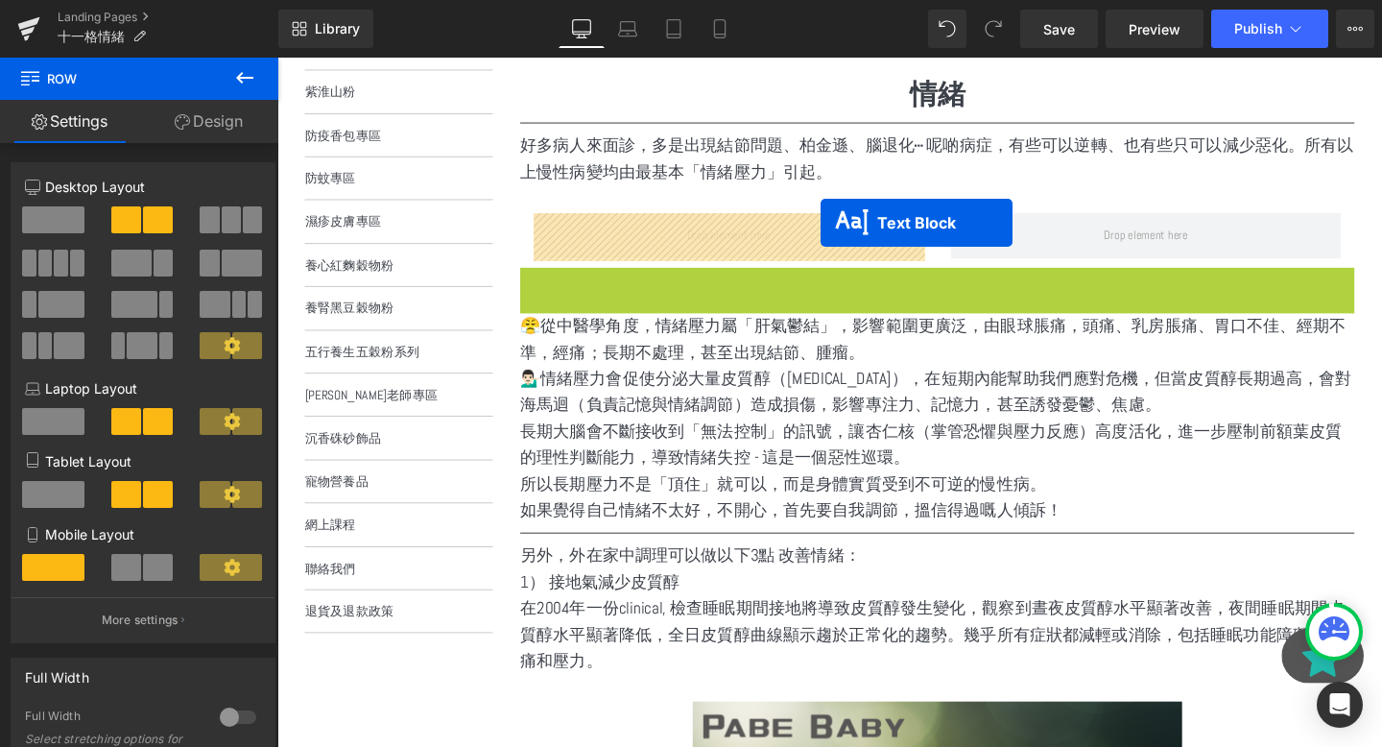
drag, startPoint x: 920, startPoint y: 298, endPoint x: 848, endPoint y: 231, distance: 97.8
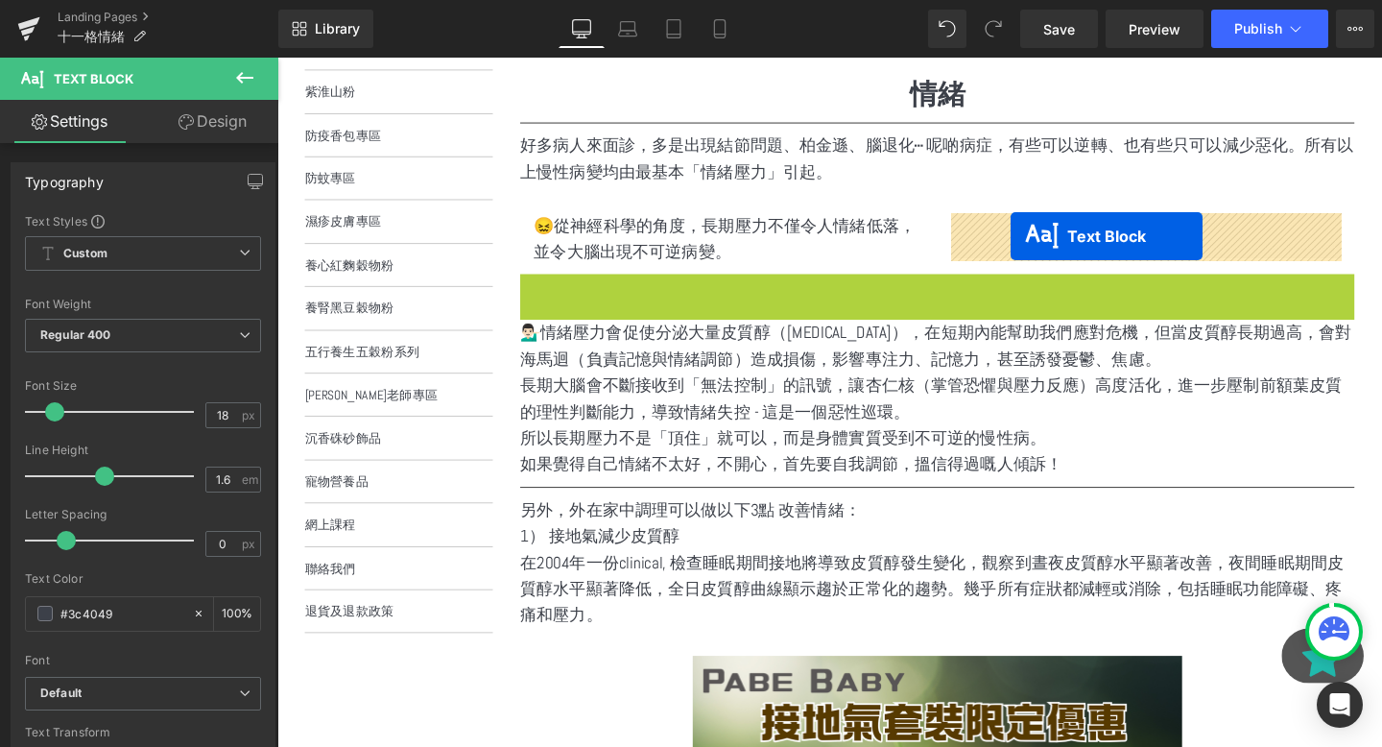
drag, startPoint x: 915, startPoint y: 310, endPoint x: 1052, endPoint y: 241, distance: 153.7
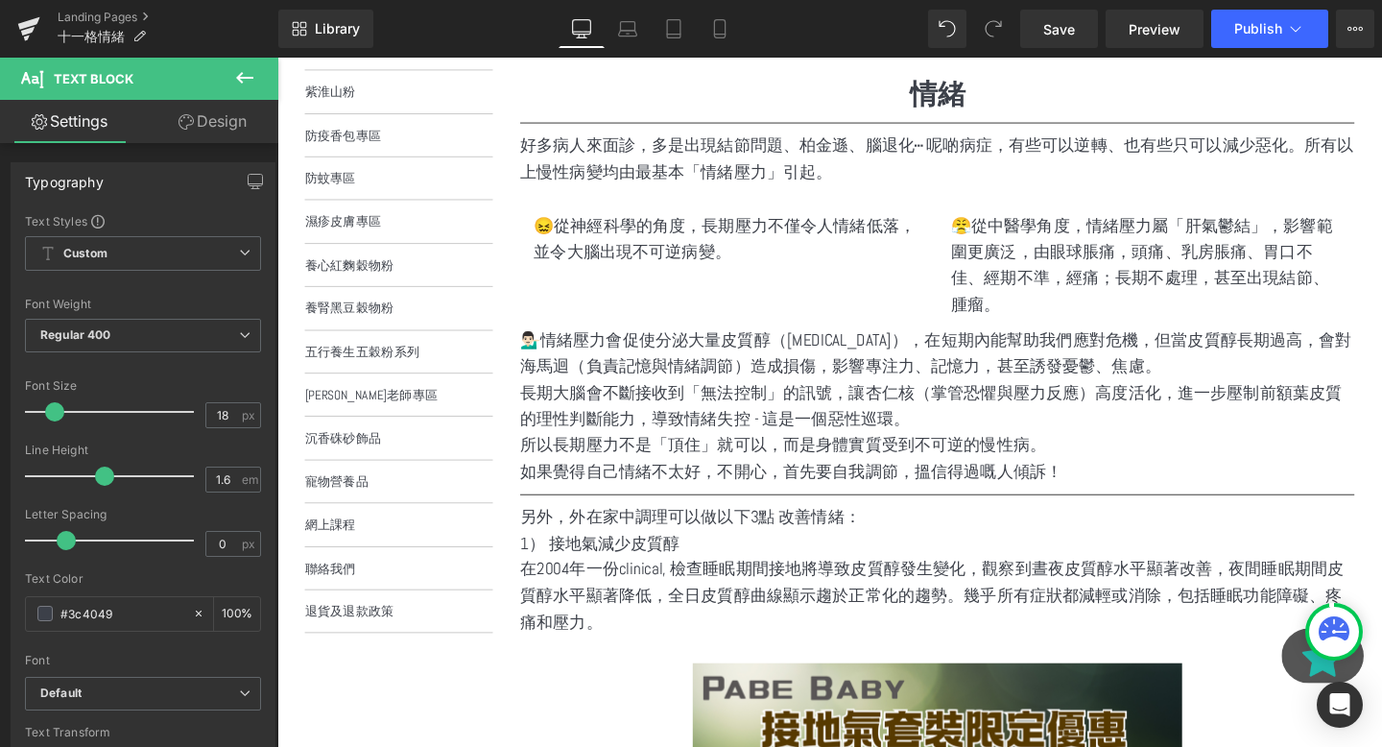
click at [260, 84] on button at bounding box center [244, 79] width 67 height 42
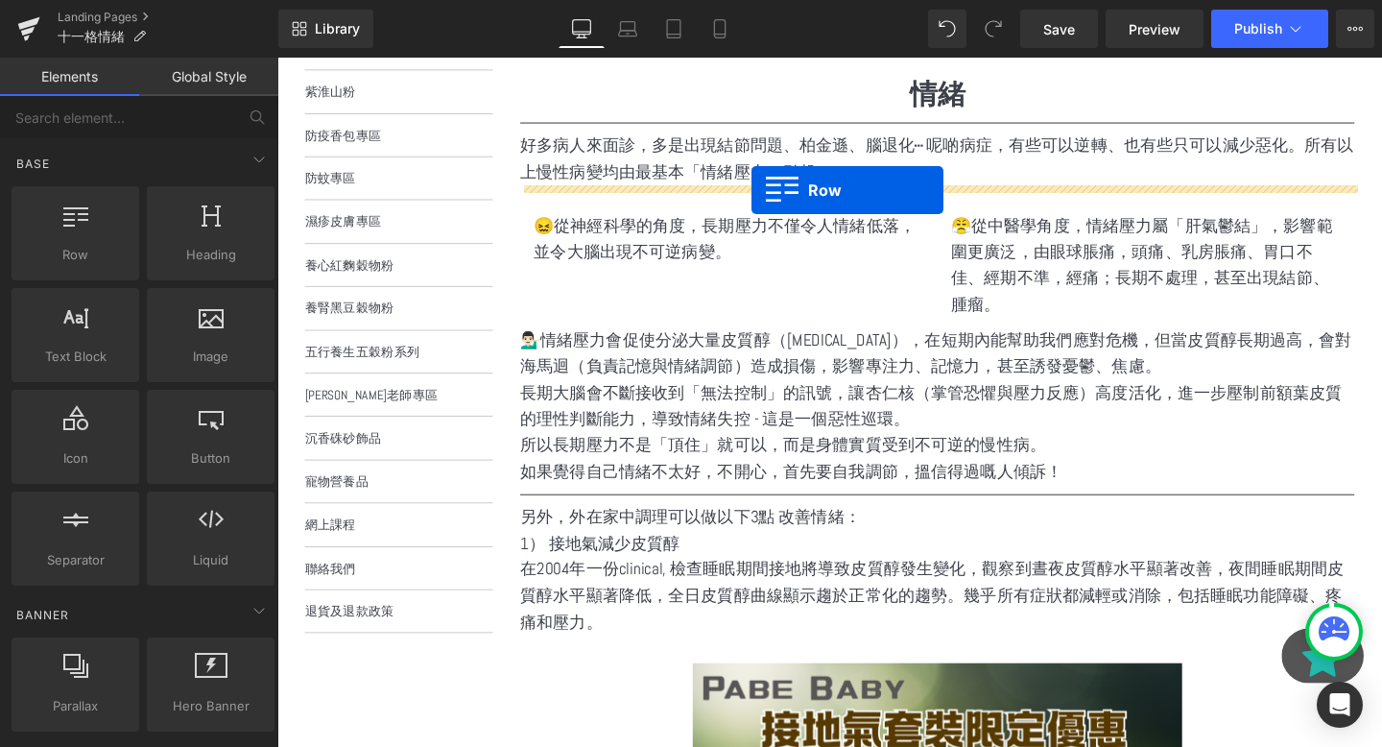
drag, startPoint x: 359, startPoint y: 331, endPoint x: 776, endPoint y: 197, distance: 437.7
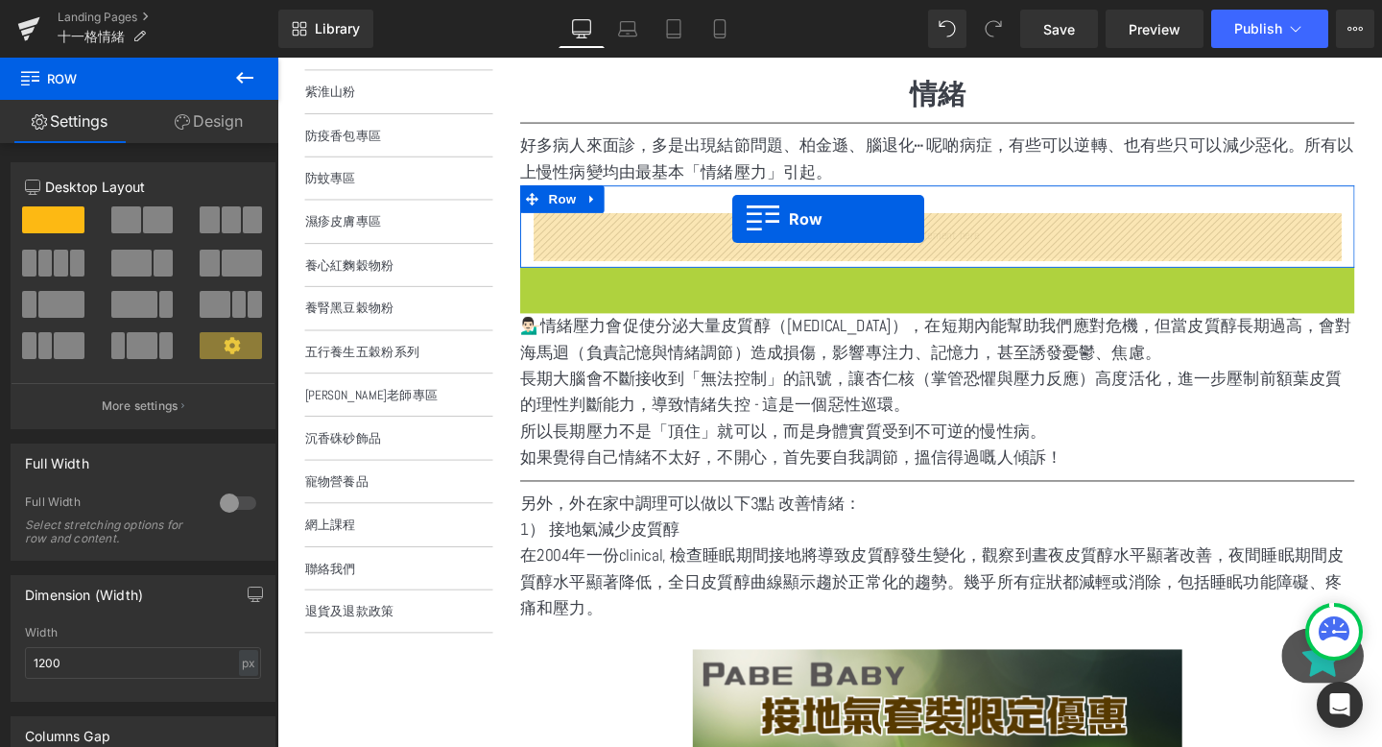
drag, startPoint x: 552, startPoint y: 301, endPoint x: 757, endPoint y: 230, distance: 217.3
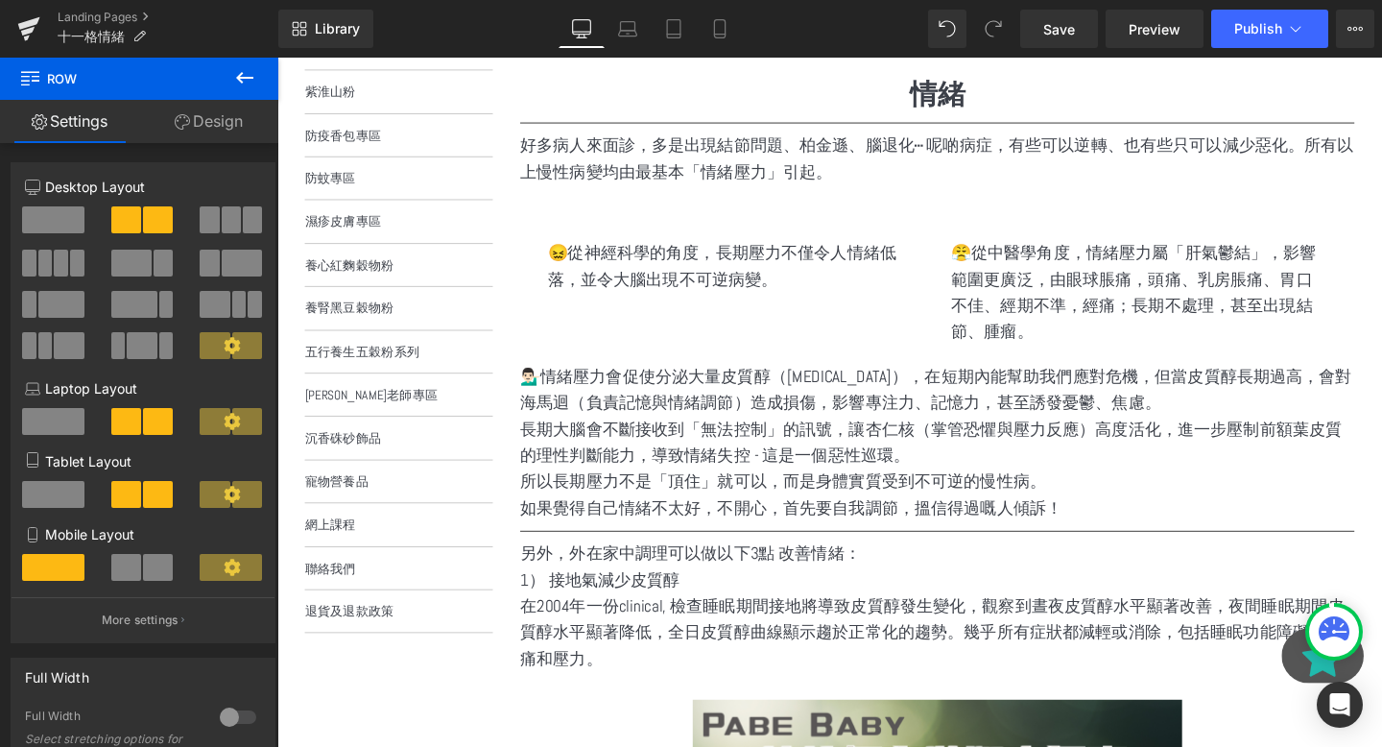
click at [241, 73] on icon at bounding box center [244, 78] width 17 height 12
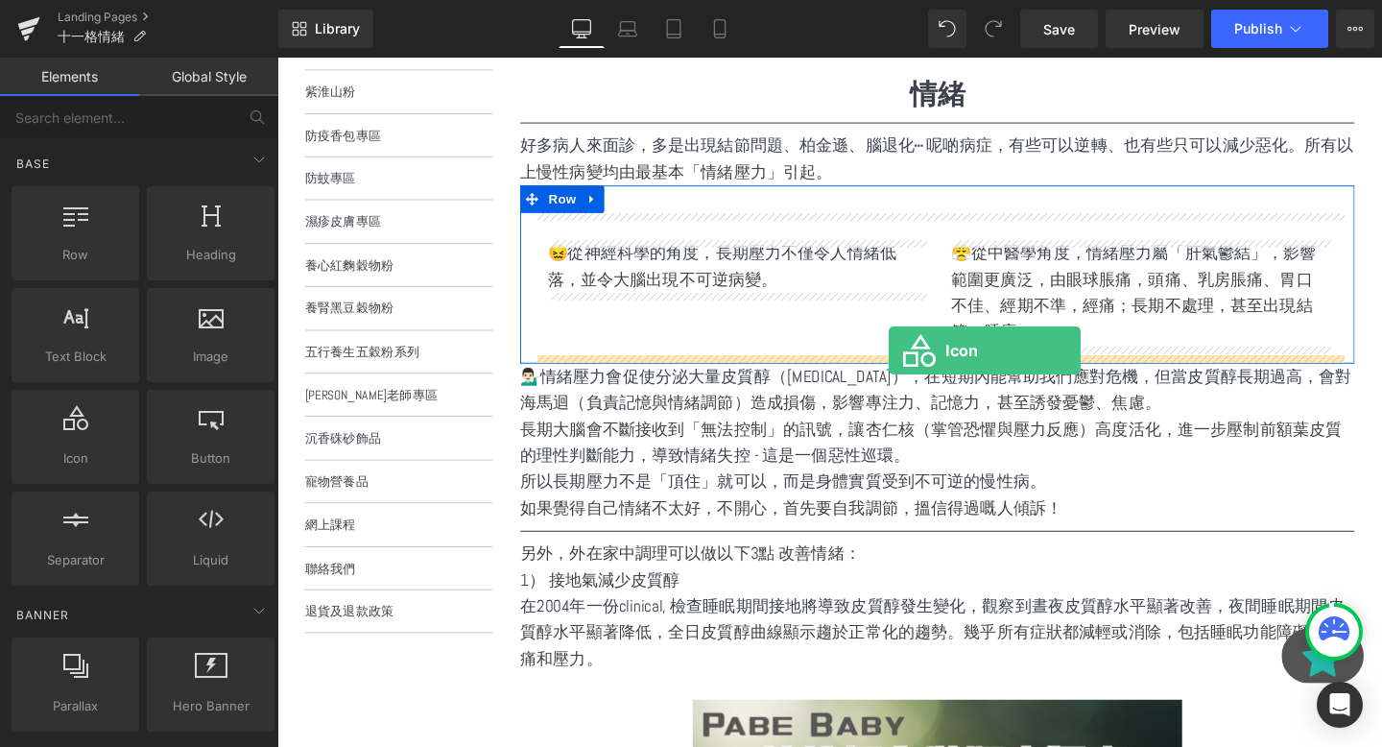
drag, startPoint x: 372, startPoint y: 507, endPoint x: 920, endPoint y: 366, distance: 565.9
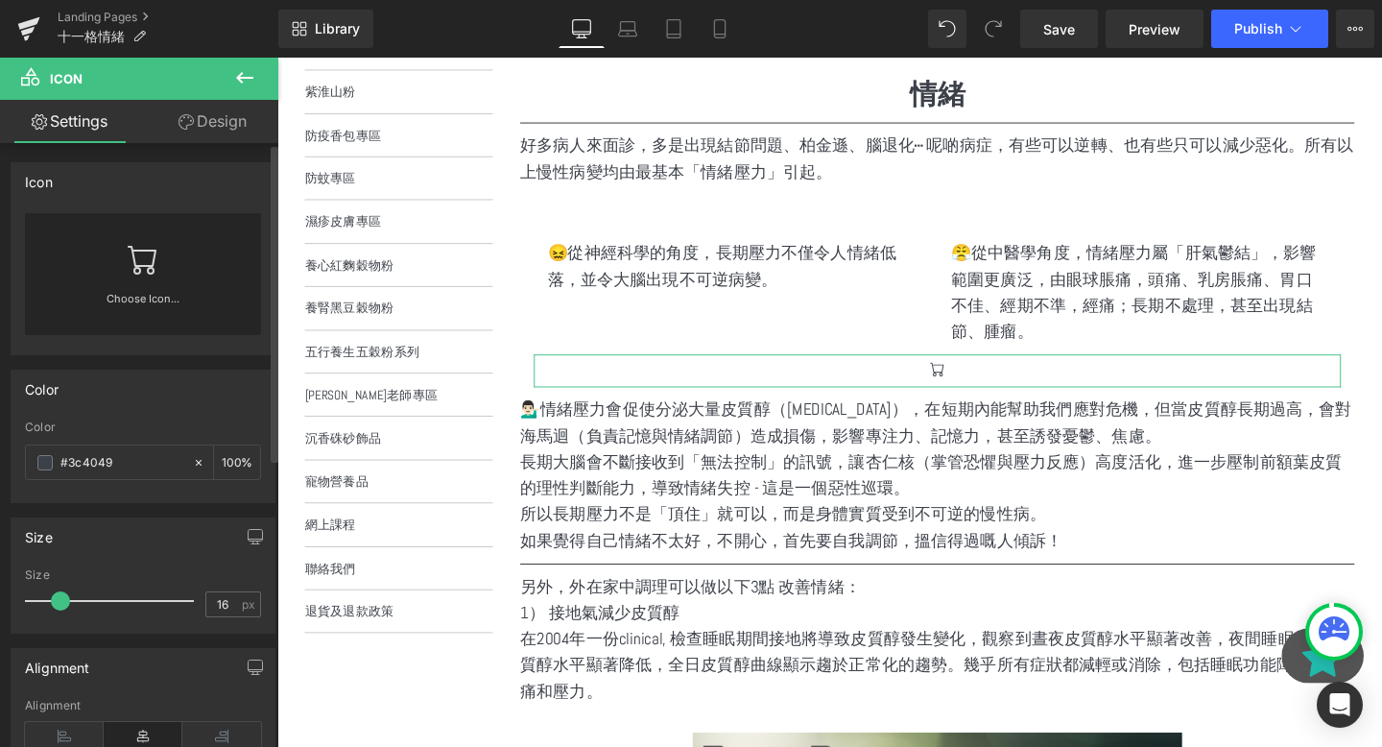
click at [130, 275] on link at bounding box center [143, 251] width 31 height 77
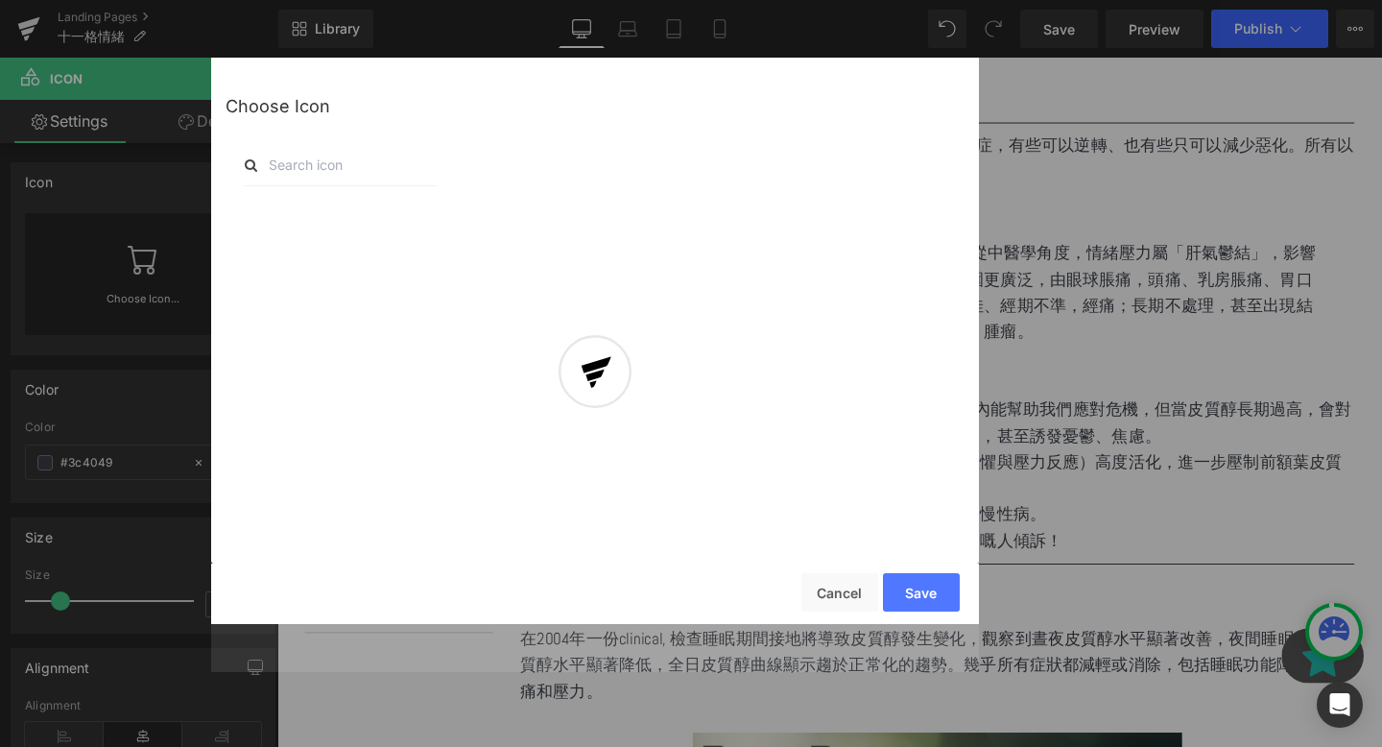
click at [404, 166] on input "text" at bounding box center [341, 165] width 192 height 42
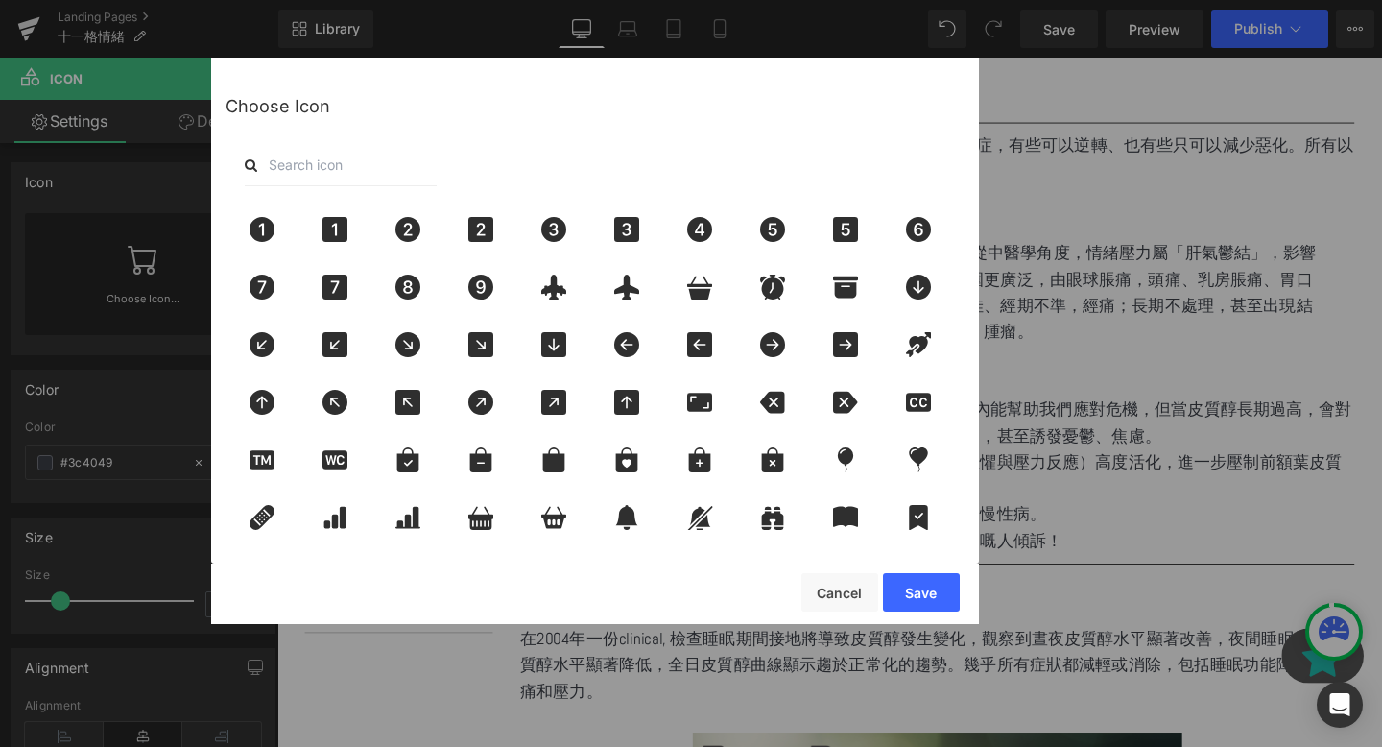
click at [347, 168] on input "text" at bounding box center [341, 165] width 192 height 42
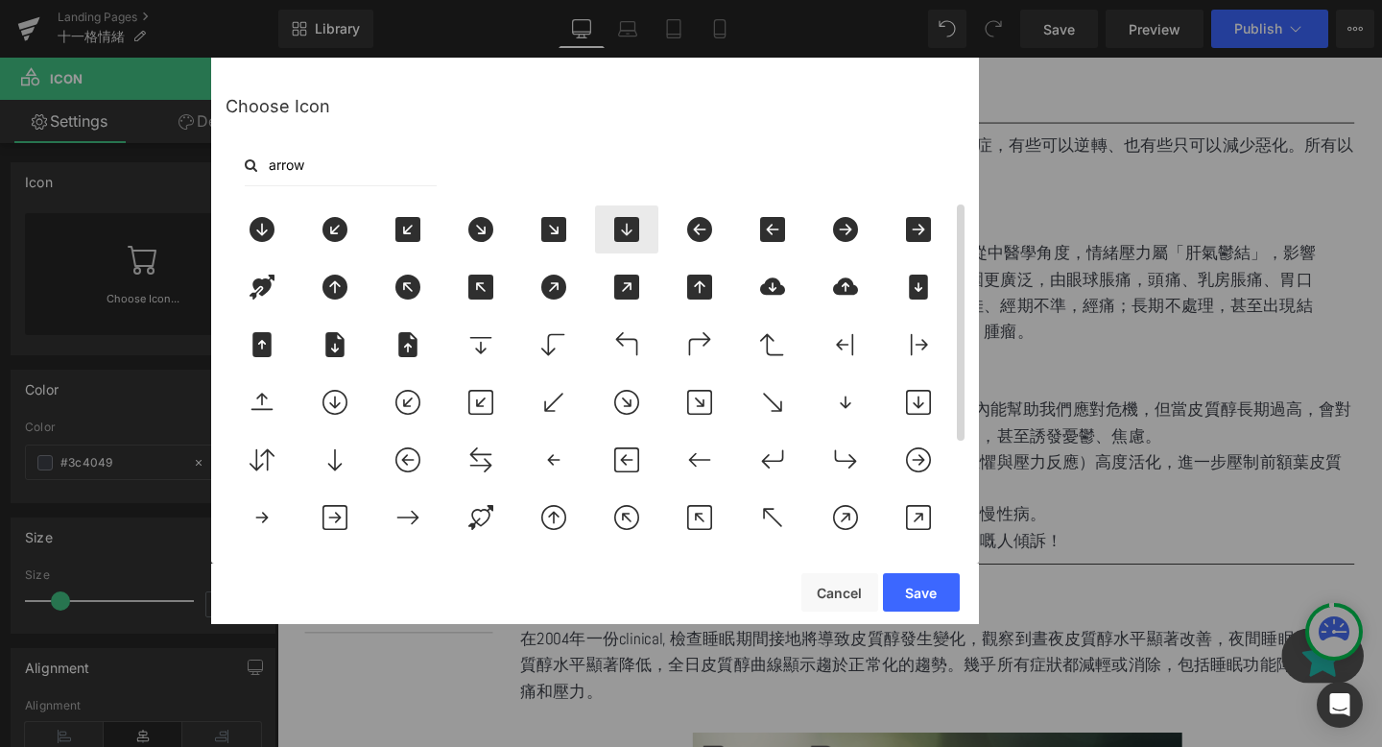
type input "arrow"
click at [651, 232] on div at bounding box center [626, 229] width 63 height 48
click at [930, 586] on button "Save" at bounding box center [921, 592] width 77 height 38
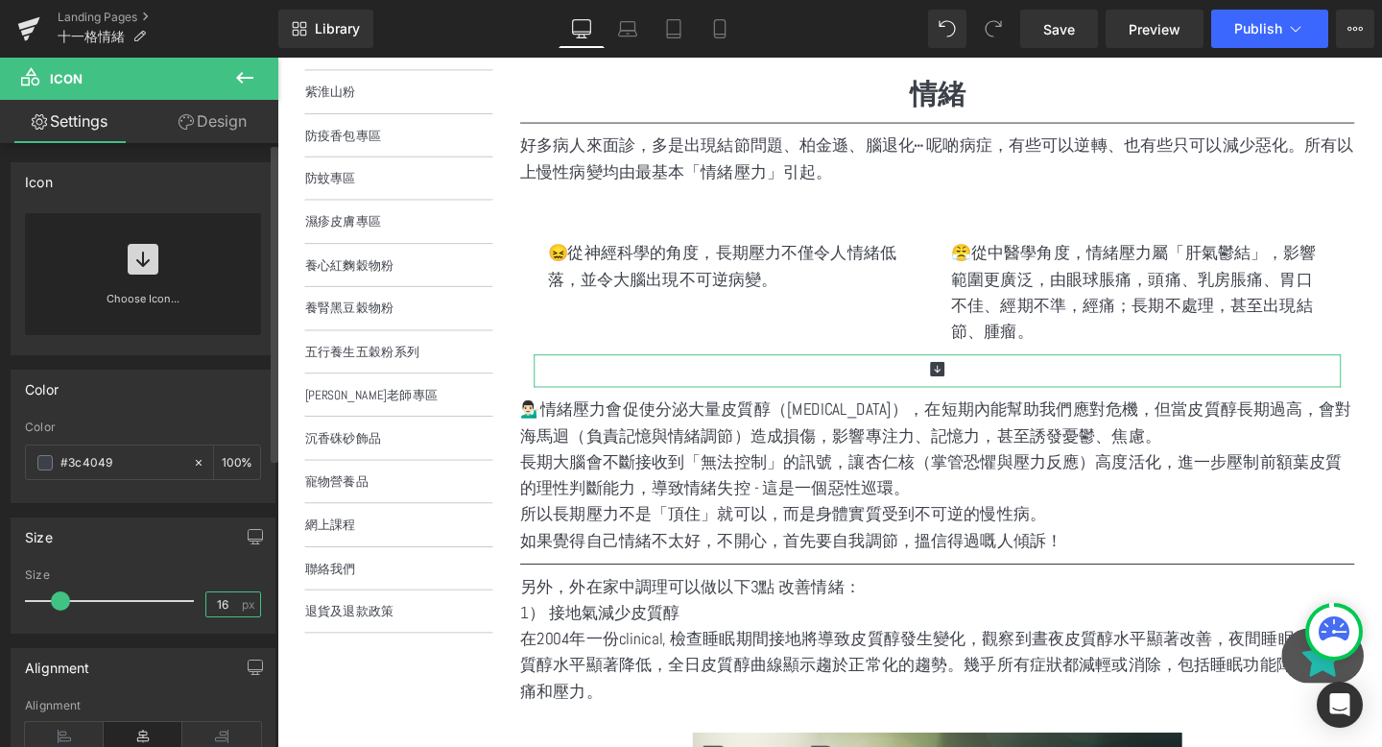
click at [217, 596] on input "16" at bounding box center [223, 604] width 34 height 24
type input "1"
type input "30"
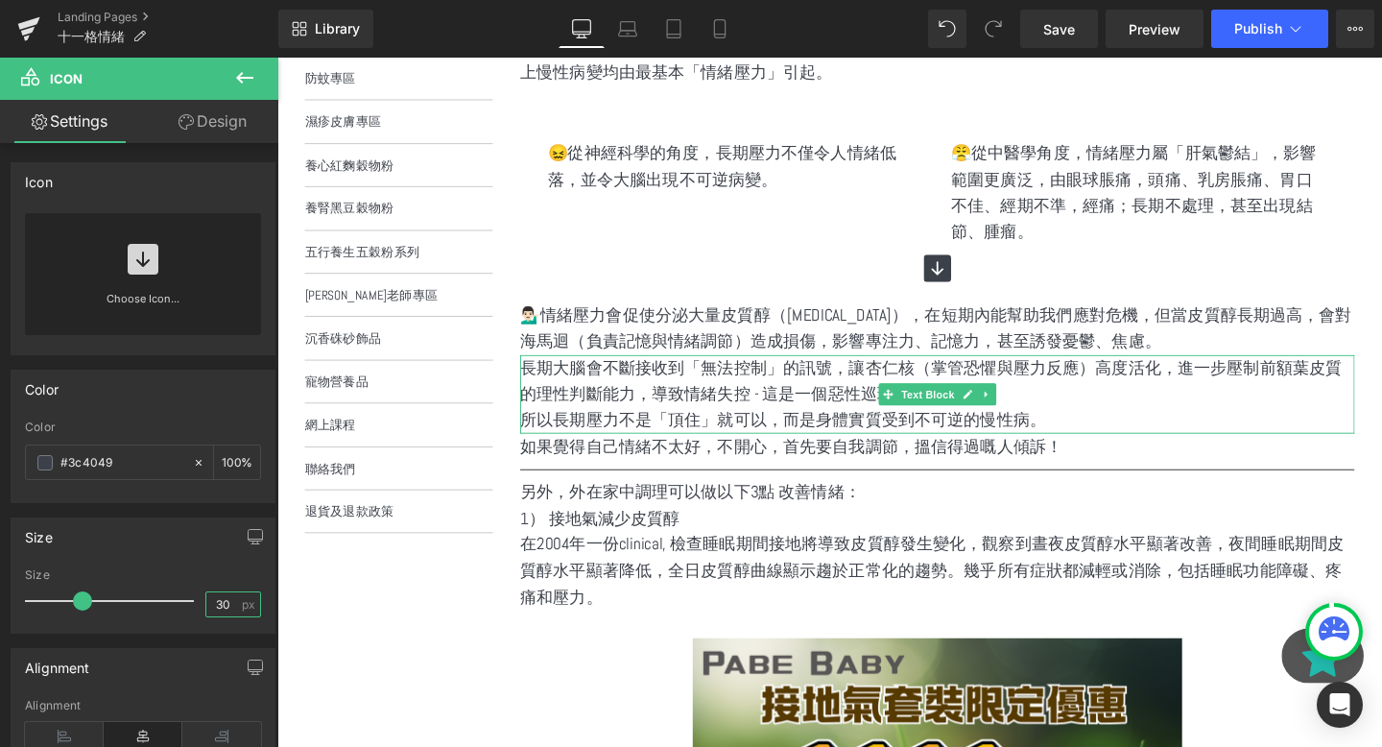
scroll to position [503, 0]
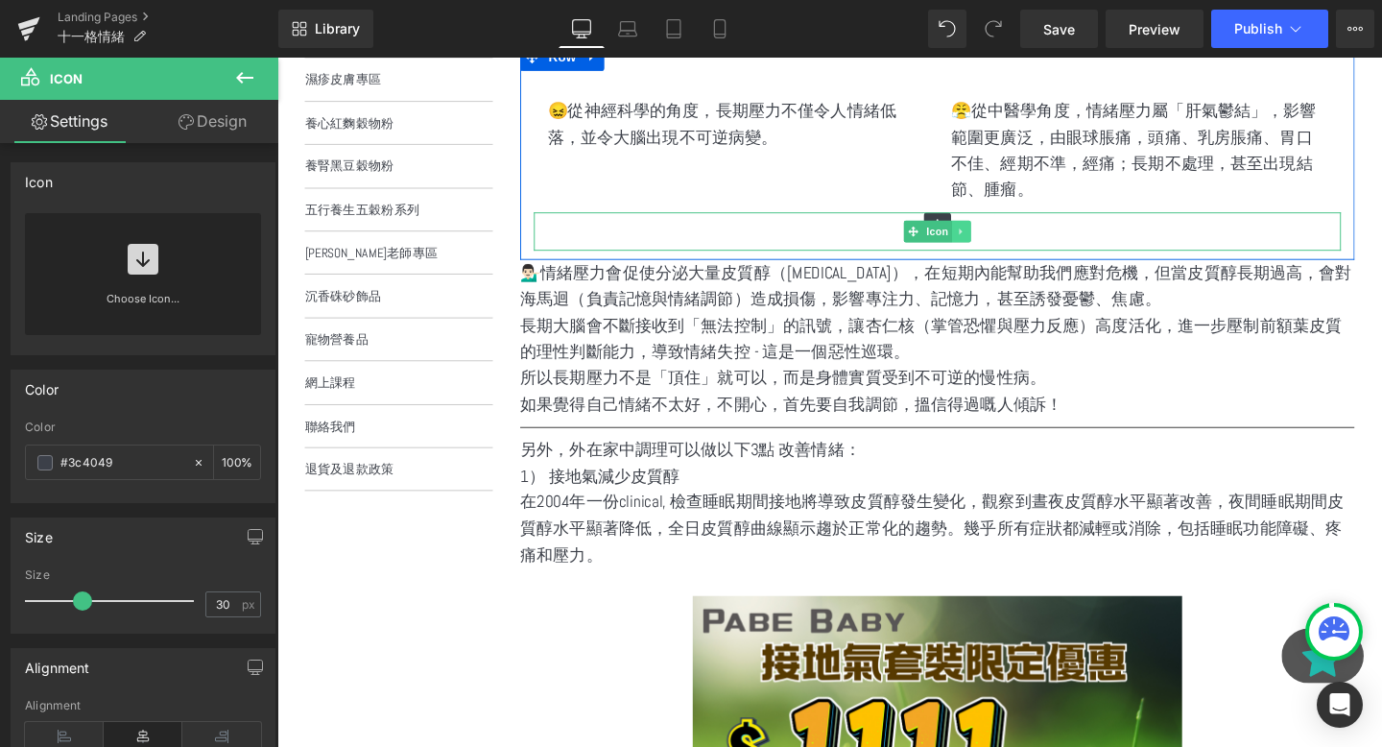
click at [995, 235] on icon at bounding box center [997, 240] width 11 height 12
click at [988, 240] on icon at bounding box center [986, 239] width 11 height 11
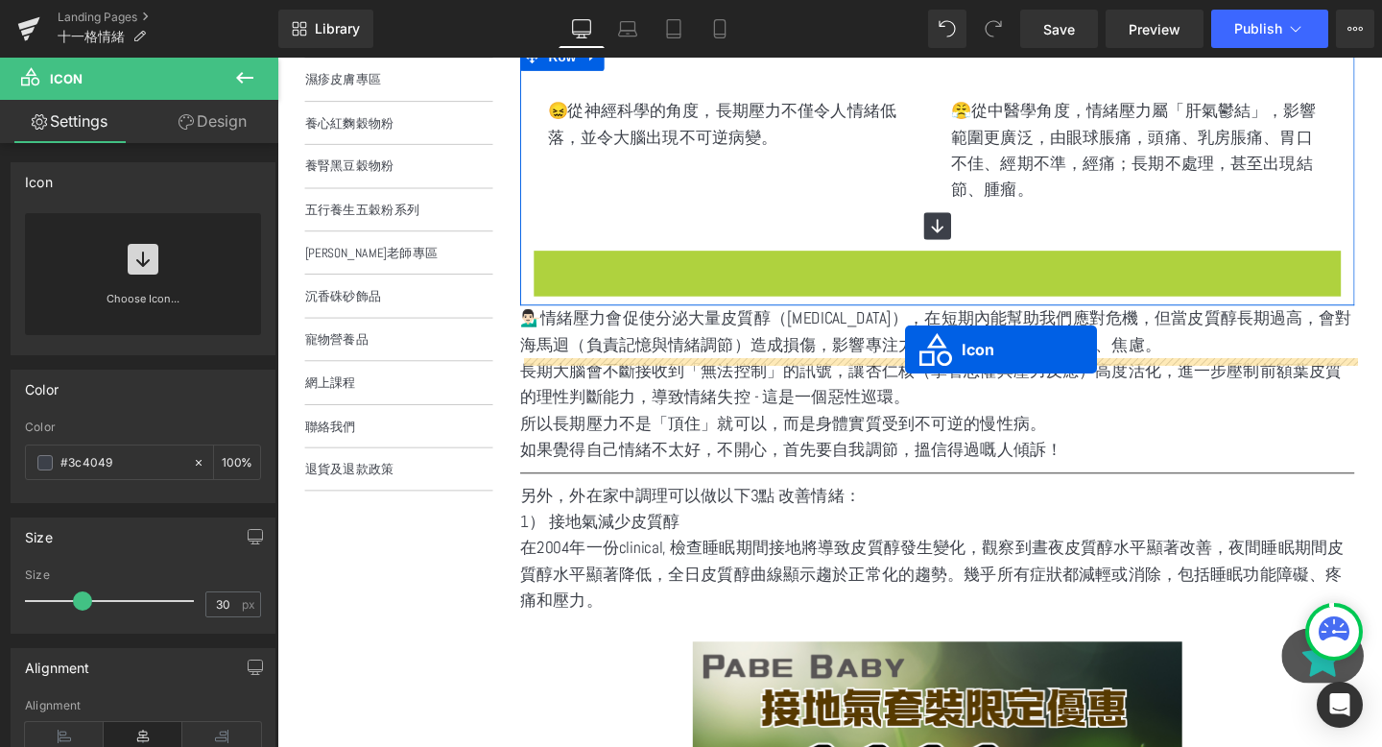
drag, startPoint x: 945, startPoint y: 279, endPoint x: 938, endPoint y: 365, distance: 85.8
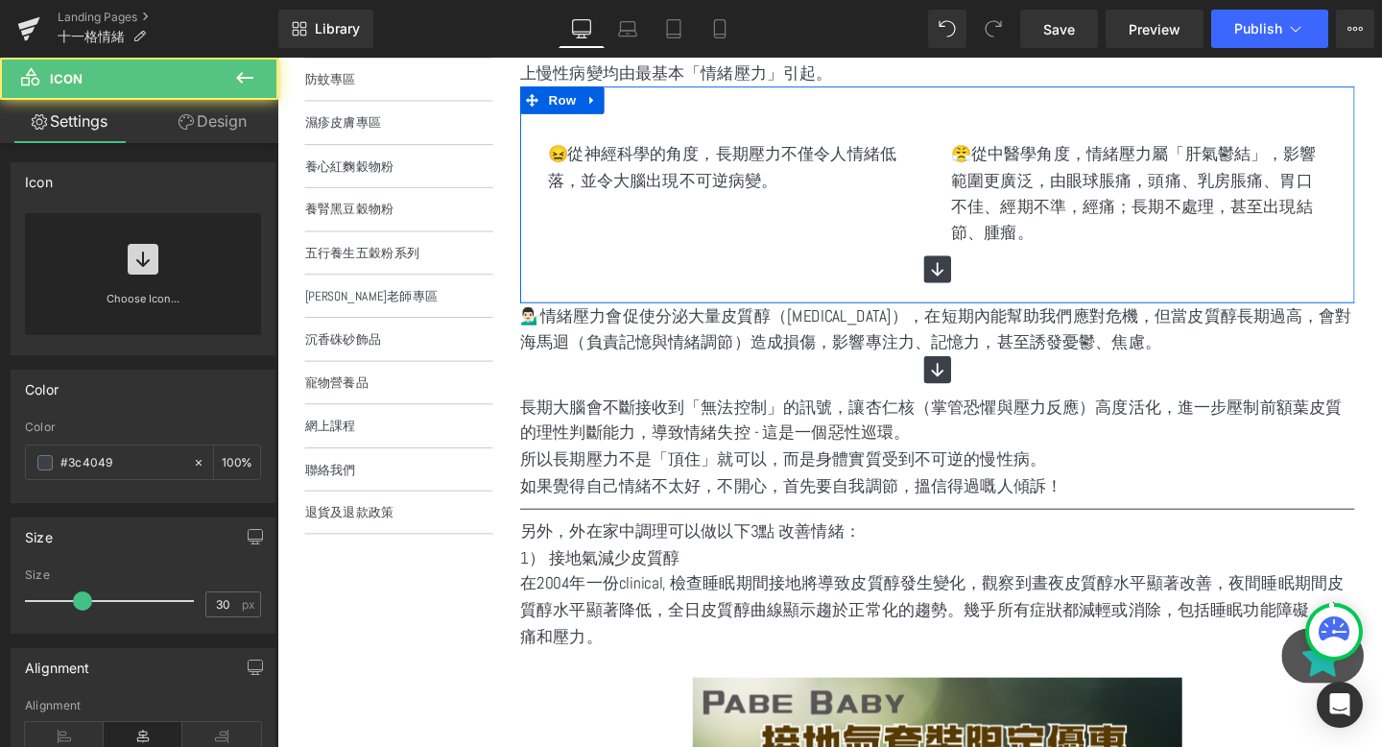
scroll to position [405, 0]
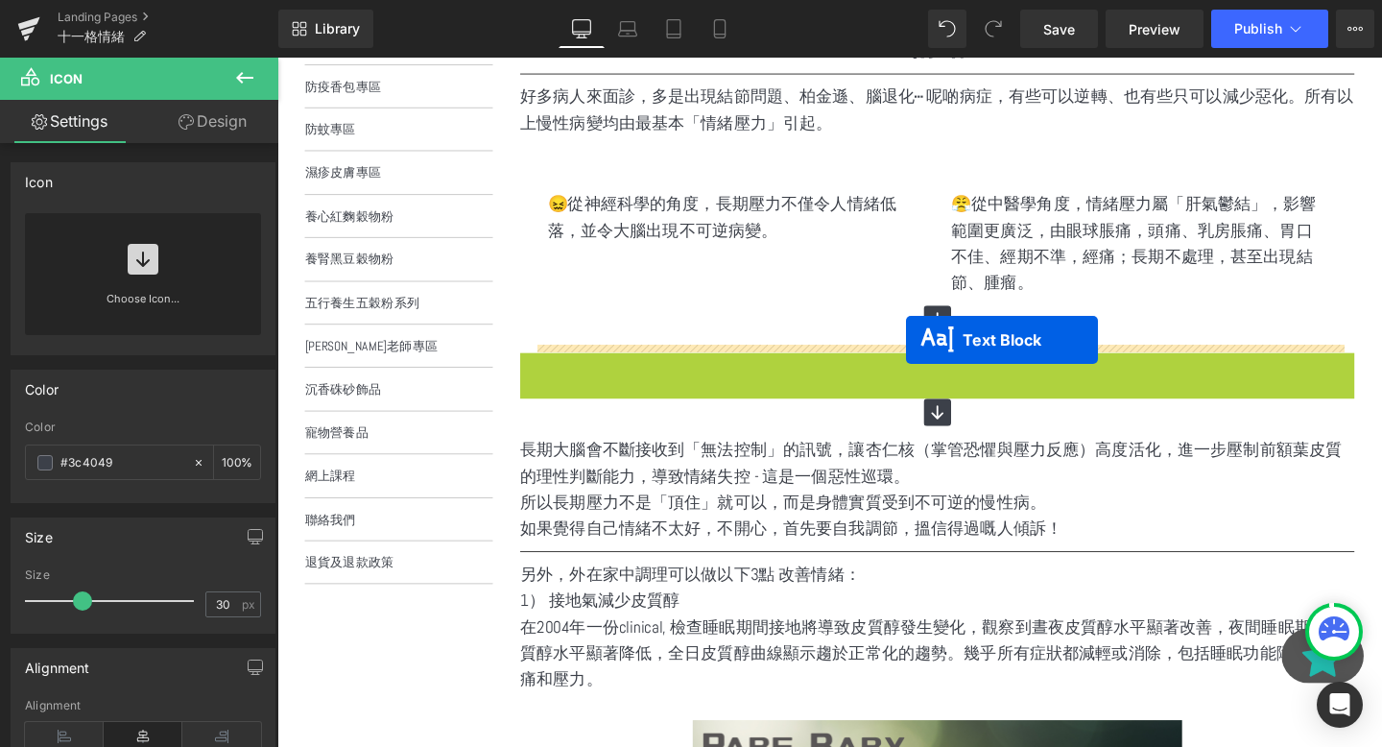
drag, startPoint x: 926, startPoint y: 396, endPoint x: 939, endPoint y: 354, distance: 44.0
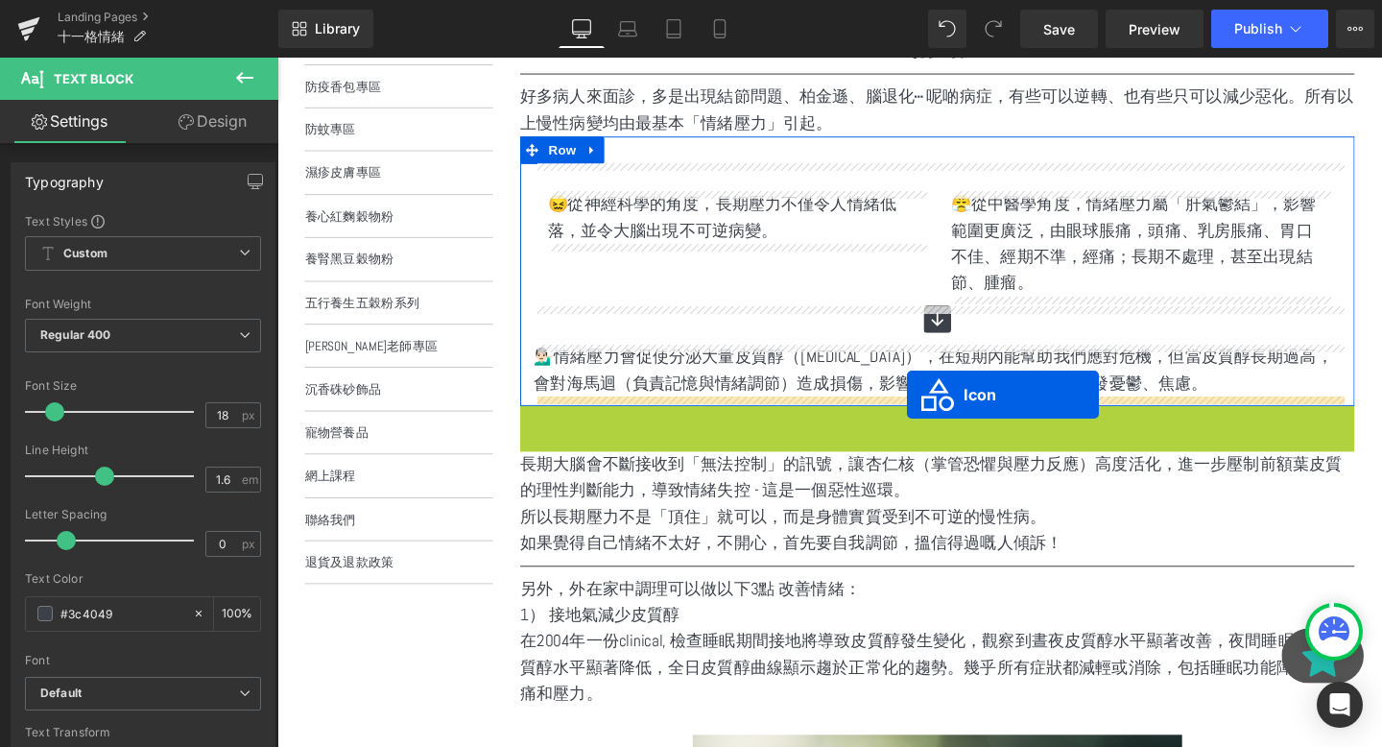
drag, startPoint x: 940, startPoint y: 442, endPoint x: 940, endPoint y: 412, distance: 29.8
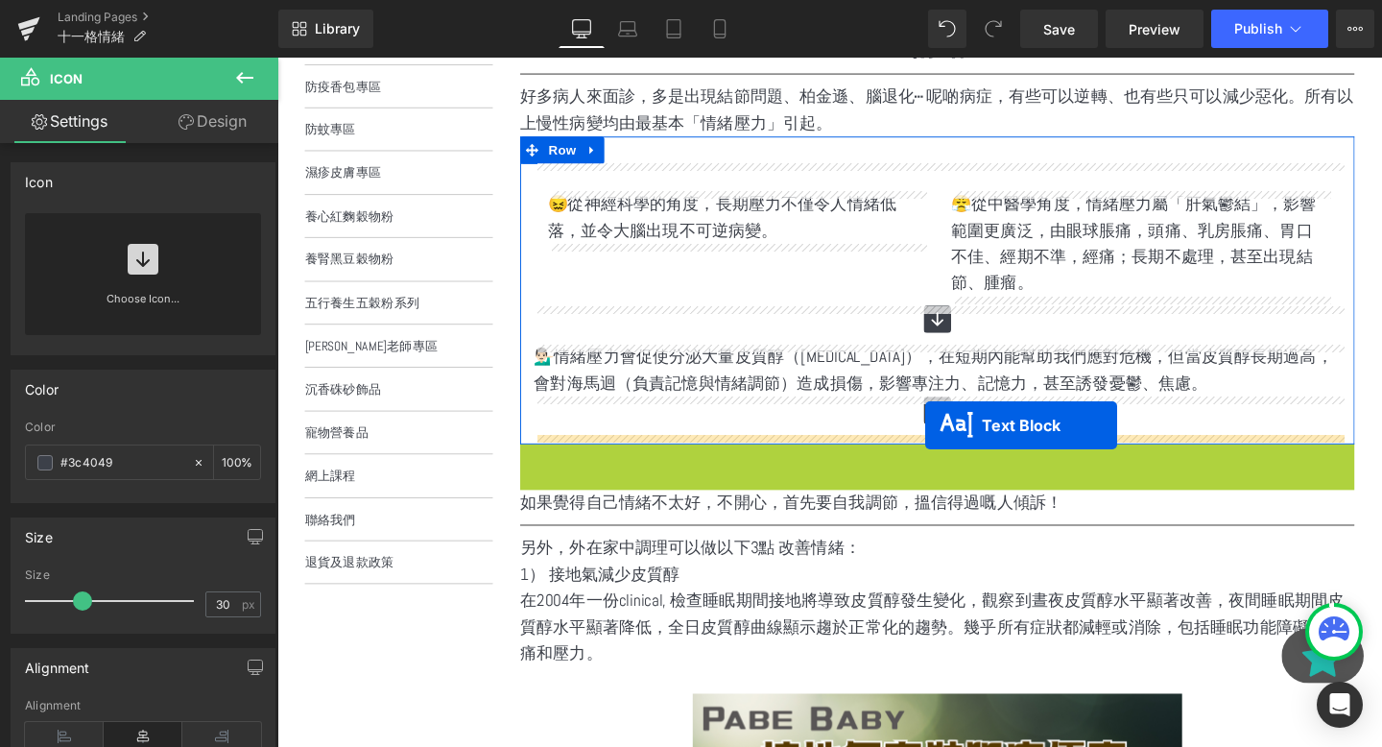
drag, startPoint x: 914, startPoint y: 504, endPoint x: 959, endPoint y: 444, distance: 74.7
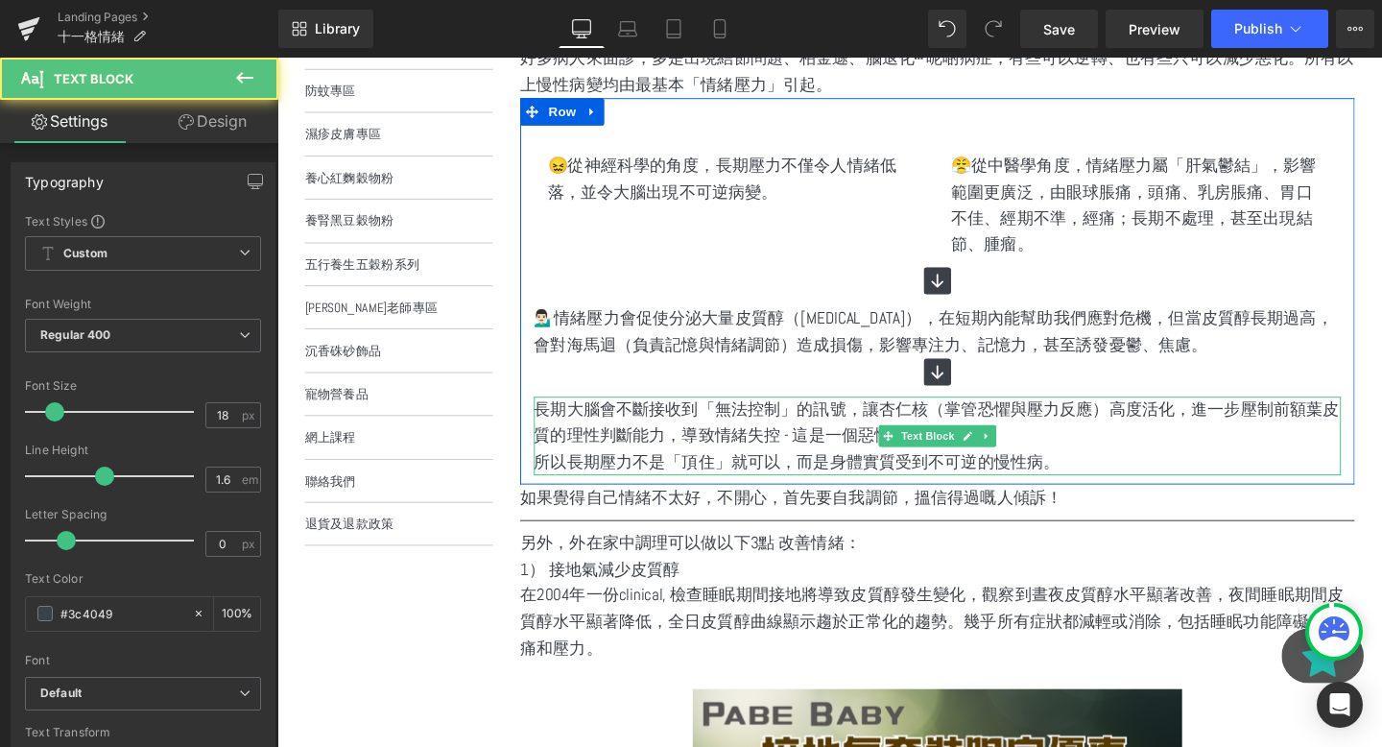
scroll to position [490, 0]
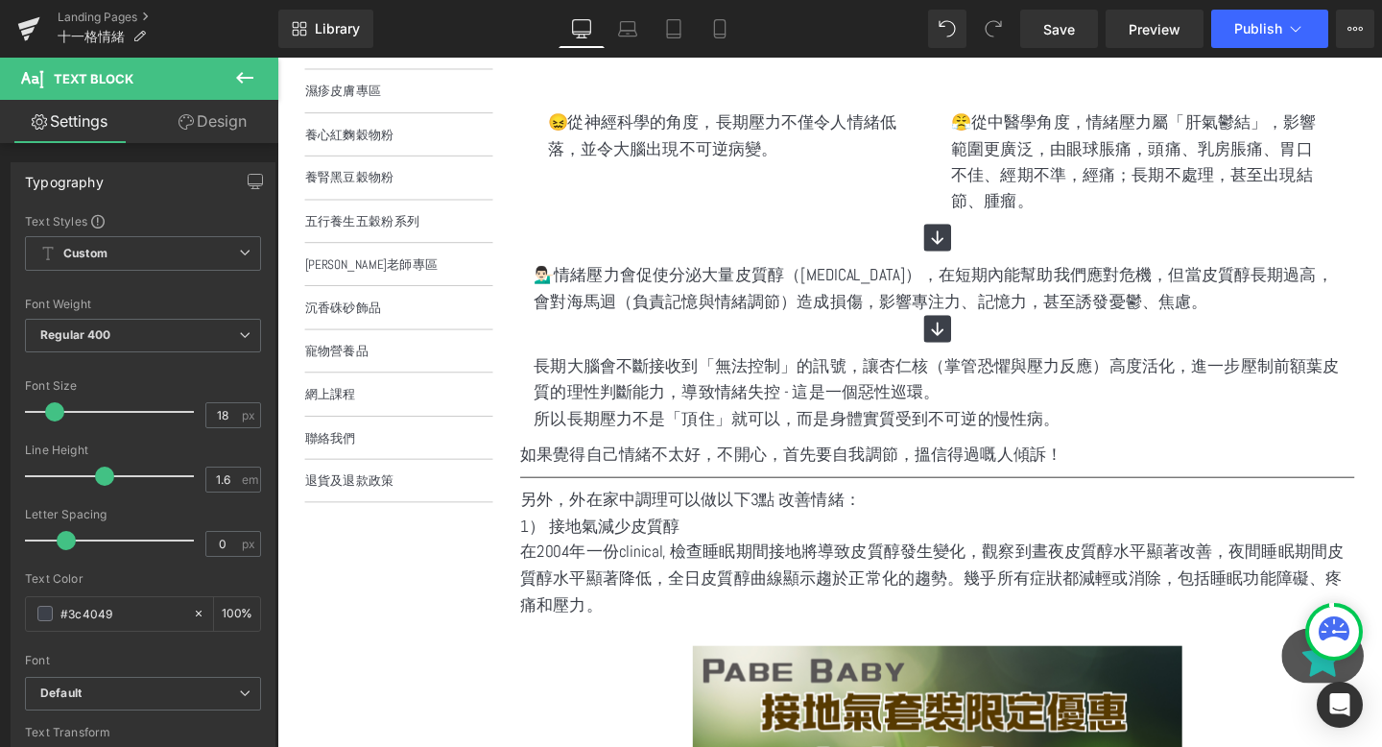
click at [995, 512] on div "另外，外在家中調理可以做以下3點 改善情緒： Text Block" at bounding box center [971, 523] width 877 height 28
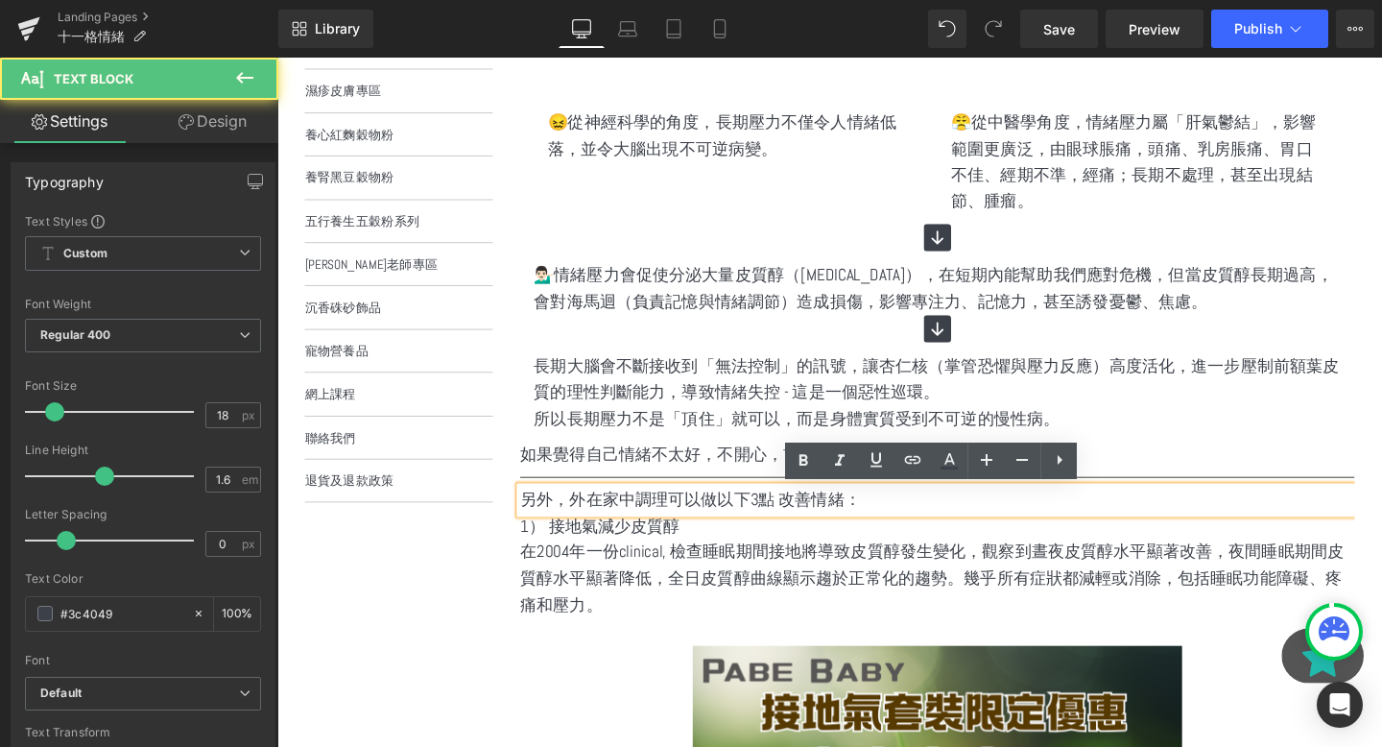
click at [602, 493] on div "Separator" at bounding box center [971, 499] width 877 height 20
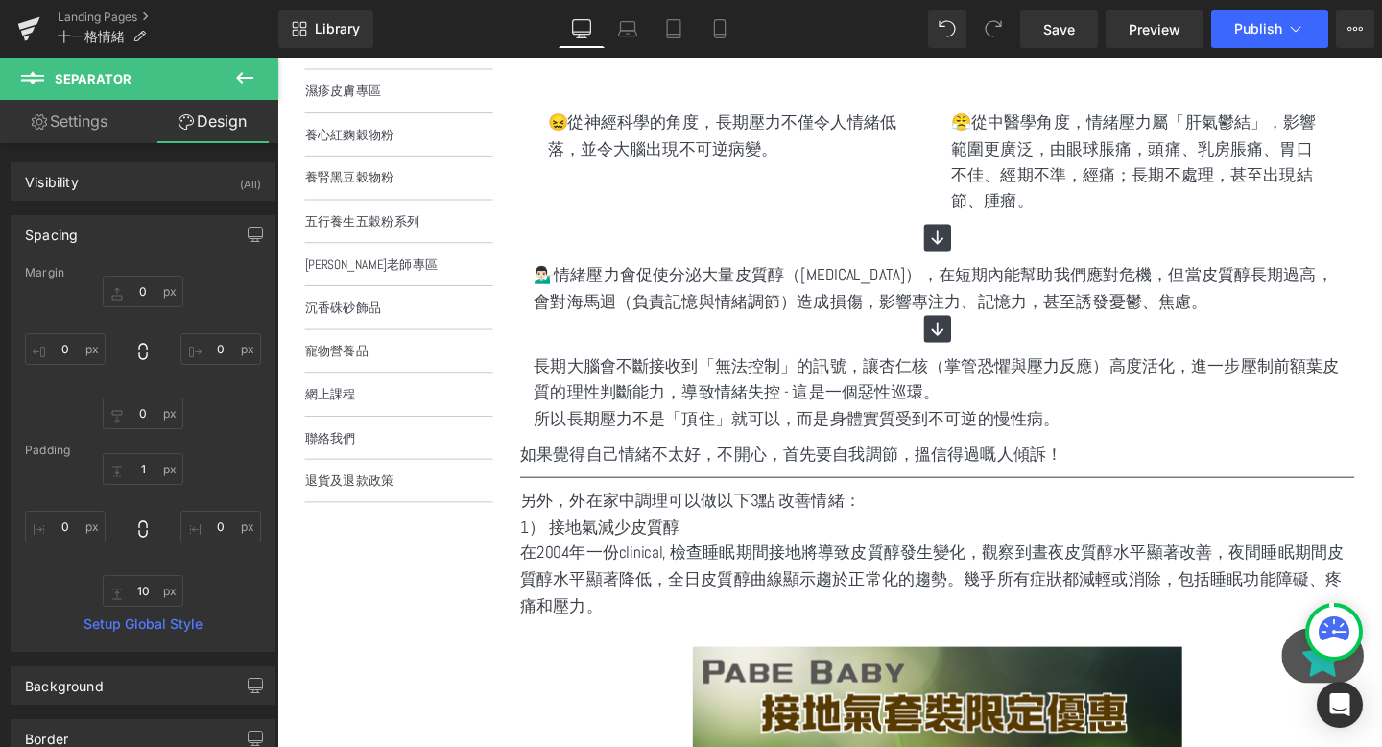
click at [566, 472] on p "如果覺得自己情緒不太好，不開心，首先要自我調節，搵信得過嘅人傾訴！" at bounding box center [971, 475] width 877 height 28
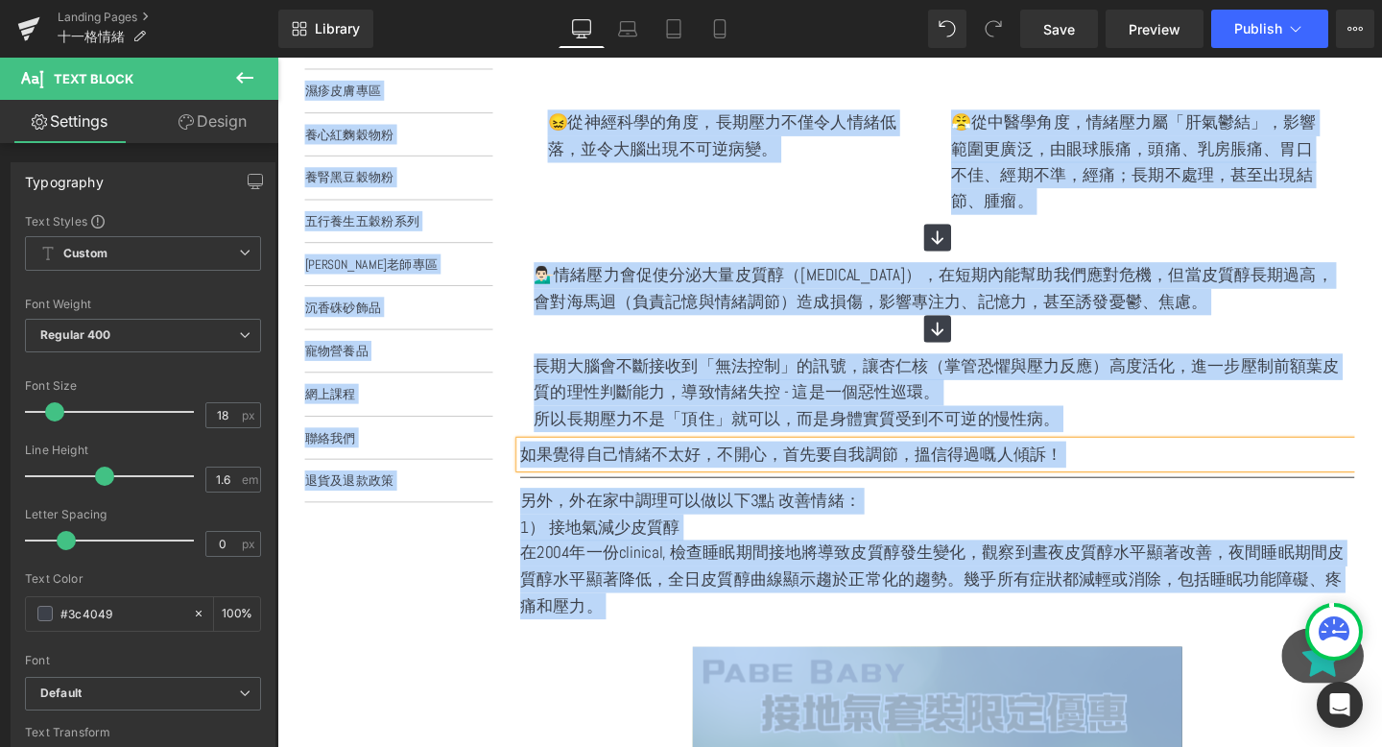
click at [566, 472] on p "如果覺得自己情緒不太好，不開心，首先要自我調節，搵信得過嘅人傾訴！" at bounding box center [971, 475] width 877 height 28
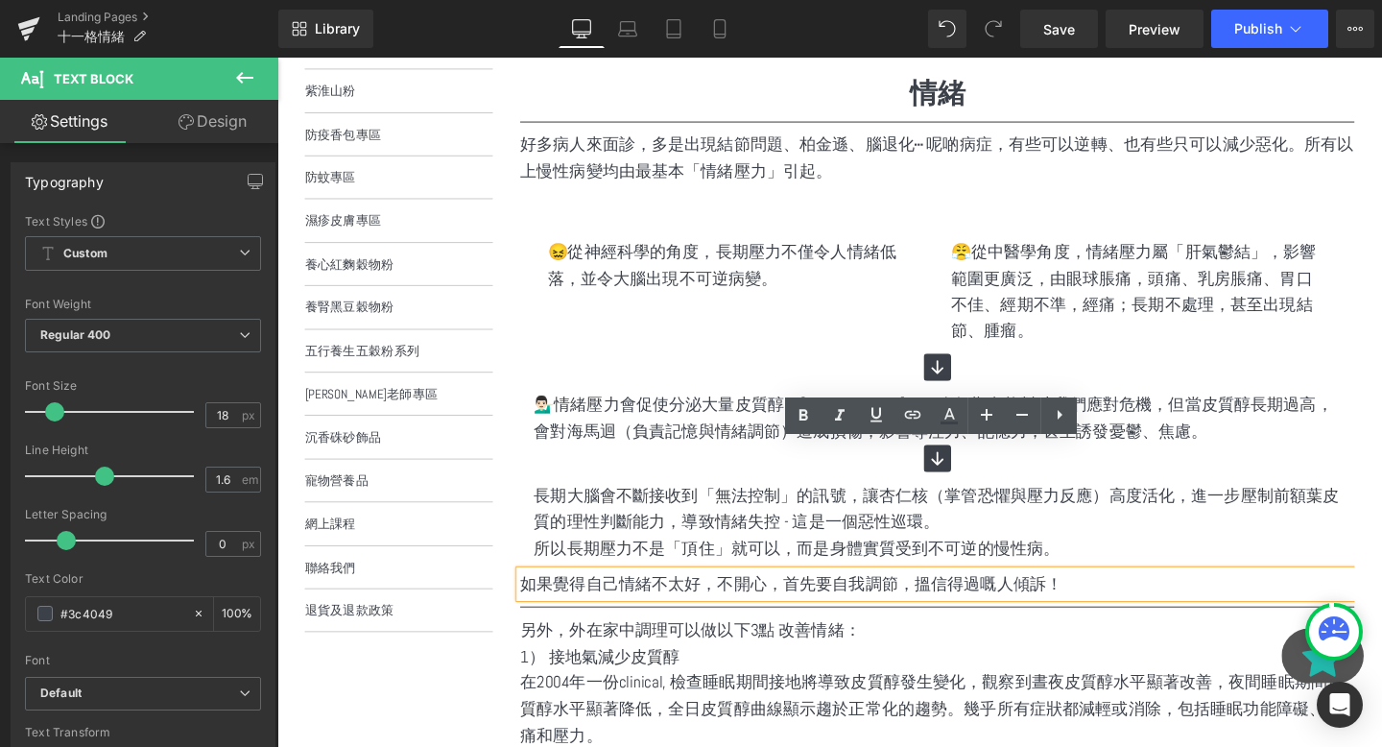
scroll to position [519, 0]
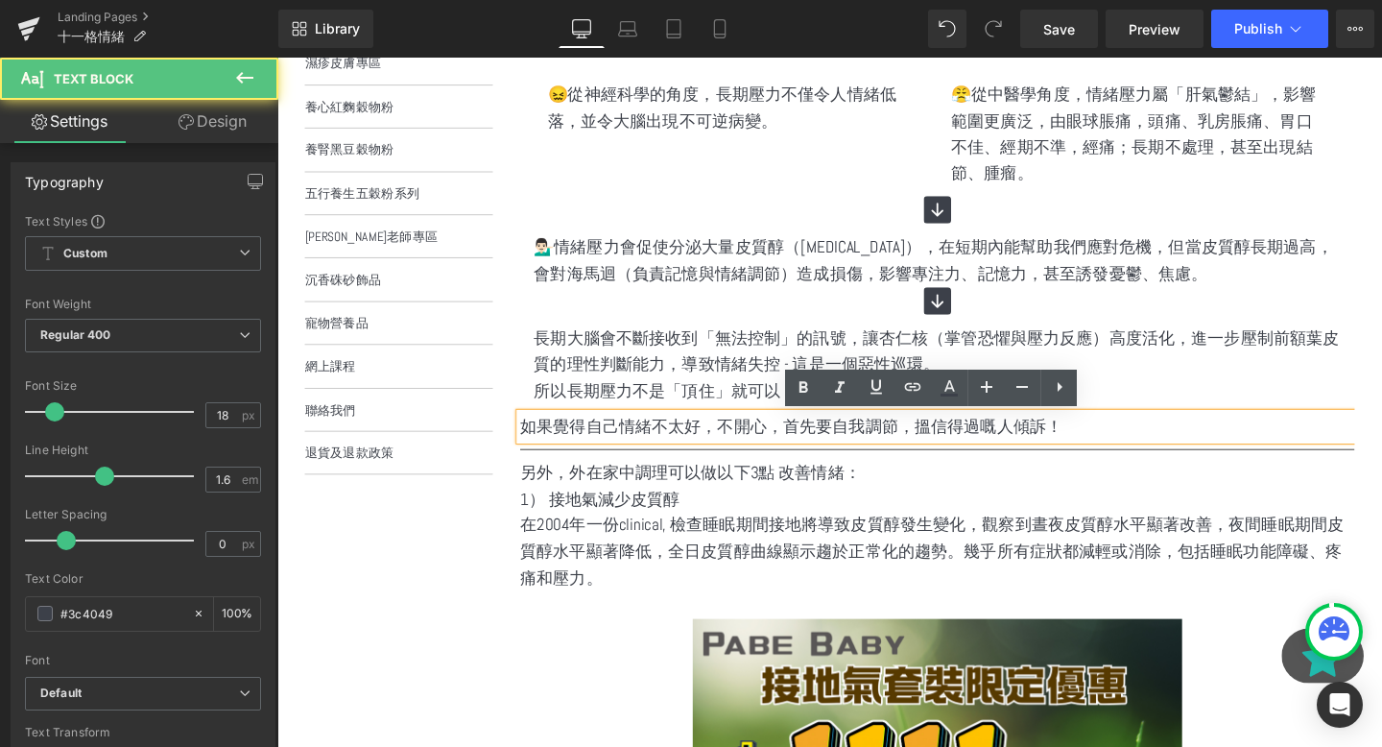
click at [727, 445] on p "如果覺得自己情緒不太好，不開心，首先要自我調節，搵信得過嘅人傾訴！" at bounding box center [971, 446] width 877 height 28
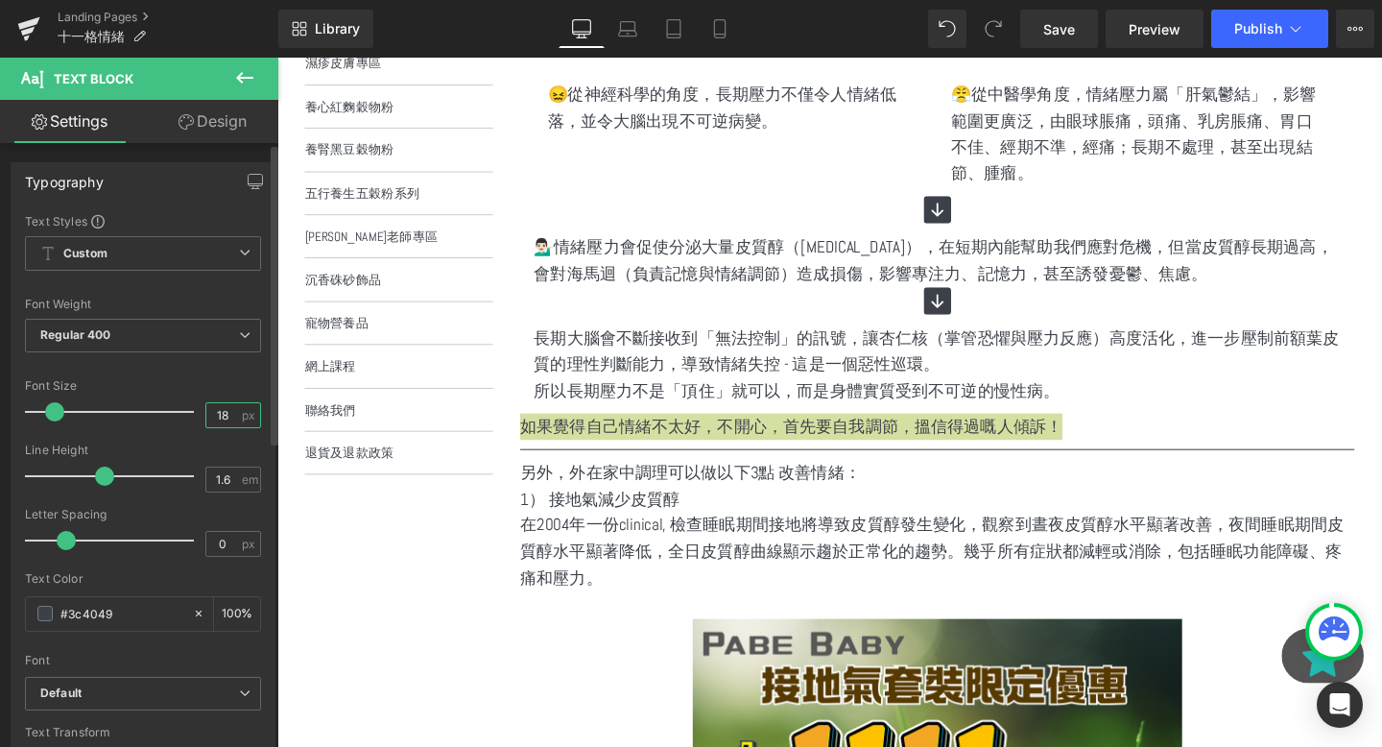
click at [224, 417] on input "18" at bounding box center [223, 415] width 34 height 24
type input "1"
type input "20"
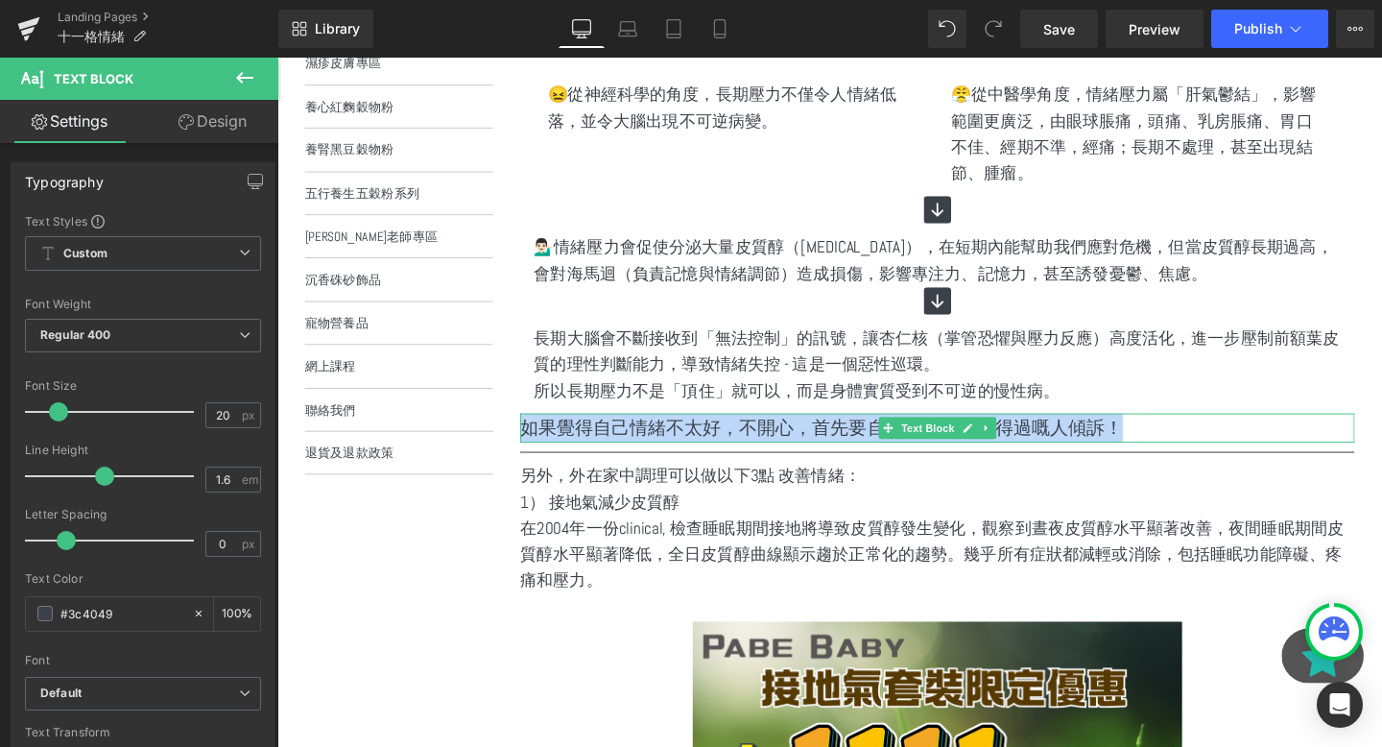
click at [802, 440] on p "如果覺得自己情緒不太好，不開心，首先要自我調節，搵信得過嘅人傾訴！" at bounding box center [971, 447] width 877 height 31
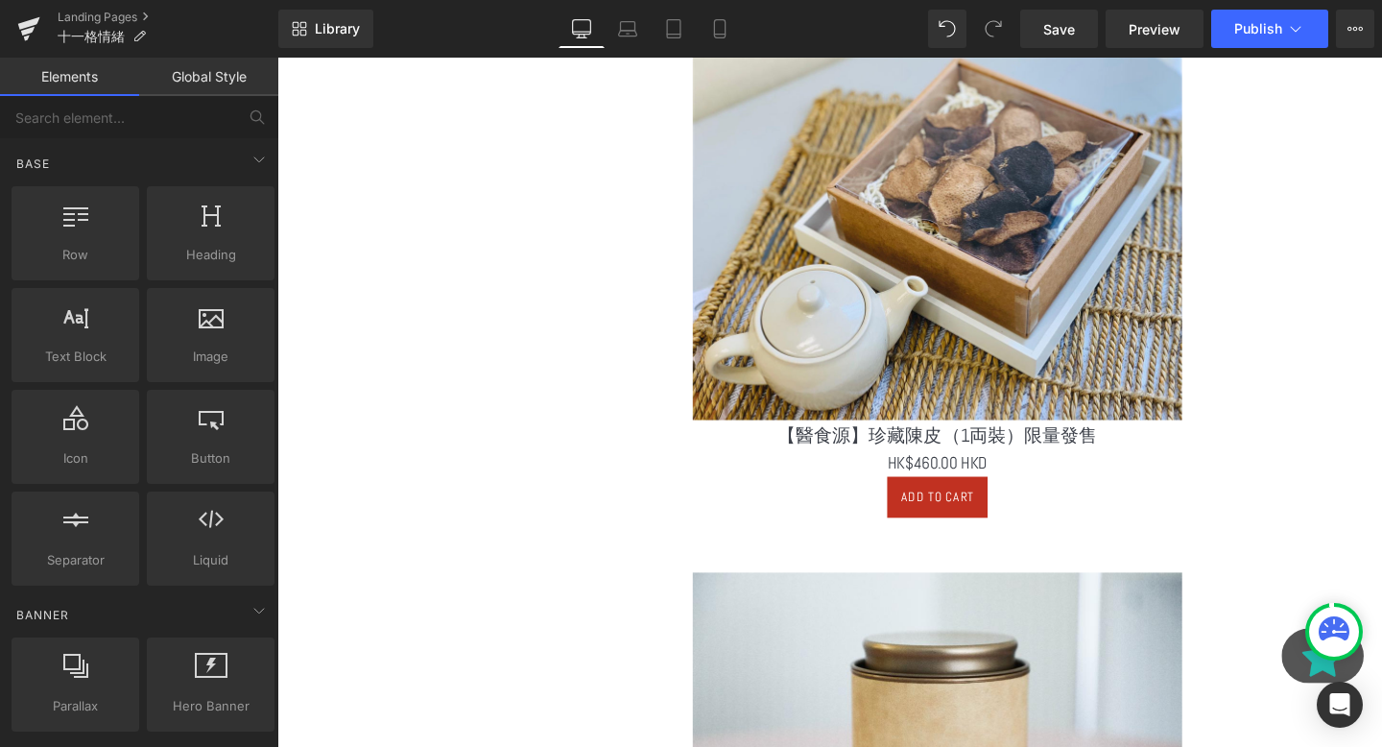
scroll to position [1626, 0]
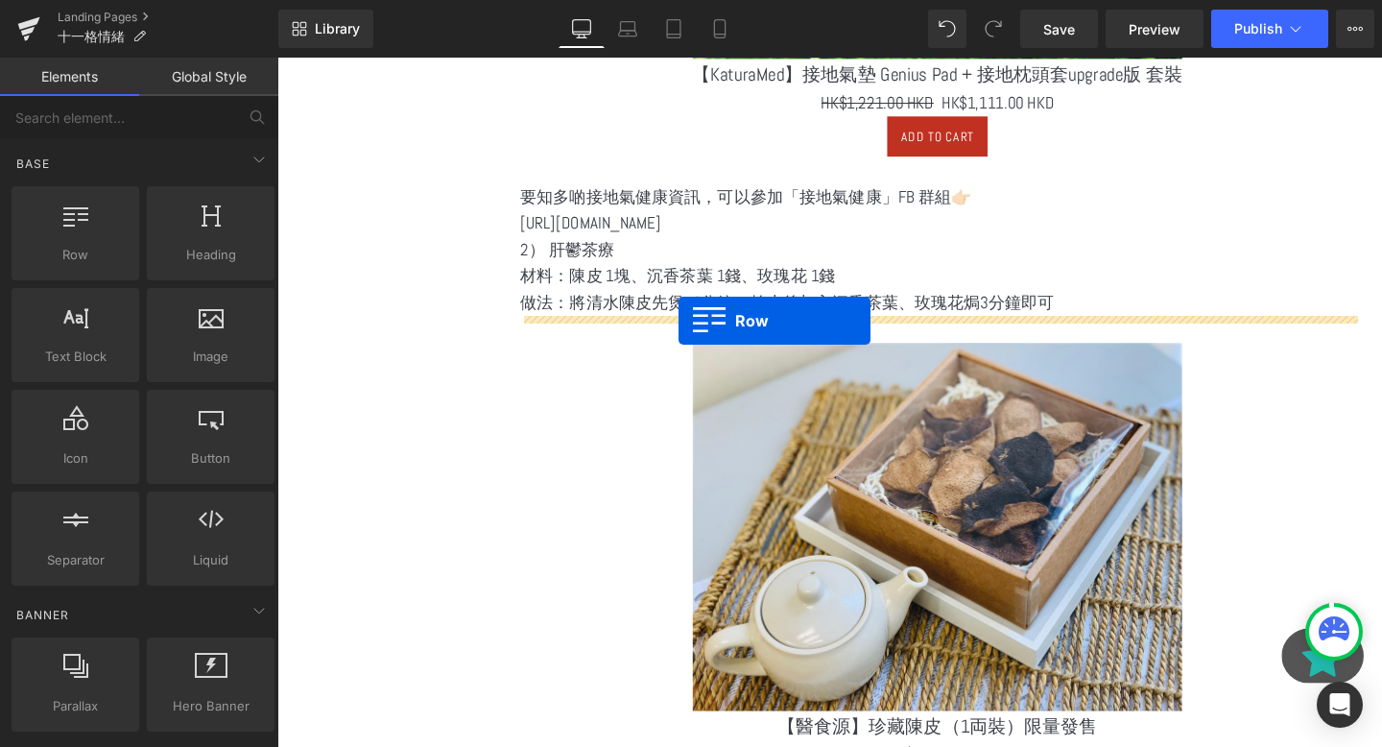
drag, startPoint x: 375, startPoint y: 304, endPoint x: 700, endPoint y: 338, distance: 326.2
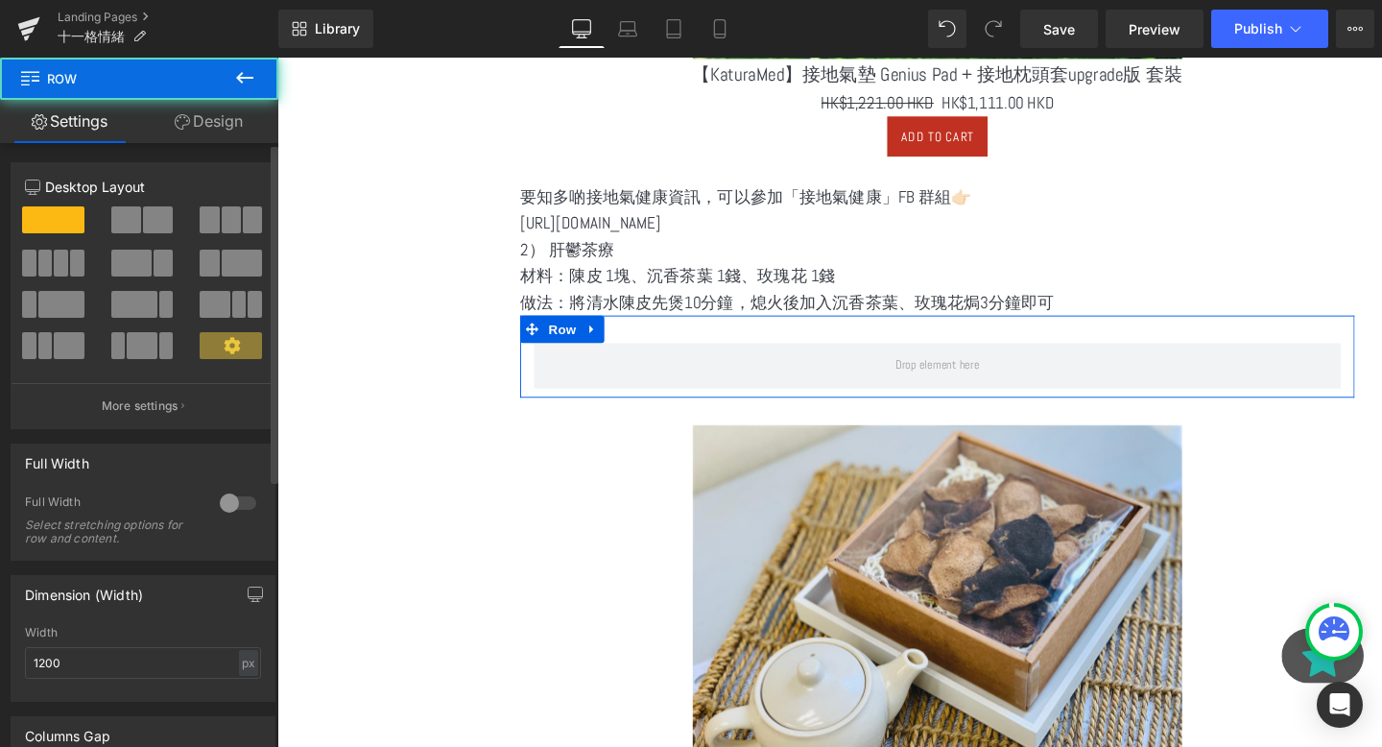
click at [141, 237] on div at bounding box center [143, 226] width 89 height 41
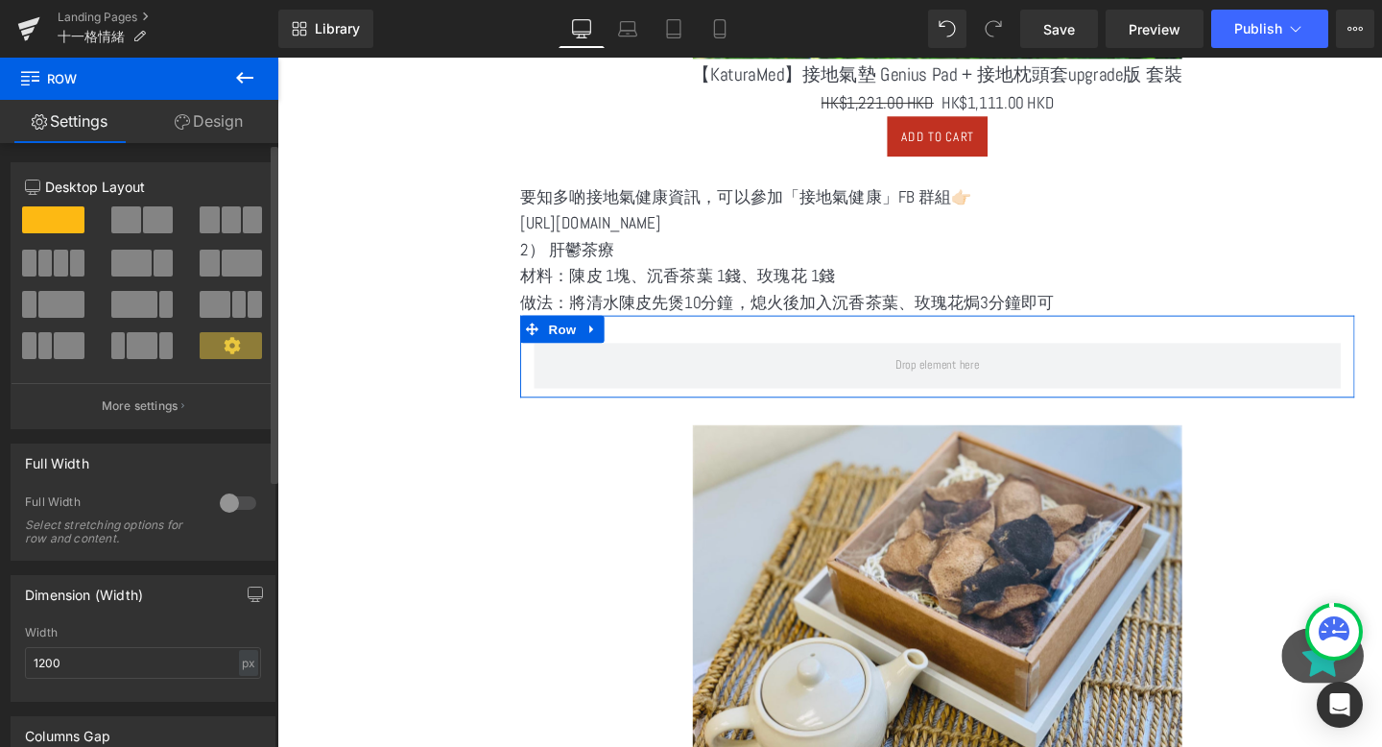
click at [143, 227] on span at bounding box center [158, 219] width 30 height 27
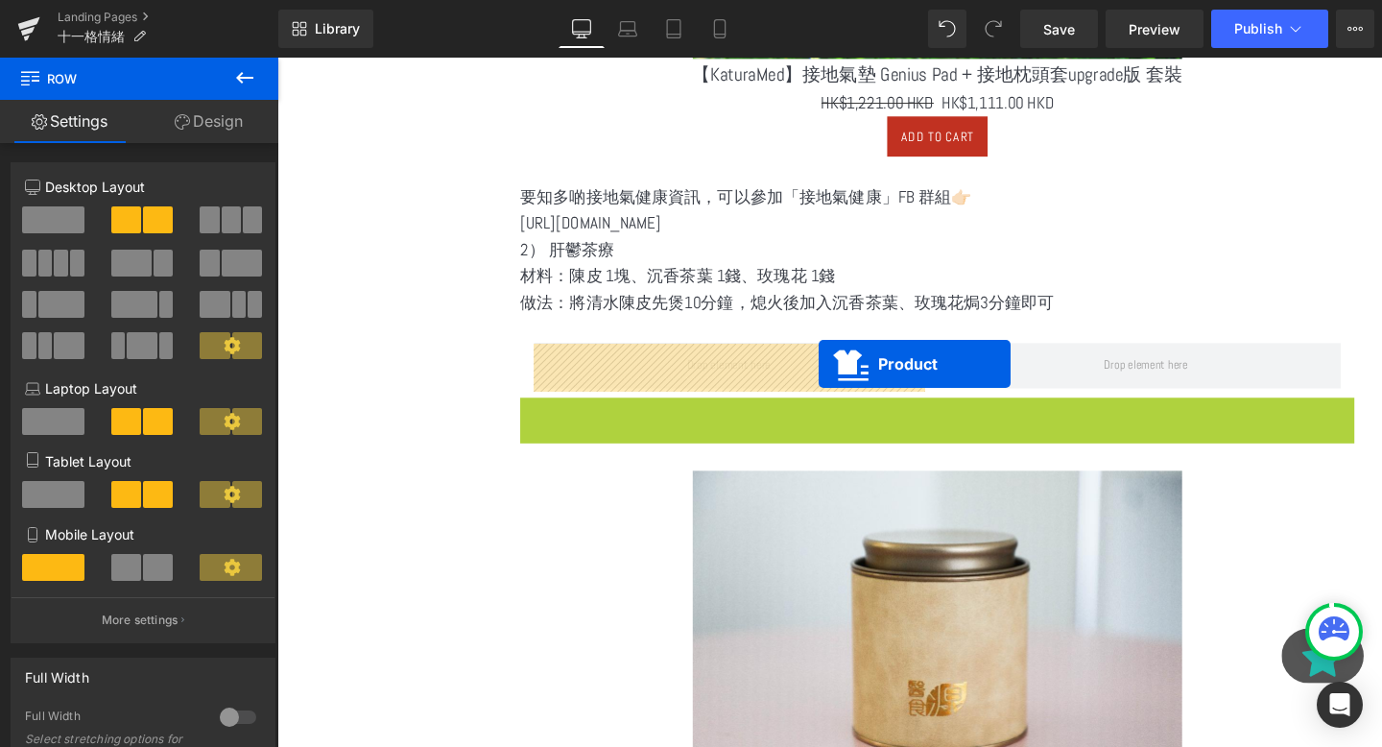
drag, startPoint x: 928, startPoint y: 419, endPoint x: 837, endPoint y: 370, distance: 103.5
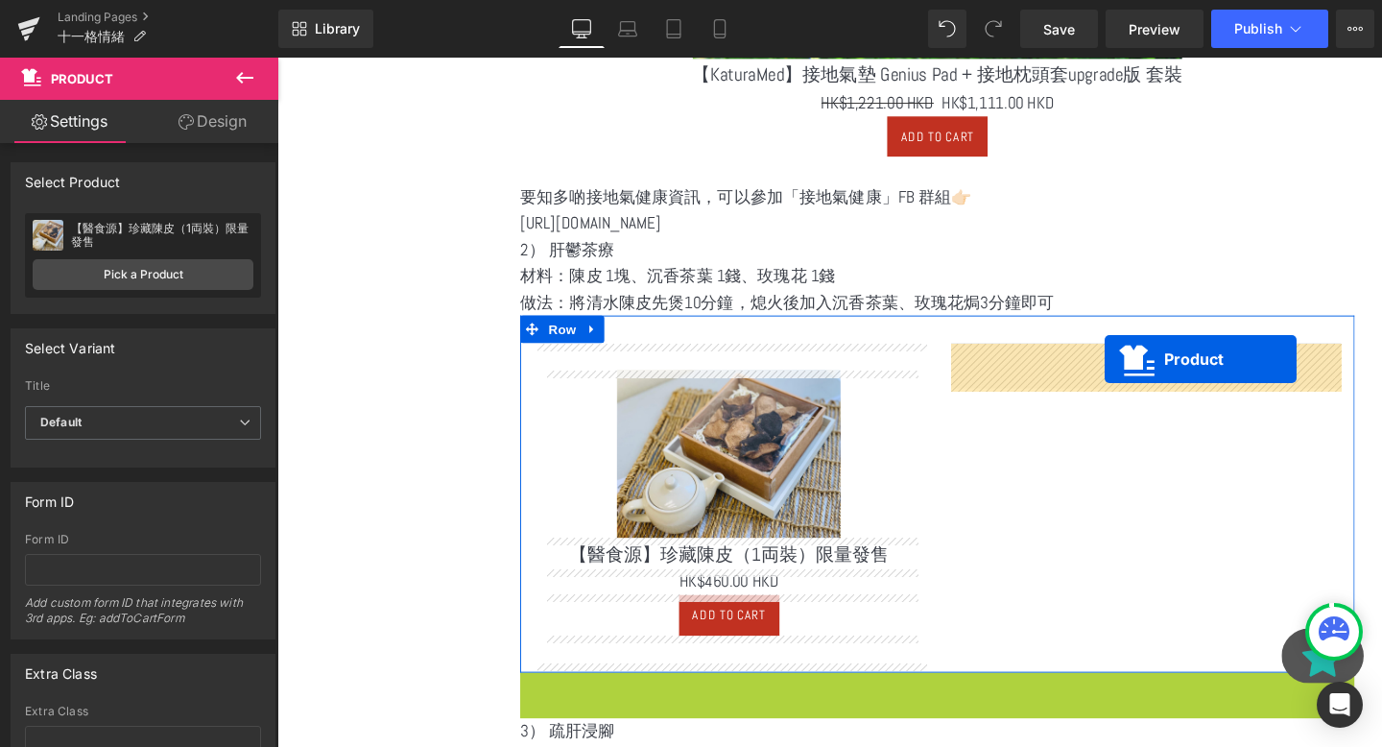
drag, startPoint x: 928, startPoint y: 717, endPoint x: 1146, endPoint y: 371, distance: 408.5
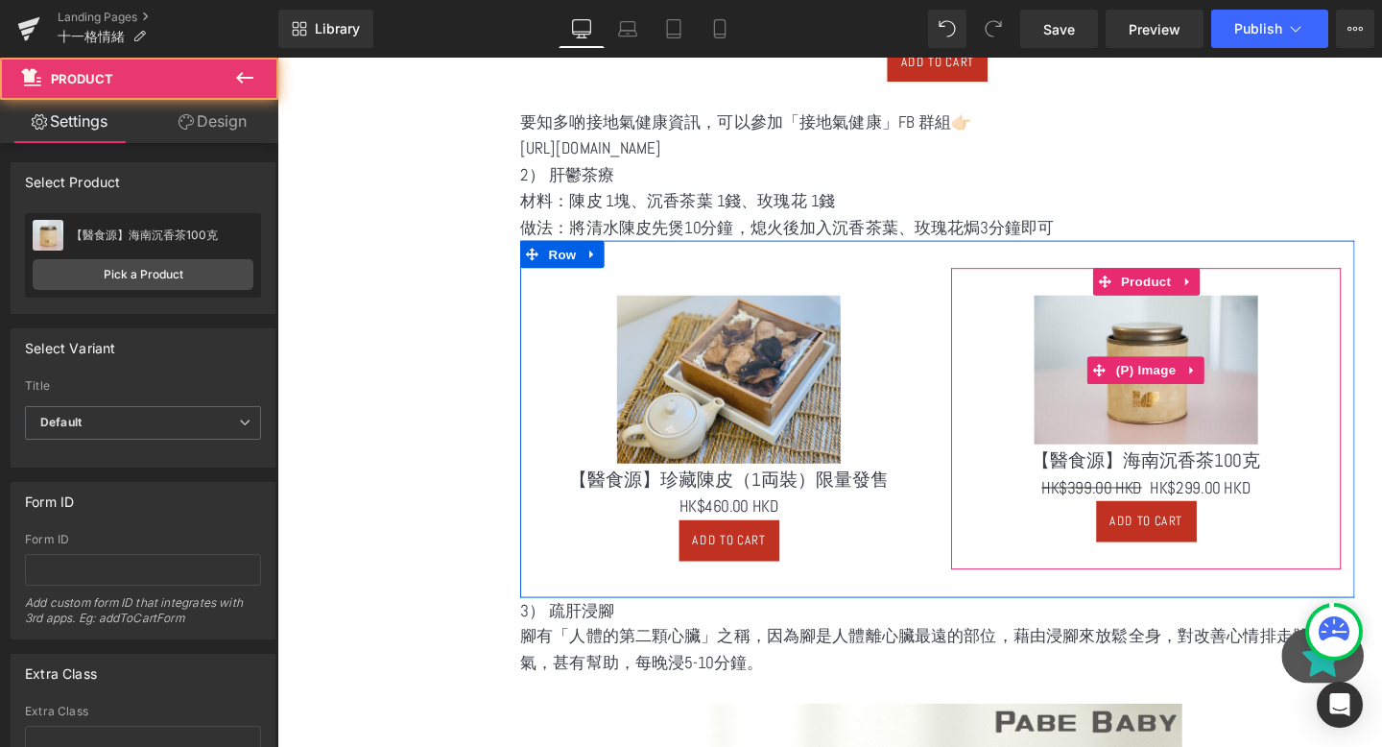
scroll to position [1822, 0]
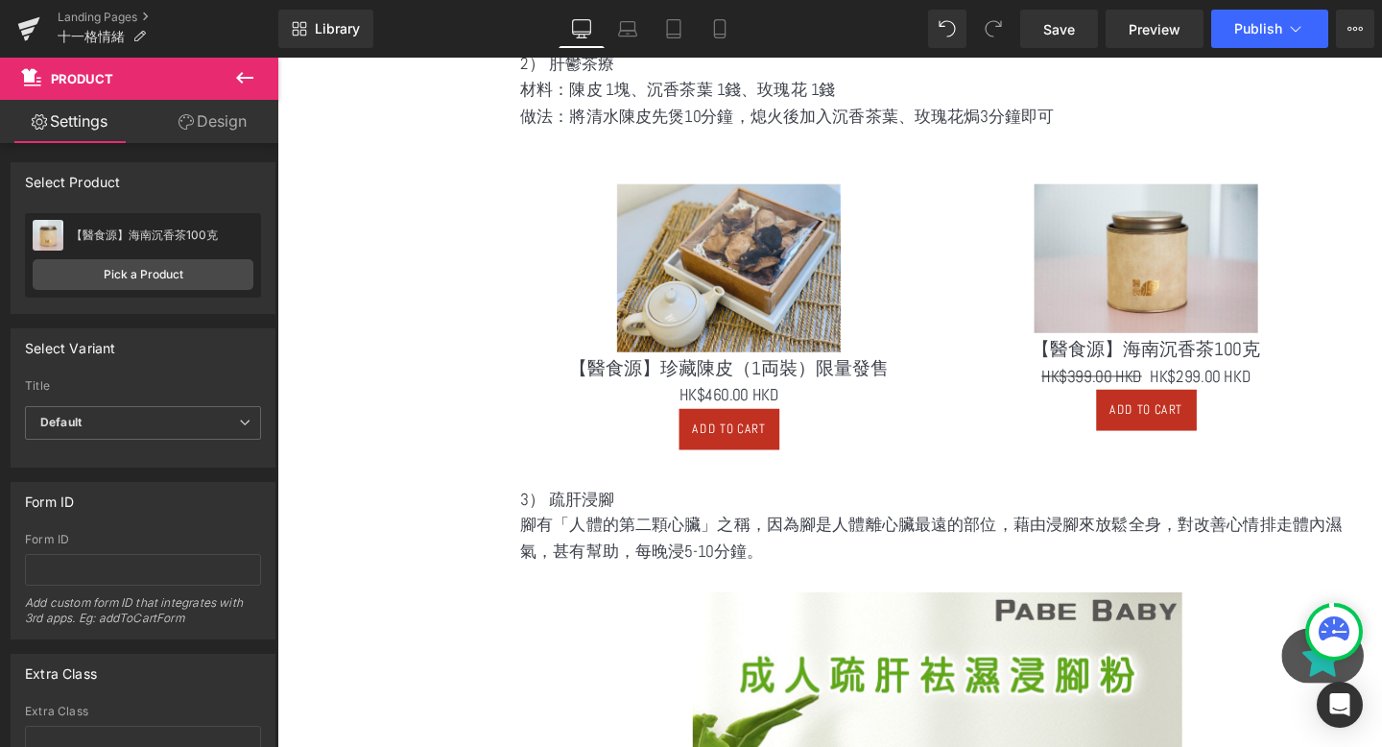
click at [439, 404] on div "選單 主頁 所有商品 紫淮山粉 防疫香包專區 防蚊專區 濕疹皮膚專區 養心紅麴穀物粉 養腎黑豆穀物粉 五行養生五穀粉系列" at bounding box center [843, 56] width 1133 height 3092
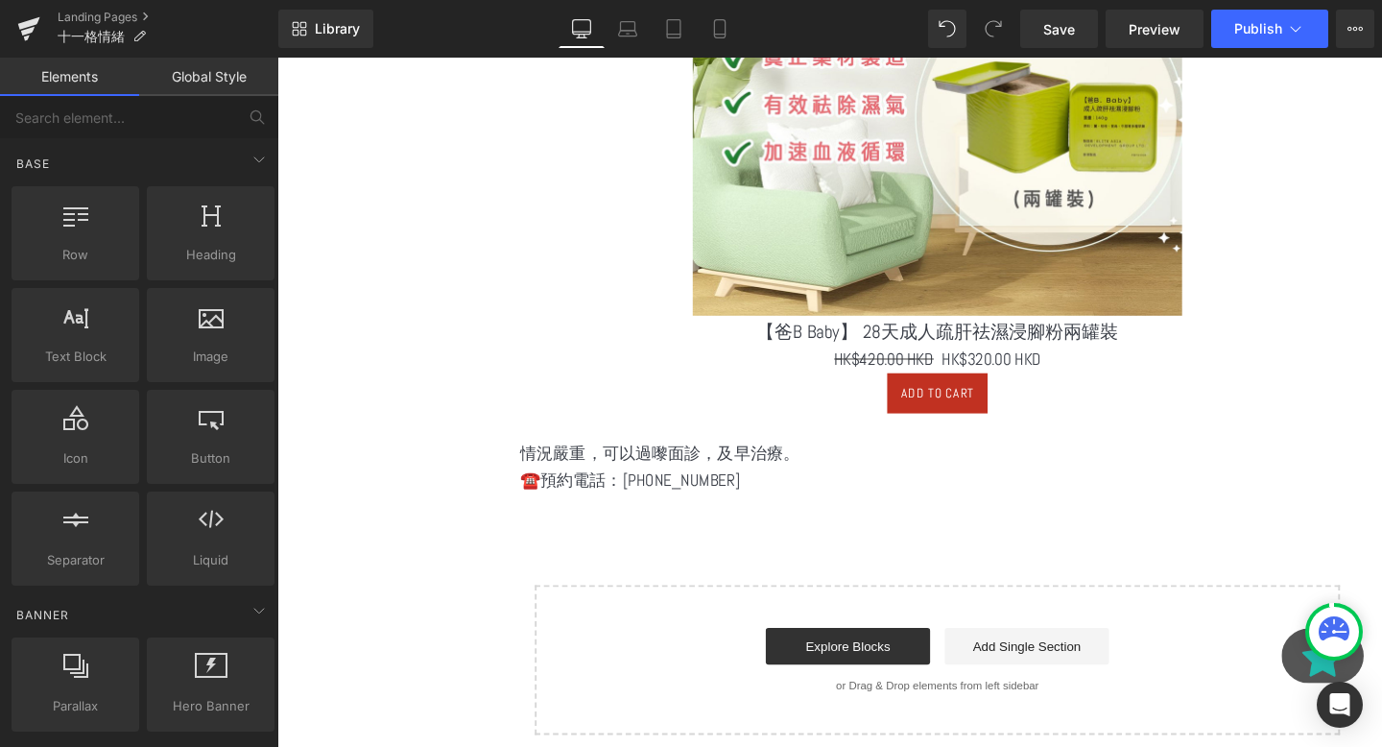
scroll to position [2628, 0]
click at [832, 507] on p "☎️預約電話：[PHONE_NUMBER]" at bounding box center [971, 501] width 877 height 28
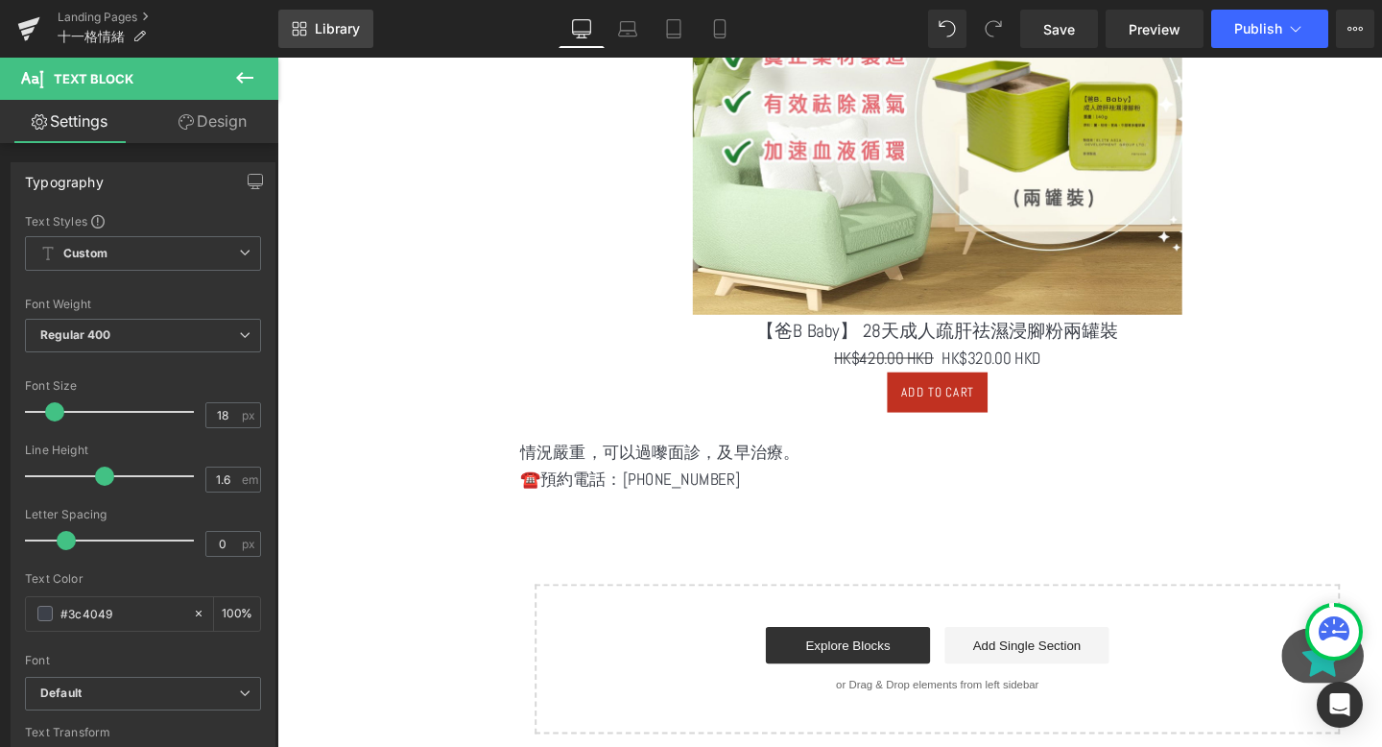
click at [313, 33] on link "Library" at bounding box center [325, 29] width 95 height 38
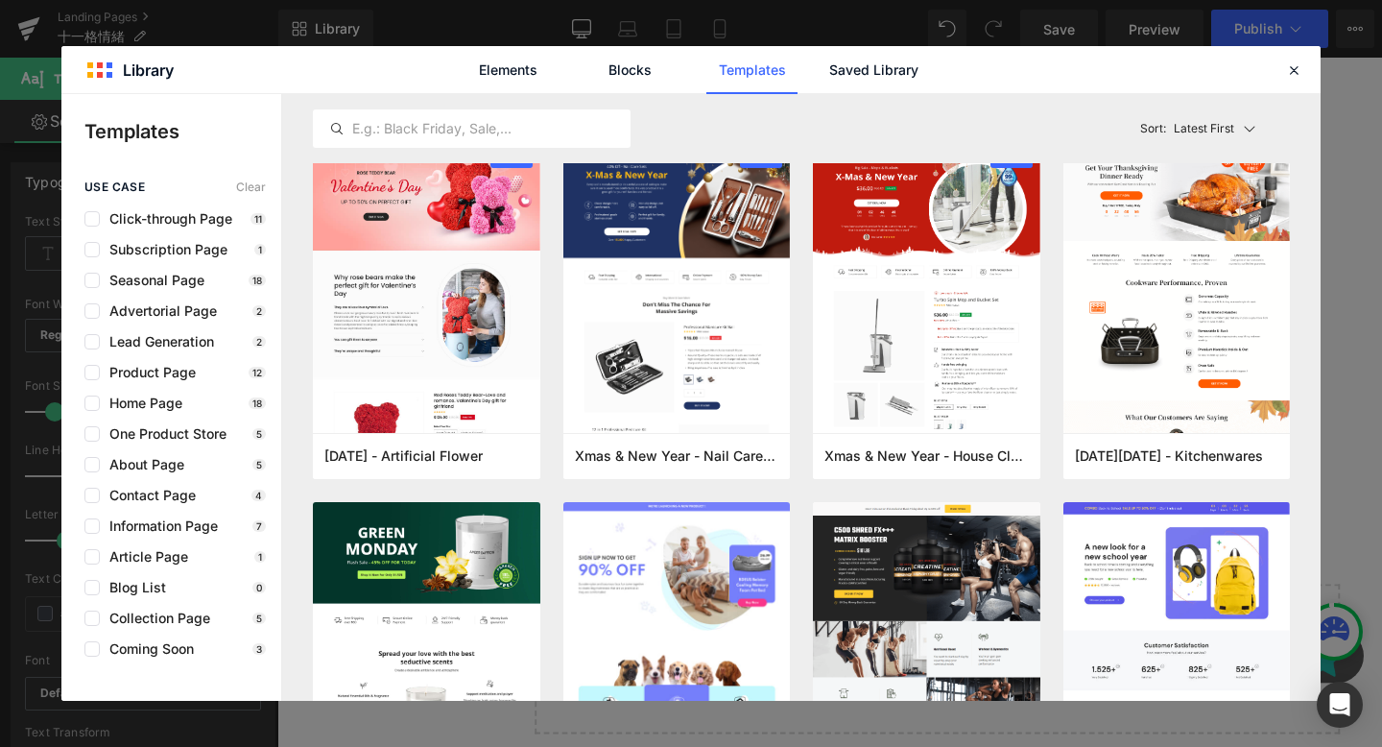
scroll to position [1166, 0]
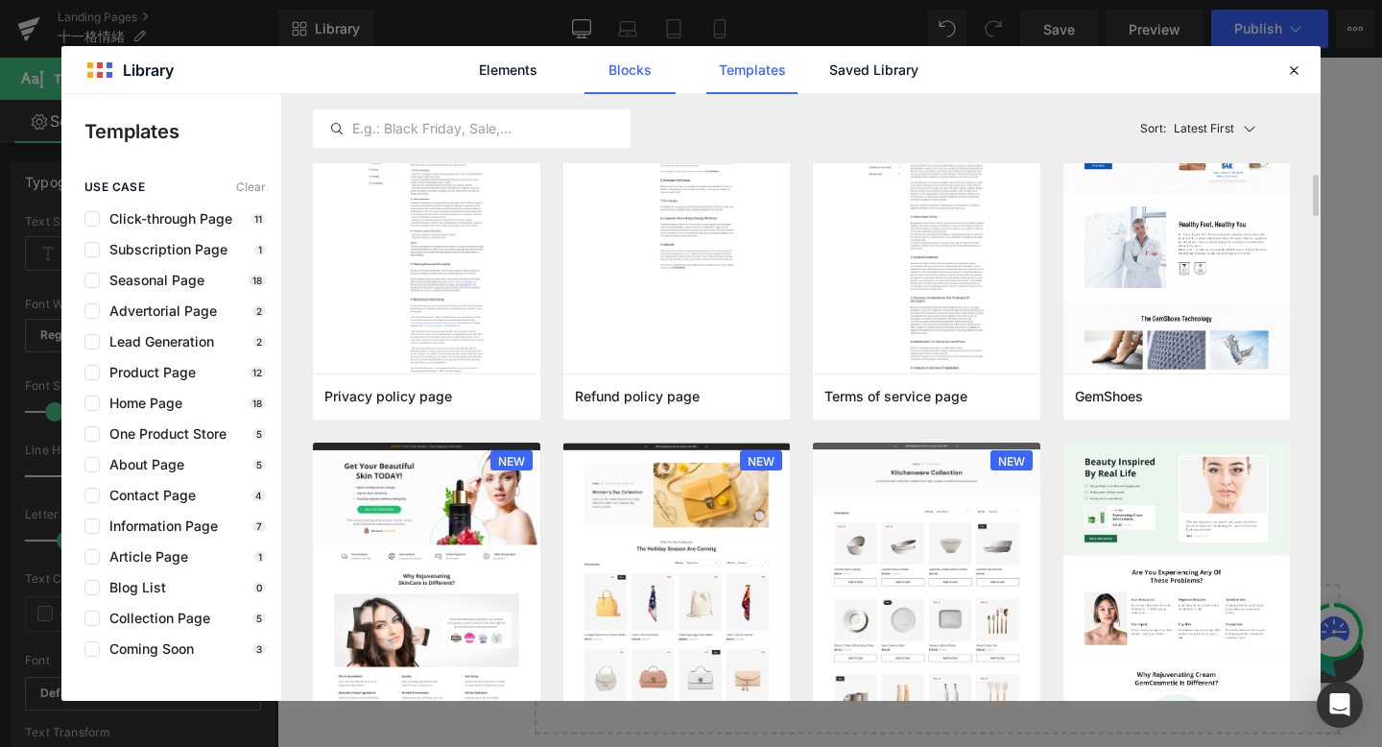
click at [630, 73] on link "Blocks" at bounding box center [630, 70] width 91 height 48
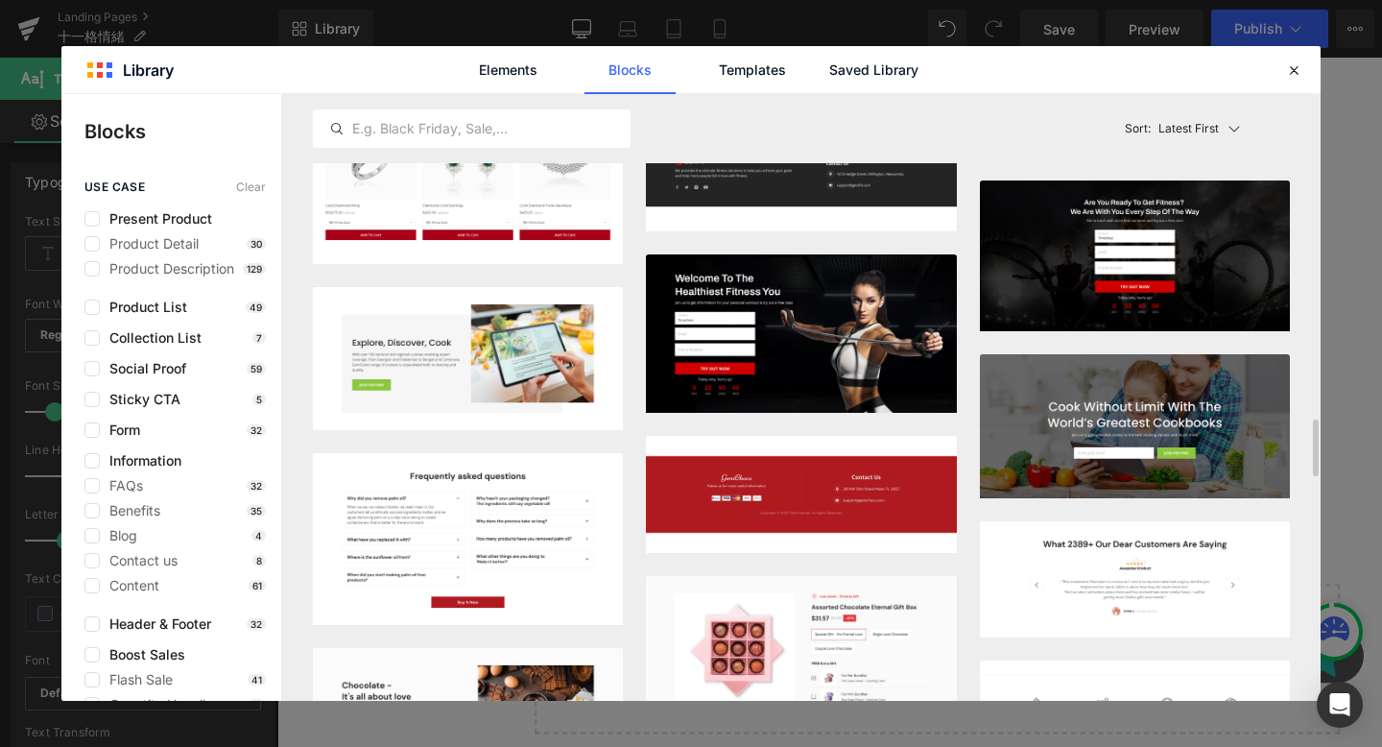
scroll to position [3521, 0]
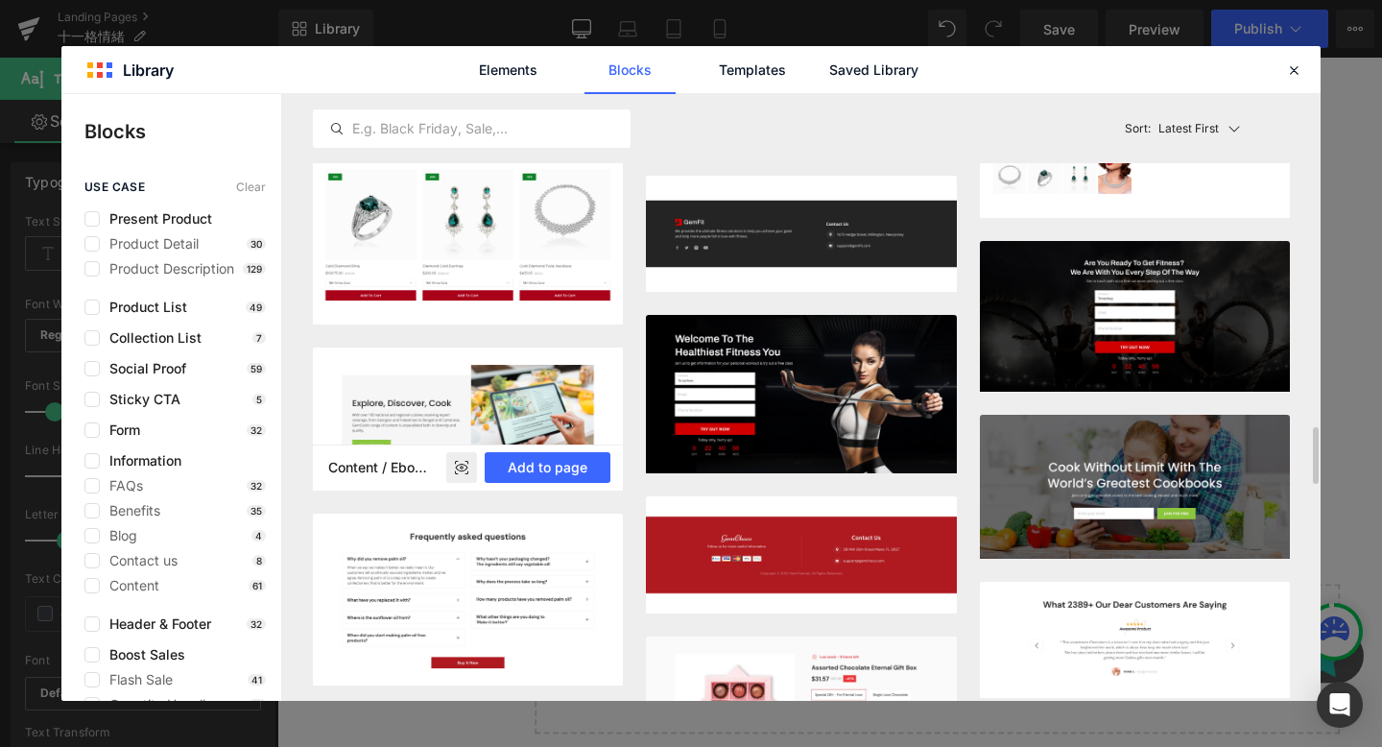
click at [514, 397] on img at bounding box center [468, 418] width 310 height 143
click at [514, 466] on button "Add to page" at bounding box center [548, 467] width 126 height 31
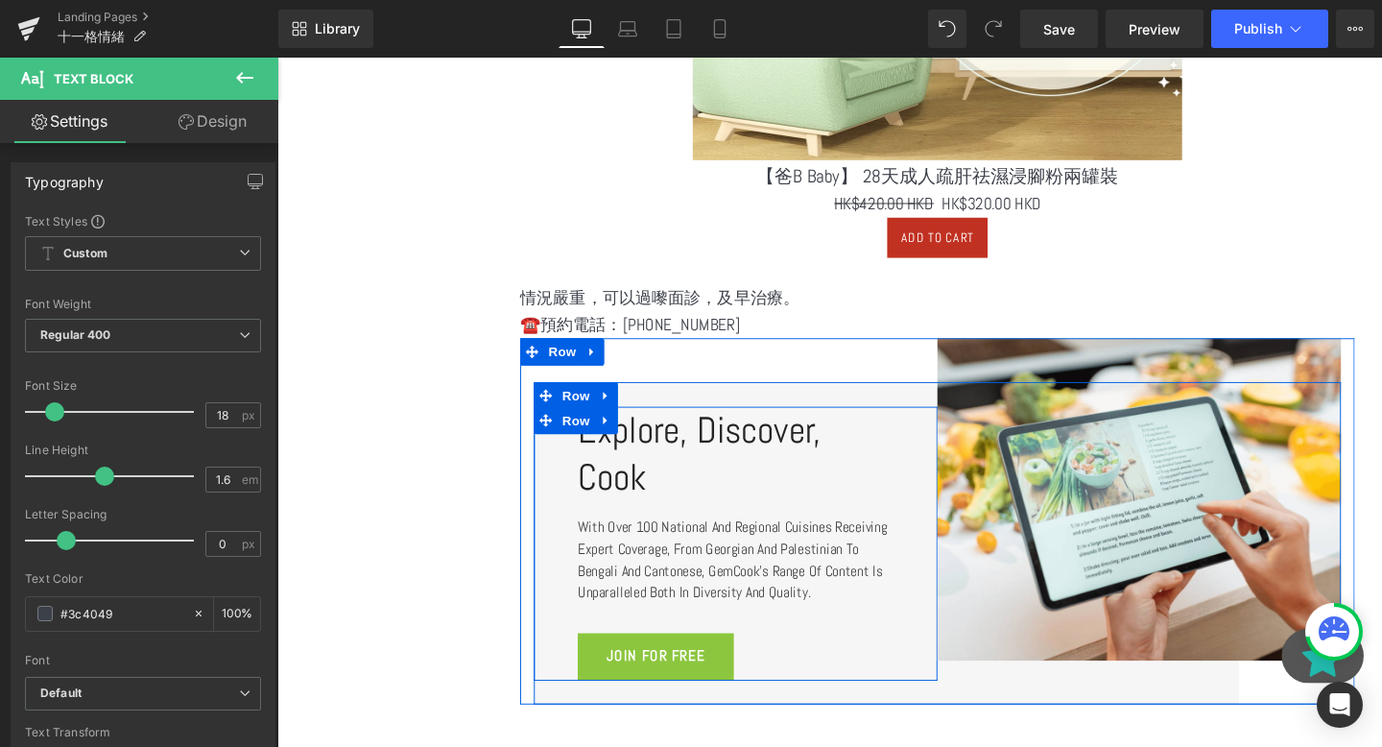
scroll to position [2761, 0]
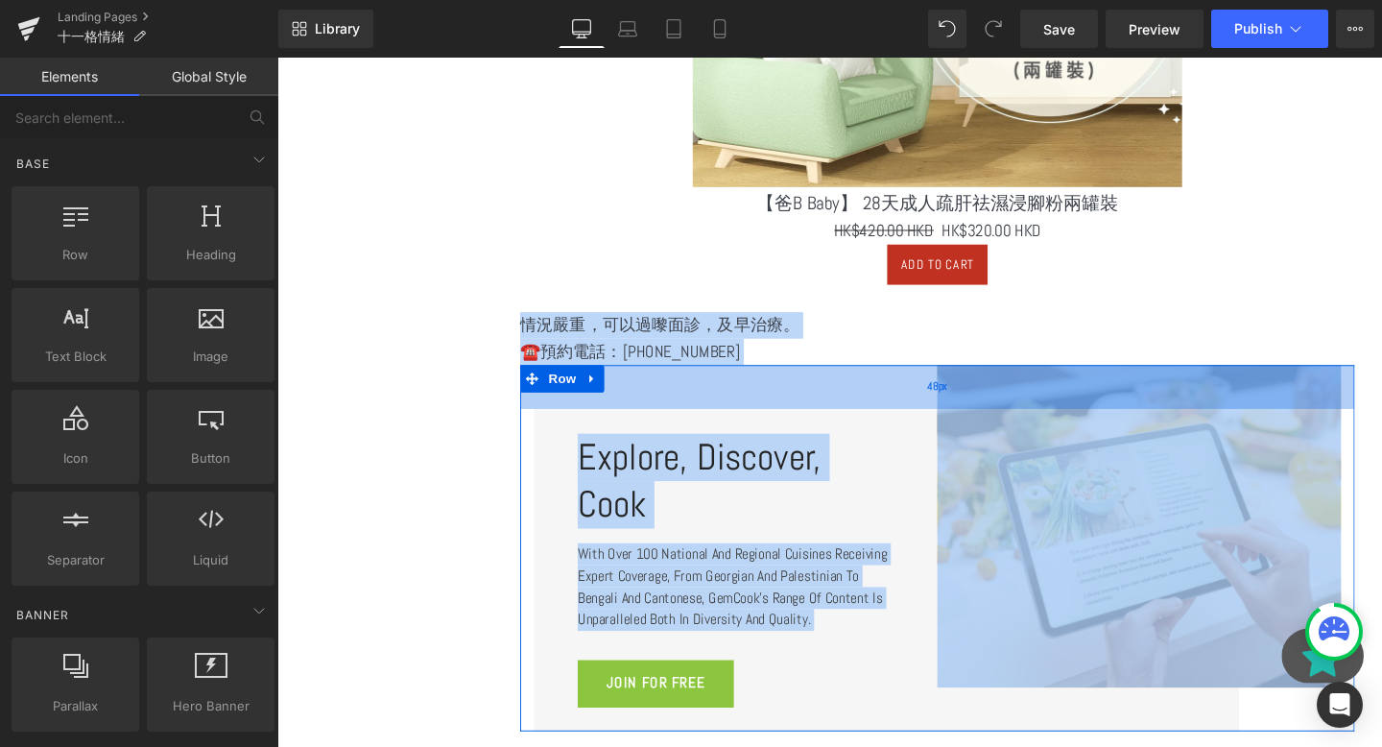
drag, startPoint x: 507, startPoint y: 320, endPoint x: 842, endPoint y: 384, distance: 341.1
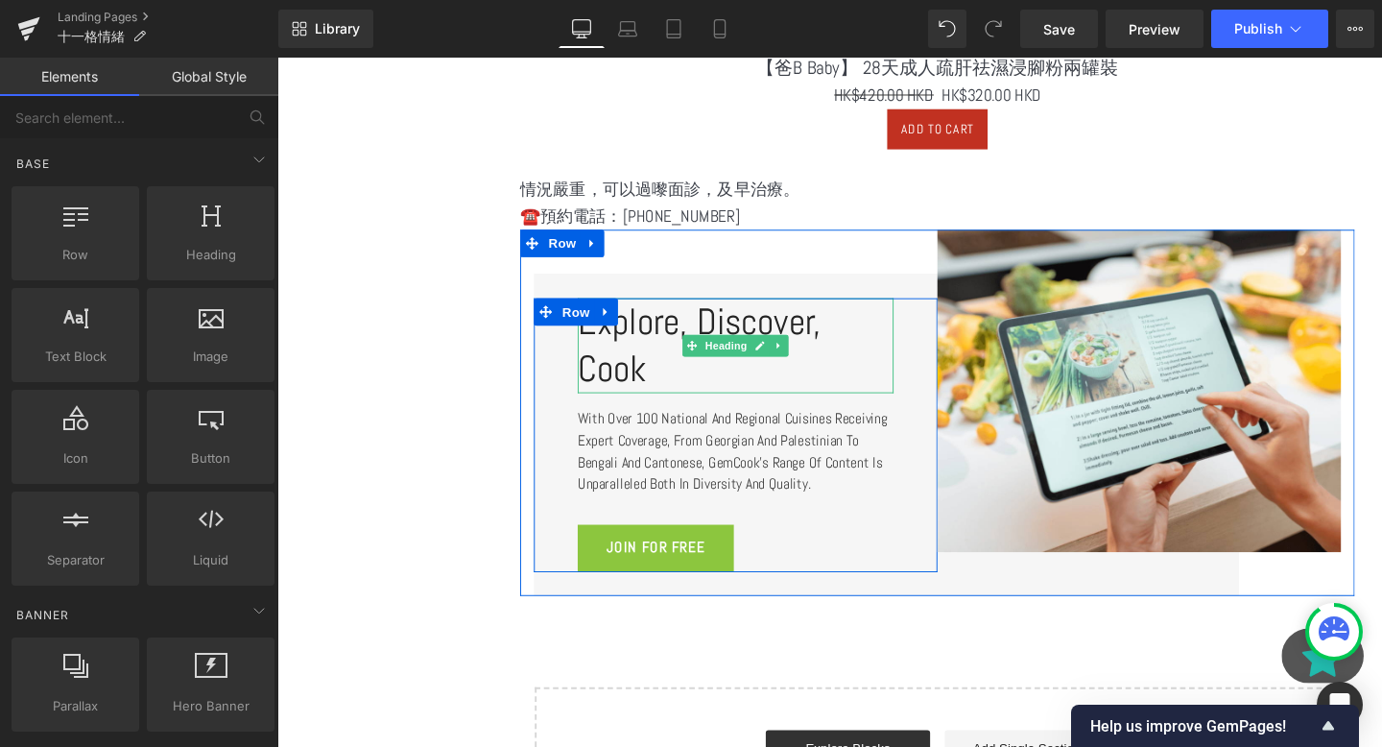
scroll to position [2910, 0]
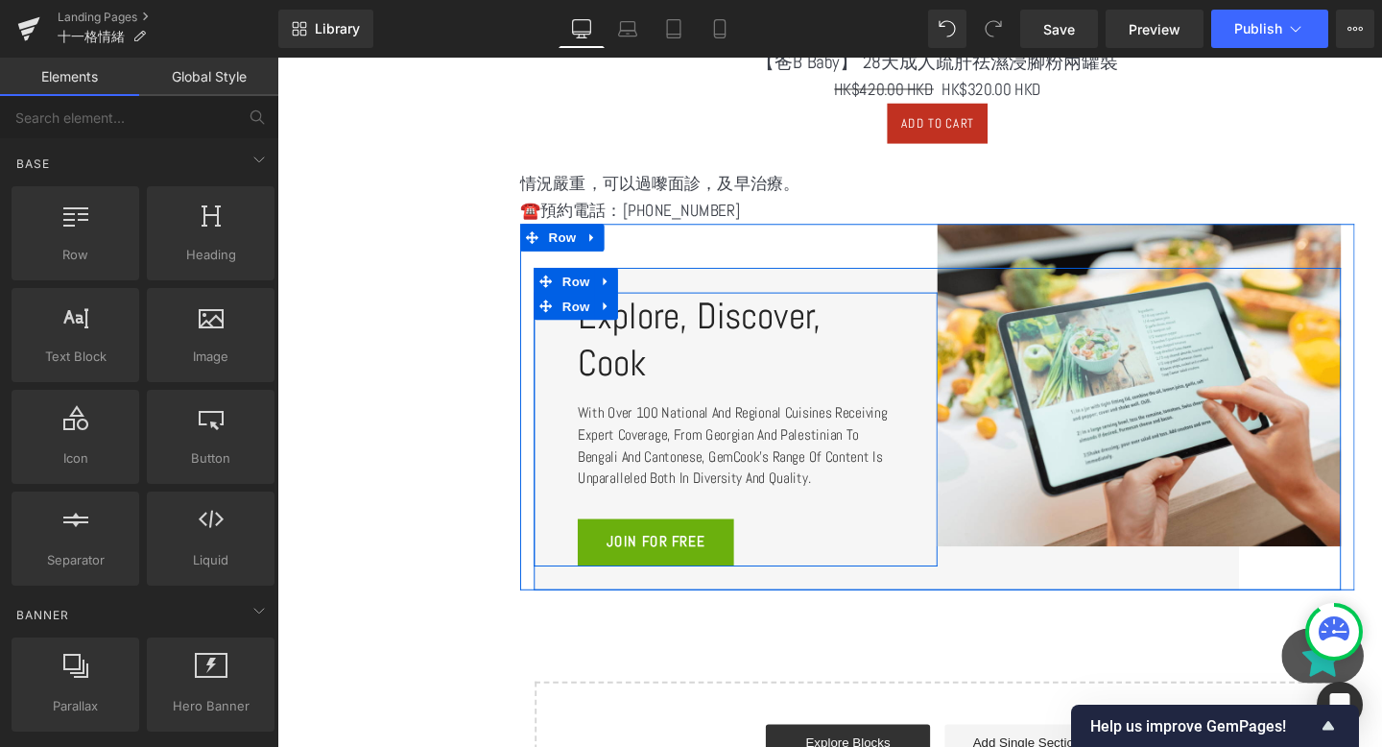
click at [677, 554] on span "JOIN FOR FREE" at bounding box center [675, 566] width 103 height 29
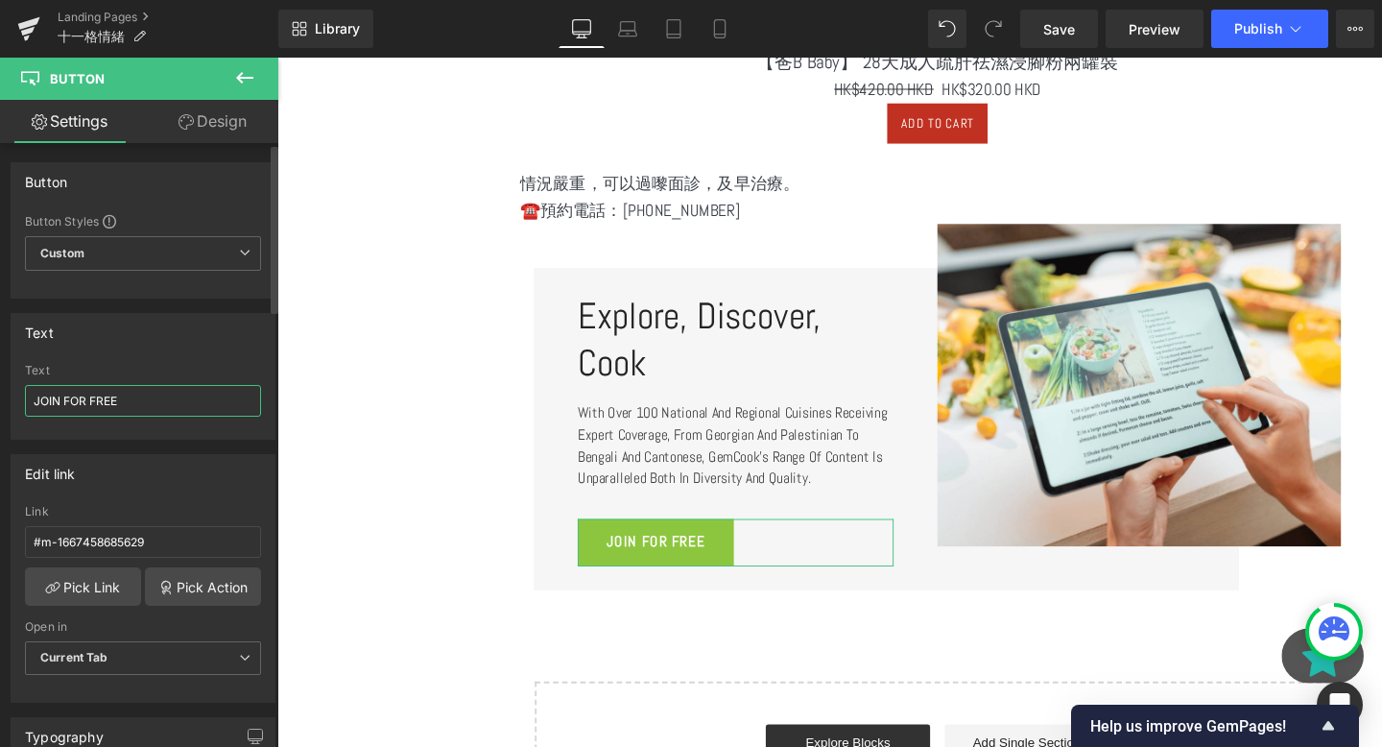
drag, startPoint x: 132, startPoint y: 401, endPoint x: 3, endPoint y: 399, distance: 129.6
click at [3, 399] on div "Text JOIN FOR FREE Text JOIN FOR FREE" at bounding box center [143, 369] width 287 height 141
drag, startPoint x: 190, startPoint y: 541, endPoint x: 0, endPoint y: 536, distance: 190.1
click at [0, 536] on div "Edit link #m-1667458685629 Link #m-1667458685629 Pick Link Pick Action Current …" at bounding box center [143, 571] width 287 height 263
paste input "[URL][DOMAIN_NAME]"
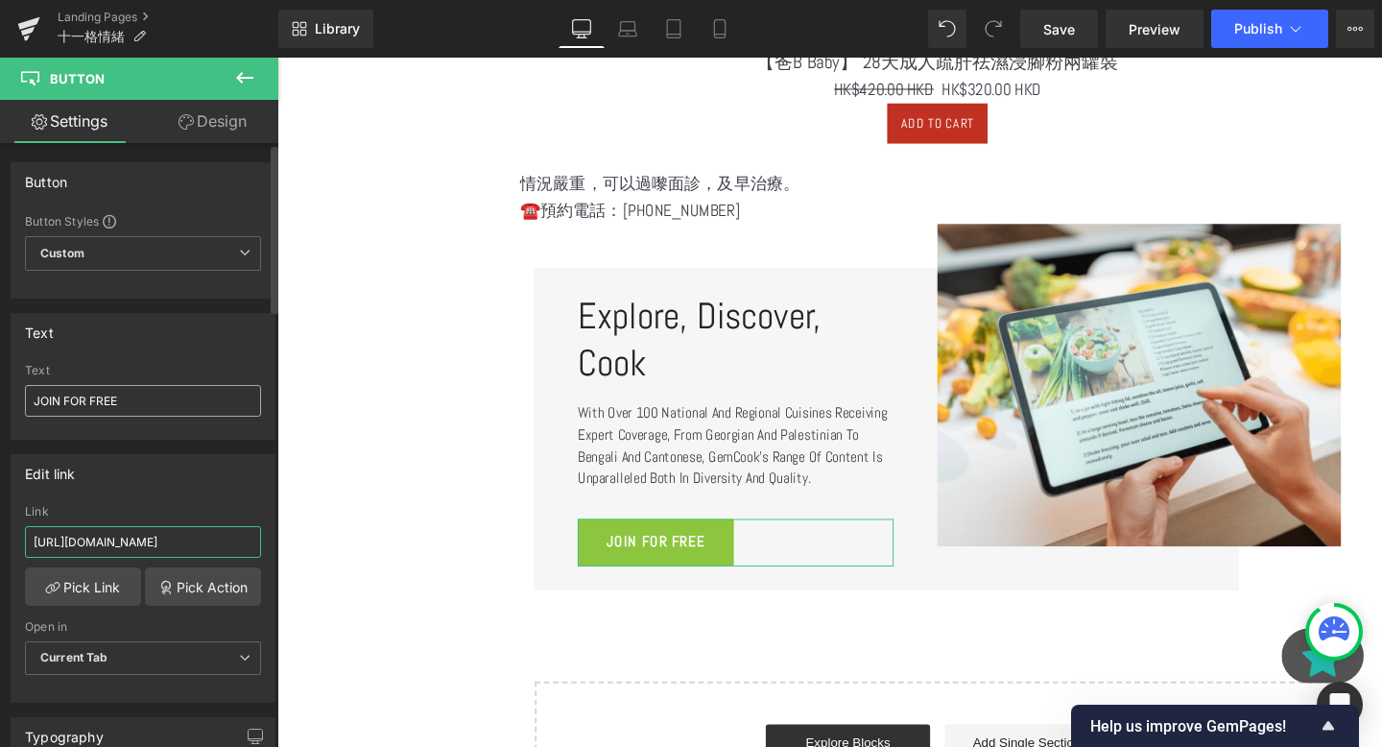
type input "[URL][DOMAIN_NAME]"
click at [147, 404] on input "JOIN FOR FREE" at bounding box center [143, 401] width 236 height 32
drag, startPoint x: 204, startPoint y: 410, endPoint x: 8, endPoint y: 395, distance: 197.3
click at [8, 395] on div "Text JOIN FOR FREE Text JOIN FOR FREE" at bounding box center [143, 369] width 287 height 141
paste input "通過WhatsApp馬上查詢"
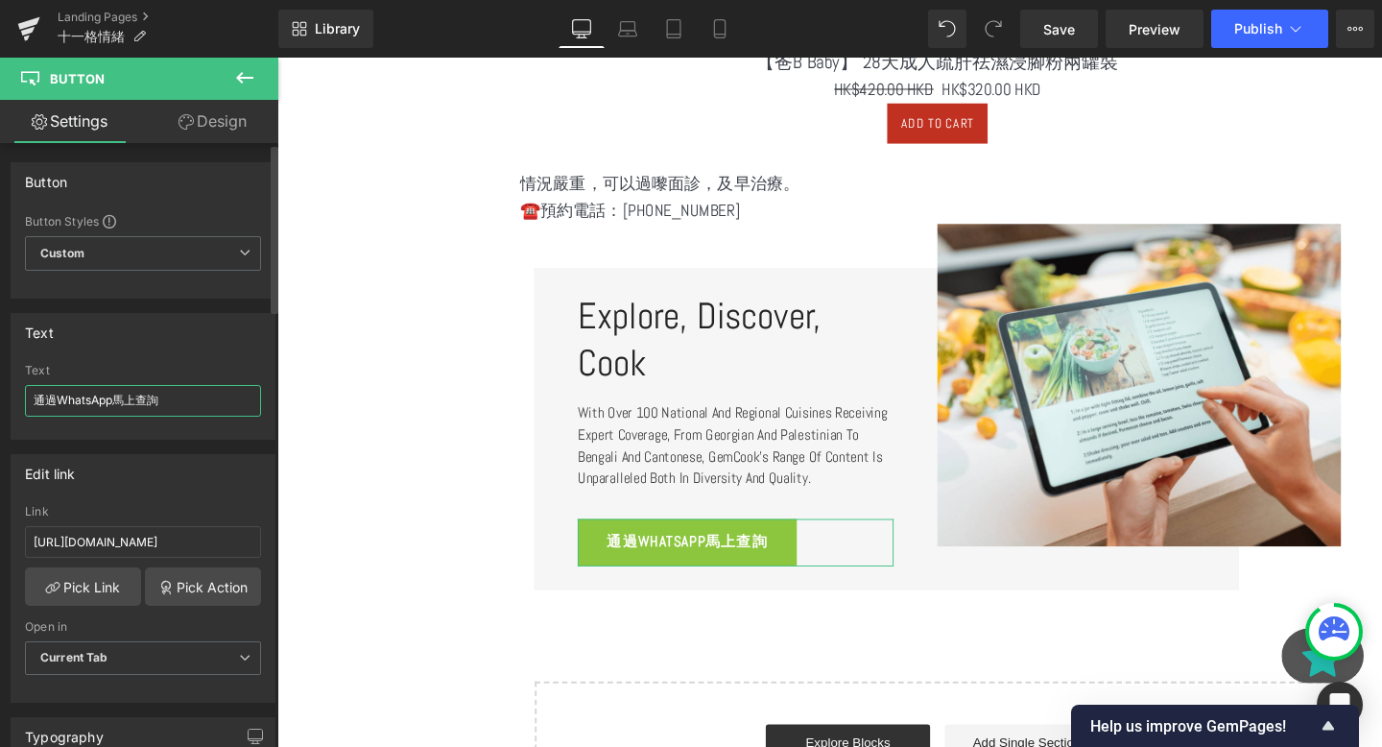
drag, startPoint x: 133, startPoint y: 397, endPoint x: 113, endPoint y: 397, distance: 20.2
click at [113, 397] on input "通過WhatsApp馬上查詢" at bounding box center [143, 401] width 236 height 32
paste input "馬上"
type input "馬上通過WhatsApp查詢"
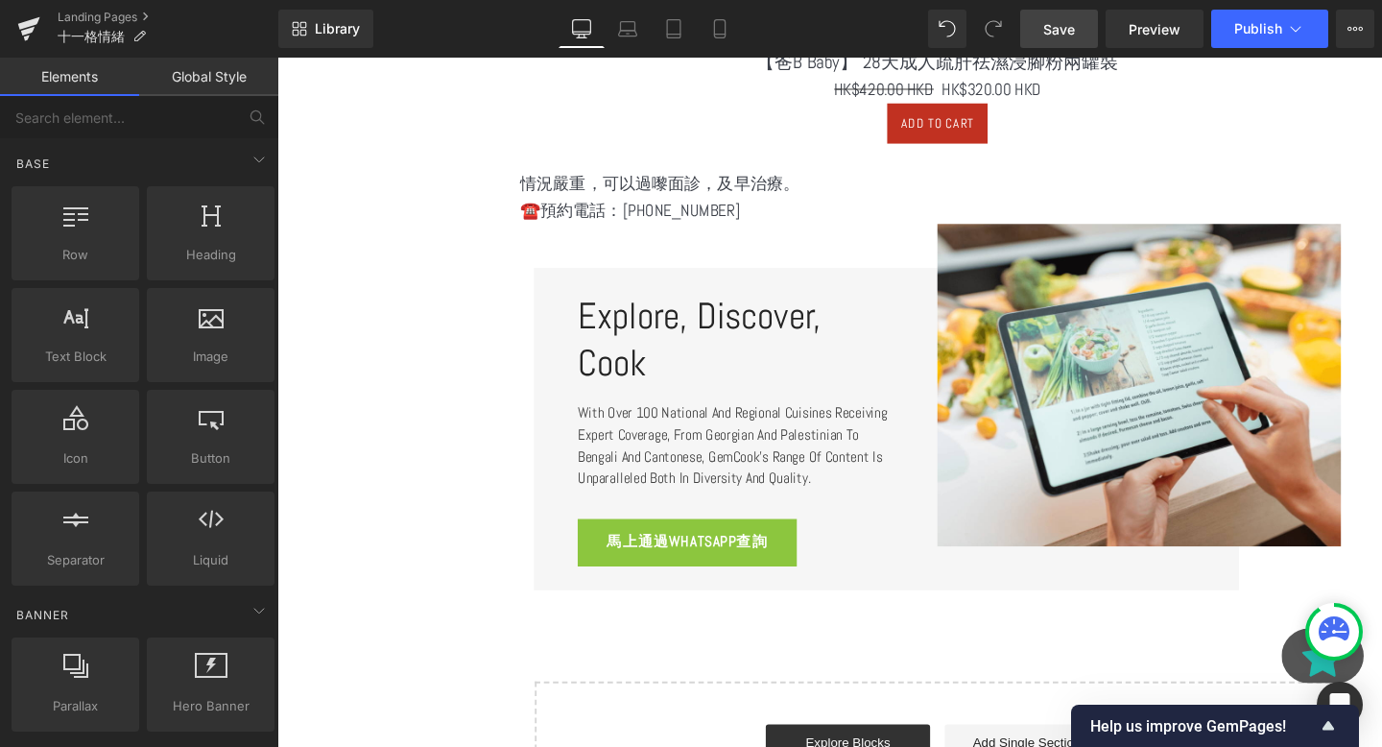
click at [1064, 32] on span "Save" at bounding box center [1059, 29] width 32 height 20
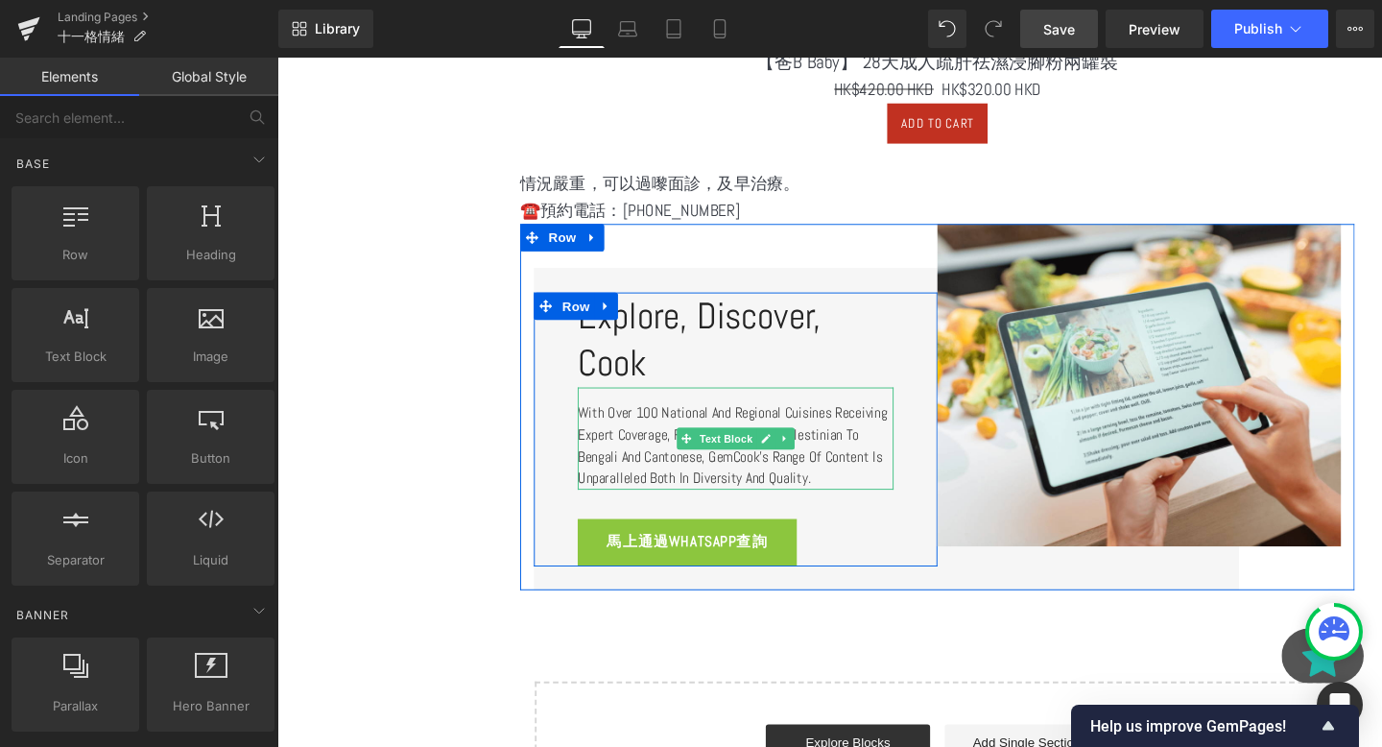
click at [644, 446] on p "With over 100 national and regional cuisines receiving expert coverage, from Ge…" at bounding box center [759, 465] width 332 height 92
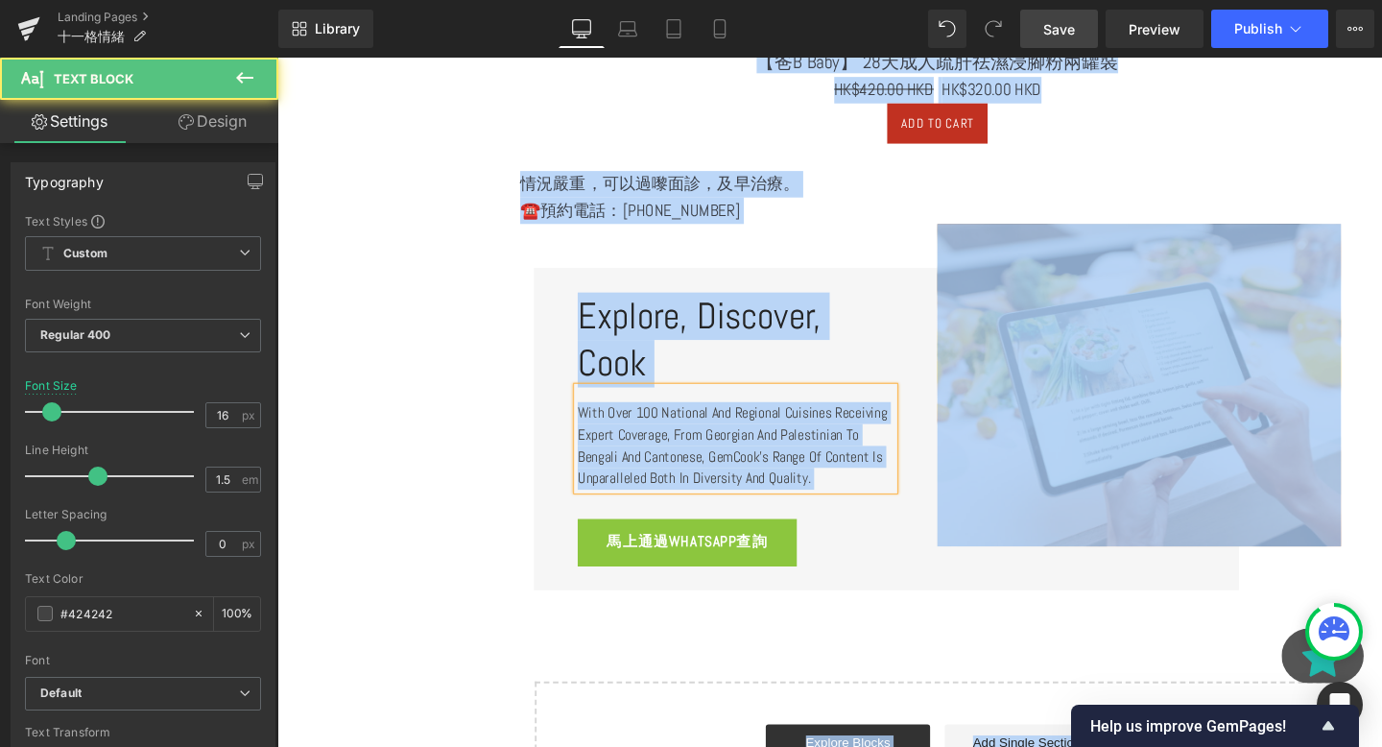
click at [644, 446] on p "With over 100 national and regional cuisines receiving expert coverage, from Ge…" at bounding box center [759, 465] width 332 height 92
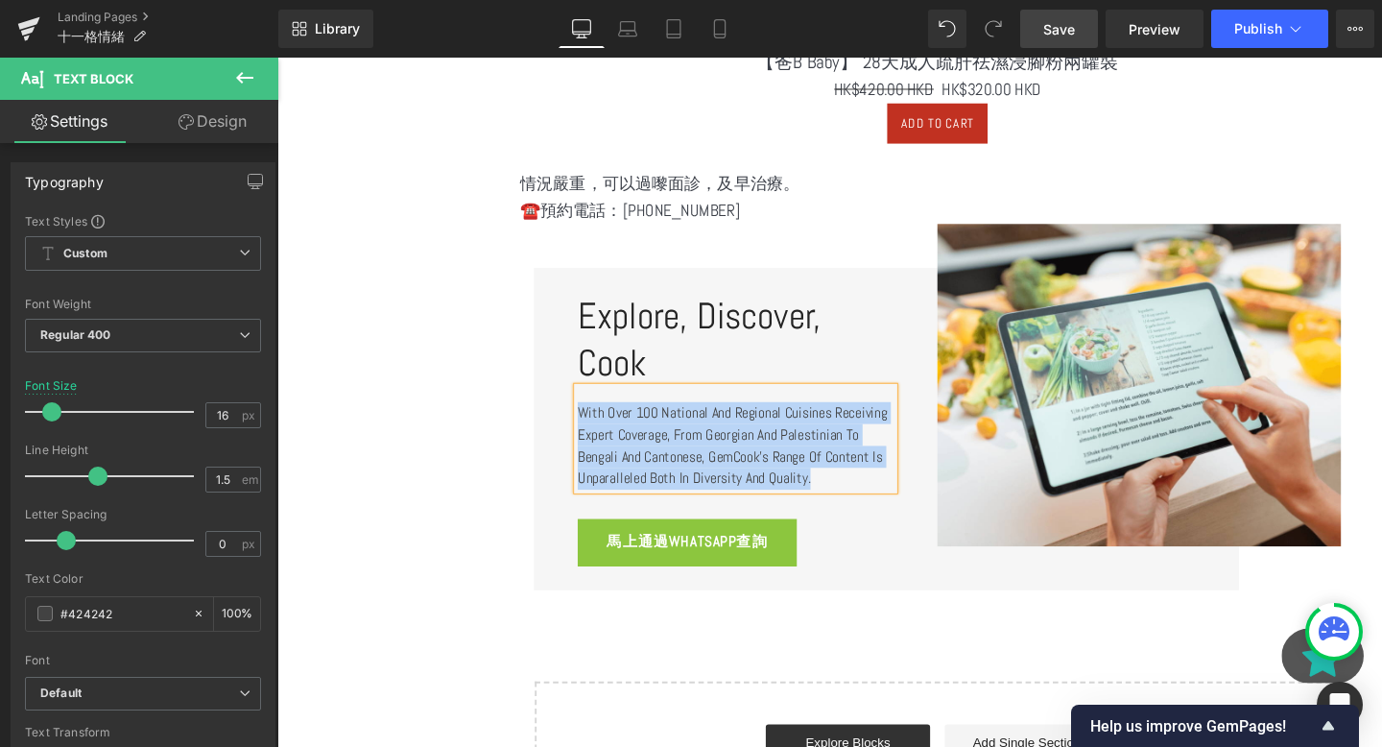
paste div
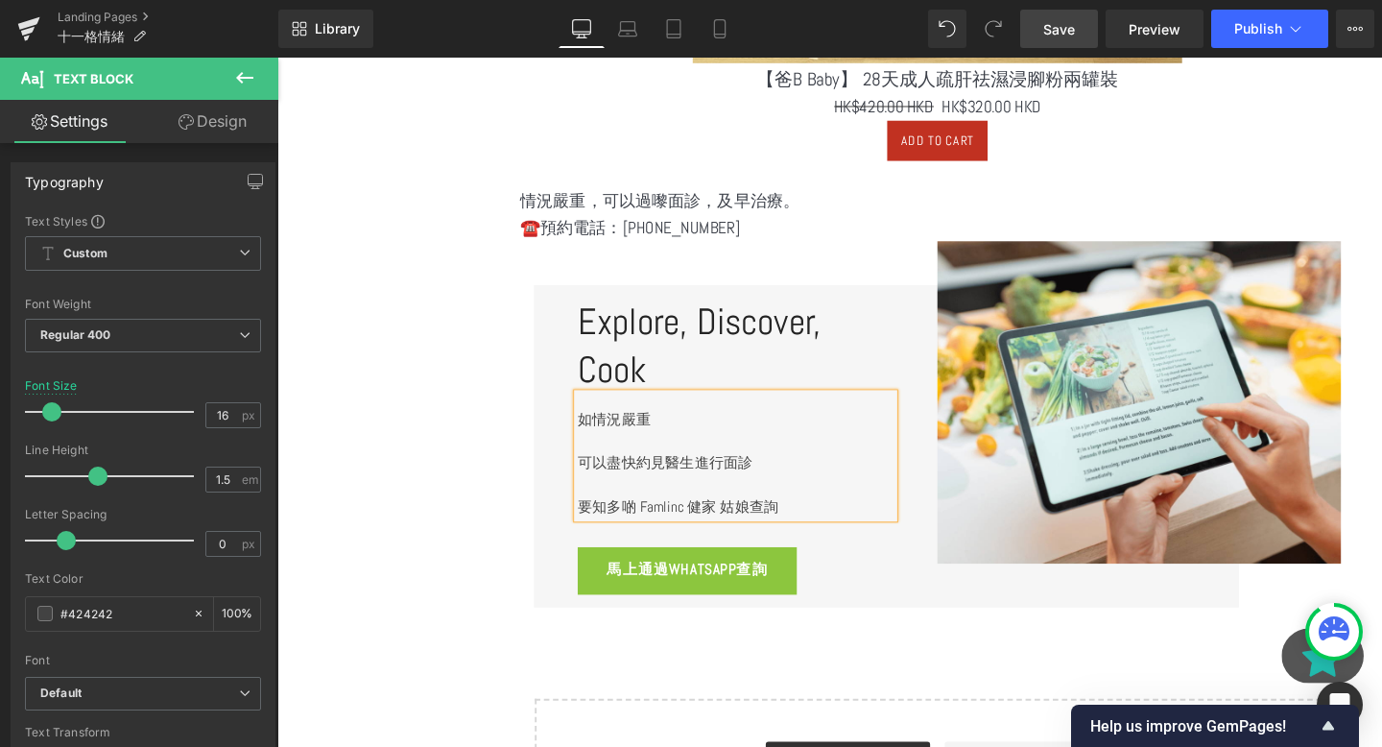
scroll to position [2890, 0]
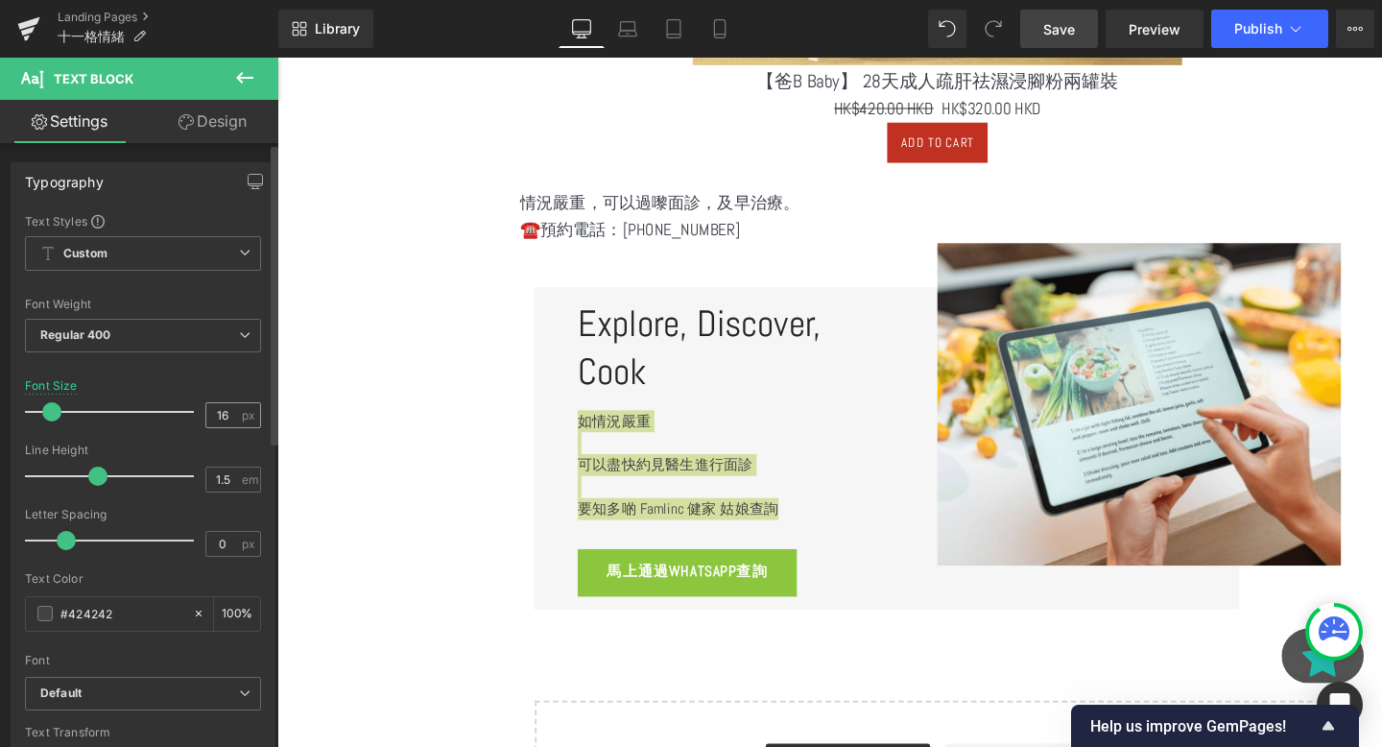
click at [232, 414] on div "16 px" at bounding box center [233, 415] width 56 height 26
click at [225, 414] on input "16" at bounding box center [223, 415] width 34 height 24
type input "1"
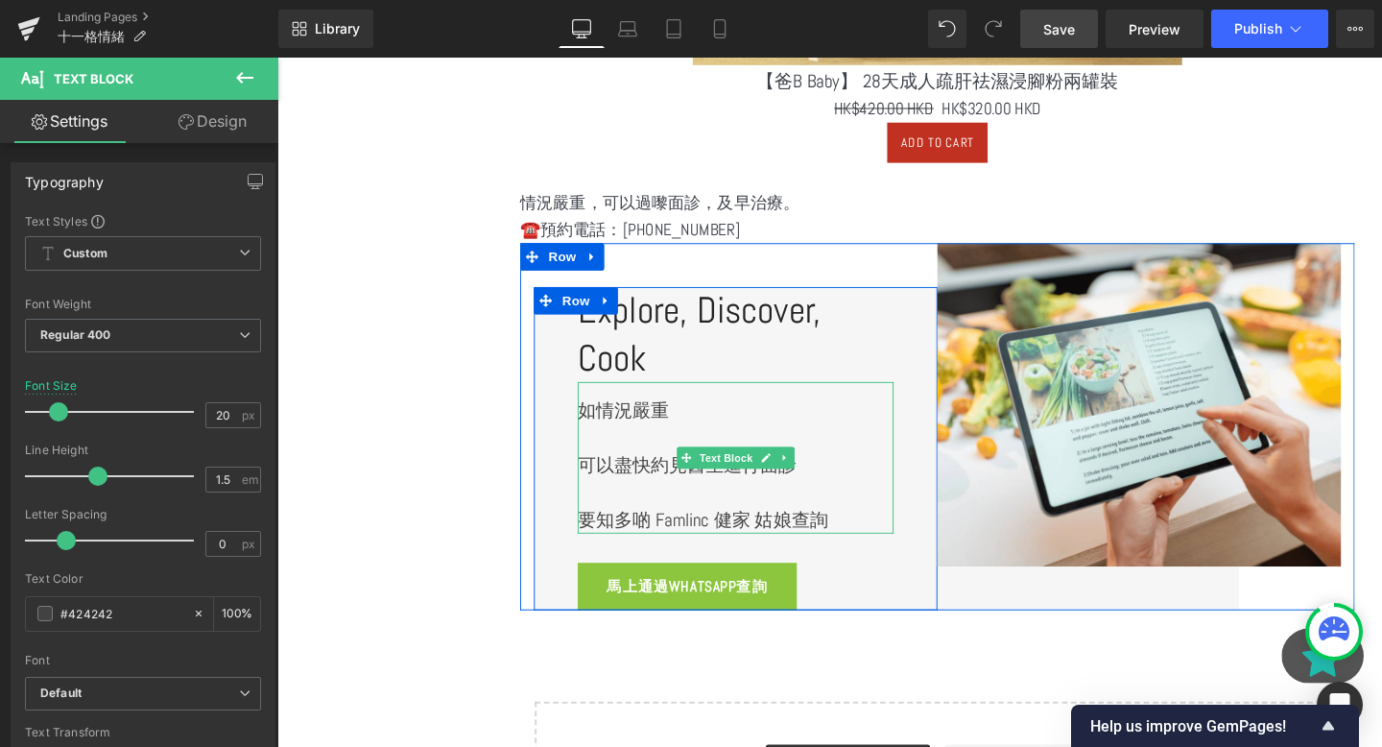
click at [697, 460] on p at bounding box center [759, 456] width 332 height 29
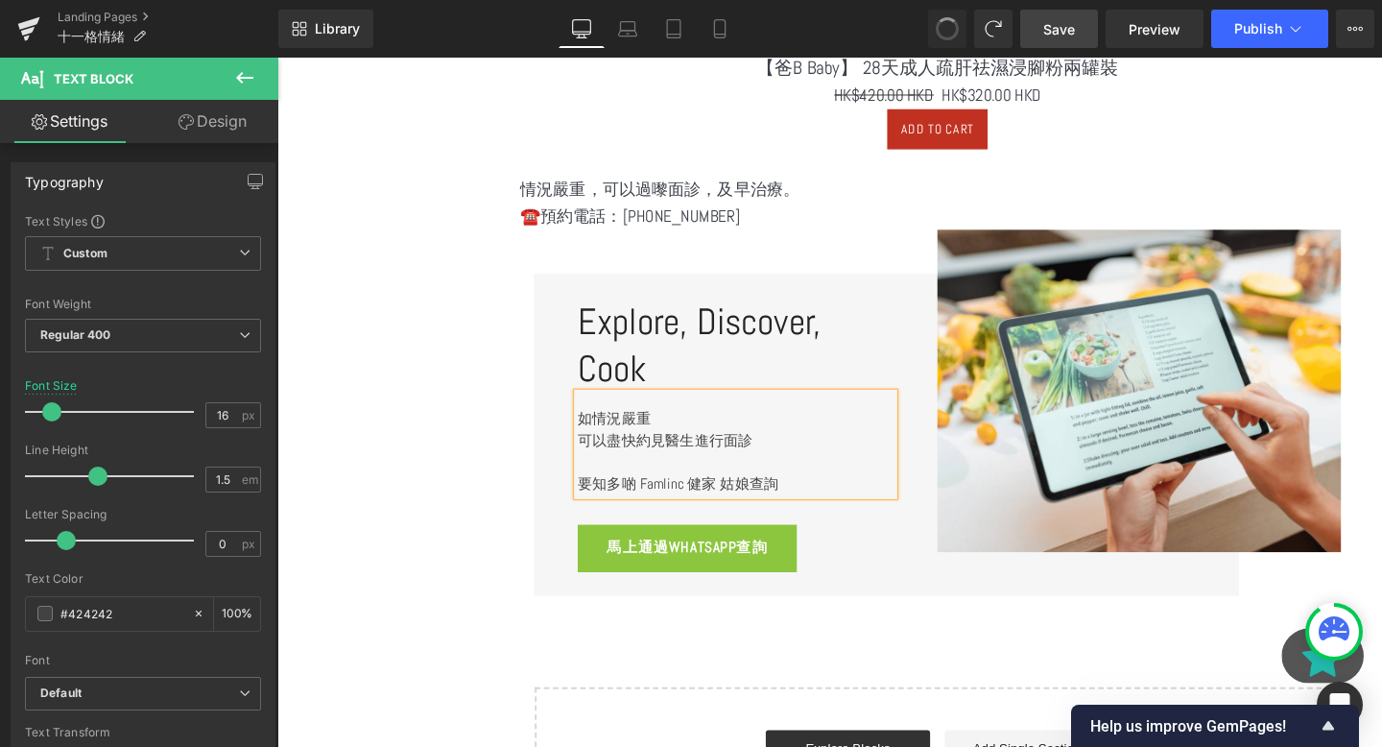
scroll to position [2915, 0]
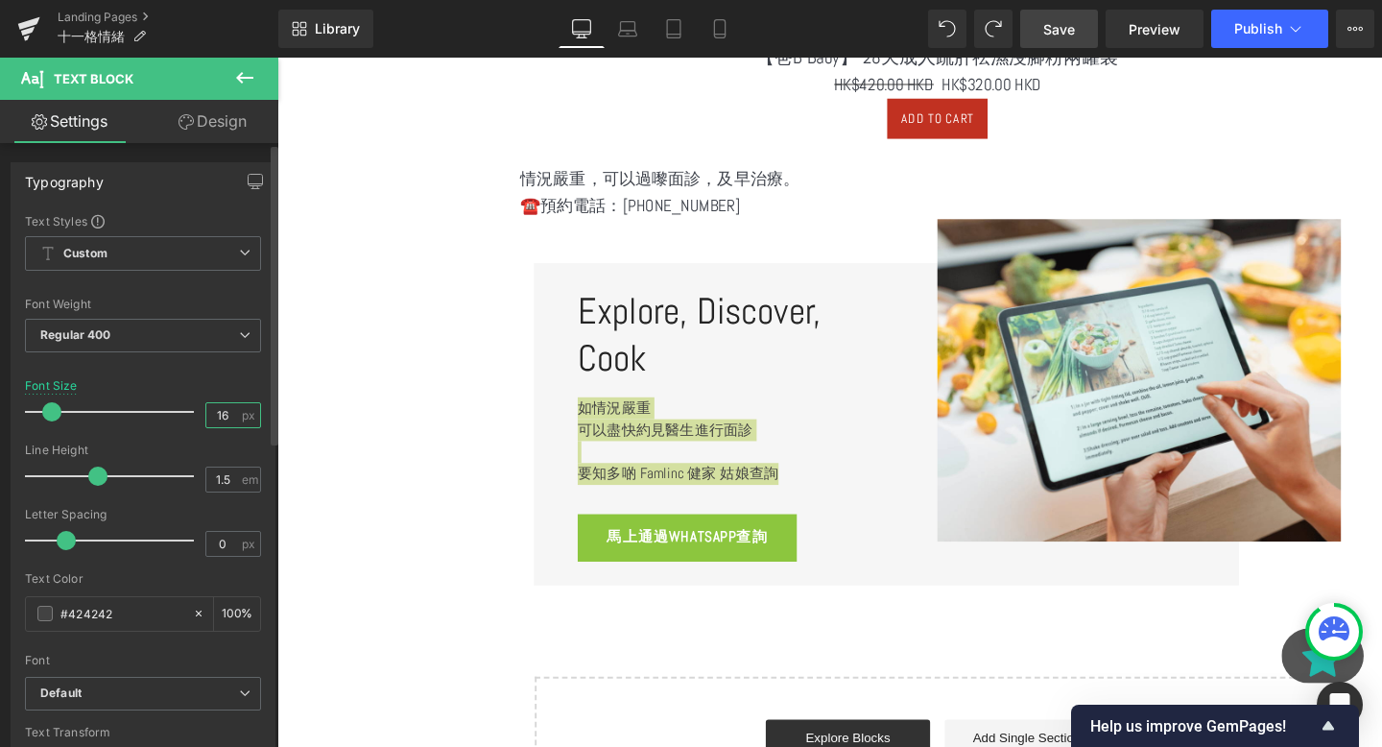
click at [231, 408] on input "16" at bounding box center [223, 415] width 34 height 24
type input "1"
type input "20"
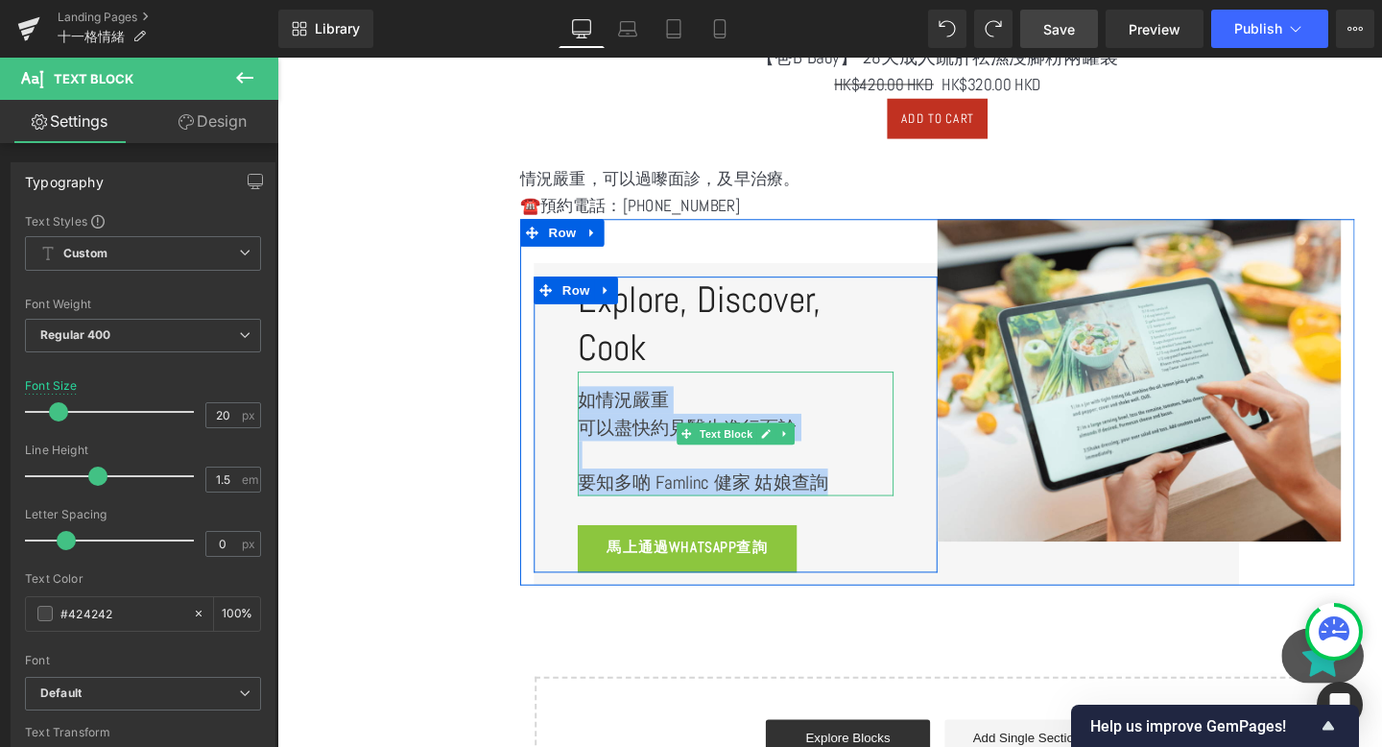
click at [643, 477] on p at bounding box center [759, 475] width 332 height 29
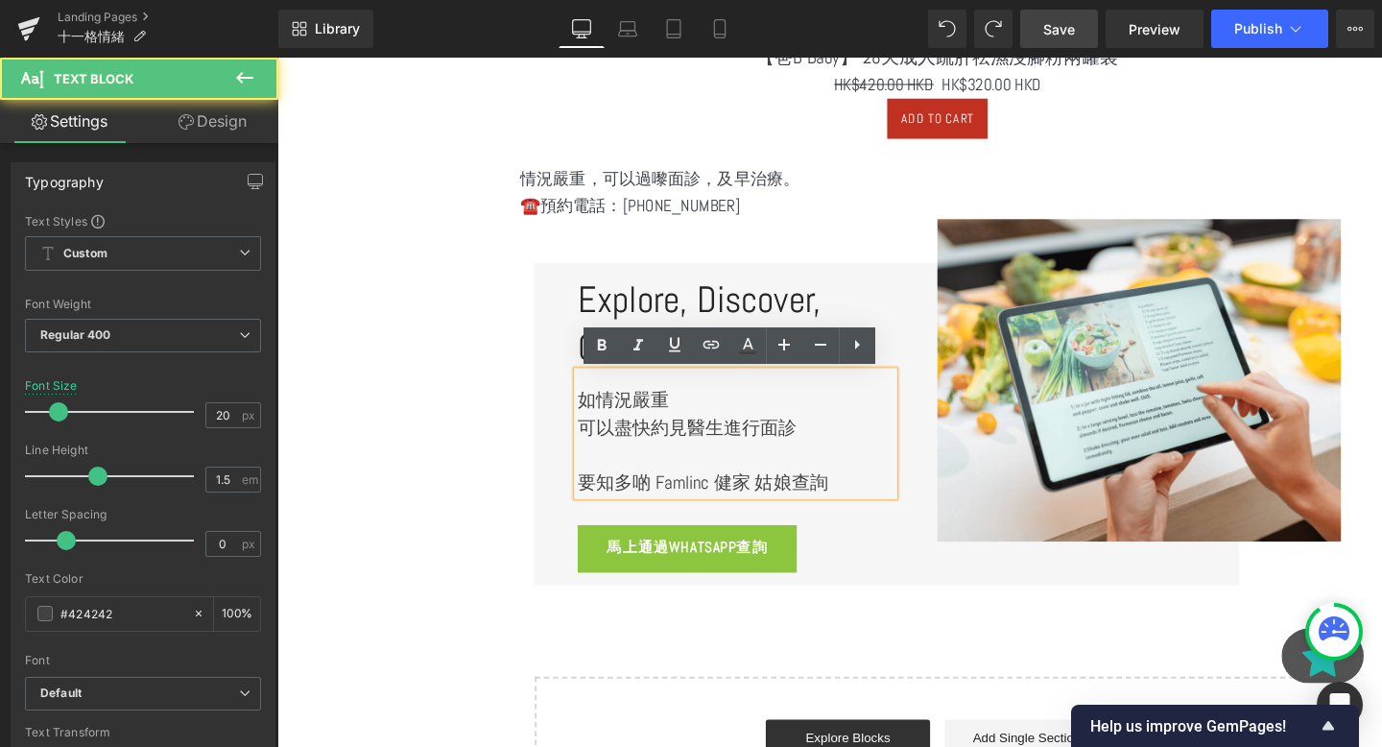
scroll to position [2929, 0]
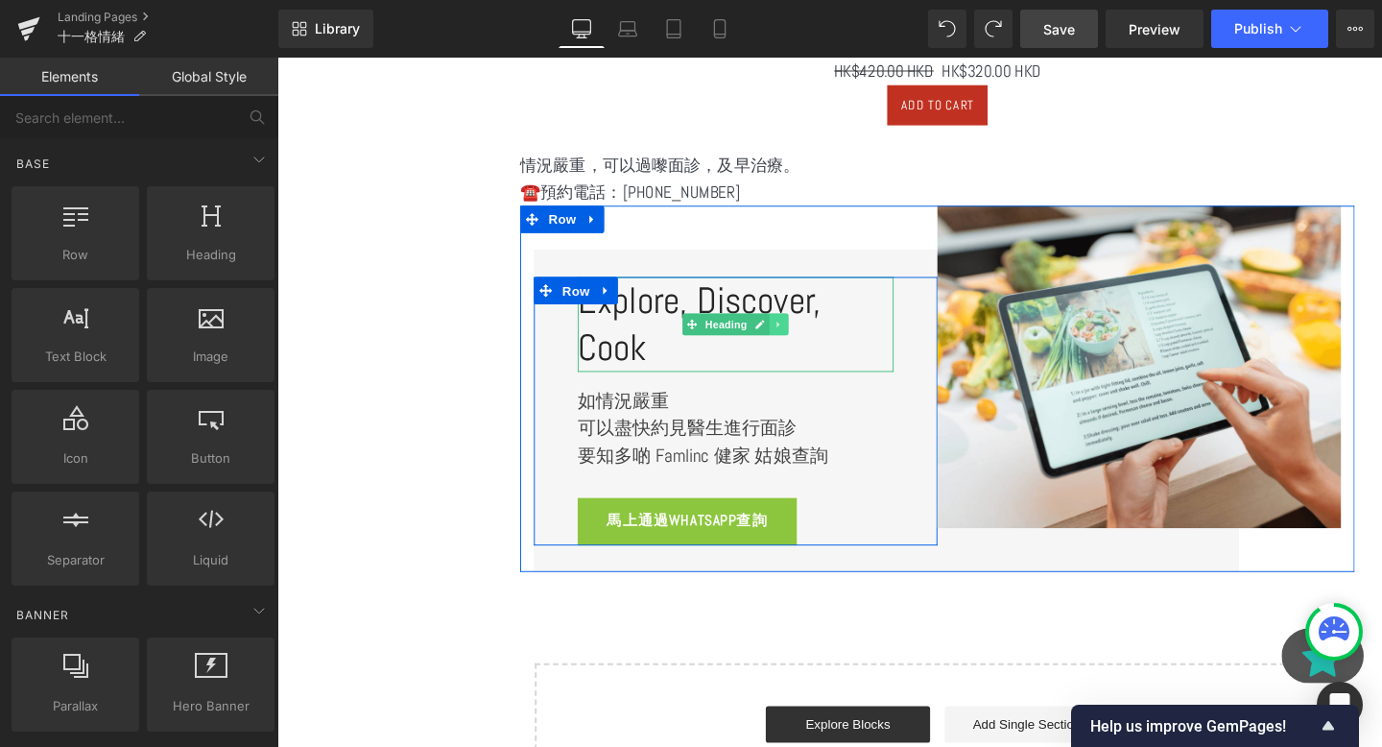
click at [809, 338] on icon at bounding box center [805, 338] width 11 height 12
click at [814, 337] on icon at bounding box center [815, 338] width 11 height 12
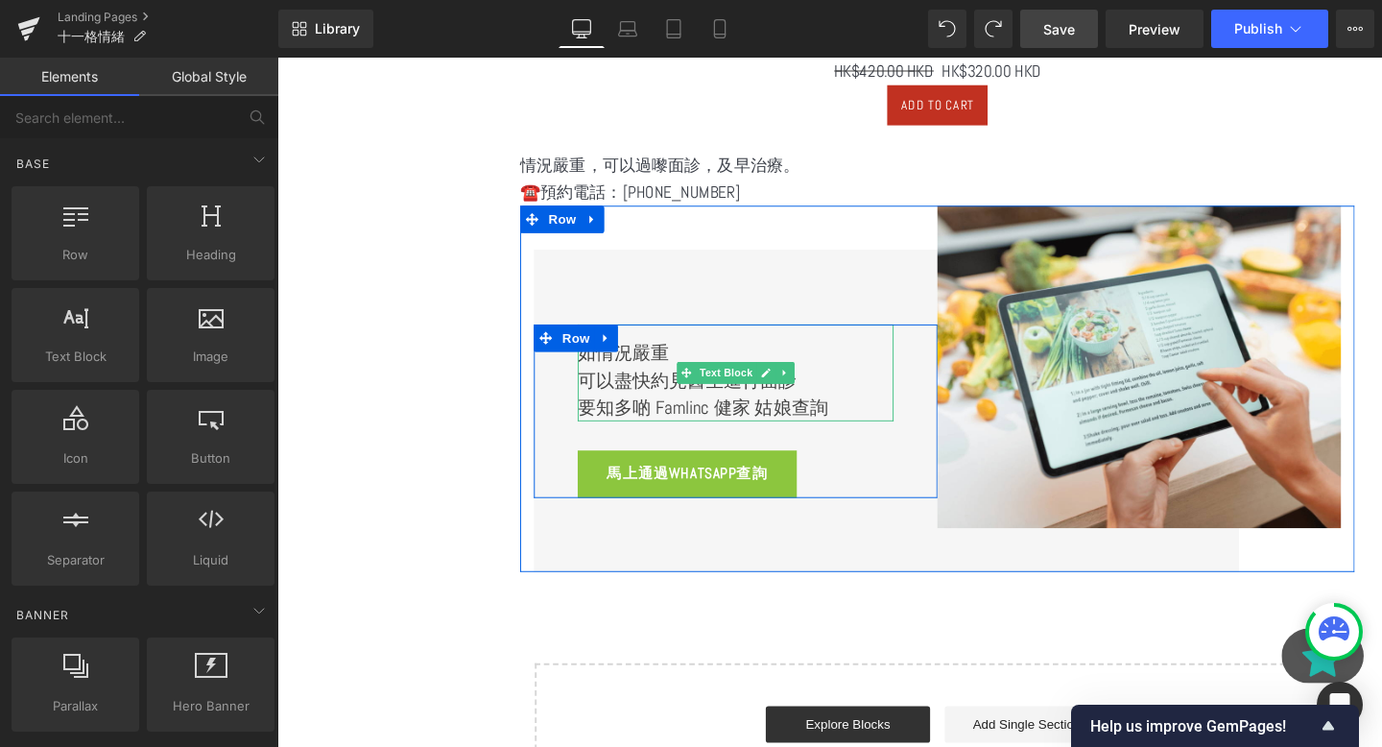
click at [711, 413] on p "要知多啲 Famlinc 健家 姑娘查詢" at bounding box center [759, 425] width 332 height 29
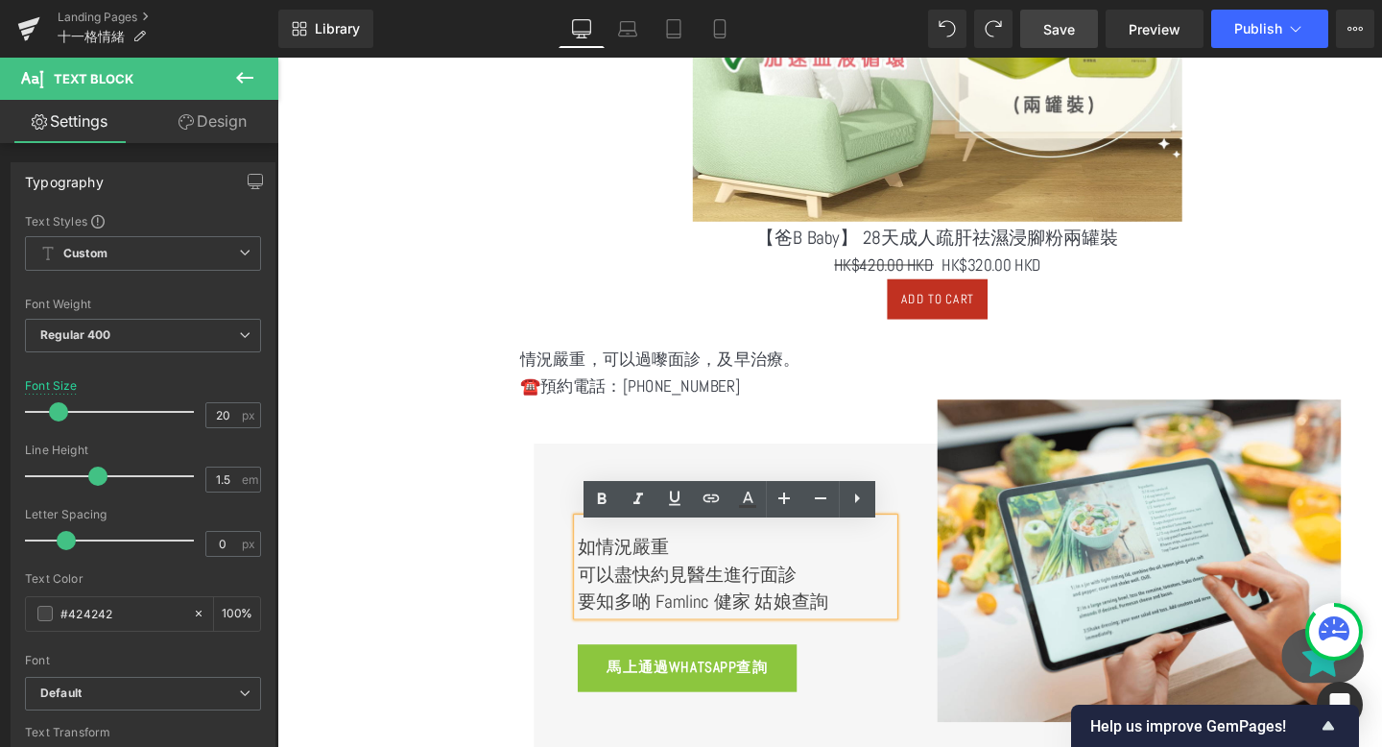
scroll to position [2686, 0]
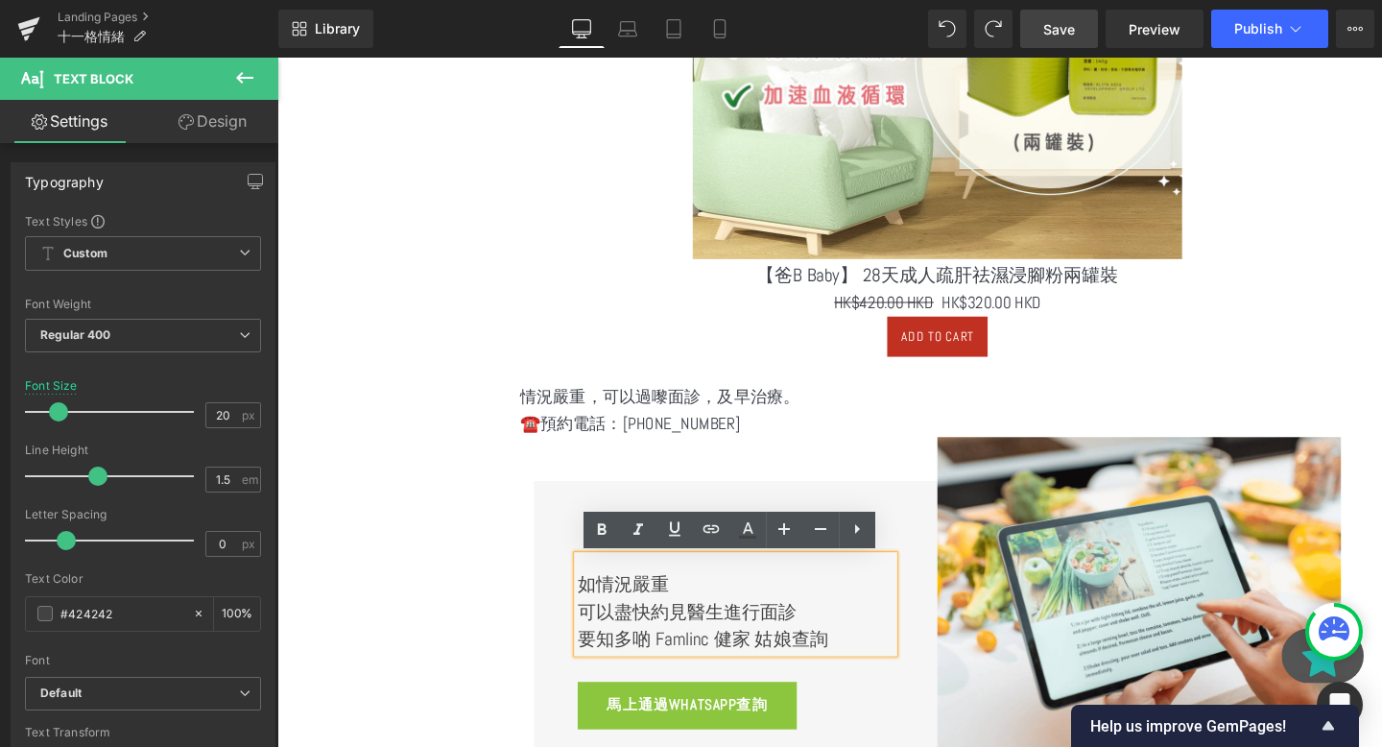
click at [771, 418] on p "情況嚴重，可以過嚟面診，及早治療。" at bounding box center [971, 415] width 877 height 28
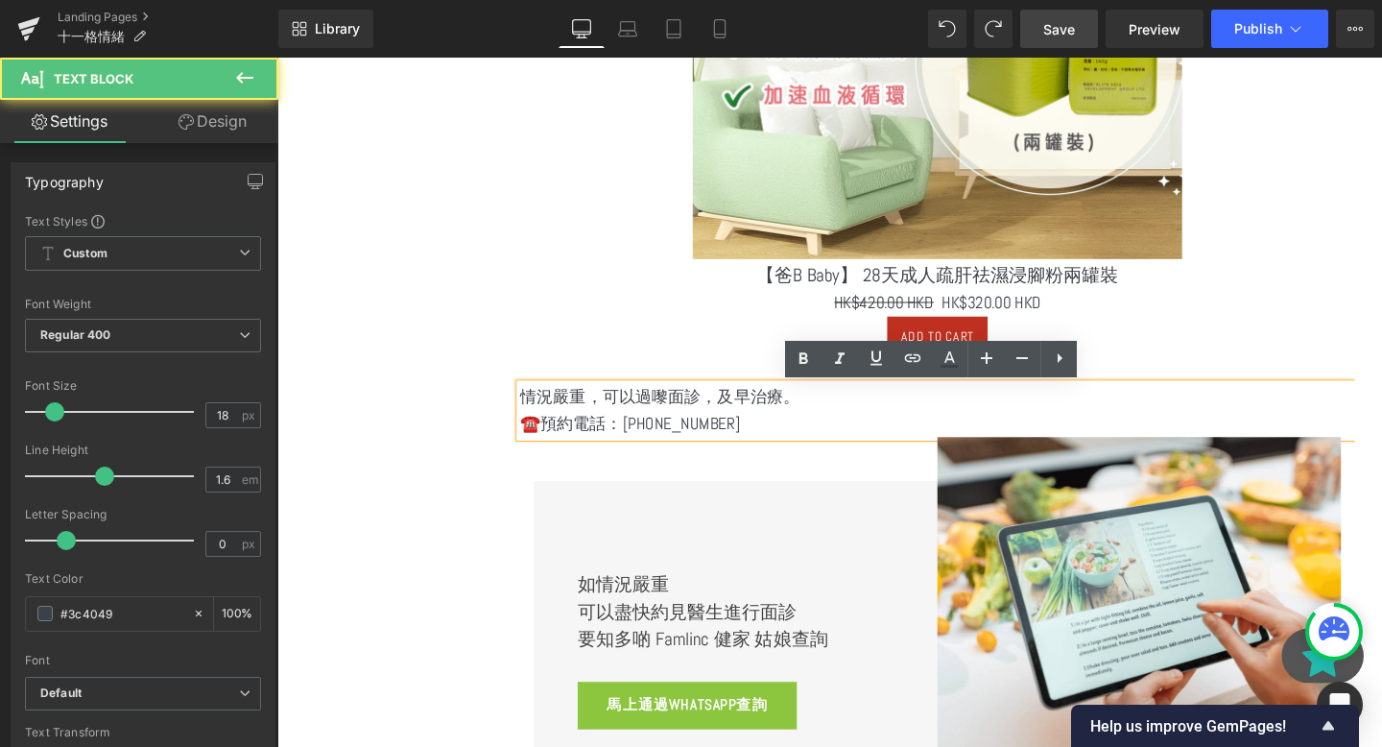
click at [666, 387] on div "Sale Off (P) Image 【爸B Baby】 28天成人疏肝祛濕浸腳粉兩罐裝 (P) Title HK$420.00 HKD HK$320.00 …" at bounding box center [971, 63] width 877 height 675
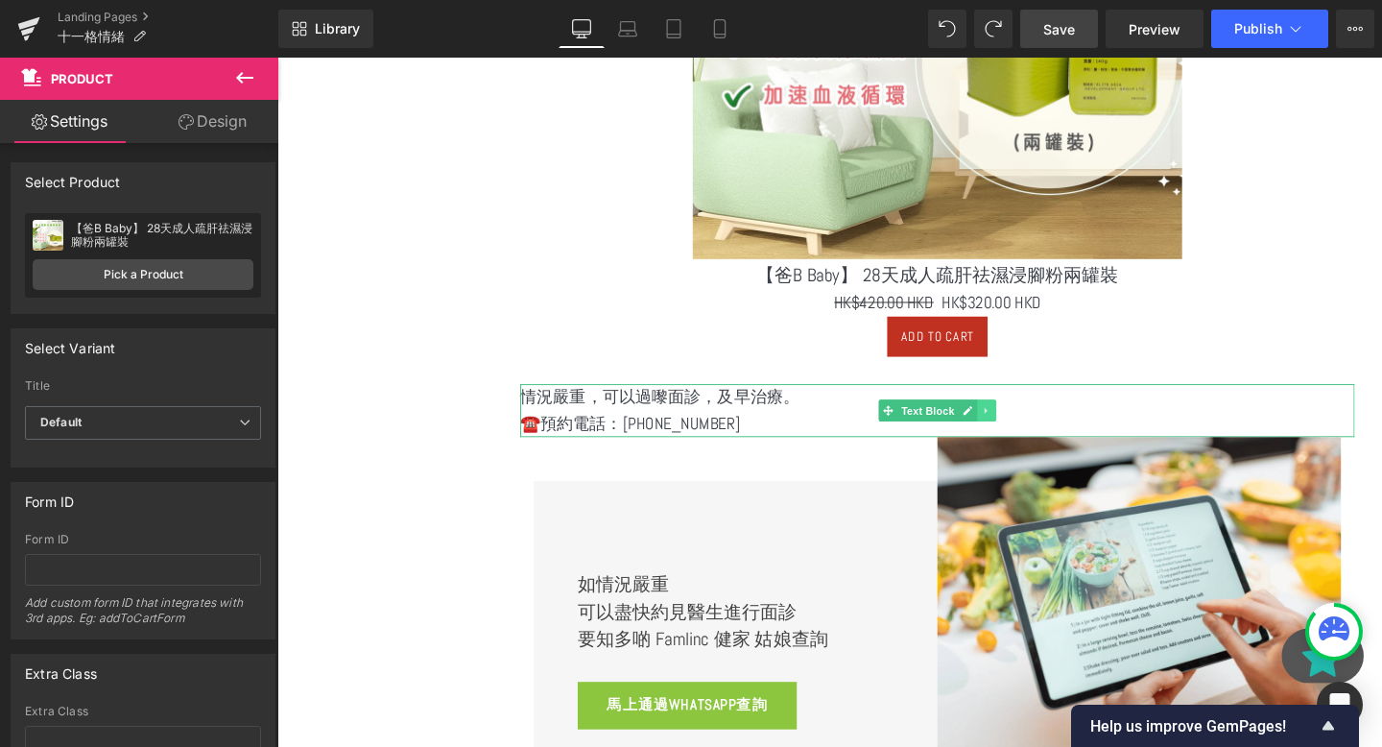
click at [1030, 428] on link at bounding box center [1024, 429] width 20 height 23
click at [1028, 428] on icon at bounding box center [1033, 428] width 11 height 11
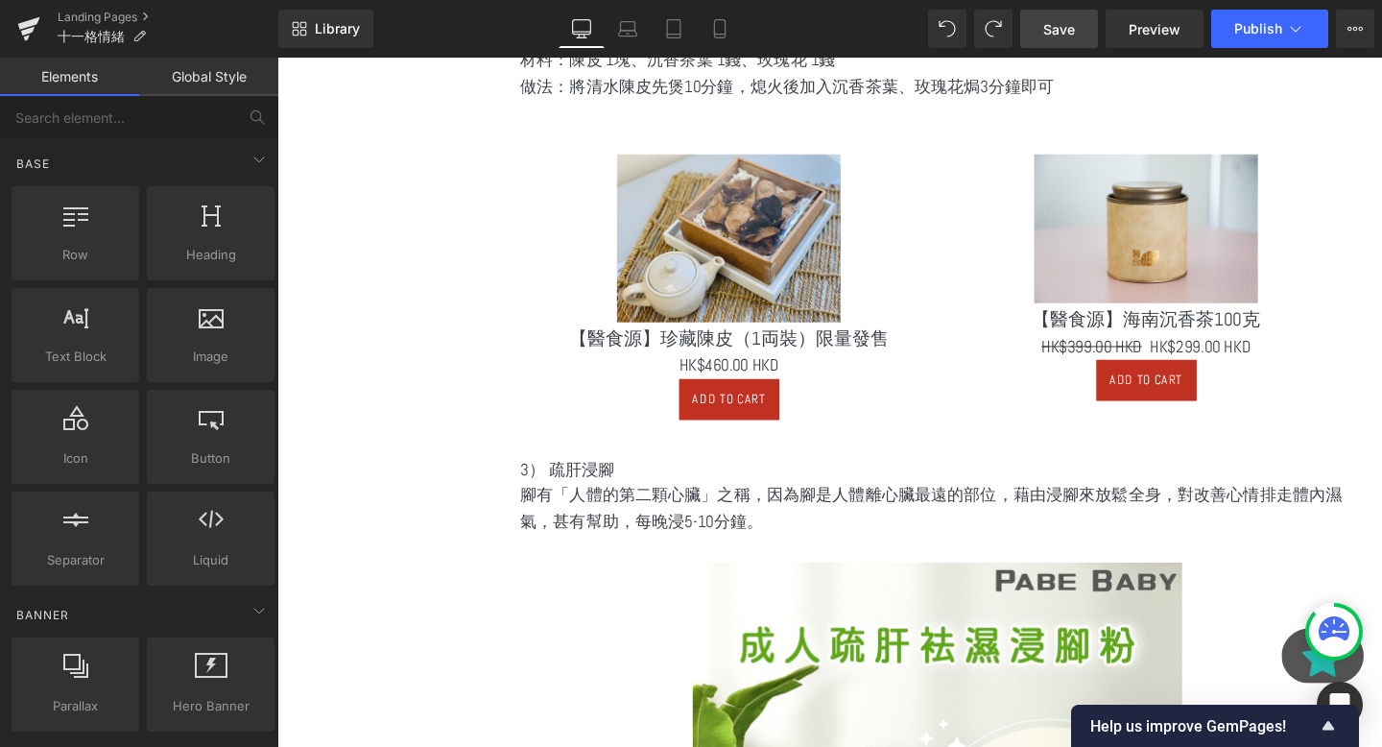
scroll to position [1852, 0]
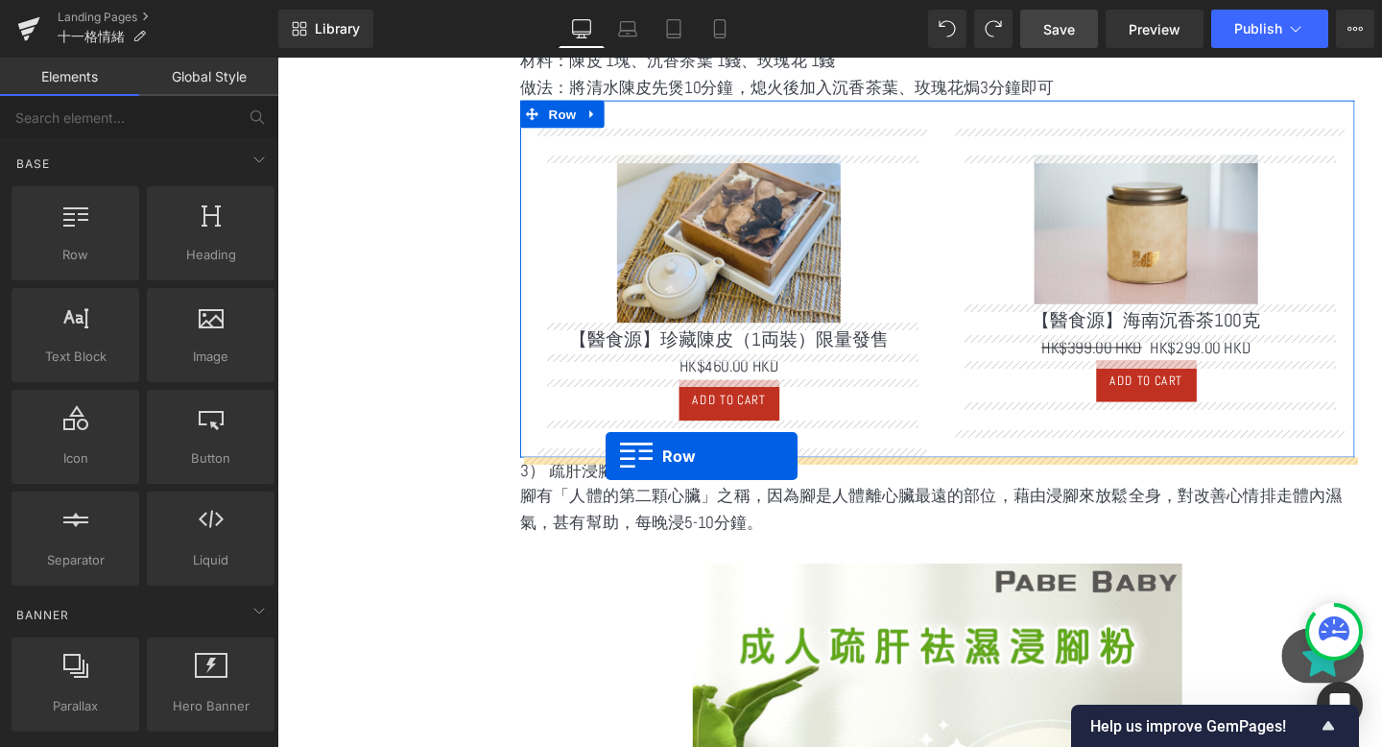
drag, startPoint x: 344, startPoint y: 305, endPoint x: 620, endPoint y: 472, distance: 323.0
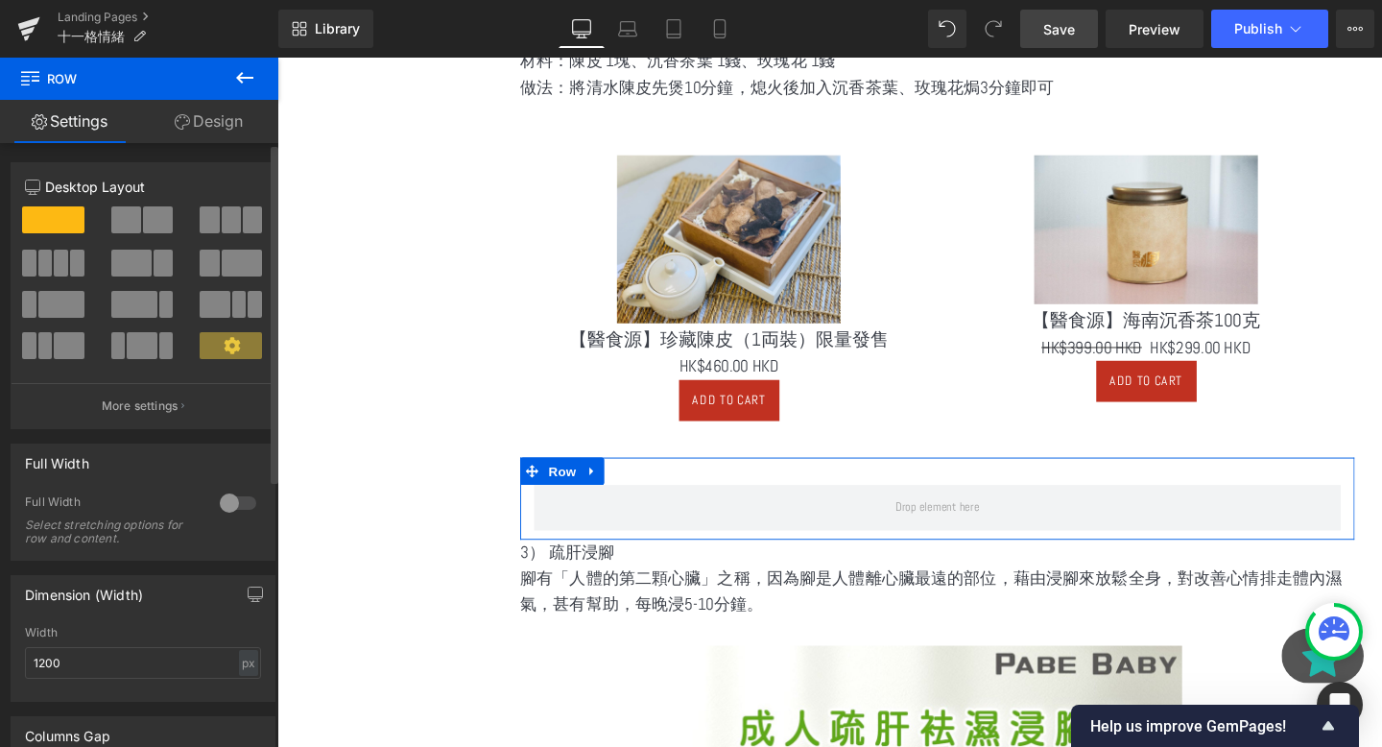
click at [138, 222] on button at bounding box center [143, 219] width 64 height 27
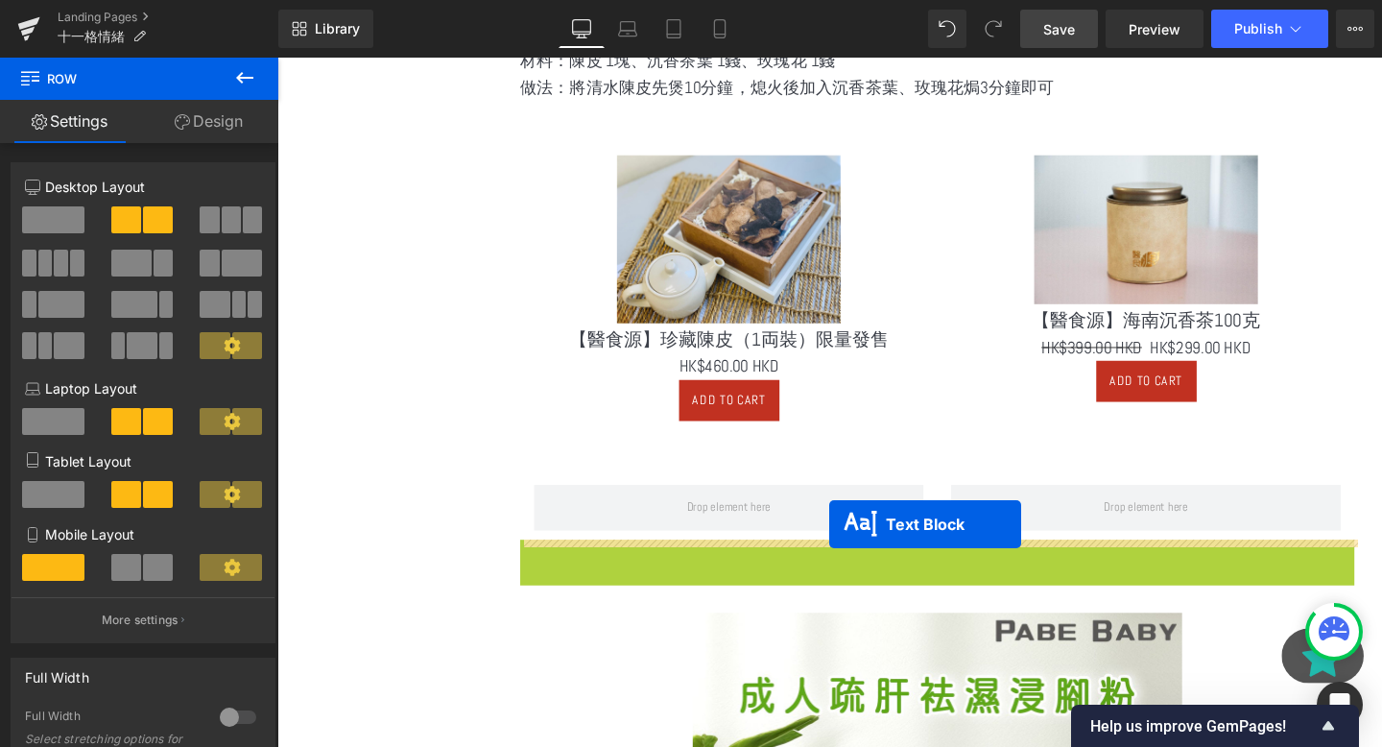
drag, startPoint x: 926, startPoint y: 599, endPoint x: 939, endPoint y: 721, distance: 122.5
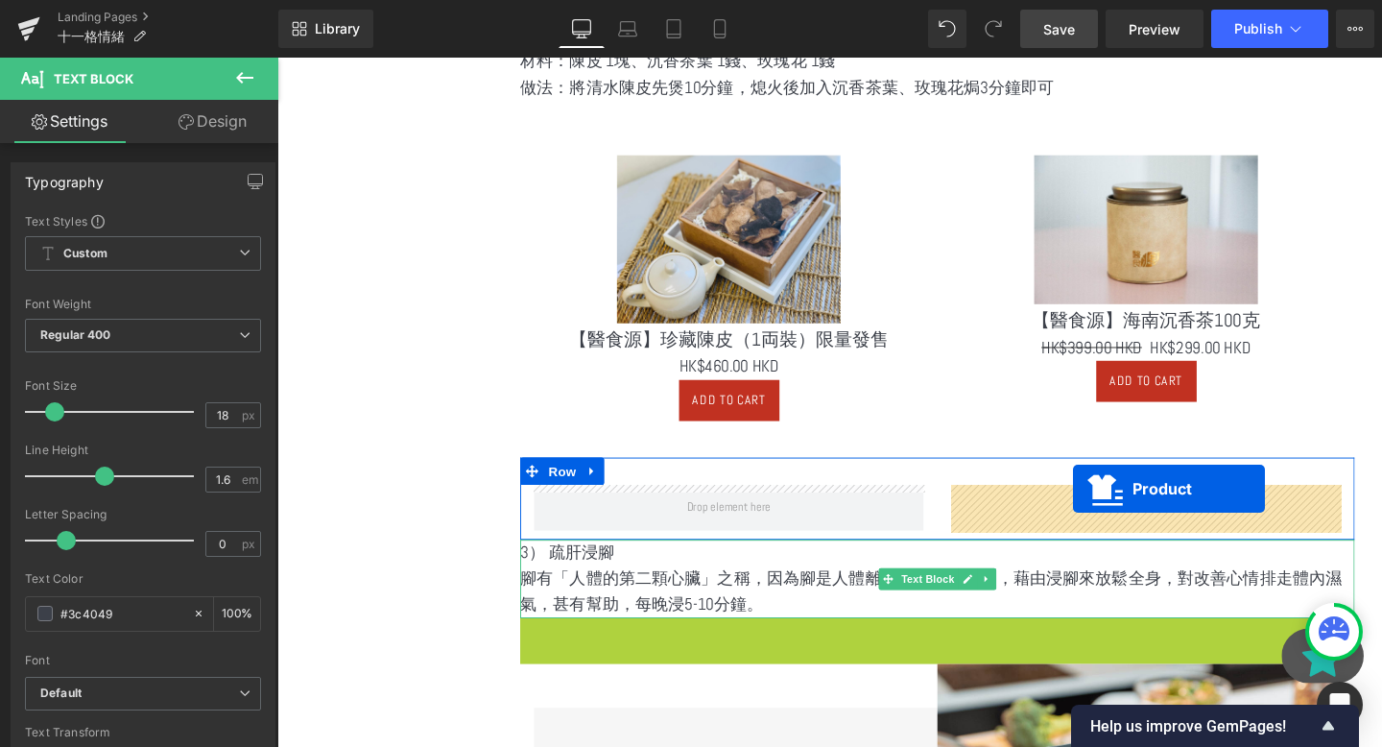
drag, startPoint x: 926, startPoint y: 670, endPoint x: 1113, endPoint y: 511, distance: 245.8
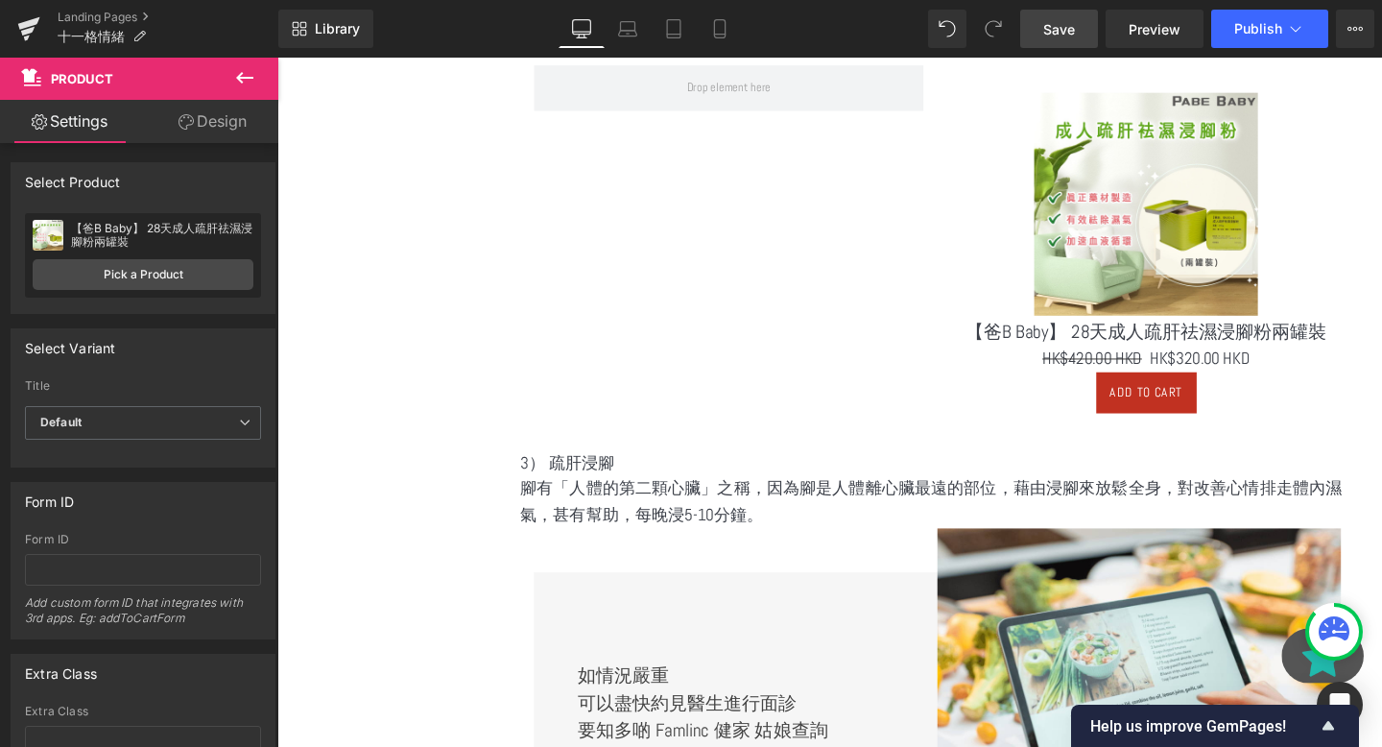
scroll to position [2149, 0]
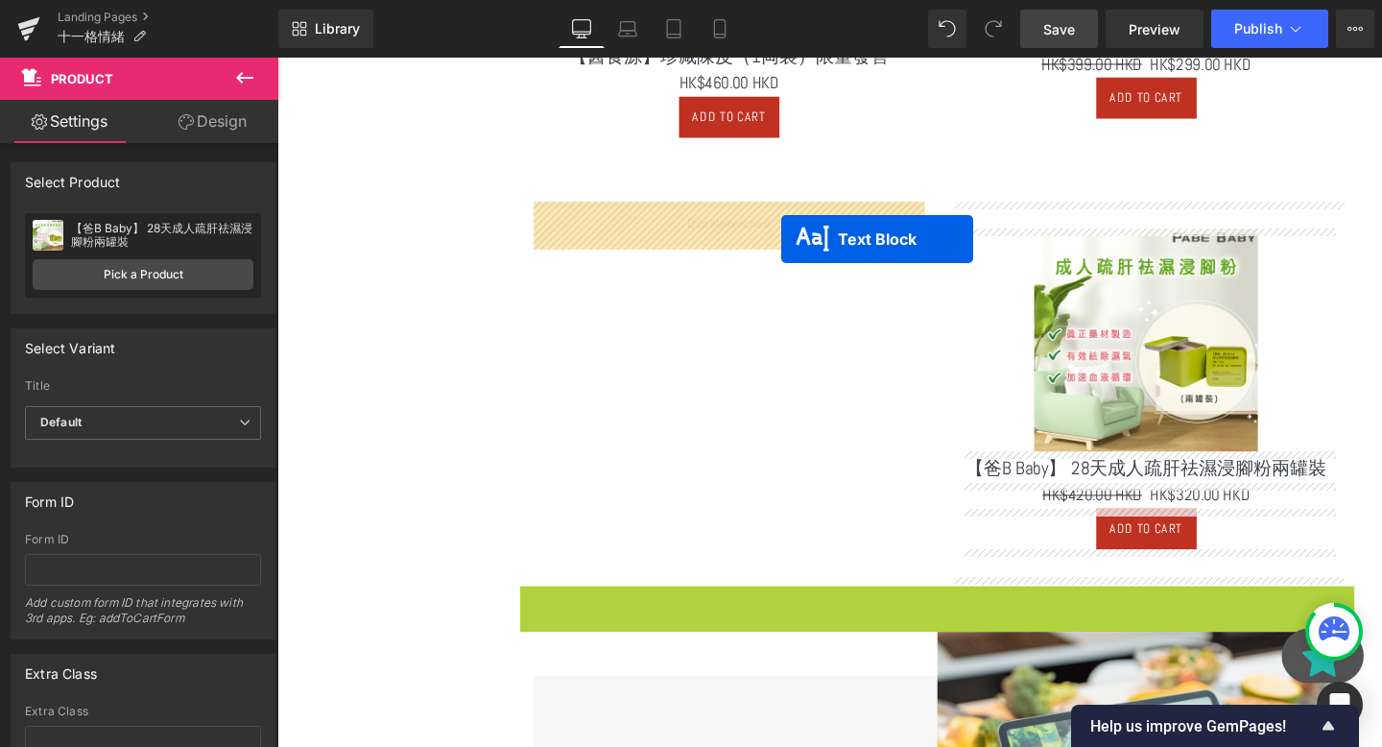
drag, startPoint x: 920, startPoint y: 649, endPoint x: 807, endPoint y: 249, distance: 415.7
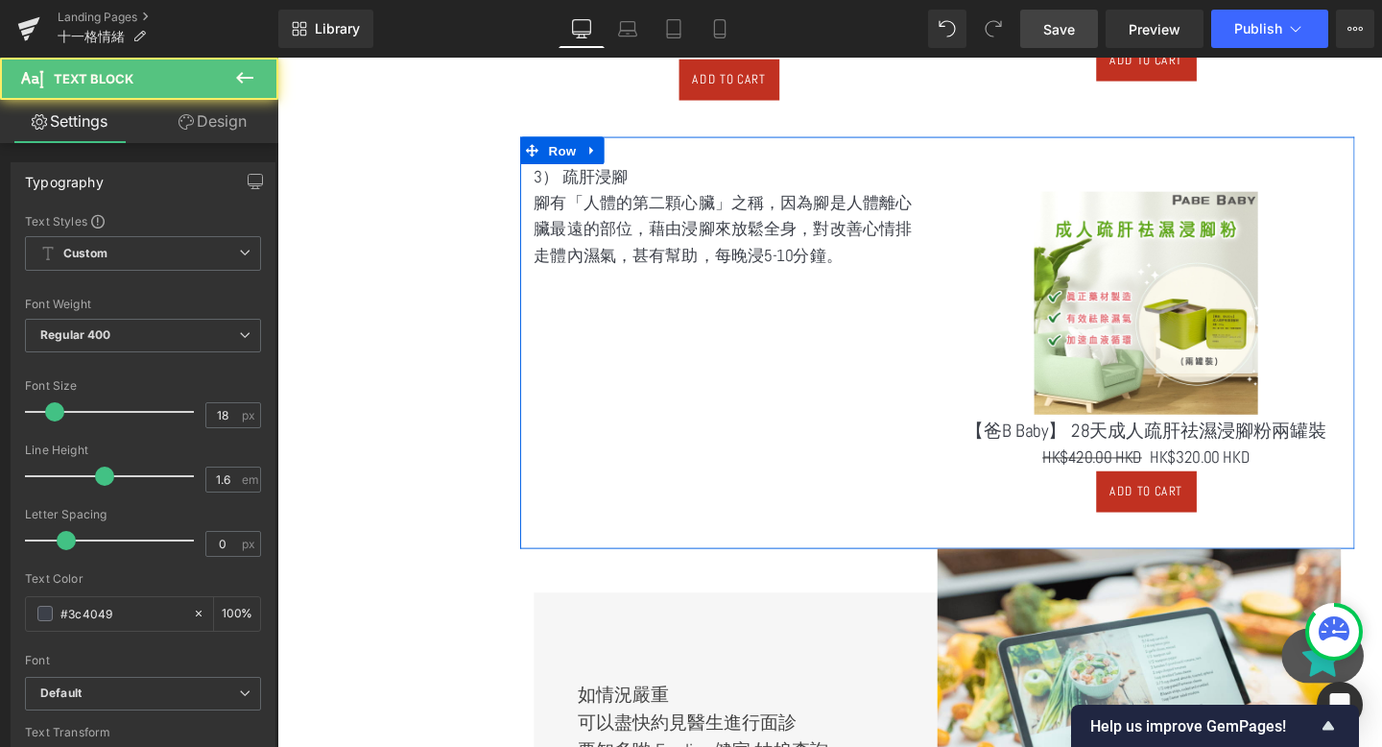
scroll to position [2193, 0]
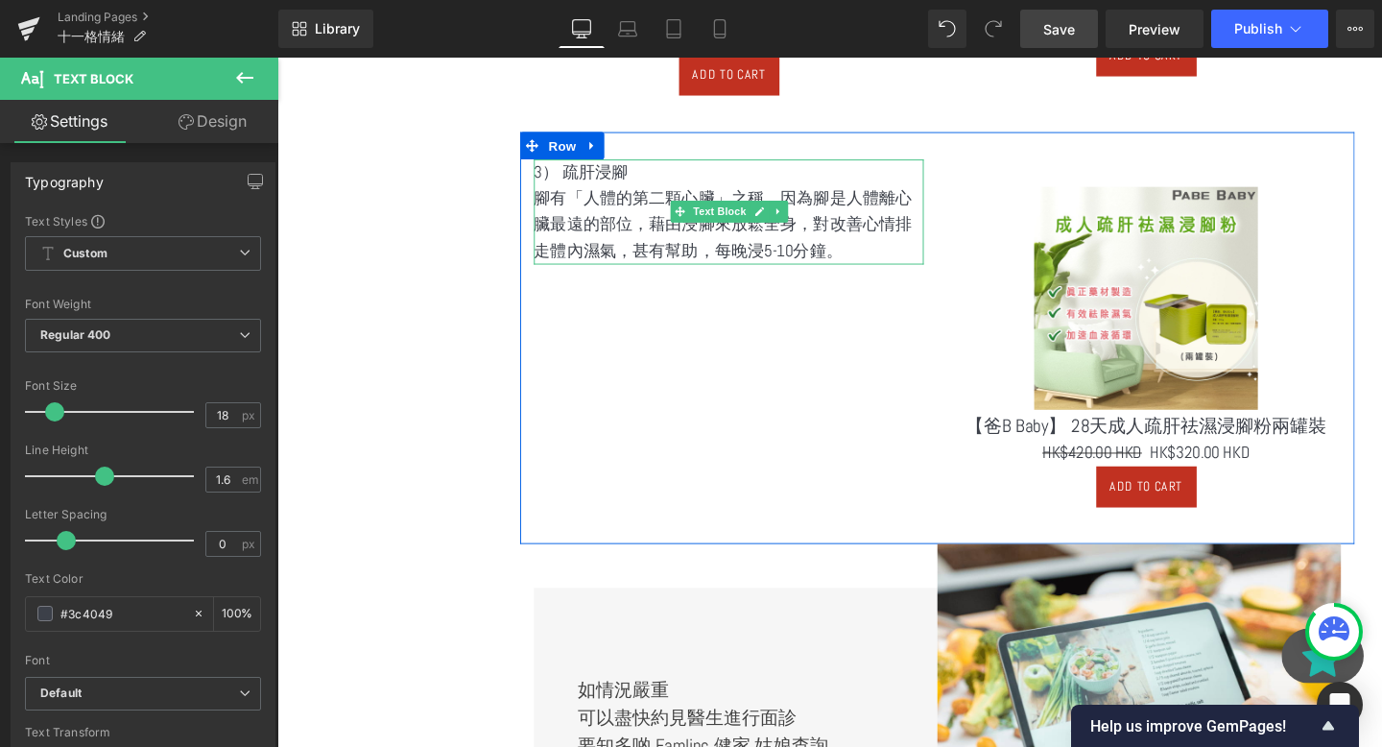
click at [893, 256] on p "腳有「人體的第二顆心臟」之稱，因為腳是人體離心臟最遠的部位，藉由浸腳來放鬆全身，對改善心情排走體內濕氣，甚有幫助，每晚浸5-10分鐘。" at bounding box center [752, 233] width 410 height 83
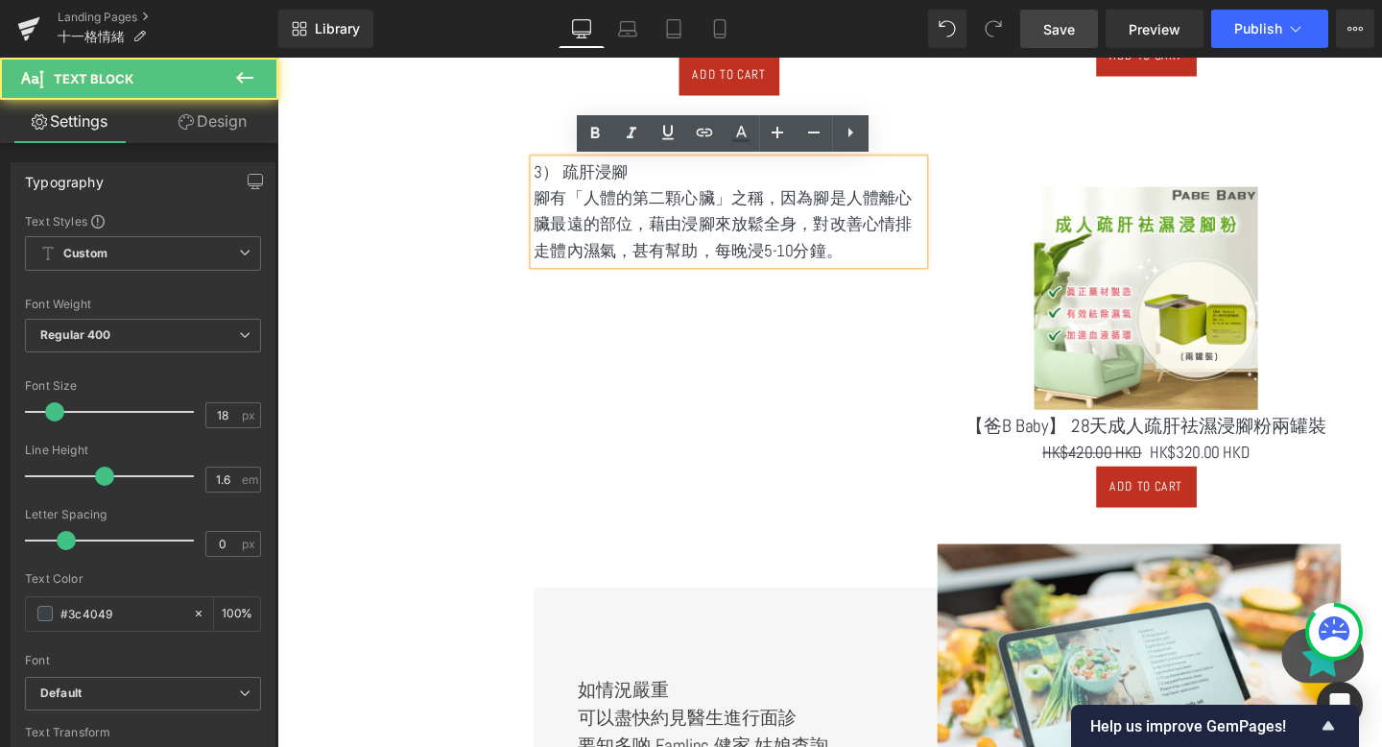
click at [893, 256] on p "腳有「人體的第二顆心臟」之稱，因為腳是人體離心臟最遠的部位，藉由浸腳來放鬆全身，對改善心情排走體內濕氣，甚有幫助，每晚浸5-10分鐘。" at bounding box center [752, 233] width 410 height 83
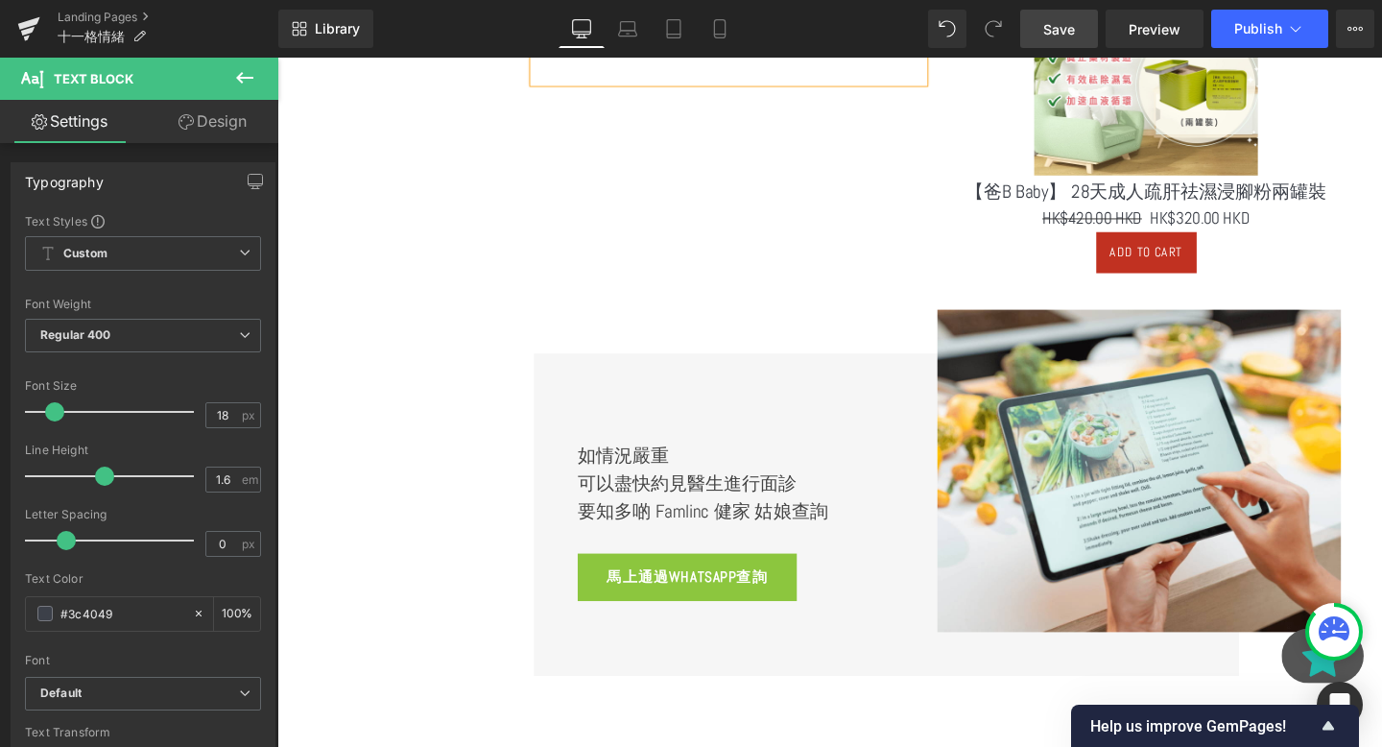
scroll to position [2453, 0]
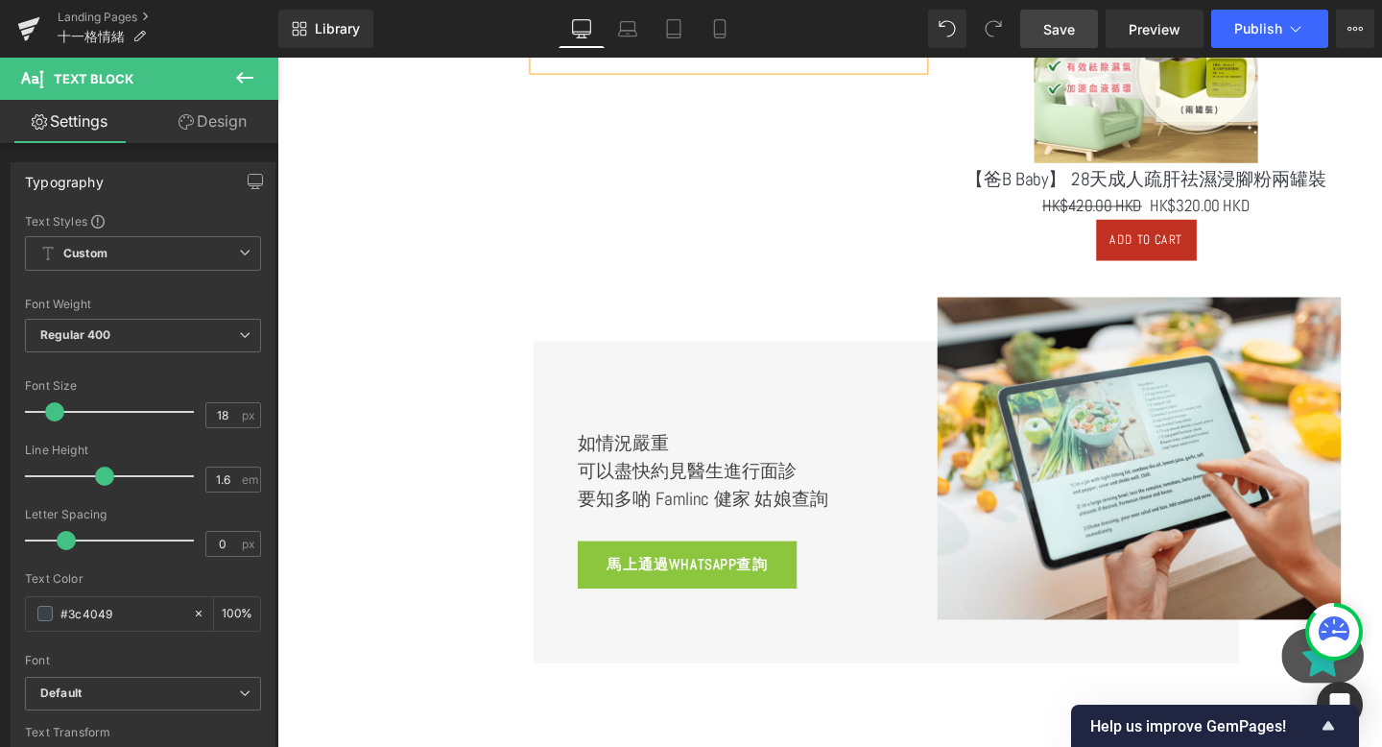
click at [1040, 29] on link "Save" at bounding box center [1059, 29] width 78 height 38
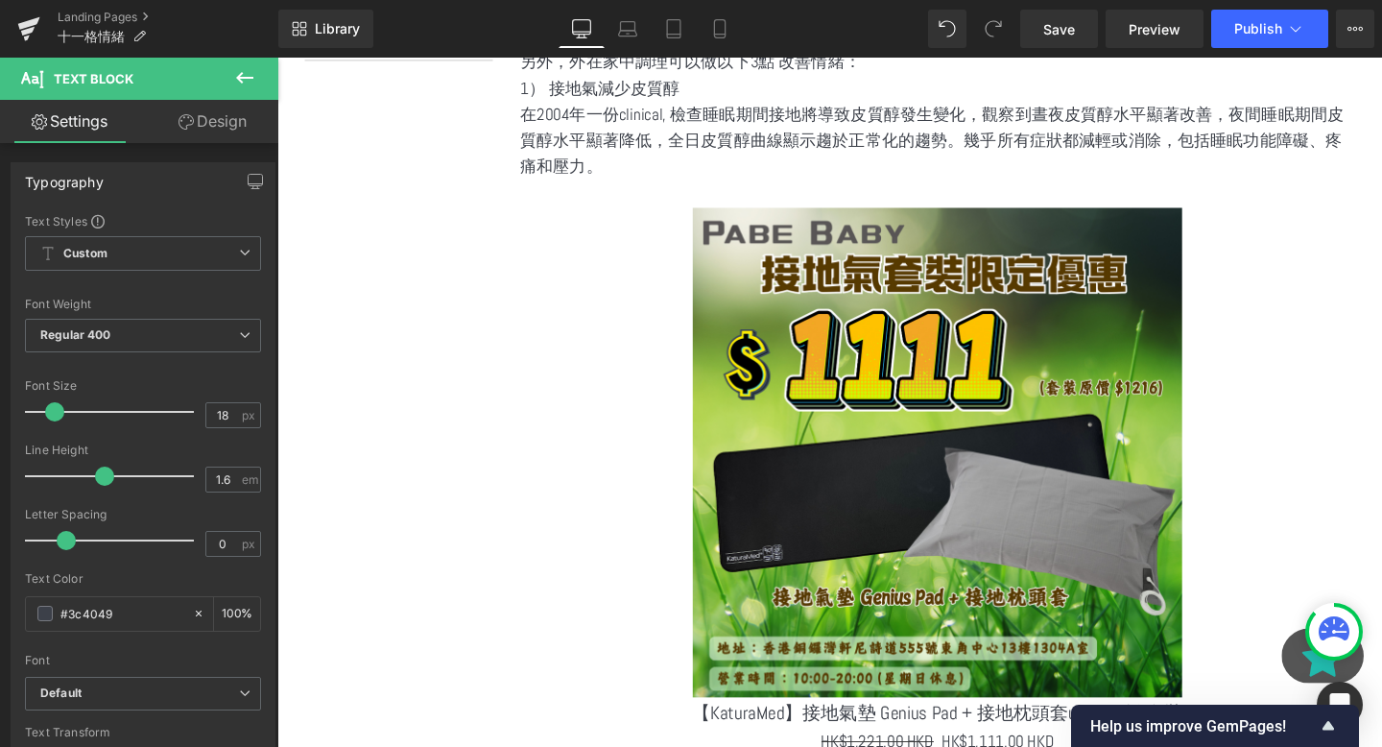
scroll to position [1017, 0]
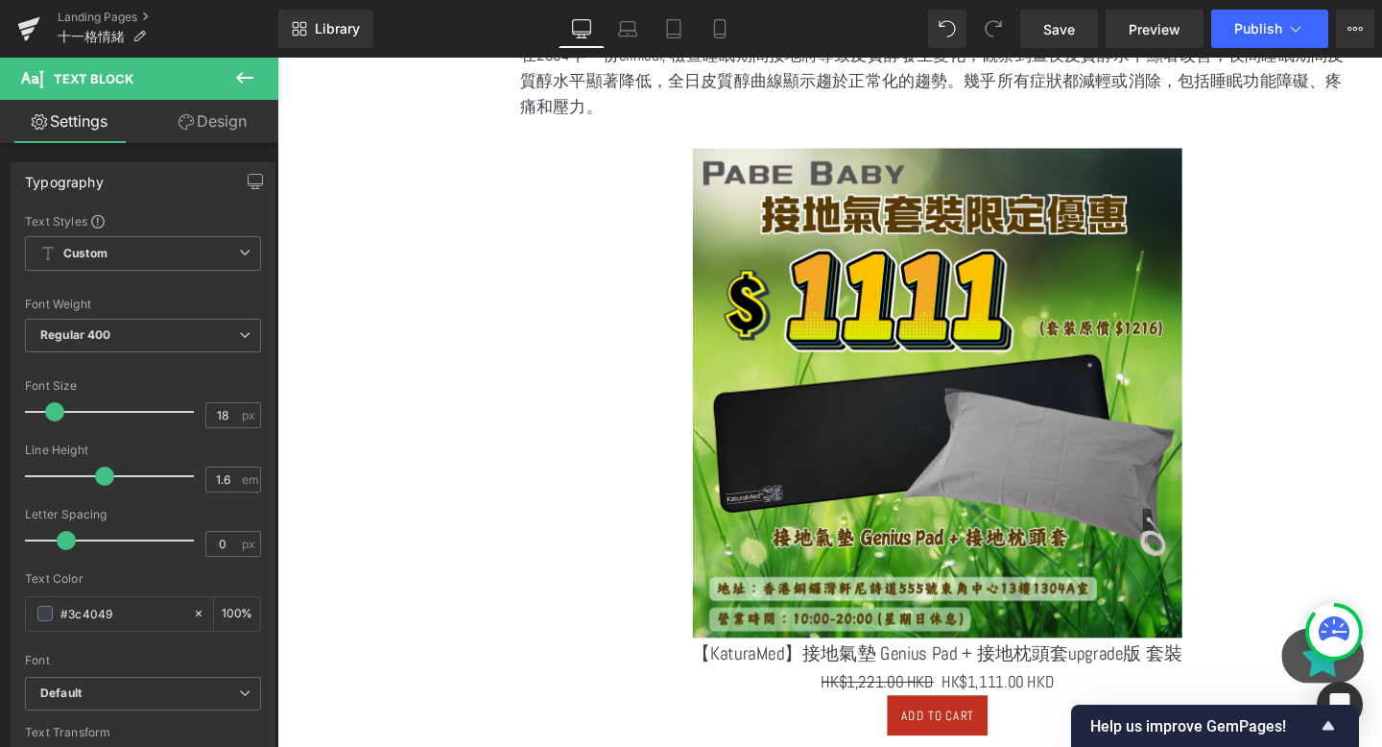
click at [258, 74] on button at bounding box center [244, 79] width 67 height 42
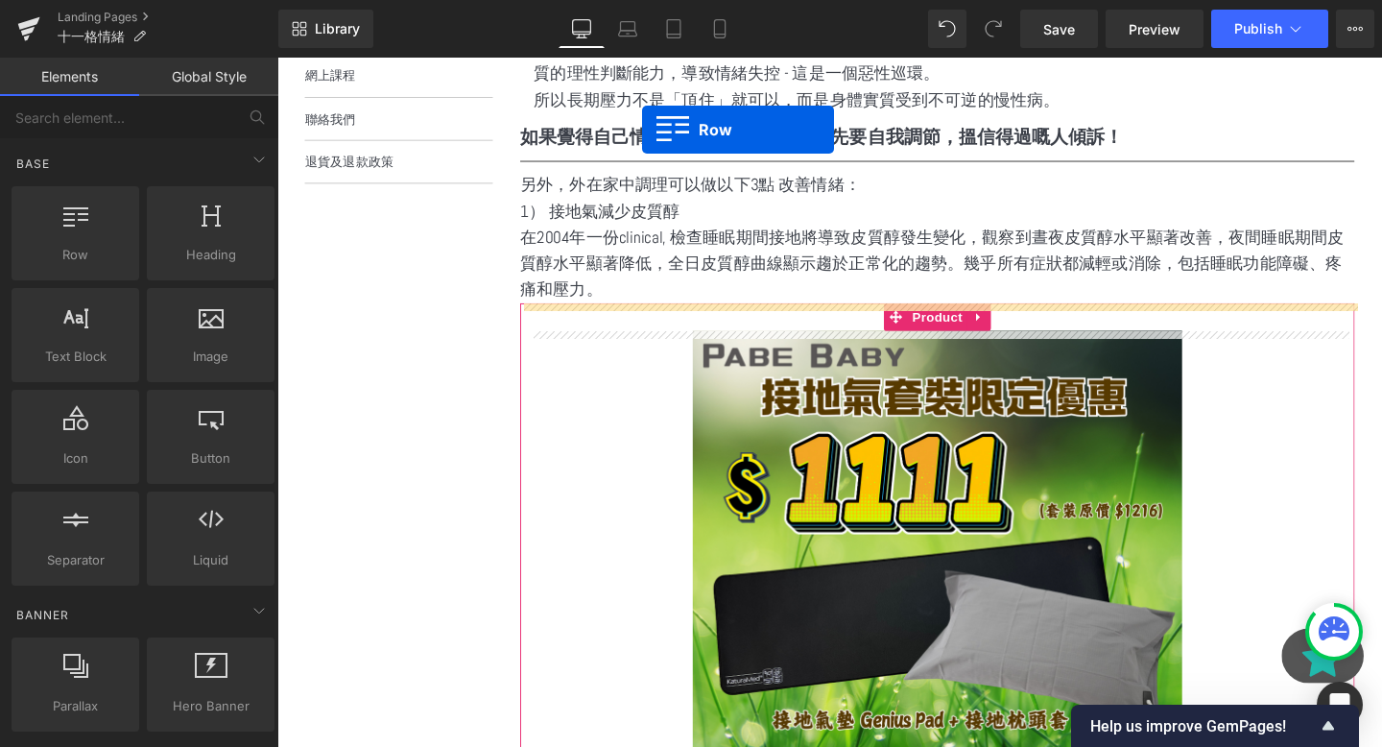
scroll to position [768, 0]
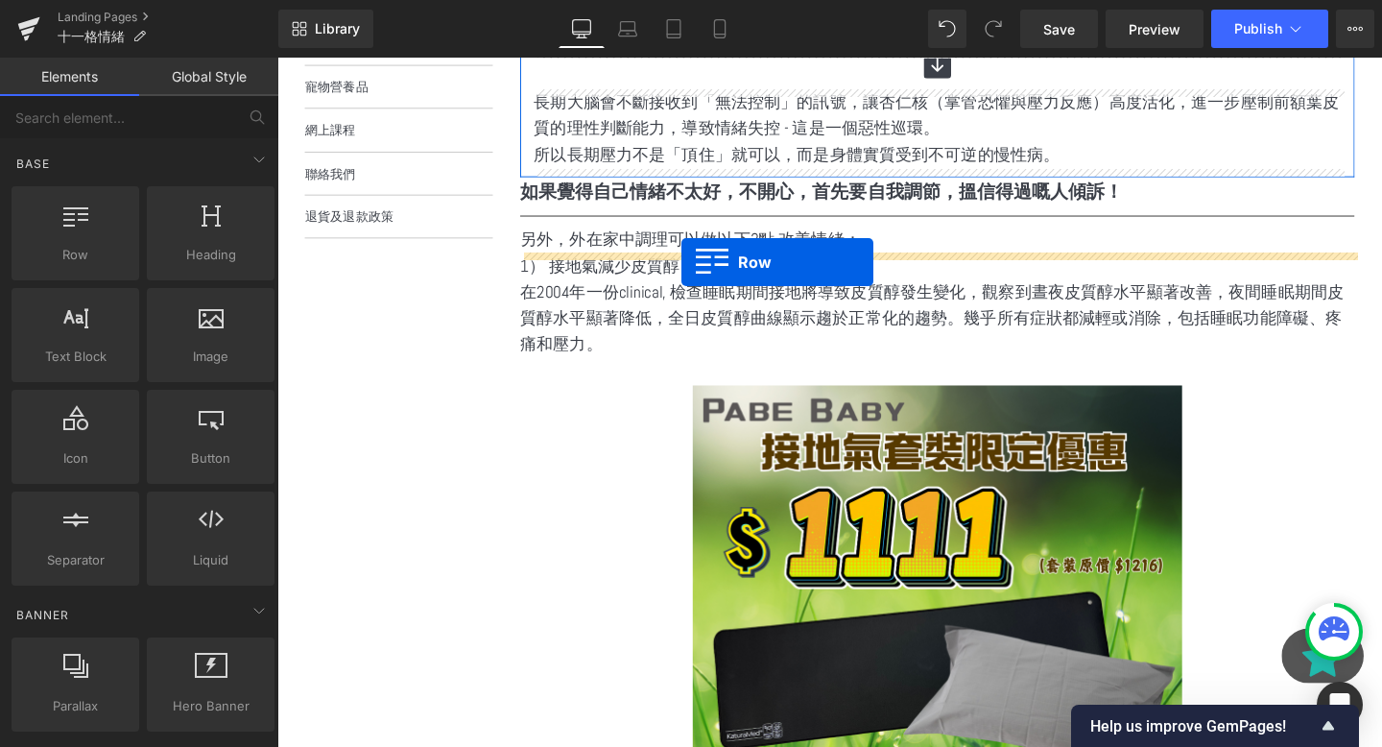
drag, startPoint x: 386, startPoint y: 289, endPoint x: 702, endPoint y: 270, distance: 316.4
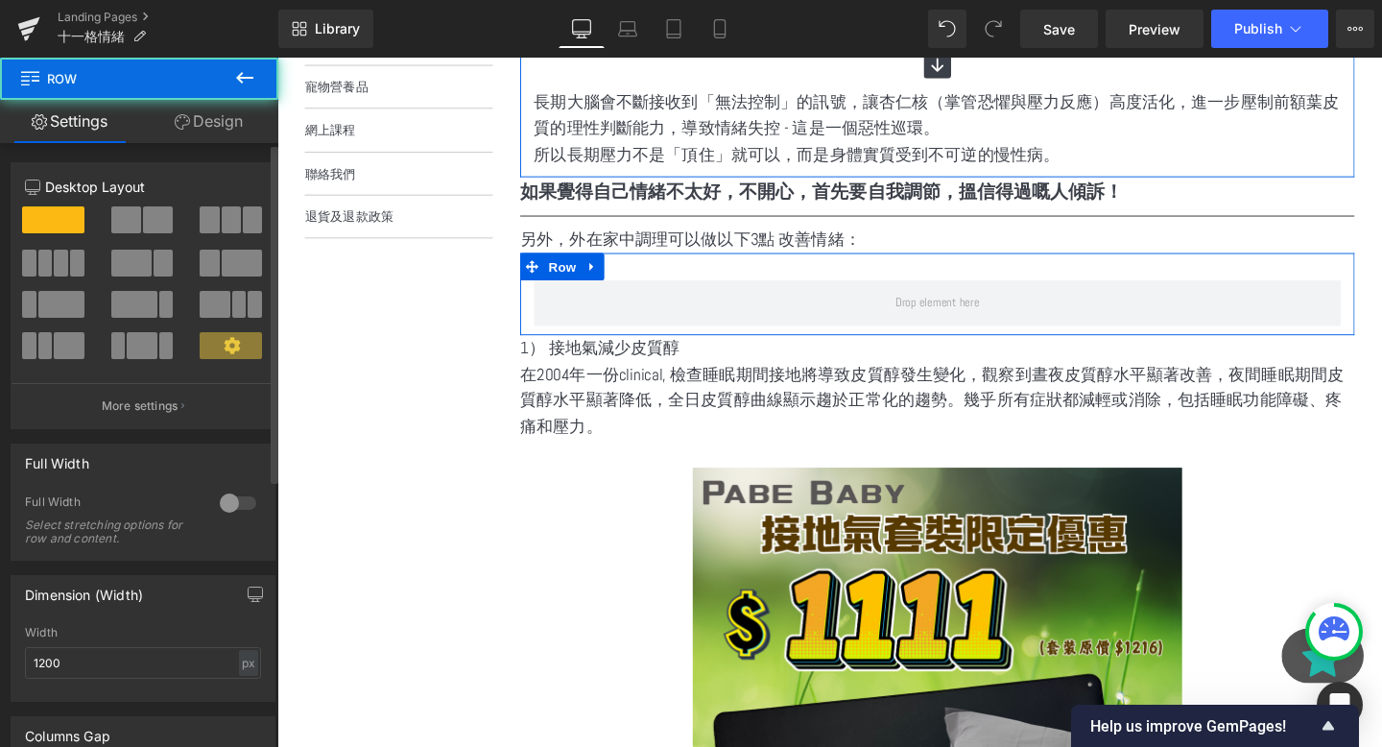
click at [160, 226] on span at bounding box center [158, 219] width 30 height 27
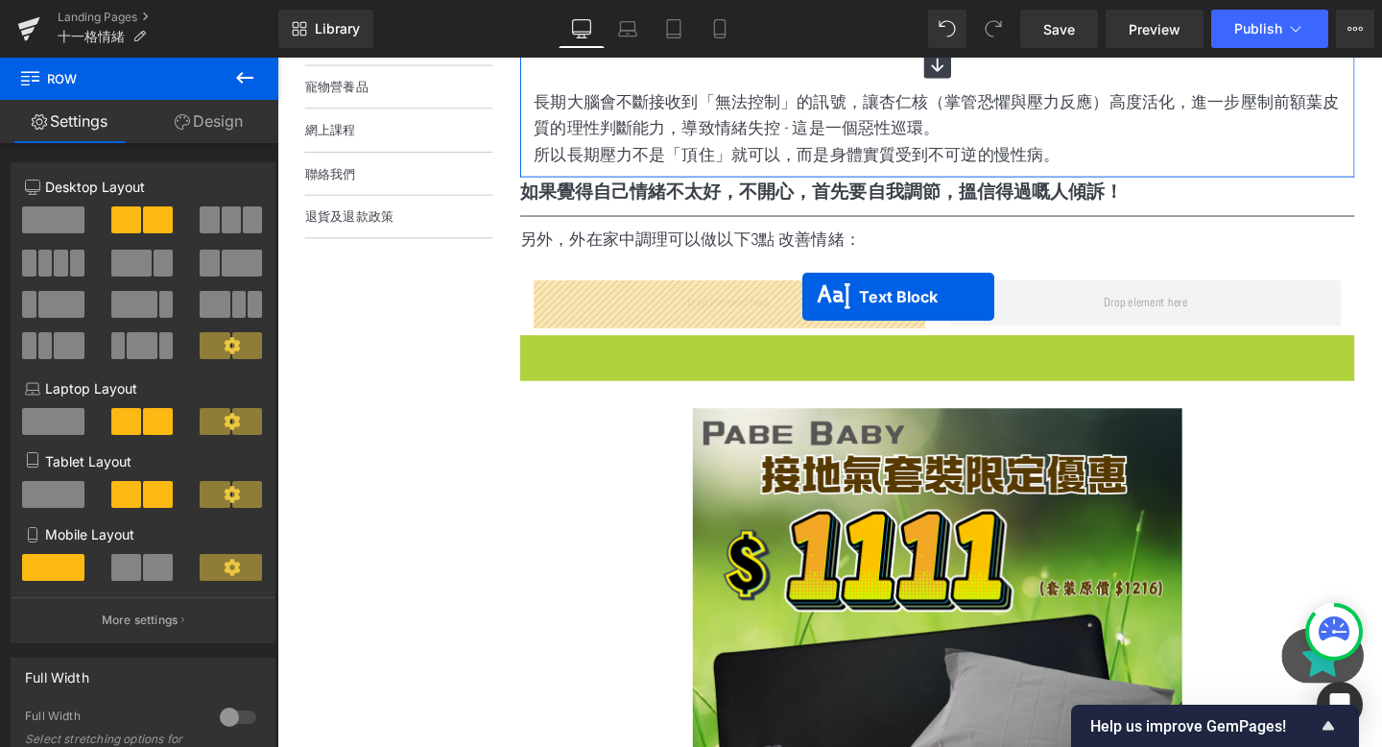
drag, startPoint x: 922, startPoint y: 407, endPoint x: 829, endPoint y: 308, distance: 135.8
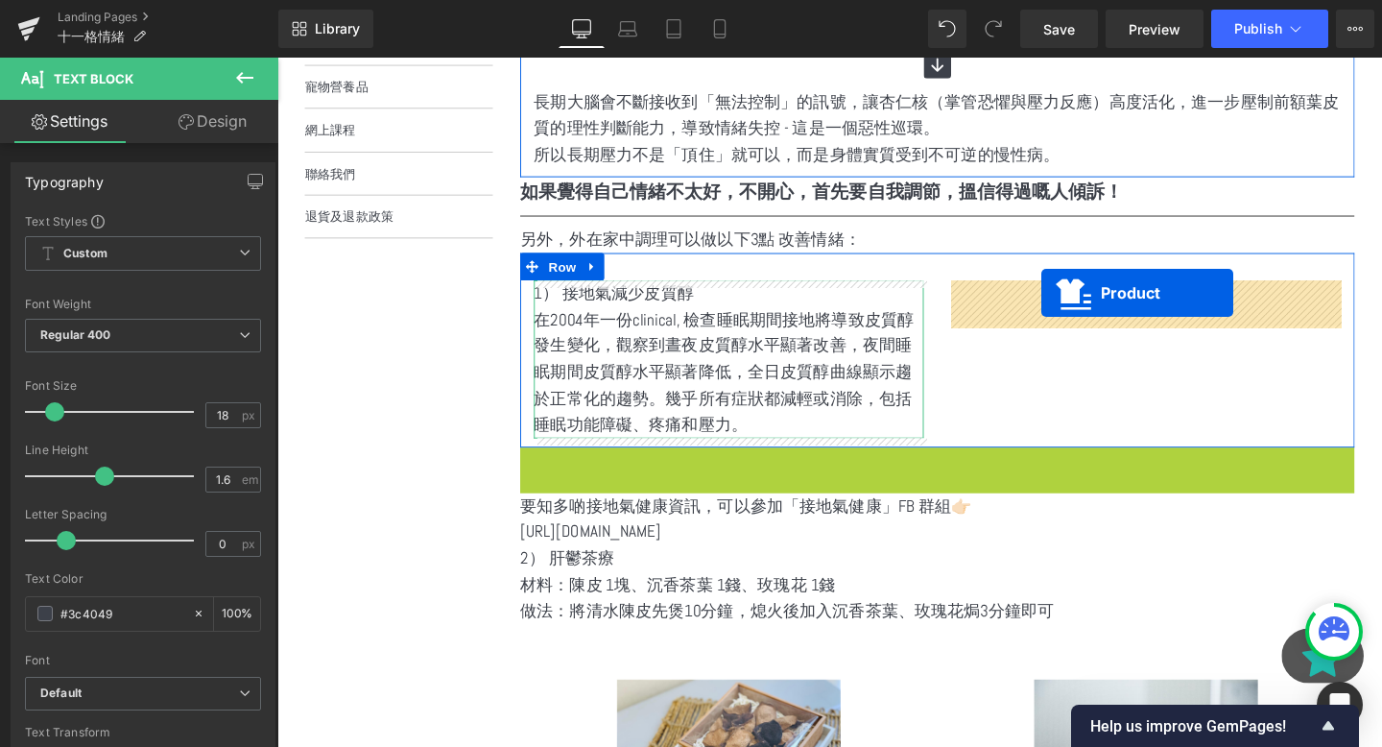
drag, startPoint x: 922, startPoint y: 484, endPoint x: 1081, endPoint y: 304, distance: 239.4
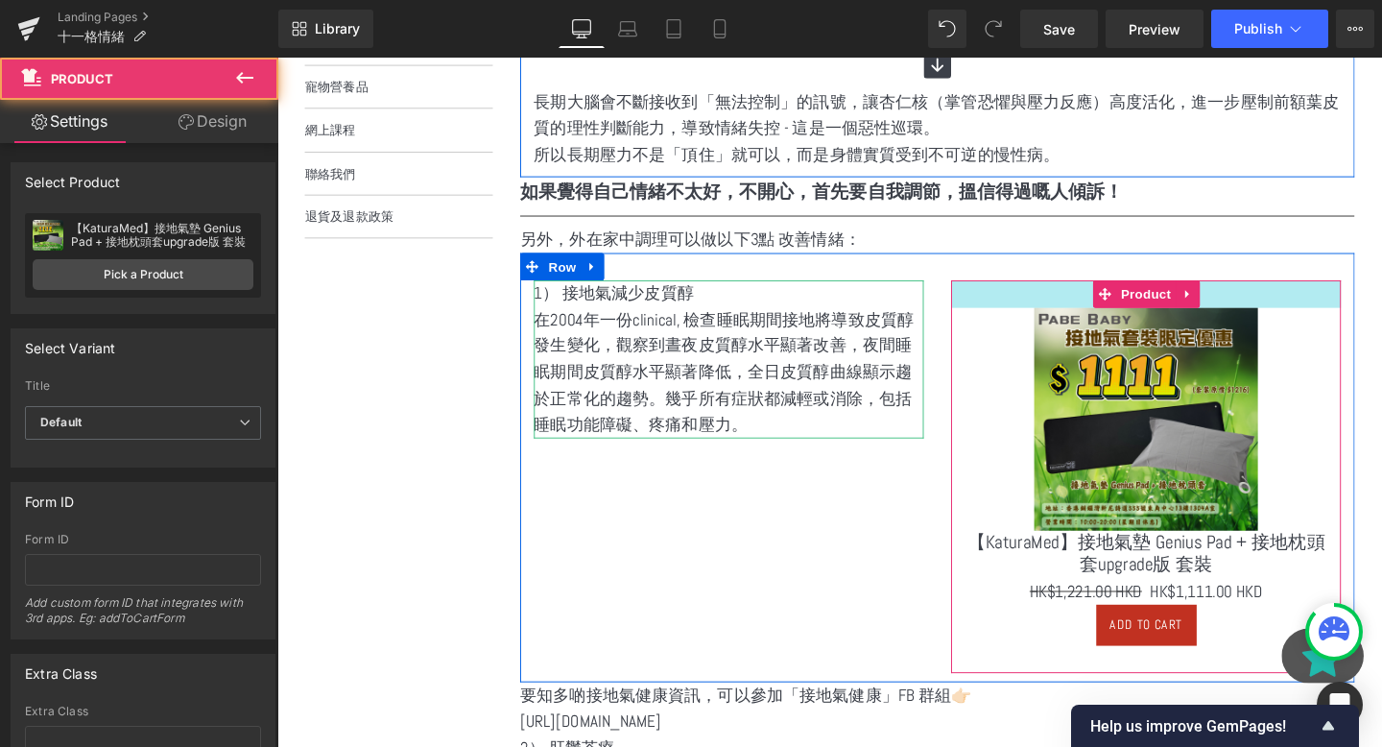
scroll to position [831, 0]
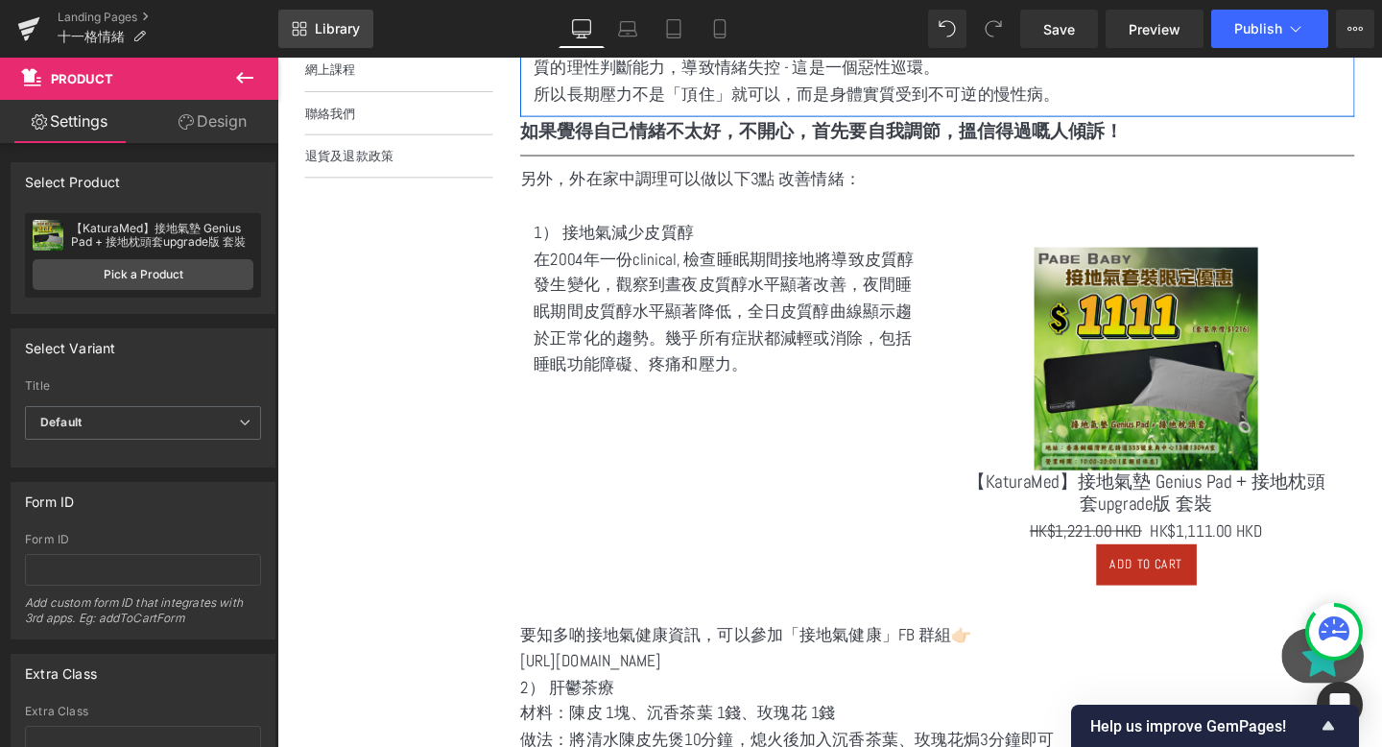
click at [347, 20] on span "Library" at bounding box center [337, 28] width 45 height 17
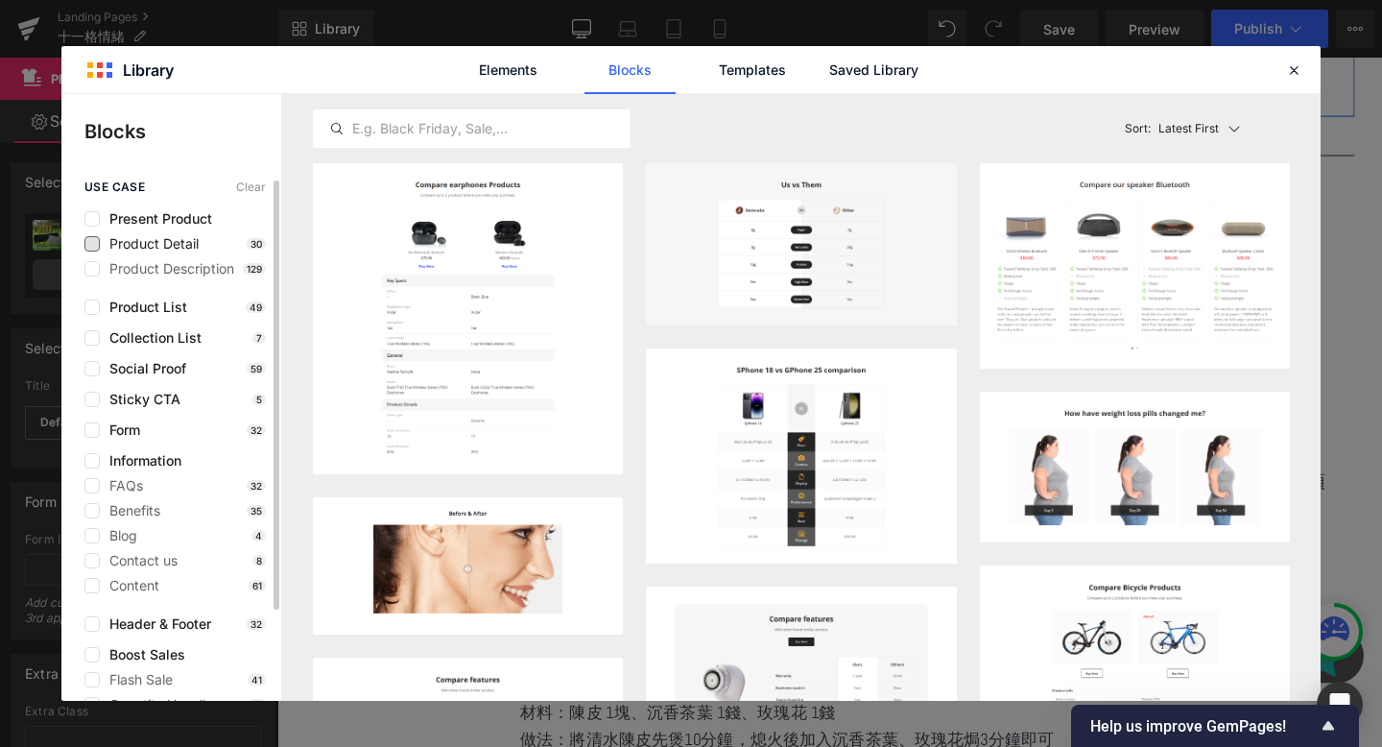
click at [156, 244] on span "Product Detail" at bounding box center [149, 243] width 99 height 15
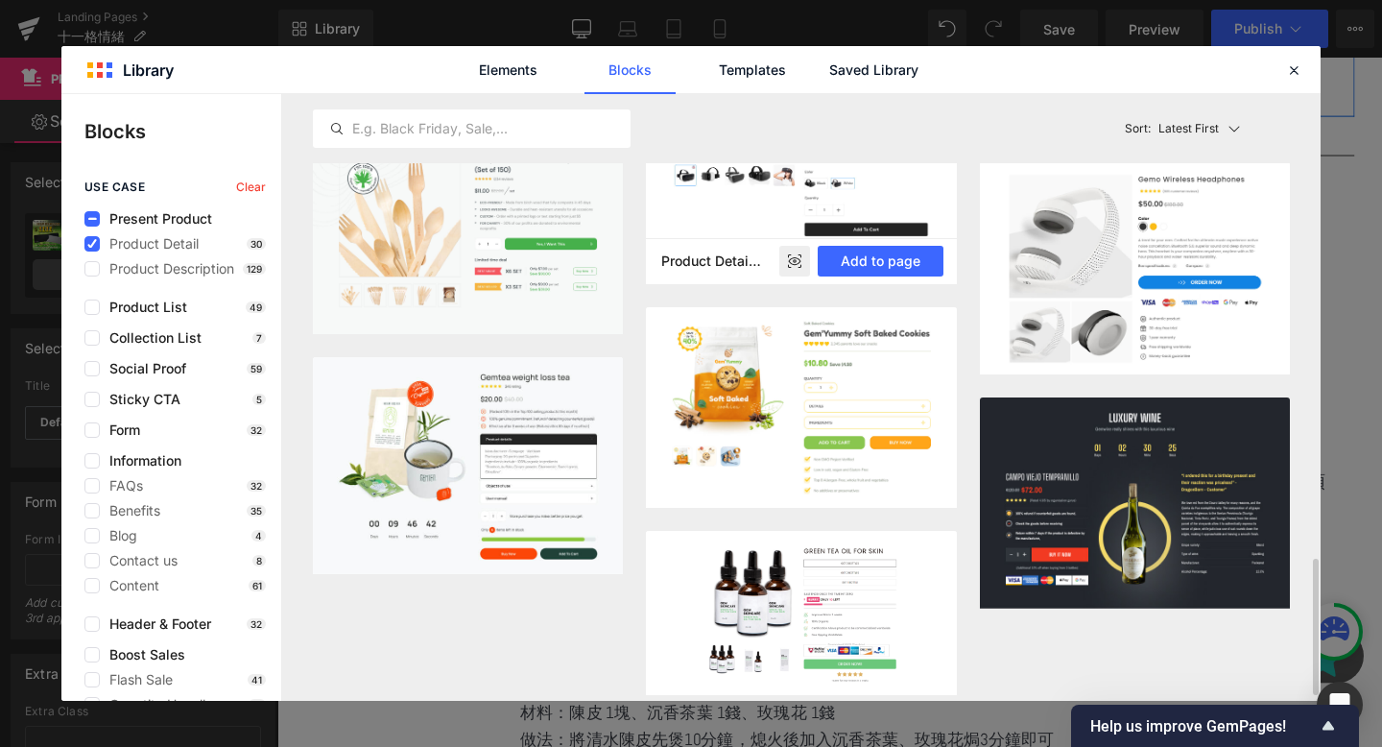
scroll to position [2067, 0]
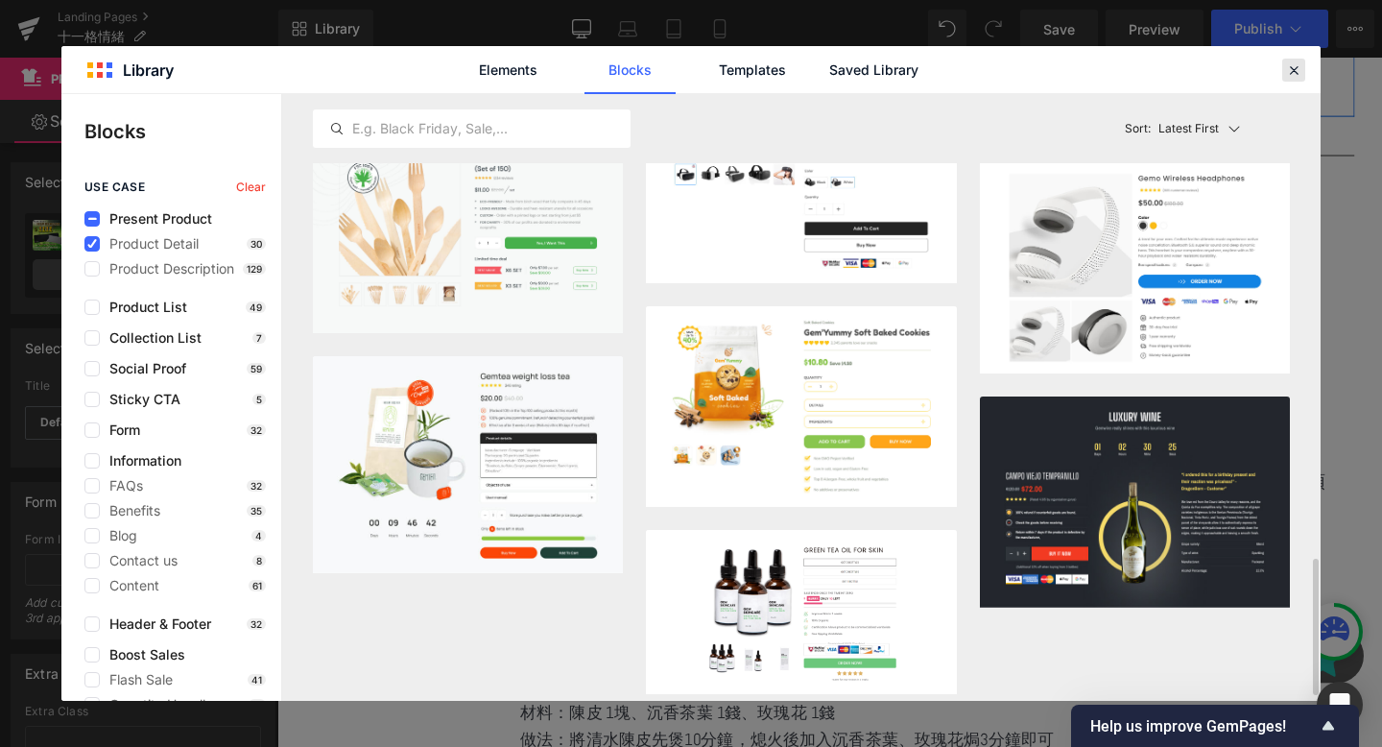
click at [1299, 63] on icon at bounding box center [1293, 69] width 17 height 17
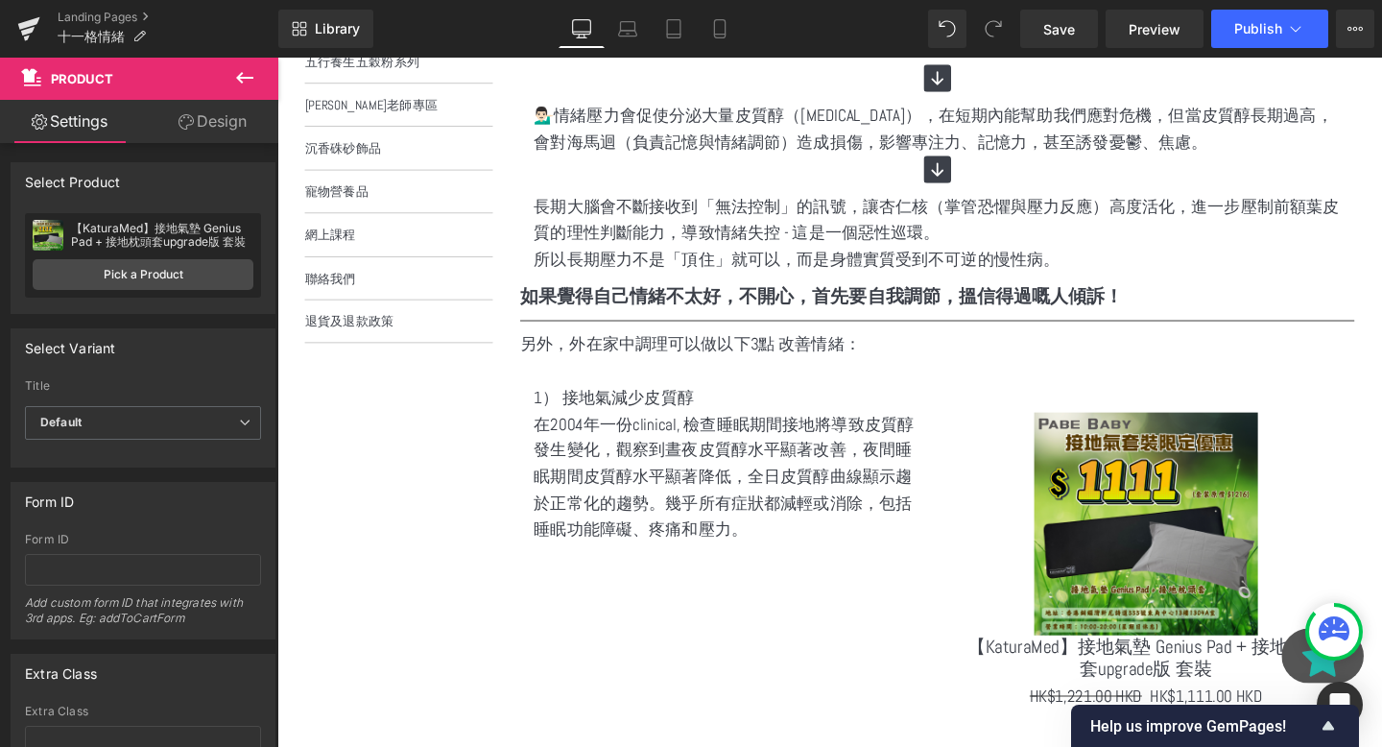
scroll to position [761, 0]
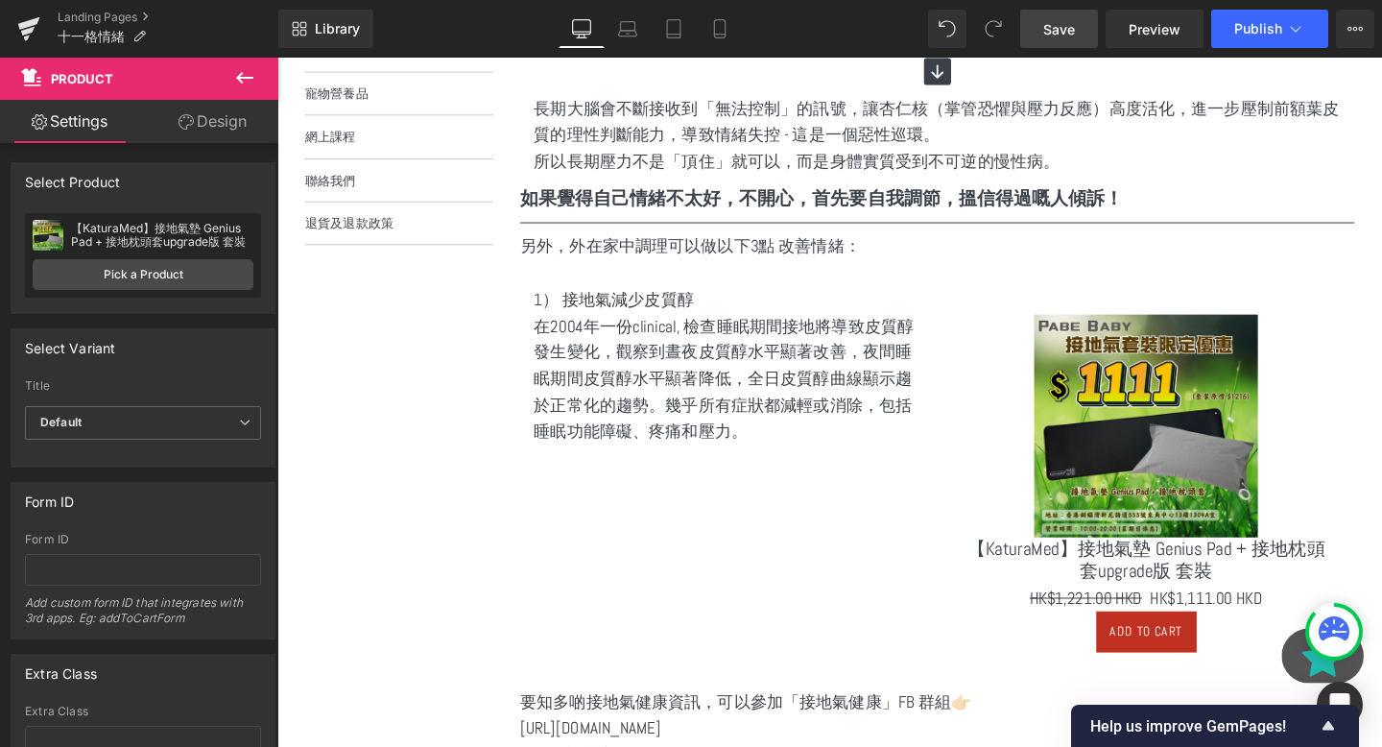
click at [1057, 12] on link "Save" at bounding box center [1059, 29] width 78 height 38
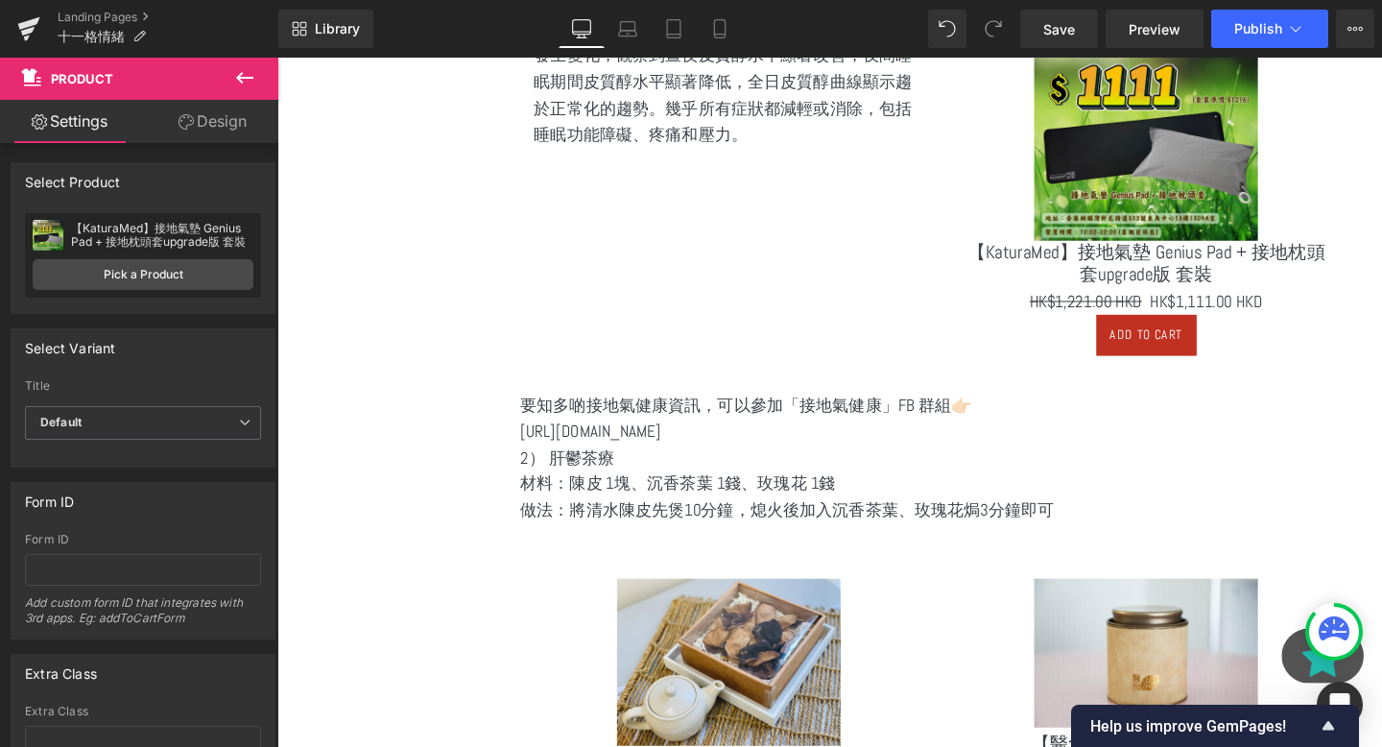
scroll to position [1031, 0]
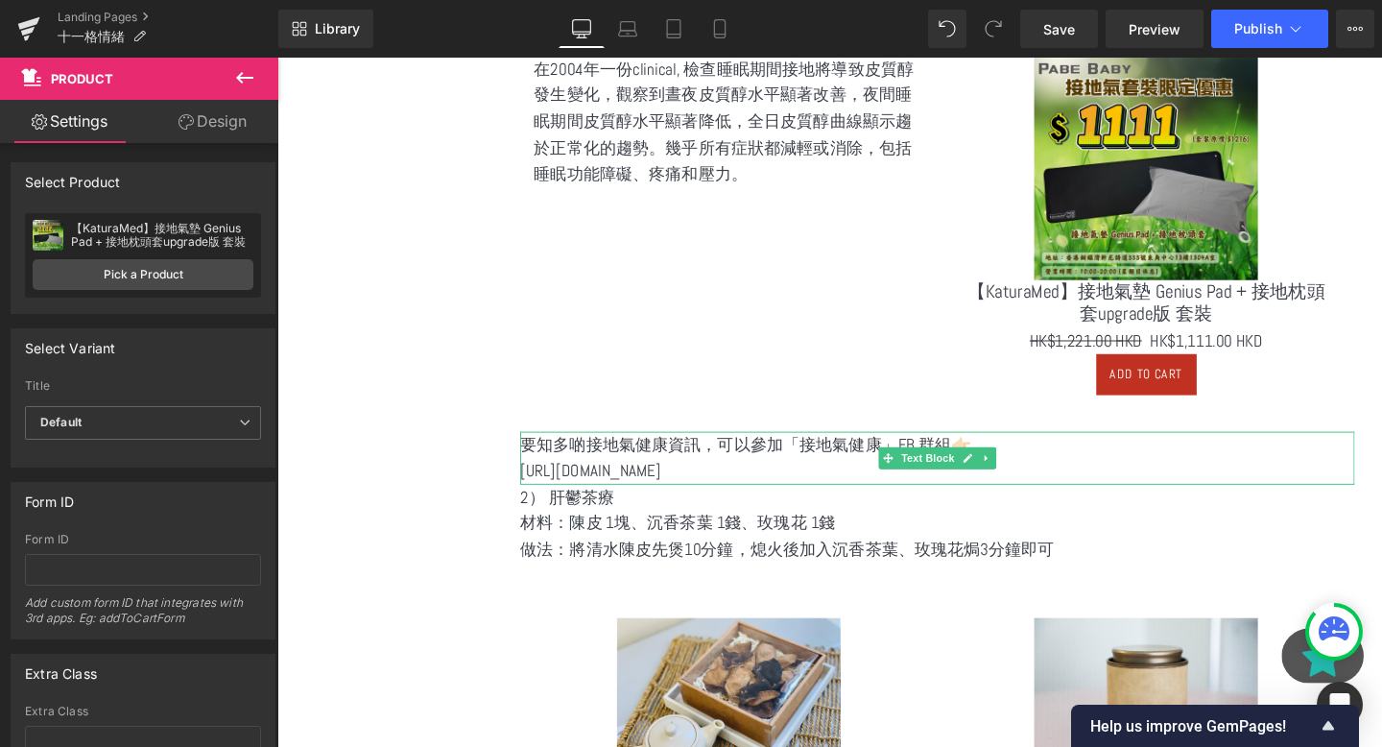
click at [827, 476] on p "要知多啲接地氣健康資訊，可以參加「接地氣健康」FB 群組👉🏻" at bounding box center [971, 465] width 877 height 28
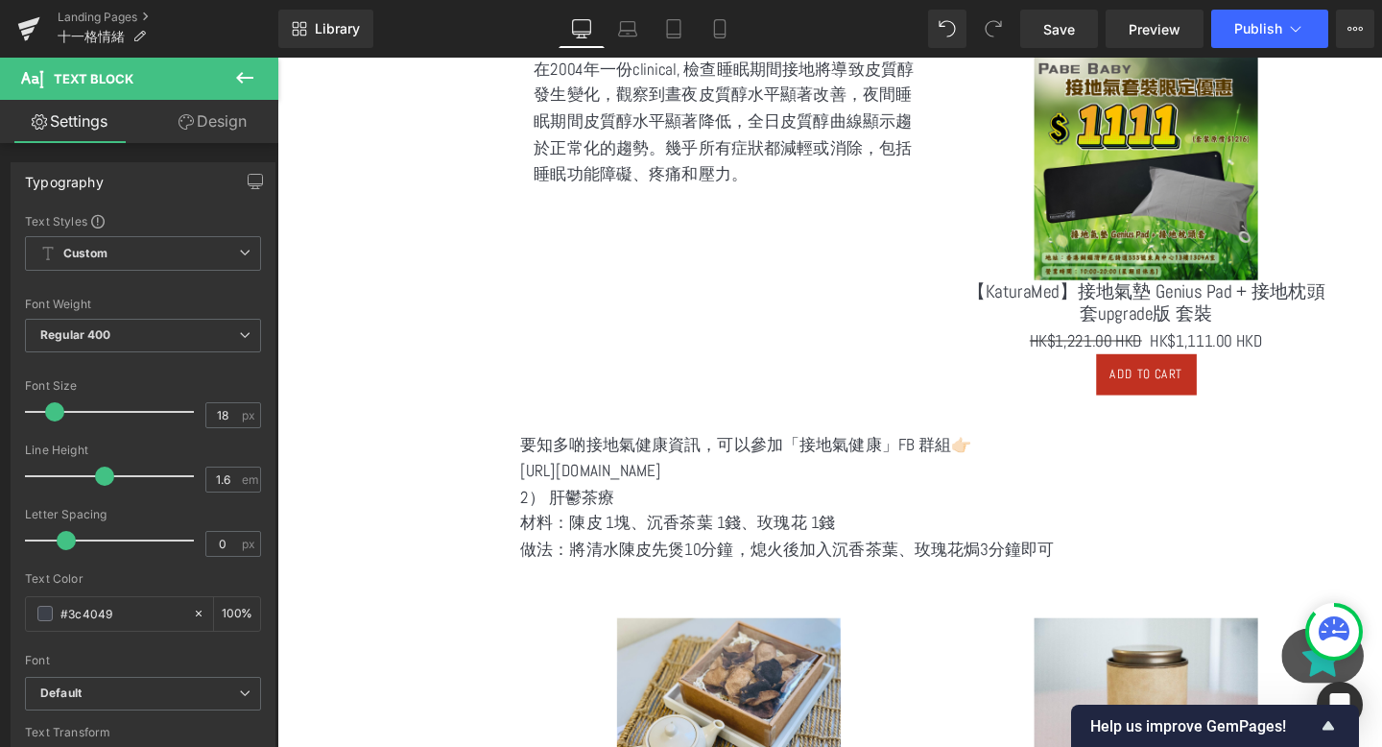
click at [240, 84] on icon at bounding box center [244, 77] width 23 height 23
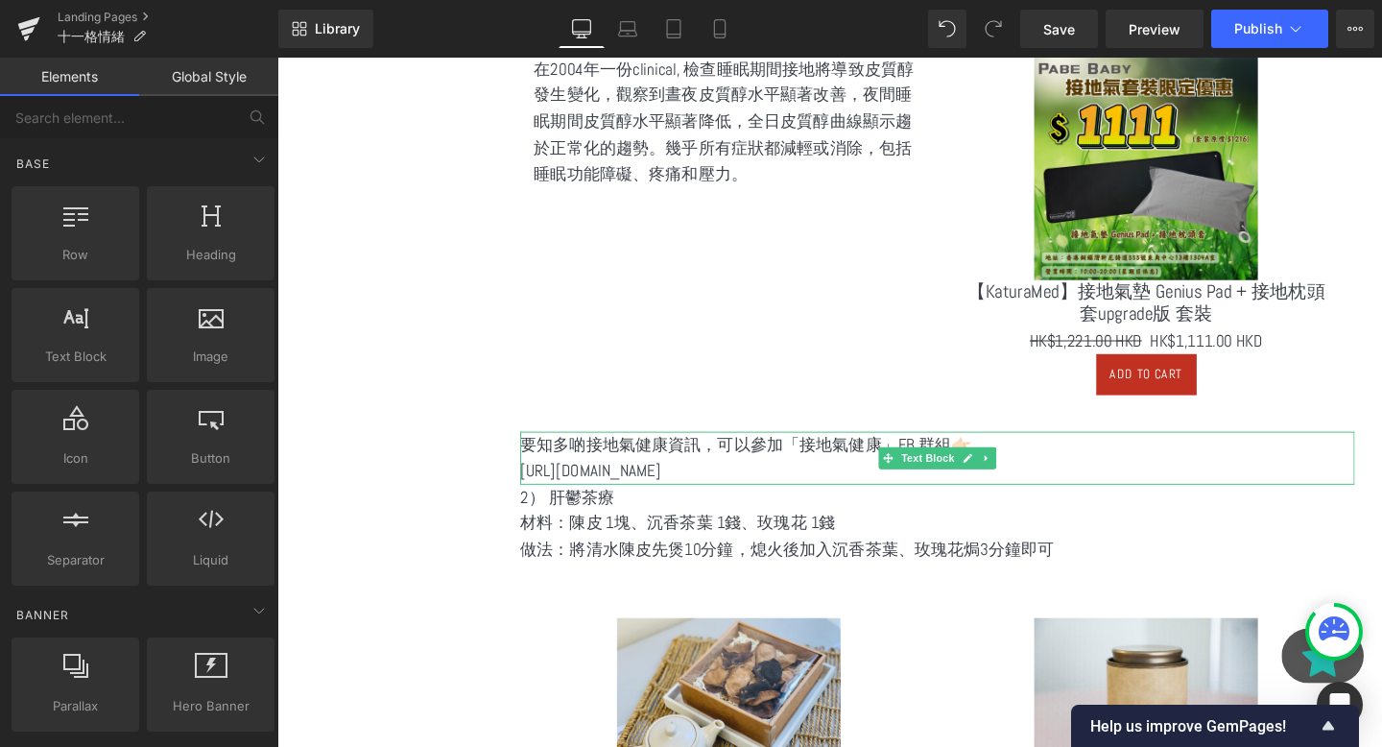
click at [861, 479] on p "[URL][DOMAIN_NAME]" at bounding box center [971, 493] width 877 height 28
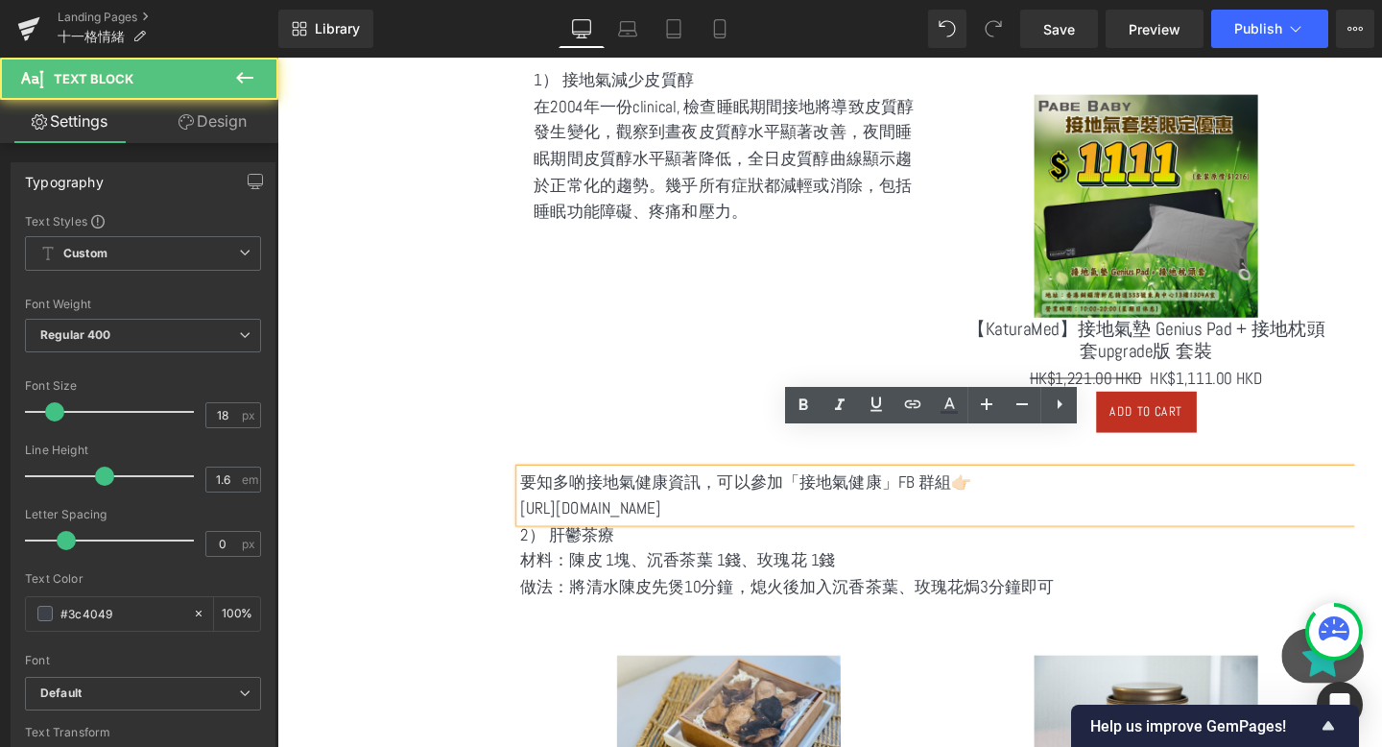
scroll to position [989, 0]
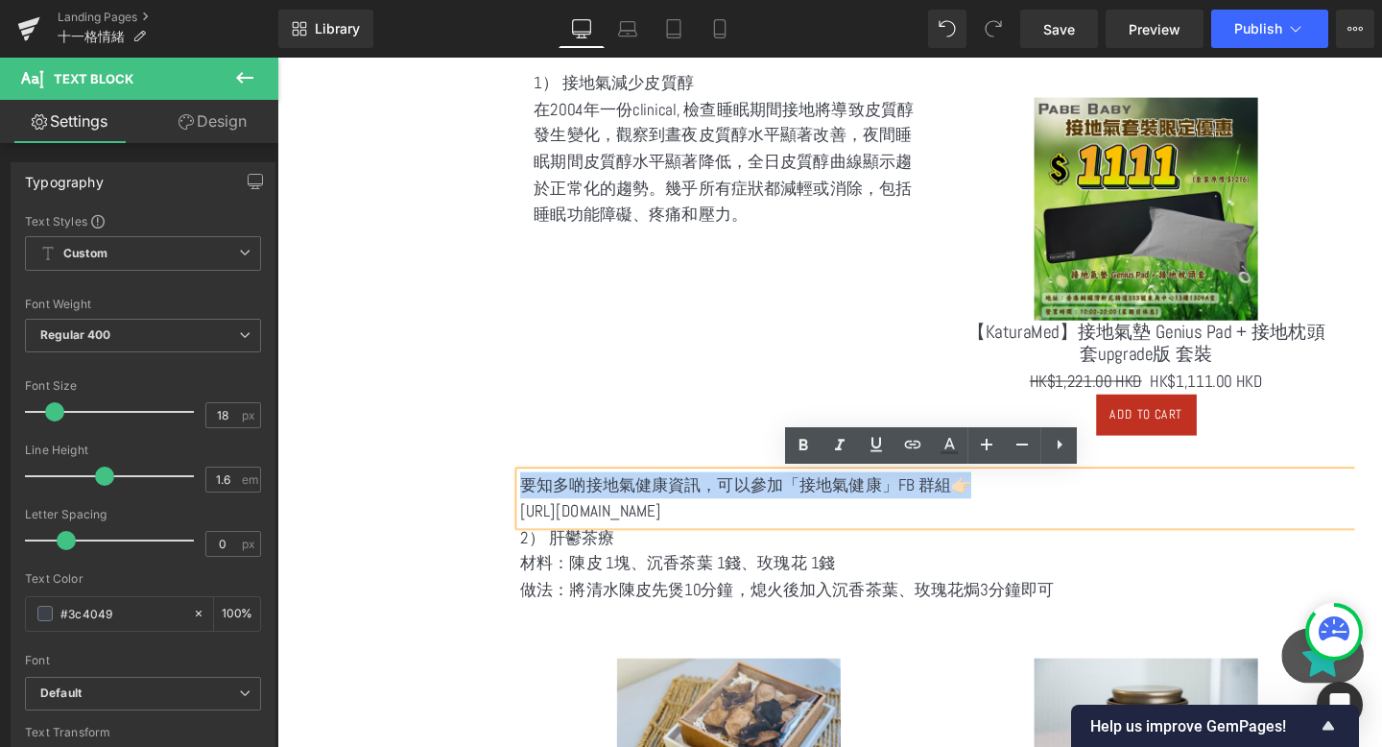
drag, startPoint x: 1025, startPoint y: 517, endPoint x: 535, endPoint y: 505, distance: 490.6
click at [535, 505] on p "要知多啲接地氣健康資訊，可以參加「接地氣健康」FB 群組👉🏻" at bounding box center [971, 507] width 877 height 28
copy p "要知多啲接地氣健康資訊，可以參加「接地氣健康」FB 群組👉🏻"
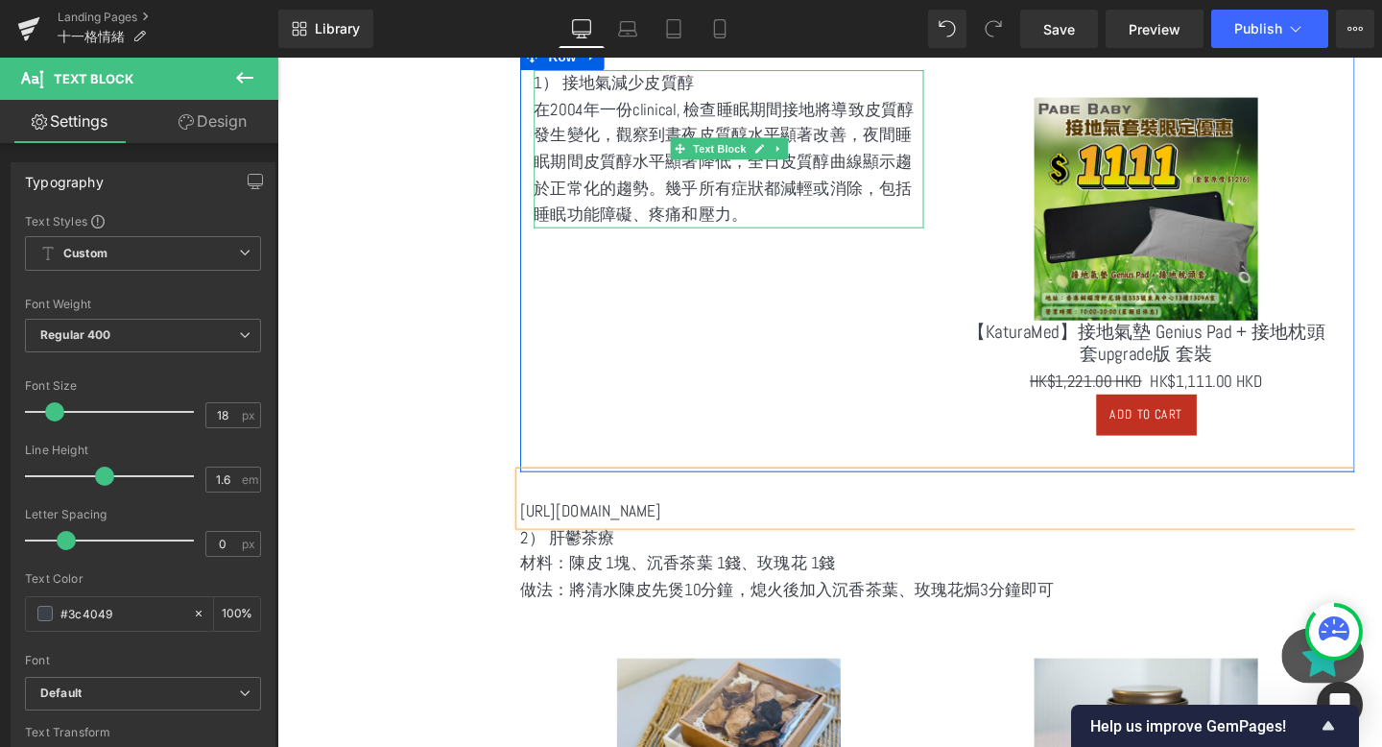
click at [747, 225] on p "在2004年一份clinical, 檢查睡眠期間接地將導致皮質醇發生變化，觀察到晝夜皮質醇水平顯著改善，夜間睡眠期間皮質醇水平顯著降低，全日皮質醇曲線顯示趨於…" at bounding box center [752, 168] width 410 height 138
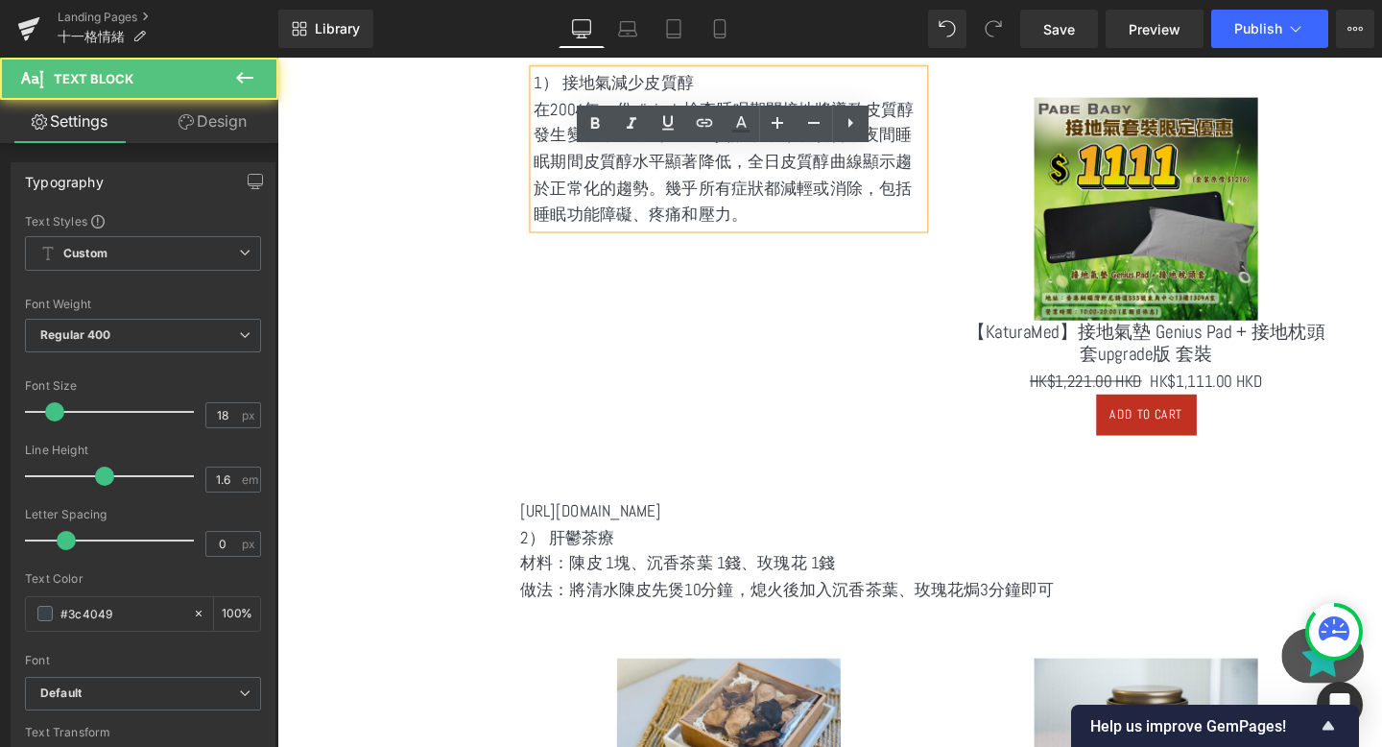
click at [813, 217] on p "在2004年一份clinical, 檢查睡眠期間接地將導致皮質醇發生變化，觀察到晝夜皮質醇水平顯著改善，夜間睡眠期間皮質醇水平顯著降低，全日皮質醇曲線顯示趨於…" at bounding box center [752, 168] width 410 height 138
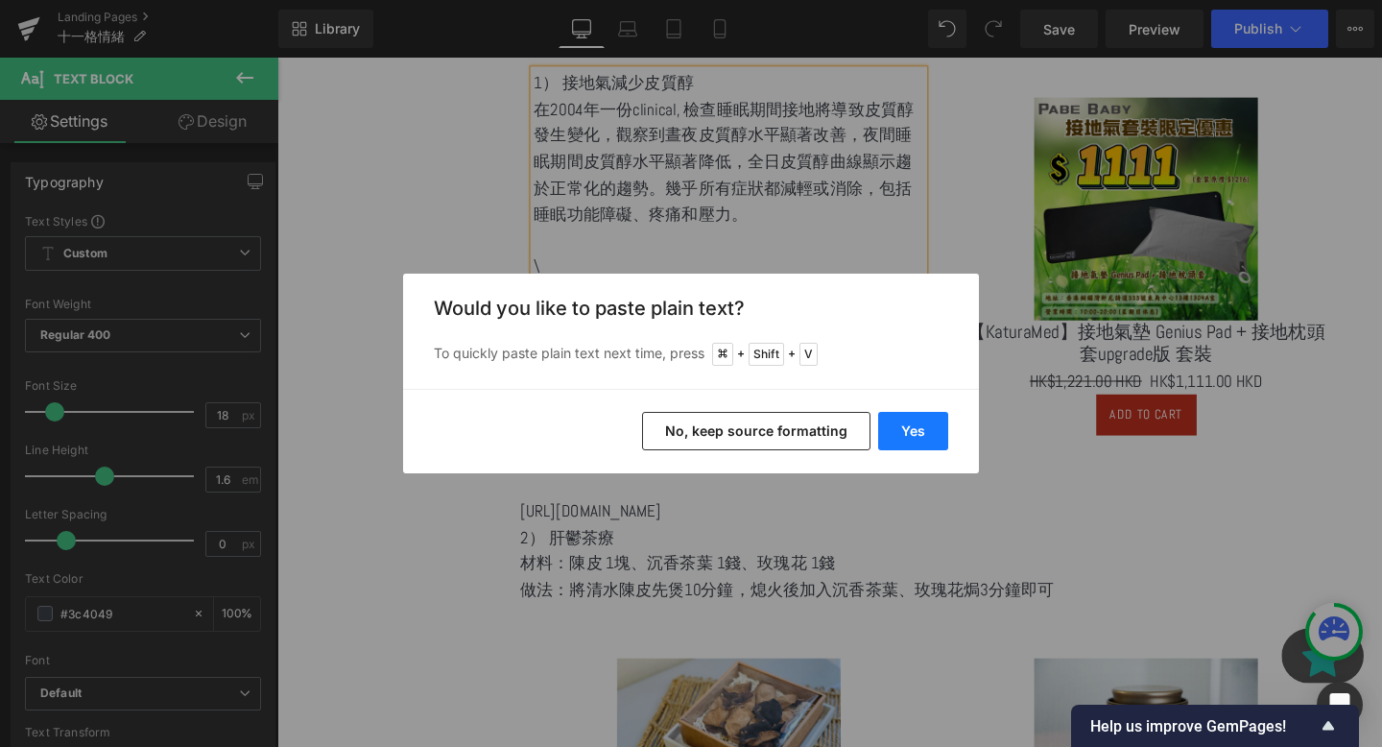
click at [886, 433] on button "Yes" at bounding box center [913, 431] width 70 height 38
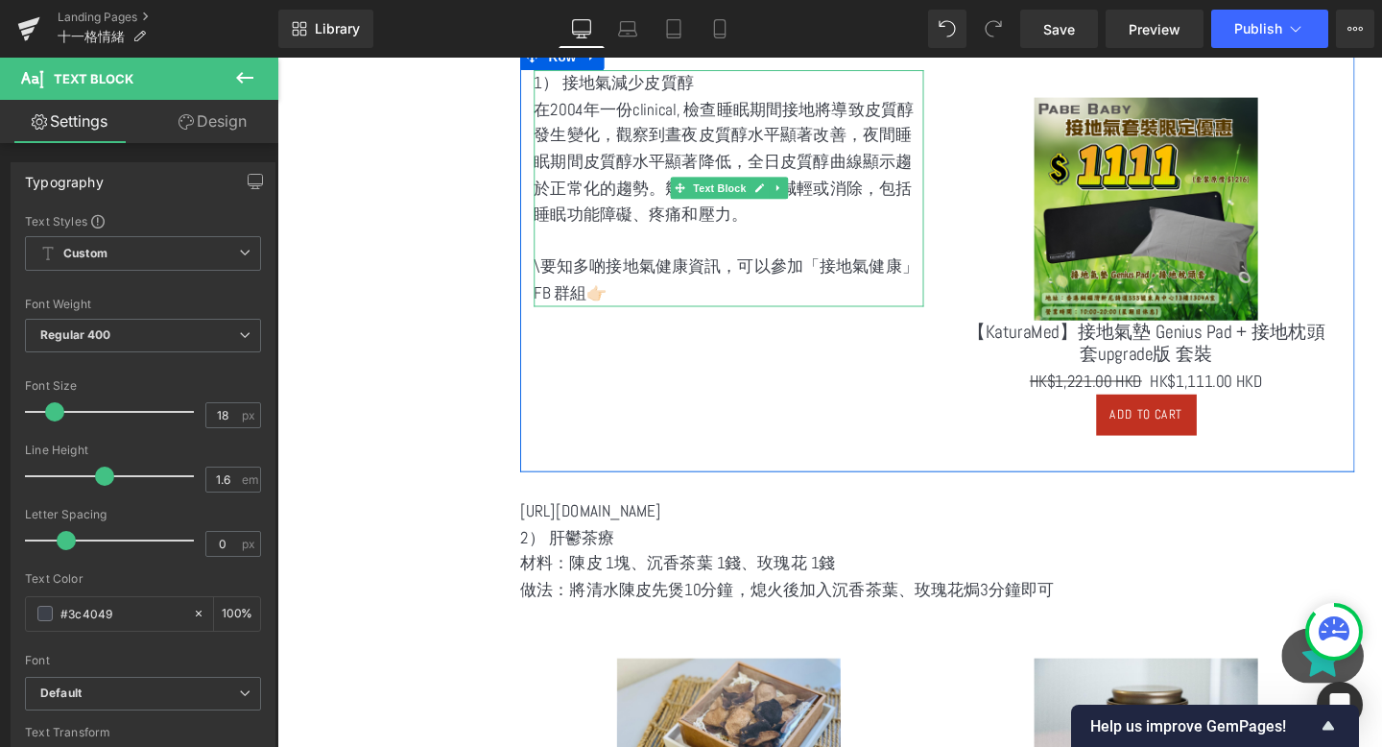
click at [593, 291] on p "\要知多啲接地氣健康資訊，可以參加「接地氣健康」FB 群組👉🏻" at bounding box center [752, 292] width 410 height 56
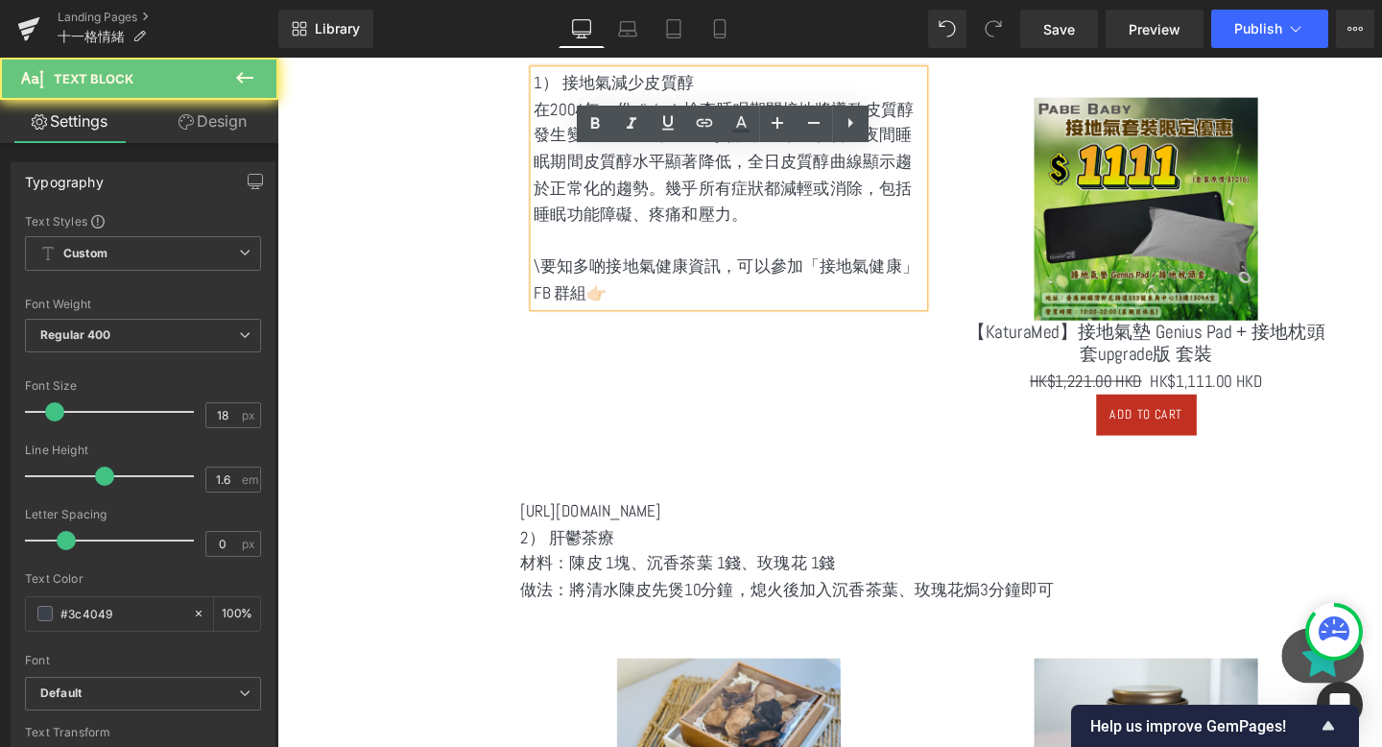
click at [557, 277] on p "\要知多啲接地氣健康資訊，可以參加「接地氣健康」FB 群組👉🏻" at bounding box center [752, 292] width 410 height 56
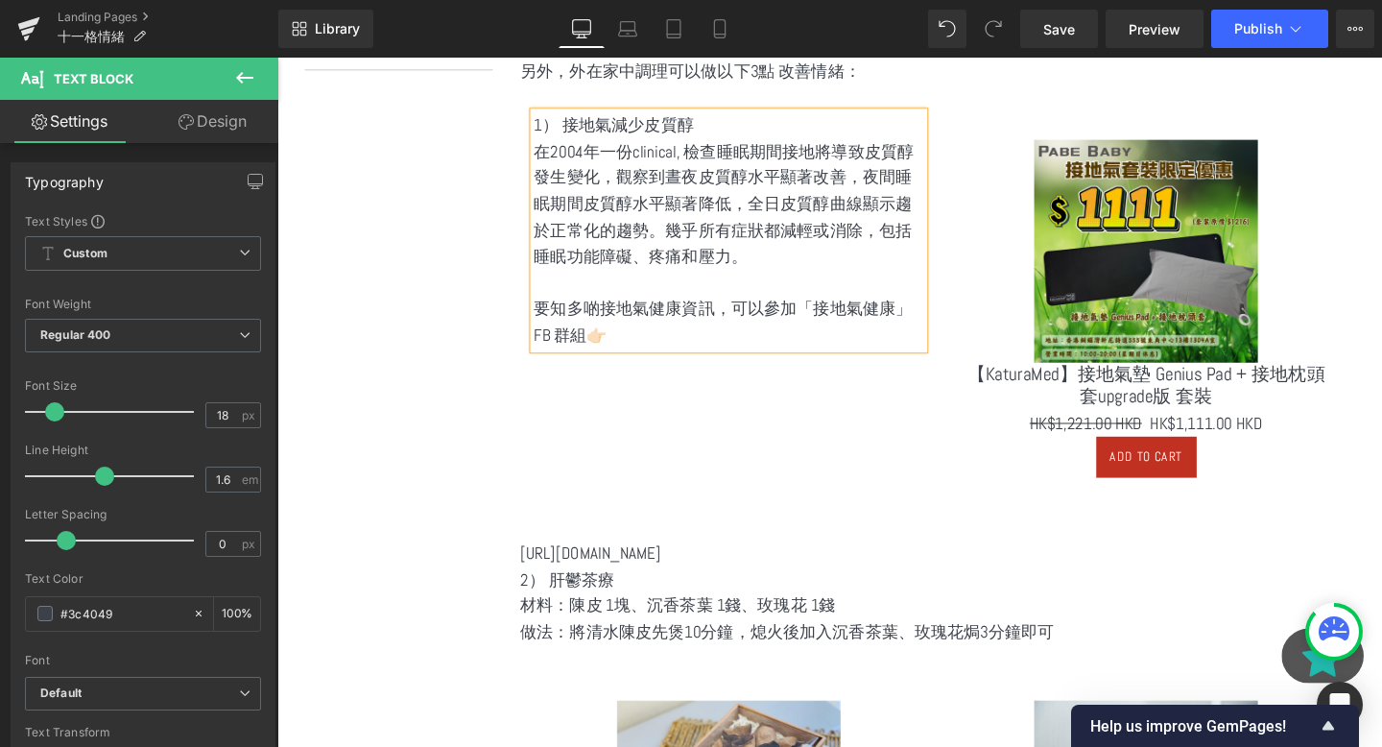
scroll to position [945, 0]
click at [752, 349] on p "要知多啲接地氣健康資訊，可以參加「接地氣健康」FB 群組👉🏻" at bounding box center [752, 335] width 410 height 56
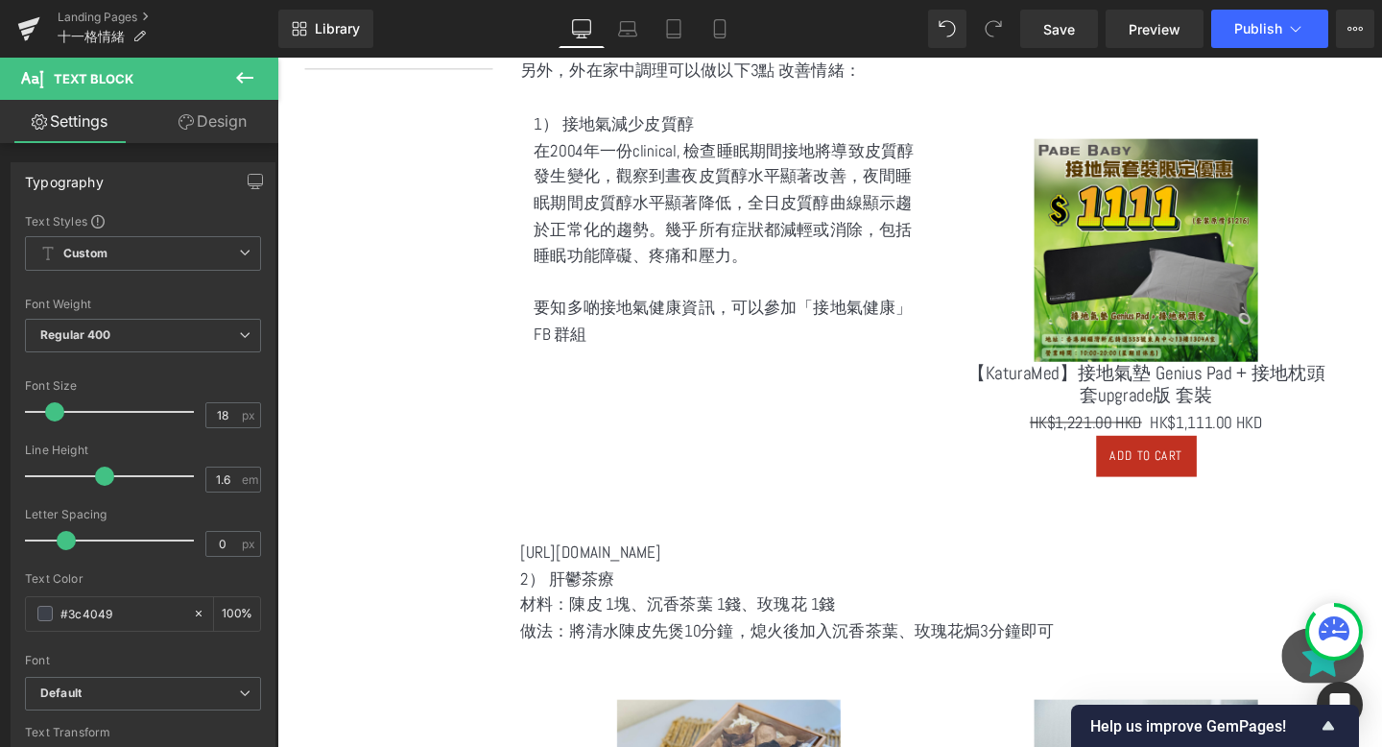
click at [252, 75] on icon at bounding box center [244, 77] width 23 height 23
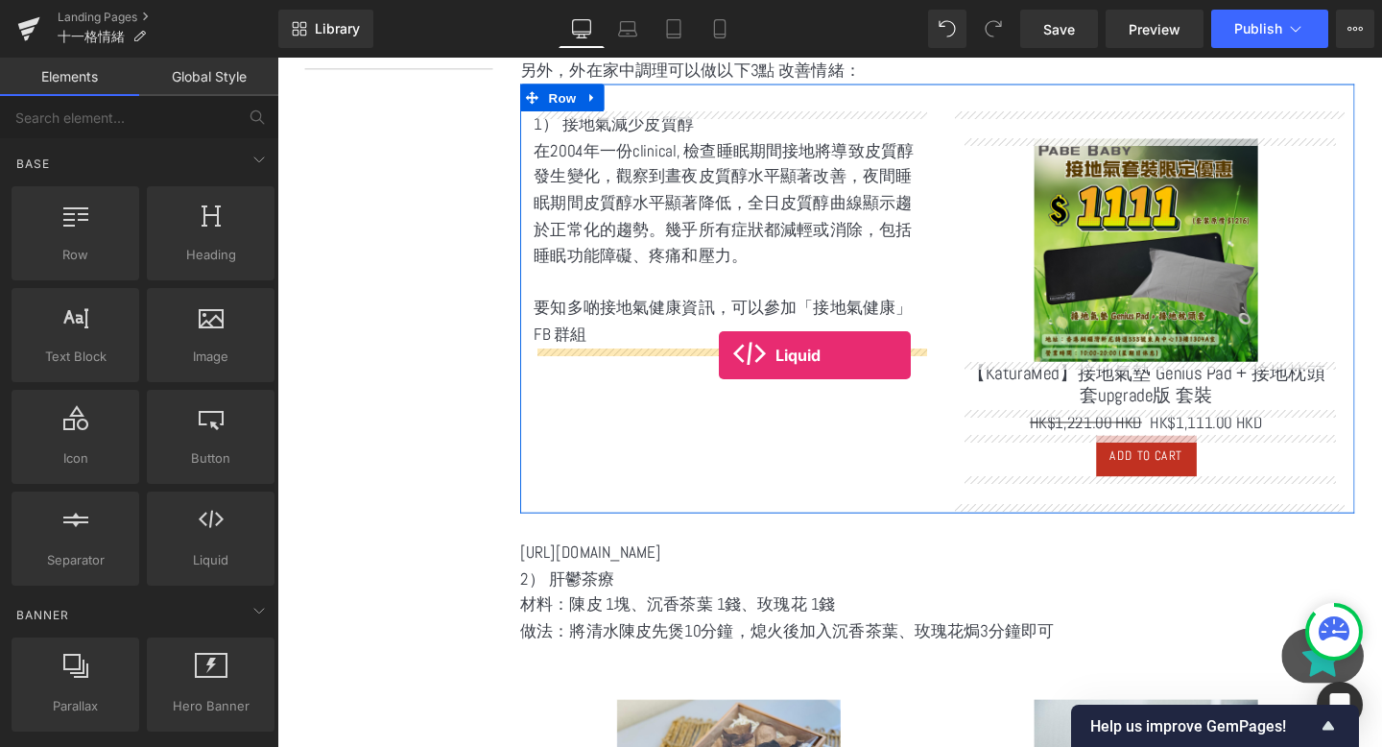
drag, startPoint x: 462, startPoint y: 637, endPoint x: 738, endPoint y: 368, distance: 386.2
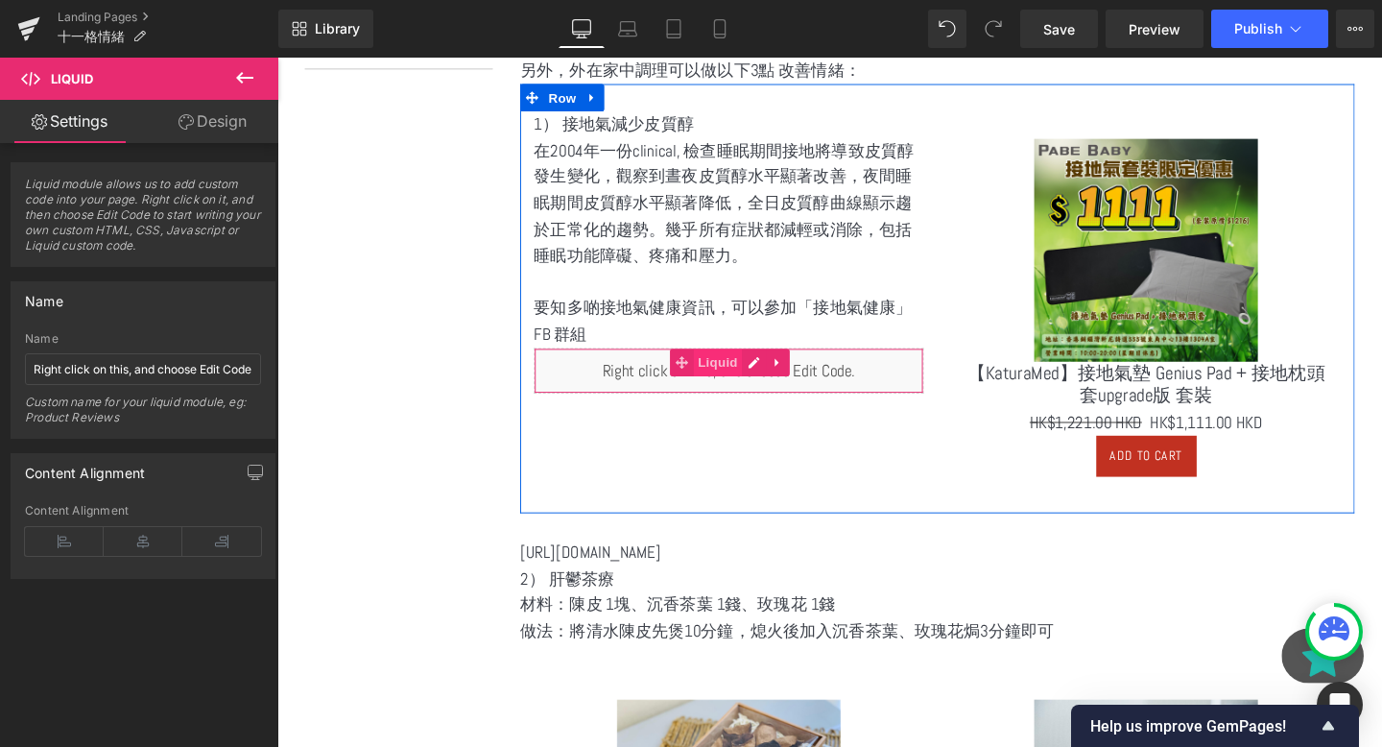
click at [725, 382] on span "Liquid" at bounding box center [741, 378] width 52 height 29
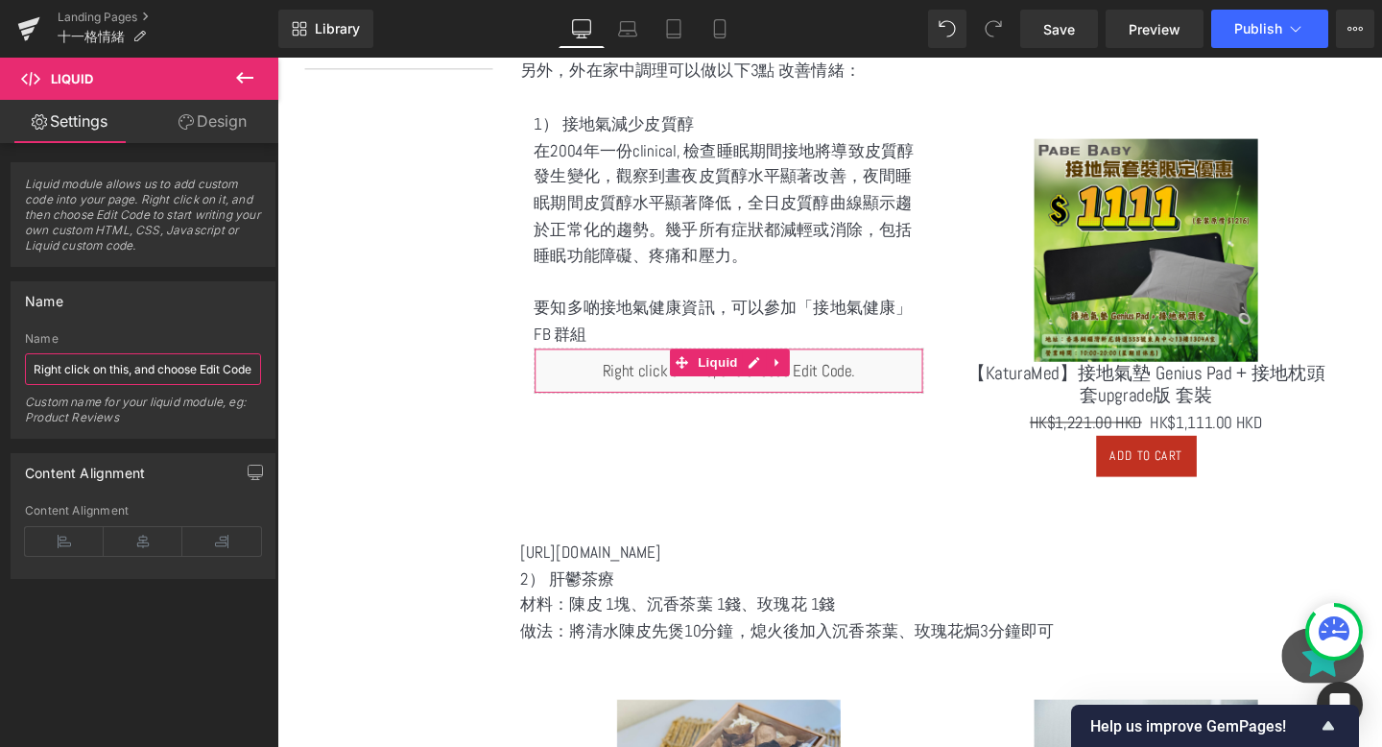
click at [179, 365] on input "Right click on this, and choose Edit Code." at bounding box center [143, 369] width 236 height 32
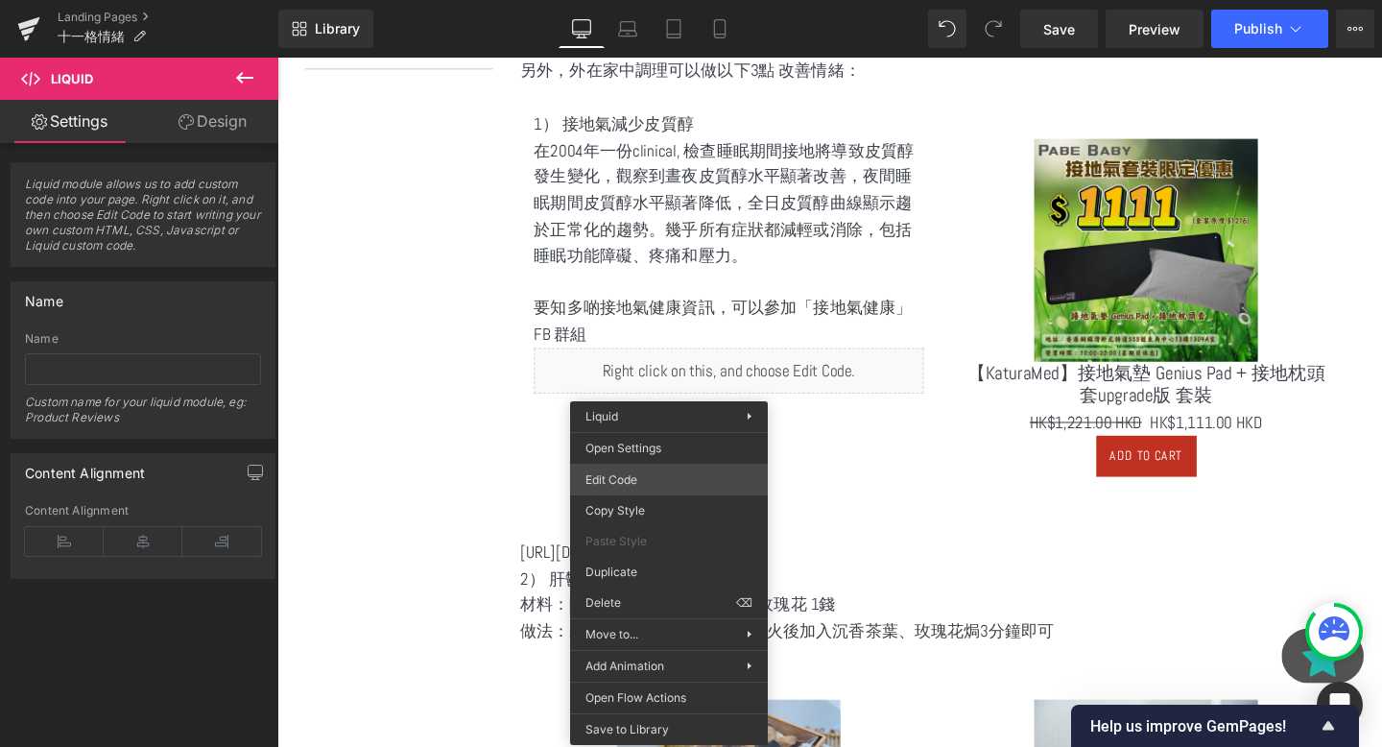
click at [679, 0] on div "Liquid You are previewing how the will restyle your page. You can not edit Elem…" at bounding box center [691, 0] width 1382 height 0
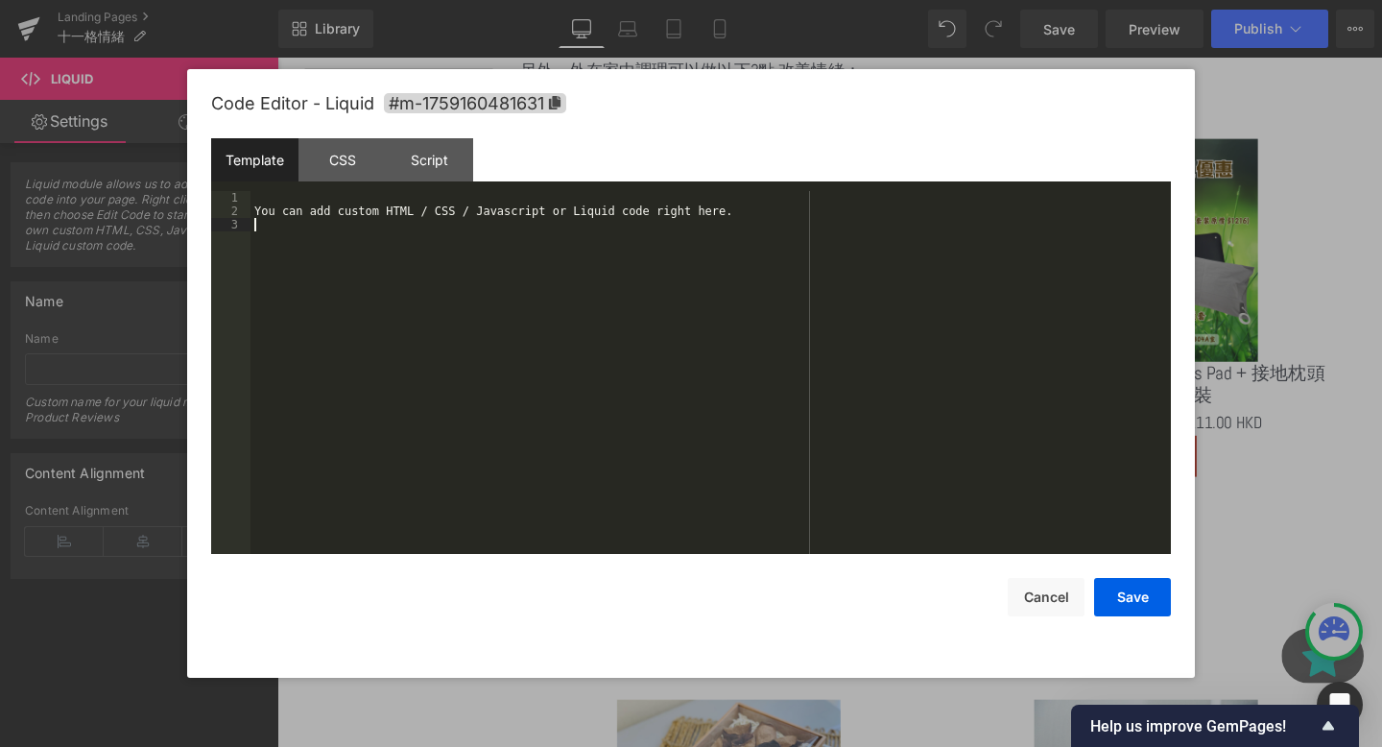
click at [666, 323] on div "You can add custom HTML / CSS / Javascript or Liquid code right here." at bounding box center [711, 386] width 920 height 390
click at [1065, 616] on button "Cancel" at bounding box center [1046, 597] width 77 height 38
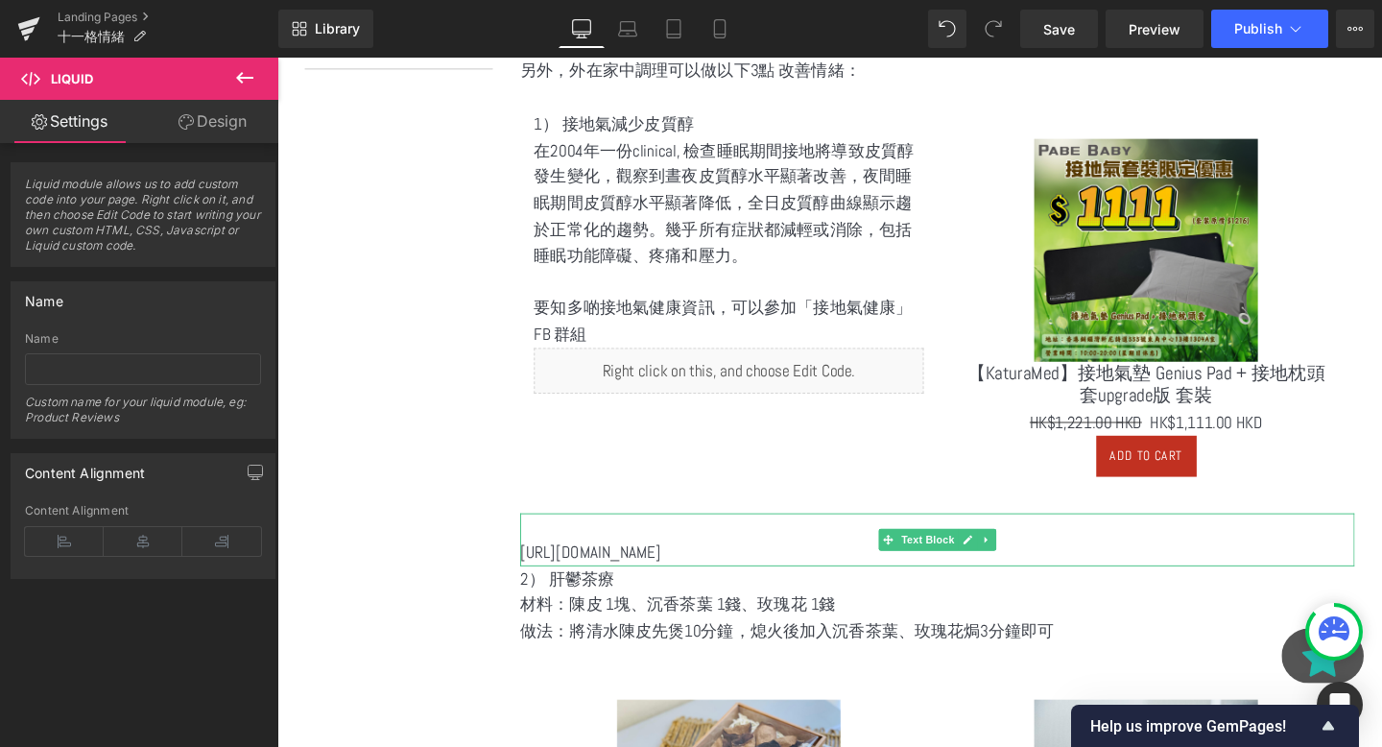
click at [717, 574] on p "[URL][DOMAIN_NAME]" at bounding box center [971, 578] width 877 height 28
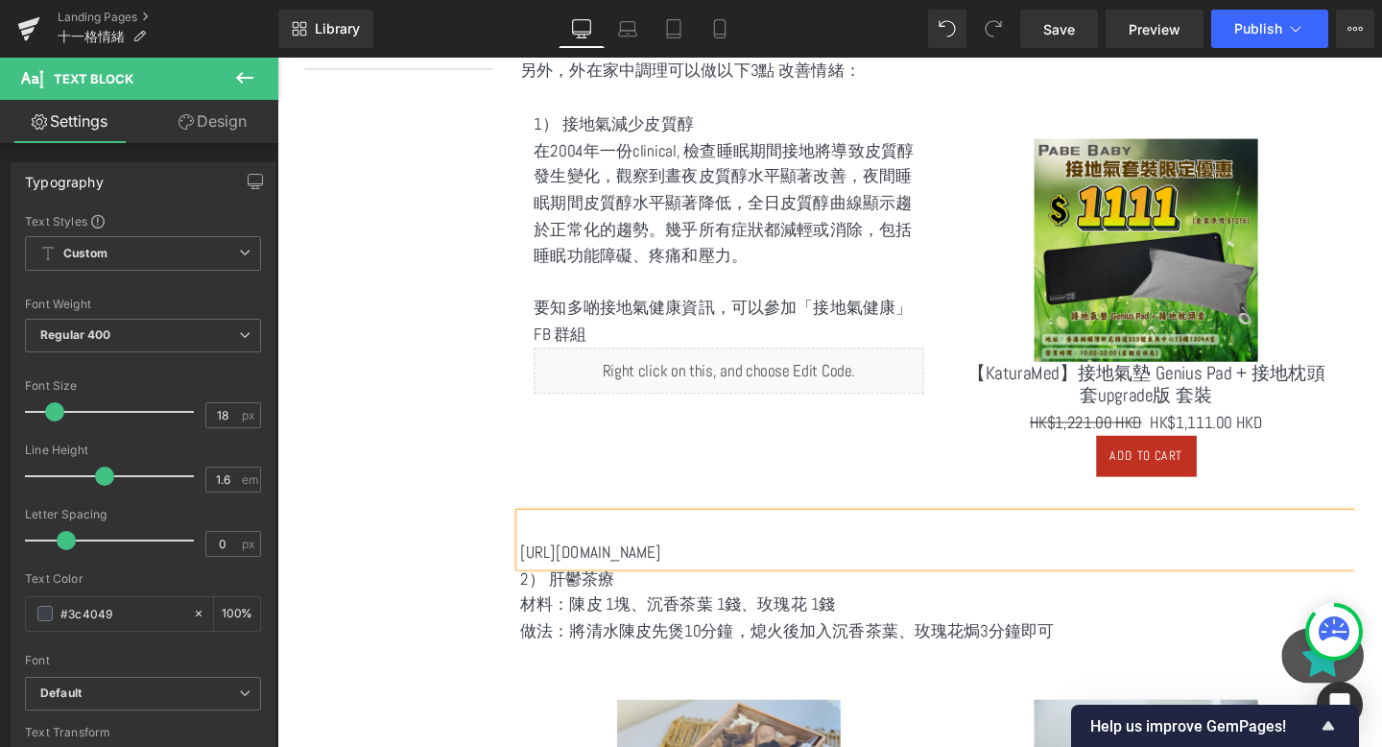
copy div "[URL][DOMAIN_NAME]"
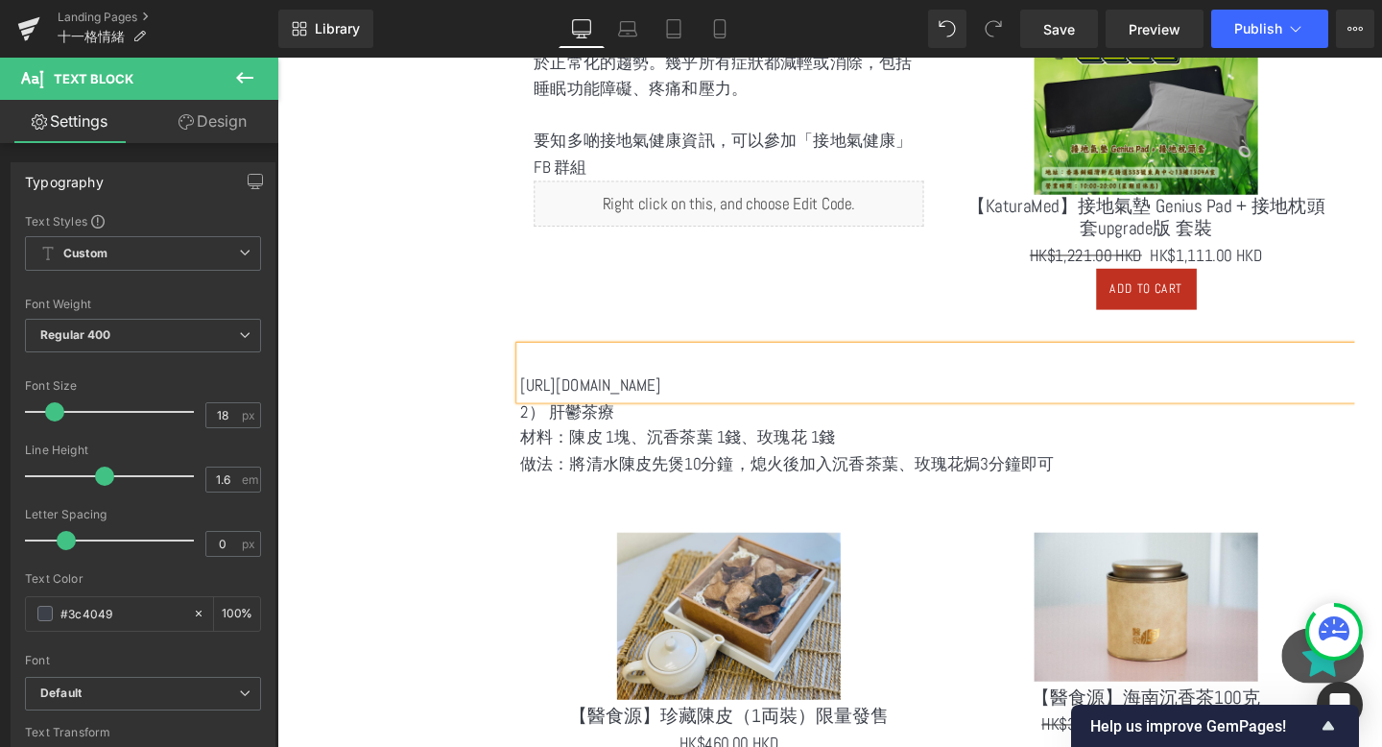
scroll to position [1162, 0]
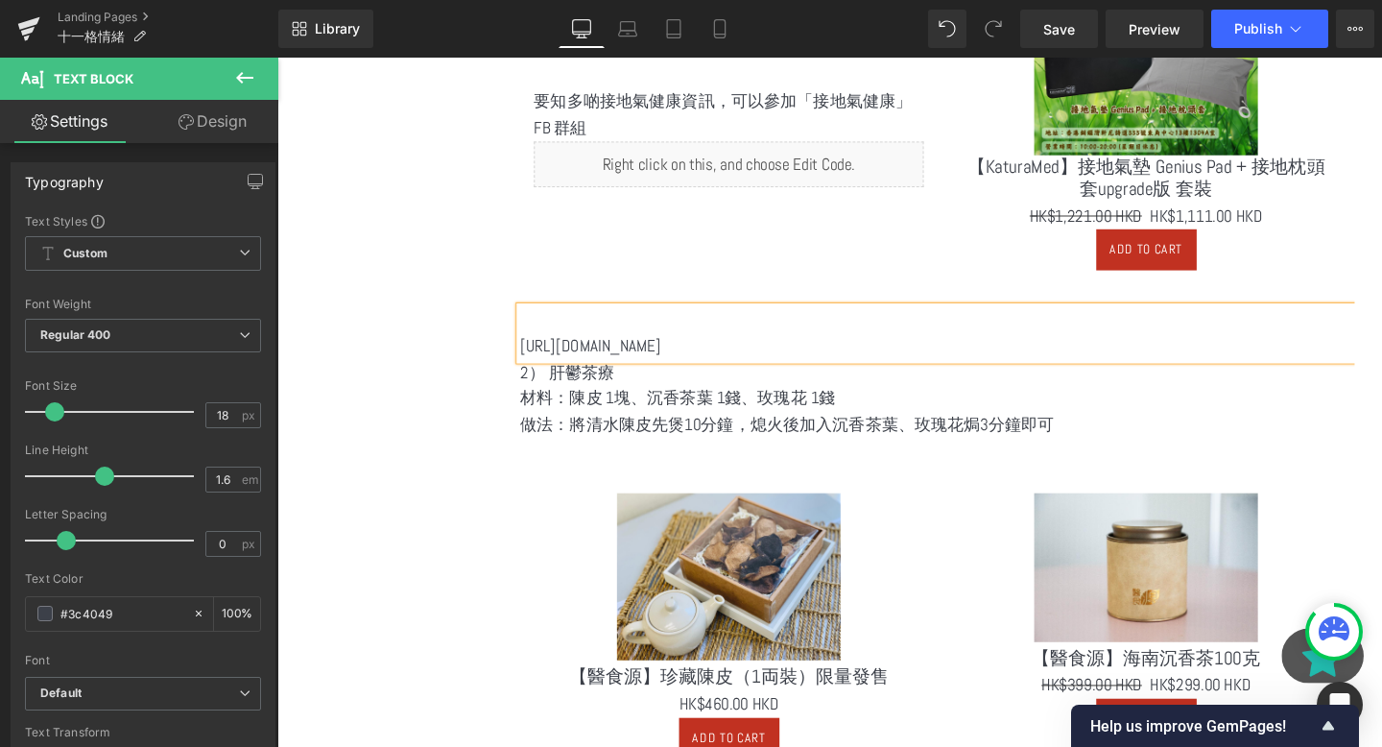
click at [840, 370] on p "[URL][DOMAIN_NAME]" at bounding box center [971, 361] width 877 height 28
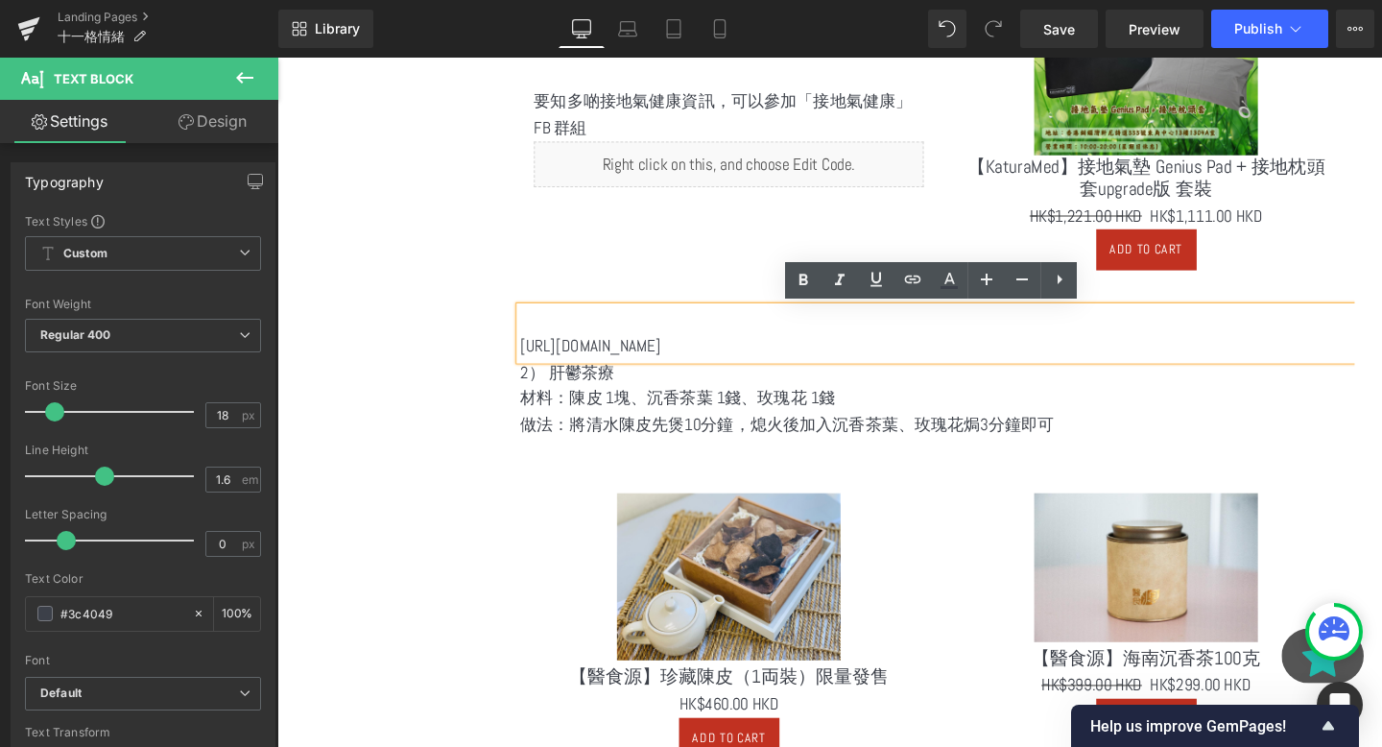
drag, startPoint x: 863, startPoint y: 367, endPoint x: 517, endPoint y: 364, distance: 345.6
click at [517, 364] on main "首頁 1 › Pabebaby 2 情緒 Heading Separator 好多病人來面診，多是出現結節問題、柏金遜、腦退化⋯ 呢啲病症，有些可以逆轉、也有…" at bounding box center [957, 551] width 906 height 2762
copy p "[URL][DOMAIN_NAME]"
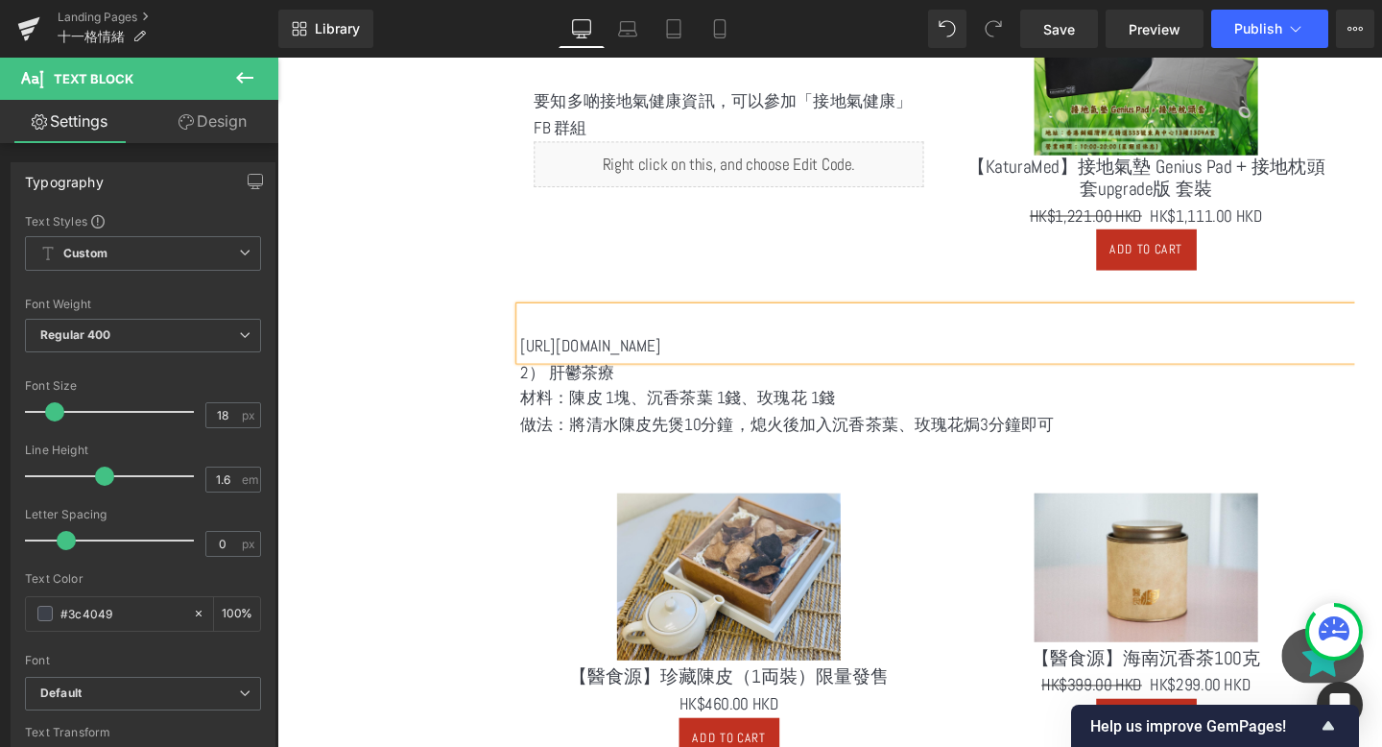
click at [926, 400] on p "2） 肝鬱茶療" at bounding box center [971, 389] width 877 height 28
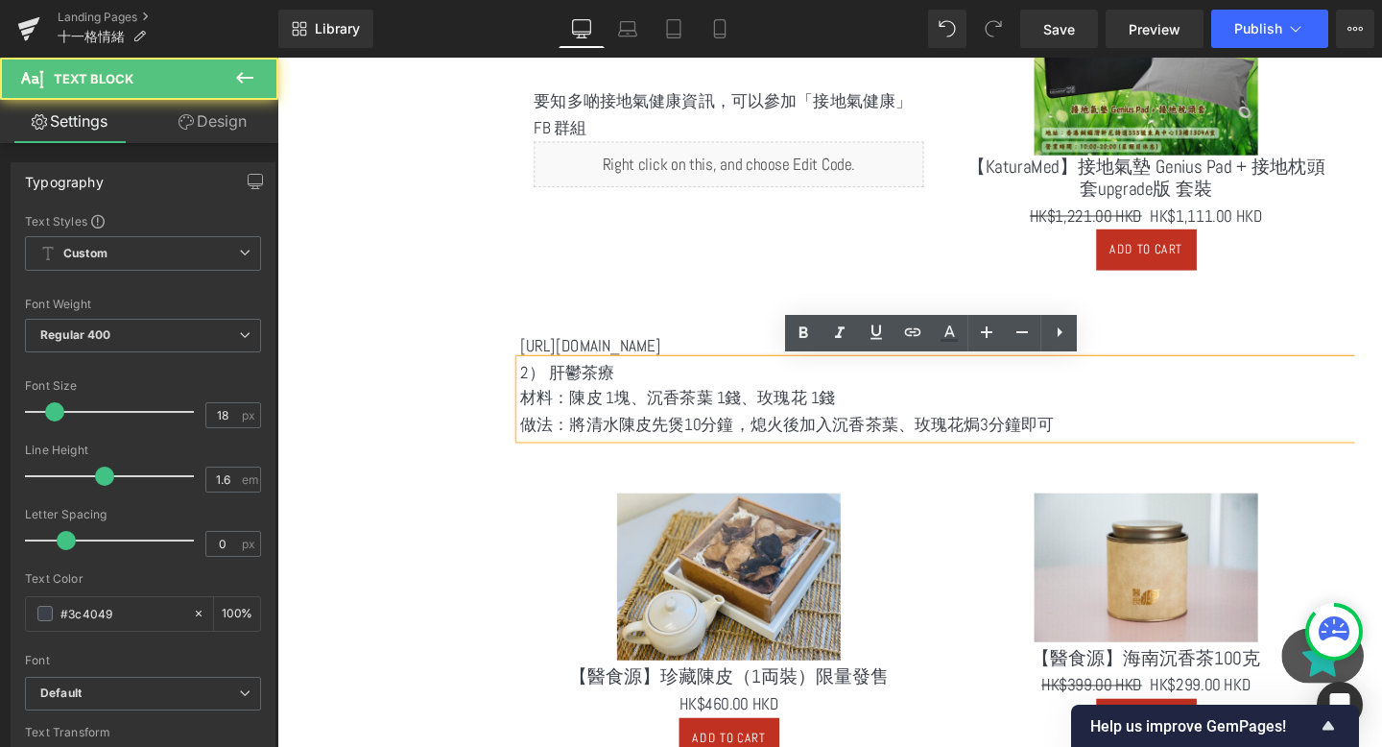
click at [771, 338] on p at bounding box center [971, 334] width 877 height 28
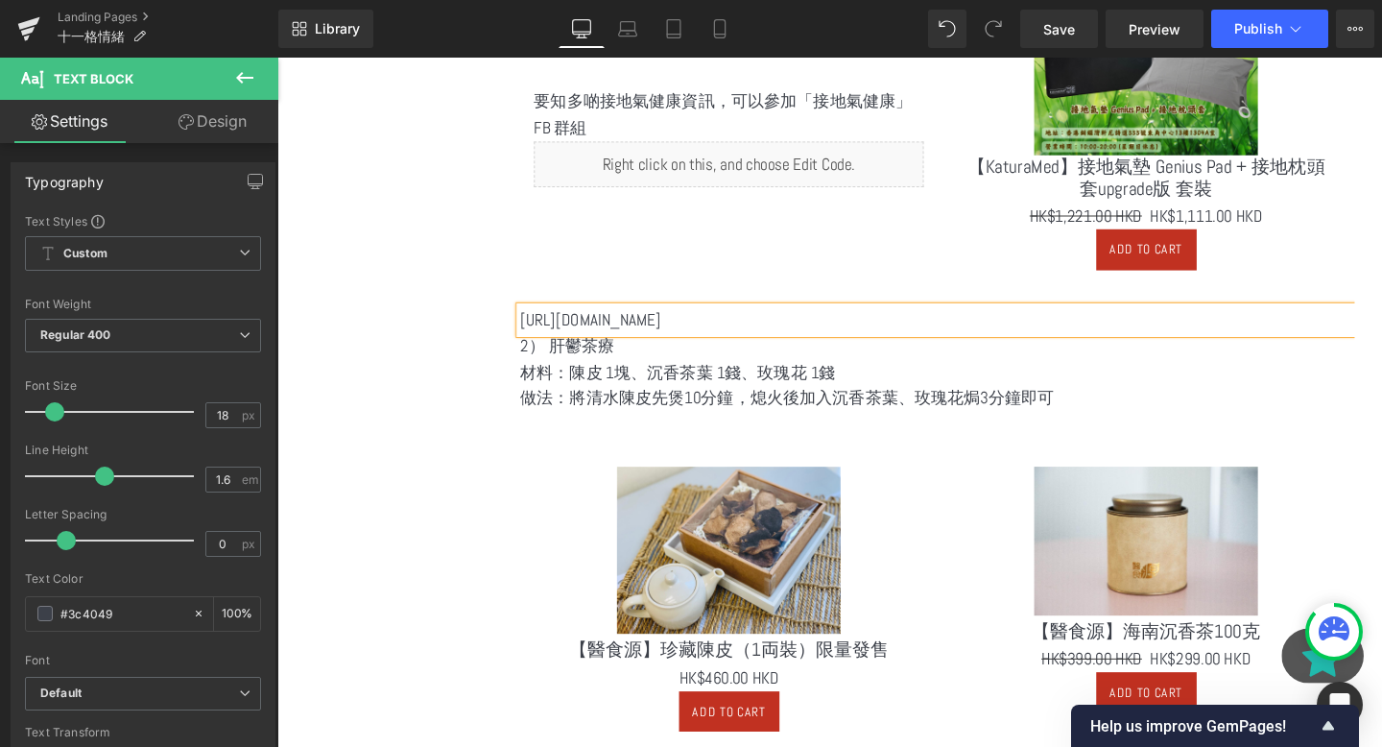
click at [517, 302] on main "首頁 1 › Pabebaby 2 情緒 Heading Separator 好多病人來面診，多是出現結節問題、柏金遜、腦退化⋯ 呢啲病症，有些可以逆轉、也有…" at bounding box center [957, 538] width 906 height 2736
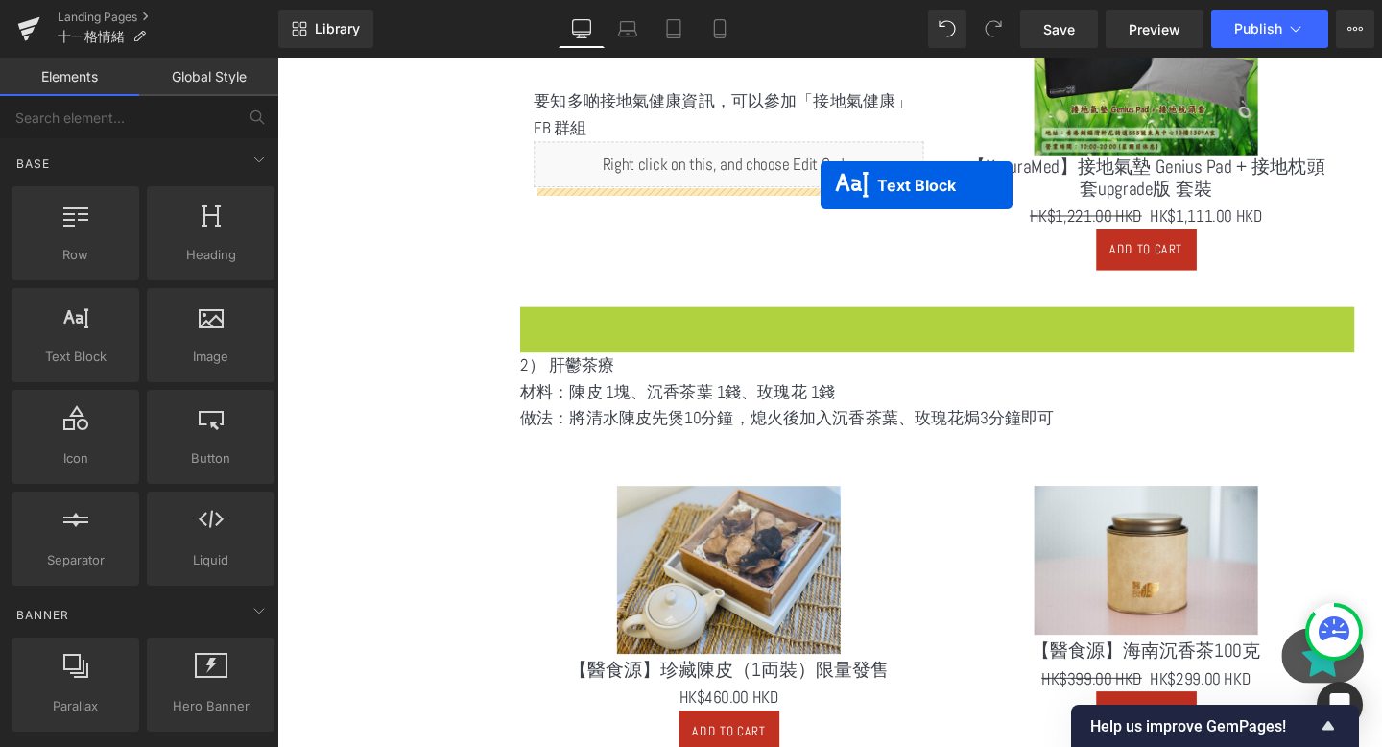
drag, startPoint x: 926, startPoint y: 333, endPoint x: 848, endPoint y: 192, distance: 161.6
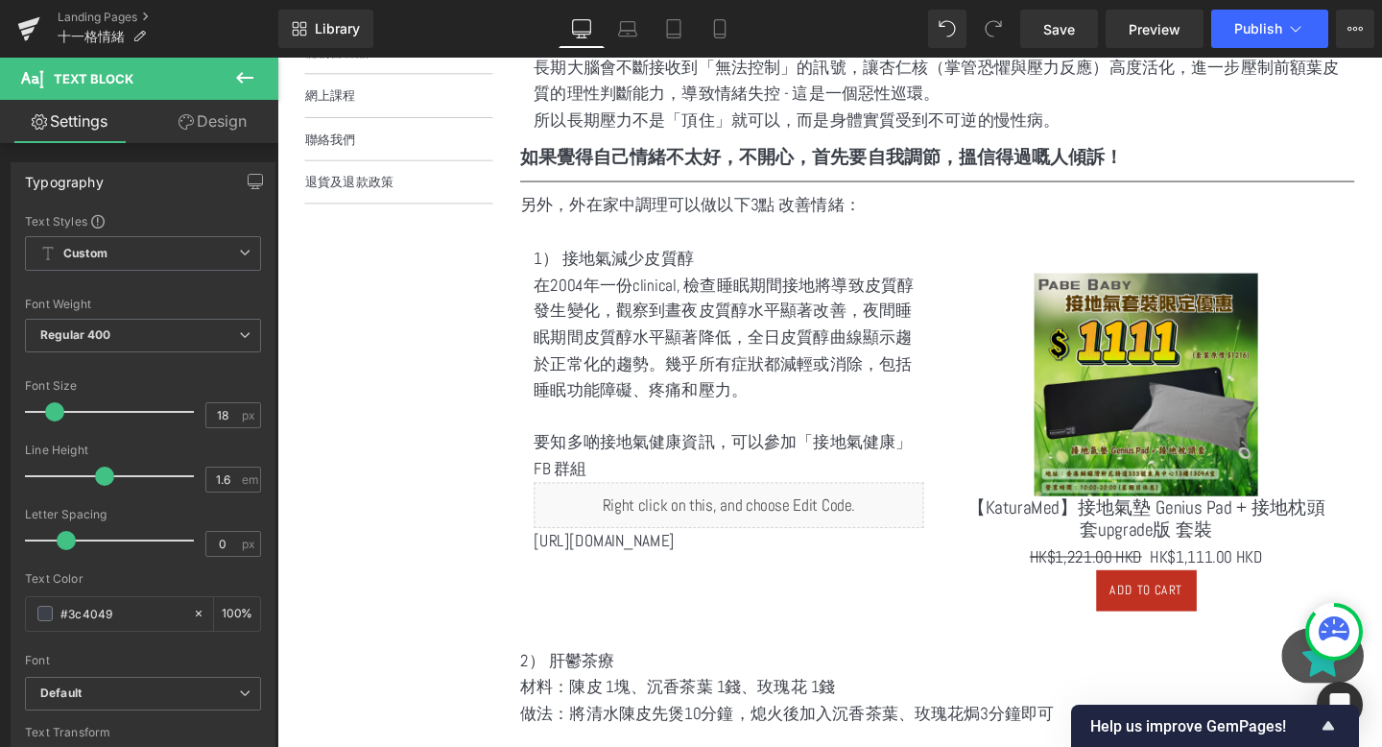
scroll to position [775, 0]
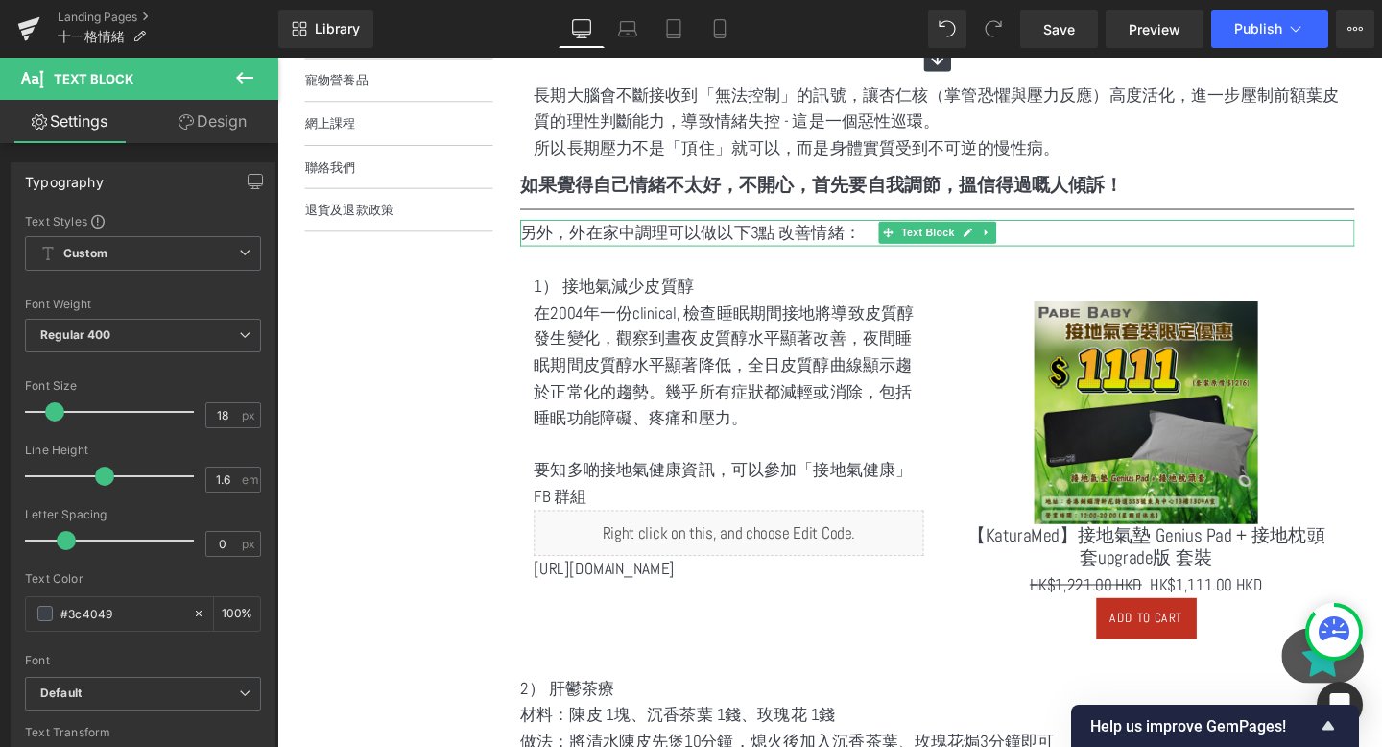
click at [722, 241] on p "另外，外在家中調理可以做以下3點 改善情緒：" at bounding box center [971, 242] width 877 height 28
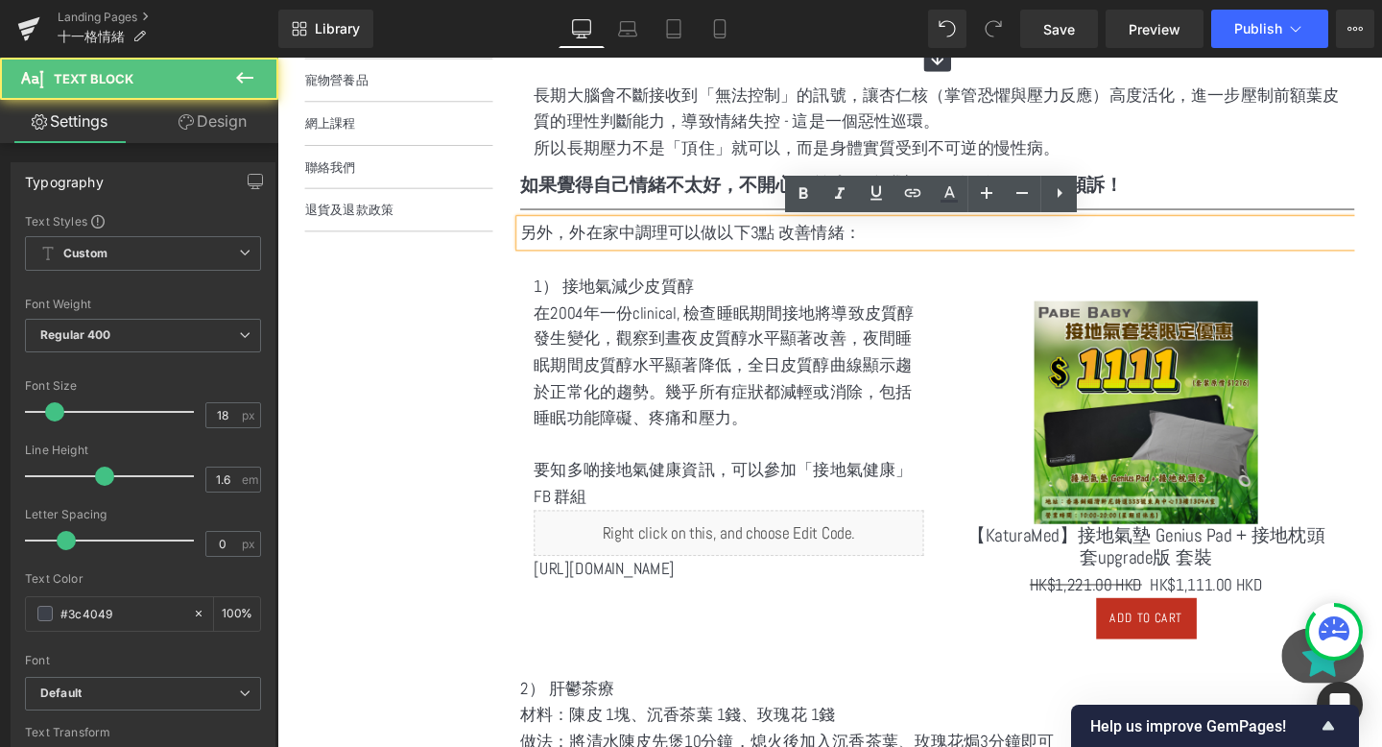
click at [762, 247] on p "另外，外在家中調理可以做以下3點 改善情緒：" at bounding box center [971, 242] width 877 height 28
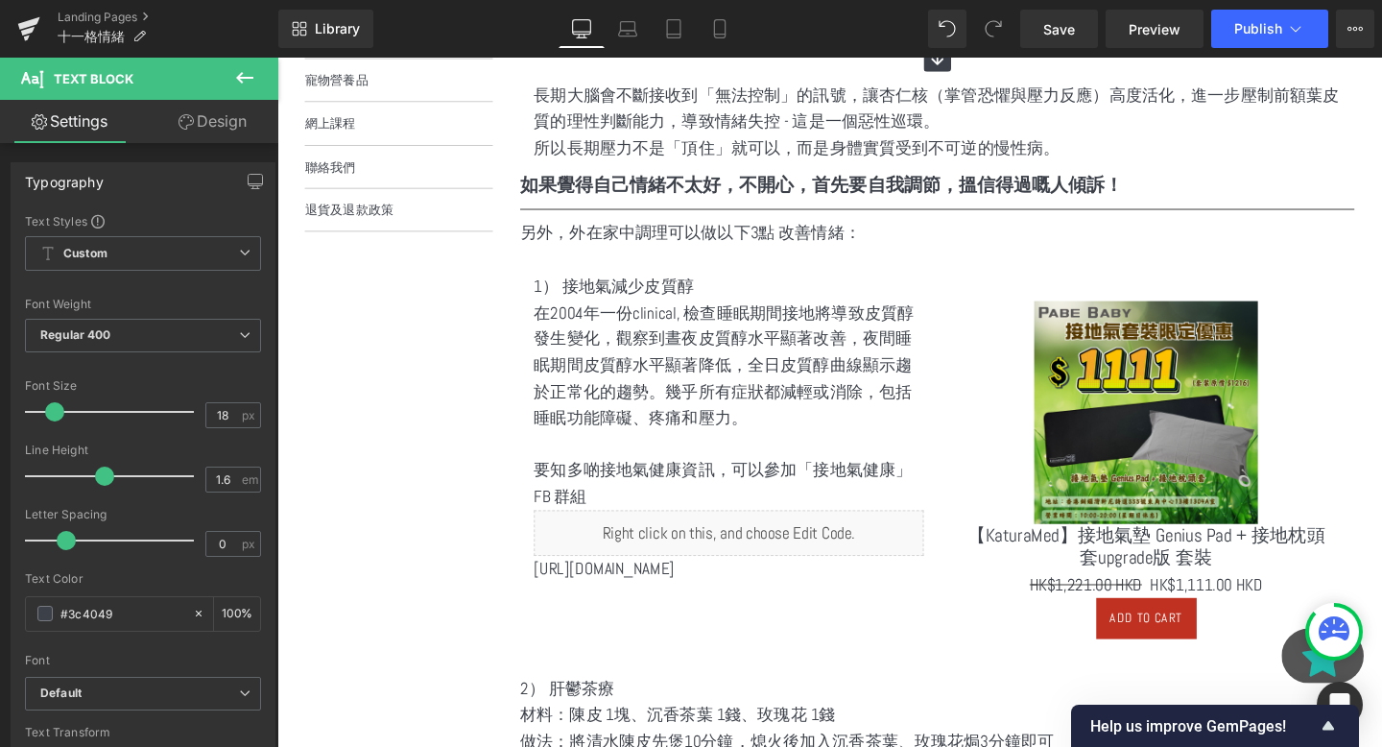
click at [249, 69] on icon at bounding box center [244, 77] width 23 height 23
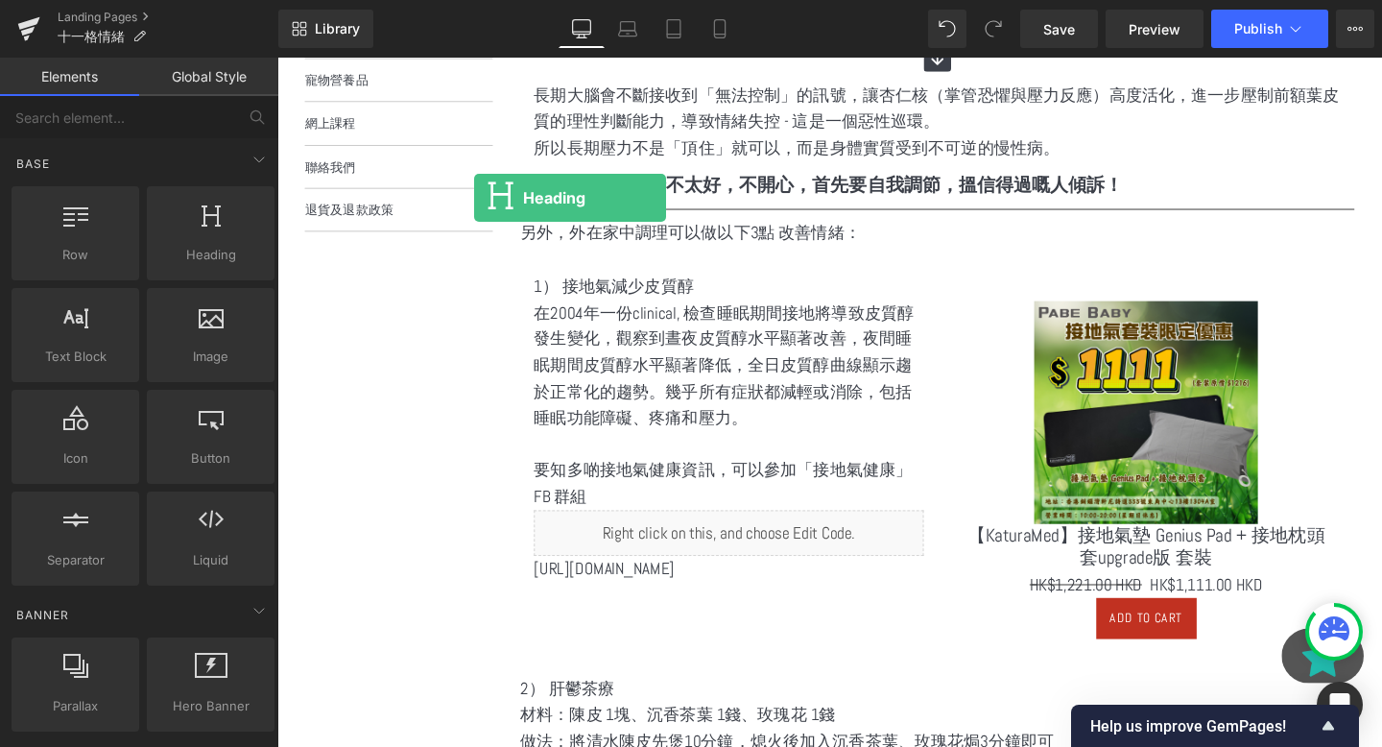
scroll to position [679, 0]
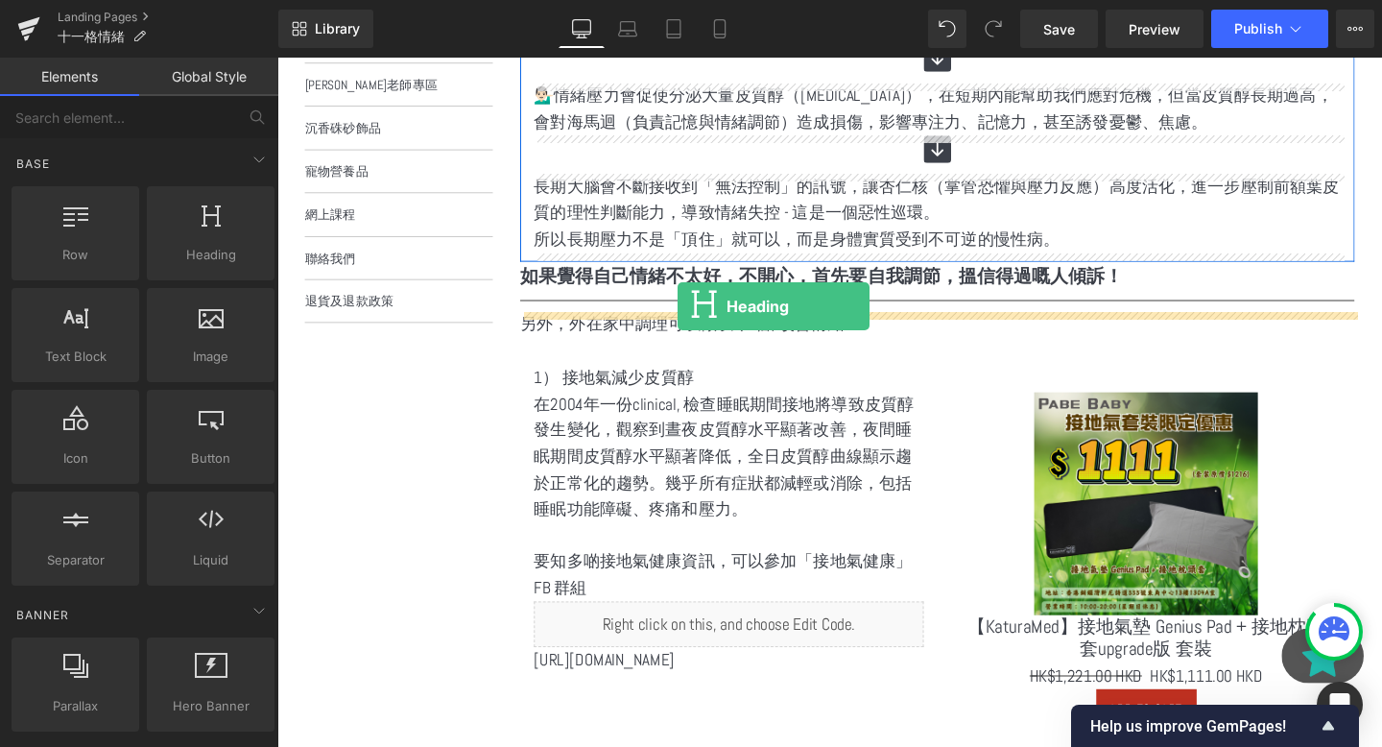
drag, startPoint x: 510, startPoint y: 328, endPoint x: 697, endPoint y: 320, distance: 187.4
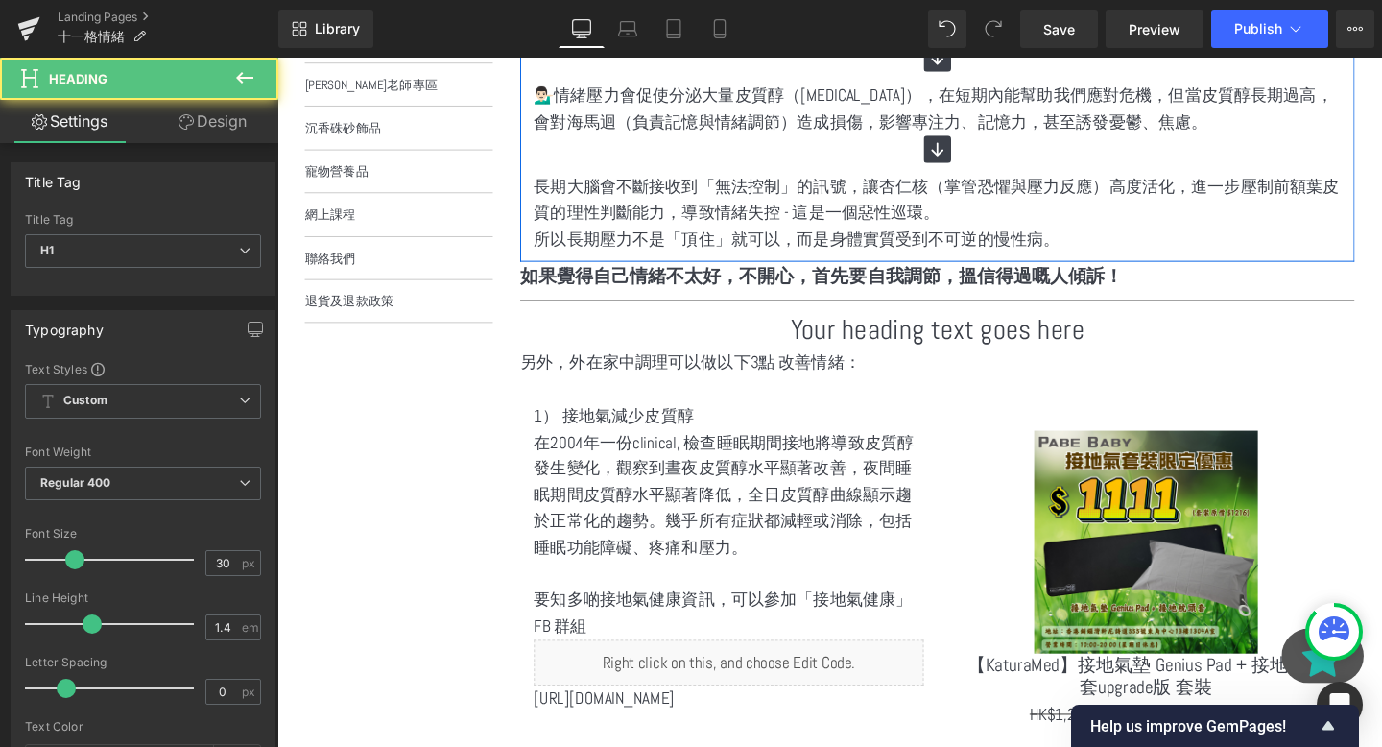
click at [831, 385] on p "另外，外在家中調理可以做以下3點 改善情緒：" at bounding box center [971, 379] width 877 height 28
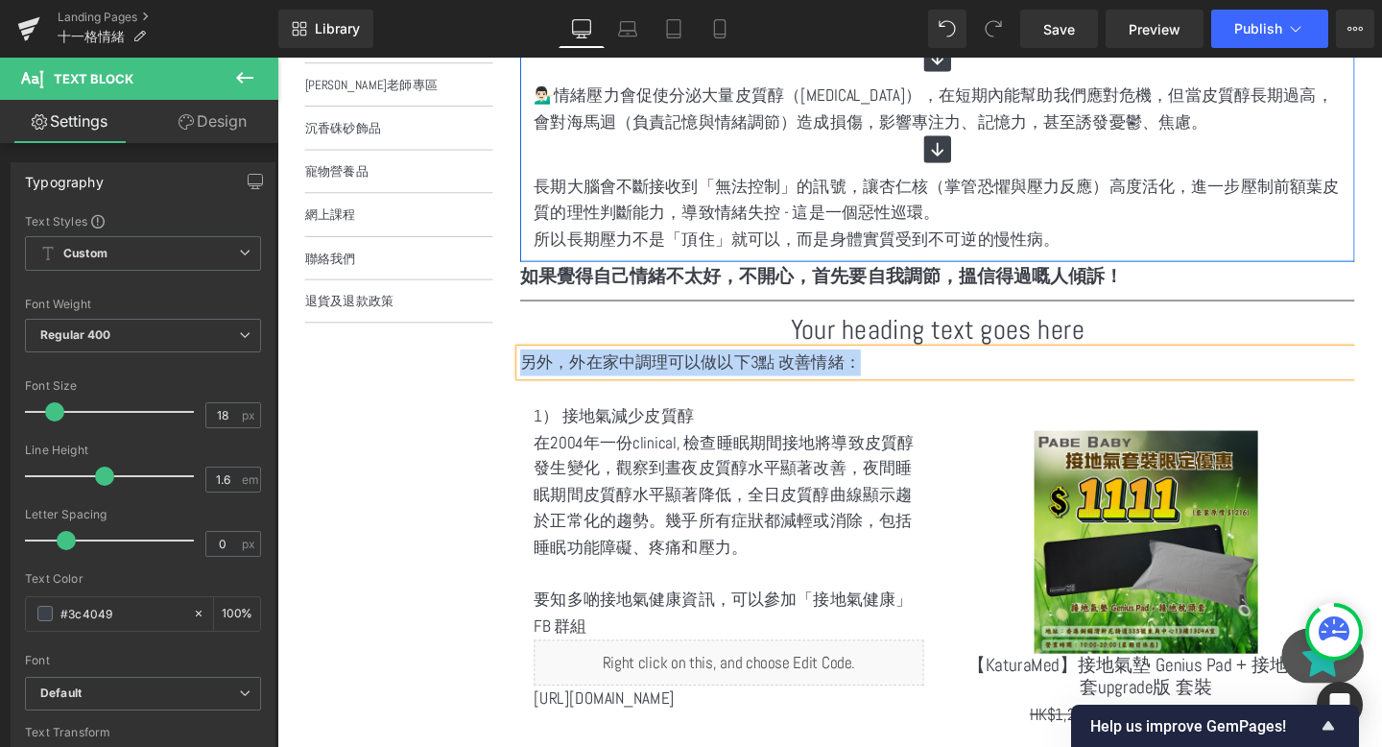
copy p "另外，外在家中調理可以做以下3點 改善情緒："
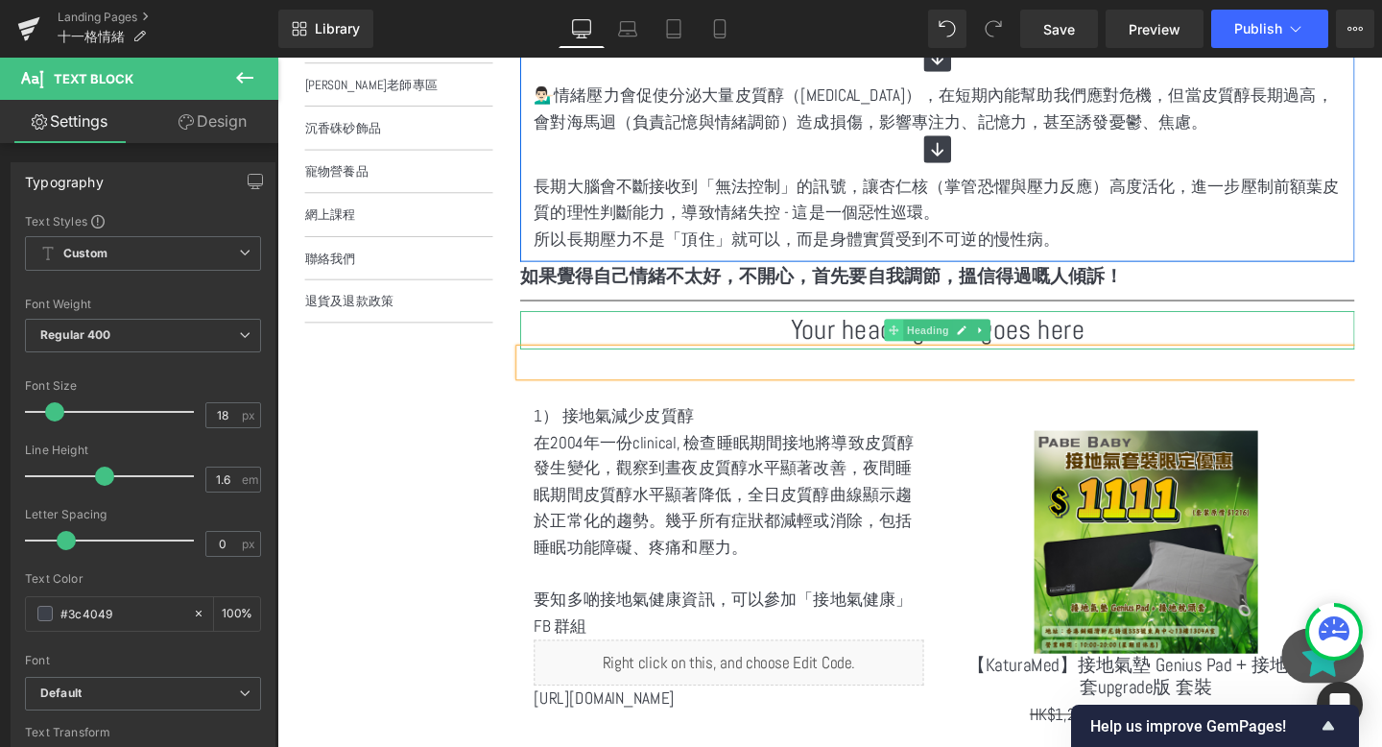
click at [942, 354] on span "Heading" at bounding box center [962, 344] width 52 height 23
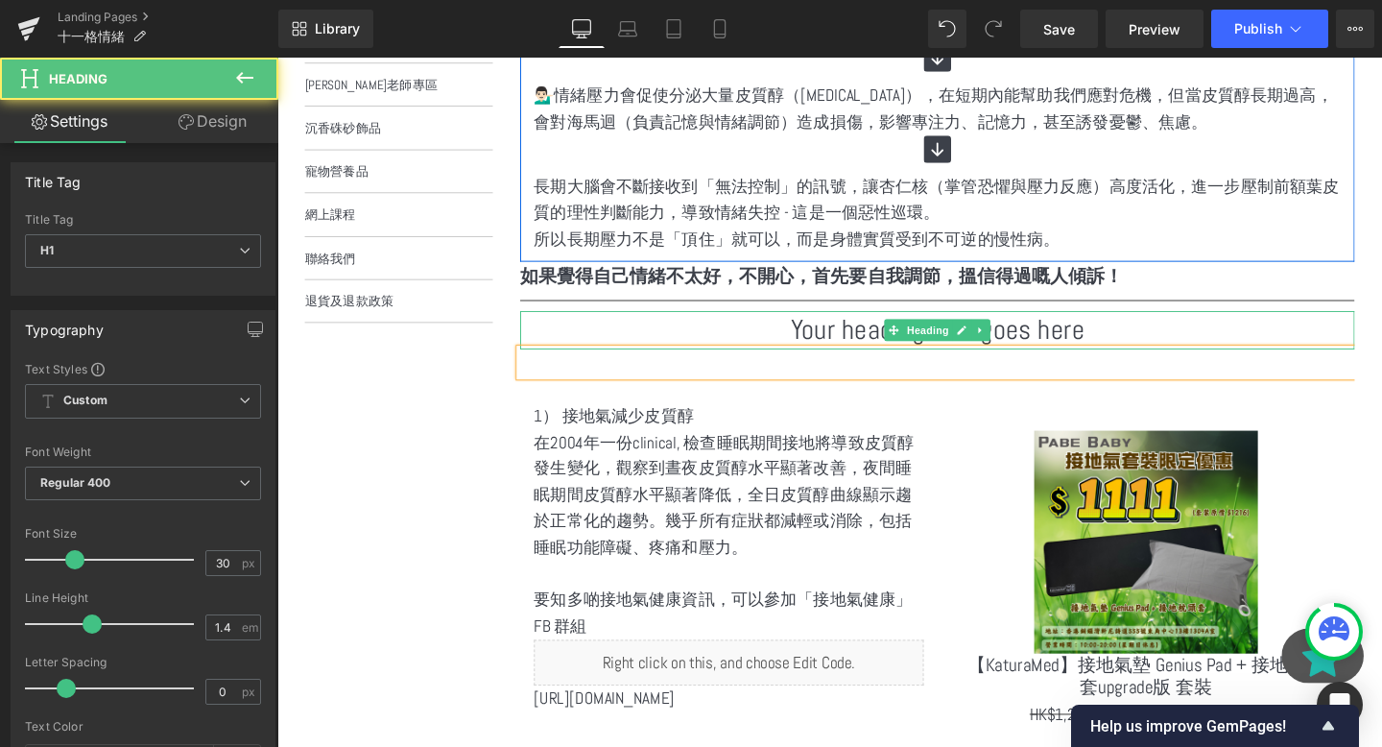
click at [842, 340] on h1 "Your heading text goes here" at bounding box center [971, 344] width 877 height 40
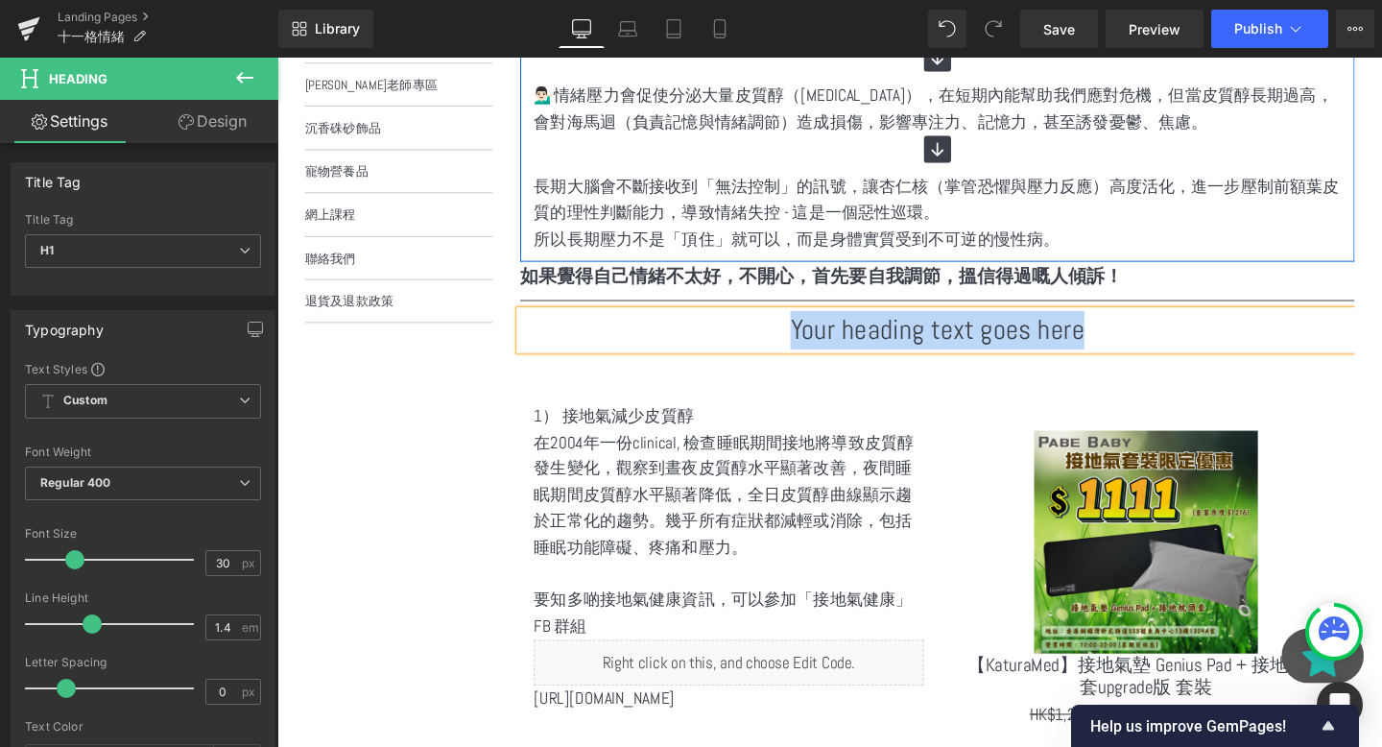
paste div
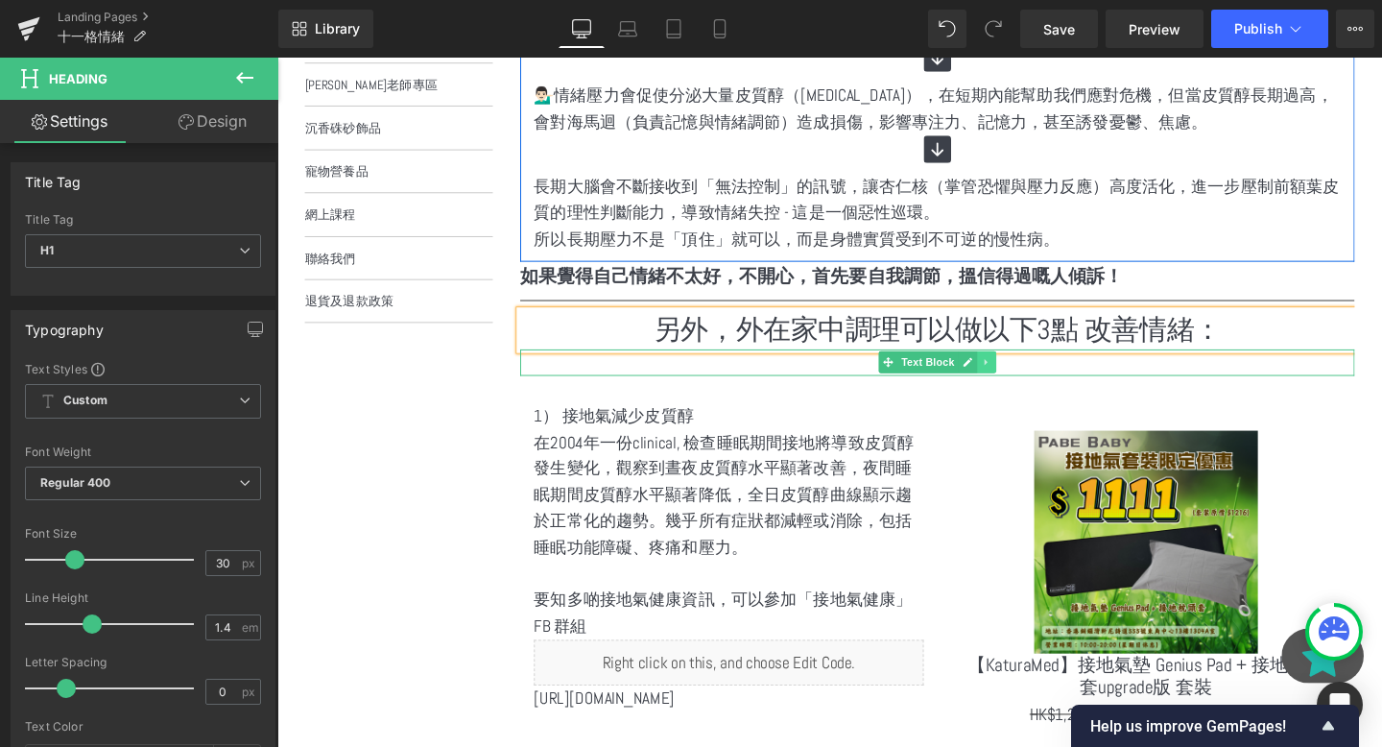
click at [1017, 379] on icon at bounding box center [1022, 378] width 11 height 12
click at [1033, 382] on icon at bounding box center [1033, 378] width 11 height 11
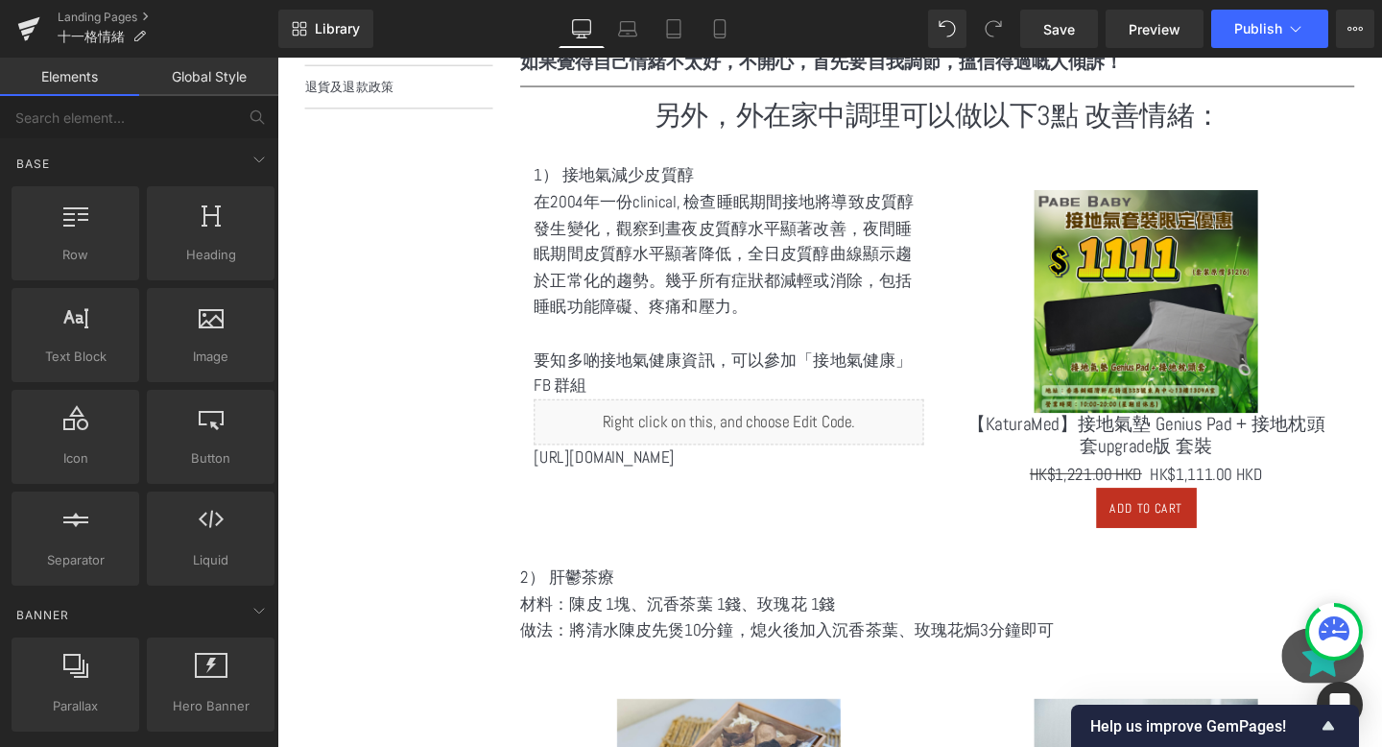
scroll to position [905, 0]
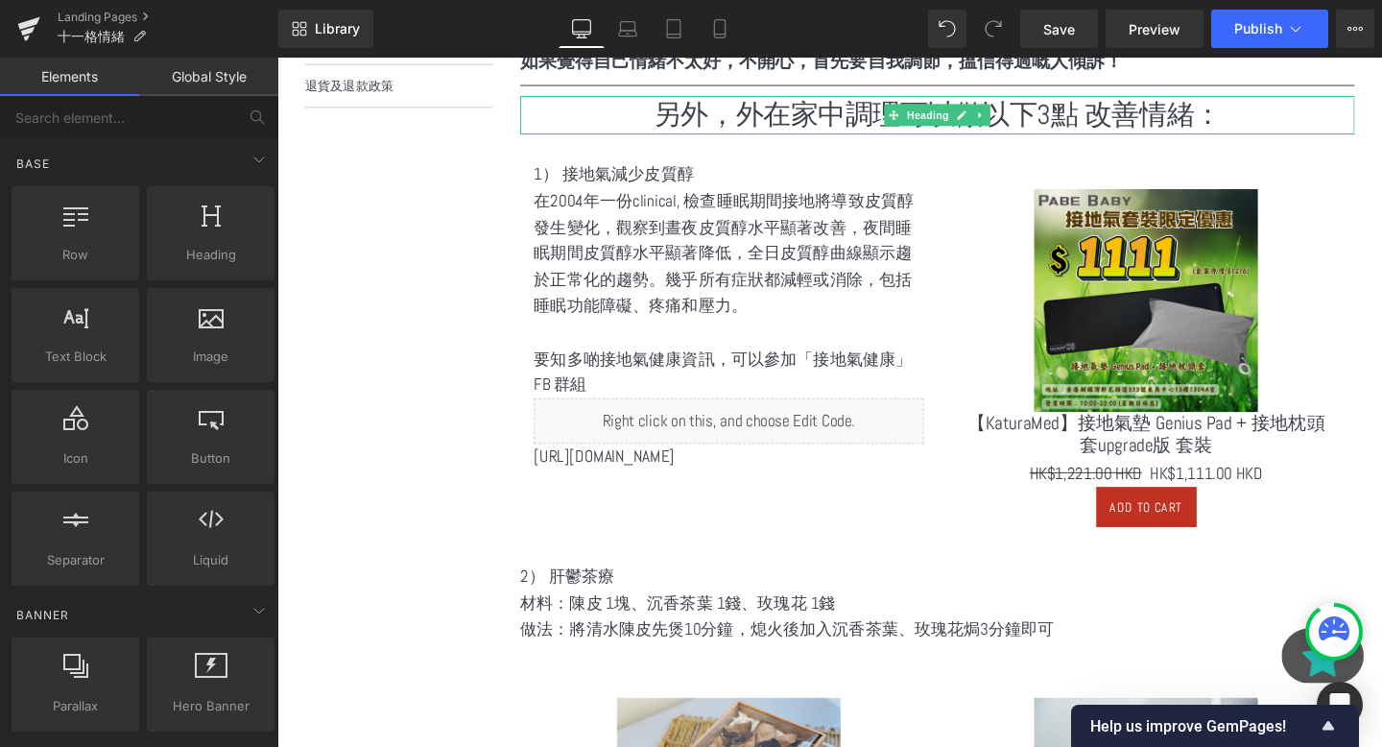
click at [1135, 117] on h1 "另外，外在家中調理可以做以下3點 改善情緒：" at bounding box center [971, 118] width 877 height 40
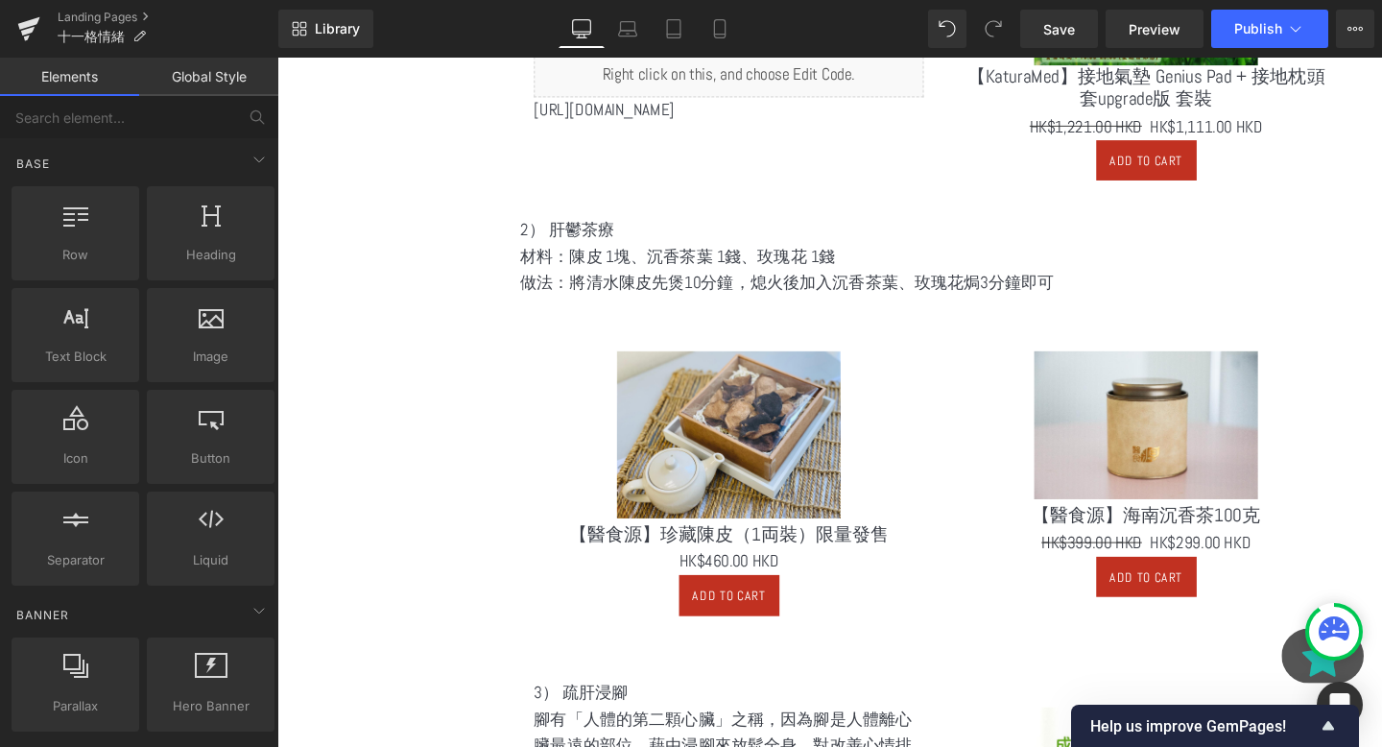
scroll to position [952, 0]
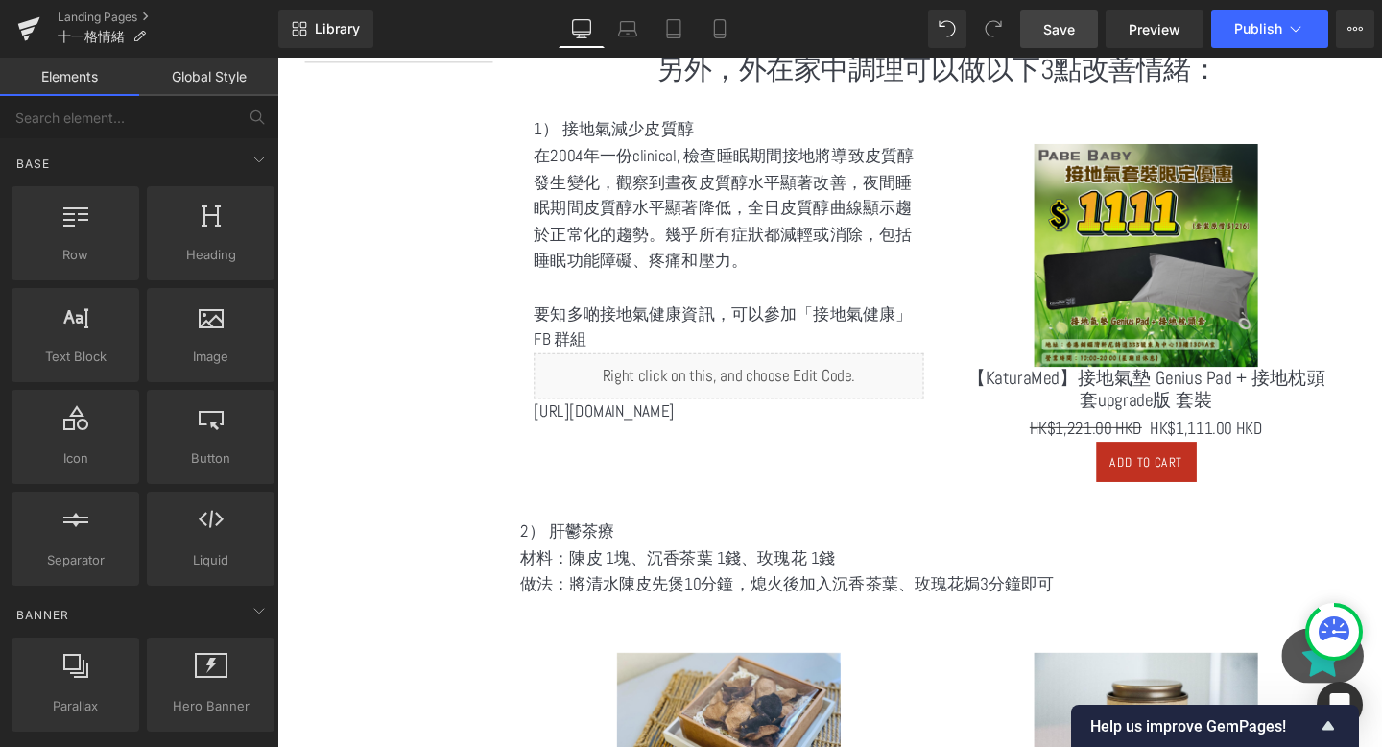
click at [1056, 18] on link "Save" at bounding box center [1059, 29] width 78 height 38
